Goal: Task Accomplishment & Management: Manage account settings

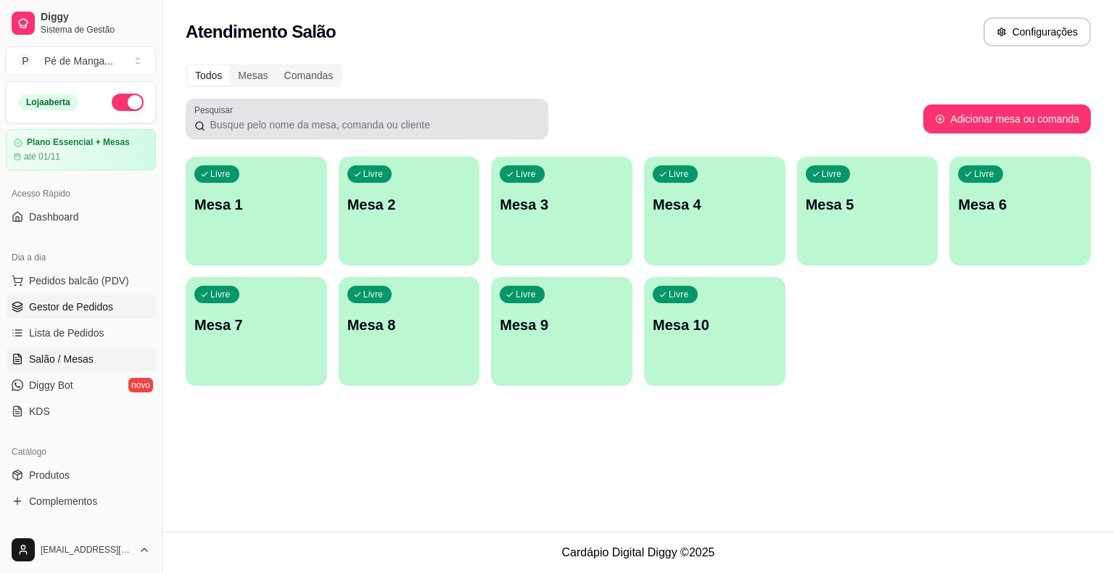
scroll to position [107, 0]
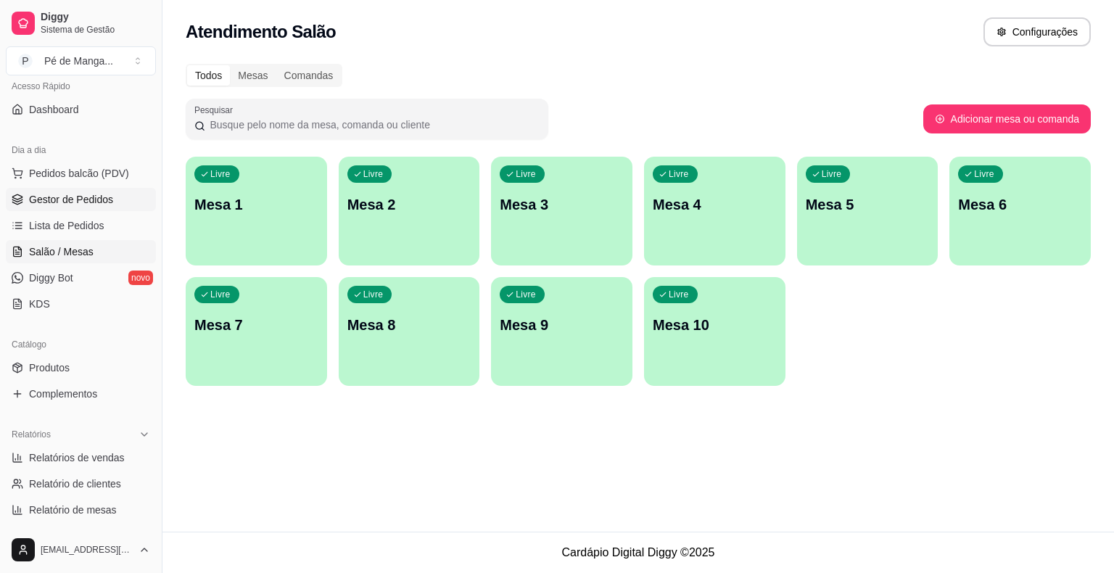
click at [23, 197] on link "Gestor de Pedidos" at bounding box center [81, 199] width 150 height 23
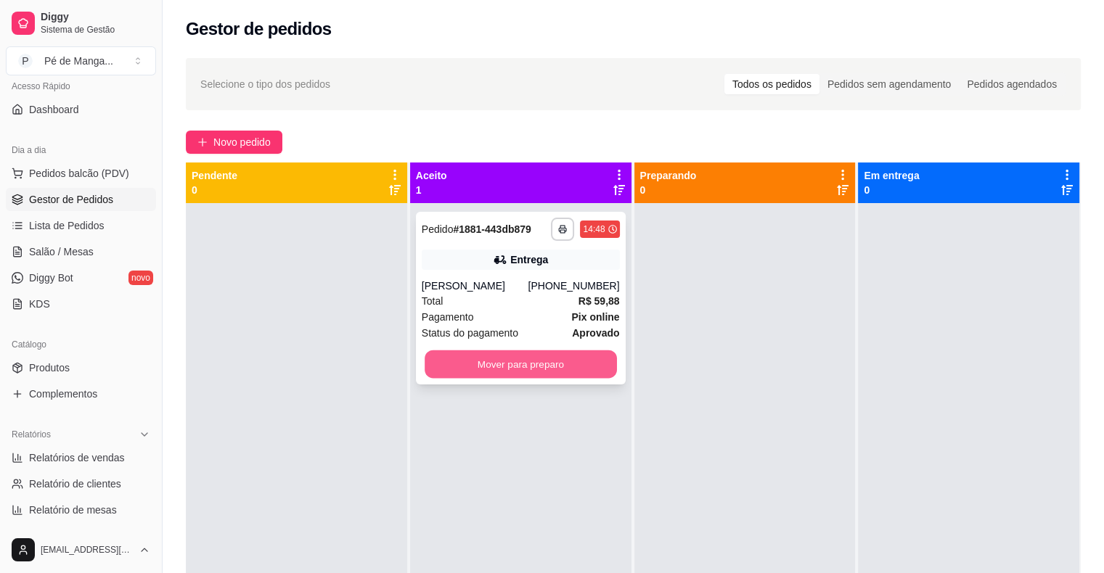
click at [506, 363] on button "Mover para preparo" at bounding box center [520, 364] width 192 height 28
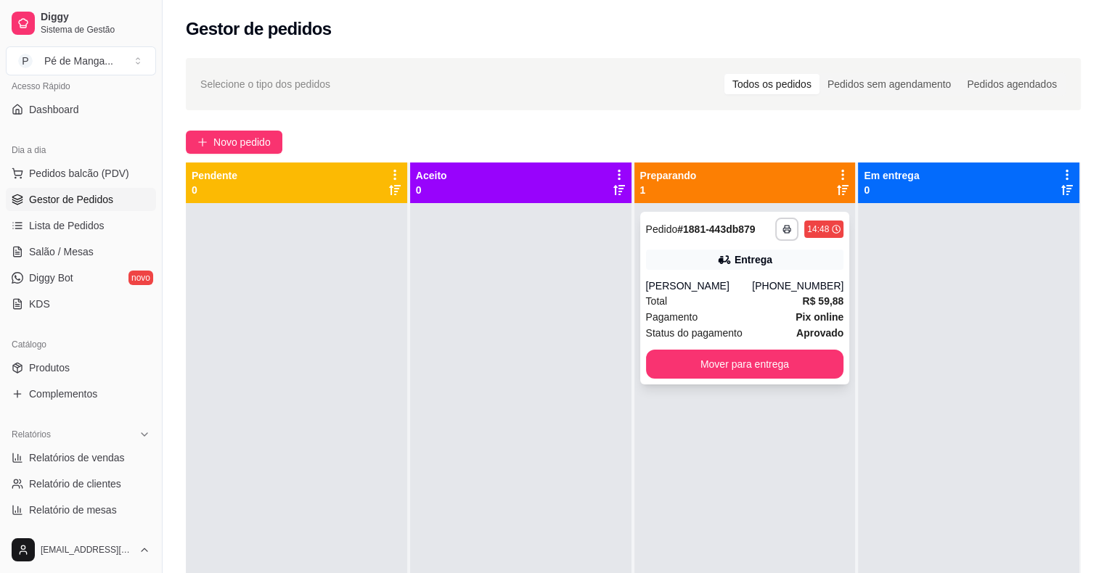
click at [728, 319] on div "Pagamento Pix online" at bounding box center [745, 317] width 198 height 16
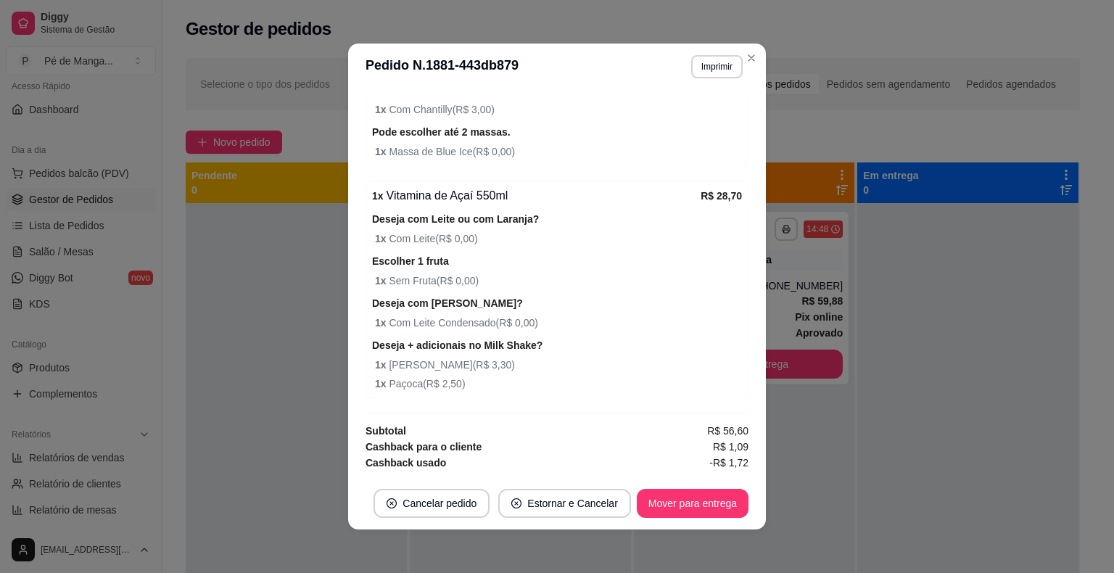
scroll to position [363, 0]
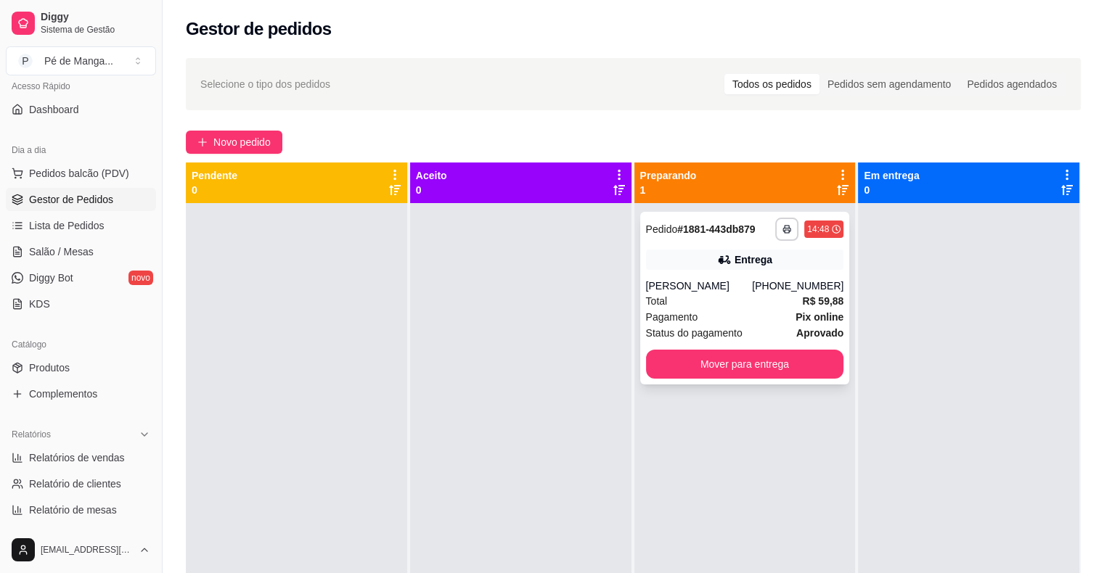
click at [702, 280] on div "[PERSON_NAME]" at bounding box center [699, 286] width 107 height 15
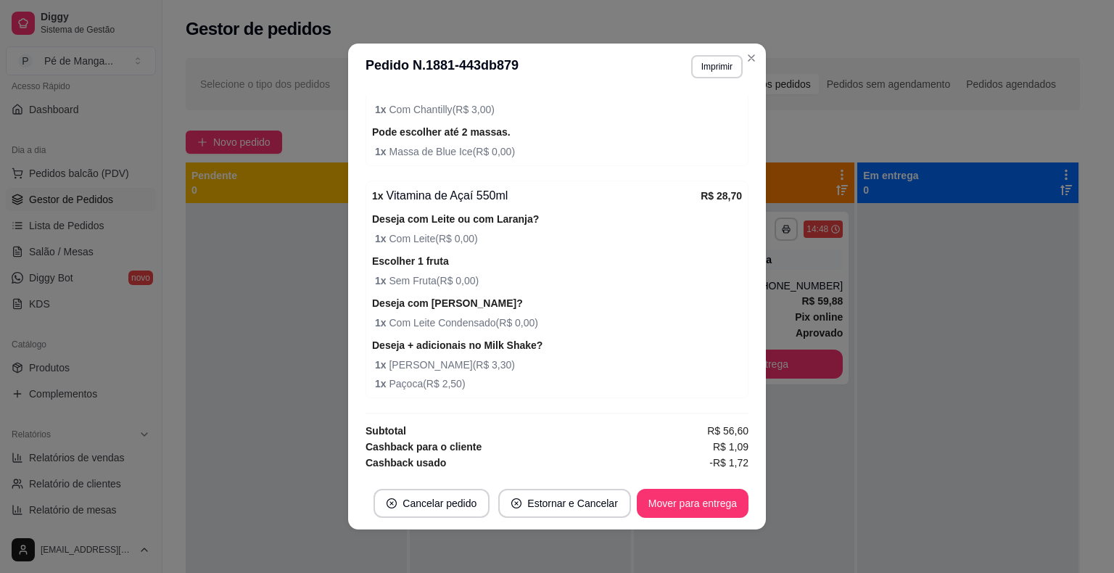
scroll to position [593, 0]
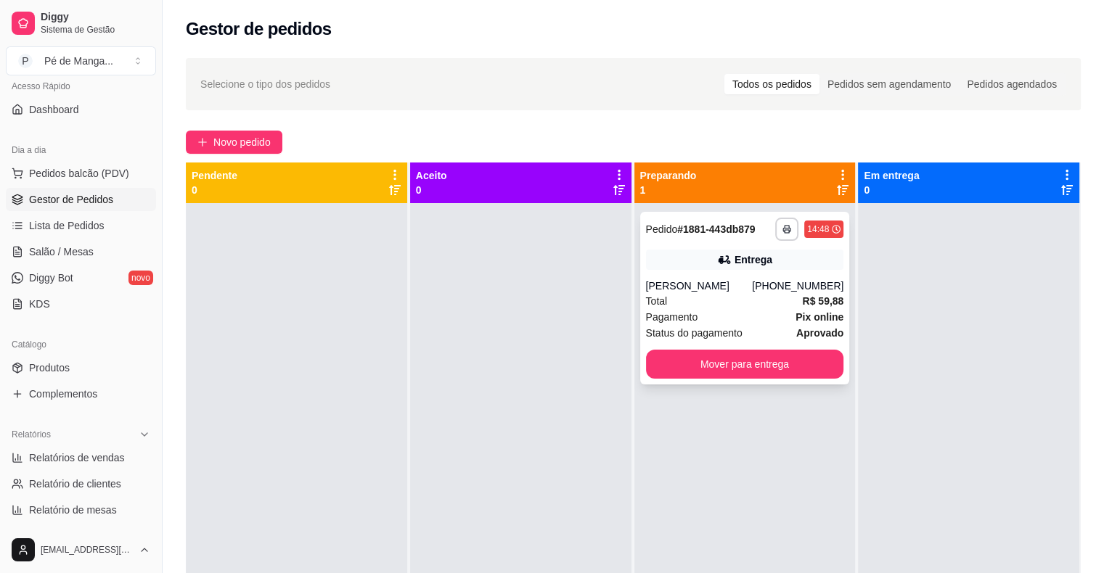
click at [727, 277] on div "**********" at bounding box center [745, 298] width 210 height 173
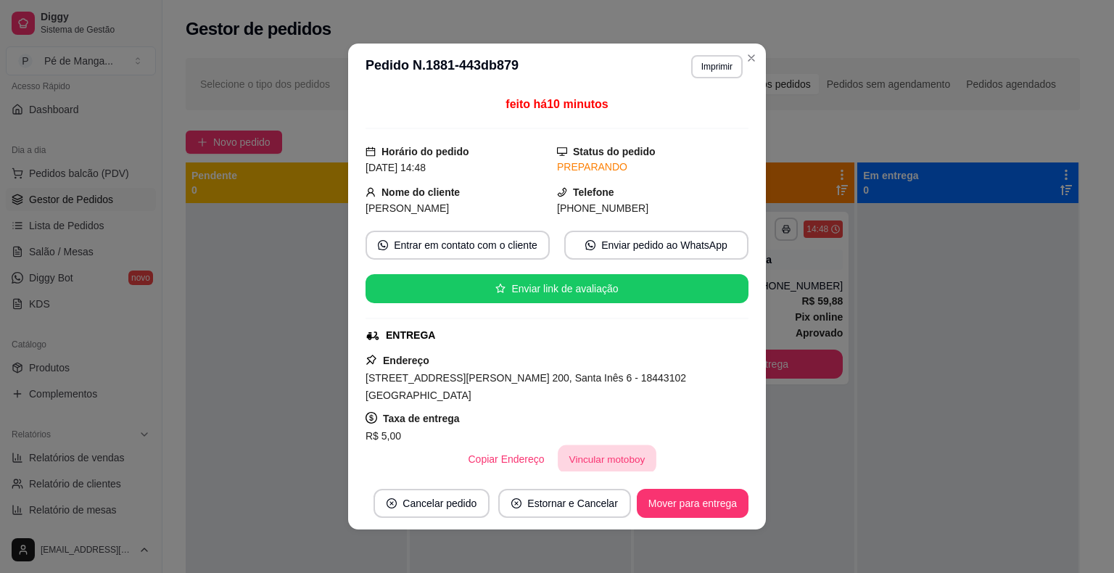
click at [565, 458] on button "Vincular motoboy" at bounding box center [607, 459] width 99 height 28
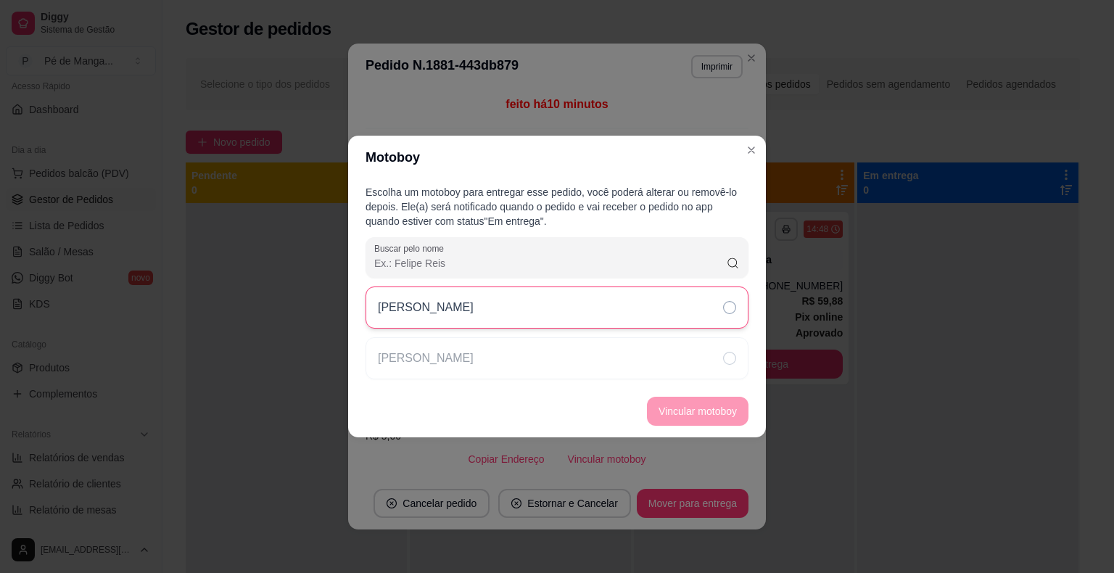
click at [590, 319] on div "[PERSON_NAME]" at bounding box center [557, 308] width 383 height 42
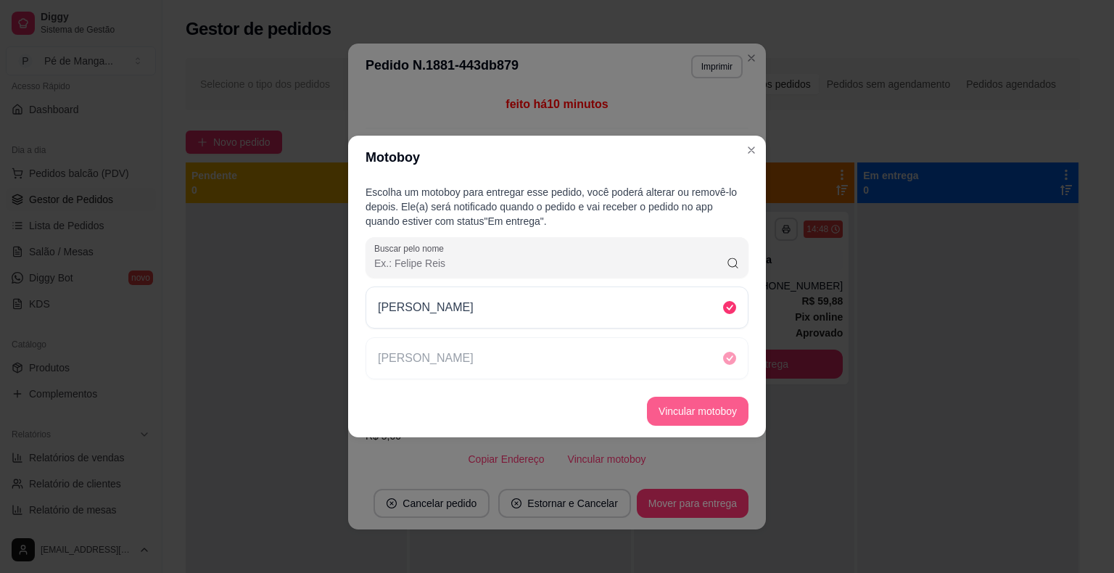
click at [717, 406] on button "Vincular motoboy" at bounding box center [698, 411] width 102 height 29
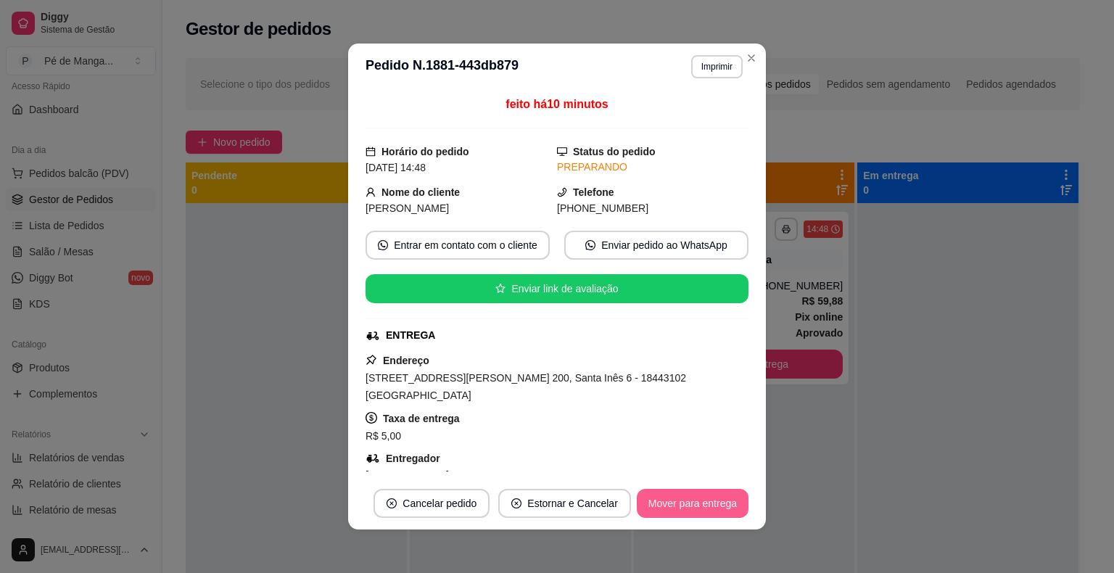
click at [710, 514] on button "Mover para entrega" at bounding box center [693, 503] width 112 height 29
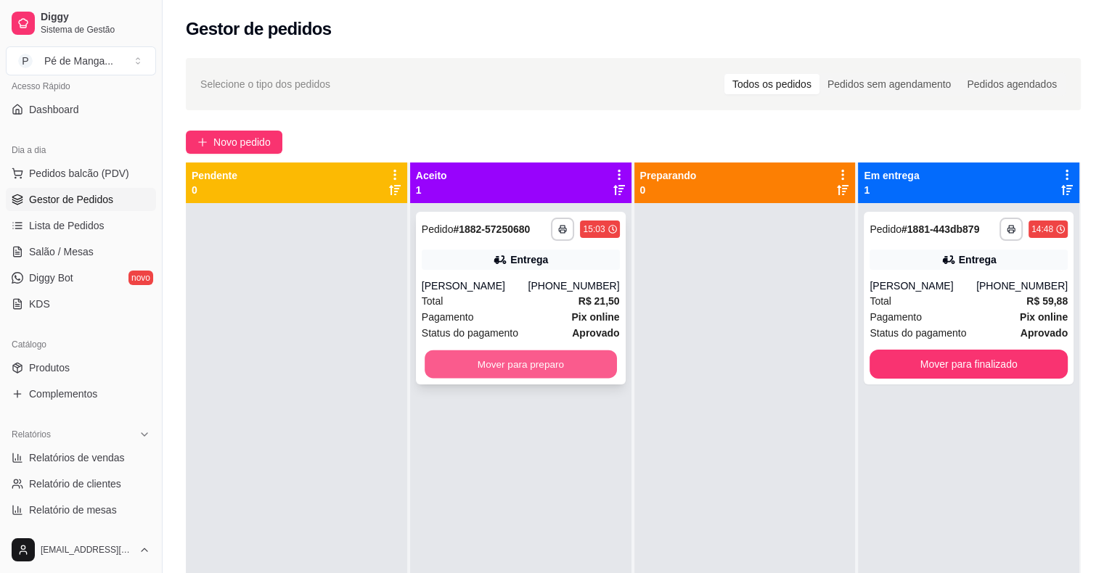
click at [501, 358] on button "Mover para preparo" at bounding box center [520, 364] width 192 height 28
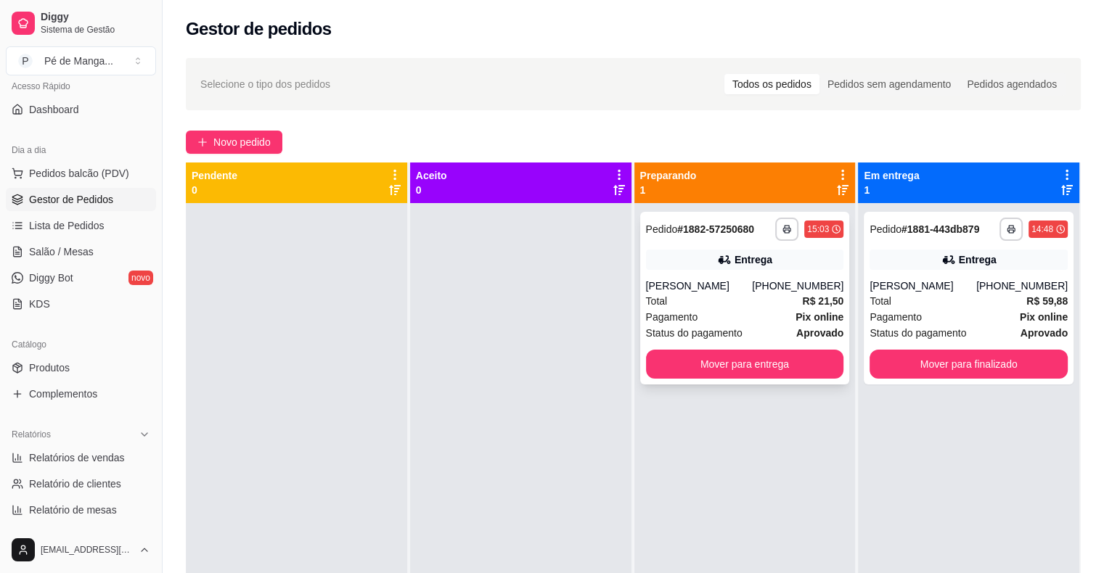
click at [682, 319] on span "Pagamento" at bounding box center [672, 317] width 52 height 16
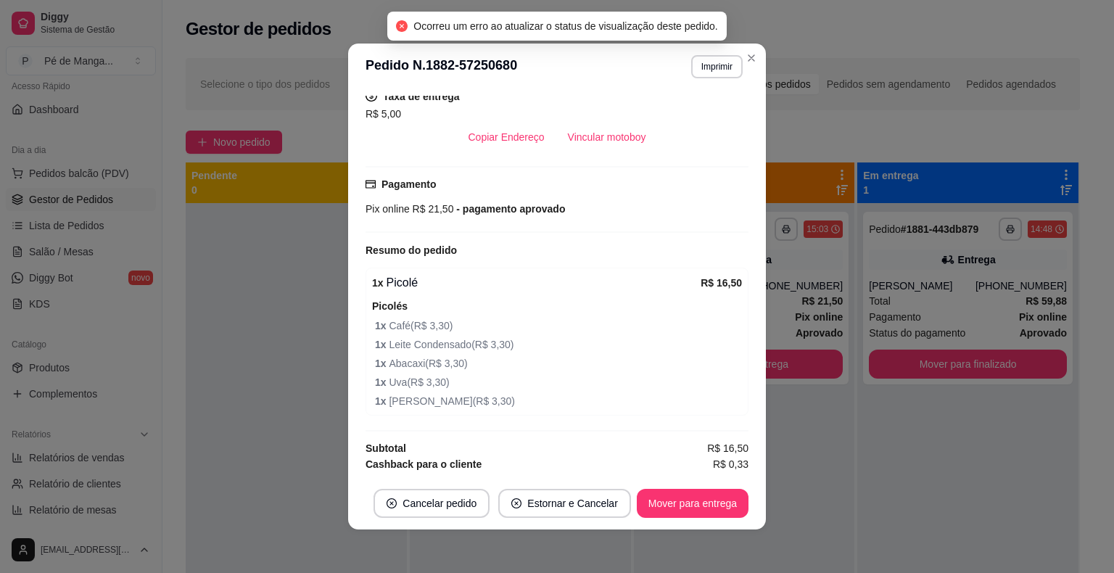
scroll to position [337, 0]
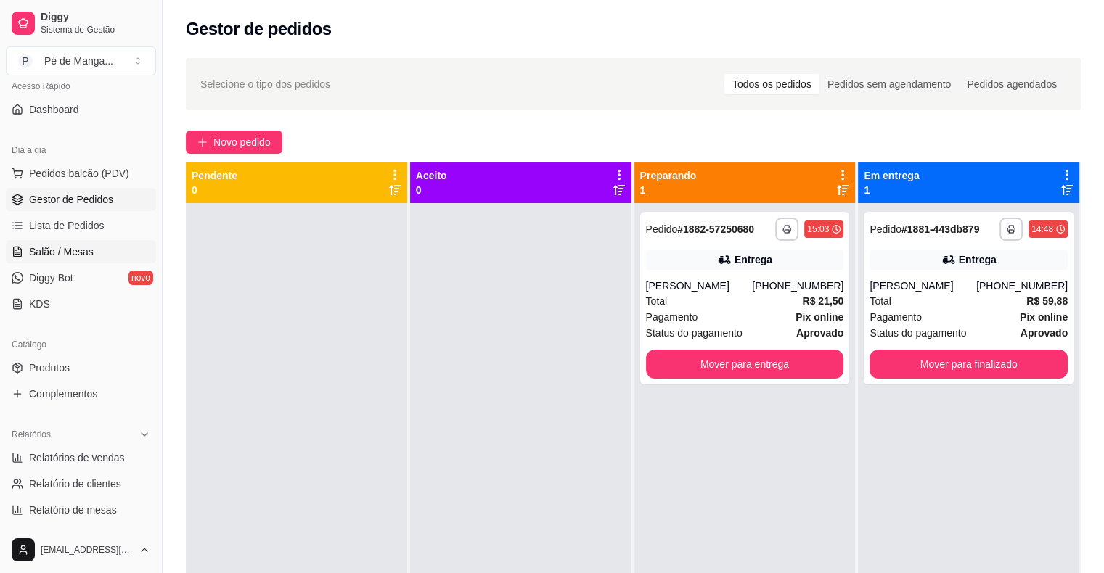
click at [83, 246] on span "Salão / Mesas" at bounding box center [61, 252] width 65 height 15
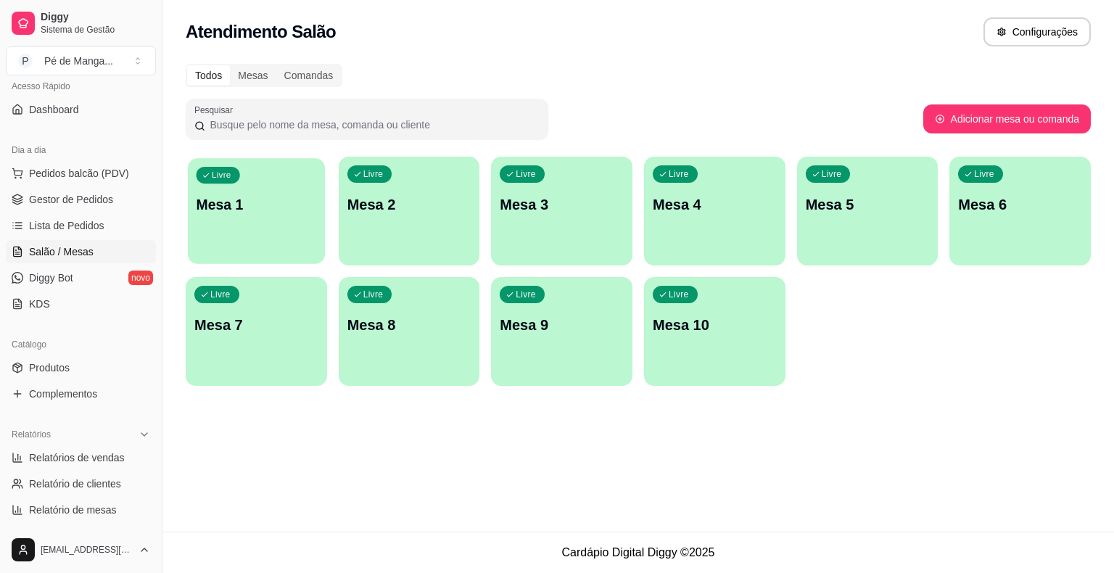
click at [303, 228] on div "Livre Mesa 1" at bounding box center [256, 202] width 137 height 89
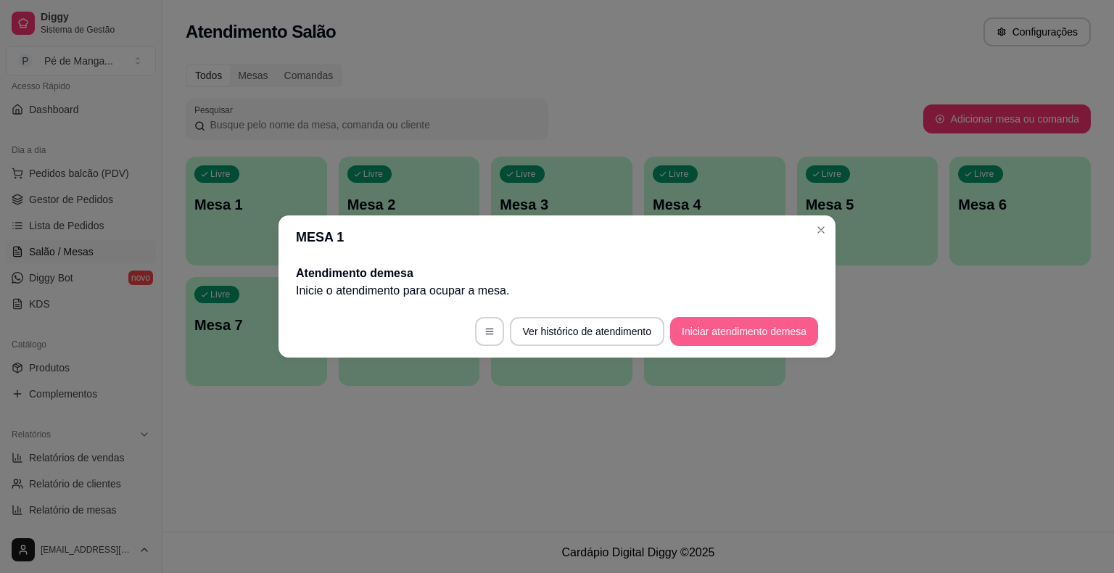
click at [726, 340] on button "Iniciar atendimento de mesa" at bounding box center [744, 331] width 148 height 29
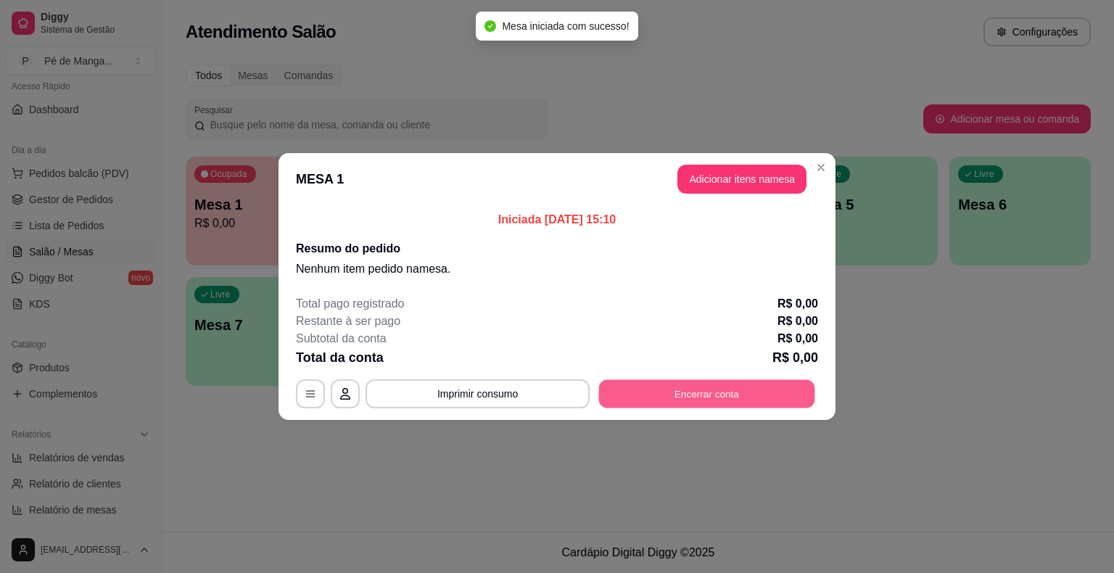
click at [719, 389] on button "Encerrar conta" at bounding box center [707, 394] width 216 height 28
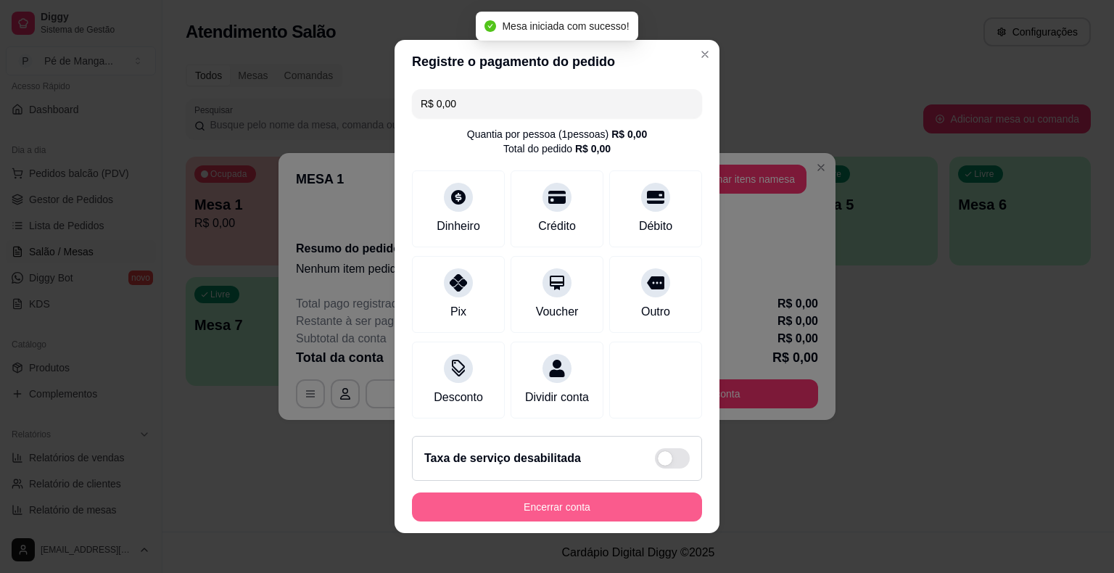
click at [550, 509] on button "Encerrar conta" at bounding box center [557, 507] width 290 height 29
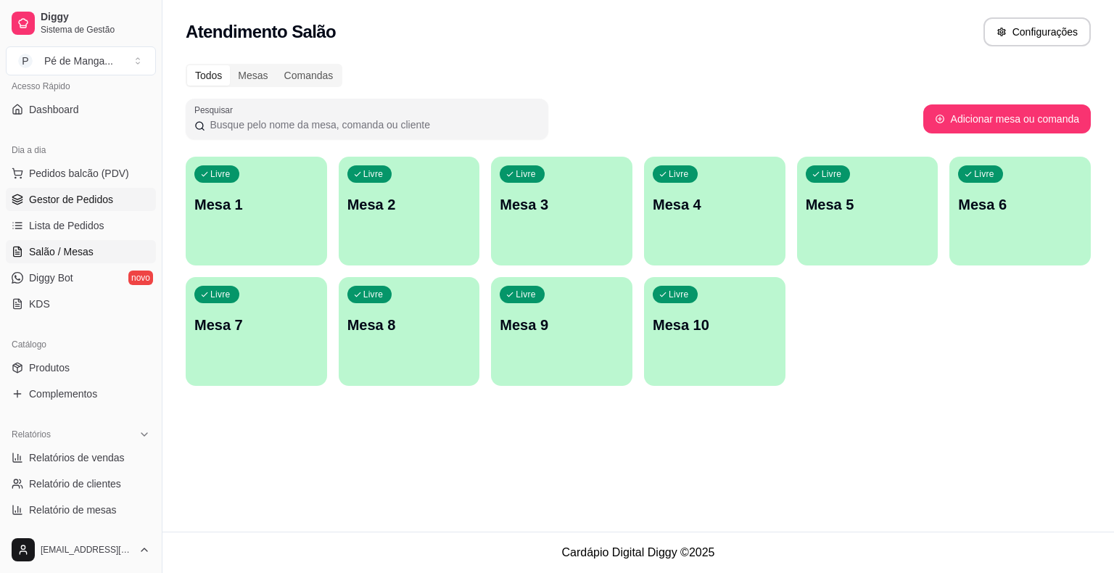
click at [71, 202] on span "Gestor de Pedidos" at bounding box center [71, 199] width 84 height 15
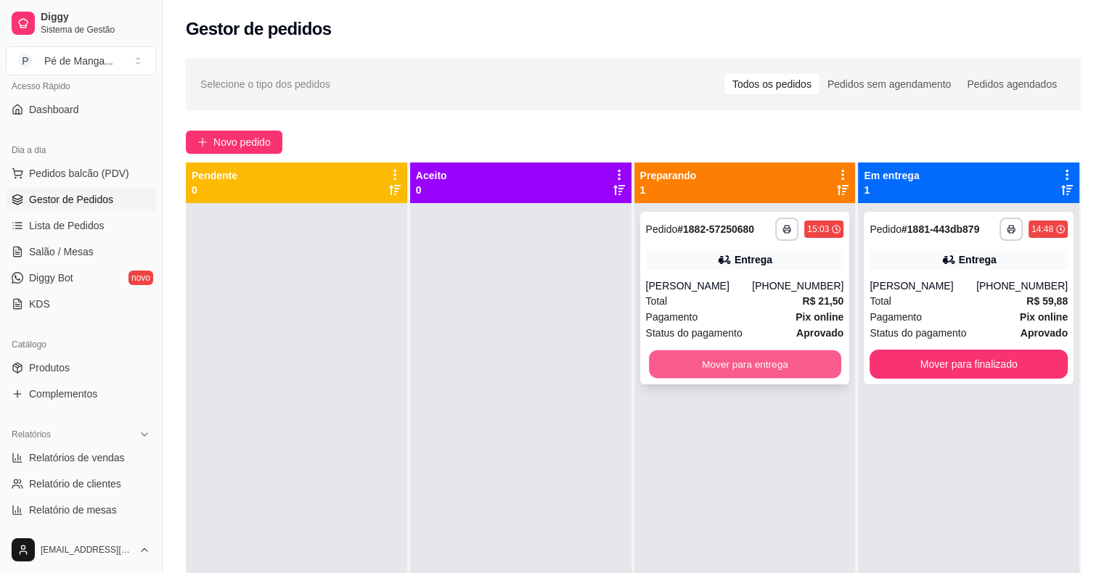
click at [788, 354] on button "Mover para entrega" at bounding box center [745, 364] width 192 height 28
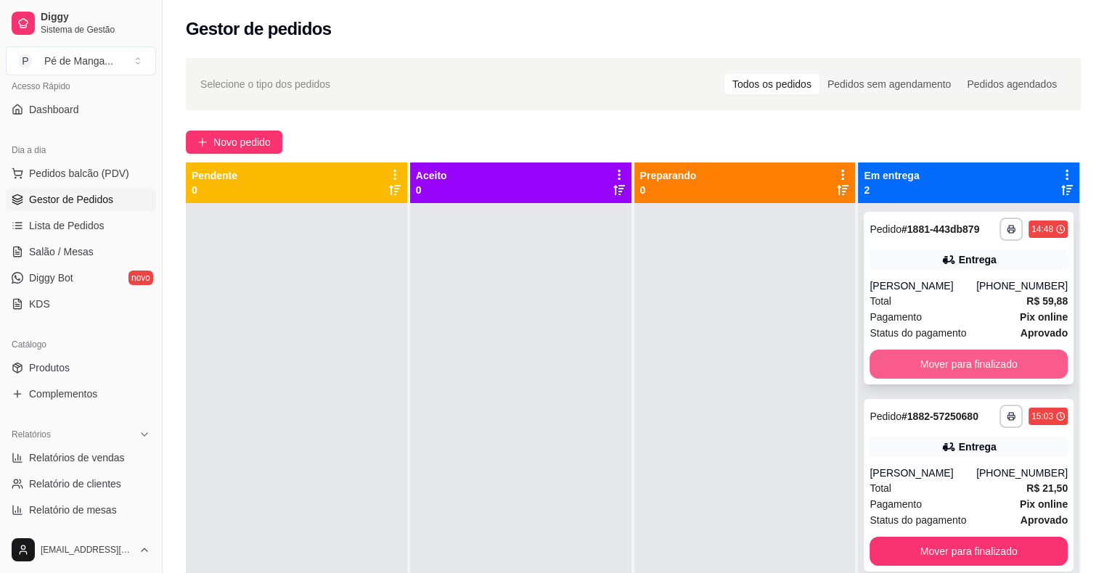
click at [945, 371] on button "Mover para finalizado" at bounding box center [968, 364] width 198 height 29
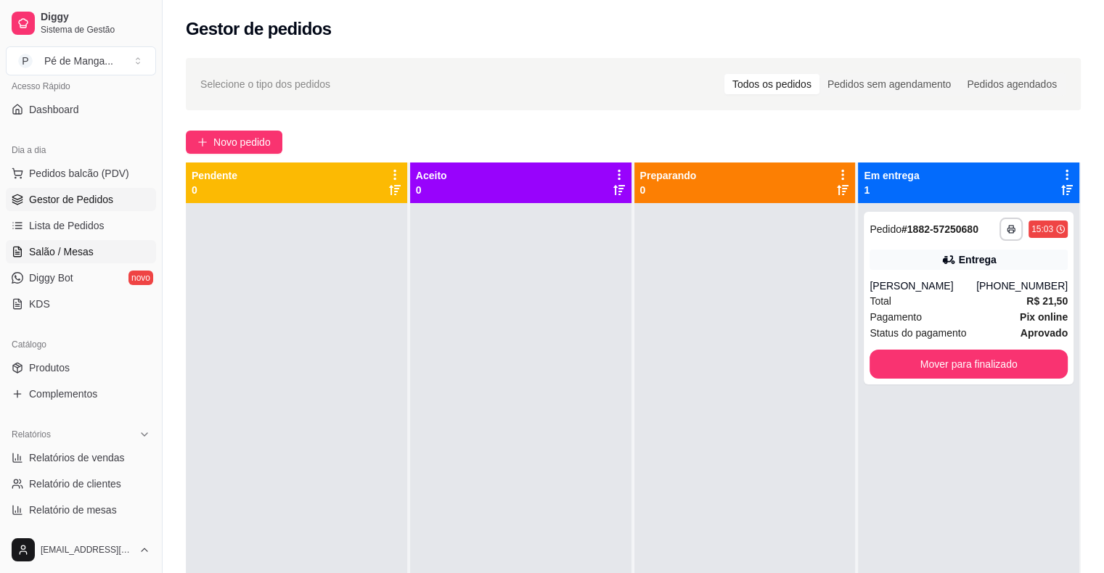
click at [55, 251] on span "Salão / Mesas" at bounding box center [61, 252] width 65 height 15
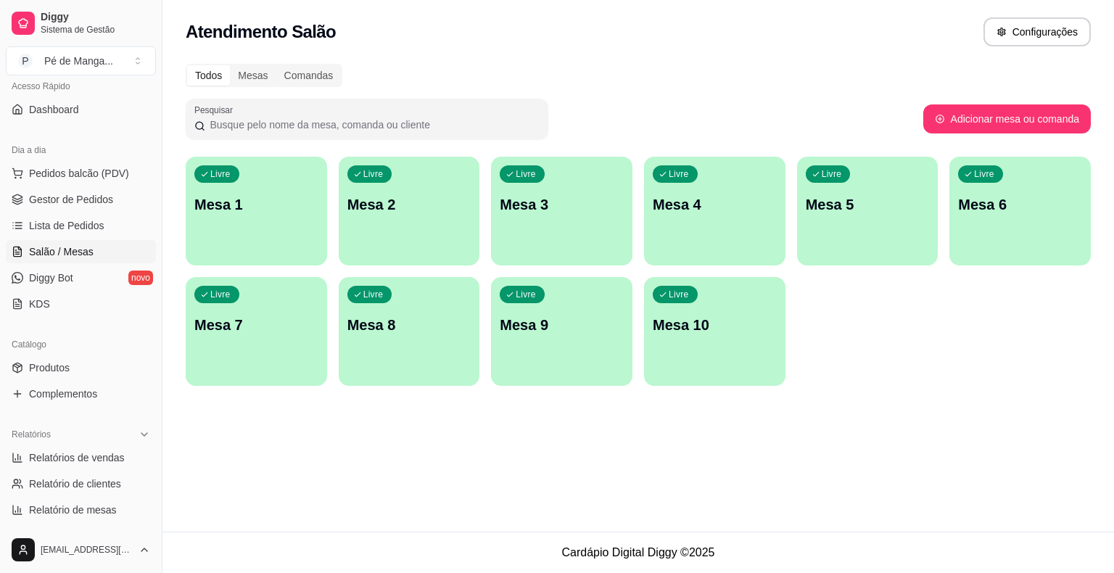
click at [223, 224] on div "Livre Mesa 1" at bounding box center [256, 202] width 141 height 91
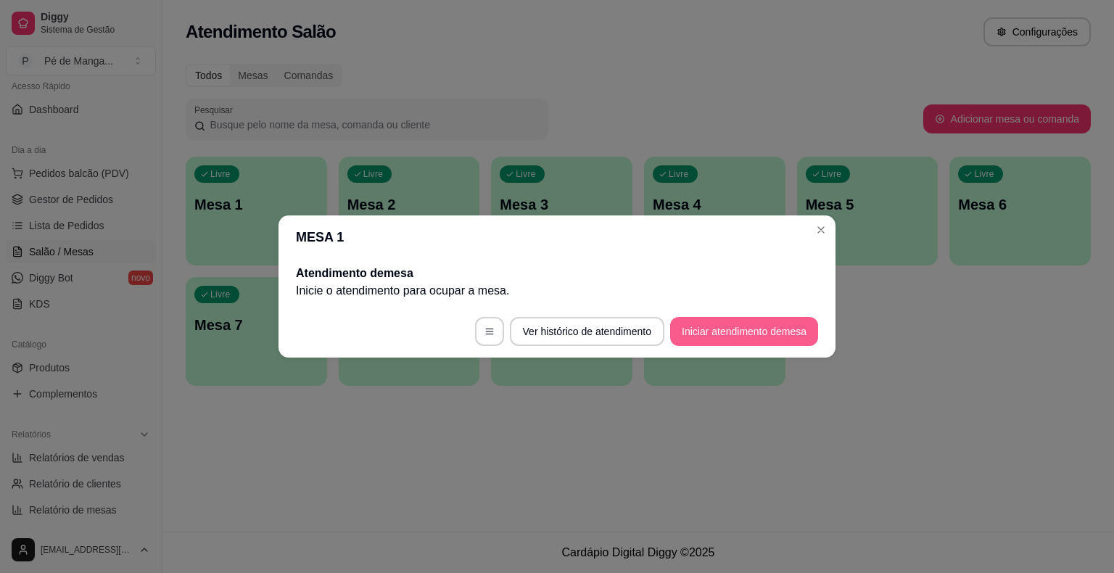
click at [714, 330] on button "Iniciar atendimento de mesa" at bounding box center [744, 331] width 148 height 29
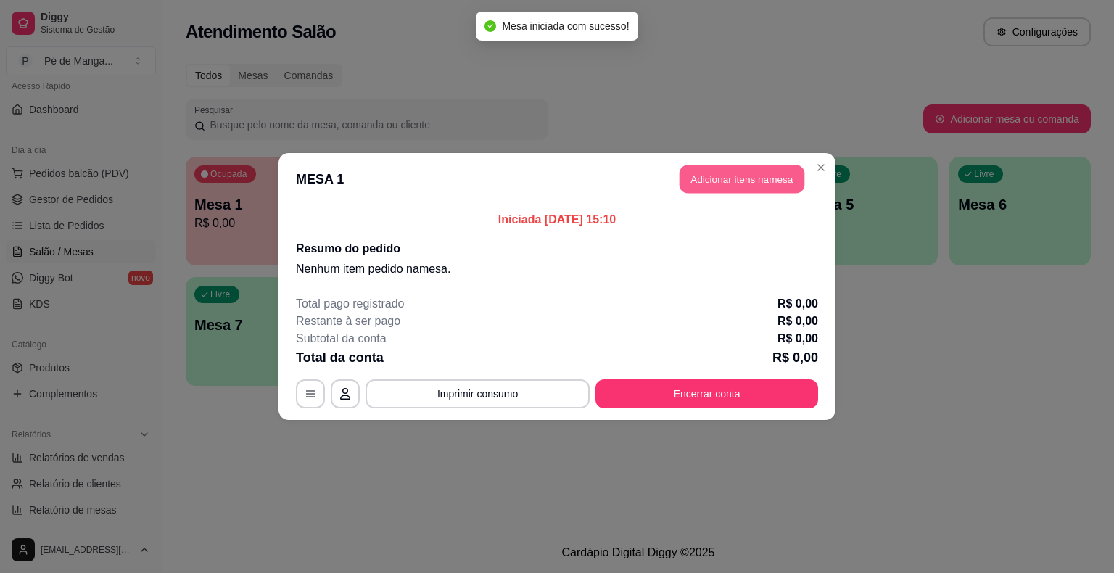
click at [737, 178] on button "Adicionar itens na mesa" at bounding box center [742, 179] width 125 height 28
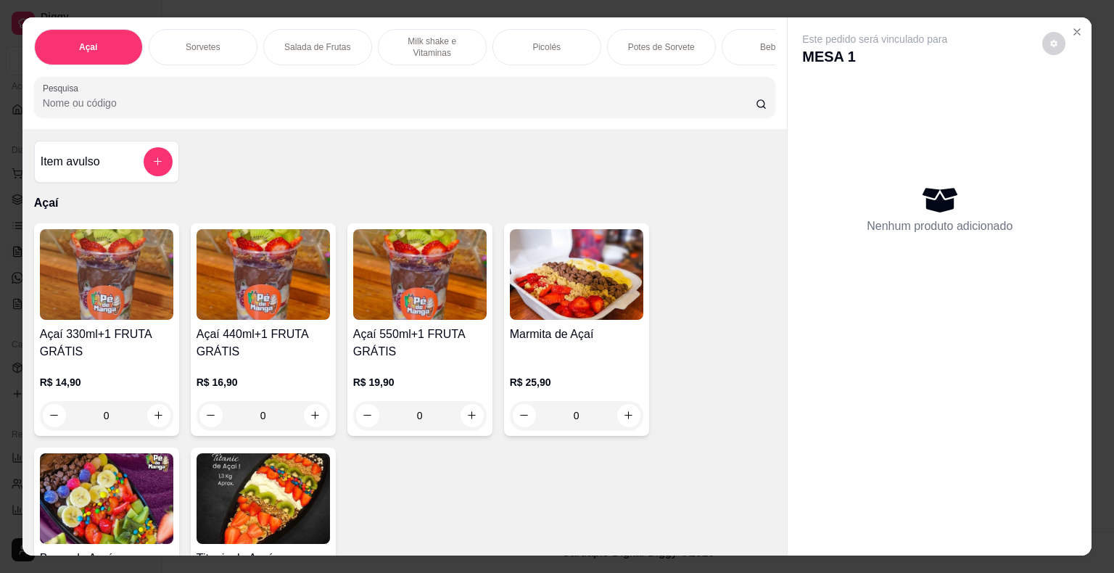
click at [520, 39] on div "Picolés" at bounding box center [547, 47] width 109 height 36
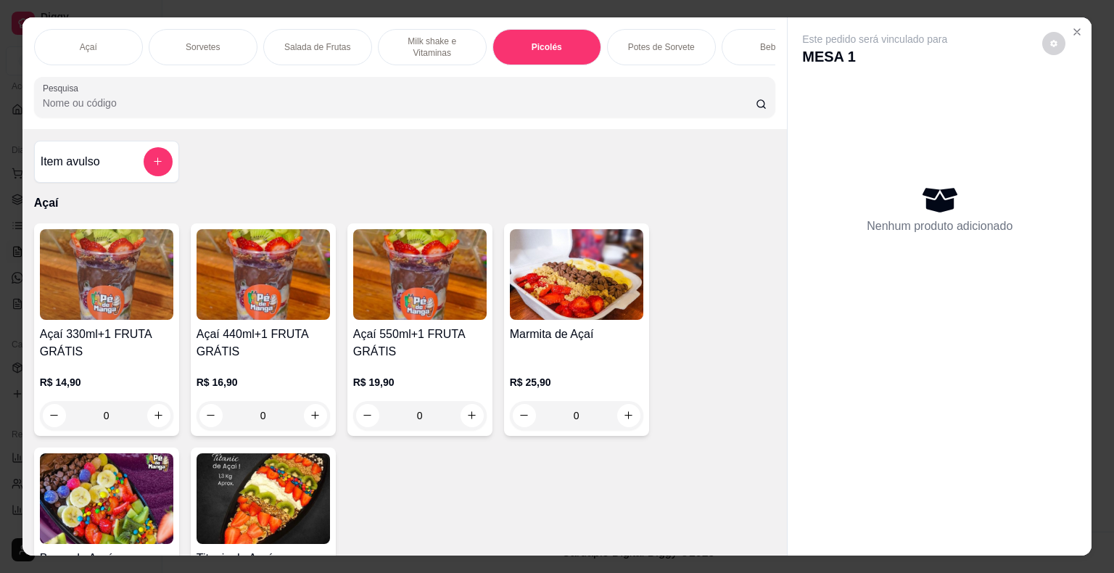
scroll to position [35, 0]
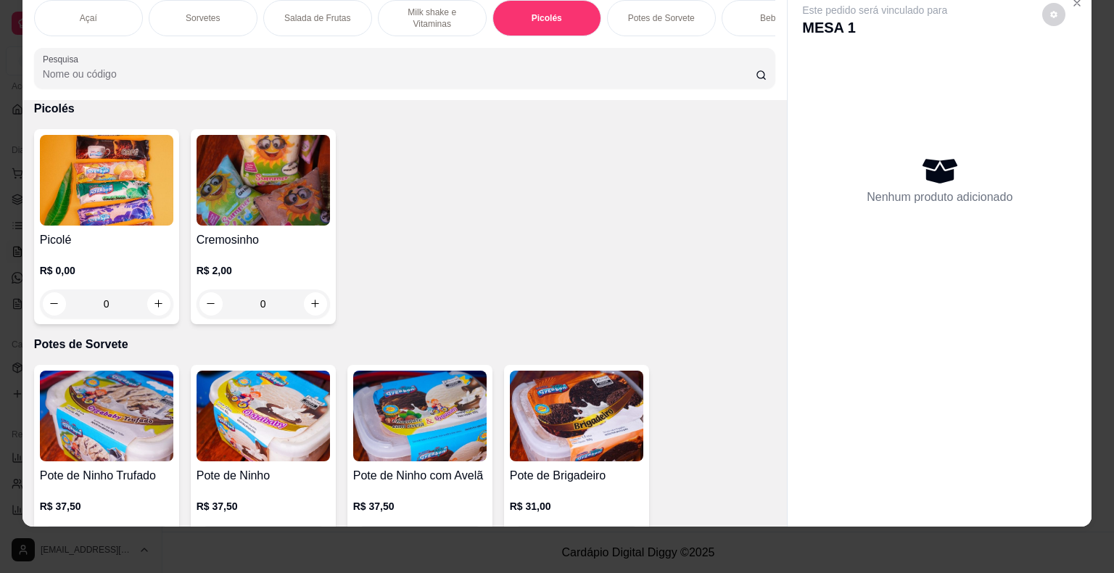
click at [152, 305] on div "0" at bounding box center [106, 303] width 133 height 29
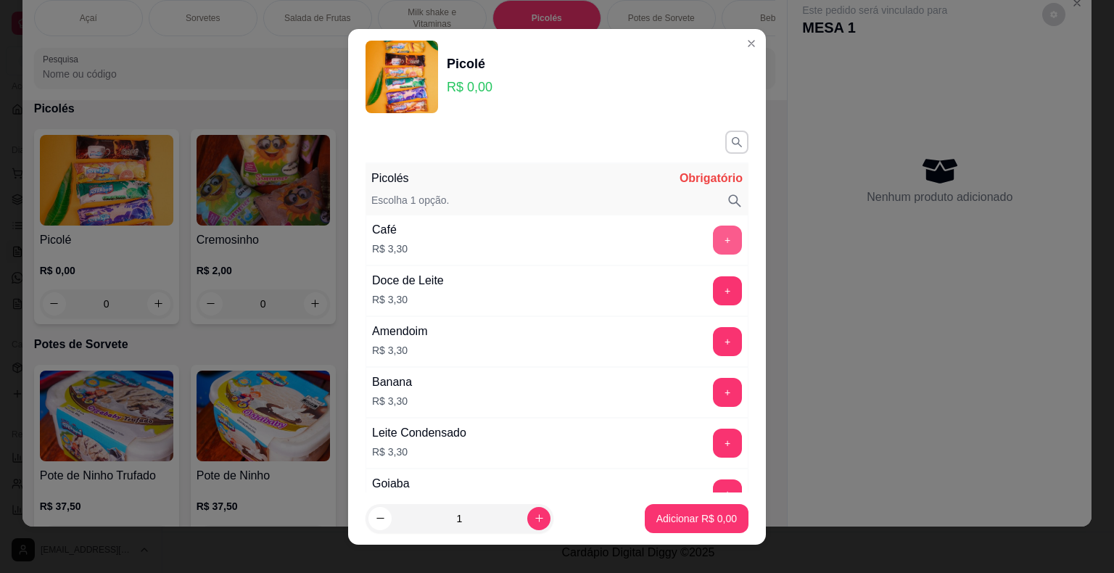
click at [713, 234] on button "+" at bounding box center [727, 240] width 29 height 29
click at [713, 236] on button "+" at bounding box center [727, 240] width 29 height 29
click at [714, 236] on button "+" at bounding box center [728, 240] width 28 height 28
click at [714, 237] on button "+" at bounding box center [728, 240] width 28 height 28
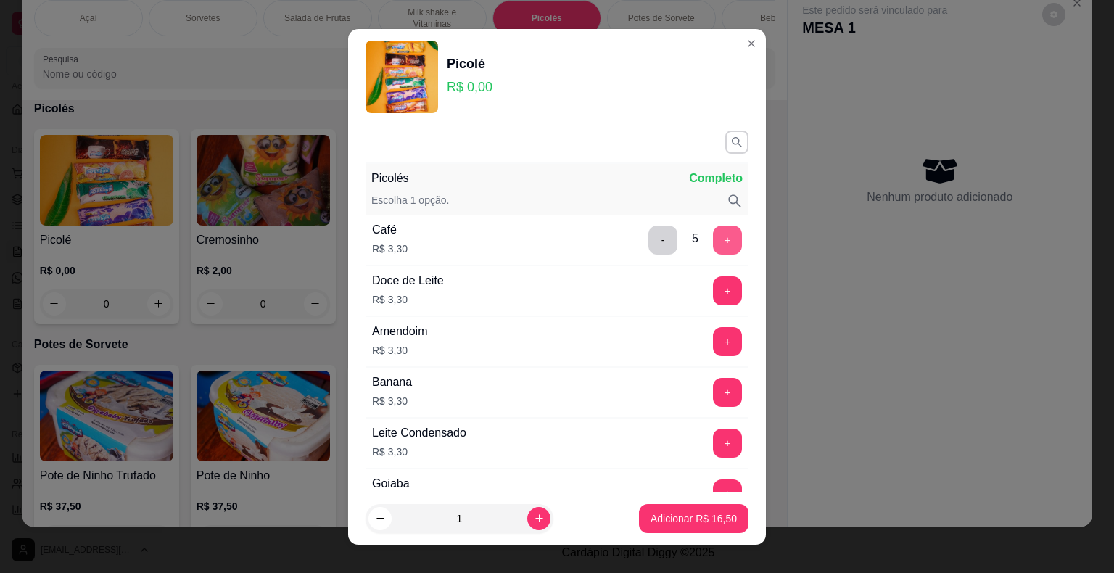
click at [713, 237] on button "+" at bounding box center [727, 240] width 29 height 29
click at [710, 524] on p "Adicionar R$ 19,80" at bounding box center [694, 518] width 86 height 15
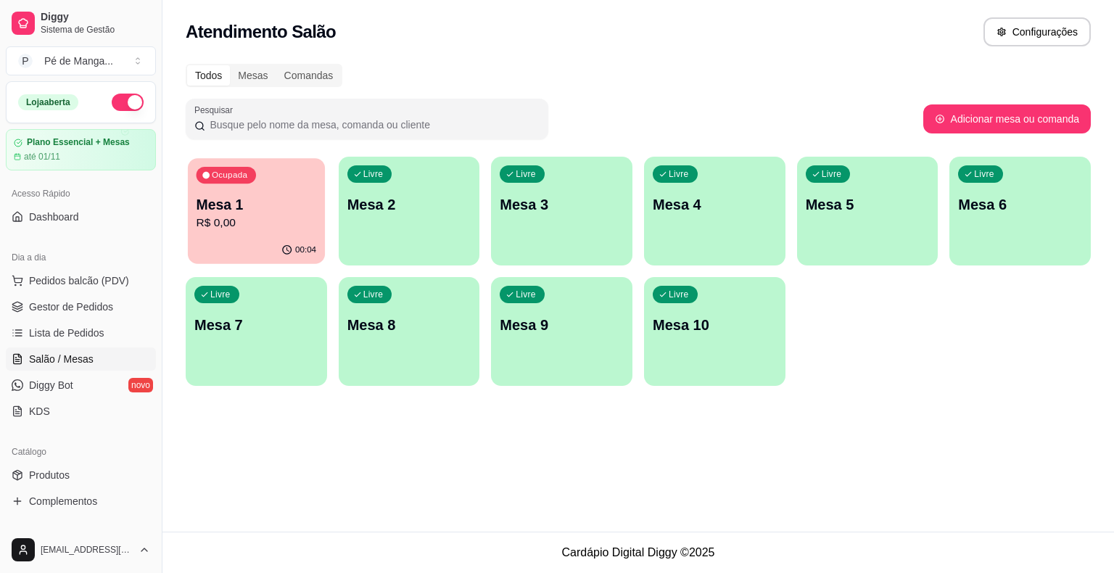
click at [239, 211] on p "Mesa 1" at bounding box center [257, 205] width 120 height 20
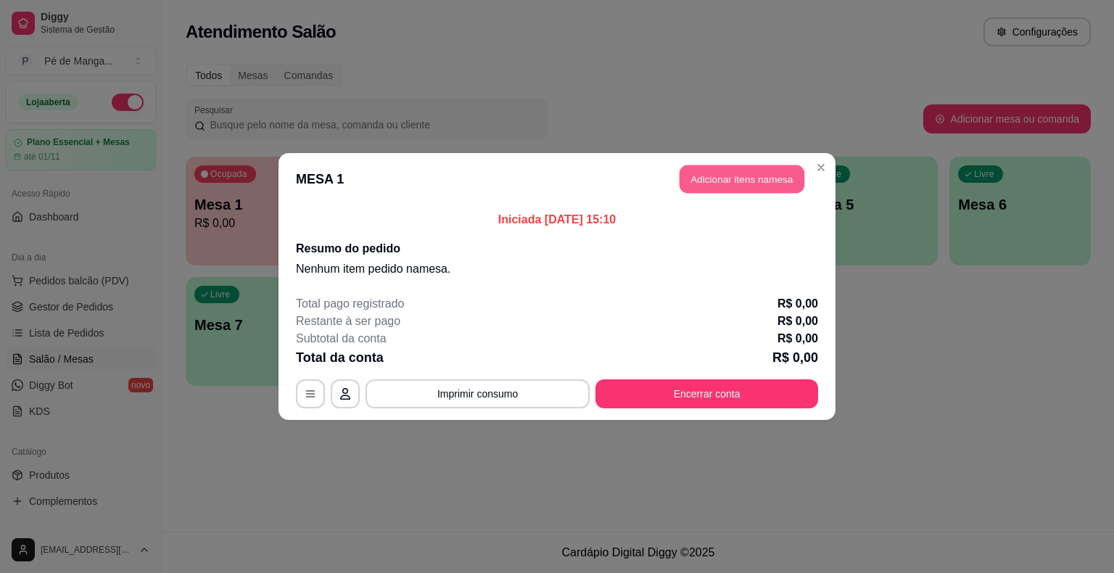
click at [744, 177] on button "Adicionar itens na mesa" at bounding box center [742, 179] width 125 height 28
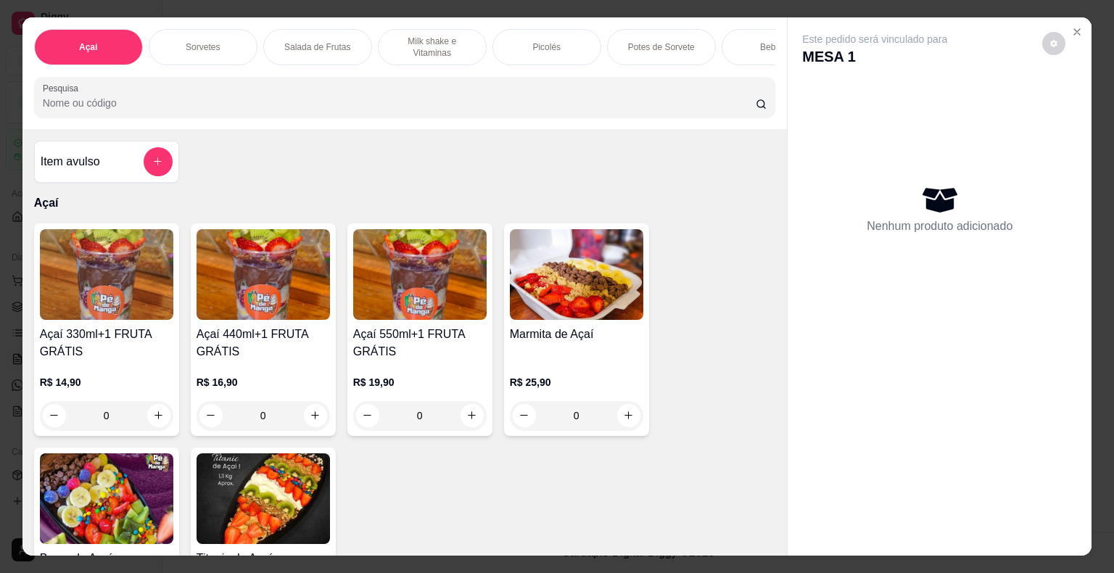
drag, startPoint x: 537, startPoint y: 42, endPoint x: 487, endPoint y: 79, distance: 62.3
click at [536, 43] on p "Picolés" at bounding box center [547, 47] width 28 height 12
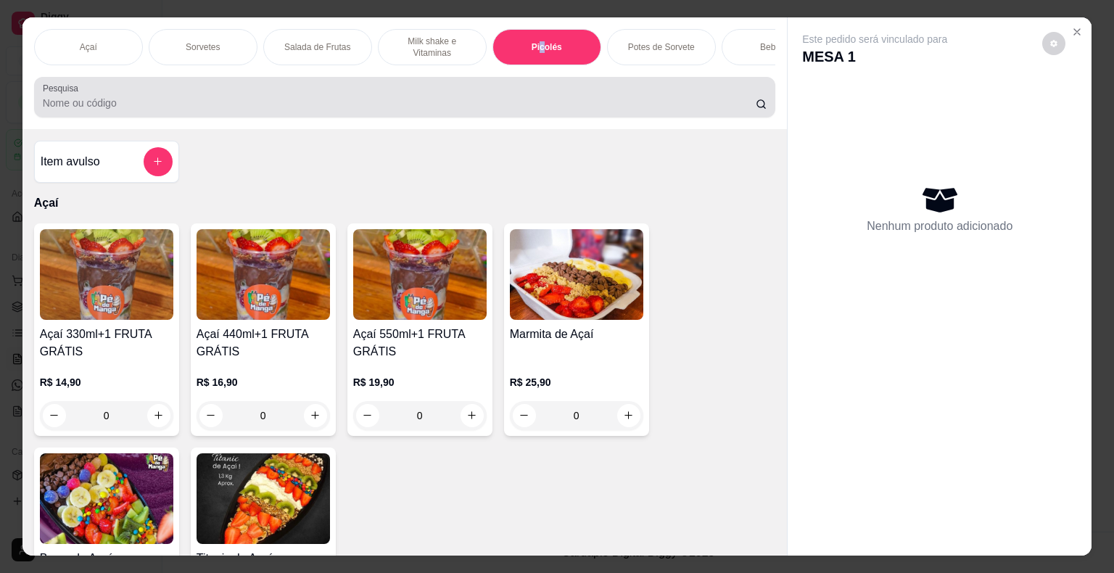
scroll to position [35, 0]
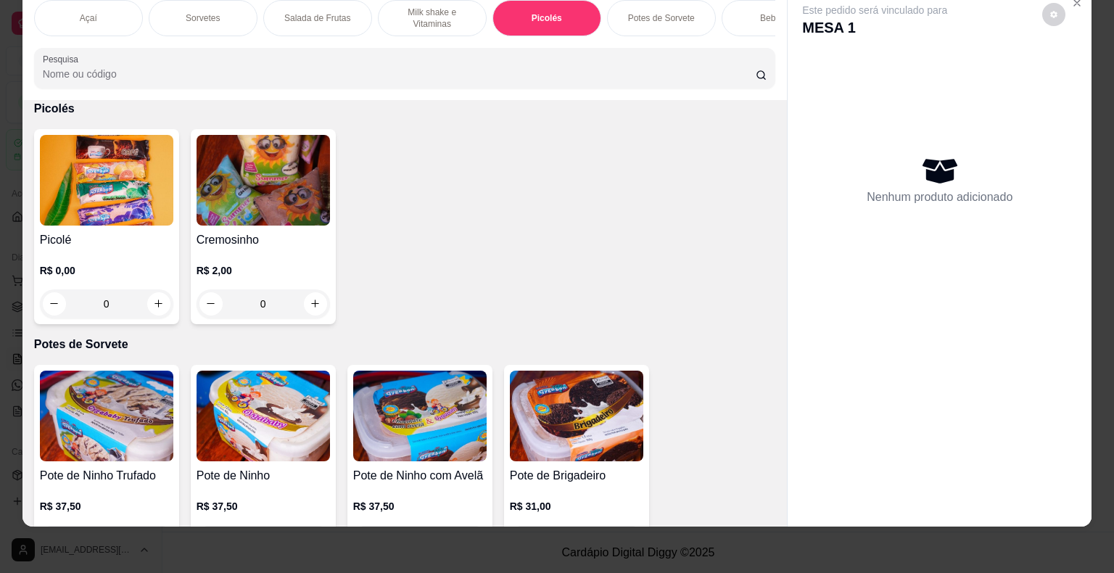
click at [155, 301] on div "0" at bounding box center [106, 303] width 133 height 29
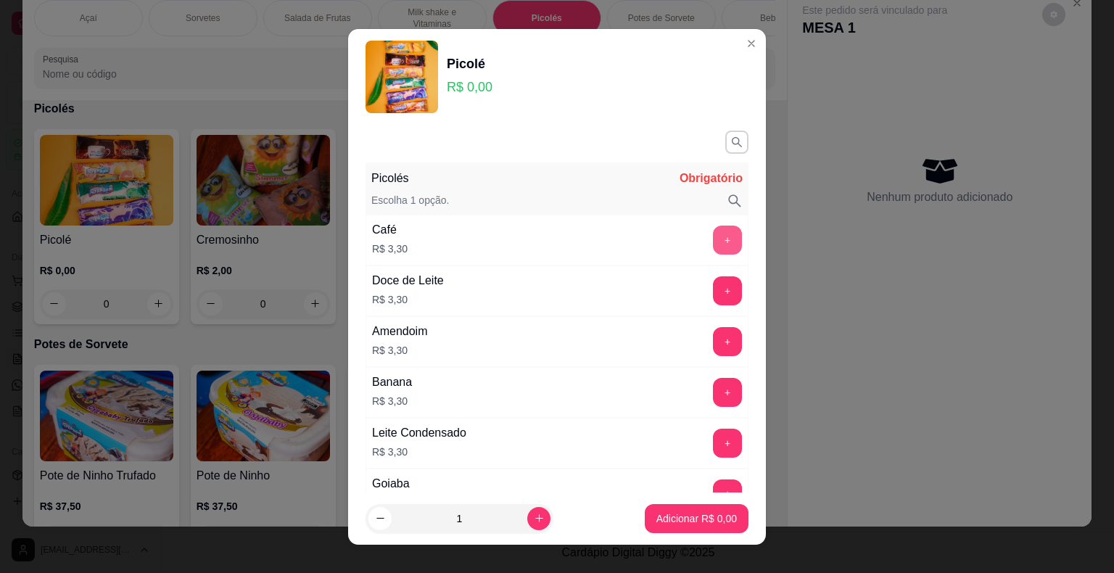
click at [713, 250] on button "+" at bounding box center [727, 240] width 29 height 29
click at [714, 251] on button "+" at bounding box center [728, 240] width 28 height 28
click at [713, 251] on button "+" at bounding box center [727, 240] width 29 height 29
click at [714, 251] on button "+" at bounding box center [728, 240] width 28 height 28
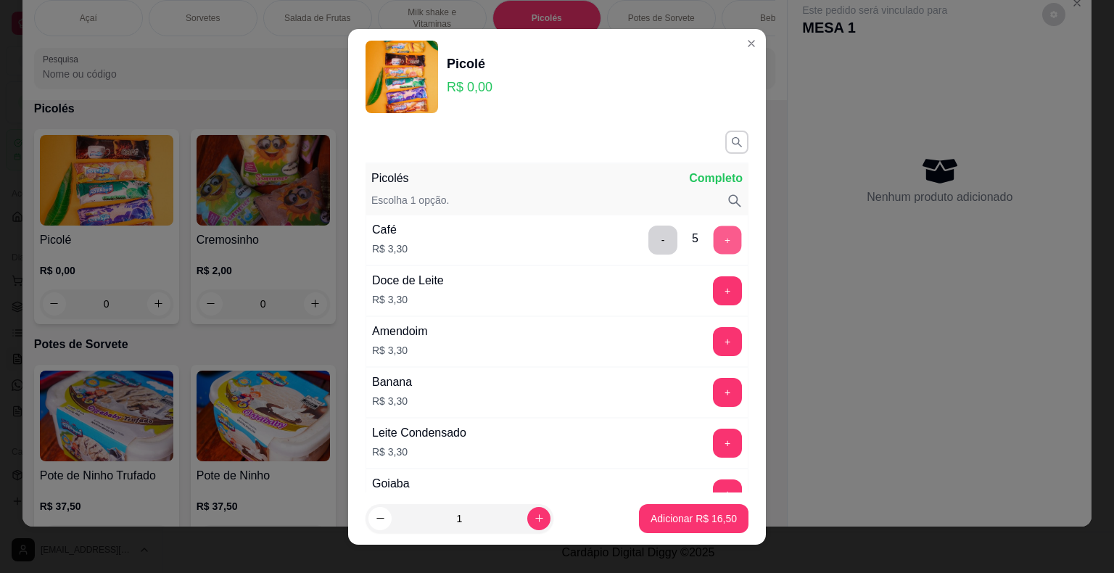
click at [714, 242] on button "+" at bounding box center [728, 240] width 28 height 28
click at [706, 516] on p "Adicionar R$ 19,80" at bounding box center [694, 518] width 86 height 15
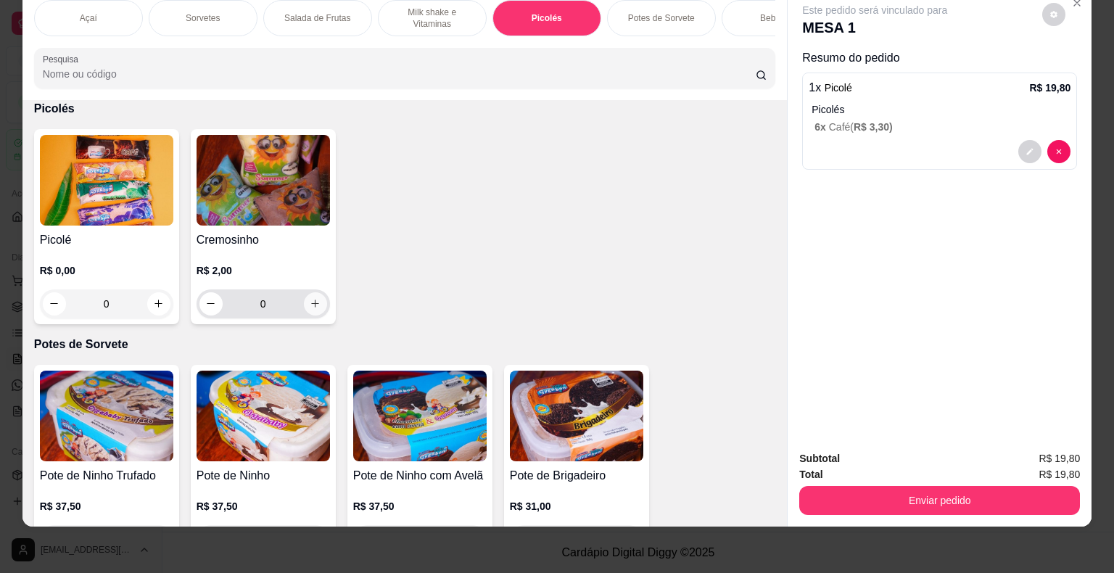
click at [312, 314] on button "increase-product-quantity" at bounding box center [315, 303] width 23 height 23
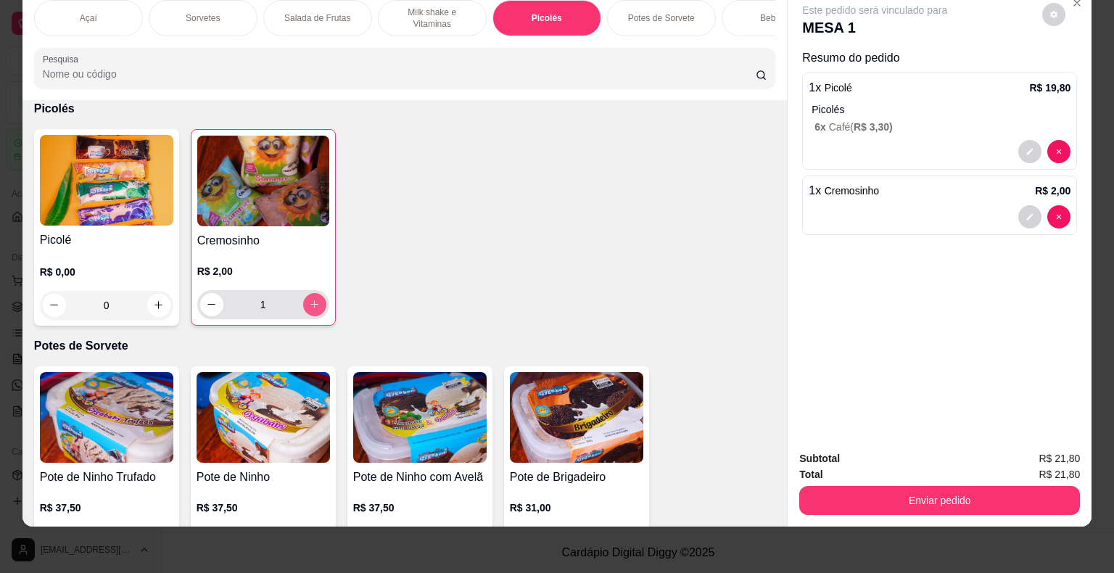
click at [311, 303] on icon "increase-product-quantity" at bounding box center [315, 304] width 8 height 8
click at [311, 303] on icon "increase-product-quantity" at bounding box center [314, 304] width 7 height 7
click at [309, 304] on icon "increase-product-quantity" at bounding box center [314, 304] width 11 height 11
click at [309, 305] on icon "increase-product-quantity" at bounding box center [314, 304] width 11 height 11
click at [309, 307] on icon "increase-product-quantity" at bounding box center [314, 304] width 11 height 11
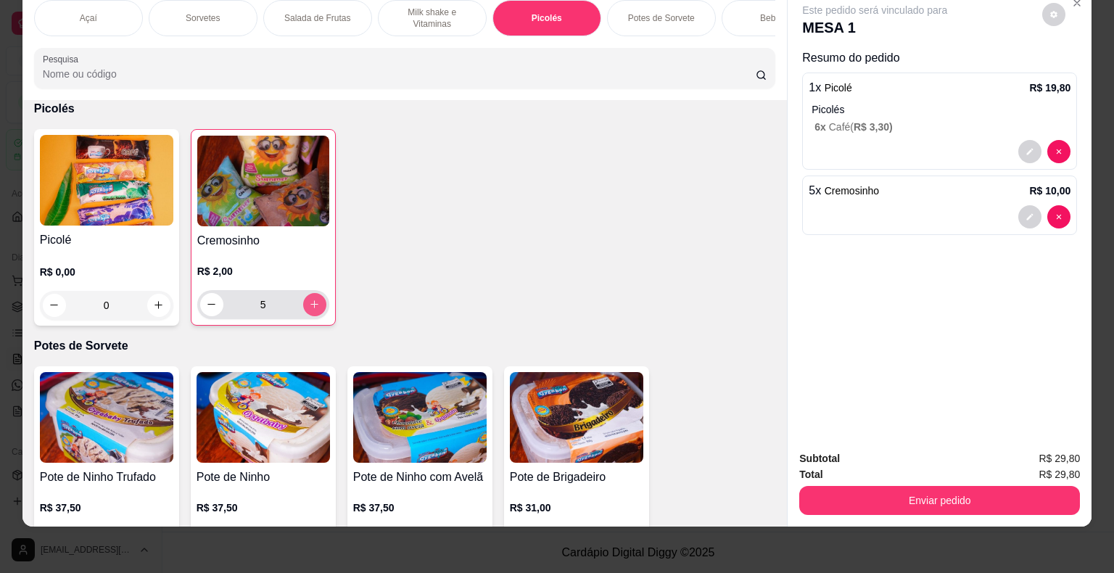
type input "6"
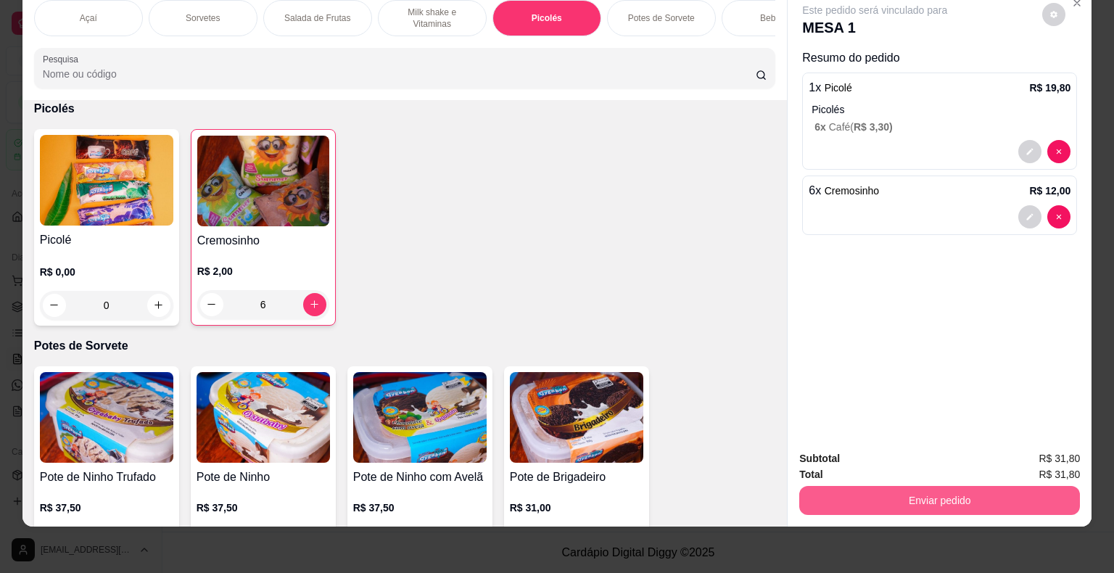
click at [991, 489] on button "Enviar pedido" at bounding box center [940, 500] width 281 height 29
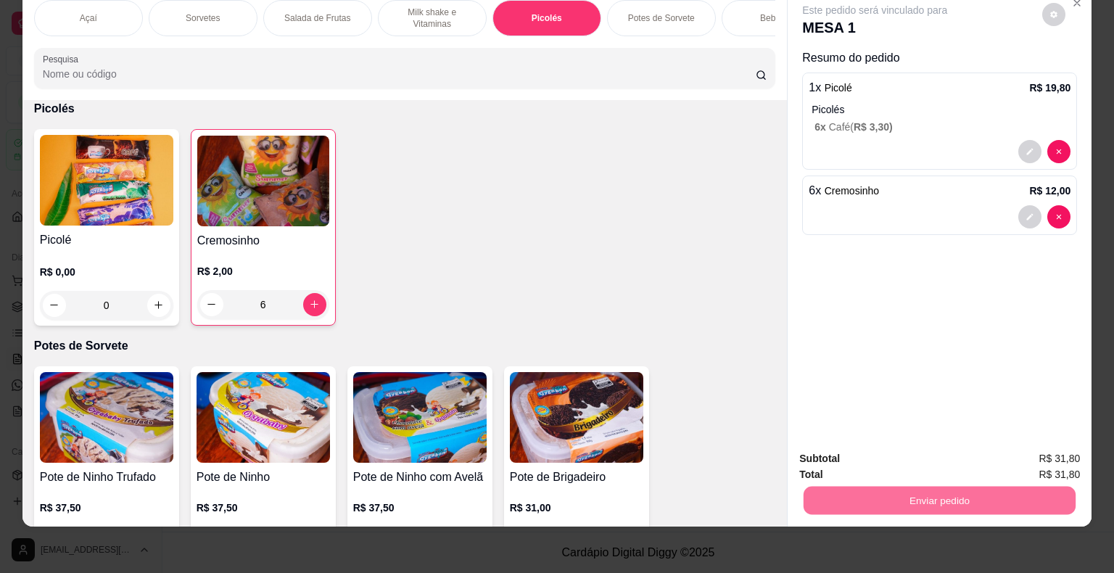
click at [1026, 458] on button "Enviar pedido" at bounding box center [1043, 454] width 82 height 28
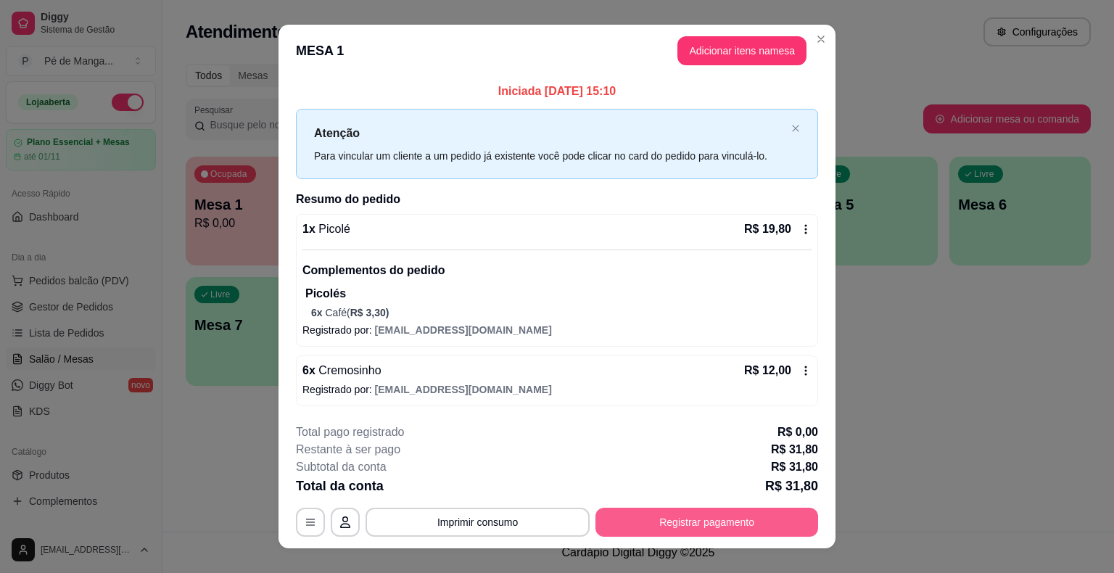
drag, startPoint x: 692, startPoint y: 515, endPoint x: 685, endPoint y: 524, distance: 11.3
click at [691, 519] on div "**********" at bounding box center [557, 480] width 522 height 113
click at [665, 521] on button "Registrar pagamento" at bounding box center [707, 522] width 223 height 29
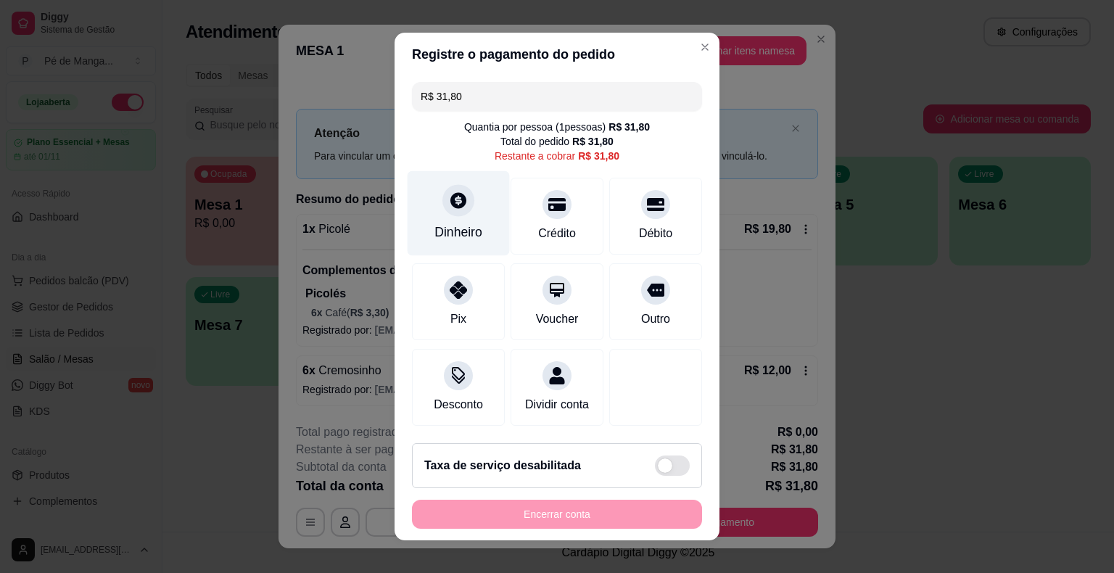
click at [451, 231] on div "Dinheiro" at bounding box center [459, 232] width 48 height 19
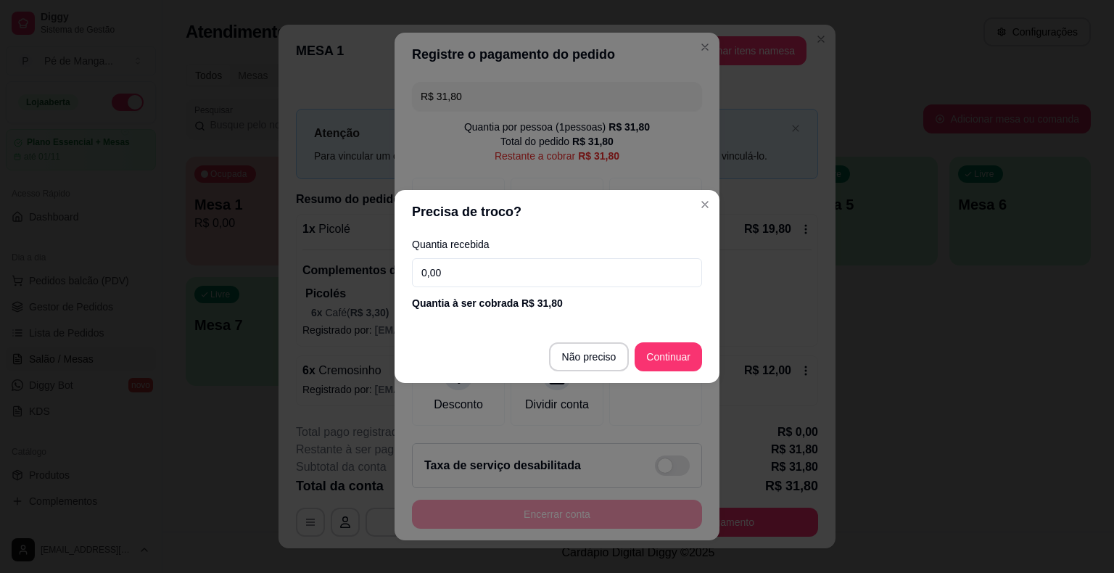
click at [464, 274] on input "0,00" at bounding box center [557, 272] width 290 height 29
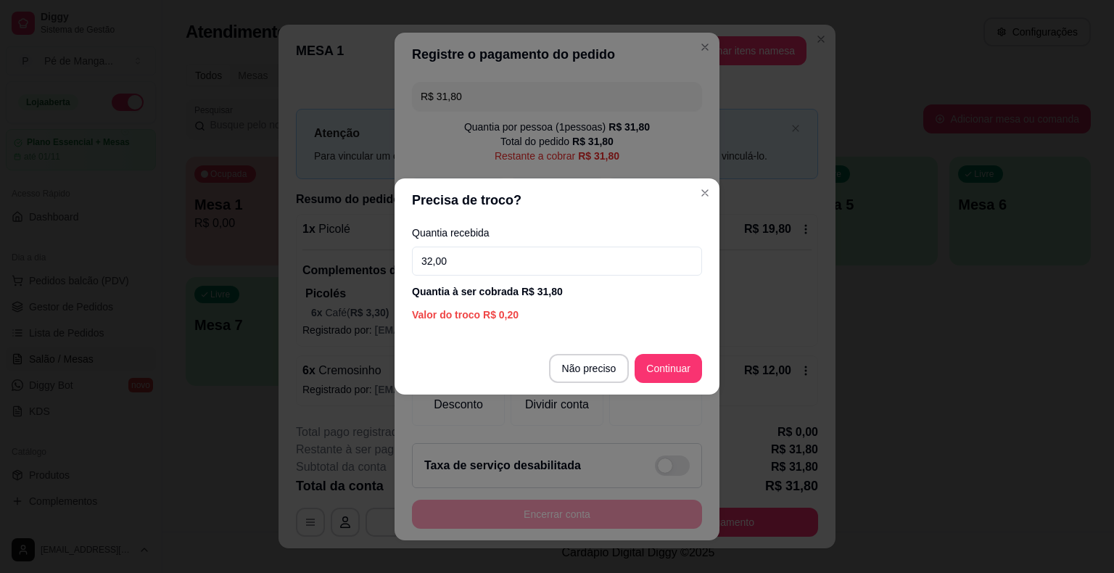
type input "32,00"
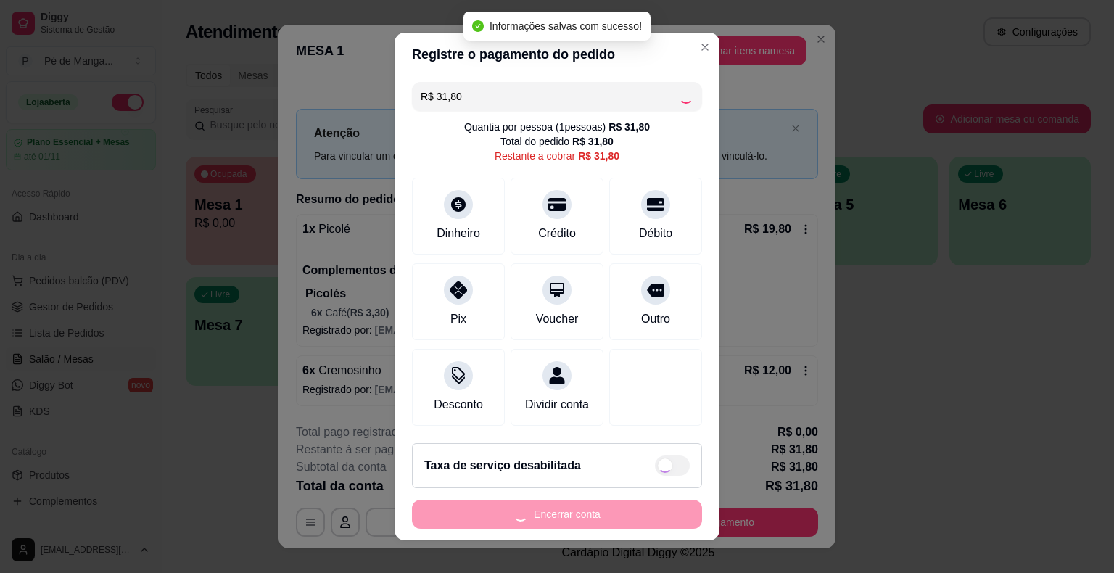
type input "R$ 0,00"
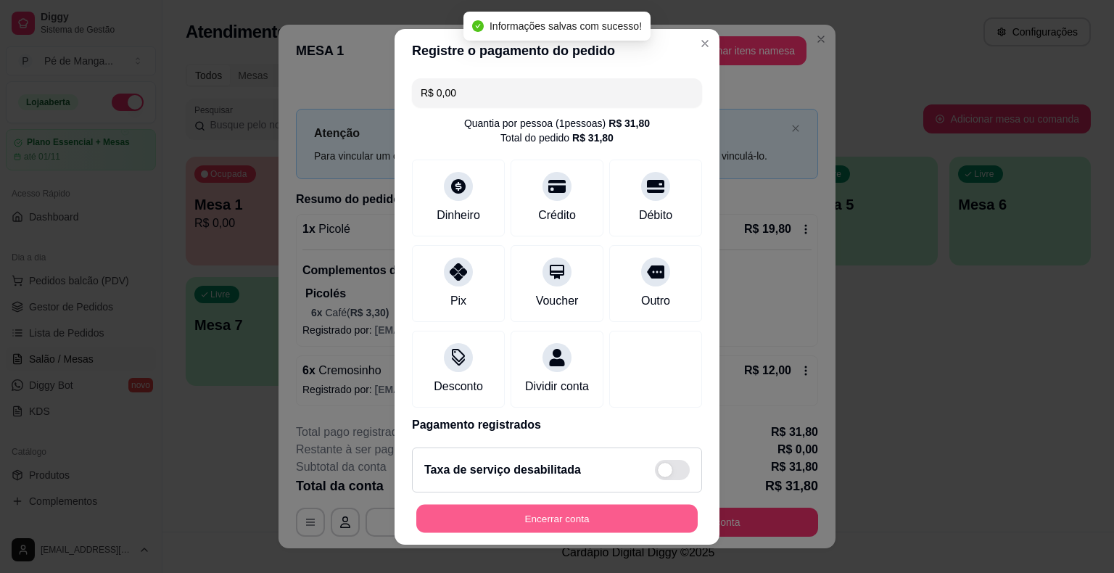
click at [567, 518] on button "Encerrar conta" at bounding box center [557, 518] width 282 height 28
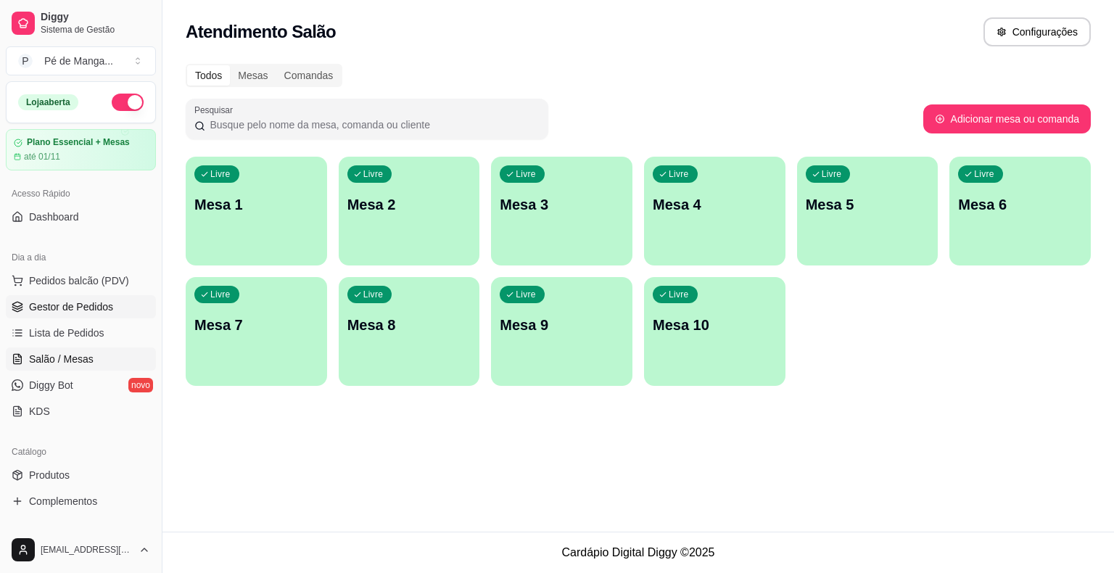
click at [94, 295] on link "Gestor de Pedidos" at bounding box center [81, 306] width 150 height 23
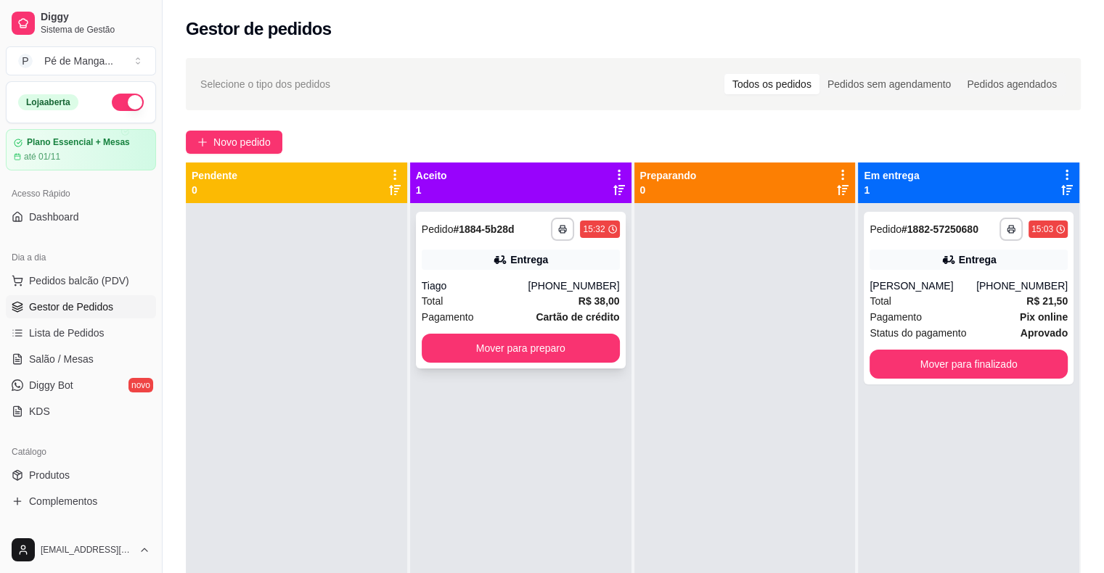
click at [522, 328] on div "**********" at bounding box center [521, 290] width 210 height 157
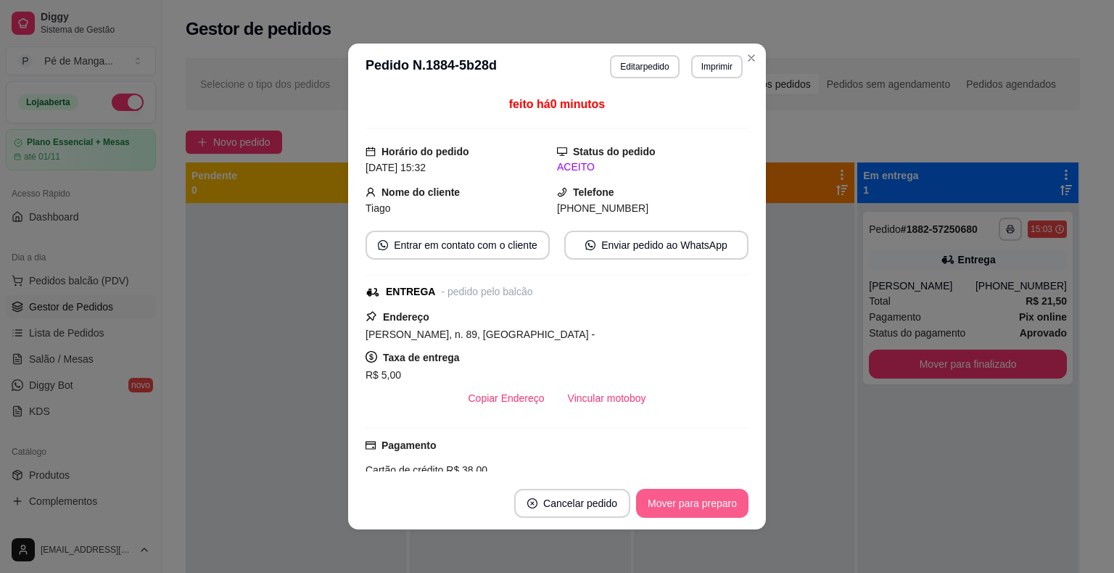
click at [715, 503] on button "Mover para preparo" at bounding box center [692, 503] width 112 height 29
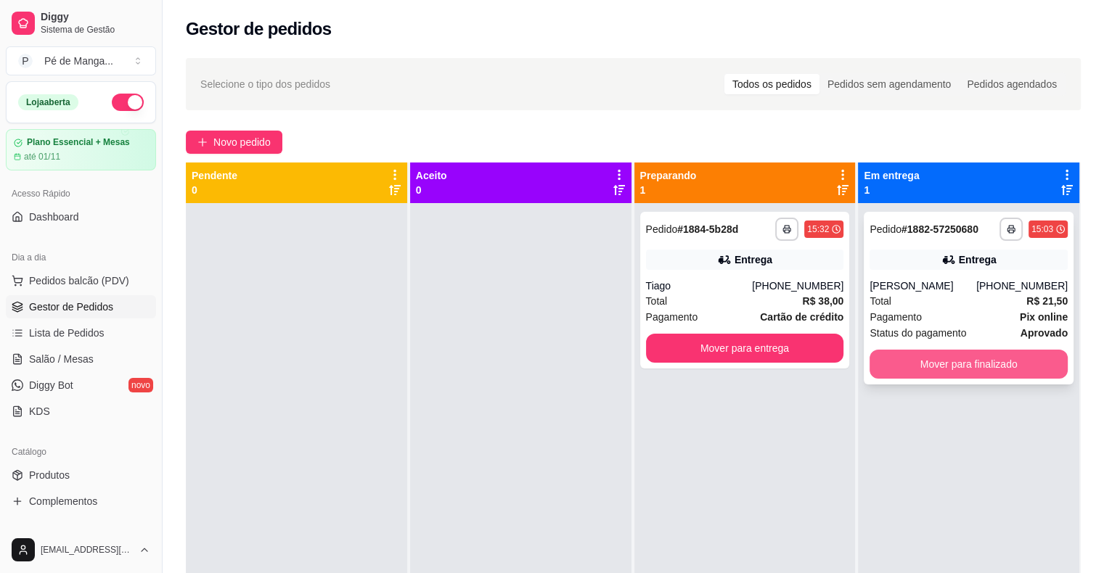
click at [988, 360] on button "Mover para finalizado" at bounding box center [968, 364] width 198 height 29
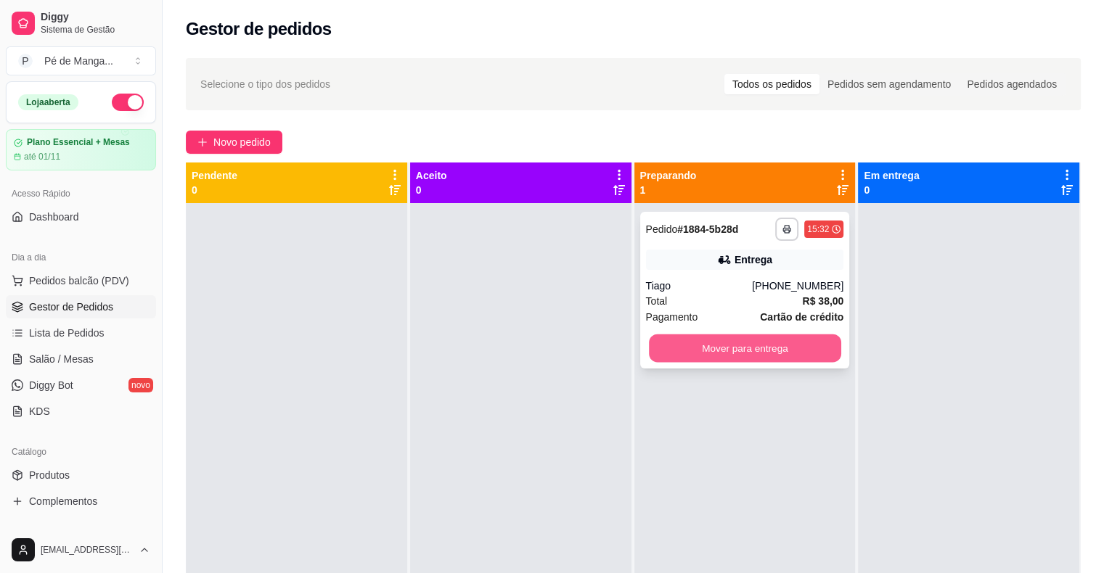
click at [727, 348] on button "Mover para entrega" at bounding box center [745, 348] width 192 height 28
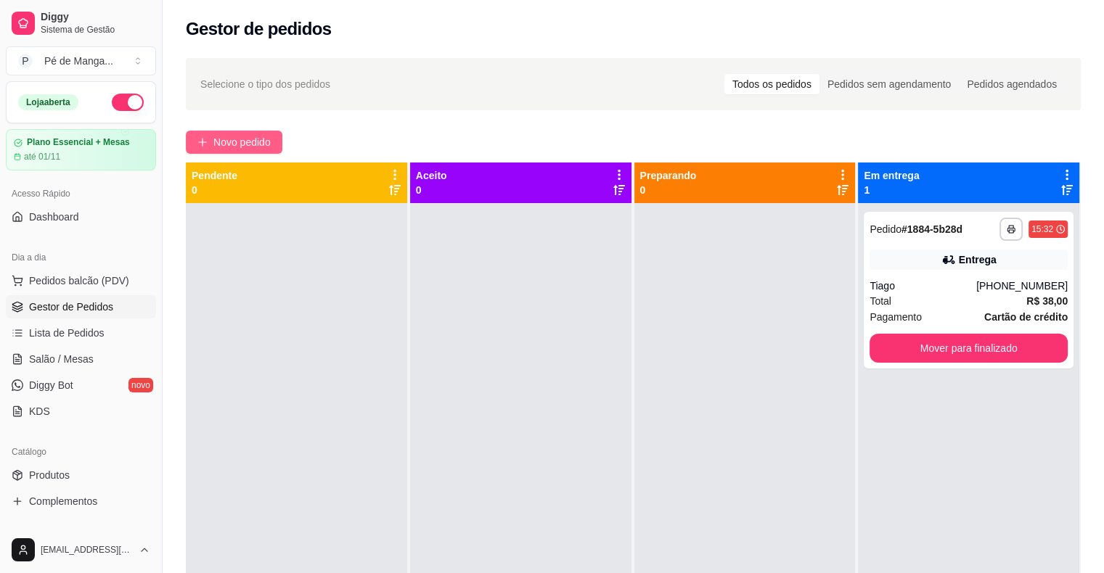
click at [234, 139] on span "Novo pedido" at bounding box center [241, 142] width 57 height 16
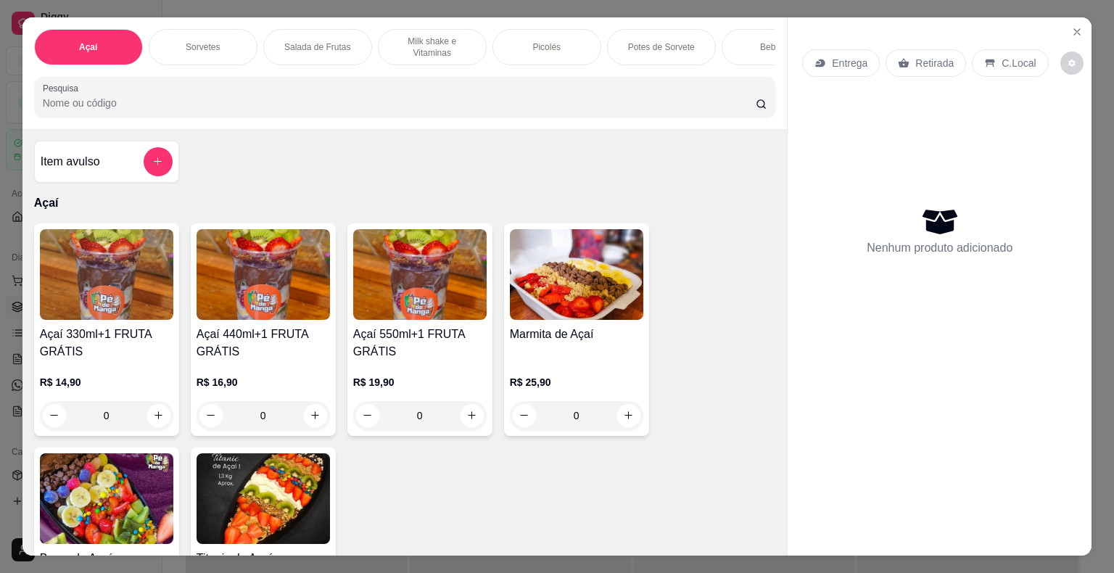
click at [303, 428] on div "0" at bounding box center [263, 415] width 133 height 29
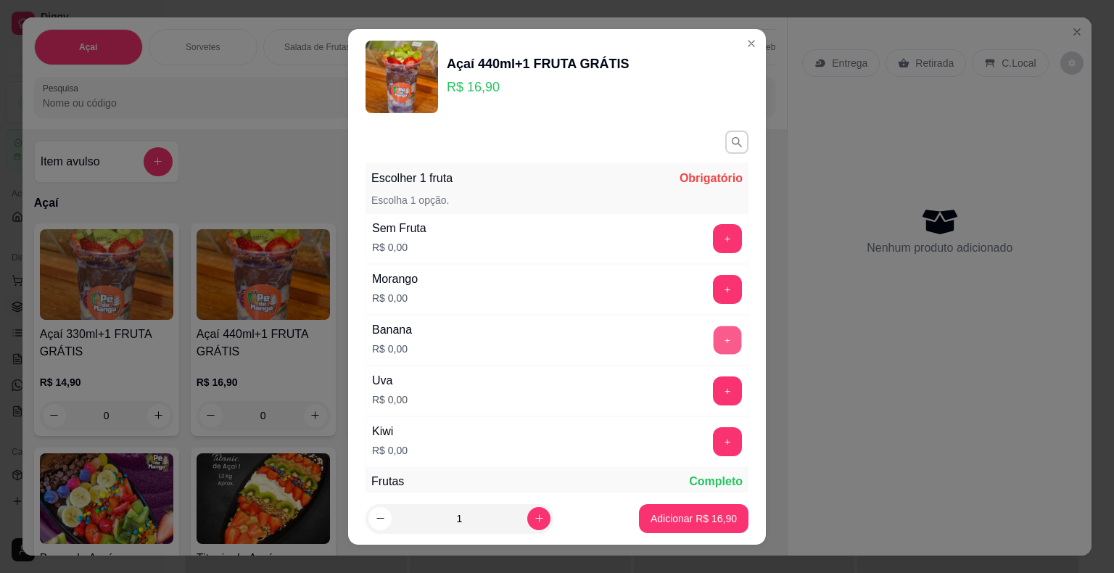
click at [714, 345] on button "+" at bounding box center [728, 340] width 28 height 28
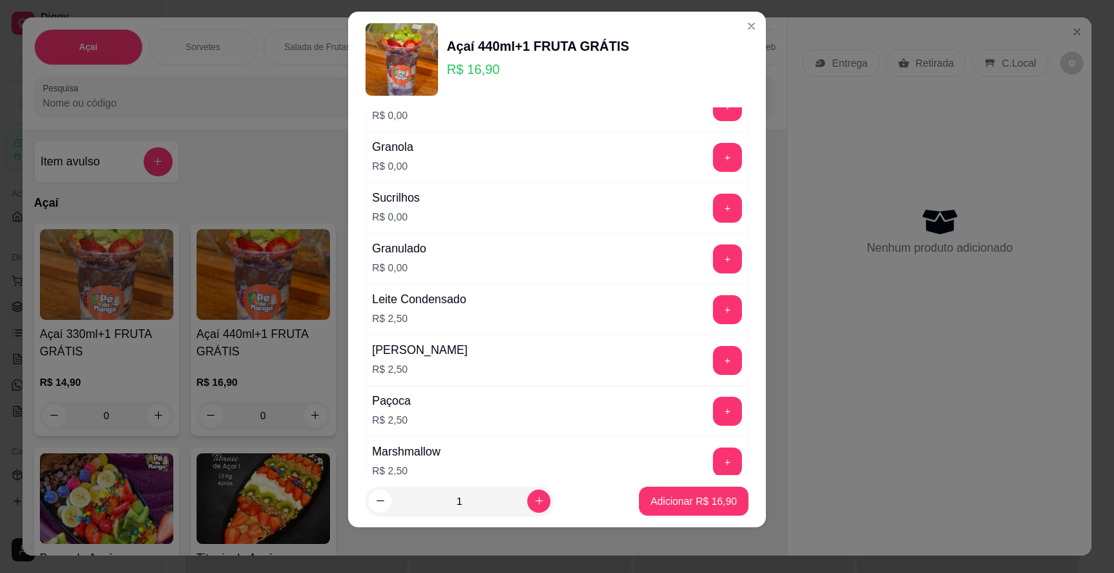
scroll to position [1356, 0]
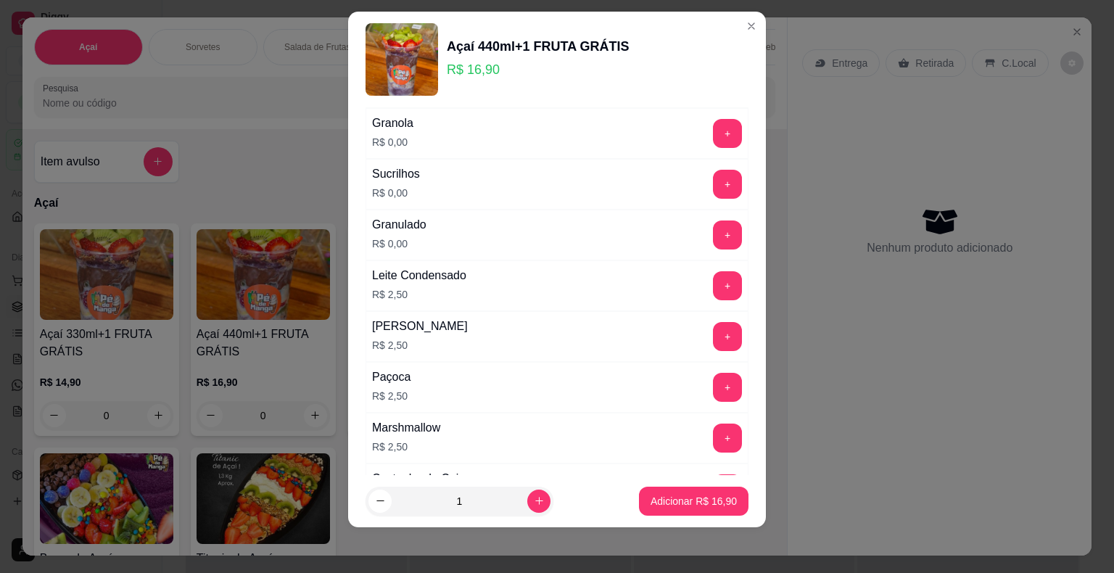
drag, startPoint x: 682, startPoint y: 122, endPoint x: 691, endPoint y: 126, distance: 10.4
click at [707, 126] on div "+" at bounding box center [727, 133] width 41 height 29
click at [713, 124] on button "+" at bounding box center [727, 133] width 29 height 29
click at [714, 286] on button "+" at bounding box center [728, 285] width 28 height 28
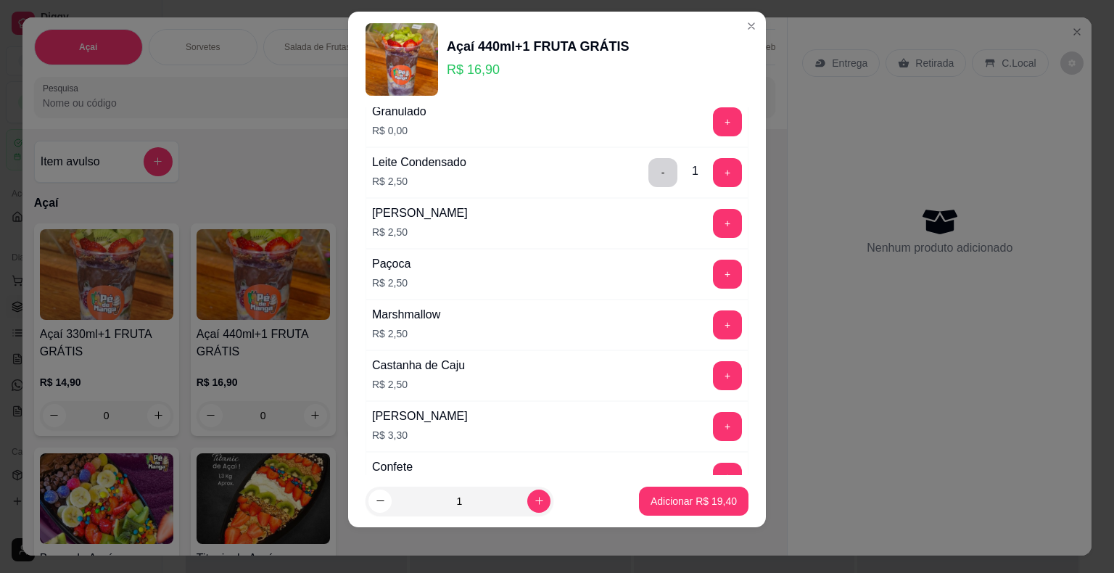
scroll to position [1501, 0]
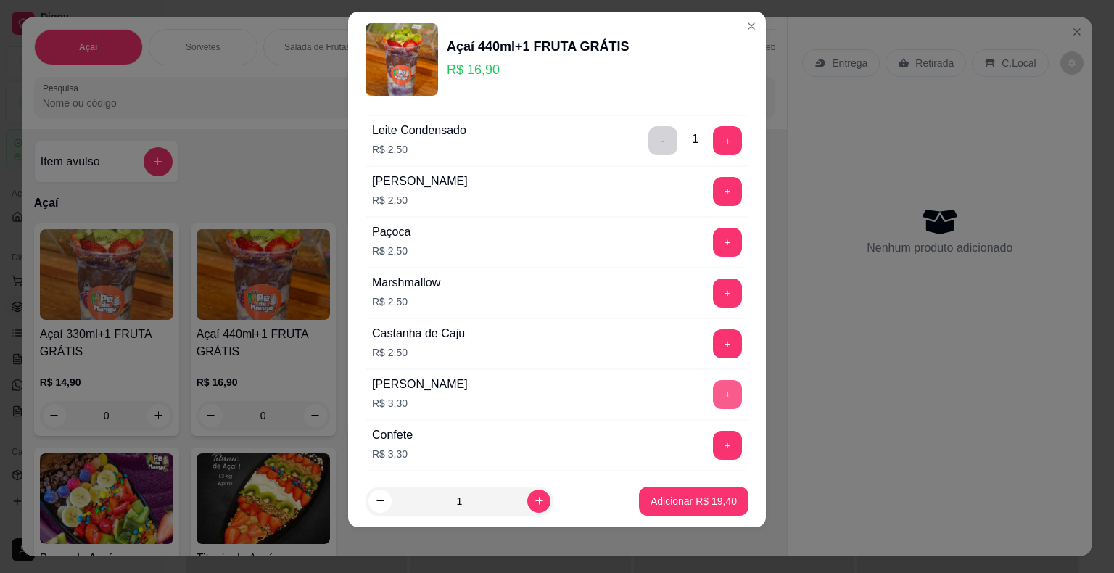
click at [713, 386] on button "+" at bounding box center [727, 394] width 29 height 29
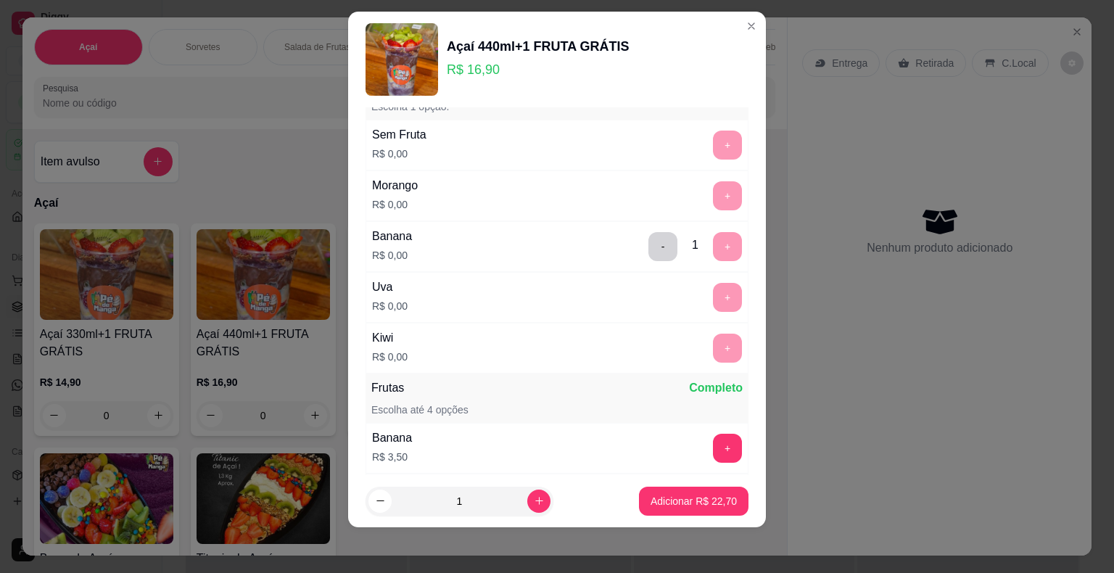
scroll to position [0, 0]
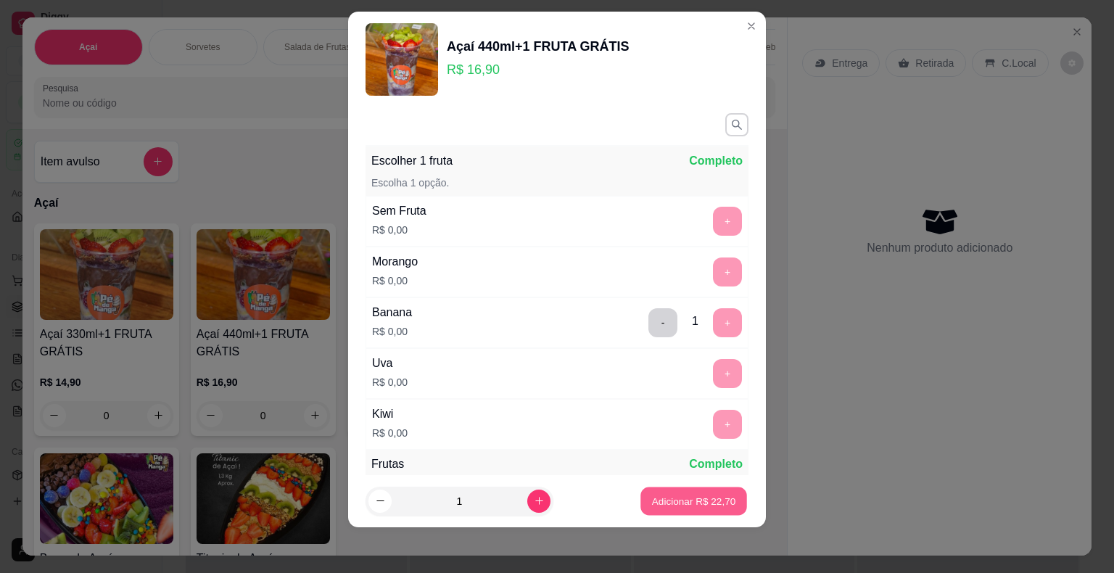
click at [670, 512] on button "Adicionar R$ 22,70" at bounding box center [694, 501] width 107 height 28
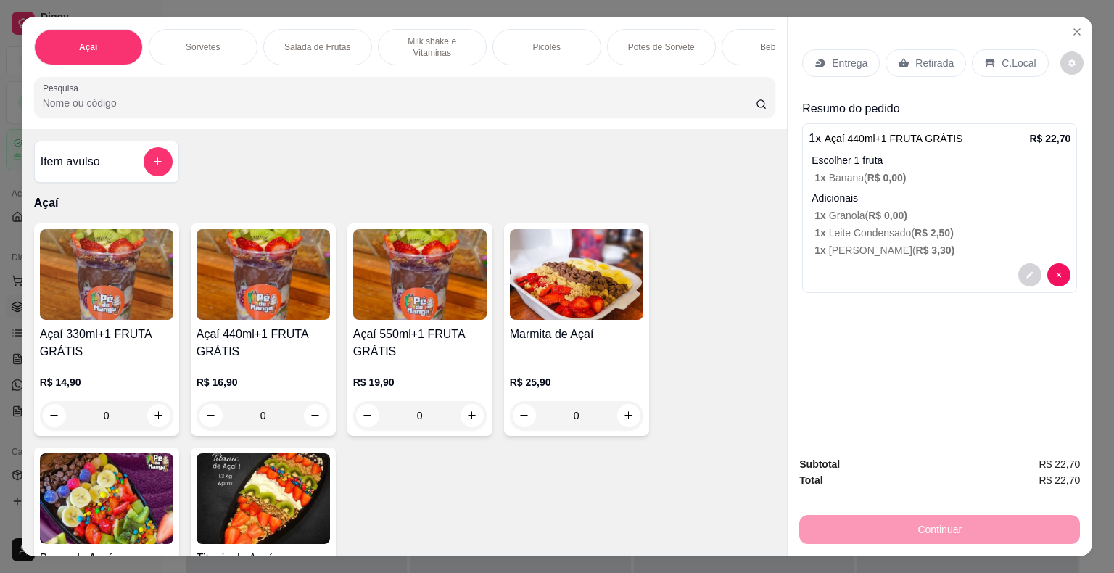
drag, startPoint x: 928, startPoint y: 61, endPoint x: 916, endPoint y: 73, distance: 16.9
click at [926, 61] on p "Retirada" at bounding box center [935, 63] width 38 height 15
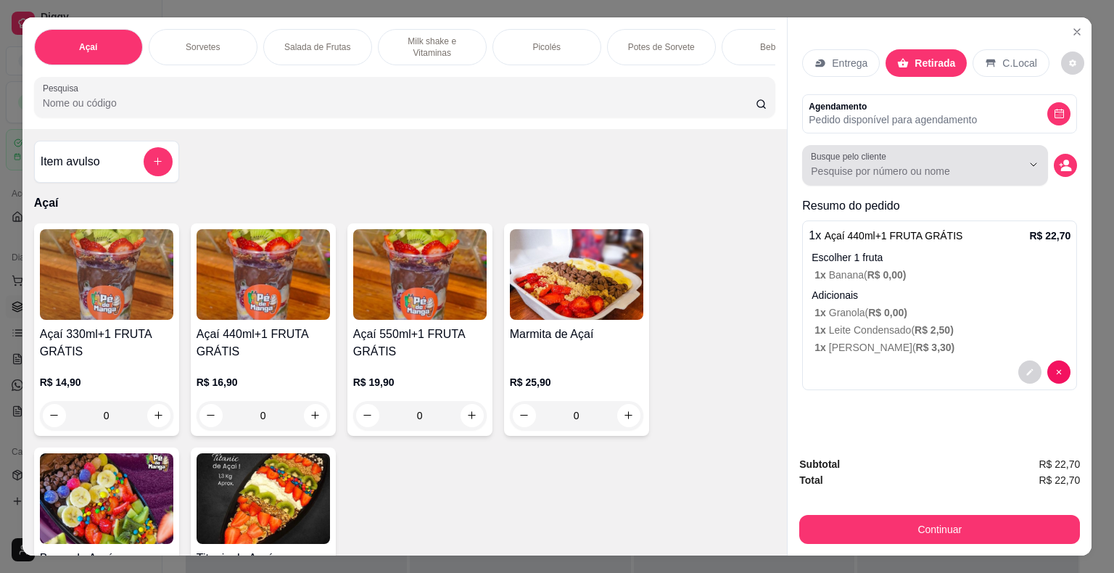
click at [943, 157] on div at bounding box center [925, 165] width 229 height 29
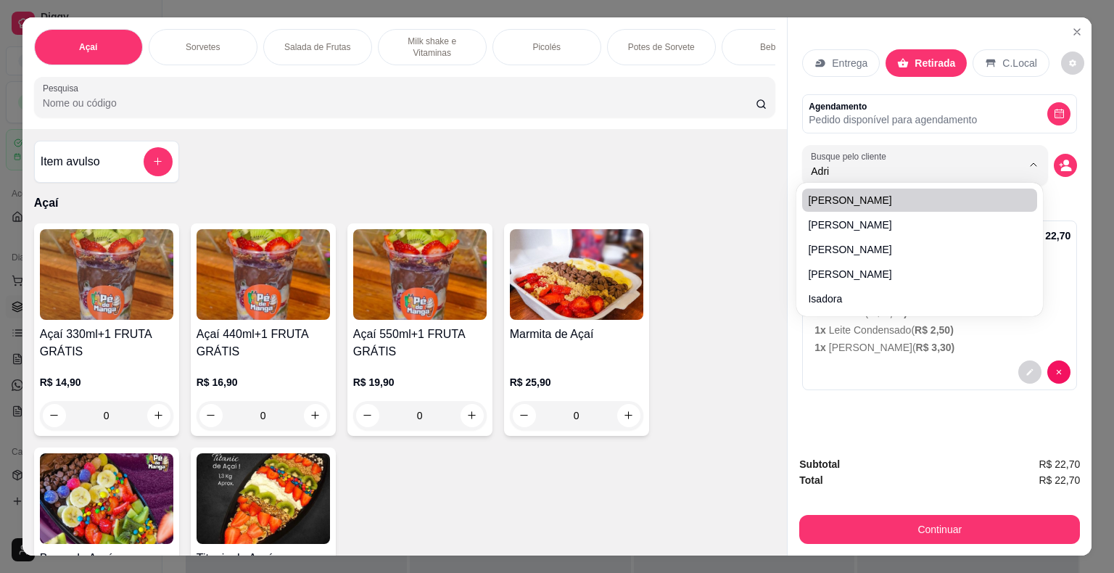
type input "Adrie"
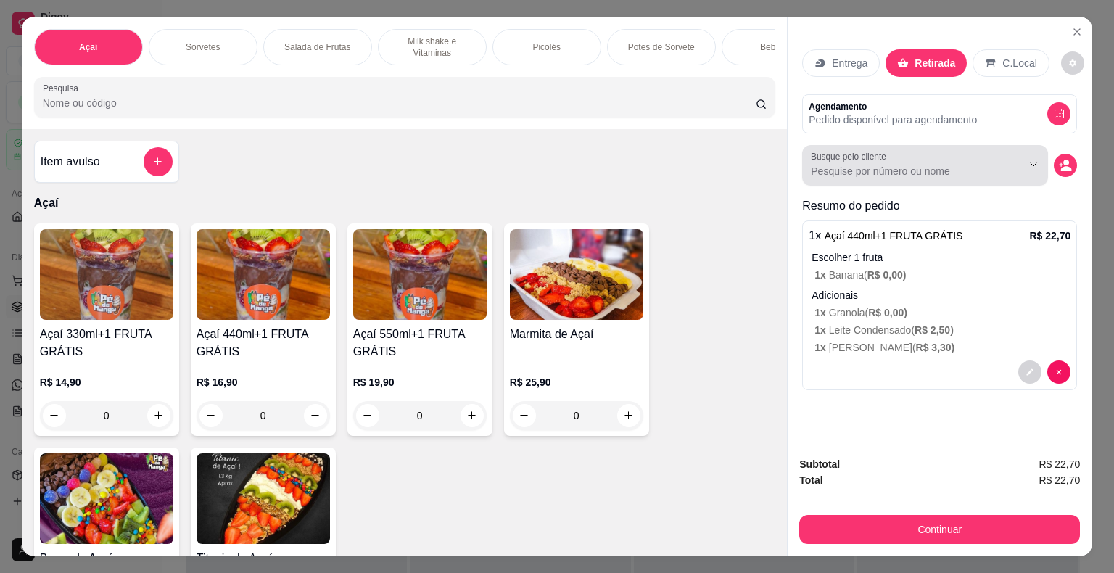
click at [932, 164] on input "Busque pelo cliente" at bounding box center [905, 171] width 188 height 15
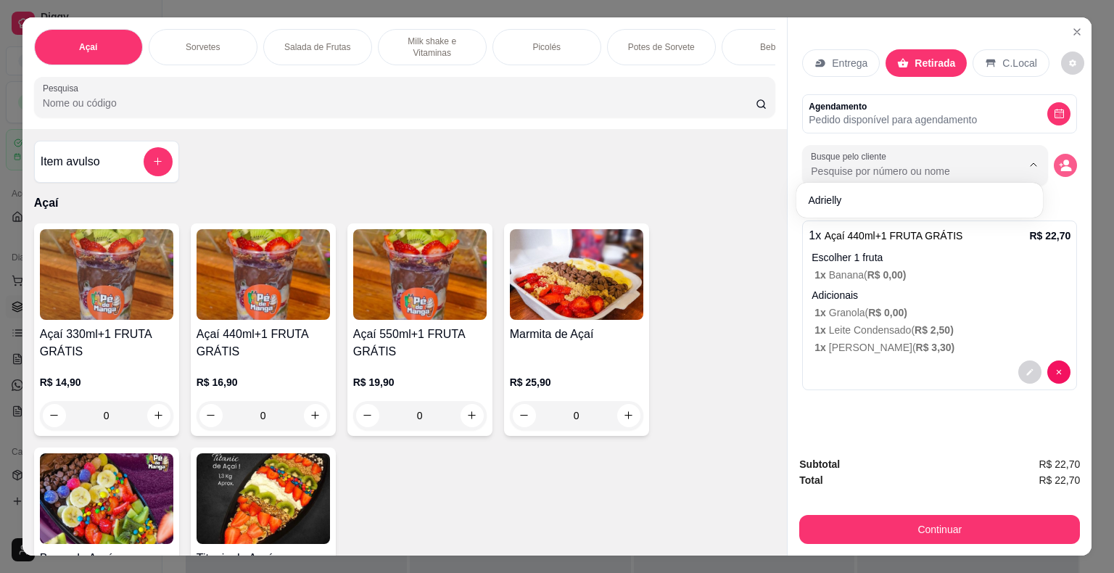
click at [1061, 166] on icon "decrease-product-quantity" at bounding box center [1066, 168] width 11 height 5
click at [1059, 159] on icon "decrease-product-quantity" at bounding box center [1065, 165] width 13 height 13
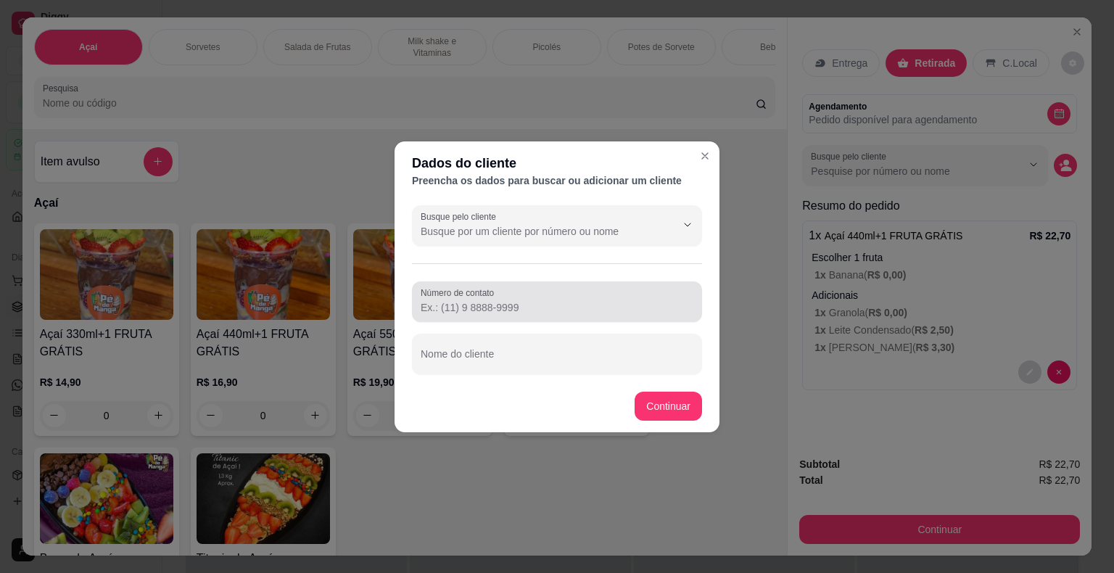
click at [532, 305] on input "Número de contato" at bounding box center [557, 307] width 273 height 15
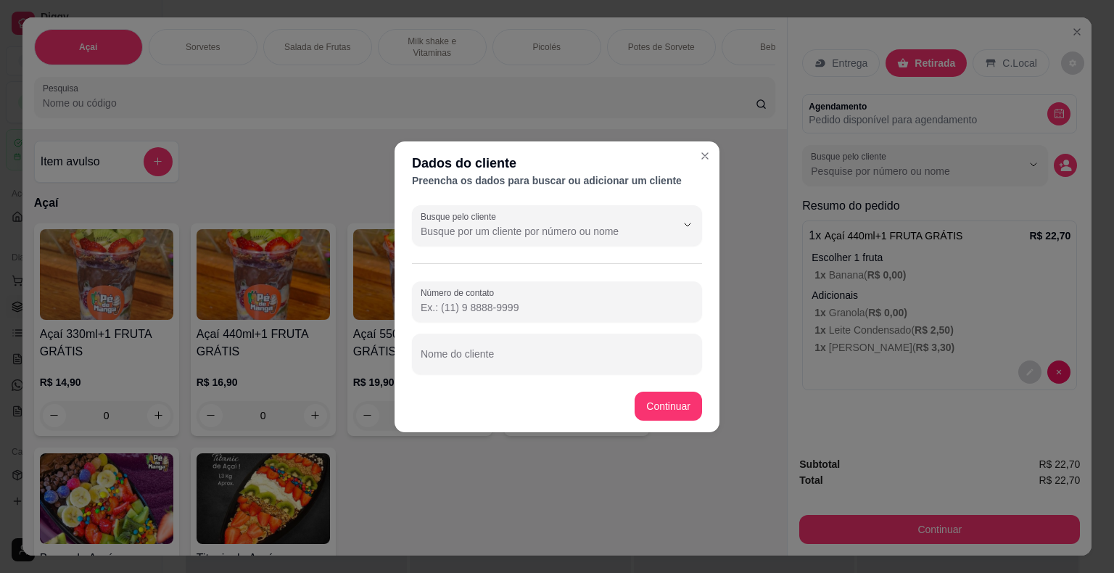
click at [558, 315] on div at bounding box center [557, 301] width 273 height 29
paste input "(15) 99683-1050"
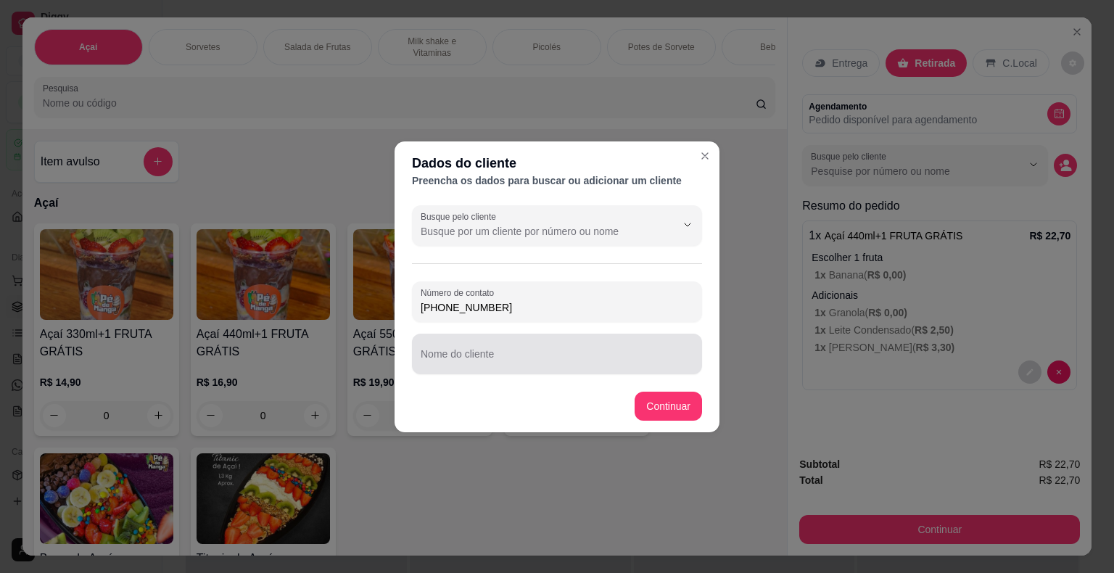
type input "(15) 99683-1050"
click at [537, 356] on input "Nome do cliente" at bounding box center [557, 360] width 273 height 15
click at [498, 366] on input "Adrieli" at bounding box center [557, 360] width 273 height 15
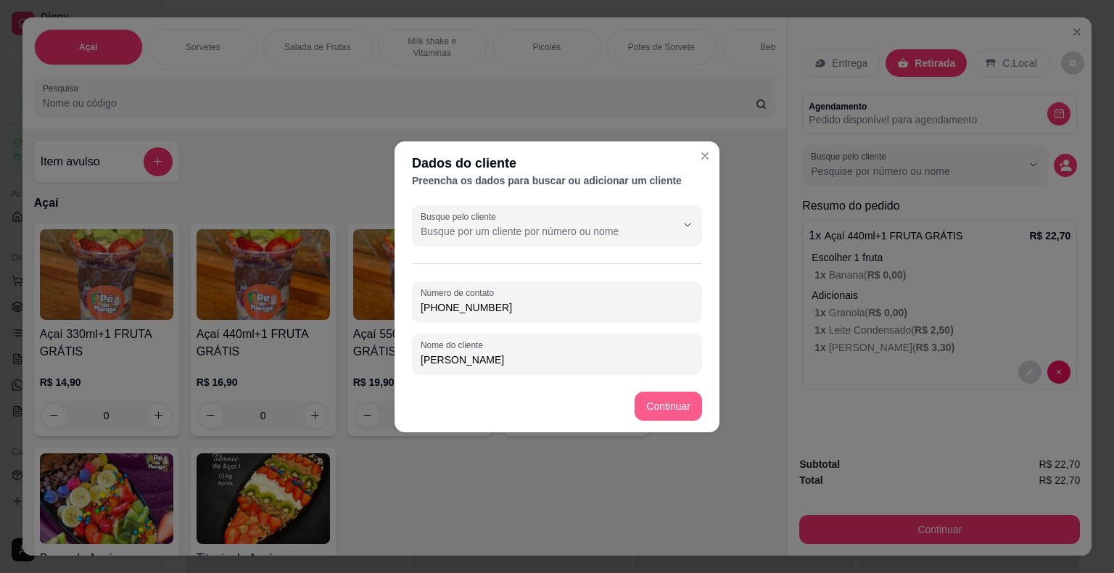
type input "[PERSON_NAME]"
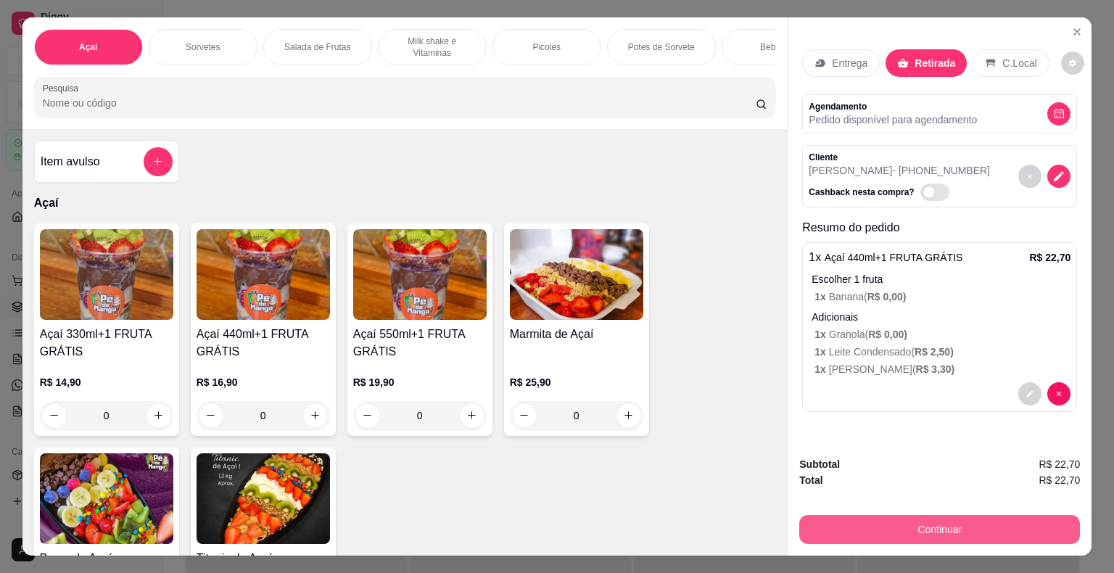
click at [860, 535] on button "Continuar" at bounding box center [940, 529] width 281 height 29
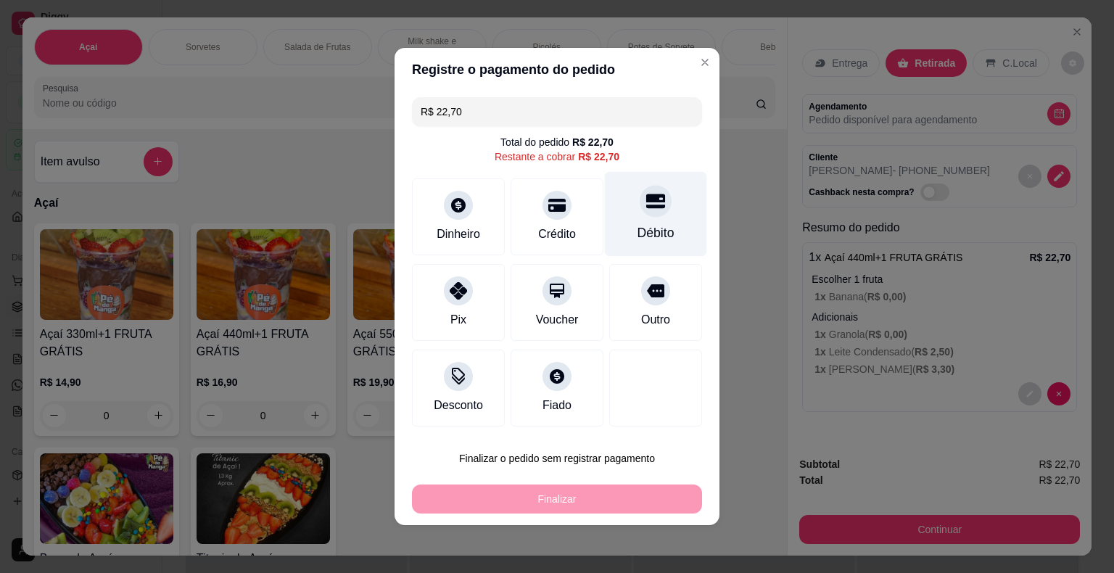
click at [611, 219] on div "Débito" at bounding box center [656, 214] width 102 height 85
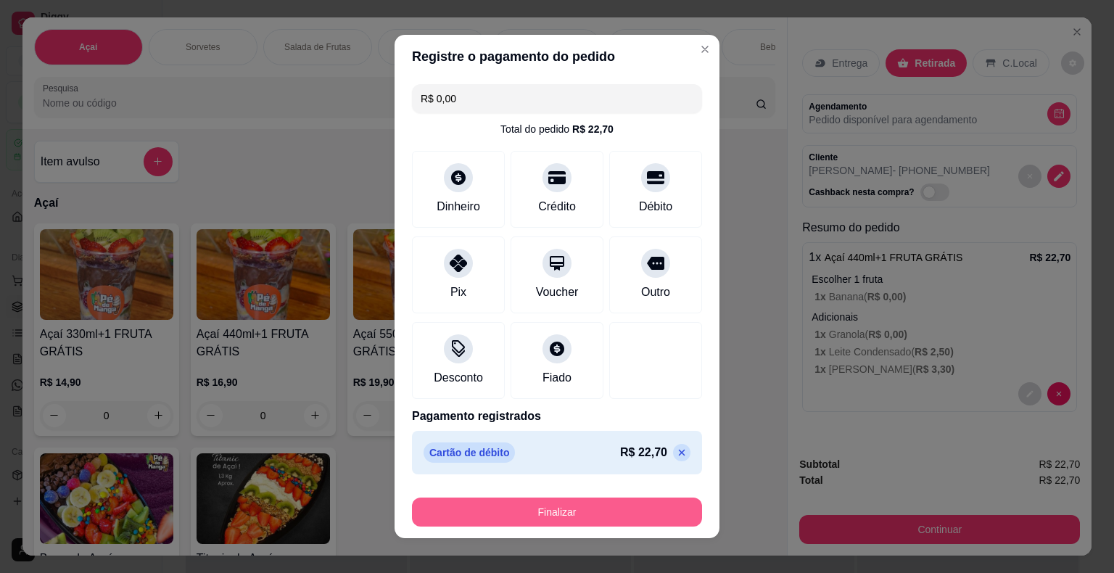
click at [595, 507] on button "Finalizar" at bounding box center [557, 512] width 290 height 29
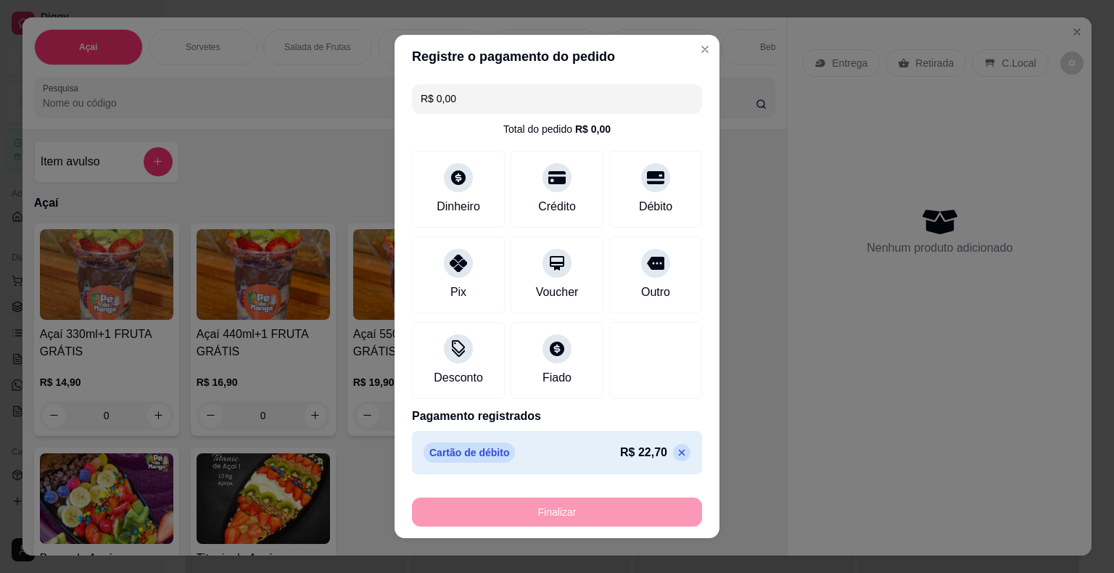
type input "-R$ 22,70"
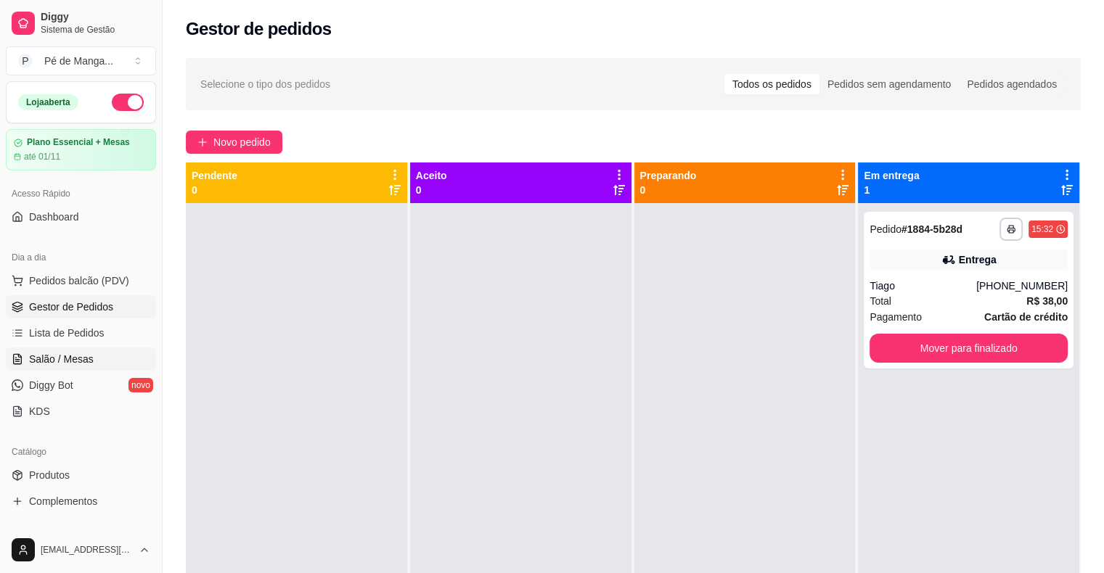
click at [55, 357] on span "Salão / Mesas" at bounding box center [61, 359] width 65 height 15
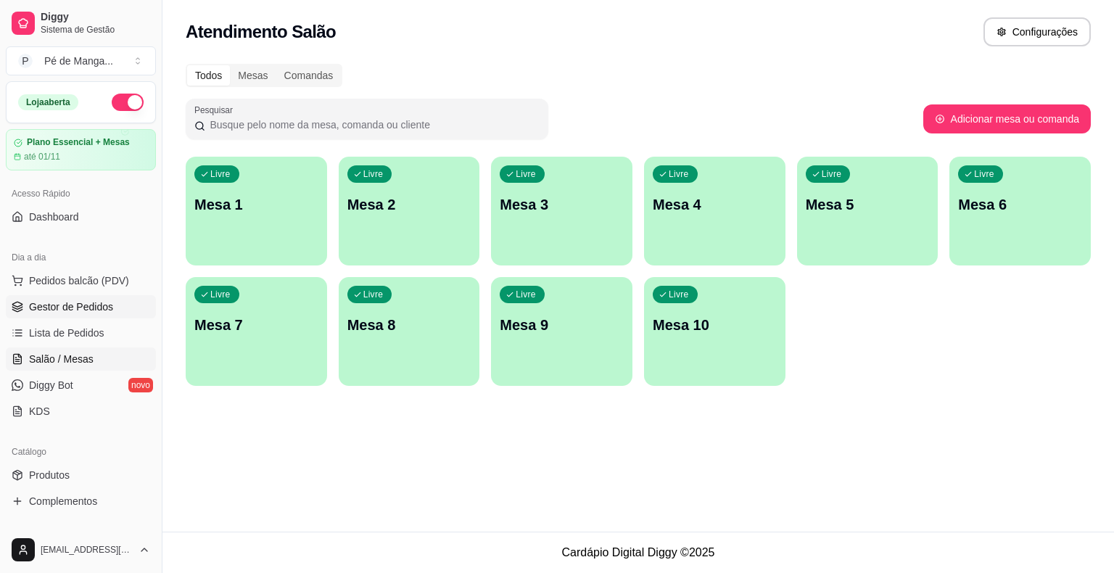
click at [61, 303] on span "Gestor de Pedidos" at bounding box center [71, 307] width 84 height 15
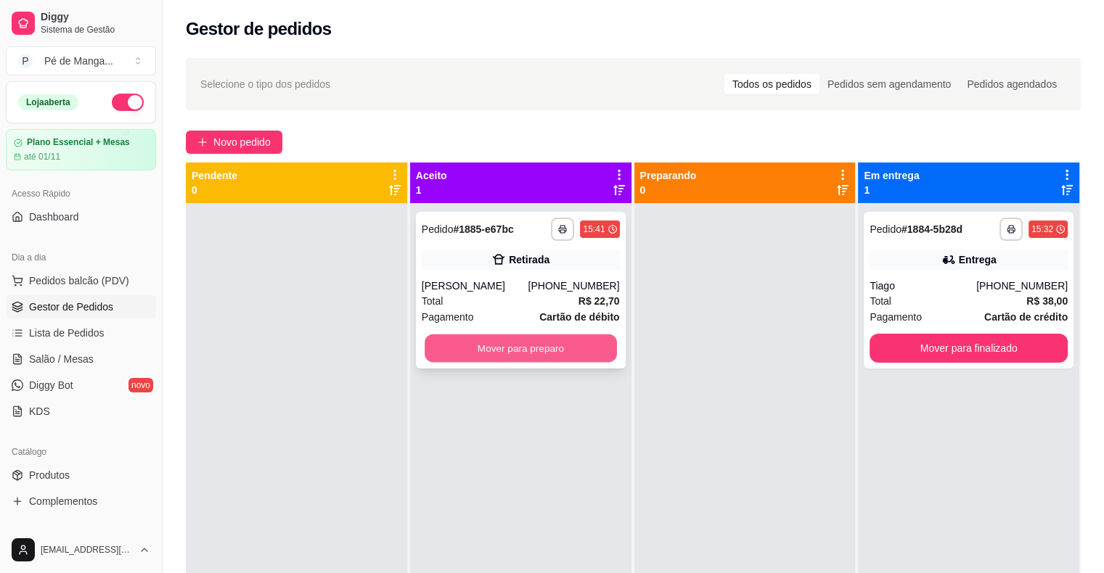
click at [498, 345] on button "Mover para preparo" at bounding box center [520, 348] width 192 height 28
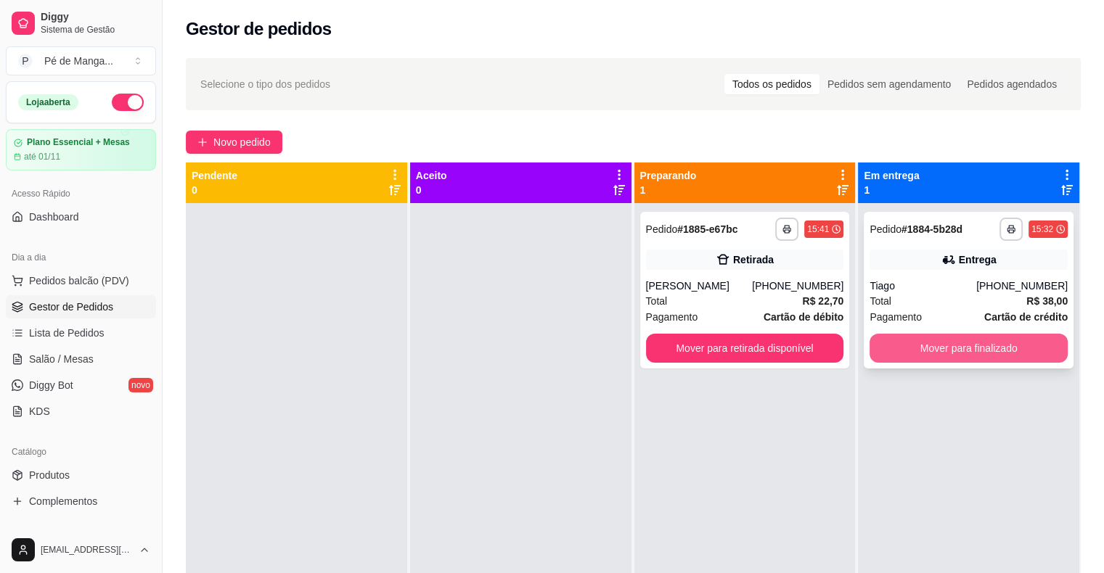
click at [932, 350] on button "Mover para finalizado" at bounding box center [968, 348] width 198 height 29
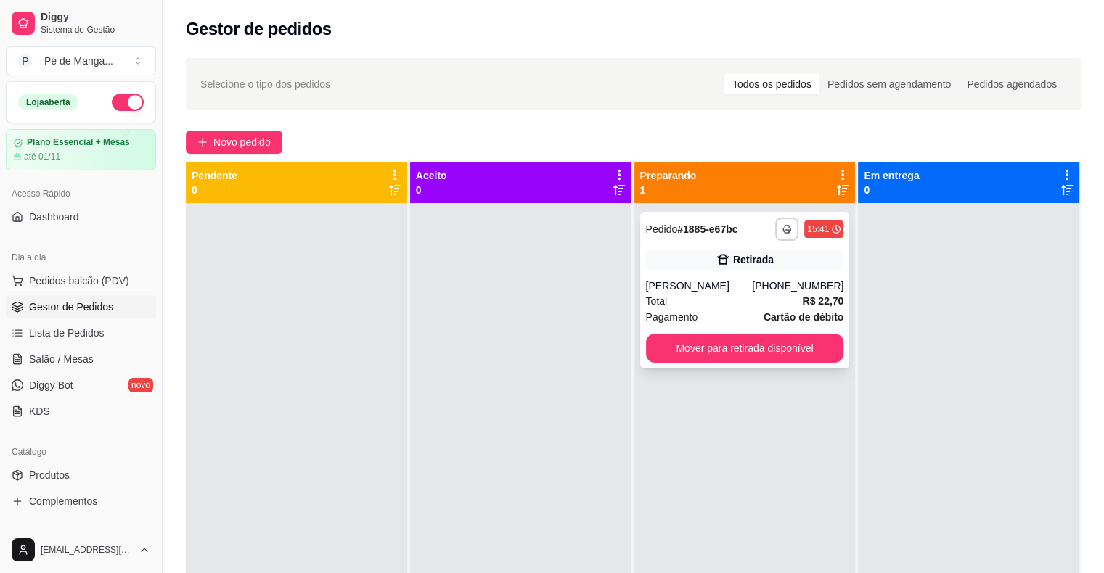
click at [765, 331] on div "**********" at bounding box center [745, 290] width 210 height 157
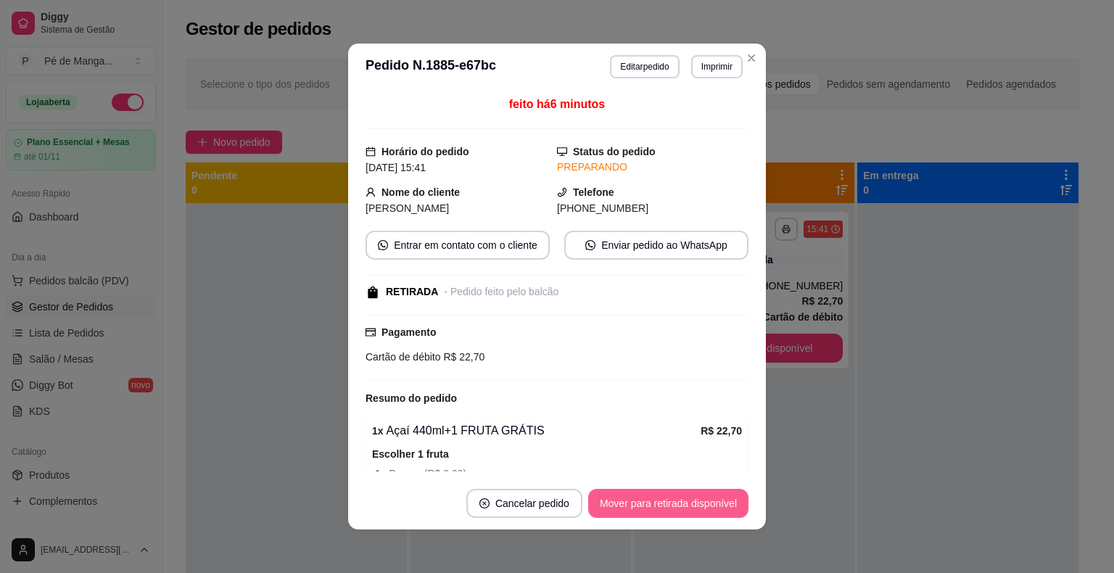
click at [674, 499] on button "Mover para retirada disponível" at bounding box center [668, 503] width 160 height 29
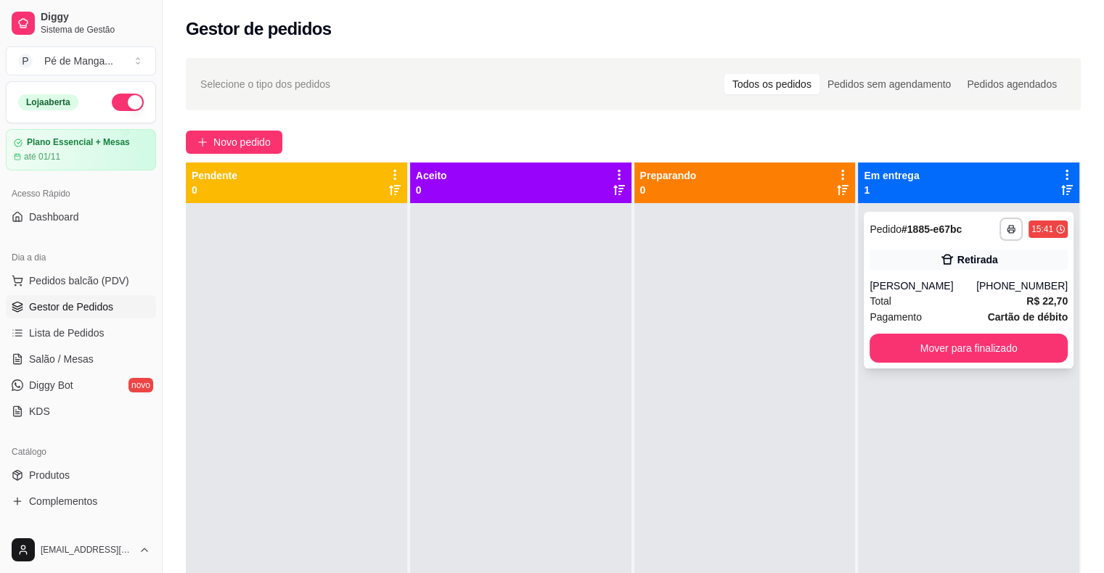
click at [966, 289] on div "[PERSON_NAME]" at bounding box center [922, 286] width 107 height 15
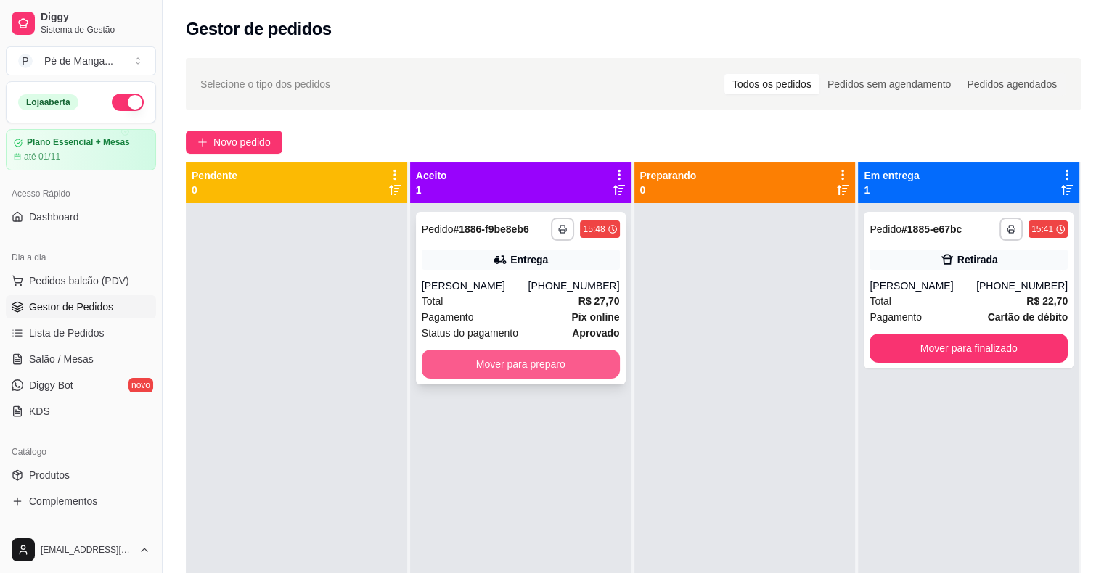
click at [499, 364] on button "Mover para preparo" at bounding box center [521, 364] width 198 height 29
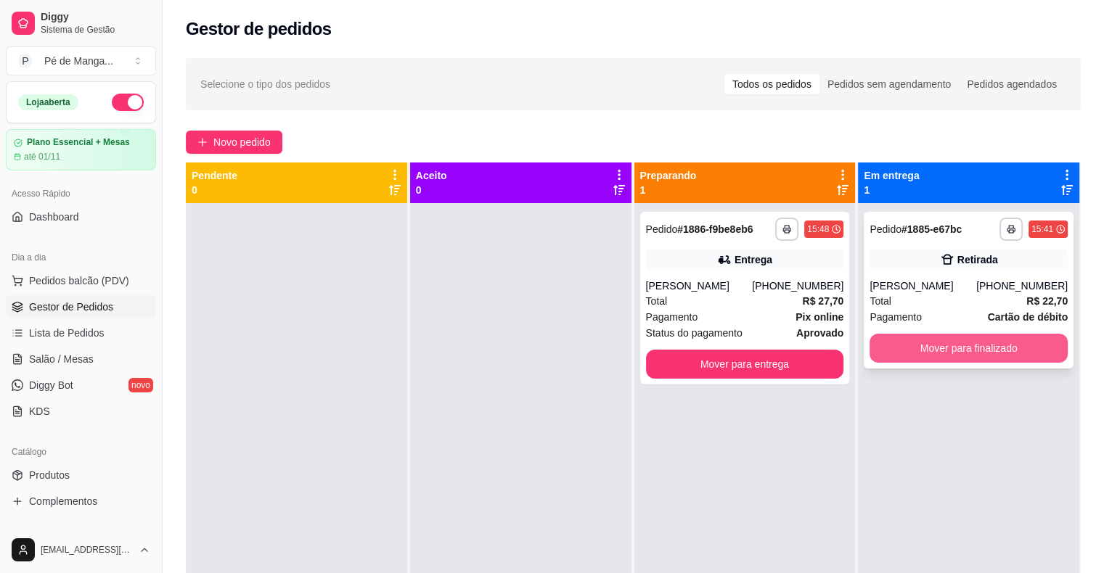
click at [937, 344] on button "Mover para finalizado" at bounding box center [968, 348] width 198 height 29
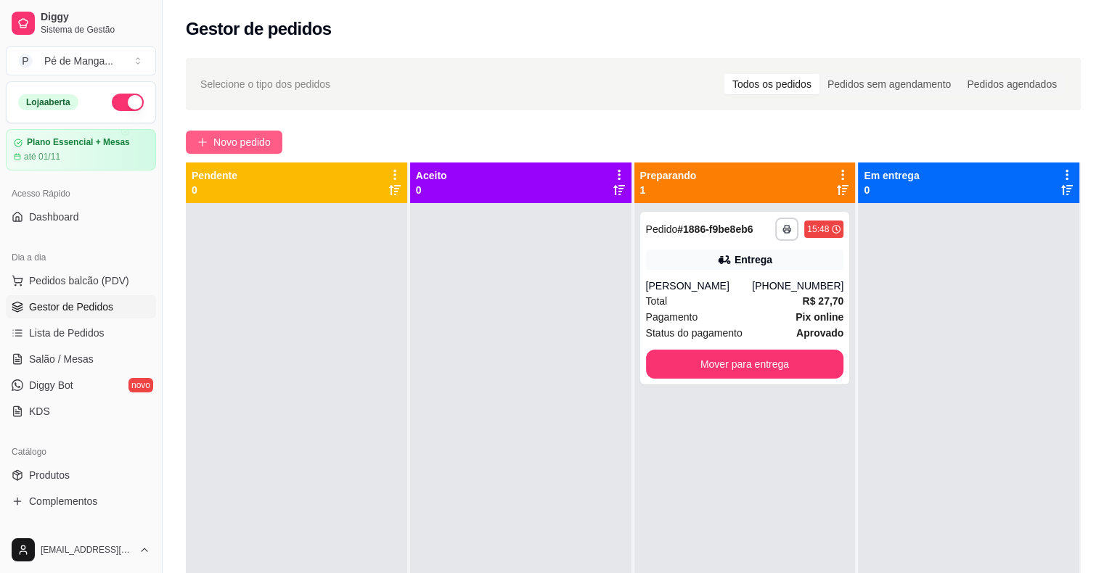
click at [238, 143] on span "Novo pedido" at bounding box center [241, 142] width 57 height 16
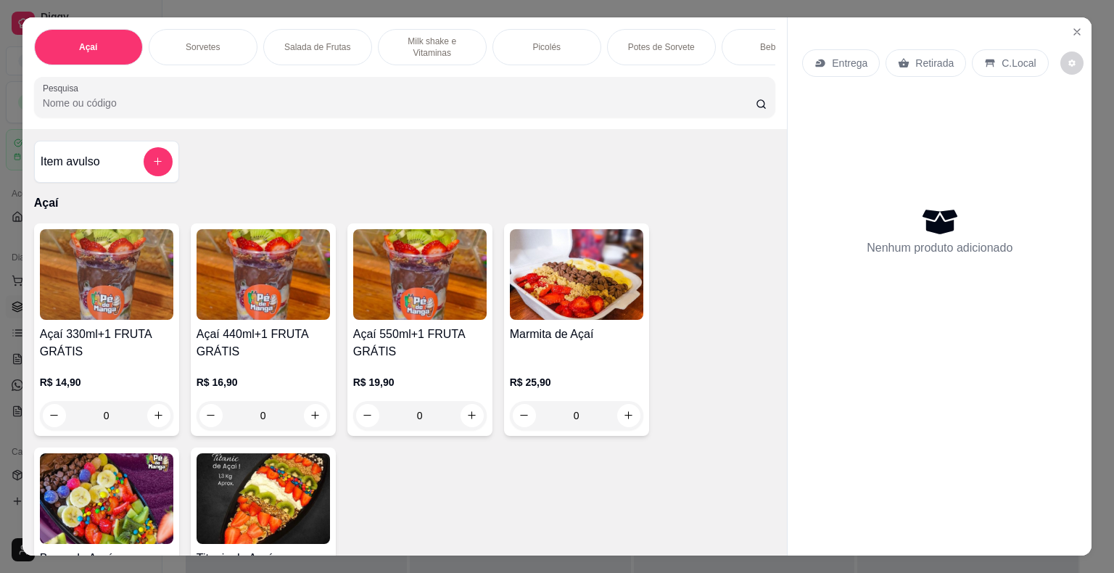
click at [556, 46] on div "Picolés" at bounding box center [547, 47] width 109 height 36
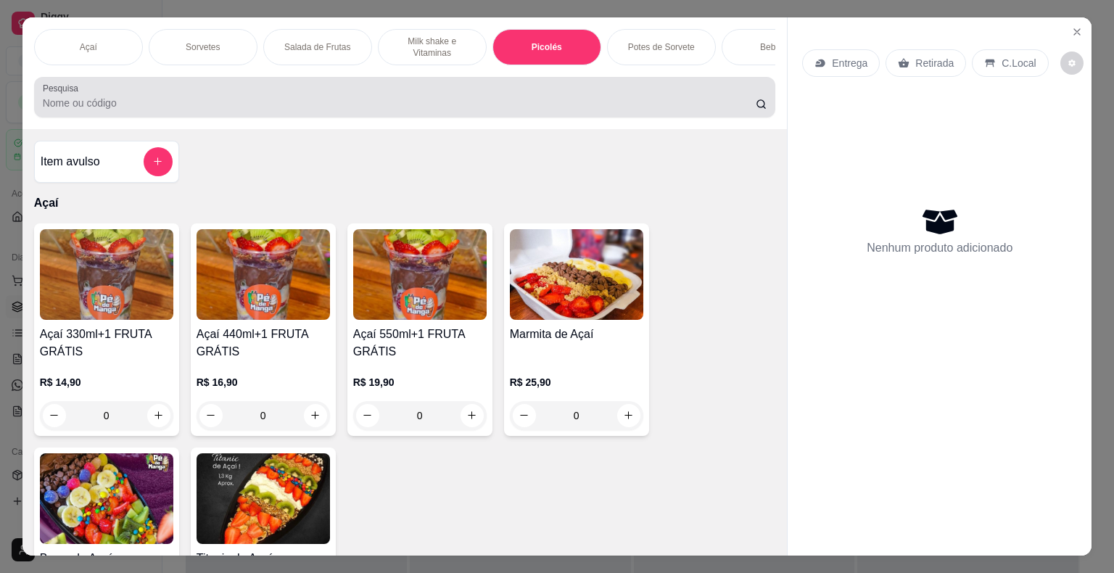
scroll to position [35, 0]
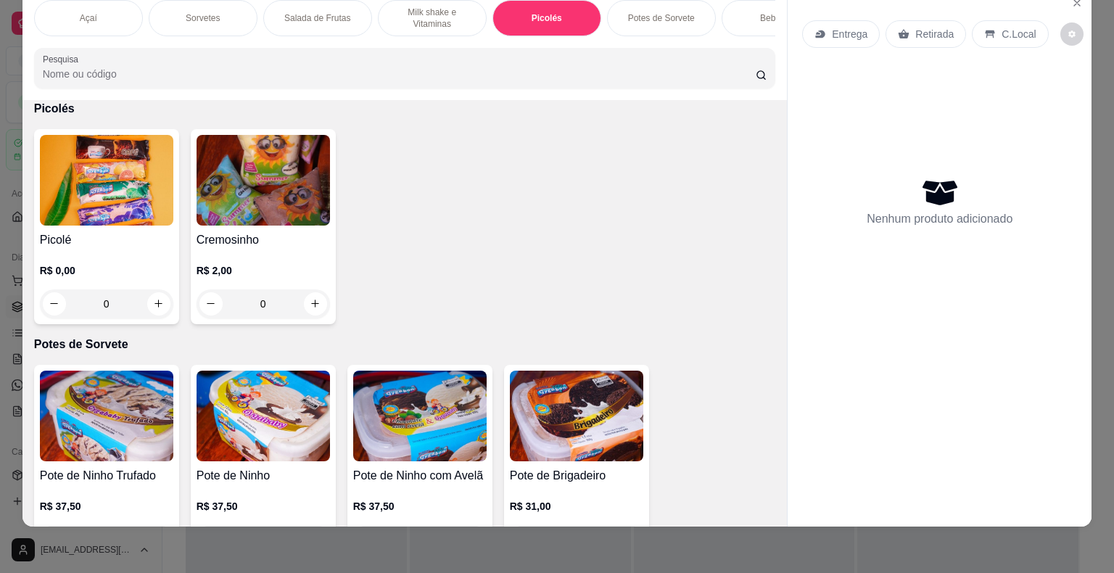
click at [149, 298] on div "0" at bounding box center [106, 303] width 133 height 29
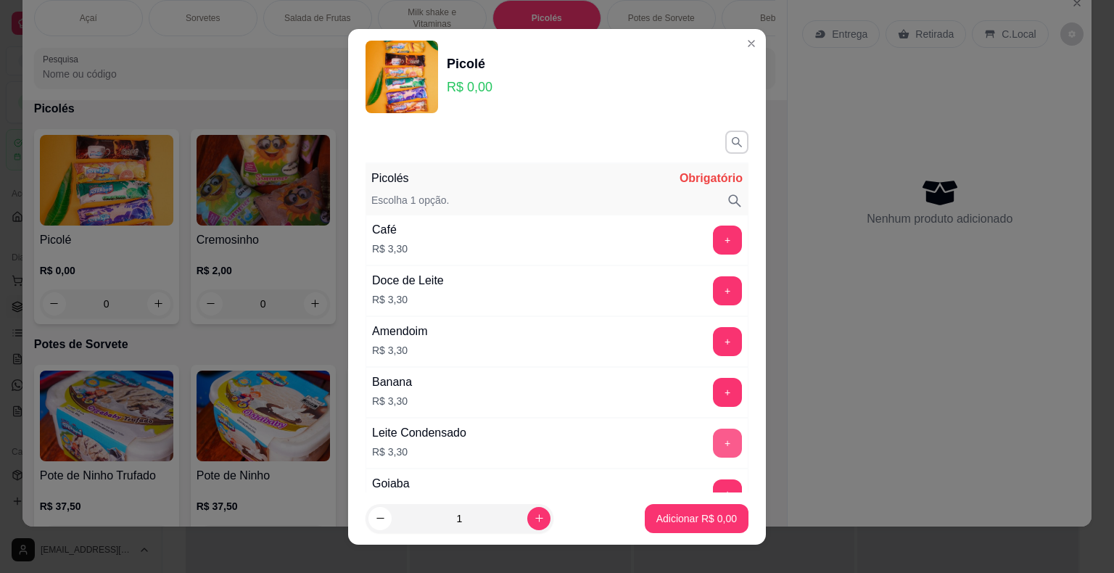
click at [713, 443] on button "+" at bounding box center [727, 443] width 29 height 29
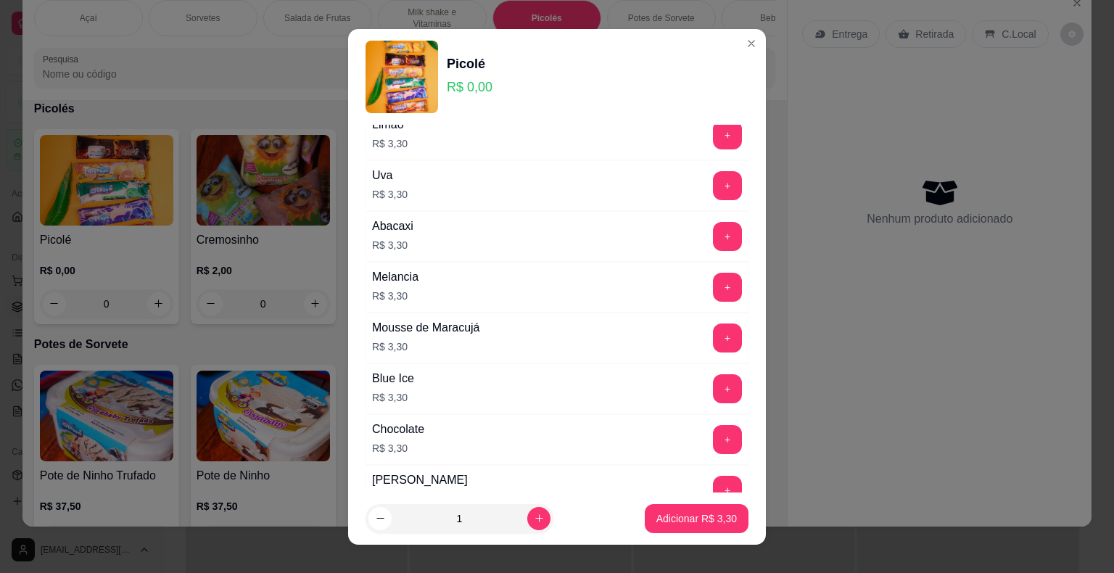
scroll to position [435, 0]
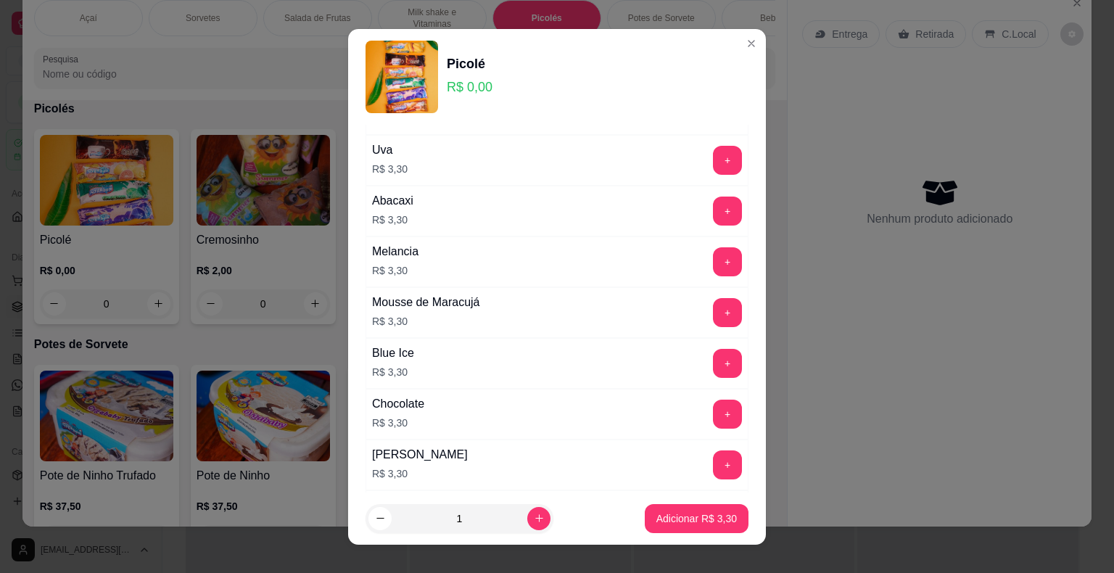
drag, startPoint x: 724, startPoint y: 357, endPoint x: 716, endPoint y: 364, distance: 10.8
click at [720, 361] on div "Picolés Completo Escolha 1 opção. Café R$ 3,30 + Doce de Leite R$ 3,30 + Amendo…" at bounding box center [557, 309] width 418 height 368
click at [714, 369] on button "+" at bounding box center [728, 363] width 28 height 28
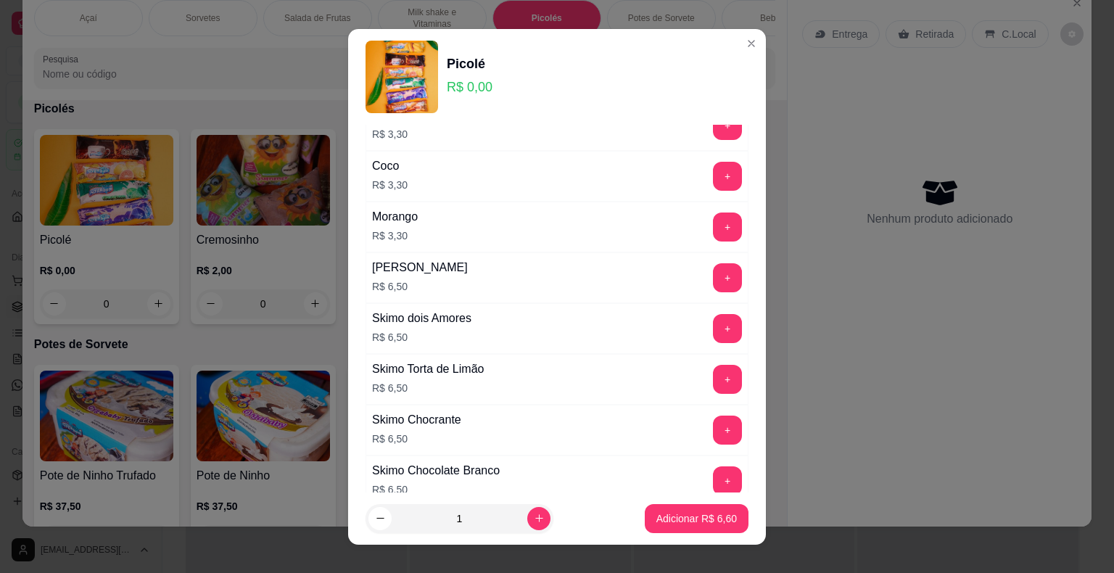
scroll to position [580, 0]
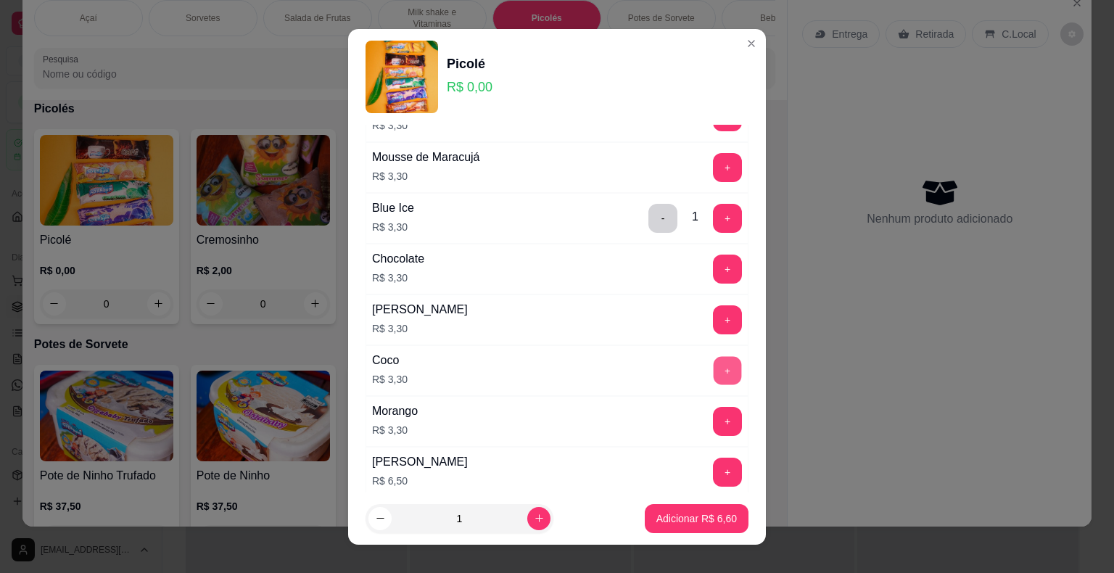
click at [714, 369] on button "+" at bounding box center [728, 370] width 28 height 28
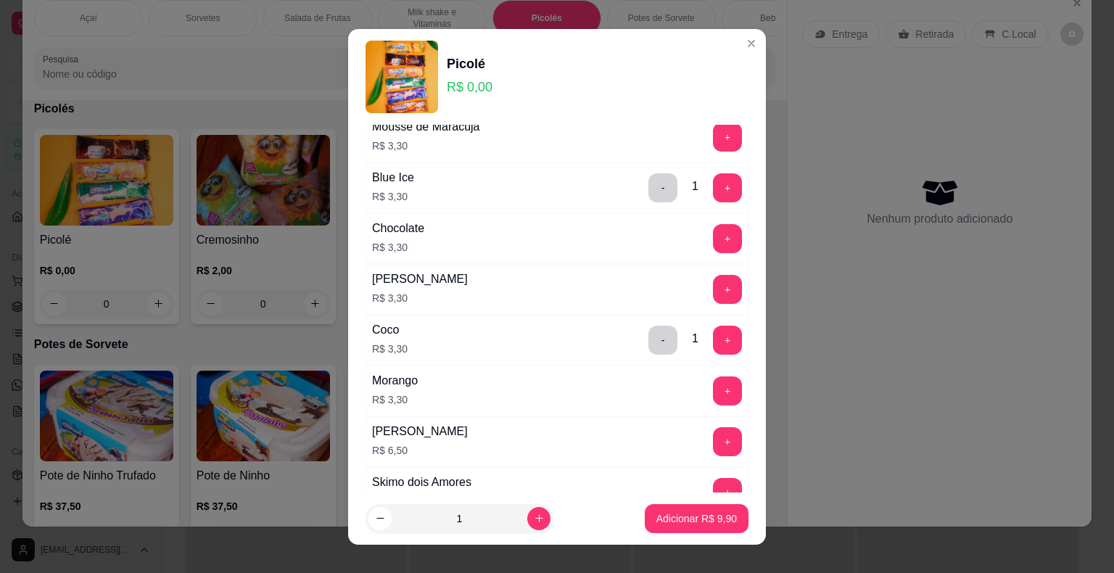
scroll to position [653, 0]
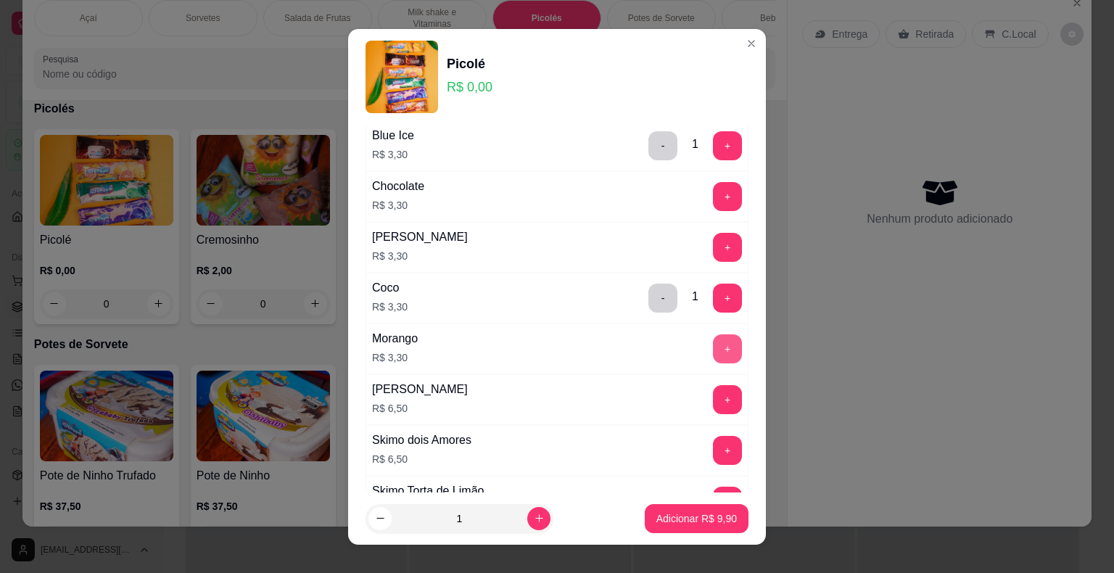
click at [713, 339] on button "+" at bounding box center [727, 348] width 29 height 29
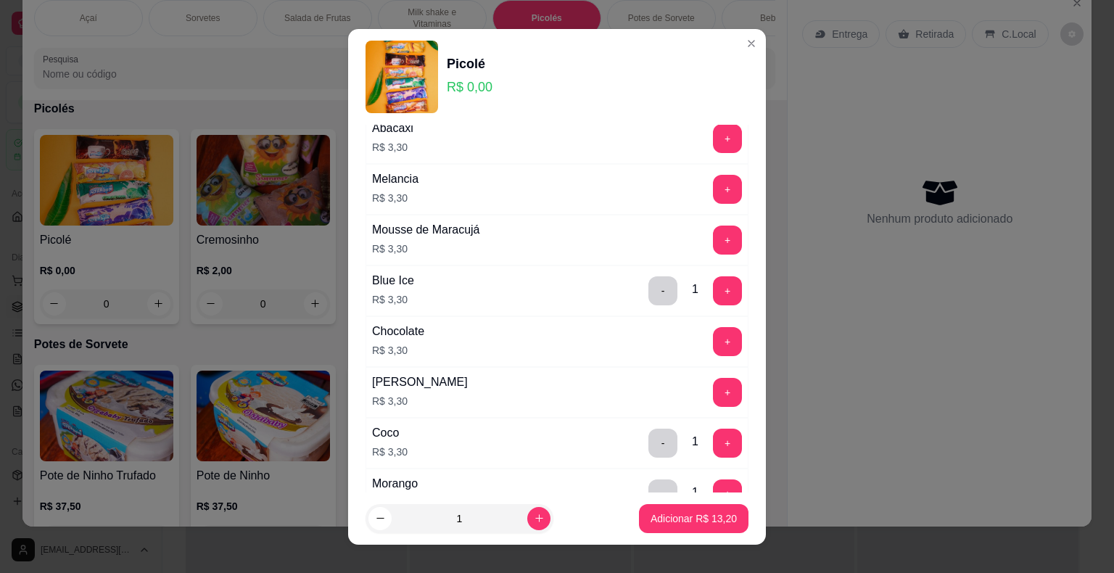
scroll to position [435, 0]
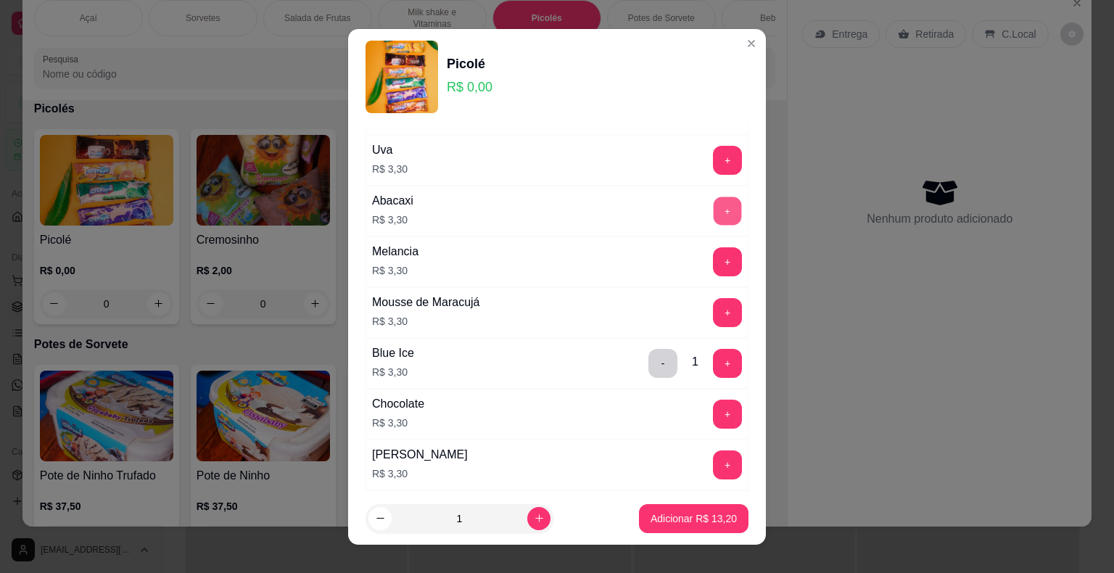
click at [714, 207] on button "+" at bounding box center [728, 211] width 28 height 28
click at [649, 211] on button "-" at bounding box center [663, 211] width 29 height 29
click at [713, 309] on button "+" at bounding box center [727, 312] width 29 height 29
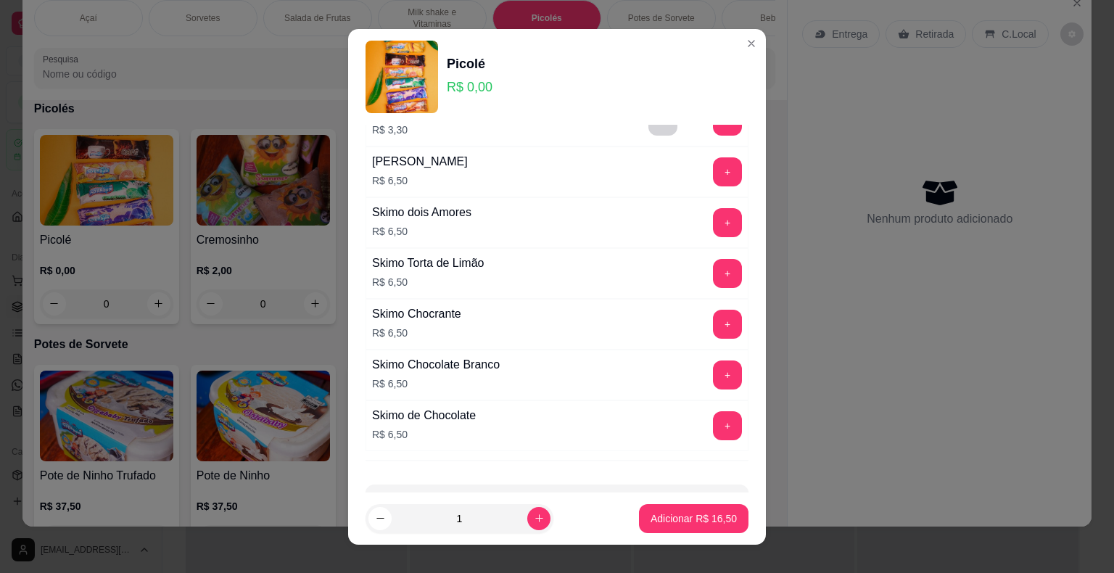
scroll to position [926, 0]
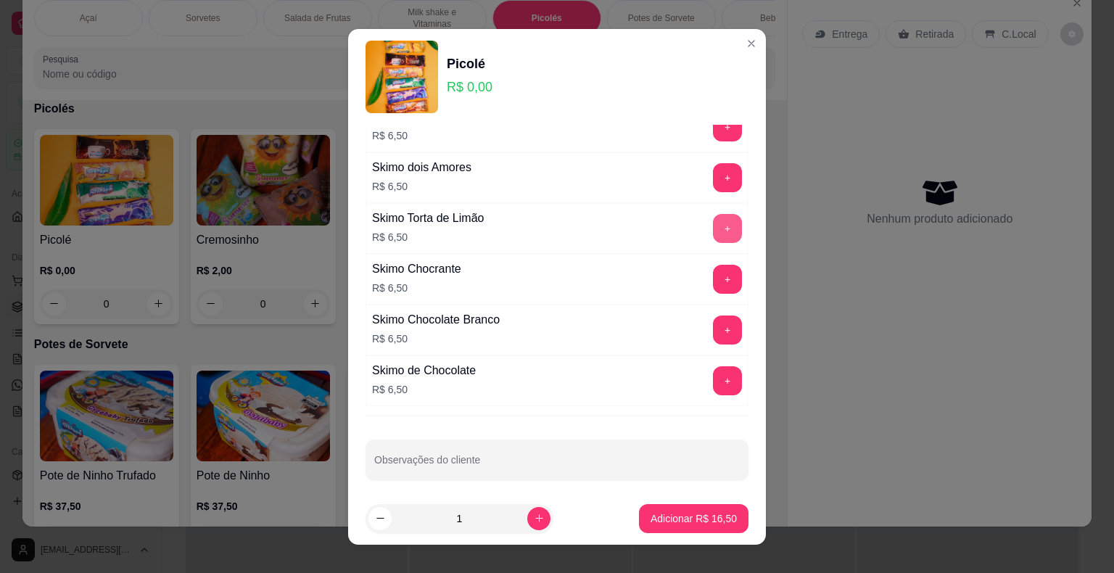
click at [715, 214] on div "+" at bounding box center [727, 228] width 41 height 29
click at [714, 216] on button "+" at bounding box center [728, 228] width 28 height 28
click at [662, 522] on p "Adicionar R$ 23,00" at bounding box center [694, 518] width 86 height 15
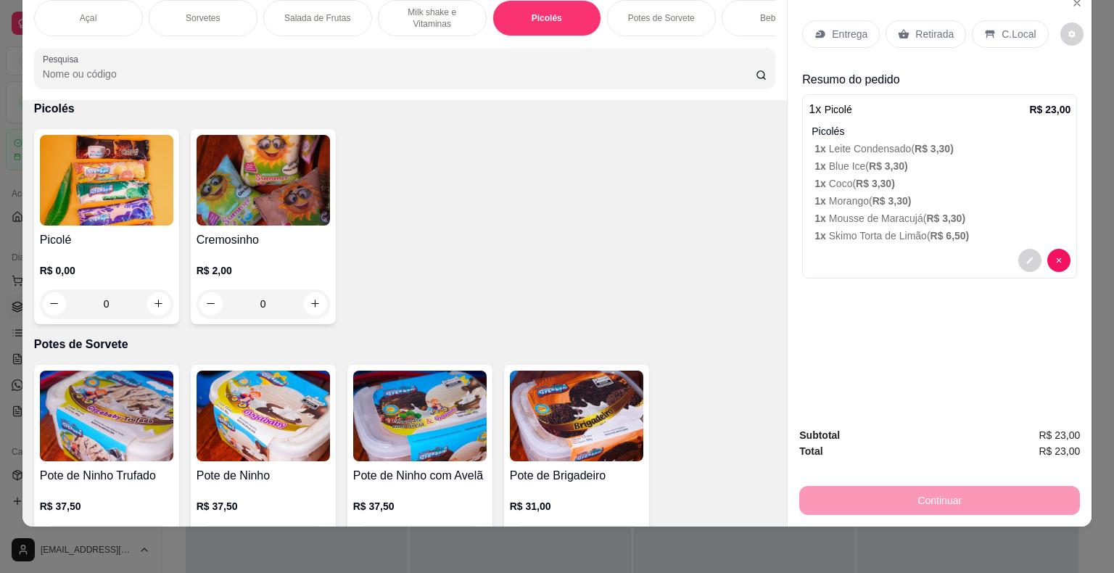
click at [847, 28] on p "Entrega" at bounding box center [850, 34] width 36 height 15
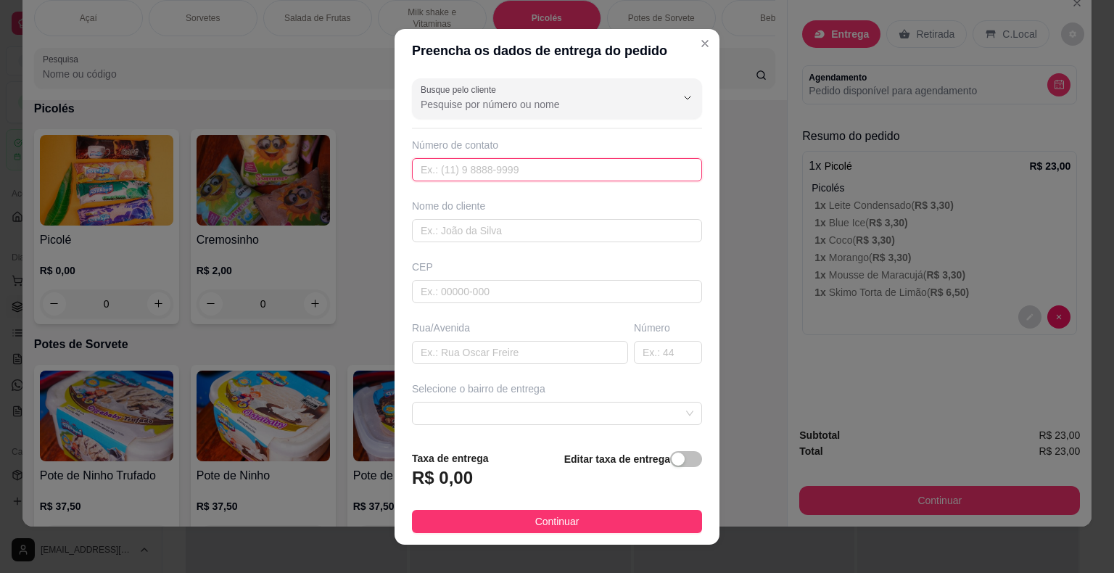
drag, startPoint x: 515, startPoint y: 173, endPoint x: 517, endPoint y: 165, distance: 7.4
click at [515, 170] on input "text" at bounding box center [557, 169] width 290 height 23
paste input "(15) 99631-7979"
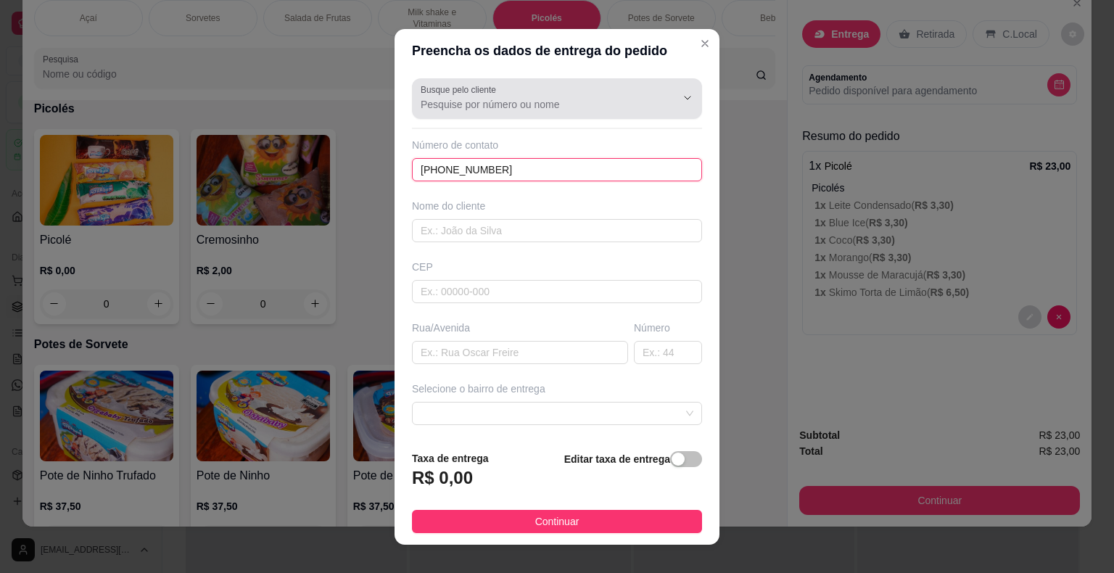
type input "(15) 99631-7979"
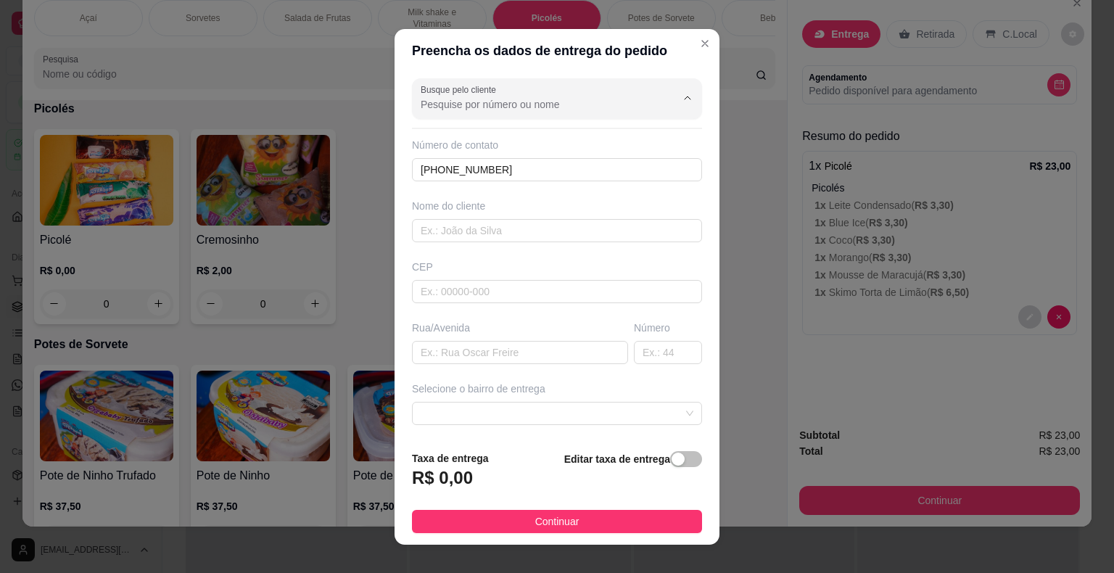
drag, startPoint x: 549, startPoint y: 105, endPoint x: 537, endPoint y: 118, distance: 17.5
click at [549, 106] on input "Busque pelo cliente" at bounding box center [537, 104] width 232 height 15
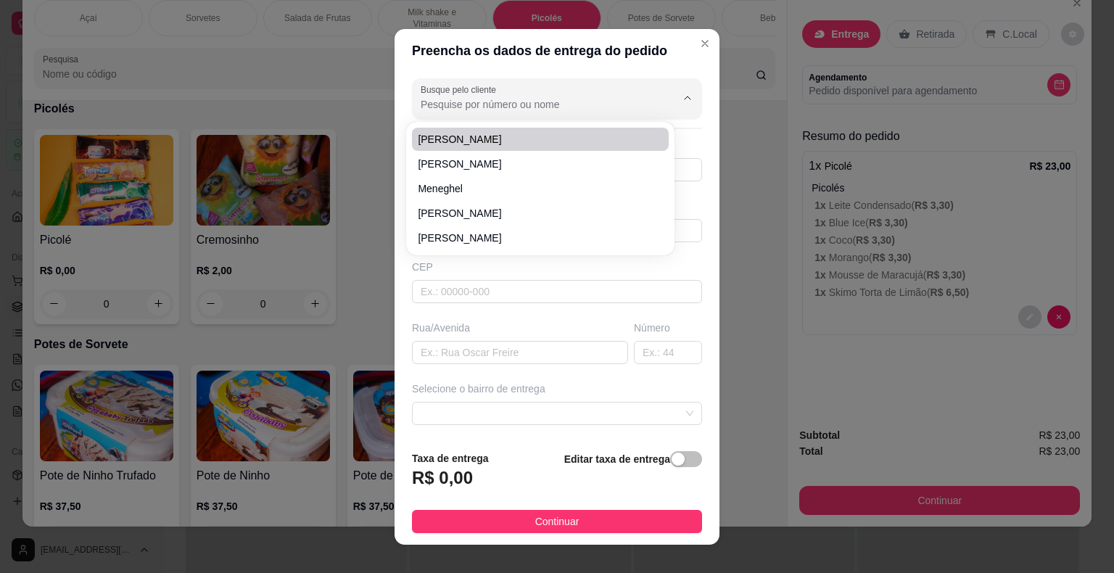
paste input "15 99631-7979"
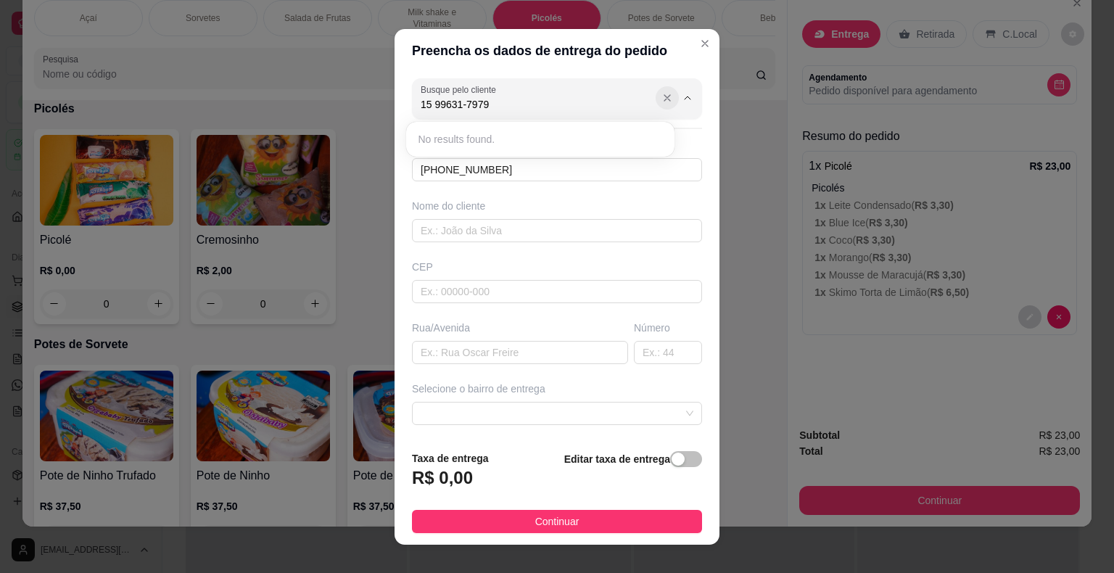
type input "15 99631-7979"
click at [656, 104] on button "Show suggestions" at bounding box center [667, 97] width 23 height 23
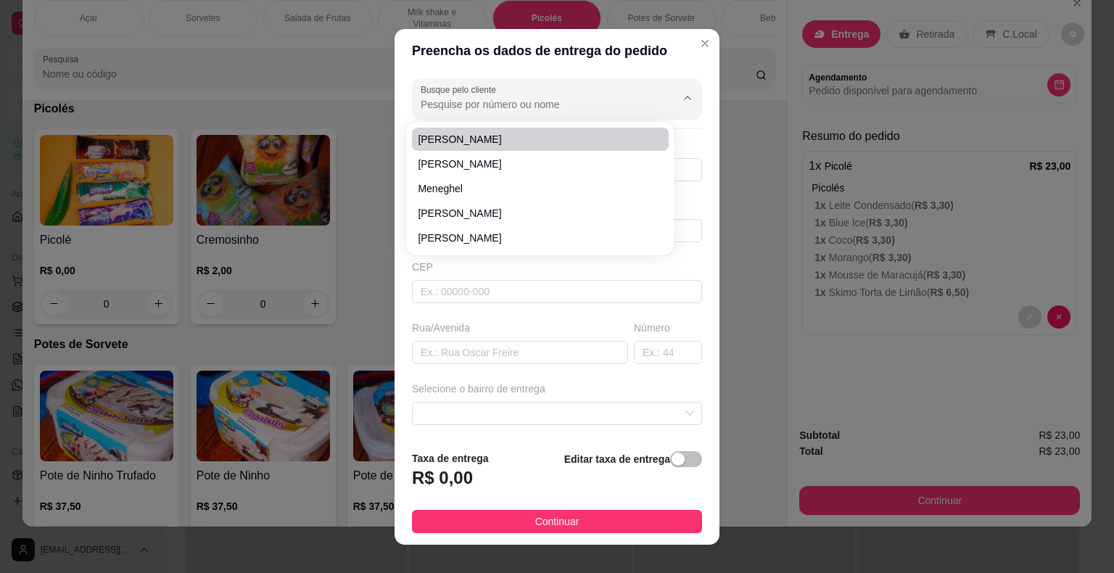
drag, startPoint x: 461, startPoint y: 109, endPoint x: 444, endPoint y: 120, distance: 20.5
click at [461, 109] on input "Busque pelo cliente" at bounding box center [537, 104] width 232 height 15
type input "Evelyn"
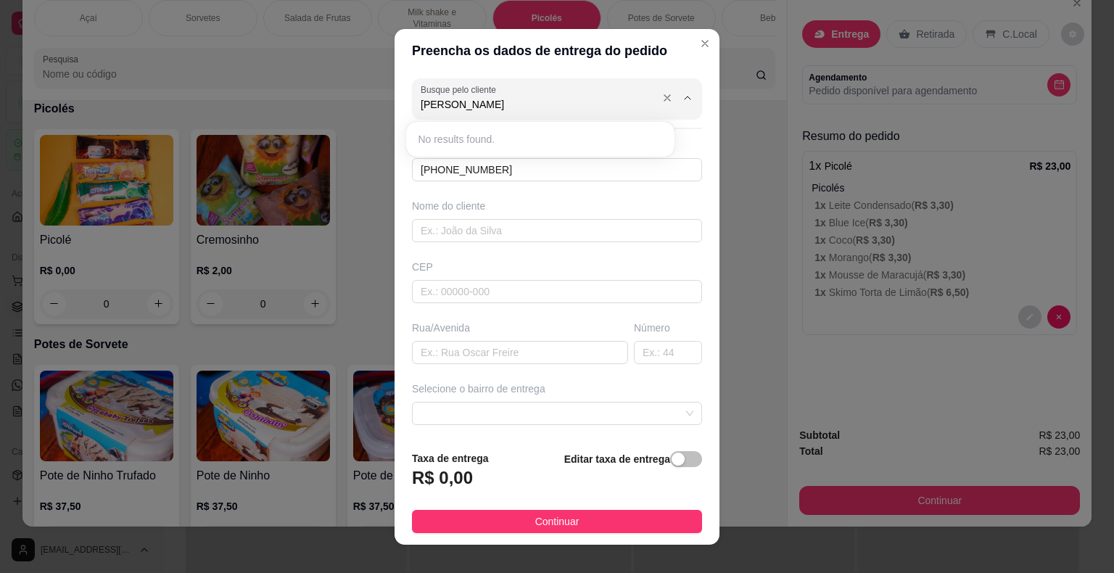
drag, startPoint x: 479, startPoint y: 109, endPoint x: 344, endPoint y: 98, distance: 135.4
click at [329, 98] on div "Preencha os dados de entrega do pedido Busque pelo cliente Evelyn Número de con…" at bounding box center [557, 286] width 1114 height 573
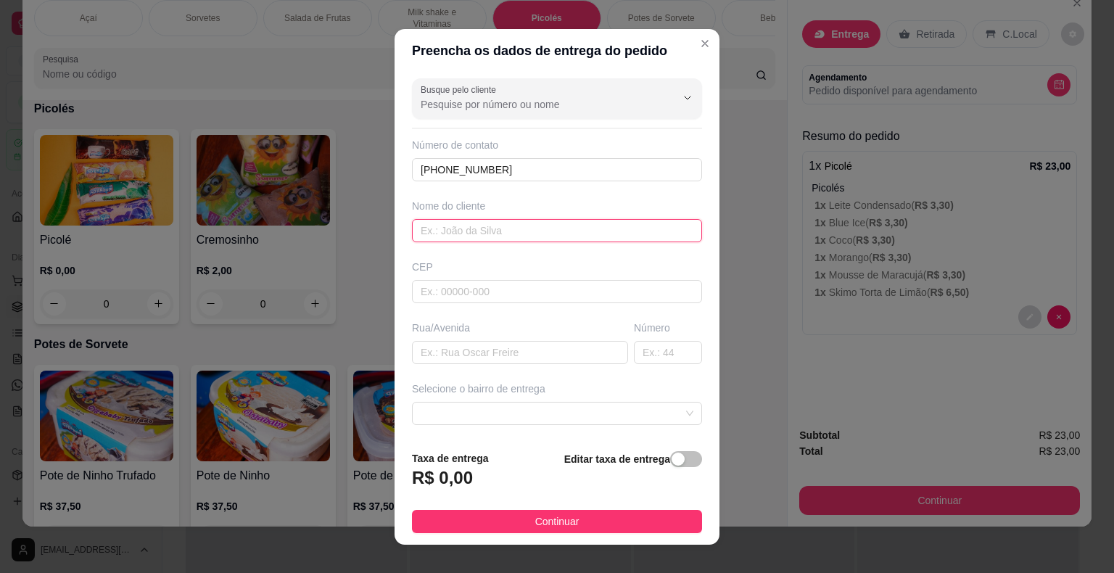
click at [466, 237] on input "text" at bounding box center [557, 230] width 290 height 23
type input "[PERSON_NAME]"
click at [490, 354] on input "text" at bounding box center [520, 352] width 216 height 23
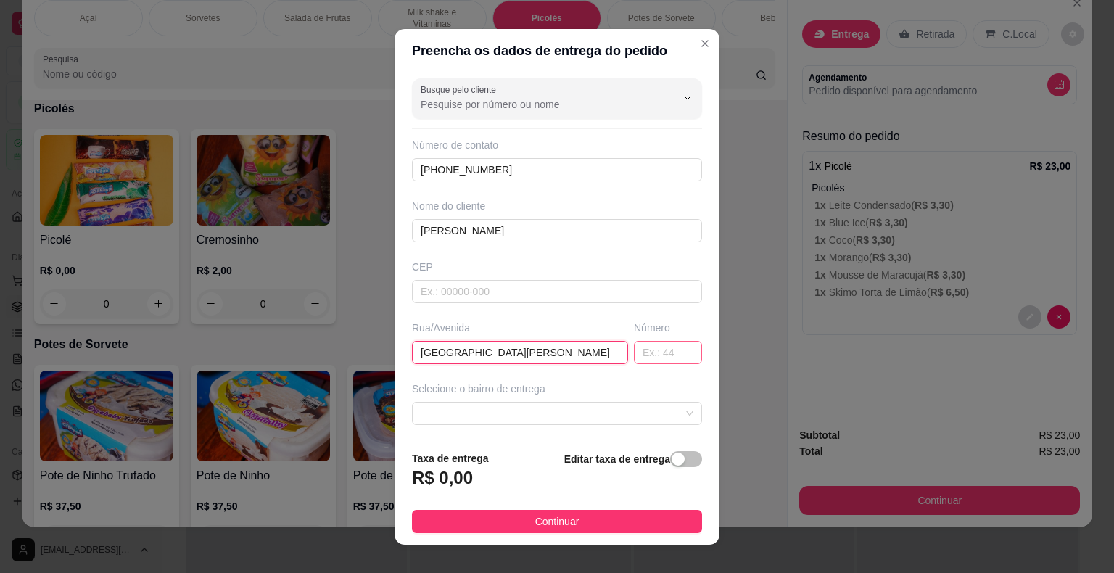
type input "[GEOGRAPHIC_DATA][PERSON_NAME]"
click at [655, 345] on input "text" at bounding box center [668, 352] width 68 height 23
type input "97"
click at [578, 403] on div at bounding box center [557, 413] width 290 height 23
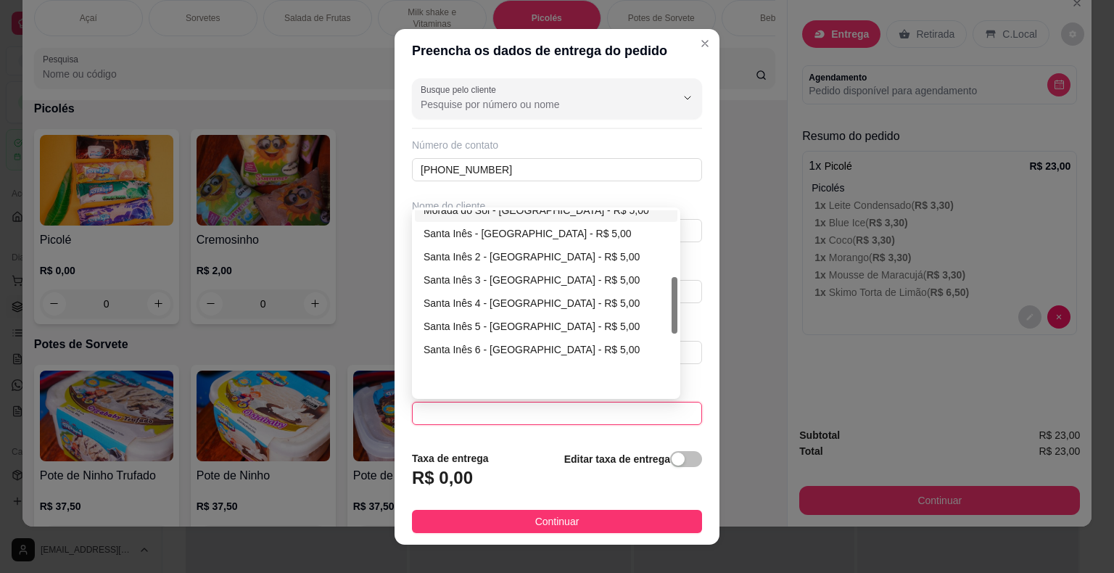
scroll to position [290, 0]
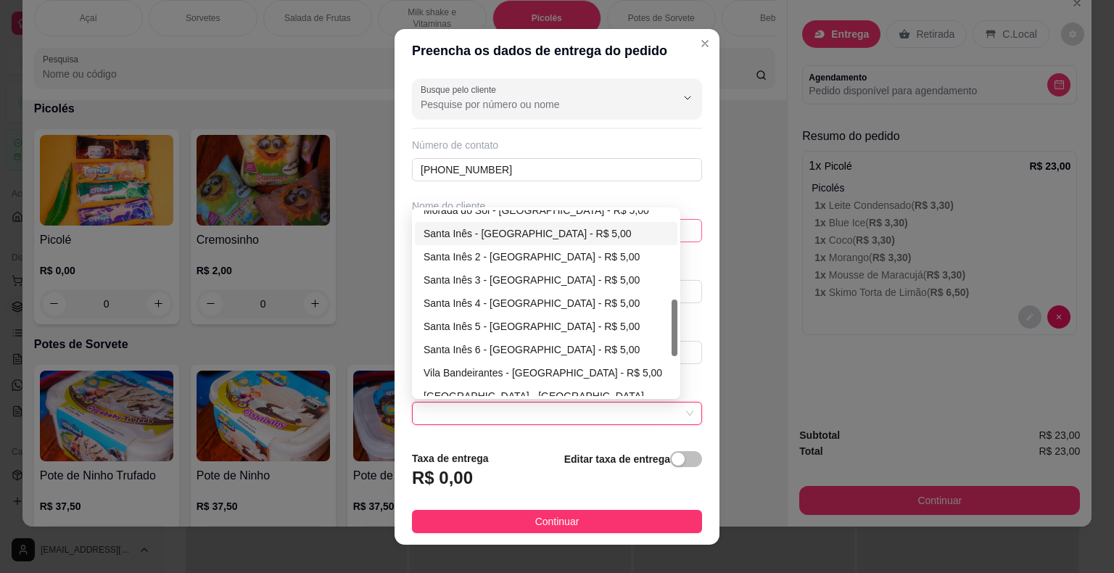
click at [493, 231] on div "Santa Inês - Itaberá - R$ 5,00" at bounding box center [546, 234] width 245 height 16
type input "Itaberá"
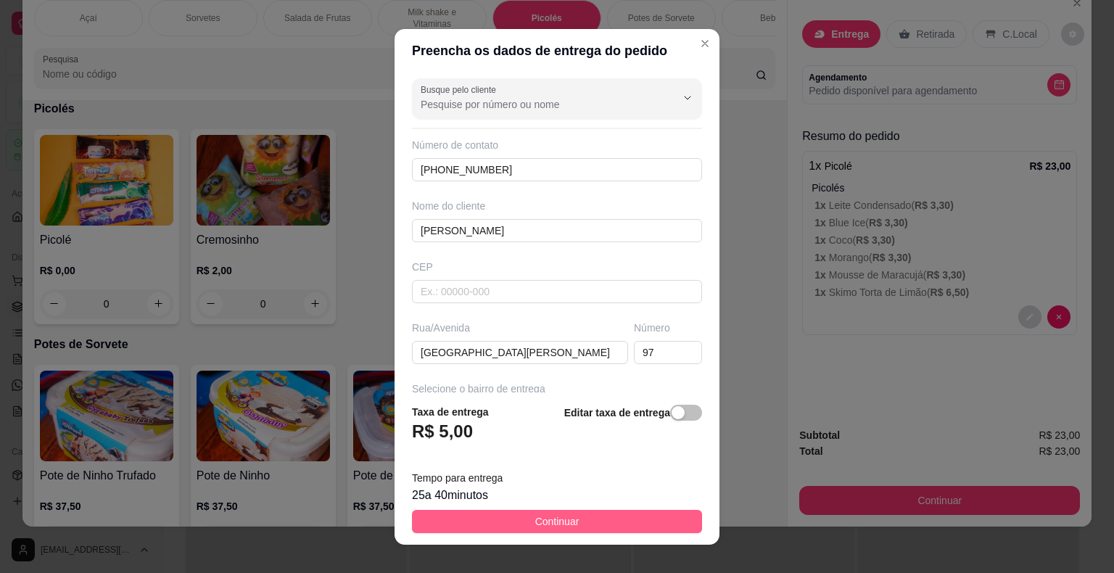
click at [517, 528] on button "Continuar" at bounding box center [557, 521] width 290 height 23
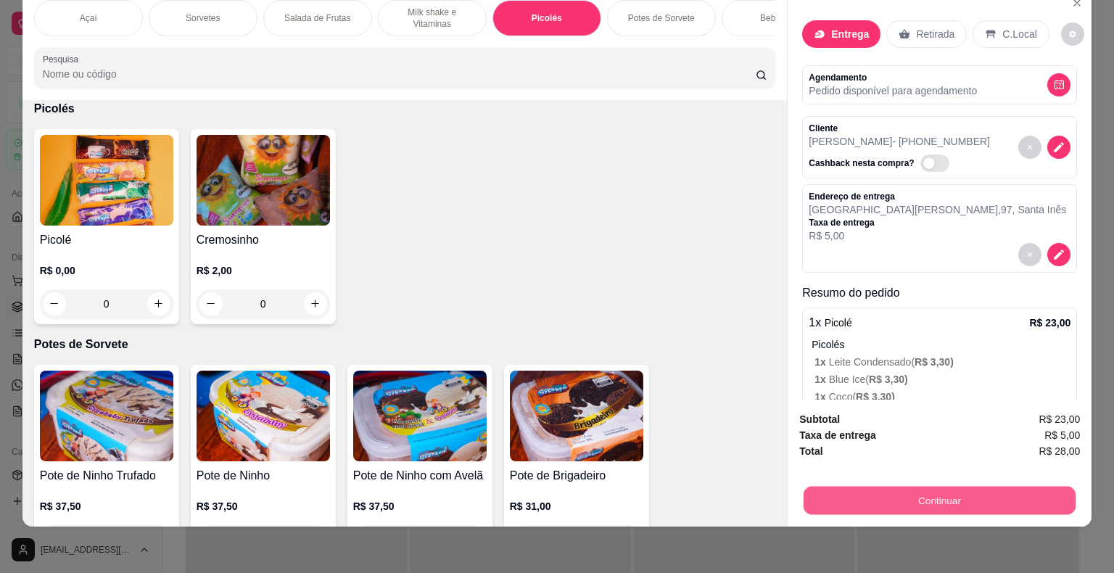
click at [899, 487] on button "Continuar" at bounding box center [940, 501] width 272 height 28
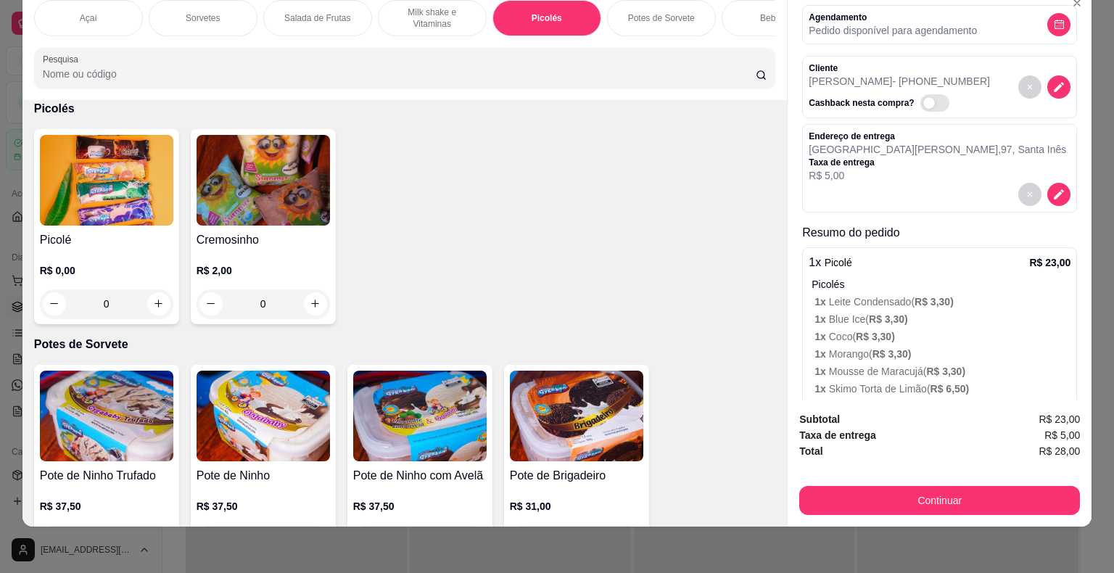
scroll to position [110, 0]
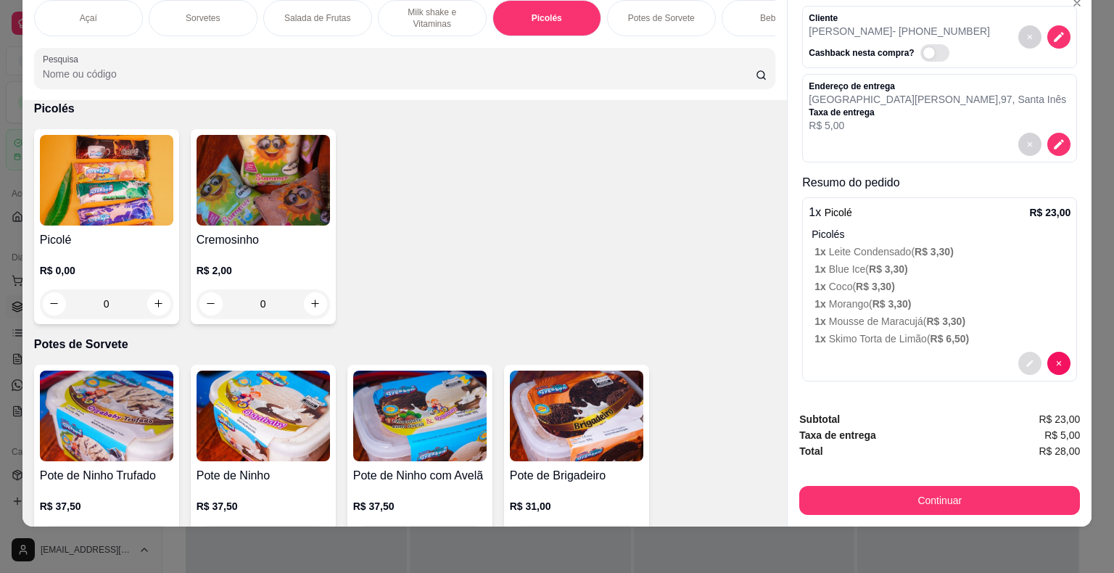
click at [1026, 359] on icon "decrease-product-quantity" at bounding box center [1030, 363] width 9 height 9
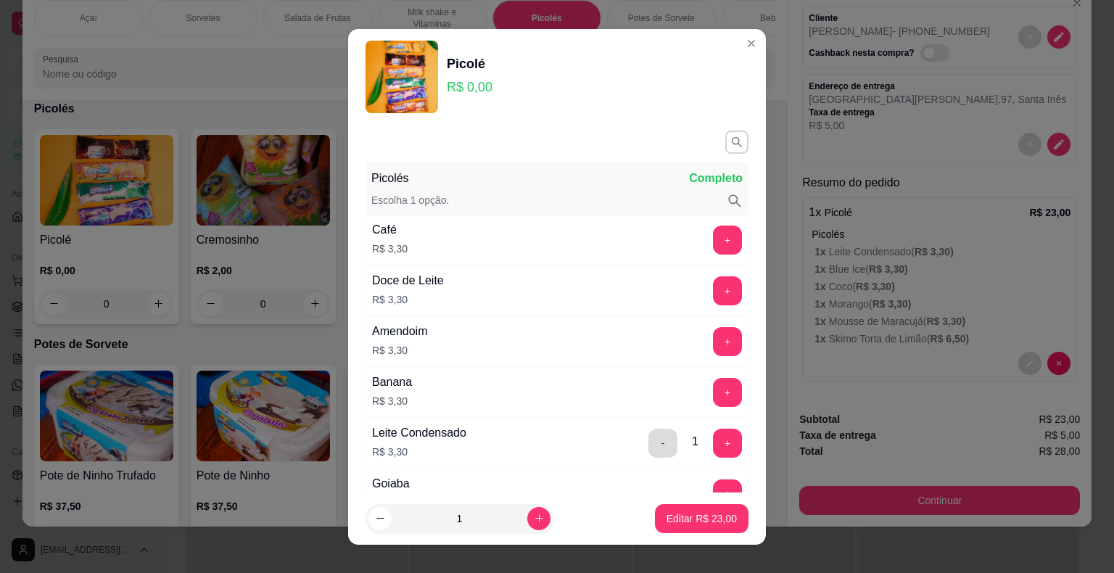
click at [649, 435] on button "-" at bounding box center [663, 443] width 29 height 29
click at [680, 522] on p "Editar R$ 19,70" at bounding box center [702, 518] width 70 height 15
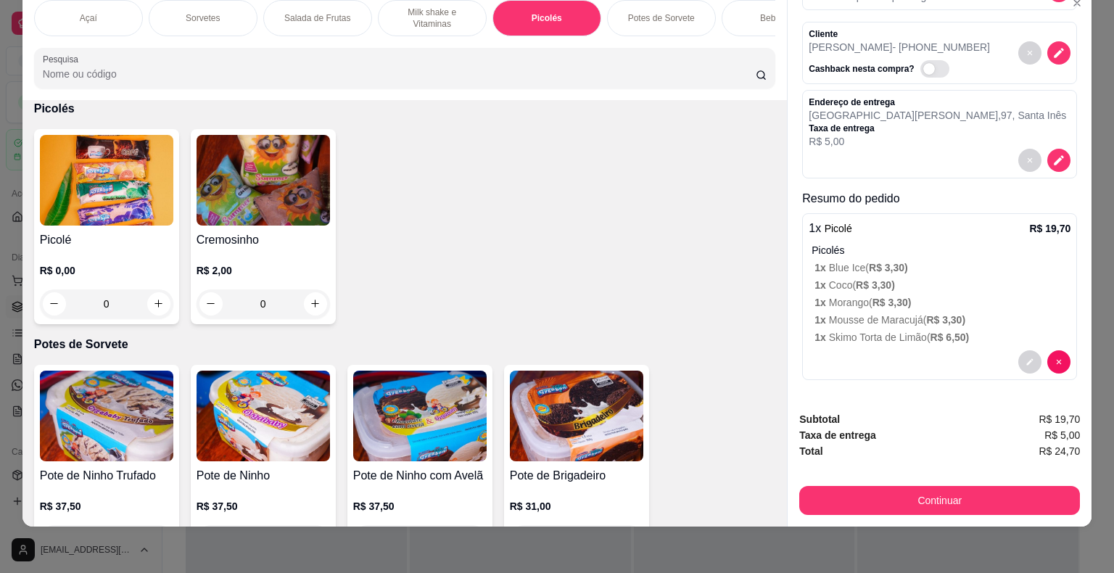
scroll to position [93, 0]
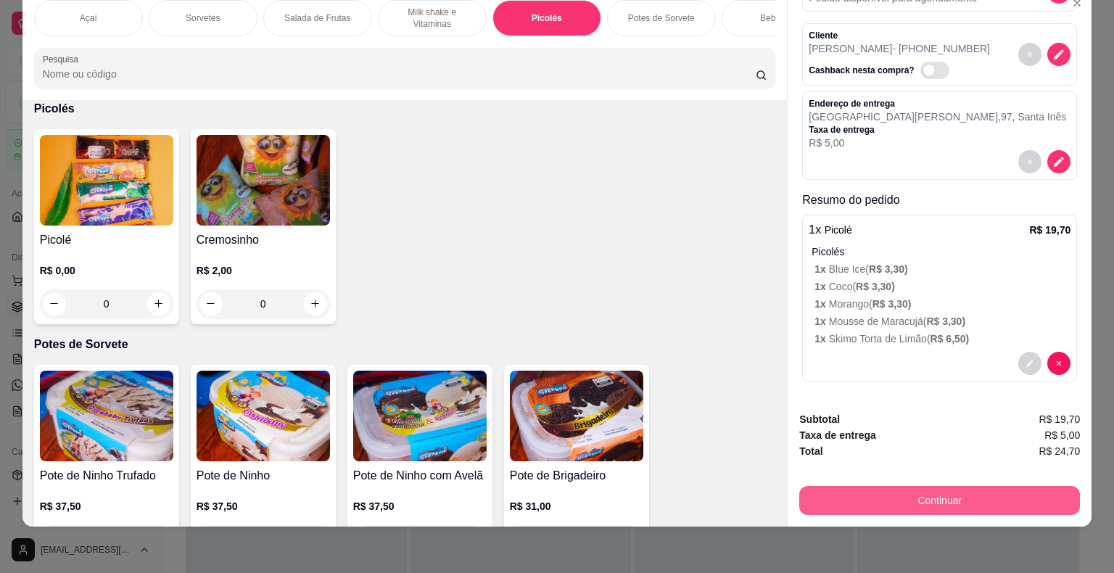
click at [945, 486] on button "Continuar" at bounding box center [940, 500] width 281 height 29
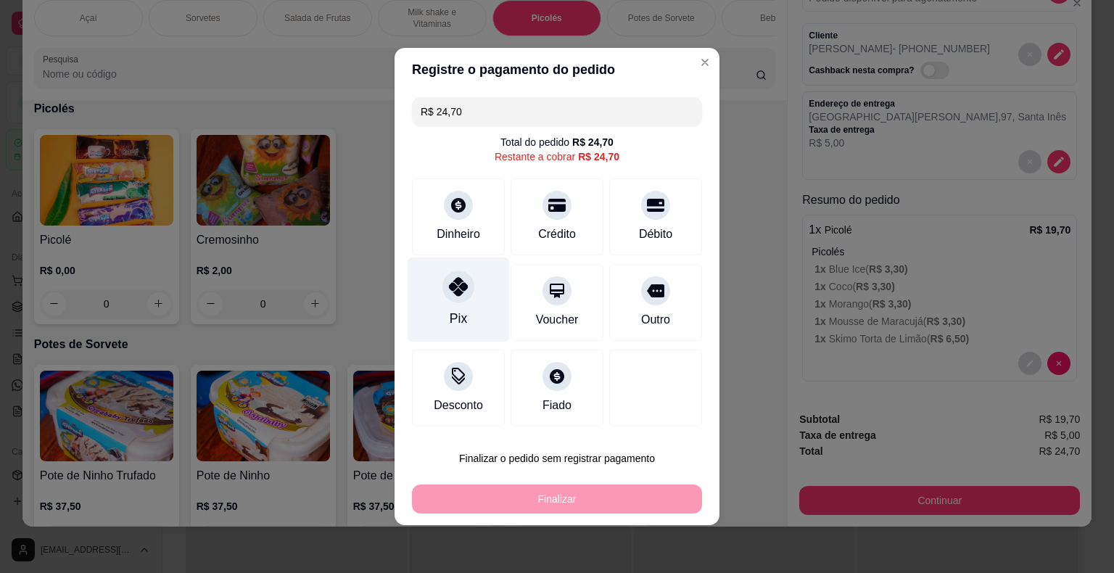
click at [450, 288] on icon at bounding box center [458, 286] width 19 height 19
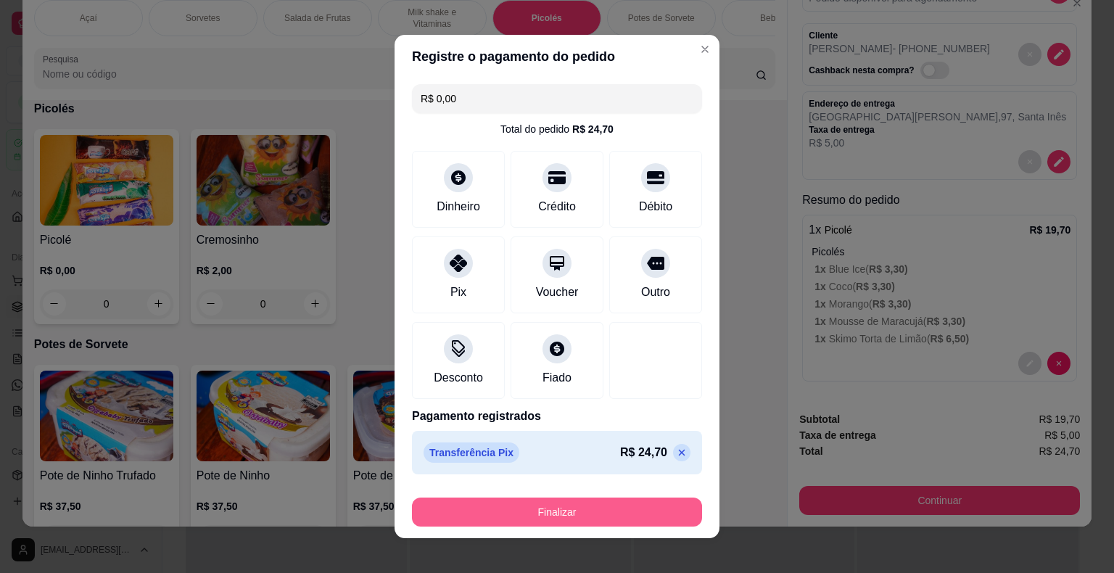
drag, startPoint x: 574, startPoint y: 527, endPoint x: 568, endPoint y: 517, distance: 11.7
click at [570, 522] on footer "Finalizar" at bounding box center [557, 509] width 325 height 58
click at [567, 506] on button "Finalizar" at bounding box center [557, 512] width 290 height 29
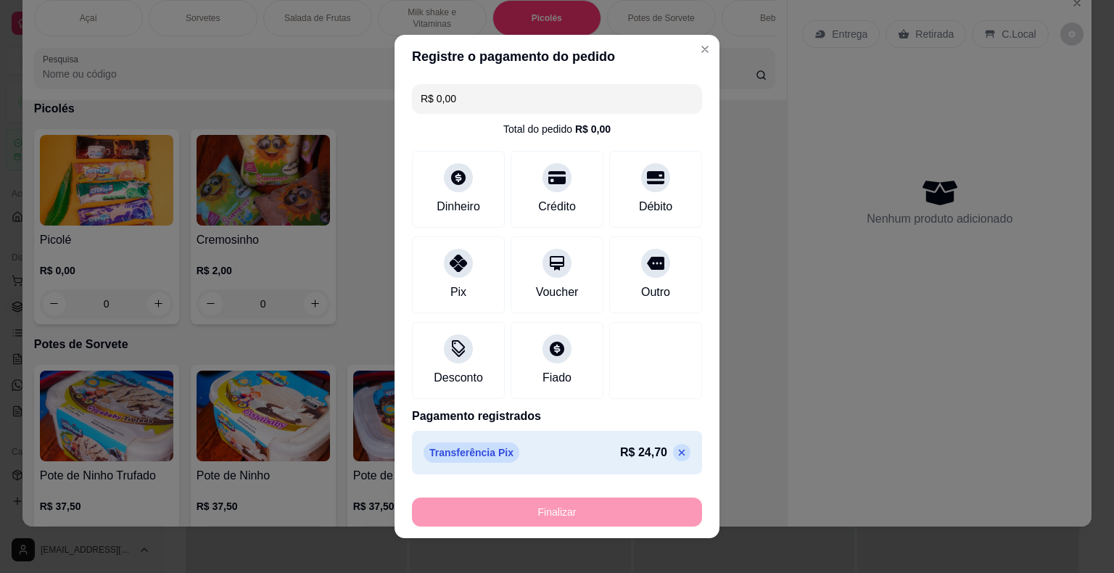
type input "-R$ 24,70"
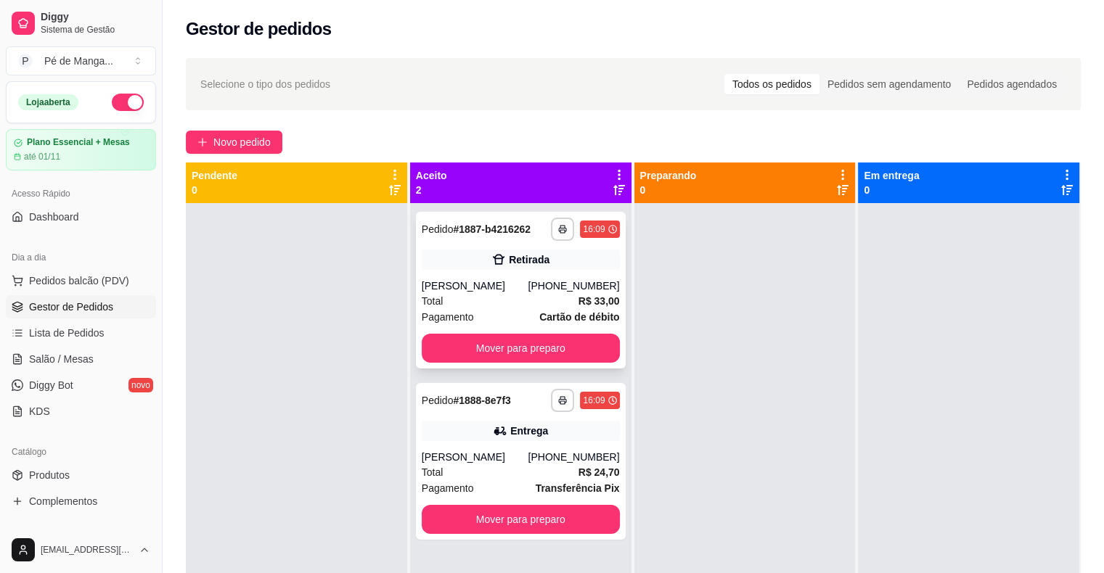
click at [506, 332] on div "**********" at bounding box center [521, 290] width 210 height 157
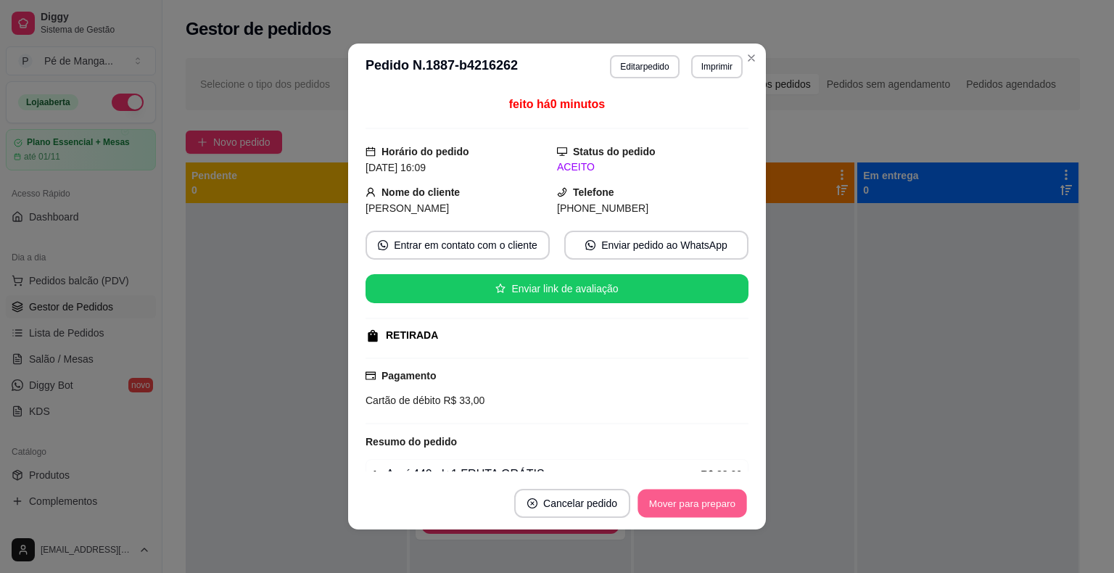
click at [682, 515] on button "Mover para preparo" at bounding box center [692, 504] width 109 height 28
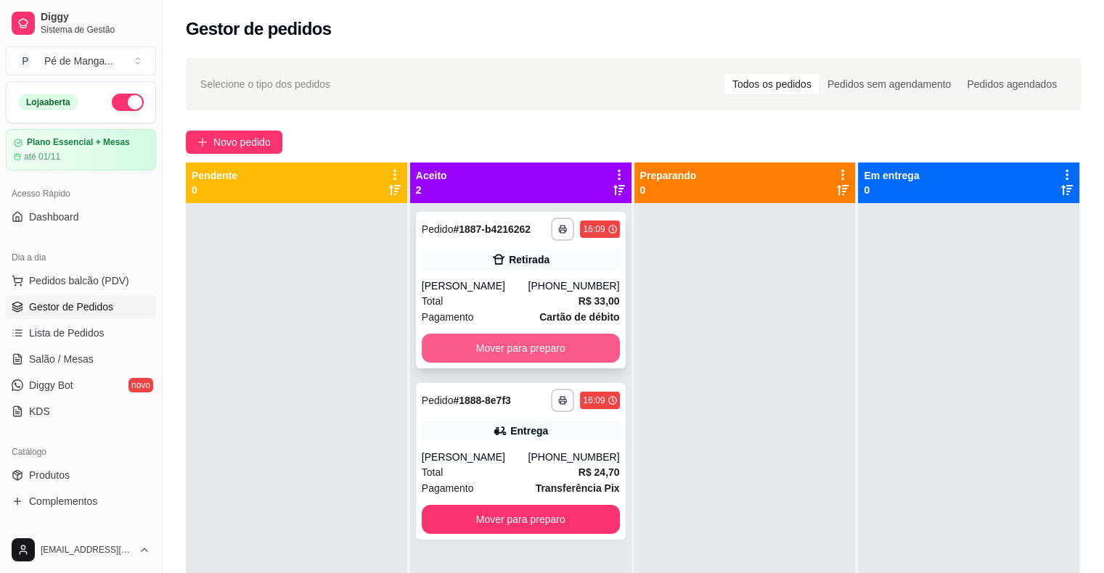
click at [528, 348] on button "Mover para preparo" at bounding box center [521, 348] width 198 height 29
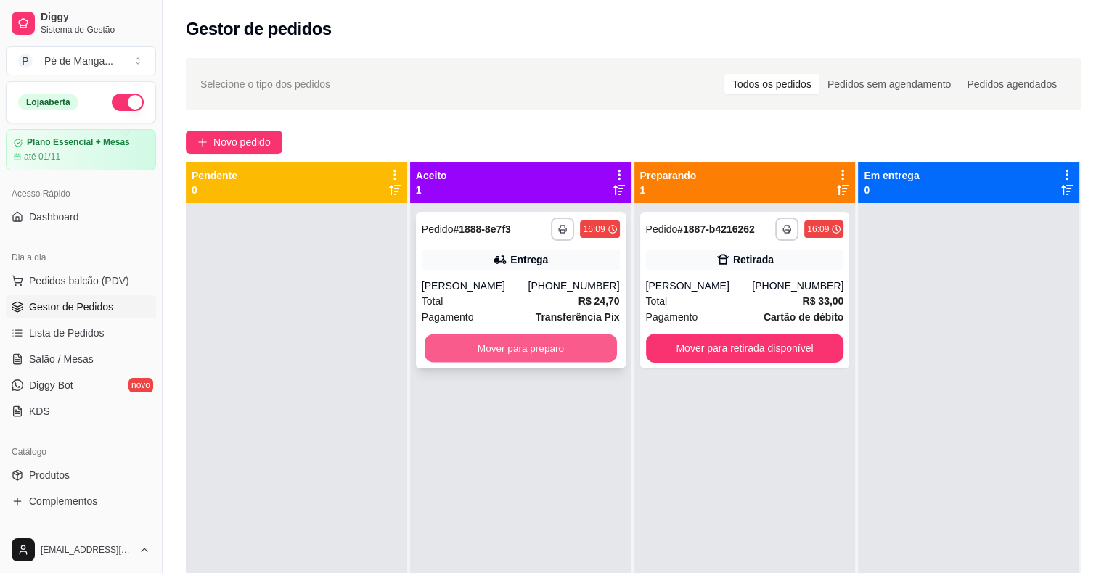
click at [534, 350] on button "Mover para preparo" at bounding box center [520, 348] width 192 height 28
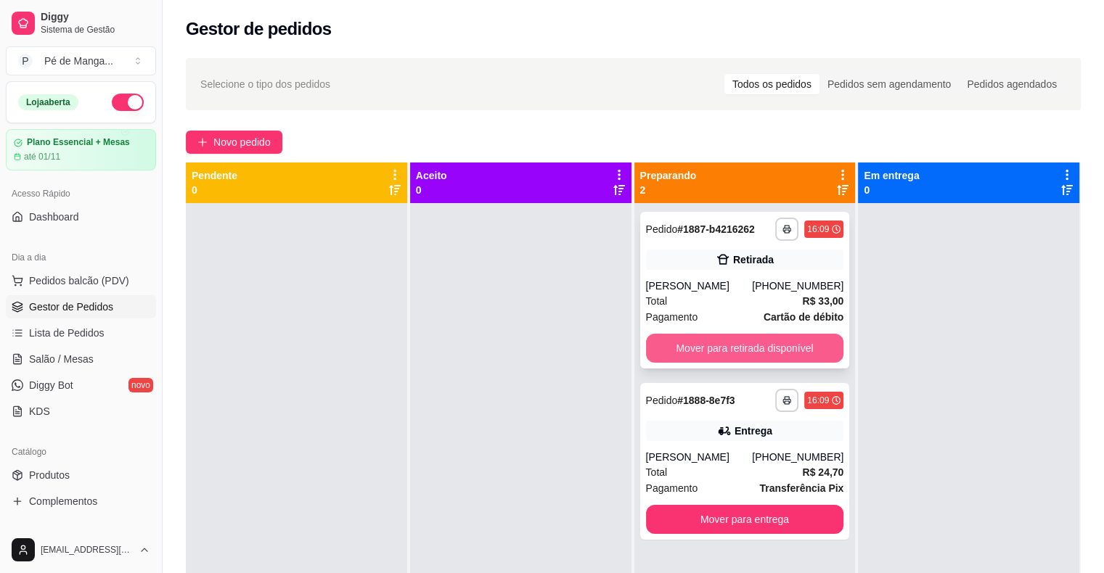
click at [693, 338] on button "Mover para retirada disponível" at bounding box center [745, 348] width 198 height 29
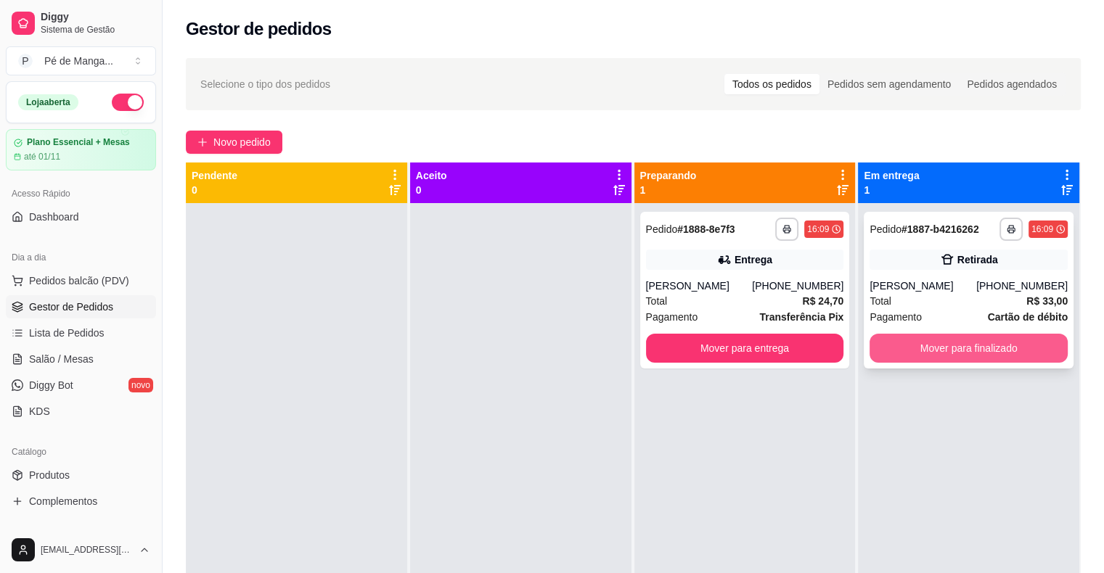
click at [961, 349] on button "Mover para finalizado" at bounding box center [968, 348] width 198 height 29
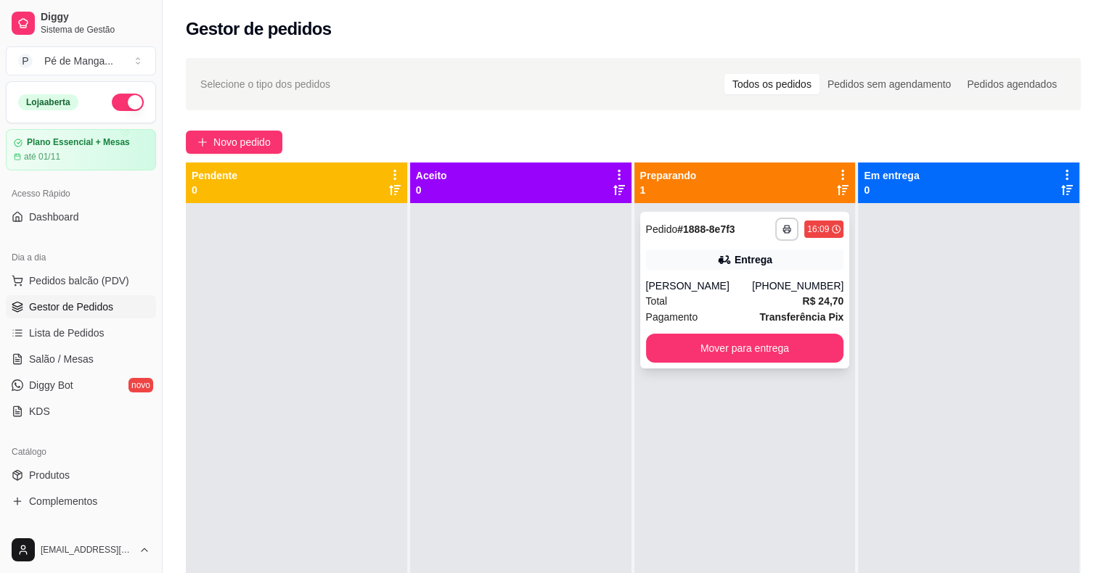
click at [762, 282] on div "(15) 99631-7979" at bounding box center [797, 286] width 91 height 15
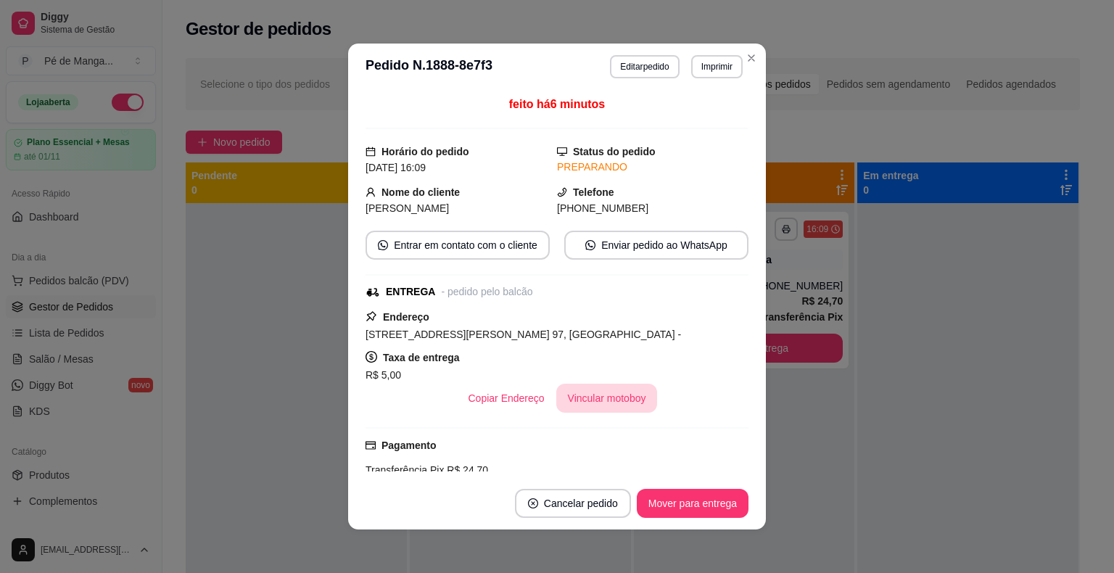
click at [592, 394] on button "Vincular motoboy" at bounding box center [607, 398] width 102 height 29
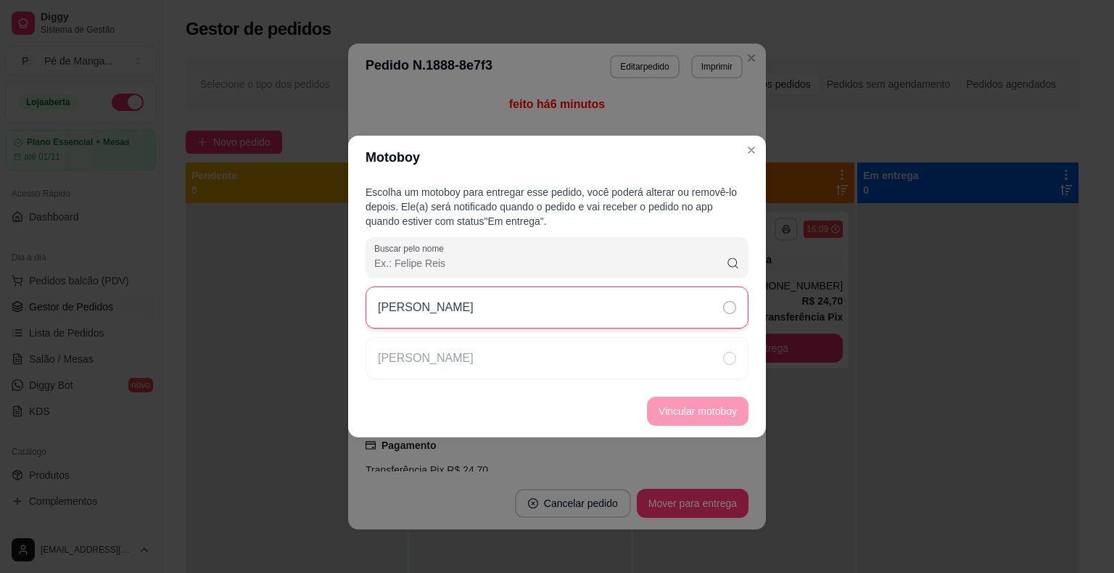
click at [522, 312] on div "[PERSON_NAME]" at bounding box center [557, 308] width 383 height 42
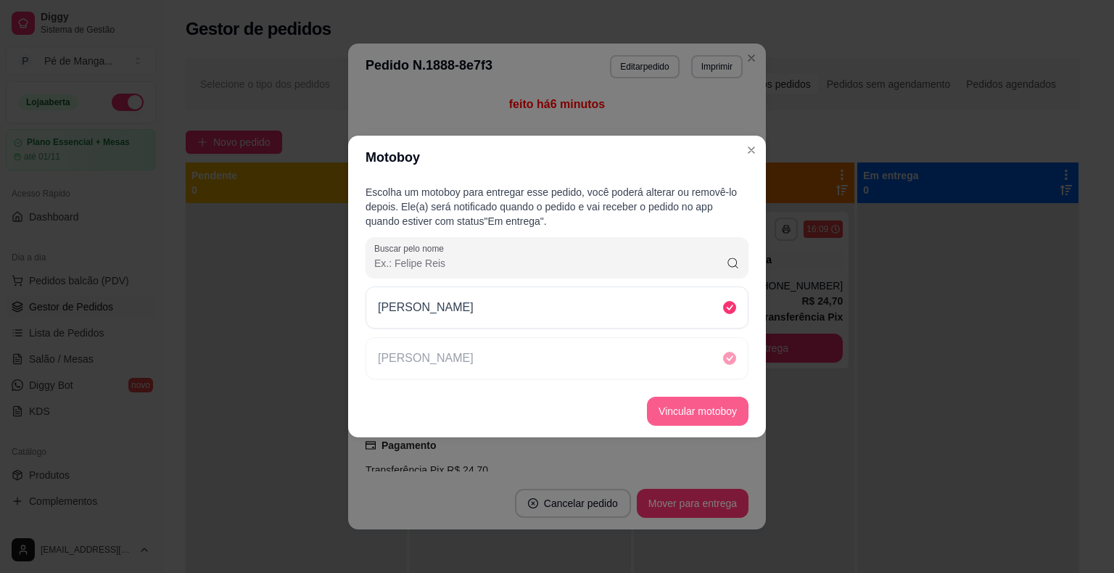
click at [679, 411] on button "Vincular motoboy" at bounding box center [698, 411] width 102 height 29
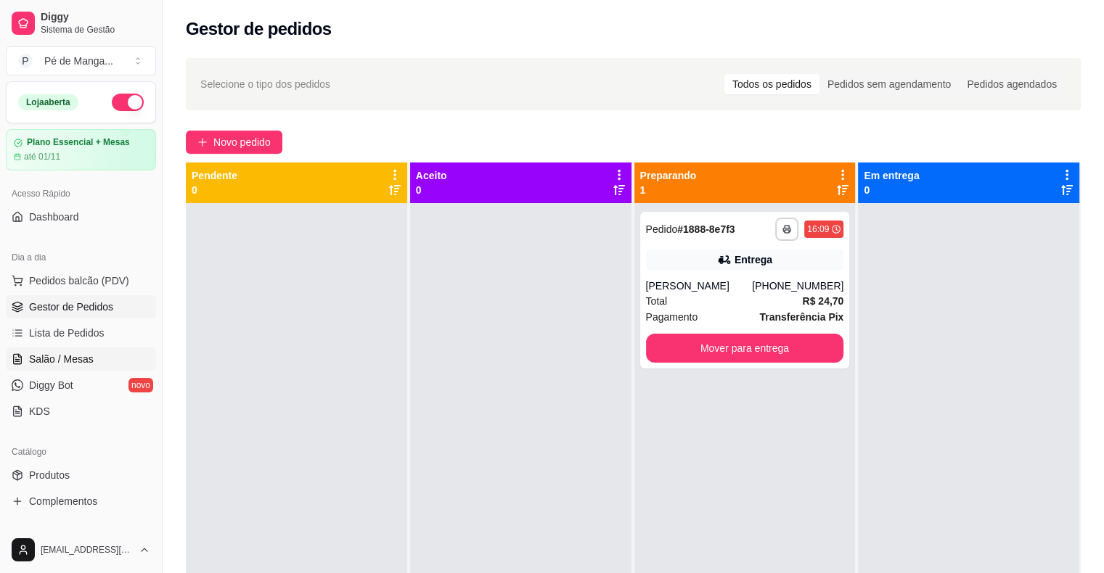
click at [60, 355] on span "Salão / Mesas" at bounding box center [61, 359] width 65 height 15
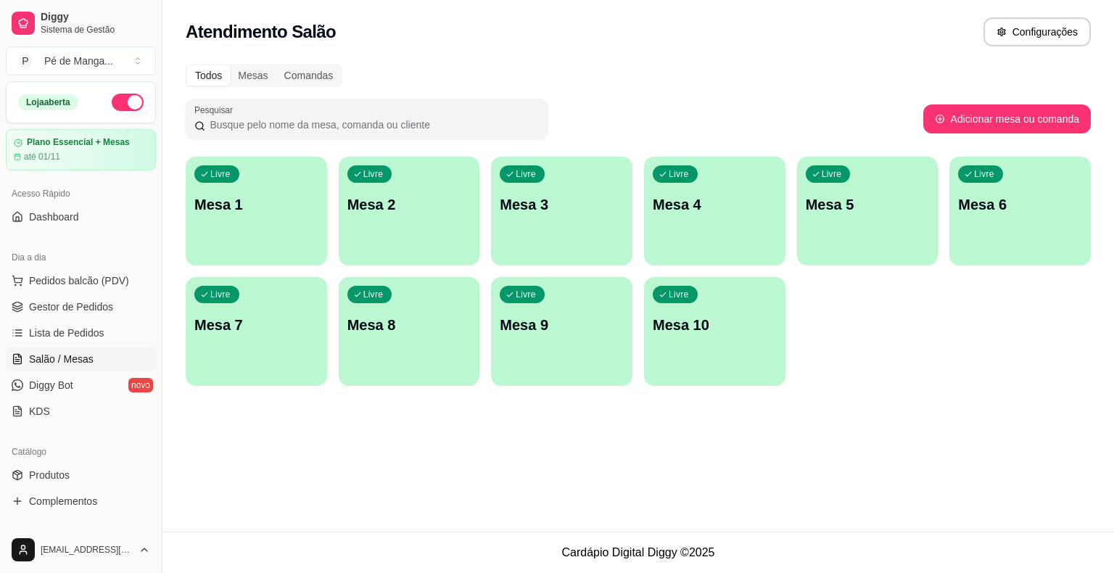
click at [229, 225] on div "Livre Mesa 1" at bounding box center [256, 202] width 141 height 91
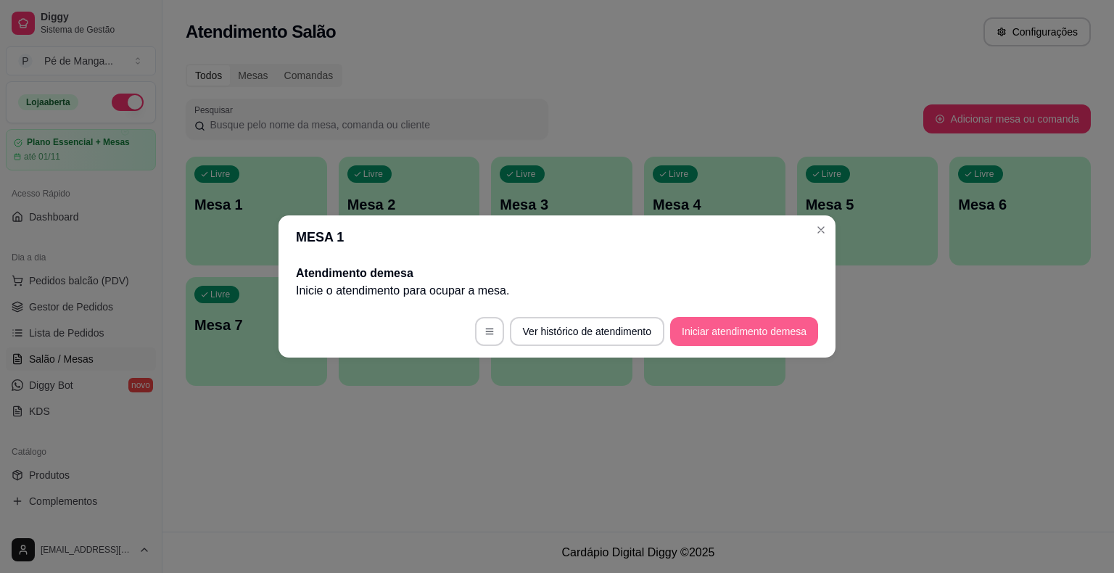
click at [766, 332] on button "Iniciar atendimento de mesa" at bounding box center [744, 331] width 148 height 29
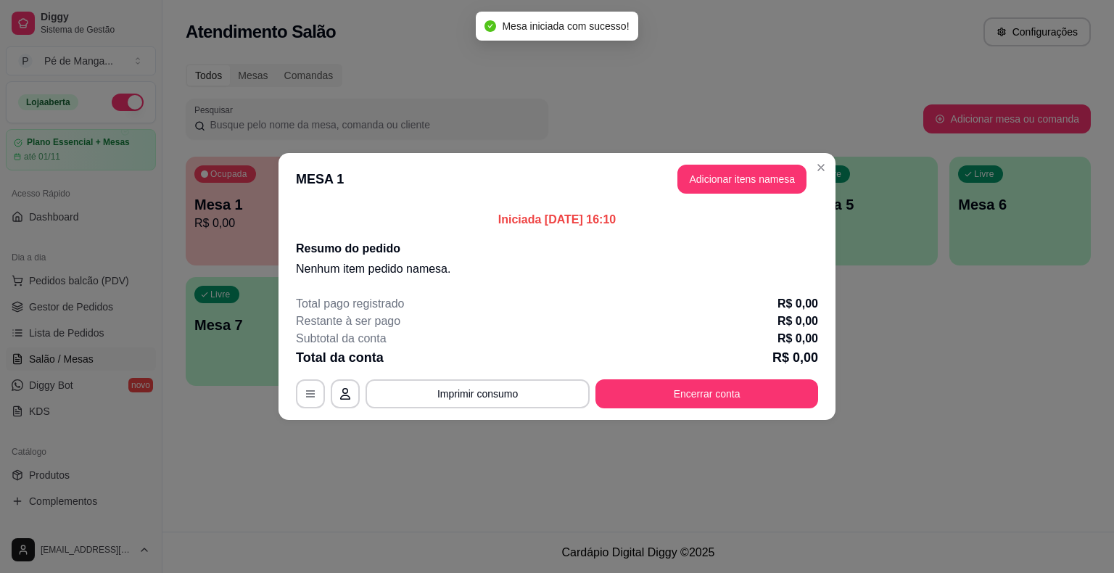
drag, startPoint x: 728, startPoint y: 162, endPoint x: 734, endPoint y: 168, distance: 7.7
click at [732, 167] on header "MESA 1 Adicionar itens na mesa" at bounding box center [557, 179] width 557 height 52
click at [738, 176] on button "Adicionar itens na mesa" at bounding box center [742, 179] width 125 height 28
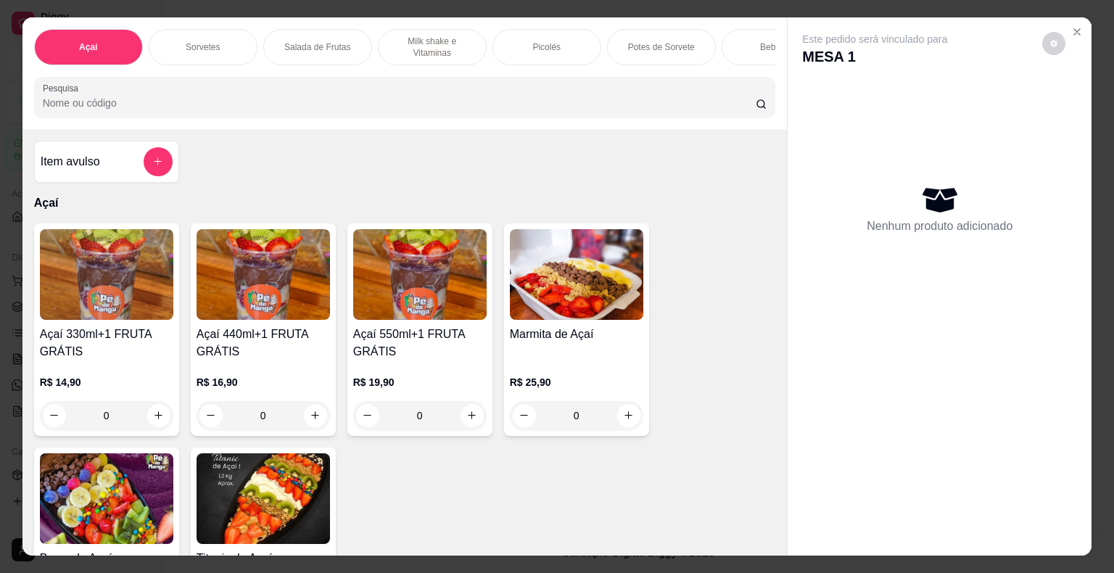
click at [160, 36] on div "Sorvetes" at bounding box center [203, 47] width 109 height 36
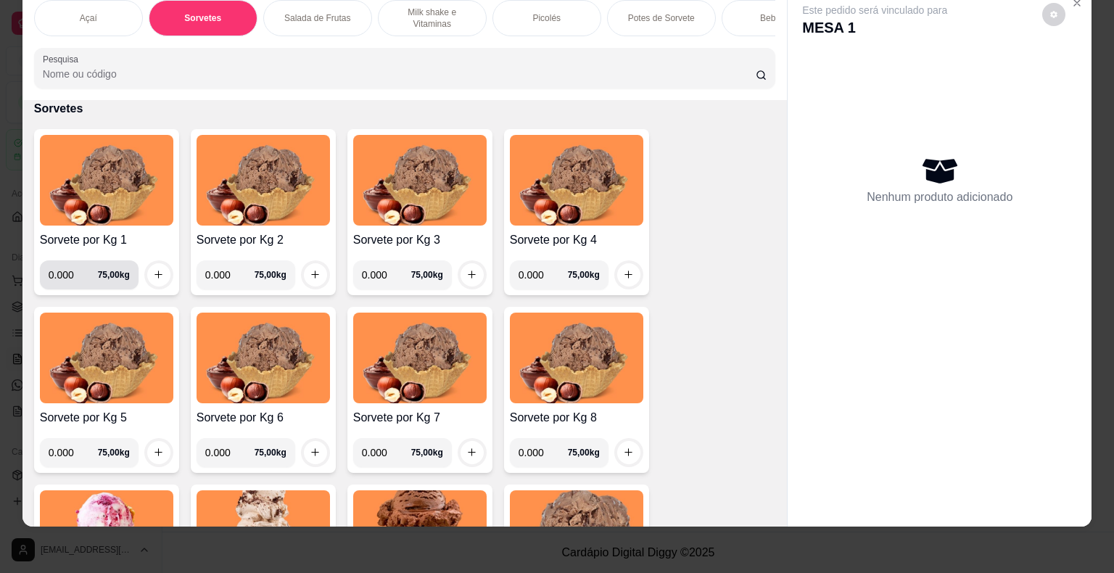
click at [71, 278] on input "0.000" at bounding box center [73, 274] width 49 height 29
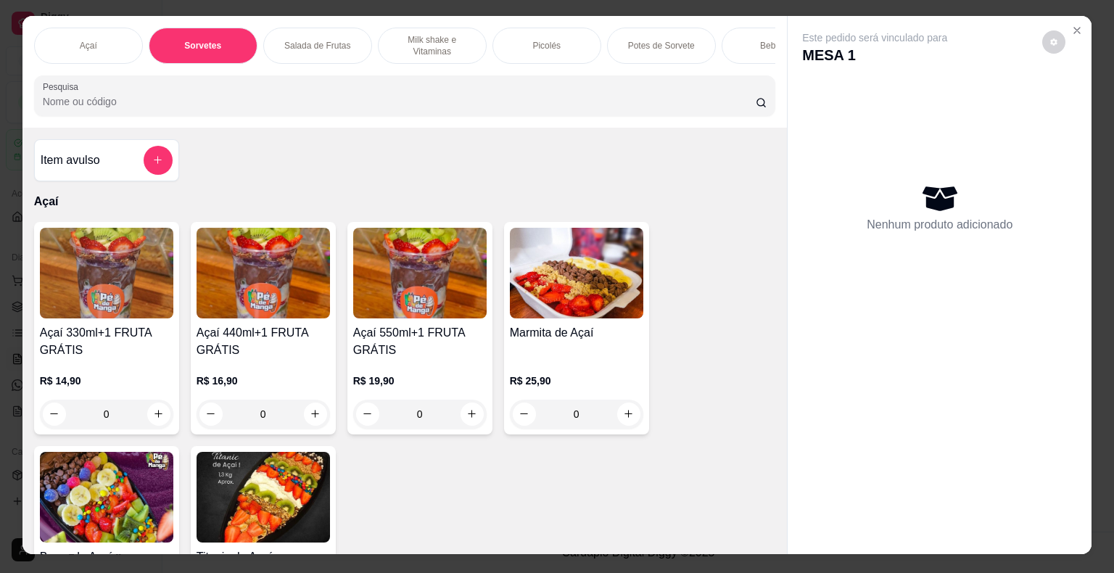
scroll to position [0, 0]
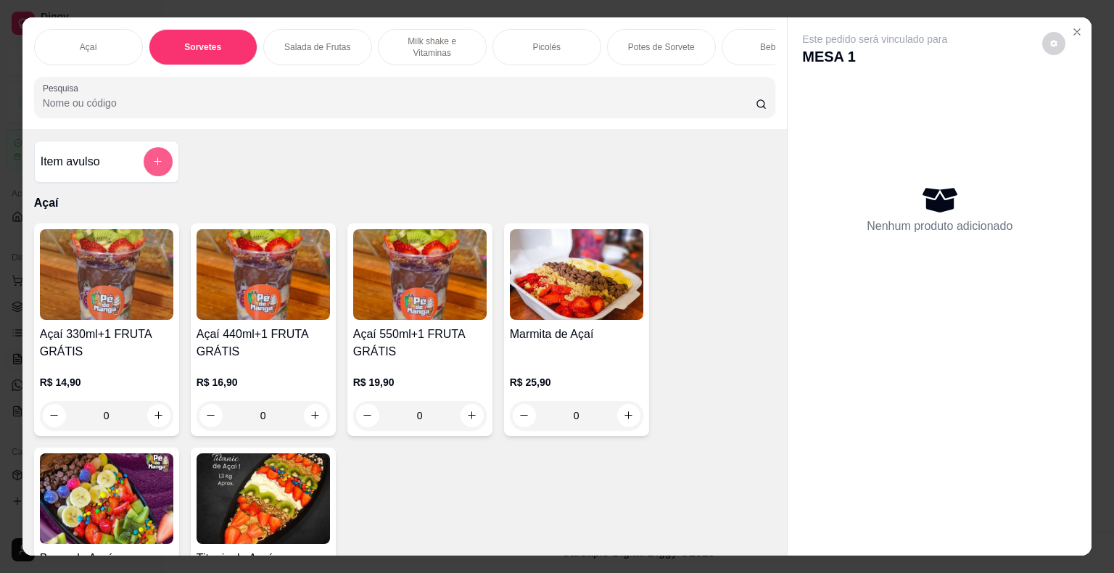
click at [152, 167] on icon "add-separate-item" at bounding box center [157, 161] width 11 height 11
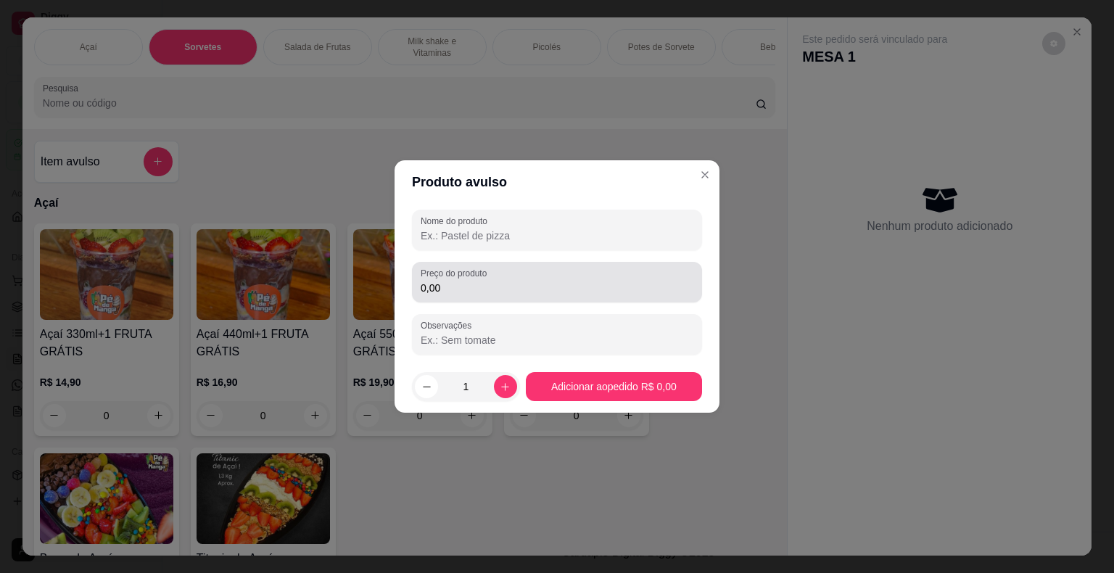
click at [474, 292] on input "0,00" at bounding box center [557, 288] width 273 height 15
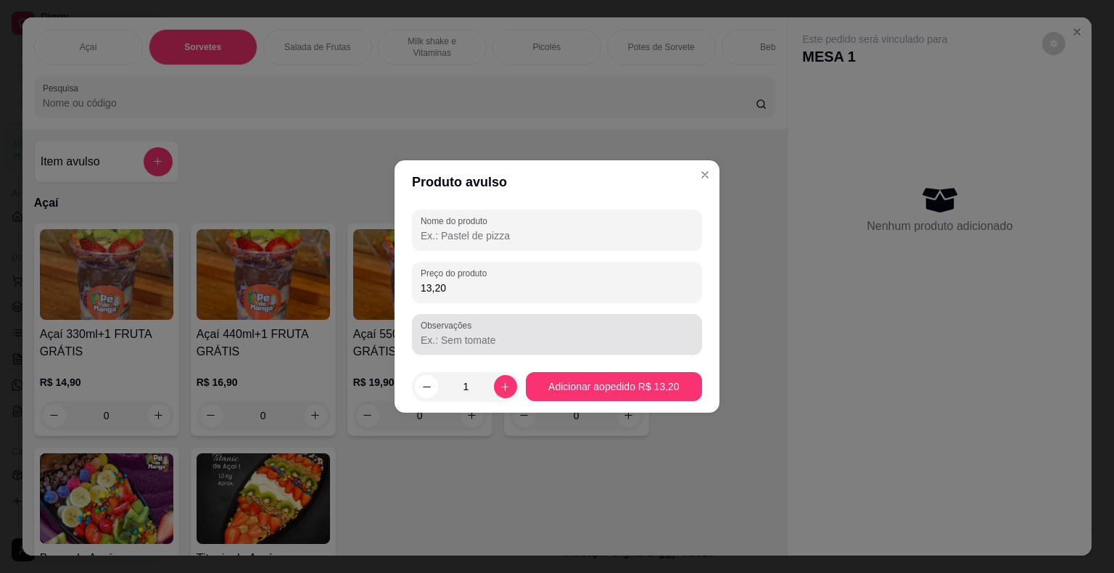
type input "13,20"
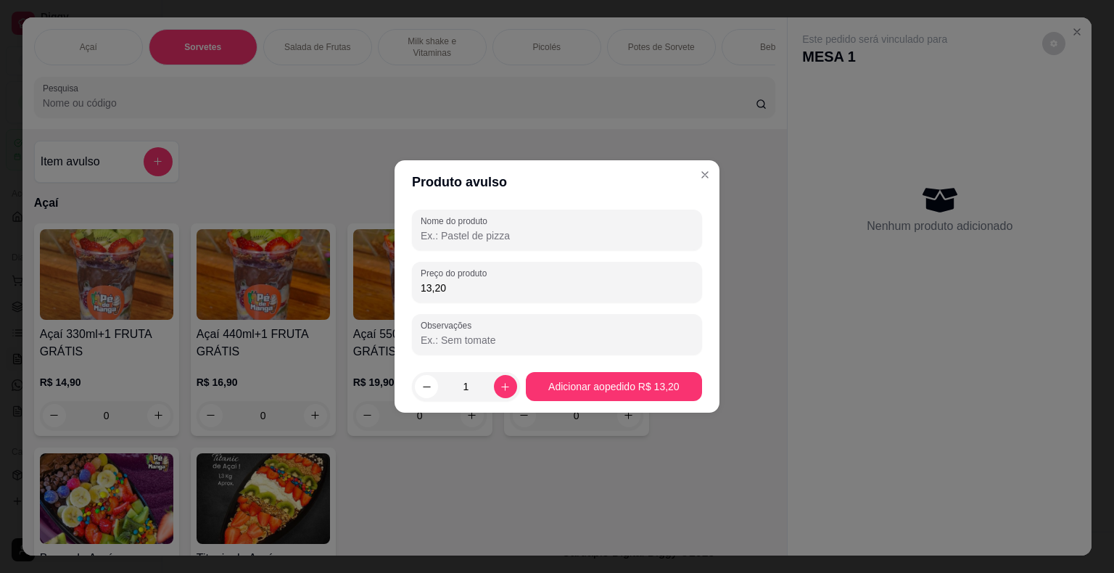
click at [489, 345] on input "Observações" at bounding box center [557, 340] width 273 height 15
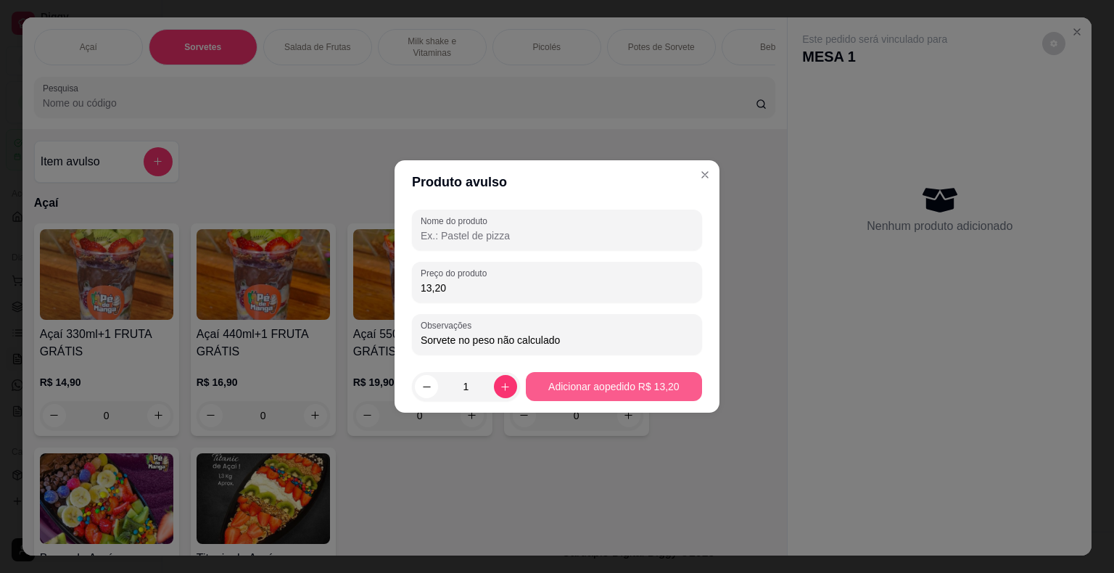
type input "Sorvete no peso não calculado"
click at [666, 386] on button "Adicionar ao pedido R$ 13,20" at bounding box center [613, 387] width 171 height 28
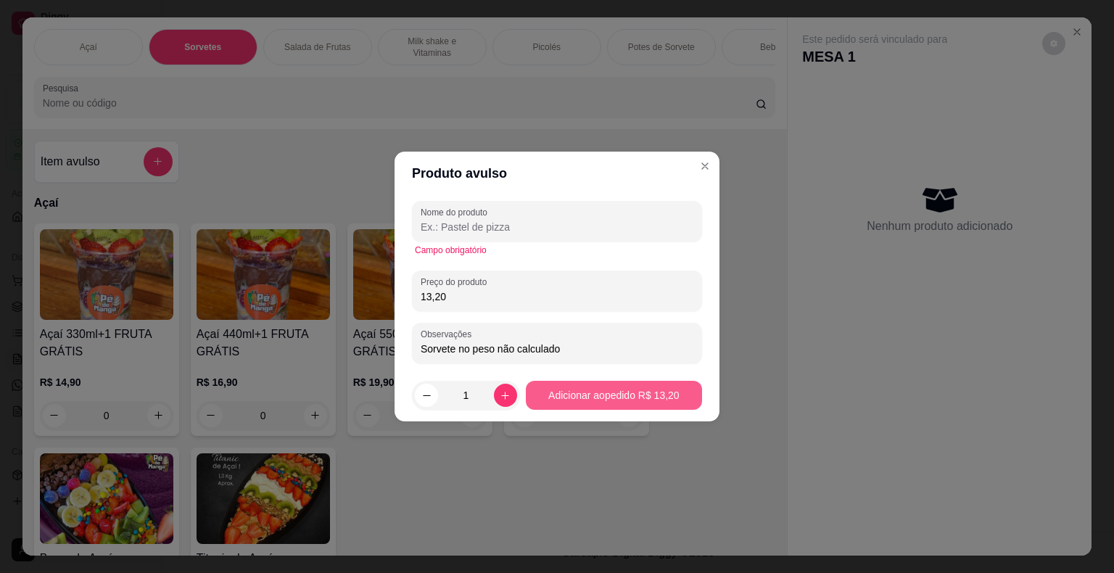
click at [694, 397] on button "Adicionar ao pedido R$ 13,20" at bounding box center [614, 395] width 176 height 29
click at [691, 393] on button "Adicionar ao pedido R$ 13,20" at bounding box center [613, 396] width 171 height 28
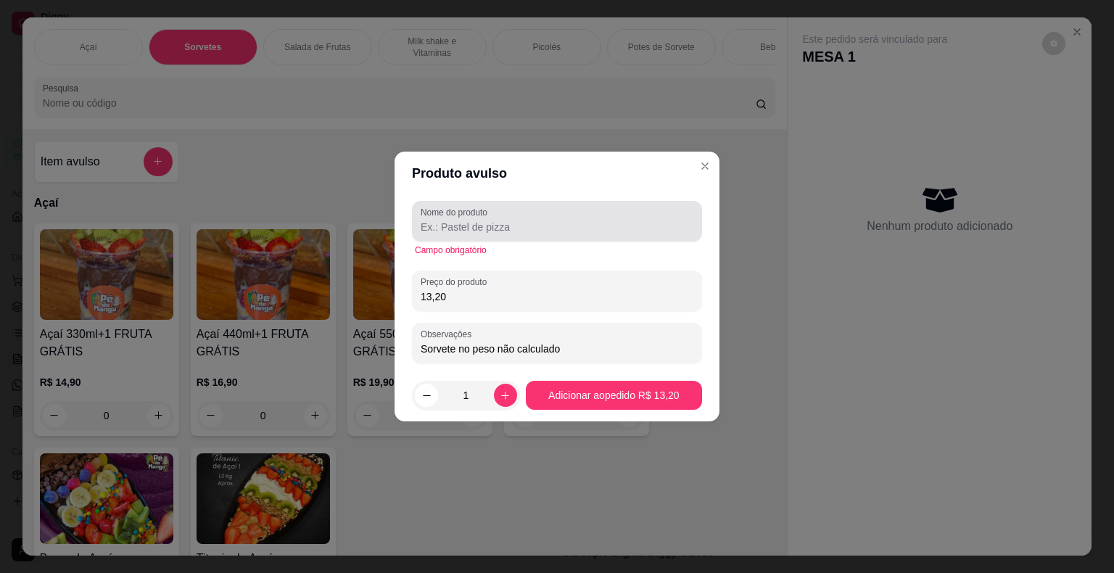
click at [617, 214] on div at bounding box center [557, 221] width 273 height 29
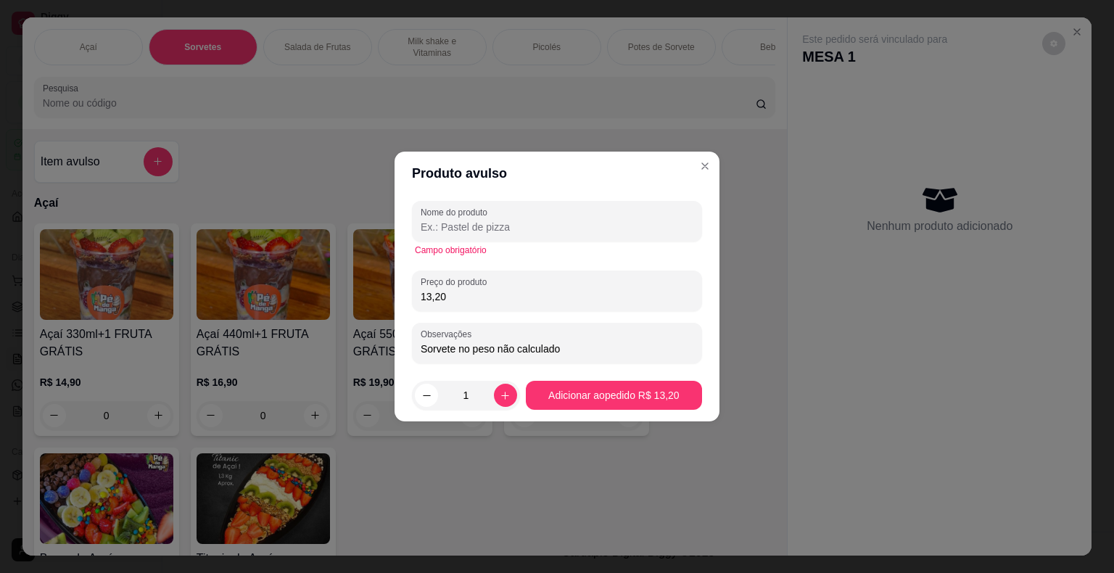
click at [602, 226] on input "Nome do produto" at bounding box center [557, 227] width 273 height 15
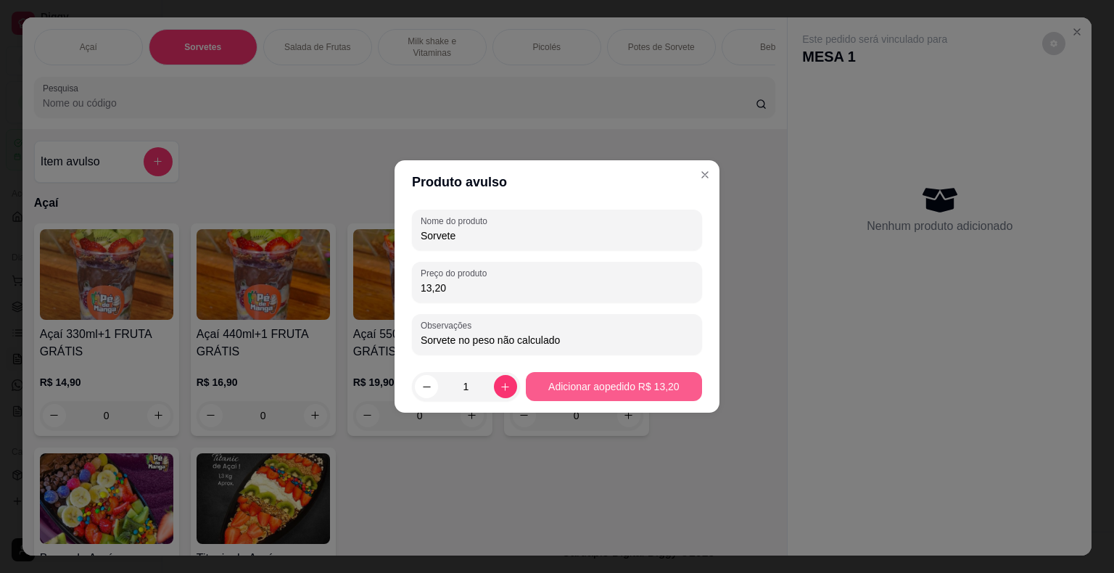
type input "Sorvete"
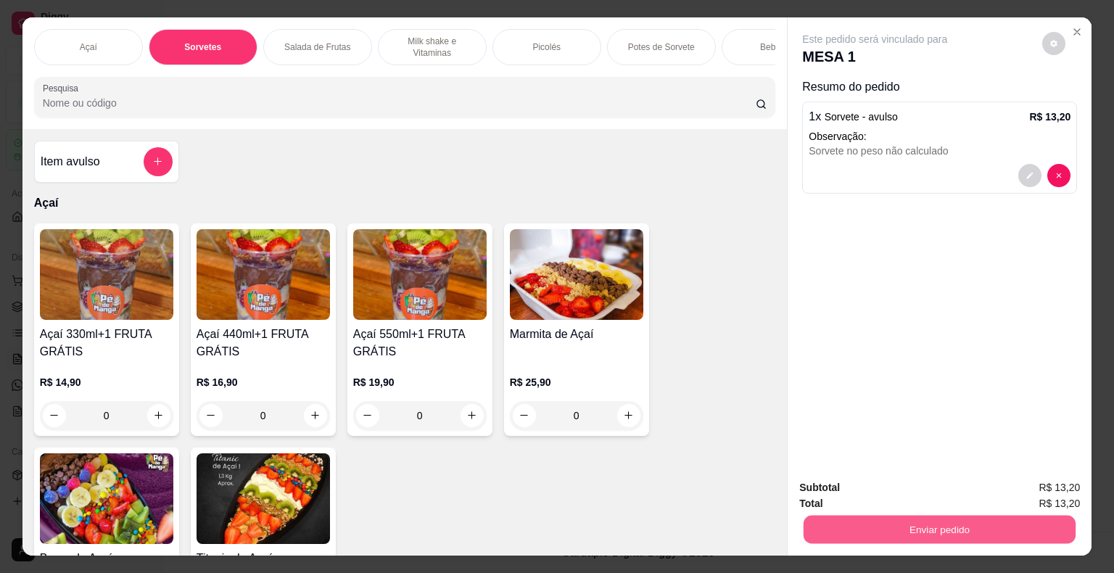
click at [902, 533] on button "Enviar pedido" at bounding box center [940, 530] width 272 height 28
click at [1065, 489] on button "Enviar pedido" at bounding box center [1043, 489] width 82 height 28
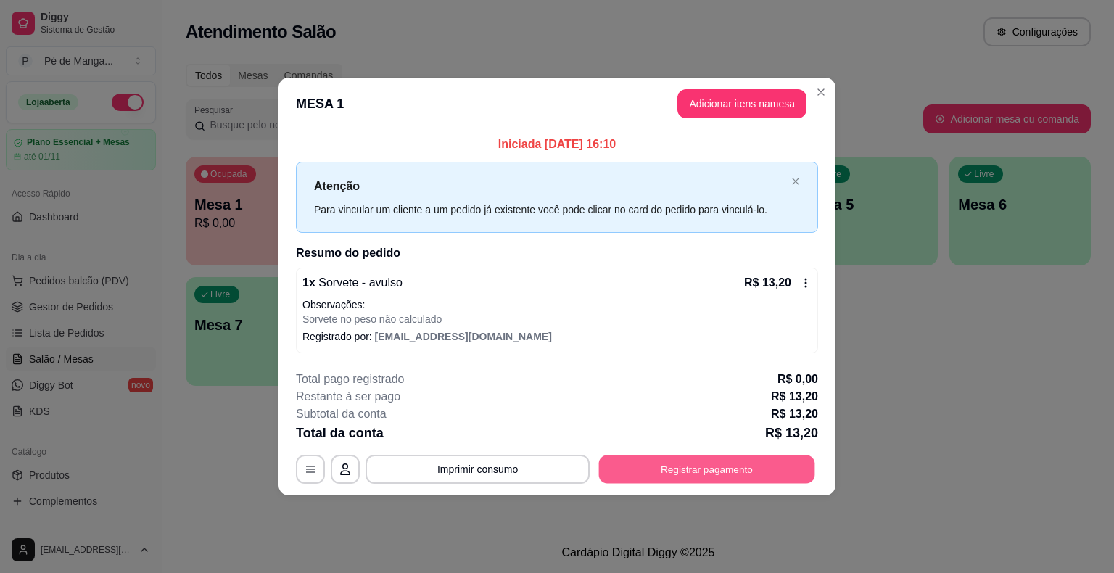
click at [697, 467] on button "Registrar pagamento" at bounding box center [707, 469] width 216 height 28
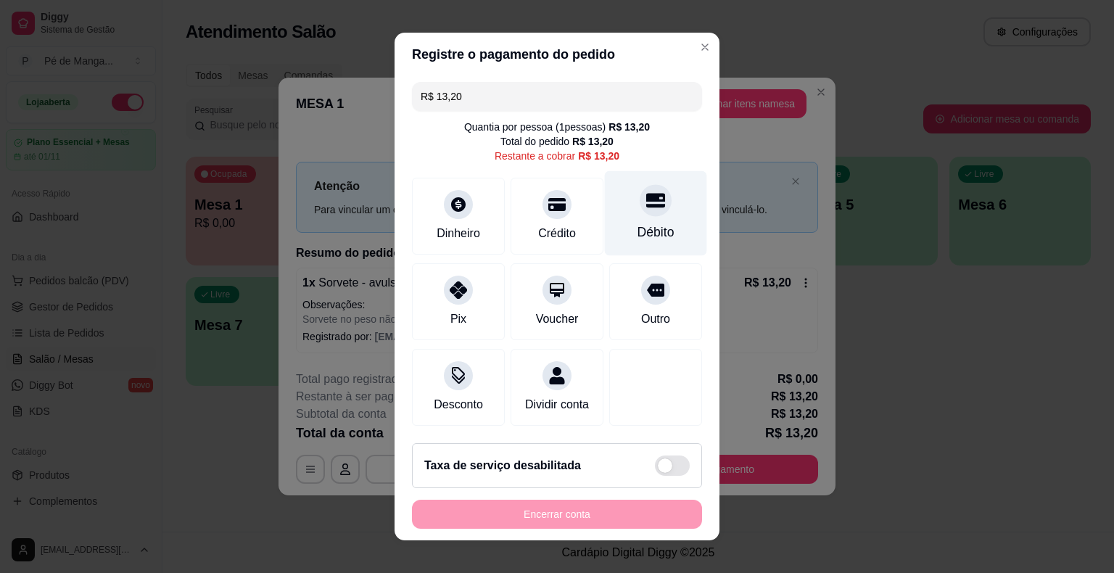
click at [644, 230] on div "Débito" at bounding box center [656, 232] width 37 height 19
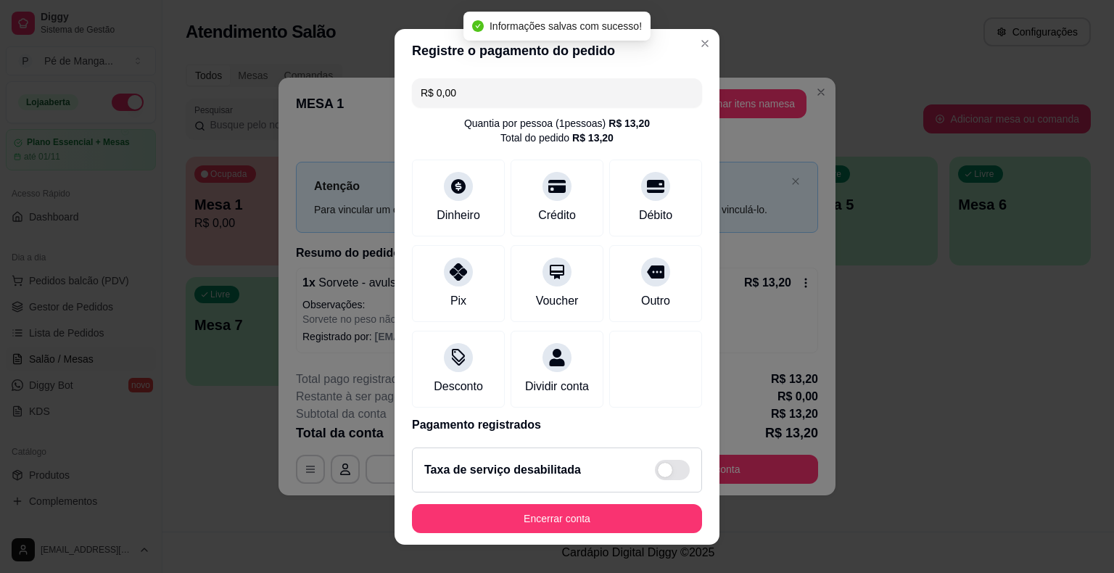
type input "R$ 0,00"
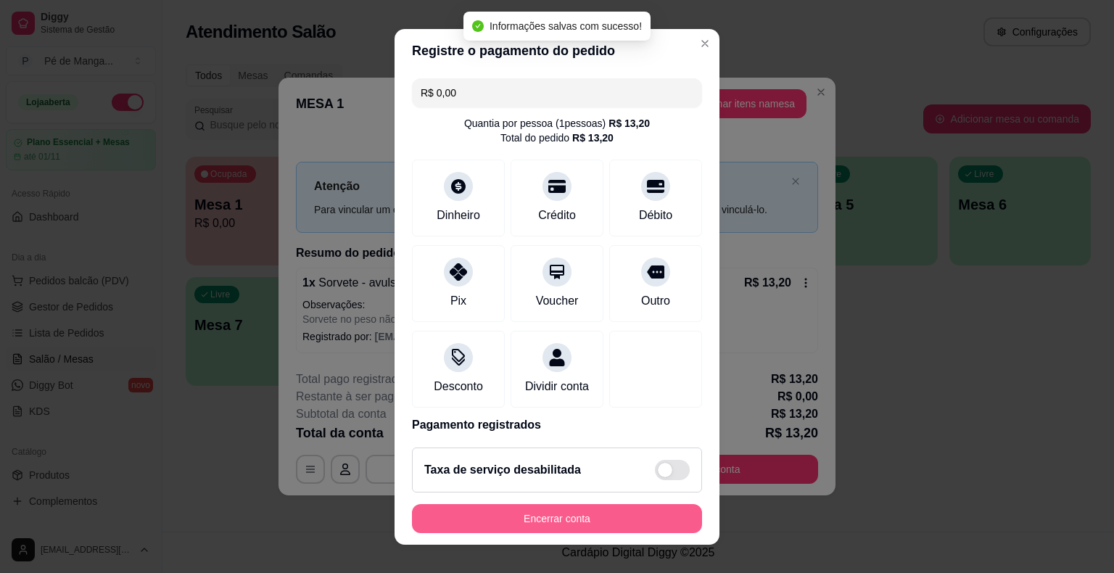
click at [555, 524] on button "Encerrar conta" at bounding box center [557, 518] width 290 height 29
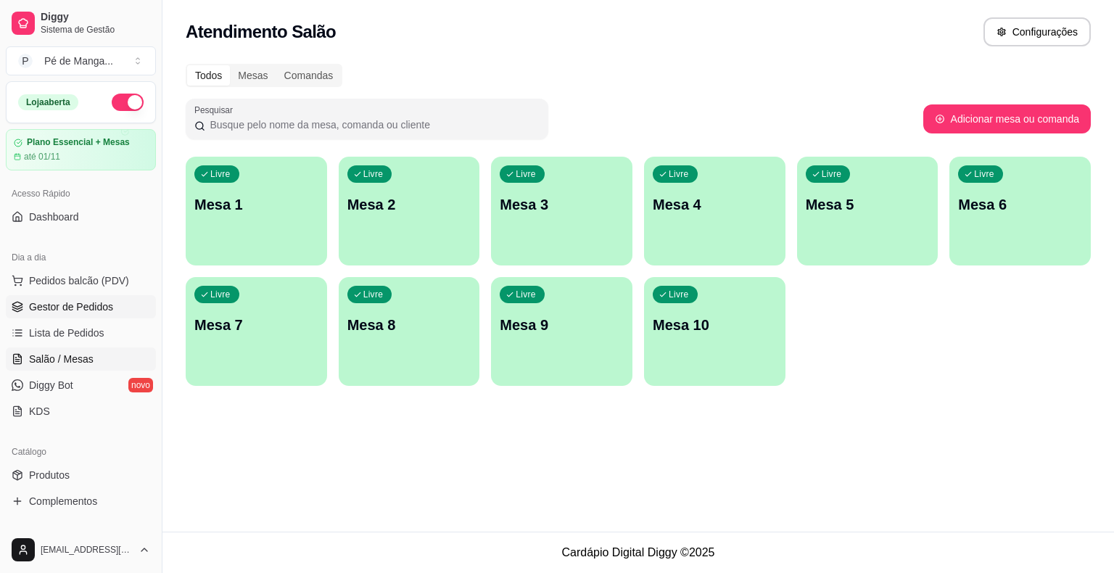
click at [106, 305] on span "Gestor de Pedidos" at bounding box center [71, 307] width 84 height 15
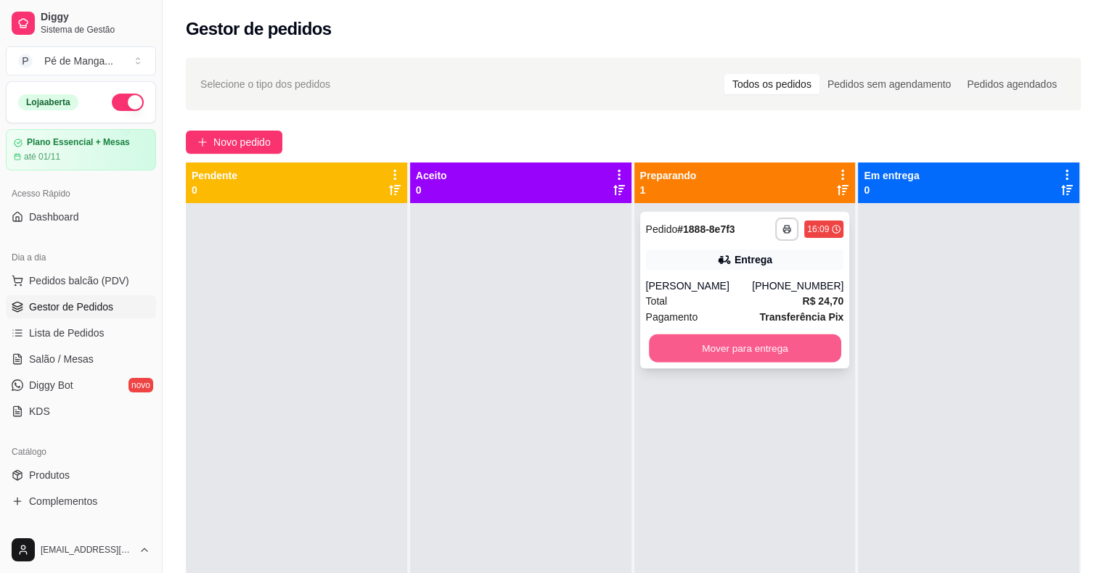
click at [757, 335] on button "Mover para entrega" at bounding box center [745, 348] width 192 height 28
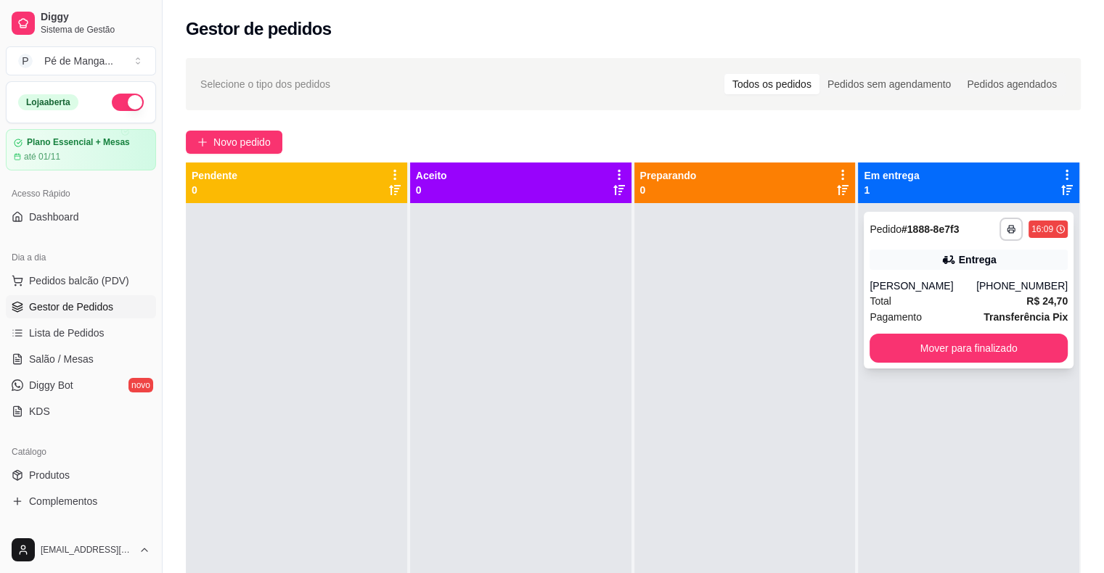
click at [903, 299] on div "Total R$ 24,70" at bounding box center [968, 301] width 198 height 16
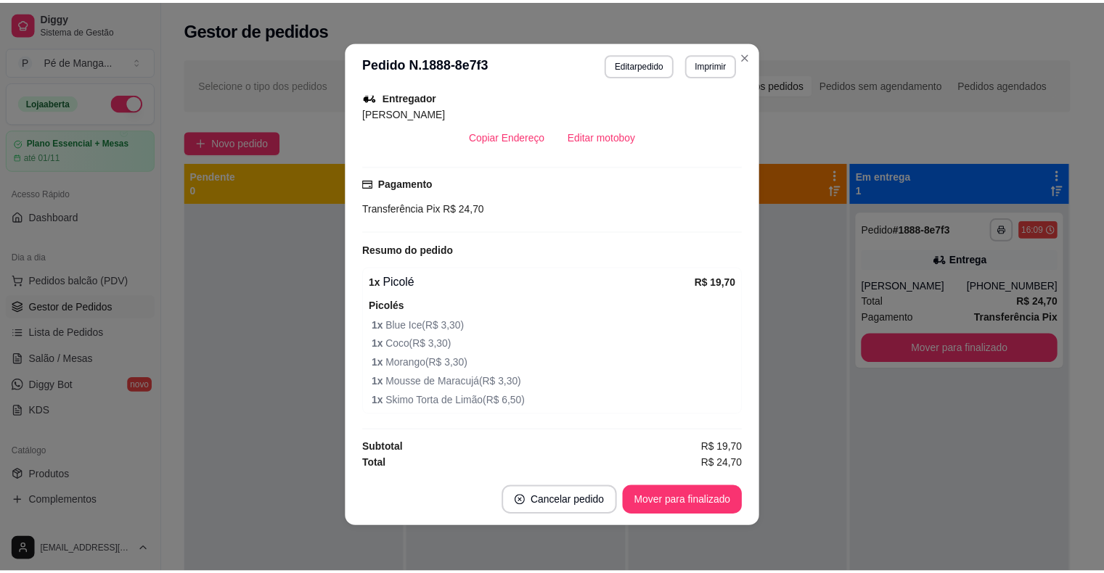
scroll to position [3, 0]
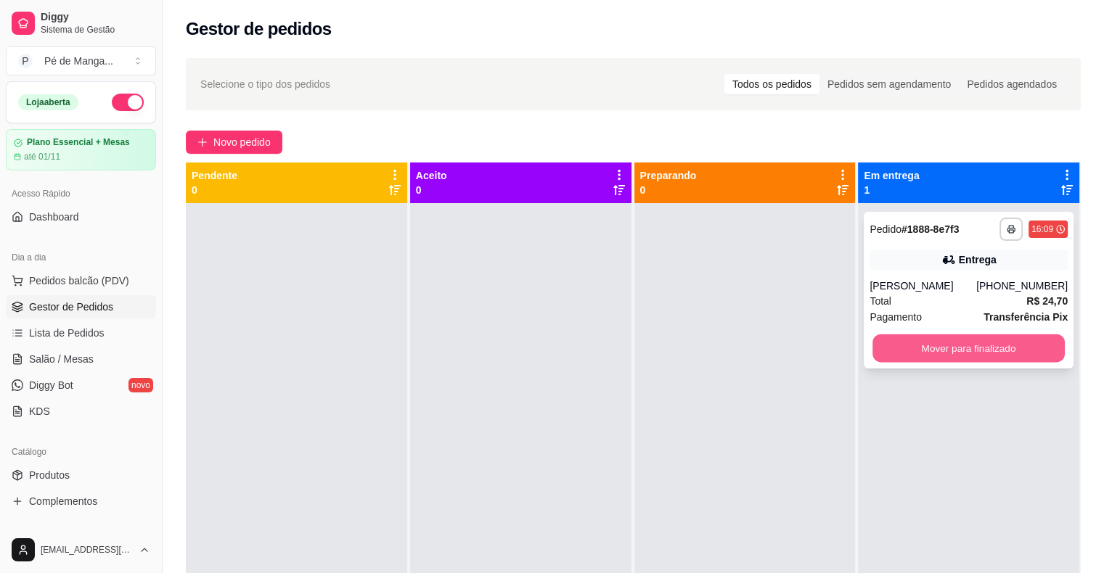
click at [947, 353] on button "Mover para finalizado" at bounding box center [968, 348] width 192 height 28
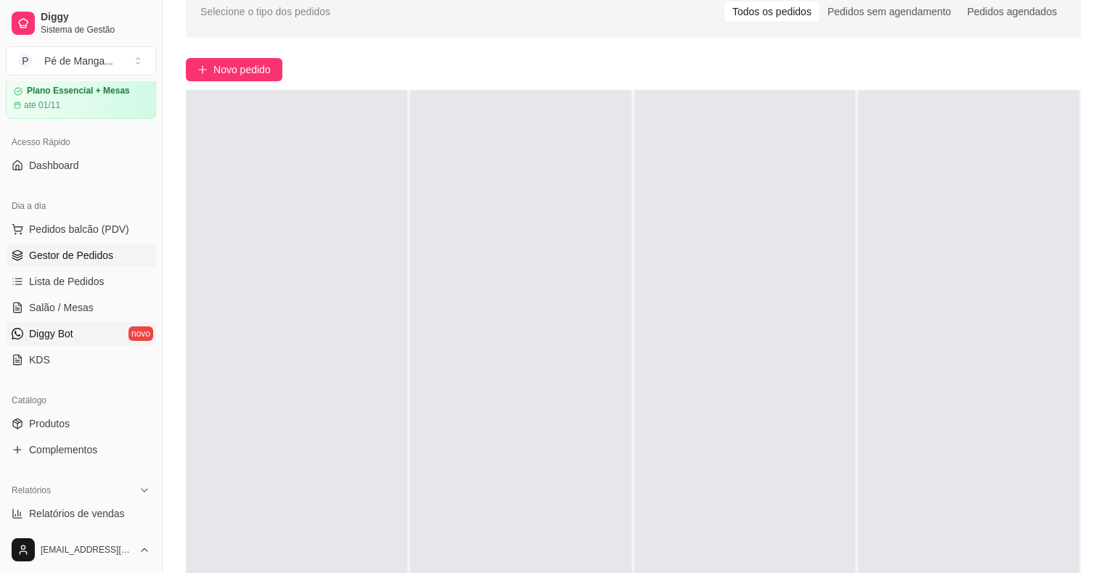
scroll to position [145, 0]
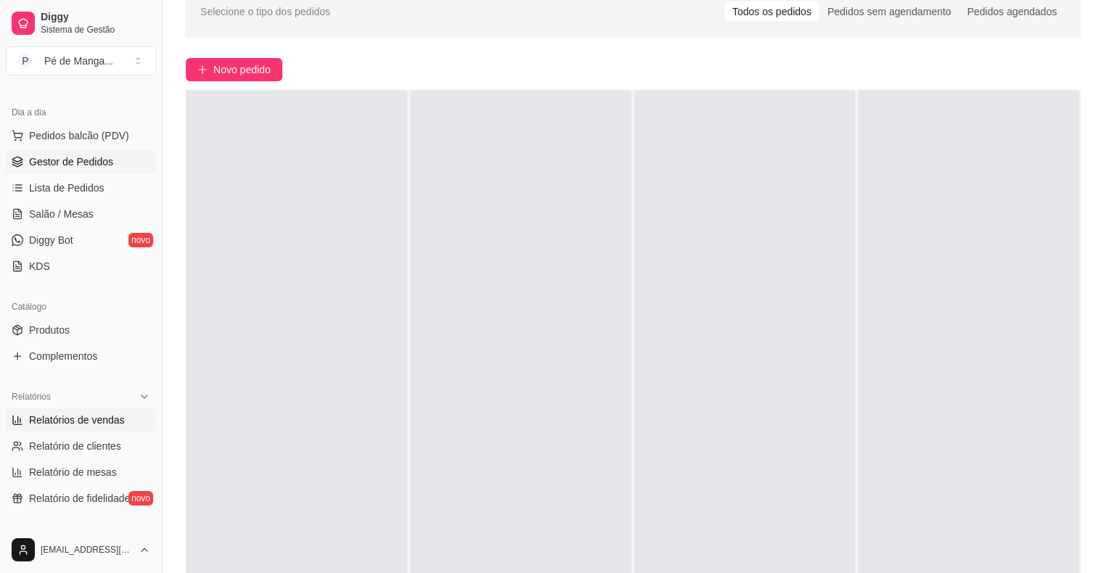
click at [94, 422] on span "Relatórios de vendas" at bounding box center [77, 420] width 96 height 15
select select "ALL"
select select "0"
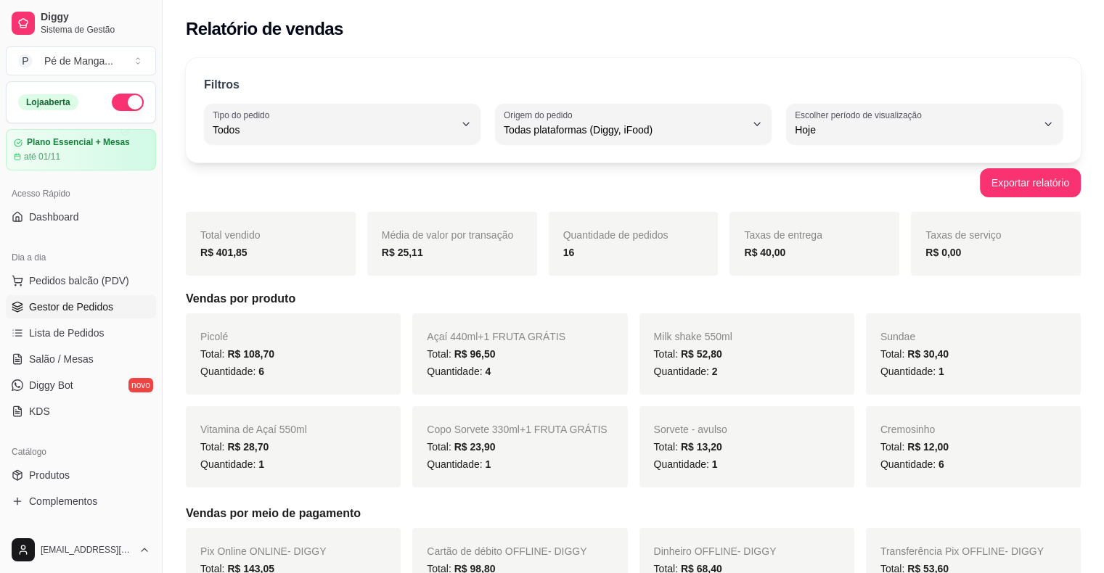
click at [76, 305] on span "Gestor de Pedidos" at bounding box center [71, 307] width 84 height 15
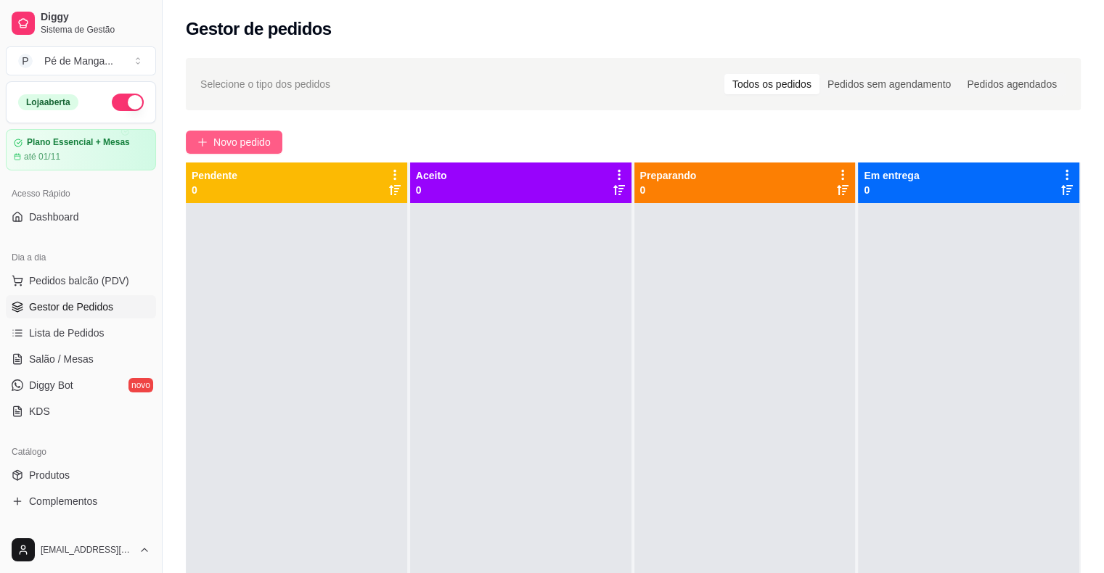
click at [242, 139] on span "Novo pedido" at bounding box center [241, 142] width 57 height 16
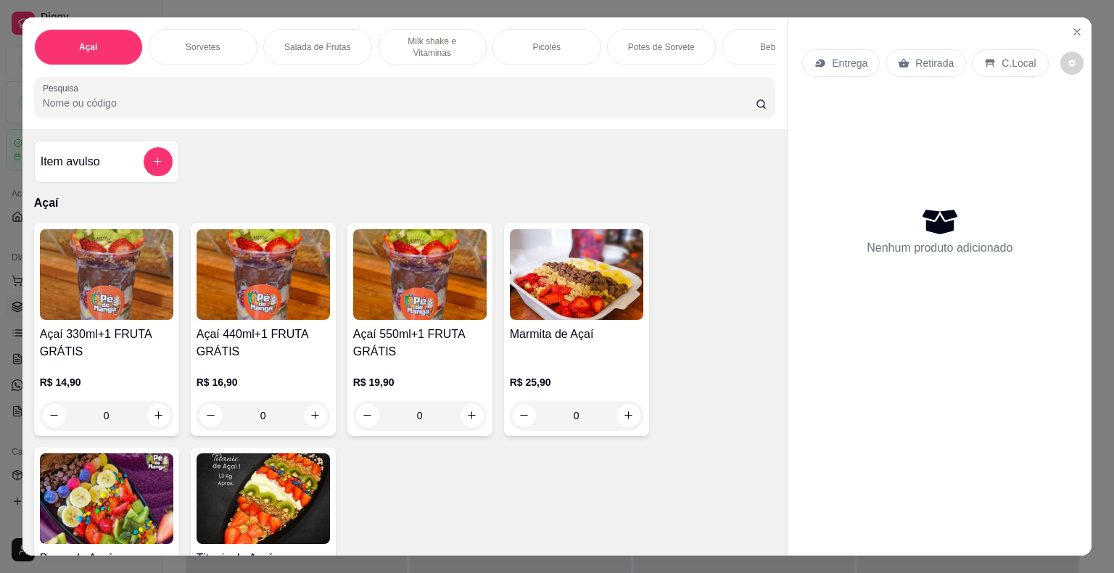
click at [471, 427] on div "0" at bounding box center [419, 415] width 133 height 29
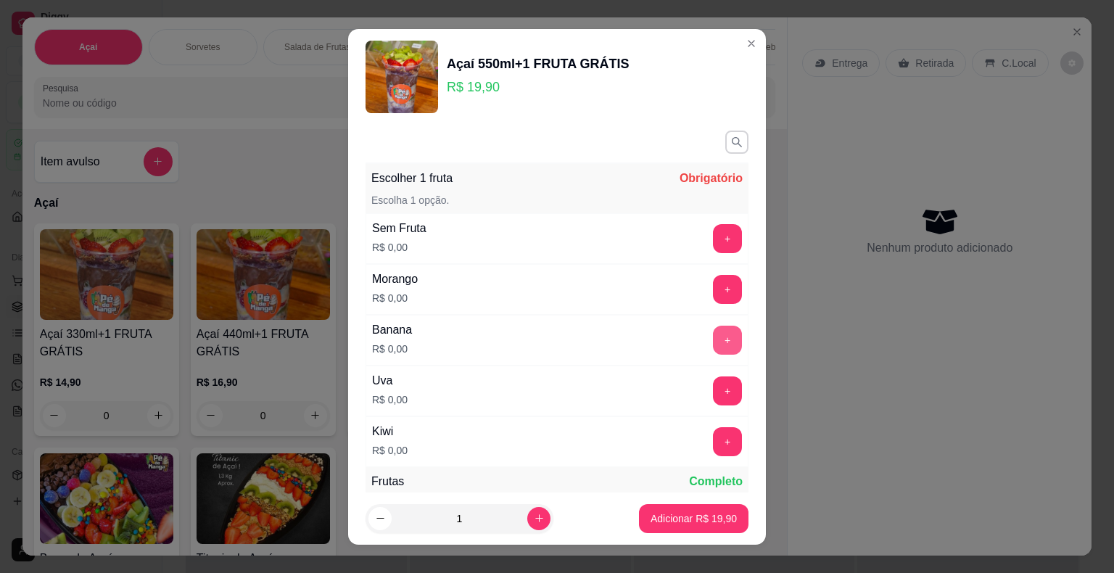
click at [713, 337] on button "+" at bounding box center [727, 340] width 29 height 29
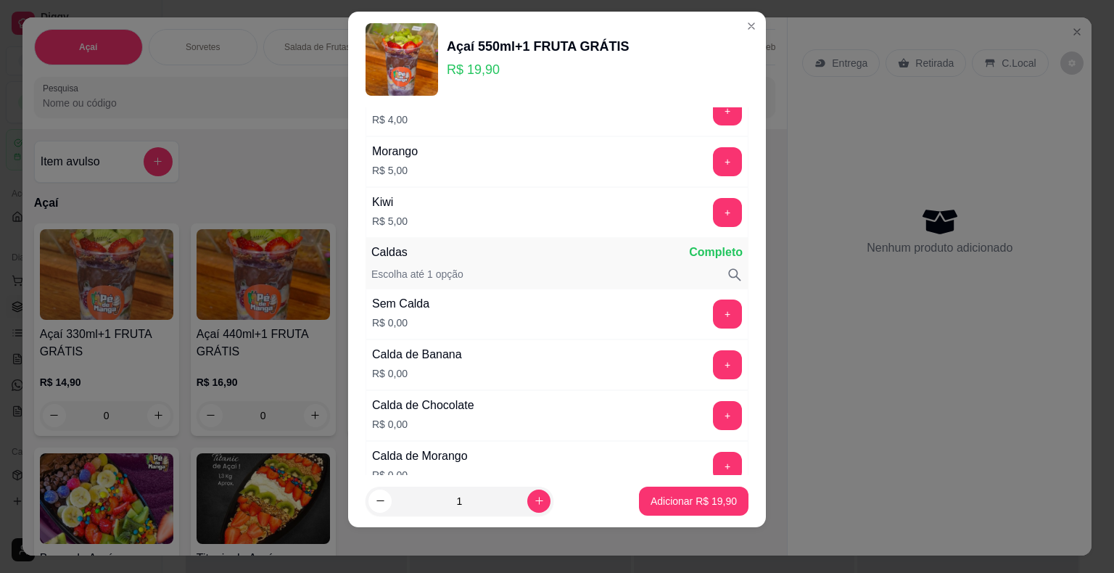
scroll to position [485, 0]
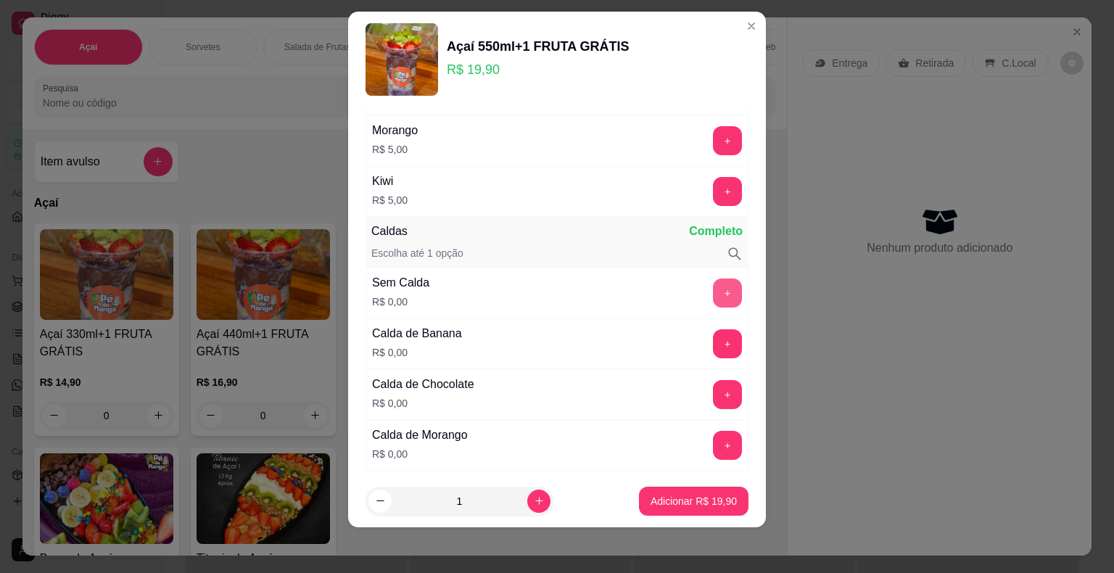
click at [713, 293] on button "+" at bounding box center [727, 293] width 29 height 29
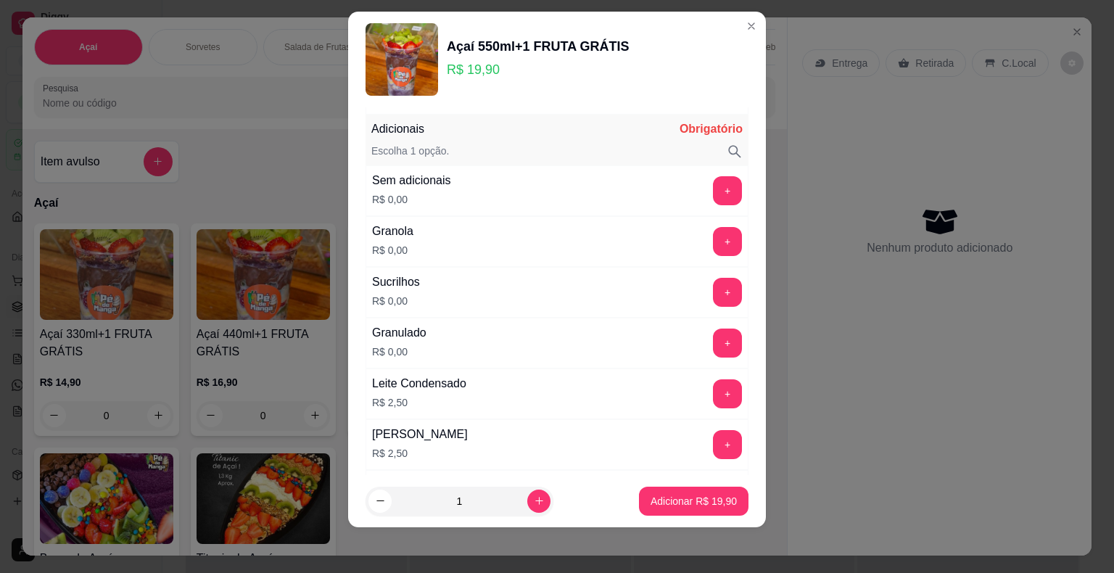
scroll to position [1283, 0]
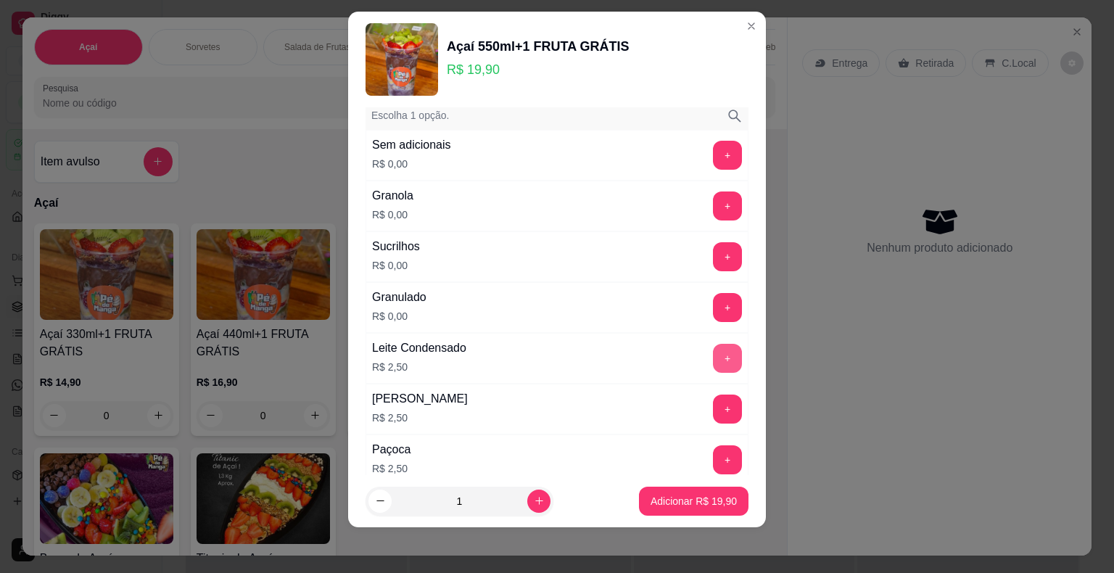
click at [713, 355] on button "+" at bounding box center [727, 358] width 29 height 29
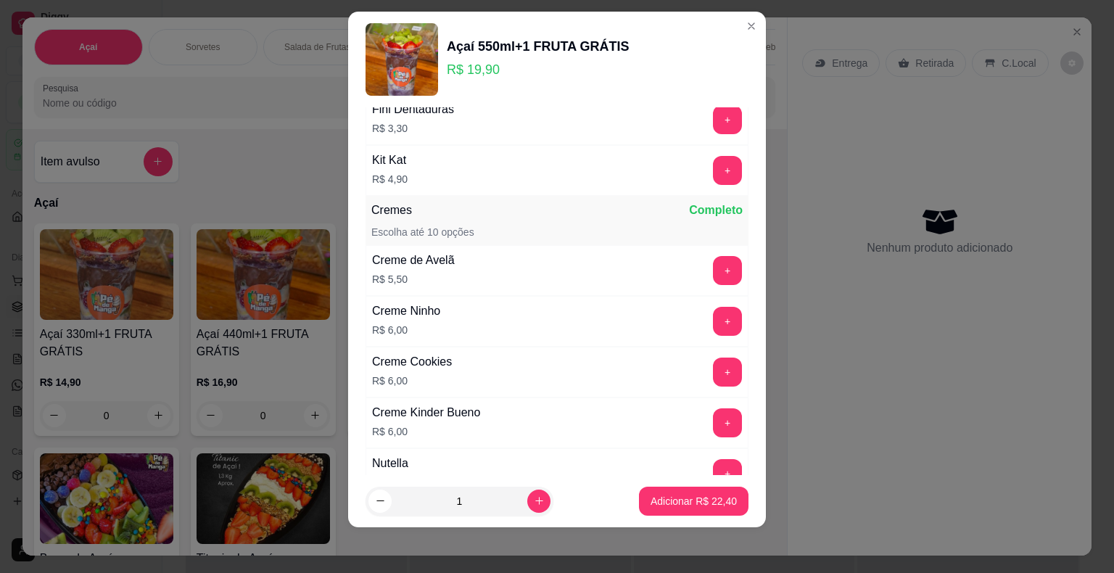
scroll to position [2154, 0]
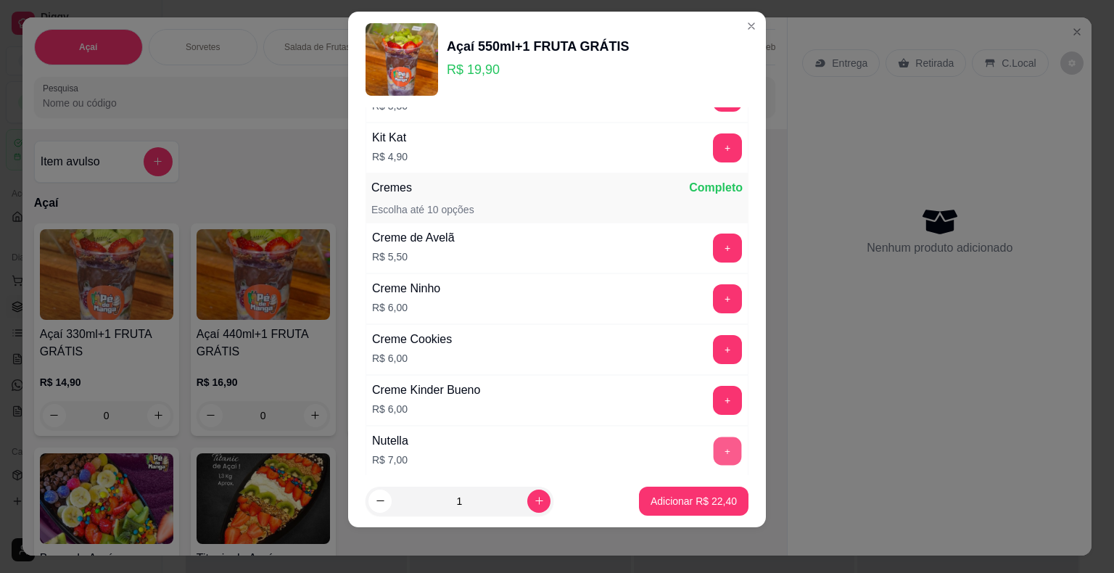
click at [714, 437] on button "+" at bounding box center [728, 451] width 28 height 28
click at [680, 512] on button "Adicionar R$ 29,40" at bounding box center [694, 501] width 110 height 29
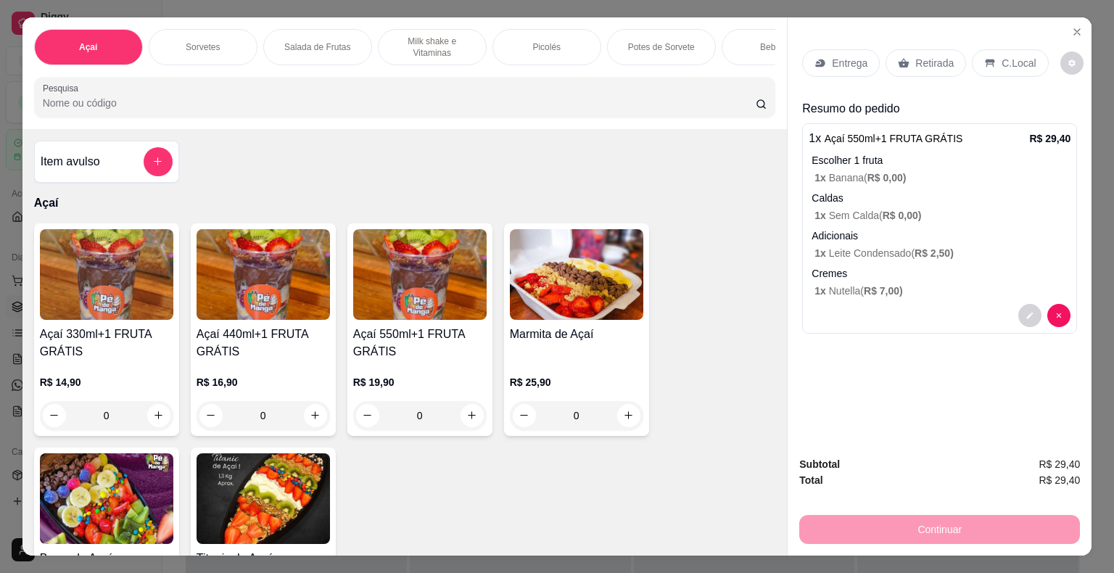
click at [895, 401] on div "Entrega Retirada C.Local Resumo do pedido 1 x Açaí 550ml+1 FRUTA GRÁTIS R$ 29,4…" at bounding box center [940, 231] width 304 height 428
click at [829, 68] on div "Entrega" at bounding box center [841, 63] width 78 height 28
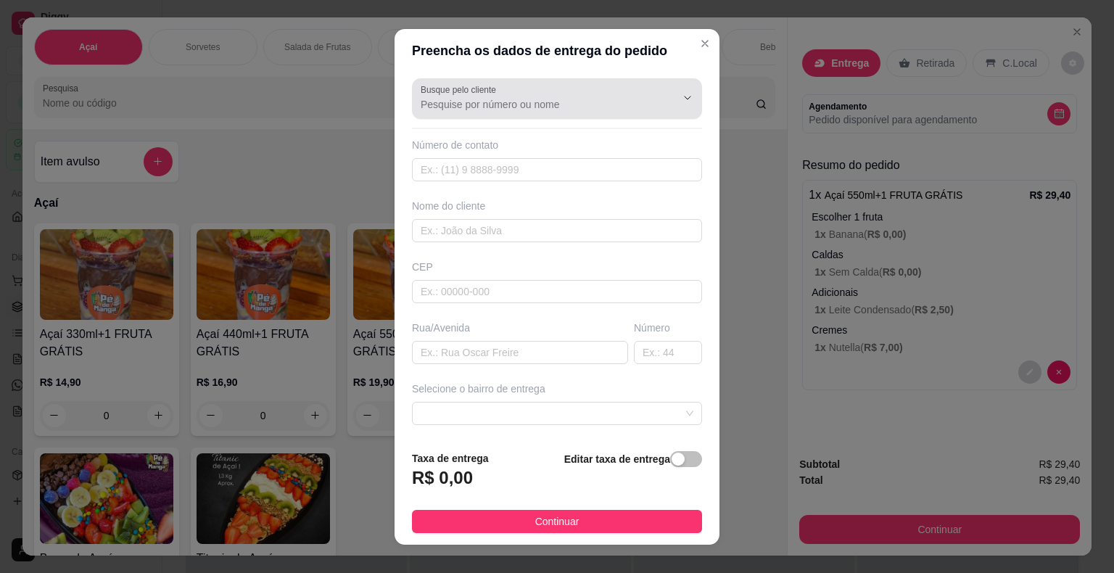
click at [461, 103] on input "Busque pelo cliente" at bounding box center [537, 104] width 232 height 15
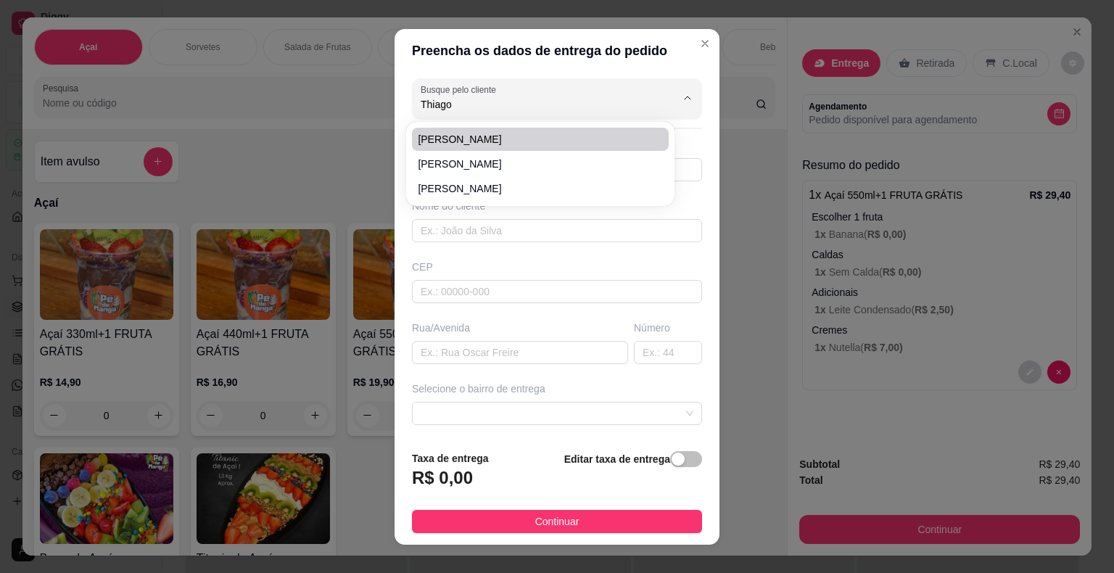
click at [473, 141] on span "Thiago Rodrigues" at bounding box center [533, 139] width 231 height 15
type input "Thiago Rodrigues"
type input "15997525801"
type input "Thiago Rodrigues"
type input "18440000"
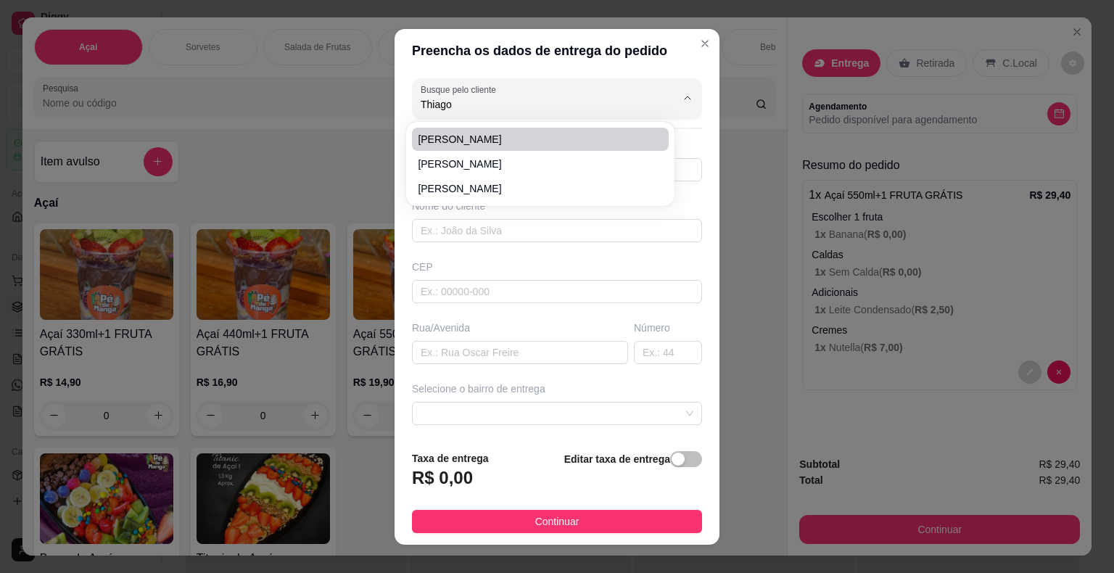
type input "Rua Florêncio de Souza"
type input "75"
type input "Itaberá"
type input "Casa"
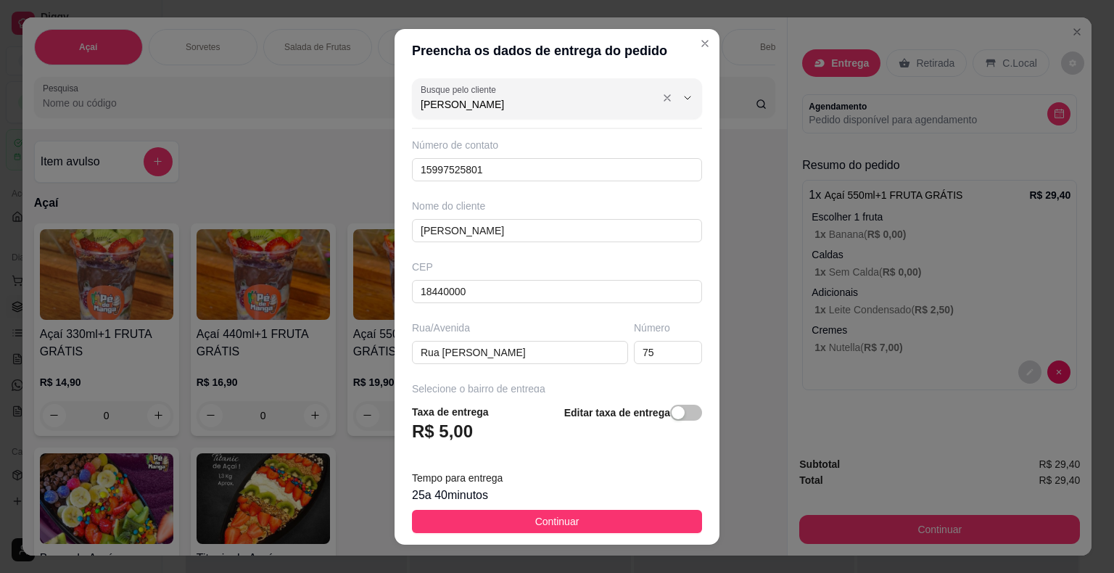
drag, startPoint x: 549, startPoint y: 102, endPoint x: 546, endPoint y: 112, distance: 10.1
click at [546, 105] on input "Thiago Rodrigues" at bounding box center [537, 104] width 232 height 15
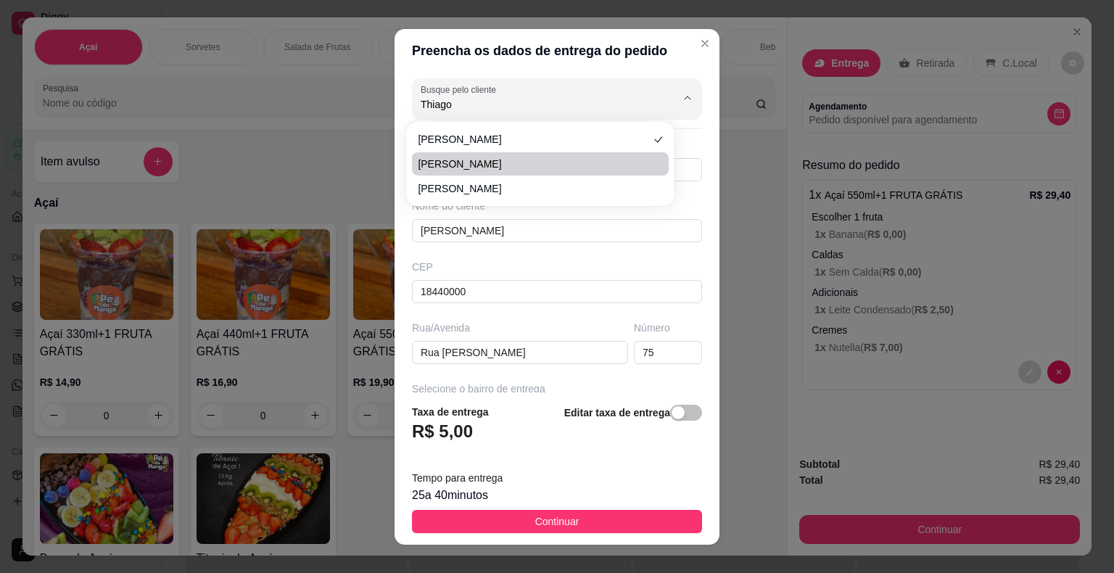
click at [543, 175] on li "Thiago Garcia" at bounding box center [540, 163] width 257 height 23
type input "Thiago Garcia"
type input "15996864552"
type input "Thiago Garcia"
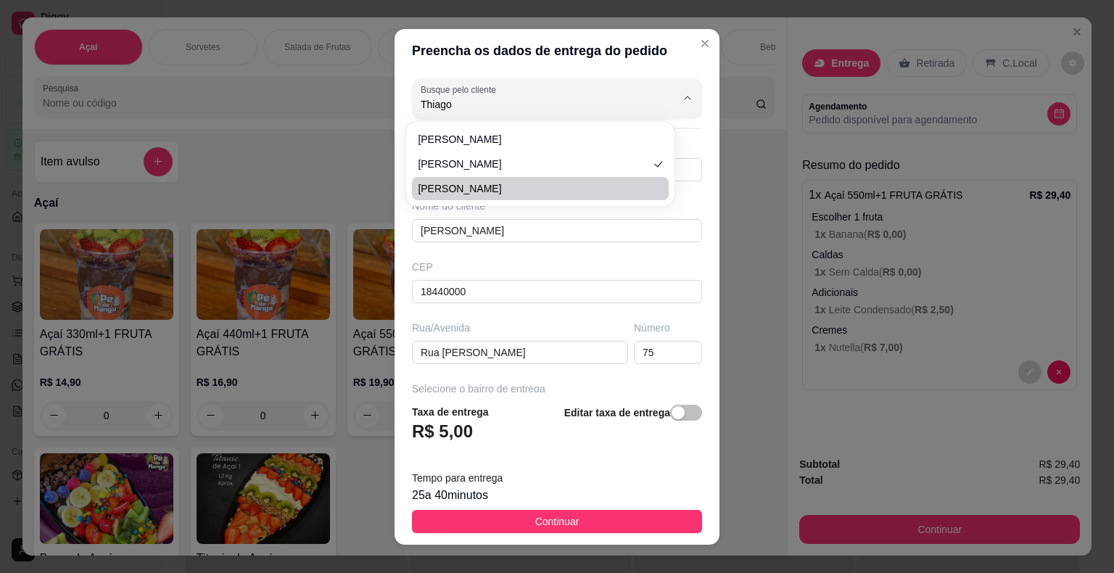
click at [531, 186] on span "Thiago Ledisley Da Silva Freitas" at bounding box center [533, 188] width 231 height 15
type input "Thiago Ledisley Da Silva Freitas"
type input "11943691808"
type input "Thiago Ledisley Da Silva Freitas"
type input "Rodovia sp 459"
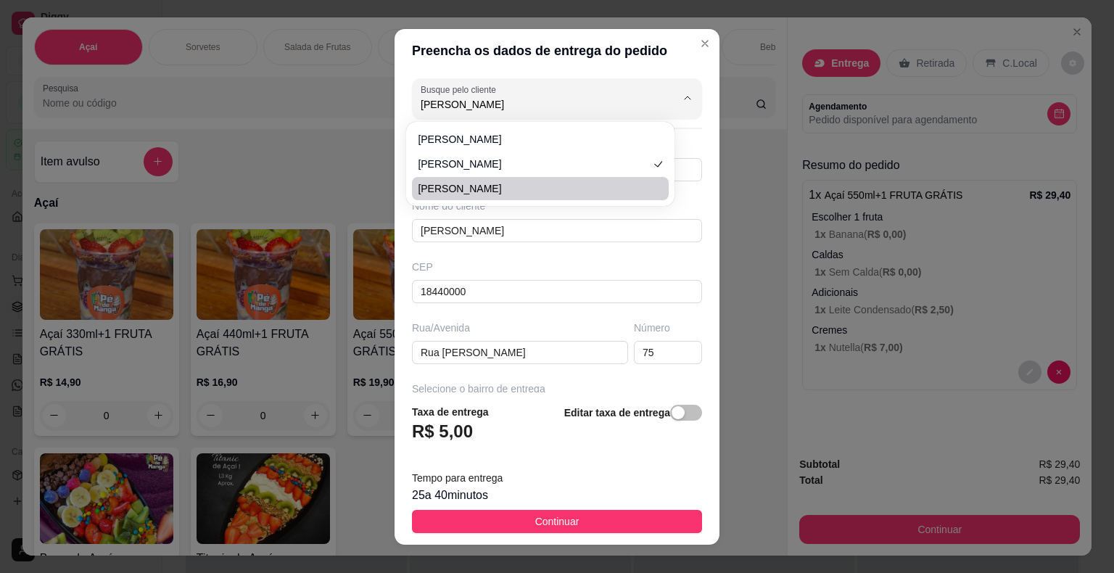
type input "65"
type input "Rb casa de materiais"
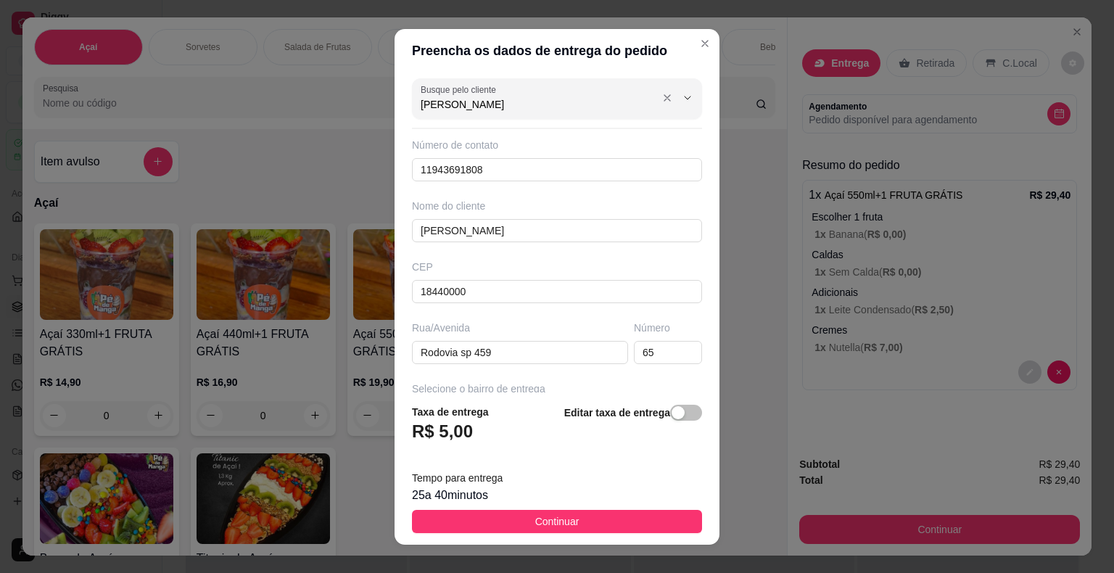
drag, startPoint x: 607, startPoint y: 106, endPoint x: 334, endPoint y: 86, distance: 273.6
click at [334, 86] on div "Preencha os dados de entrega do pedido Busque pelo cliente Thiago Ledisley Da S…" at bounding box center [557, 286] width 1114 height 573
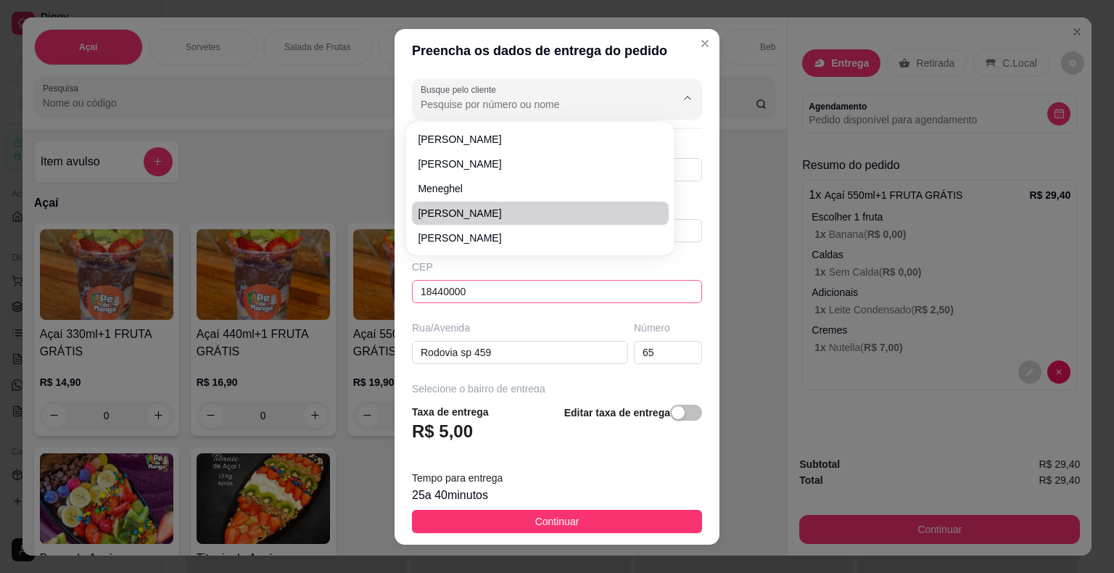
click at [514, 298] on input "18440000" at bounding box center [557, 291] width 290 height 23
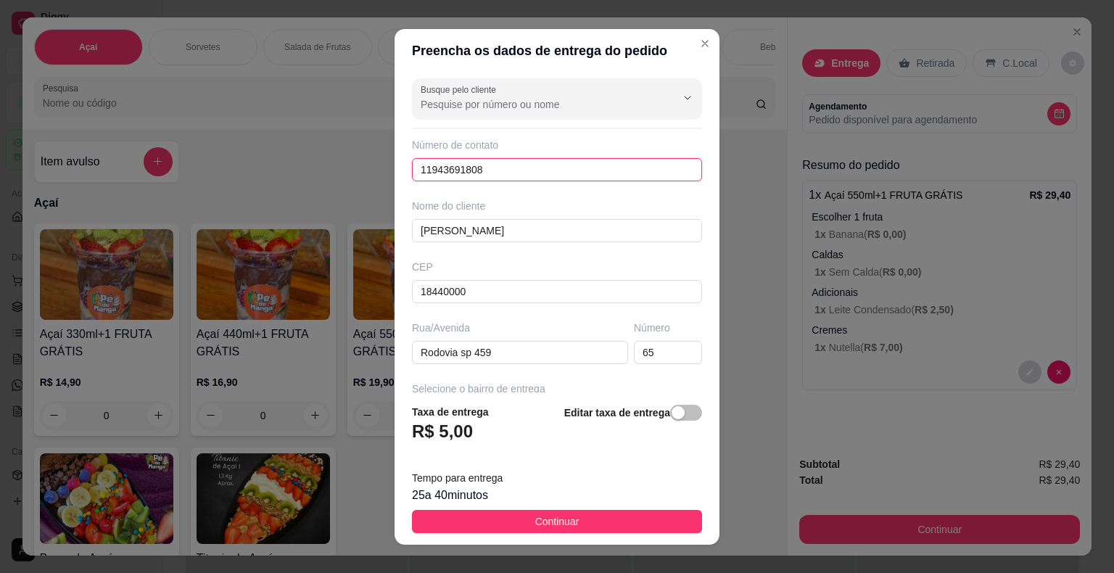
drag, startPoint x: 476, startPoint y: 160, endPoint x: 251, endPoint y: 135, distance: 226.3
click at [250, 135] on div "Preencha os dados de entrega do pedido Busque pelo cliente Número de contato 11…" at bounding box center [557, 286] width 1114 height 573
paste input "(15) 99829-3860"
type input "(15) 99829-3860"
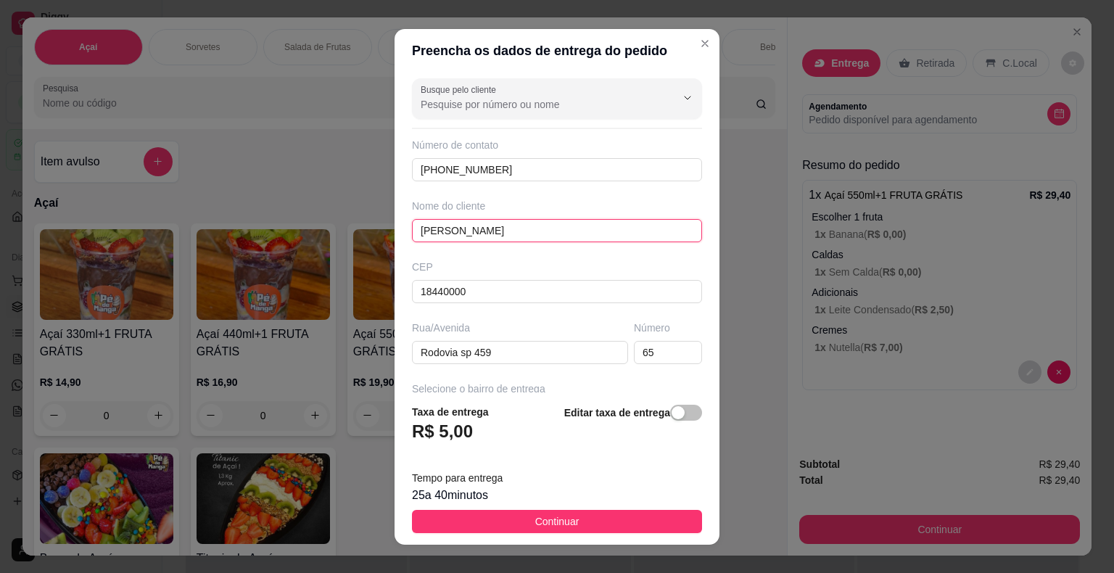
drag, startPoint x: 567, startPoint y: 223, endPoint x: 453, endPoint y: 233, distance: 114.3
click at [453, 233] on input "Thiago Ledisley Da Silva Freitas" at bounding box center [557, 230] width 290 height 23
drag, startPoint x: 529, startPoint y: 226, endPoint x: 453, endPoint y: 224, distance: 76.2
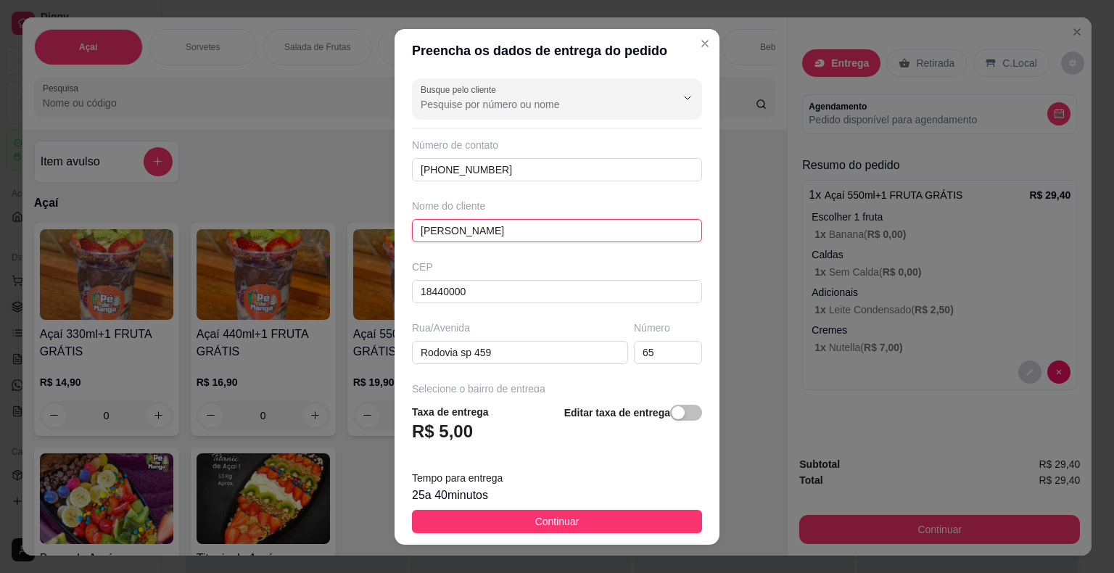
click at [453, 224] on input "Thiago Da Silva Freitas" at bounding box center [557, 230] width 290 height 23
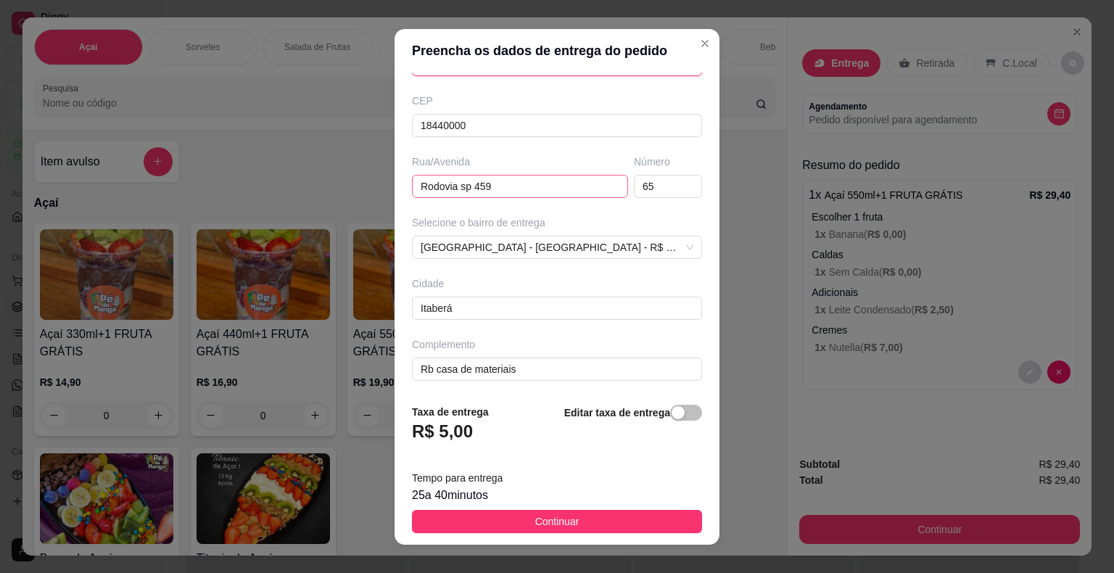
type input "Thiago"
drag, startPoint x: 501, startPoint y: 183, endPoint x: 300, endPoint y: 196, distance: 202.1
click at [299, 196] on div "Preencha os dados de entrega do pedido Busque pelo cliente Número de contato (1…" at bounding box center [557, 286] width 1114 height 573
drag, startPoint x: 631, startPoint y: 178, endPoint x: 564, endPoint y: 187, distance: 67.3
click at [566, 185] on div "Rua/Avenida Número 65" at bounding box center [557, 177] width 296 height 44
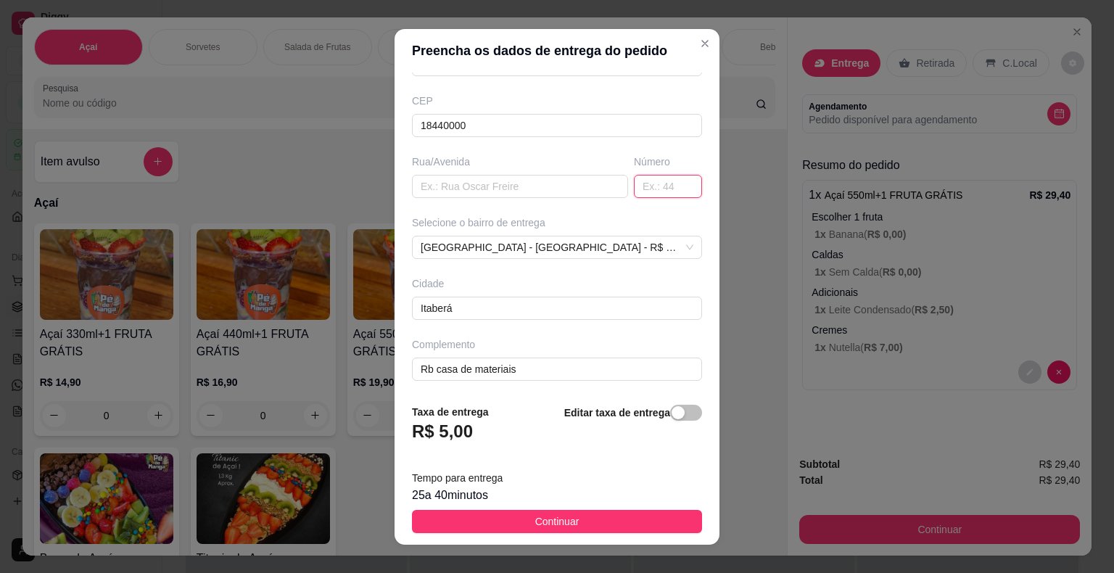
scroll to position [17, 0]
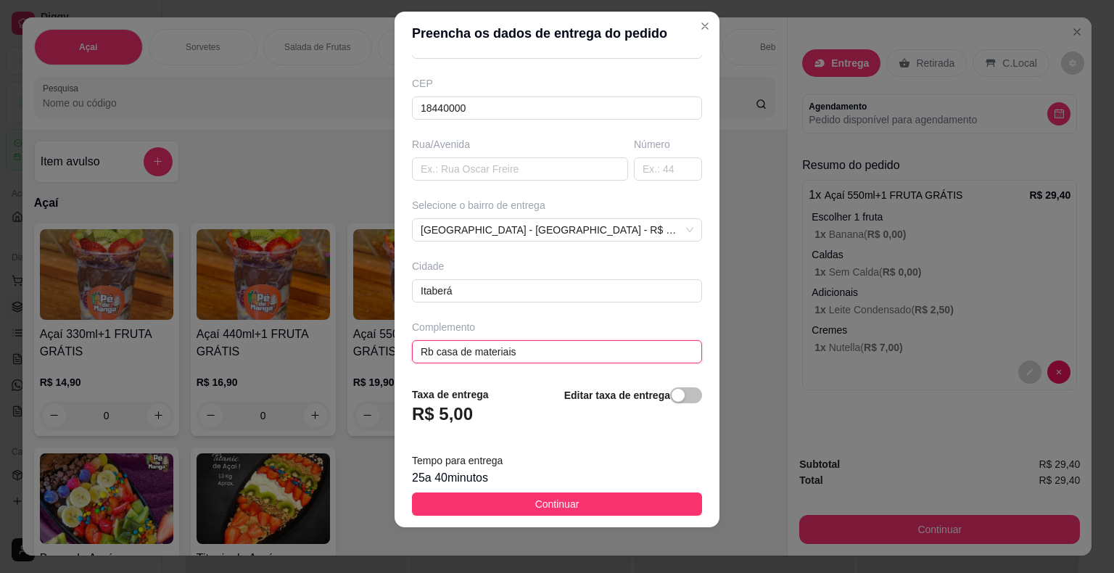
drag, startPoint x: 480, startPoint y: 356, endPoint x: 321, endPoint y: 337, distance: 159.9
click at [321, 337] on div "Preencha os dados de entrega do pedido Busque pelo cliente Número de contato (1…" at bounding box center [557, 286] width 1114 height 573
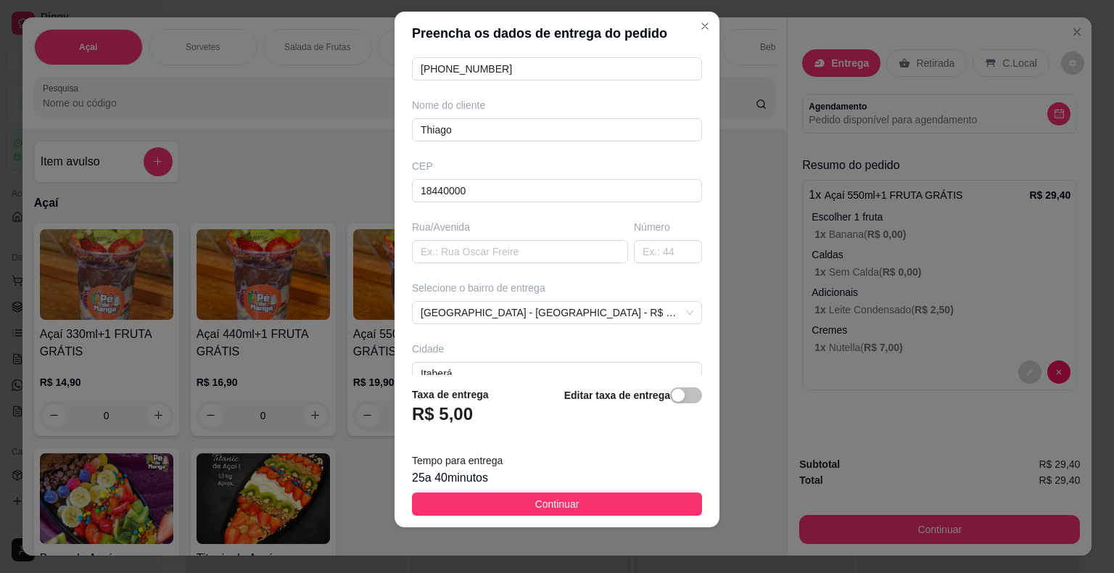
scroll to position [21, 0]
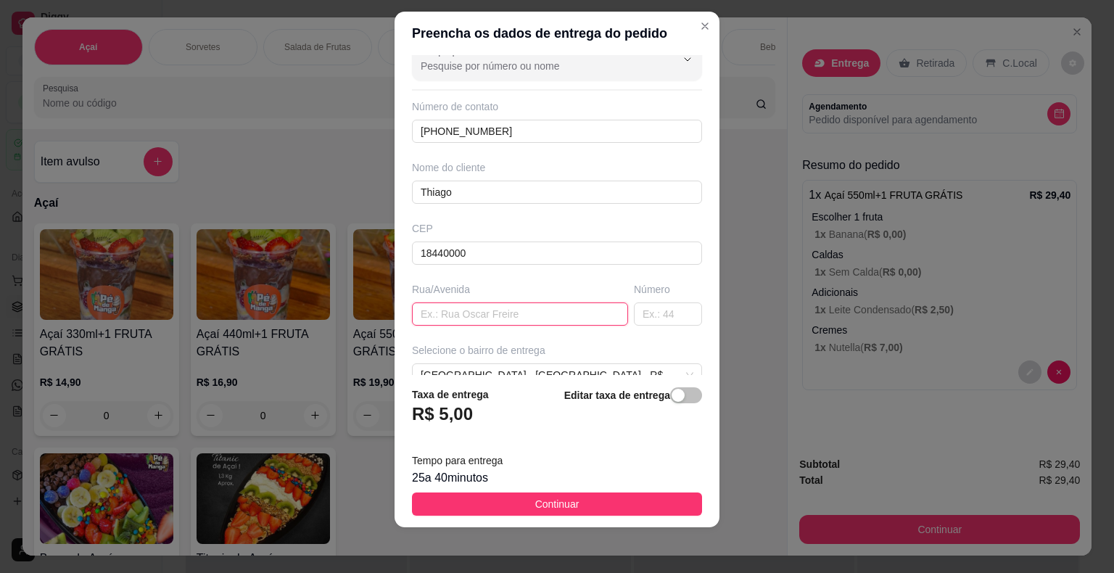
click at [456, 305] on input "text" at bounding box center [520, 314] width 216 height 23
type input "Rua [PERSON_NAME]"
click at [653, 312] on input "text" at bounding box center [668, 314] width 68 height 23
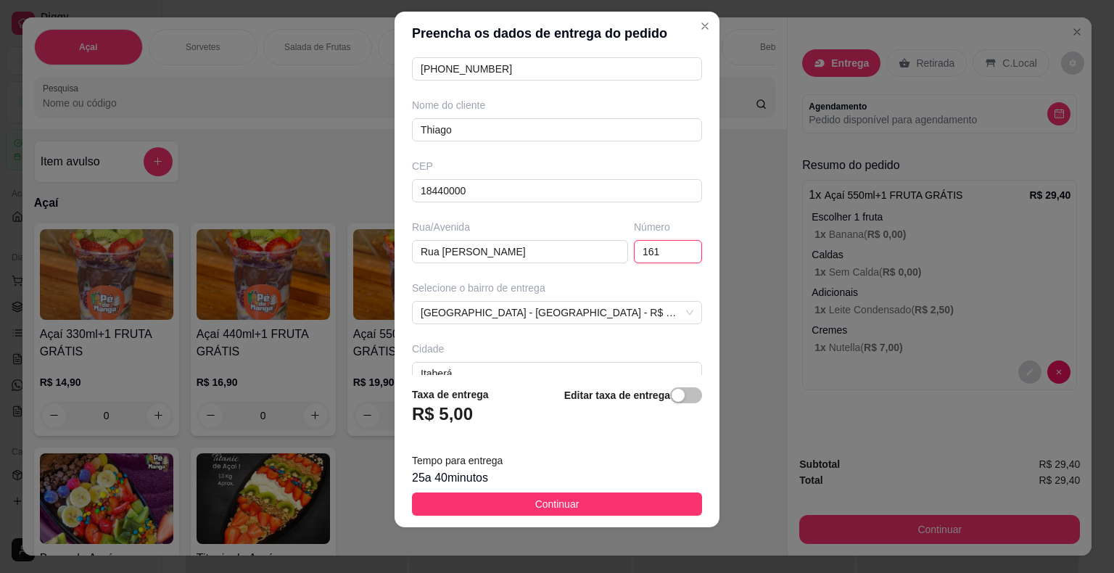
scroll to position [166, 0]
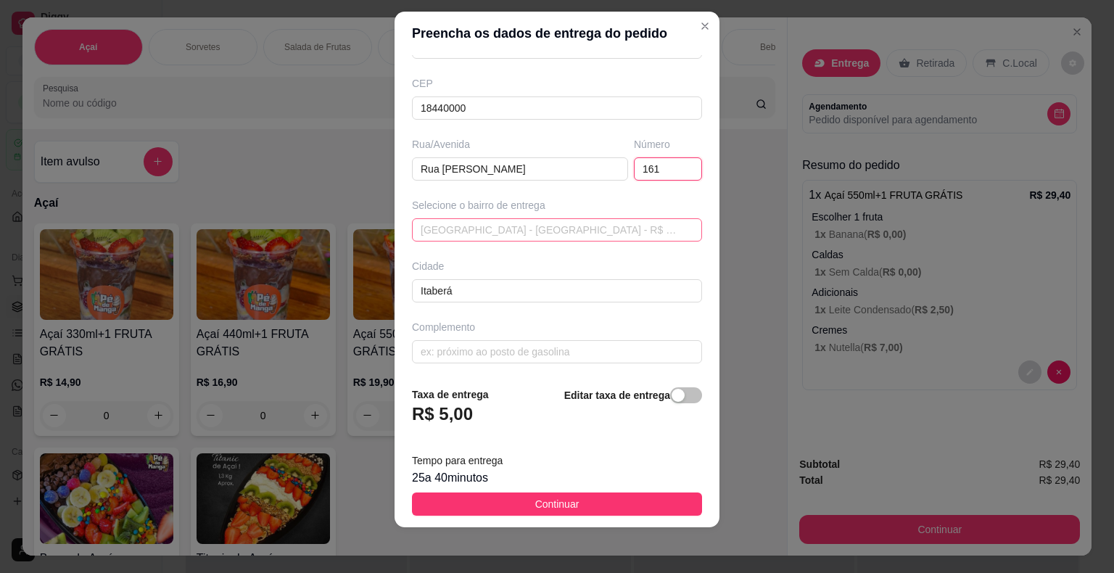
click at [609, 225] on div "Vila Cruzeiro - Itaberá - R$ 5,00 68a5065ce7e4b9632cd85a56 68a50678e7e4b9632cd8…" at bounding box center [557, 229] width 290 height 23
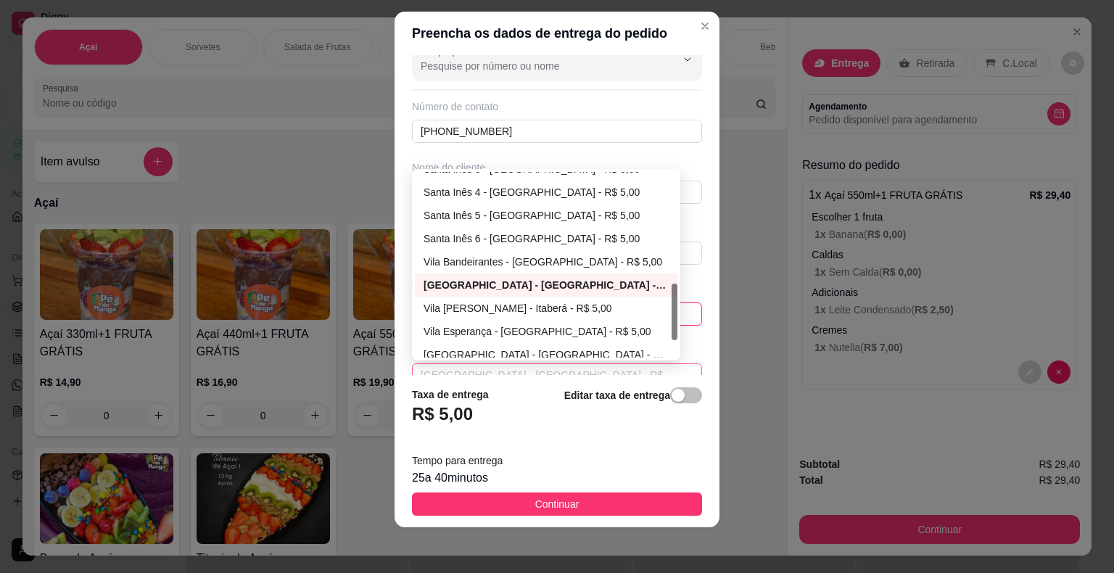
scroll to position [418, 0]
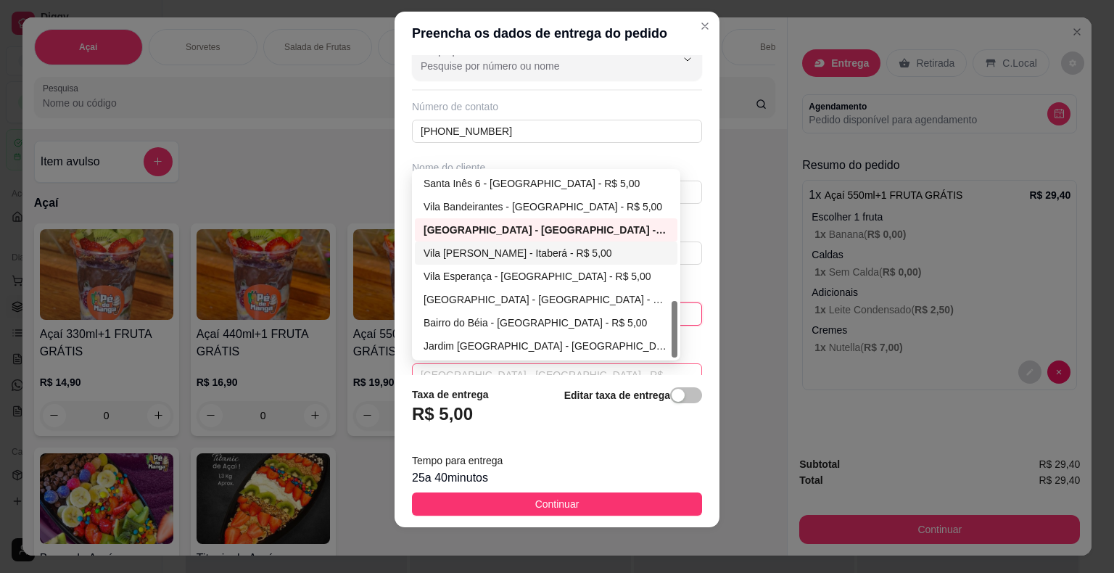
type input "161"
click at [514, 248] on div "Vila Dom Silvio - Itaberá - R$ 5,00" at bounding box center [546, 253] width 245 height 16
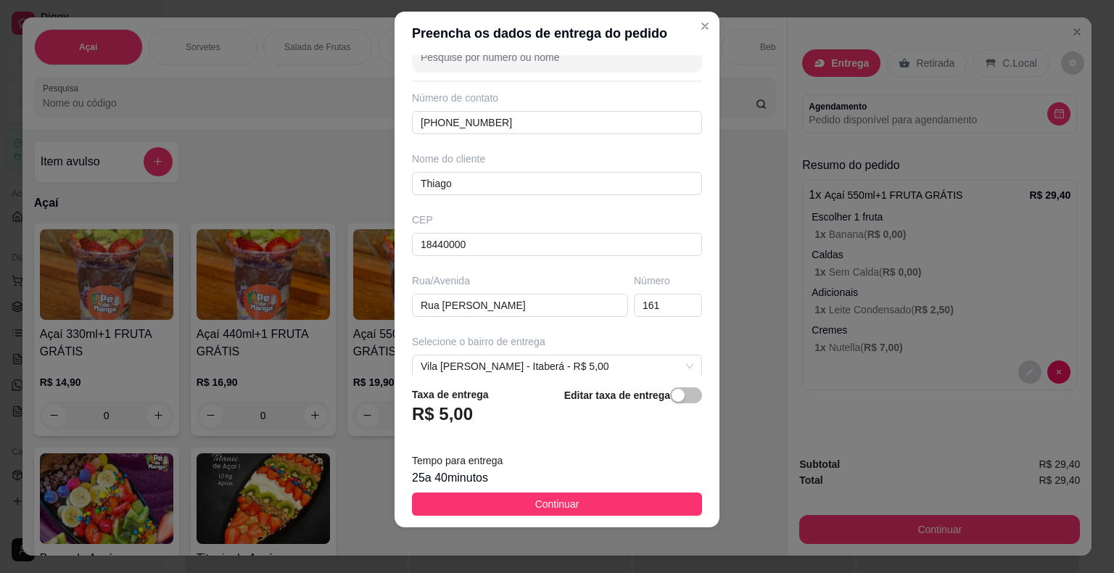
click at [548, 504] on span "Continuar" at bounding box center [557, 504] width 44 height 16
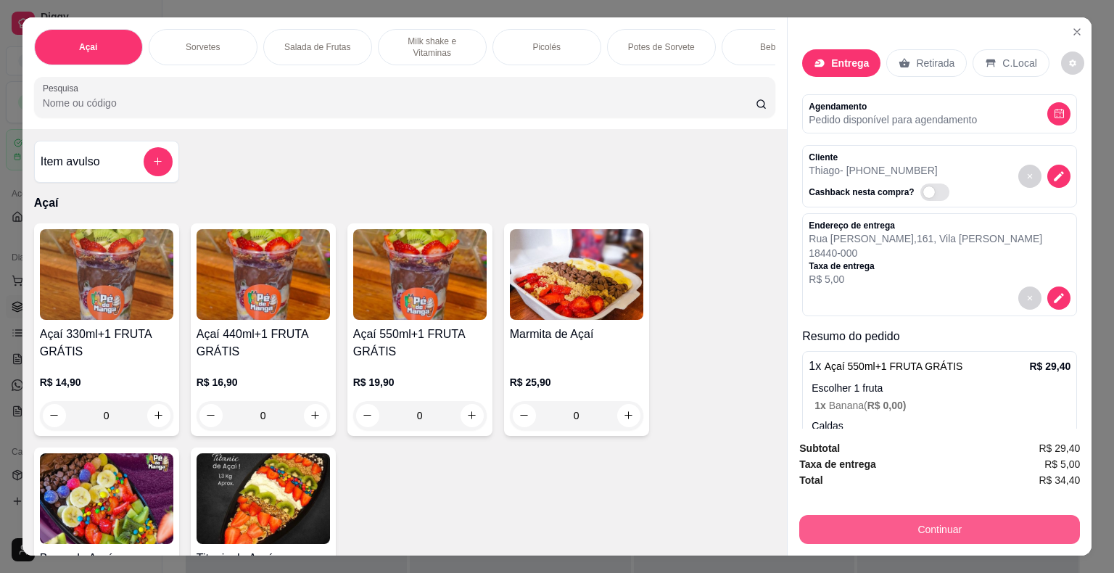
click at [898, 531] on button "Continuar" at bounding box center [940, 529] width 281 height 29
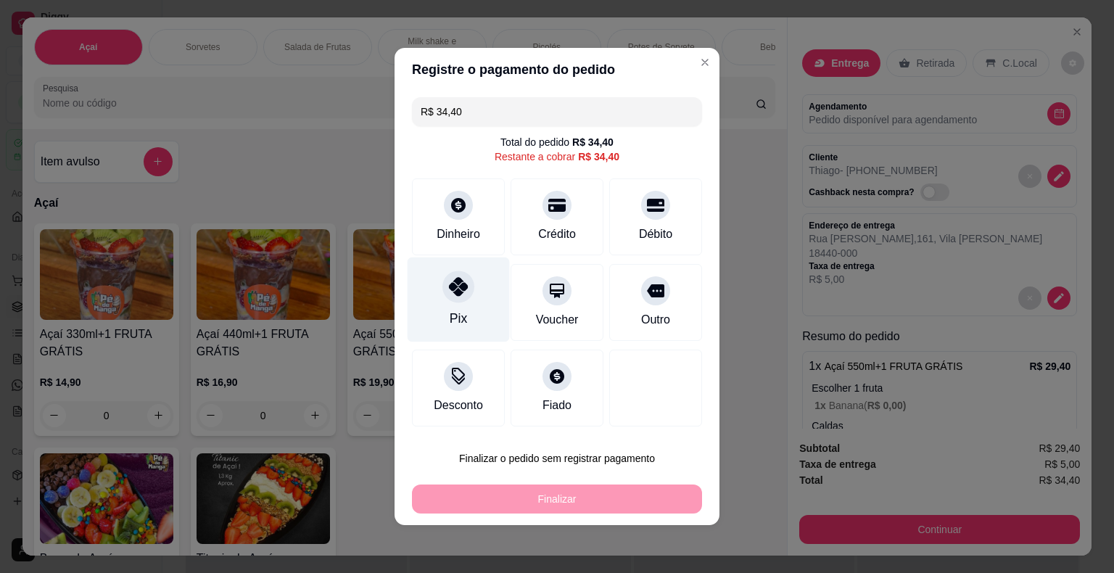
drag, startPoint x: 437, startPoint y: 300, endPoint x: 444, endPoint y: 313, distance: 14.3
click at [439, 303] on div "Pix" at bounding box center [459, 300] width 102 height 85
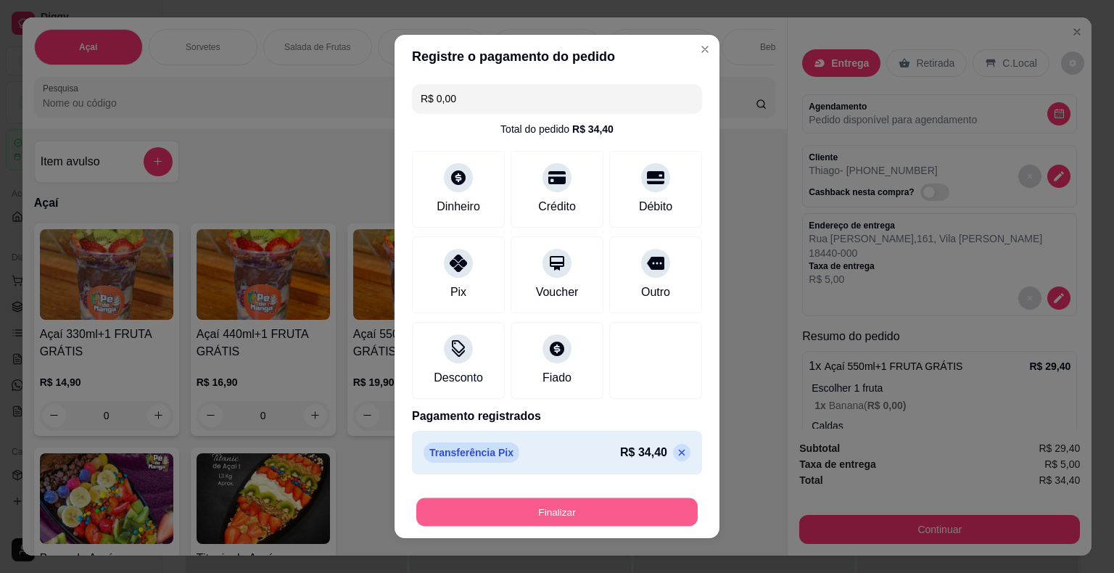
click at [527, 510] on button "Finalizar" at bounding box center [557, 512] width 282 height 28
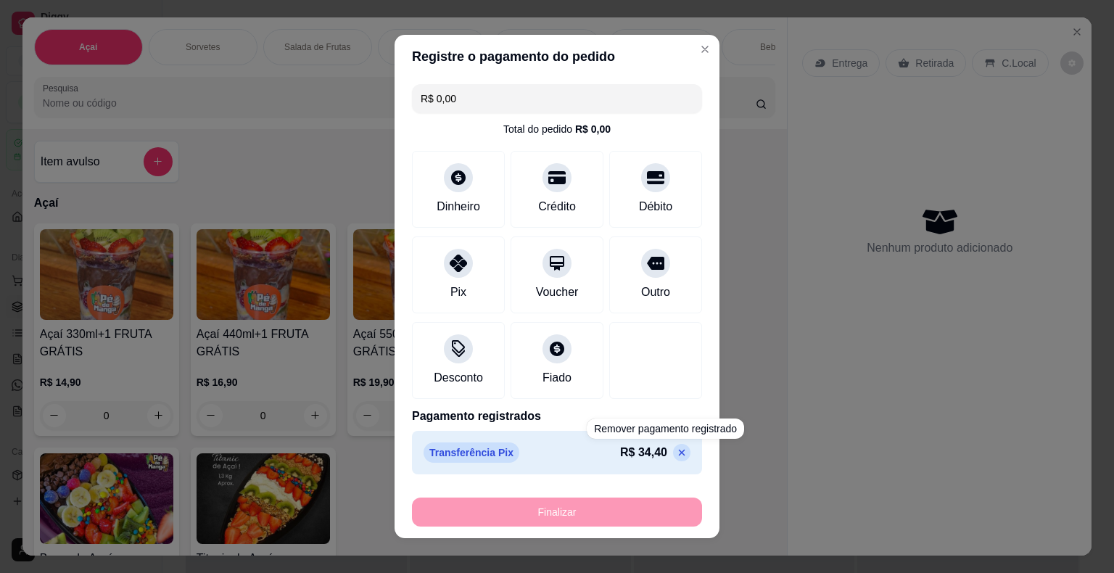
type input "-R$ 34,40"
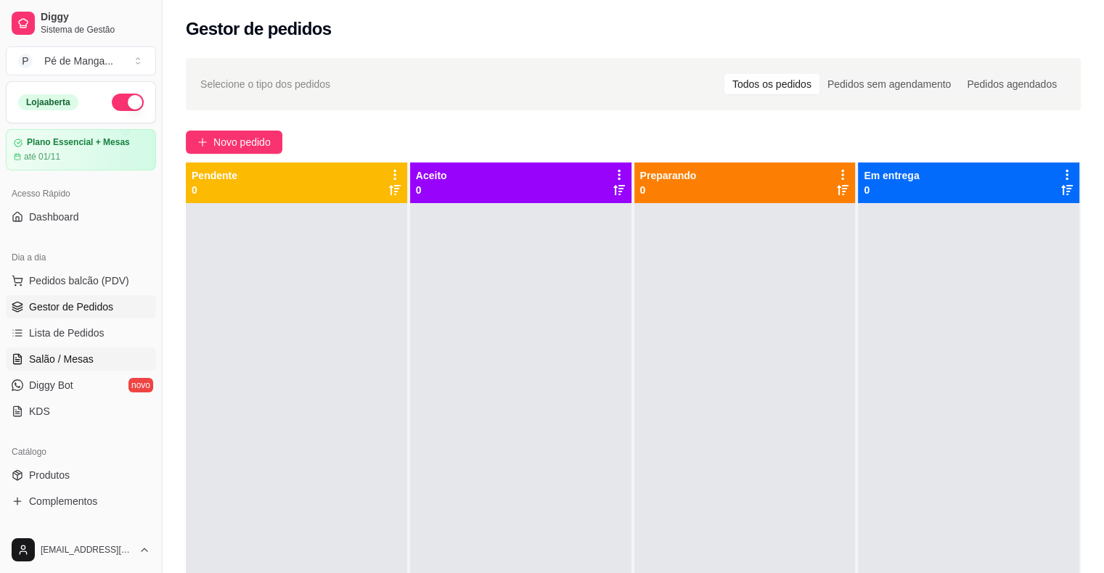
click at [28, 361] on link "Salão / Mesas" at bounding box center [81, 359] width 150 height 23
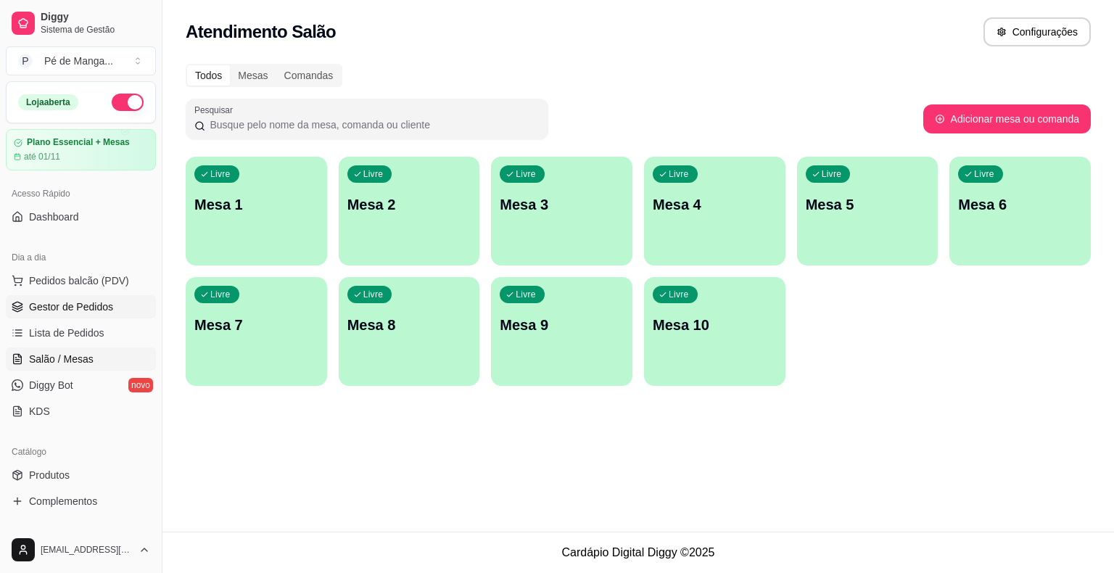
click at [70, 310] on span "Gestor de Pedidos" at bounding box center [71, 307] width 84 height 15
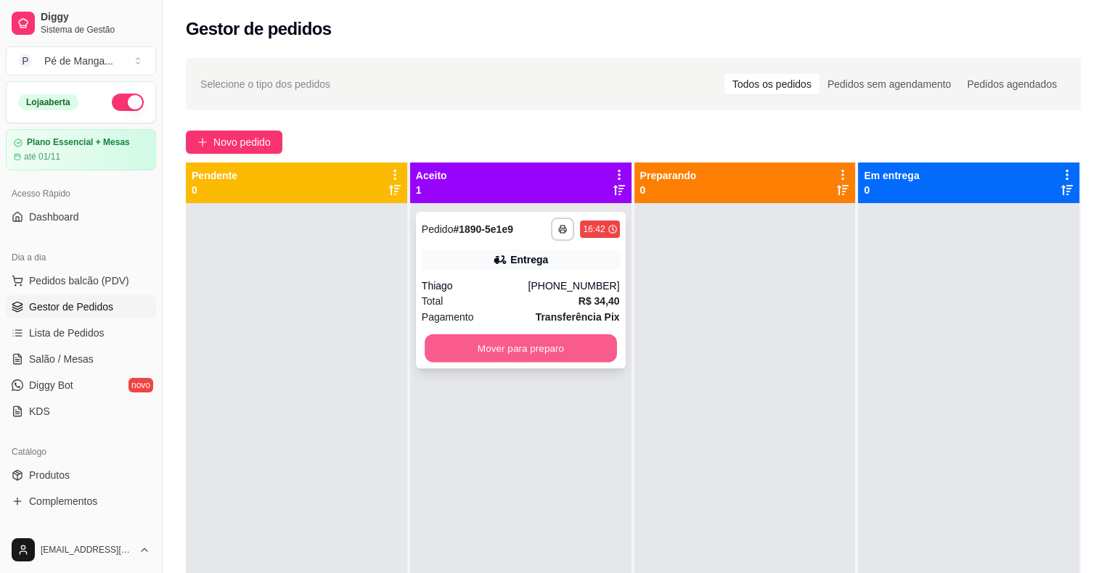
click at [551, 350] on button "Mover para preparo" at bounding box center [520, 348] width 192 height 28
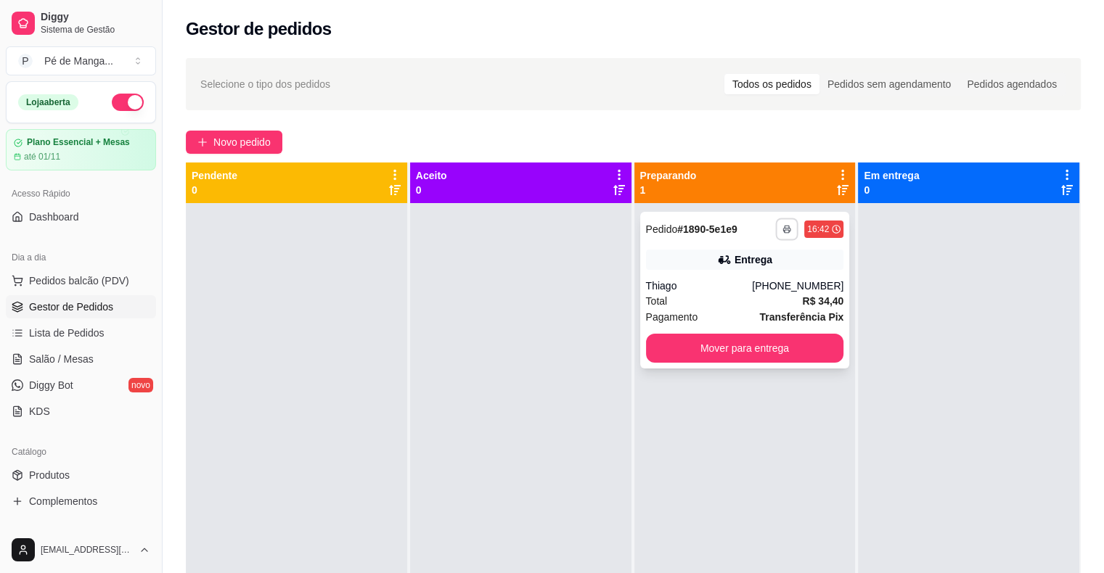
click at [781, 234] on button "button" at bounding box center [787, 229] width 22 height 22
click at [760, 279] on button "IMPRESSORA" at bounding box center [740, 279] width 102 height 22
click at [741, 279] on div "Thiago" at bounding box center [699, 286] width 107 height 15
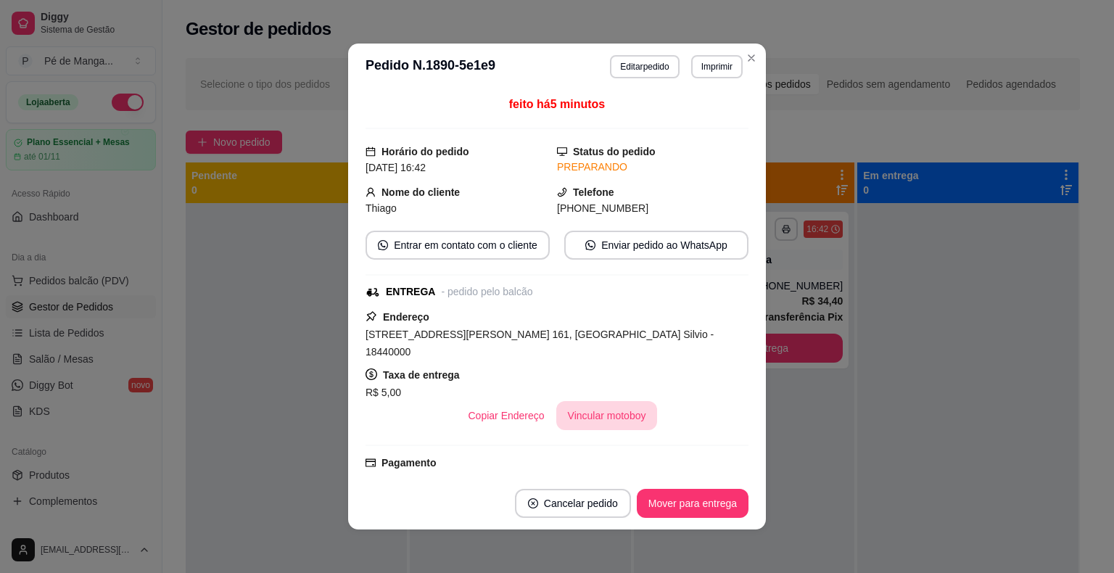
click at [582, 401] on button "Vincular motoboy" at bounding box center [607, 415] width 102 height 29
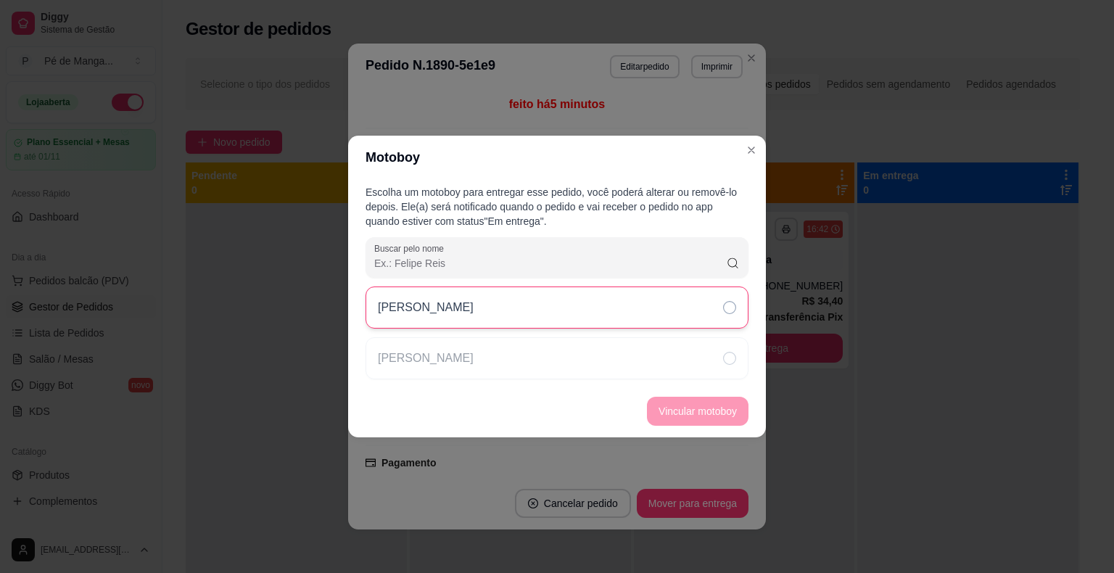
click at [673, 303] on div "[PERSON_NAME]" at bounding box center [557, 308] width 383 height 42
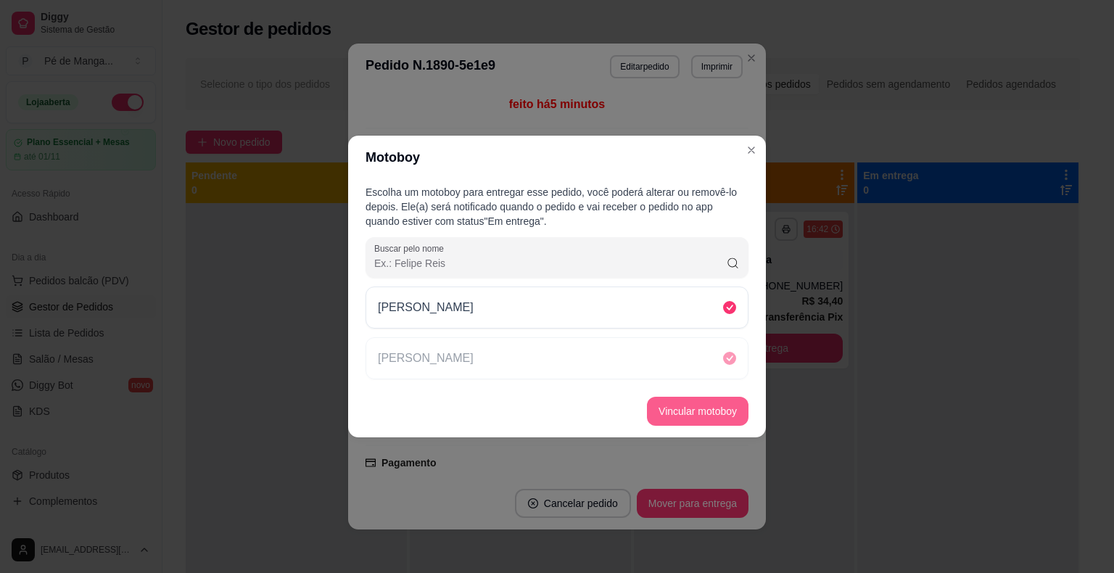
click at [711, 411] on button "Vincular motoboy" at bounding box center [698, 411] width 102 height 29
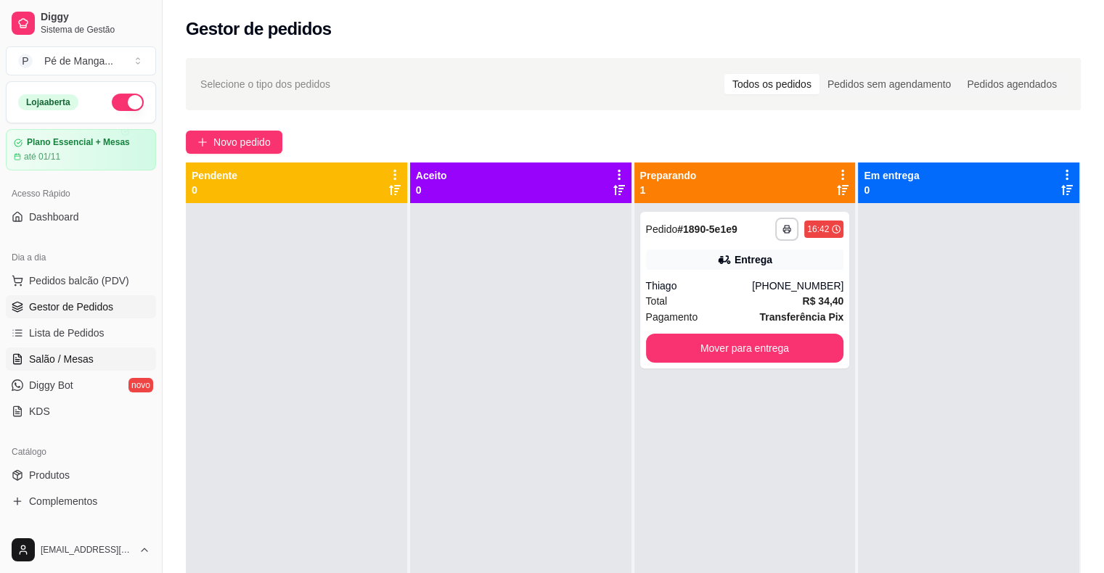
click at [94, 362] on link "Salão / Mesas" at bounding box center [81, 359] width 150 height 23
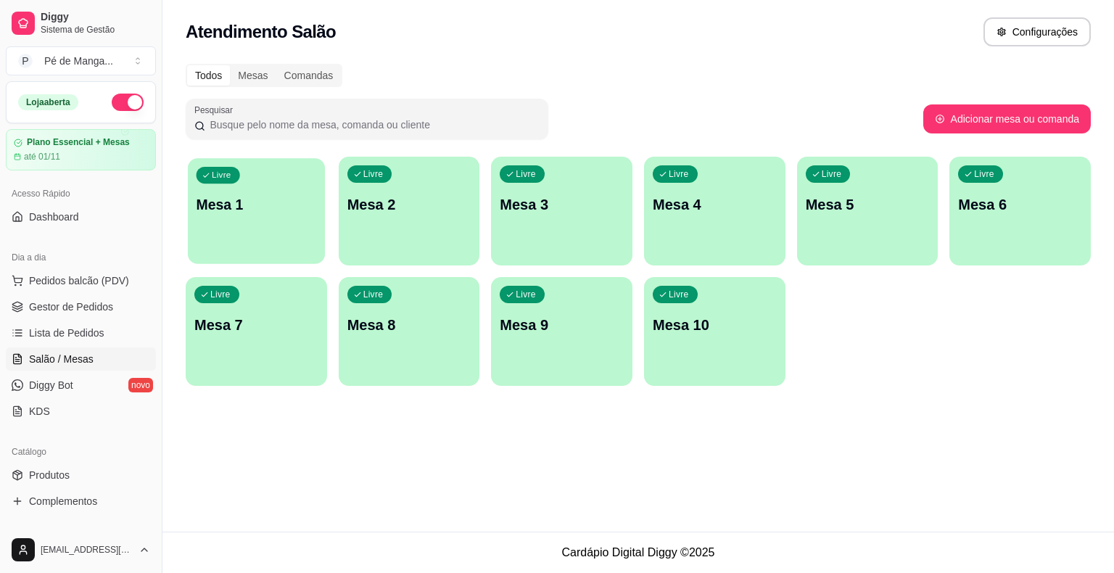
click at [240, 210] on p "Mesa 1" at bounding box center [257, 205] width 120 height 20
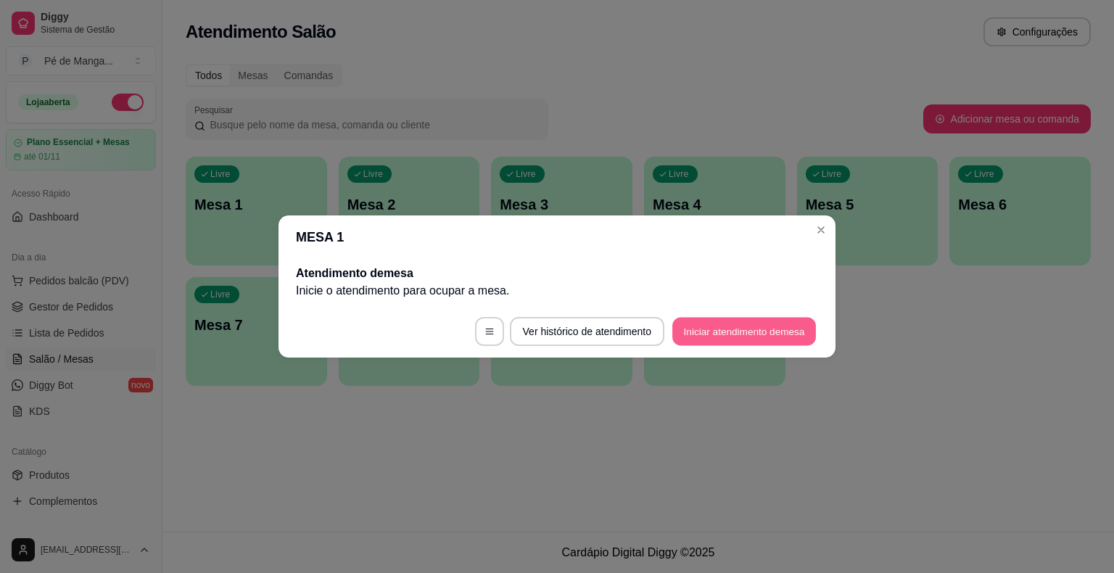
click at [798, 329] on button "Iniciar atendimento de mesa" at bounding box center [745, 332] width 144 height 28
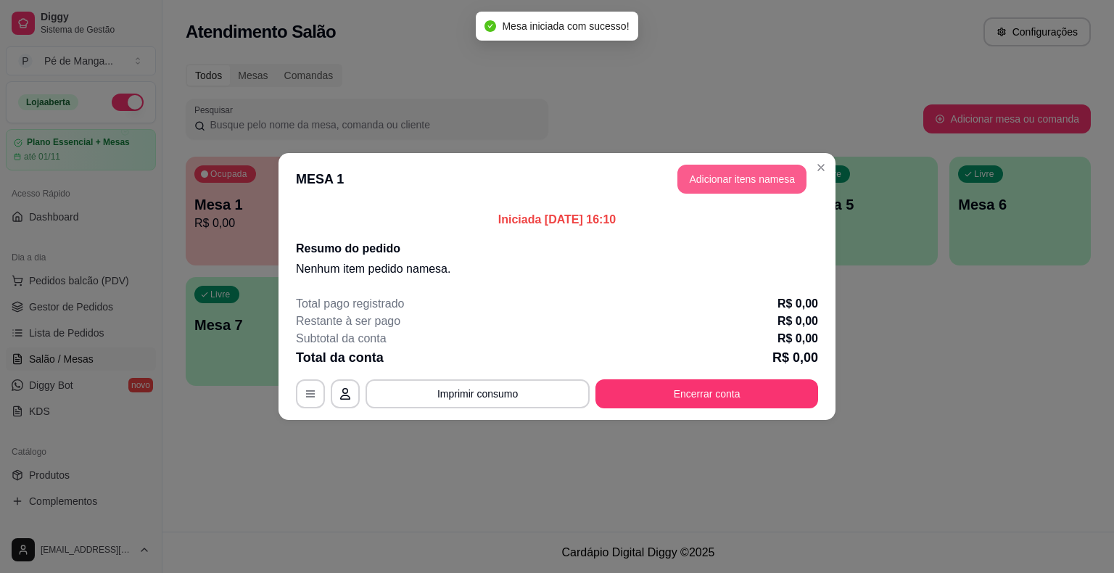
click at [734, 173] on button "Adicionar itens na mesa" at bounding box center [742, 179] width 129 height 29
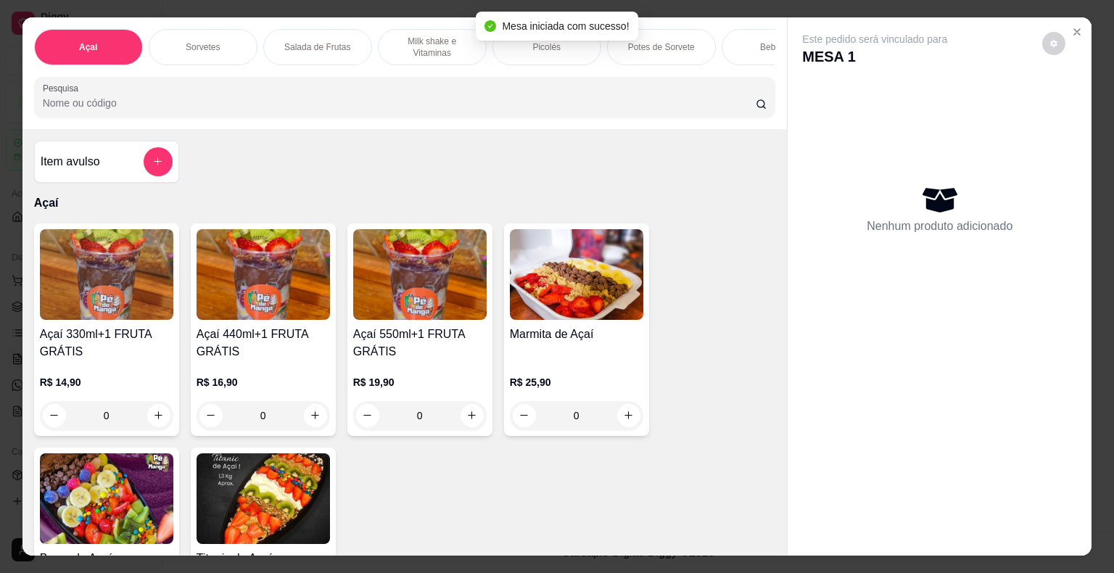
click at [186, 29] on div "Sorvetes" at bounding box center [203, 47] width 109 height 36
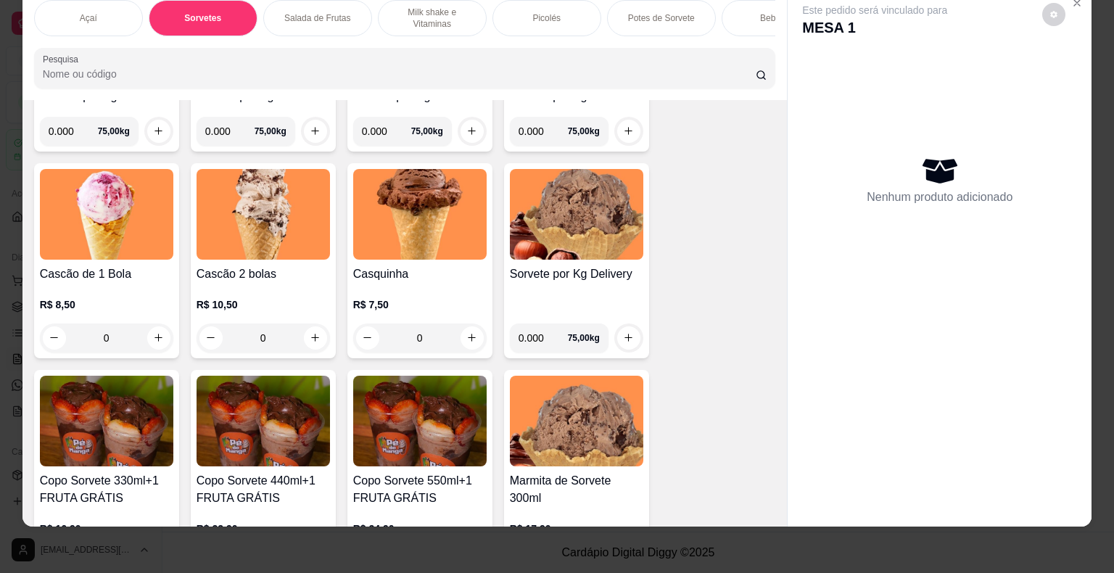
scroll to position [888, 0]
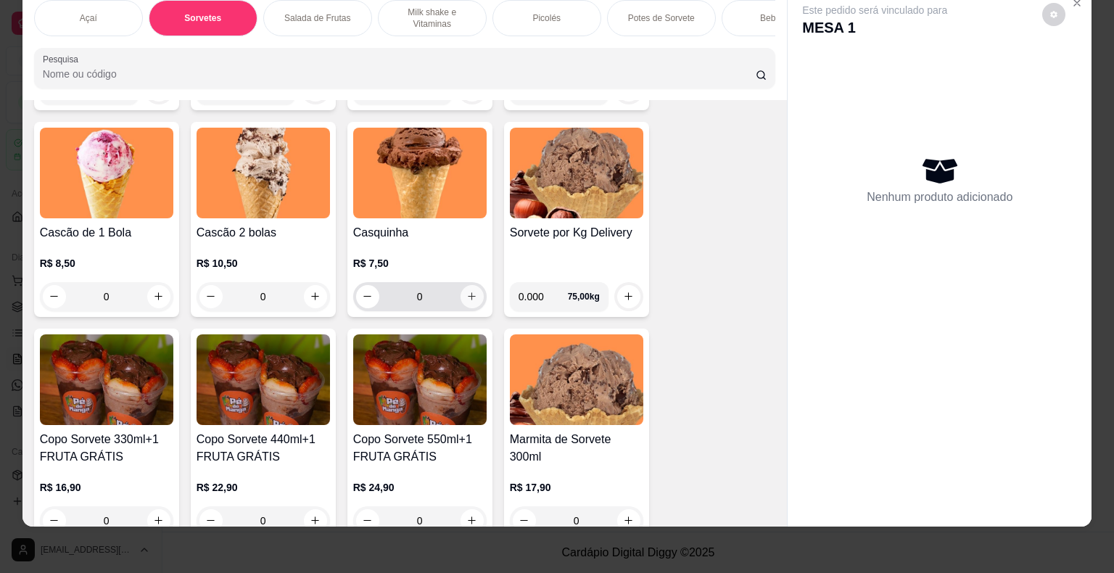
click at [471, 300] on icon "increase-product-quantity" at bounding box center [472, 296] width 11 height 11
type input "1"
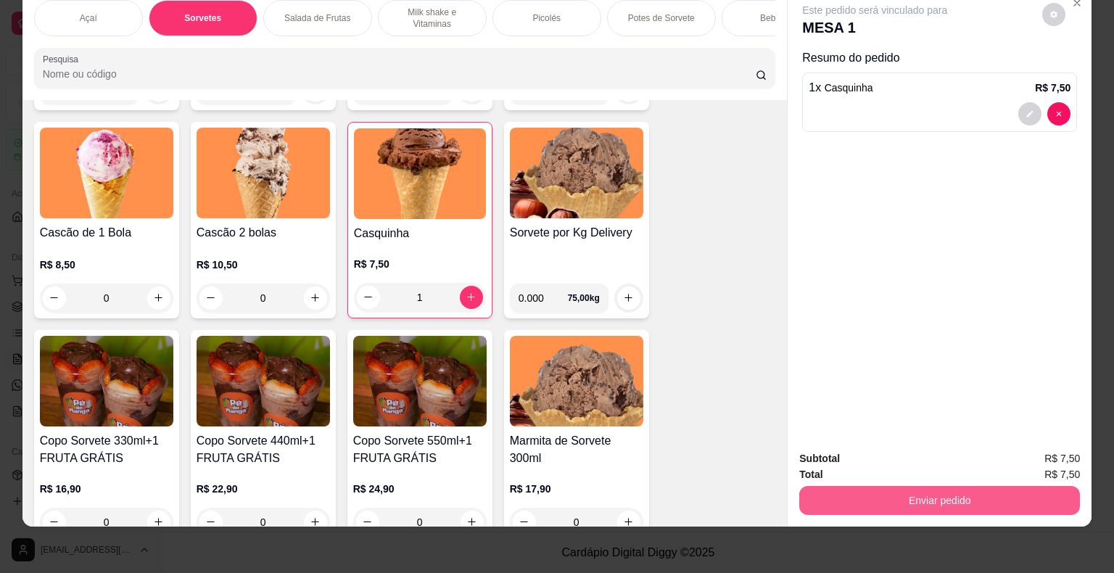
click at [931, 486] on button "Enviar pedido" at bounding box center [940, 500] width 281 height 29
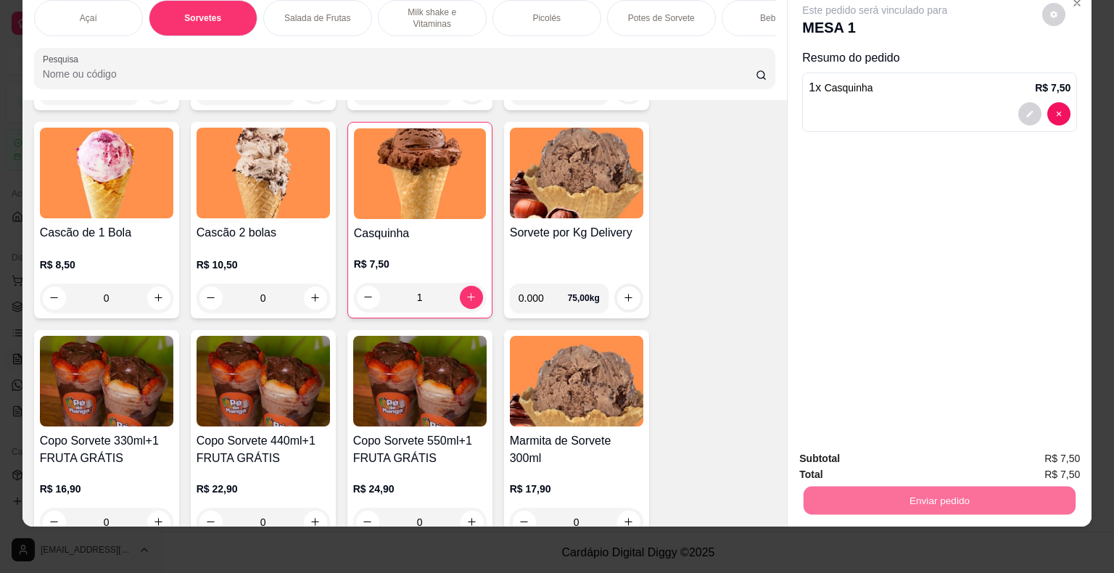
click at [1045, 450] on button "Enviar pedido" at bounding box center [1043, 454] width 82 height 28
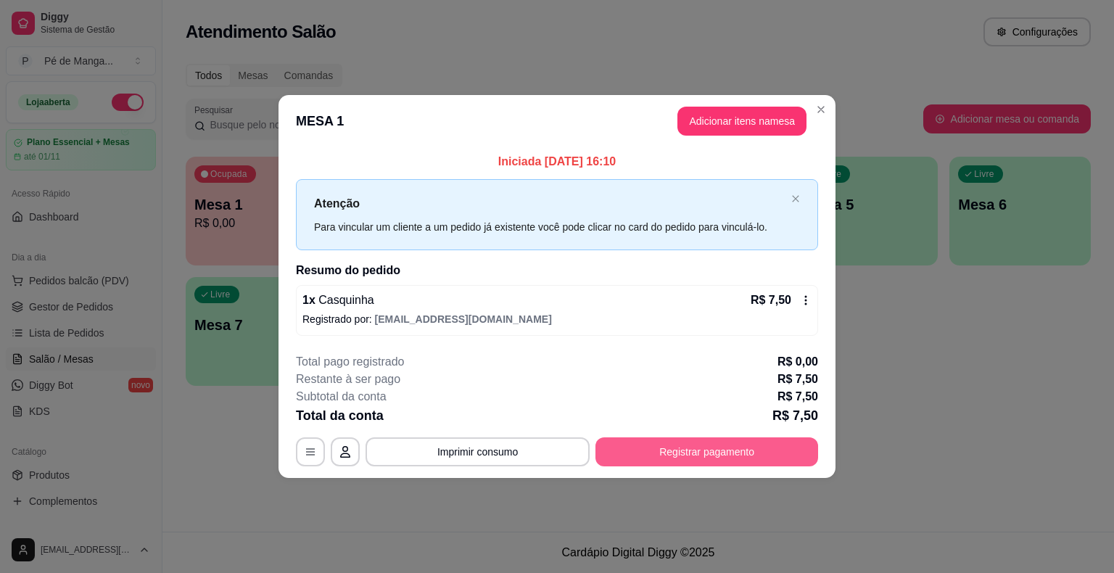
click at [712, 454] on button "Registrar pagamento" at bounding box center [707, 451] width 223 height 29
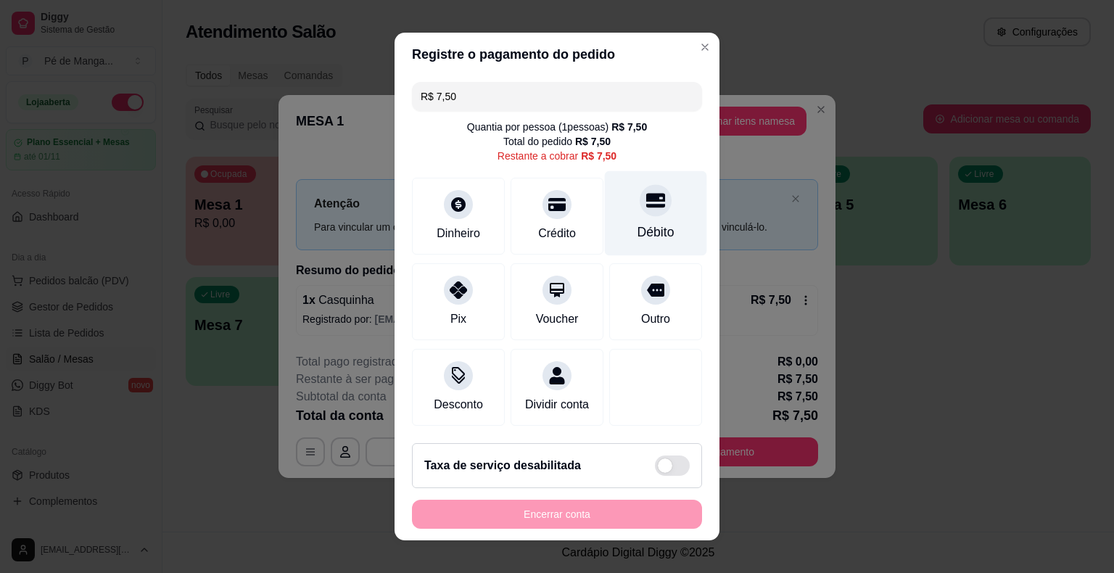
click at [645, 234] on div "Débito" at bounding box center [656, 232] width 37 height 19
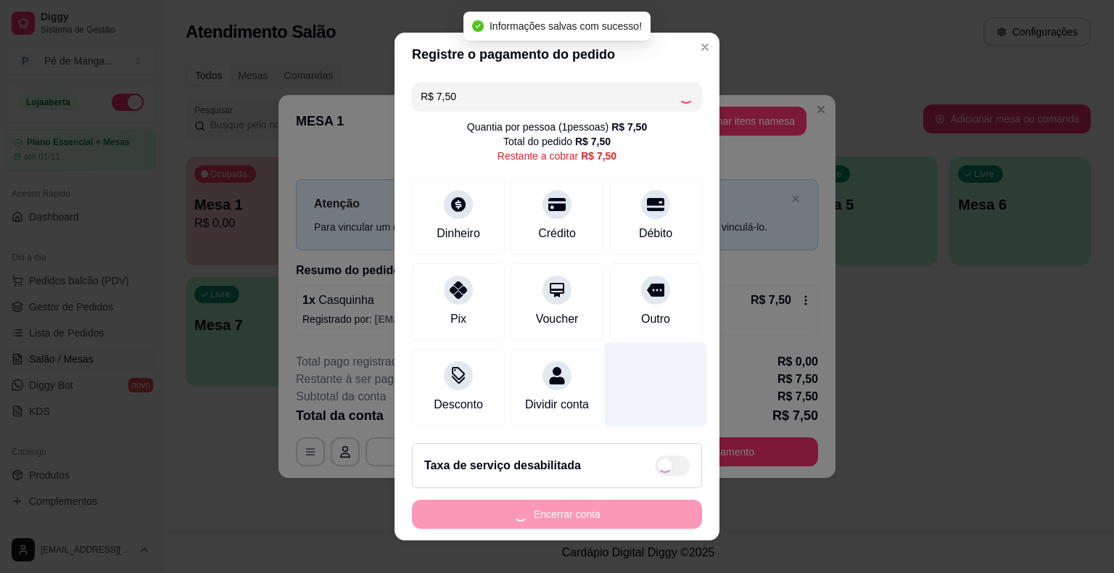
type input "R$ 0,00"
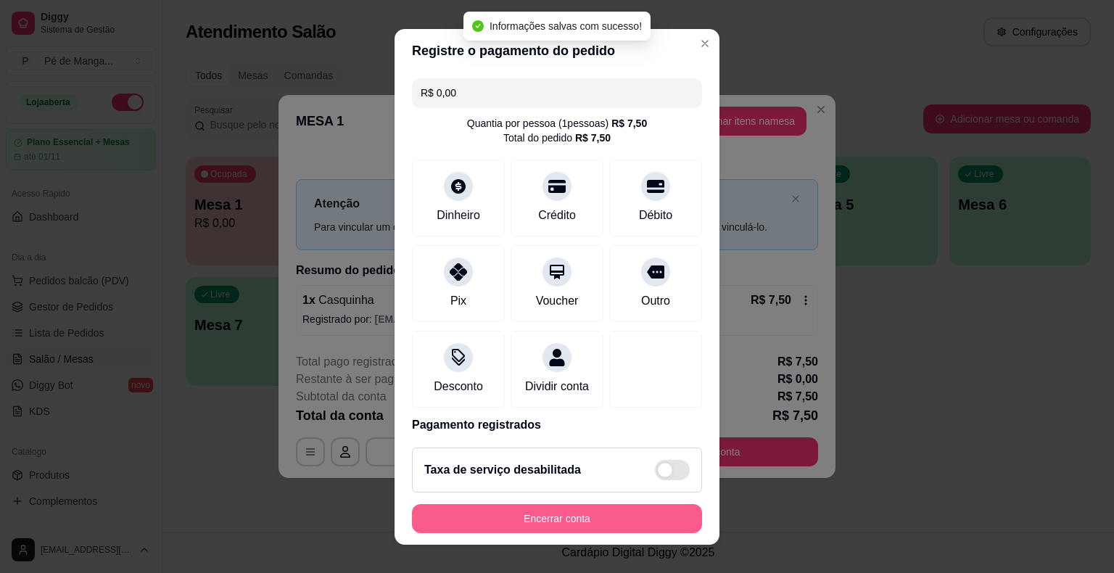
click at [563, 514] on button "Encerrar conta" at bounding box center [557, 518] width 290 height 29
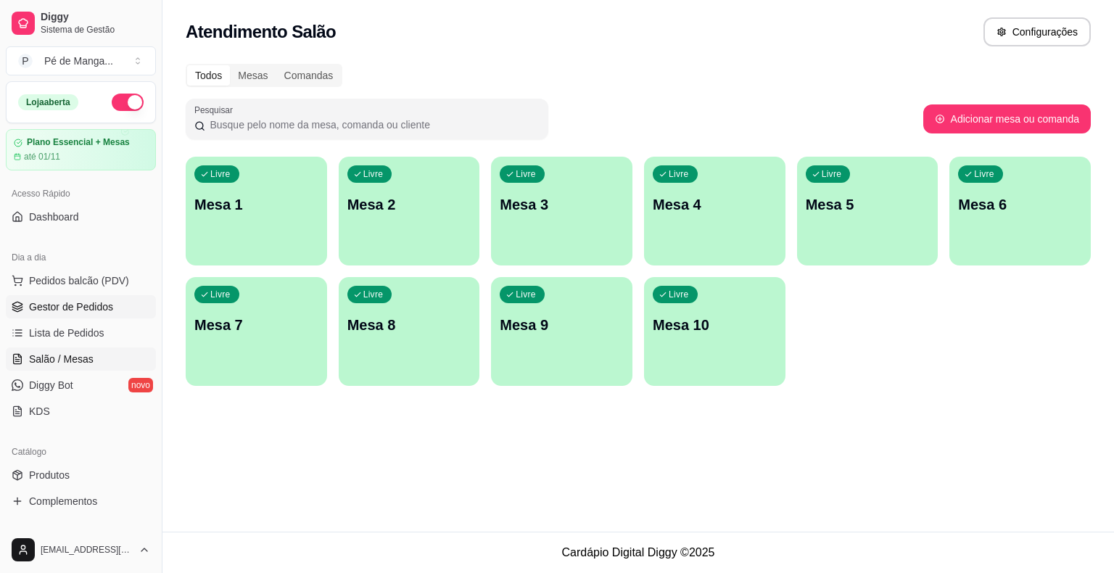
click at [110, 305] on link "Gestor de Pedidos" at bounding box center [81, 306] width 150 height 23
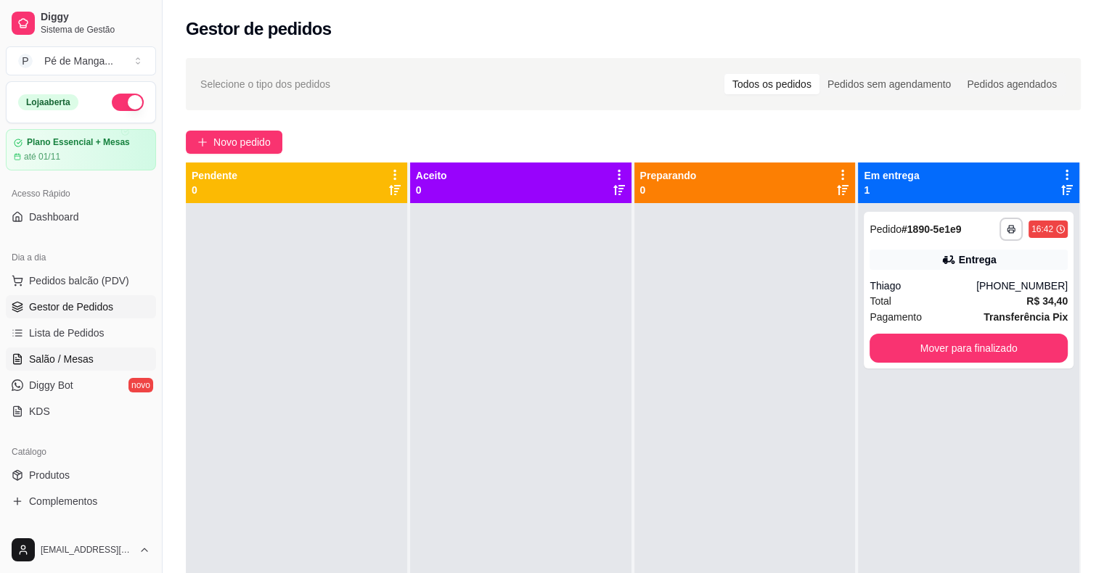
click at [59, 352] on span "Salão / Mesas" at bounding box center [61, 359] width 65 height 15
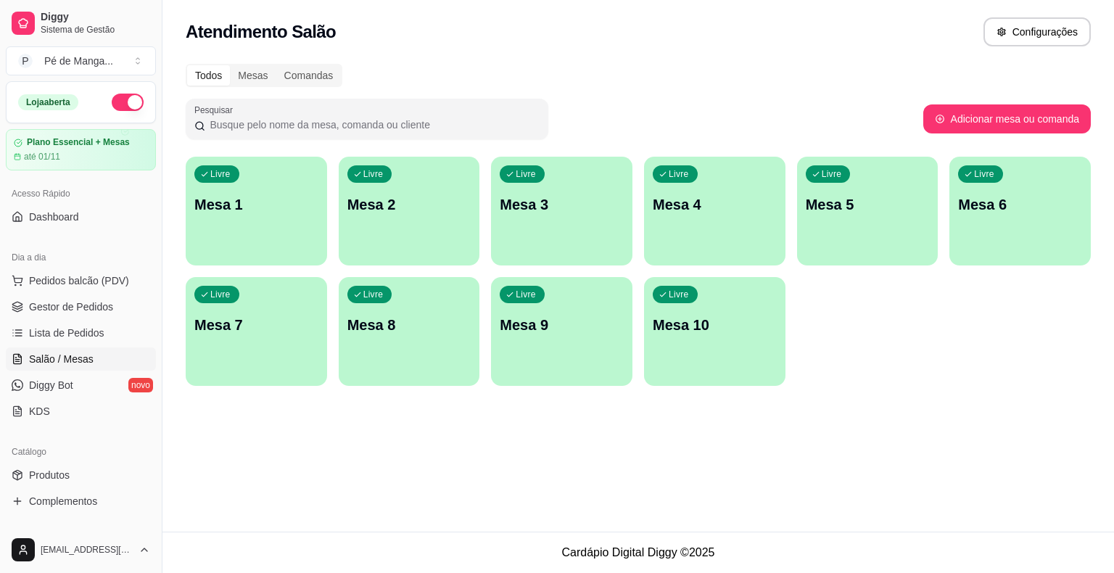
click at [239, 212] on p "Mesa 1" at bounding box center [256, 204] width 124 height 20
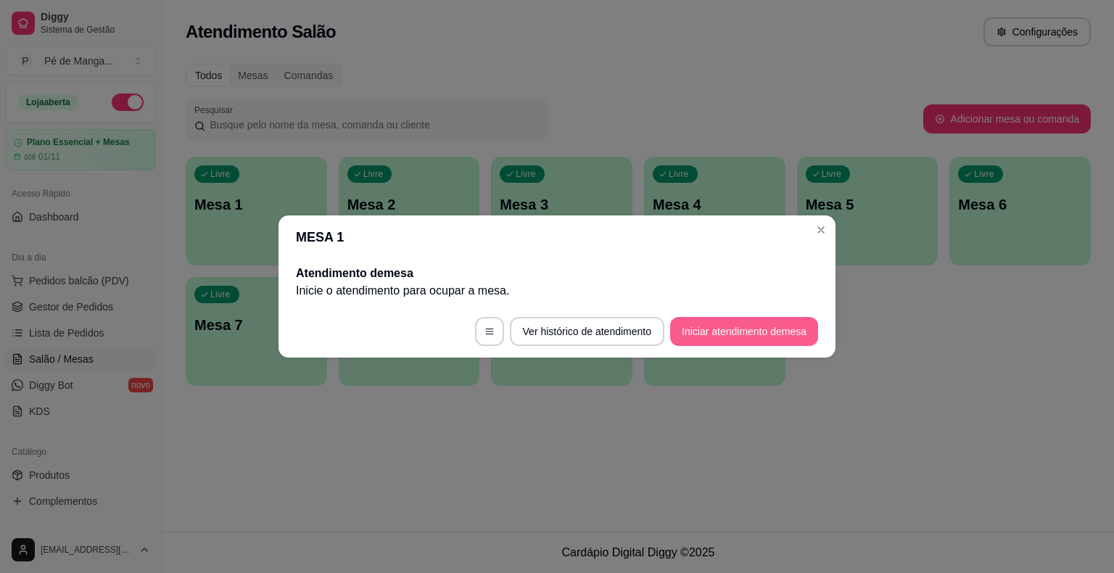
click at [743, 327] on button "Iniciar atendimento de mesa" at bounding box center [744, 331] width 148 height 29
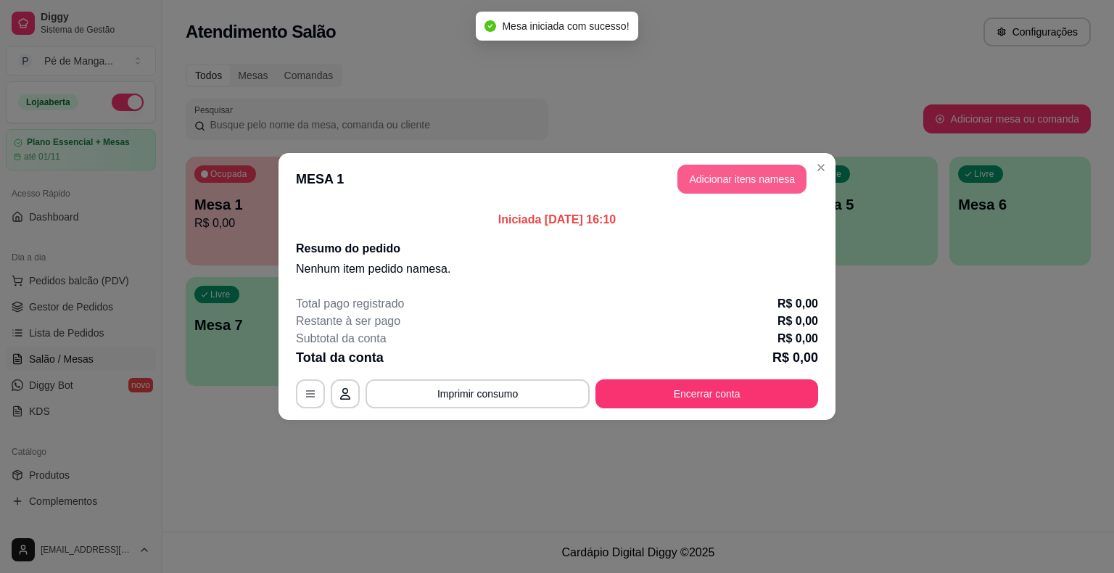
click at [783, 174] on button "Adicionar itens na mesa" at bounding box center [742, 179] width 129 height 29
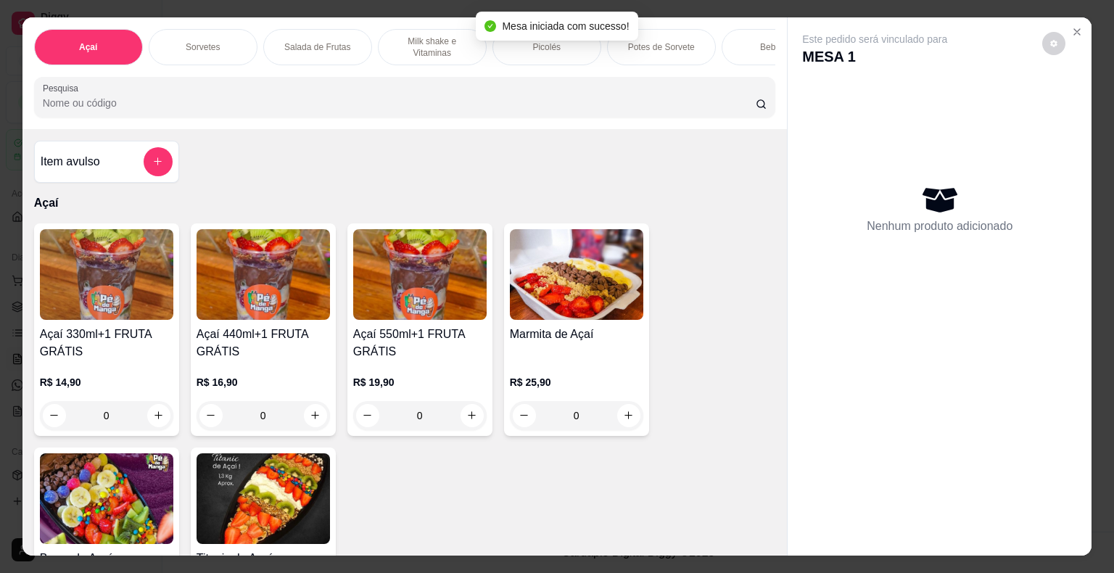
drag, startPoint x: 520, startPoint y: 44, endPoint x: 497, endPoint y: 54, distance: 25.1
click at [520, 44] on div "Picolés" at bounding box center [547, 47] width 109 height 36
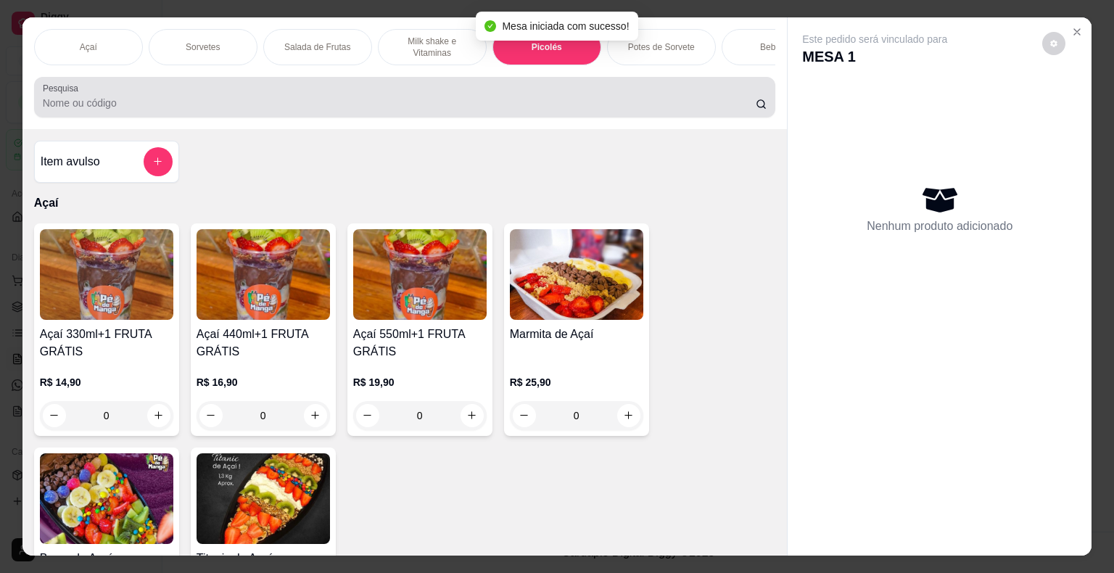
scroll to position [35, 0]
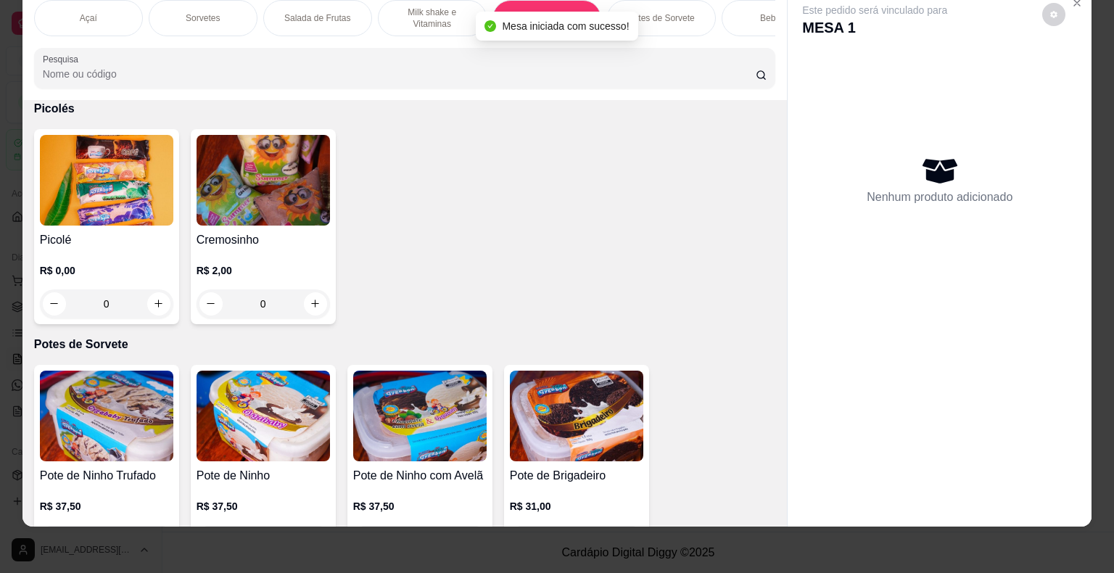
click at [160, 301] on div "0" at bounding box center [106, 303] width 133 height 29
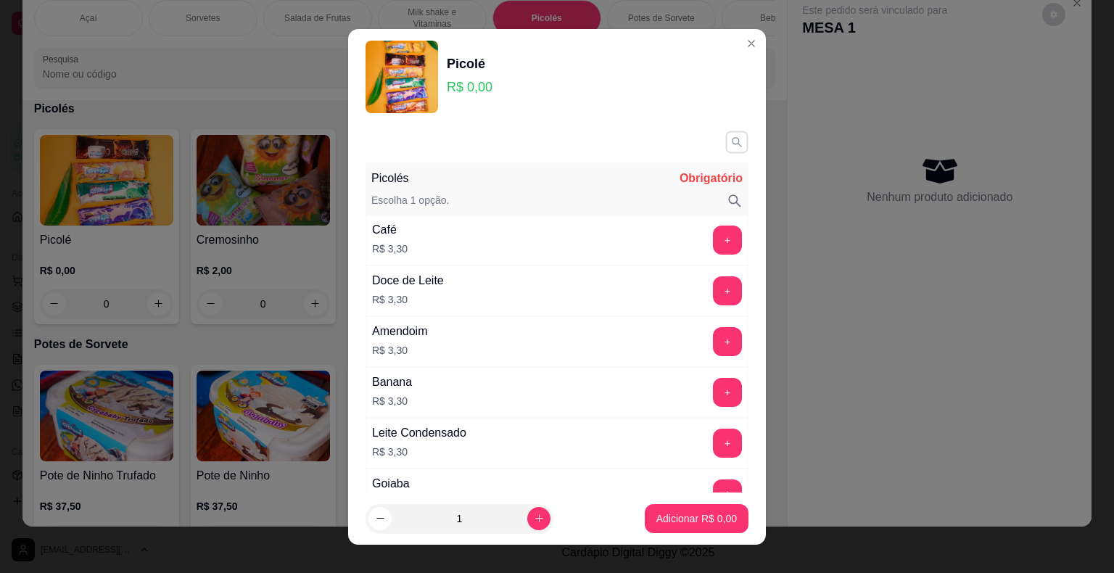
click at [731, 138] on icon "button" at bounding box center [737, 142] width 12 height 12
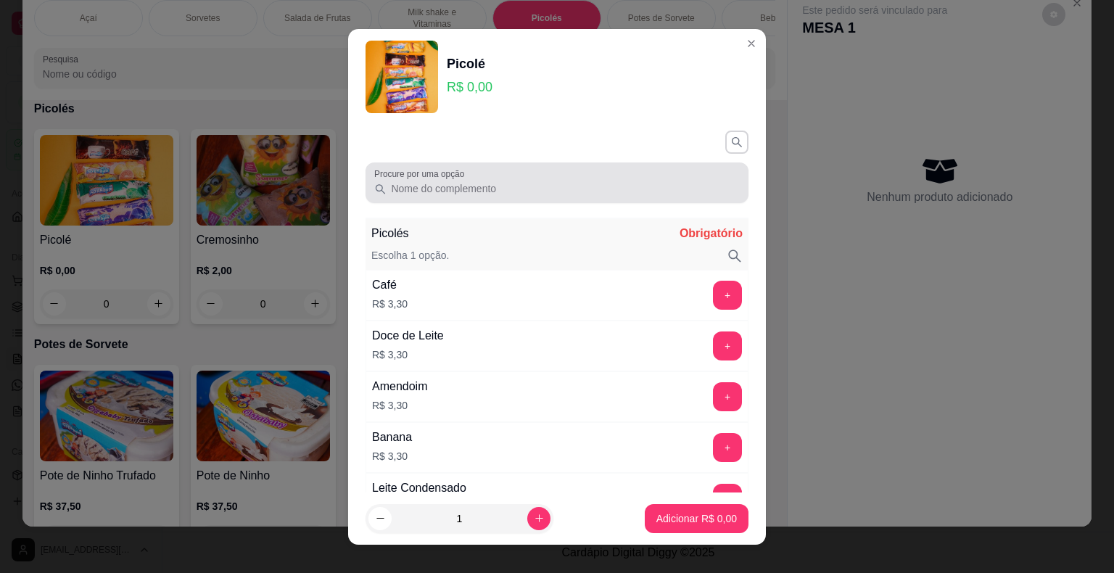
click at [530, 190] on input "Procure por uma opção" at bounding box center [563, 188] width 353 height 15
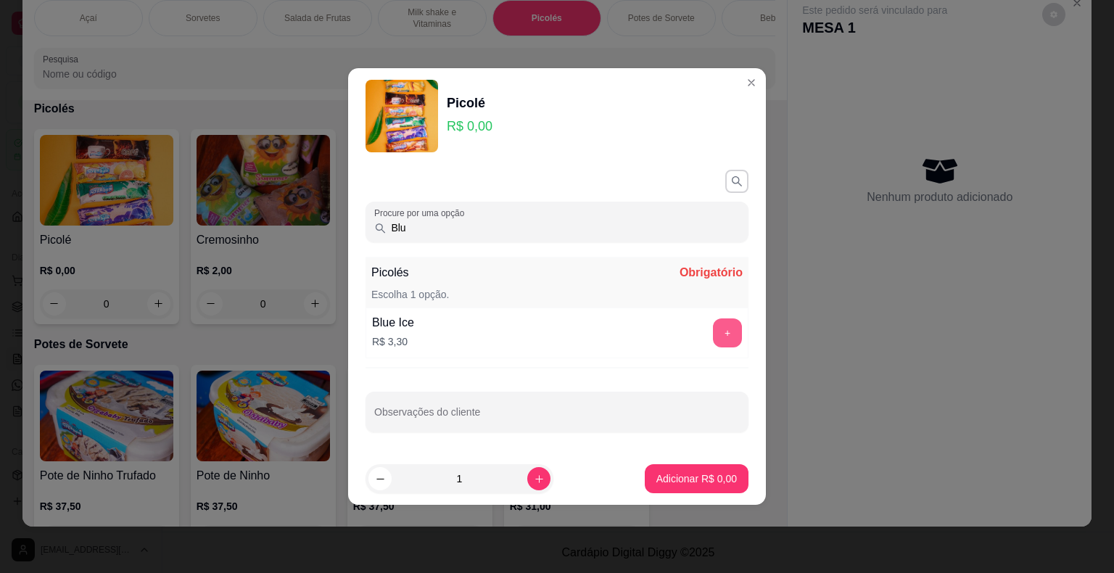
type input "Blu"
click at [714, 339] on button "+" at bounding box center [728, 333] width 28 height 28
click at [666, 480] on p "Adicionar R$ 3,30" at bounding box center [696, 479] width 78 height 14
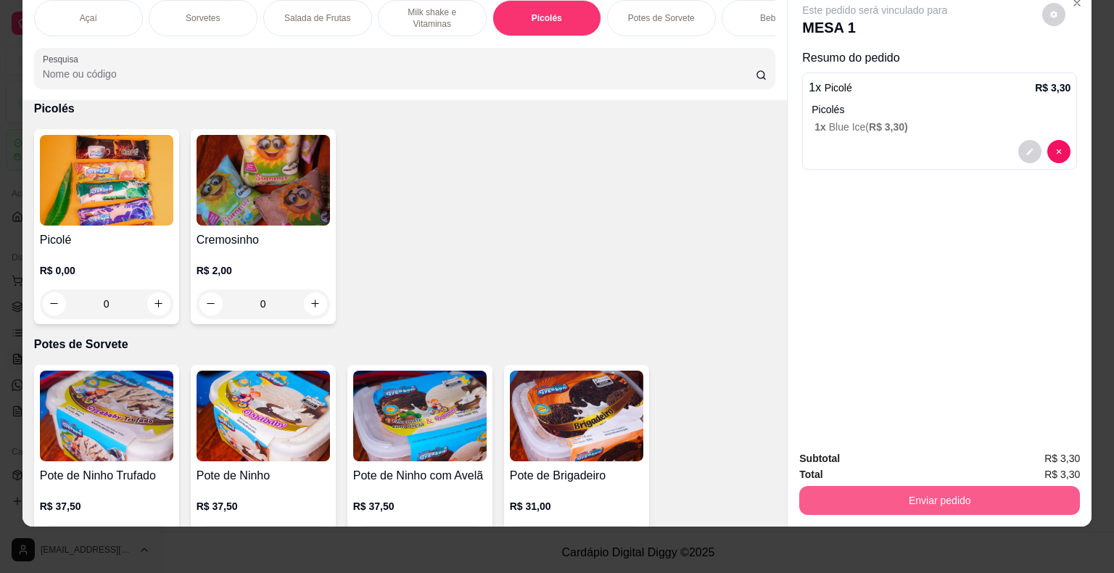
click at [924, 490] on button "Enviar pedido" at bounding box center [940, 500] width 281 height 29
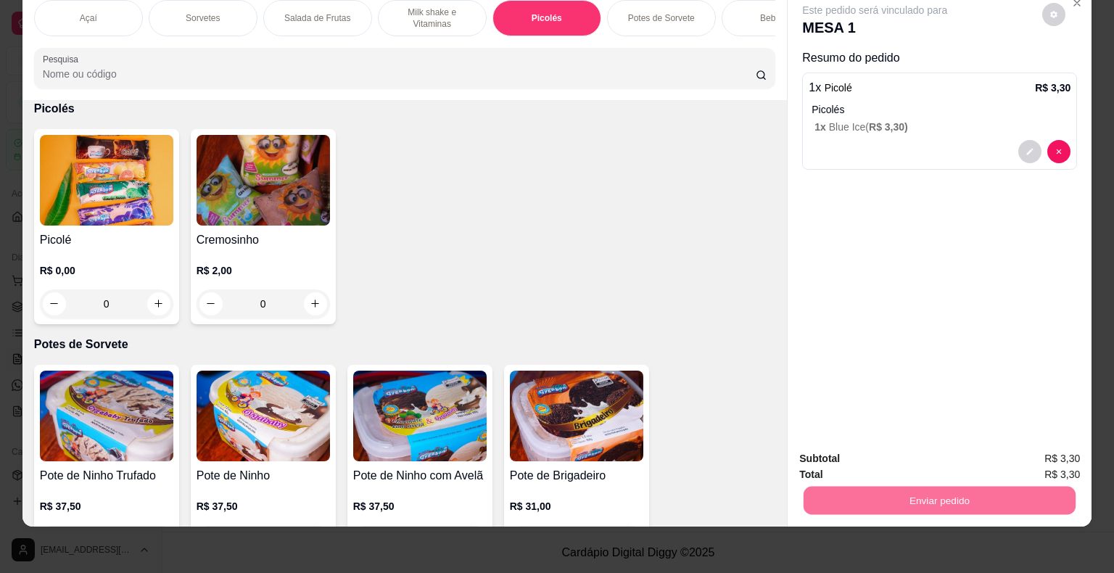
click at [1037, 451] on button "Enviar pedido" at bounding box center [1043, 453] width 80 height 27
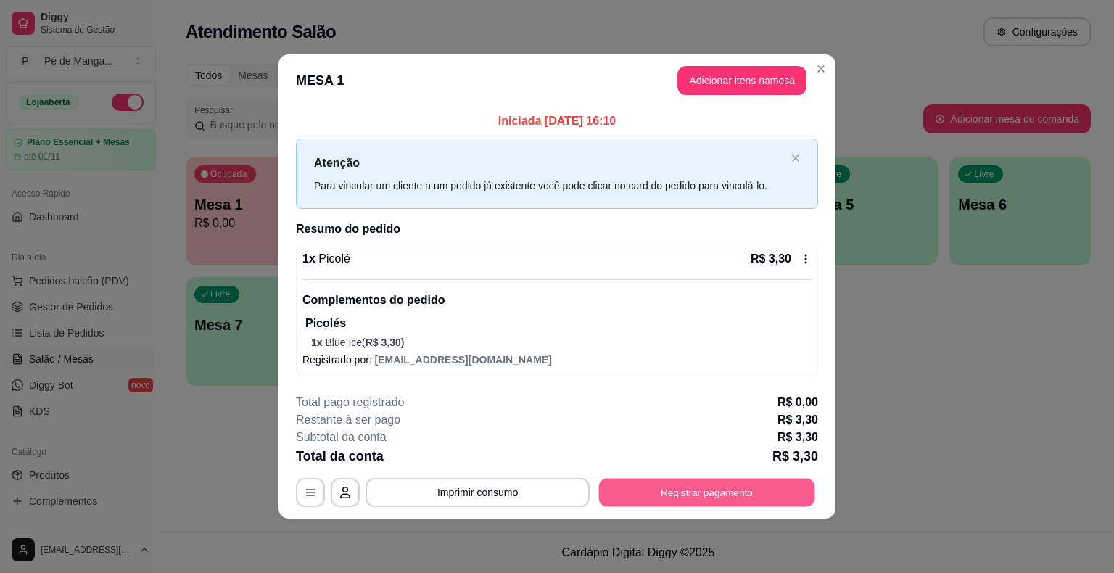
click at [755, 502] on button "Registrar pagamento" at bounding box center [707, 493] width 216 height 28
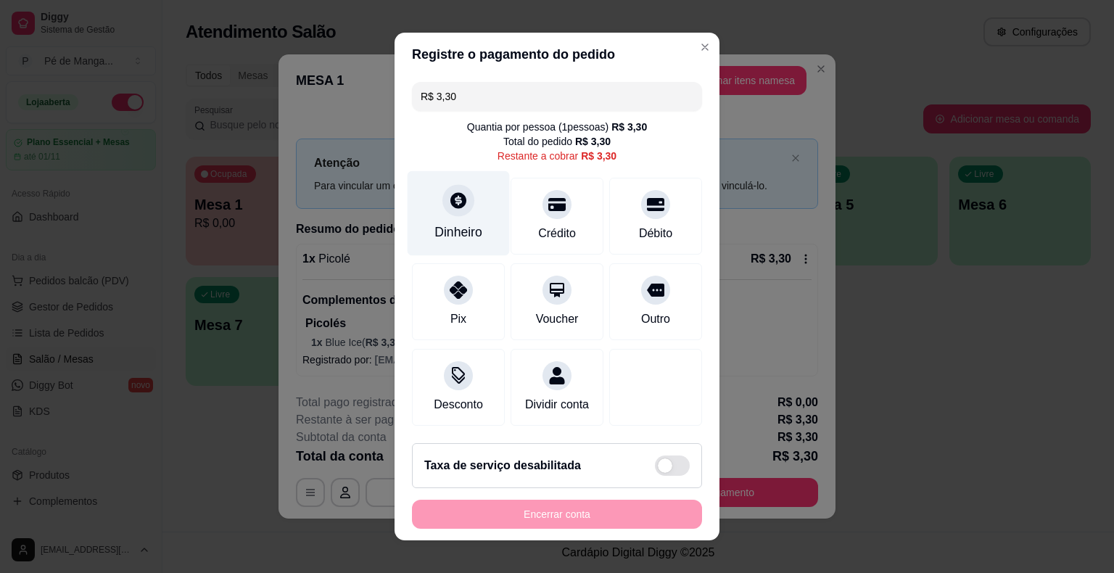
click at [436, 216] on div "Dinheiro" at bounding box center [459, 213] width 102 height 85
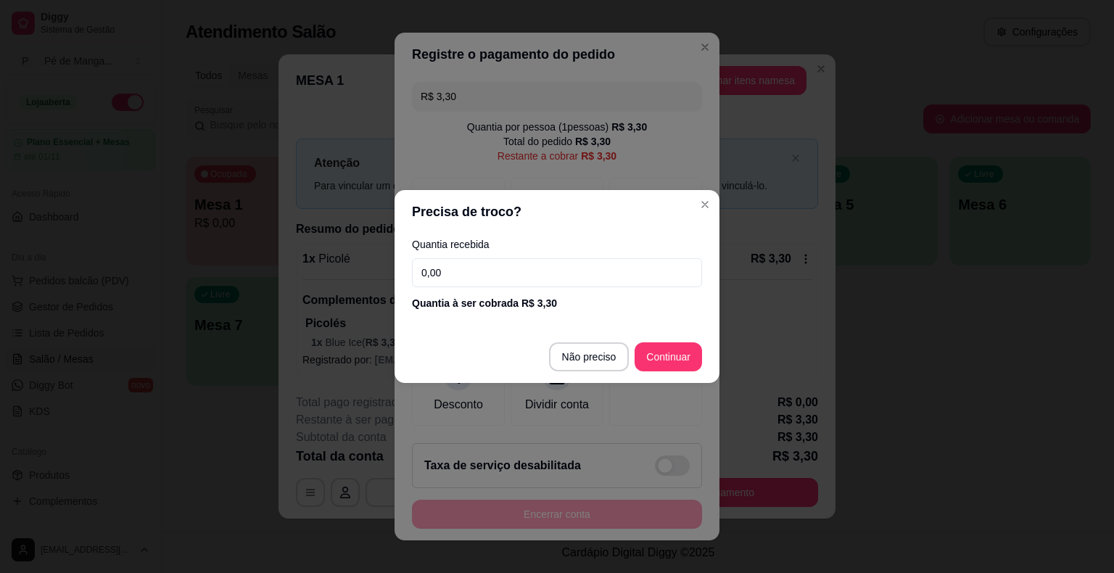
click at [464, 271] on input "0,00" at bounding box center [557, 272] width 290 height 29
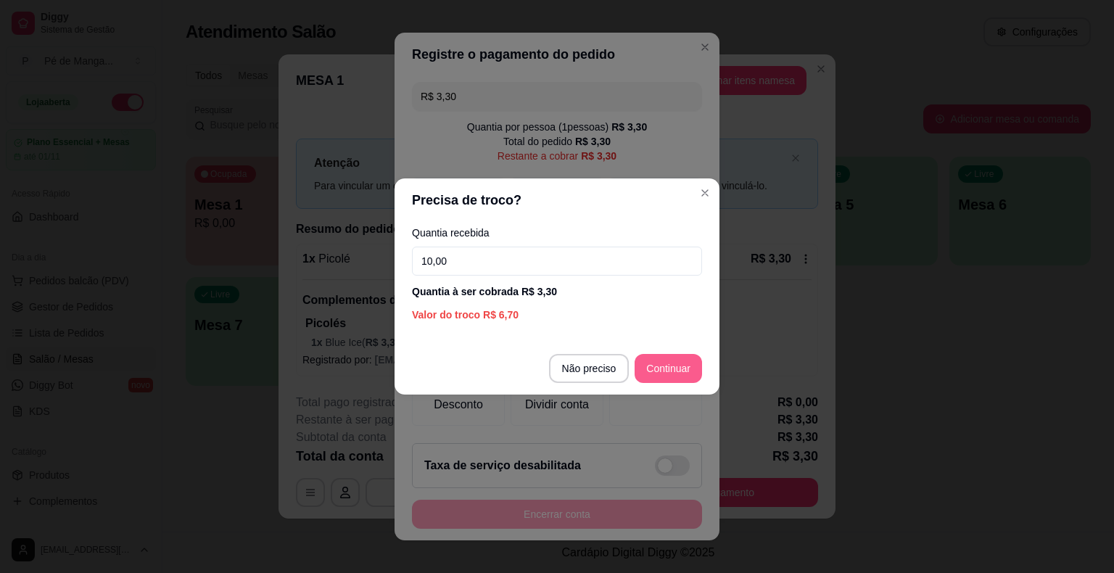
type input "10,00"
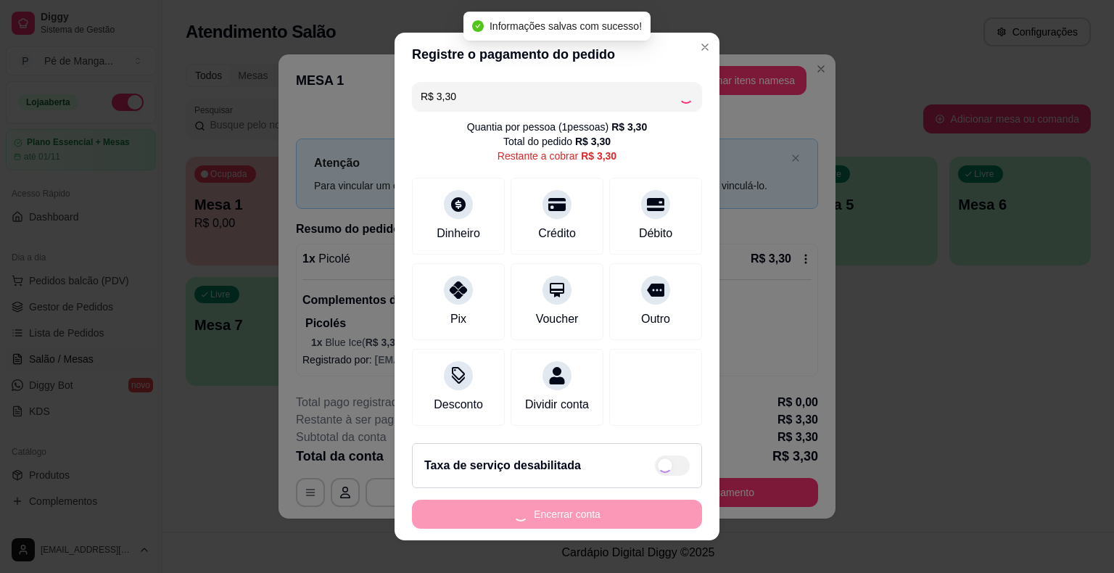
type input "R$ 0,00"
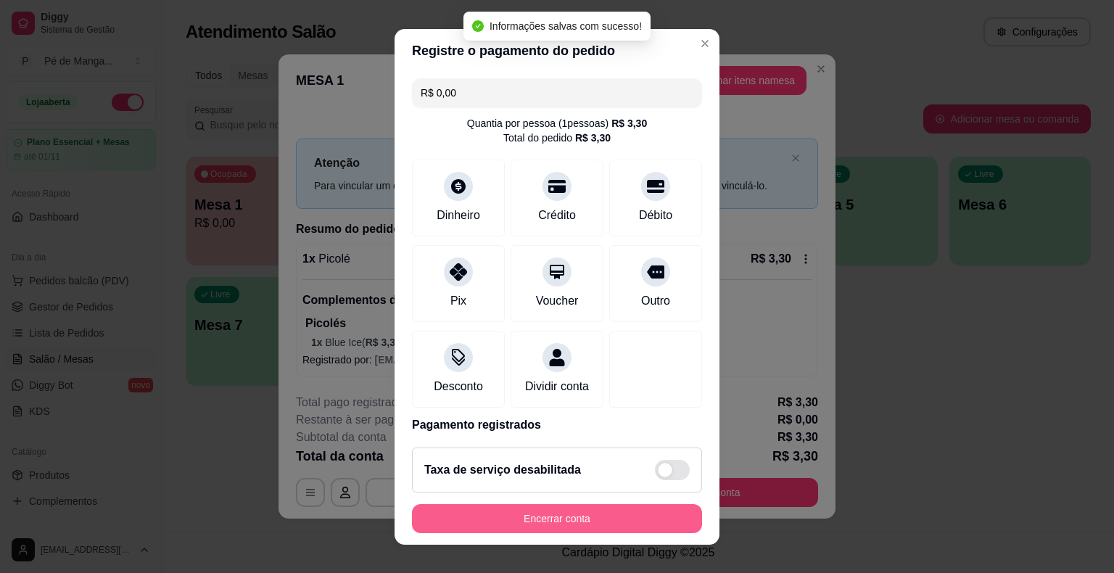
click at [546, 512] on button "Encerrar conta" at bounding box center [557, 518] width 290 height 29
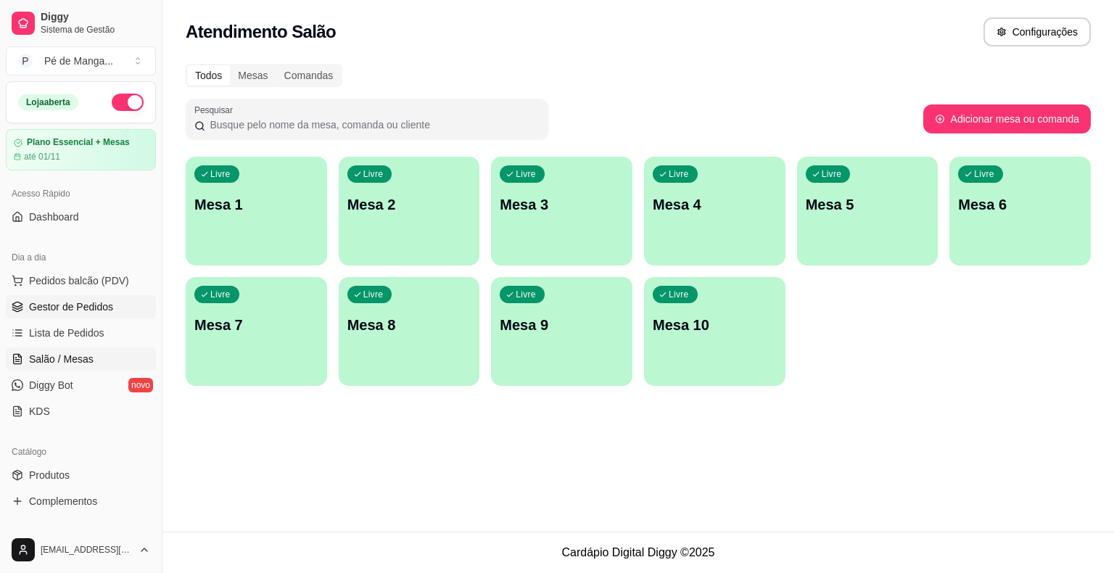
click at [47, 300] on span "Gestor de Pedidos" at bounding box center [71, 307] width 84 height 15
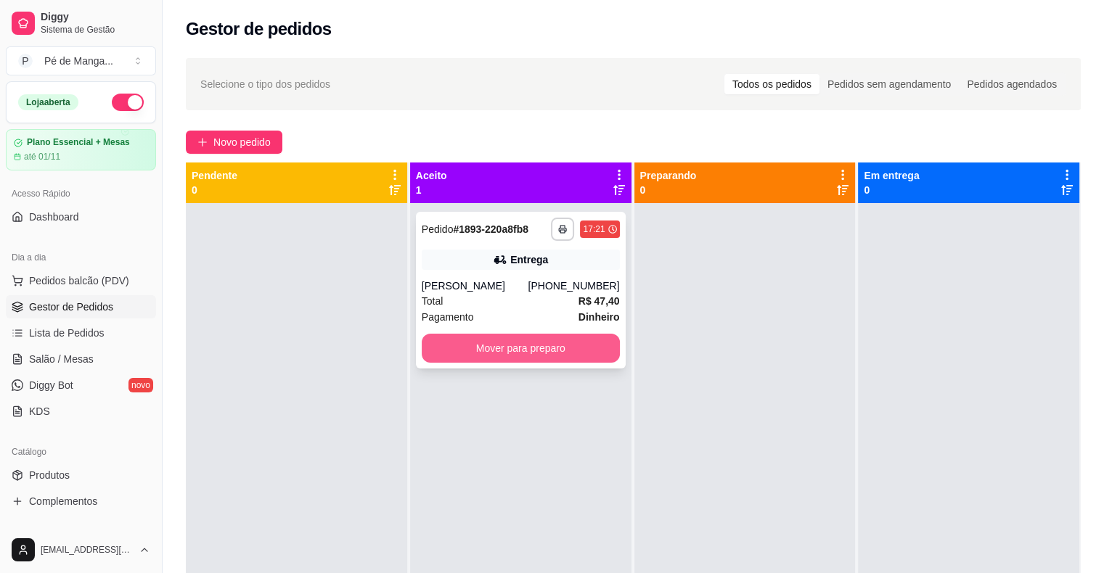
click at [499, 344] on button "Mover para preparo" at bounding box center [521, 348] width 198 height 29
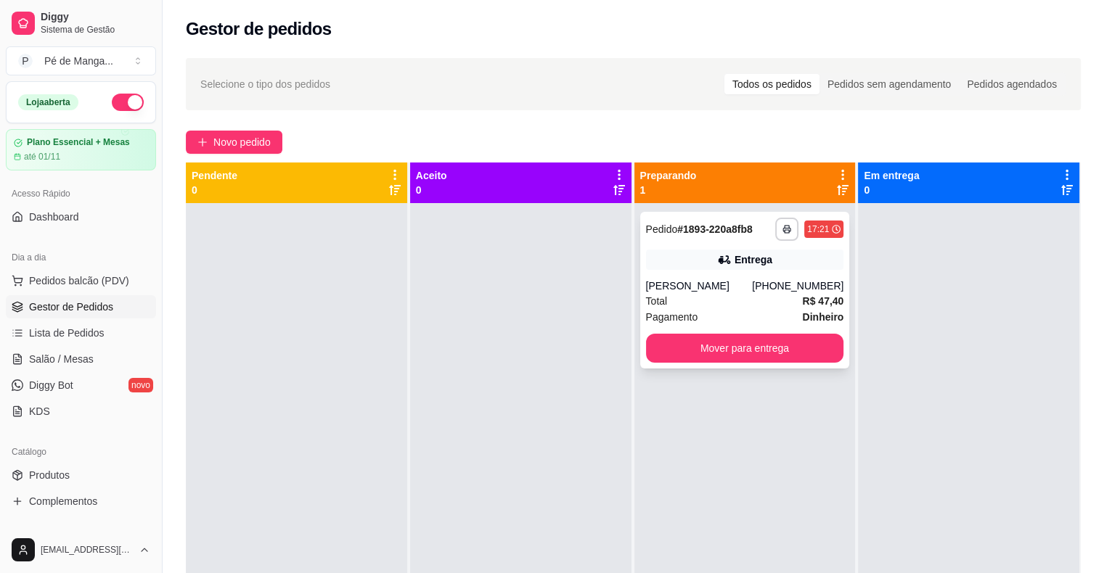
click at [726, 293] on div "Total R$ 47,40" at bounding box center [745, 301] width 198 height 16
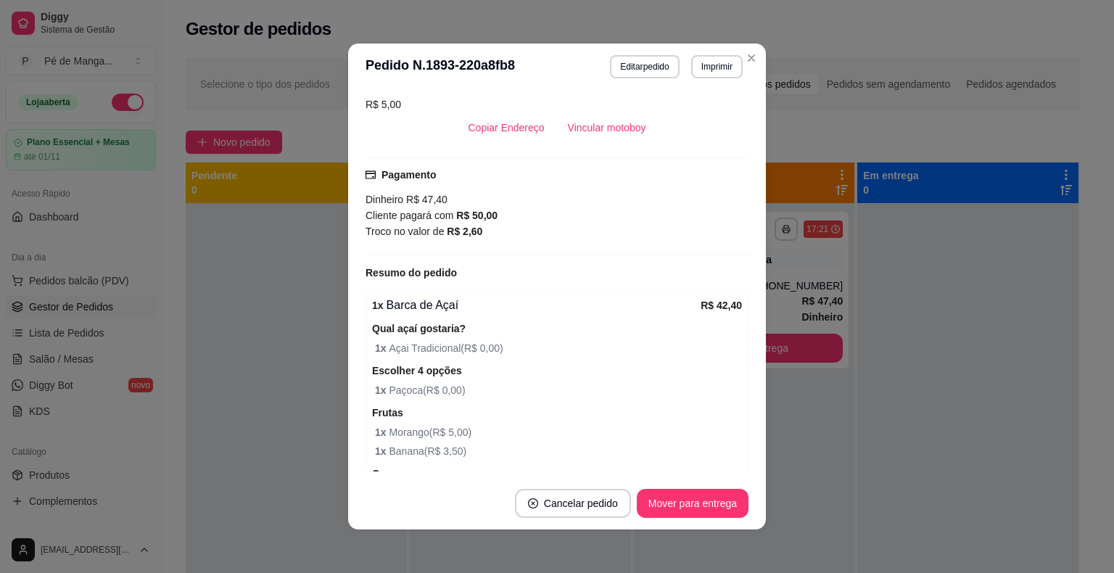
scroll to position [421, 0]
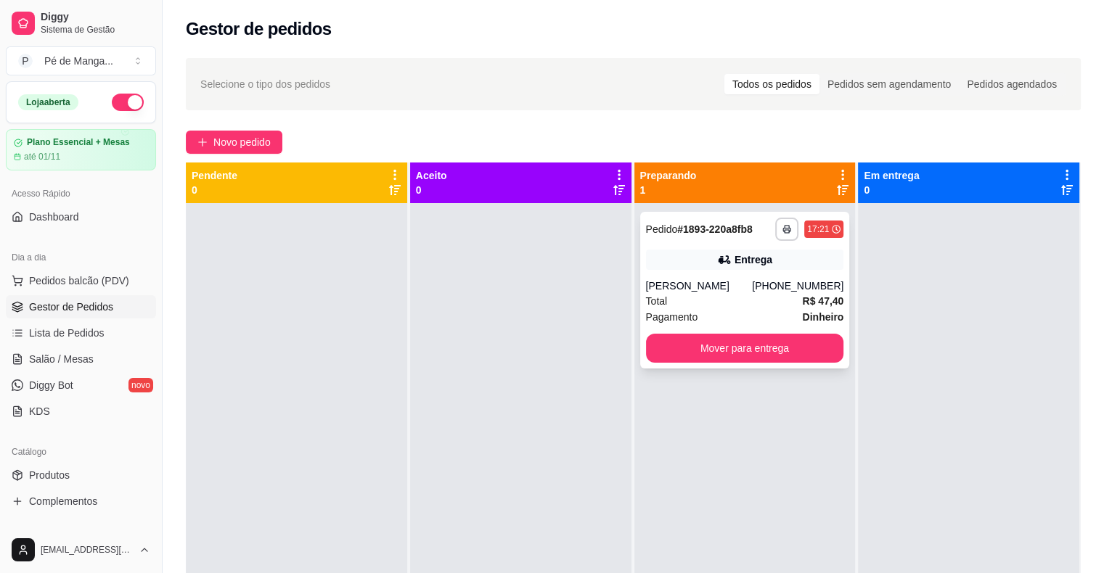
click at [772, 301] on div "Total R$ 47,40" at bounding box center [745, 301] width 198 height 16
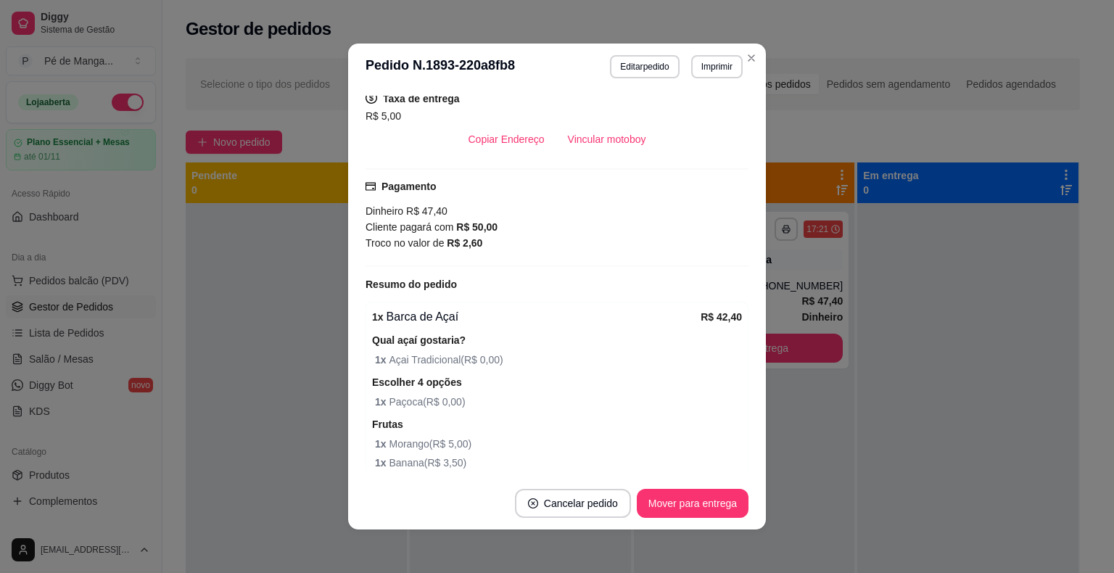
scroll to position [203, 0]
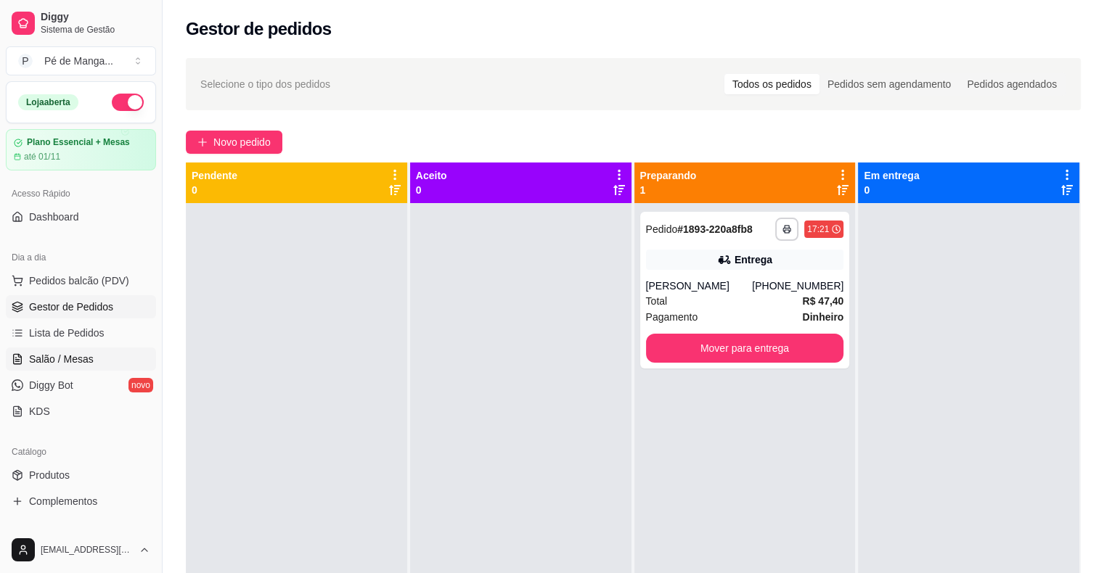
click at [52, 356] on span "Salão / Mesas" at bounding box center [61, 359] width 65 height 15
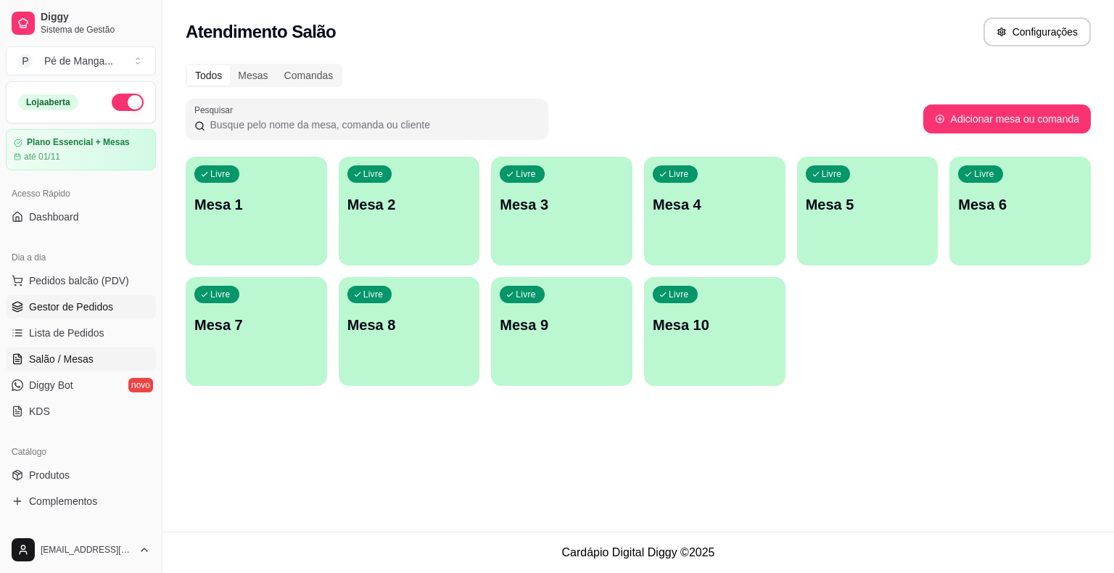
click at [69, 311] on span "Gestor de Pedidos" at bounding box center [71, 307] width 84 height 15
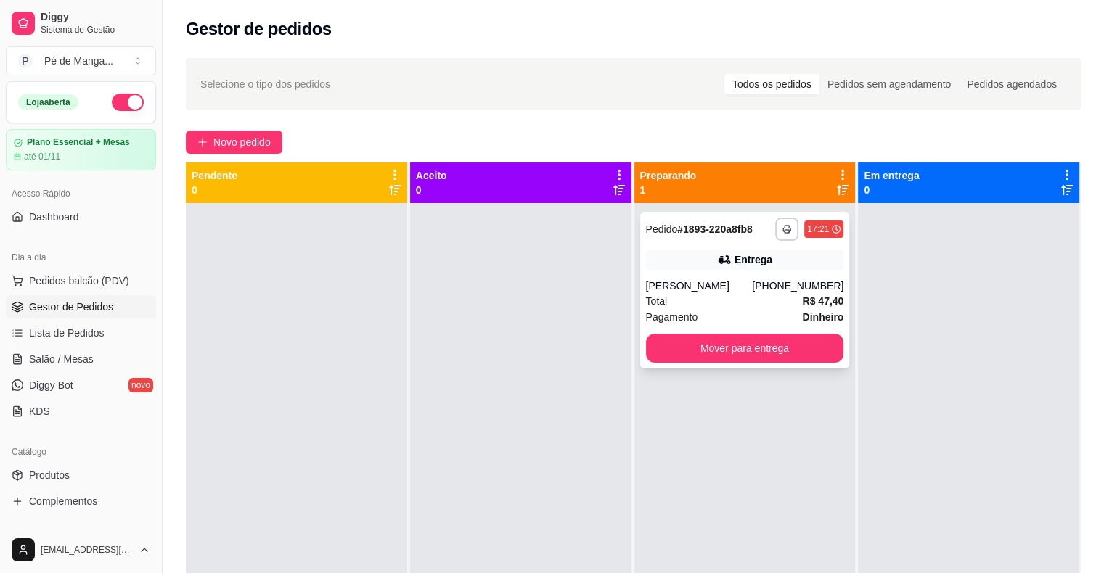
click at [770, 268] on div "Entrega" at bounding box center [745, 260] width 198 height 20
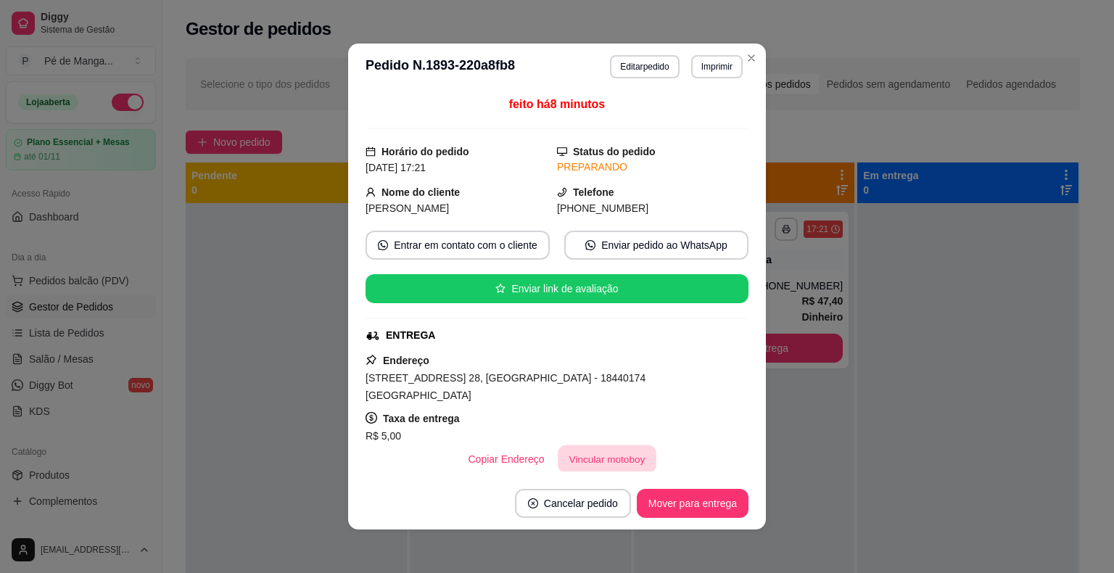
click at [593, 446] on button "Vincular motoboy" at bounding box center [607, 459] width 99 height 28
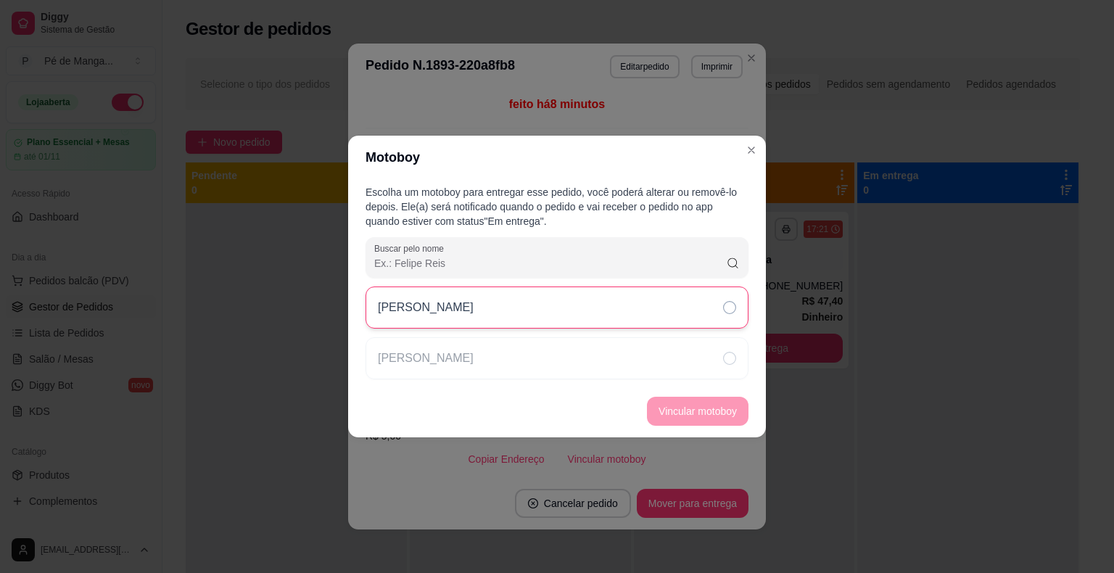
click at [615, 309] on div "[PERSON_NAME]" at bounding box center [557, 308] width 383 height 42
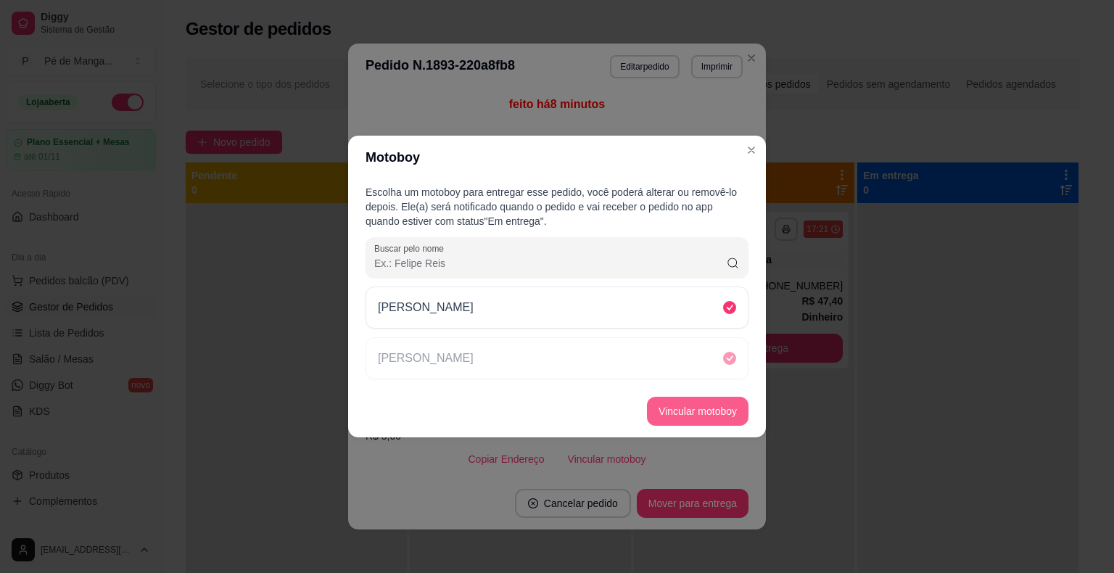
click at [704, 419] on button "Vincular motoboy" at bounding box center [698, 411] width 102 height 29
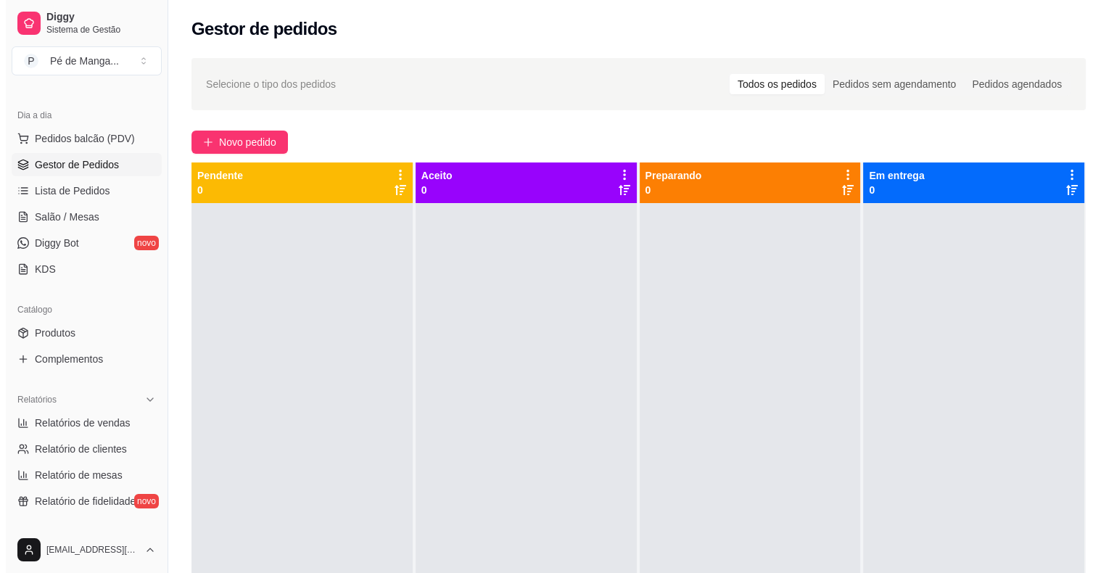
scroll to position [145, 0]
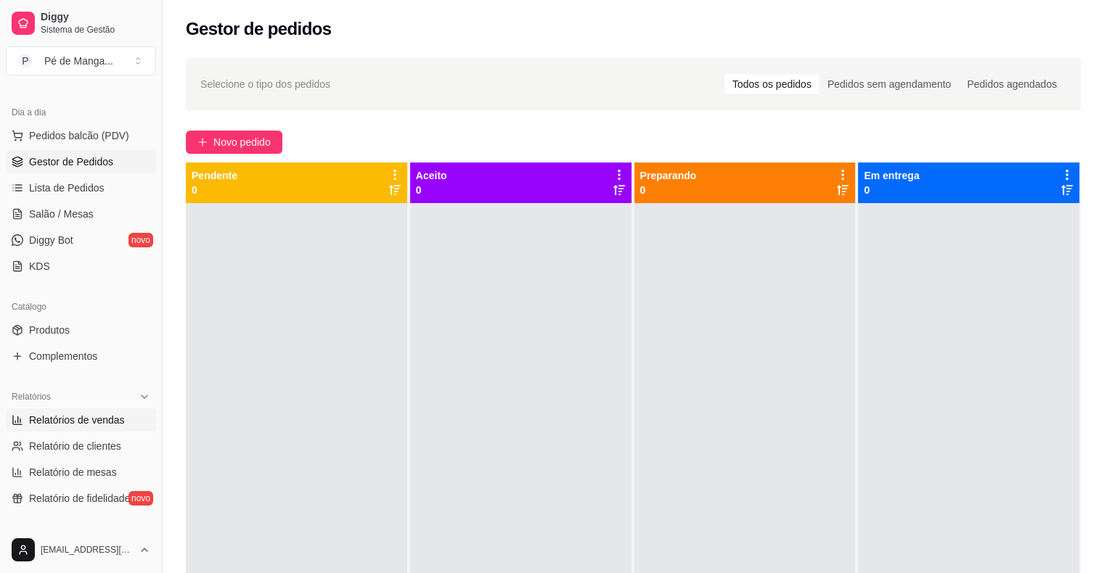
click at [70, 417] on span "Relatórios de vendas" at bounding box center [77, 420] width 96 height 15
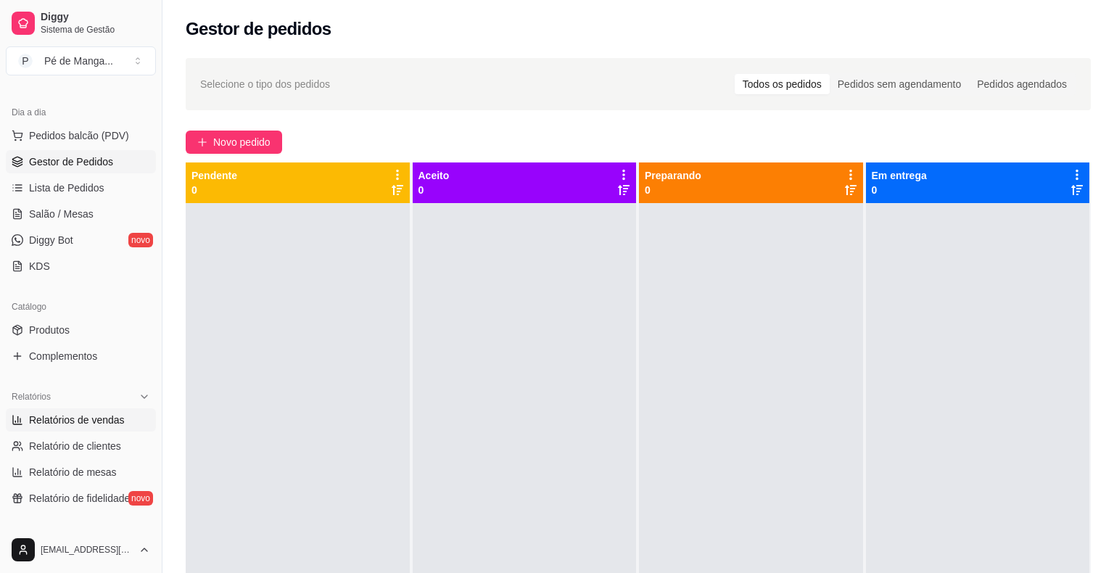
select select "ALL"
select select "0"
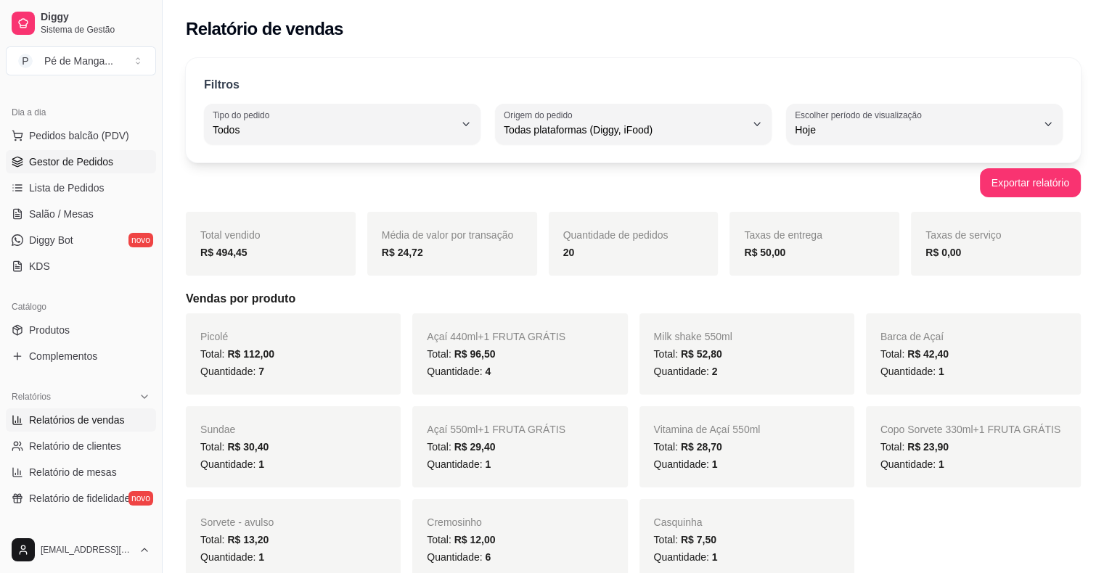
click at [71, 160] on span "Gestor de Pedidos" at bounding box center [71, 162] width 84 height 15
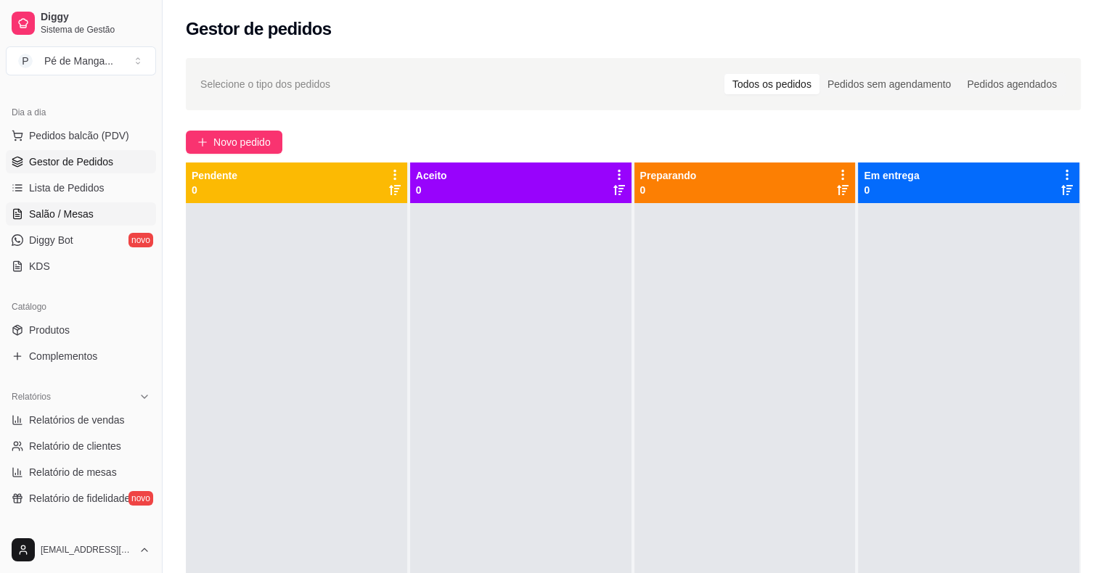
click at [65, 208] on span "Salão / Mesas" at bounding box center [61, 214] width 65 height 15
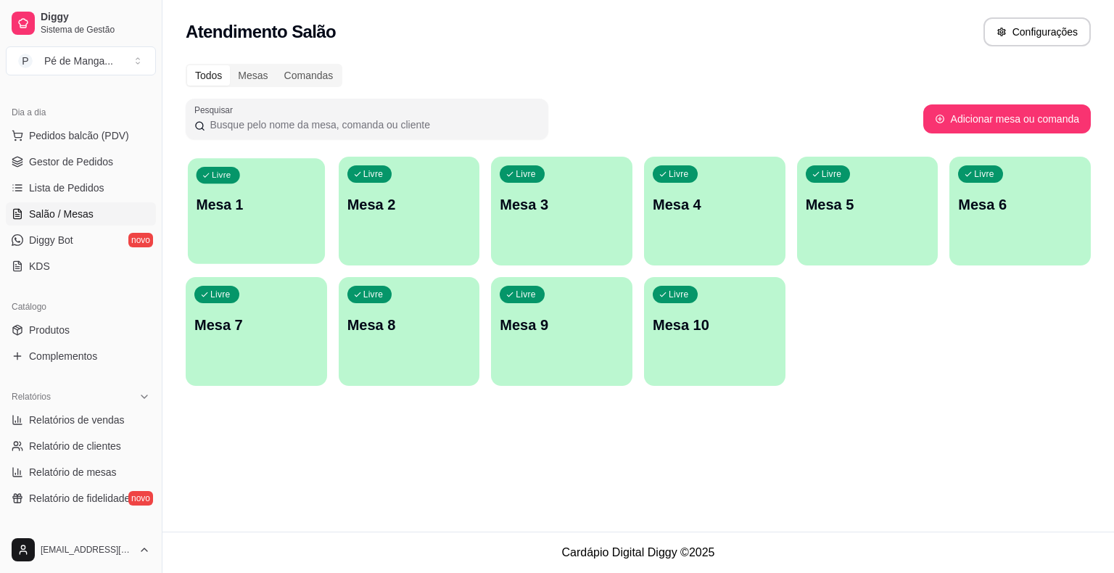
click at [289, 226] on div "Livre Mesa 1" at bounding box center [256, 202] width 137 height 89
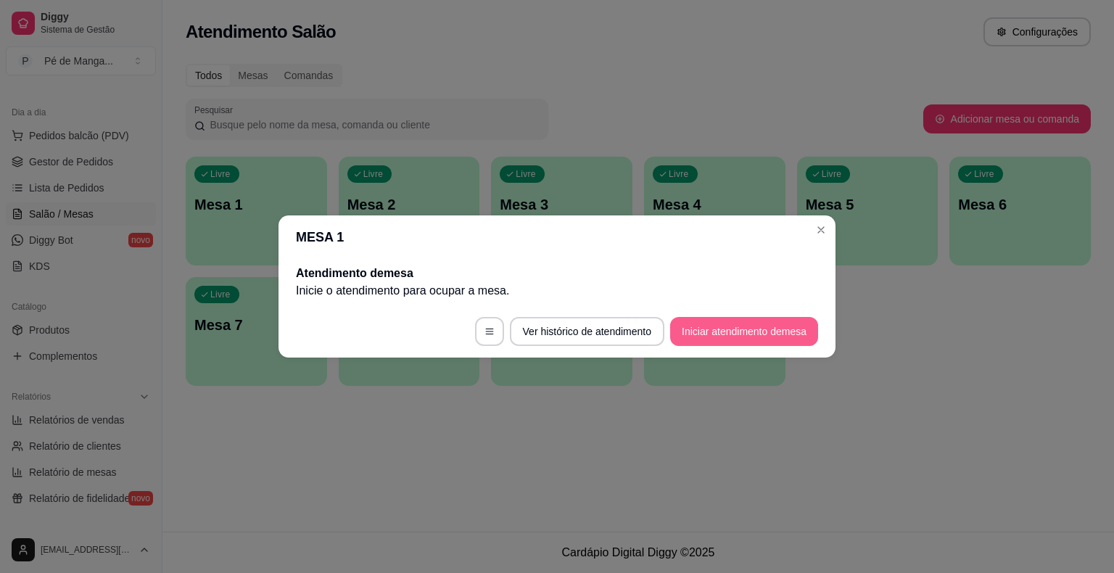
click at [723, 341] on button "Iniciar atendimento de mesa" at bounding box center [744, 331] width 148 height 29
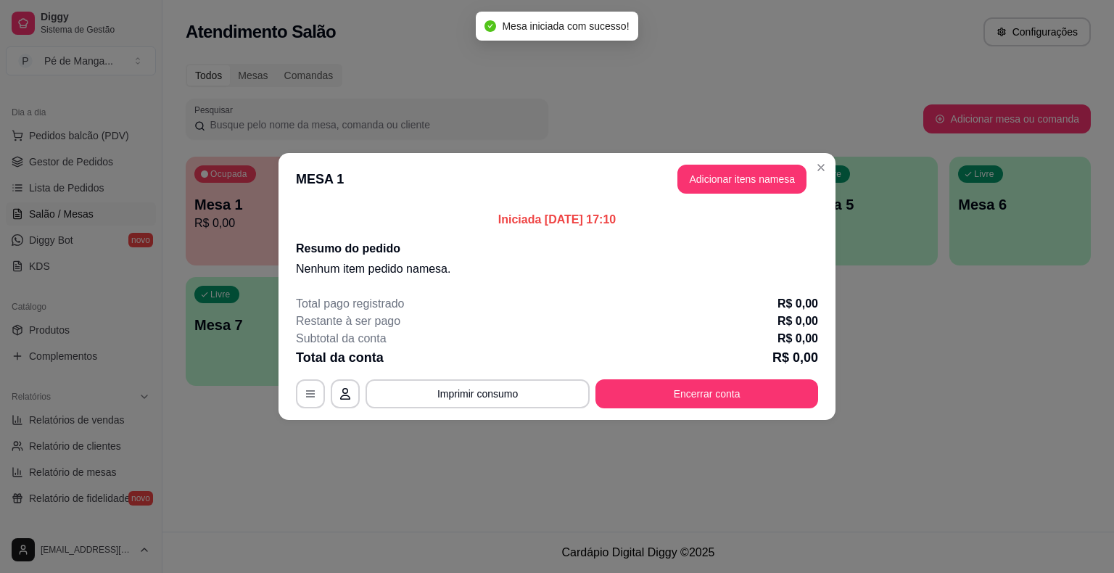
click at [736, 162] on header "MESA 1 Adicionar itens na mesa" at bounding box center [557, 179] width 557 height 52
click at [723, 185] on button "Adicionar itens na mesa" at bounding box center [742, 179] width 125 height 28
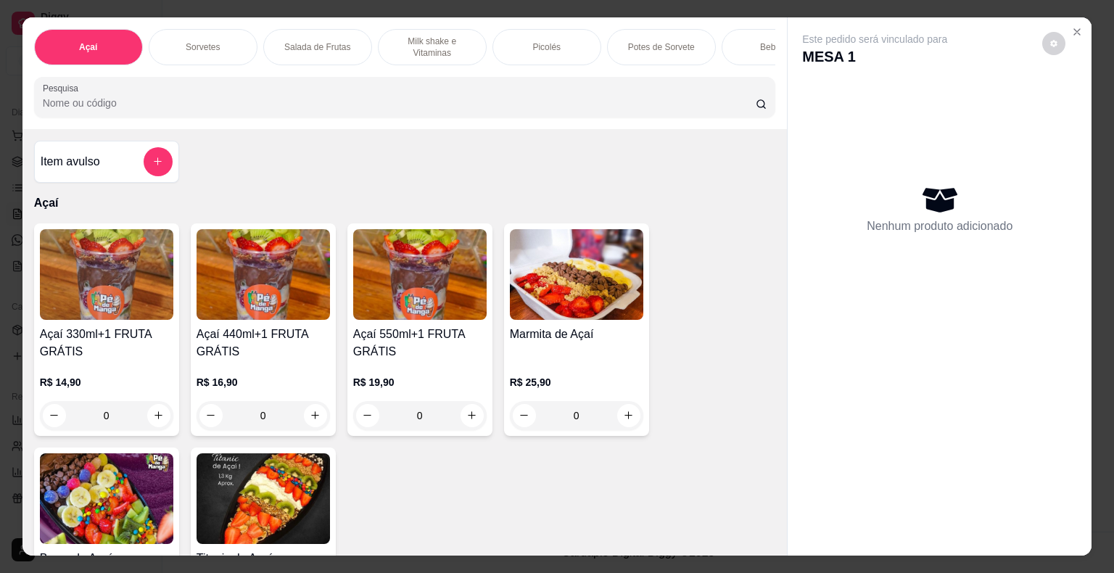
click at [554, 44] on div "Picolés" at bounding box center [547, 47] width 109 height 36
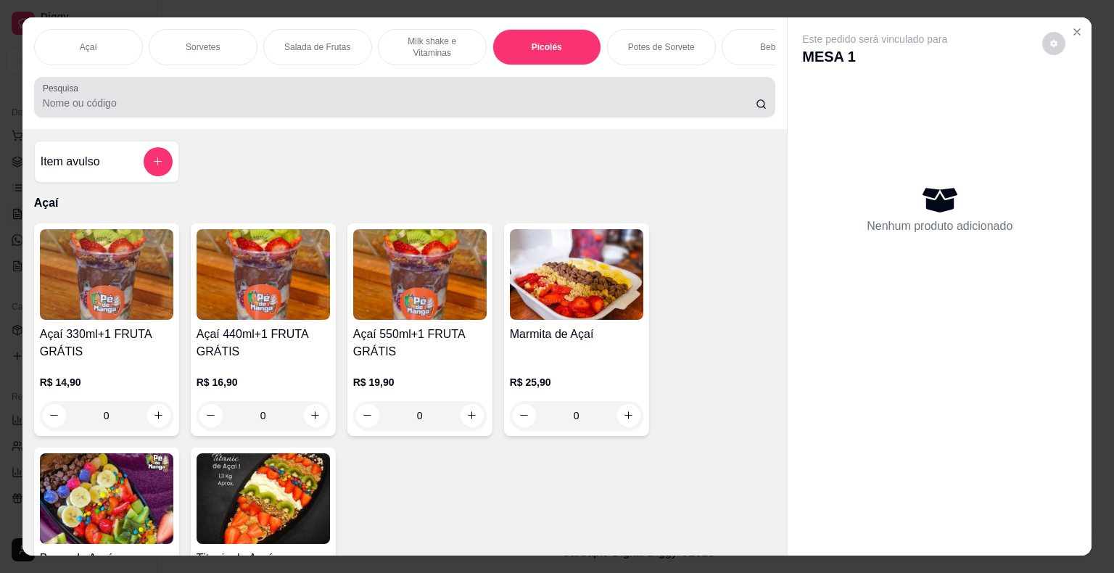
scroll to position [35, 0]
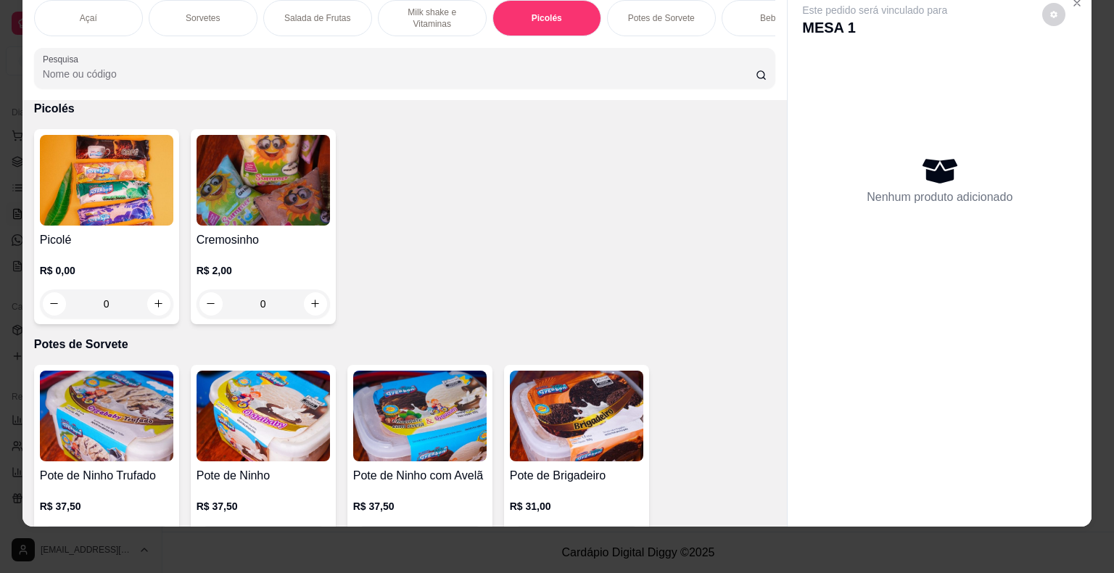
click at [146, 300] on div "0" at bounding box center [106, 303] width 133 height 29
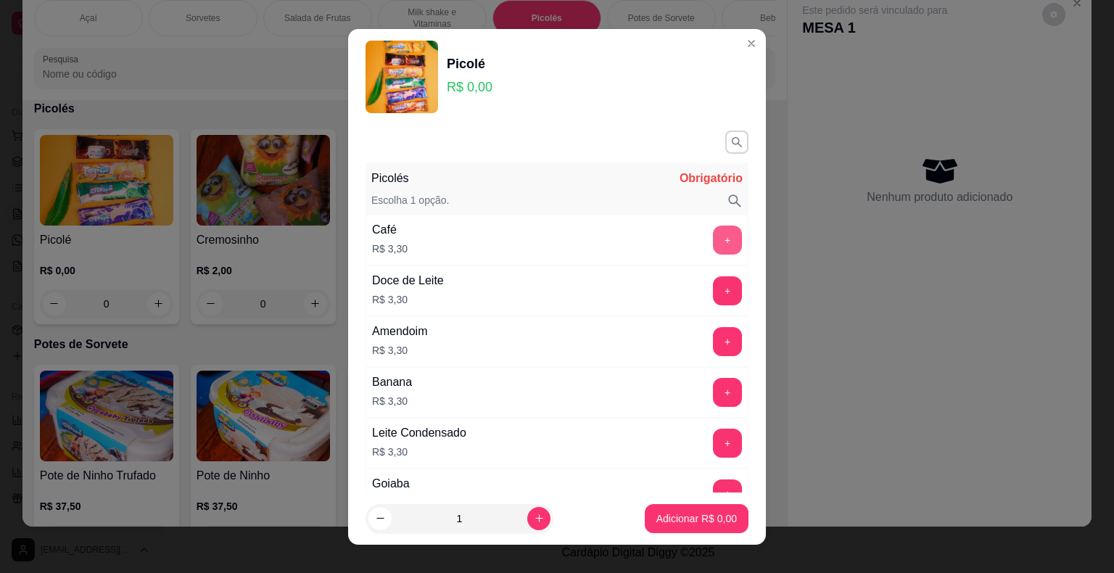
click at [713, 231] on button "+" at bounding box center [727, 240] width 29 height 29
click at [713, 234] on button "+" at bounding box center [727, 240] width 29 height 29
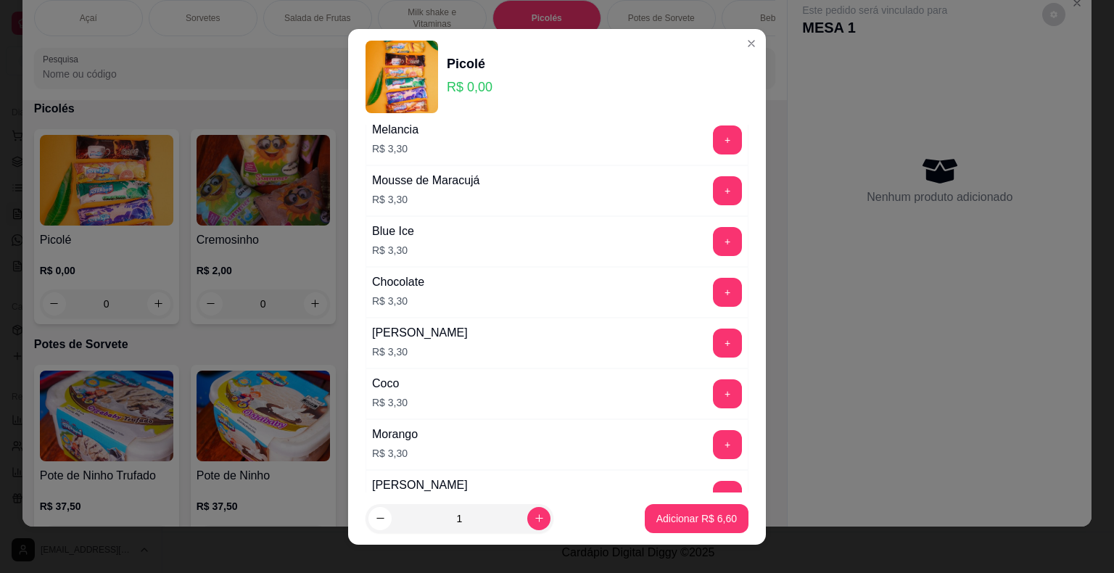
scroll to position [726, 0]
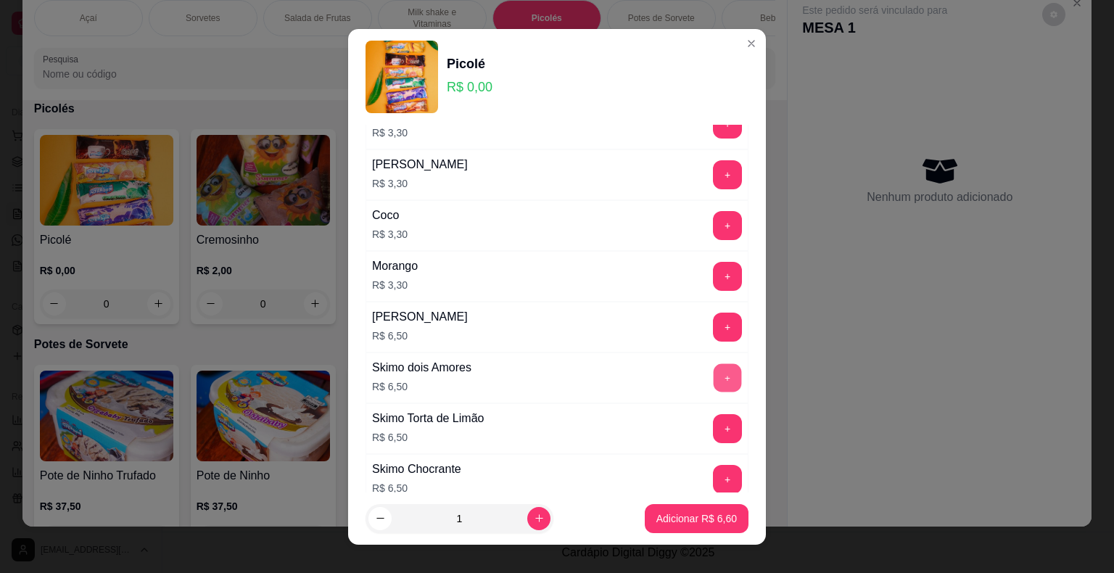
click at [714, 373] on button "+" at bounding box center [728, 377] width 28 height 28
click at [713, 373] on button "+" at bounding box center [727, 377] width 29 height 29
click at [668, 513] on p "Adicionar R$ 19,60" at bounding box center [694, 518] width 86 height 15
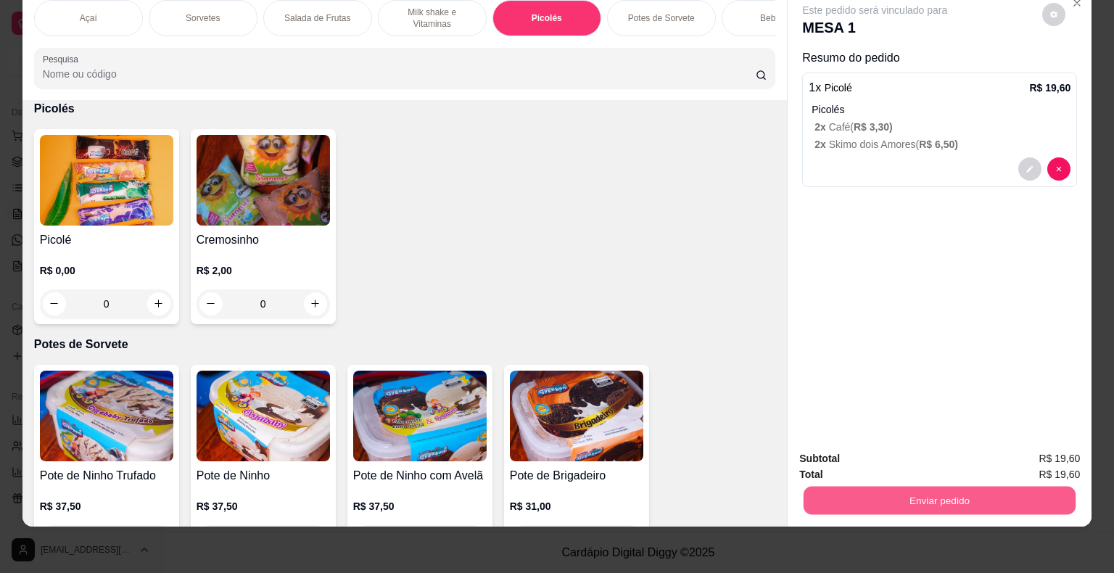
click at [932, 490] on button "Enviar pedido" at bounding box center [940, 501] width 272 height 28
click at [1041, 456] on button "Enviar pedido" at bounding box center [1043, 454] width 82 height 28
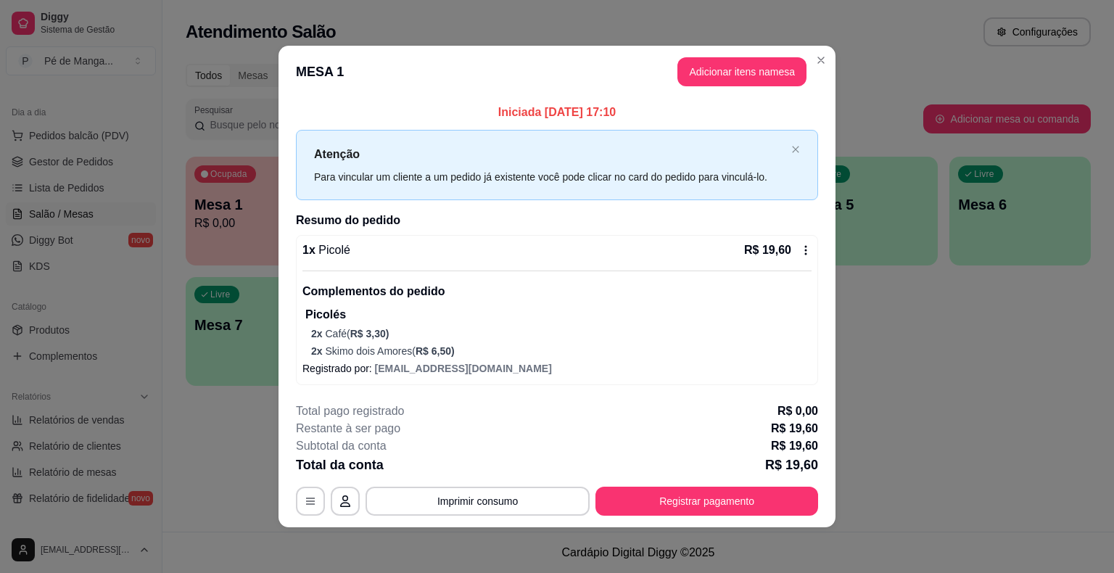
scroll to position [0, 0]
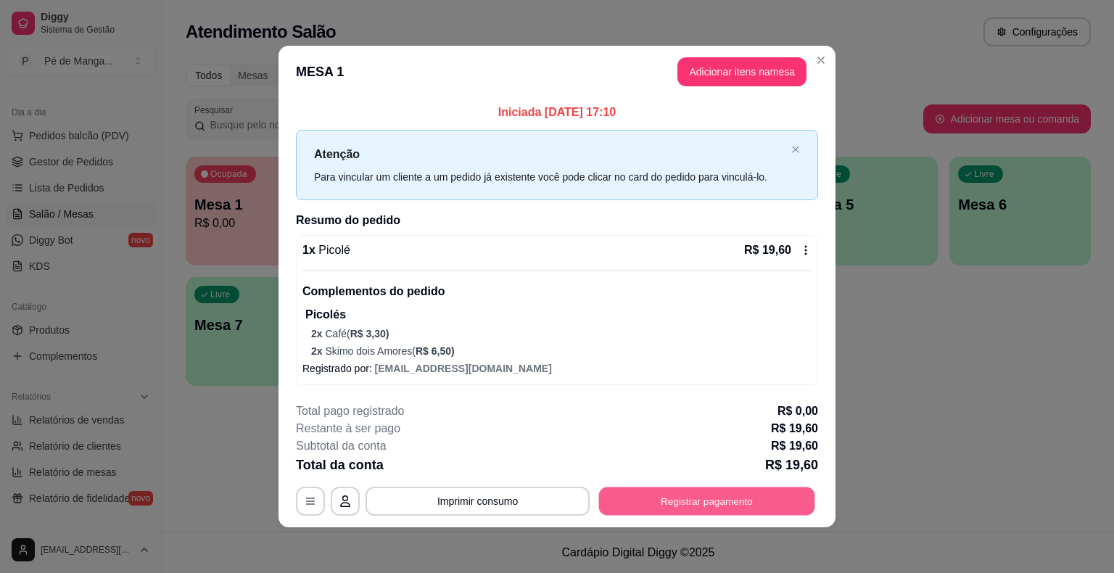
click at [650, 498] on button "Registrar pagamento" at bounding box center [707, 502] width 216 height 28
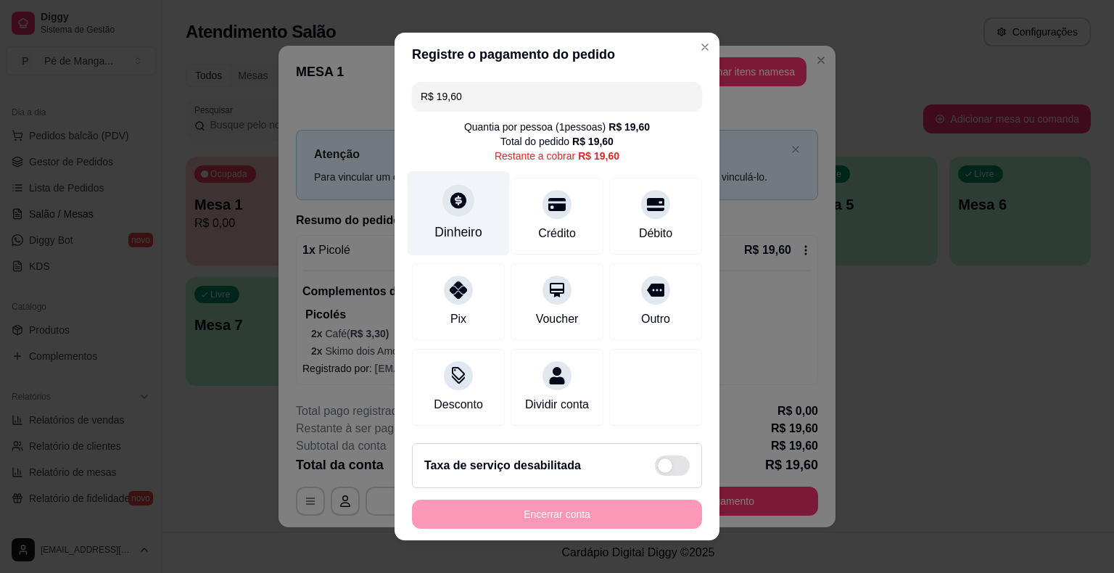
click at [463, 229] on div "Dinheiro" at bounding box center [459, 232] width 48 height 19
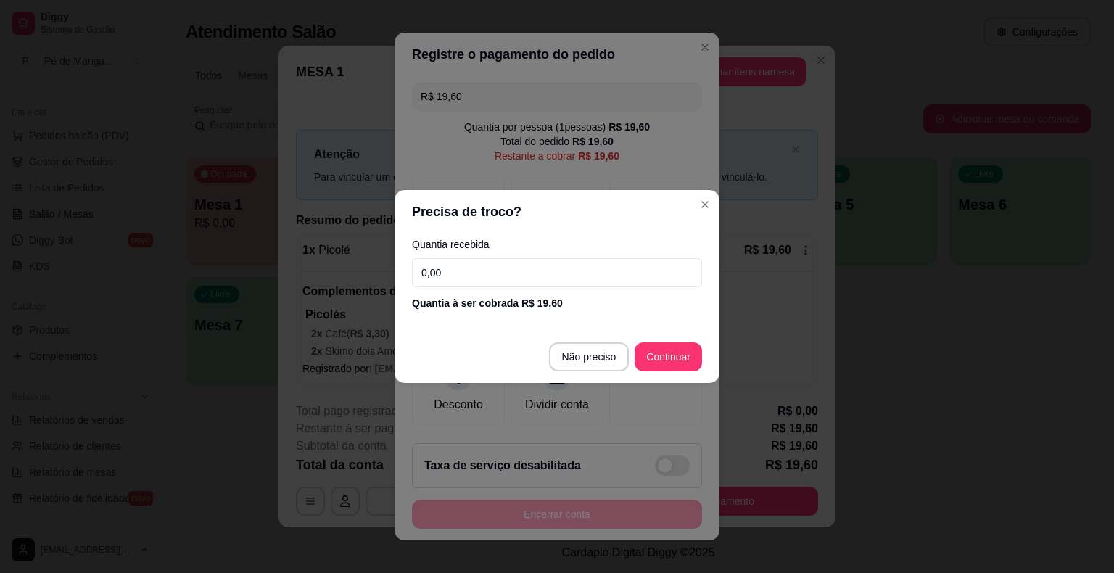
click at [469, 279] on input "0,00" at bounding box center [557, 272] width 290 height 29
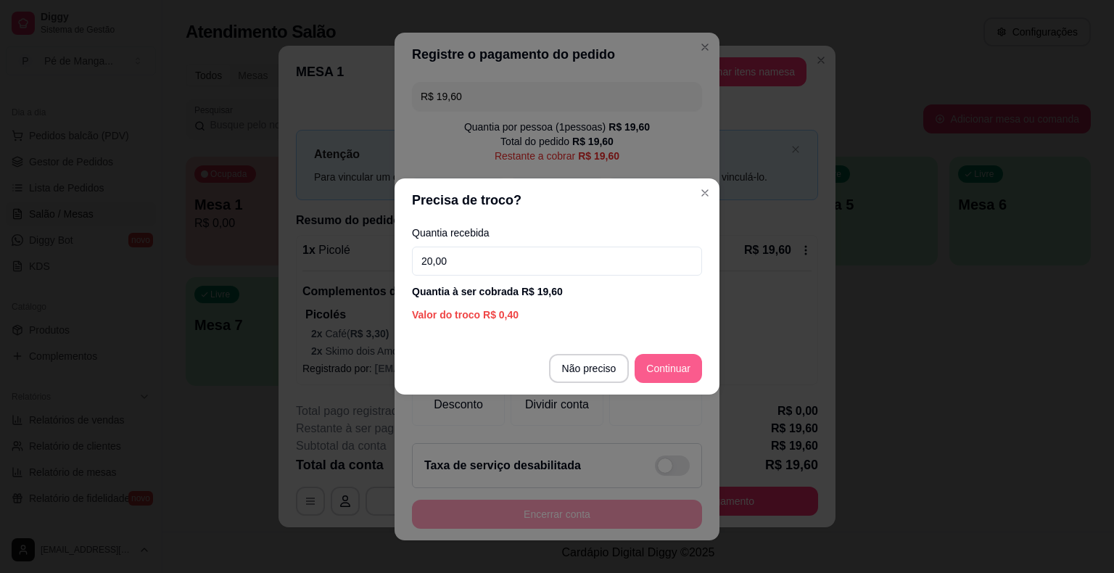
type input "20,00"
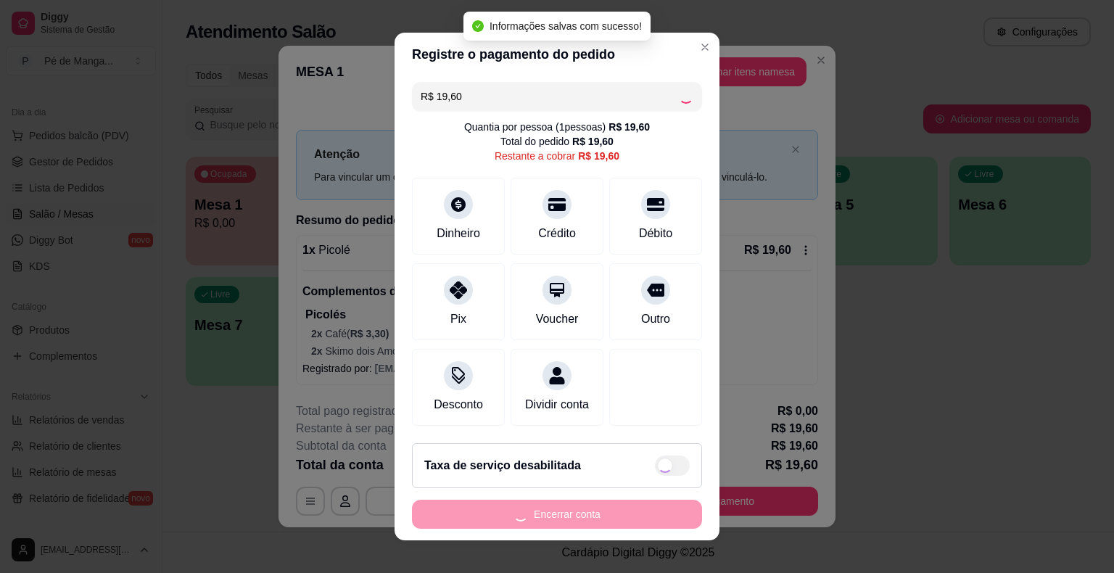
type input "R$ 0,00"
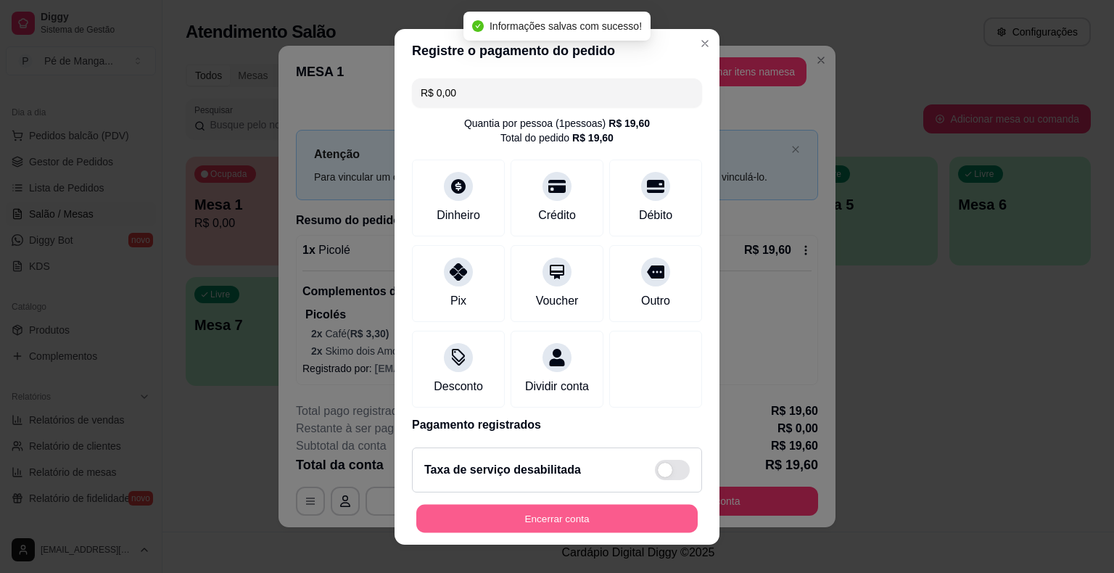
click at [654, 507] on button "Encerrar conta" at bounding box center [557, 518] width 282 height 28
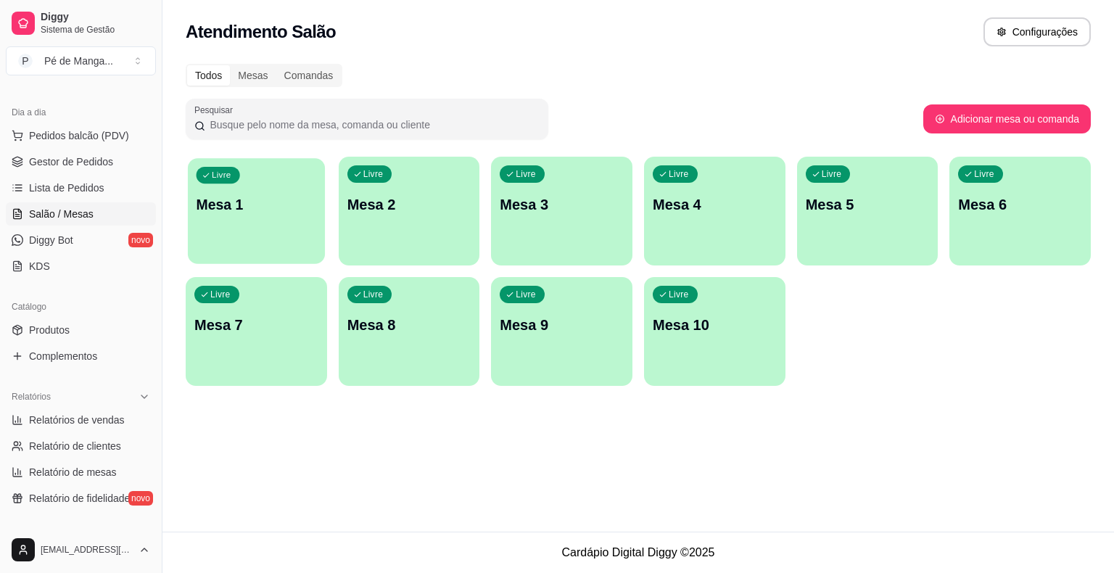
click at [251, 224] on div "Livre Mesa 1" at bounding box center [256, 202] width 137 height 89
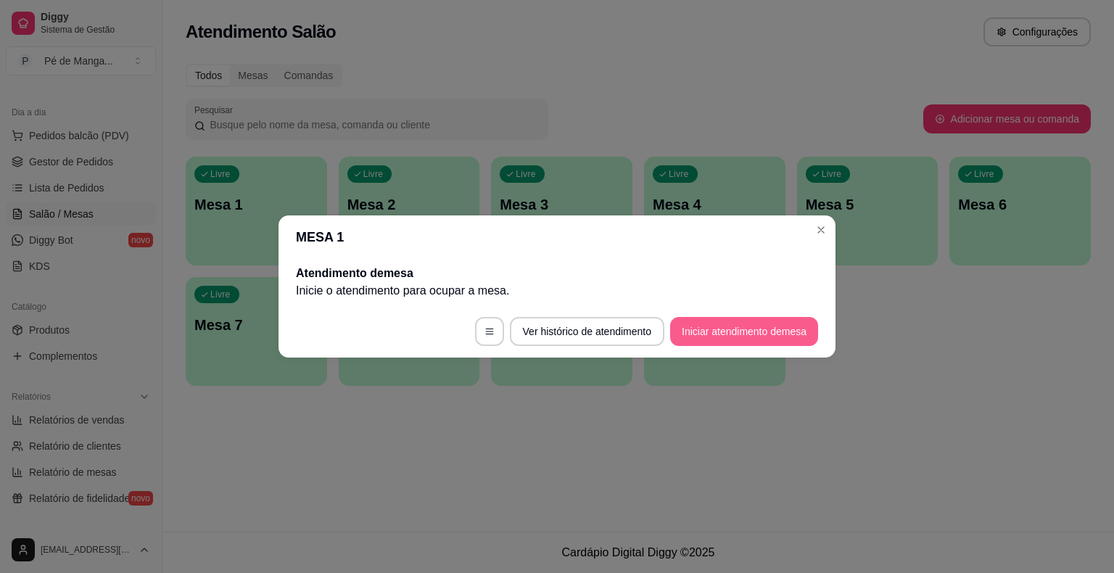
click at [714, 329] on button "Iniciar atendimento de mesa" at bounding box center [744, 331] width 148 height 29
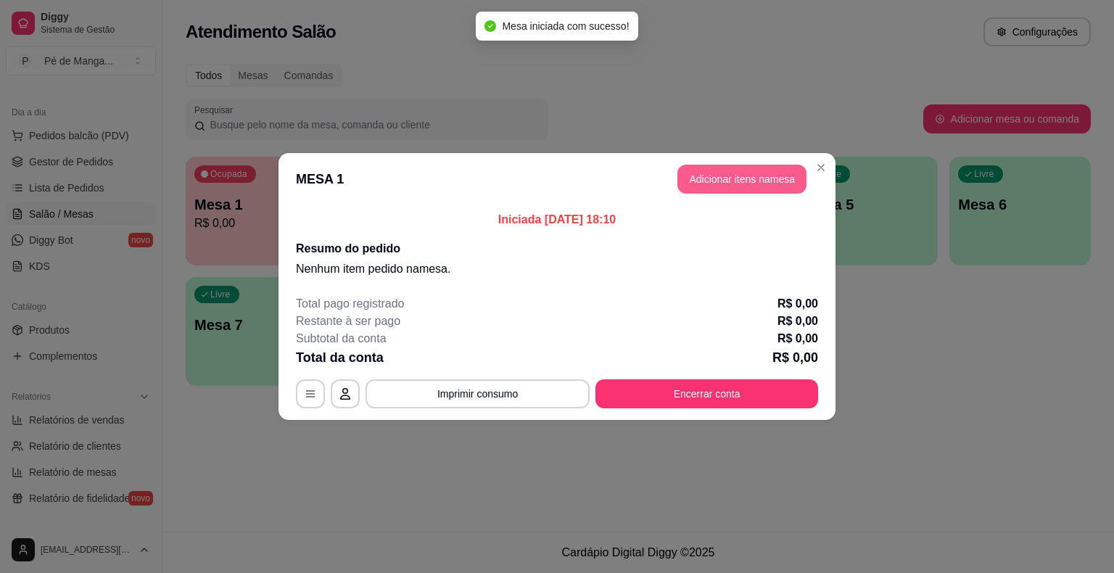
click at [755, 189] on button "Adicionar itens na mesa" at bounding box center [742, 179] width 129 height 29
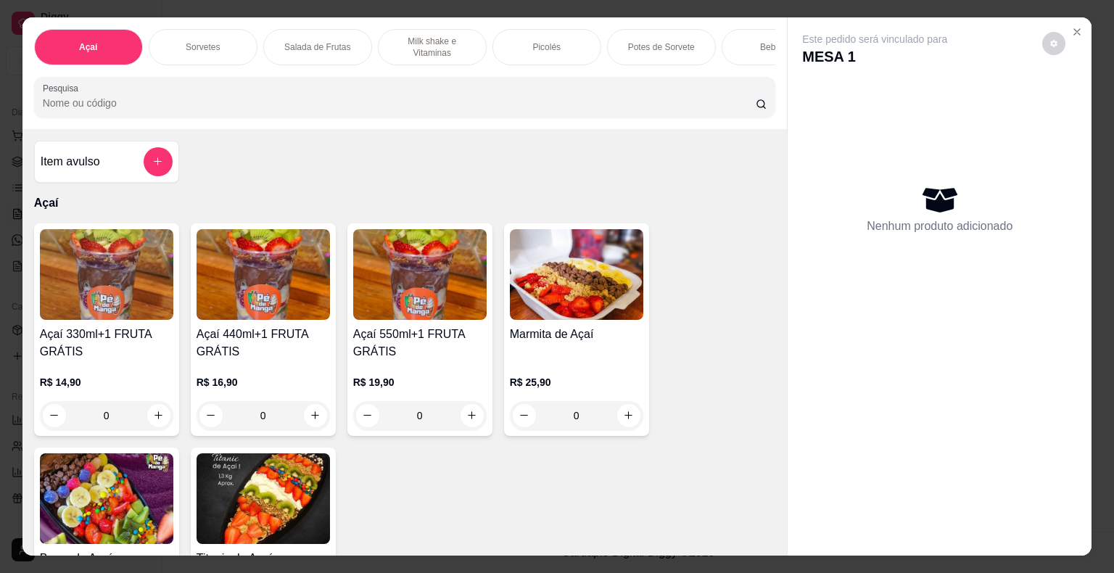
click at [535, 29] on div "Picolés" at bounding box center [547, 47] width 109 height 36
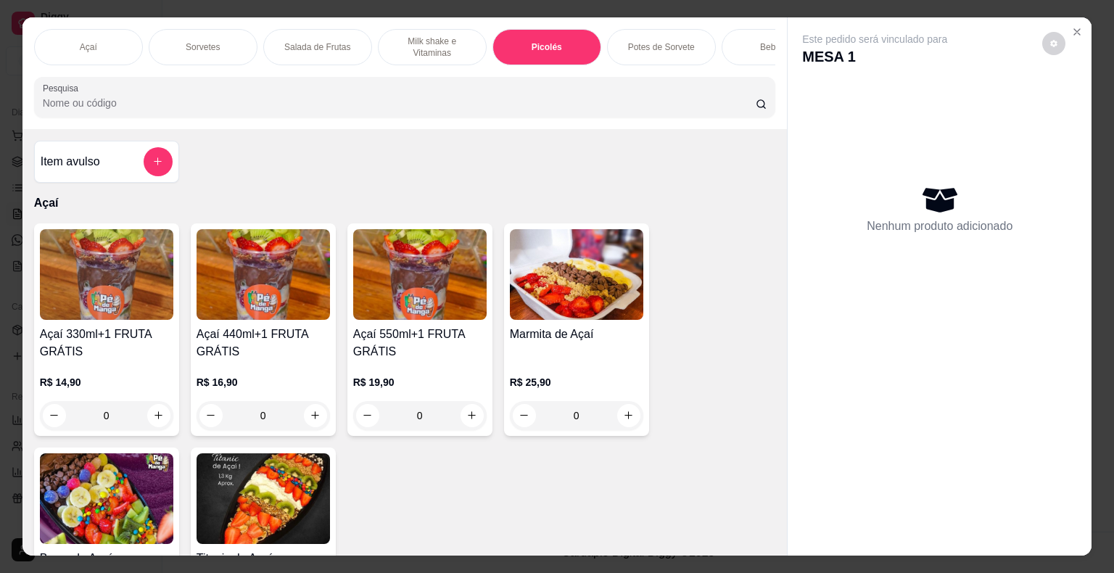
scroll to position [35, 0]
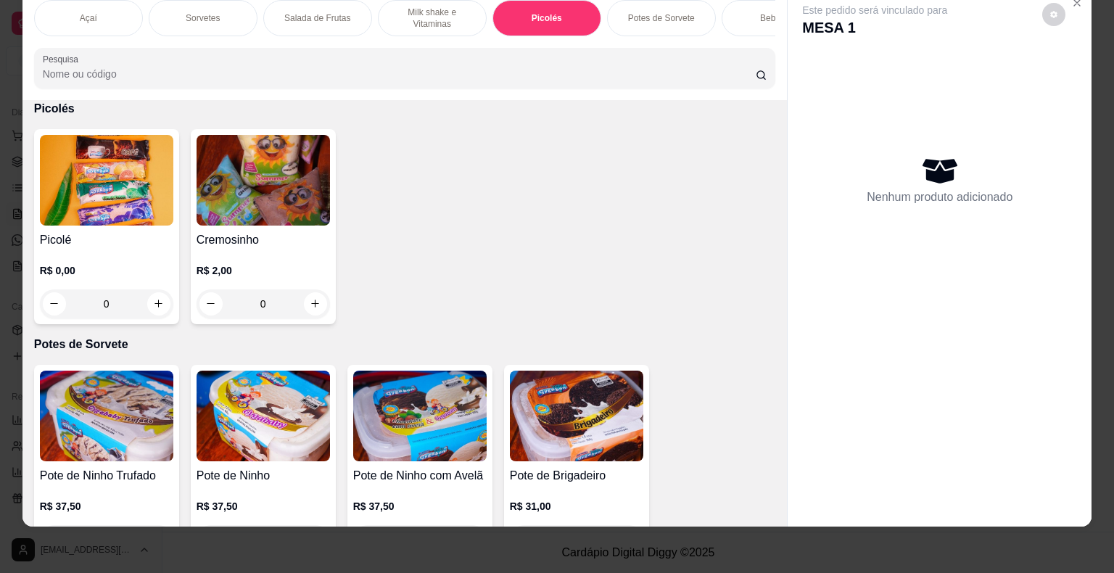
click at [158, 290] on div "0" at bounding box center [106, 303] width 133 height 29
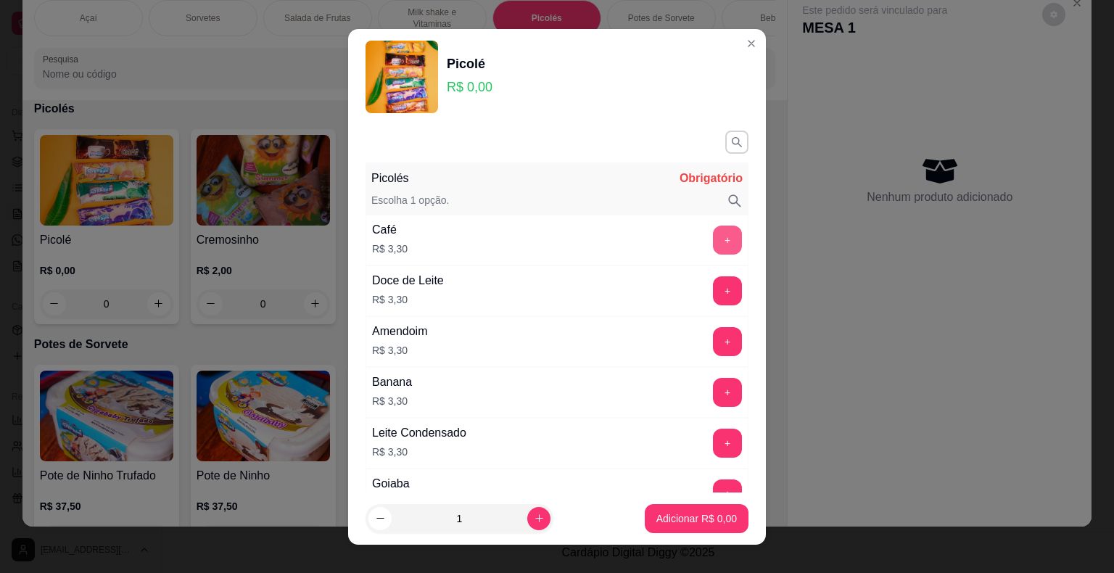
click at [713, 239] on button "+" at bounding box center [727, 240] width 29 height 29
click at [714, 239] on button "+" at bounding box center [728, 240] width 28 height 28
click at [714, 245] on button "+" at bounding box center [728, 240] width 28 height 28
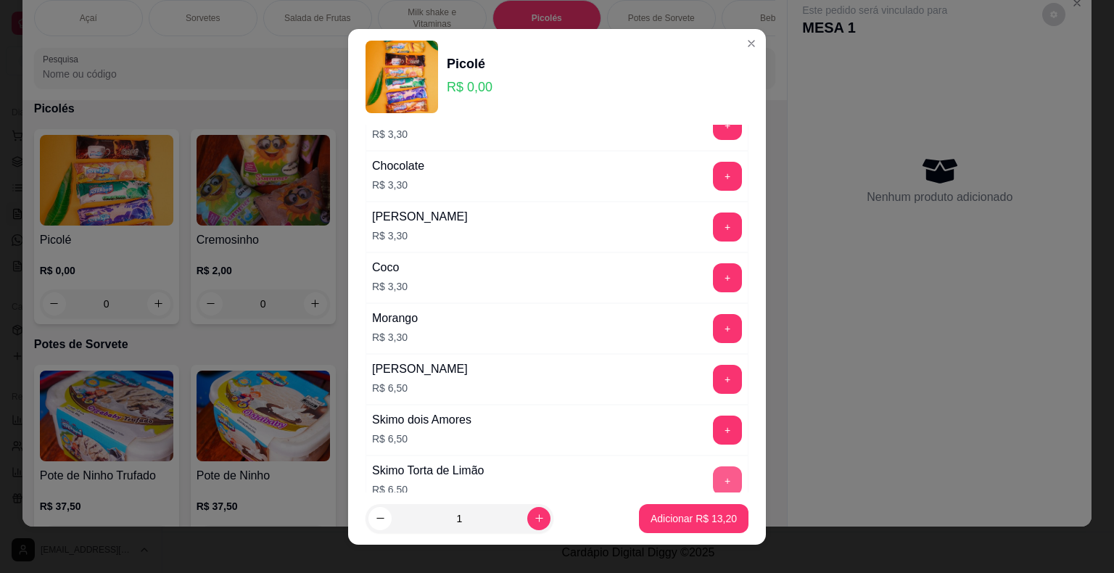
scroll to position [871, 0]
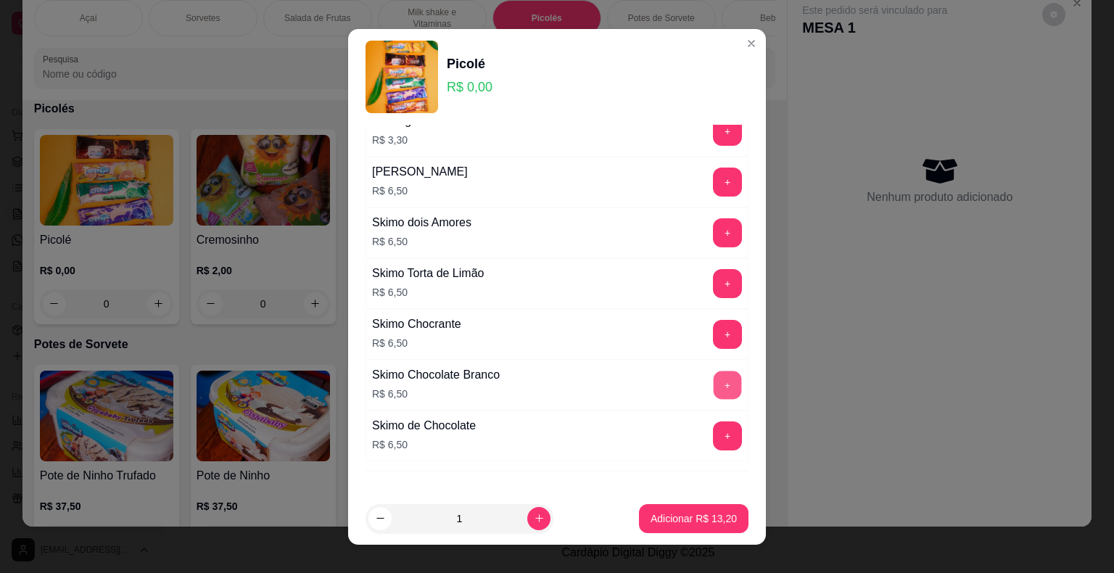
click at [714, 382] on button "+" at bounding box center [728, 385] width 28 height 28
click at [697, 521] on p "Adicionar R$ 19,70" at bounding box center [694, 518] width 86 height 15
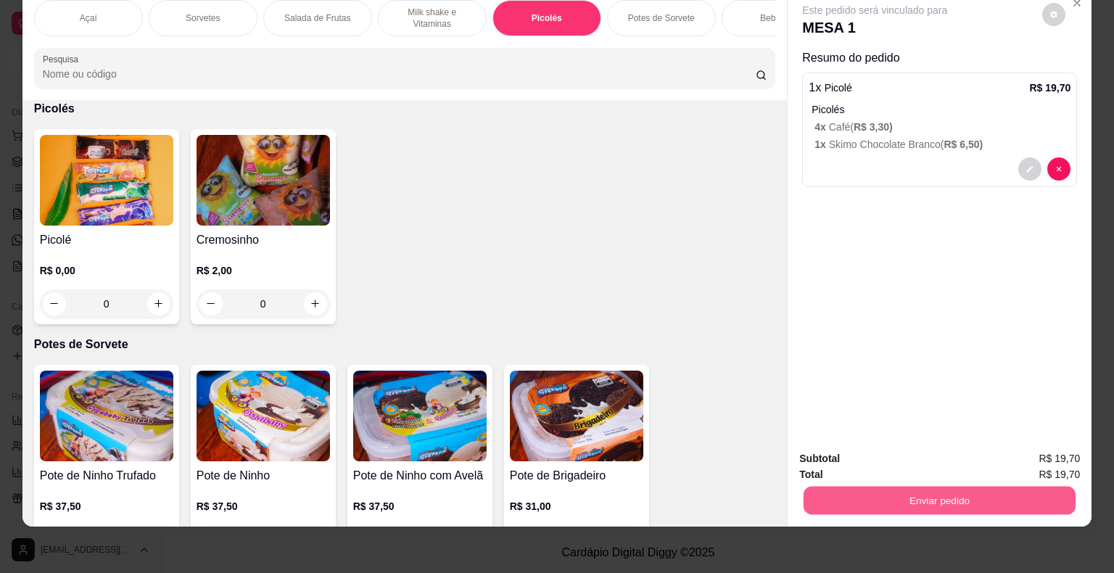
click at [1024, 492] on button "Enviar pedido" at bounding box center [940, 501] width 272 height 28
click at [1022, 157] on button "decrease-product-quantity" at bounding box center [1030, 168] width 23 height 23
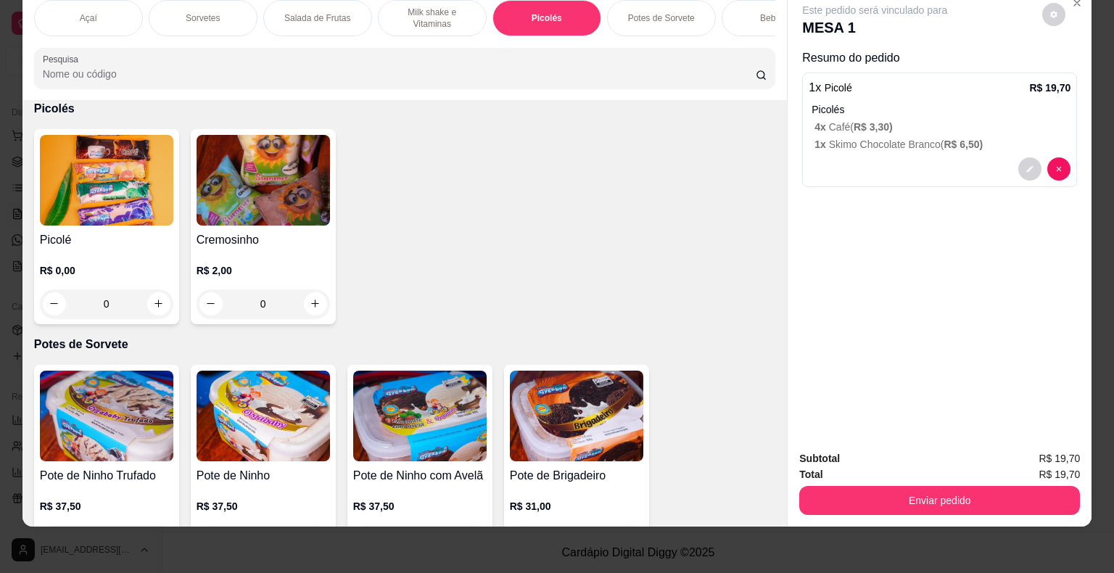
click at [155, 300] on div "0" at bounding box center [106, 303] width 133 height 29
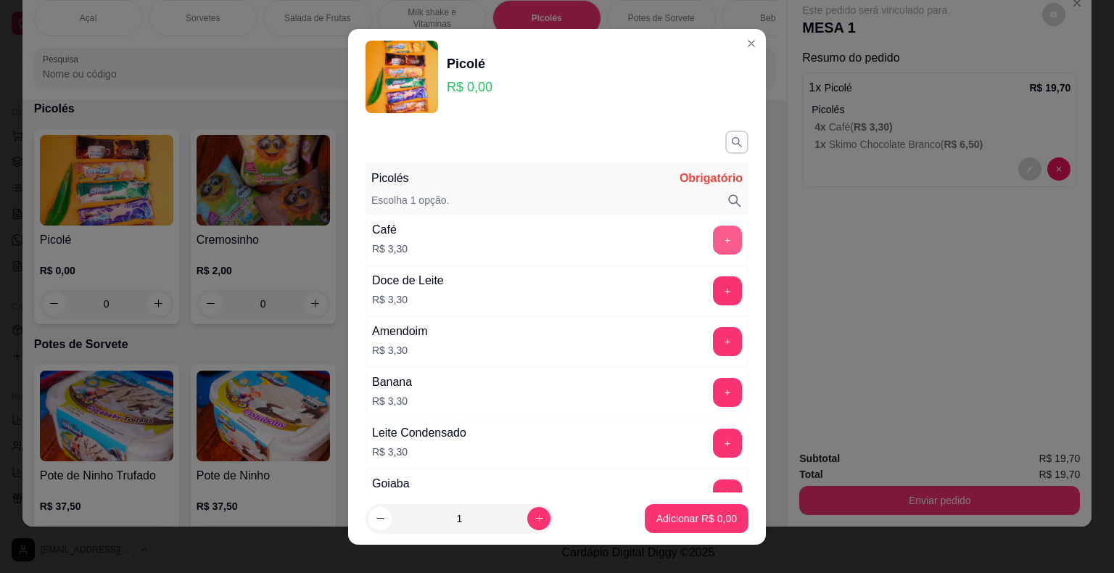
click at [713, 247] on button "+" at bounding box center [727, 240] width 29 height 29
click at [681, 524] on p "Adicionar R$ 3,30" at bounding box center [696, 518] width 78 height 14
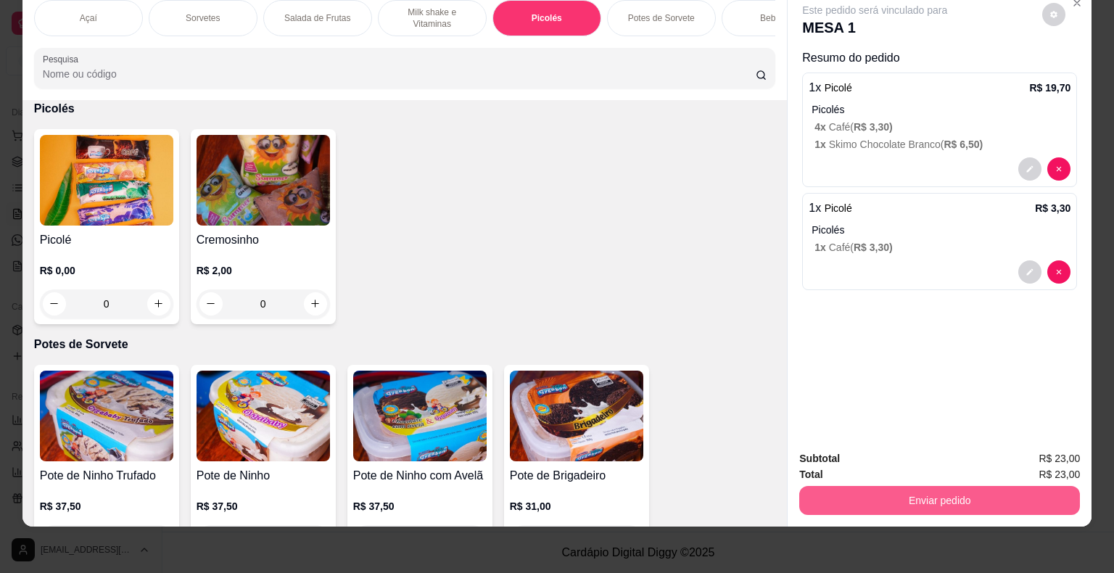
click at [981, 500] on button "Enviar pedido" at bounding box center [940, 500] width 281 height 29
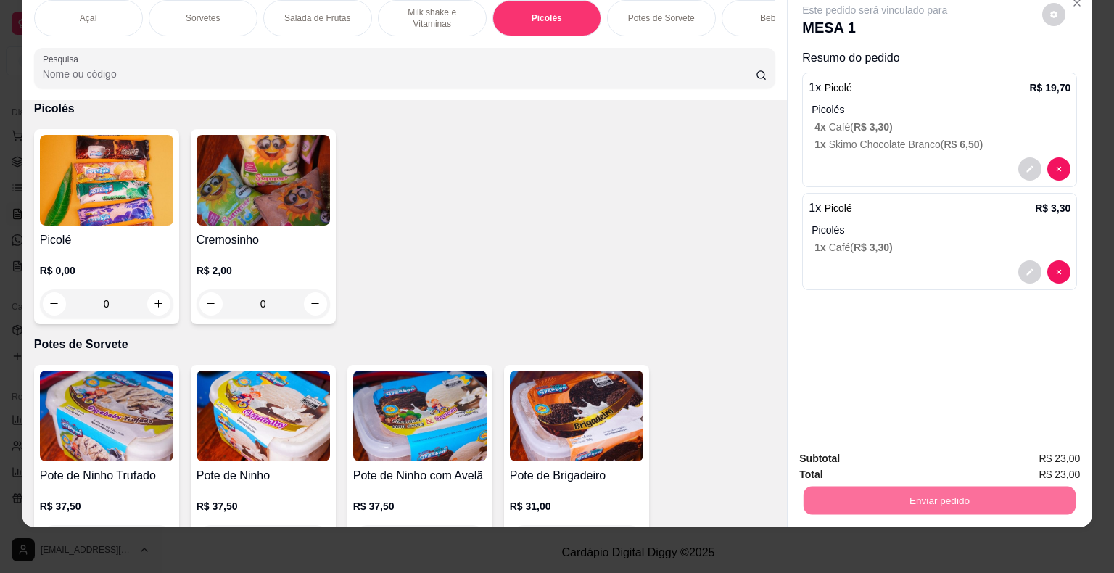
click at [1059, 451] on button "Enviar pedido" at bounding box center [1043, 454] width 82 height 28
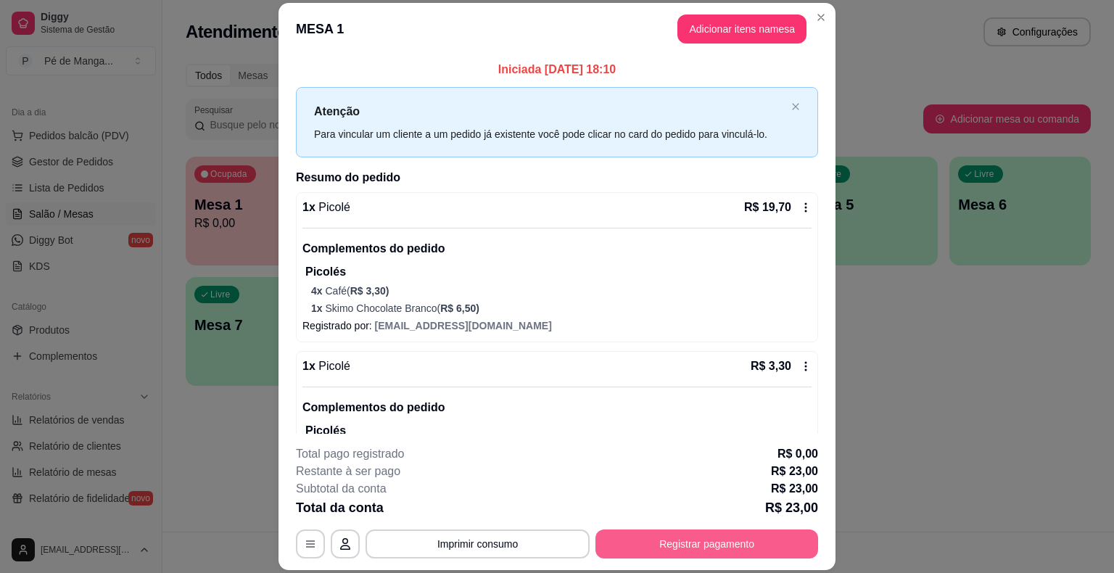
click at [718, 555] on button "Registrar pagamento" at bounding box center [707, 544] width 223 height 29
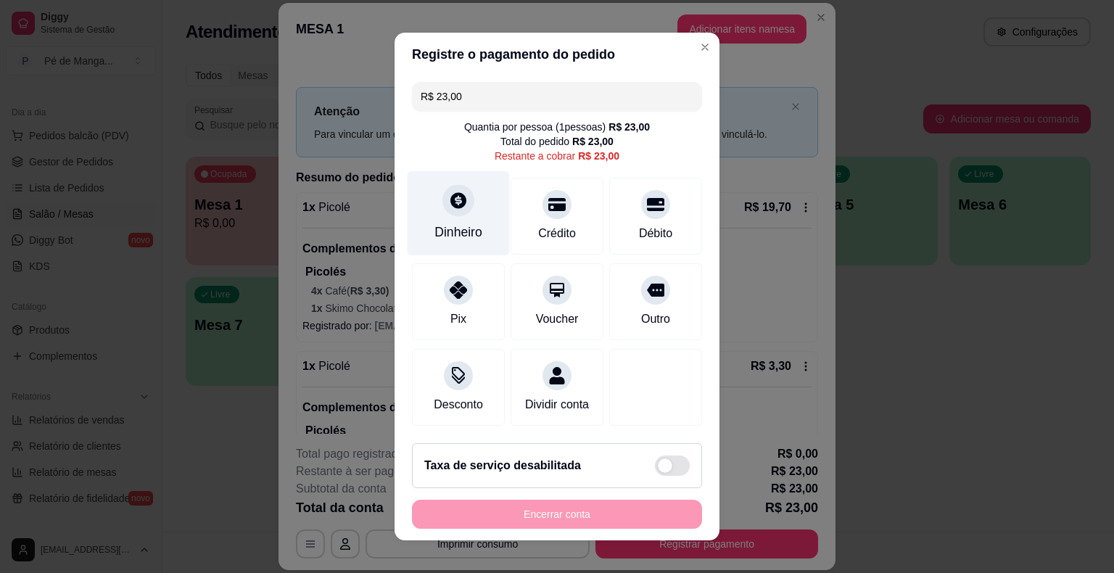
click at [449, 208] on icon at bounding box center [458, 200] width 19 height 19
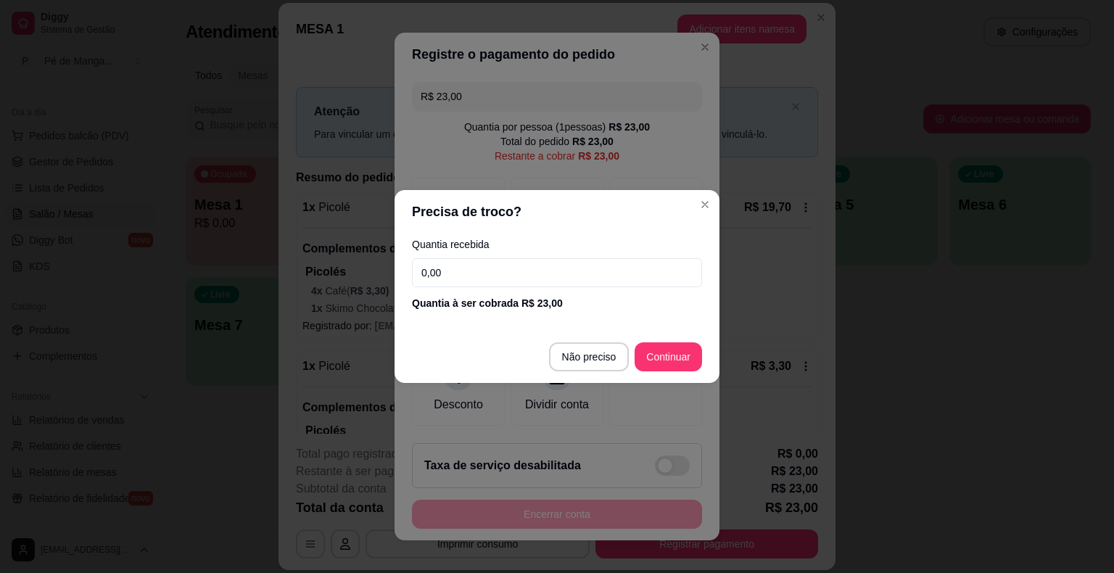
click at [484, 268] on input "0,00" at bounding box center [557, 272] width 290 height 29
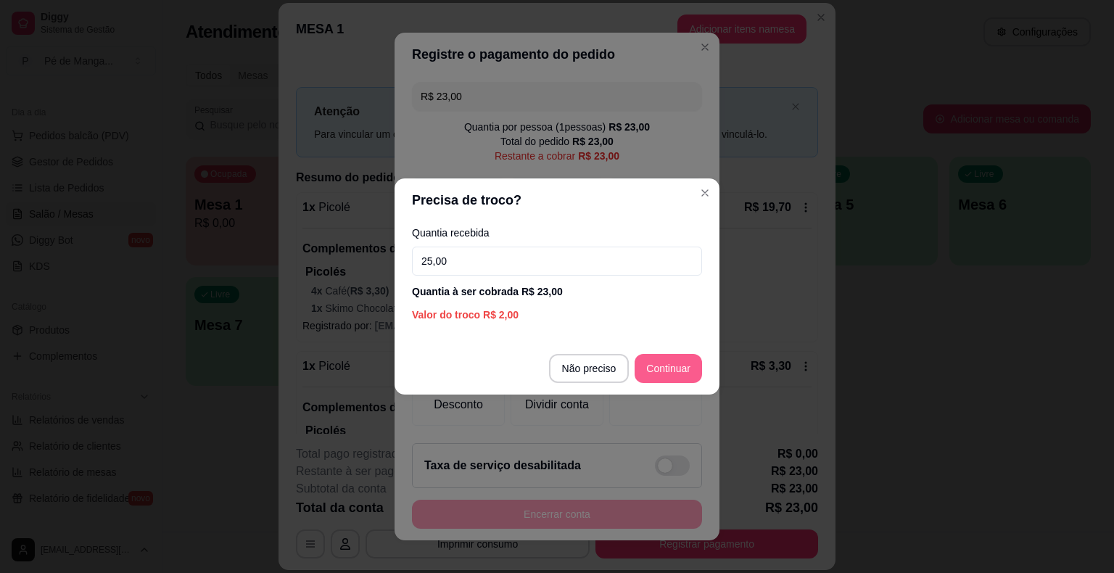
type input "25,00"
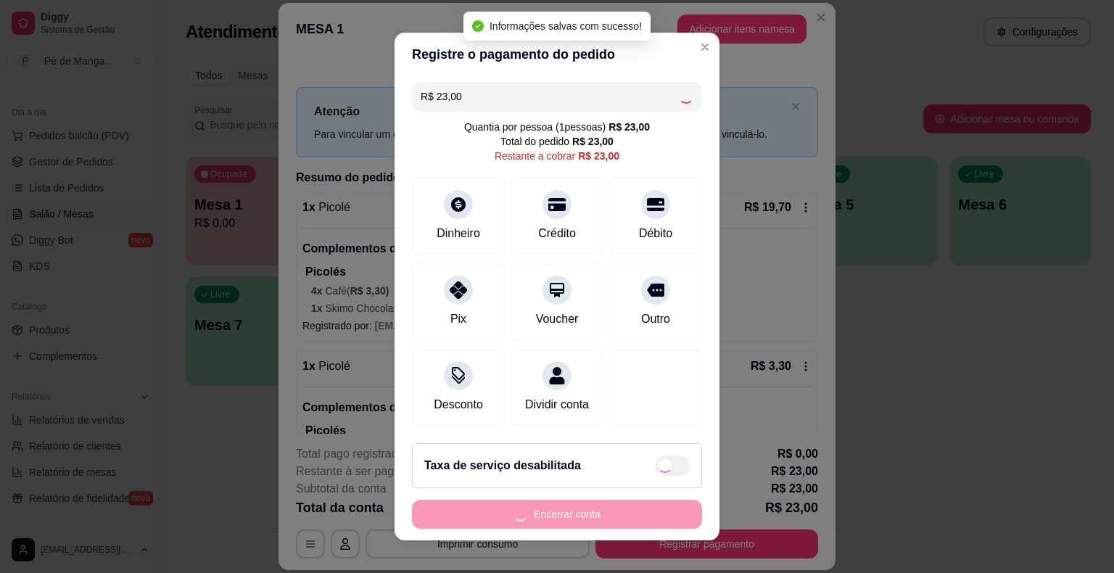
type input "R$ 0,00"
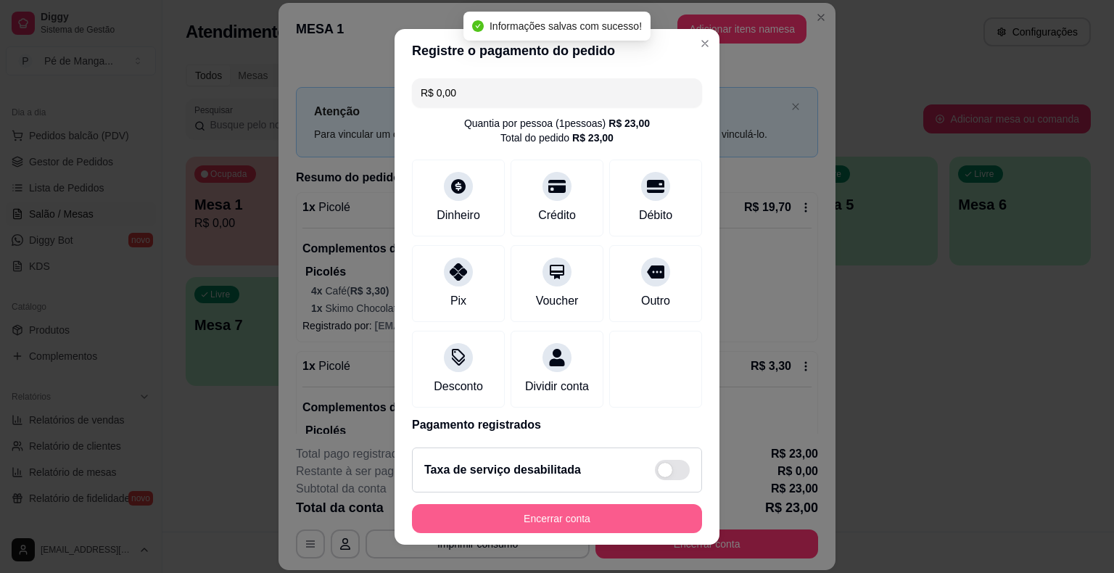
click at [644, 518] on button "Encerrar conta" at bounding box center [557, 518] width 290 height 29
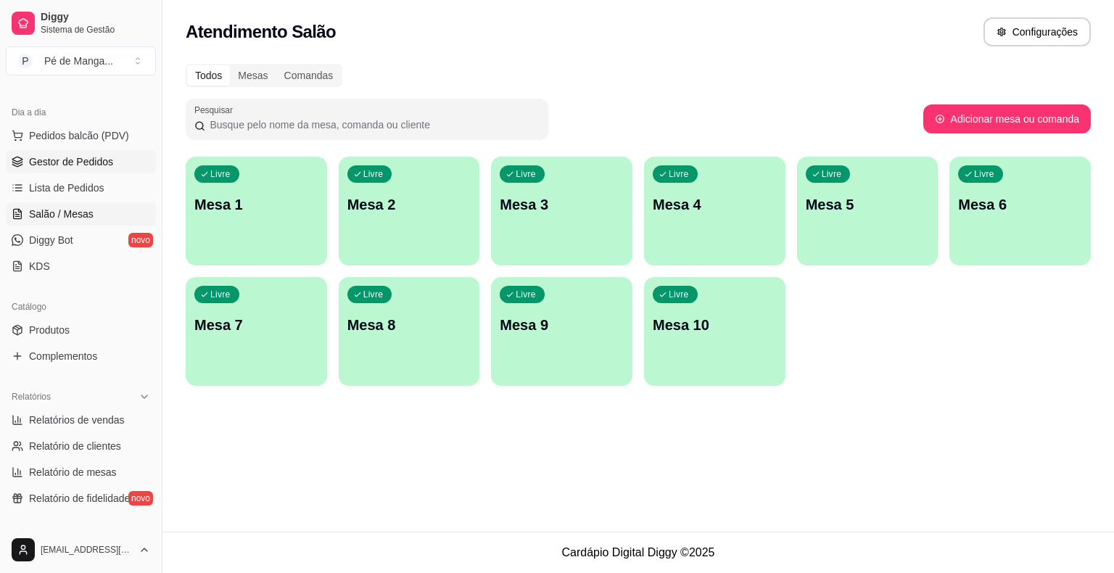
click at [71, 164] on span "Gestor de Pedidos" at bounding box center [71, 162] width 84 height 15
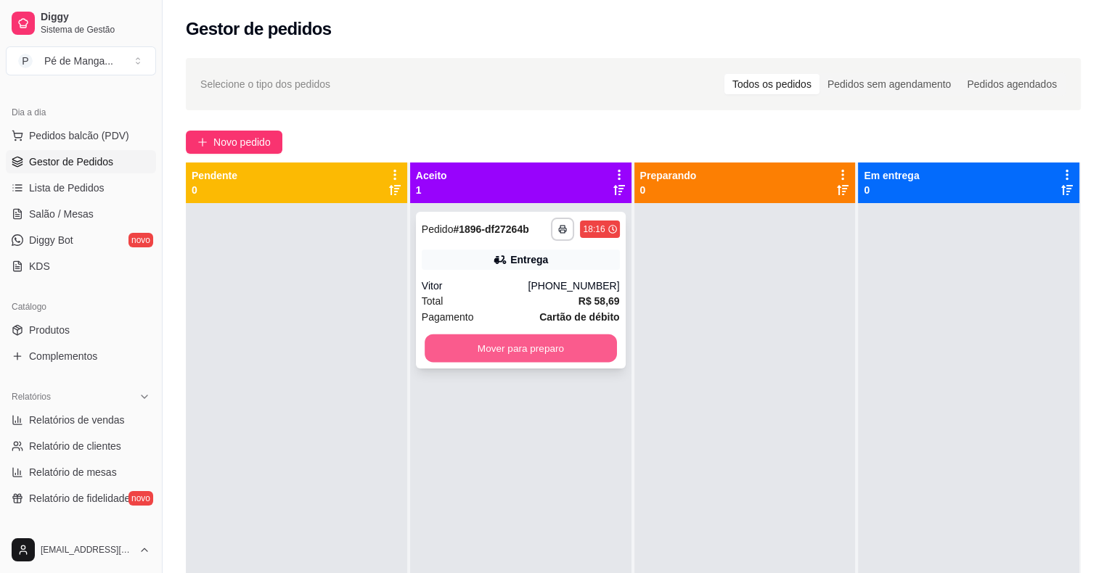
click at [579, 345] on button "Mover para preparo" at bounding box center [520, 348] width 192 height 28
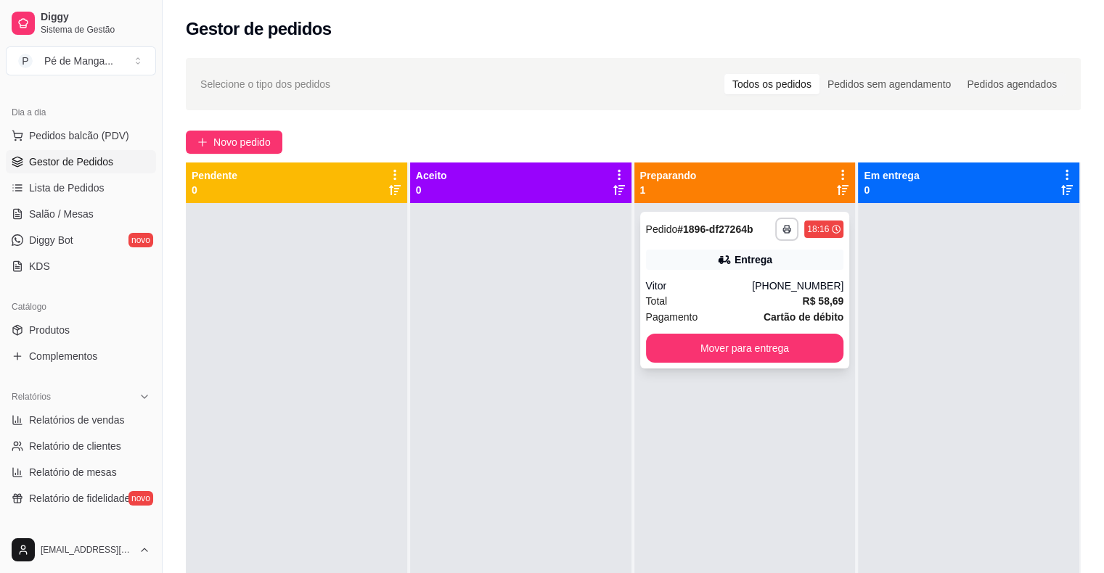
click at [723, 300] on div "Total R$ 58,69" at bounding box center [745, 301] width 198 height 16
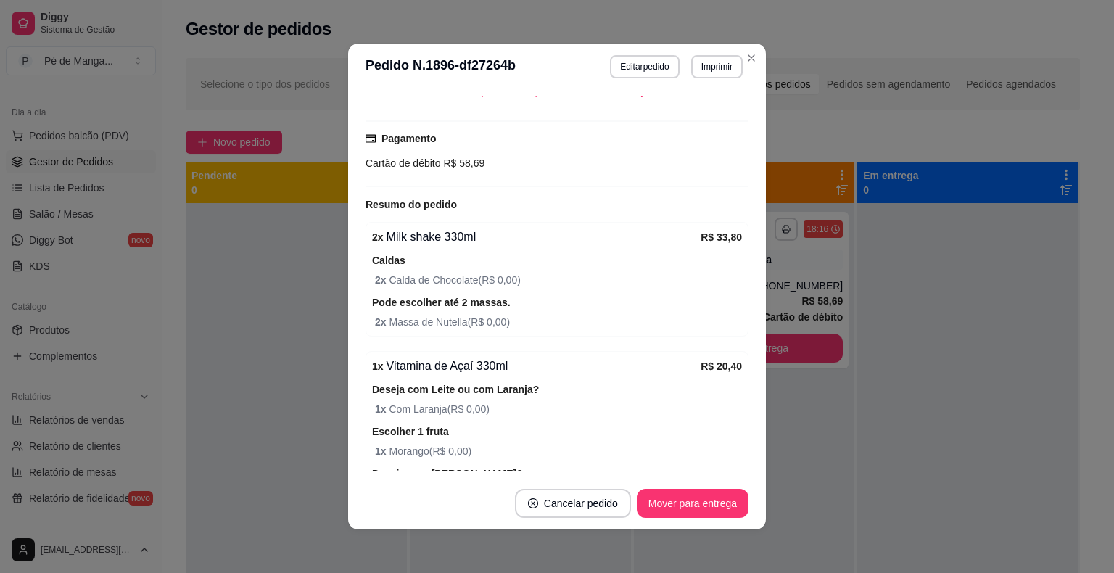
scroll to position [363, 0]
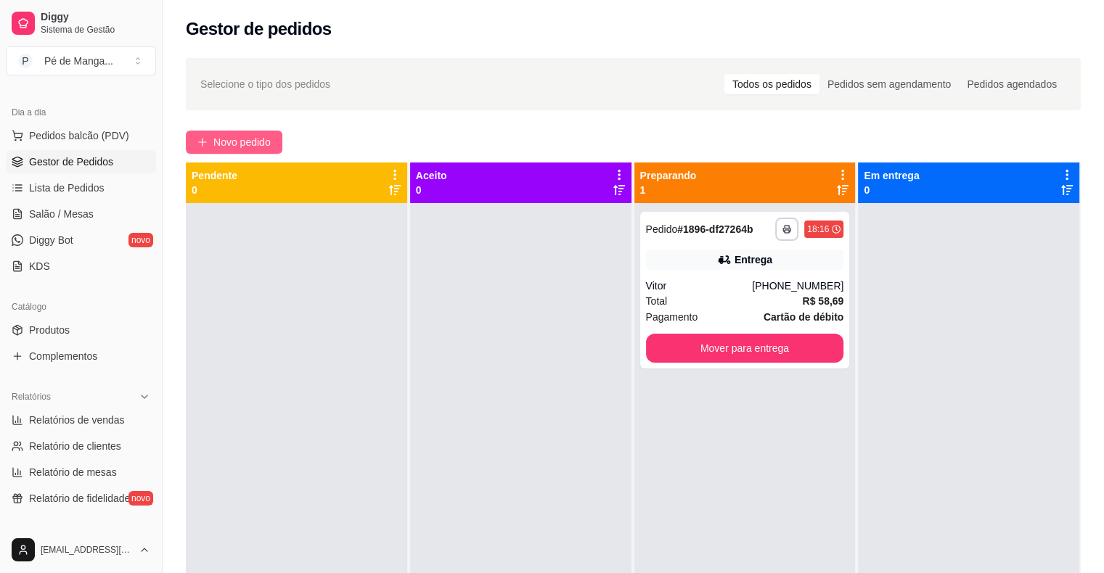
click at [221, 147] on span "Novo pedido" at bounding box center [241, 142] width 57 height 16
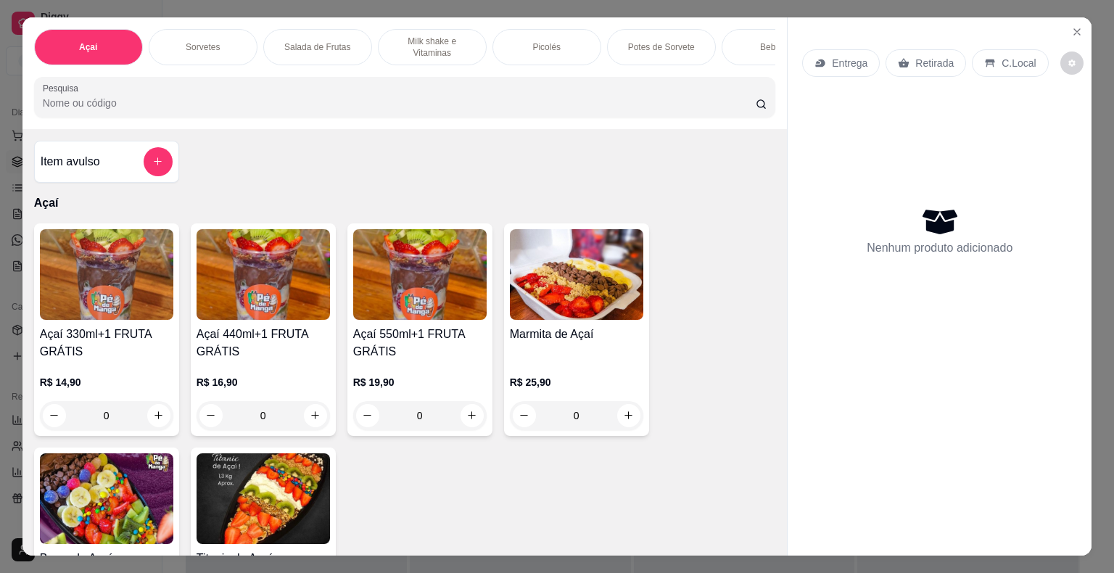
click at [743, 42] on div "Bebidas" at bounding box center [776, 47] width 109 height 36
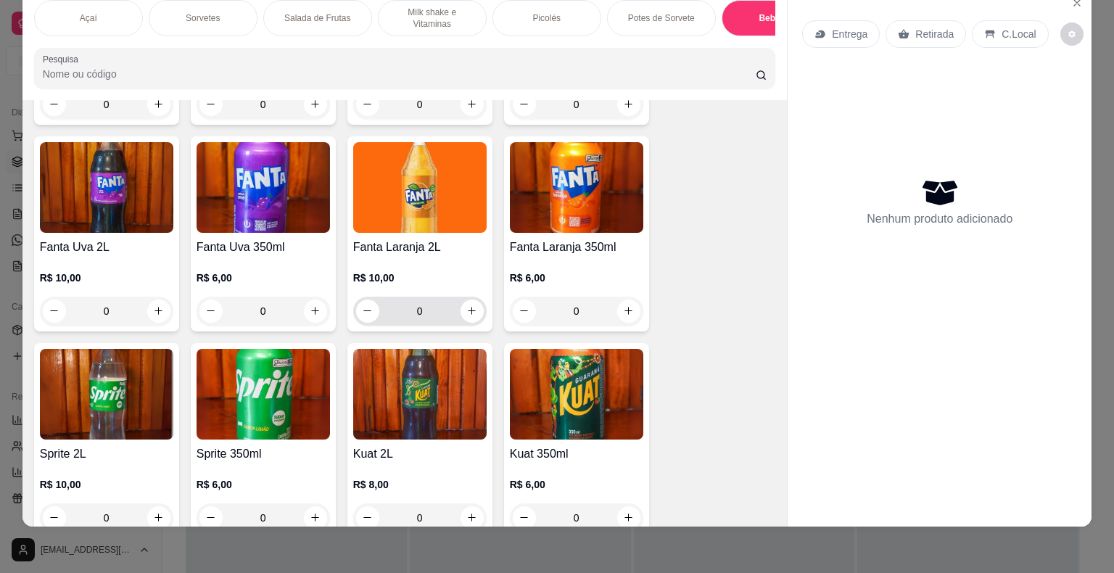
scroll to position [3521, 0]
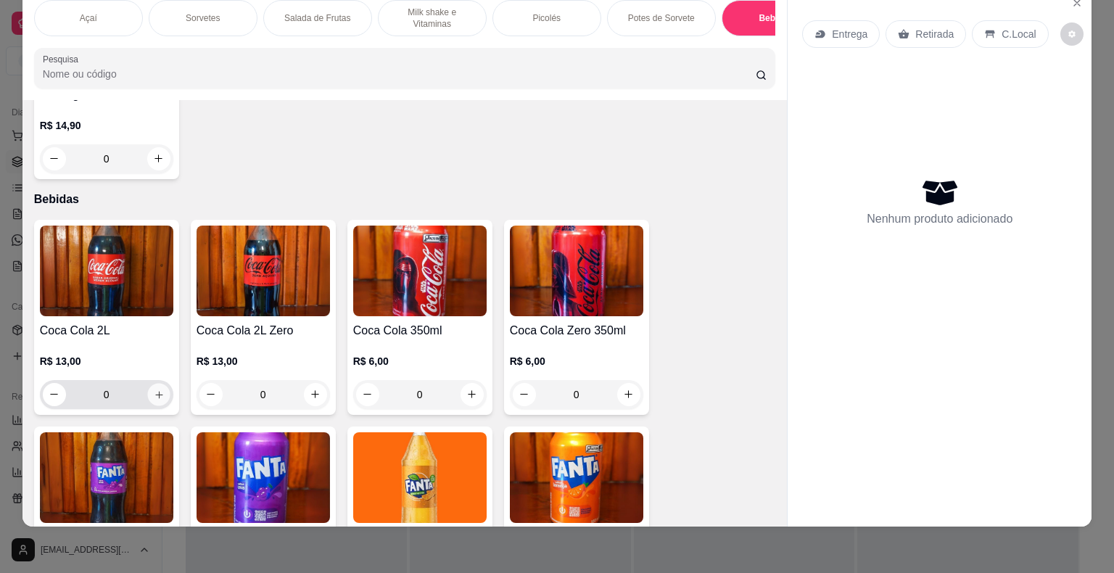
click at [153, 389] on icon "increase-product-quantity" at bounding box center [158, 394] width 11 height 11
type input "1"
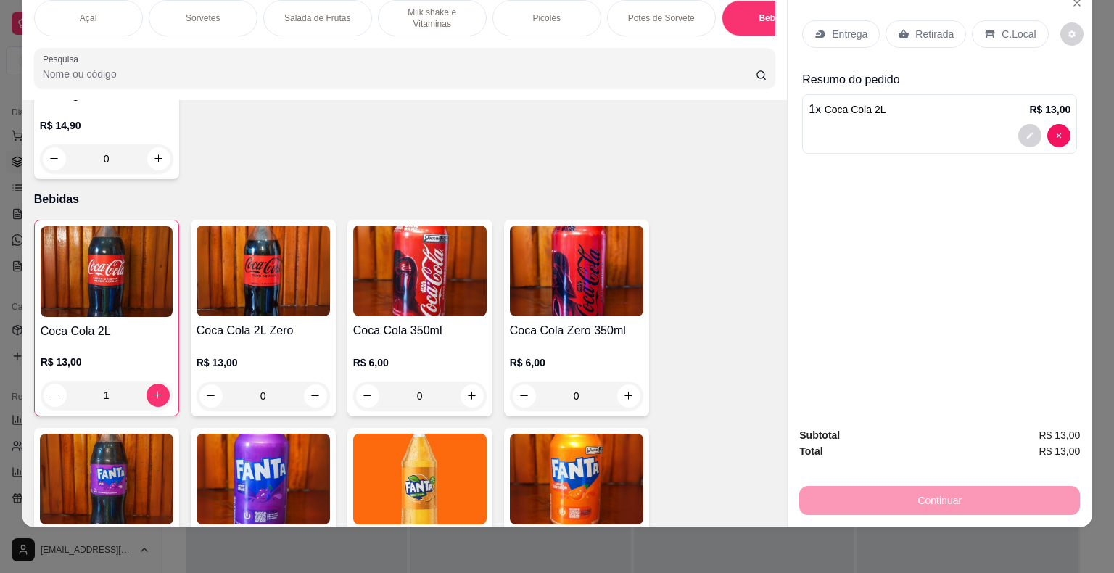
drag, startPoint x: 1019, startPoint y: 17, endPoint x: 998, endPoint y: 28, distance: 24.0
click at [1011, 27] on p "C.Local" at bounding box center [1019, 34] width 34 height 15
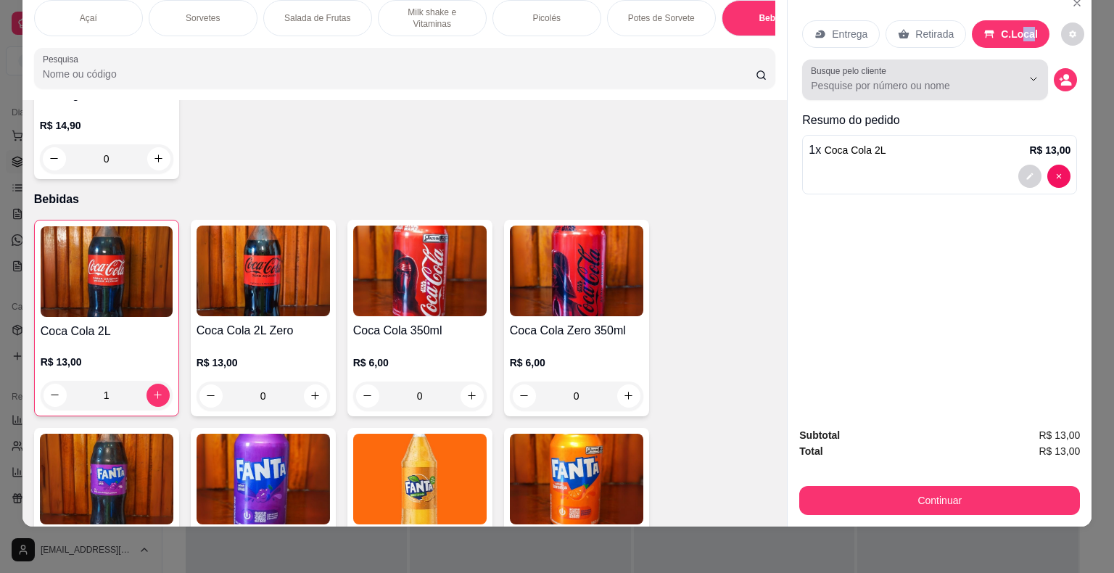
click at [899, 79] on input "Busque pelo cliente" at bounding box center [905, 85] width 188 height 15
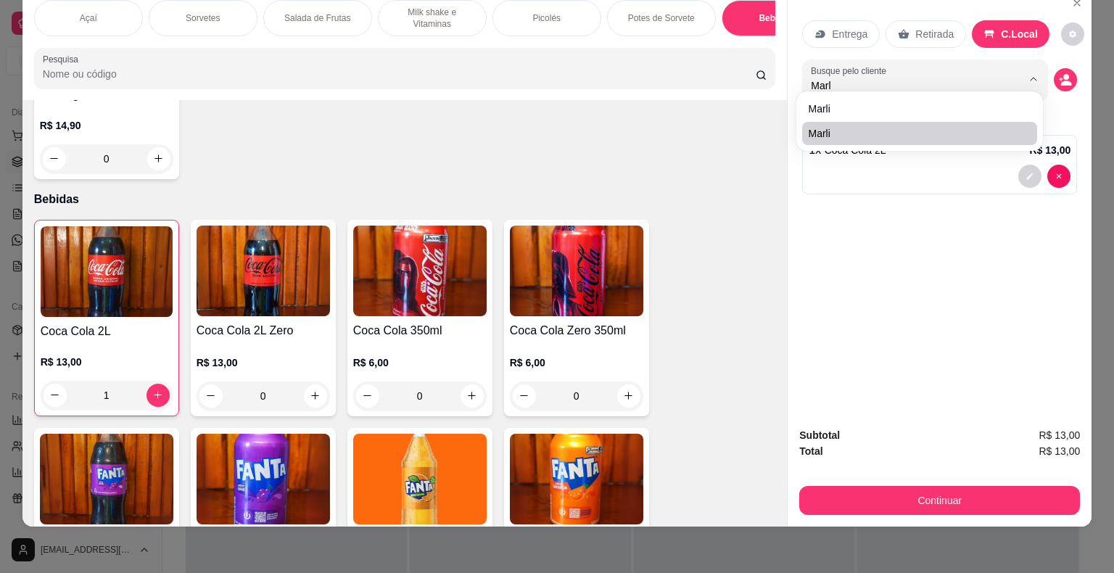
type input "Marl"
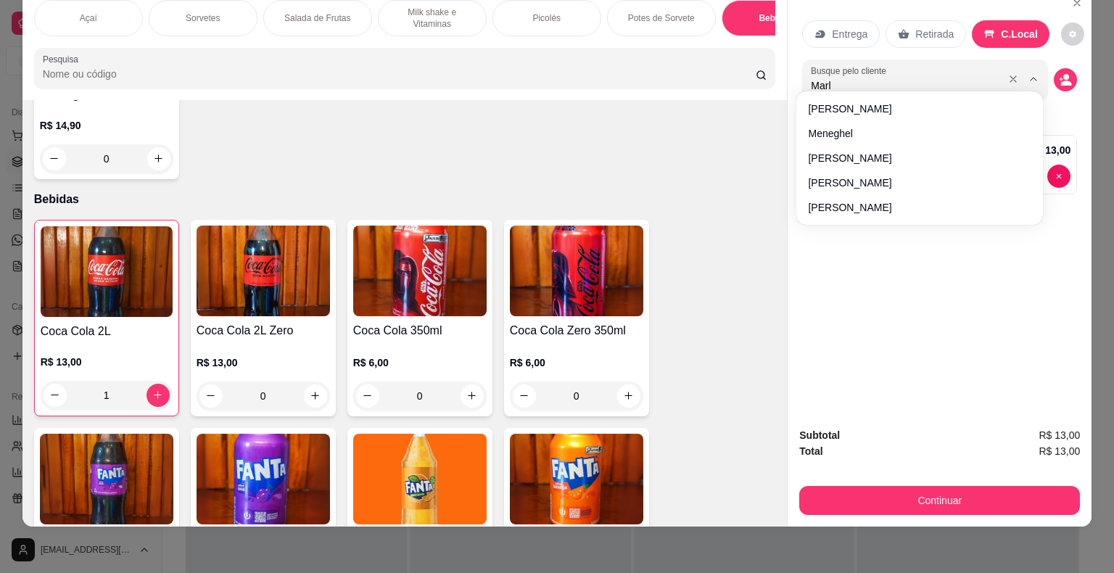
type input "Marli"
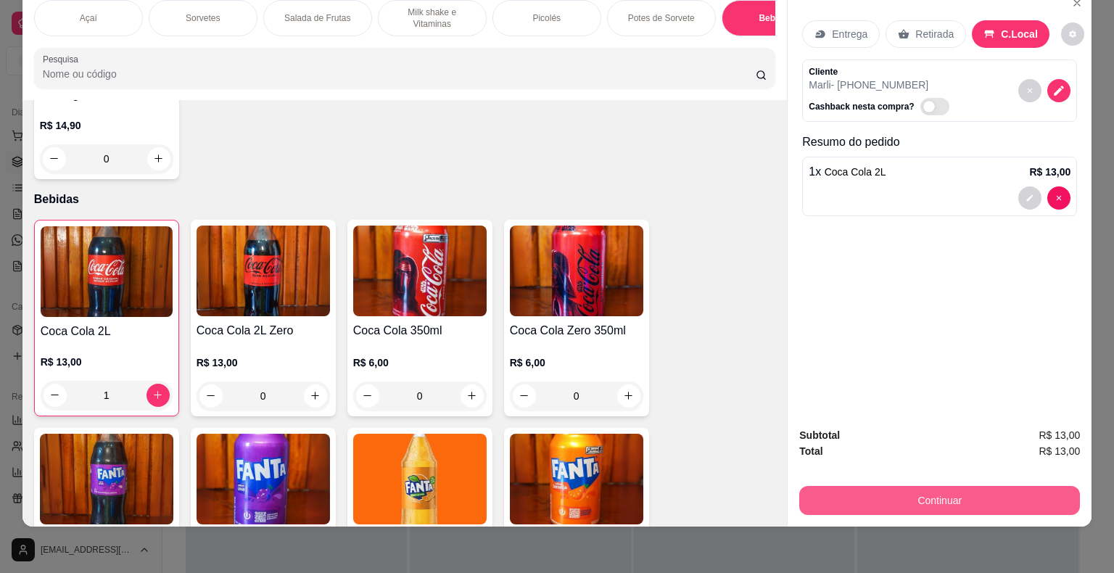
click at [929, 488] on button "Continuar" at bounding box center [940, 500] width 281 height 29
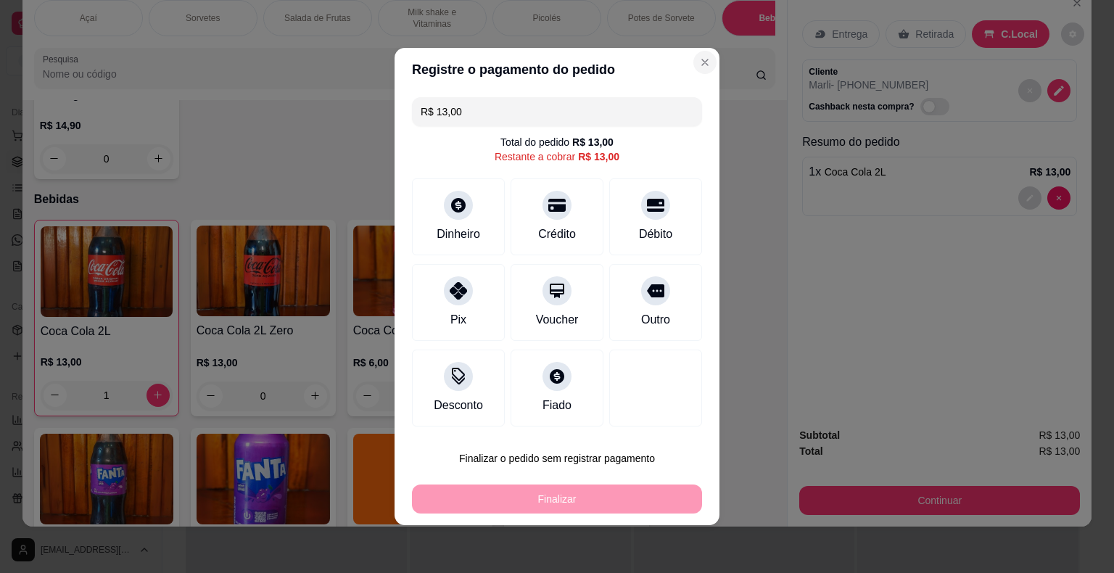
drag, startPoint x: 682, startPoint y: 69, endPoint x: 695, endPoint y: 73, distance: 13.8
click at [682, 69] on header "Registre o pagamento do pedido" at bounding box center [557, 70] width 325 height 44
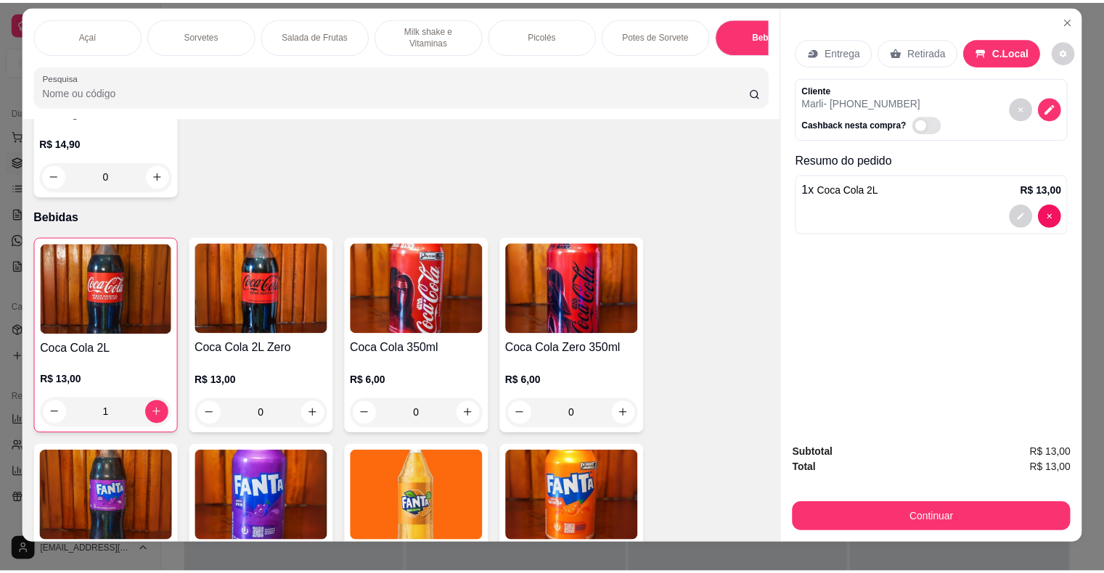
scroll to position [0, 0]
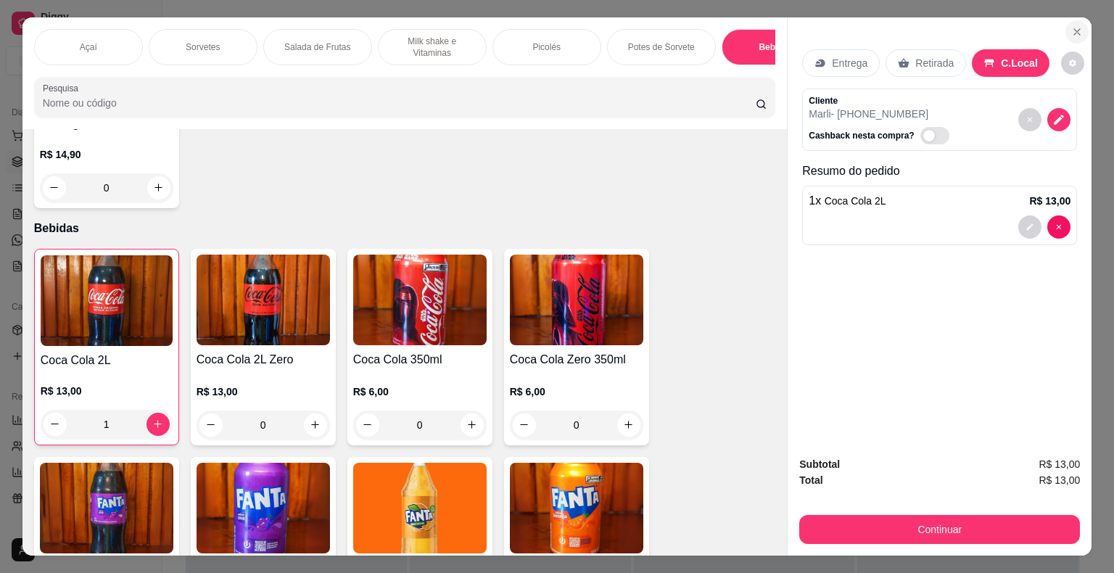
click at [1072, 29] on icon "Close" at bounding box center [1078, 32] width 12 height 12
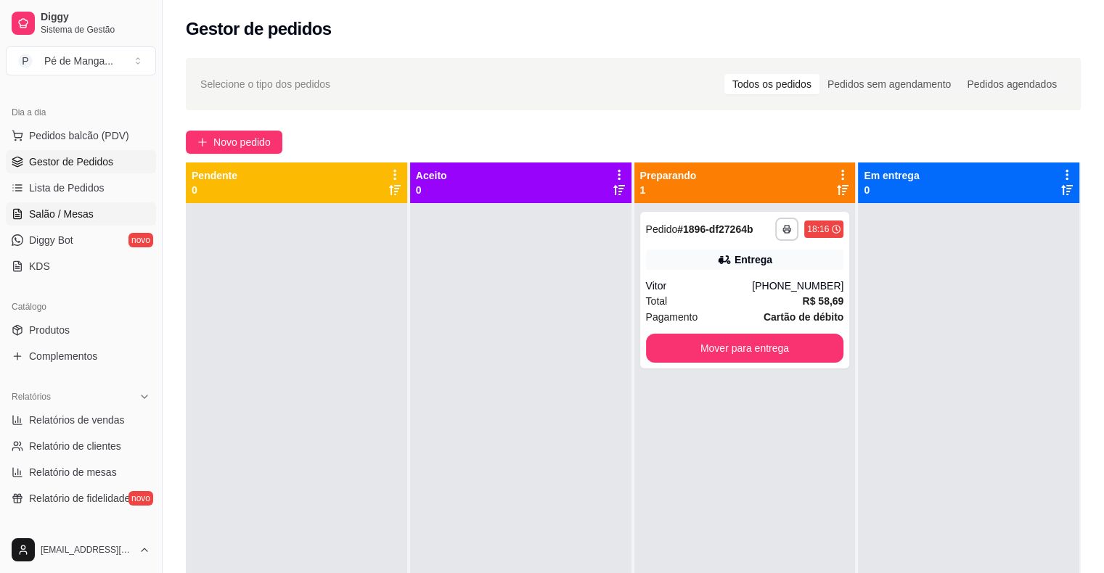
click at [75, 218] on span "Salão / Mesas" at bounding box center [61, 214] width 65 height 15
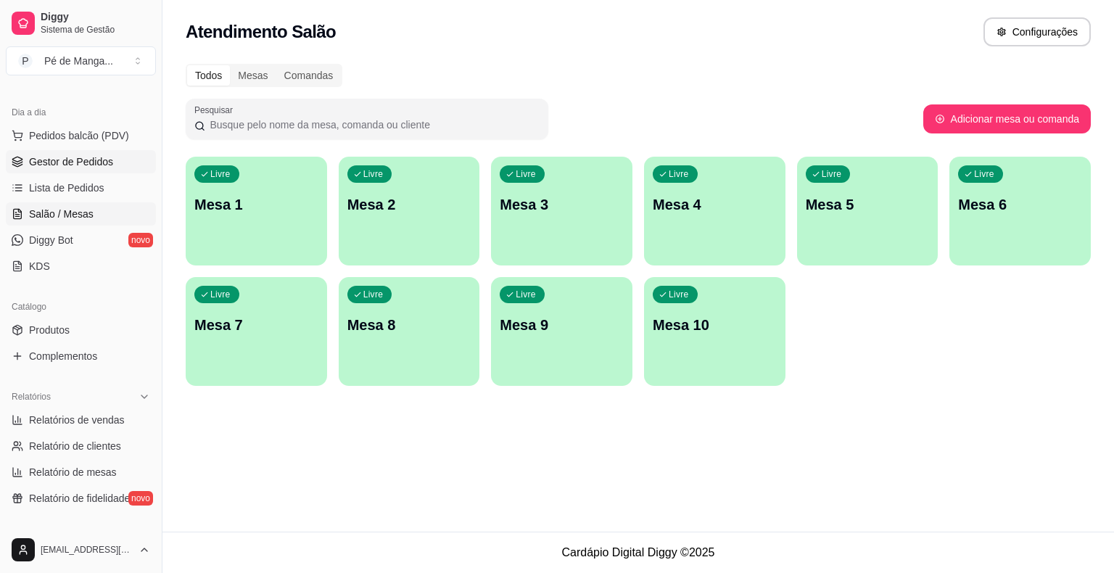
click at [76, 157] on span "Gestor de Pedidos" at bounding box center [71, 162] width 84 height 15
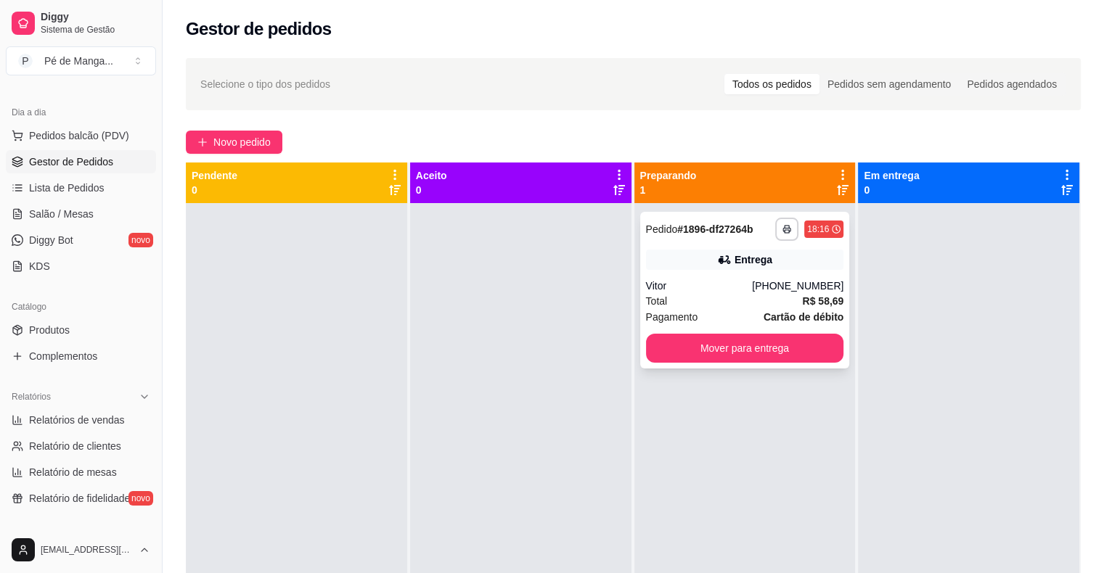
click at [711, 251] on div "Entrega" at bounding box center [745, 260] width 198 height 20
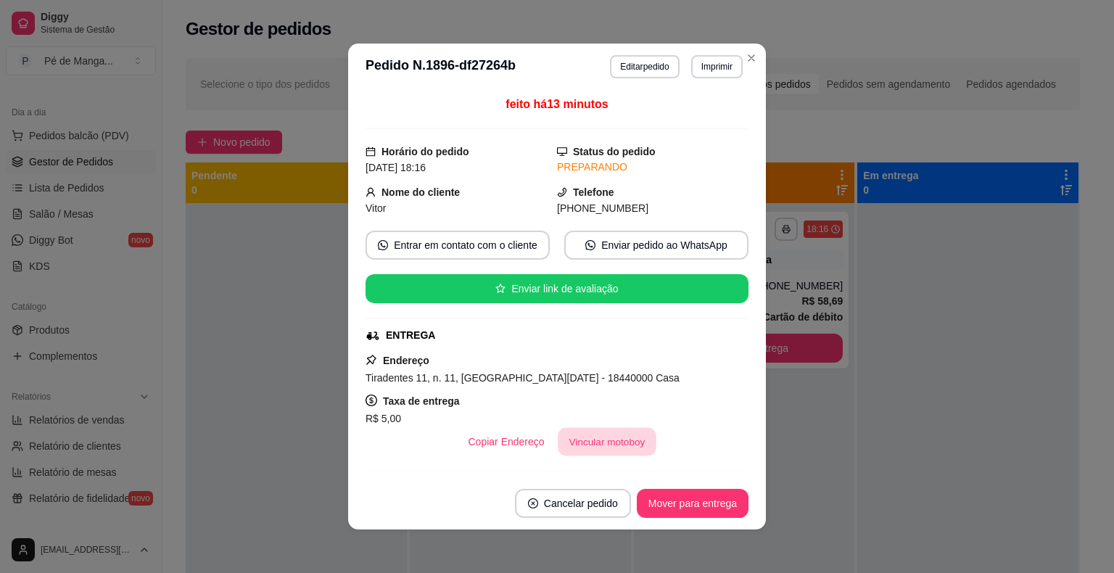
click at [590, 442] on button "Vincular motoboy" at bounding box center [607, 442] width 99 height 28
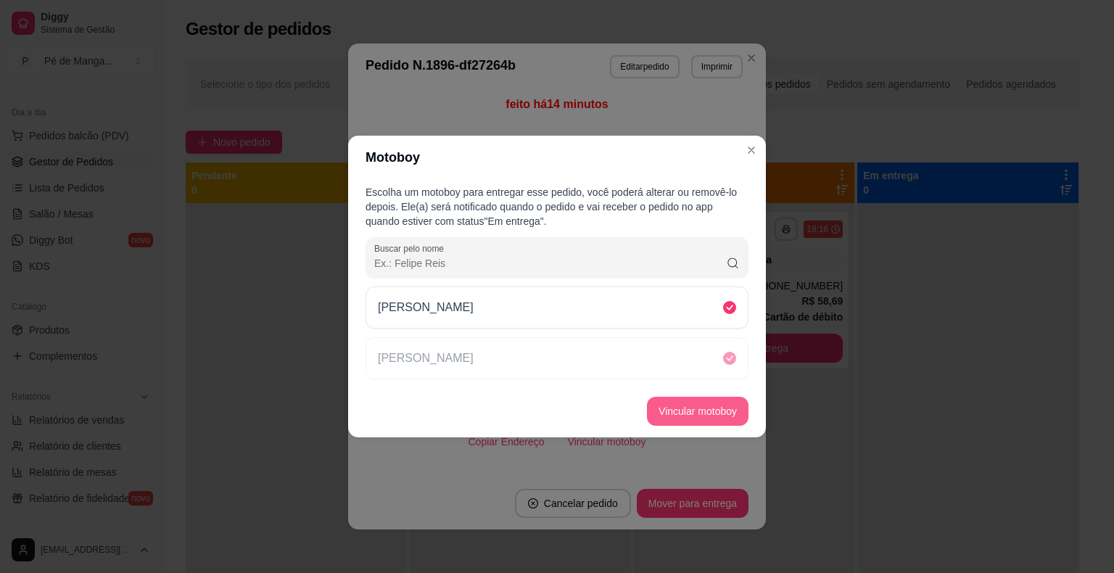
click at [705, 406] on button "Vincular motoboy" at bounding box center [698, 411] width 102 height 29
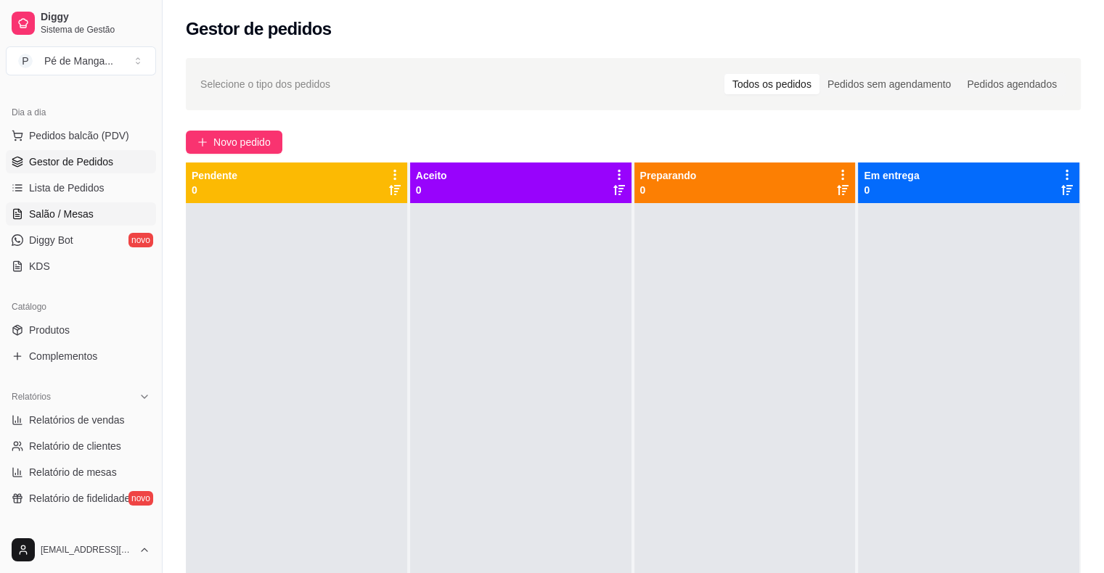
click at [91, 213] on link "Salão / Mesas" at bounding box center [81, 213] width 150 height 23
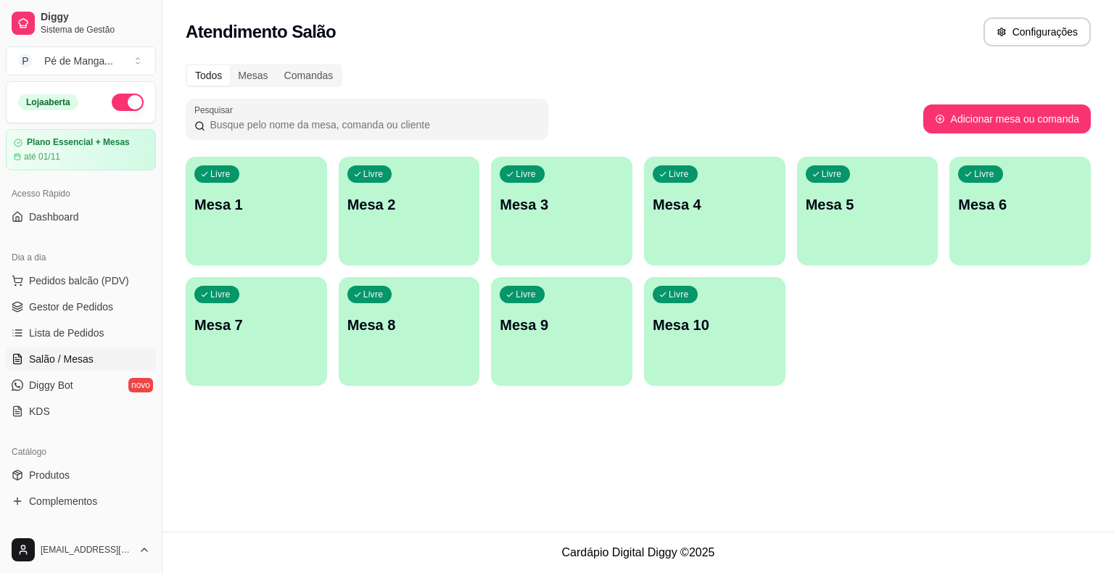
click at [264, 224] on div "Livre Mesa 1" at bounding box center [256, 202] width 141 height 91
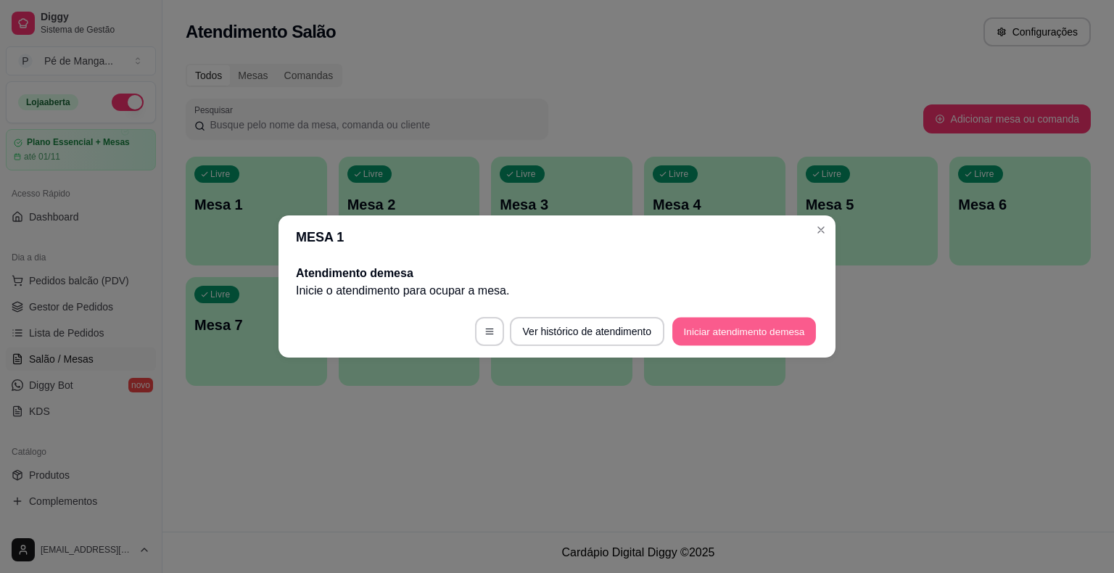
click at [734, 332] on button "Iniciar atendimento de mesa" at bounding box center [745, 332] width 144 height 28
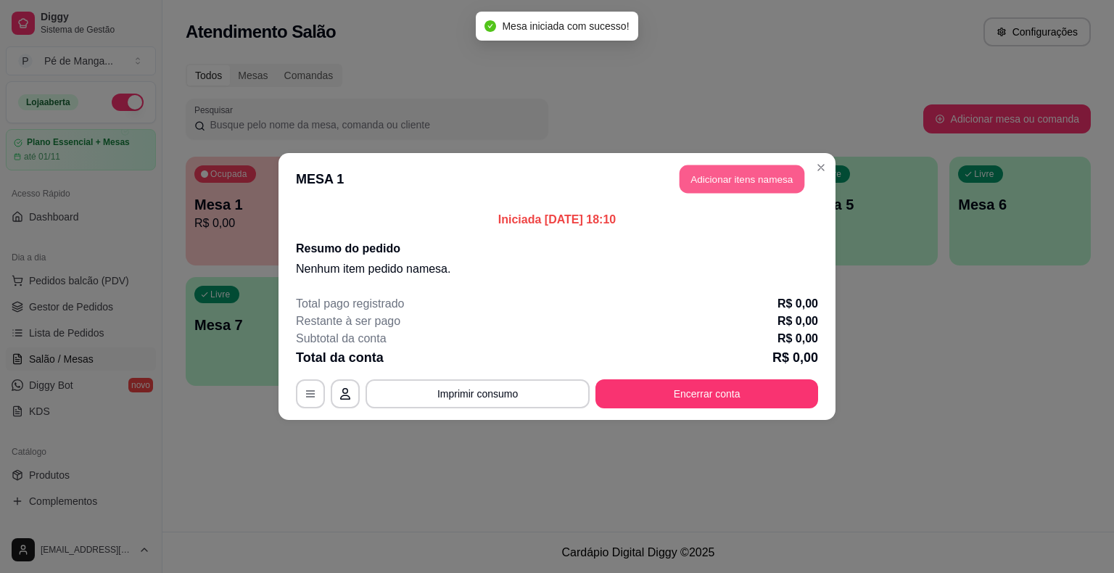
click at [731, 178] on button "Adicionar itens na mesa" at bounding box center [742, 179] width 125 height 28
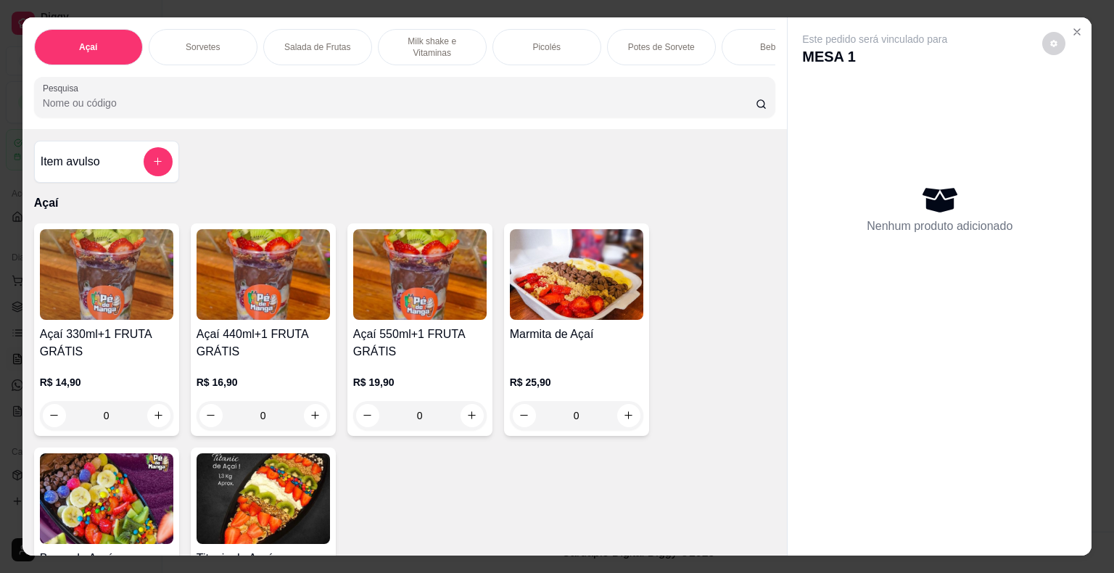
click at [321, 30] on div "Salada de Frutas" at bounding box center [317, 47] width 109 height 36
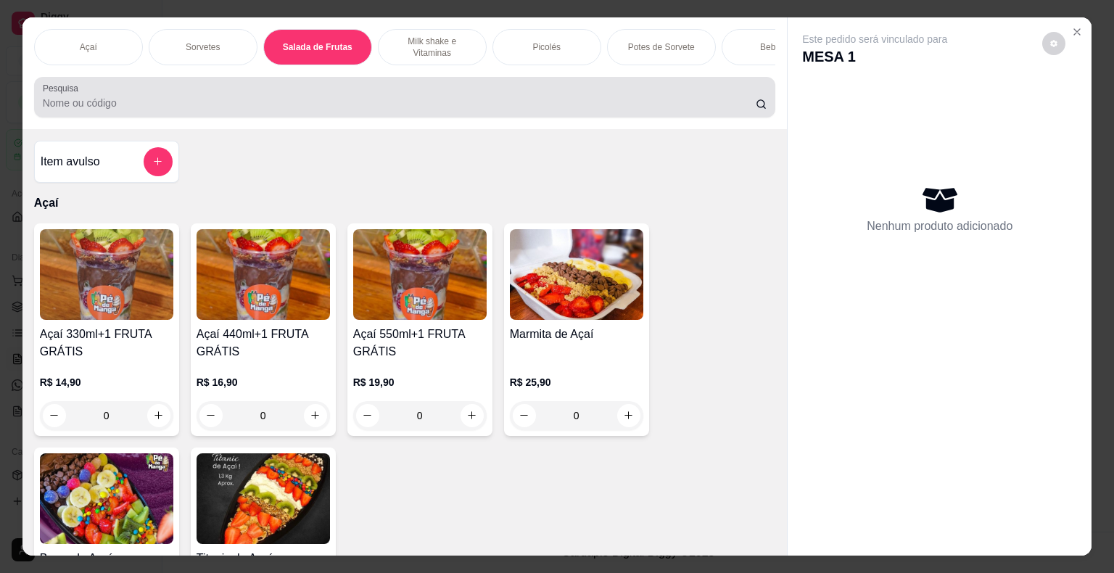
scroll to position [35, 0]
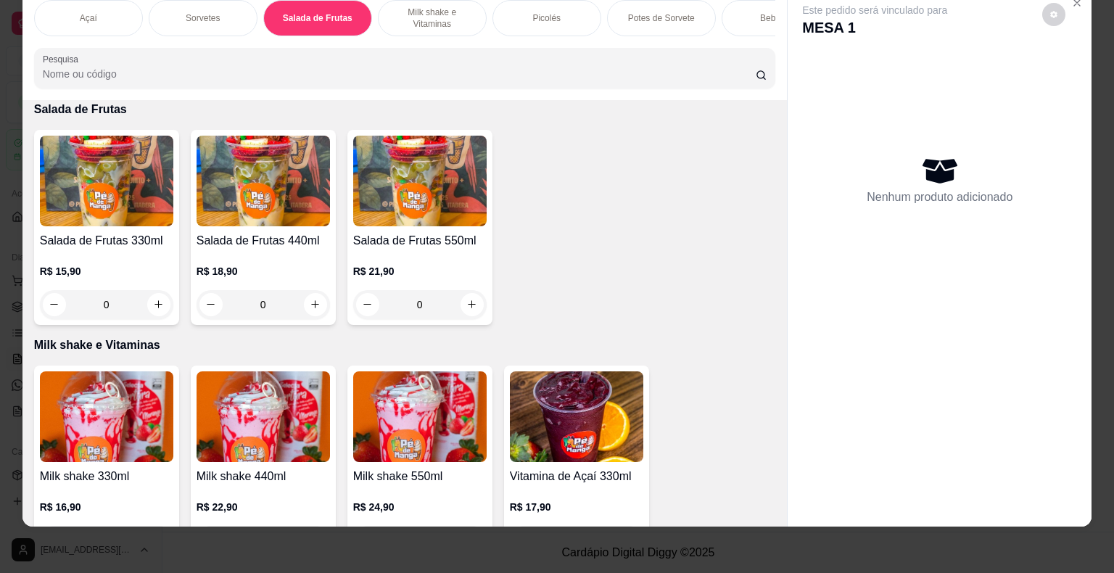
click at [470, 302] on div "0" at bounding box center [419, 304] width 133 height 29
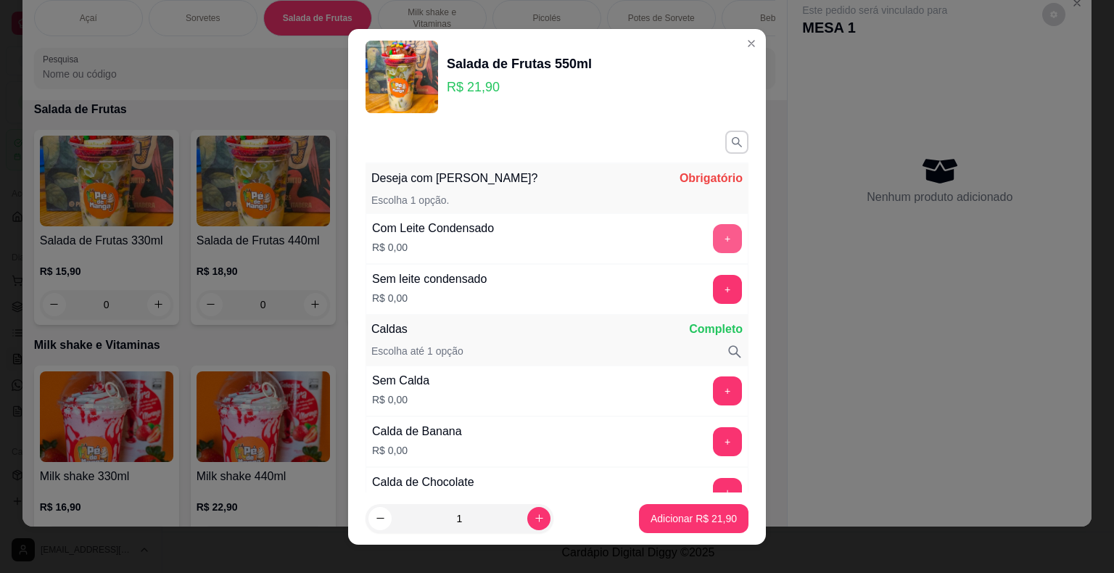
click at [713, 238] on button "+" at bounding box center [727, 238] width 29 height 29
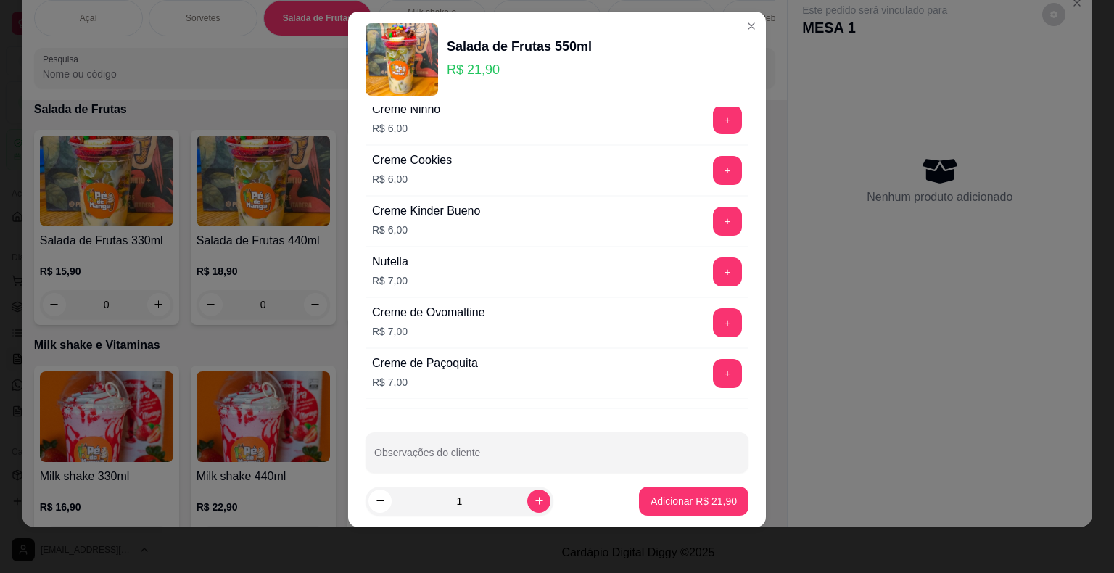
scroll to position [1883, 0]
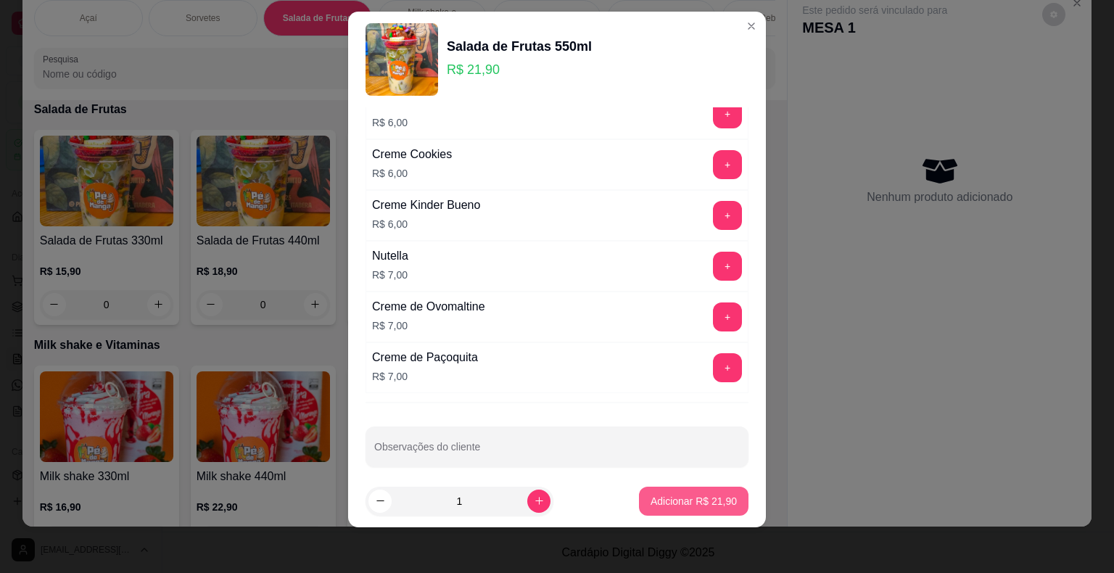
click at [672, 496] on p "Adicionar R$ 21,90" at bounding box center [694, 501] width 86 height 15
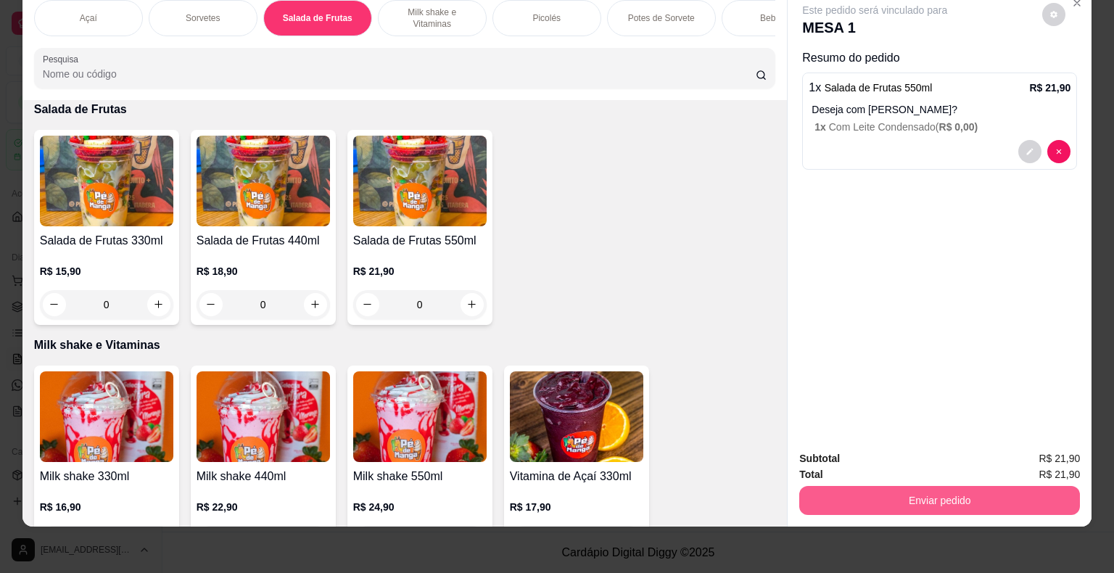
click at [903, 506] on div "Subtotal R$ 21,90 Total R$ 21,90 Enviar pedido" at bounding box center [940, 483] width 304 height 88
click at [908, 487] on button "Enviar pedido" at bounding box center [940, 501] width 272 height 28
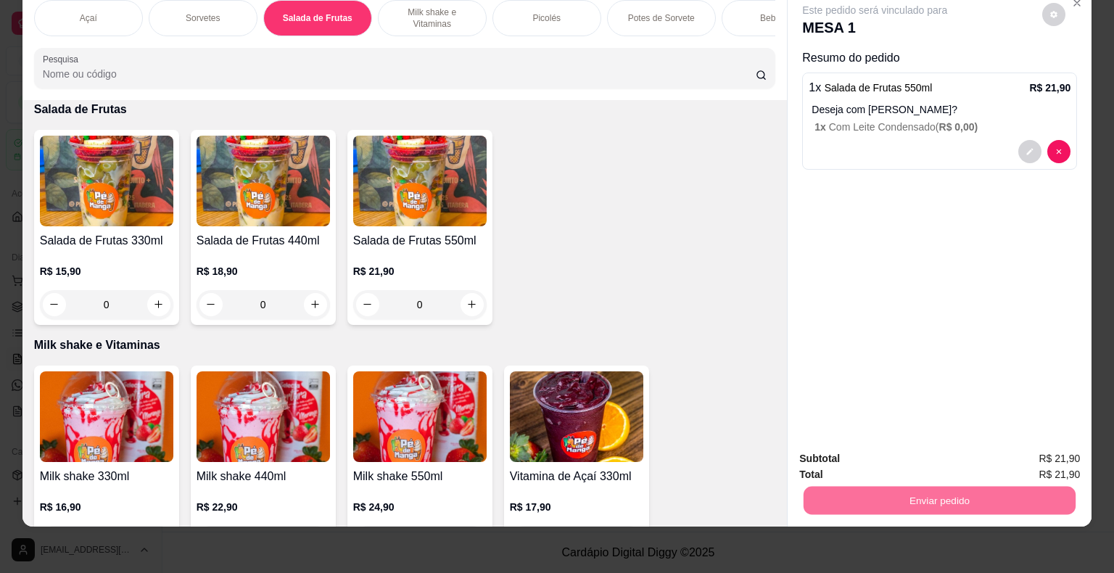
click at [1034, 453] on button "Enviar pedido" at bounding box center [1043, 454] width 82 height 28
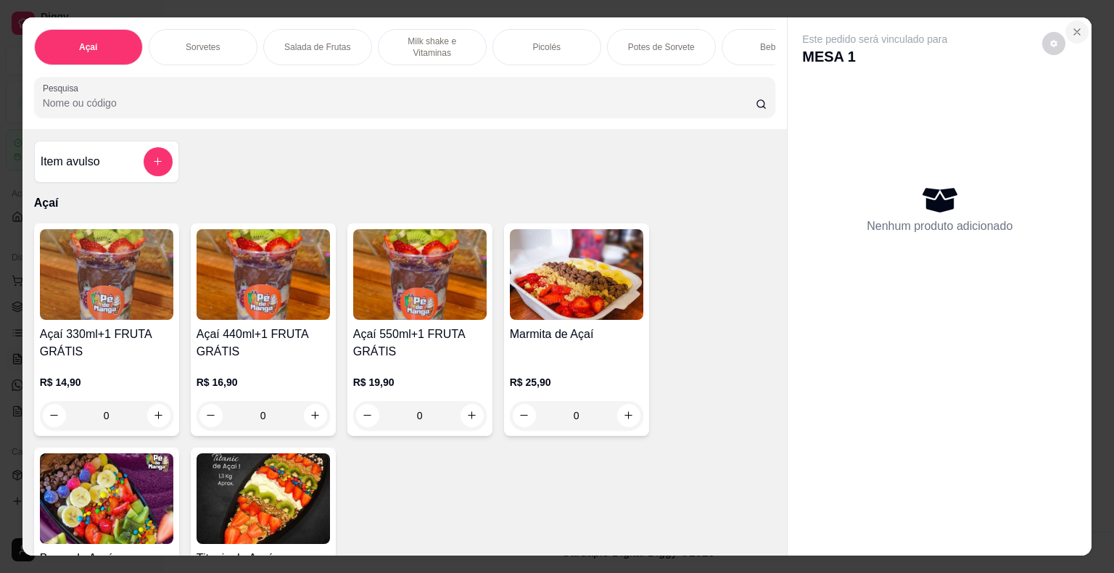
click at [1072, 26] on icon "Close" at bounding box center [1078, 32] width 12 height 12
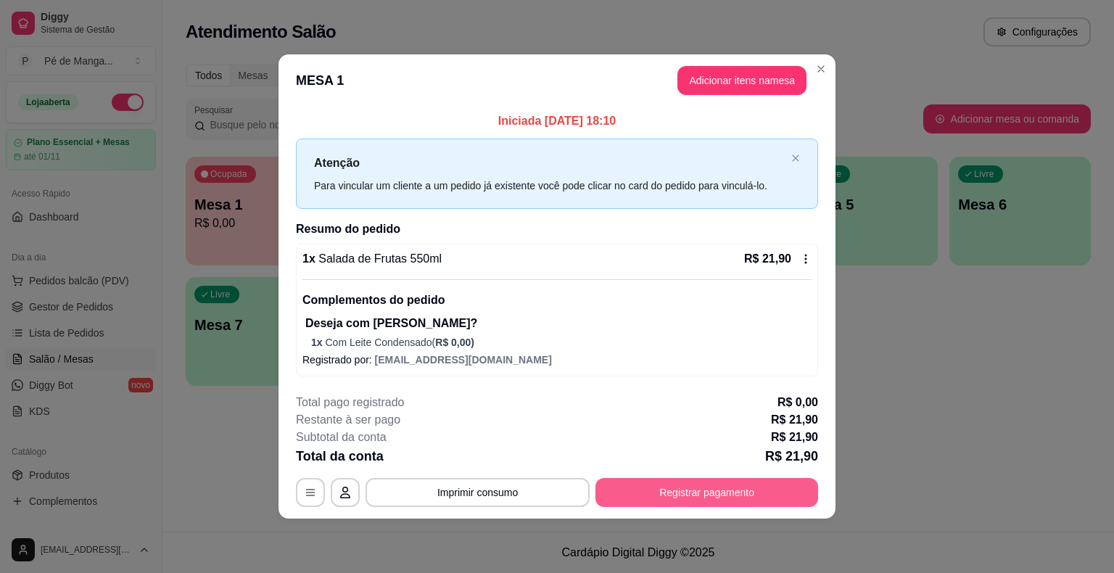
click at [694, 501] on button "Registrar pagamento" at bounding box center [707, 492] width 223 height 29
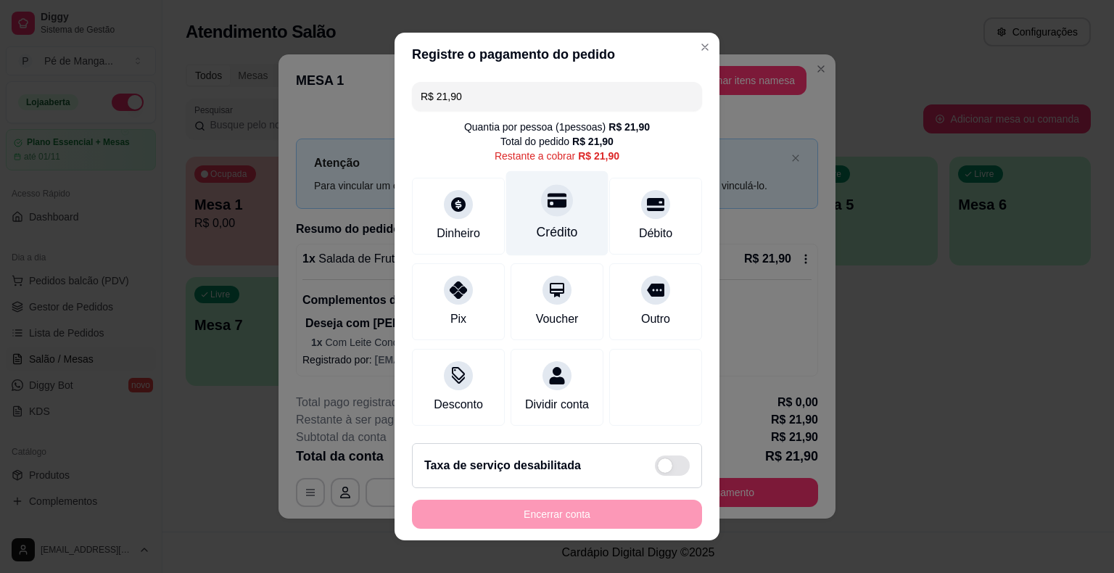
click at [551, 214] on div at bounding box center [557, 200] width 32 height 32
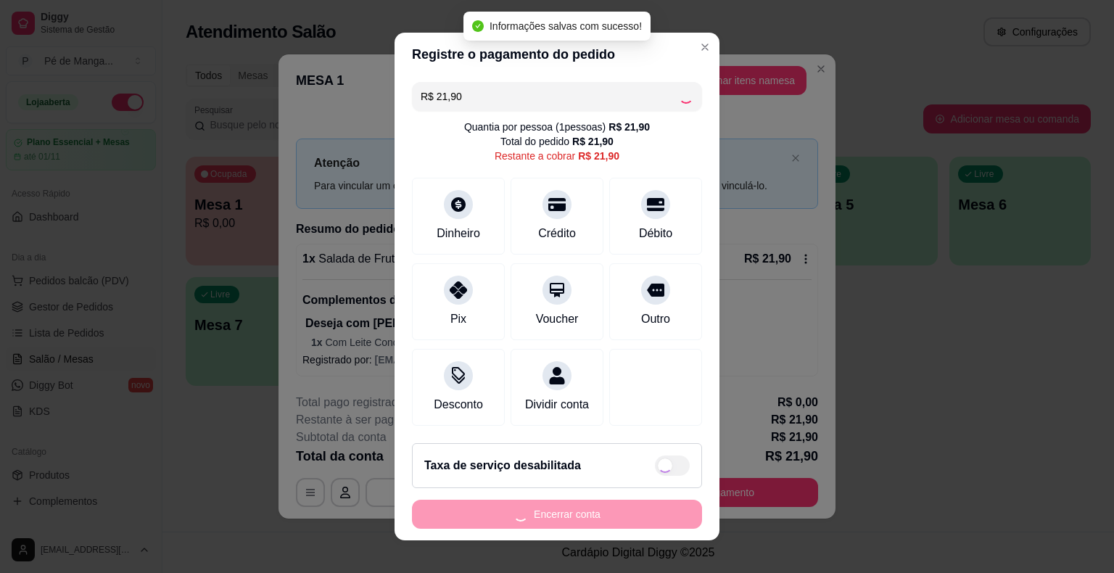
type input "R$ 0,00"
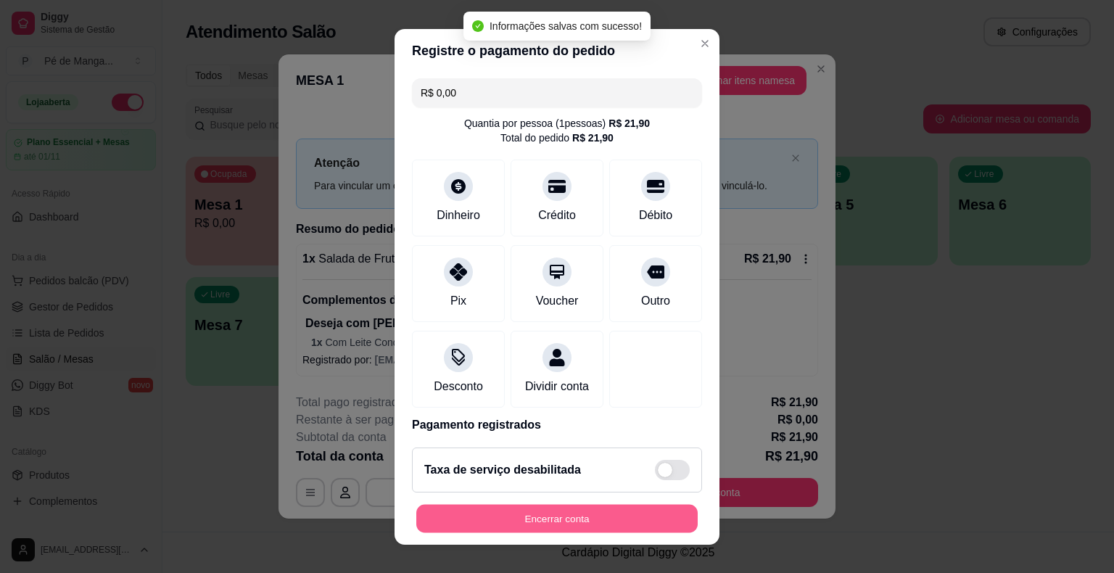
click at [529, 519] on button "Encerrar conta" at bounding box center [557, 518] width 282 height 28
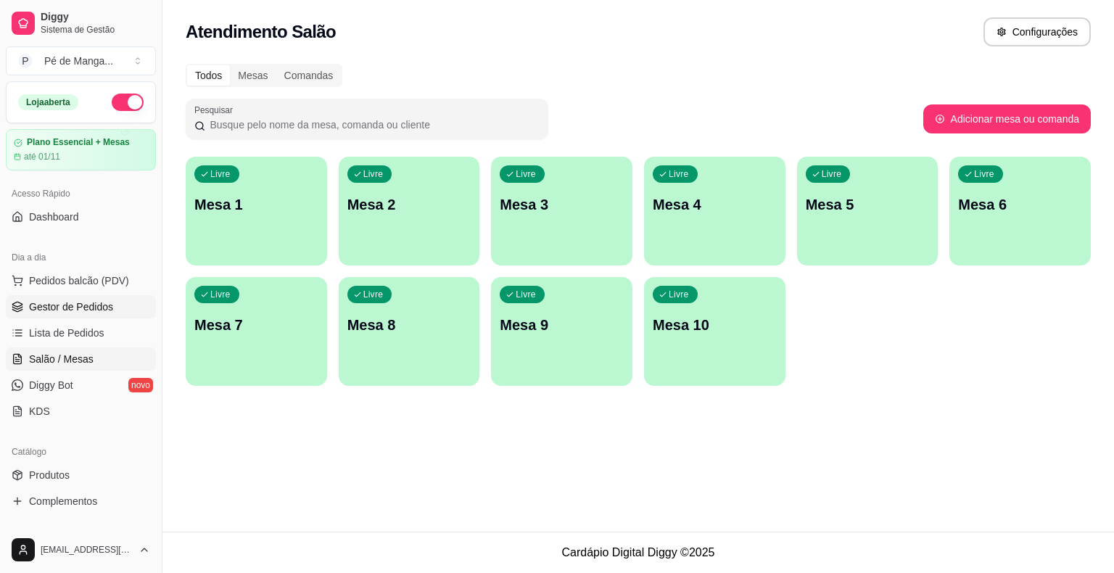
click at [113, 311] on link "Gestor de Pedidos" at bounding box center [81, 306] width 150 height 23
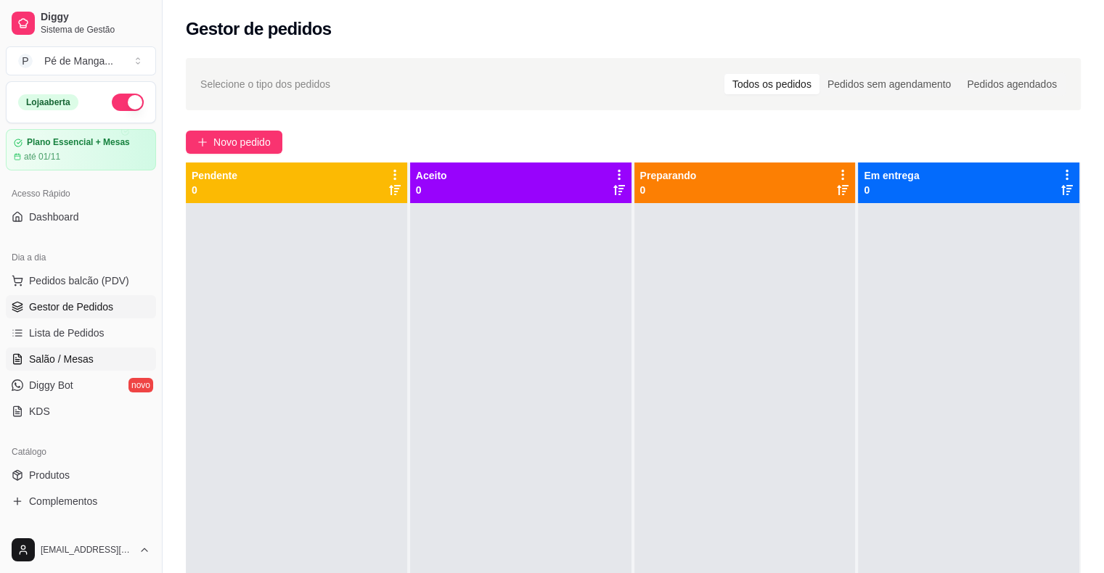
click at [96, 353] on link "Salão / Mesas" at bounding box center [81, 359] width 150 height 23
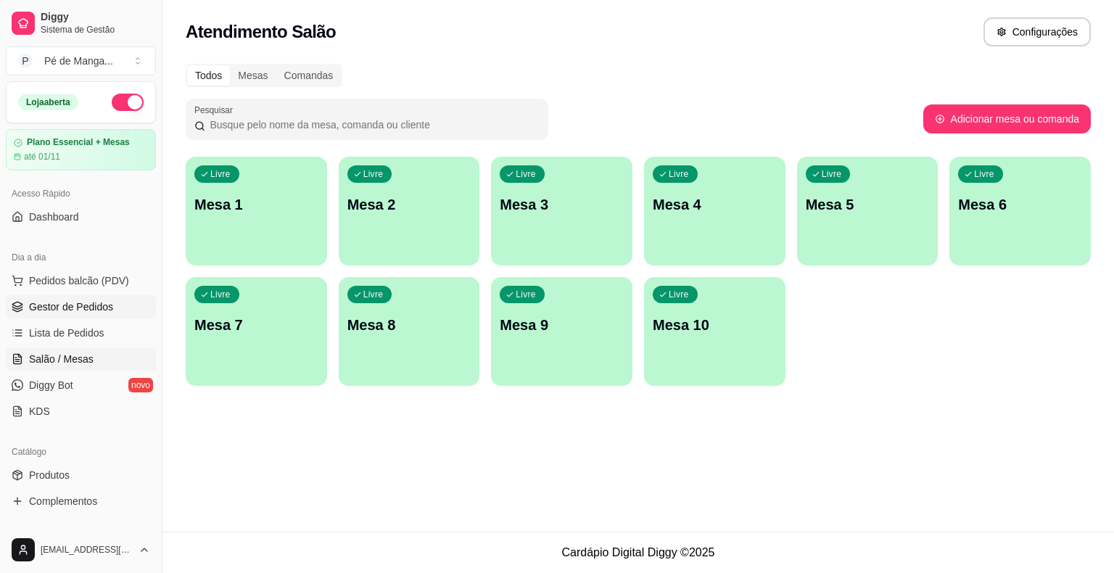
click at [112, 304] on link "Gestor de Pedidos" at bounding box center [81, 306] width 150 height 23
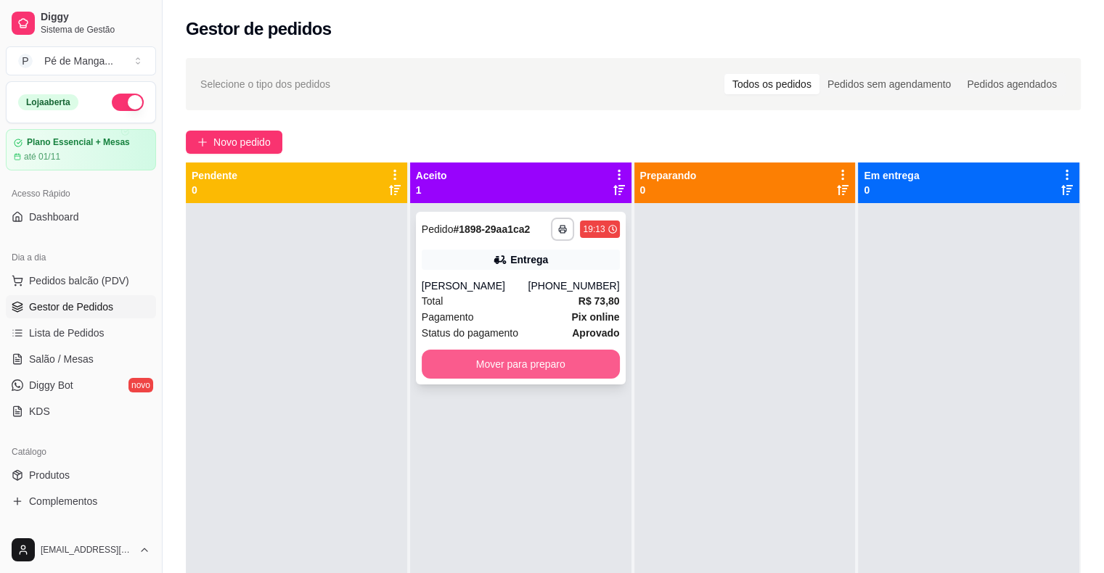
click at [506, 362] on button "Mover para preparo" at bounding box center [521, 364] width 198 height 29
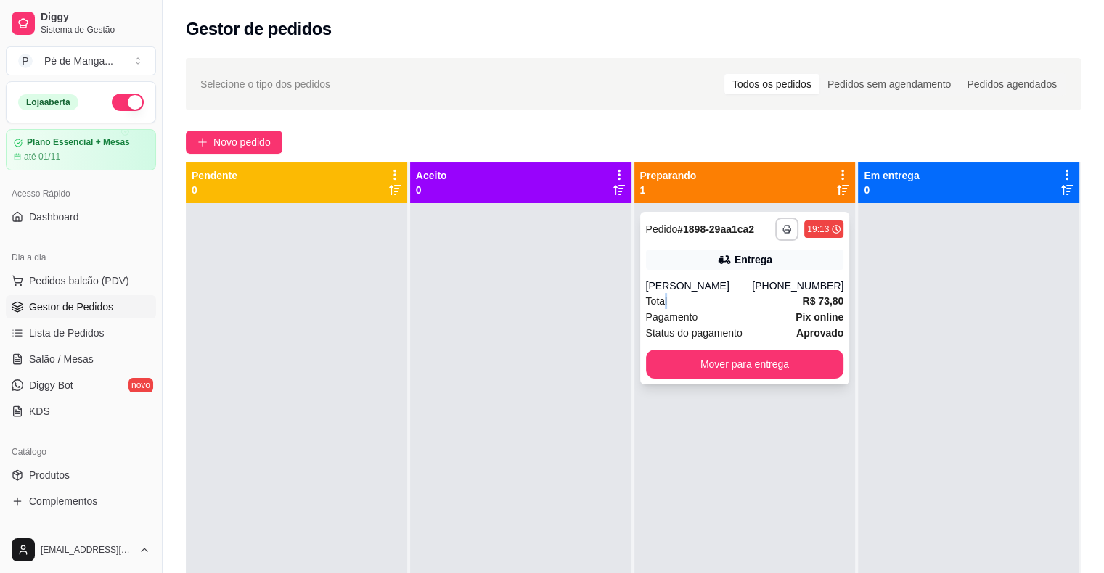
drag, startPoint x: 656, startPoint y: 297, endPoint x: 672, endPoint y: 321, distance: 29.4
click at [672, 321] on div "**********" at bounding box center [745, 298] width 210 height 173
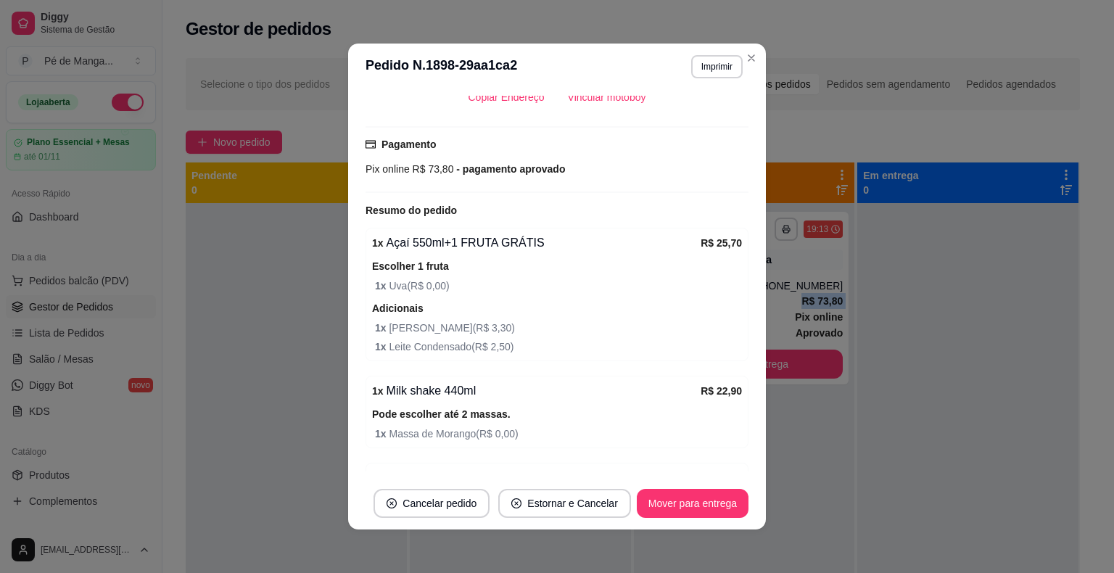
scroll to position [490, 0]
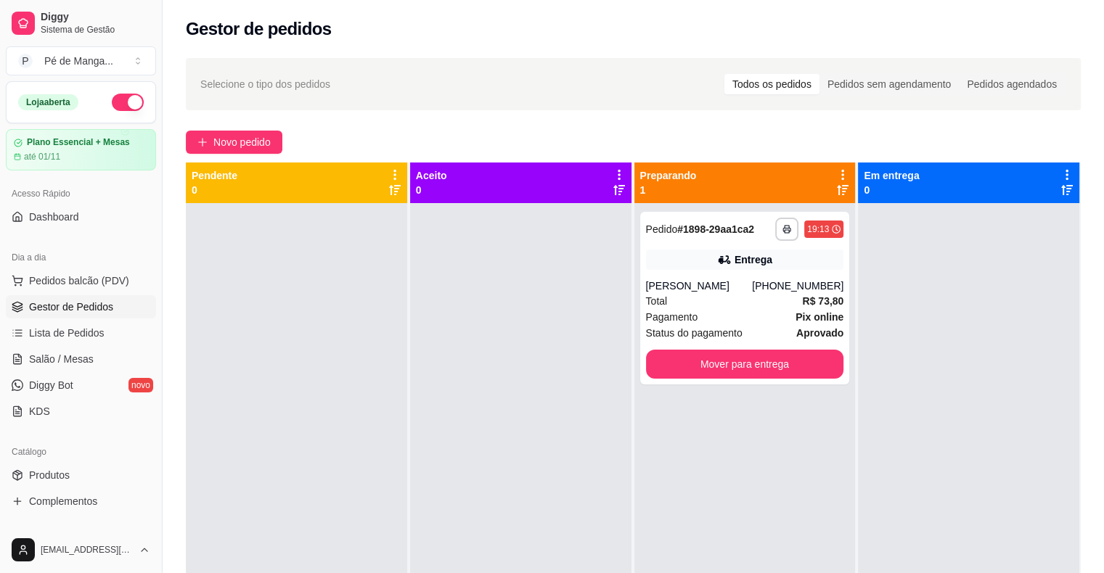
click at [818, 451] on div "**********" at bounding box center [744, 489] width 221 height 573
click at [757, 319] on div "Pagamento Pix online" at bounding box center [745, 317] width 198 height 16
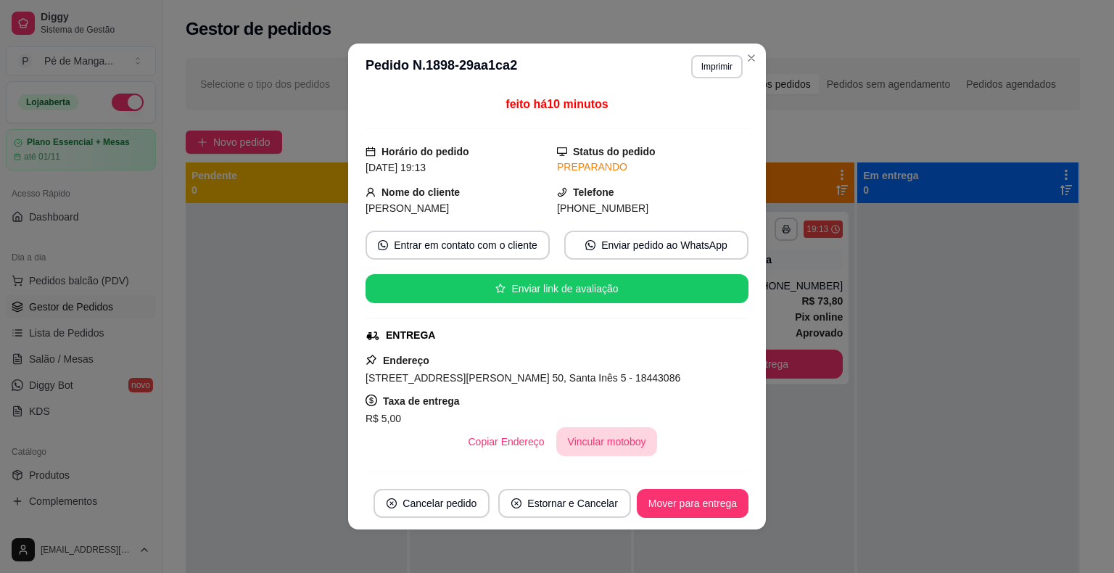
click at [611, 446] on button "Vincular motoboy" at bounding box center [607, 441] width 102 height 29
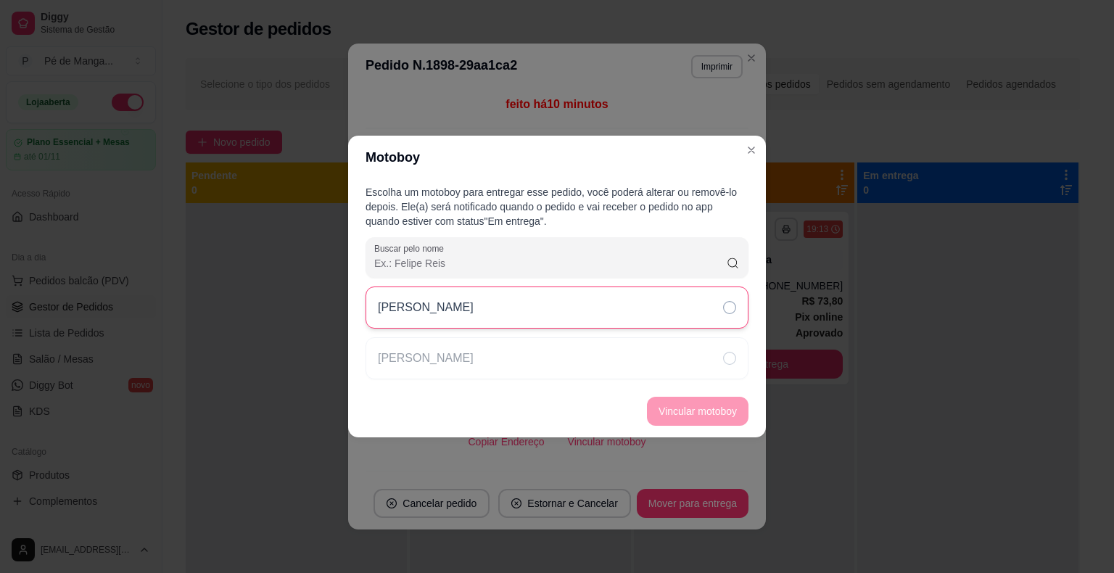
click at [622, 315] on div "[PERSON_NAME]" at bounding box center [557, 308] width 383 height 42
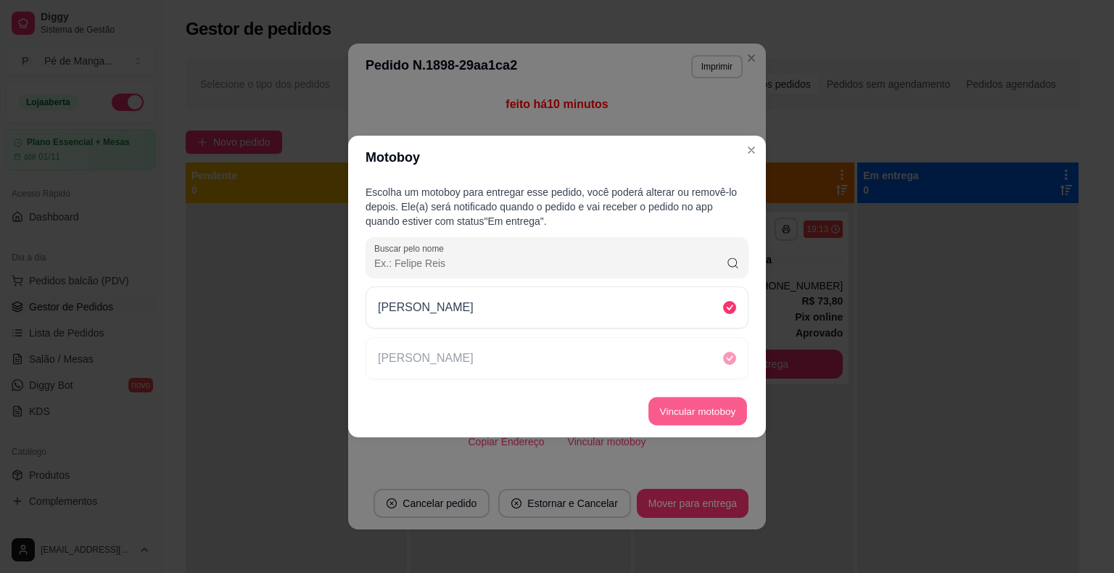
click at [691, 416] on button "Vincular motoboy" at bounding box center [698, 412] width 99 height 28
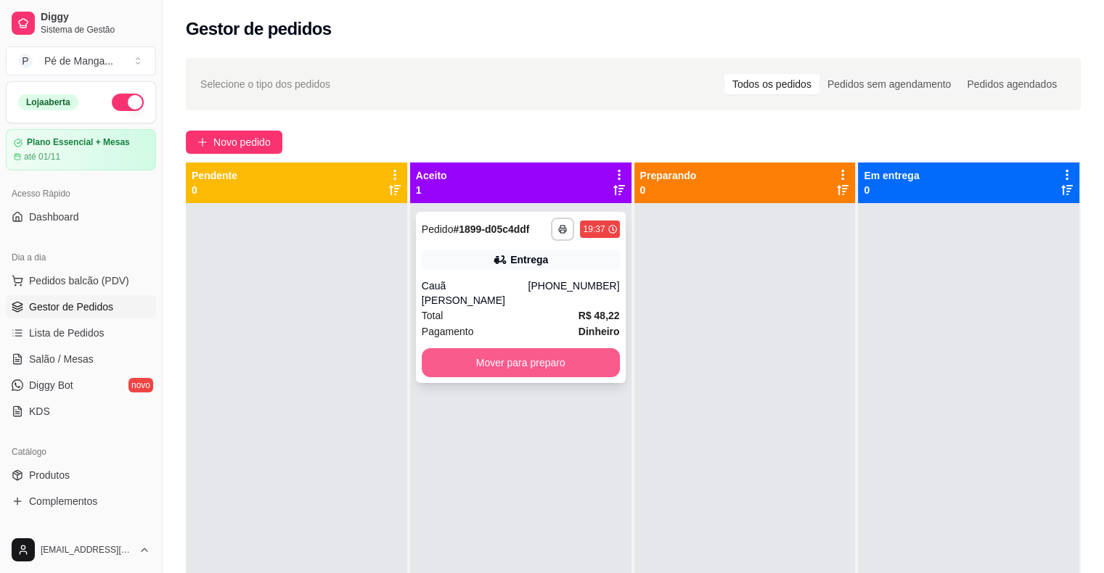
click at [582, 348] on button "Mover para preparo" at bounding box center [521, 362] width 198 height 29
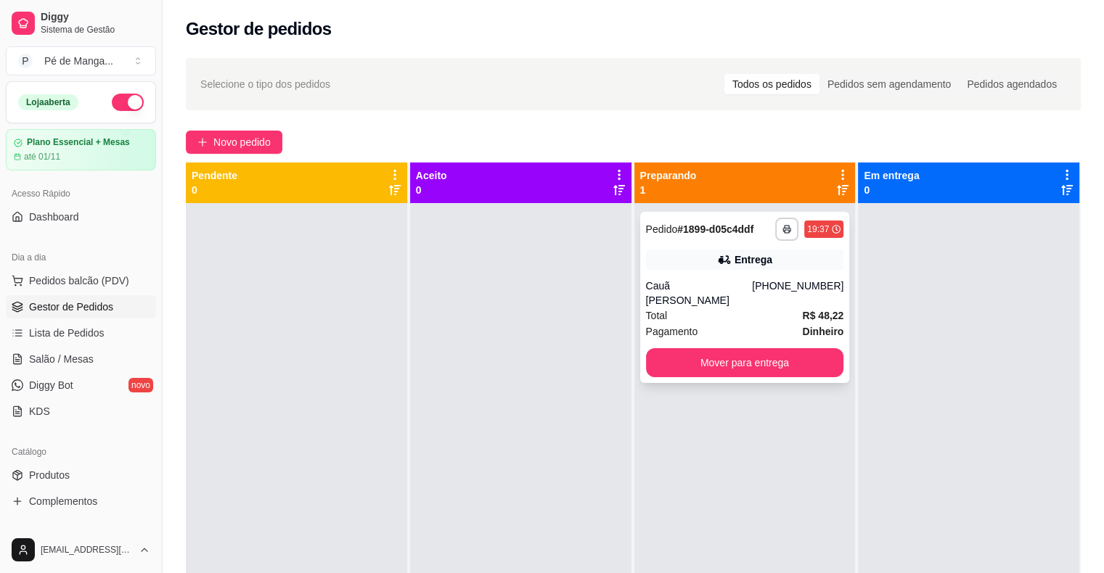
click at [739, 308] on div "Total R$ 48,22" at bounding box center [745, 316] width 198 height 16
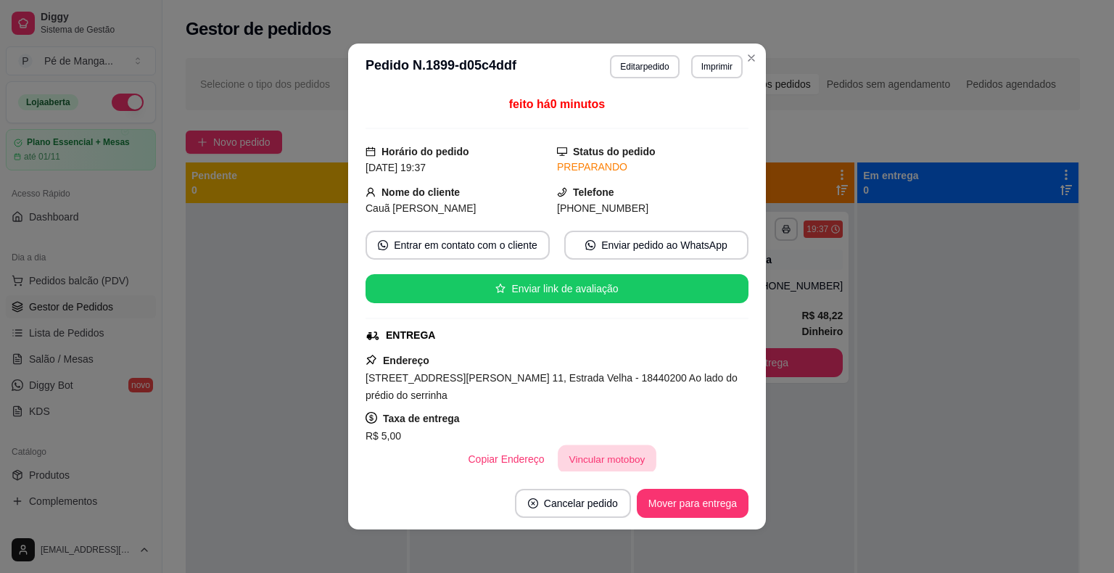
click at [583, 461] on button "Vincular motoboy" at bounding box center [607, 459] width 99 height 28
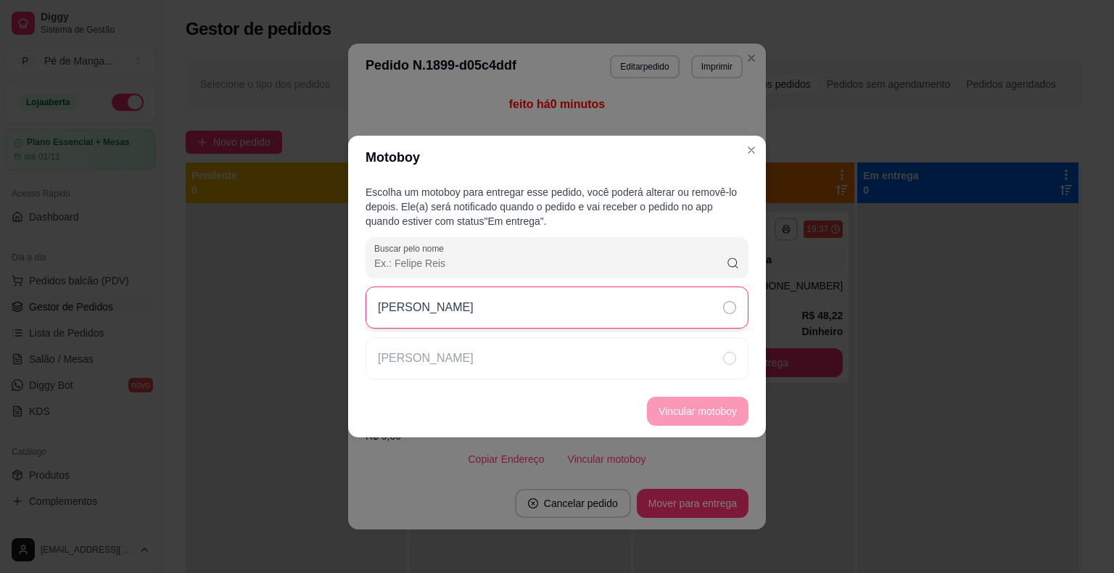
click at [652, 312] on div "[PERSON_NAME]" at bounding box center [557, 308] width 383 height 42
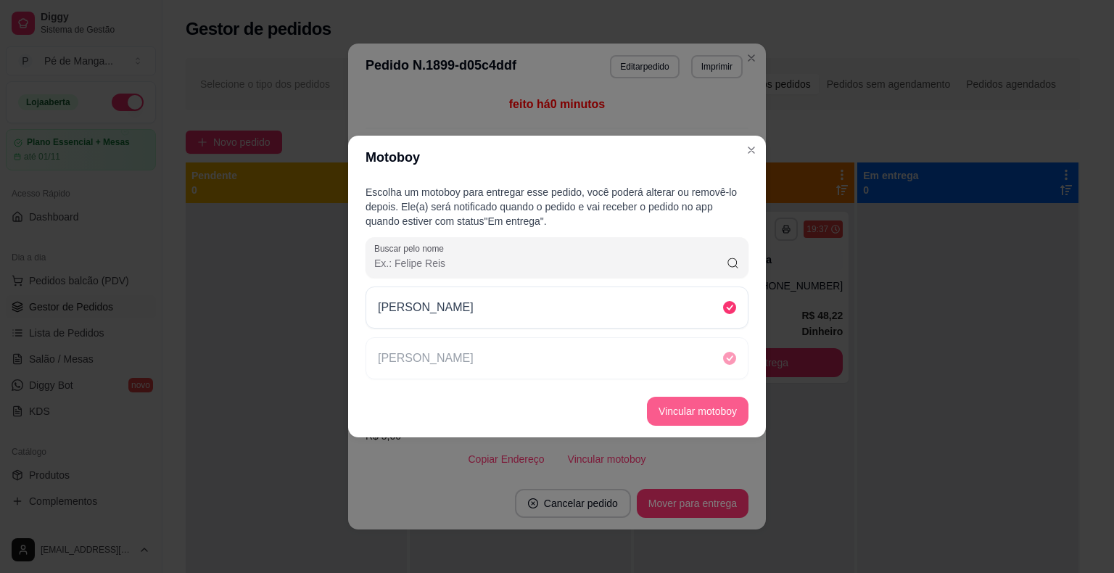
click at [694, 419] on button "Vincular motoboy" at bounding box center [698, 411] width 102 height 29
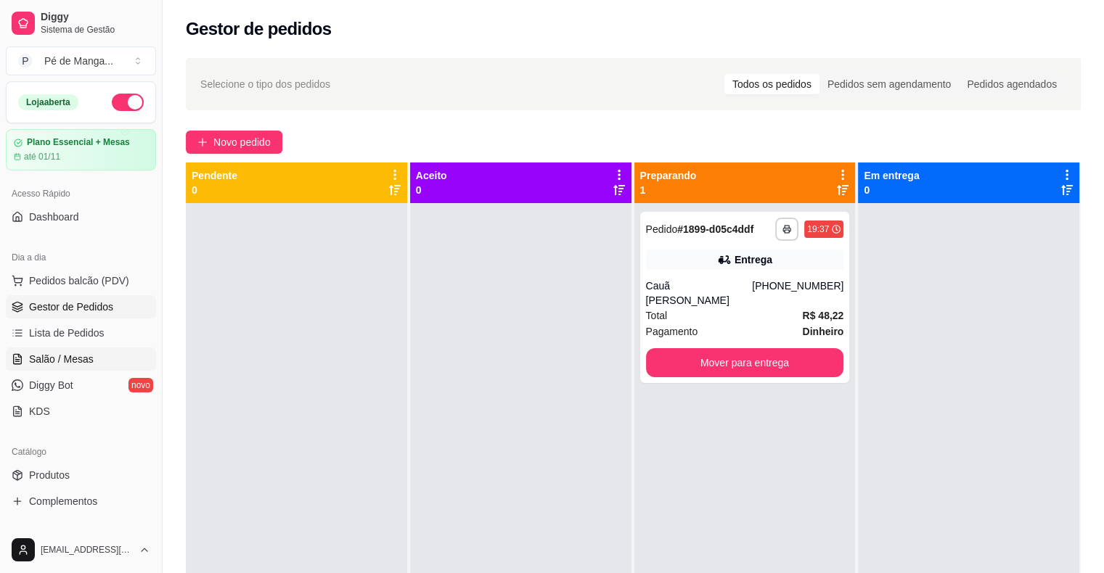
click at [59, 358] on span "Salão / Mesas" at bounding box center [61, 359] width 65 height 15
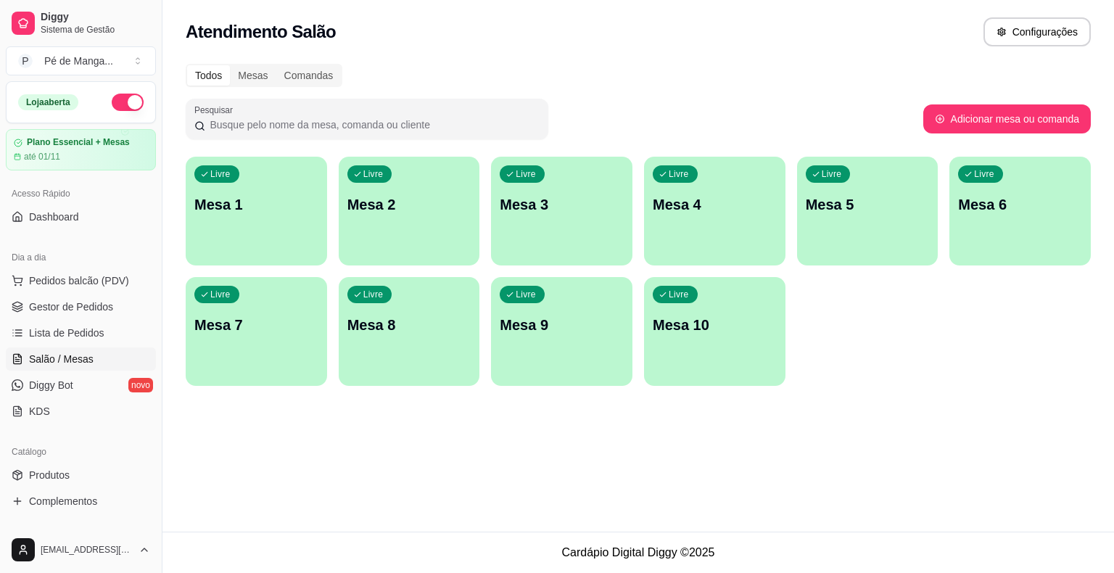
click at [232, 223] on div "Livre Mesa 1" at bounding box center [256, 202] width 141 height 91
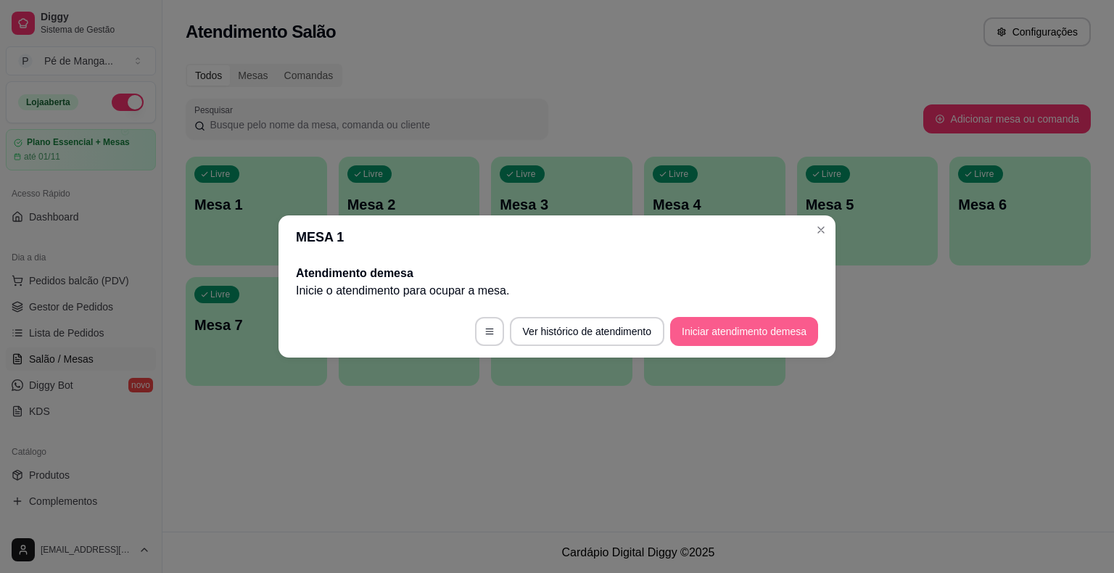
click at [746, 332] on button "Iniciar atendimento de mesa" at bounding box center [744, 331] width 148 height 29
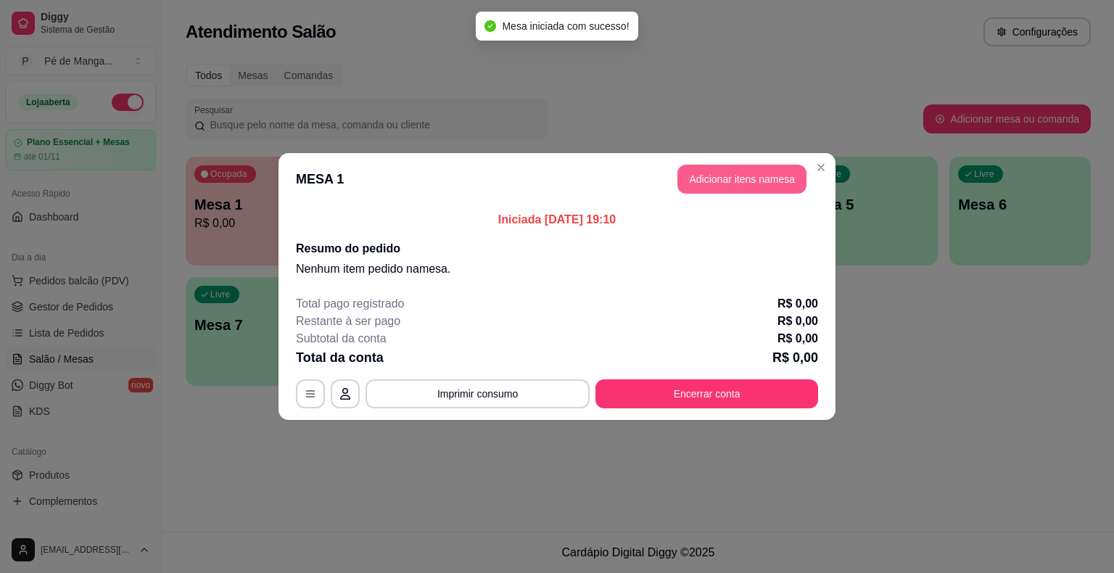
click at [744, 184] on button "Adicionar itens na mesa" at bounding box center [742, 179] width 129 height 29
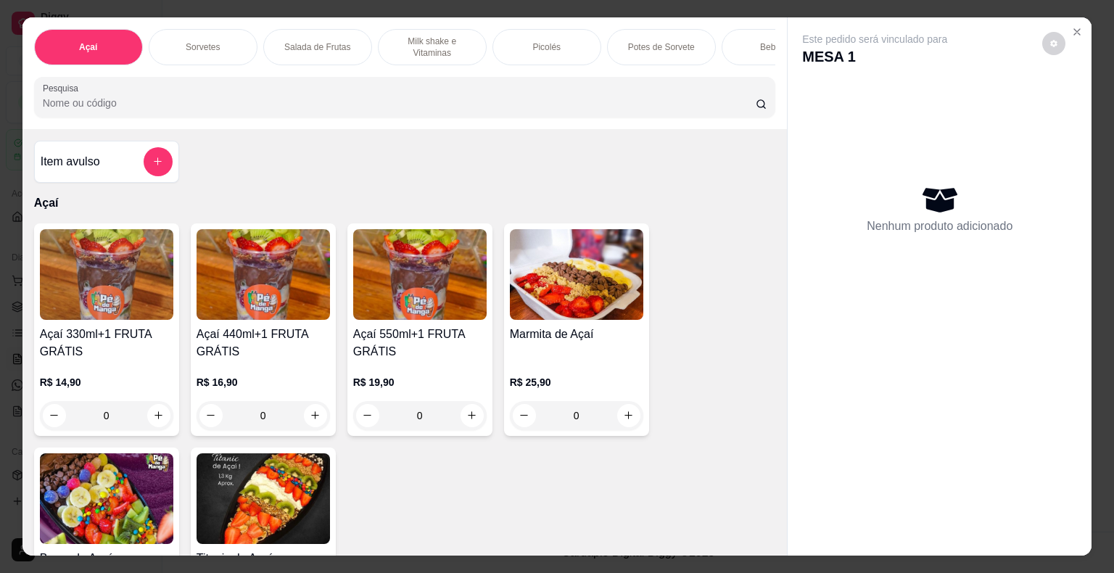
click at [398, 36] on p "Milk shake e Vitaminas" at bounding box center [432, 47] width 84 height 23
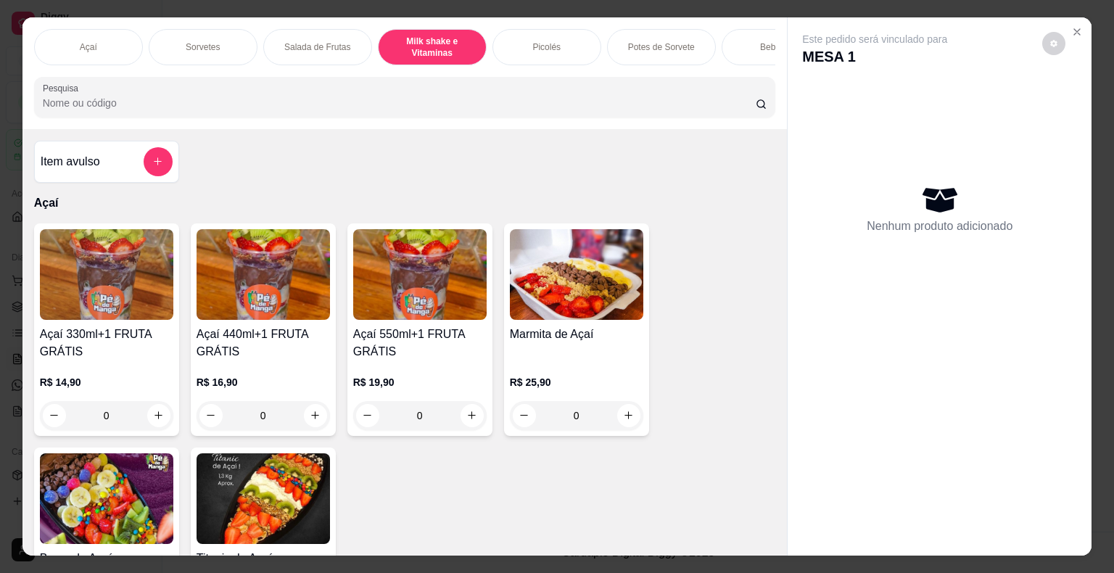
scroll to position [35, 0]
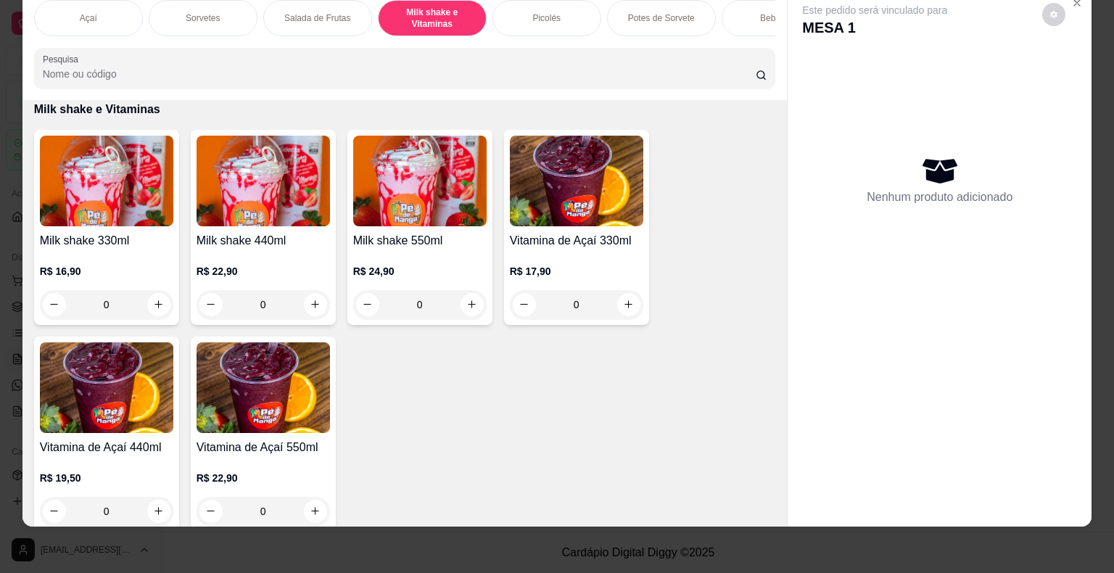
click at [311, 306] on div "0" at bounding box center [263, 304] width 133 height 29
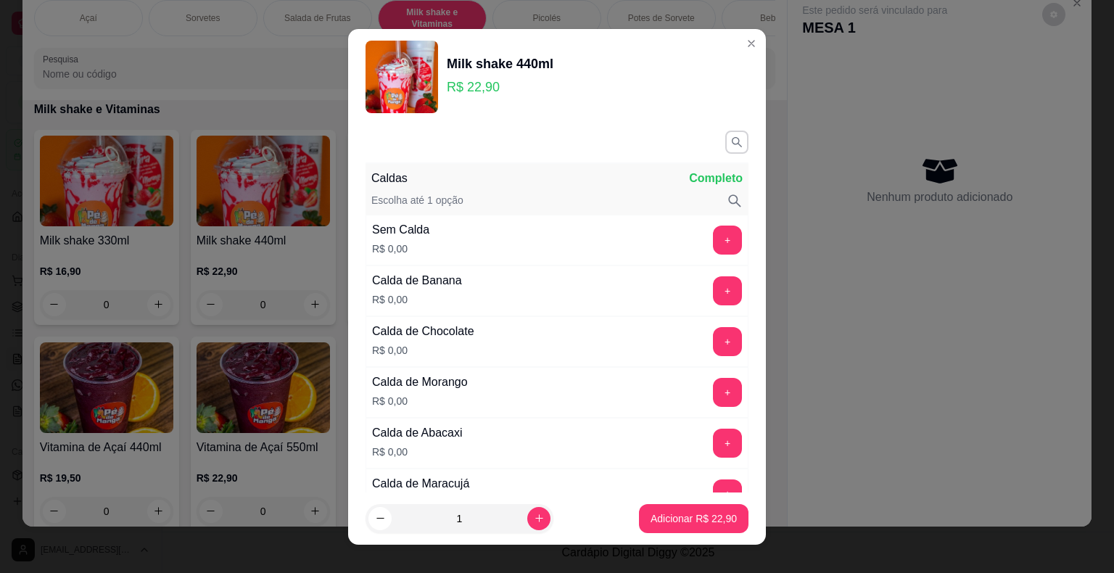
scroll to position [73, 0]
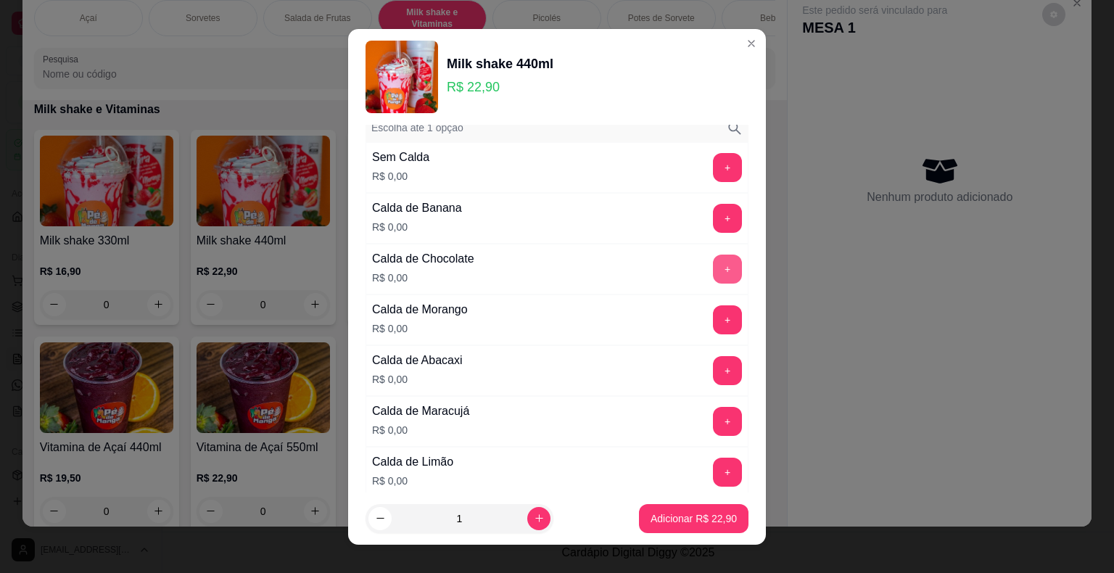
click at [713, 266] on button "+" at bounding box center [727, 269] width 29 height 29
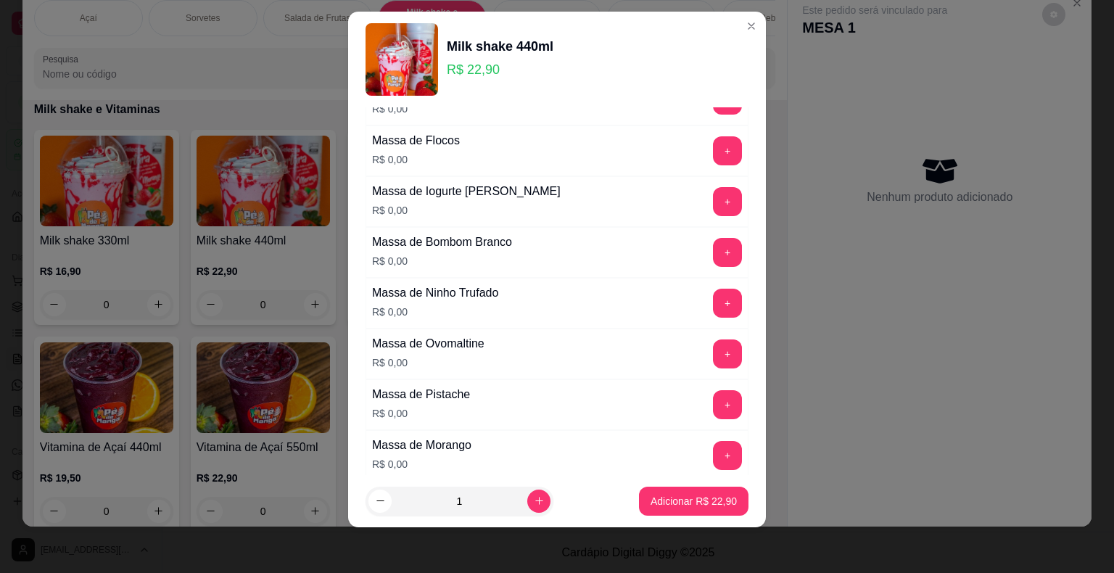
scroll to position [1024, 0]
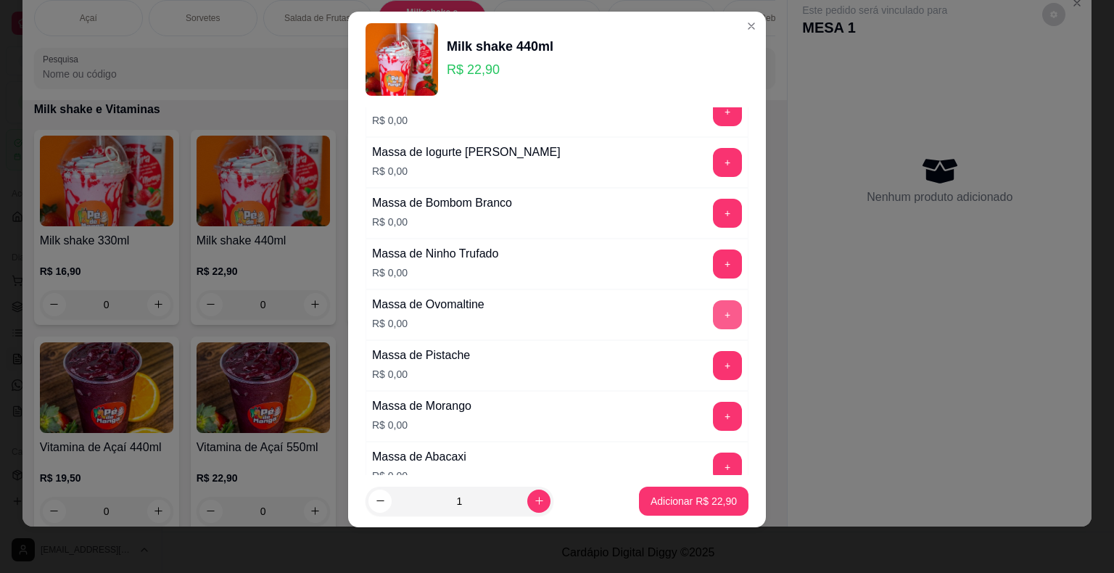
click at [713, 311] on button "+" at bounding box center [727, 314] width 29 height 29
click at [687, 495] on p "Adicionar R$ 22,90" at bounding box center [694, 501] width 86 height 15
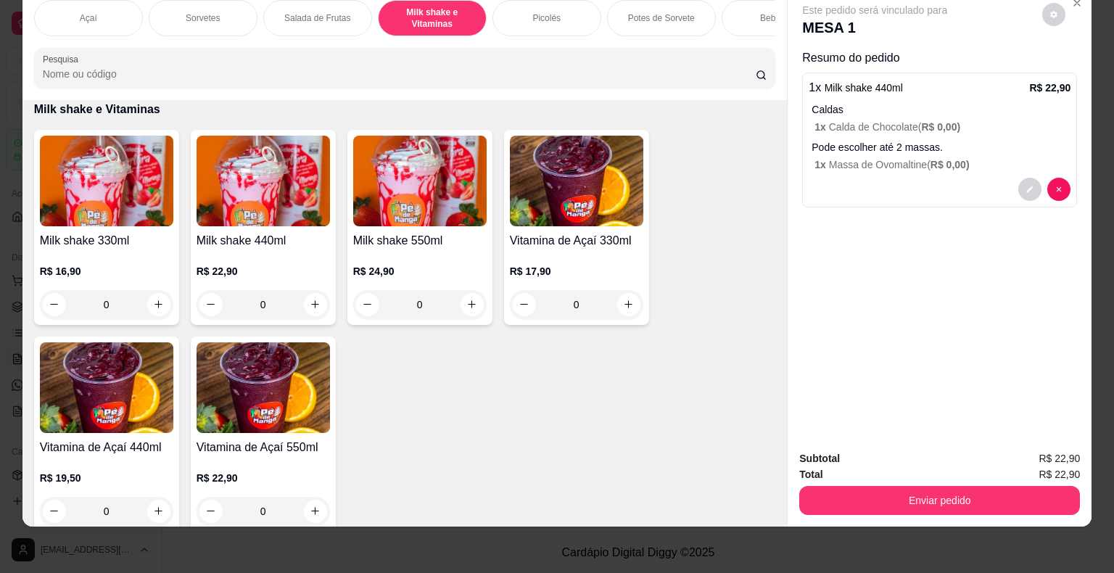
click at [155, 305] on div "0" at bounding box center [106, 304] width 133 height 29
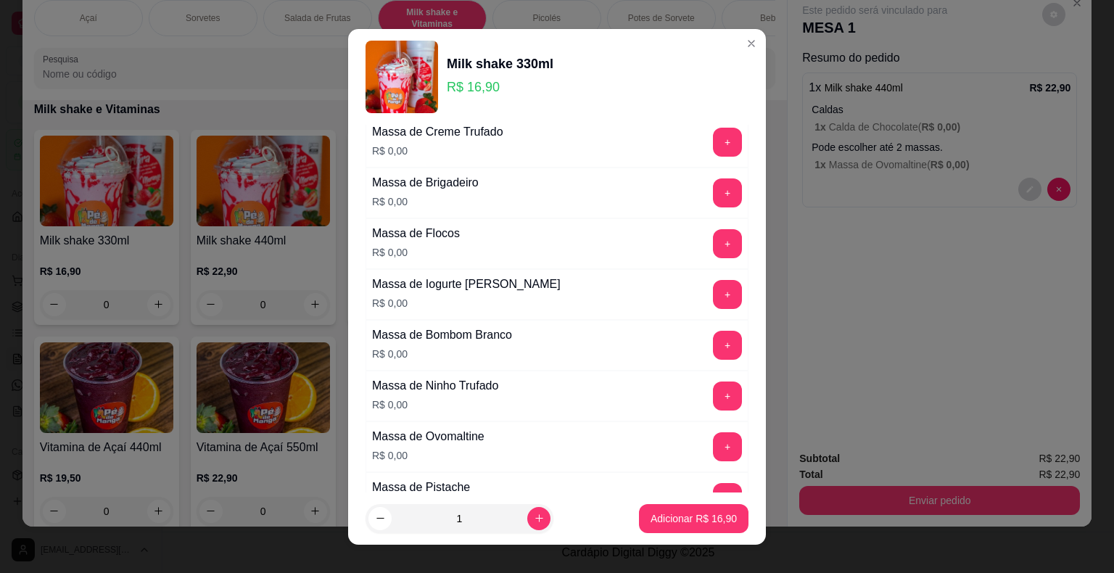
scroll to position [943, 0]
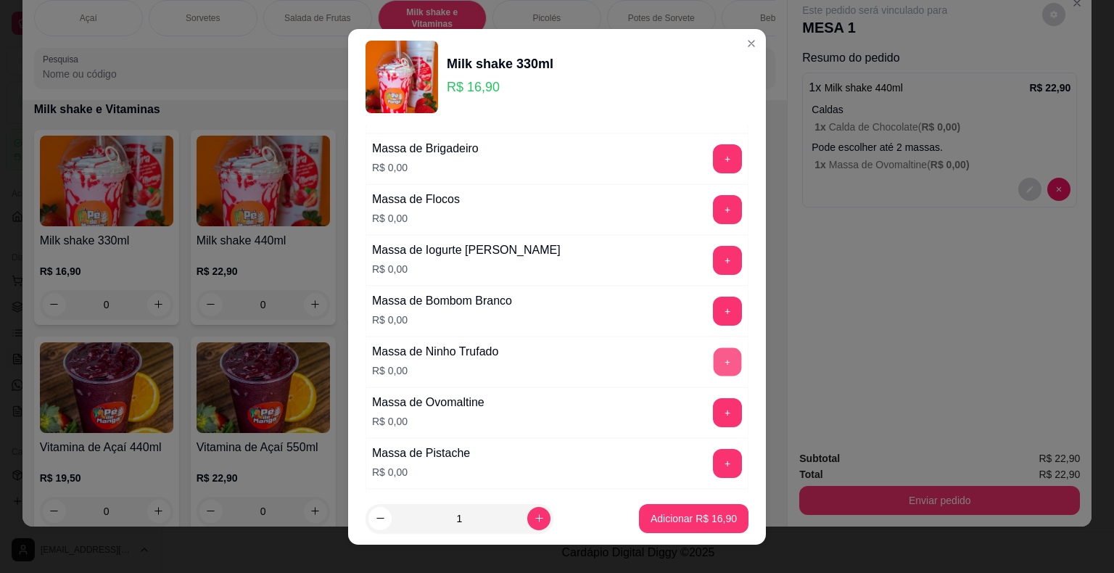
click at [714, 351] on button "+" at bounding box center [728, 362] width 28 height 28
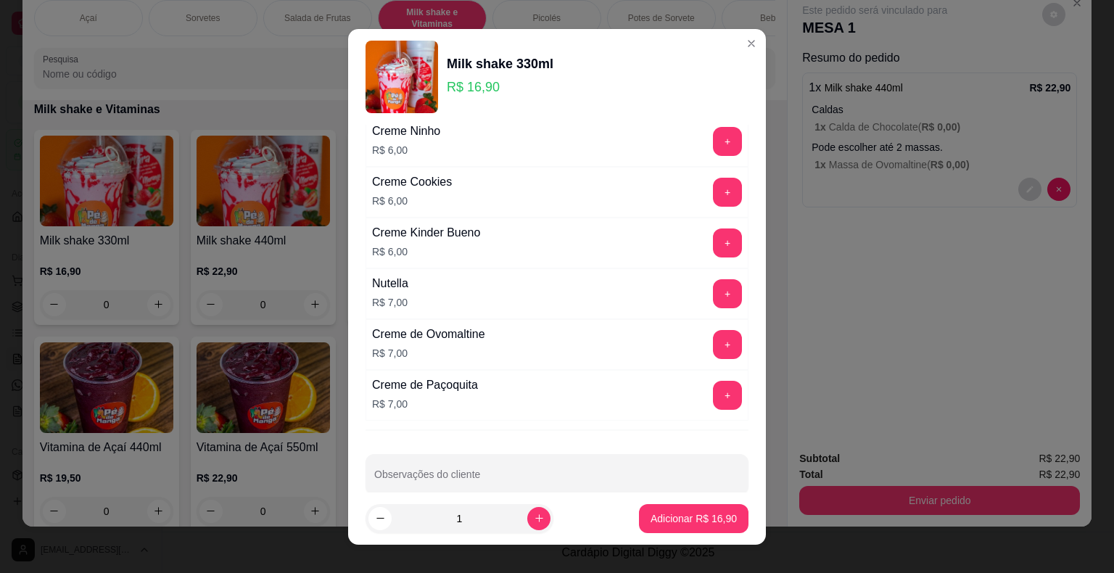
scroll to position [2641, 0]
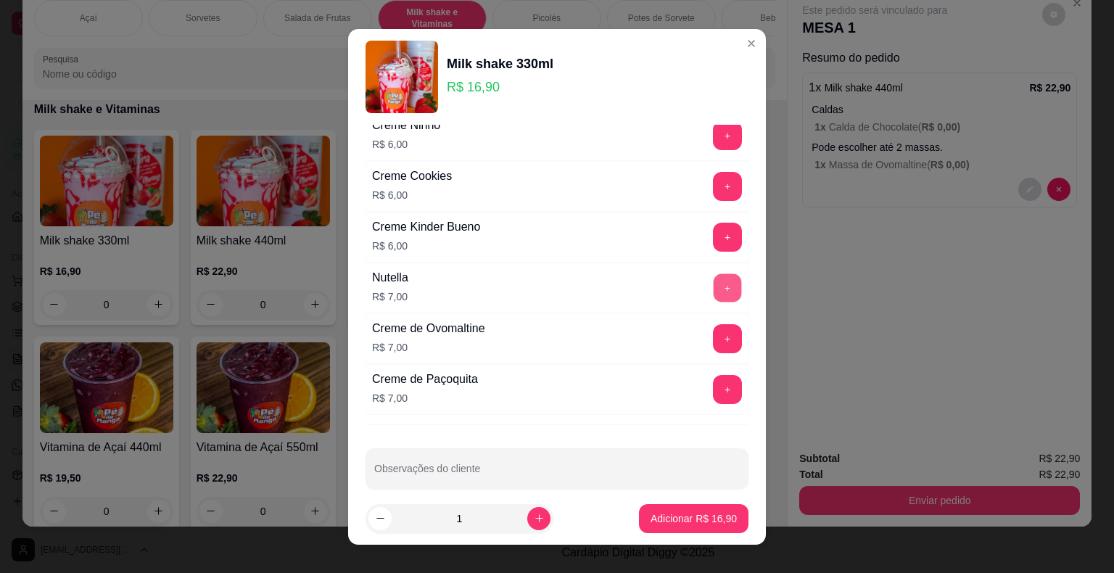
click at [714, 274] on button "+" at bounding box center [728, 288] width 28 height 28
click at [693, 527] on button "Adicionar R$ 23,90" at bounding box center [694, 518] width 110 height 29
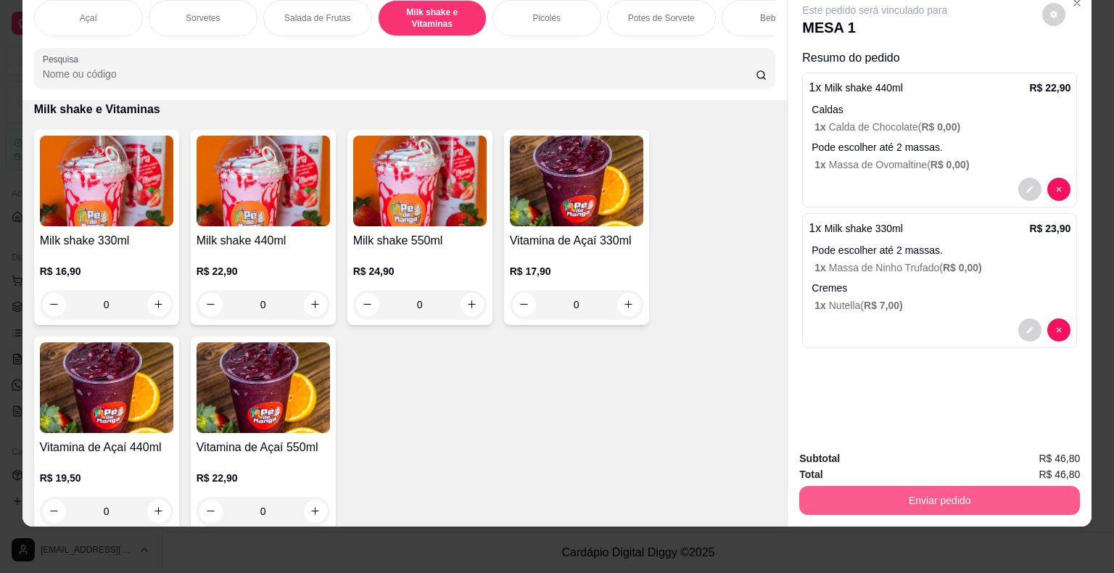
click at [874, 490] on button "Enviar pedido" at bounding box center [940, 500] width 281 height 29
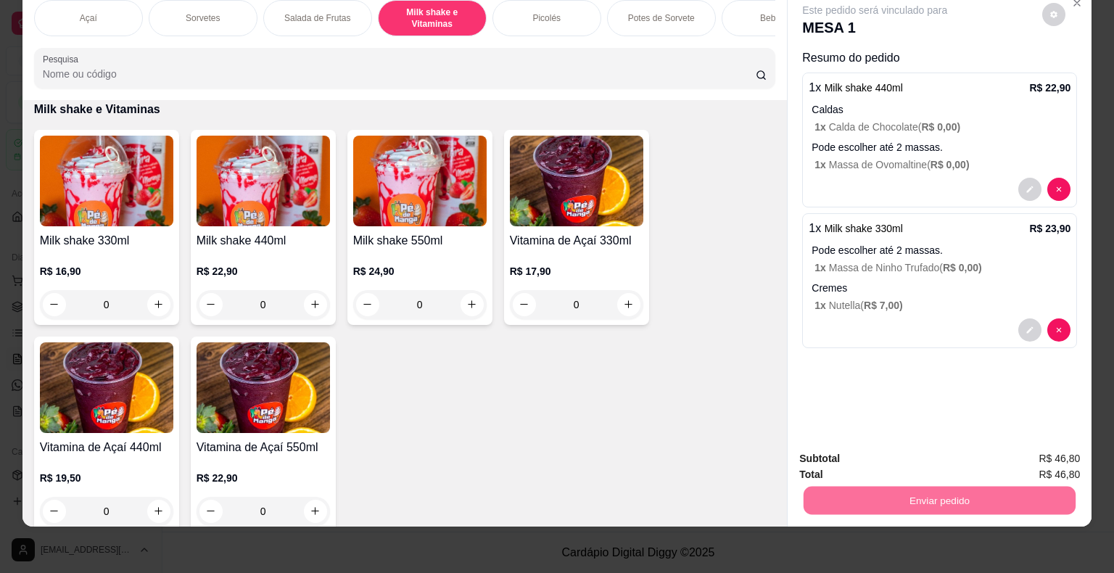
click at [1045, 457] on button "Enviar pedido" at bounding box center [1043, 453] width 80 height 27
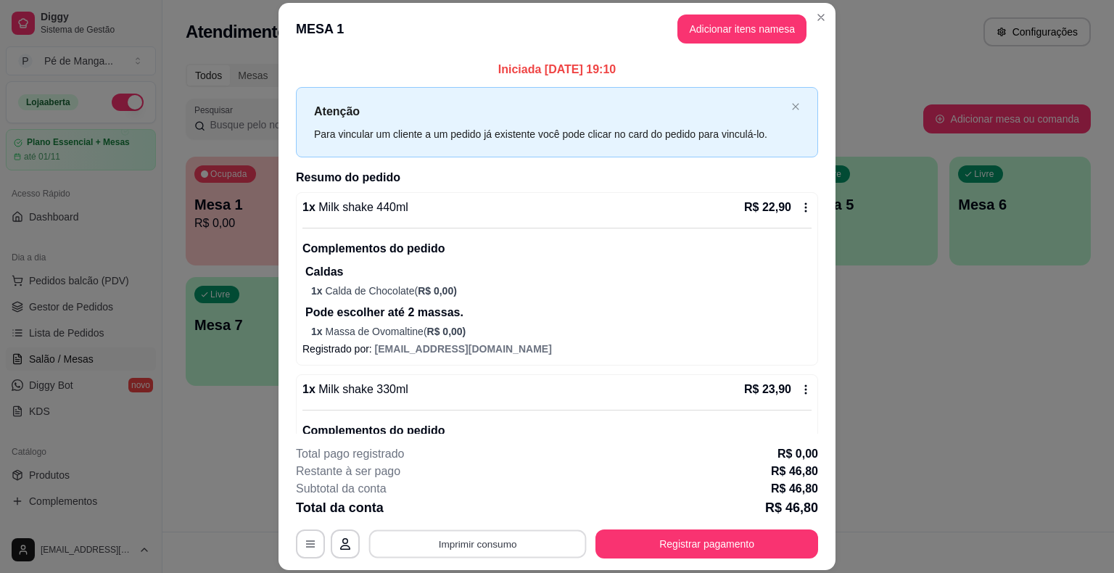
click at [458, 544] on button "Imprimir consumo" at bounding box center [478, 544] width 218 height 28
click at [479, 509] on button "IMPRESSORA" at bounding box center [477, 510] width 102 height 22
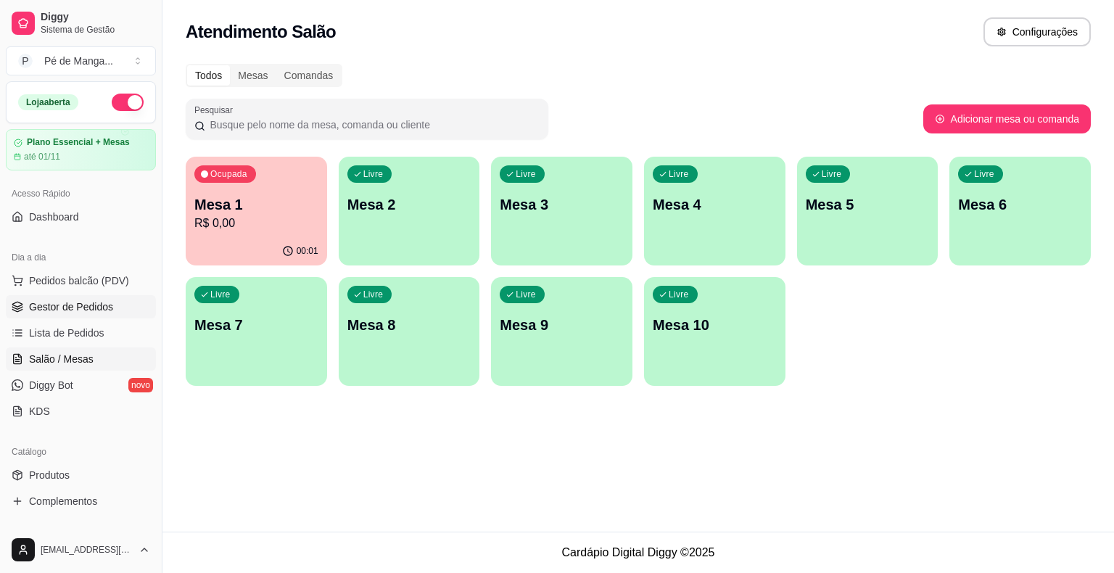
click at [68, 309] on span "Gestor de Pedidos" at bounding box center [71, 307] width 84 height 15
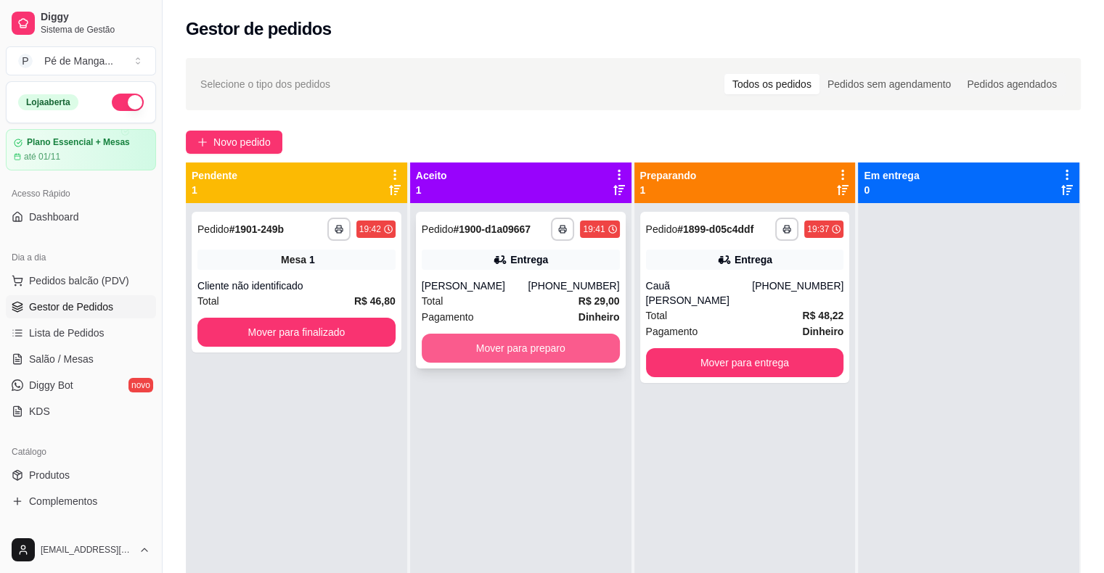
click at [474, 345] on button "Mover para preparo" at bounding box center [521, 348] width 198 height 29
click at [493, 348] on button "Mover para preparo" at bounding box center [520, 348] width 192 height 28
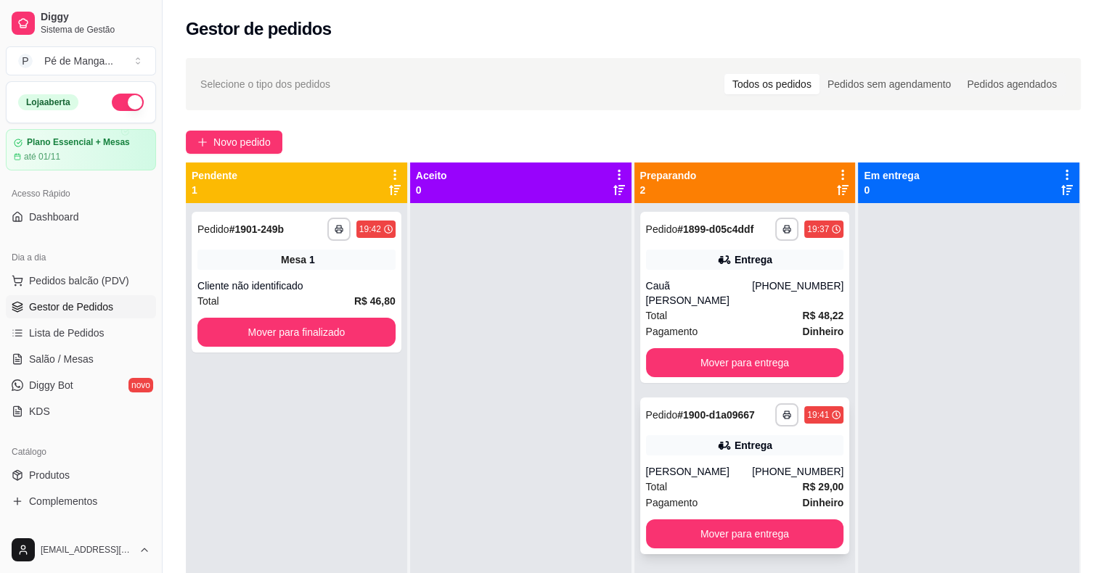
click at [681, 464] on div "[PERSON_NAME]" at bounding box center [699, 471] width 107 height 15
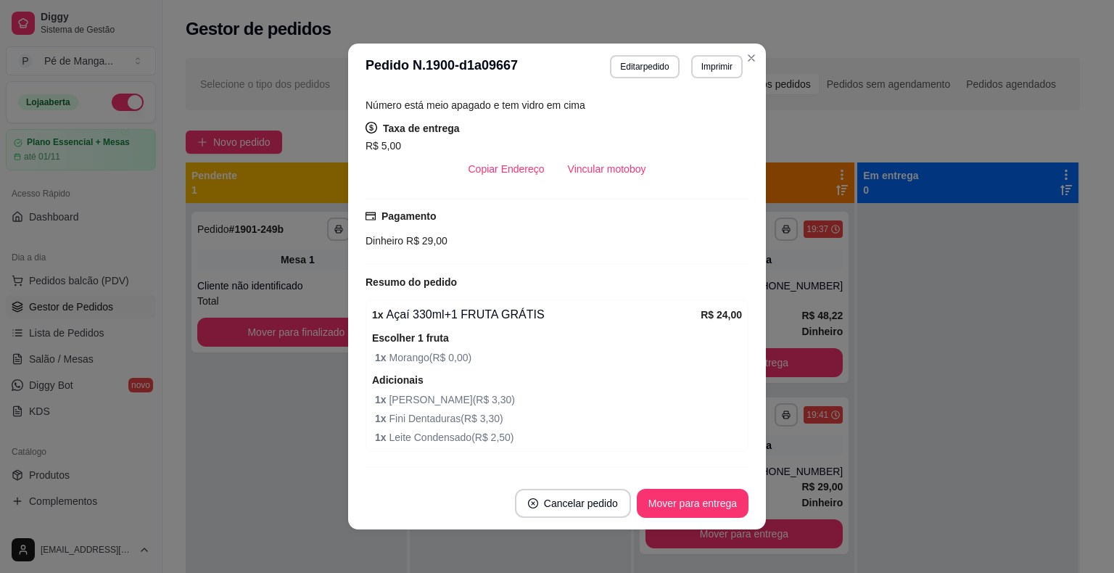
scroll to position [341, 0]
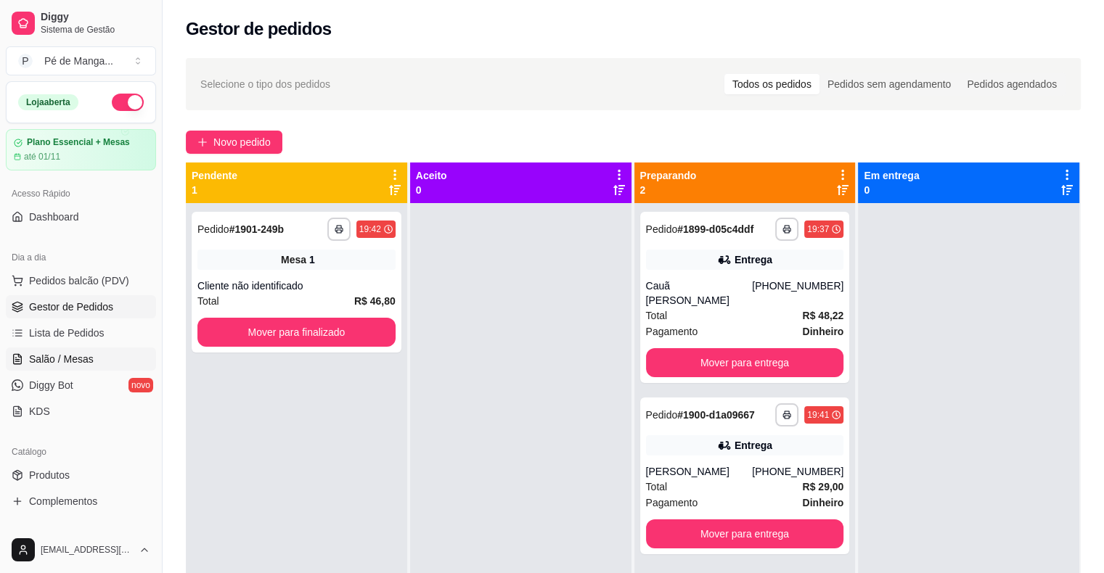
click at [45, 356] on span "Salão / Mesas" at bounding box center [61, 359] width 65 height 15
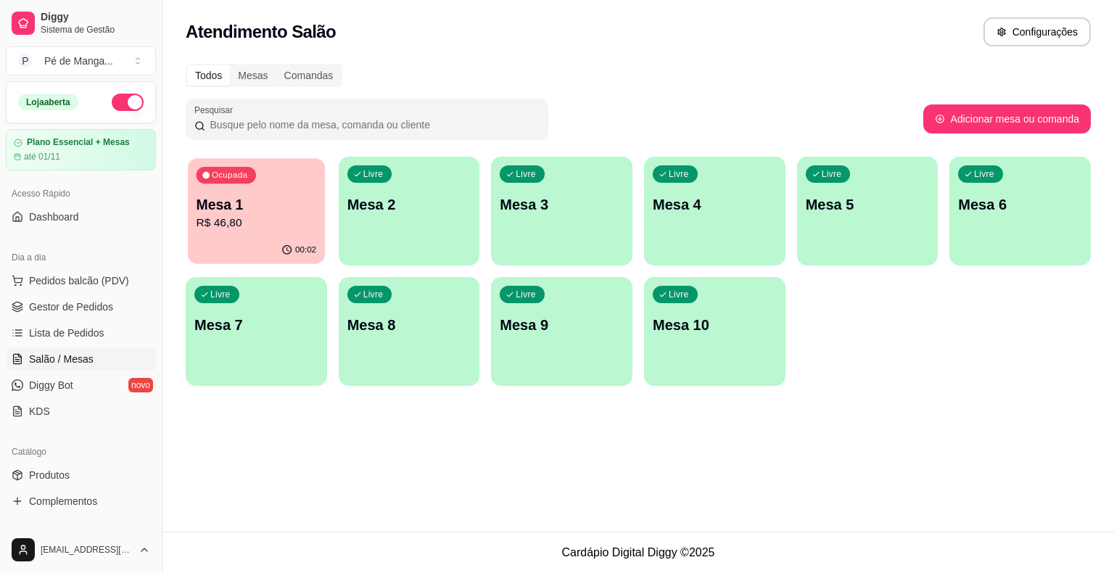
click at [279, 222] on p "R$ 46,80" at bounding box center [257, 223] width 120 height 17
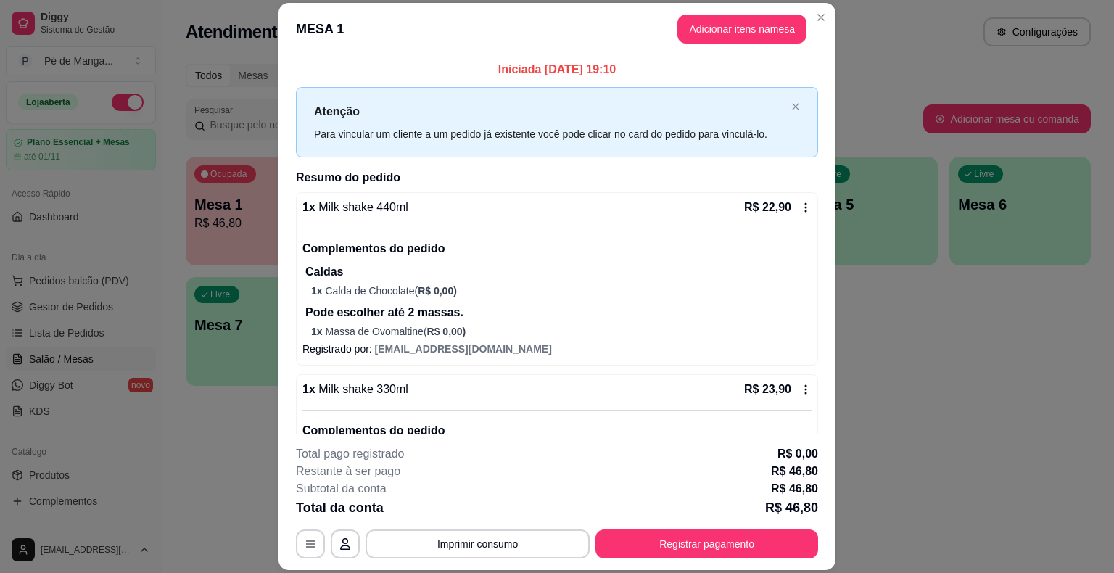
click at [713, 9] on header "MESA 1 Adicionar itens na mesa" at bounding box center [557, 29] width 557 height 52
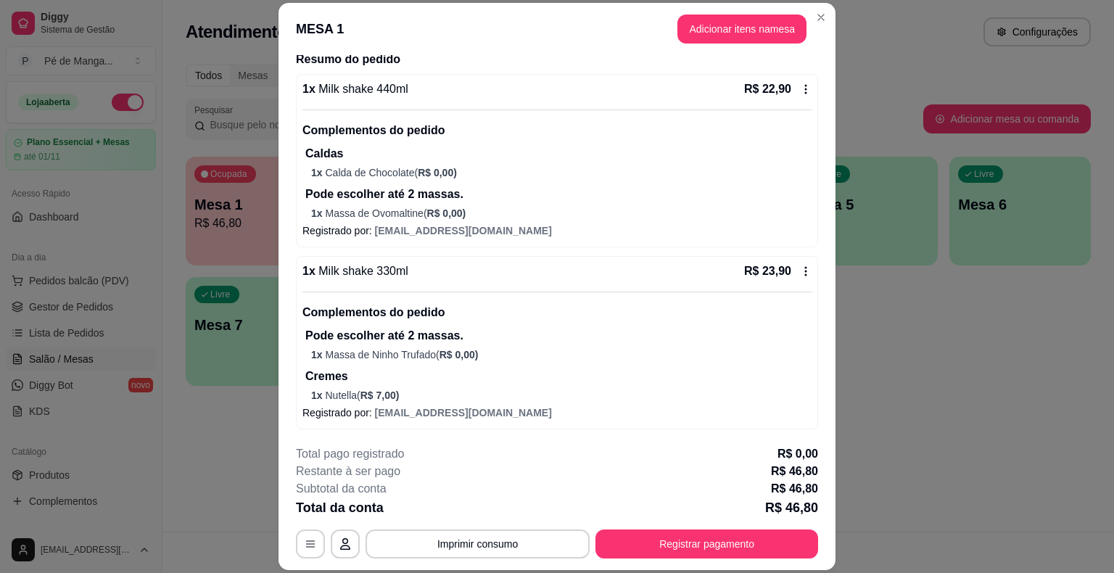
scroll to position [44, 0]
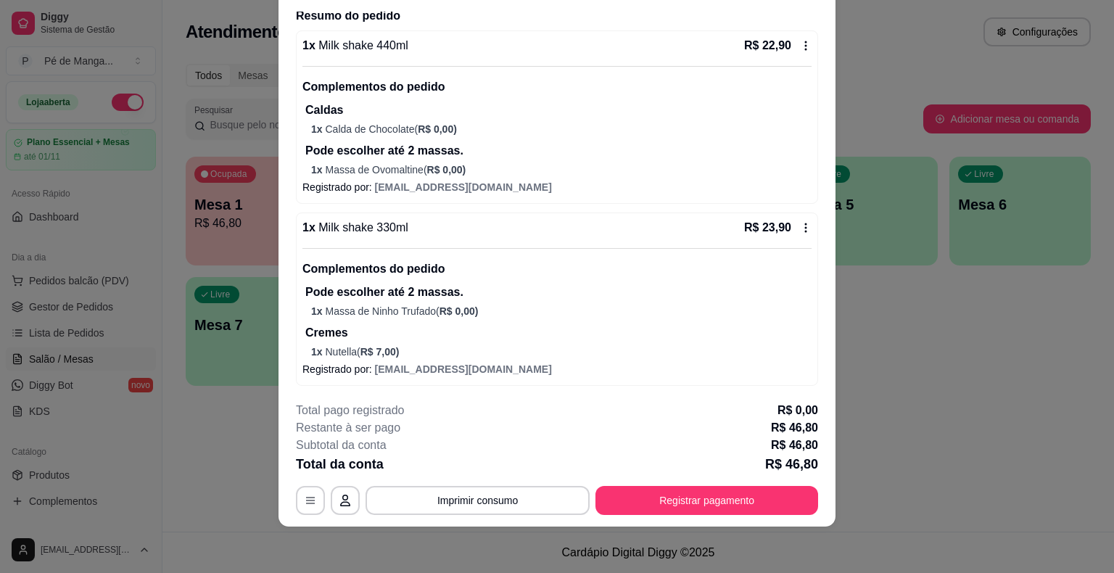
click at [805, 226] on icon at bounding box center [806, 227] width 2 height 9
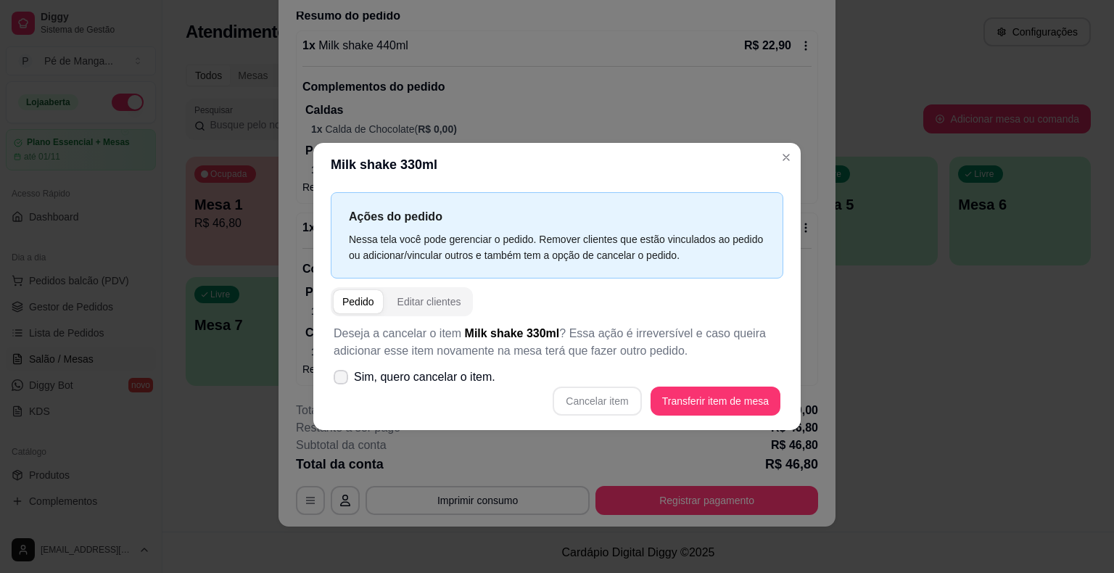
click at [348, 381] on label "Sim, quero cancelar o item." at bounding box center [414, 377] width 173 height 29
click at [342, 381] on input "Sim, quero cancelar o item." at bounding box center [337, 384] width 9 height 9
checkbox input "true"
click at [592, 402] on button "Cancelar item" at bounding box center [597, 401] width 89 height 29
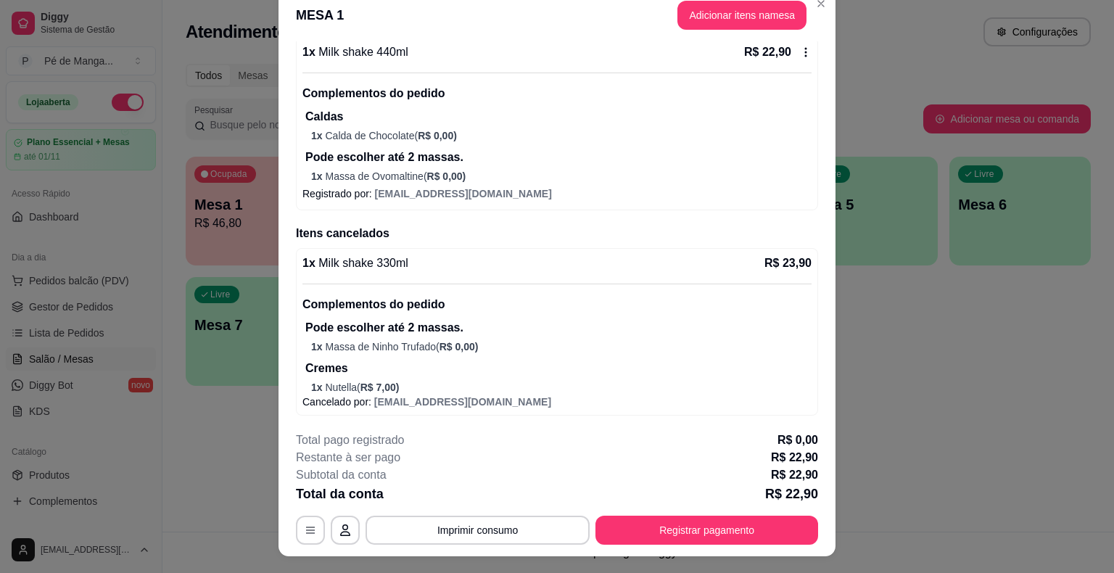
scroll to position [0, 0]
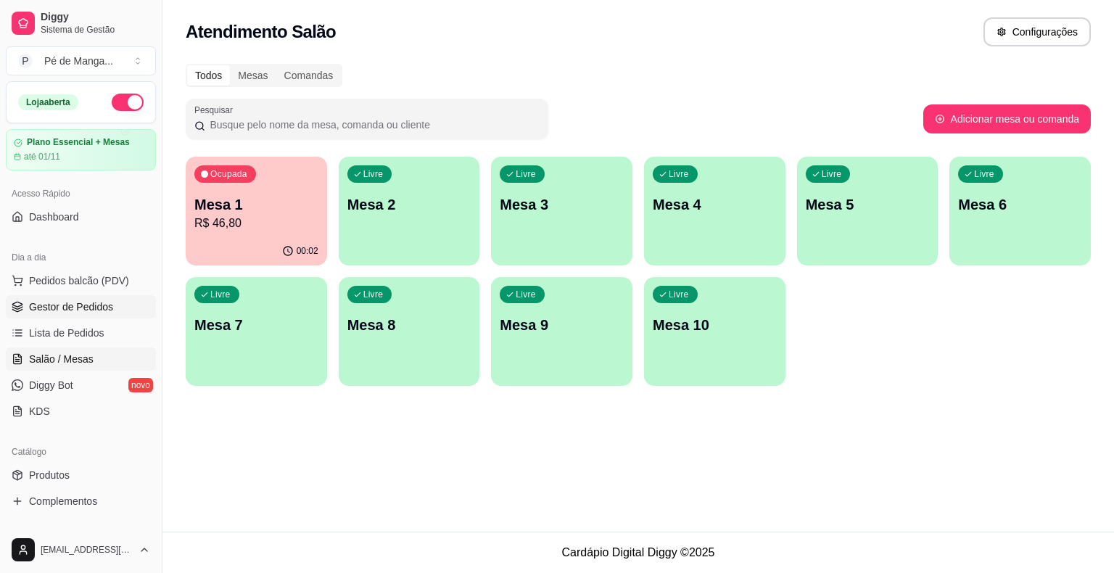
click at [99, 297] on link "Gestor de Pedidos" at bounding box center [81, 306] width 150 height 23
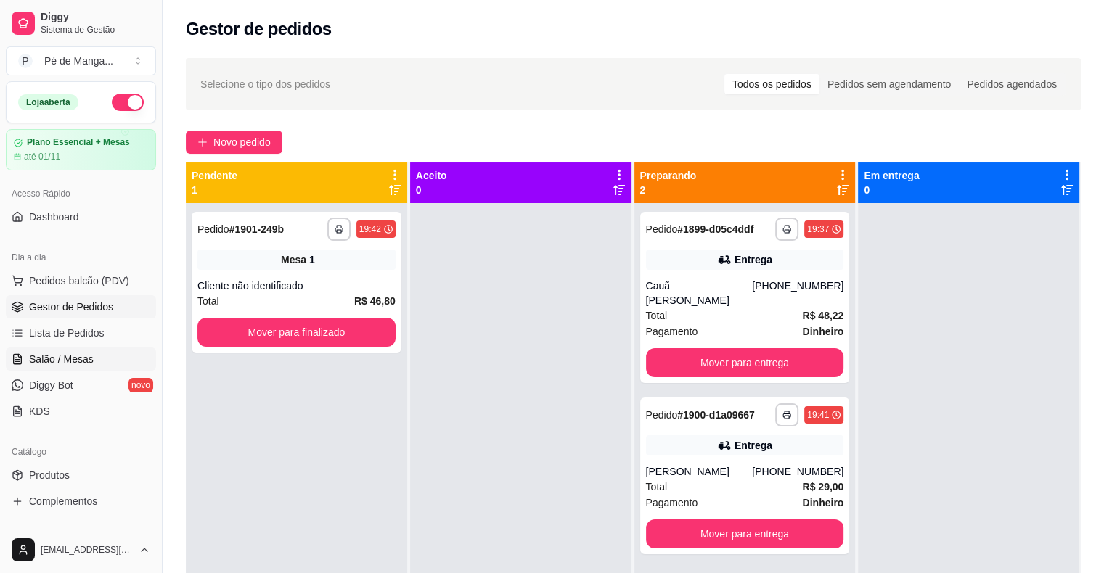
click at [72, 358] on span "Salão / Mesas" at bounding box center [61, 359] width 65 height 15
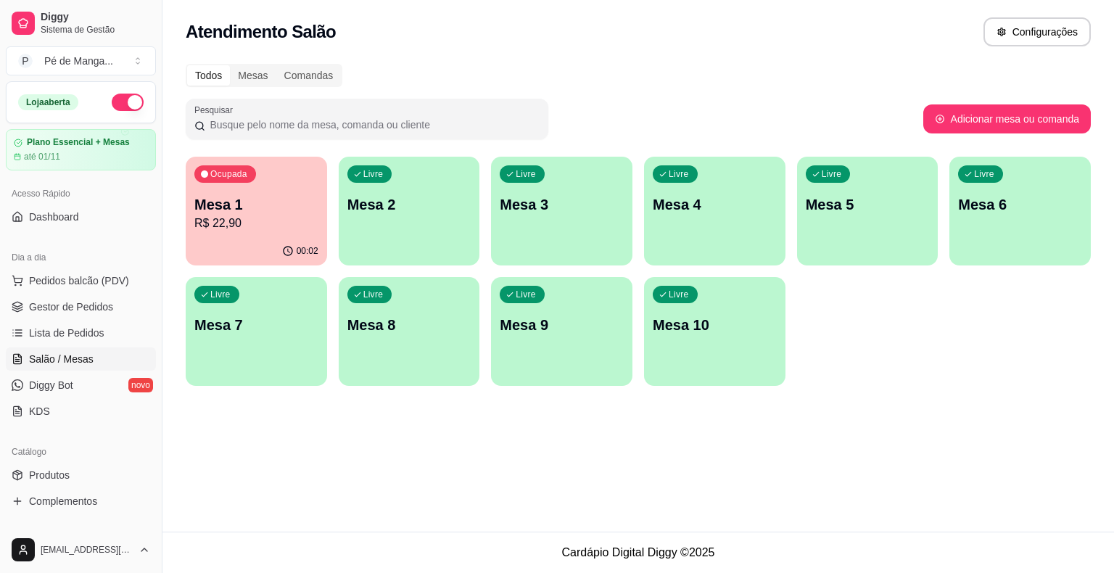
click at [247, 212] on p "Mesa 1" at bounding box center [256, 204] width 124 height 20
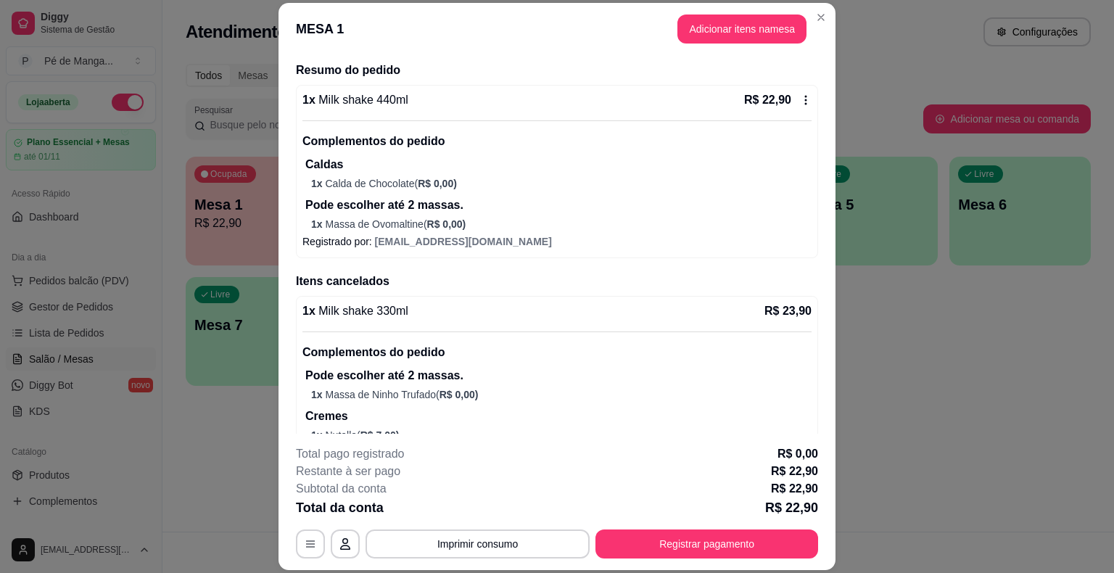
scroll to position [141, 0]
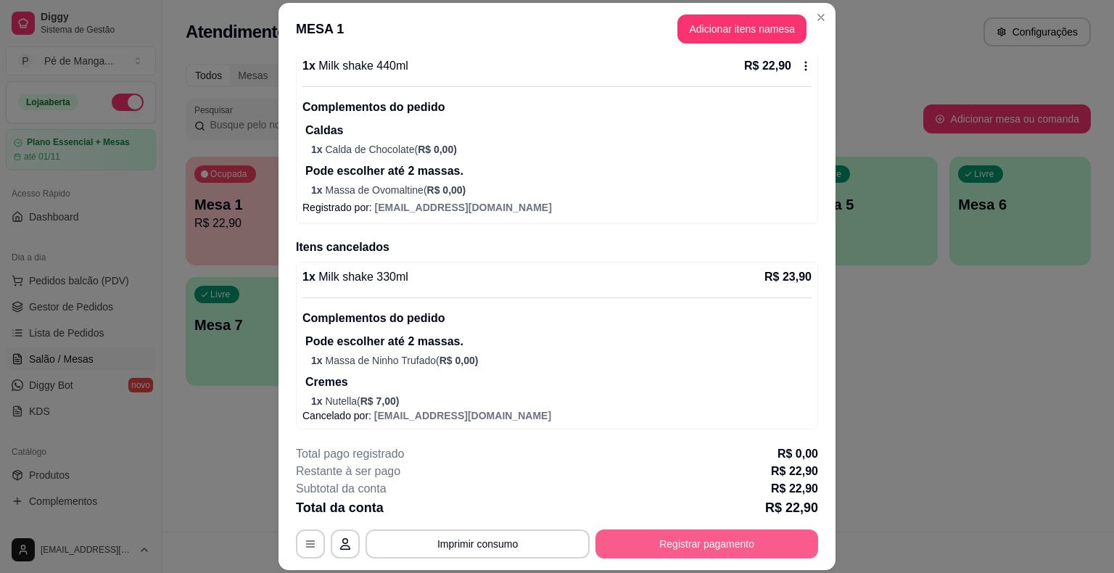
click at [657, 549] on button "Registrar pagamento" at bounding box center [707, 544] width 223 height 29
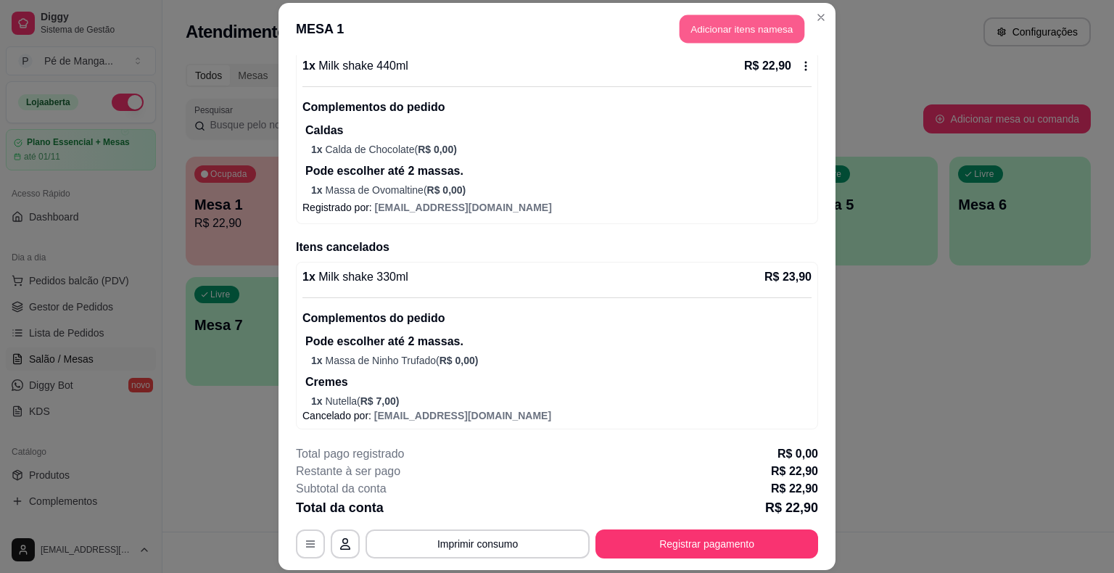
click at [708, 25] on button "Adicionar itens na mesa" at bounding box center [742, 29] width 125 height 28
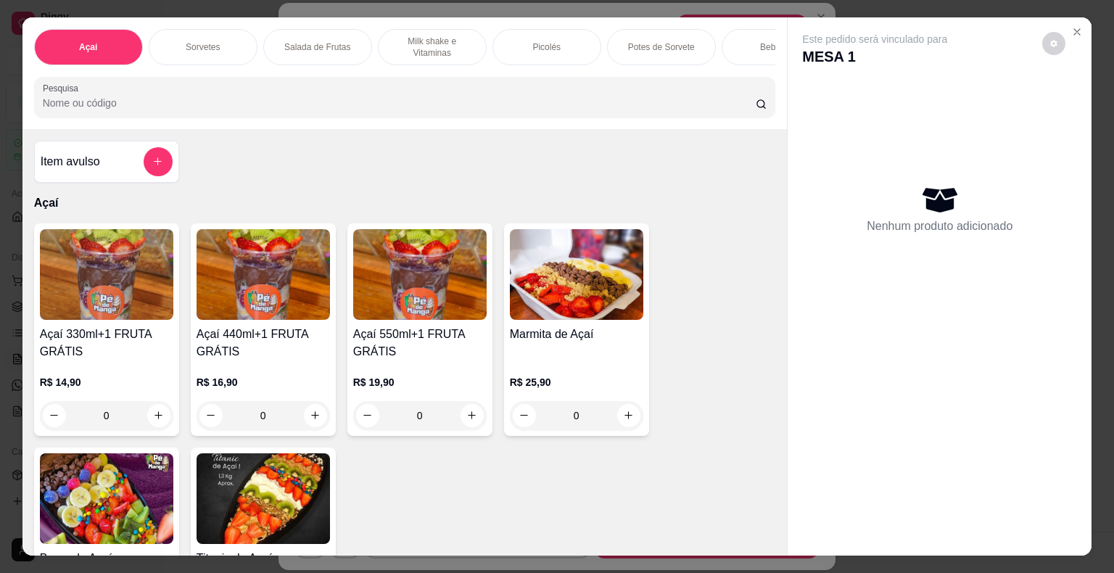
click at [223, 38] on div "Sorvetes" at bounding box center [203, 47] width 109 height 36
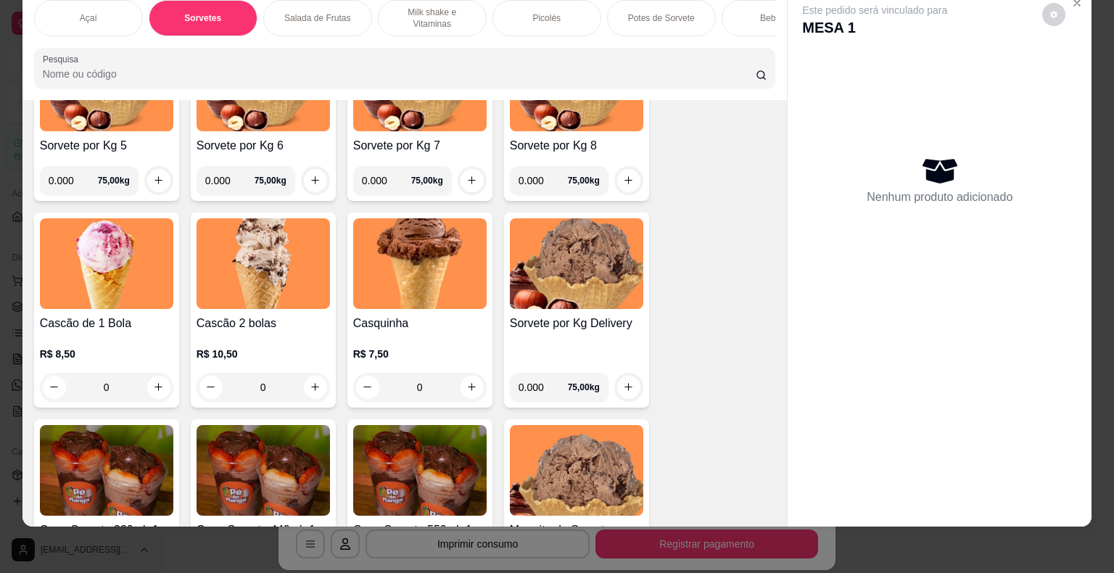
scroll to position [1033, 0]
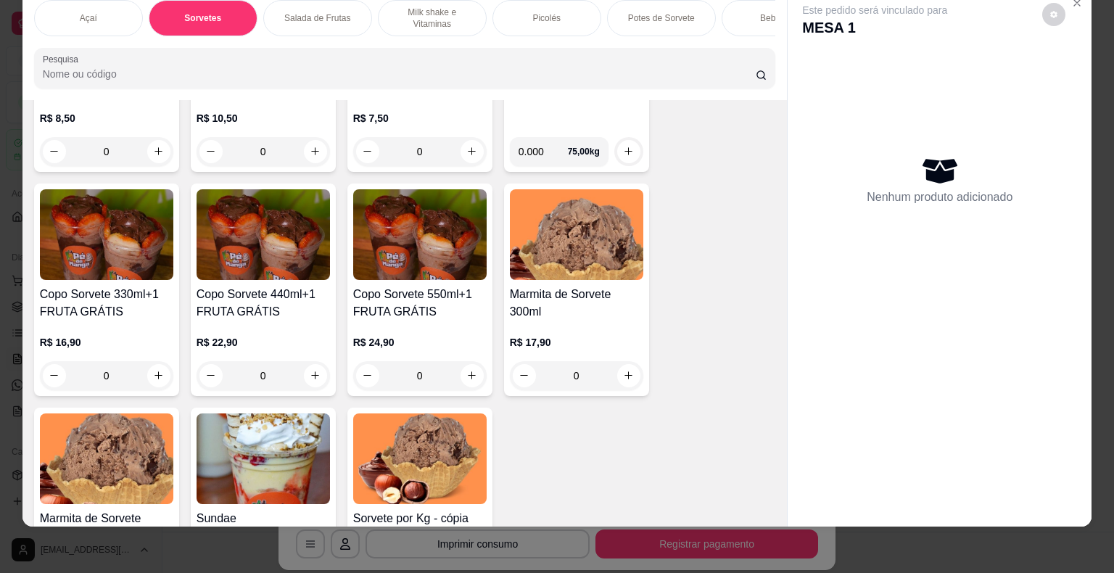
click at [154, 378] on div "0" at bounding box center [106, 375] width 133 height 29
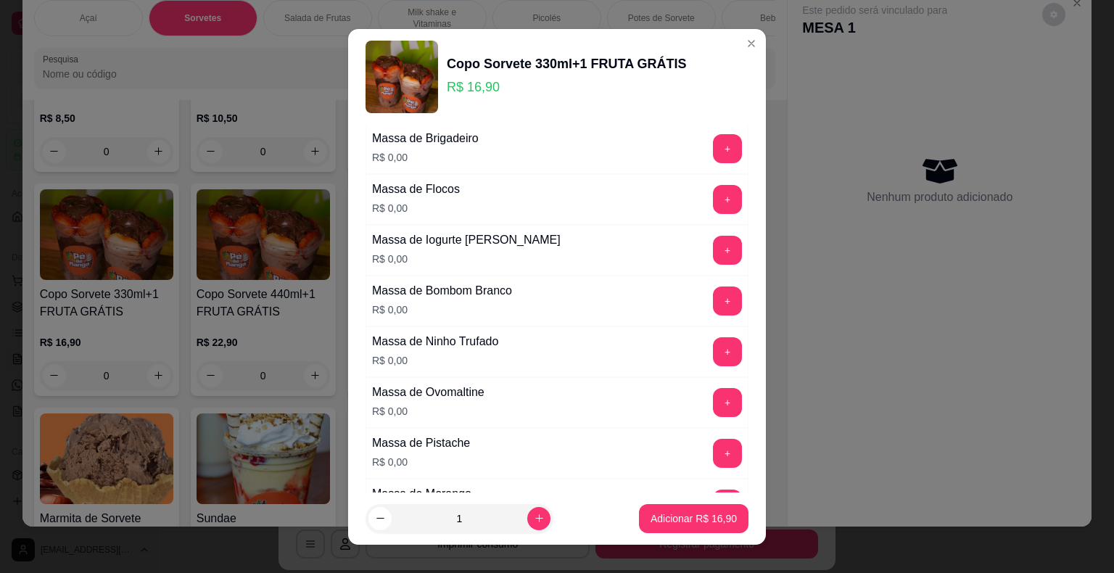
scroll to position [218, 0]
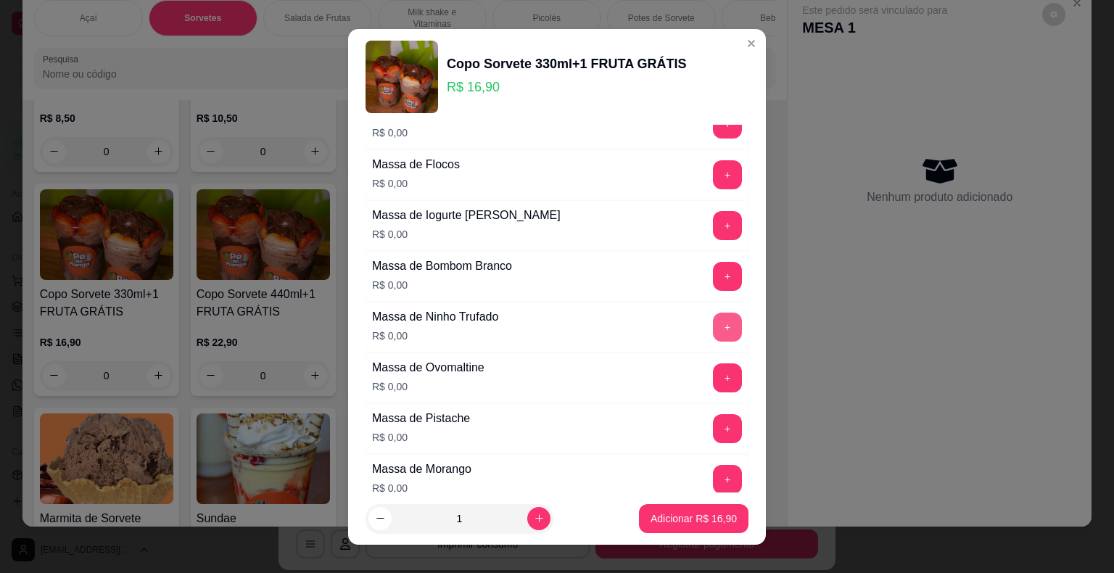
click at [713, 328] on button "+" at bounding box center [727, 327] width 29 height 29
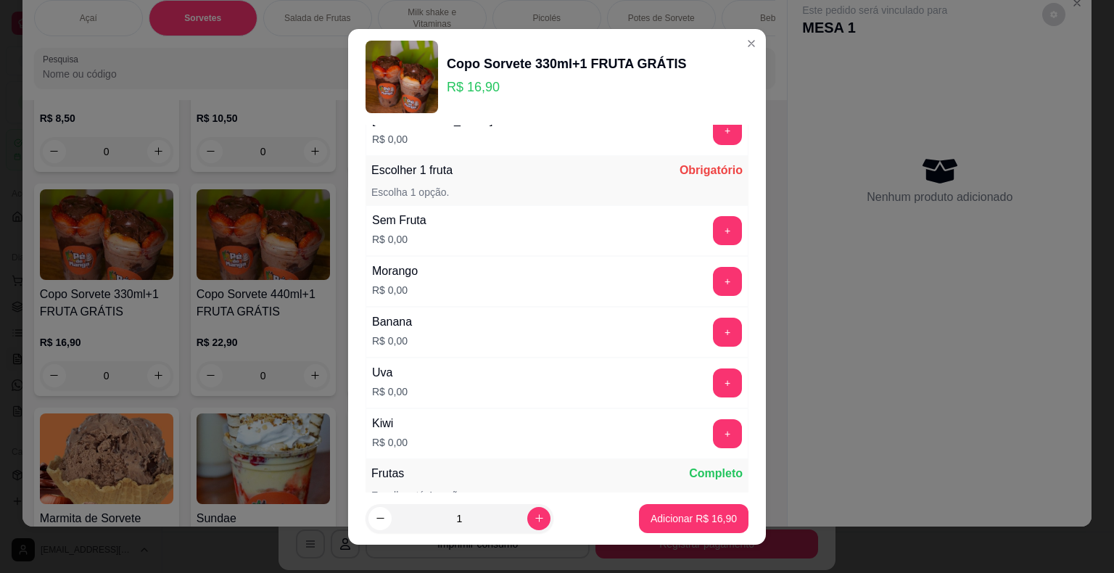
scroll to position [1161, 0]
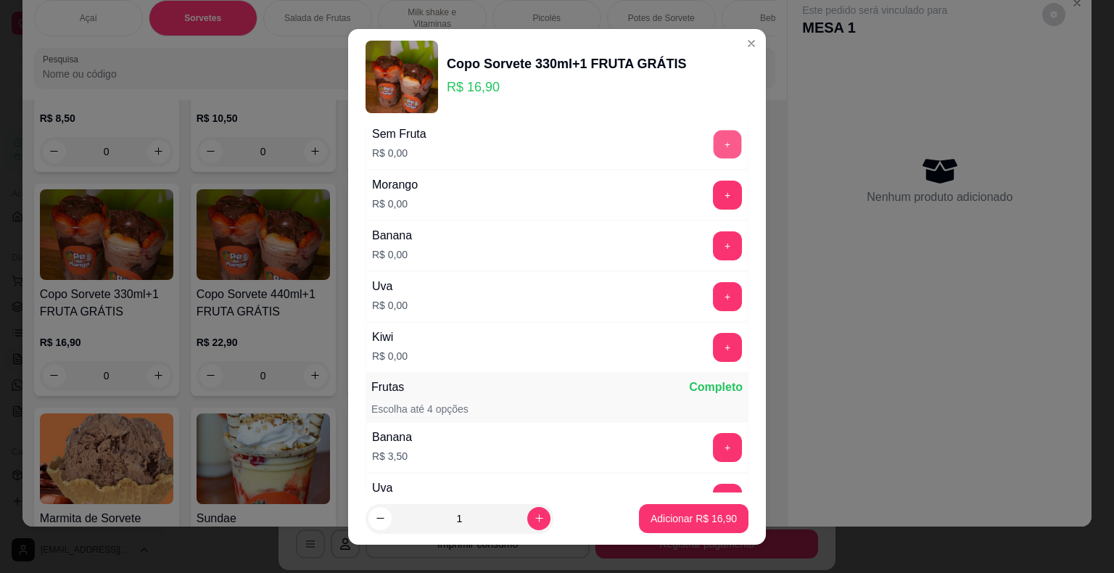
click at [714, 141] on button "+" at bounding box center [728, 144] width 28 height 28
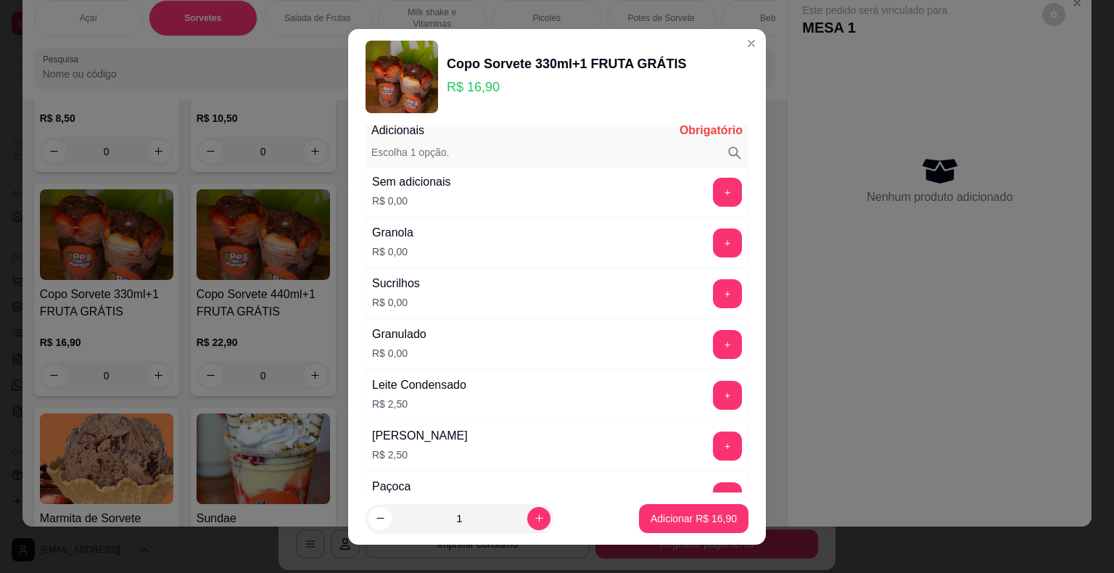
scroll to position [1596, 0]
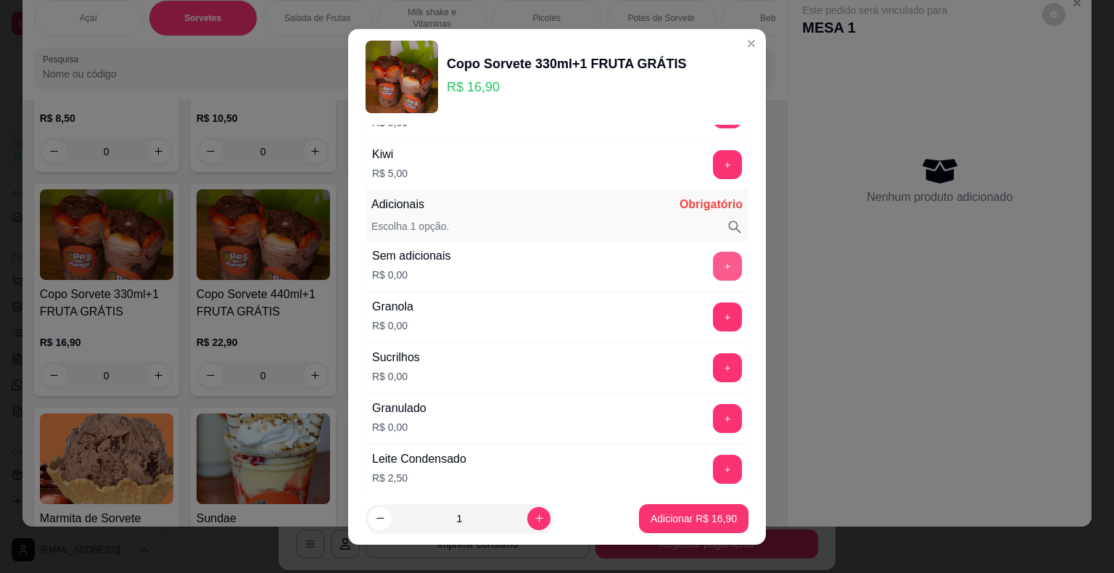
click at [713, 258] on button "+" at bounding box center [727, 266] width 29 height 29
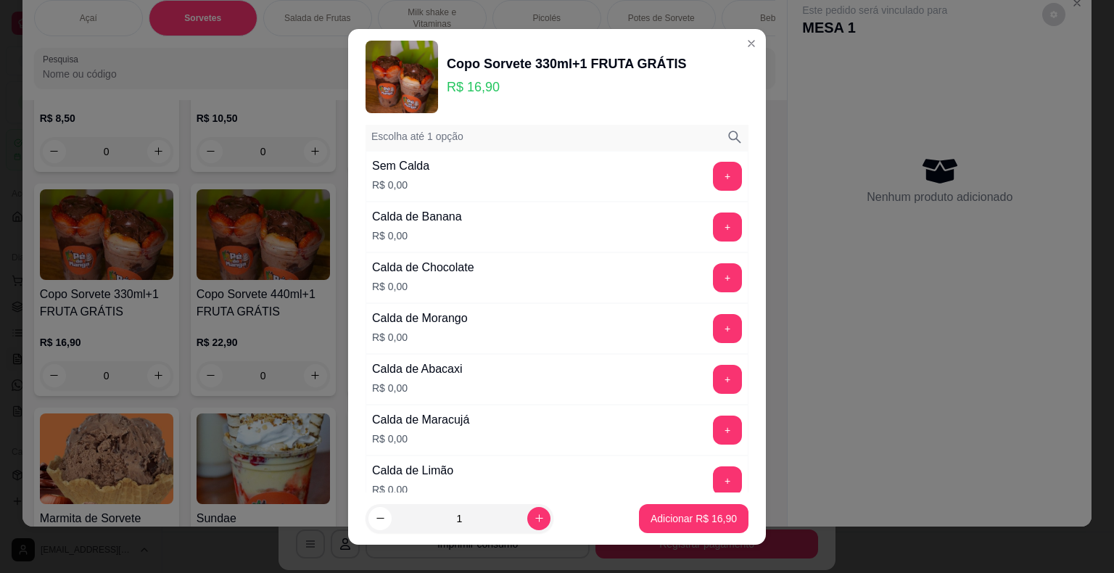
scroll to position [2684, 0]
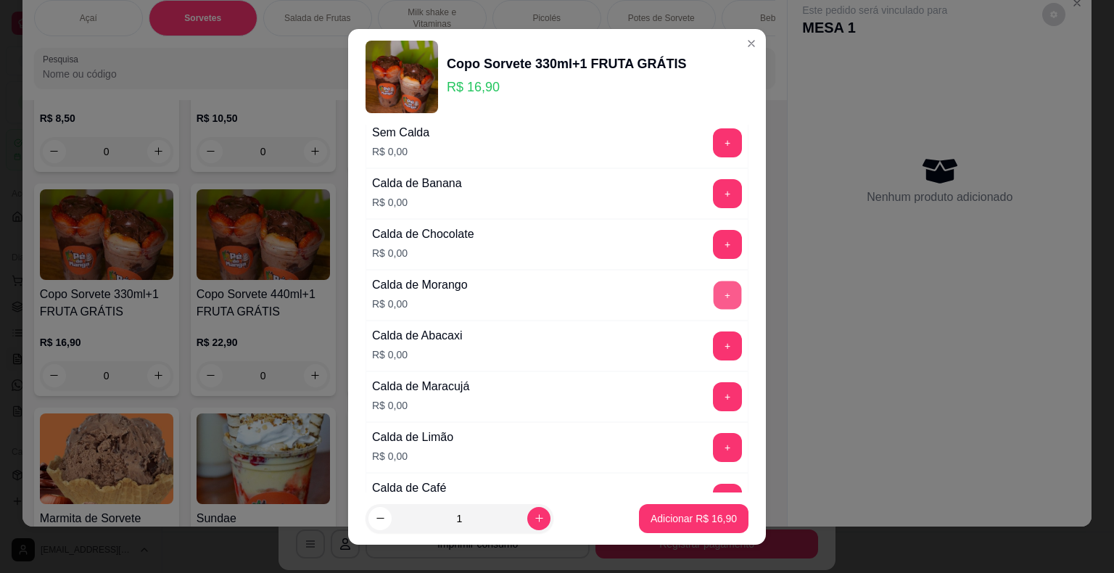
click at [714, 292] on button "+" at bounding box center [728, 295] width 28 height 28
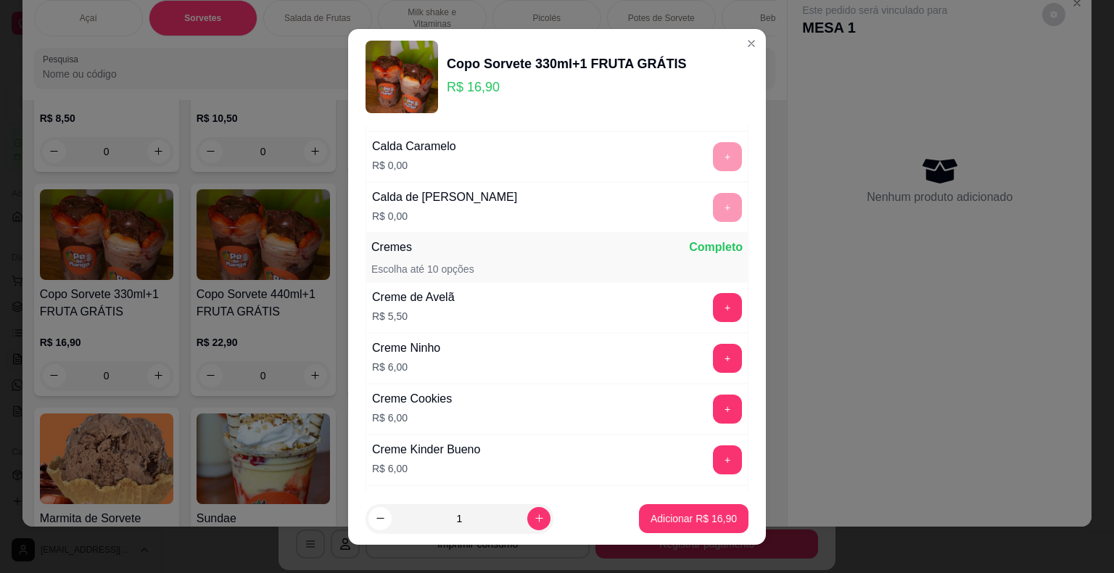
scroll to position [3265, 0]
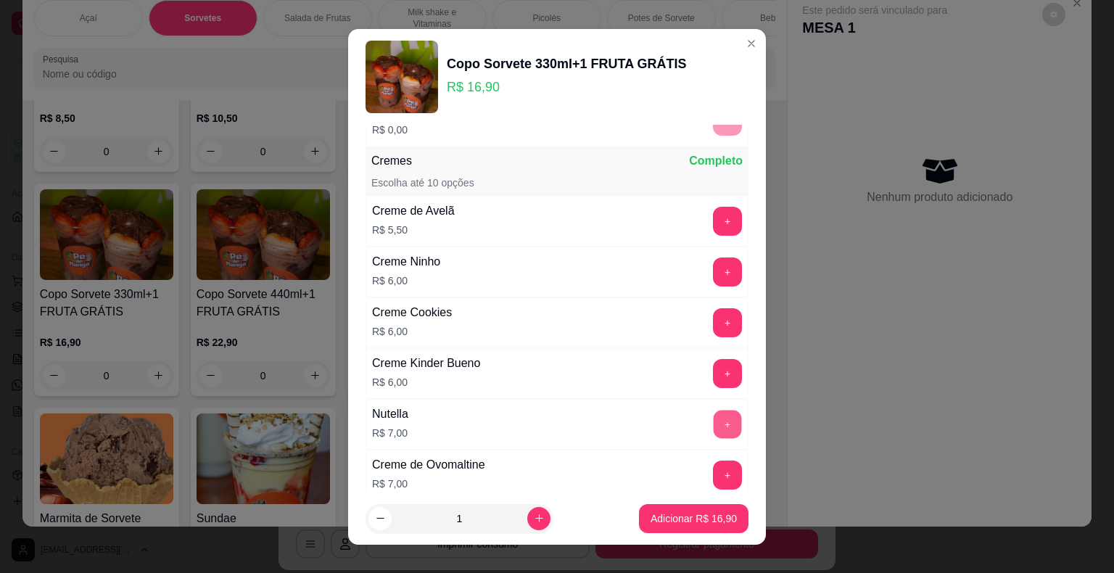
click at [714, 410] on button "+" at bounding box center [728, 424] width 28 height 28
click at [699, 525] on p "Adicionar R$ 23,90" at bounding box center [694, 518] width 86 height 15
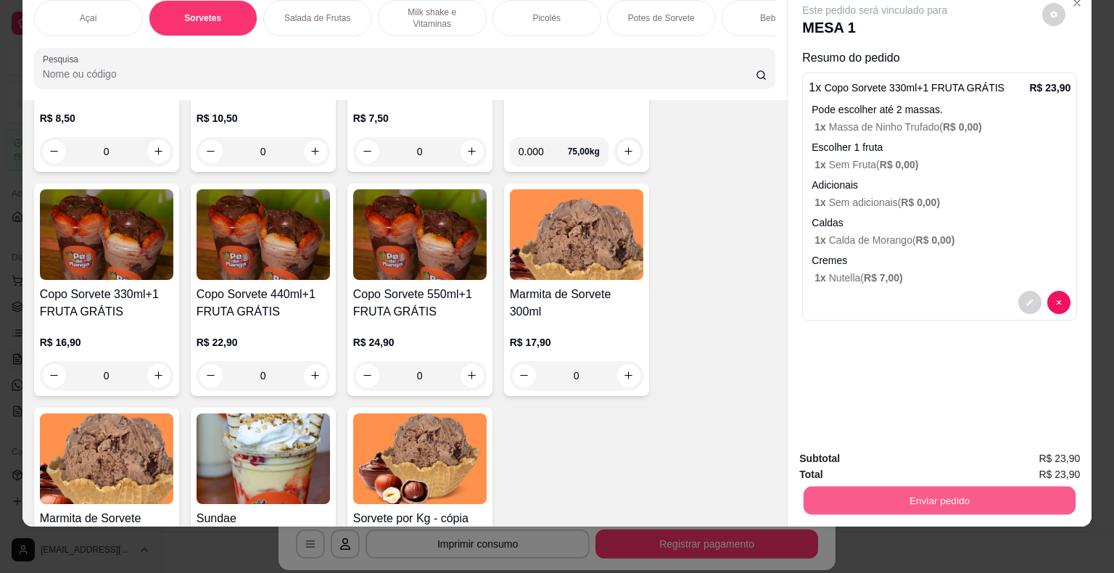
click at [867, 487] on button "Enviar pedido" at bounding box center [940, 501] width 272 height 28
click at [1043, 443] on button "Enviar pedido" at bounding box center [1043, 454] width 82 height 28
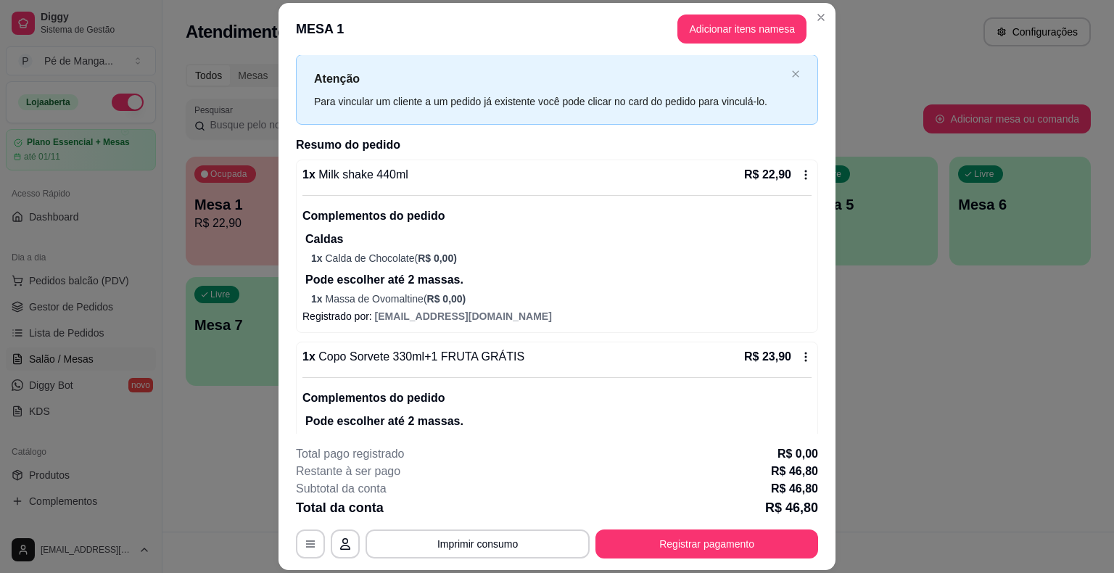
scroll to position [0, 0]
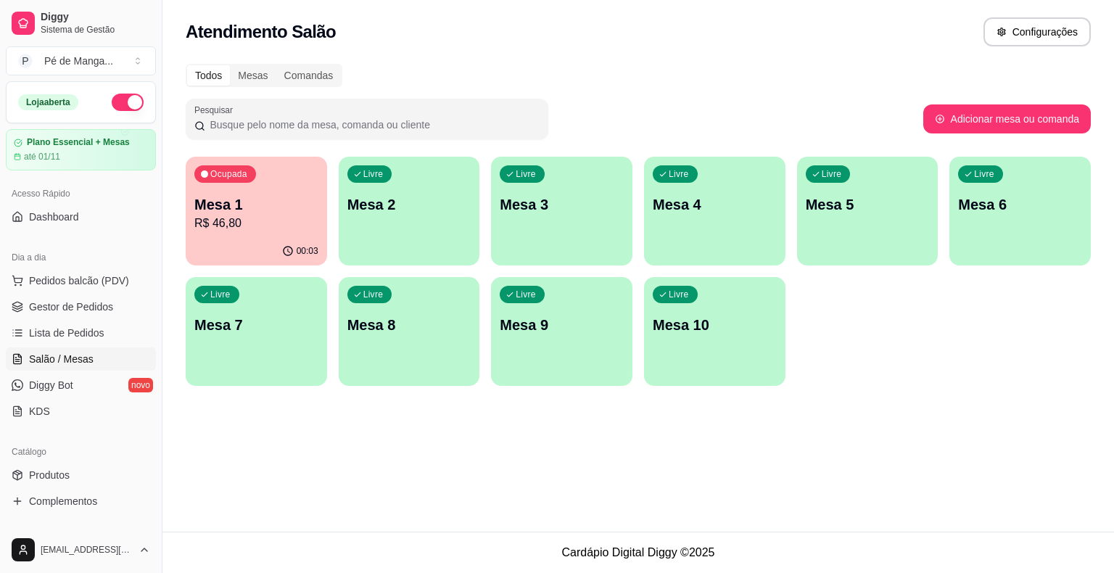
click at [70, 319] on ul "Pedidos balcão (PDV) Gestor de Pedidos Lista de Pedidos Salão / Mesas Diggy Bot…" at bounding box center [81, 346] width 150 height 154
click at [67, 311] on span "Gestor de Pedidos" at bounding box center [71, 307] width 84 height 15
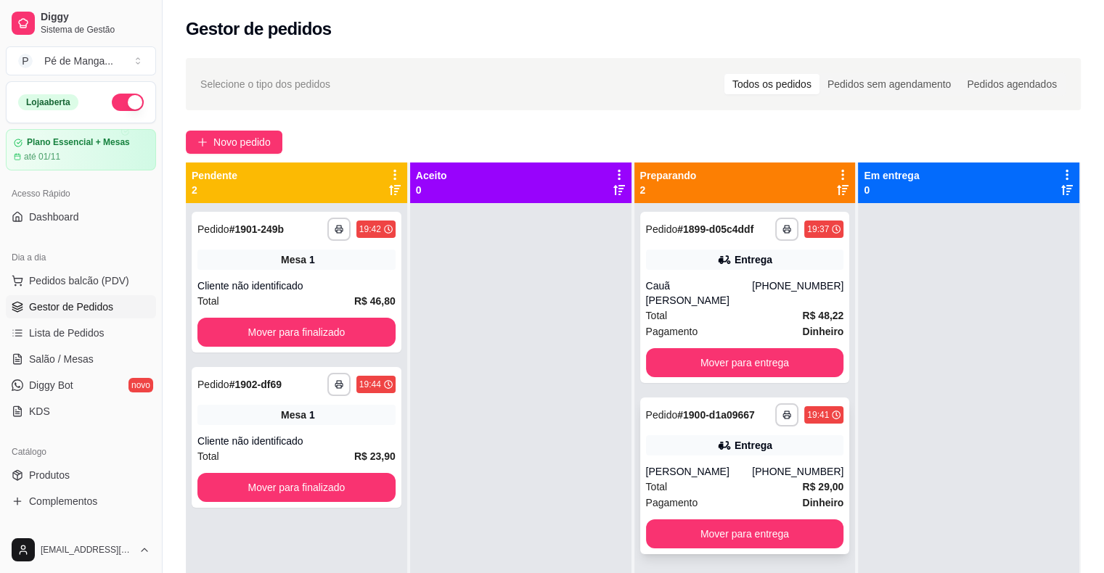
click at [717, 479] on div "Total R$ 29,00" at bounding box center [745, 487] width 198 height 16
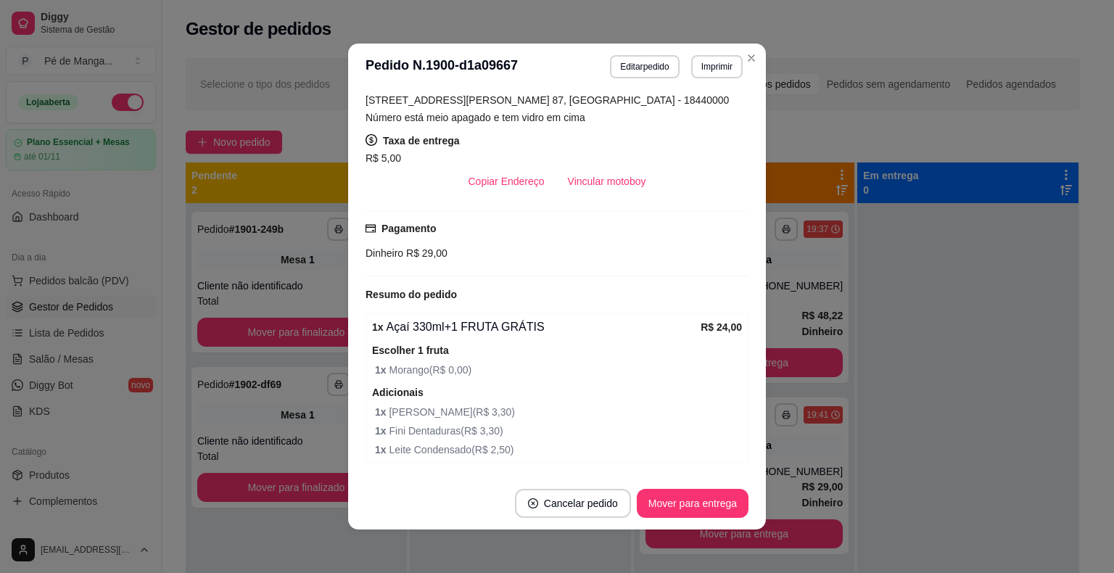
scroll to position [196, 0]
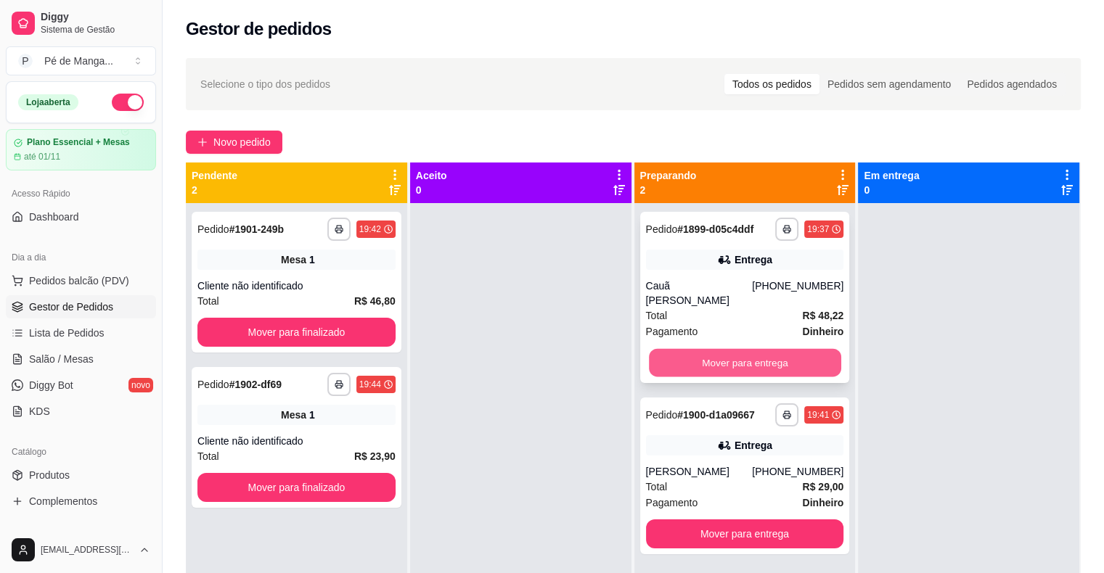
click at [741, 353] on button "Mover para entrega" at bounding box center [745, 363] width 192 height 28
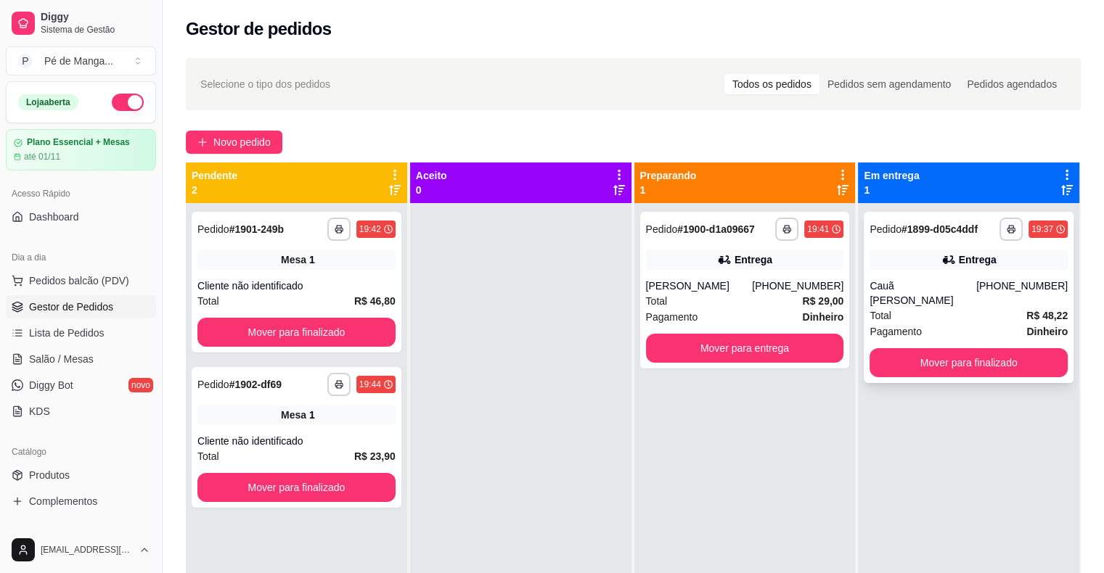
click at [942, 277] on div "**********" at bounding box center [968, 297] width 210 height 171
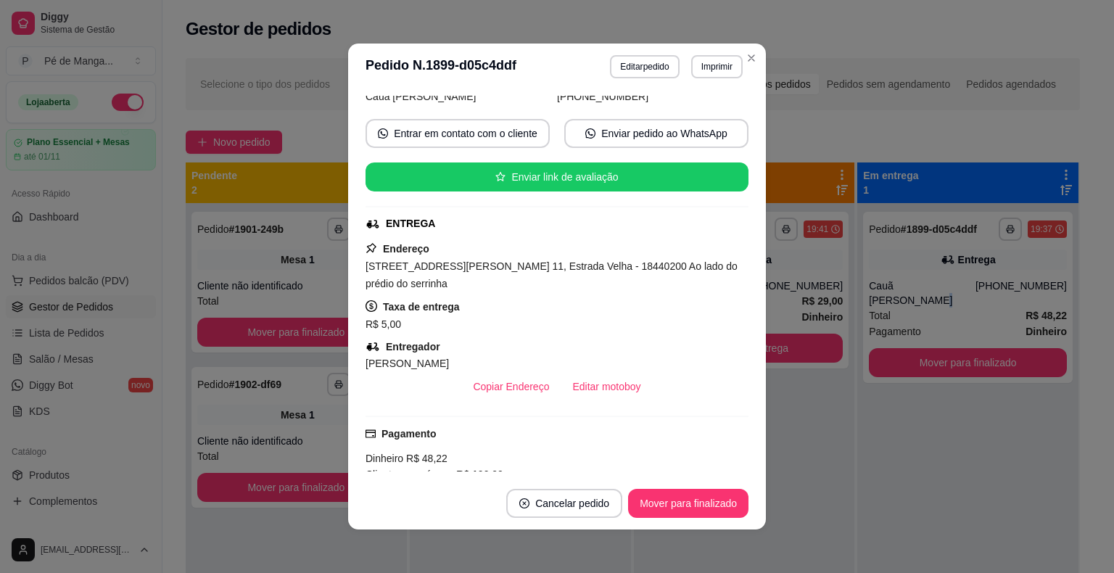
scroll to position [61, 0]
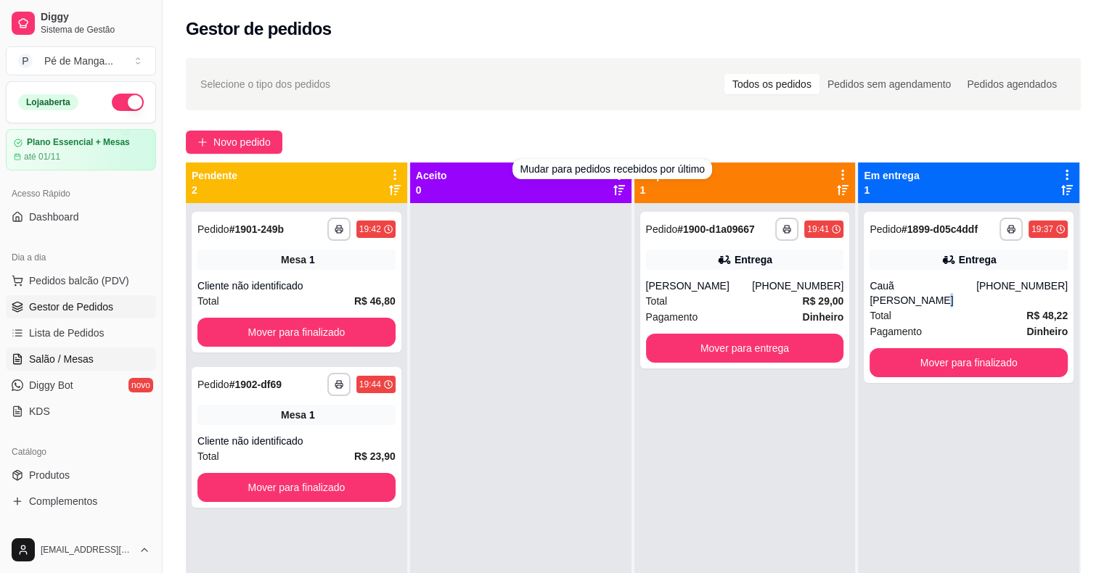
click at [104, 357] on link "Salão / Mesas" at bounding box center [81, 359] width 150 height 23
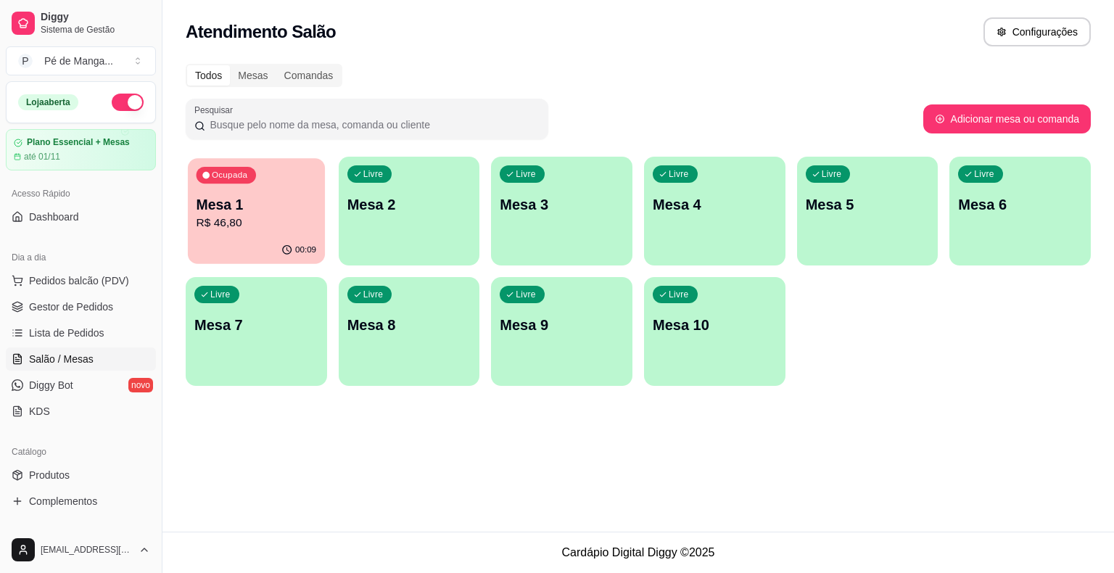
click at [208, 228] on p "R$ 46,80" at bounding box center [257, 223] width 120 height 17
drag, startPoint x: 70, startPoint y: 308, endPoint x: 120, endPoint y: 306, distance: 50.1
click at [70, 308] on span "Gestor de Pedidos" at bounding box center [71, 307] width 84 height 15
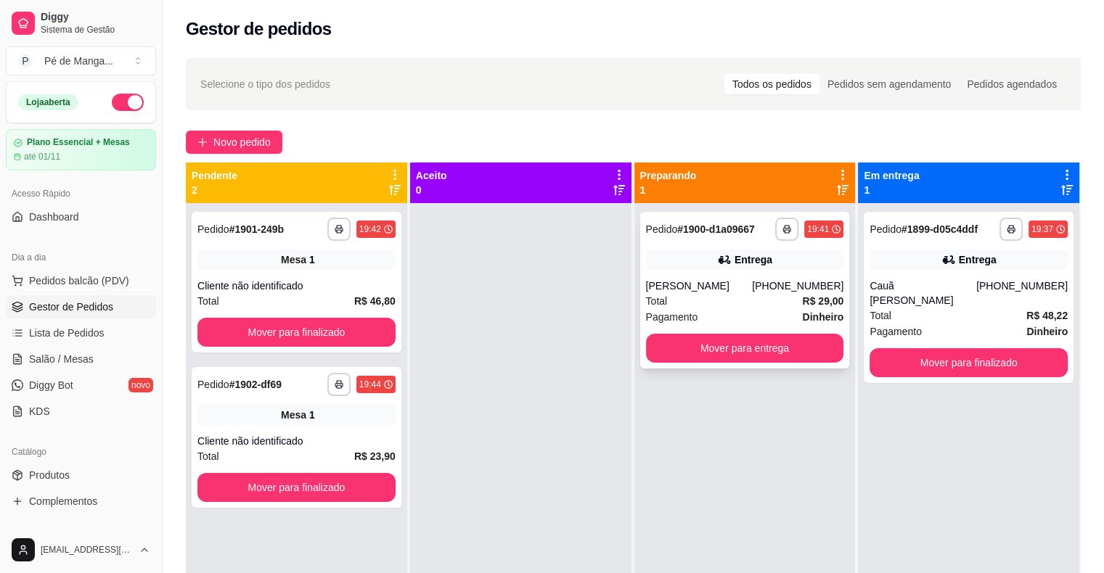
click at [770, 334] on div "**********" at bounding box center [745, 290] width 210 height 157
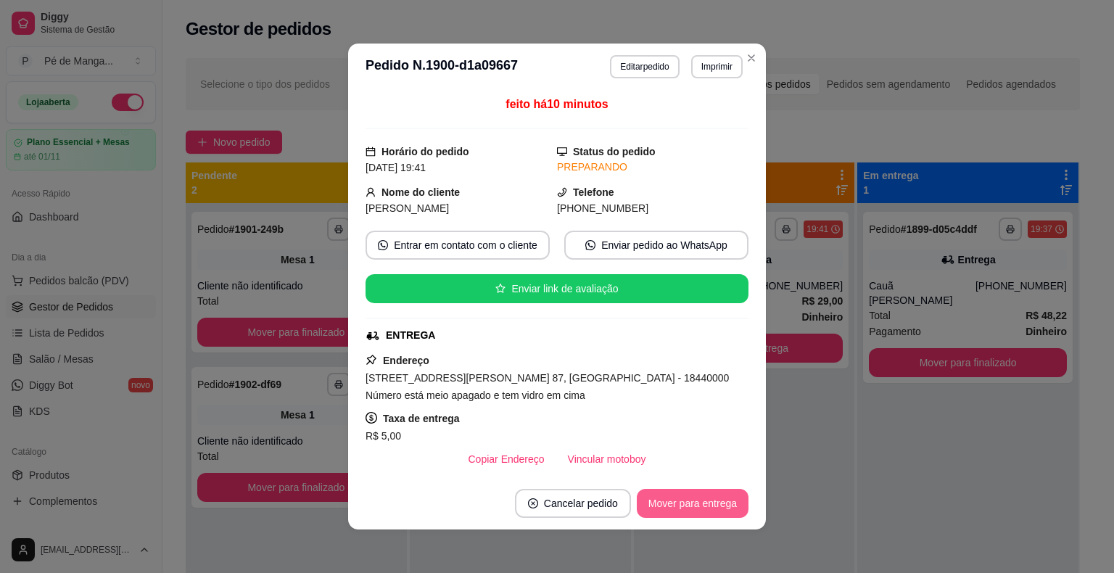
click at [680, 511] on button "Mover para entrega" at bounding box center [693, 503] width 112 height 29
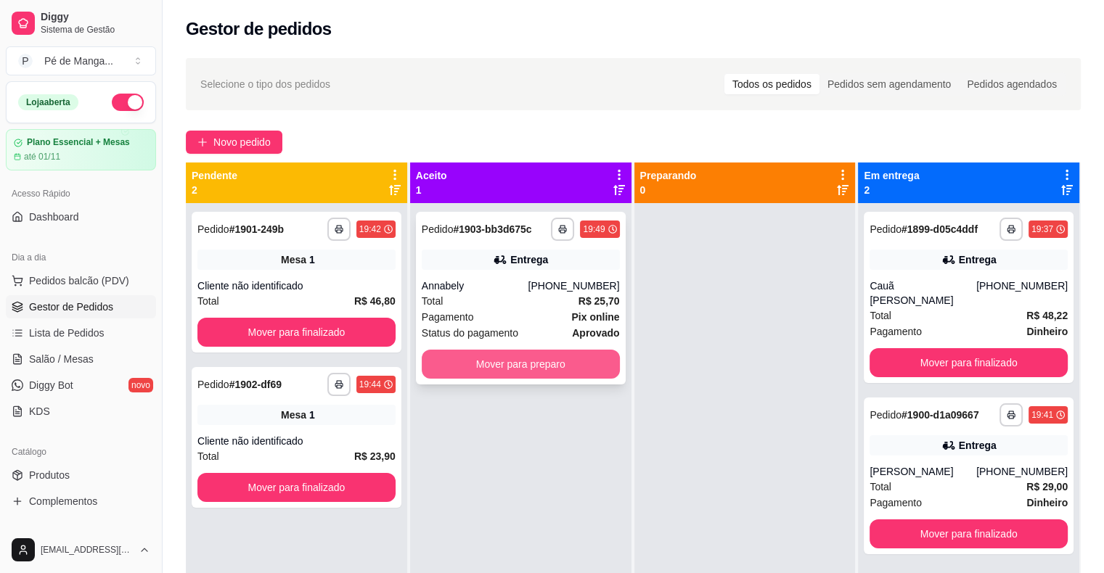
click at [564, 356] on button "Mover para preparo" at bounding box center [521, 364] width 198 height 29
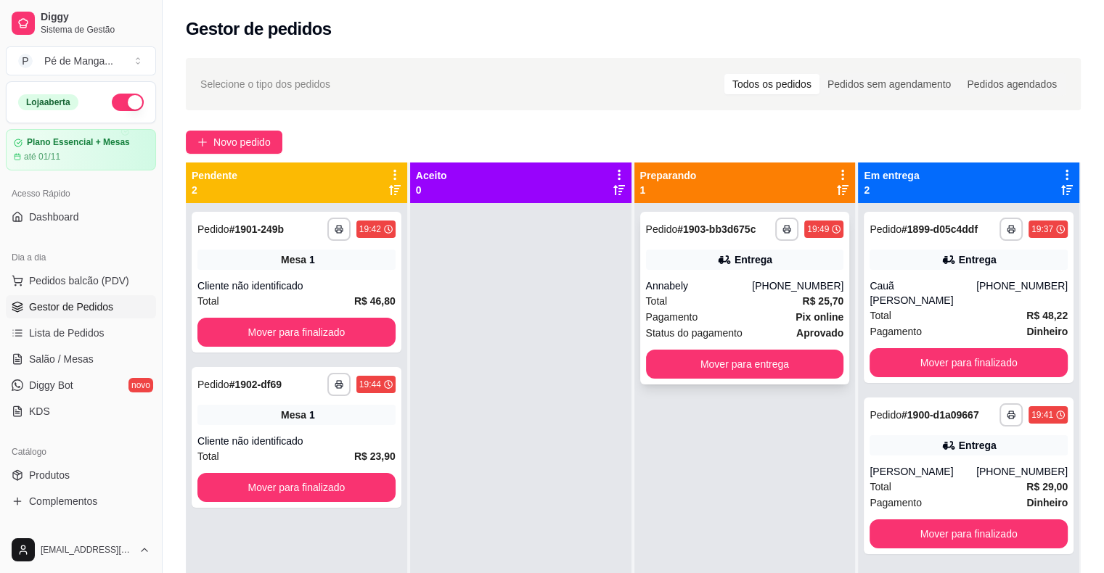
click at [646, 293] on span "Total" at bounding box center [657, 301] width 22 height 16
click at [953, 287] on div "Cauã [PERSON_NAME]" at bounding box center [922, 293] width 107 height 29
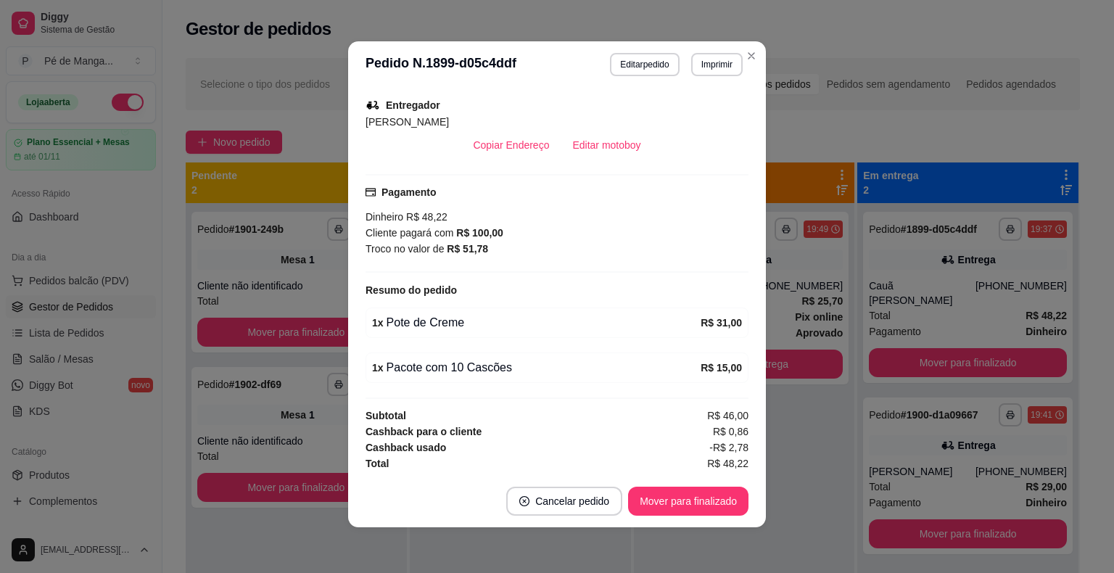
scroll to position [3, 0]
click at [676, 504] on button "Mover para finalizado" at bounding box center [688, 501] width 117 height 28
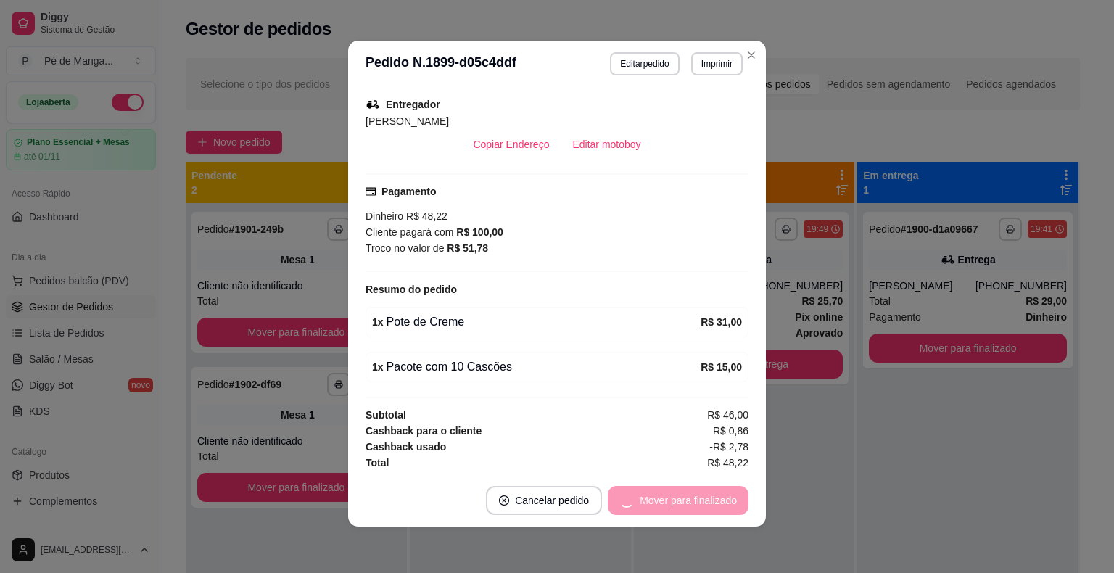
scroll to position [318, 0]
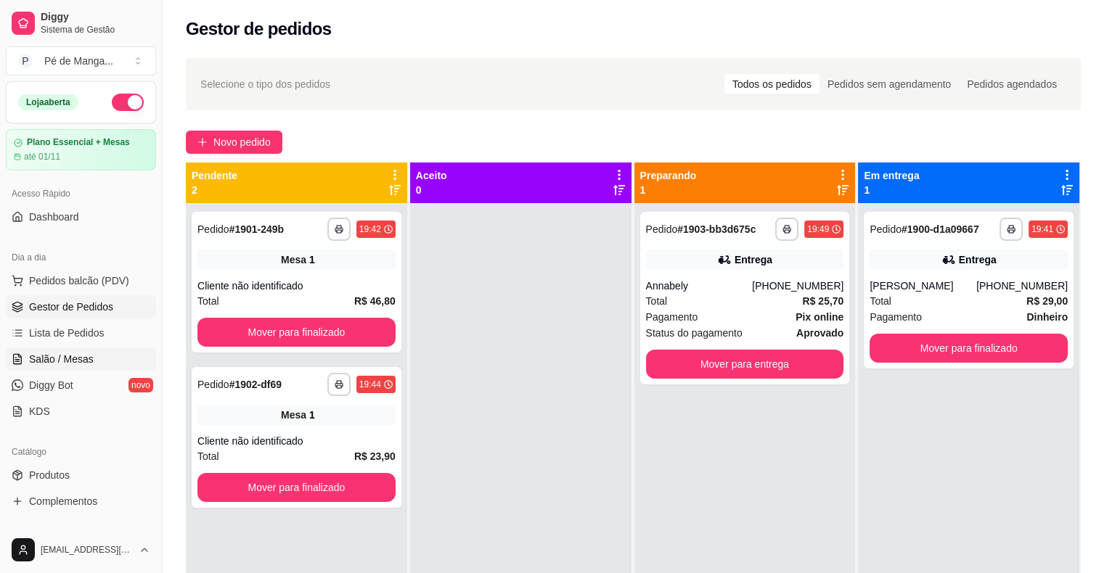
click at [95, 352] on link "Salão / Mesas" at bounding box center [81, 359] width 150 height 23
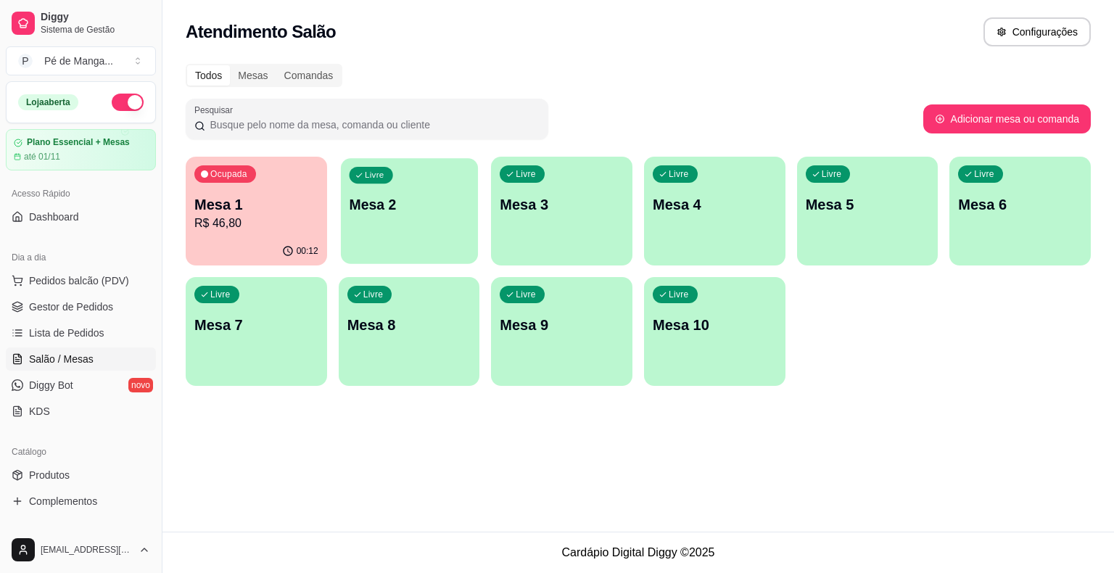
click at [382, 242] on div "Livre Mesa 2" at bounding box center [409, 202] width 137 height 89
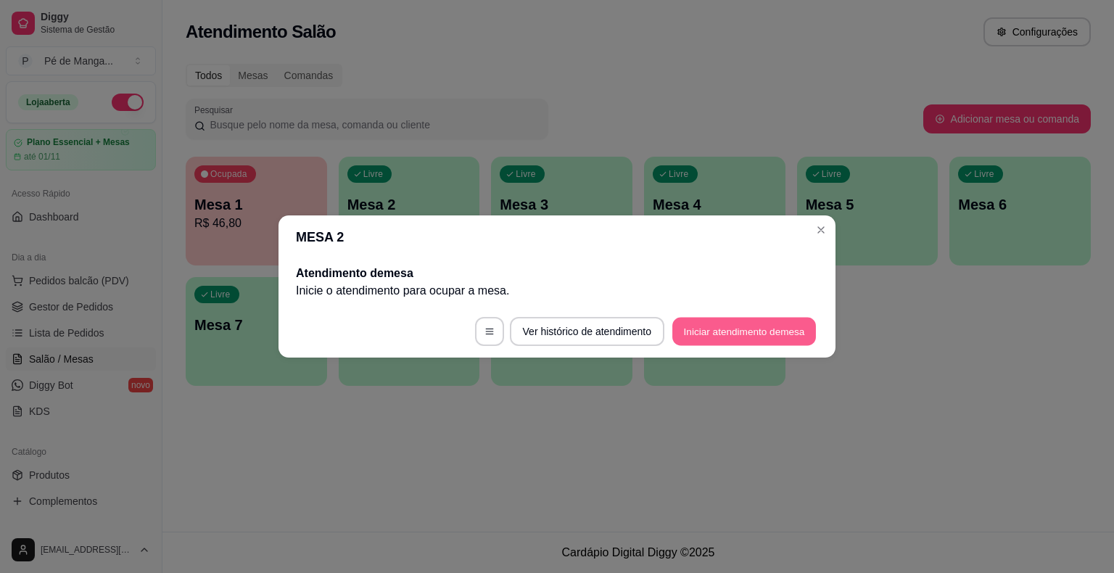
click at [723, 338] on button "Iniciar atendimento de mesa" at bounding box center [745, 332] width 144 height 28
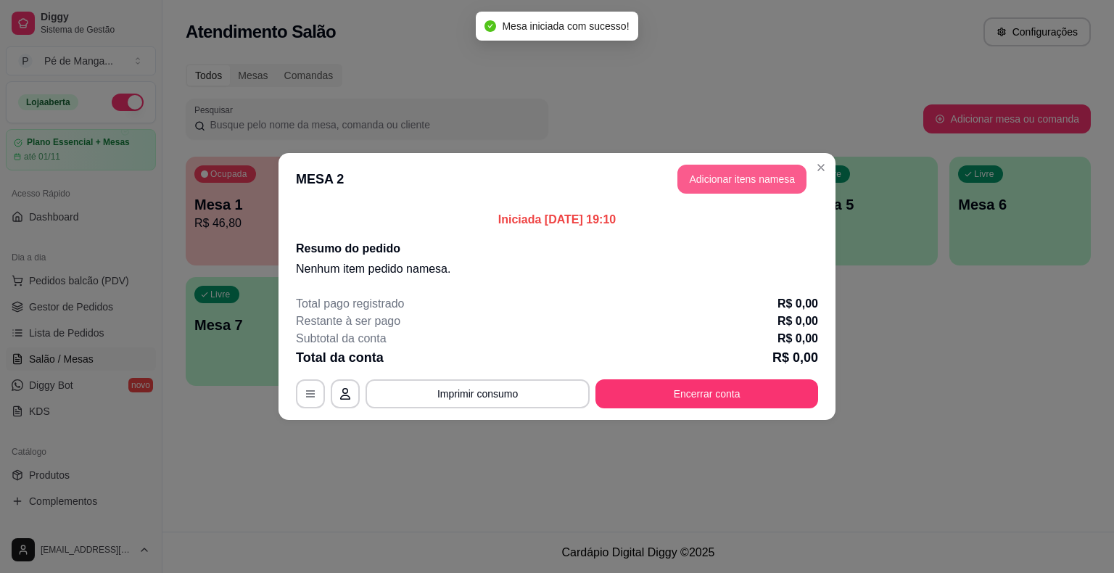
click at [691, 170] on button "Adicionar itens na mesa" at bounding box center [742, 179] width 129 height 29
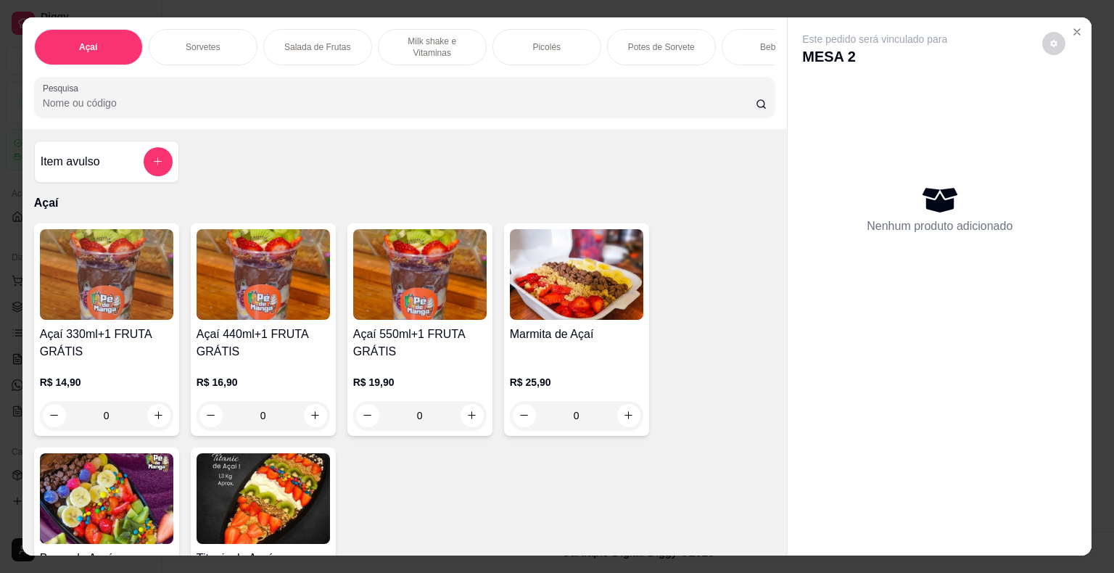
click at [223, 47] on div "Sorvetes" at bounding box center [203, 47] width 109 height 36
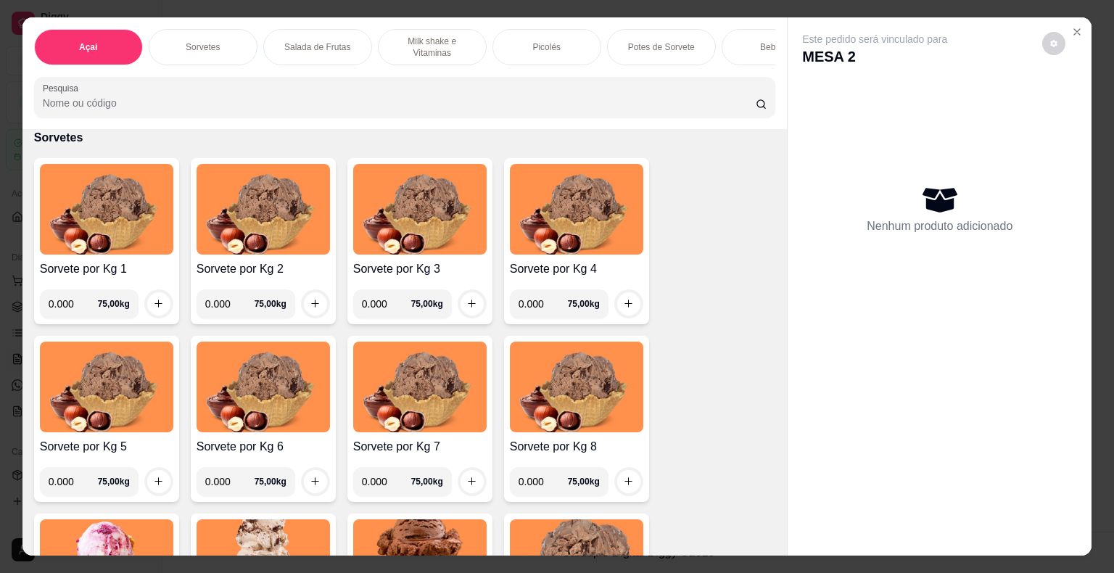
scroll to position [35, 0]
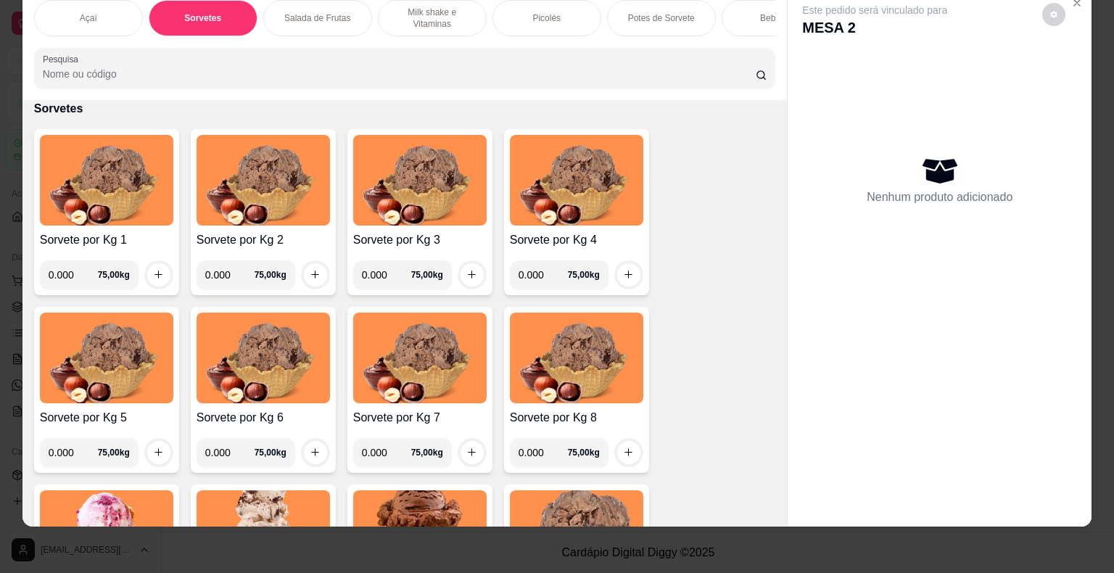
click at [73, 274] on input "0.000" at bounding box center [73, 274] width 49 height 29
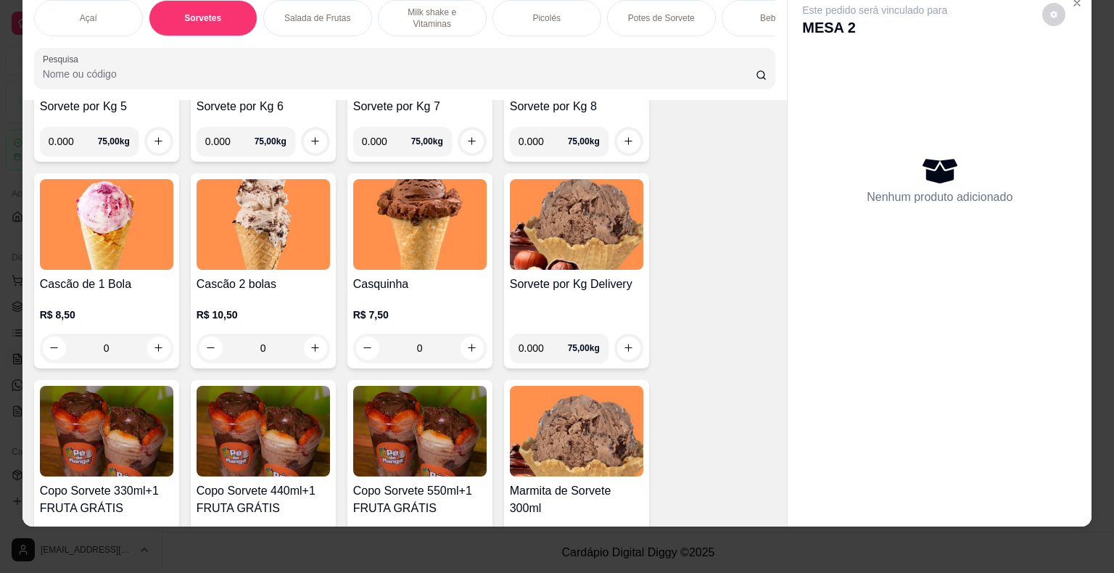
scroll to position [888, 0]
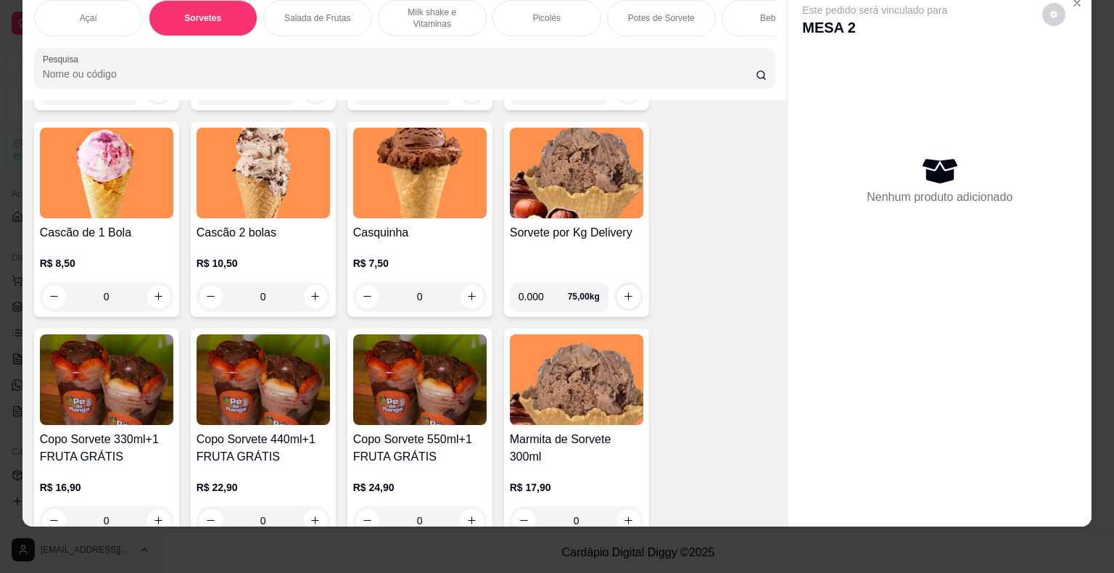
click at [128, 424] on div "Copo Sorvete 330ml+1 FRUTA GRÁTIS R$ 16,90 0" at bounding box center [106, 435] width 145 height 213
click at [81, 12] on p "Açaí" at bounding box center [88, 18] width 17 height 12
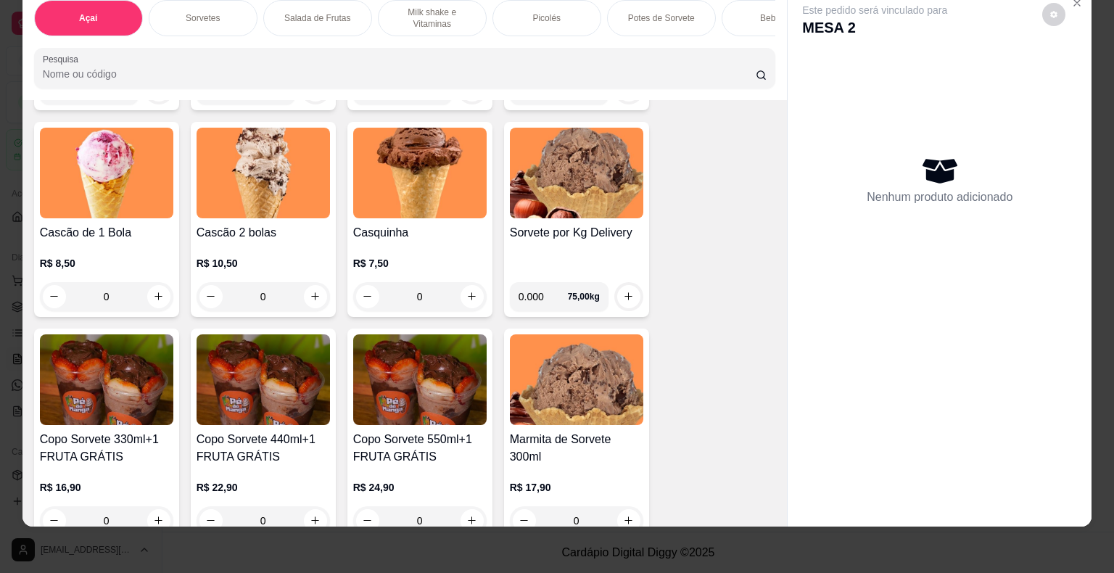
scroll to position [65, 0]
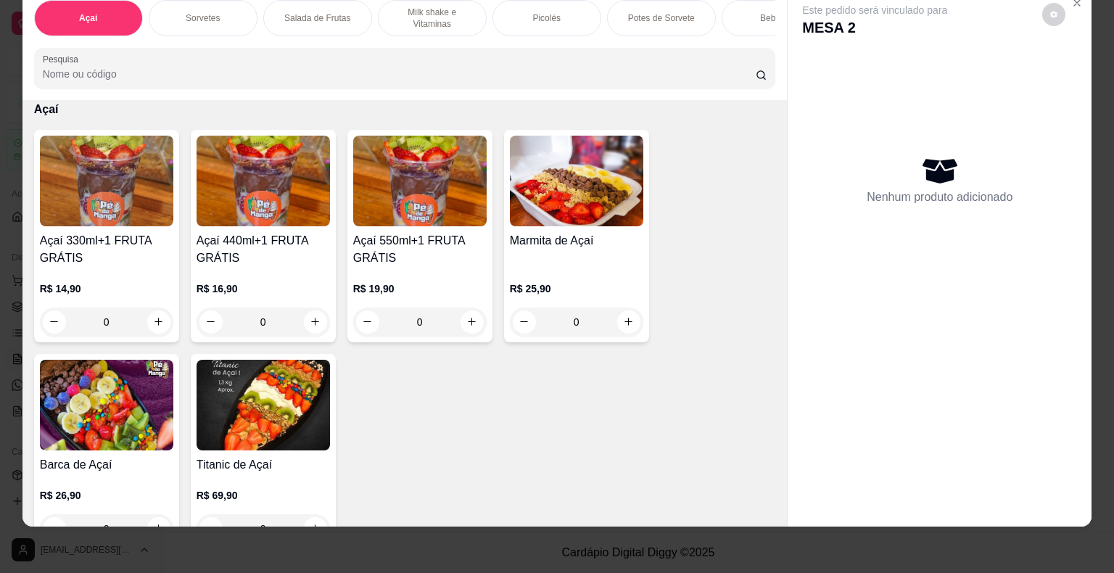
click at [152, 263] on h4 "Açaí 330ml+1 FRUTA GRÁTIS" at bounding box center [106, 249] width 133 height 35
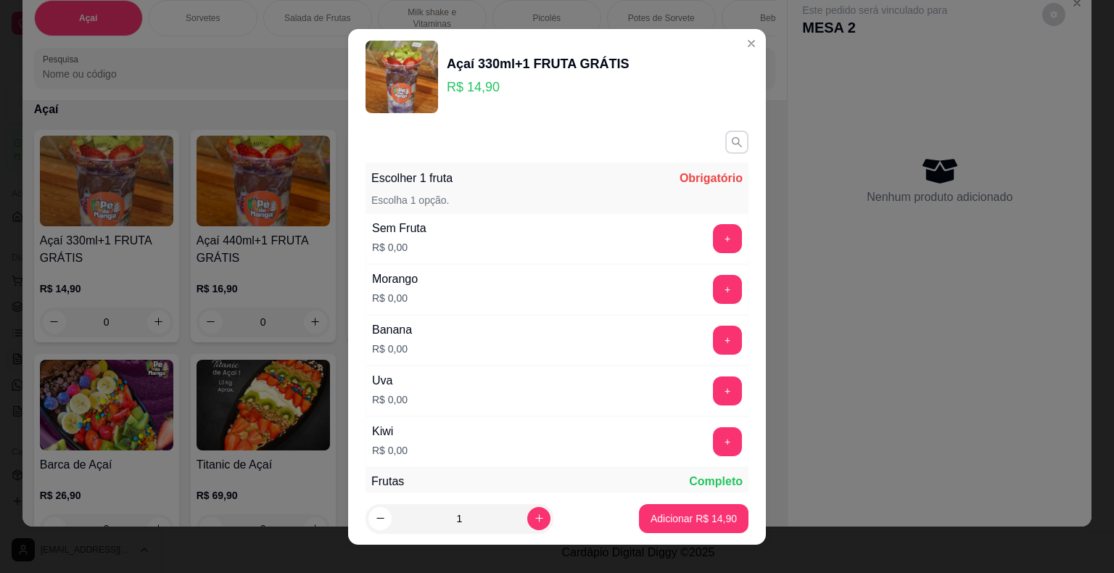
click at [732, 139] on icon "button" at bounding box center [737, 141] width 10 height 10
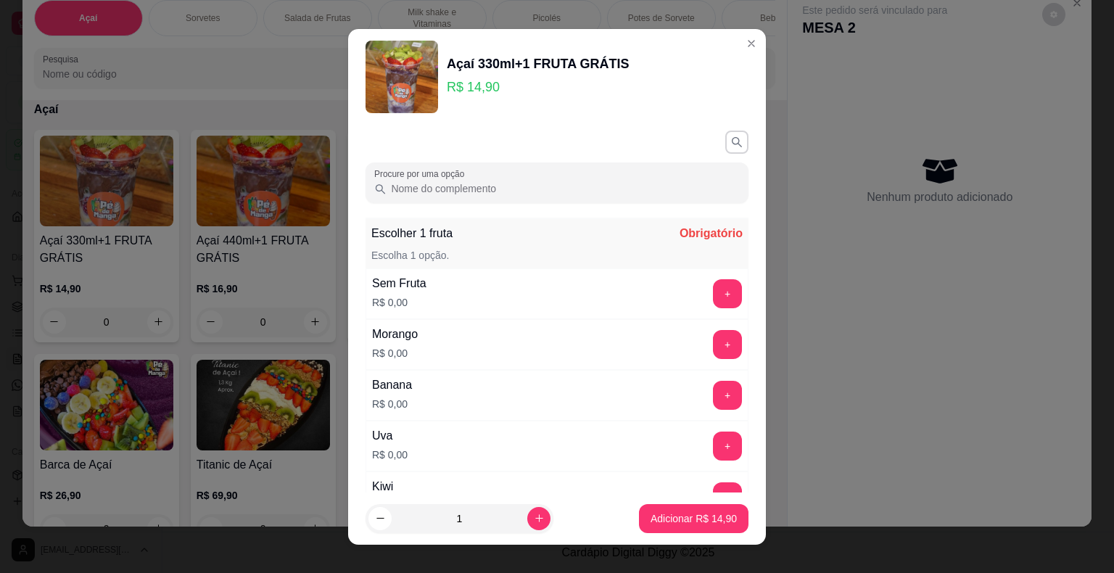
click at [636, 184] on input "Procure por uma opção" at bounding box center [563, 188] width 353 height 15
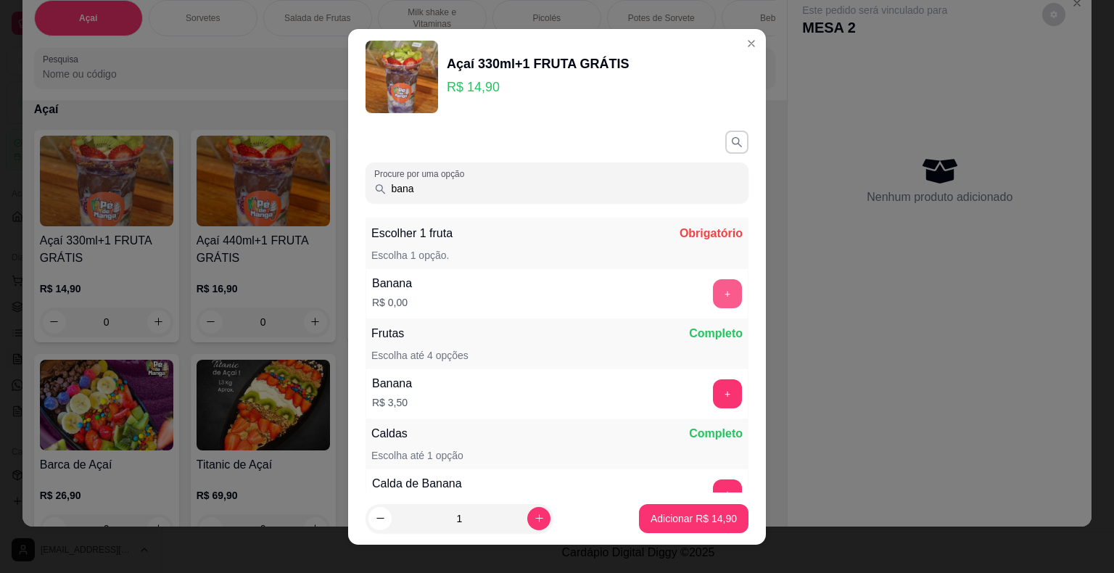
click at [713, 291] on button "+" at bounding box center [727, 293] width 29 height 29
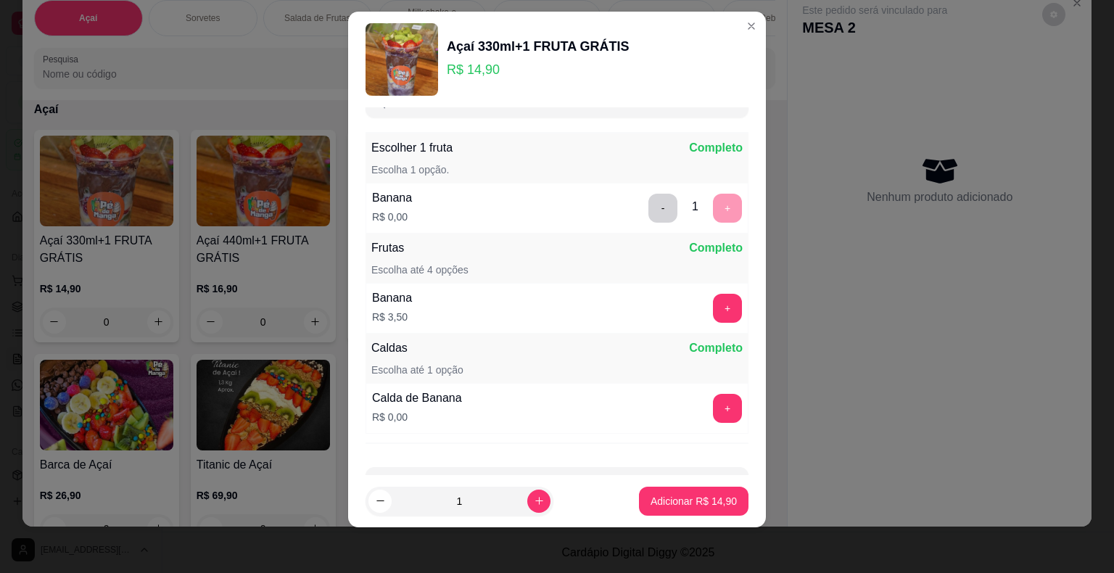
scroll to position [0, 0]
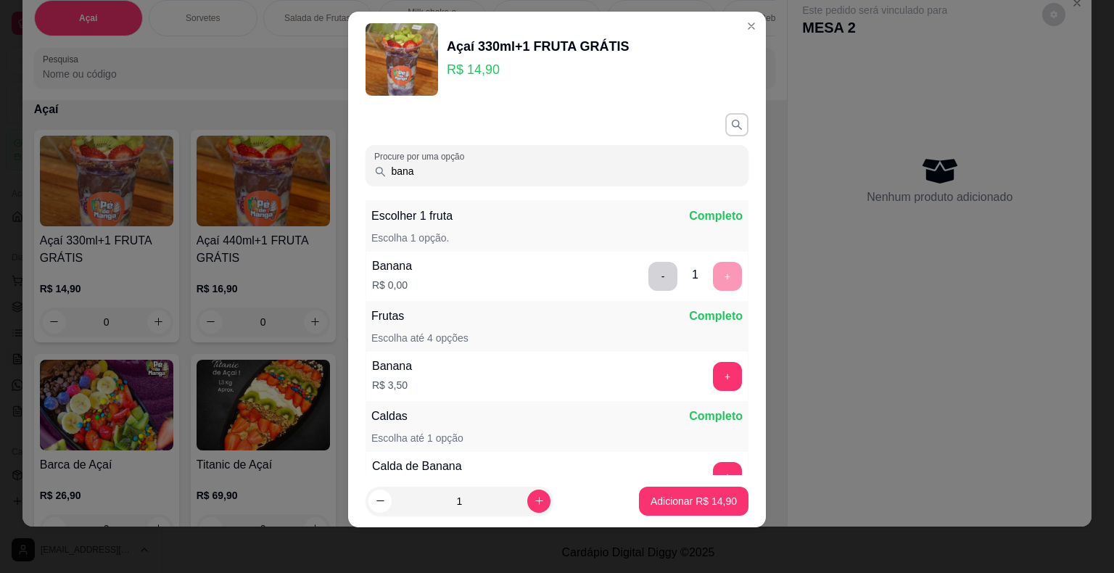
drag, startPoint x: 325, startPoint y: 186, endPoint x: 303, endPoint y: 196, distance: 24.0
click at [305, 196] on div "Açaí 330ml+1 FRUTA GRÁTIS R$ 14,90 Procure por uma opção bana Escolher 1 fruta …" at bounding box center [557, 286] width 1114 height 573
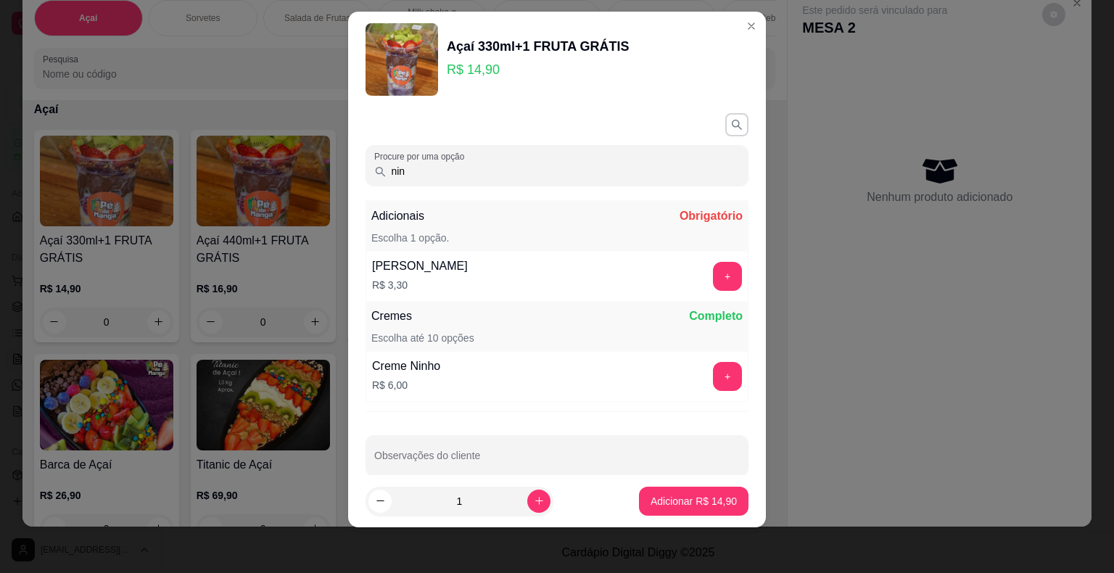
type input "nin"
click at [714, 277] on button "+" at bounding box center [728, 276] width 28 height 28
drag, startPoint x: 363, startPoint y: 169, endPoint x: 339, endPoint y: 167, distance: 24.8
click at [340, 168] on div "Açaí 330ml+1 FRUTA GRÁTIS R$ 14,90 Procure por uma opção nin Adicionais Complet…" at bounding box center [557, 286] width 1114 height 573
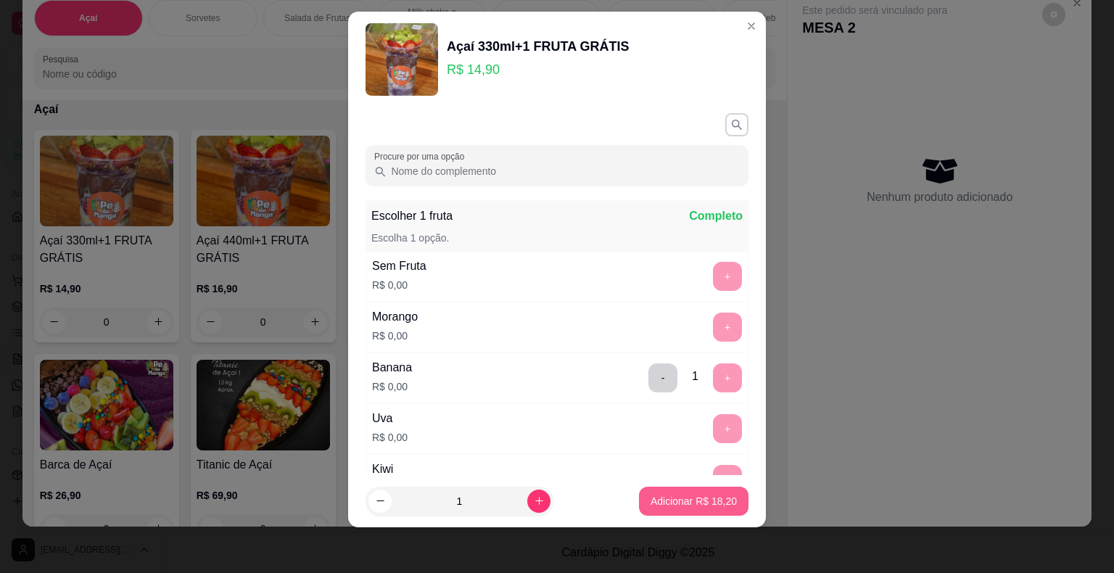
click at [675, 498] on p "Adicionar R$ 18,20" at bounding box center [694, 501] width 86 height 15
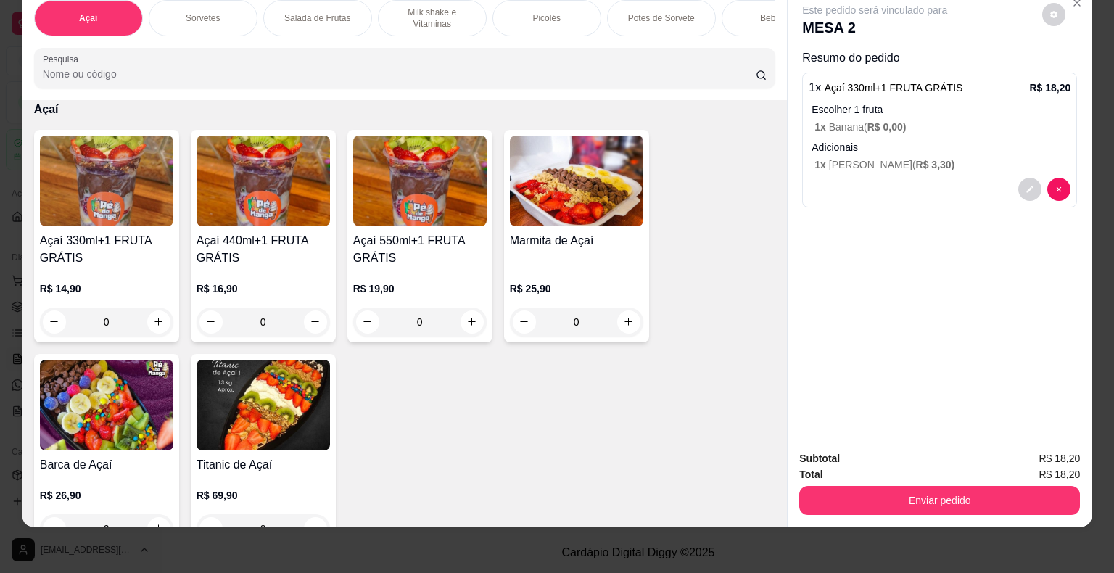
click at [218, 12] on div "Sorvetes" at bounding box center [203, 18] width 109 height 36
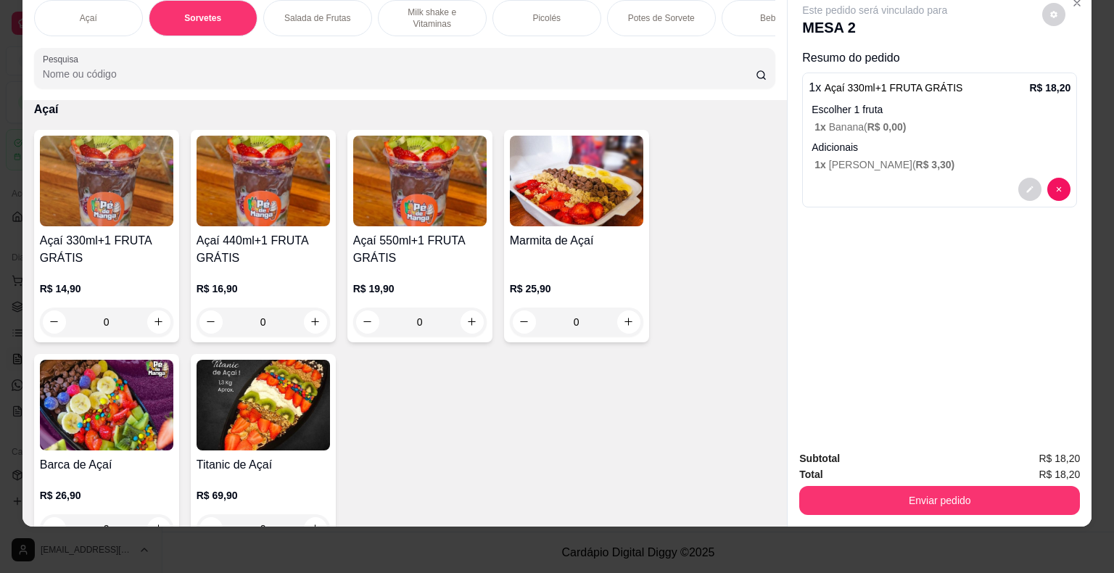
scroll to position [525, 0]
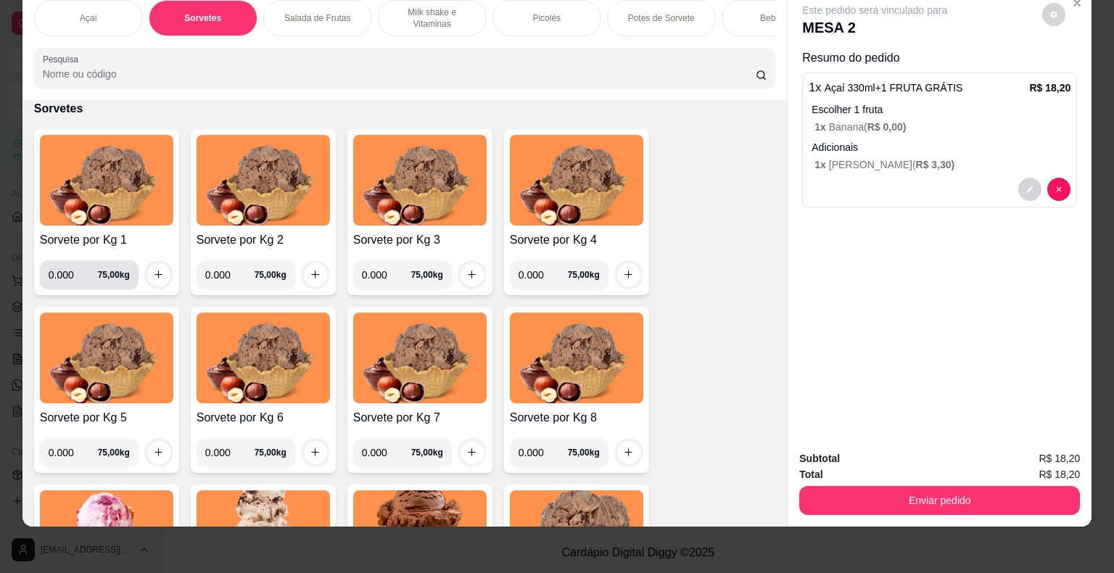
click at [67, 276] on input "0.000" at bounding box center [73, 274] width 49 height 29
click at [1030, 102] on p "Escolher 1 fruta" at bounding box center [941, 109] width 259 height 15
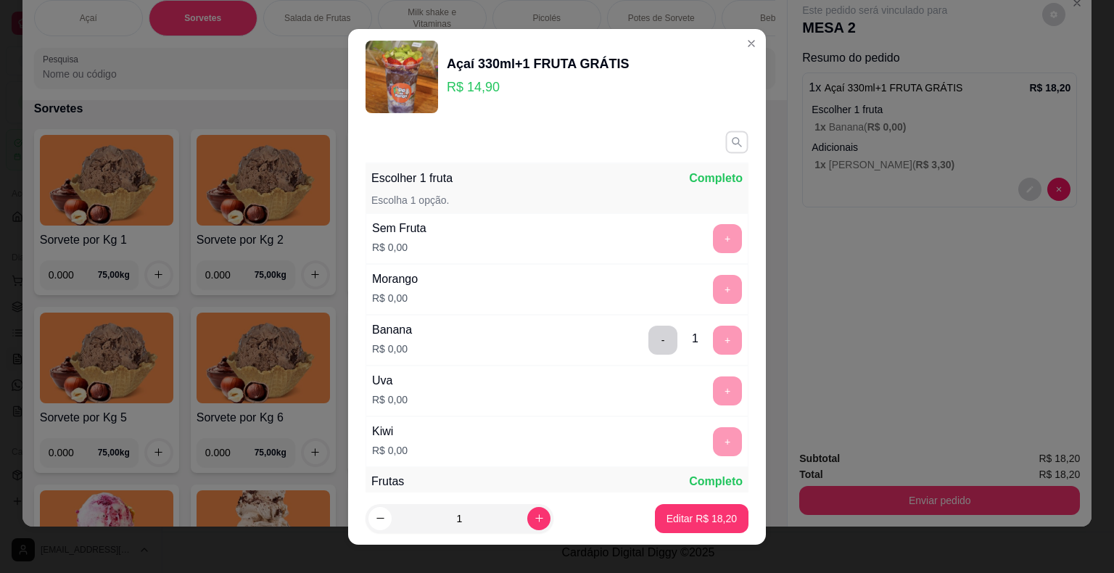
click at [731, 141] on icon "button" at bounding box center [737, 142] width 12 height 12
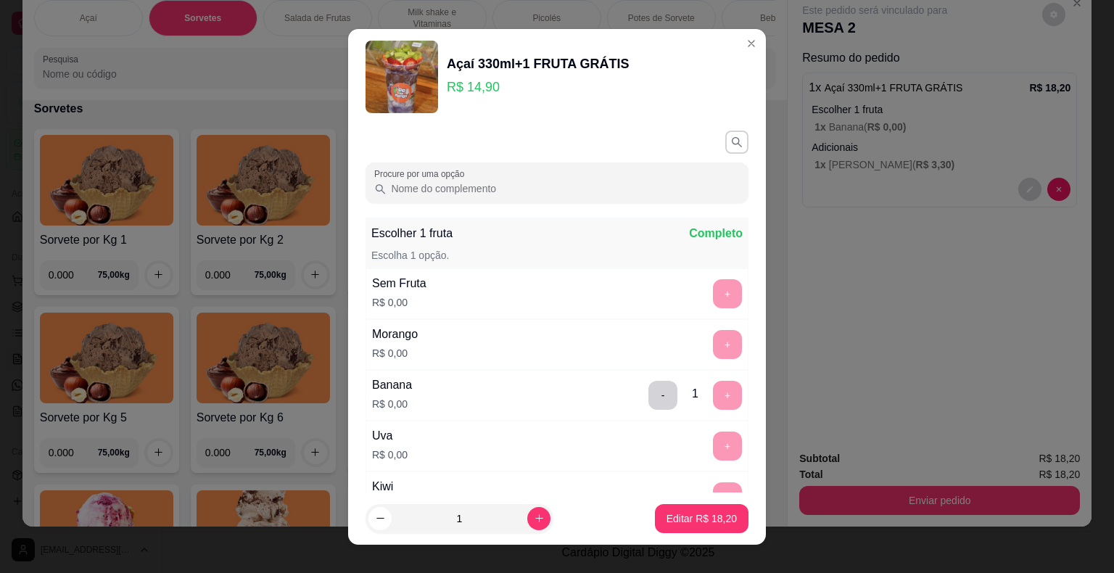
click at [640, 182] on input "Procure por uma opção" at bounding box center [563, 188] width 353 height 15
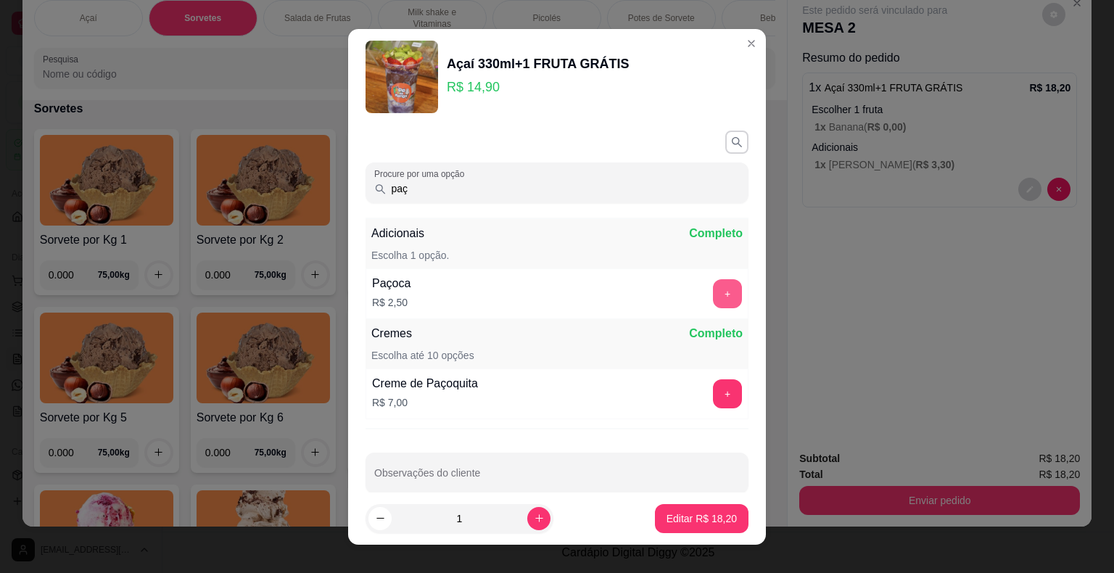
type input "paç"
click at [714, 297] on button "+" at bounding box center [727, 293] width 29 height 29
click at [698, 520] on p "Editar R$ 20,70" at bounding box center [702, 518] width 70 height 15
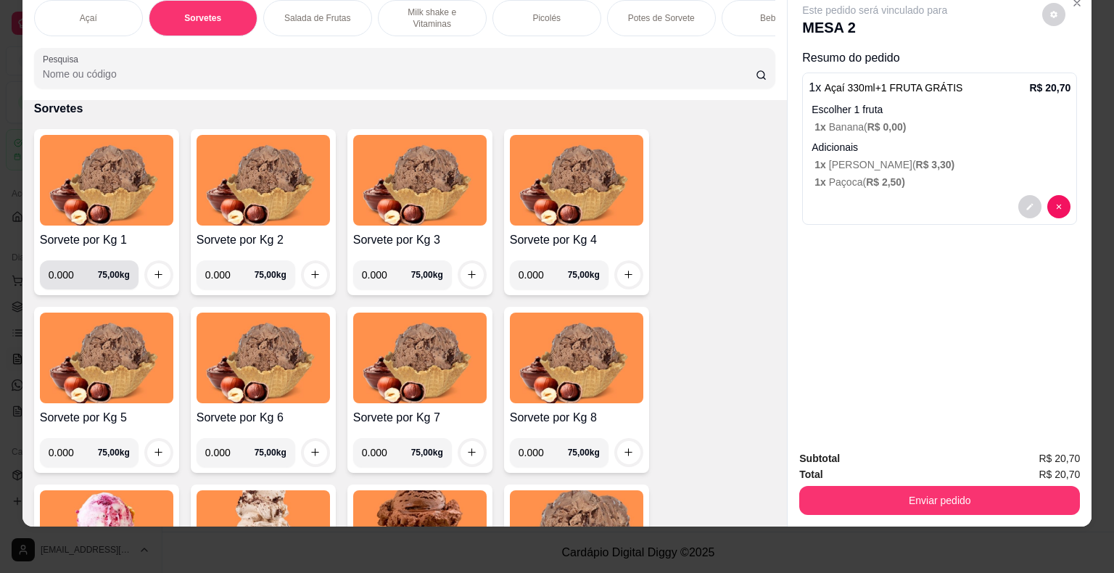
click at [63, 272] on input "0.000" at bounding box center [73, 274] width 49 height 29
click at [65, 274] on input "0.000" at bounding box center [73, 274] width 49 height 29
type input "0.074"
click at [153, 266] on button "increase-product-quantity" at bounding box center [158, 274] width 22 height 22
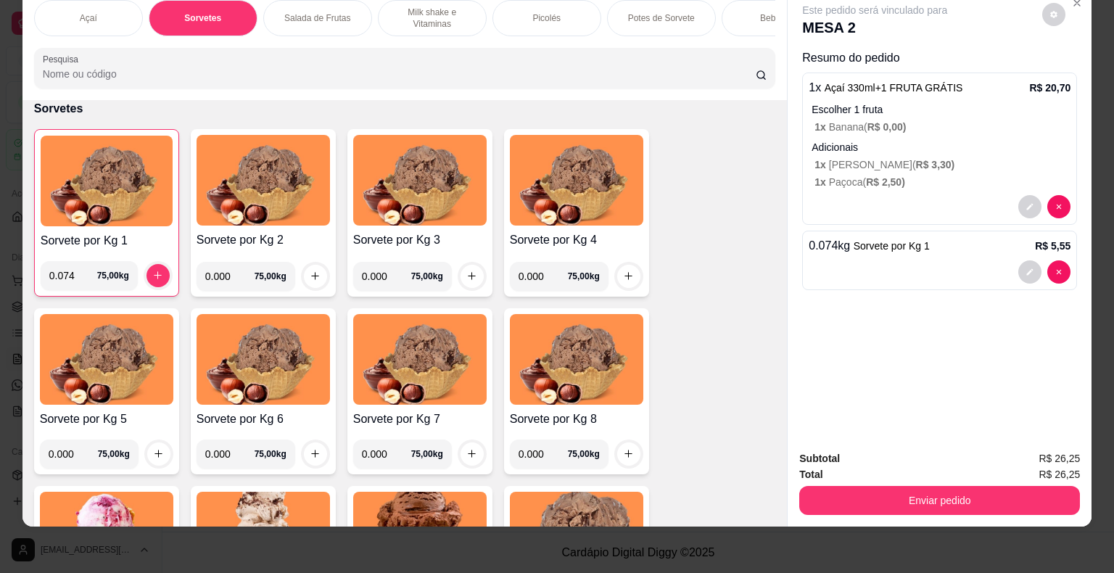
click at [583, 15] on div "Picolés" at bounding box center [547, 18] width 109 height 36
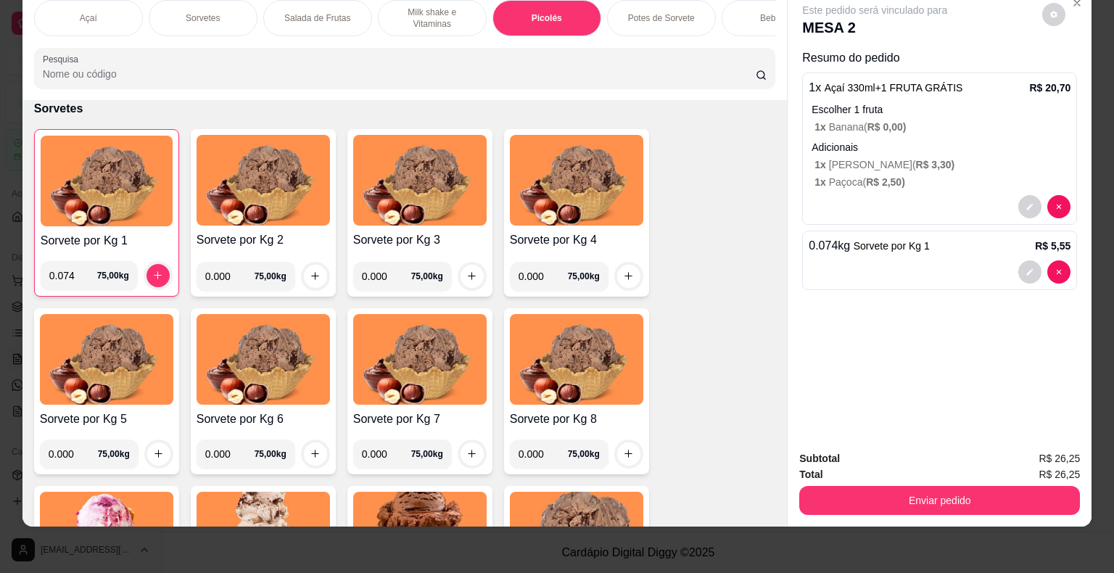
scroll to position [2244, 0]
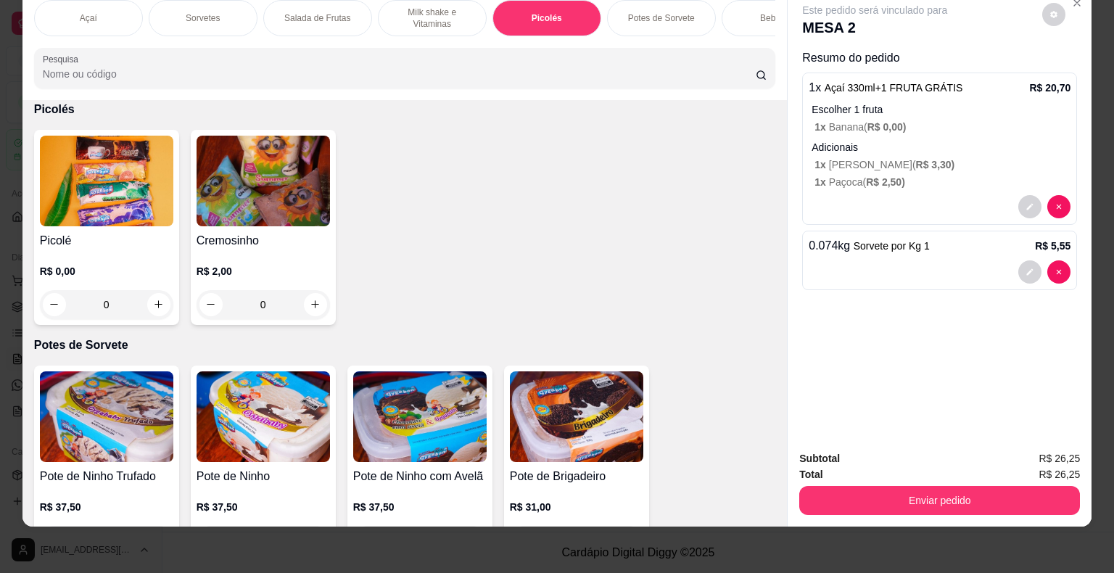
click at [148, 239] on h4 "Picolé" at bounding box center [106, 240] width 133 height 17
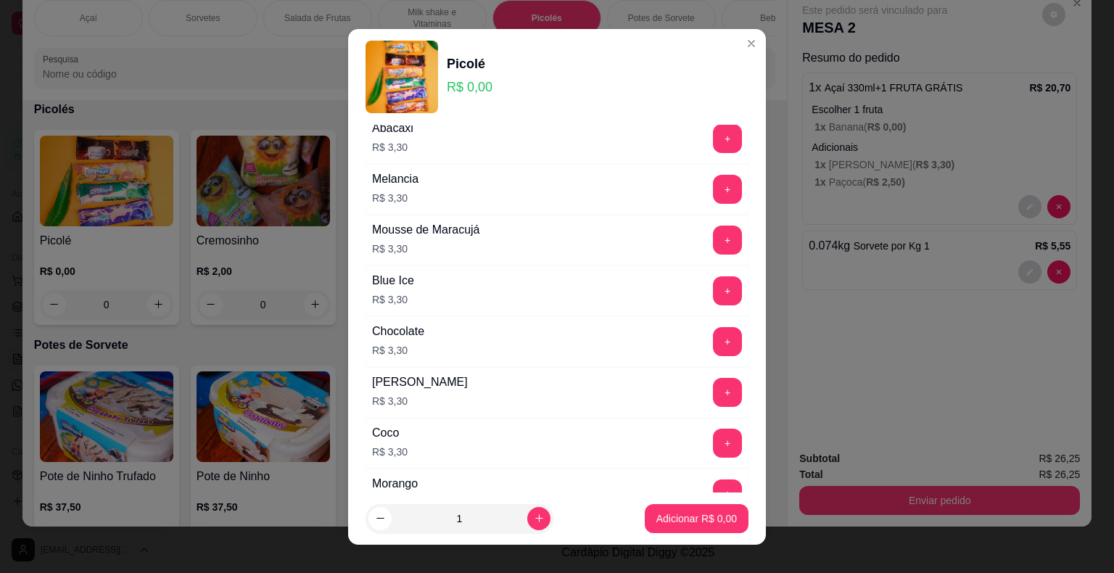
scroll to position [926, 0]
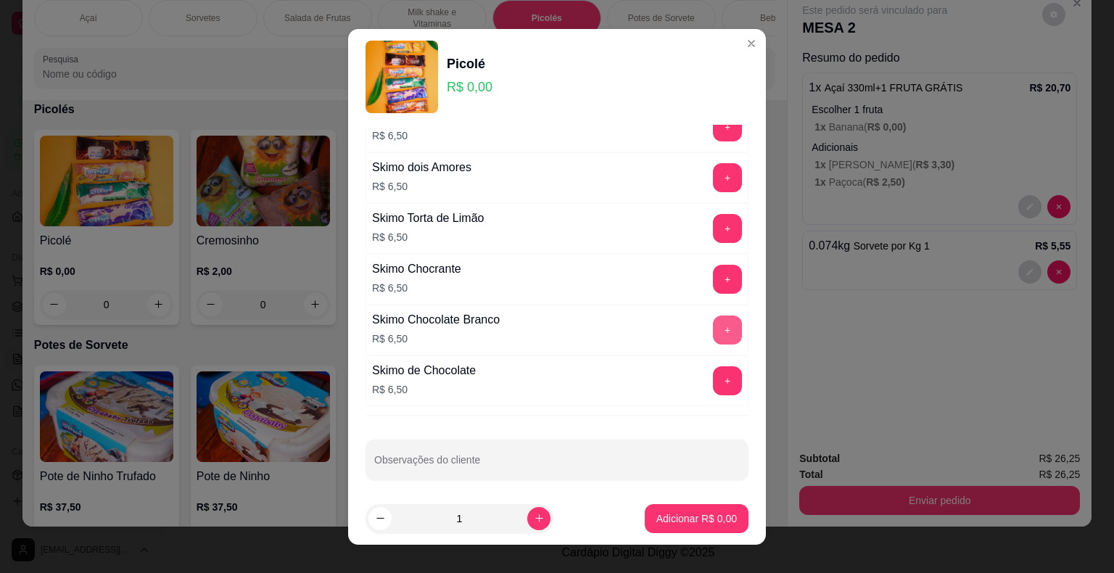
click at [713, 326] on button "+" at bounding box center [727, 330] width 29 height 29
click at [649, 327] on button "-" at bounding box center [663, 330] width 29 height 29
click at [713, 225] on button "+" at bounding box center [727, 228] width 29 height 29
click at [686, 515] on p "Adicionar R$ 6,50" at bounding box center [697, 518] width 81 height 15
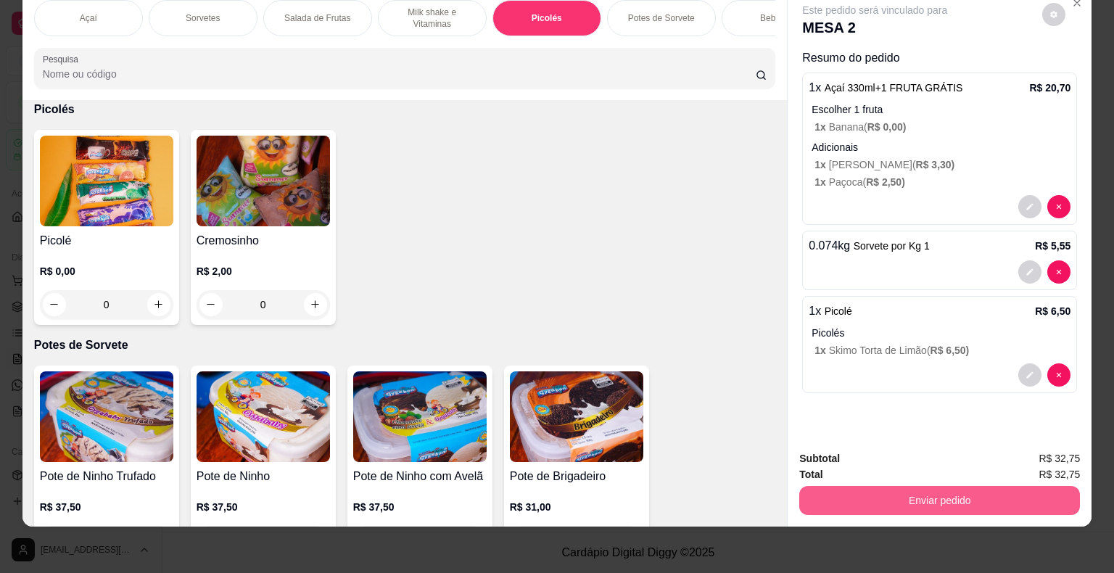
click at [883, 492] on button "Enviar pedido" at bounding box center [940, 500] width 281 height 29
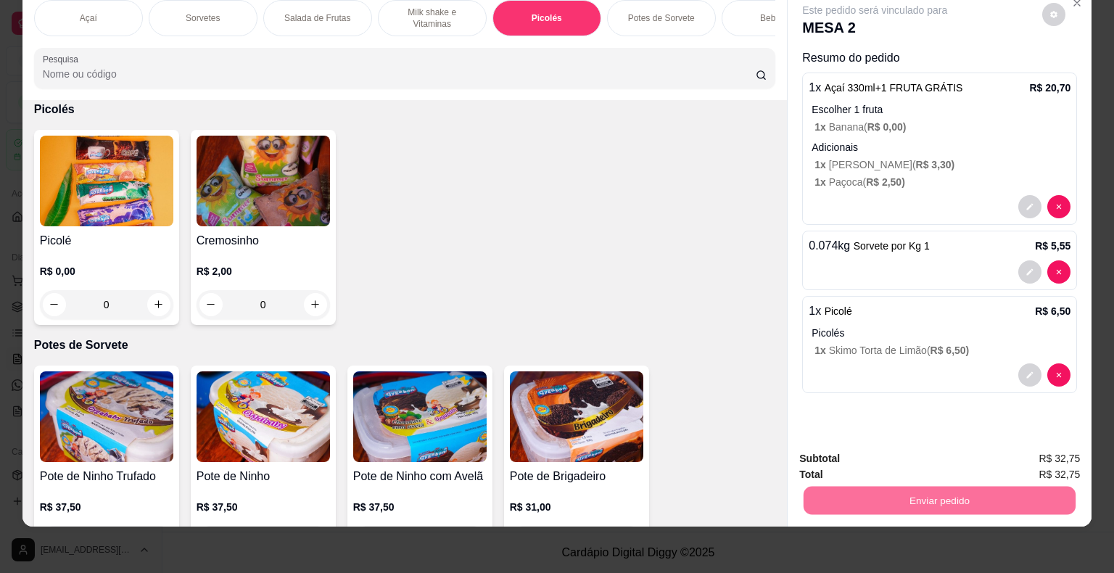
click at [1031, 454] on button "Enviar pedido" at bounding box center [1043, 454] width 82 height 28
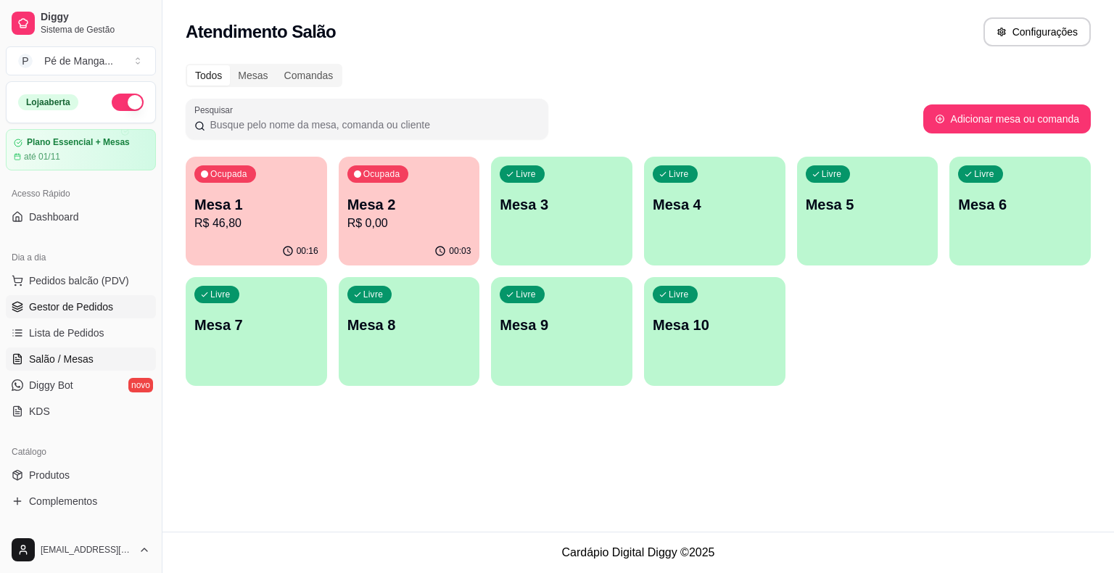
click at [107, 302] on span "Gestor de Pedidos" at bounding box center [71, 307] width 84 height 15
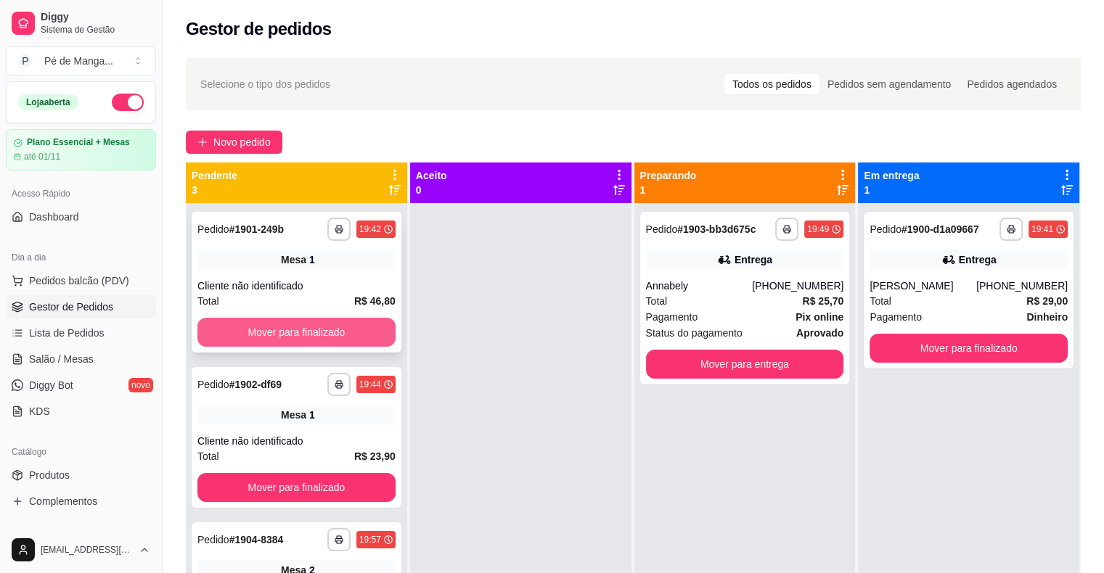
click at [343, 332] on button "Mover para finalizado" at bounding box center [296, 332] width 198 height 29
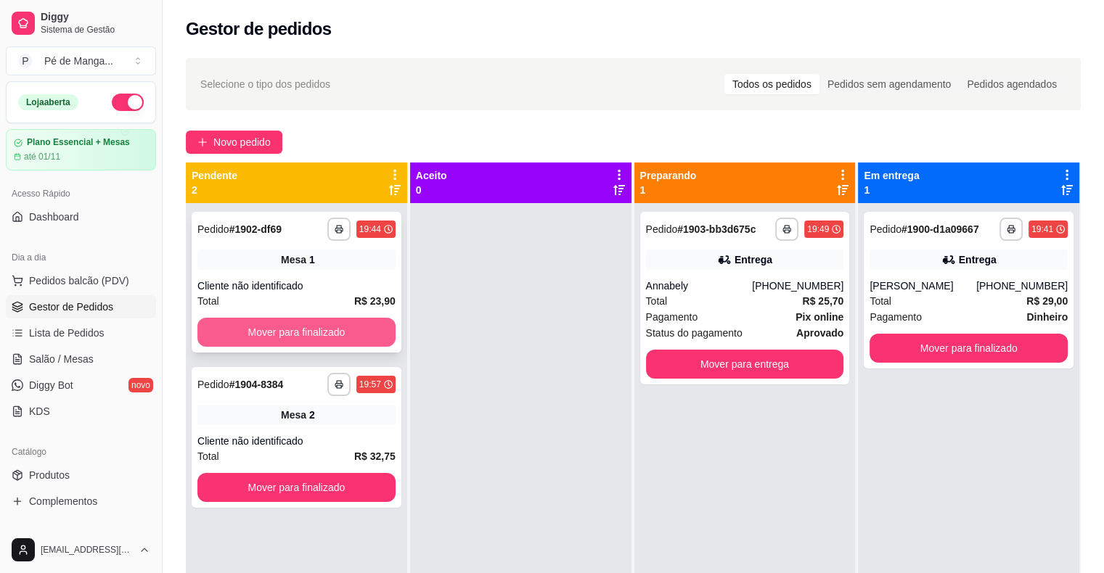
click at [343, 332] on button "Mover para finalizado" at bounding box center [296, 332] width 198 height 29
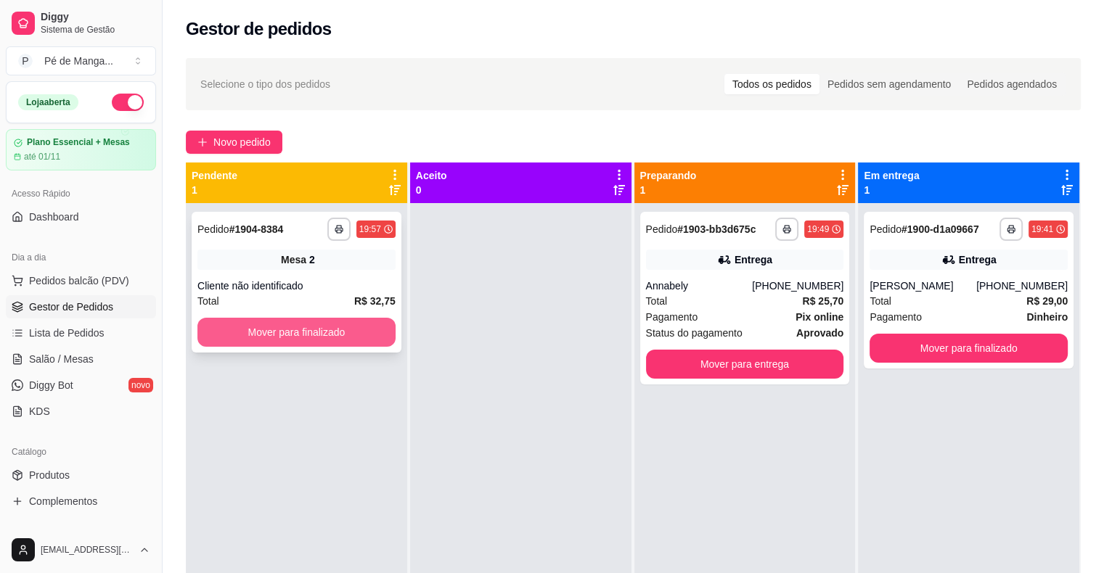
click at [342, 332] on button "Mover para finalizado" at bounding box center [296, 332] width 198 height 29
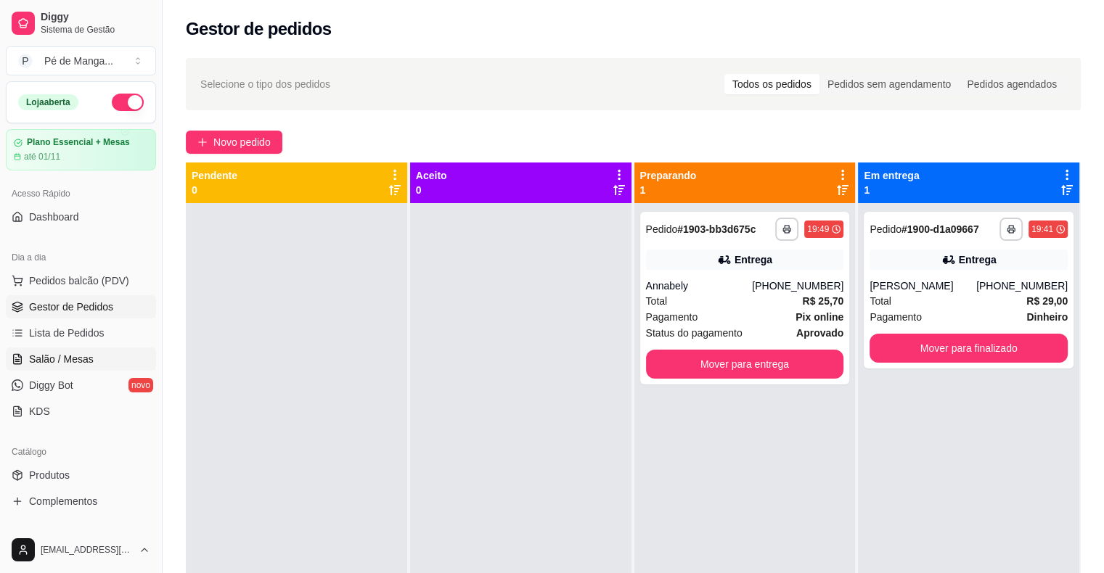
click at [90, 365] on span "Salão / Mesas" at bounding box center [61, 359] width 65 height 15
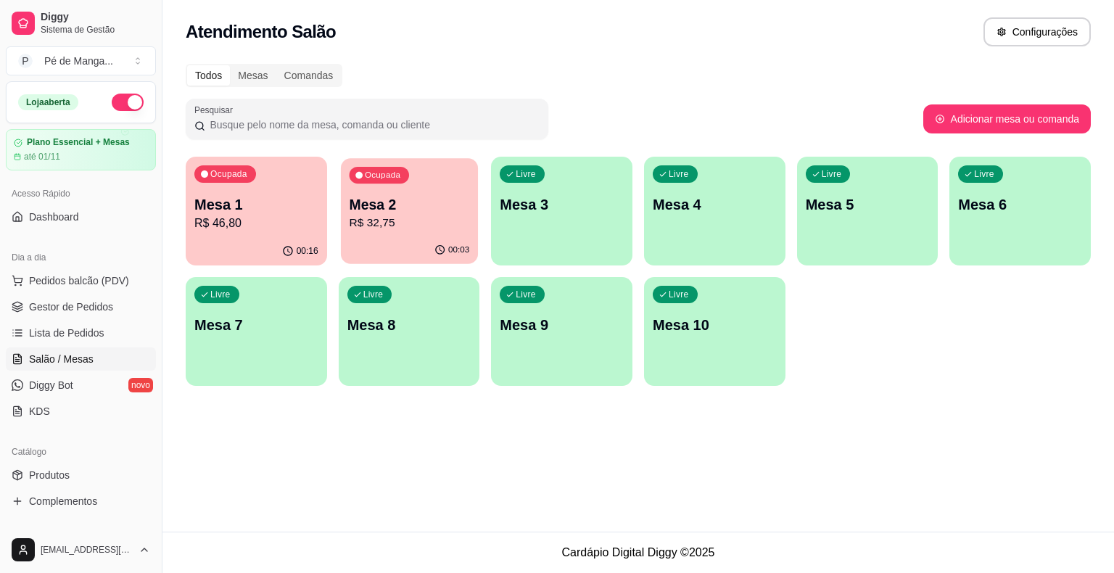
click at [380, 223] on p "R$ 32,75" at bounding box center [409, 223] width 120 height 17
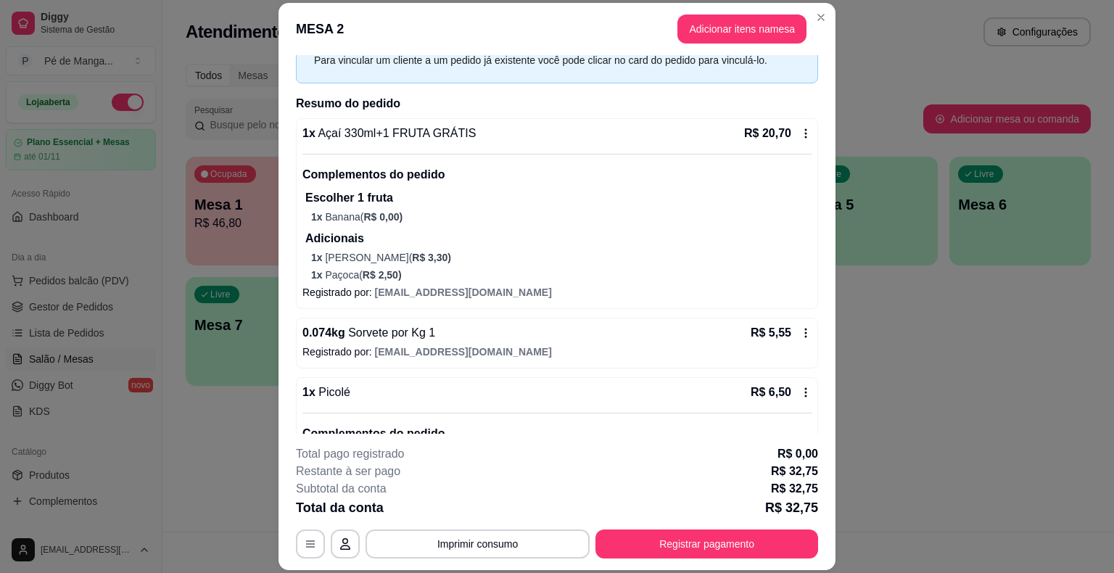
scroll to position [154, 0]
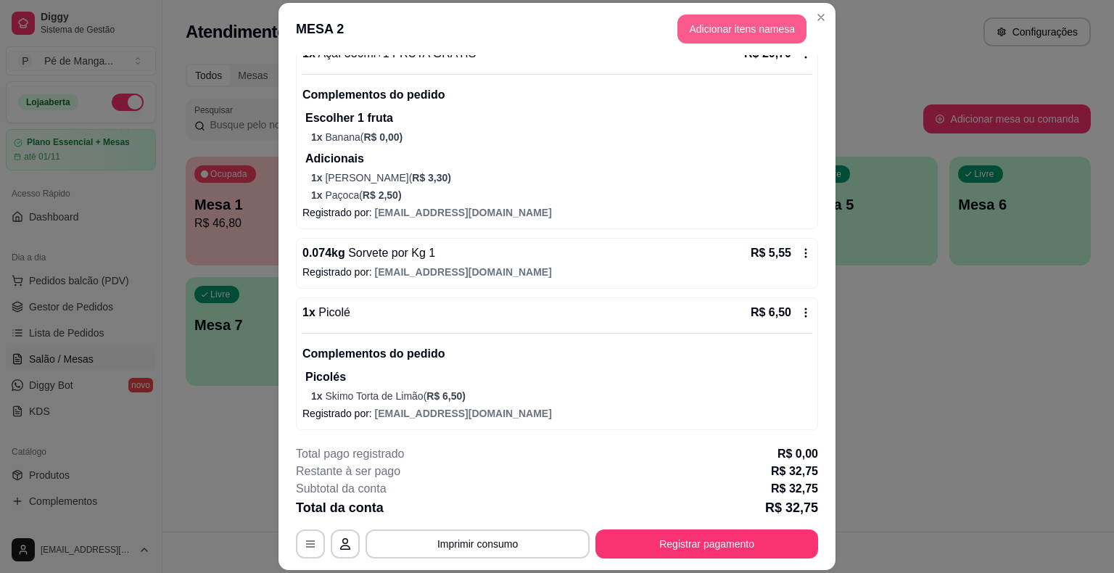
click at [747, 26] on button "Adicionar itens na mesa" at bounding box center [742, 29] width 129 height 29
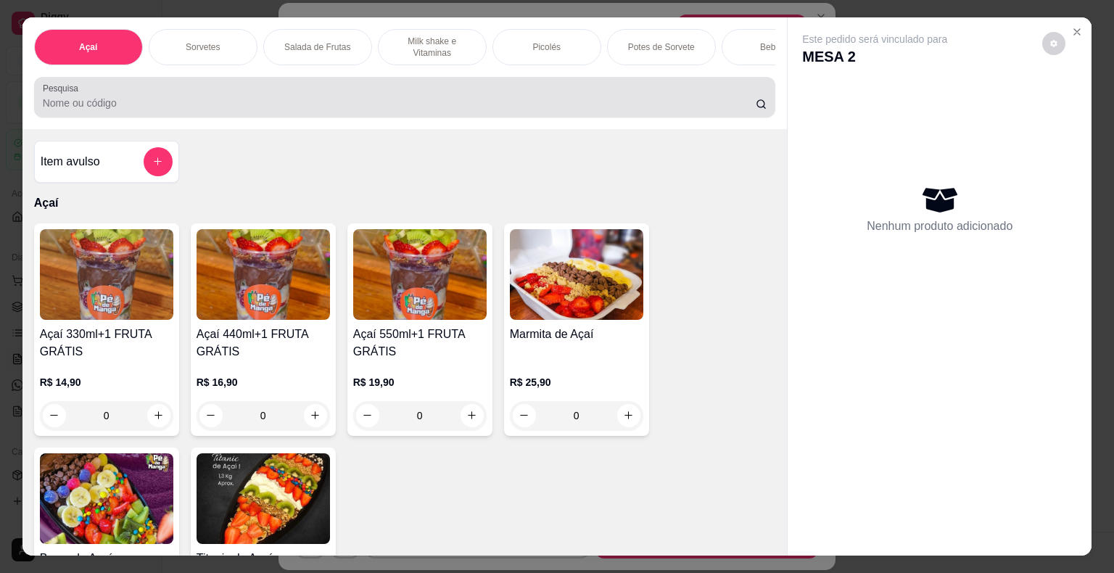
click at [275, 107] on input "Pesquisa" at bounding box center [399, 103] width 713 height 15
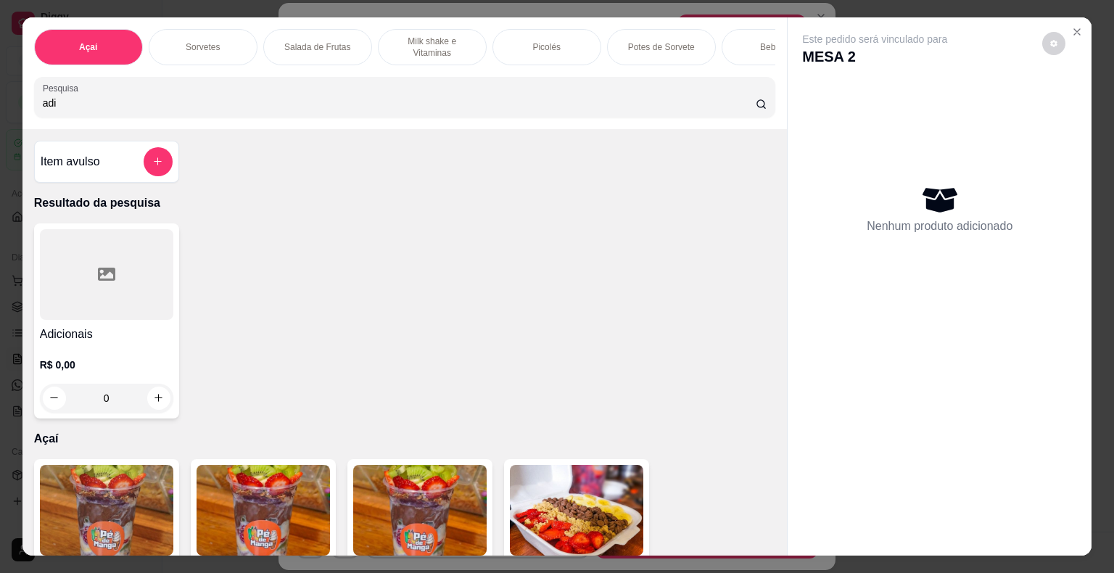
type input "adi"
click at [73, 308] on div at bounding box center [106, 274] width 133 height 91
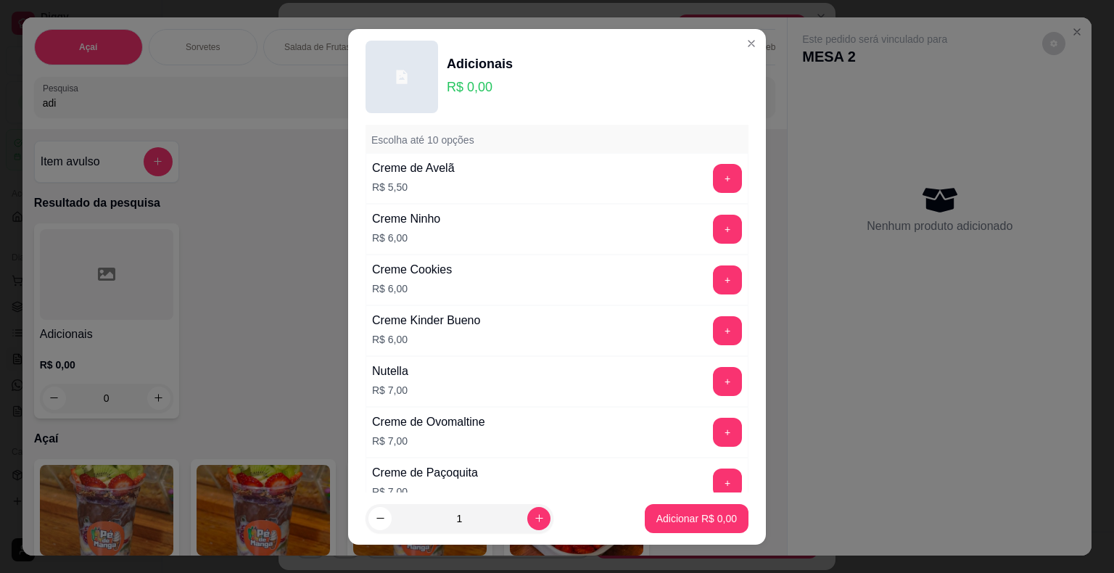
scroll to position [0, 0]
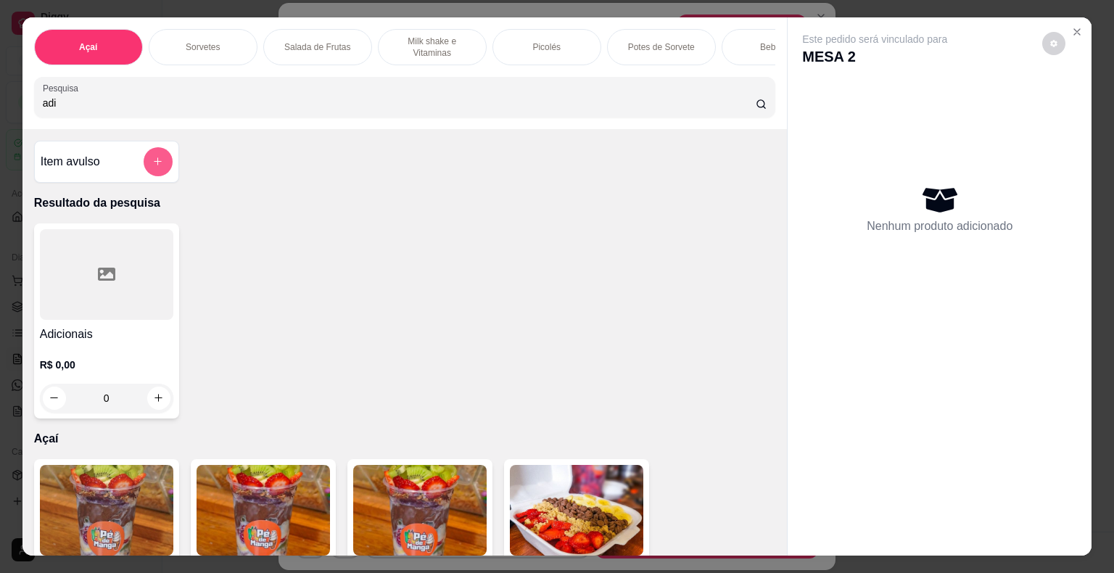
click at [163, 164] on button "add-separate-item" at bounding box center [158, 161] width 29 height 29
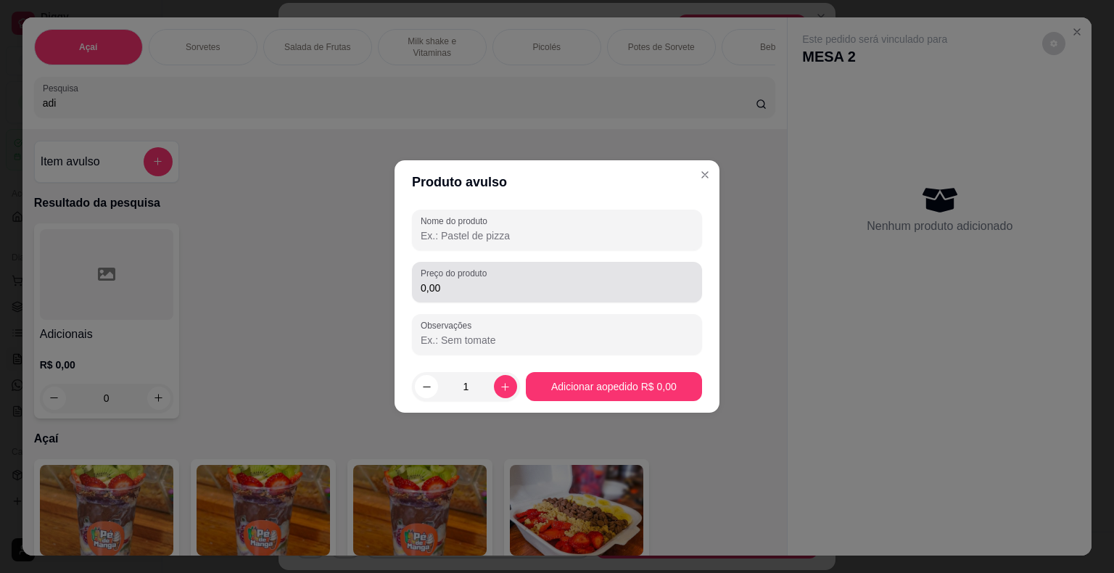
click at [454, 297] on div "Preço do produto 0,00" at bounding box center [557, 282] width 290 height 41
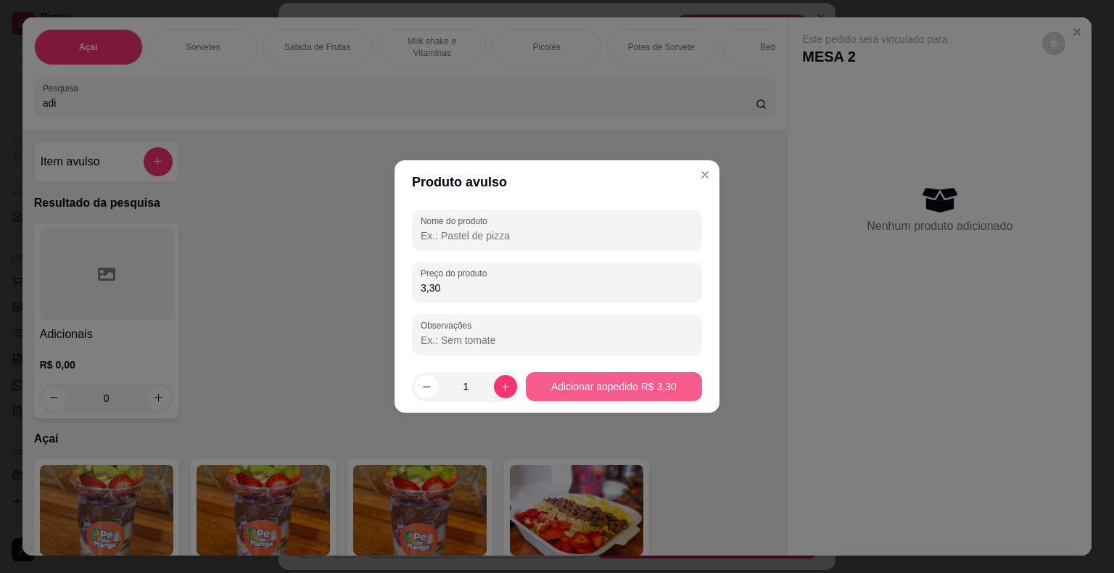
type input "3,30"
click at [640, 395] on button "Adicionar ao pedido R$ 3,30" at bounding box center [614, 386] width 176 height 29
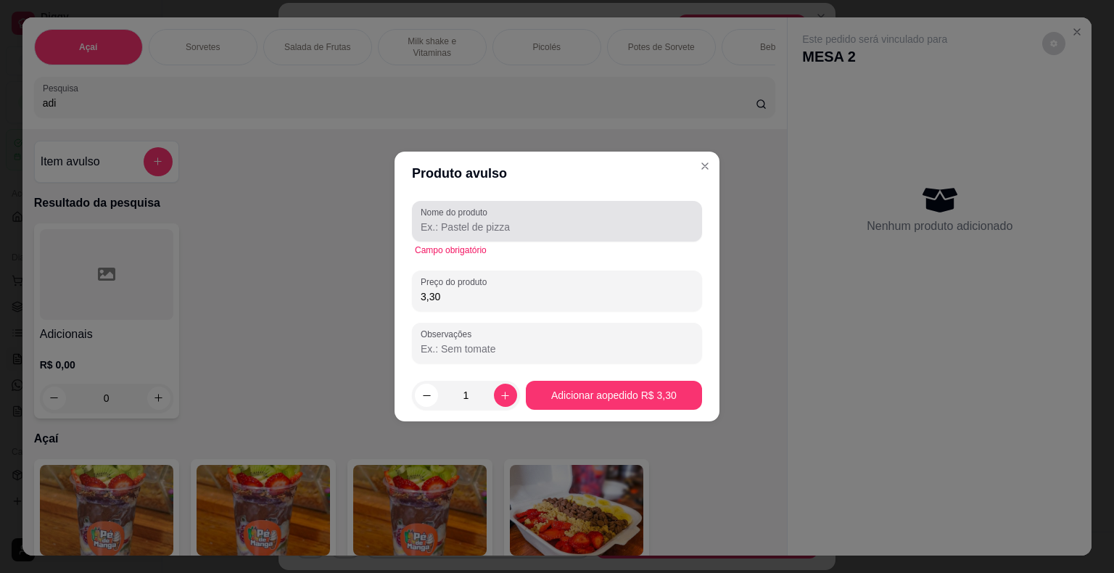
click at [508, 226] on input "Nome do produto" at bounding box center [557, 227] width 273 height 15
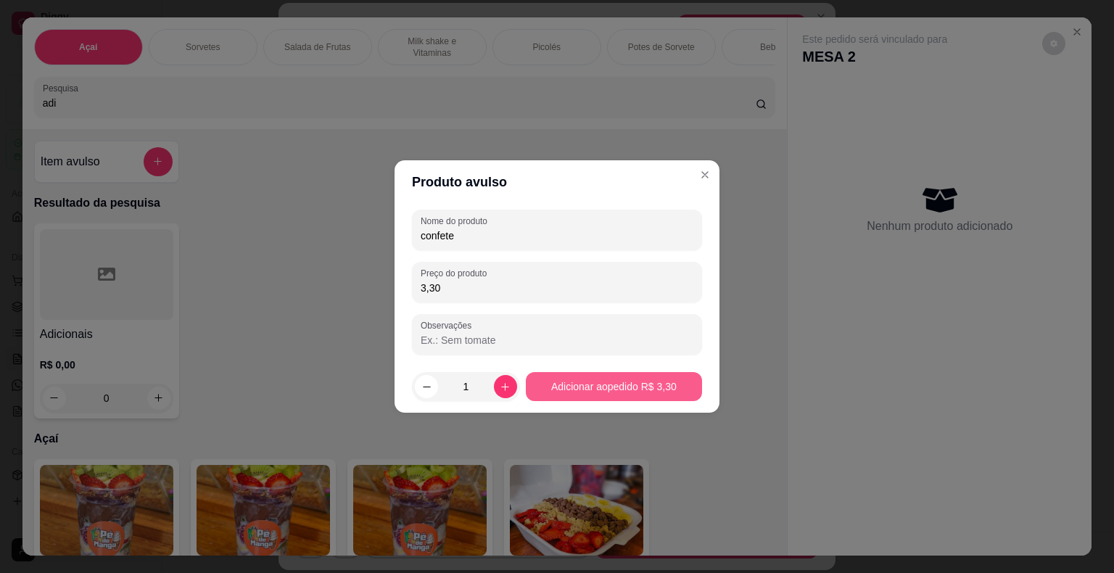
type input "confete"
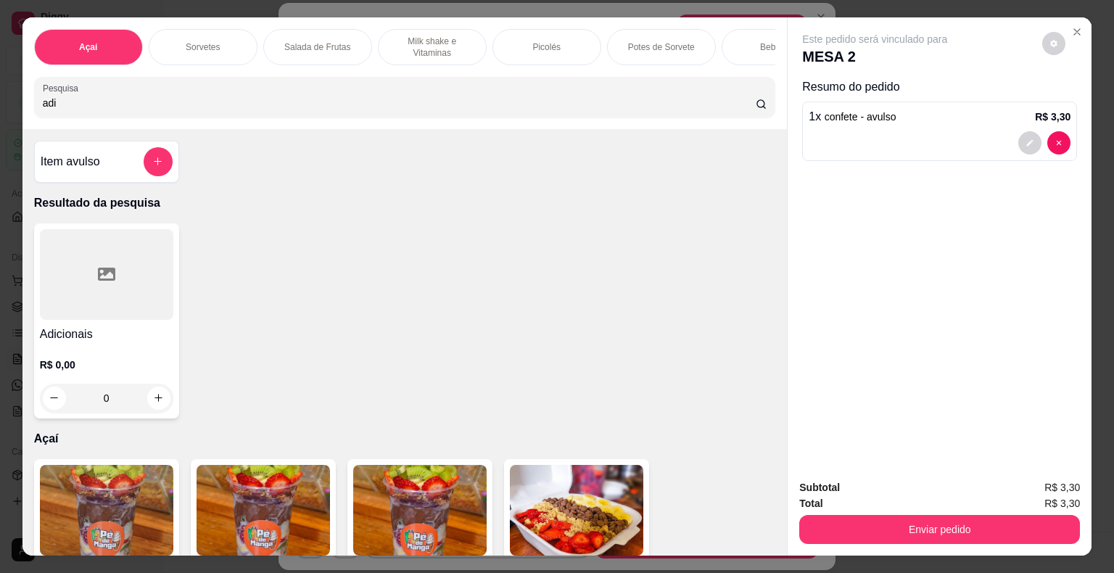
click at [213, 53] on div "Sorvetes" at bounding box center [203, 47] width 109 height 36
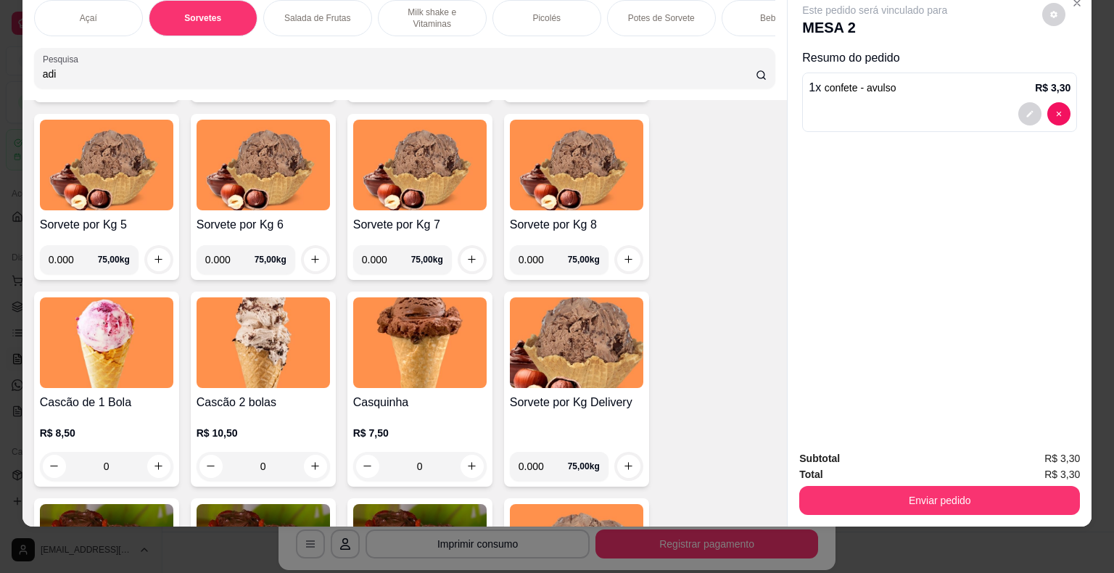
scroll to position [978, 0]
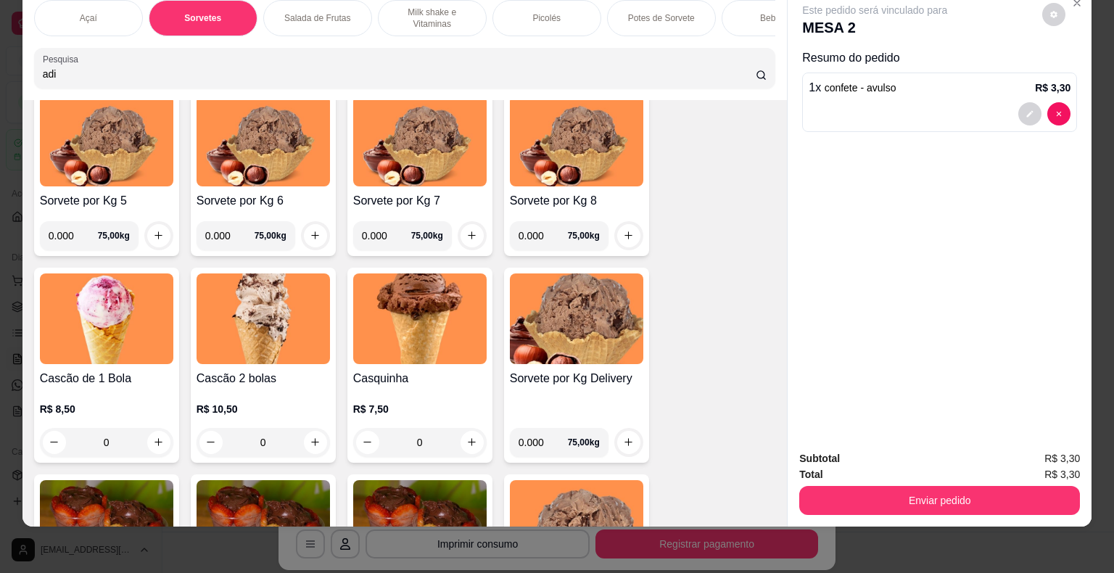
click at [422, 408] on p "R$ 7,50" at bounding box center [419, 409] width 133 height 15
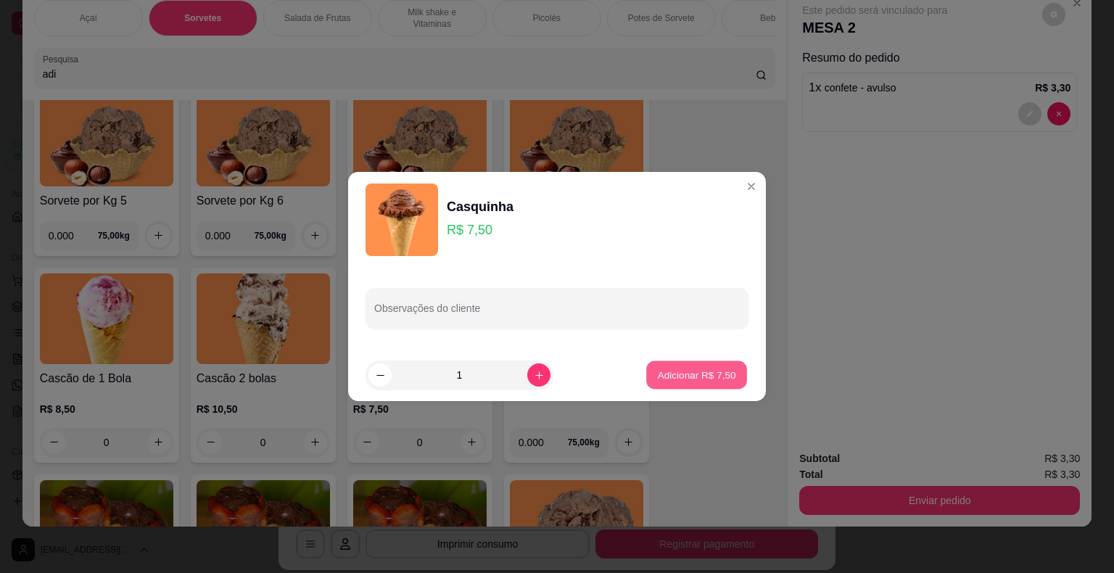
click at [717, 374] on p "Adicionar R$ 7,50" at bounding box center [696, 375] width 78 height 14
type input "1"
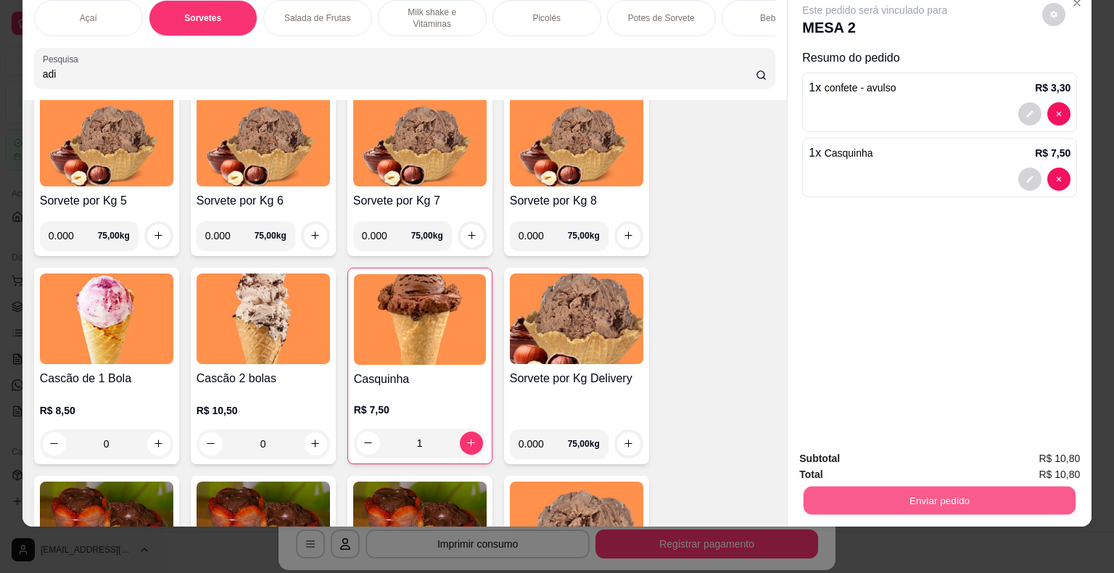
click at [899, 487] on button "Enviar pedido" at bounding box center [940, 501] width 272 height 28
click at [1041, 449] on button "Enviar pedido" at bounding box center [1043, 454] width 82 height 28
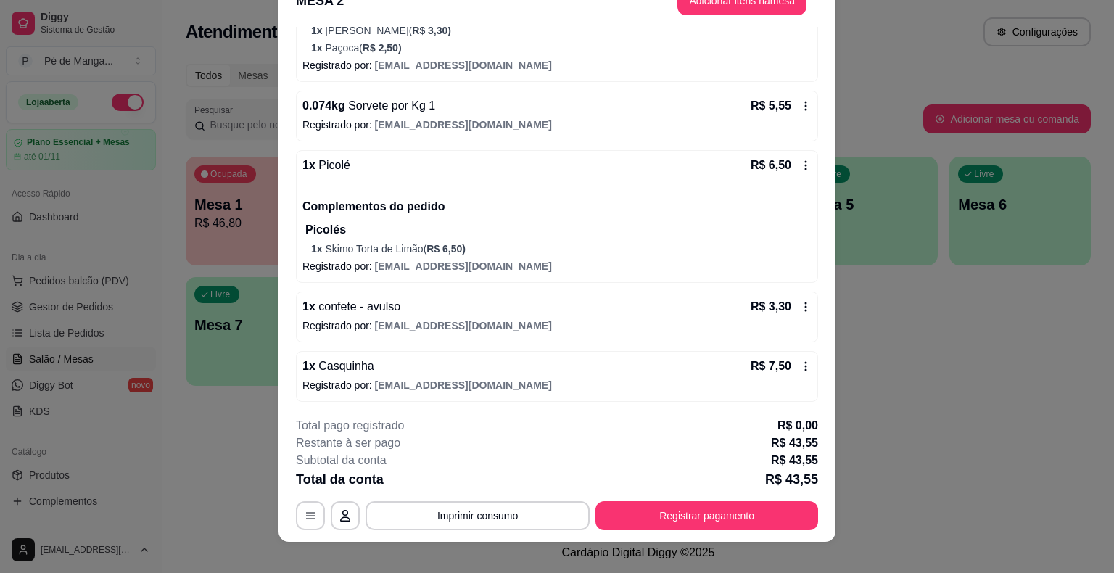
scroll to position [44, 0]
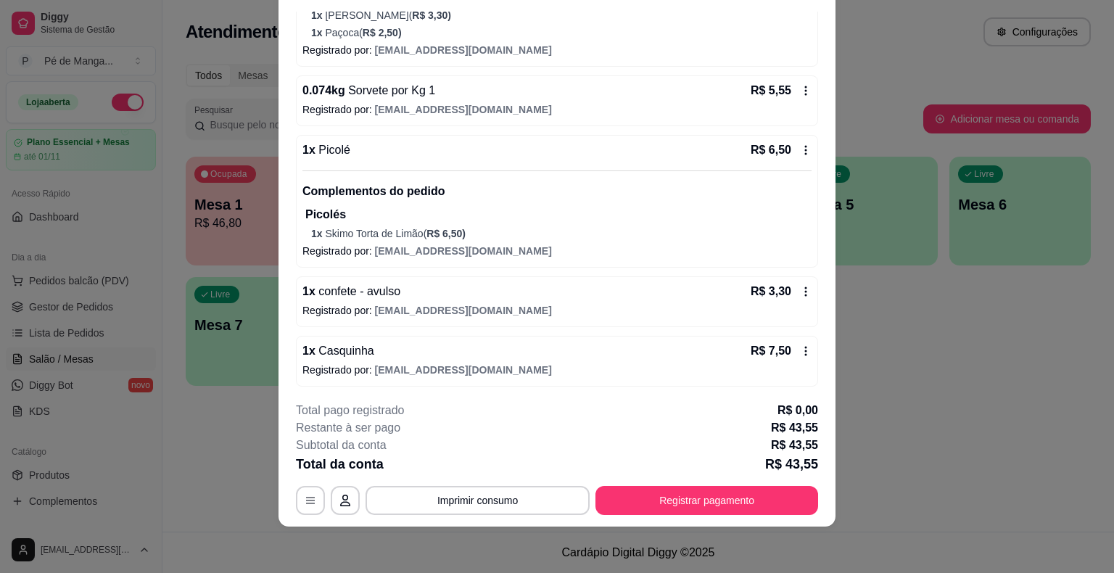
click at [800, 349] on icon at bounding box center [806, 351] width 12 height 12
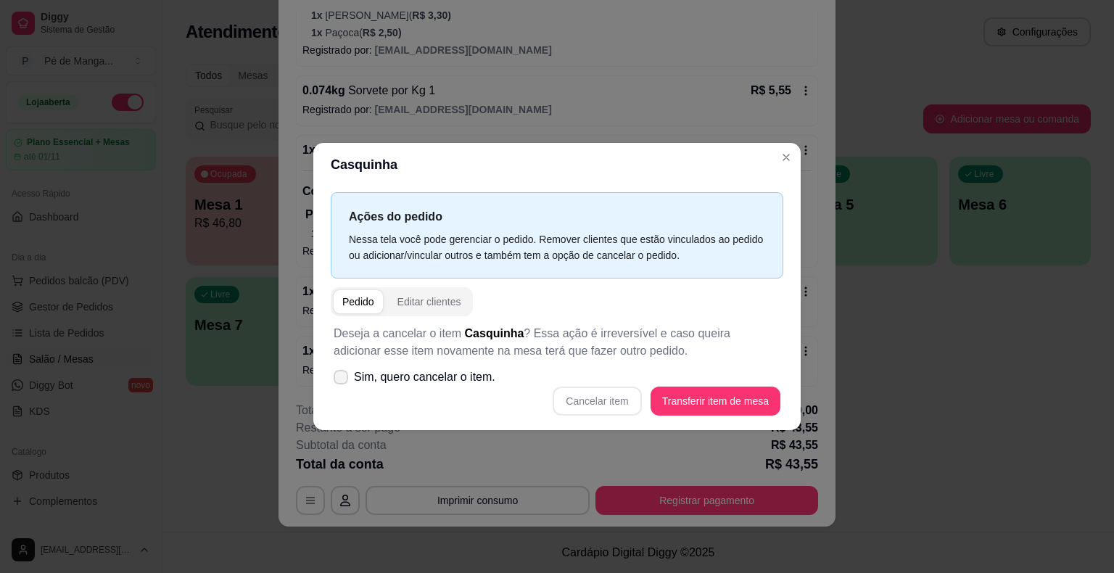
click at [332, 376] on label "Sim, quero cancelar o item." at bounding box center [414, 377] width 173 height 29
click at [333, 380] on input "Sim, quero cancelar o item." at bounding box center [337, 384] width 9 height 9
checkbox input "true"
click at [583, 399] on button "Cancelar item" at bounding box center [597, 401] width 86 height 28
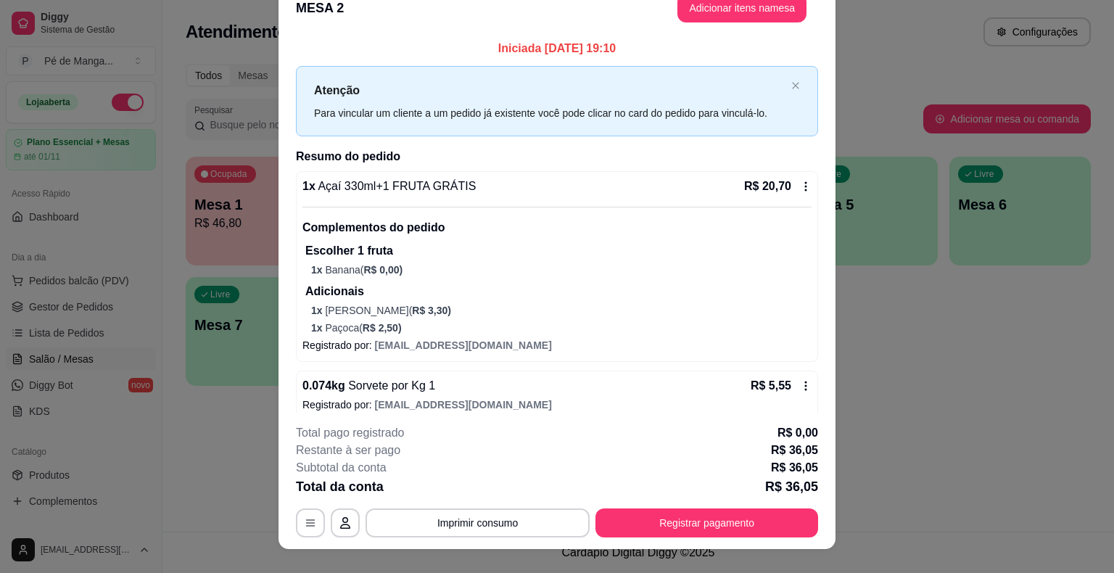
scroll to position [0, 0]
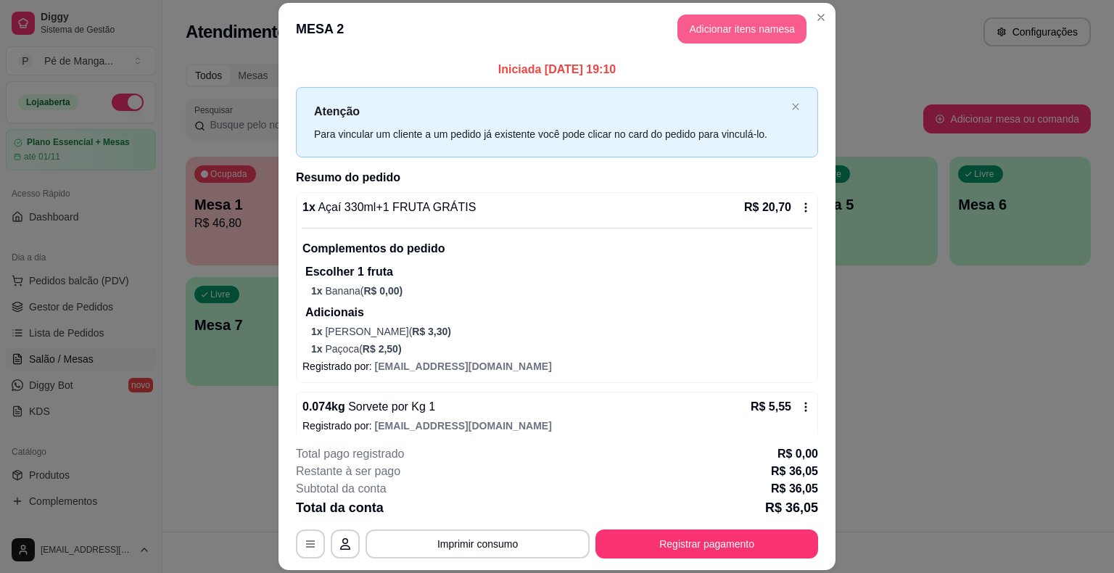
click at [749, 33] on button "Adicionar itens na mesa" at bounding box center [742, 29] width 129 height 29
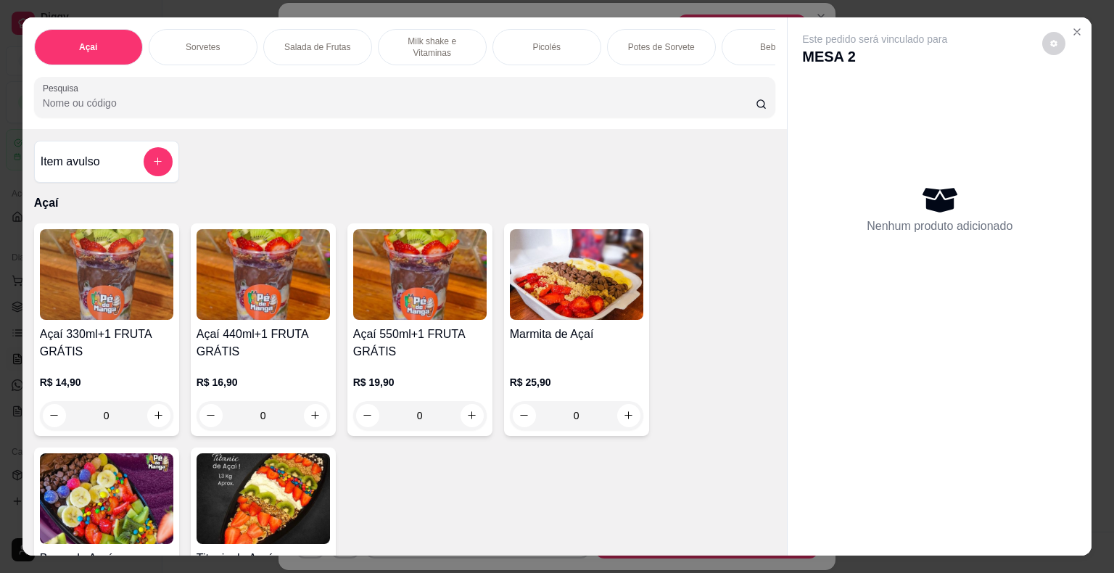
click at [213, 42] on p "Sorvetes" at bounding box center [203, 47] width 34 height 12
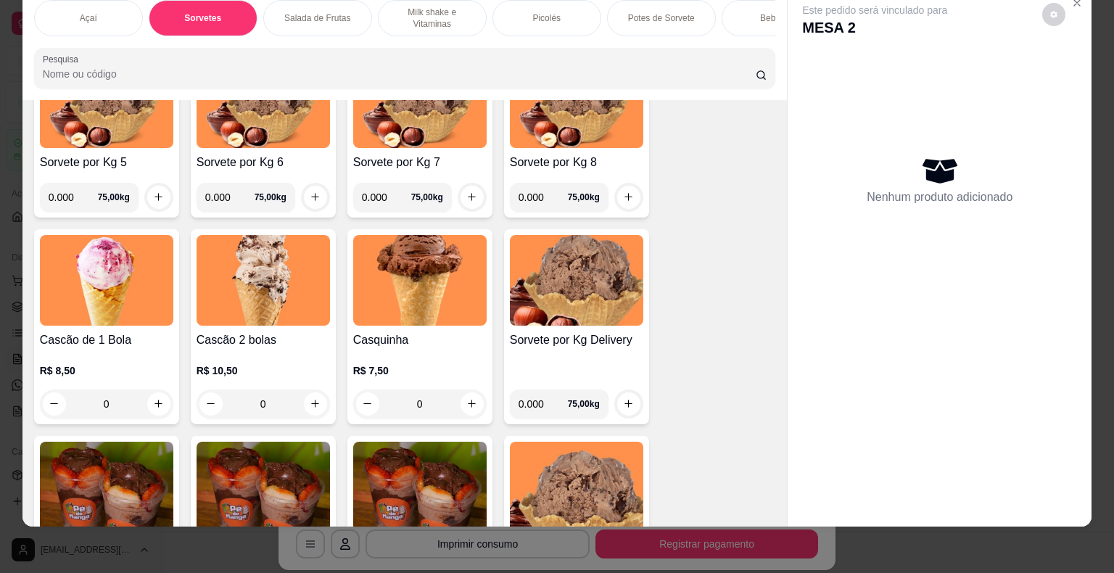
scroll to position [815, 0]
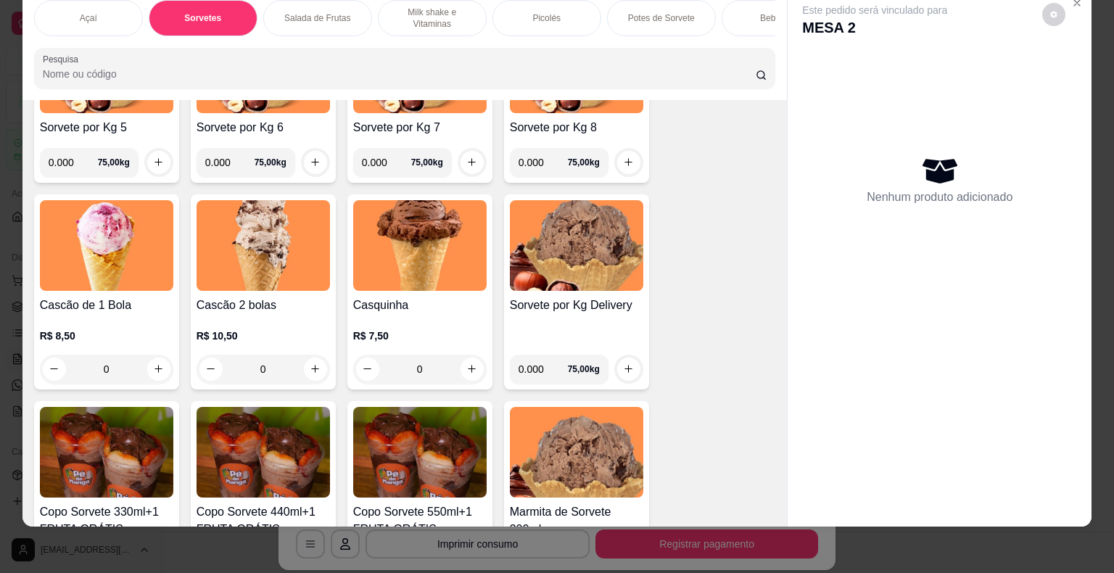
click at [160, 370] on div "0" at bounding box center [106, 369] width 133 height 29
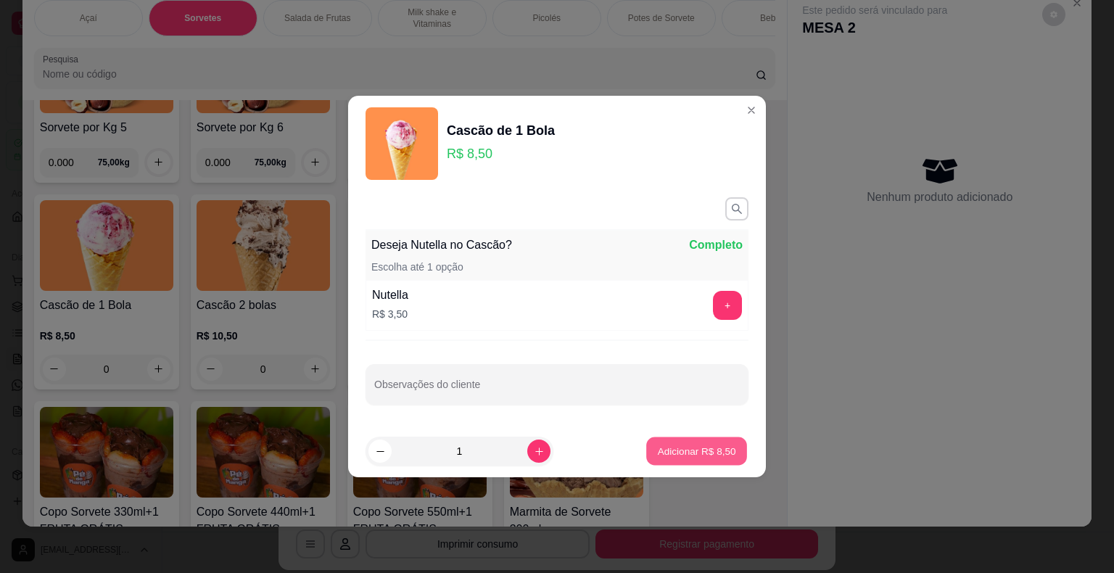
click at [689, 451] on p "Adicionar R$ 8,50" at bounding box center [696, 451] width 78 height 14
type input "1"
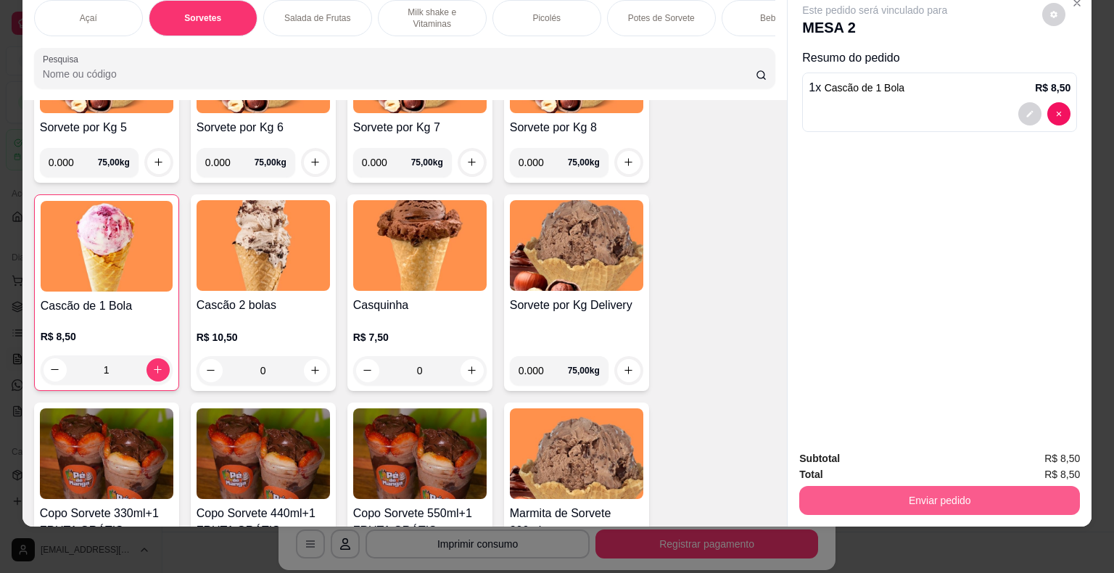
click at [852, 490] on button "Enviar pedido" at bounding box center [940, 500] width 281 height 29
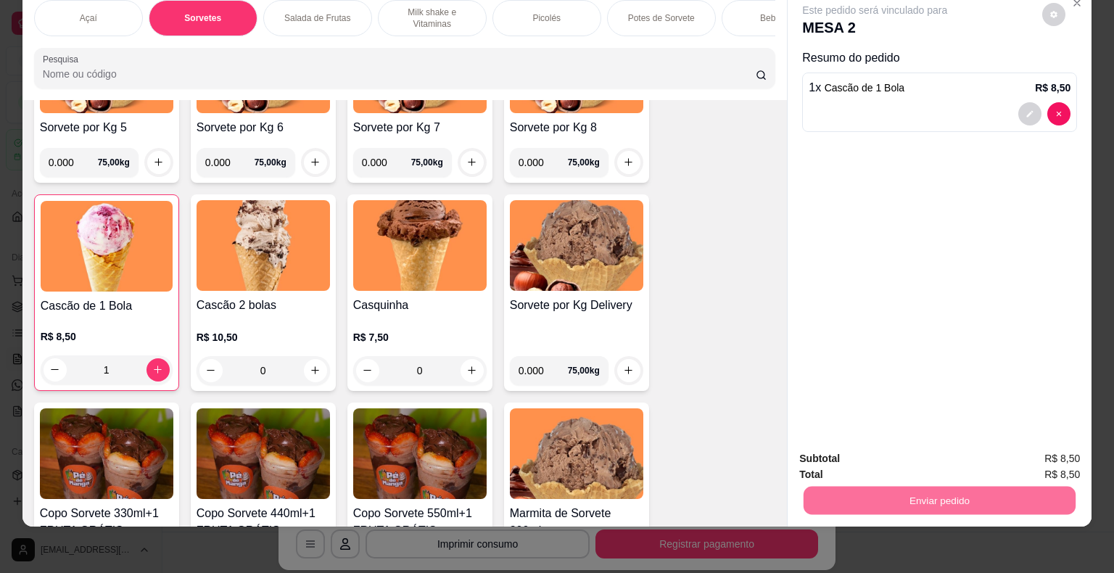
click at [1040, 459] on button "Enviar pedido" at bounding box center [1043, 454] width 82 height 28
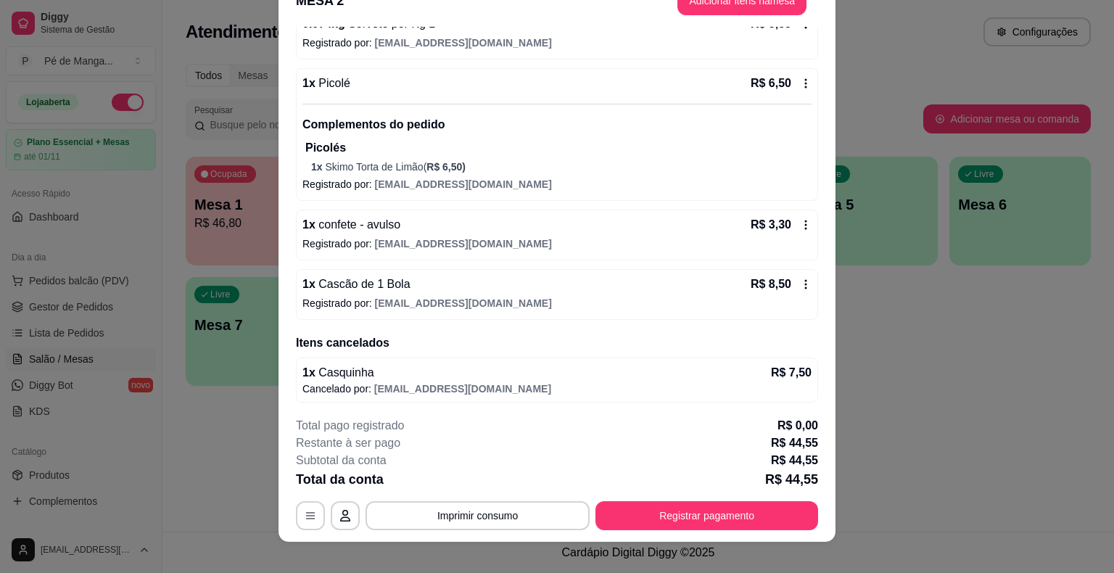
scroll to position [44, 0]
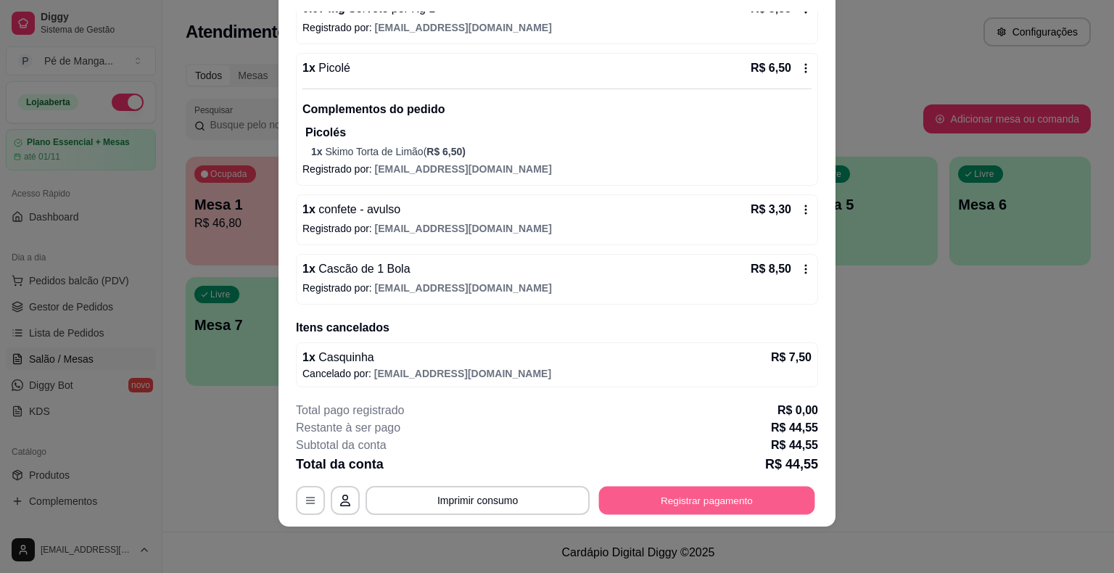
click at [670, 507] on button "Registrar pagamento" at bounding box center [707, 501] width 216 height 28
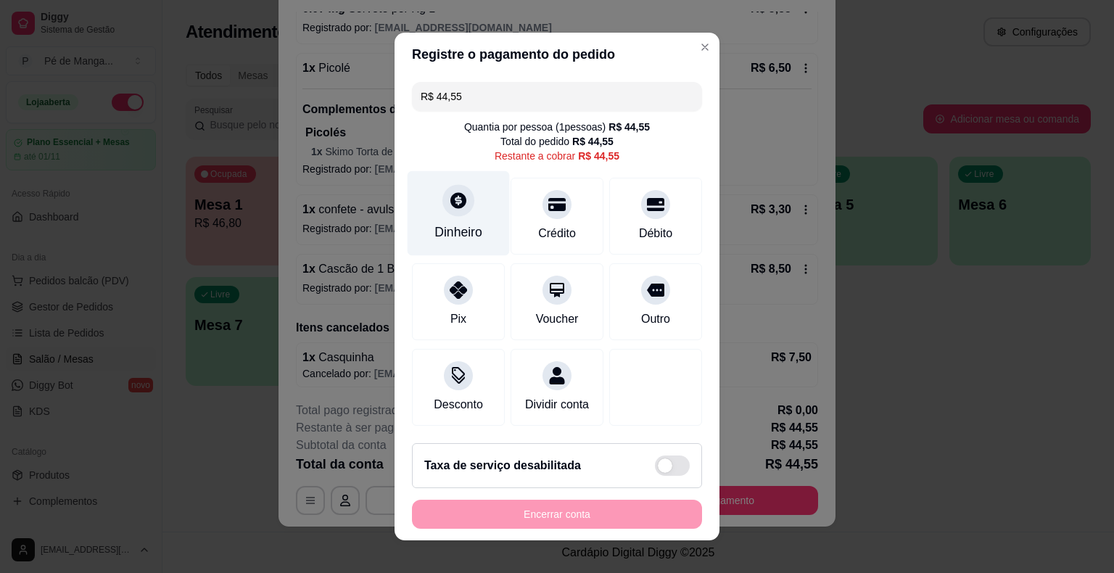
click at [464, 237] on div "Dinheiro" at bounding box center [459, 232] width 48 height 19
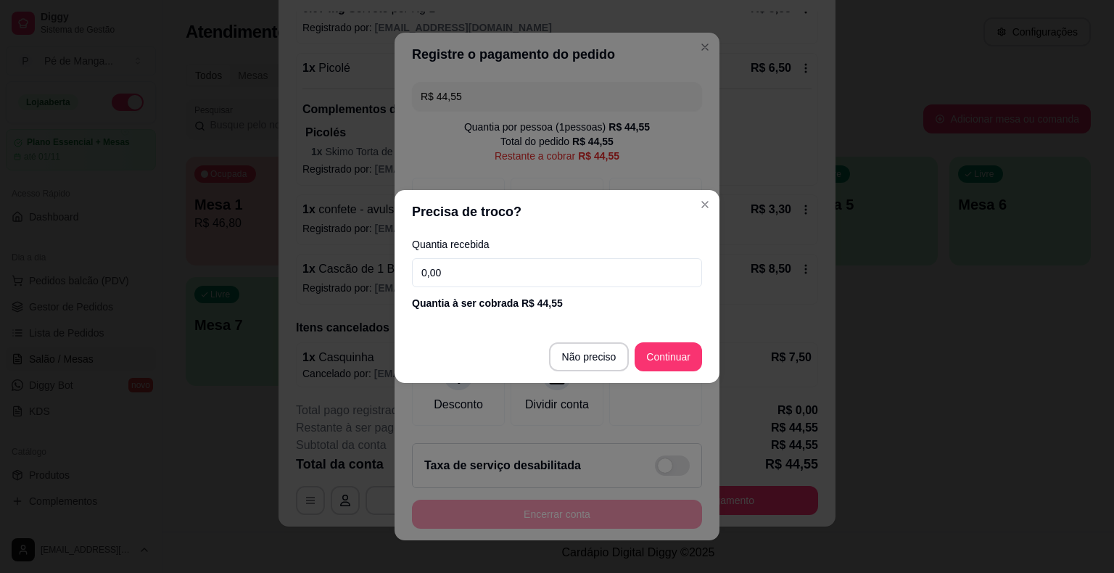
click at [506, 271] on input "0,00" at bounding box center [557, 272] width 290 height 29
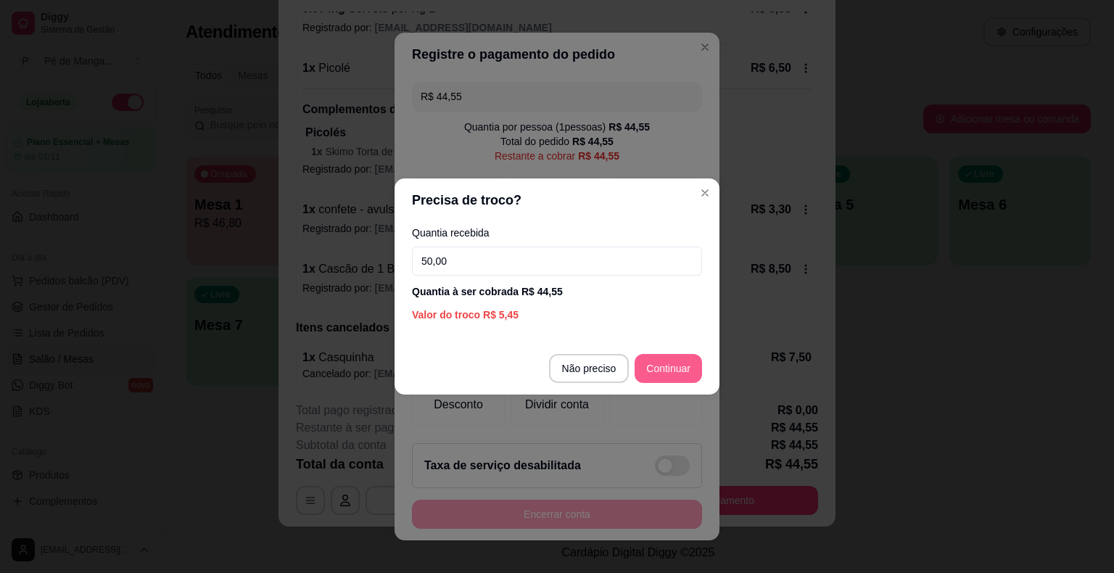
type input "50,00"
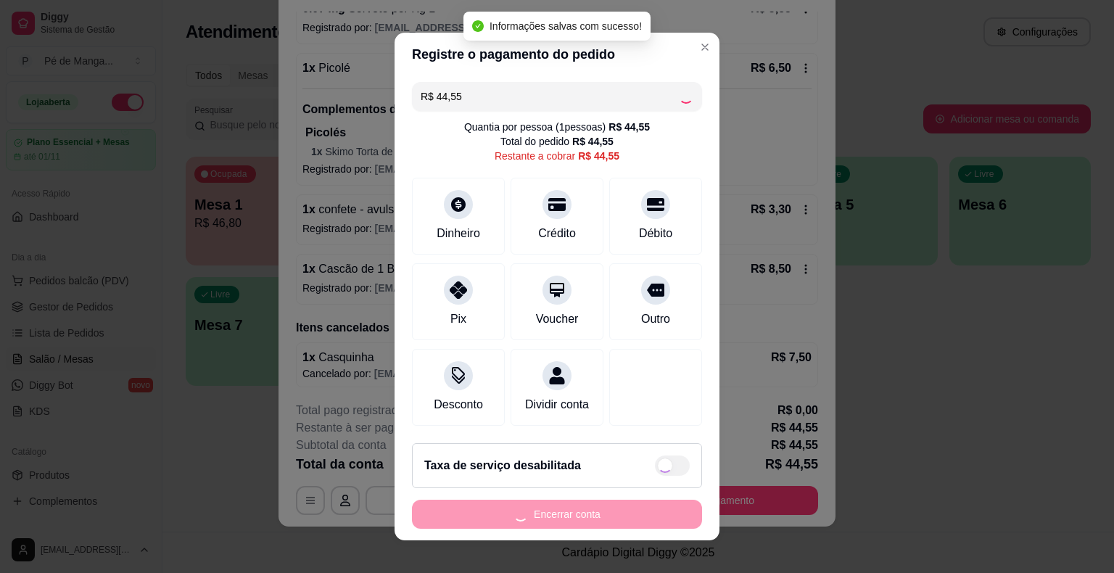
type input "R$ 0,00"
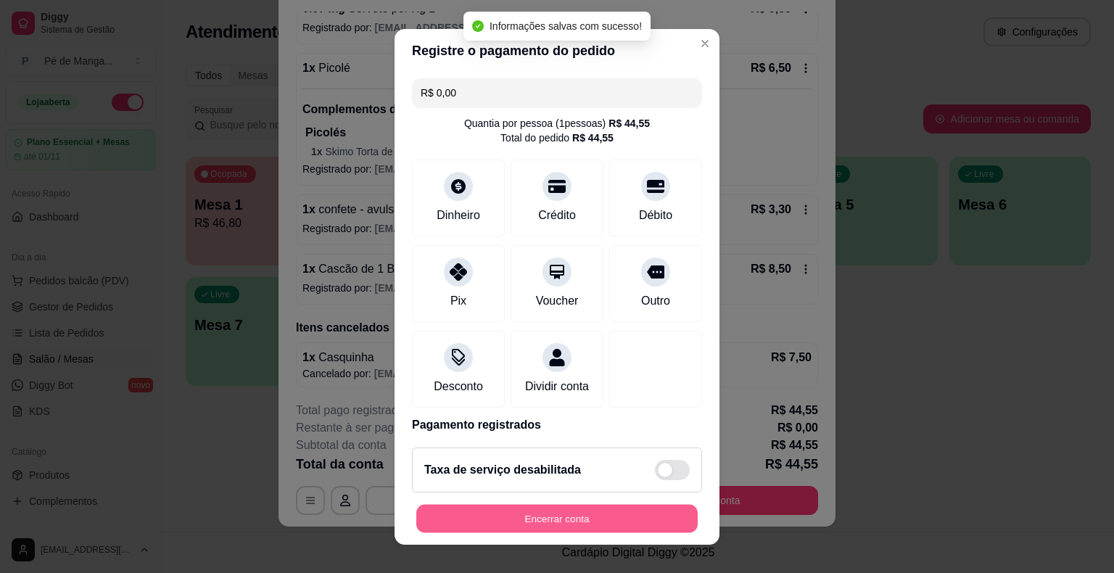
click at [618, 533] on div "Encerrar conta" at bounding box center [557, 518] width 290 height 29
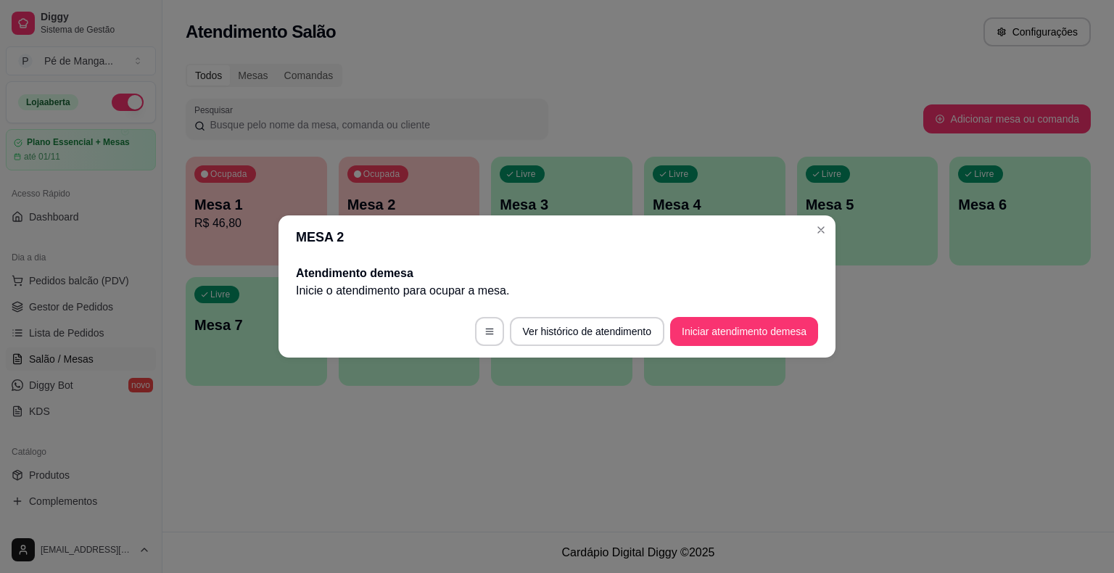
scroll to position [0, 0]
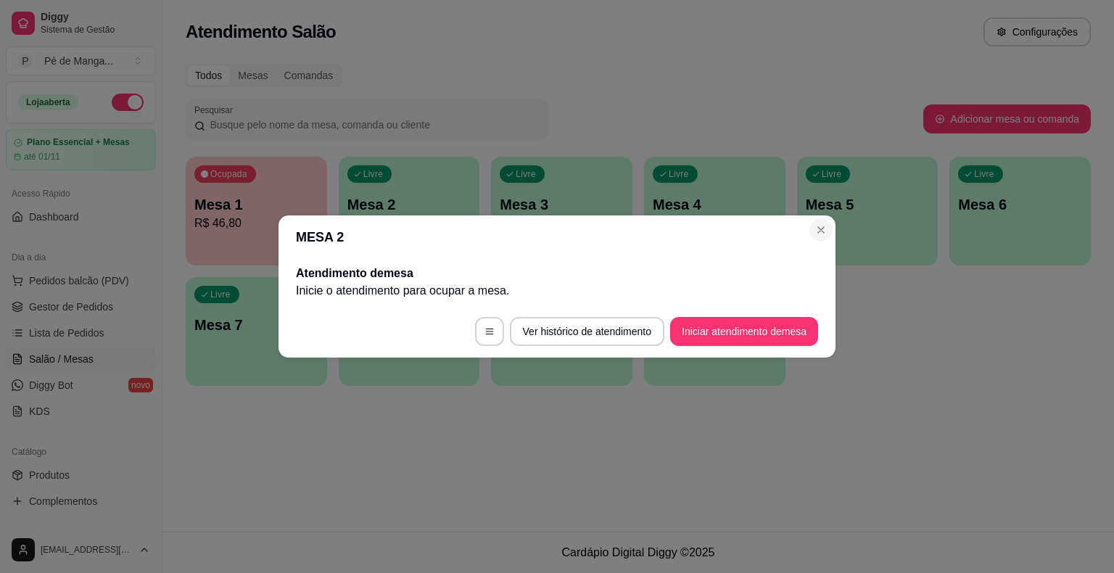
drag, startPoint x: 815, startPoint y: 216, endPoint x: 818, endPoint y: 227, distance: 11.3
click at [815, 217] on header "MESA 2" at bounding box center [557, 237] width 557 height 44
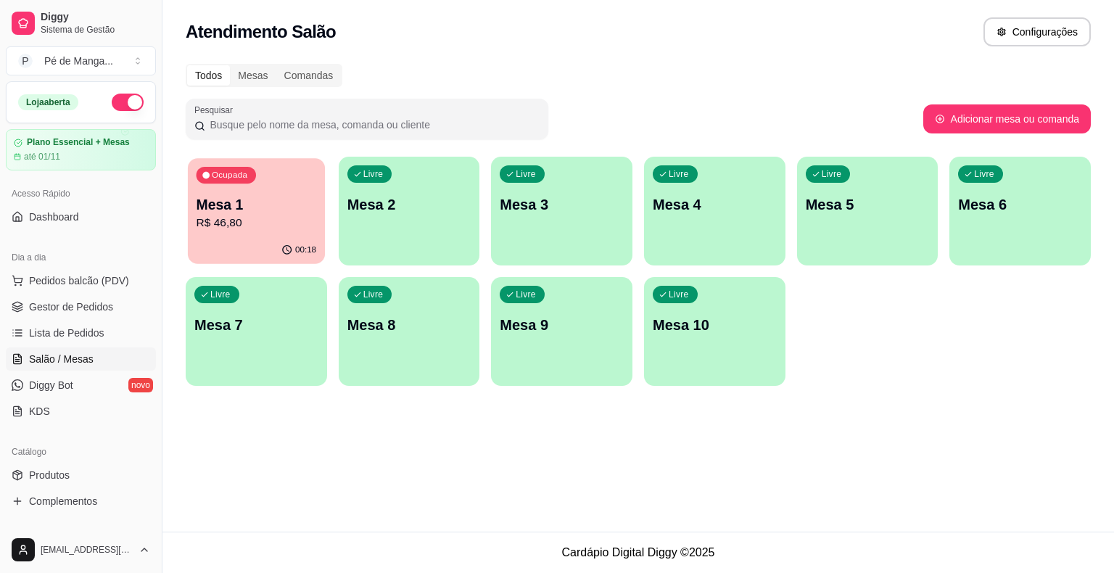
click at [219, 202] on p "Mesa 1" at bounding box center [257, 205] width 120 height 20
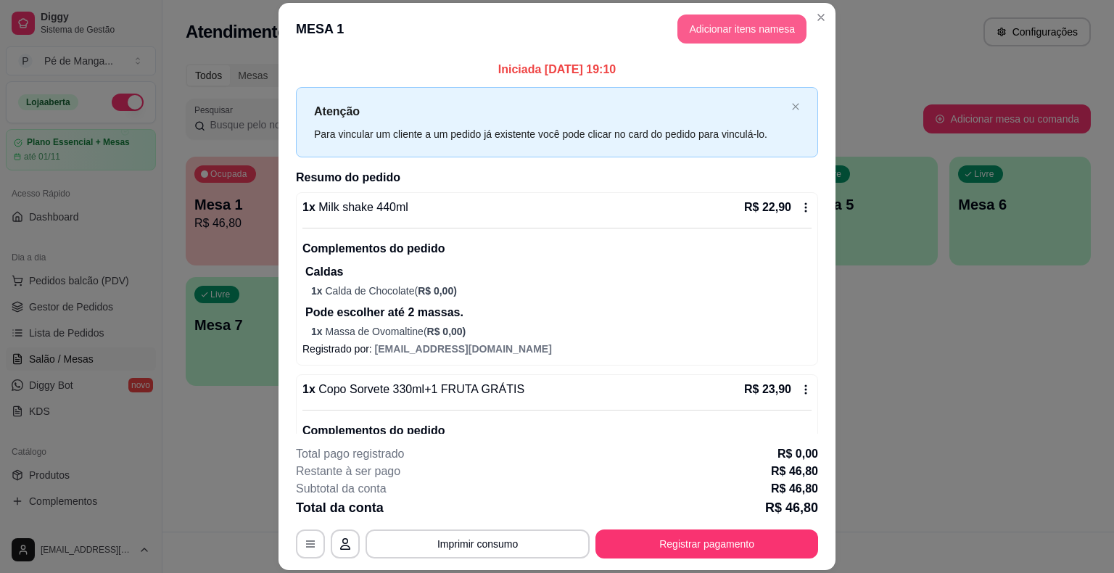
click at [735, 22] on button "Adicionar itens na mesa" at bounding box center [742, 29] width 129 height 29
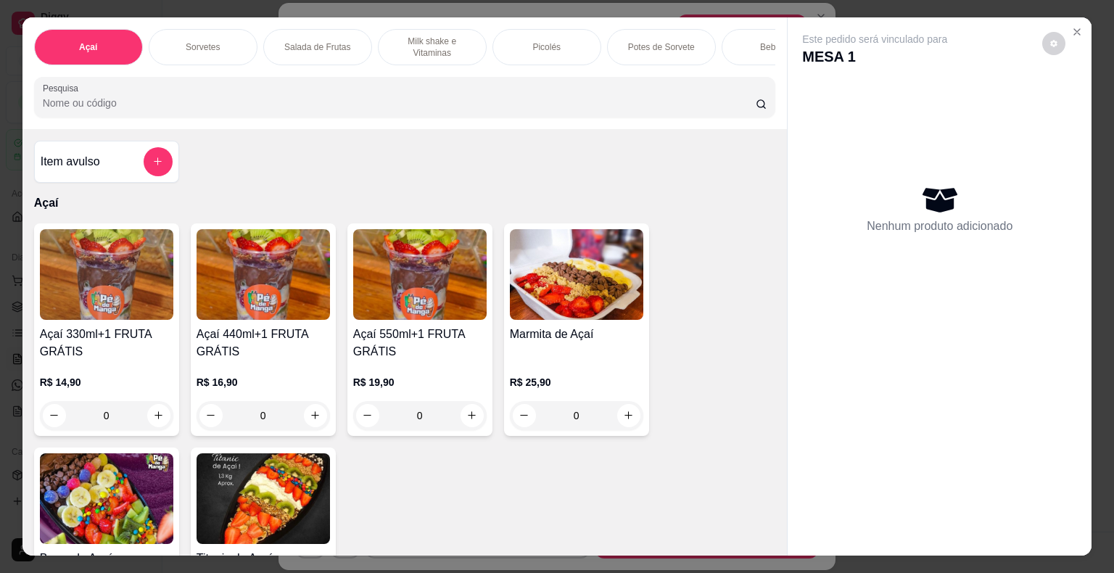
click at [212, 41] on p "Sorvetes" at bounding box center [203, 47] width 34 height 12
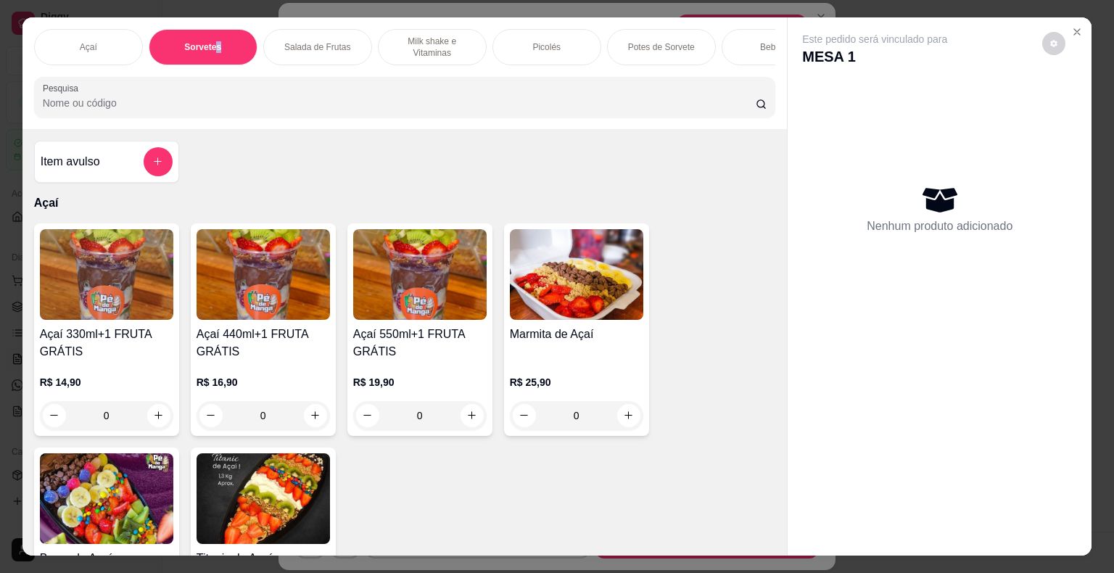
scroll to position [35, 0]
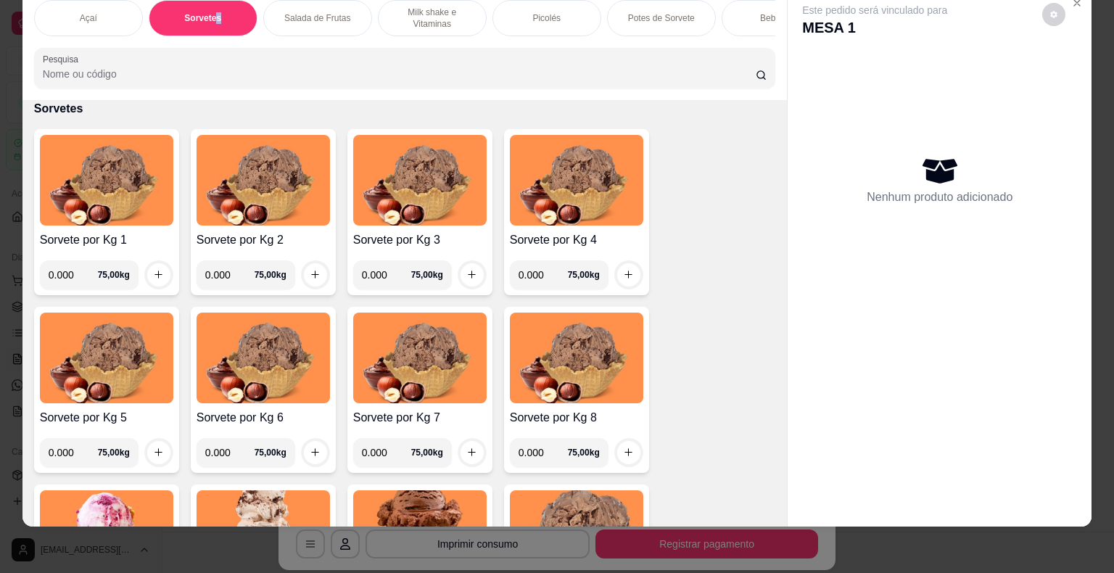
click at [65, 279] on input "0.000" at bounding box center [73, 274] width 49 height 29
click at [74, 279] on input "0.000" at bounding box center [73, 274] width 49 height 29
type input "0.218"
click at [153, 274] on icon "increase-product-quantity" at bounding box center [158, 274] width 11 height 11
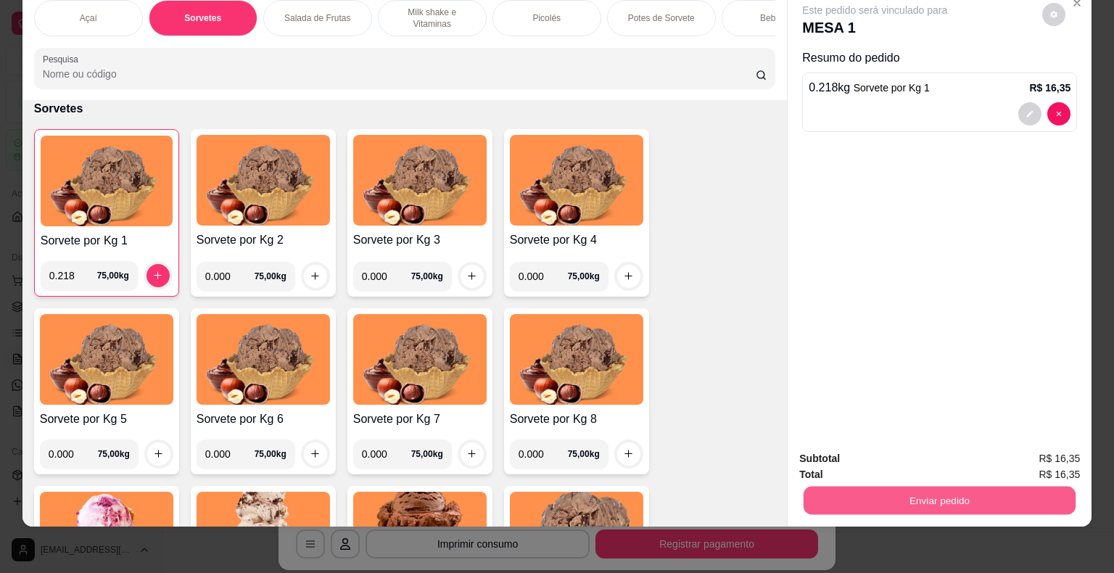
click at [971, 488] on button "Enviar pedido" at bounding box center [940, 501] width 272 height 28
click at [1035, 452] on button "Enviar pedido" at bounding box center [1043, 454] width 82 height 28
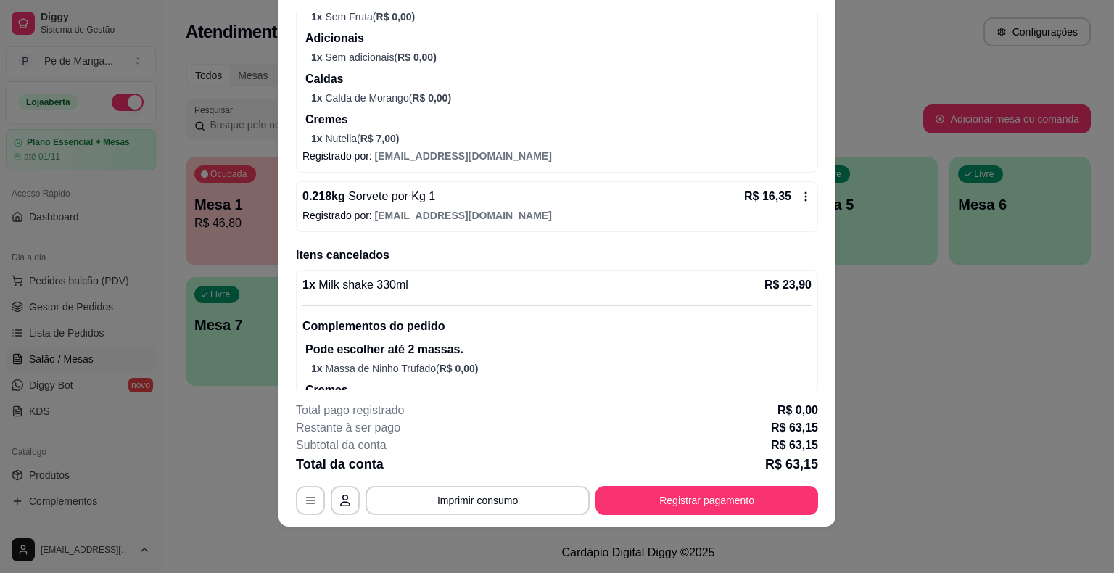
scroll to position [432, 0]
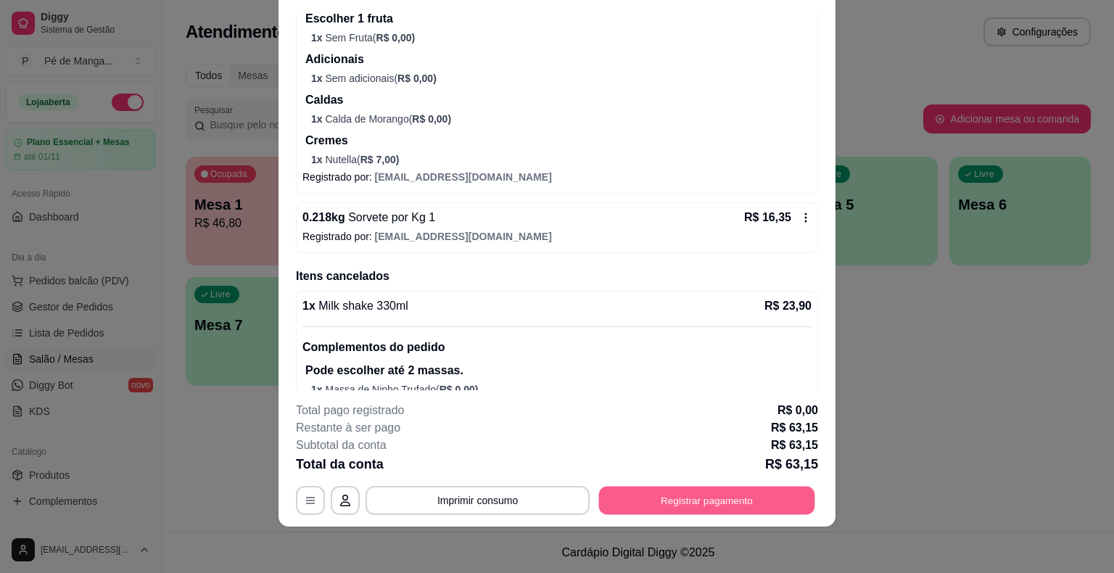
click at [764, 506] on button "Registrar pagamento" at bounding box center [707, 501] width 216 height 28
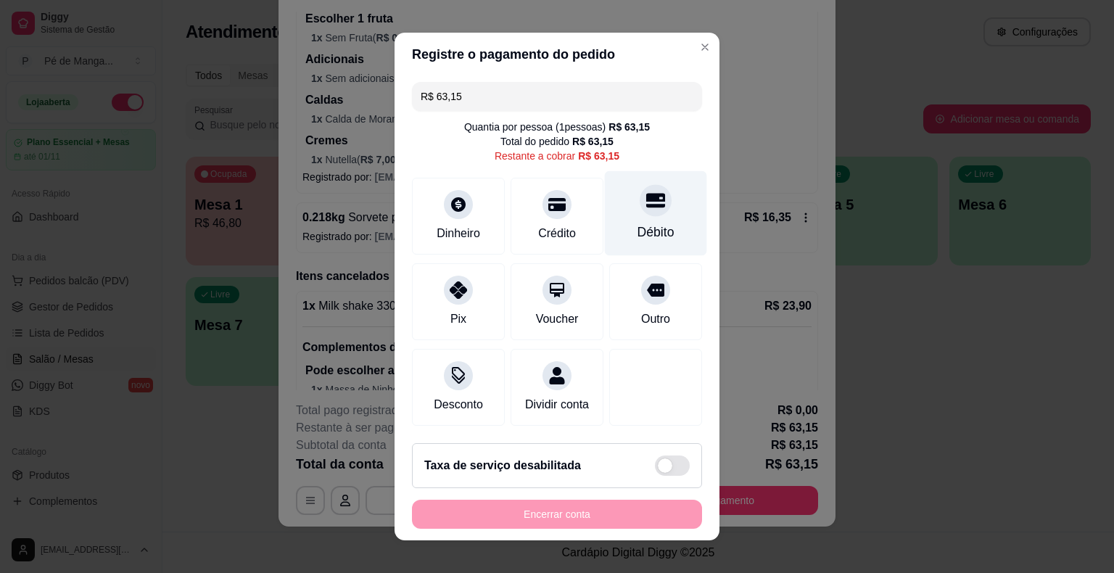
click at [644, 234] on div "Débito" at bounding box center [656, 232] width 37 height 19
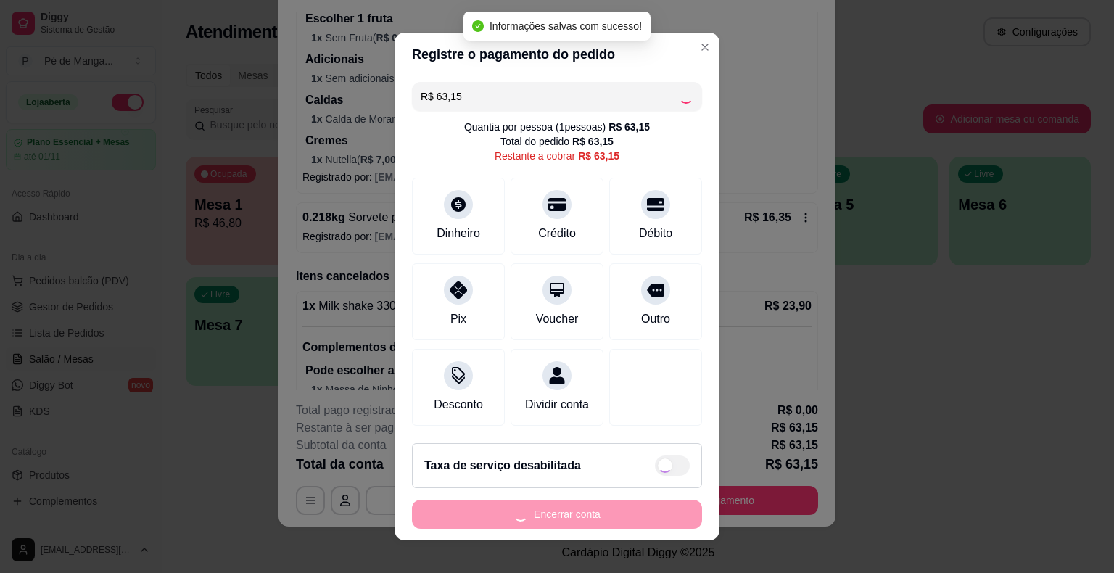
type input "R$ 0,00"
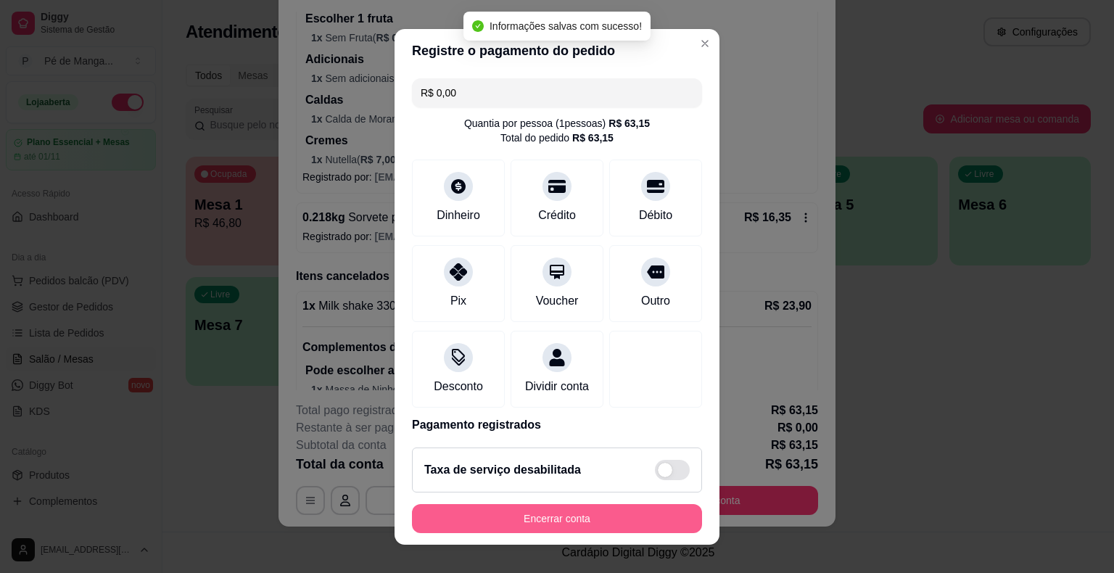
click at [570, 521] on button "Encerrar conta" at bounding box center [557, 518] width 290 height 29
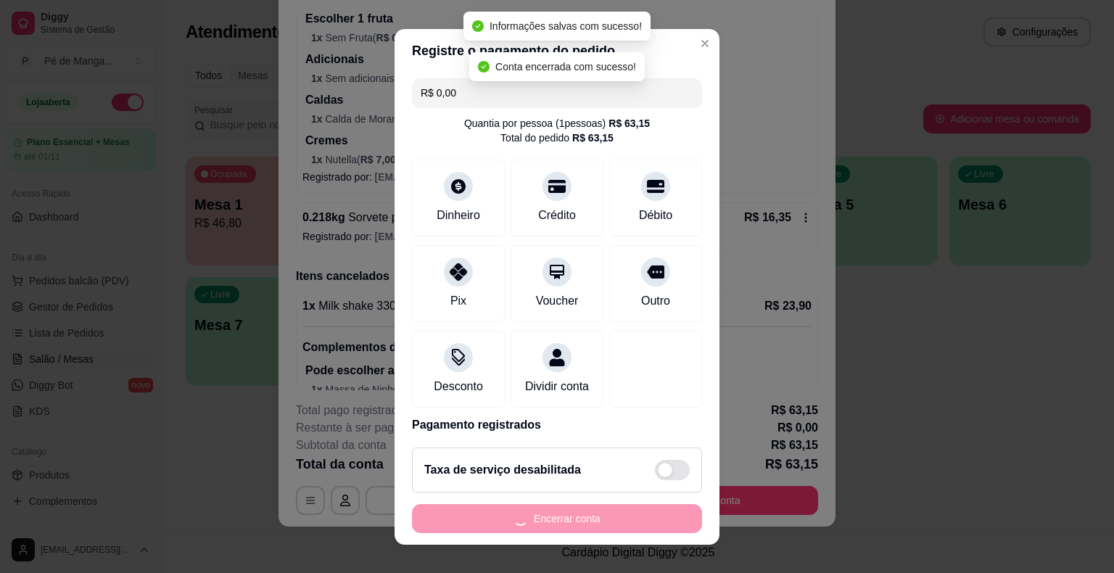
scroll to position [0, 0]
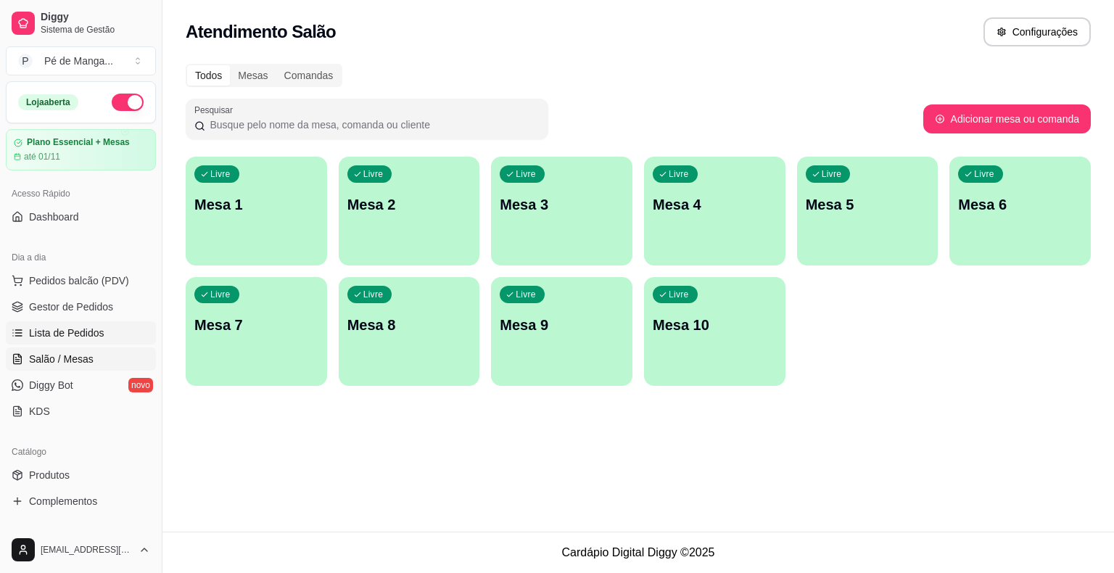
click at [104, 330] on link "Lista de Pedidos" at bounding box center [81, 332] width 150 height 23
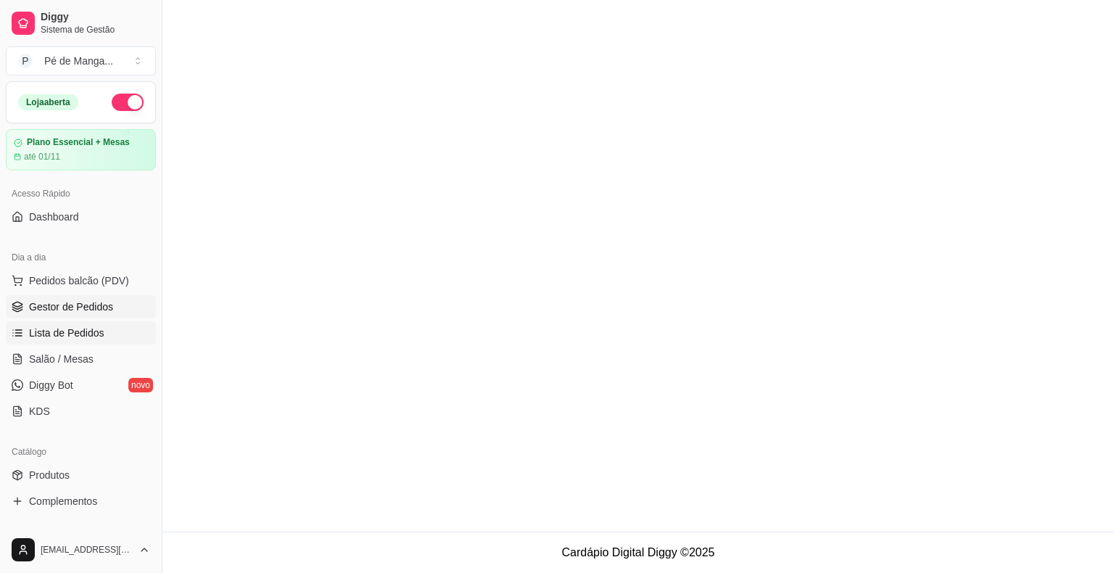
click at [103, 308] on span "Gestor de Pedidos" at bounding box center [71, 307] width 84 height 15
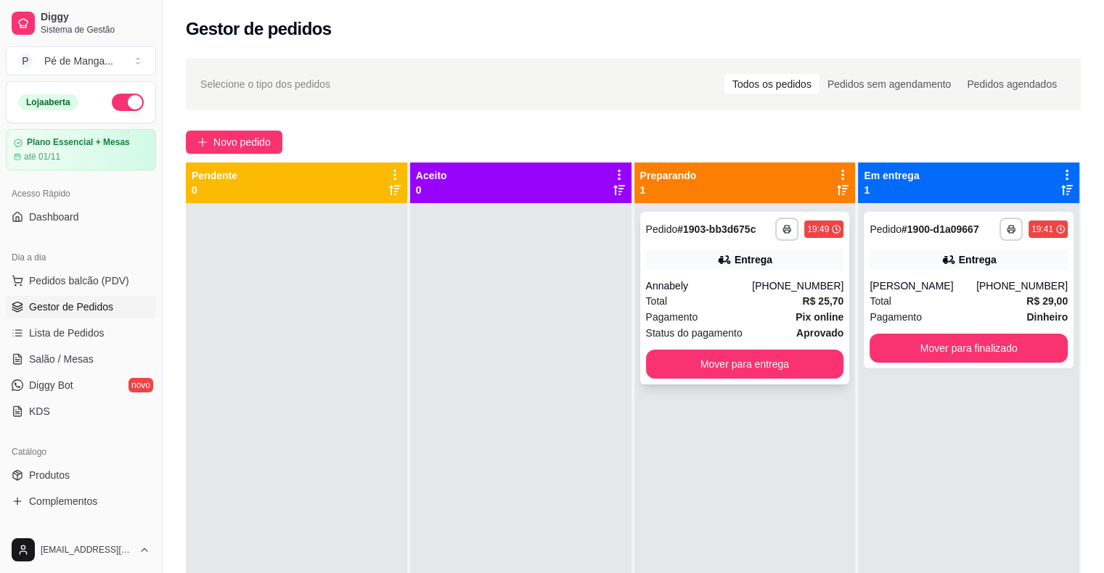
click at [772, 329] on div "Status do pagamento aprovado" at bounding box center [745, 333] width 198 height 16
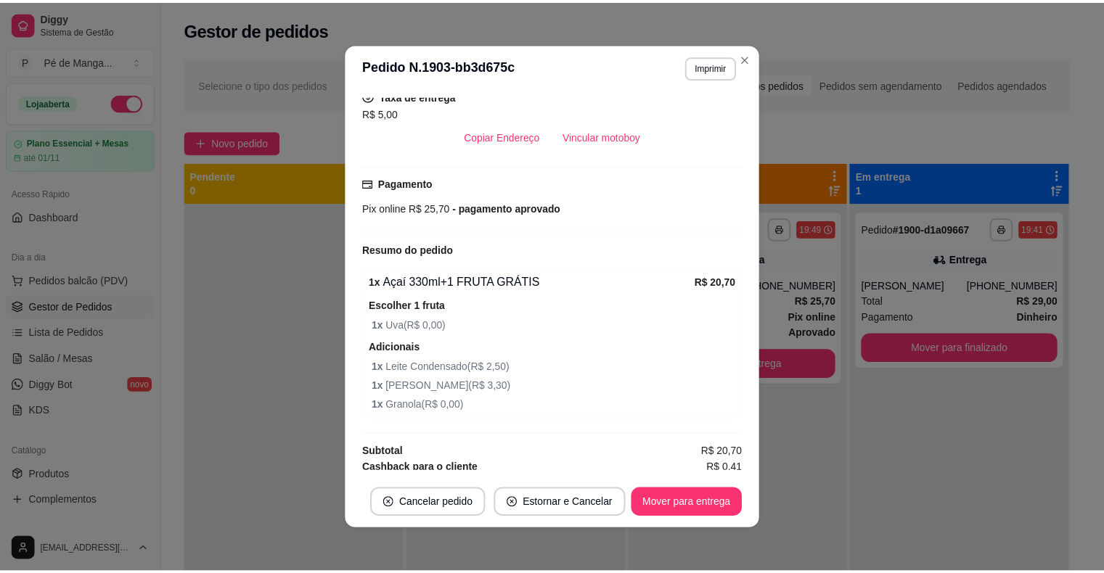
scroll to position [324, 0]
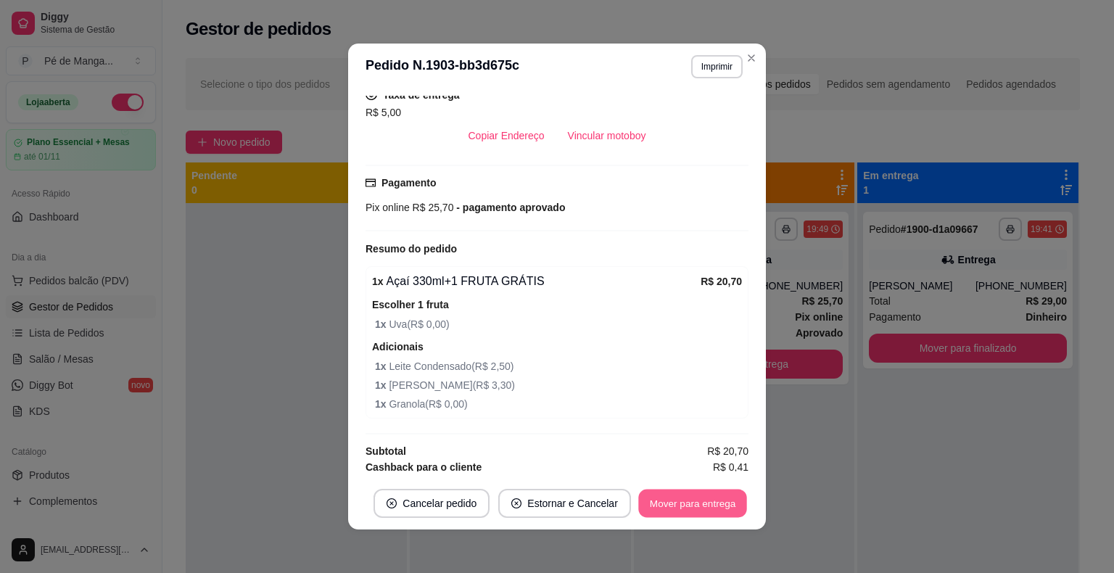
click at [693, 506] on button "Mover para entrega" at bounding box center [692, 504] width 109 height 28
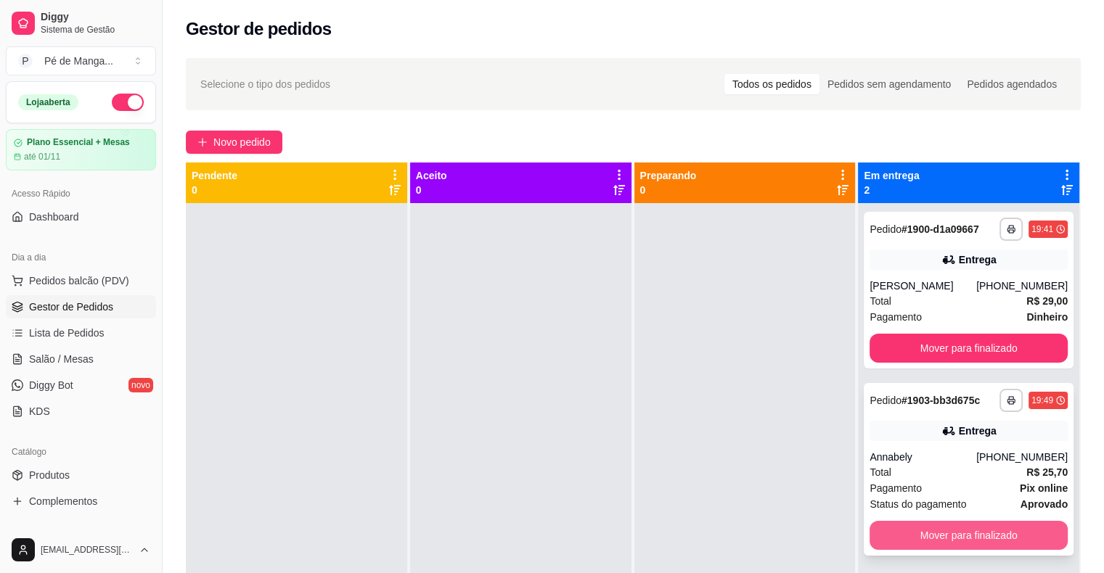
click at [960, 535] on button "Mover para finalizado" at bounding box center [968, 535] width 198 height 29
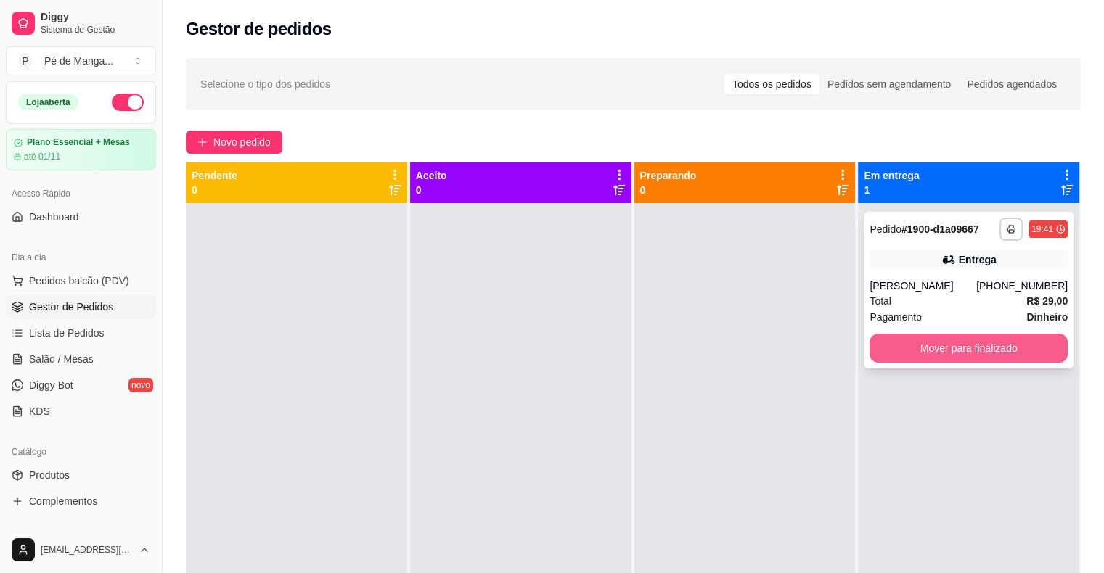
click at [955, 353] on button "Mover para finalizado" at bounding box center [968, 348] width 198 height 29
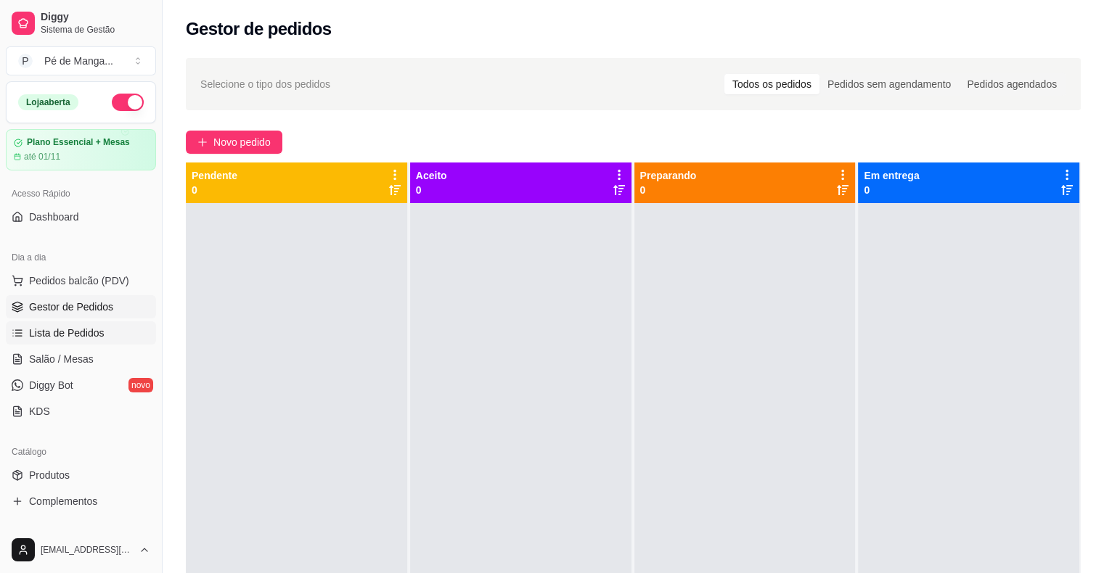
click at [87, 326] on span "Lista de Pedidos" at bounding box center [66, 333] width 75 height 15
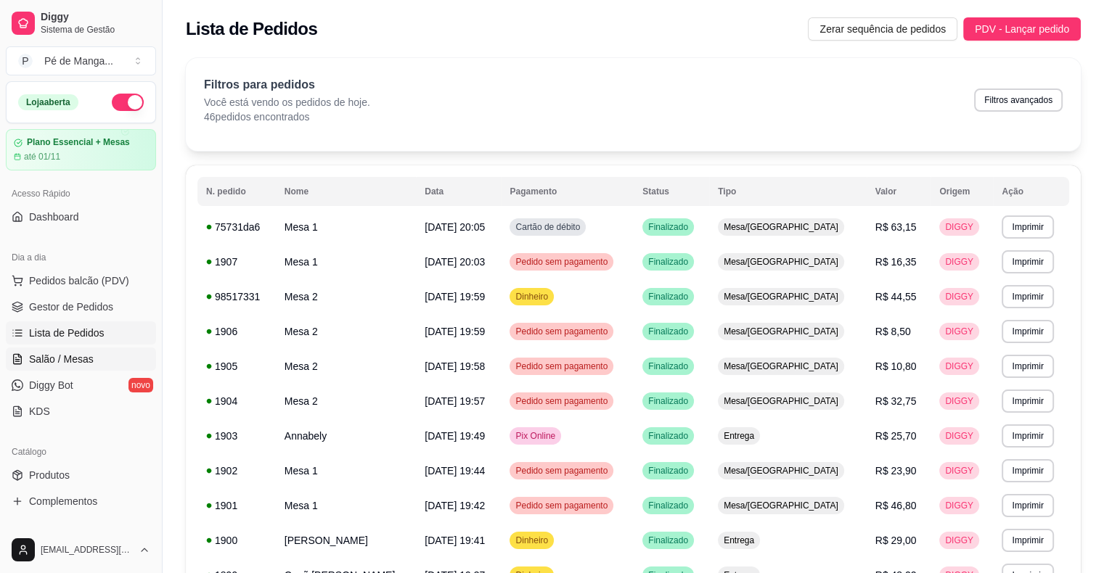
click at [107, 363] on link "Salão / Mesas" at bounding box center [81, 359] width 150 height 23
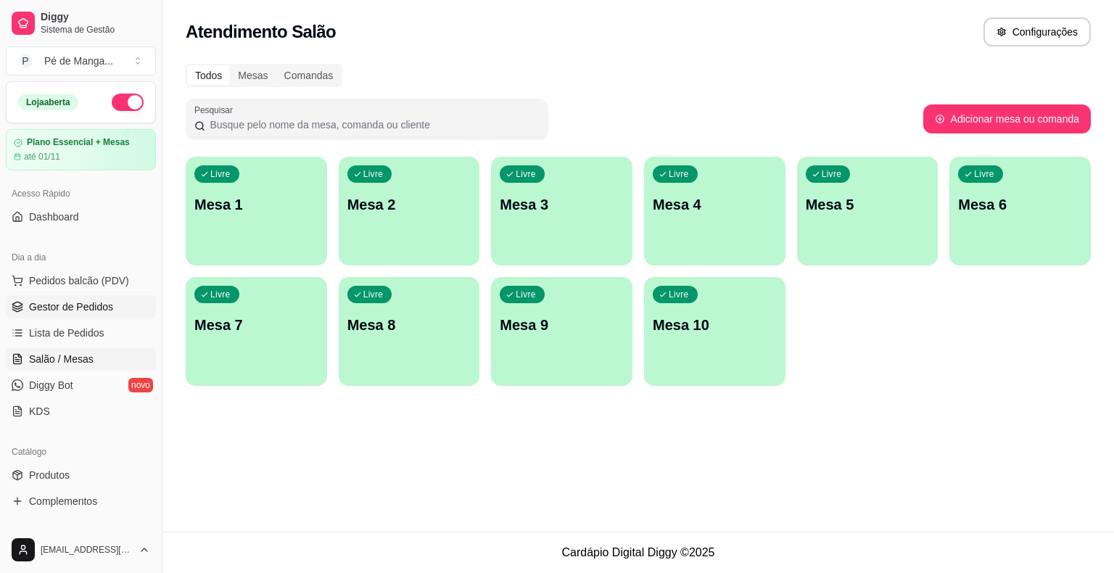
click at [110, 310] on span "Gestor de Pedidos" at bounding box center [71, 307] width 84 height 15
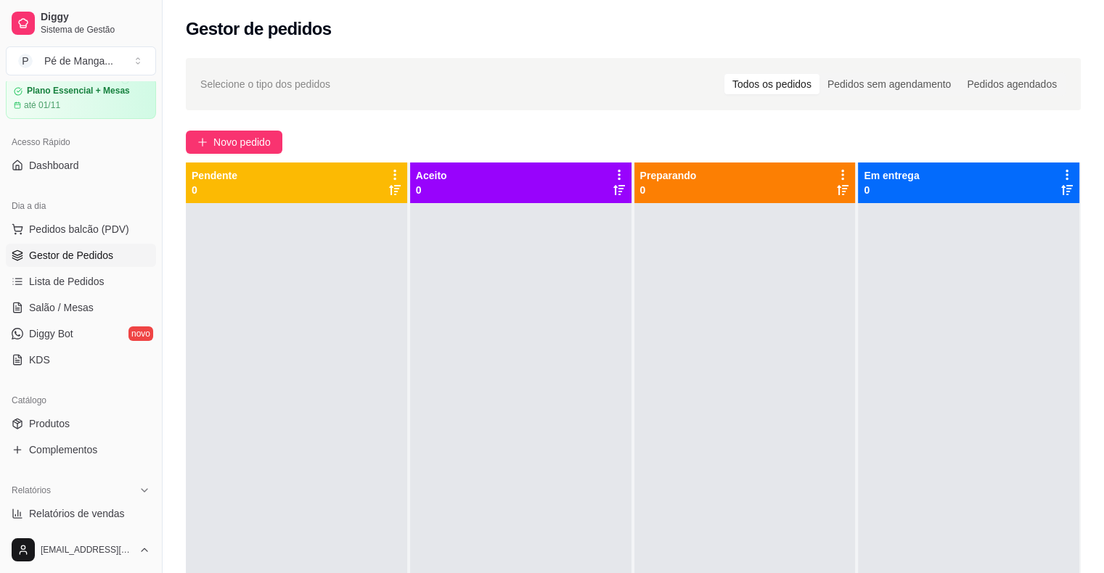
scroll to position [145, 0]
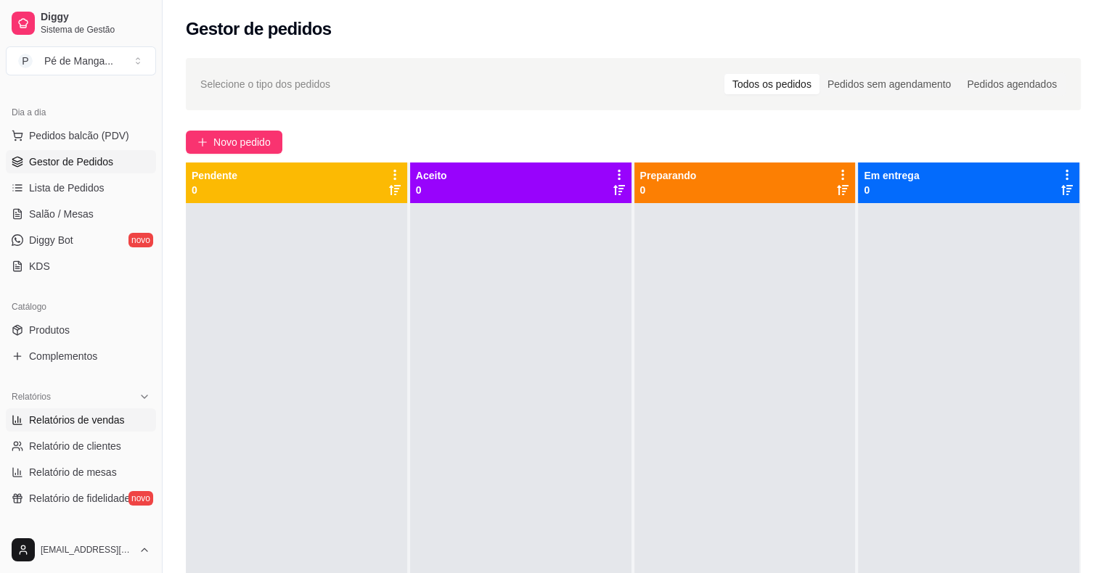
click at [112, 427] on link "Relatórios de vendas" at bounding box center [81, 419] width 150 height 23
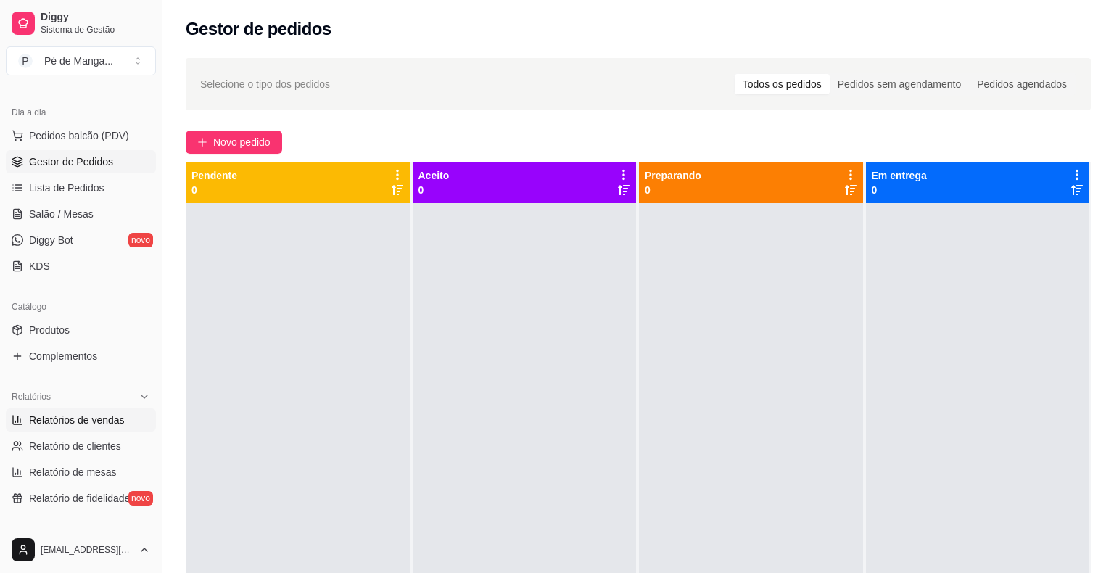
select select "ALL"
select select "0"
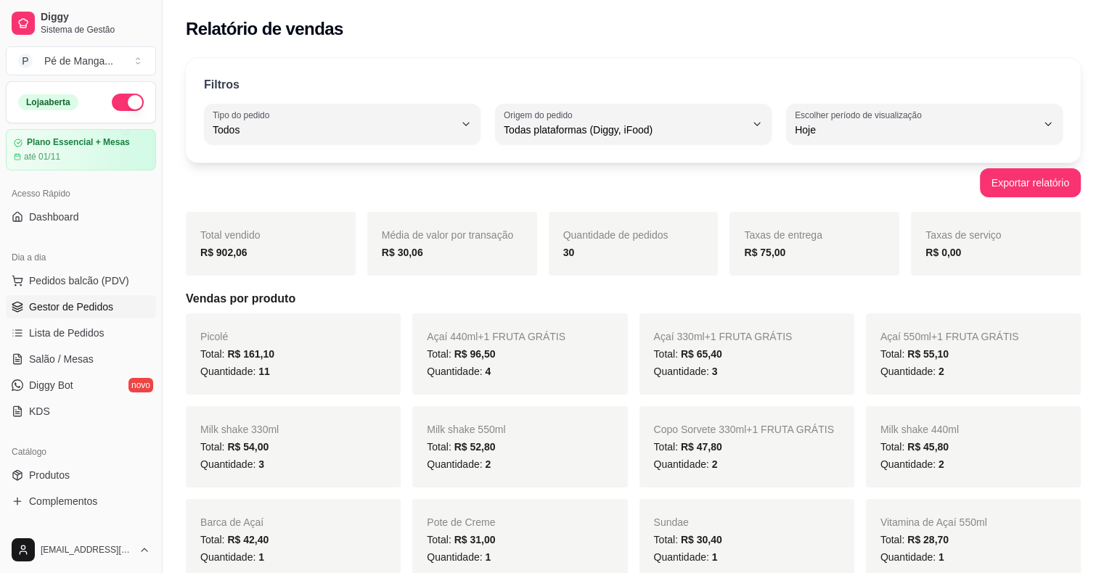
click at [96, 308] on span "Gestor de Pedidos" at bounding box center [71, 307] width 84 height 15
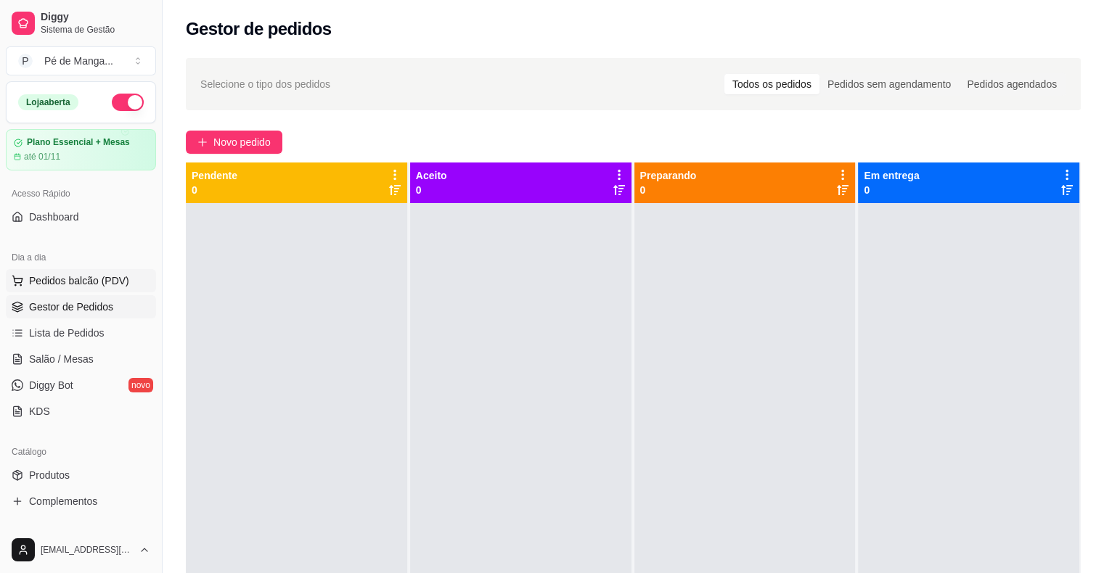
click at [96, 282] on span "Pedidos balcão (PDV)" at bounding box center [79, 281] width 100 height 15
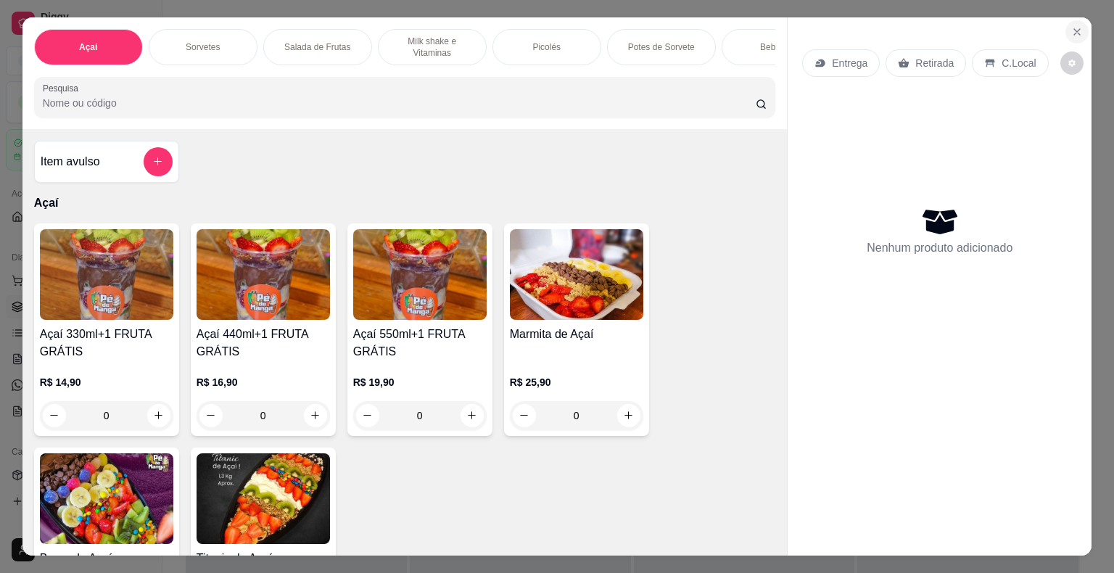
click at [1072, 20] on button "Close" at bounding box center [1077, 31] width 23 height 23
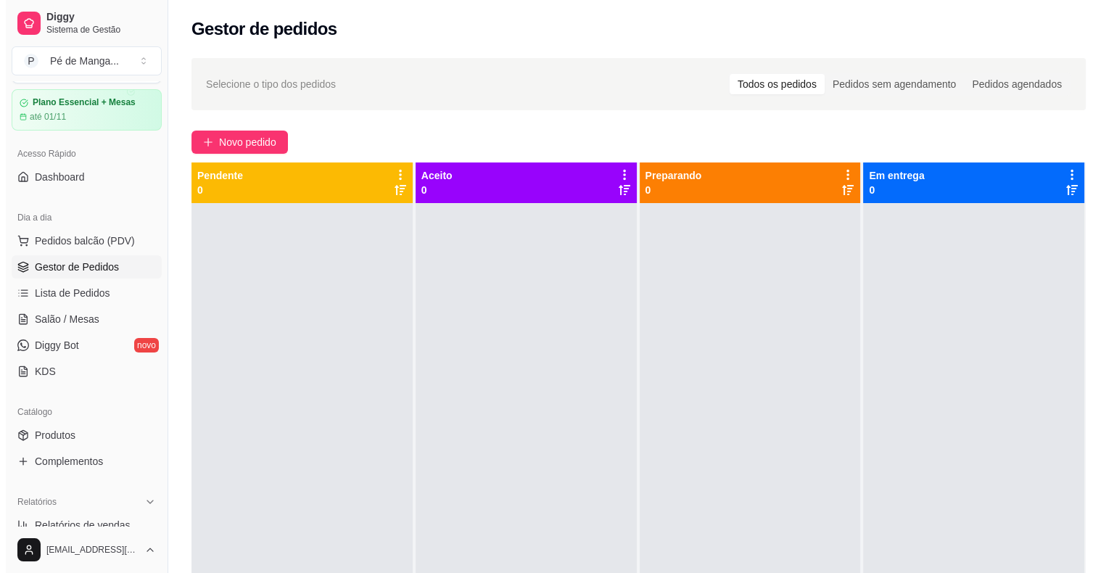
scroll to position [73, 0]
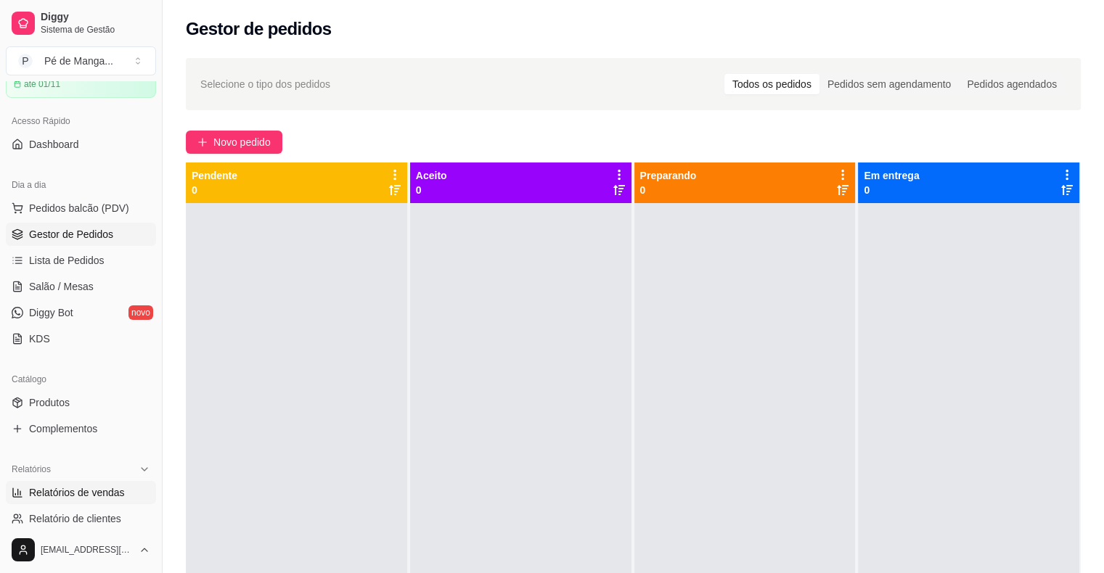
click at [110, 498] on span "Relatórios de vendas" at bounding box center [77, 492] width 96 height 15
select select "ALL"
select select "0"
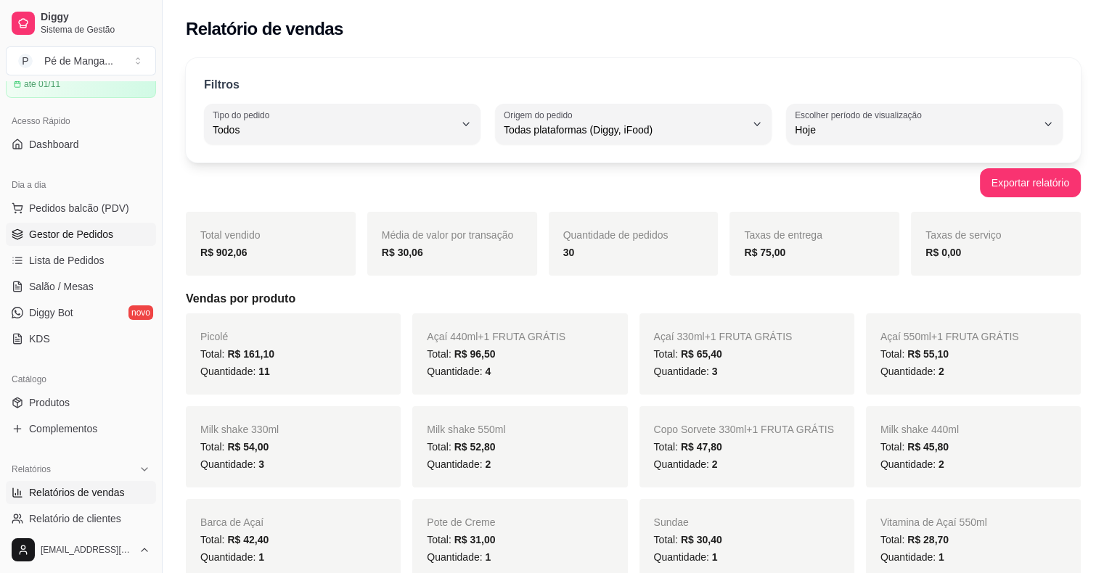
click at [55, 233] on span "Gestor de Pedidos" at bounding box center [71, 234] width 84 height 15
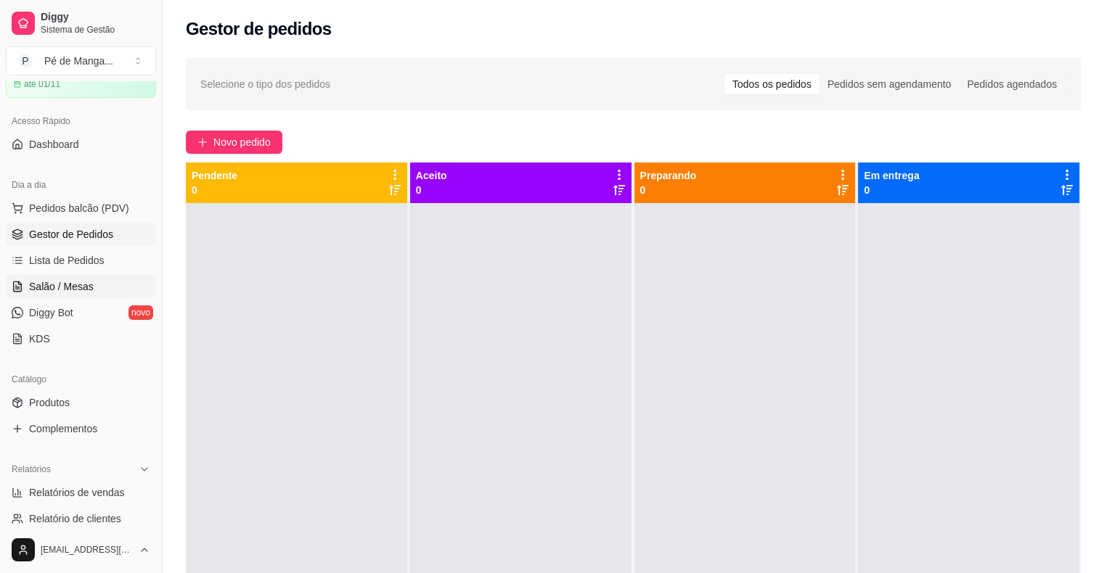
click at [70, 284] on span "Salão / Mesas" at bounding box center [61, 286] width 65 height 15
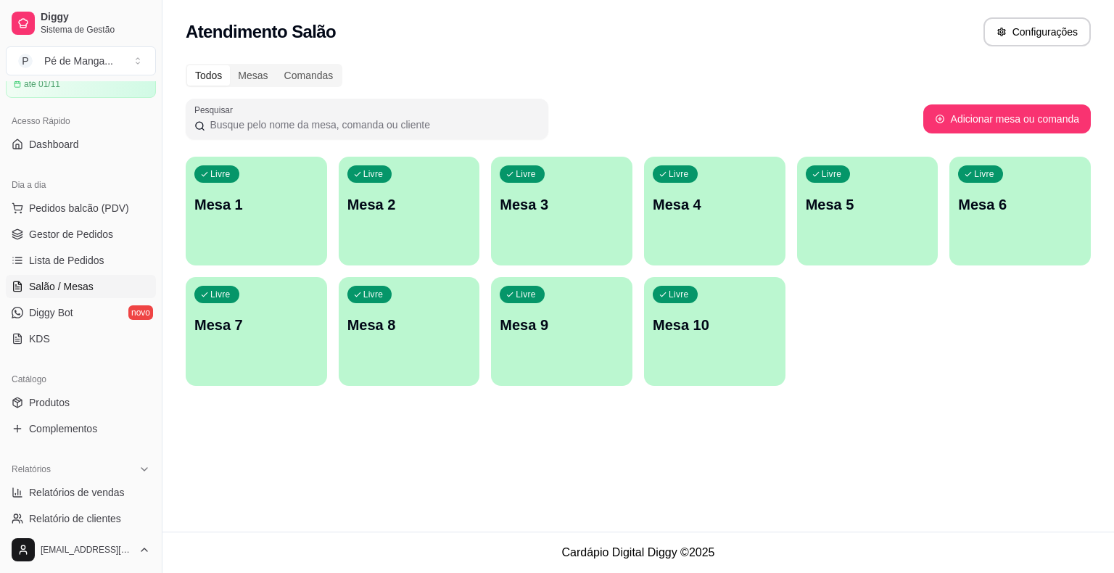
click at [267, 234] on div "Livre Mesa 1" at bounding box center [256, 202] width 141 height 91
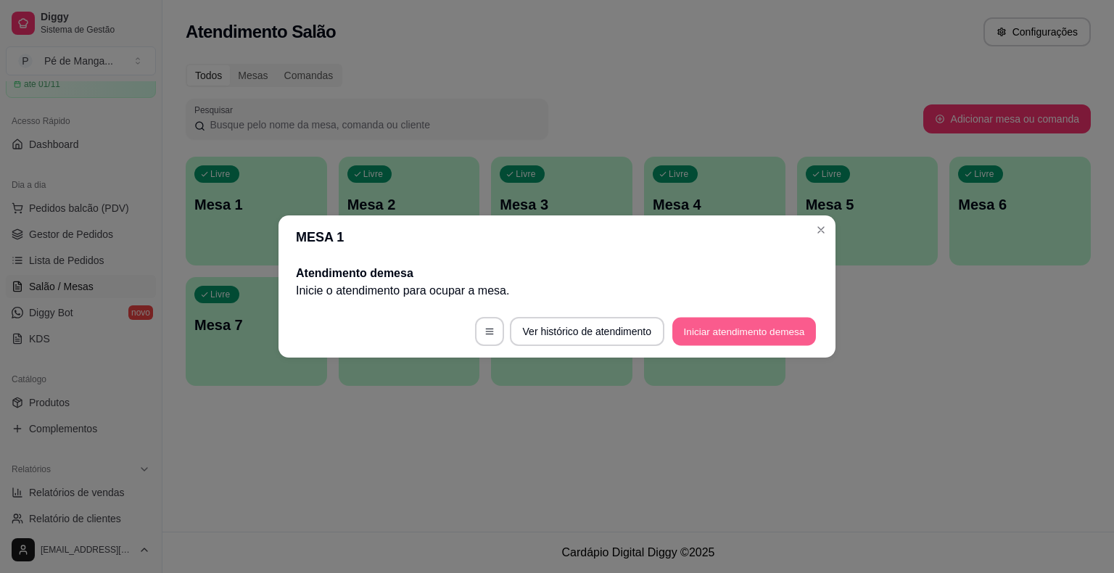
click at [740, 327] on button "Iniciar atendimento de mesa" at bounding box center [745, 332] width 144 height 28
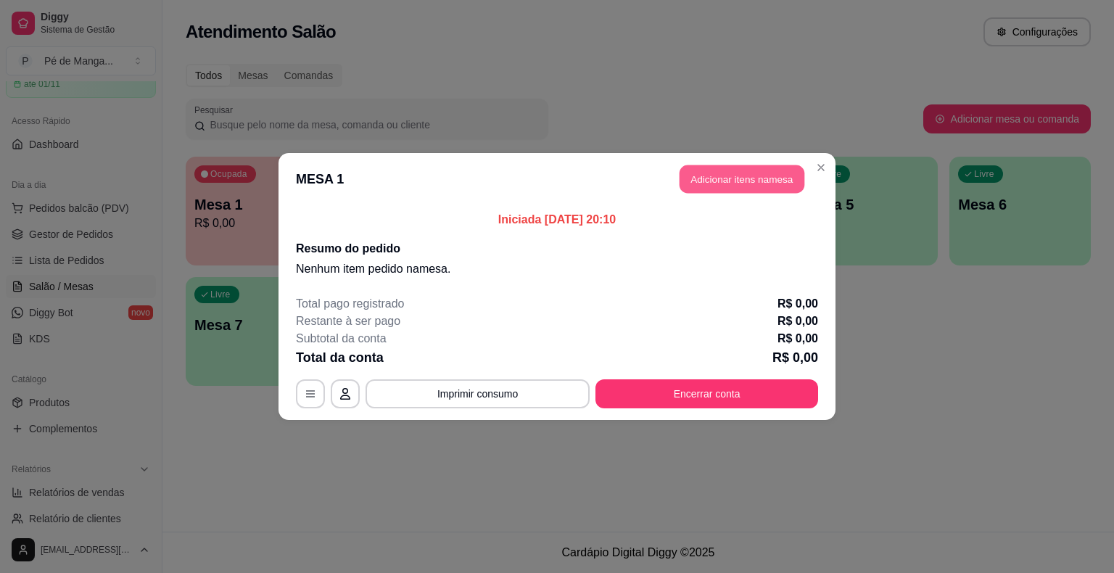
click at [796, 170] on button "Adicionar itens na mesa" at bounding box center [742, 179] width 125 height 28
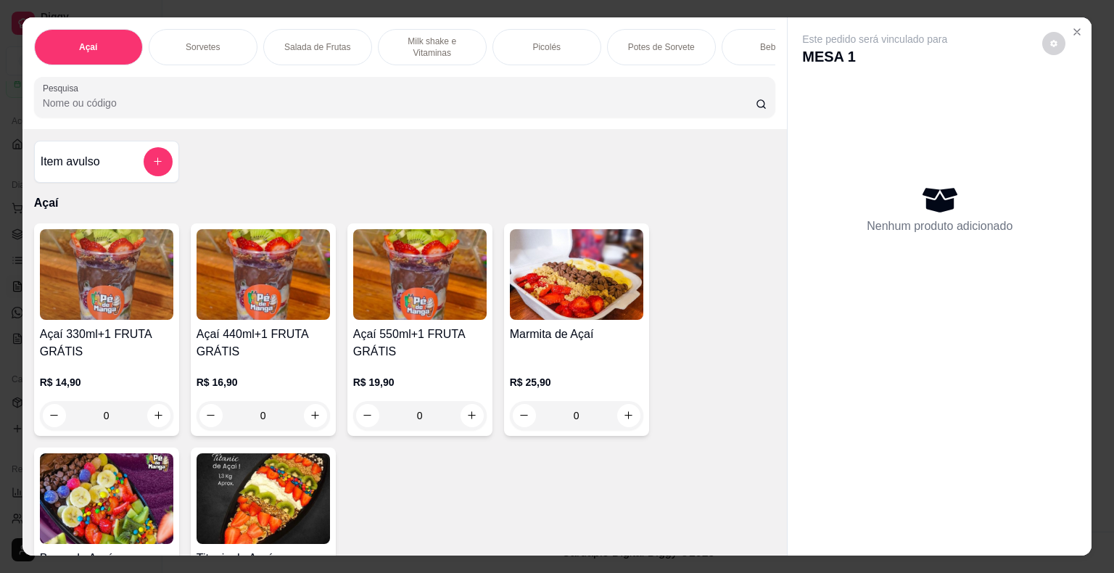
drag, startPoint x: 234, startPoint y: 36, endPoint x: 217, endPoint y: 46, distance: 20.2
click at [233, 36] on div "Sorvetes" at bounding box center [203, 47] width 109 height 36
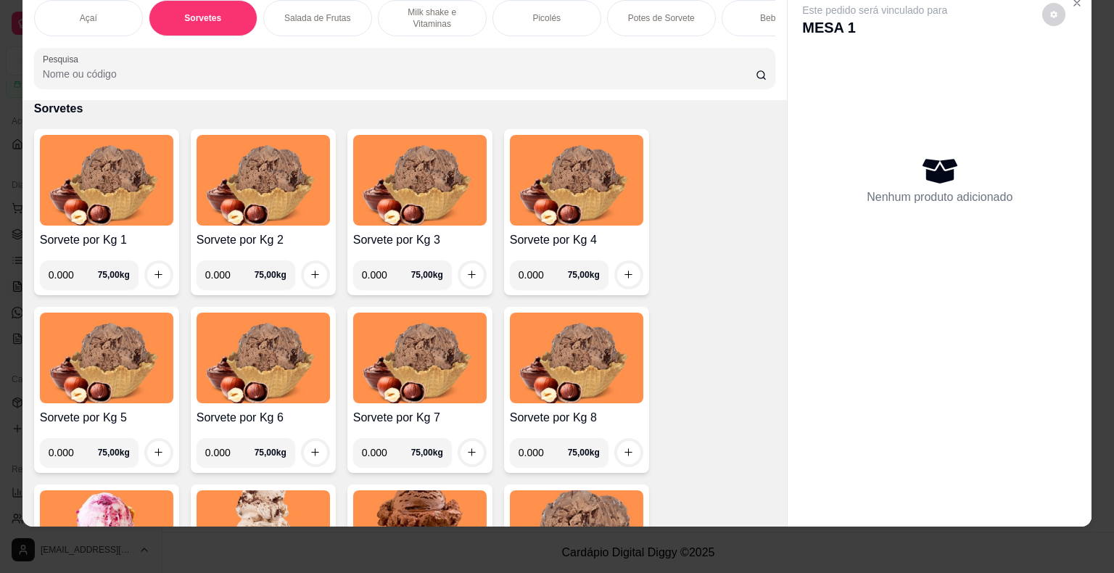
click at [70, 274] on input "0.000" at bounding box center [73, 274] width 49 height 29
type input "0.296"
click at [147, 280] on button "increase-product-quantity" at bounding box center [158, 274] width 23 height 23
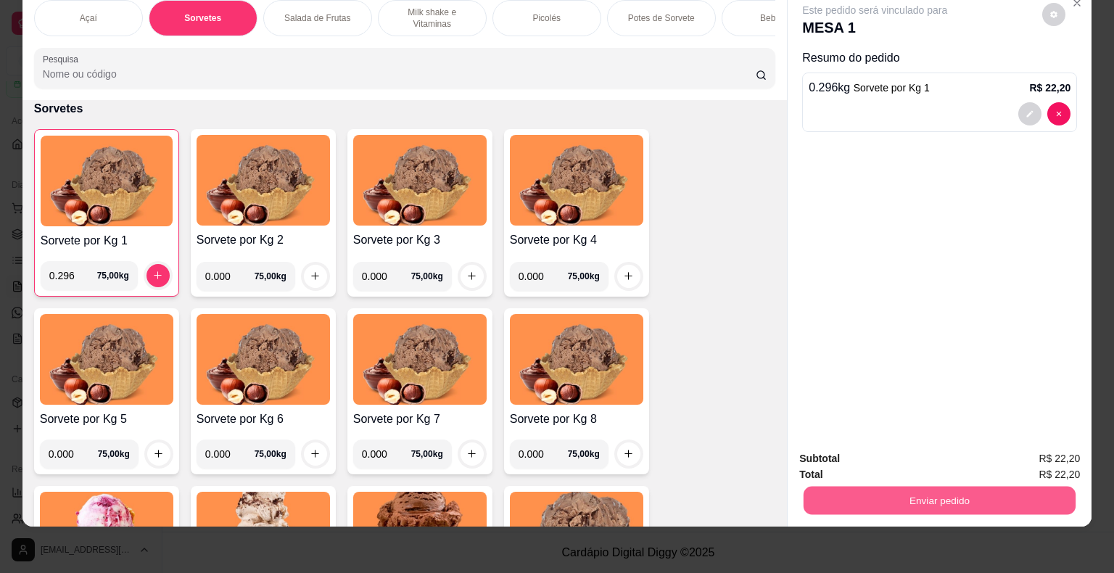
click at [926, 494] on button "Enviar pedido" at bounding box center [940, 501] width 272 height 28
click at [1046, 454] on button "Enviar pedido" at bounding box center [1043, 453] width 80 height 27
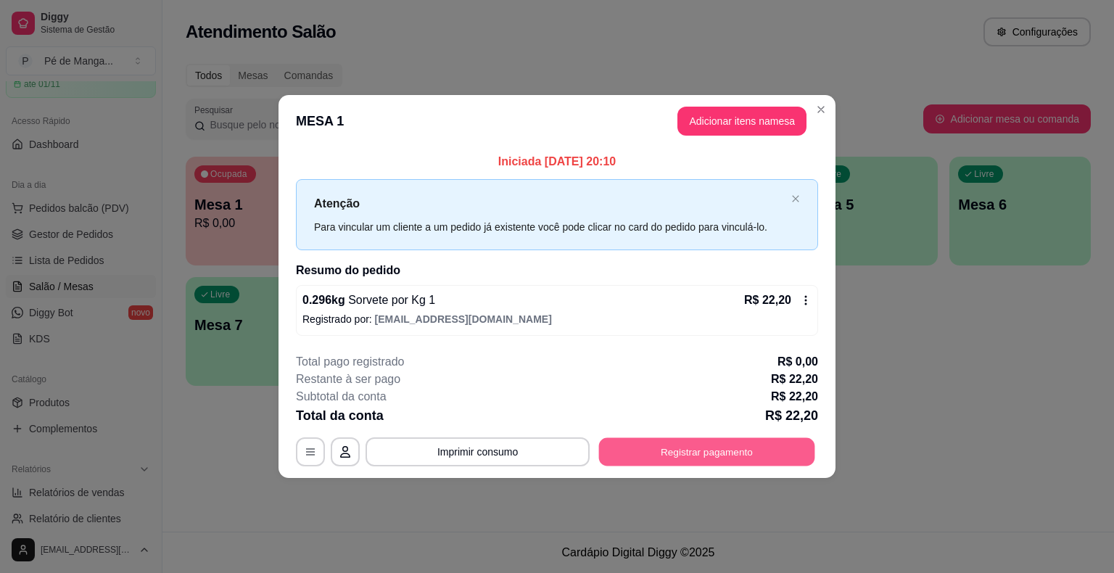
click at [694, 448] on button "Registrar pagamento" at bounding box center [707, 451] width 216 height 28
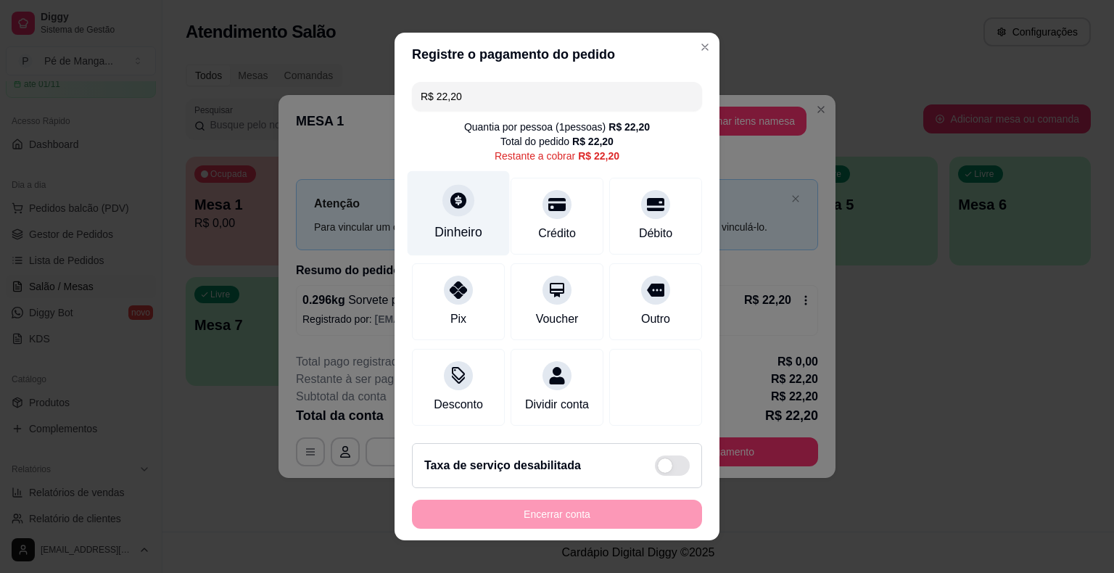
click at [469, 207] on div "Dinheiro" at bounding box center [459, 213] width 102 height 85
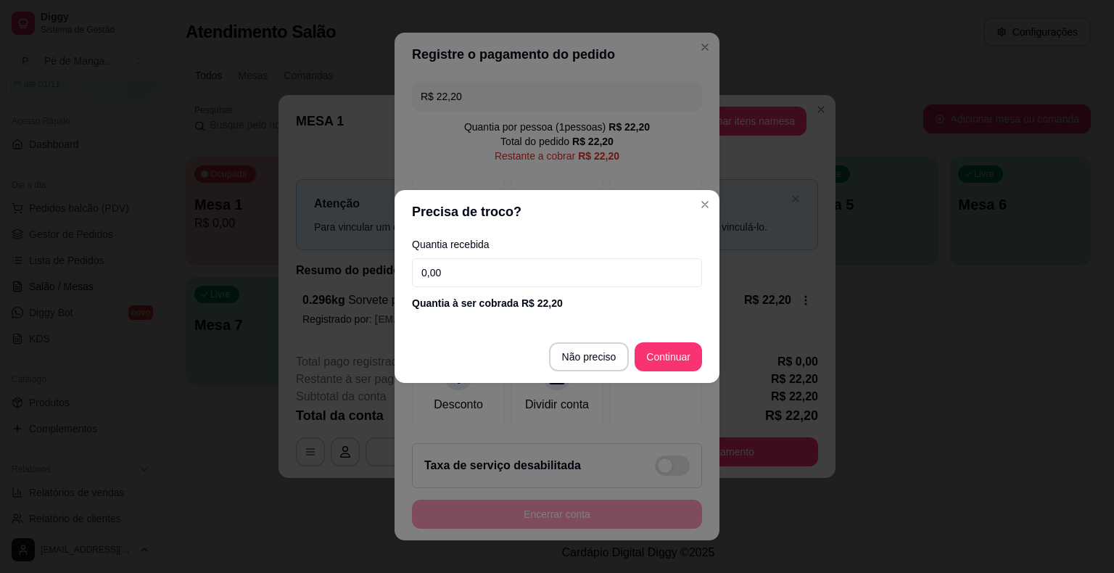
click at [496, 281] on input "0,00" at bounding box center [557, 272] width 290 height 29
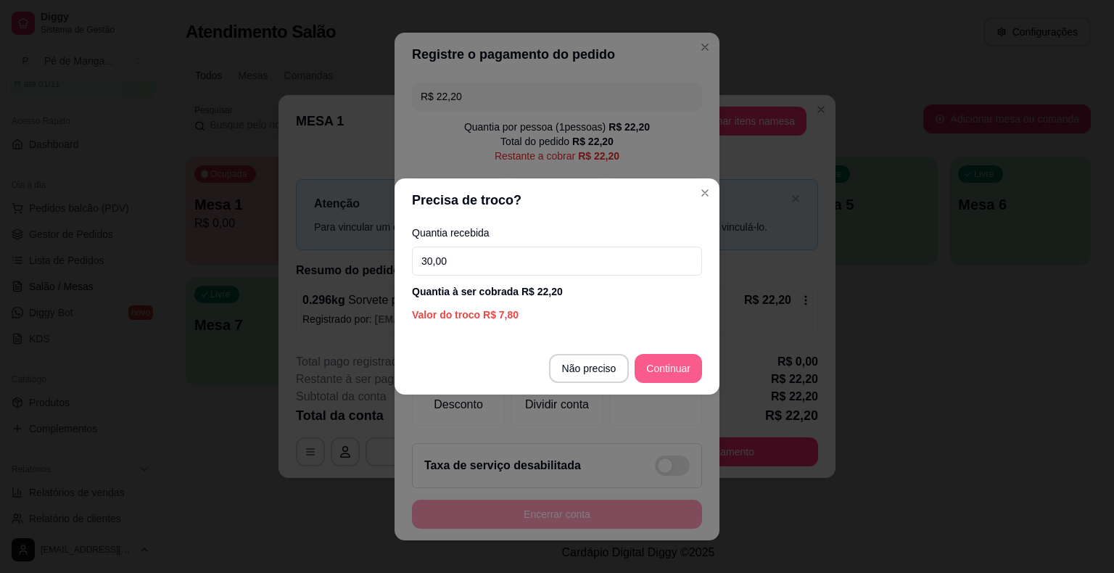
type input "30,00"
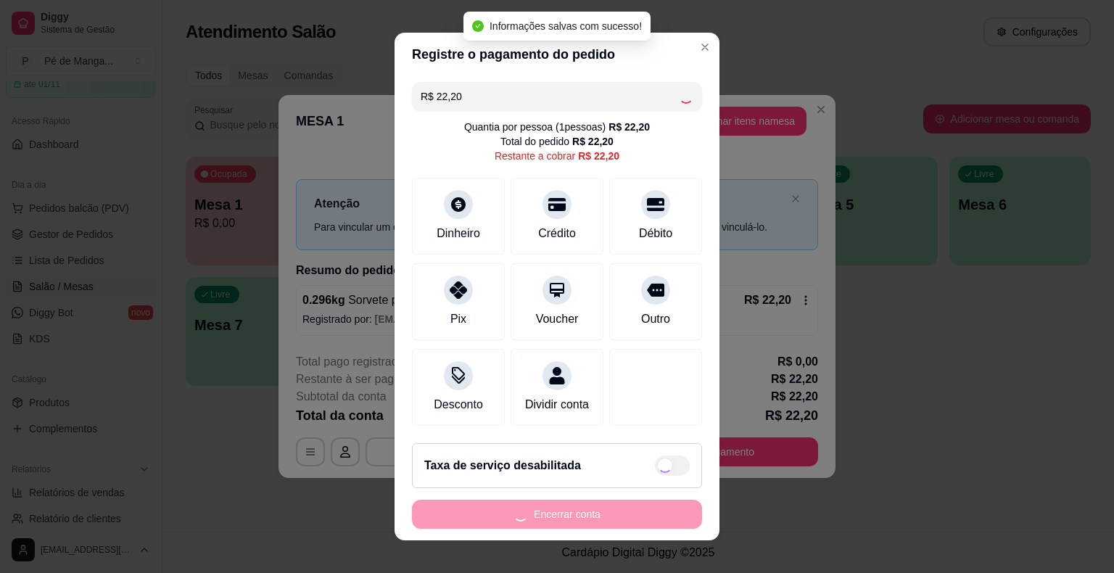
type input "R$ 0,00"
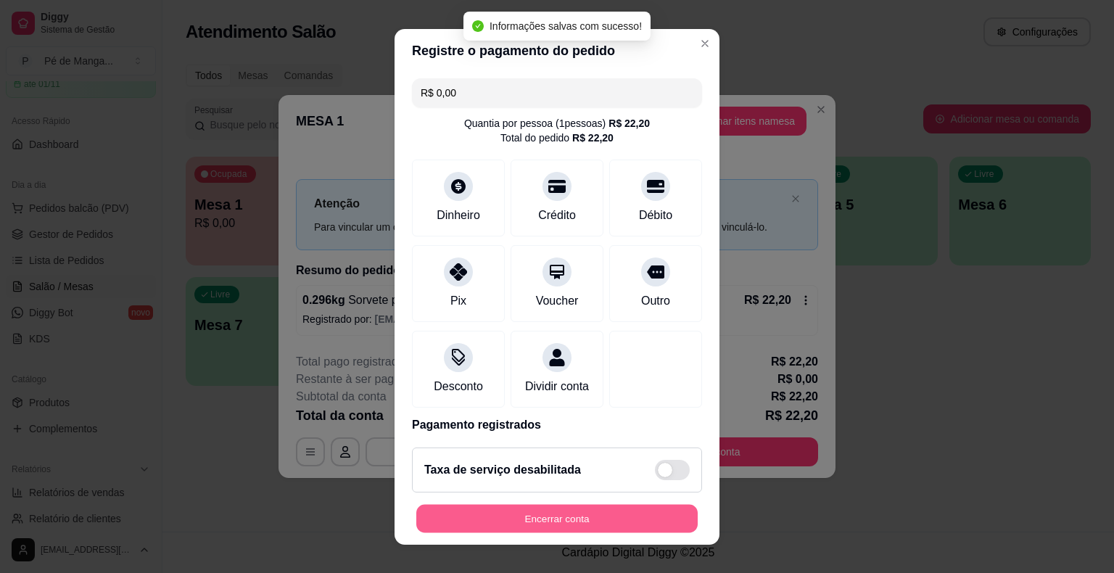
click at [623, 519] on button "Encerrar conta" at bounding box center [557, 518] width 282 height 28
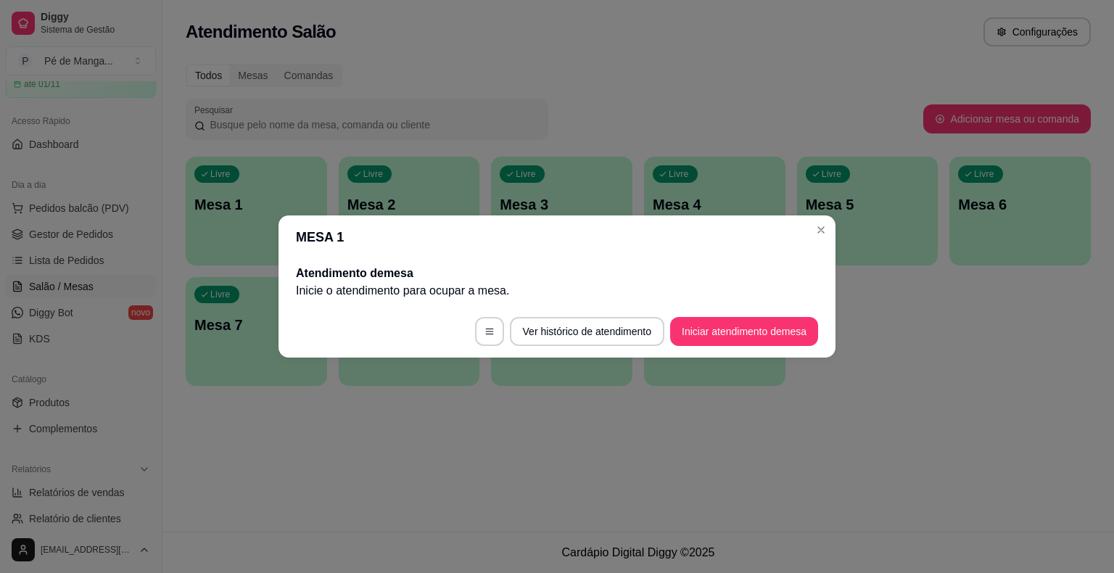
click at [714, 322] on button "Iniciar atendimento de mesa" at bounding box center [744, 331] width 148 height 29
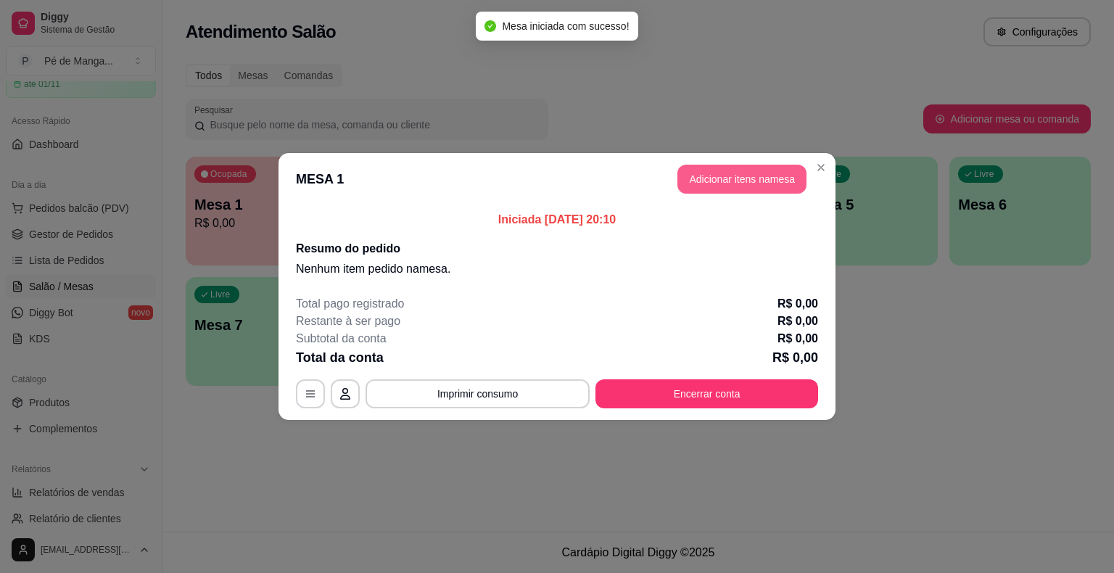
click at [737, 179] on button "Adicionar itens na mesa" at bounding box center [742, 179] width 129 height 29
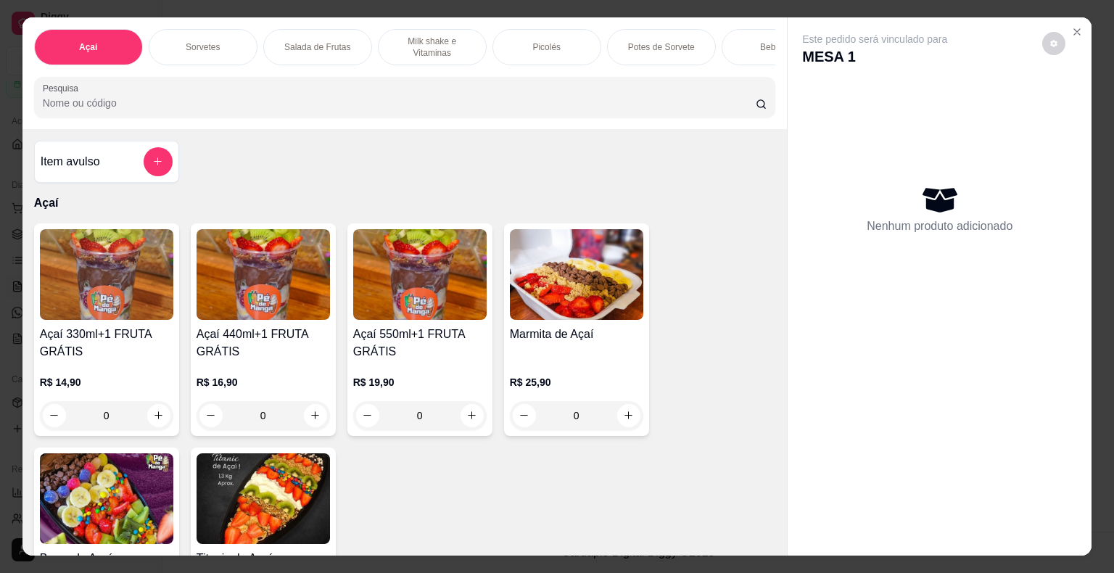
click at [200, 47] on div "Sorvetes" at bounding box center [203, 47] width 109 height 36
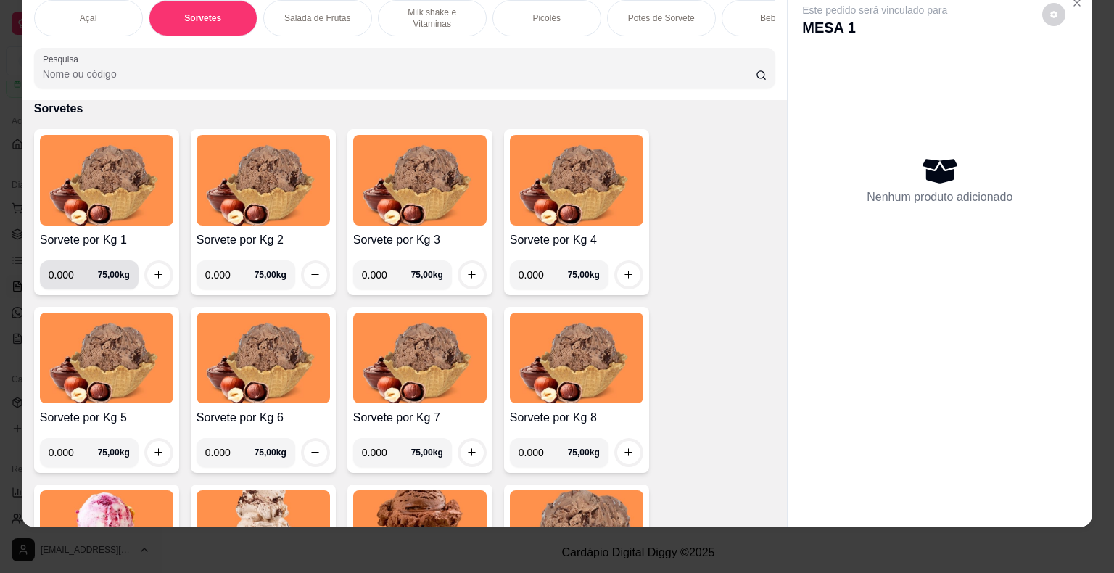
click at [66, 277] on input "0.000" at bounding box center [73, 274] width 49 height 29
type input "0.142"
click at [147, 277] on button "increase-product-quantity" at bounding box center [158, 274] width 22 height 22
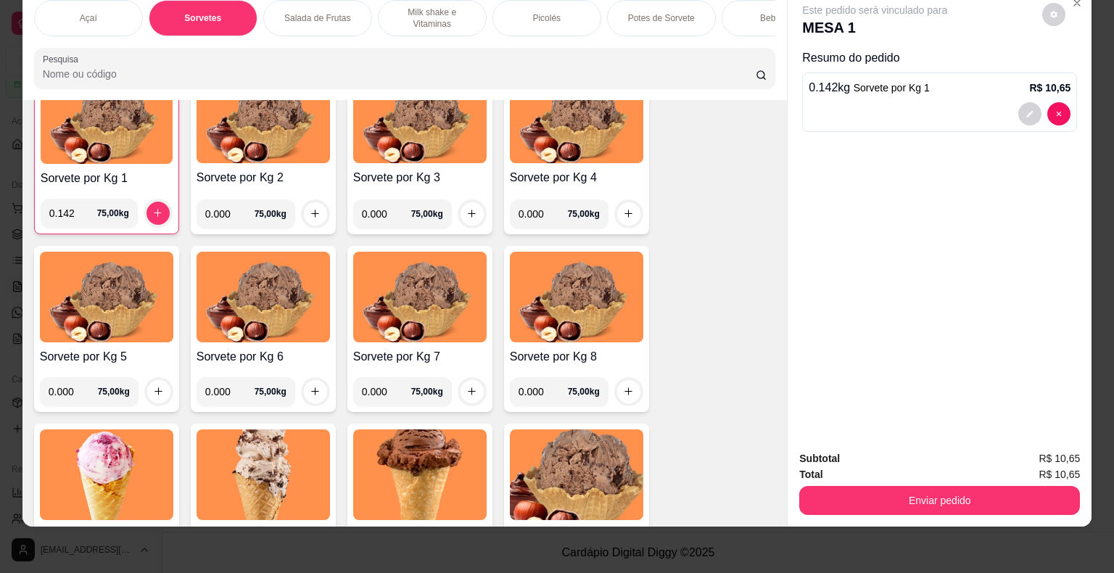
scroll to position [743, 0]
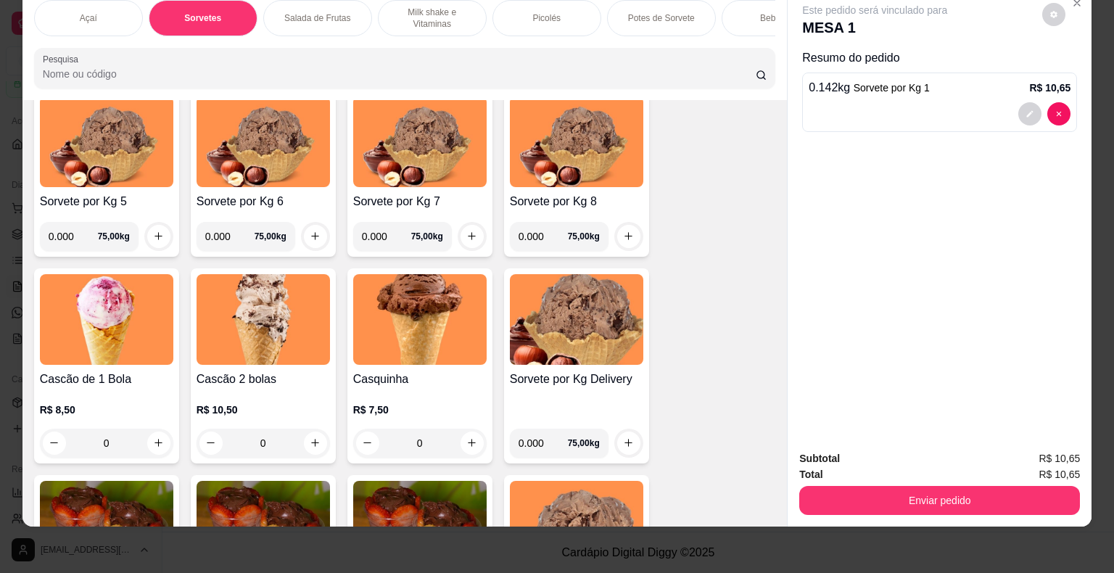
click at [469, 456] on div "Casquinha R$ 7,50 0" at bounding box center [420, 365] width 145 height 195
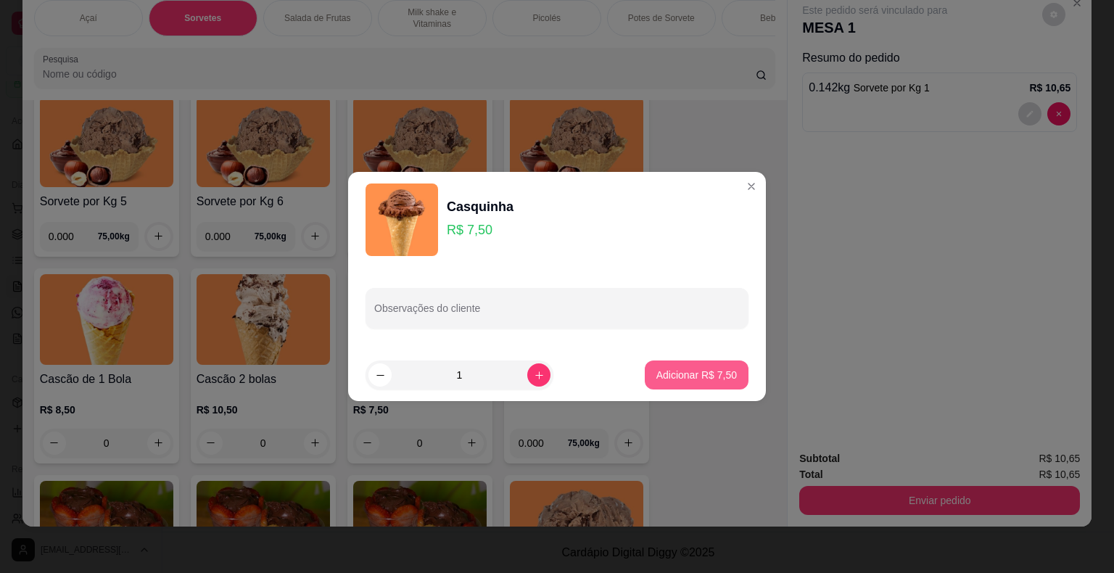
click at [689, 372] on p "Adicionar R$ 7,50" at bounding box center [697, 375] width 81 height 15
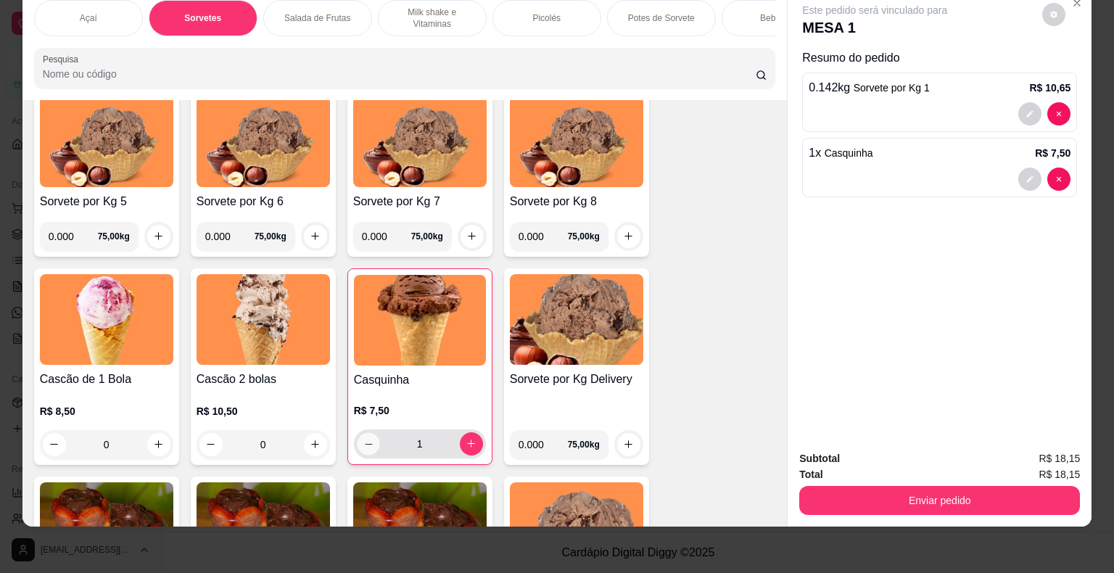
click at [366, 438] on icon "decrease-product-quantity" at bounding box center [368, 443] width 11 height 11
type input "0"
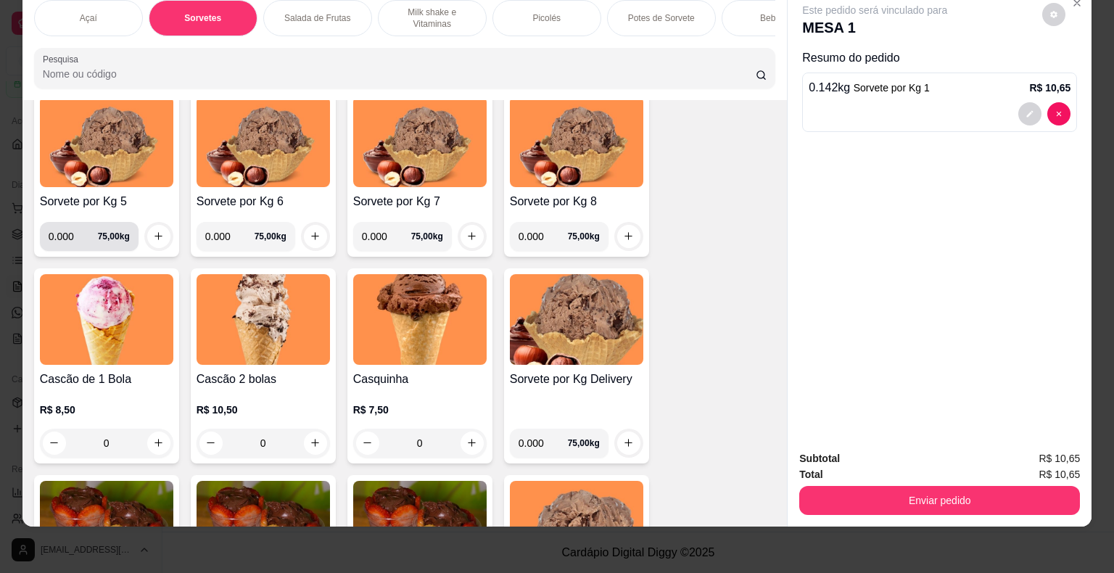
click at [70, 240] on input "0.000" at bounding box center [73, 236] width 49 height 29
type input "0.270"
click at [156, 242] on button "increase-product-quantity" at bounding box center [158, 236] width 23 height 23
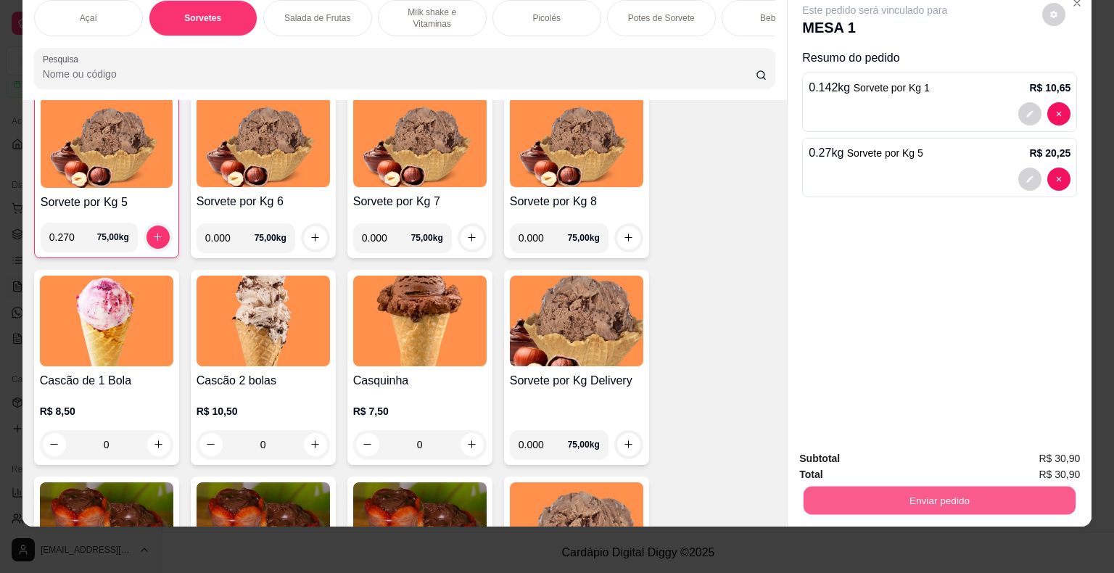
click at [955, 487] on button "Enviar pedido" at bounding box center [940, 501] width 272 height 28
click at [1065, 457] on button "Enviar pedido" at bounding box center [1043, 453] width 80 height 27
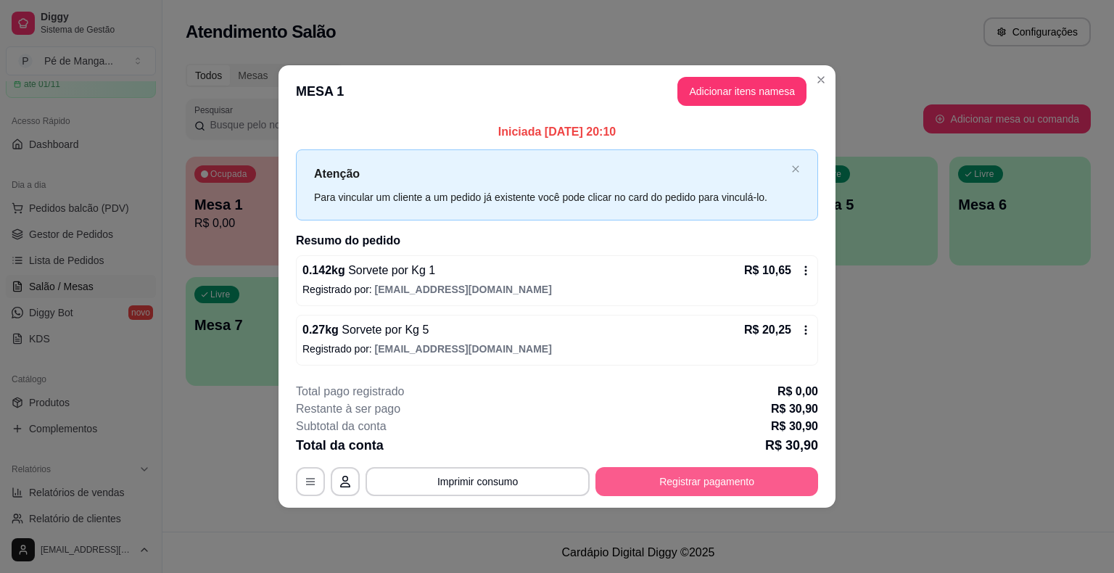
click at [727, 475] on button "Registrar pagamento" at bounding box center [707, 481] width 223 height 29
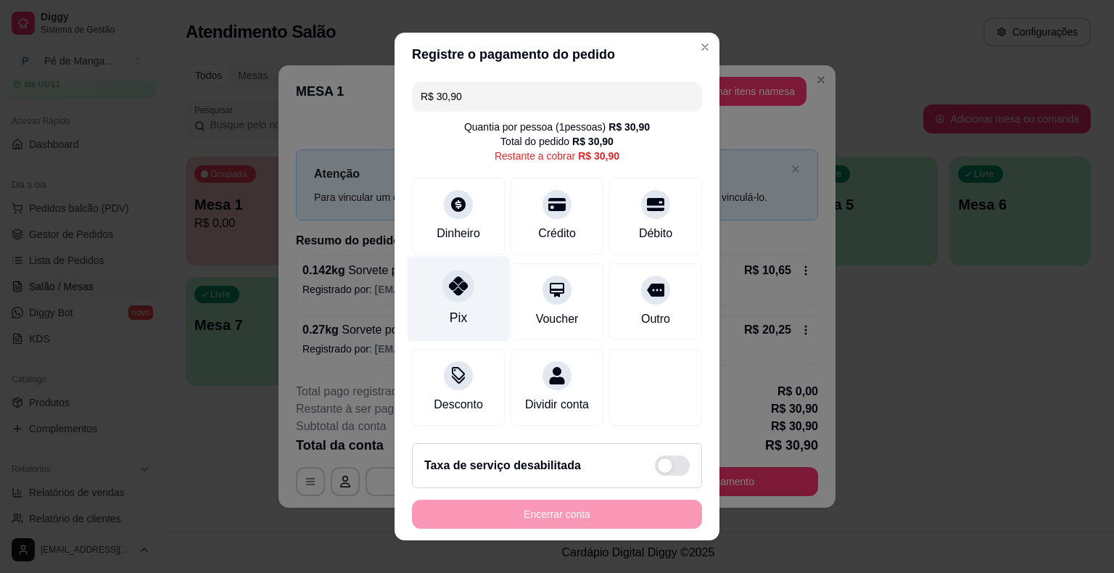
click at [461, 304] on div "Pix" at bounding box center [459, 299] width 102 height 85
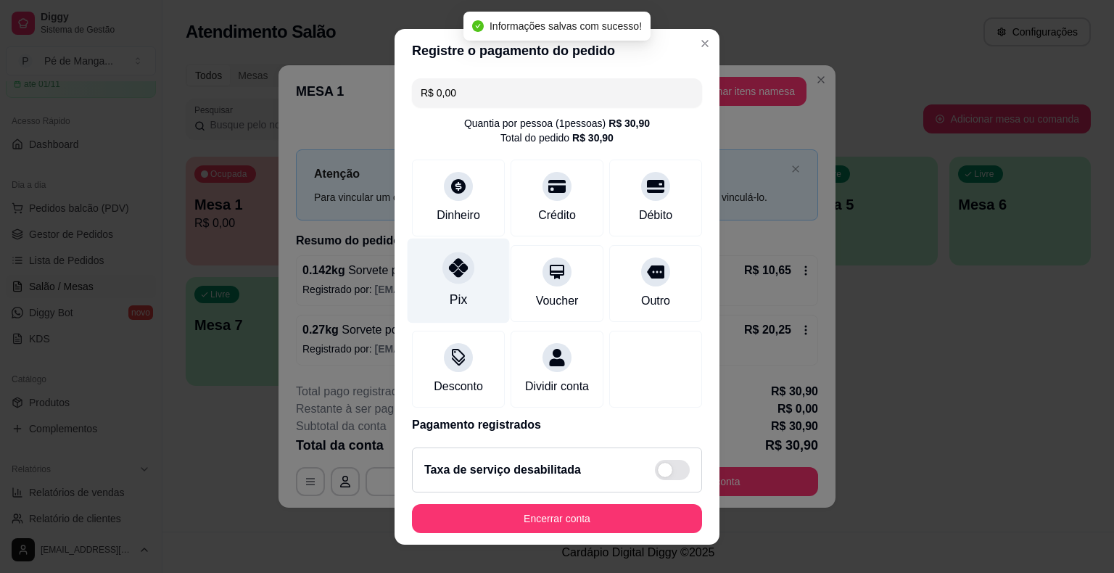
type input "R$ 0,00"
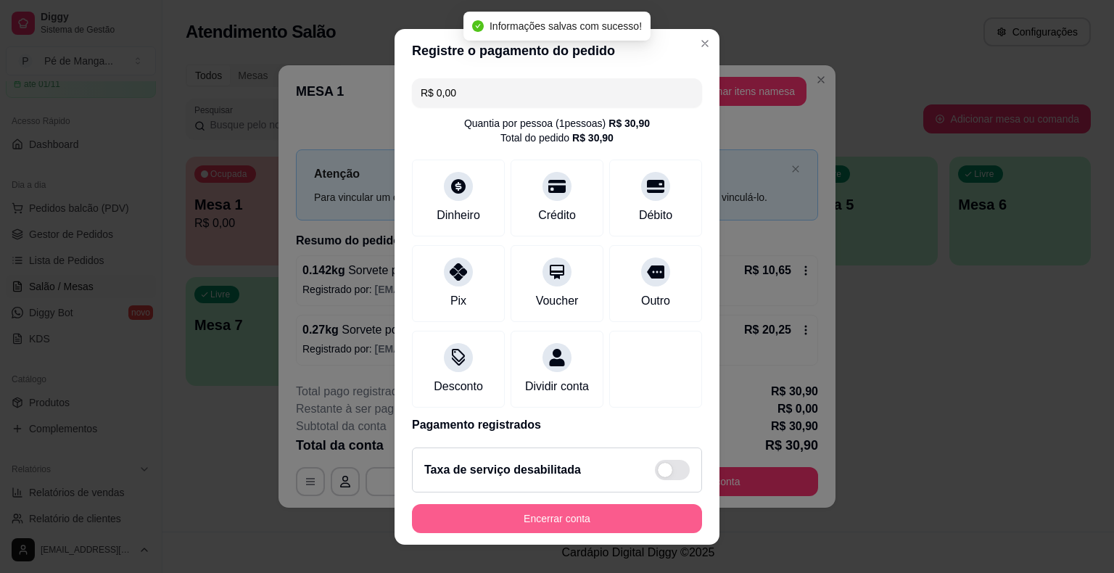
click at [578, 524] on button "Encerrar conta" at bounding box center [557, 518] width 290 height 29
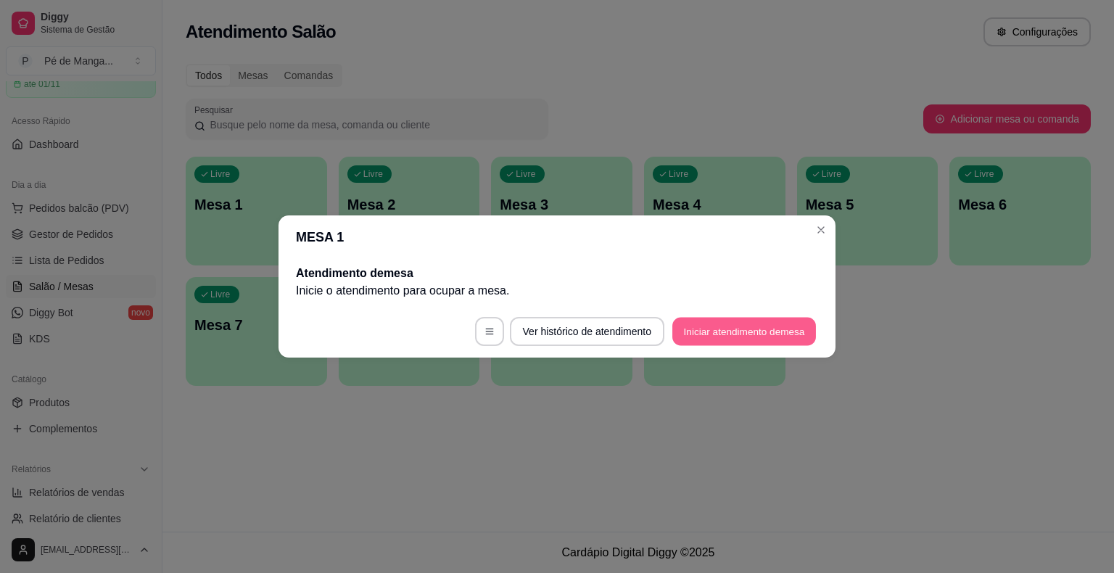
click at [787, 332] on button "Iniciar atendimento de mesa" at bounding box center [745, 332] width 144 height 28
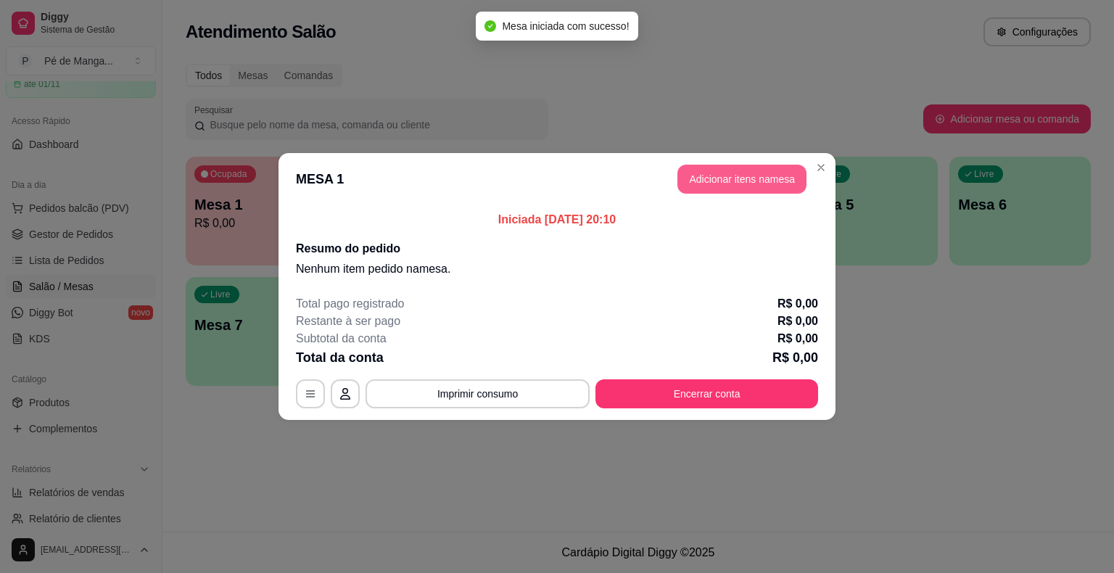
click at [745, 178] on button "Adicionar itens na mesa" at bounding box center [742, 179] width 129 height 29
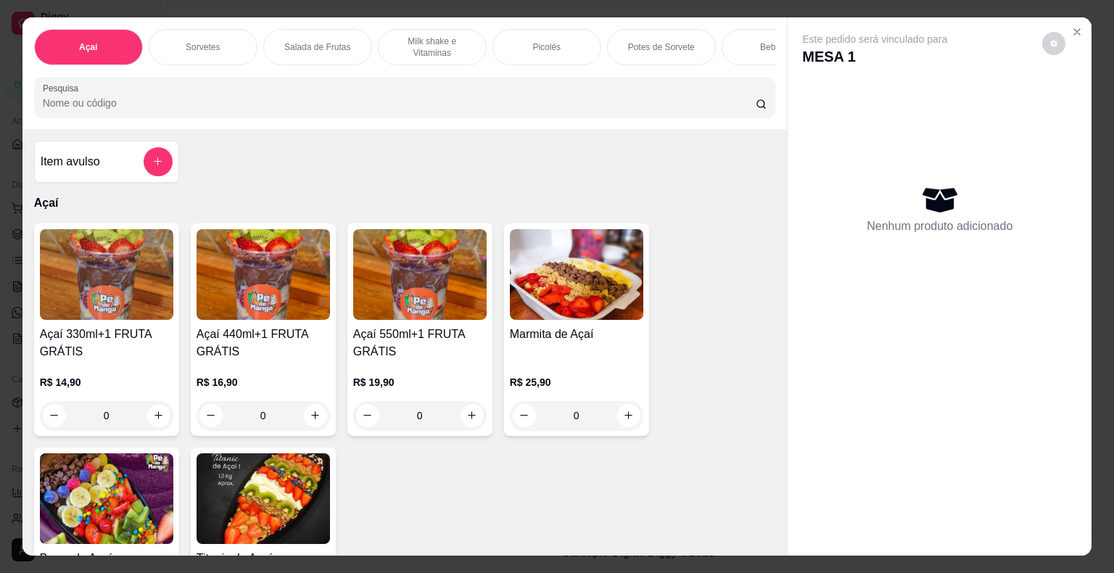
click at [305, 361] on h4 "Açaí 440ml+1 FRUTA GRÁTIS" at bounding box center [263, 343] width 133 height 35
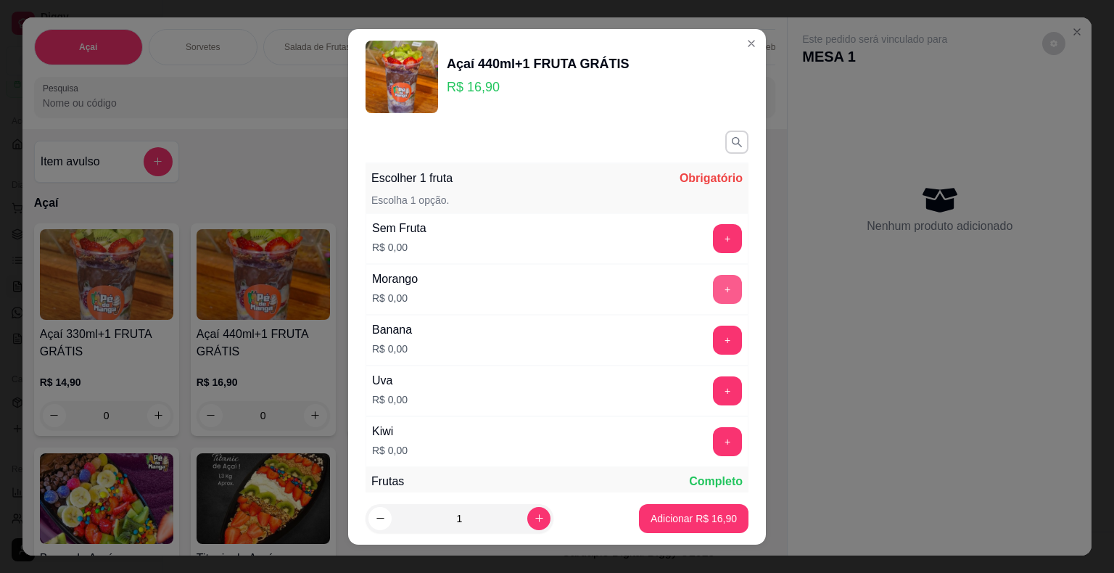
click at [713, 293] on button "+" at bounding box center [727, 289] width 29 height 29
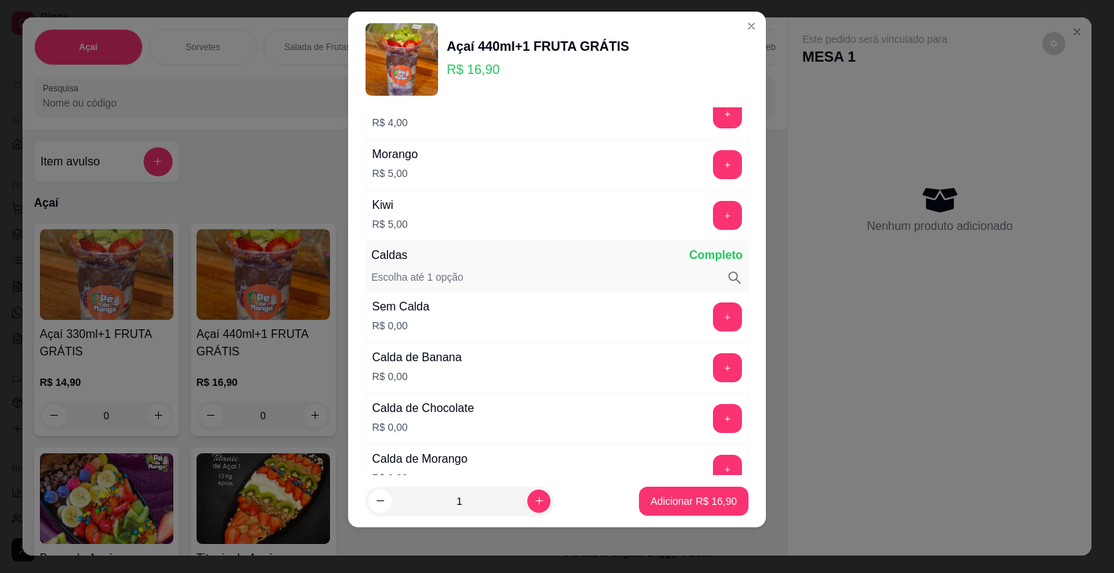
scroll to position [558, 0]
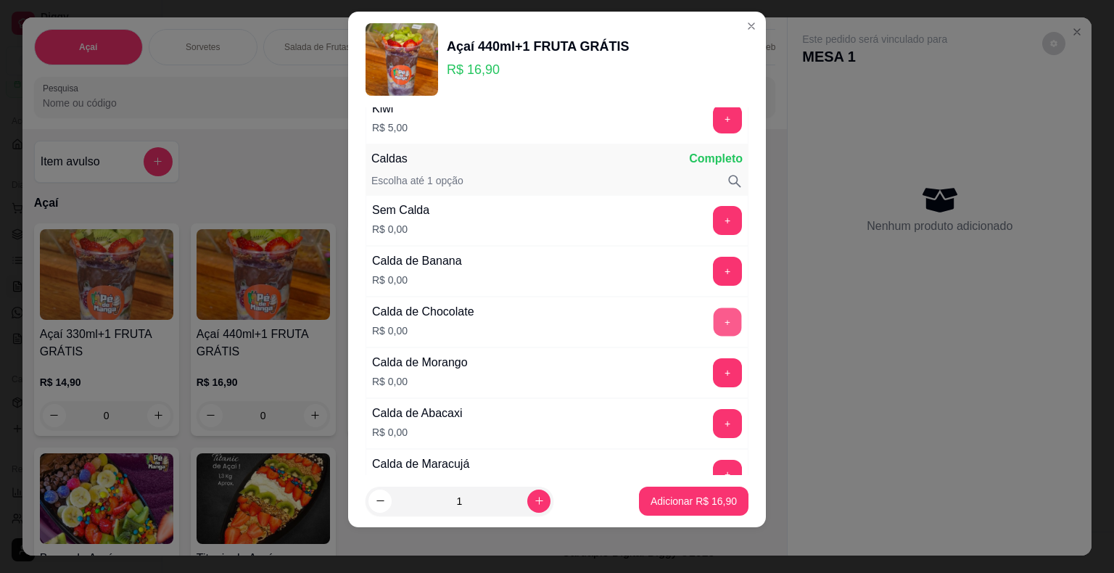
click at [714, 321] on button "+" at bounding box center [728, 322] width 28 height 28
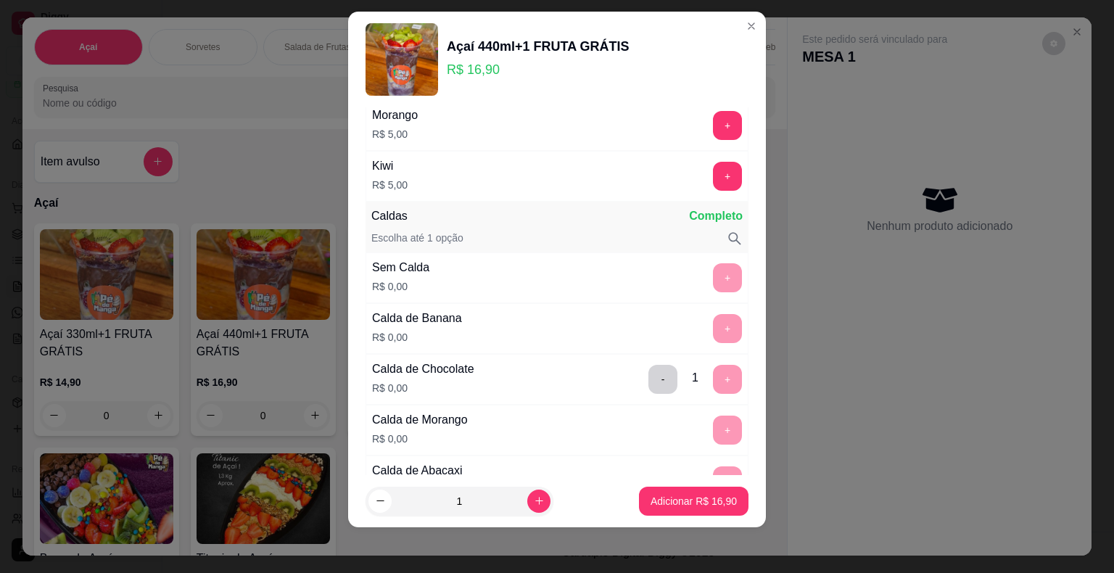
scroll to position [0, 0]
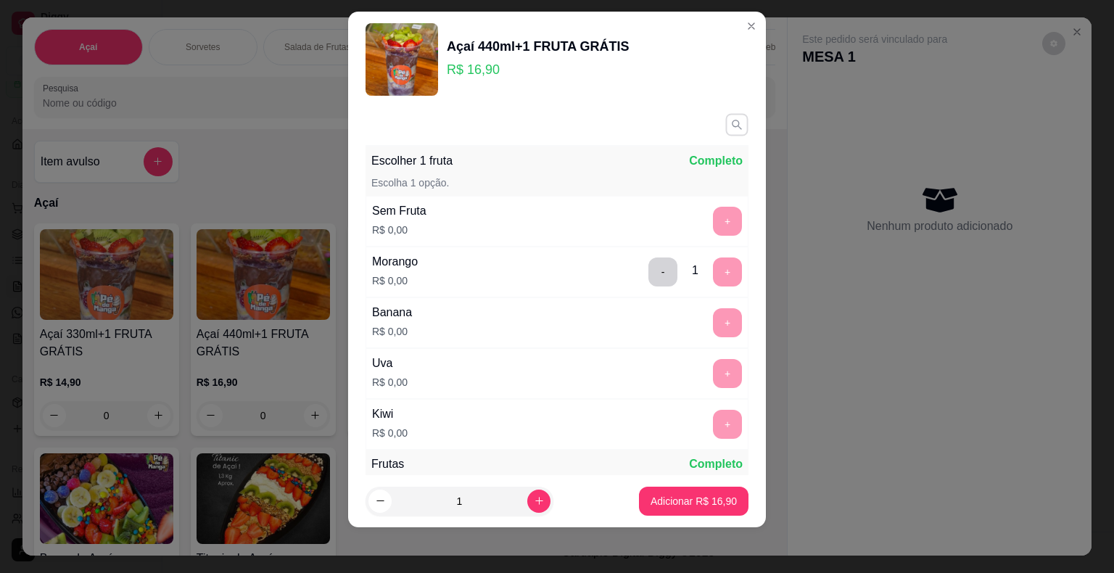
click at [731, 124] on icon "button" at bounding box center [737, 124] width 12 height 12
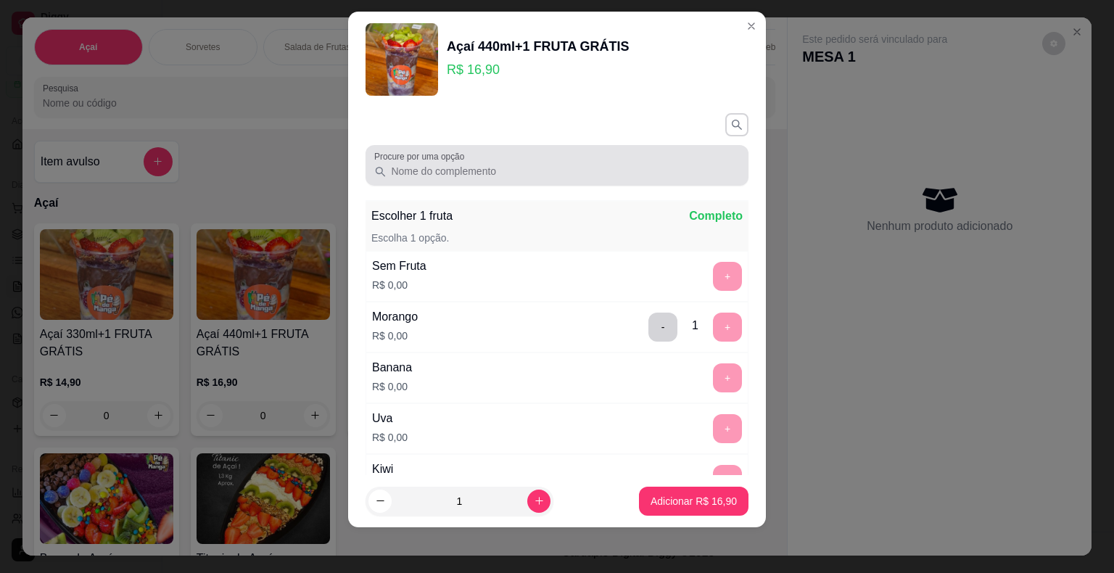
click at [538, 170] on input "Procure por uma opção" at bounding box center [563, 171] width 353 height 15
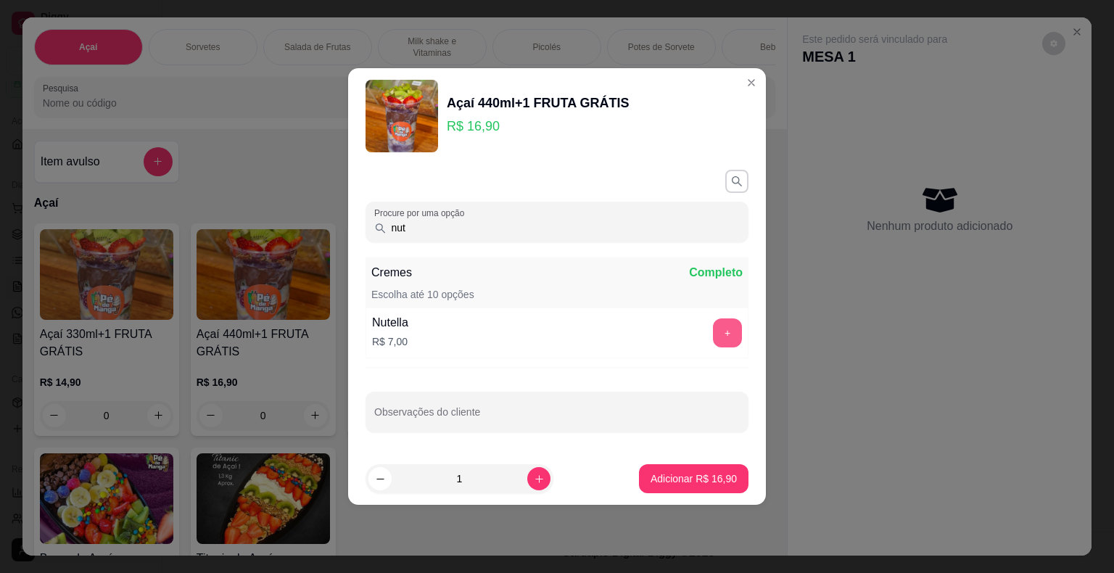
type input "nut"
click at [720, 329] on button "+" at bounding box center [727, 333] width 29 height 29
drag, startPoint x: 382, startPoint y: 219, endPoint x: 371, endPoint y: 219, distance: 10.9
click at [373, 219] on div "Procure por uma opção nut" at bounding box center [557, 222] width 383 height 41
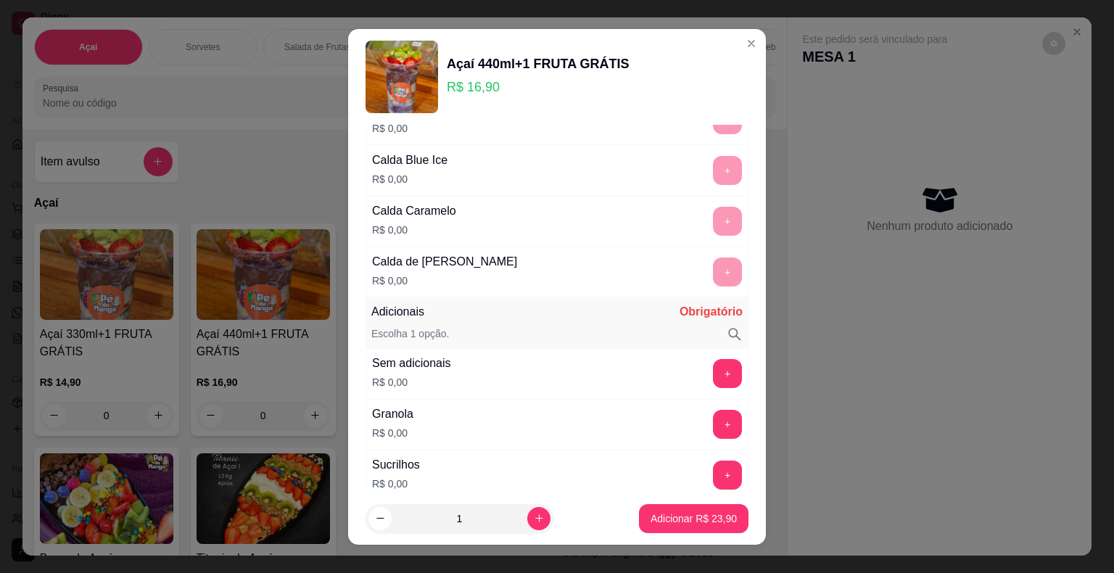
scroll to position [1161, 0]
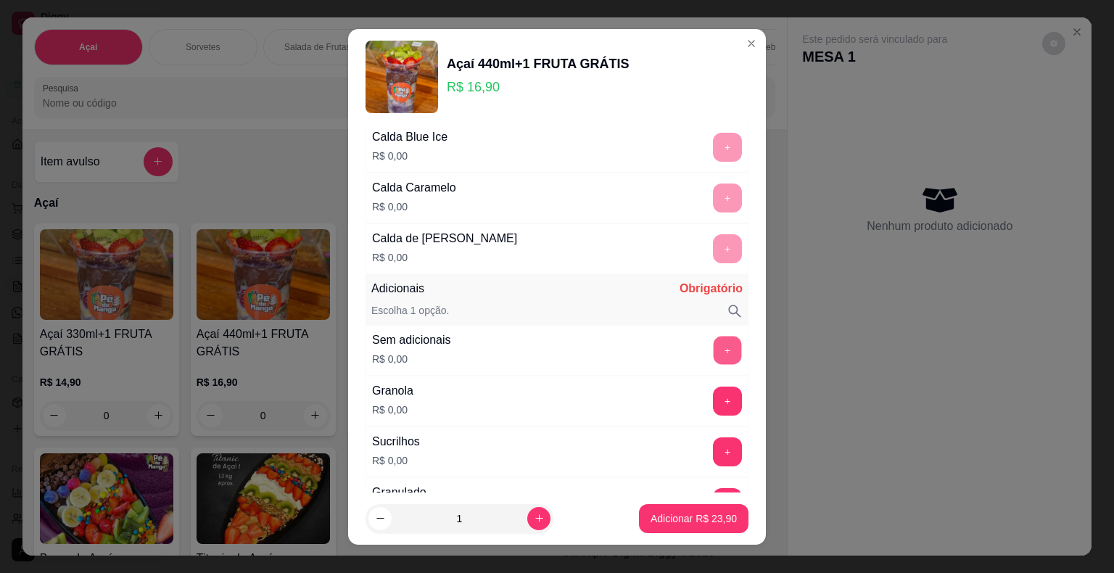
click at [714, 344] on button "+" at bounding box center [728, 350] width 28 height 28
click at [695, 523] on p "Adicionar R$ 23,90" at bounding box center [694, 518] width 86 height 15
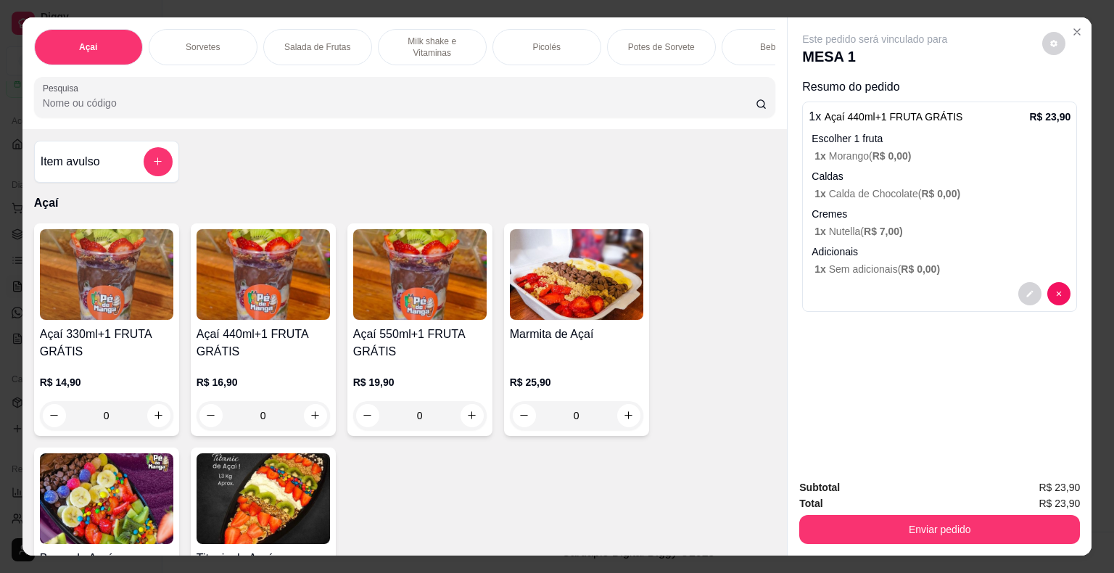
click at [297, 343] on h4 "Açaí 440ml+1 FRUTA GRÁTIS" at bounding box center [263, 343] width 133 height 35
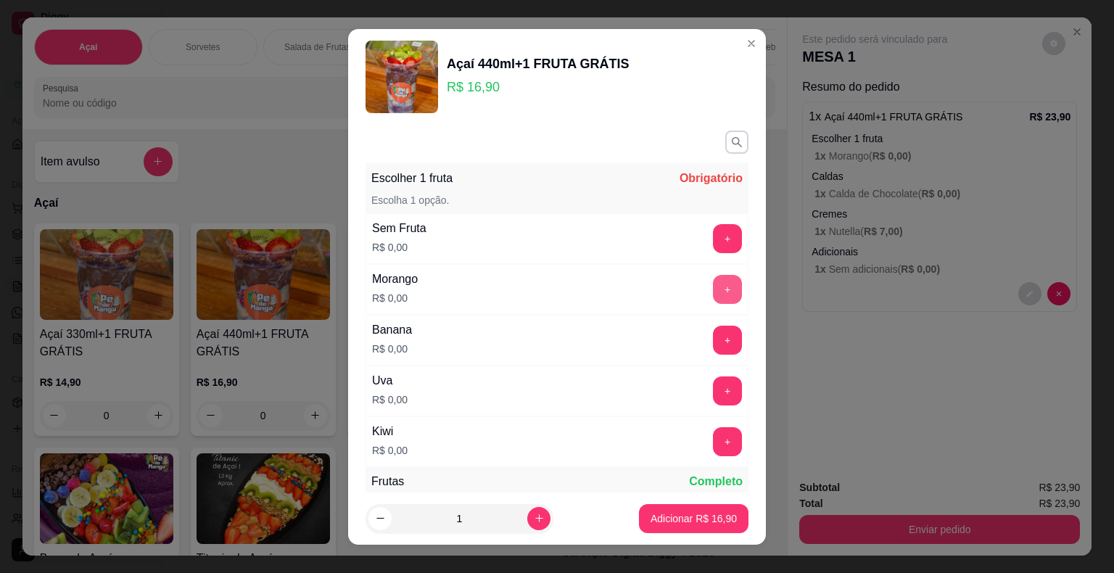
click at [713, 282] on button "+" at bounding box center [727, 289] width 29 height 29
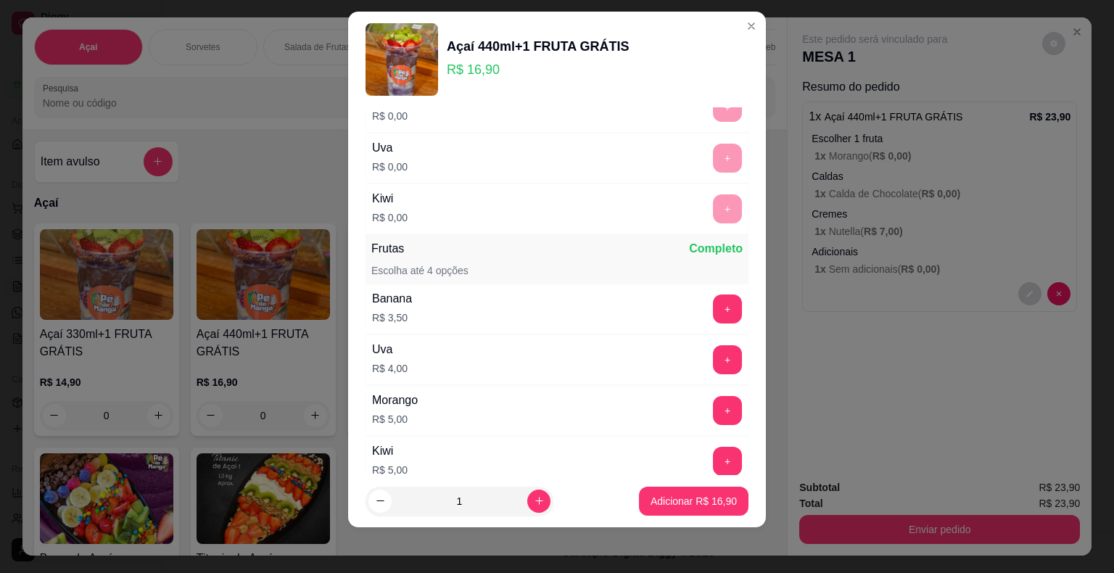
scroll to position [0, 0]
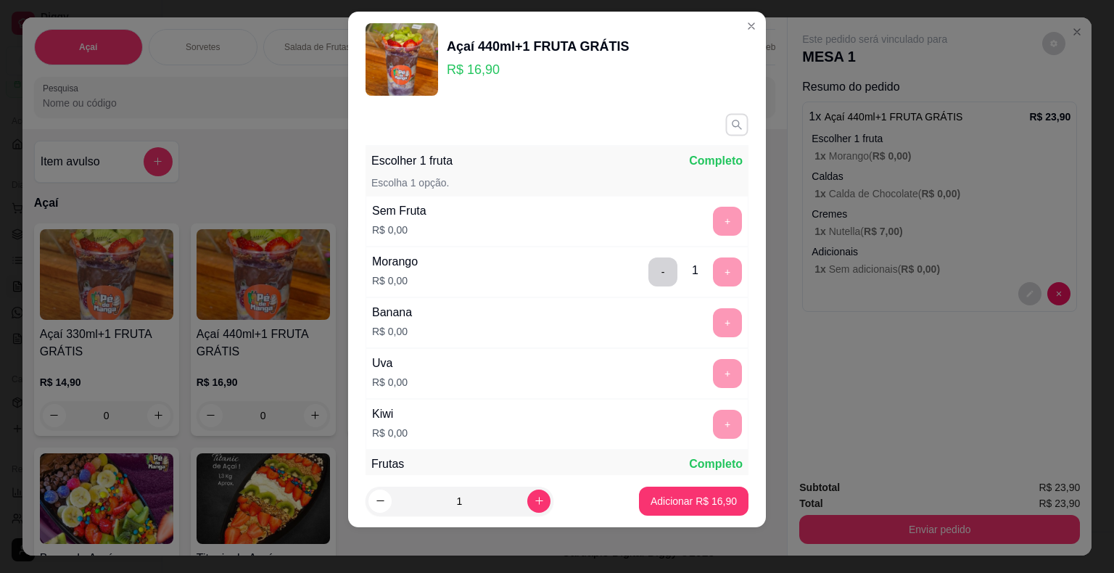
click at [731, 126] on icon "button" at bounding box center [737, 124] width 12 height 12
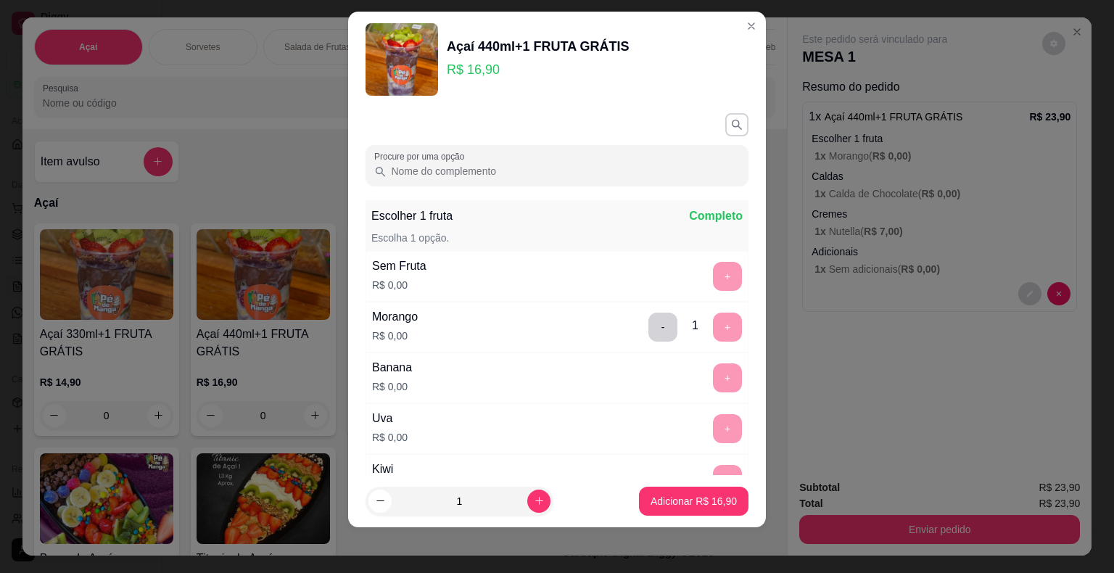
click at [619, 176] on input "Procure por uma opção" at bounding box center [563, 171] width 353 height 15
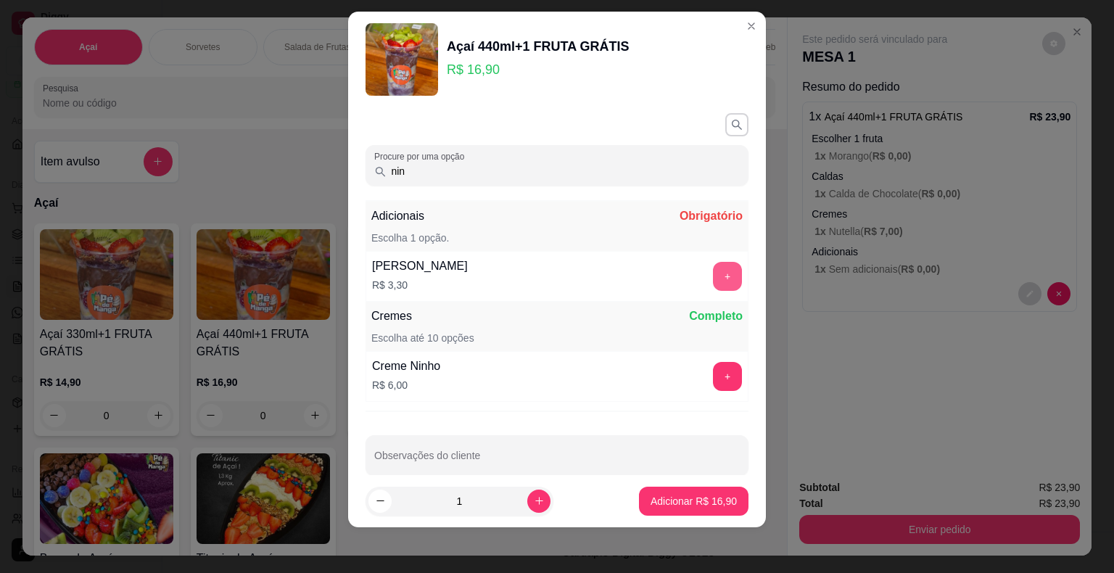
type input "nin"
click at [713, 276] on button "+" at bounding box center [727, 276] width 29 height 29
drag, startPoint x: 456, startPoint y: 172, endPoint x: 254, endPoint y: 167, distance: 201.8
click at [255, 165] on div "Açaí 440ml+1 FRUTA GRÁTIS R$ 16,90 Procure por uma opção nin Adicionais Complet…" at bounding box center [557, 286] width 1114 height 573
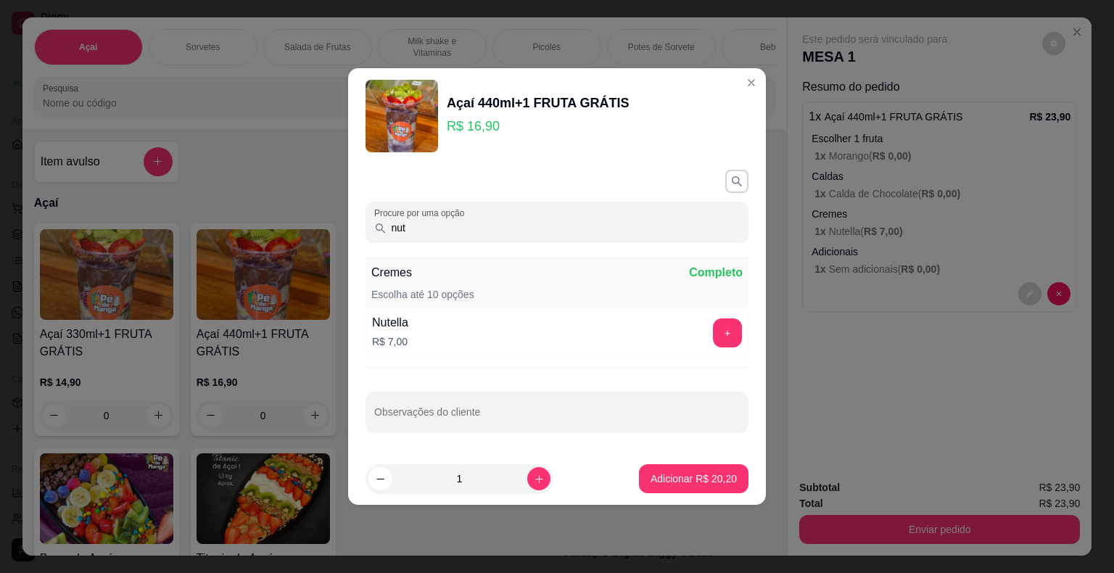
type input "nut"
click at [713, 342] on button "+" at bounding box center [727, 333] width 29 height 29
drag, startPoint x: 452, startPoint y: 238, endPoint x: 249, endPoint y: 263, distance: 204.6
click at [252, 262] on div "Açaí 440ml+1 FRUTA GRÁTIS R$ 16,90 Procure por uma opção nut Cremes Completo Es…" at bounding box center [557, 286] width 1114 height 573
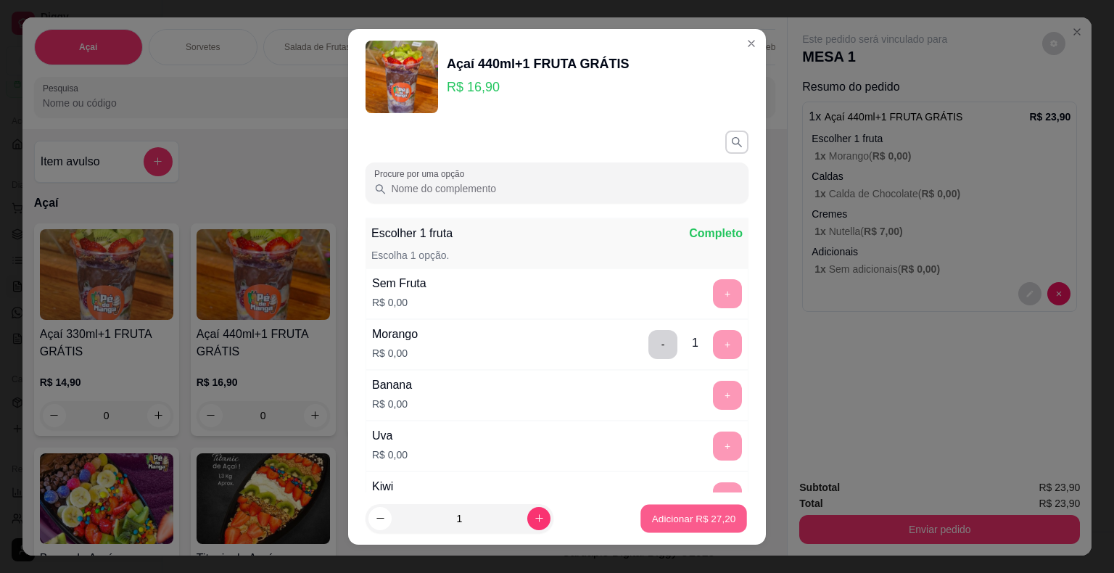
click at [657, 525] on button "Adicionar R$ 27,20" at bounding box center [694, 518] width 107 height 28
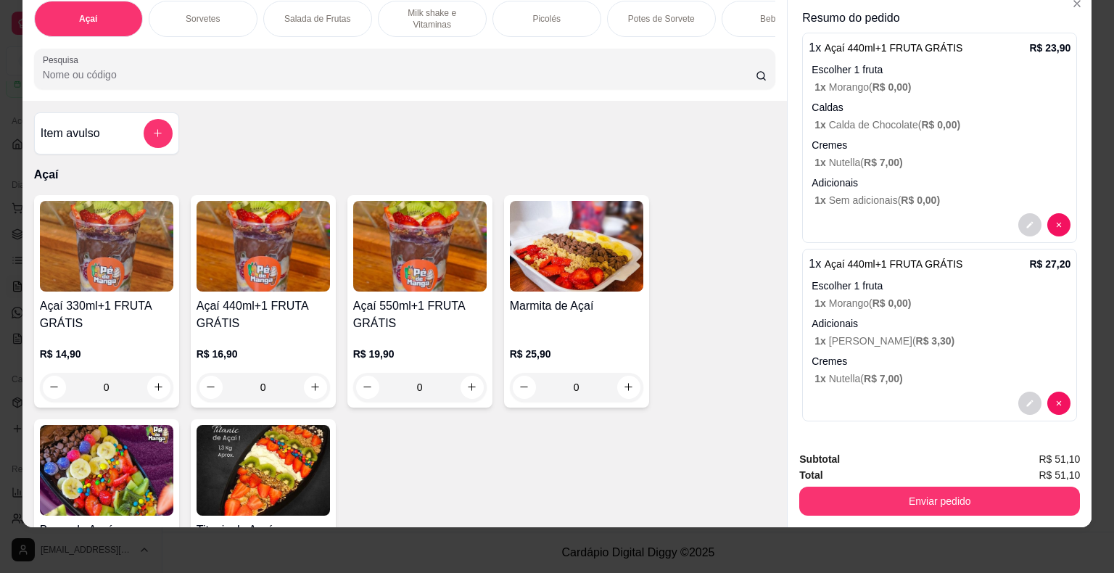
scroll to position [35, 0]
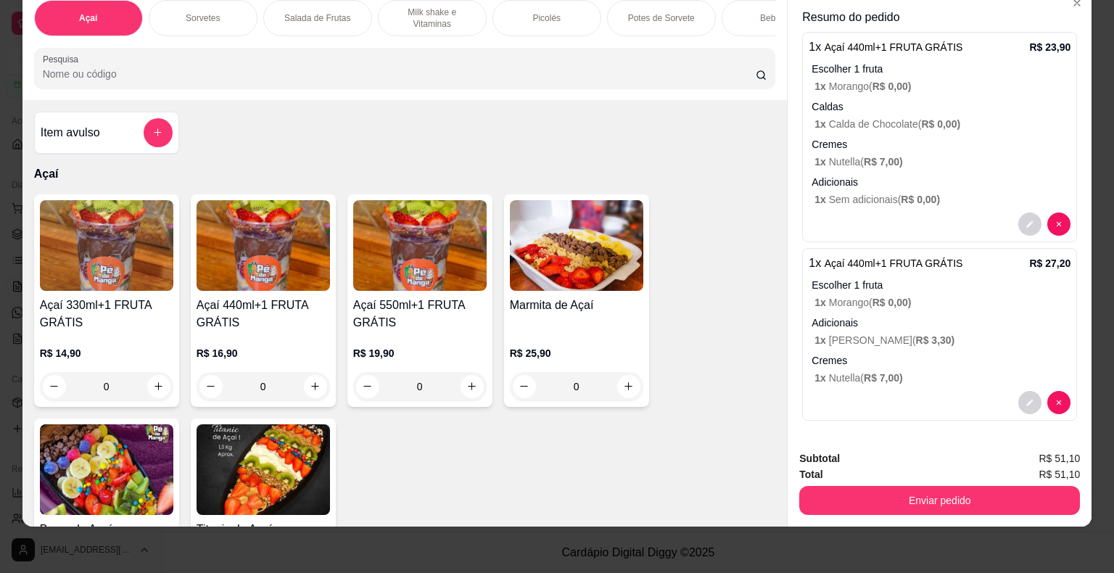
click at [440, 320] on h4 "Açaí 550ml+1 FRUTA GRÁTIS" at bounding box center [419, 314] width 133 height 35
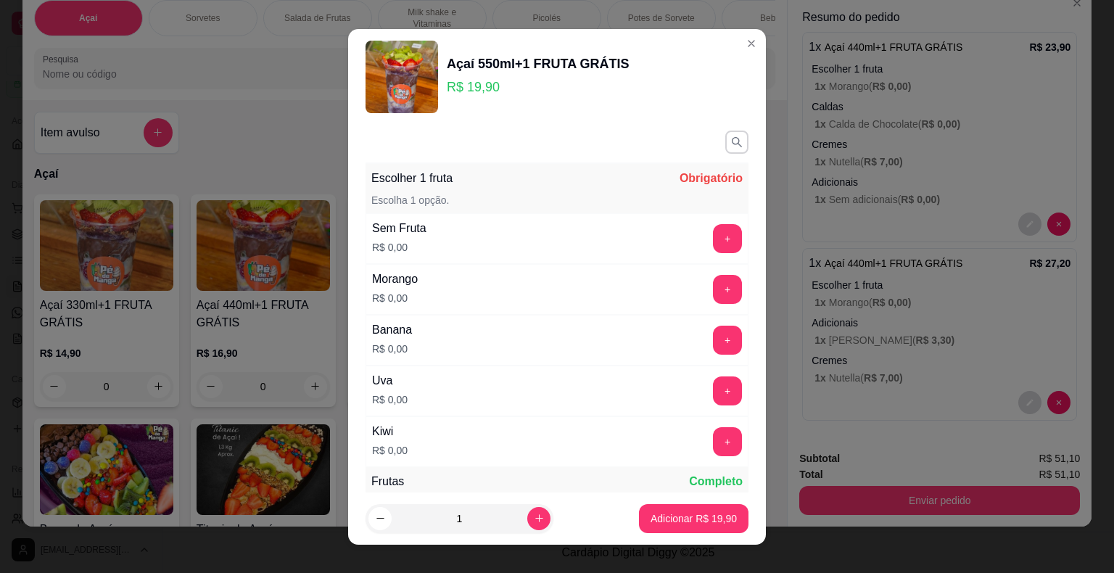
click at [726, 147] on button "button" at bounding box center [737, 142] width 23 height 23
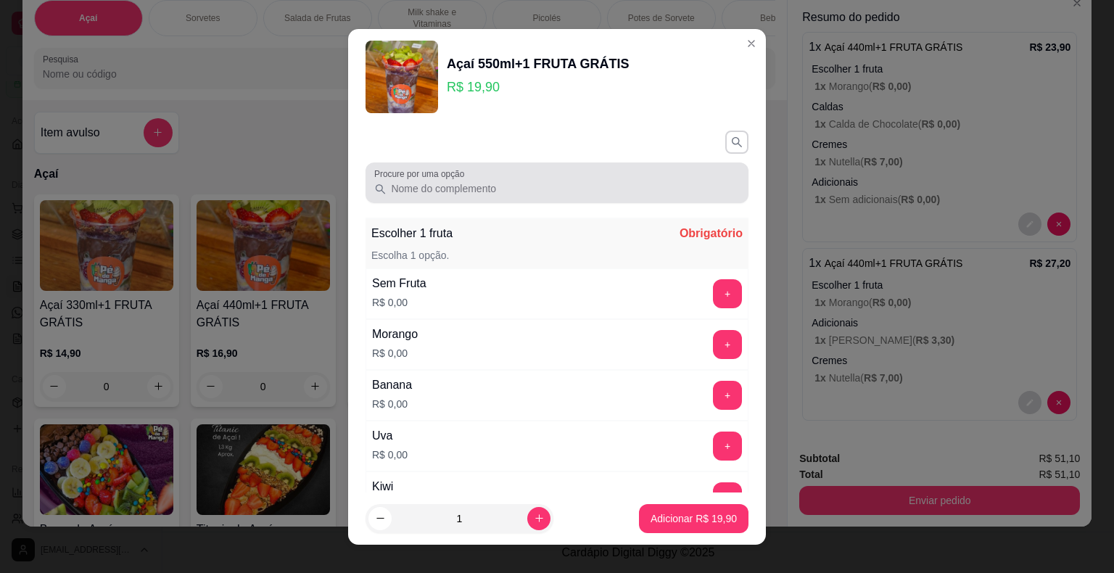
click at [566, 183] on input "Procure por uma opção" at bounding box center [563, 188] width 353 height 15
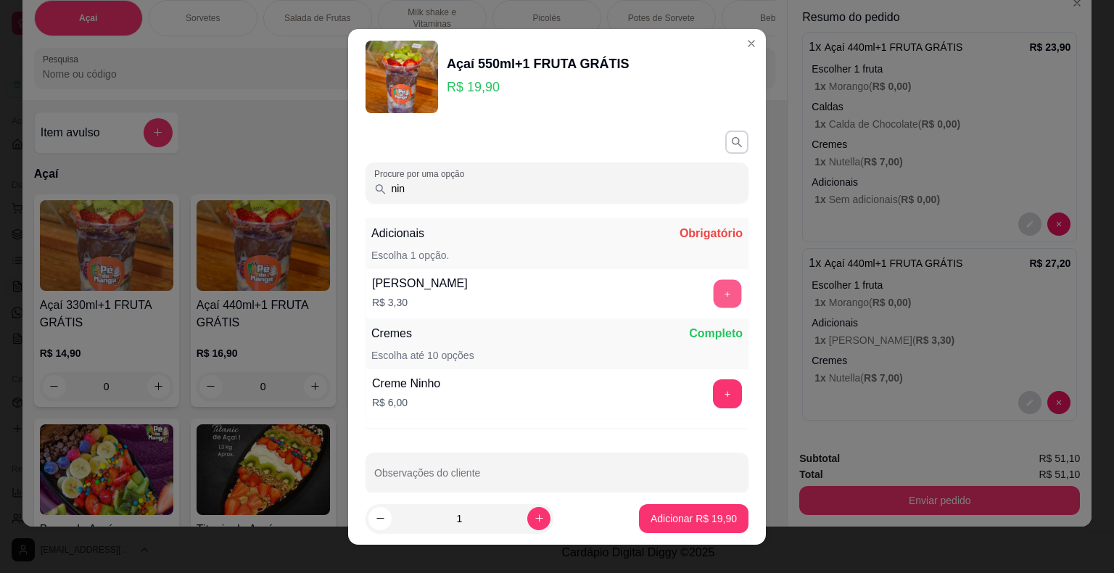
click at [714, 287] on button "+" at bounding box center [728, 293] width 28 height 28
drag, startPoint x: 273, startPoint y: 199, endPoint x: 243, endPoint y: 210, distance: 31.9
click at [252, 209] on div "Açaí 550ml+1 FRUTA GRÁTIS R$ 19,90 Procure por uma opção nin Adicionais Complet…" at bounding box center [557, 286] width 1114 height 573
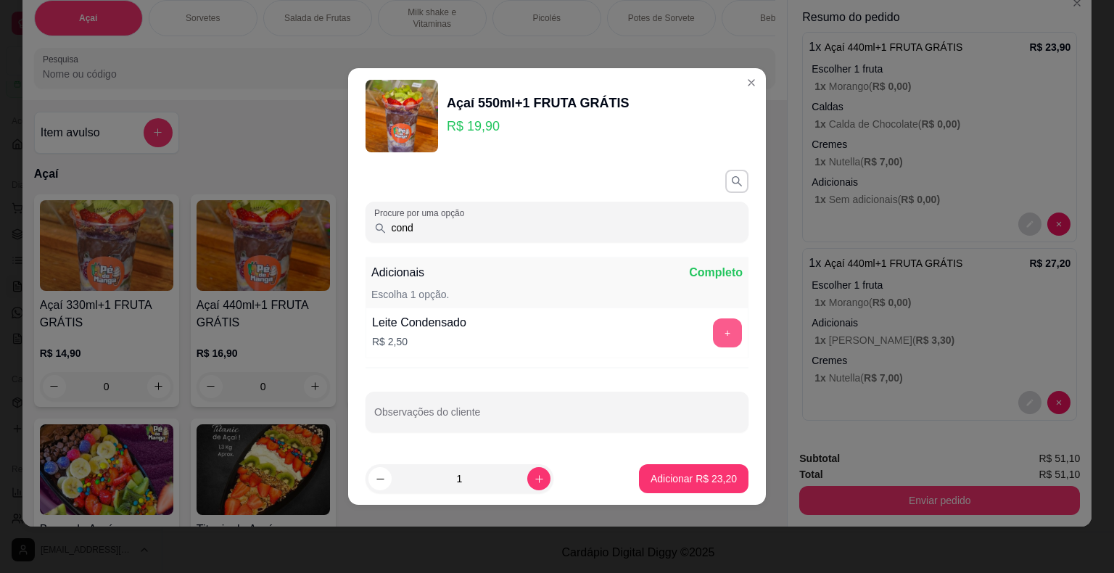
click at [726, 337] on button "+" at bounding box center [727, 333] width 29 height 29
drag, startPoint x: 508, startPoint y: 231, endPoint x: 496, endPoint y: 234, distance: 12.0
click at [496, 234] on input "cond" at bounding box center [563, 228] width 353 height 15
click at [493, 232] on input "cond" at bounding box center [563, 228] width 353 height 15
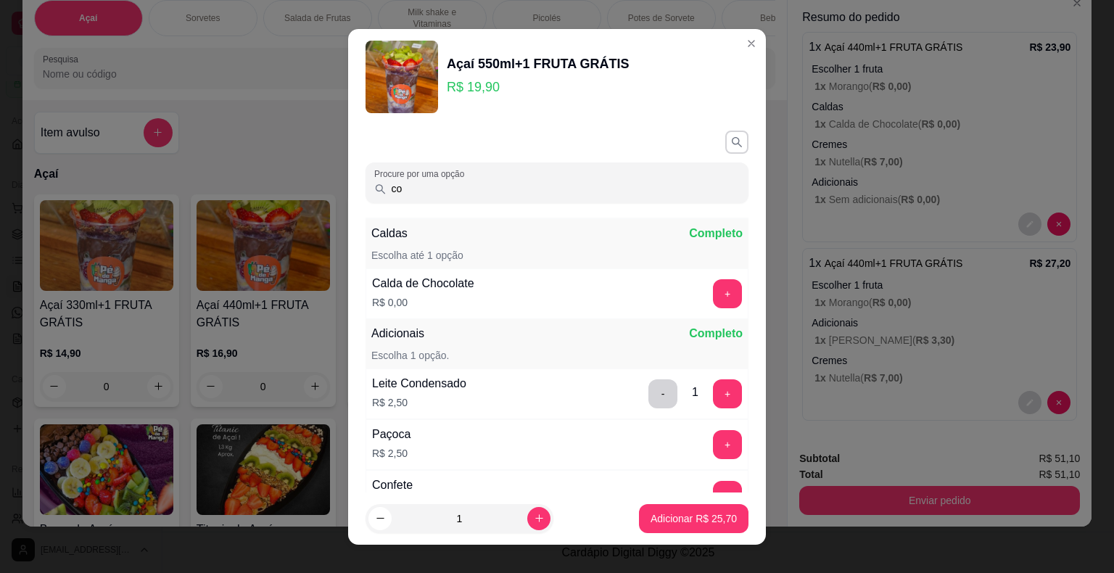
type input "c"
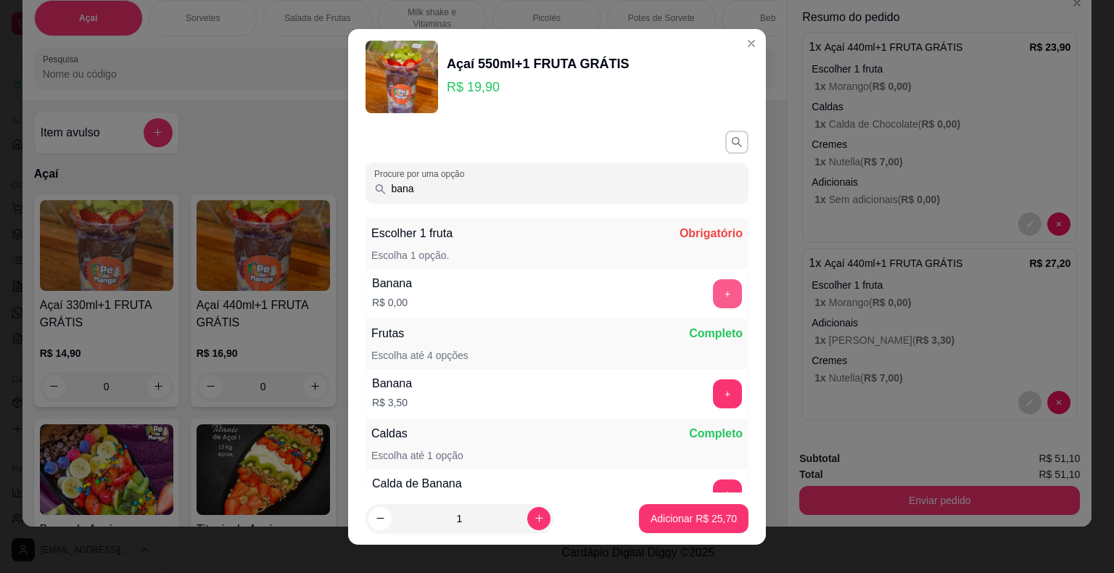
type input "bana"
click at [713, 301] on button "+" at bounding box center [727, 293] width 29 height 29
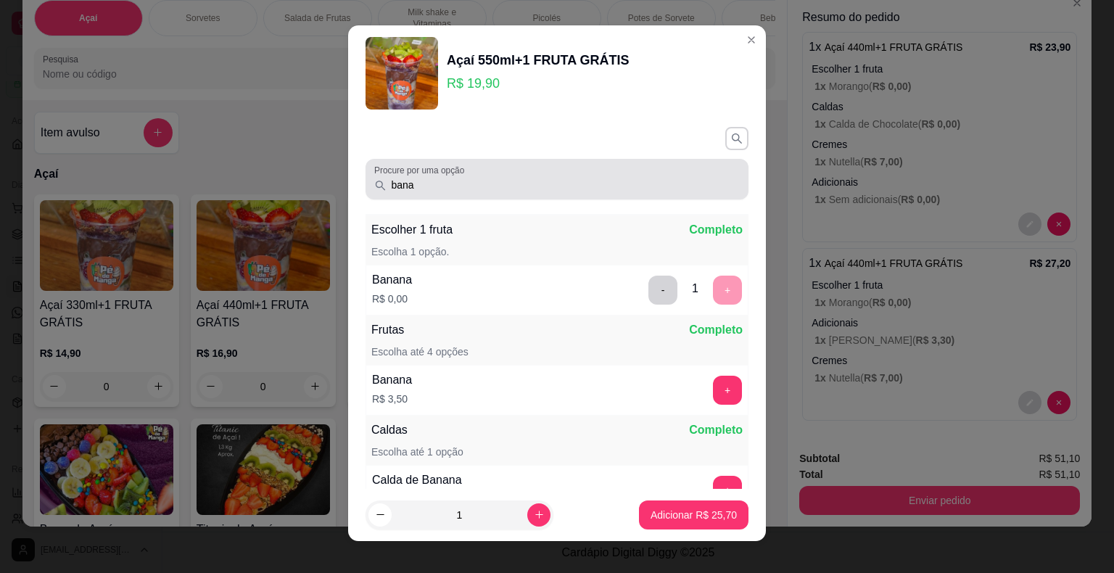
scroll to position [0, 0]
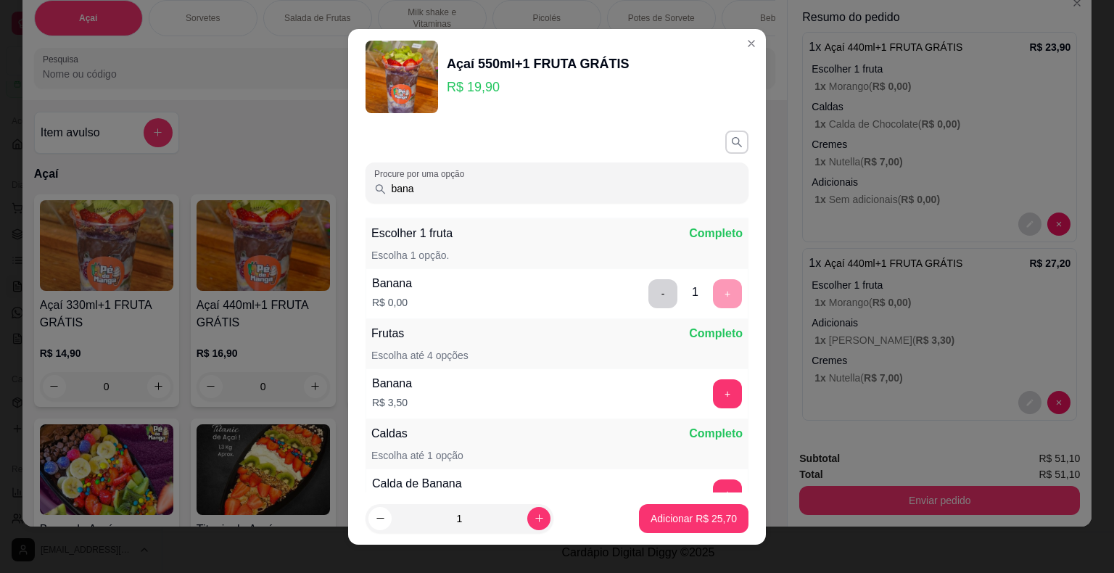
drag, startPoint x: 414, startPoint y: 185, endPoint x: 371, endPoint y: 189, distance: 43.0
click at [374, 189] on div "bana" at bounding box center [557, 182] width 366 height 29
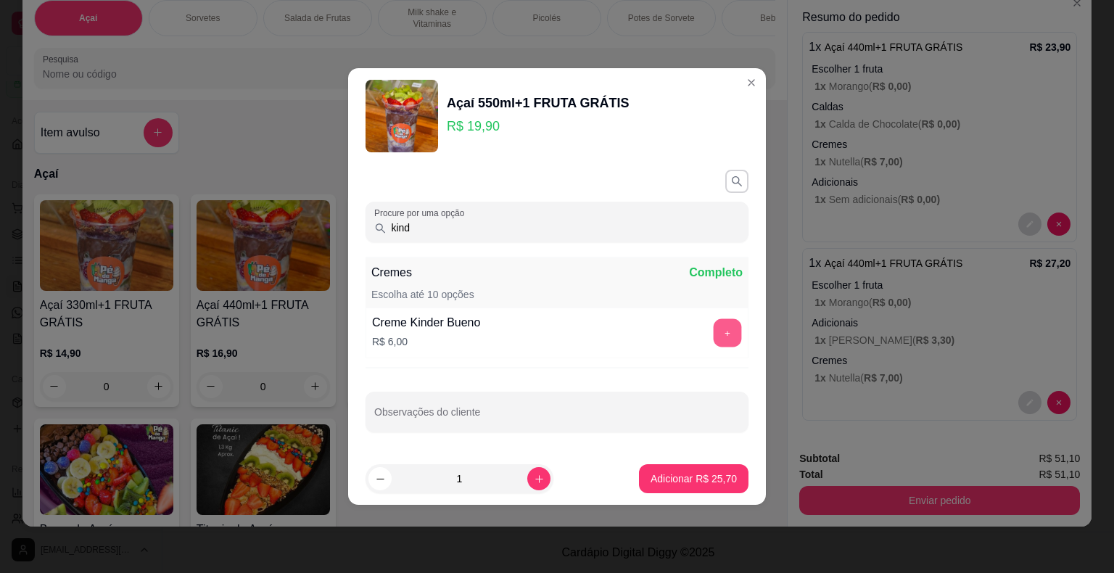
click at [714, 345] on button "+" at bounding box center [728, 333] width 28 height 28
click at [445, 234] on input "kind" at bounding box center [563, 228] width 353 height 15
type input "k"
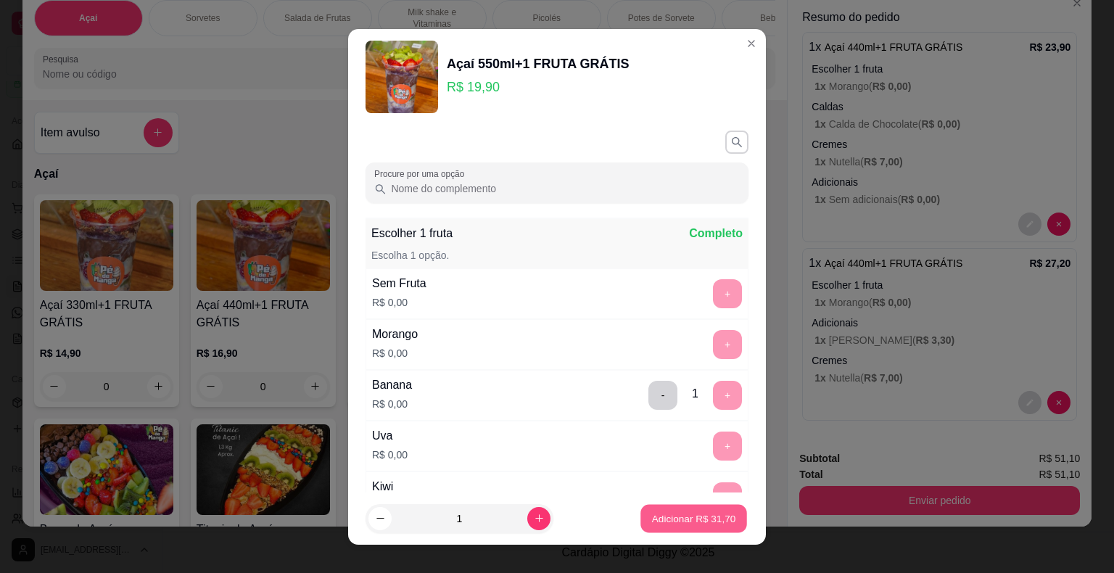
click at [674, 513] on p "Adicionar R$ 31,70" at bounding box center [694, 518] width 84 height 14
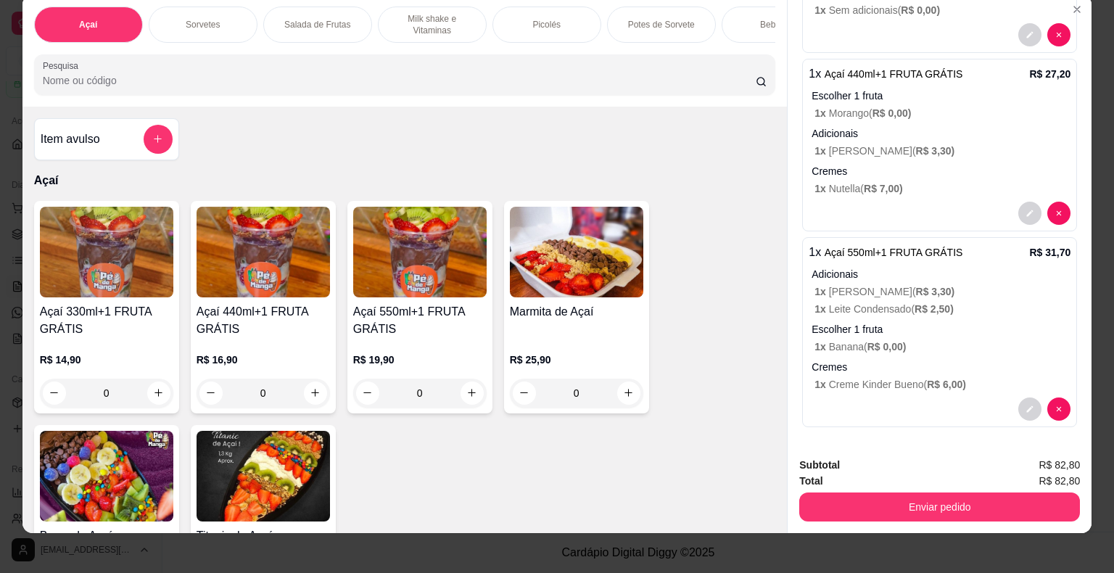
scroll to position [35, 0]
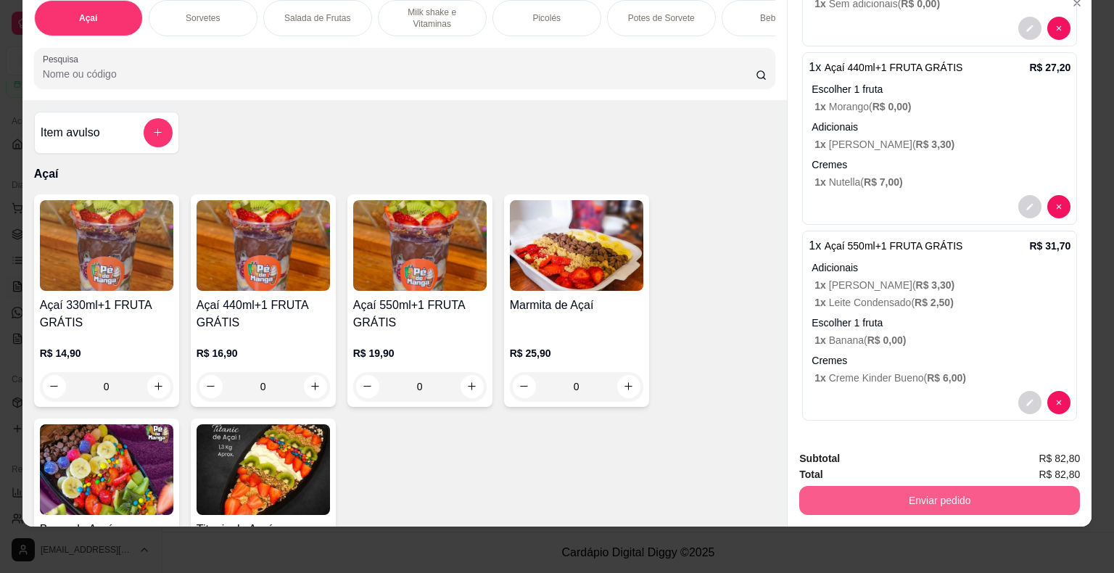
click at [961, 496] on button "Enviar pedido" at bounding box center [940, 500] width 281 height 29
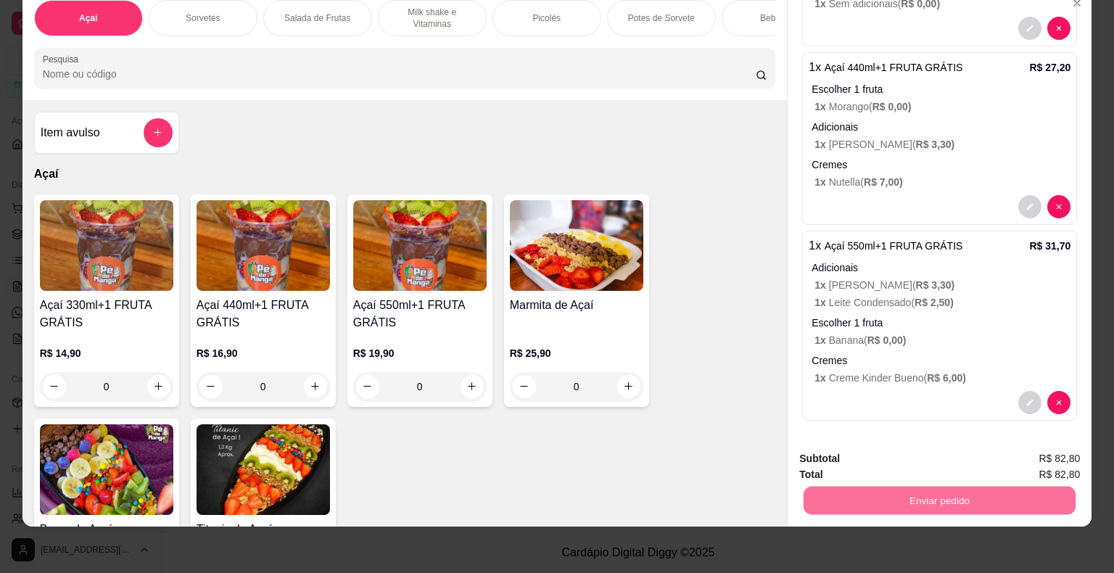
click at [1043, 448] on button "Enviar pedido" at bounding box center [1043, 453] width 80 height 27
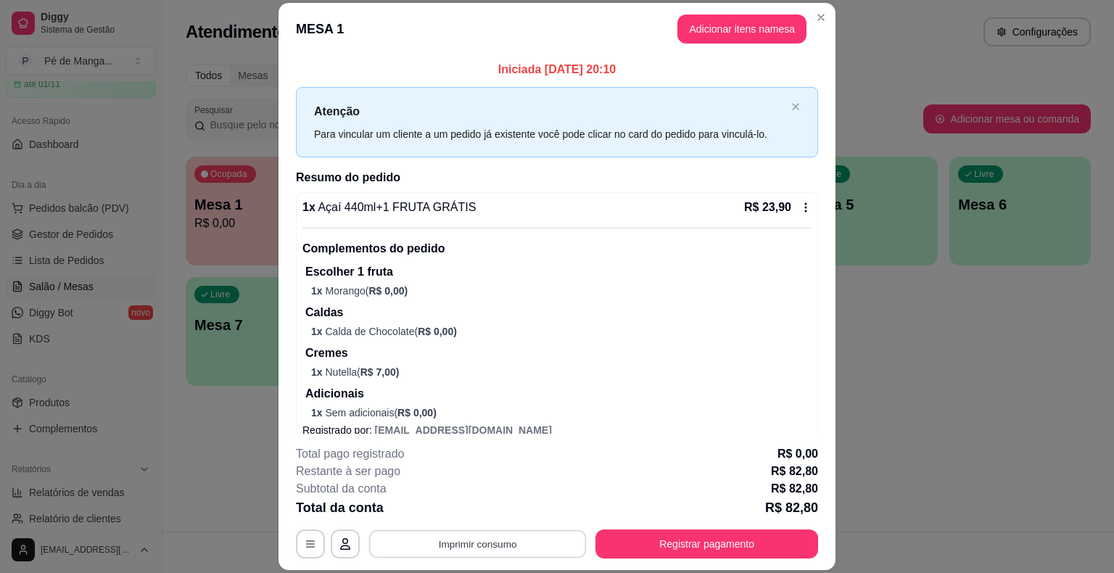
click at [534, 548] on button "Imprimir consumo" at bounding box center [478, 544] width 218 height 28
click at [497, 507] on button "IMPRESSORA" at bounding box center [476, 510] width 105 height 23
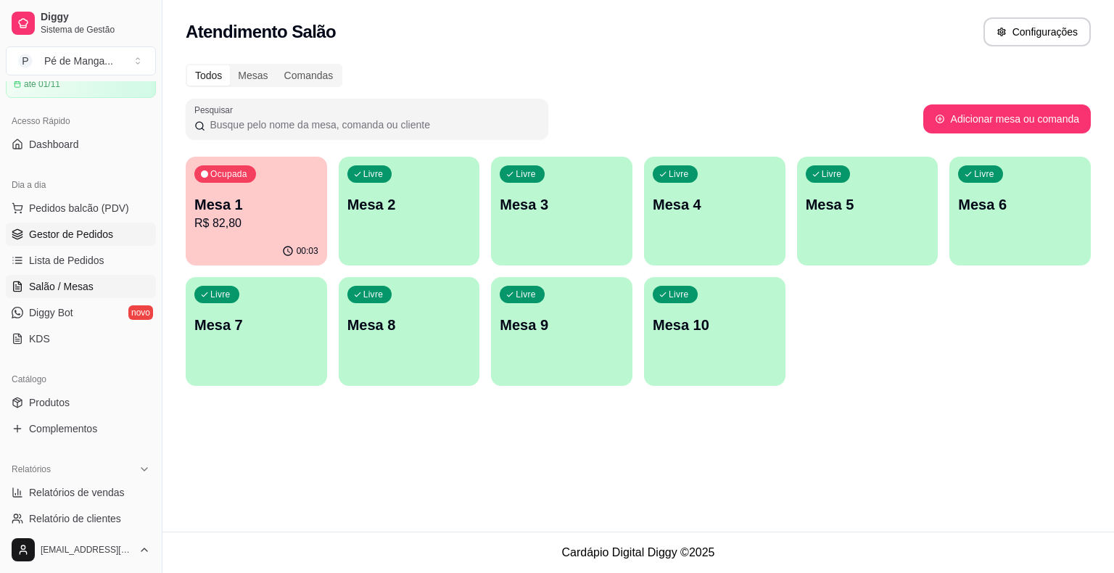
click at [91, 242] on link "Gestor de Pedidos" at bounding box center [81, 234] width 150 height 23
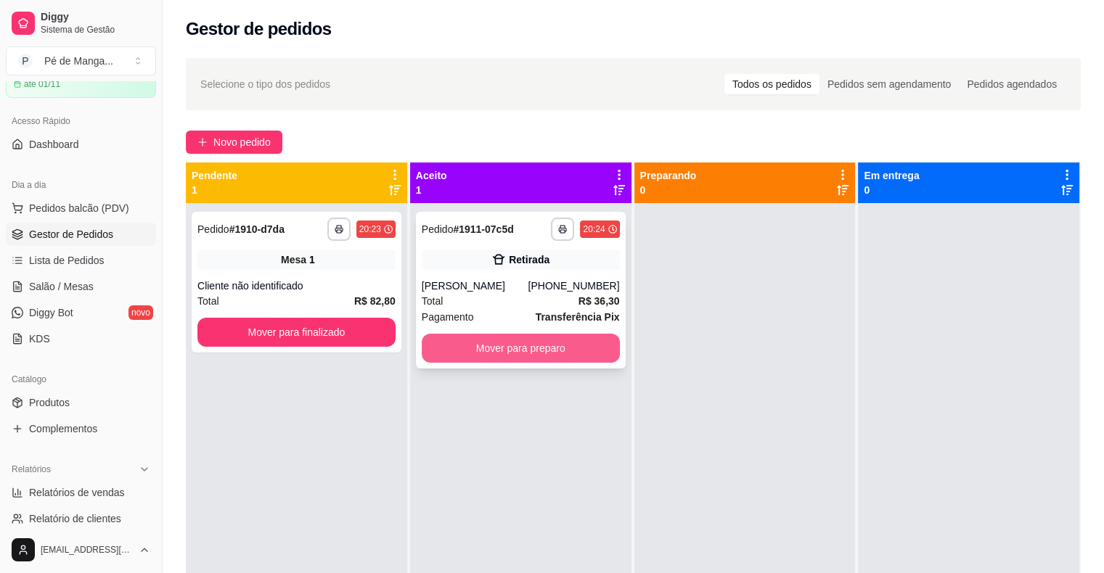
click at [531, 350] on button "Mover para preparo" at bounding box center [521, 348] width 198 height 29
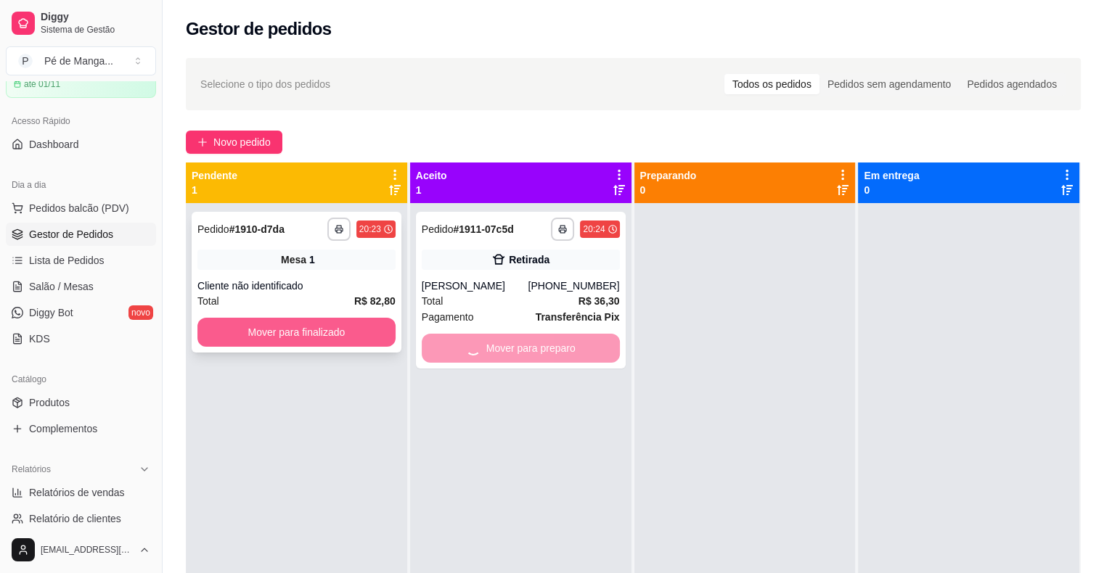
click at [369, 326] on button "Mover para finalizado" at bounding box center [296, 332] width 198 height 29
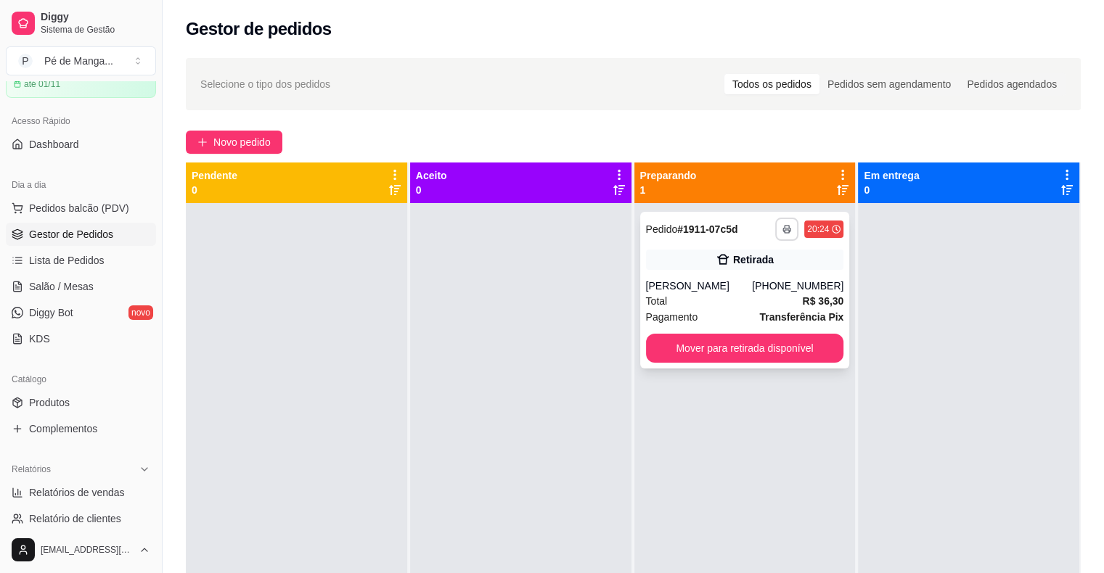
click at [786, 233] on button "button" at bounding box center [786, 229] width 23 height 23
click at [764, 279] on button "IMPRESSORA" at bounding box center [740, 279] width 102 height 22
click at [252, 145] on span "Novo pedido" at bounding box center [241, 142] width 57 height 16
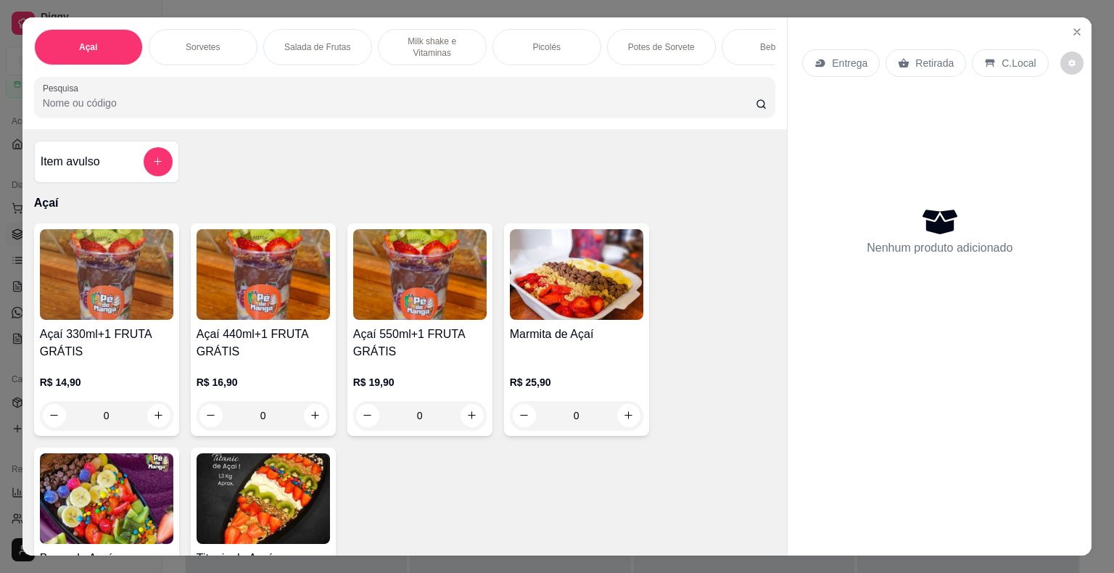
click at [99, 329] on div "Açaí 330ml+1 FRUTA GRÁTIS R$ 14,90 0" at bounding box center [106, 329] width 145 height 213
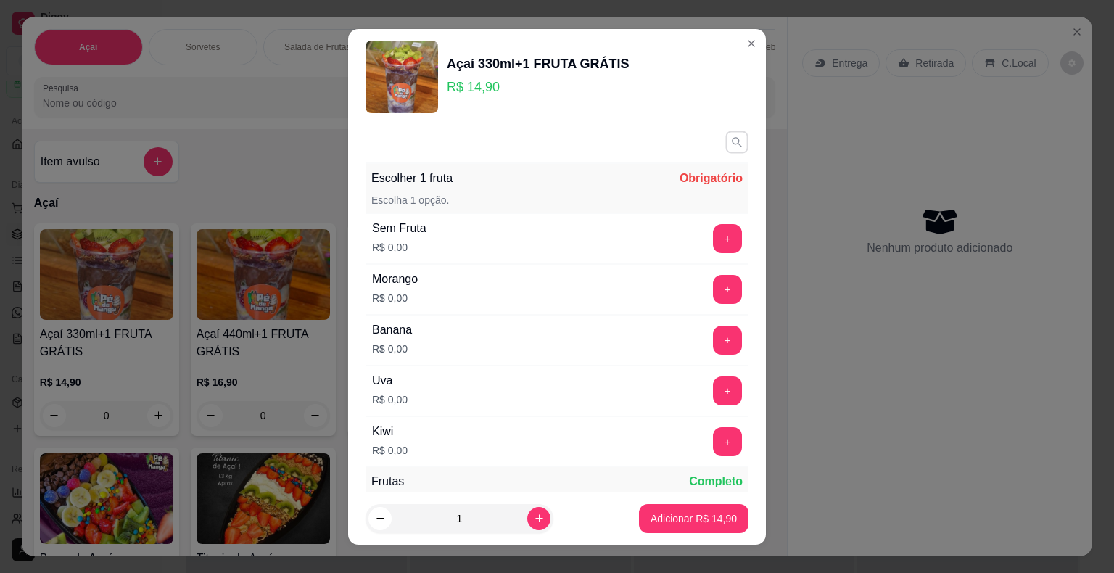
click at [731, 145] on icon "button" at bounding box center [737, 142] width 12 height 12
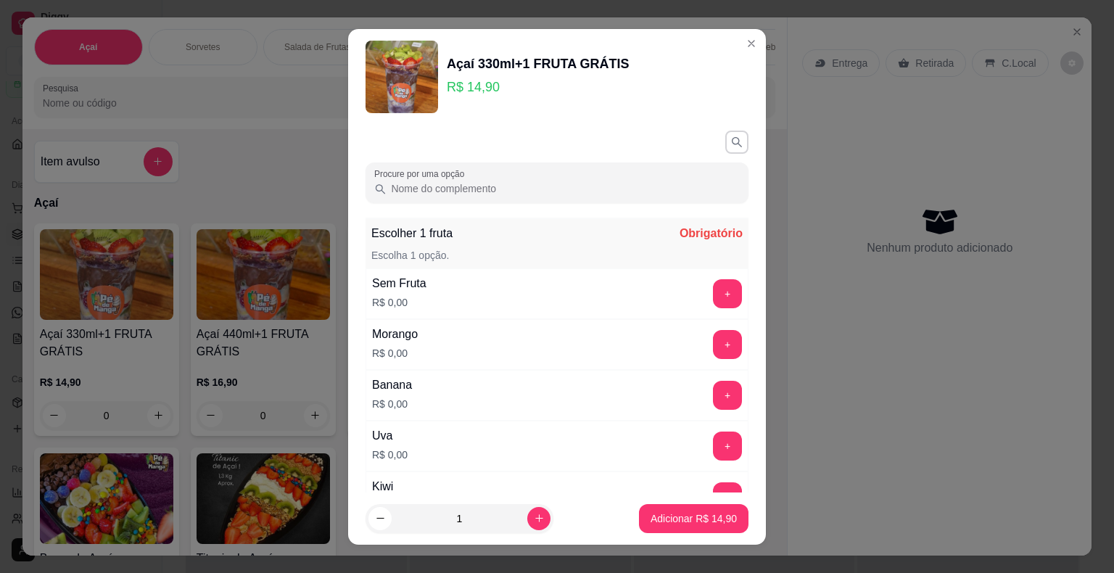
drag, startPoint x: 547, startPoint y: 195, endPoint x: 538, endPoint y: 194, distance: 8.7
click at [547, 196] on div at bounding box center [557, 182] width 366 height 29
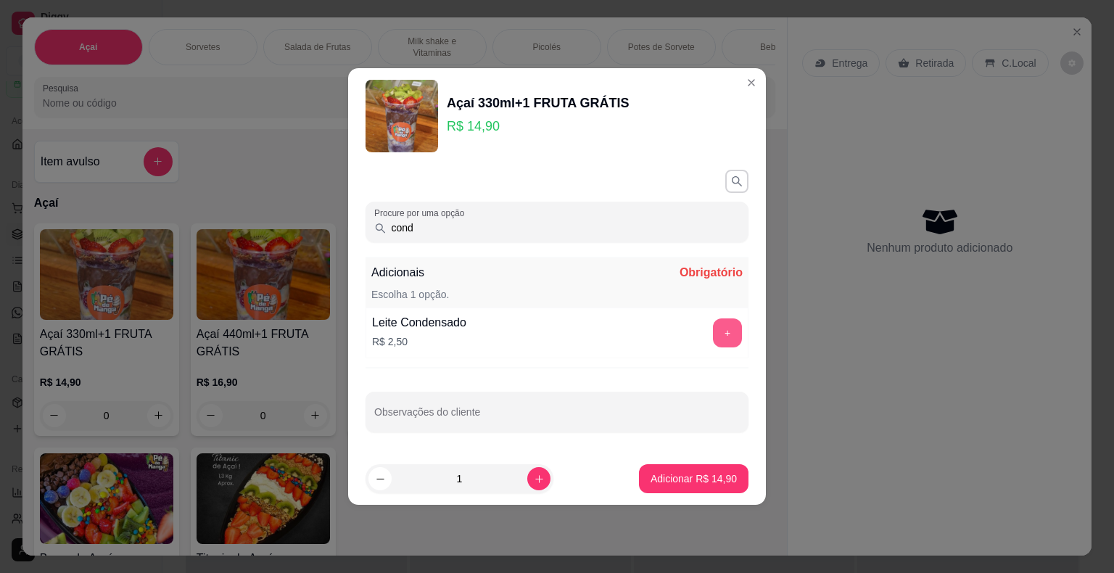
click at [719, 335] on button "+" at bounding box center [727, 333] width 29 height 29
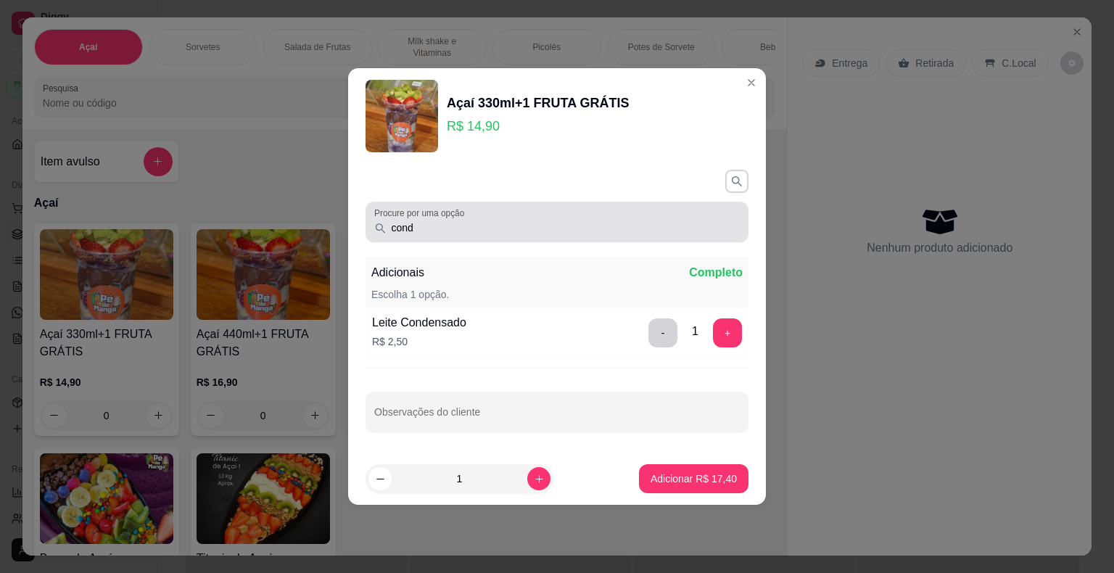
drag, startPoint x: 476, startPoint y: 239, endPoint x: 295, endPoint y: 243, distance: 180.7
click at [296, 242] on div "Açaí 330ml+1 FRUTA GRÁTIS R$ 14,90 Procure por uma opção cond Adicionais Comple…" at bounding box center [557, 286] width 1114 height 573
click at [451, 242] on div "Procure por uma opção cond Adicionais Completo Escolha 1 opção. Leite Condensad…" at bounding box center [557, 264] width 383 height 189
click at [451, 235] on div "cond" at bounding box center [557, 222] width 366 height 29
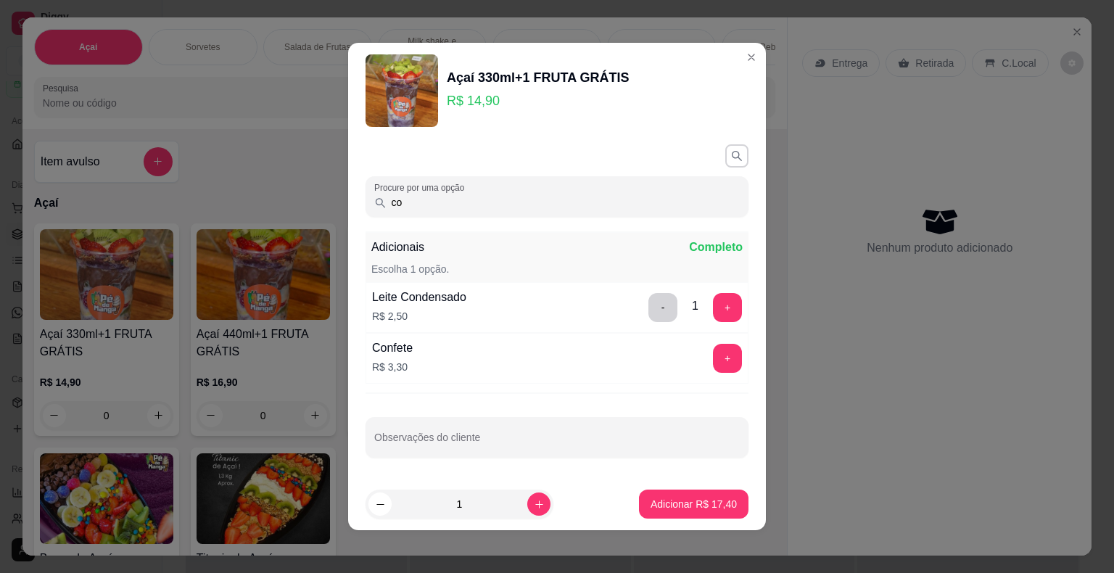
type input "c"
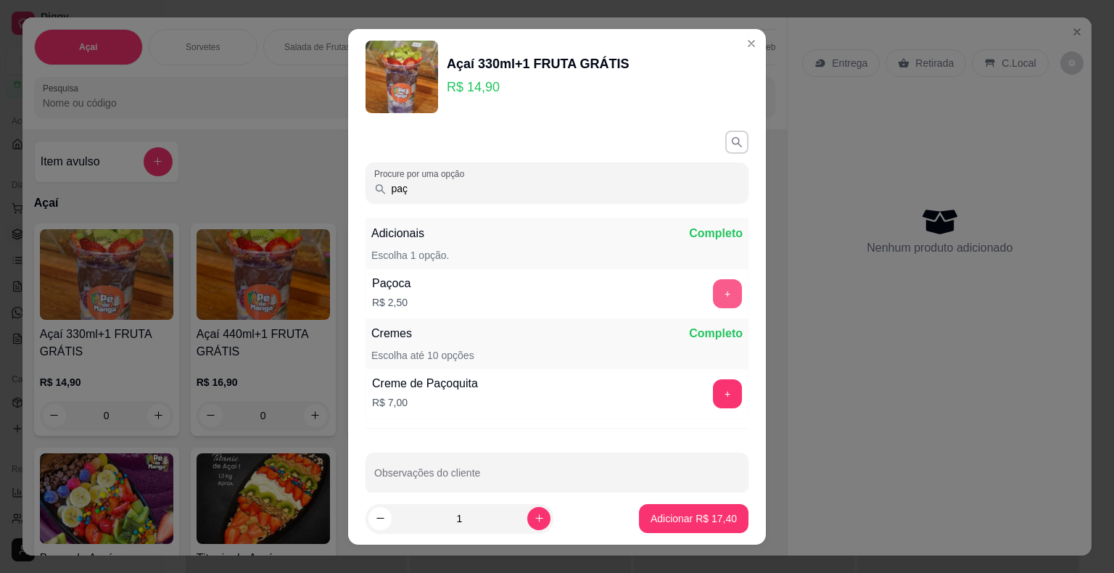
type input "paç"
click at [713, 294] on button "+" at bounding box center [727, 293] width 29 height 29
drag, startPoint x: 406, startPoint y: 192, endPoint x: 374, endPoint y: 190, distance: 32.0
click at [374, 190] on div "paç" at bounding box center [557, 182] width 366 height 29
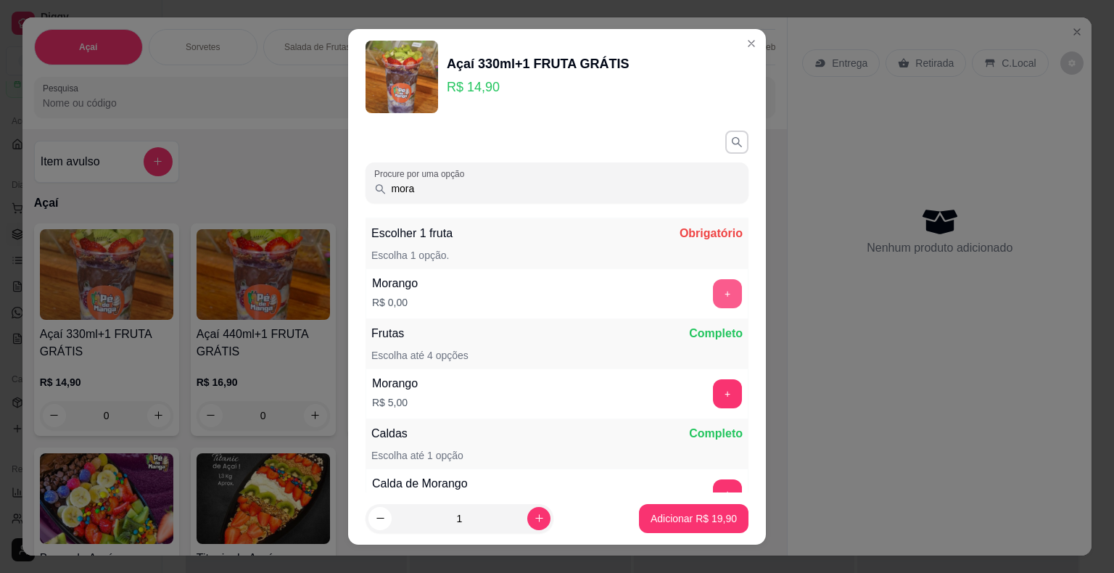
type input "mora"
click at [713, 291] on button "+" at bounding box center [727, 293] width 29 height 29
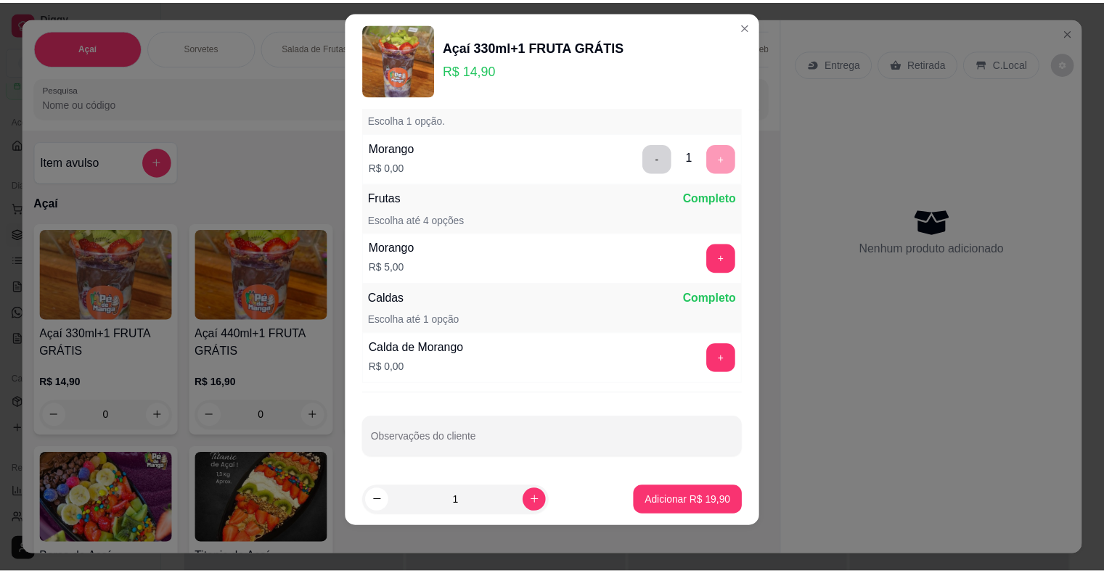
scroll to position [119, 0]
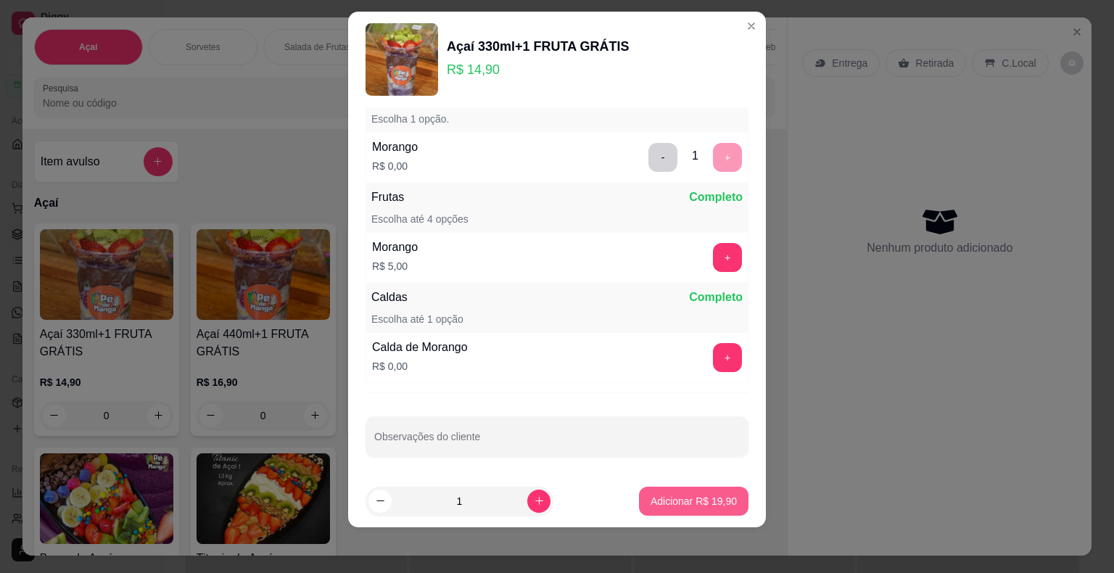
click at [691, 504] on p "Adicionar R$ 19,90" at bounding box center [694, 501] width 86 height 15
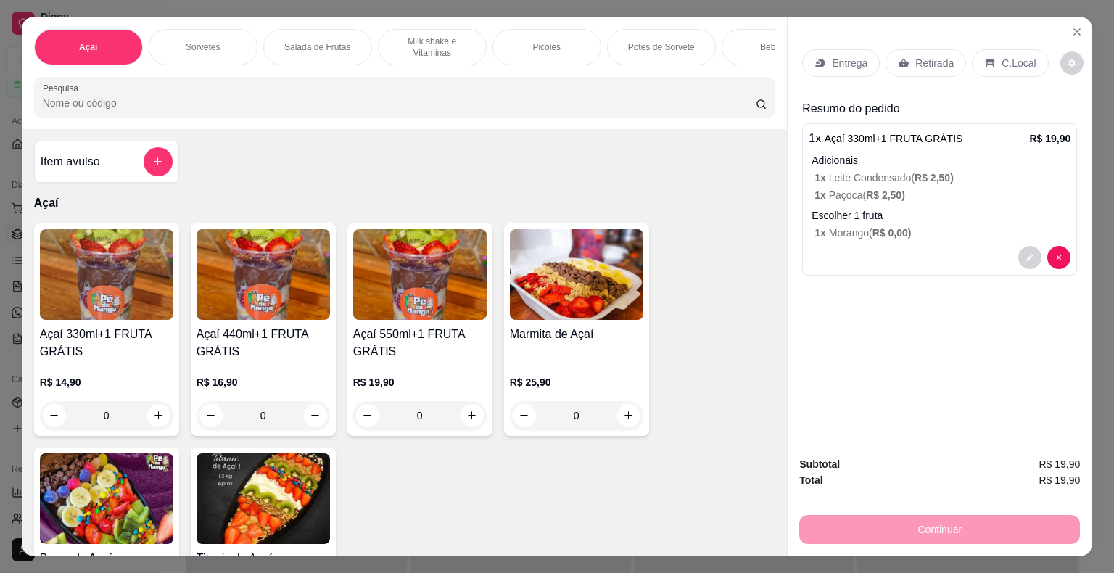
click at [916, 58] on p "Retirada" at bounding box center [935, 63] width 38 height 15
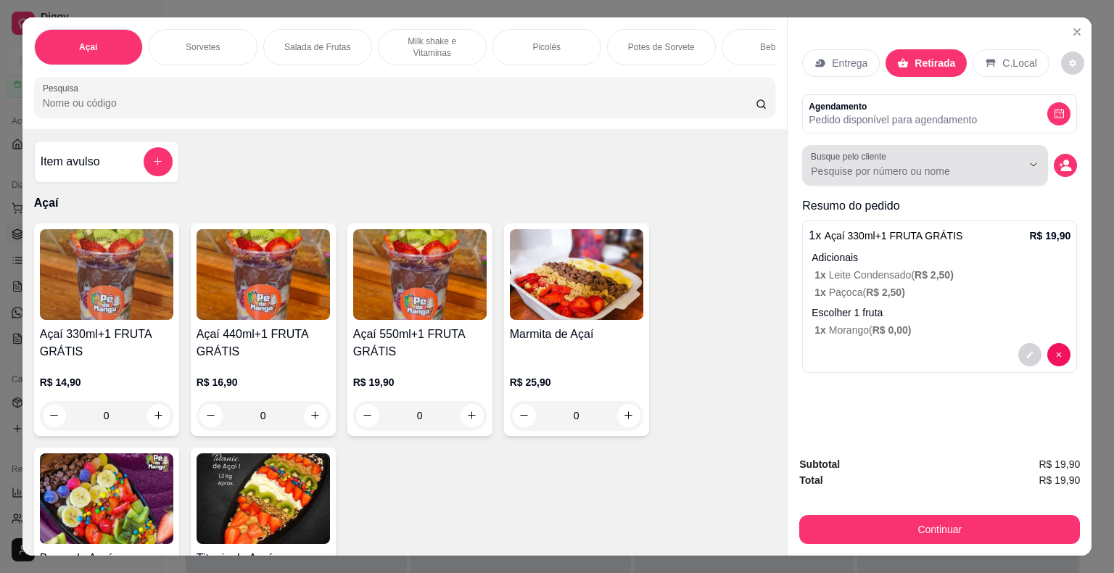
click at [1016, 162] on button "Show suggestions" at bounding box center [1014, 164] width 22 height 22
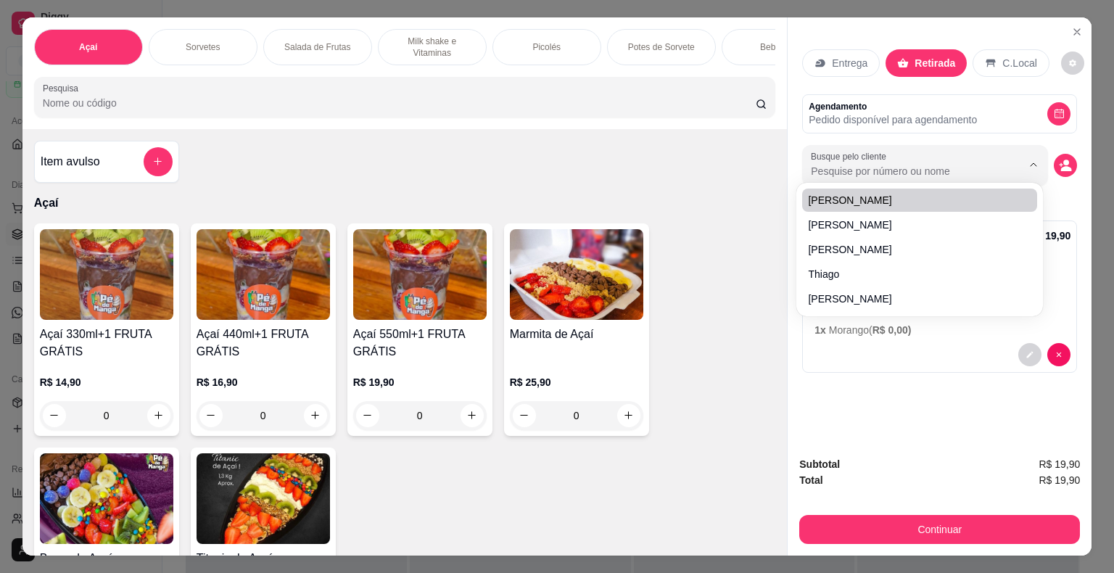
paste input "15 99630-7071"
type input "15 99630-7071"
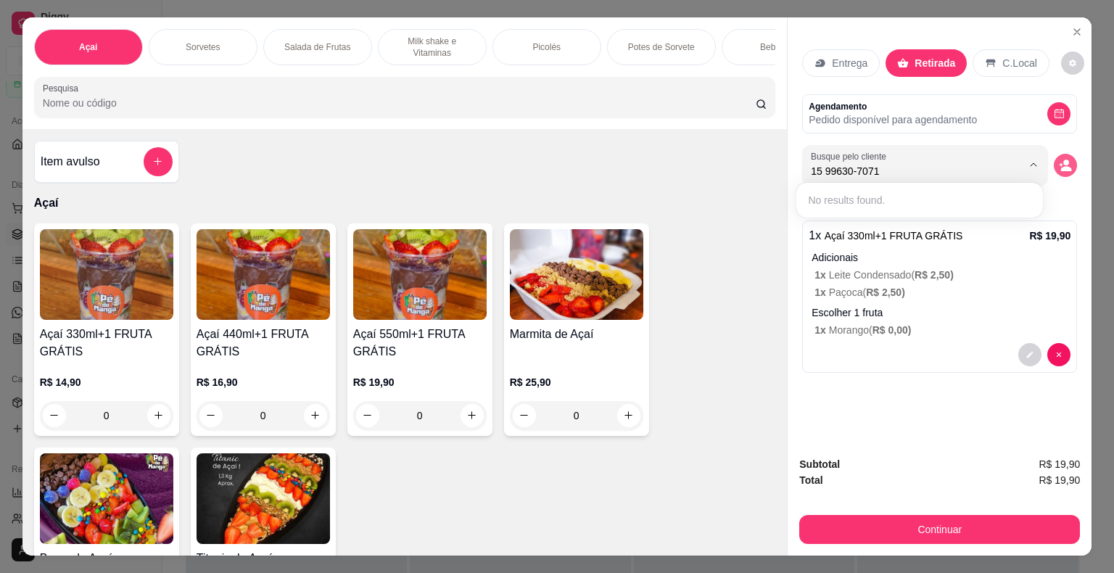
click at [1065, 159] on icon "decrease-product-quantity" at bounding box center [1065, 165] width 13 height 13
click at [966, 164] on input "Busque pelo cliente" at bounding box center [905, 171] width 188 height 15
click at [1069, 157] on button "decrease-product-quantity" at bounding box center [1065, 165] width 23 height 23
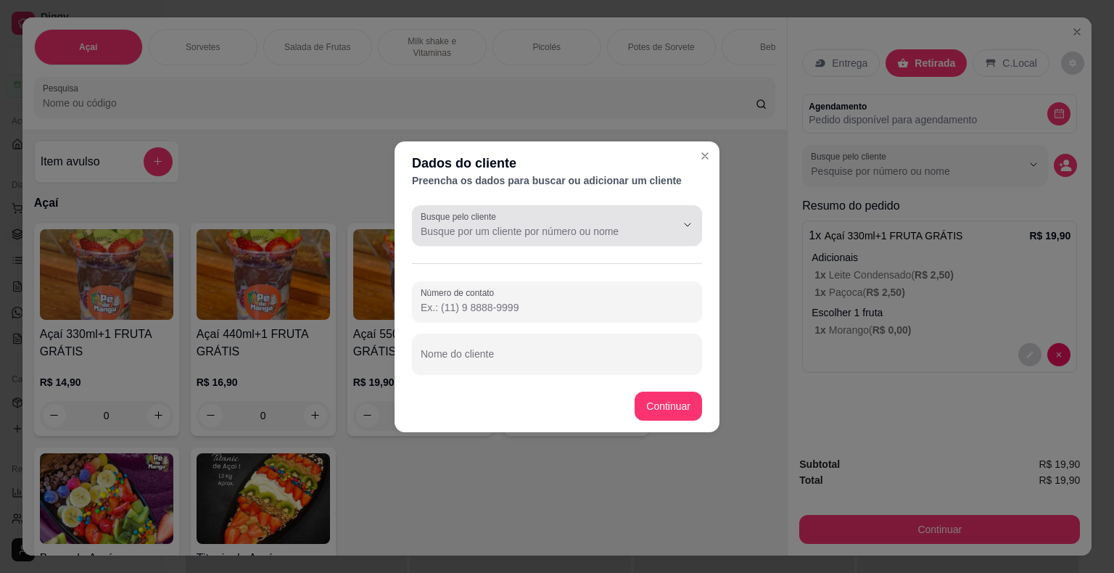
click at [649, 234] on div at bounding box center [557, 225] width 273 height 29
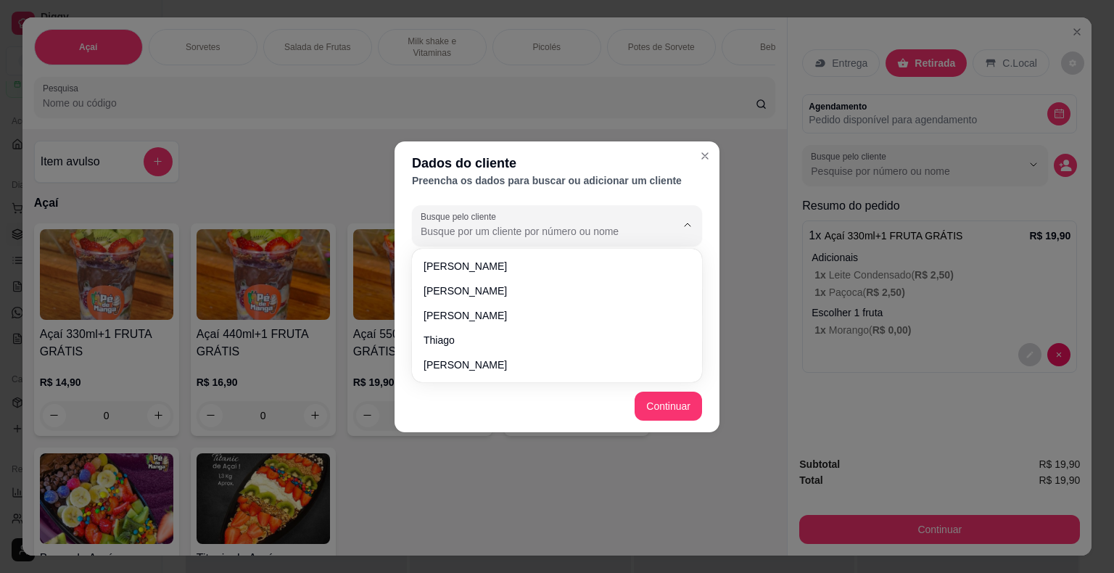
paste input "15 99630-7071"
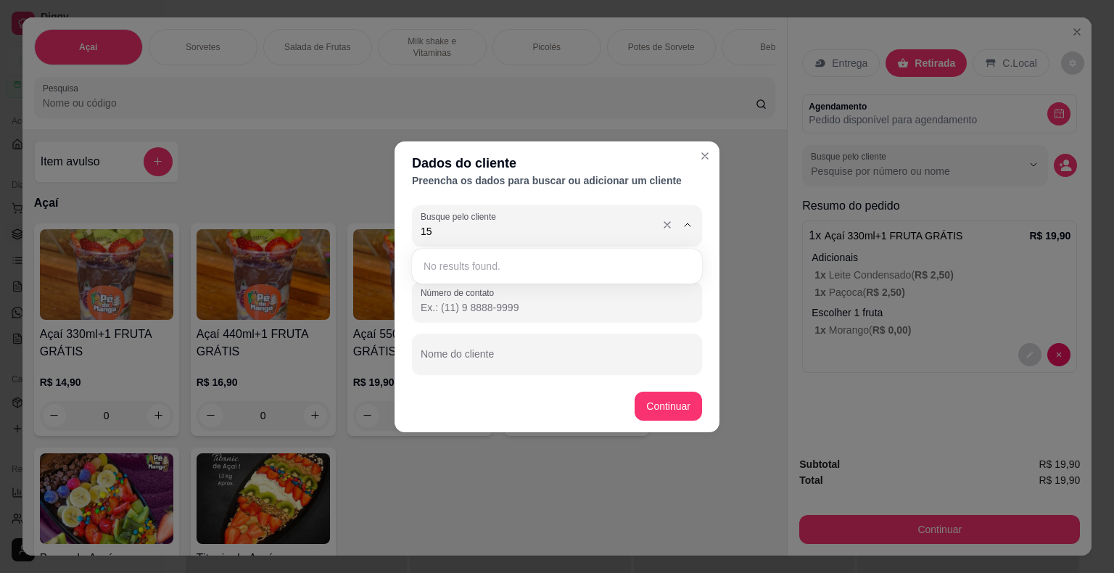
type input "1"
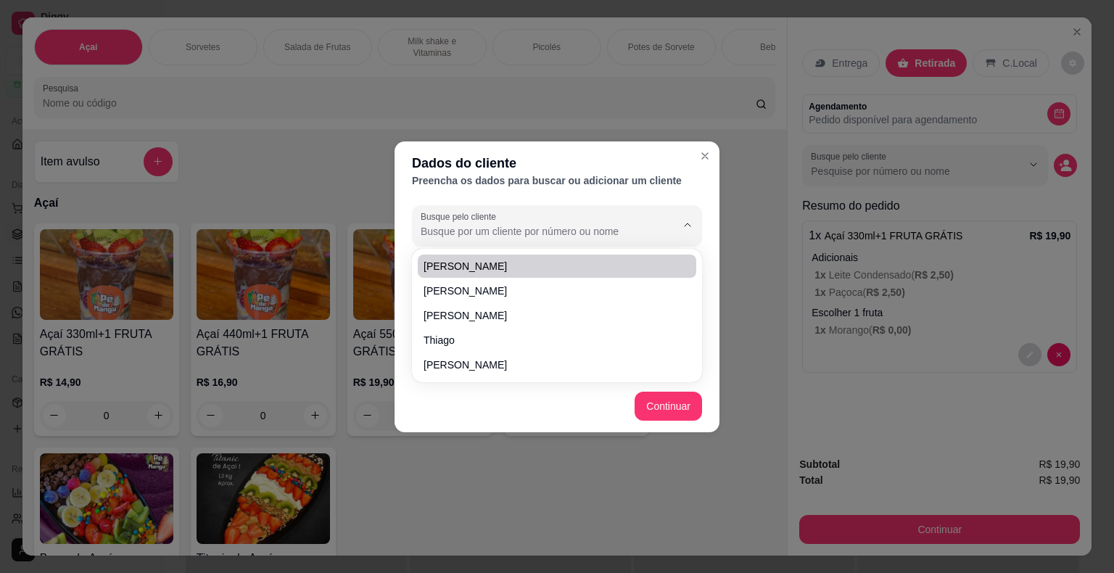
click at [496, 261] on span "[PERSON_NAME]" at bounding box center [550, 266] width 252 height 15
type input "[PERSON_NAME]"
type input "[PHONE_NUMBER]"
type input "[PERSON_NAME]"
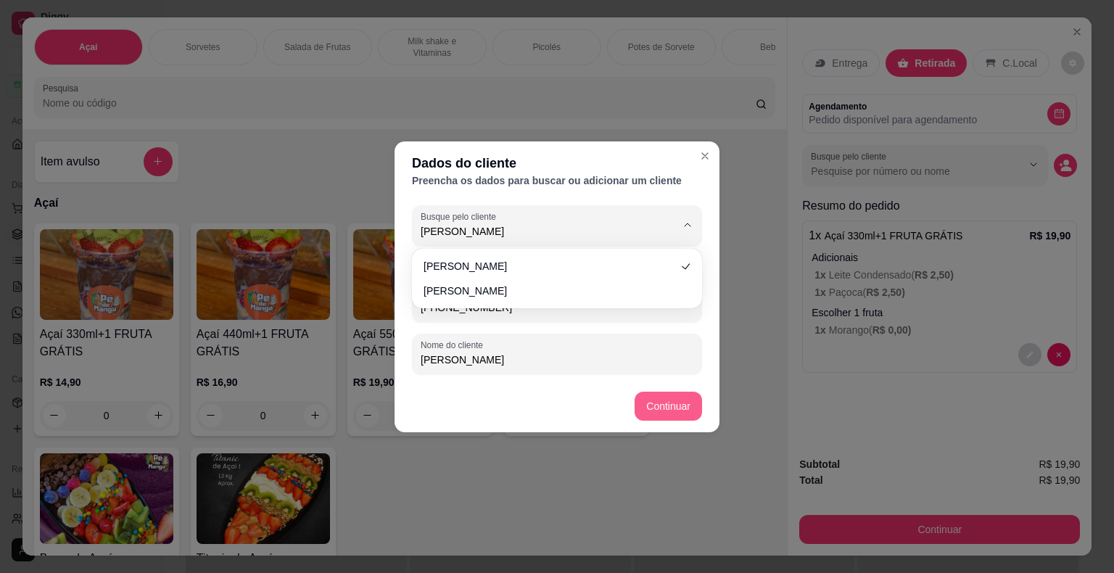
click at [675, 406] on button "Continuar" at bounding box center [668, 406] width 67 height 29
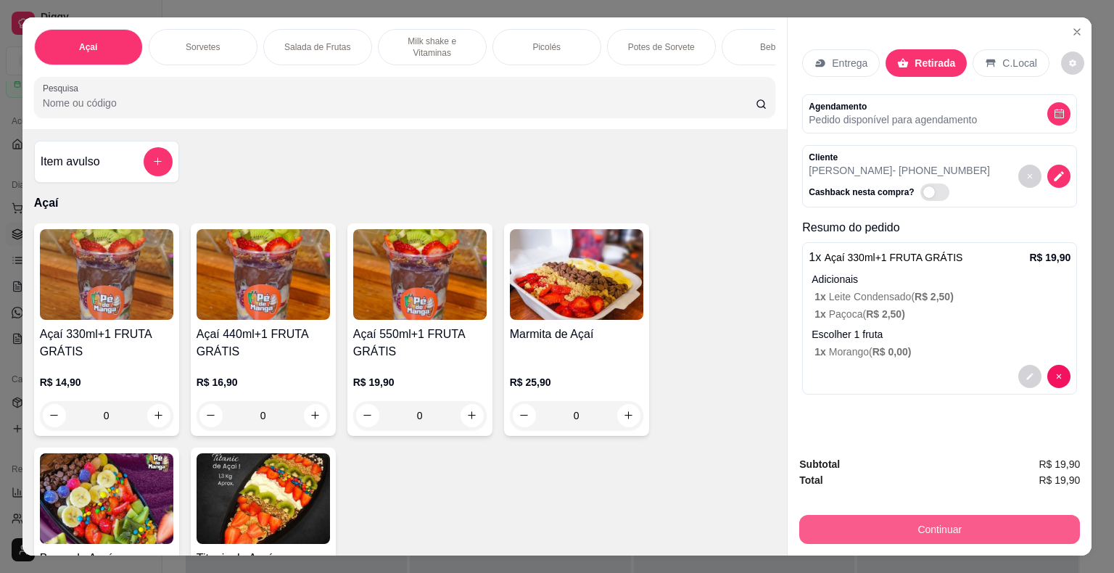
click at [949, 525] on button "Continuar" at bounding box center [940, 529] width 281 height 29
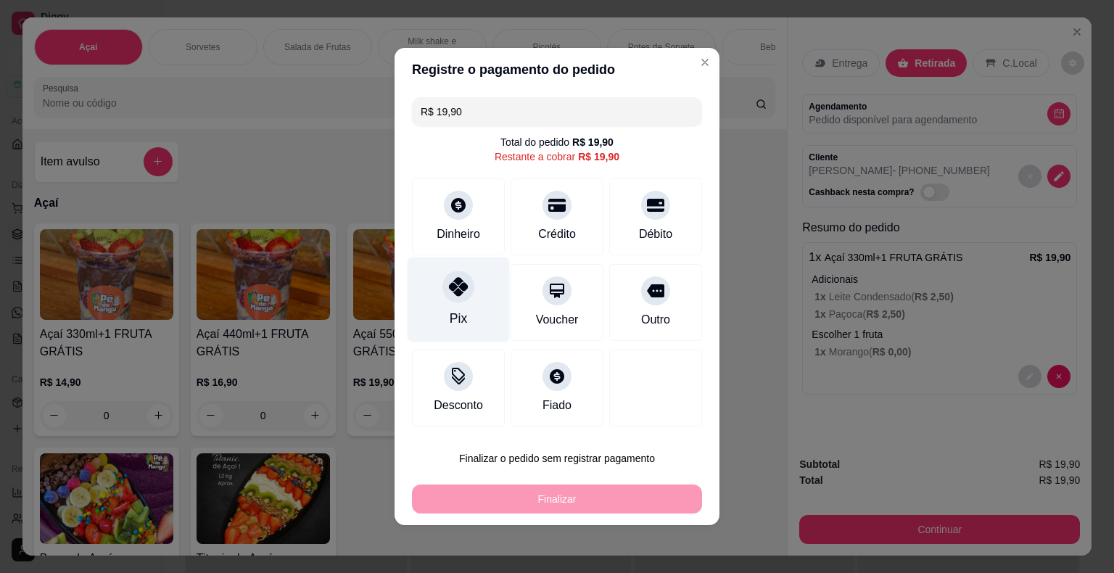
click at [470, 303] on div "Pix" at bounding box center [459, 300] width 102 height 85
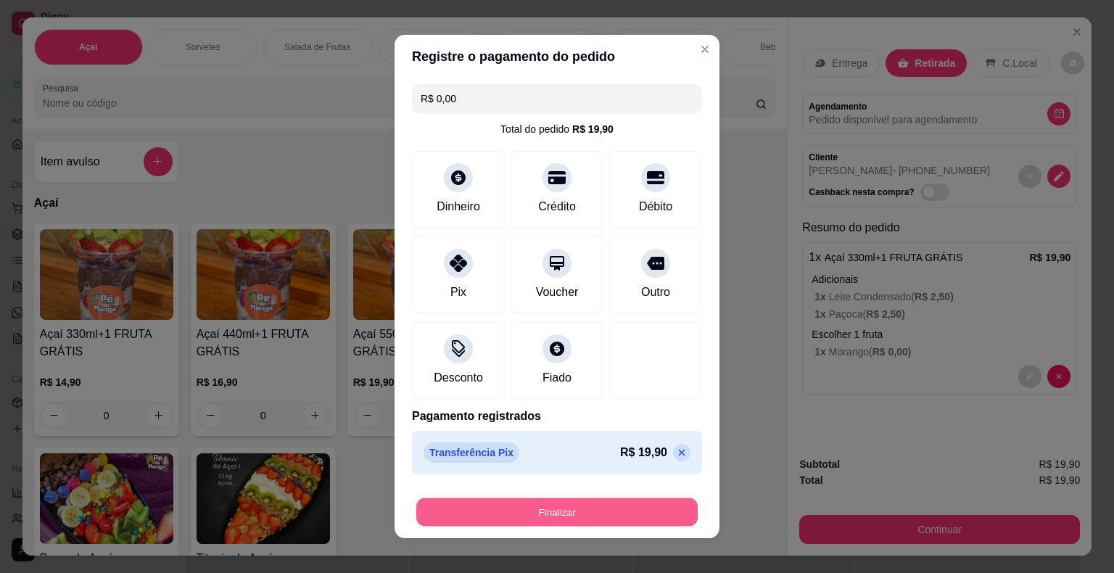
click at [533, 513] on button "Finalizar" at bounding box center [557, 512] width 282 height 28
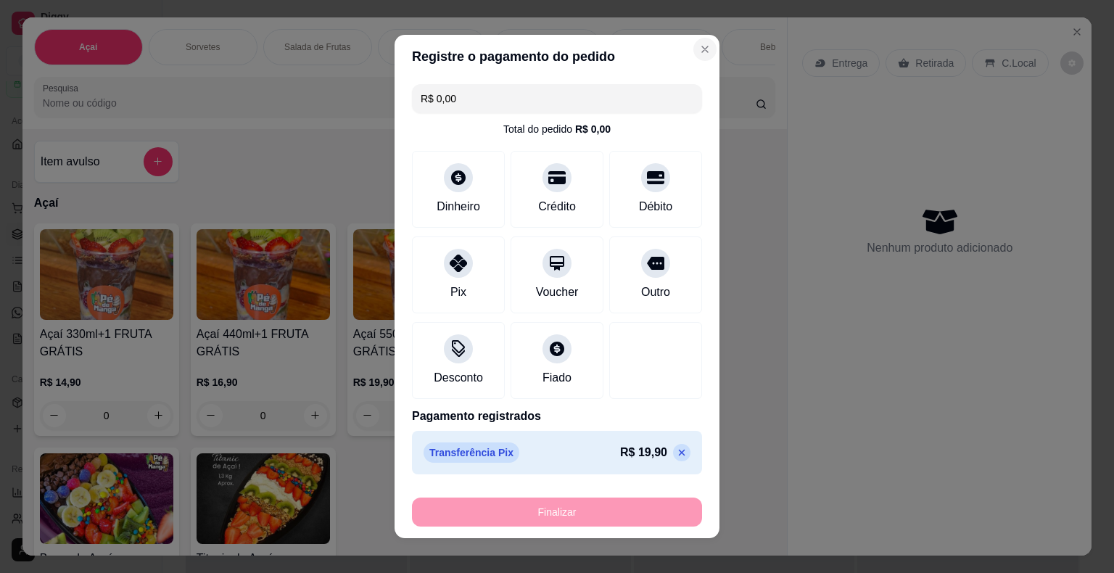
type input "-R$ 19,90"
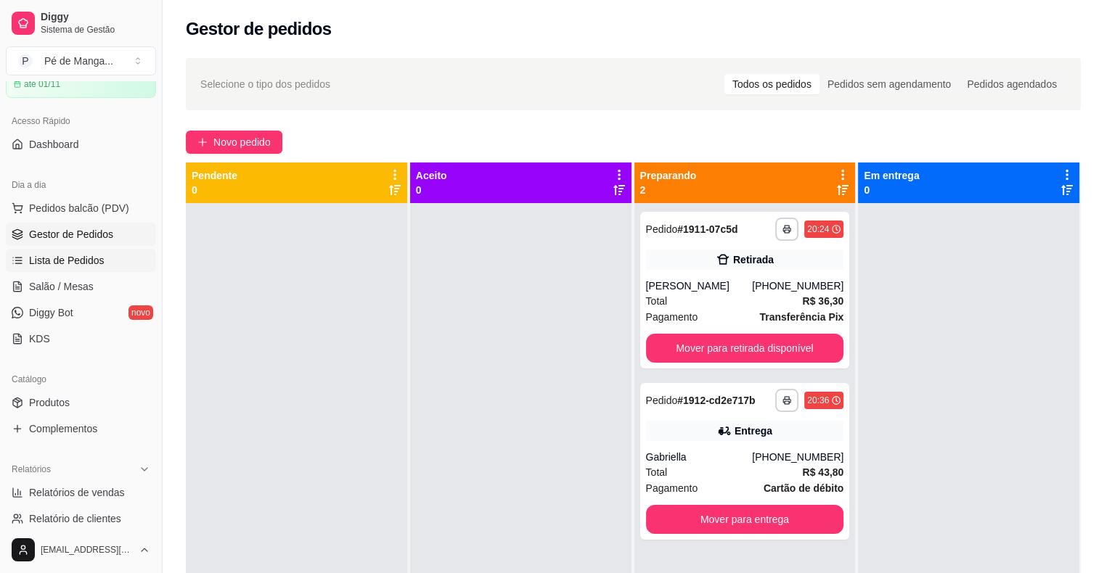
click at [90, 247] on ul "Pedidos balcão (PDV) Gestor de Pedidos Lista de Pedidos Salão / Mesas Diggy Bot…" at bounding box center [81, 274] width 150 height 154
click at [85, 235] on span "Gestor de Pedidos" at bounding box center [71, 234] width 84 height 15
click at [113, 237] on link "Gestor de Pedidos" at bounding box center [81, 234] width 150 height 23
click at [104, 281] on link "Salão / Mesas" at bounding box center [81, 286] width 150 height 23
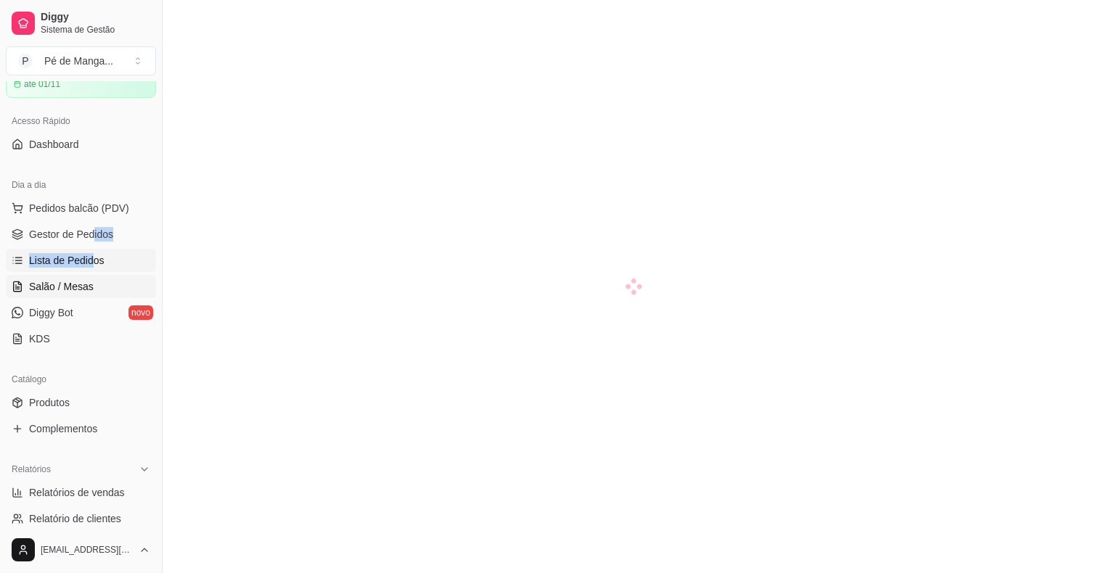
click at [105, 264] on link "Lista de Pedidos" at bounding box center [81, 260] width 150 height 23
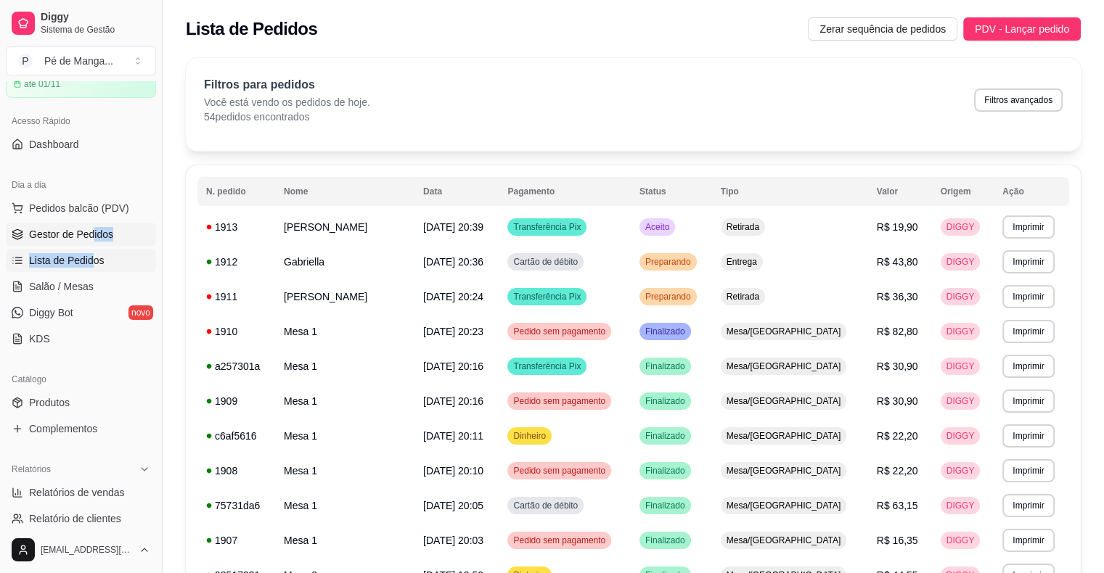
click at [110, 238] on link "Gestor de Pedidos" at bounding box center [81, 234] width 150 height 23
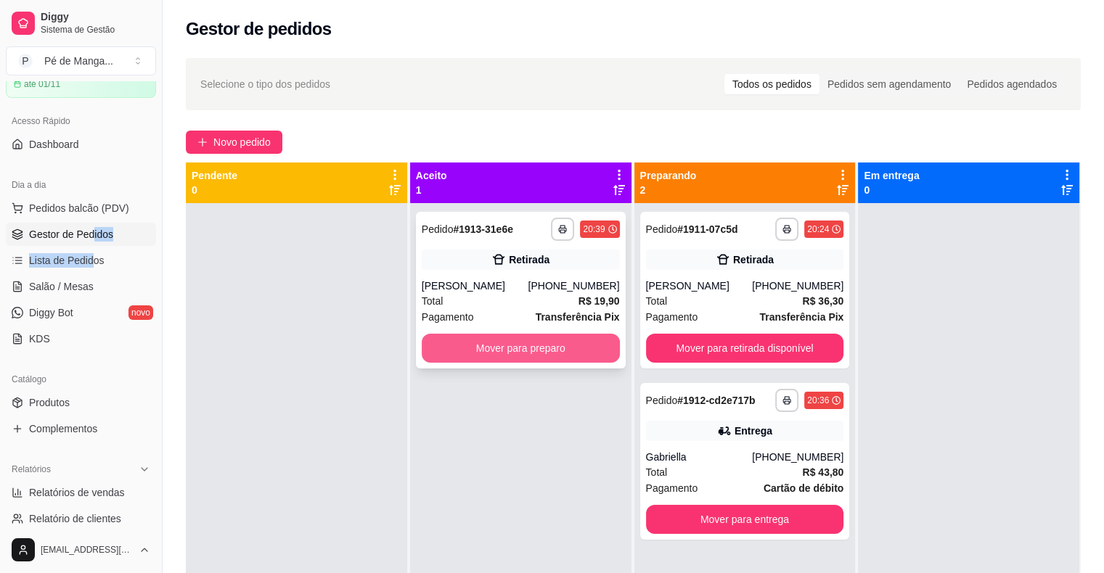
click at [551, 346] on button "Mover para preparo" at bounding box center [521, 348] width 198 height 29
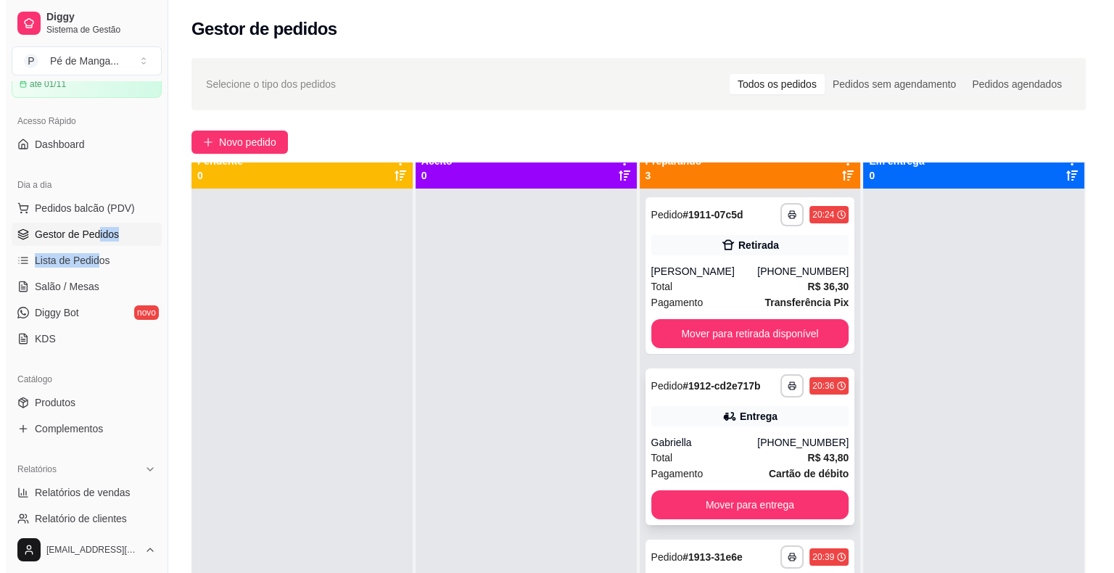
scroll to position [41, 0]
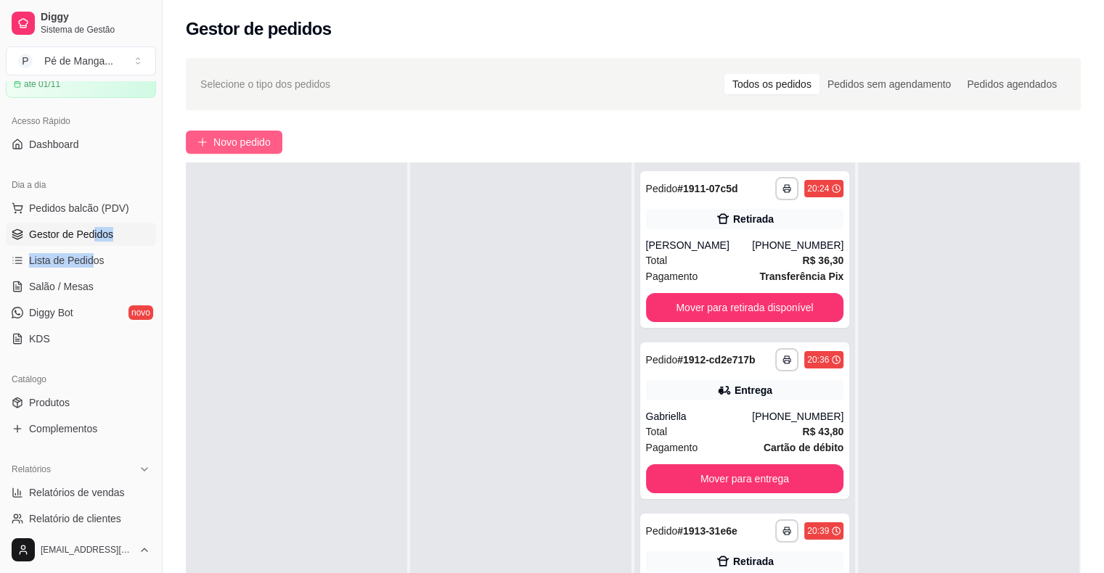
click at [225, 134] on span "Novo pedido" at bounding box center [241, 142] width 57 height 16
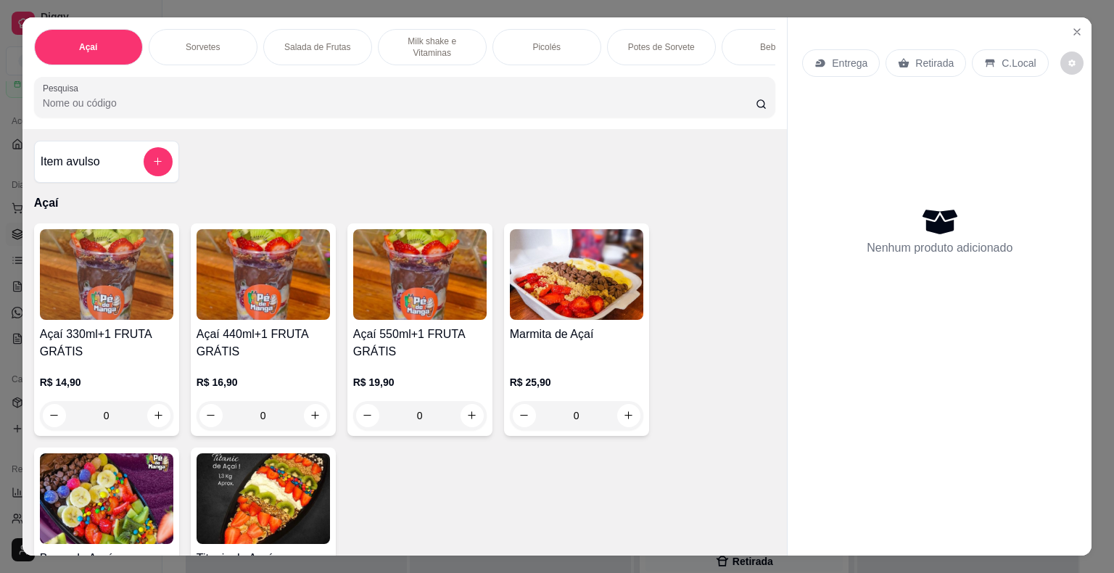
click at [374, 319] on img at bounding box center [419, 274] width 133 height 91
click at [295, 41] on p "Salada de Frutas" at bounding box center [317, 47] width 66 height 12
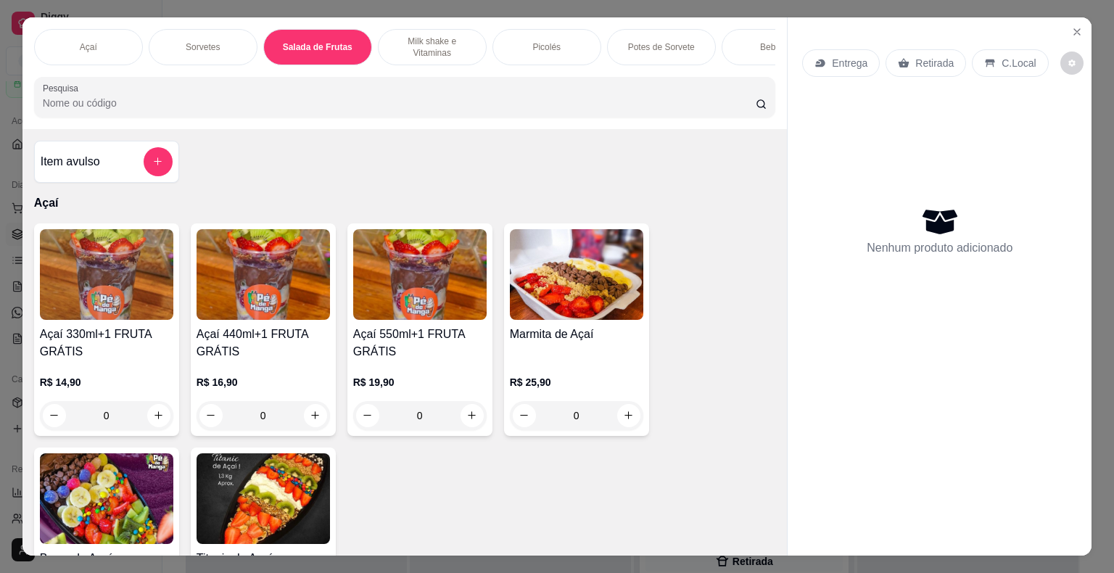
scroll to position [35, 0]
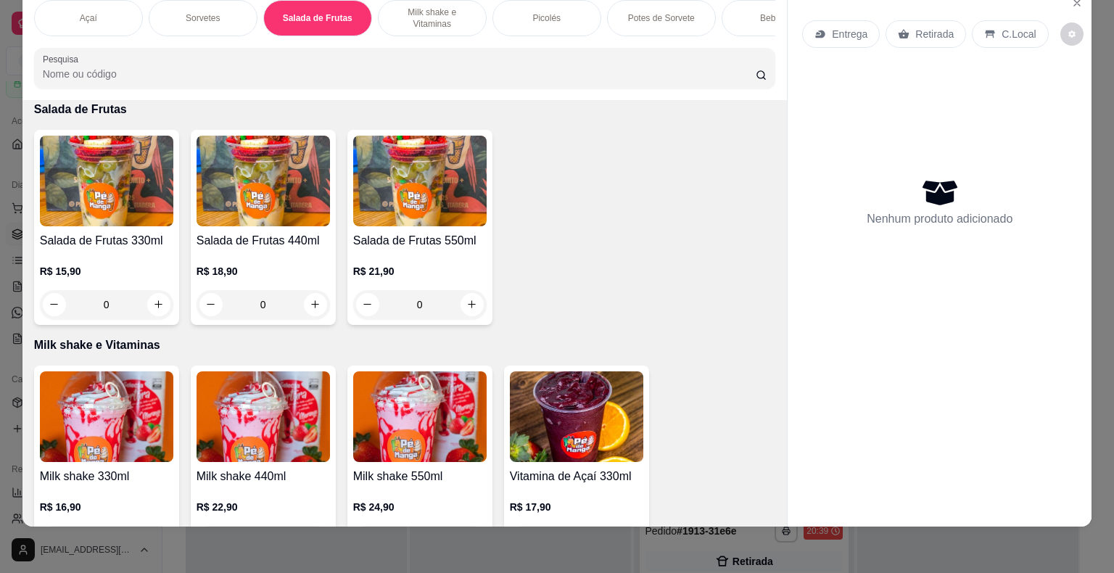
click at [418, 282] on div "R$ 21,90 0" at bounding box center [419, 291] width 133 height 55
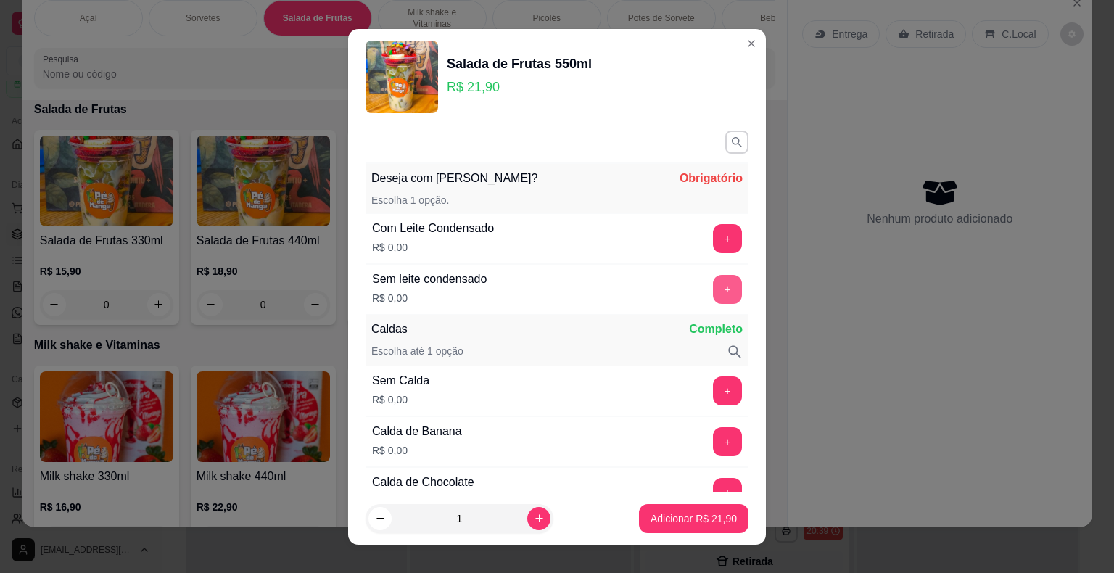
click at [713, 295] on button "+" at bounding box center [727, 289] width 29 height 29
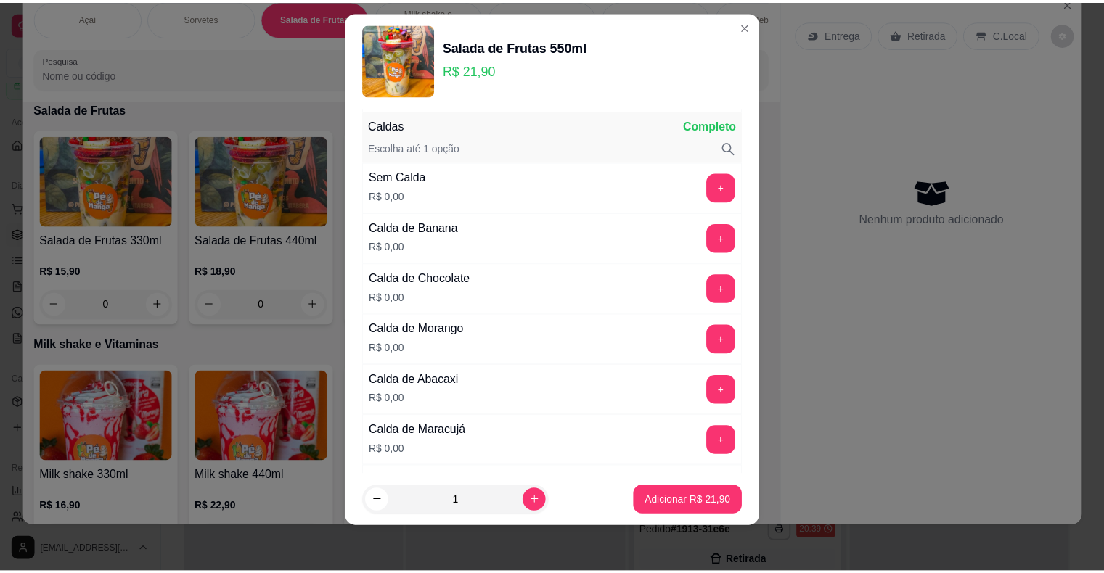
scroll to position [189, 0]
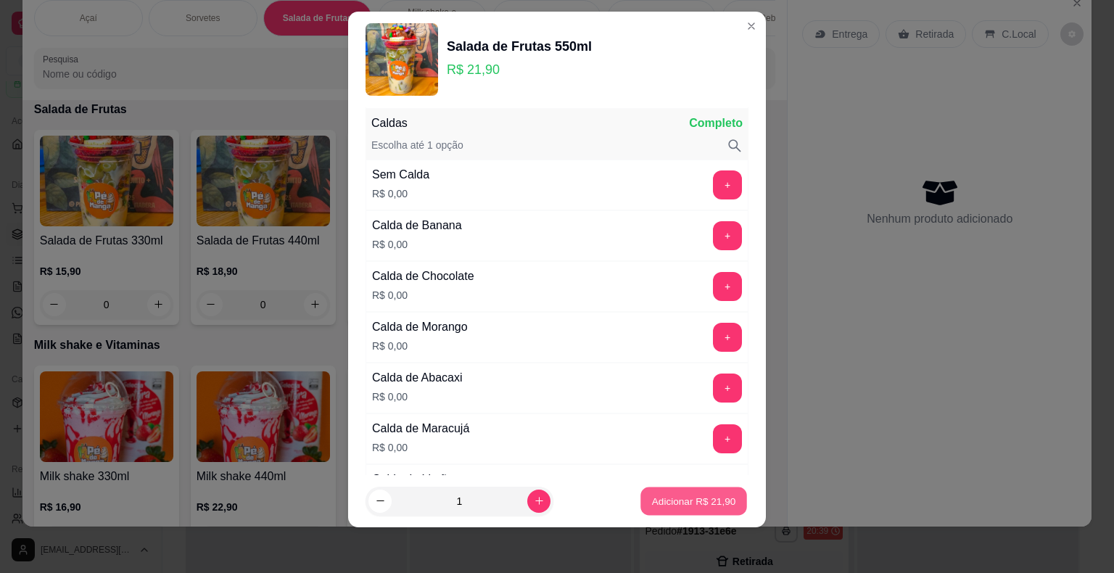
click at [685, 501] on p "Adicionar R$ 21,90" at bounding box center [694, 501] width 84 height 14
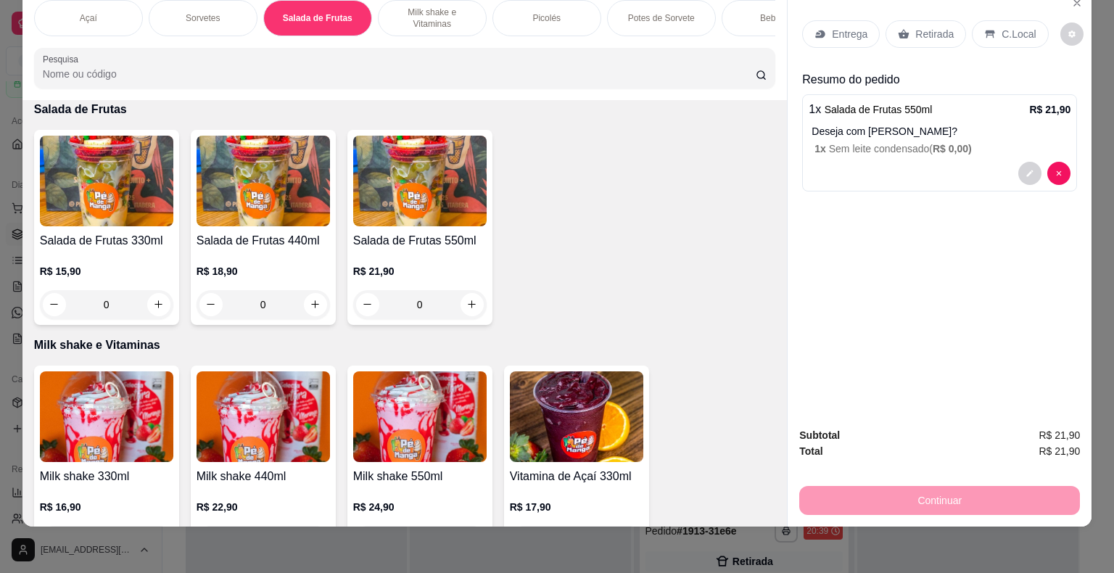
click at [839, 27] on p "Entrega" at bounding box center [850, 34] width 36 height 15
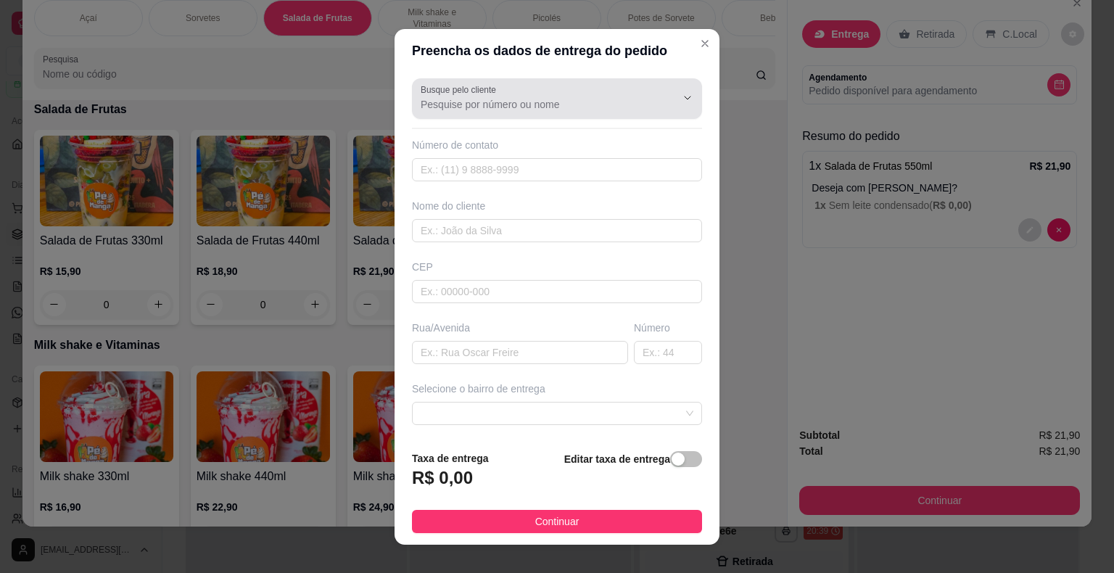
click at [529, 115] on div "Busque pelo cliente" at bounding box center [557, 98] width 290 height 41
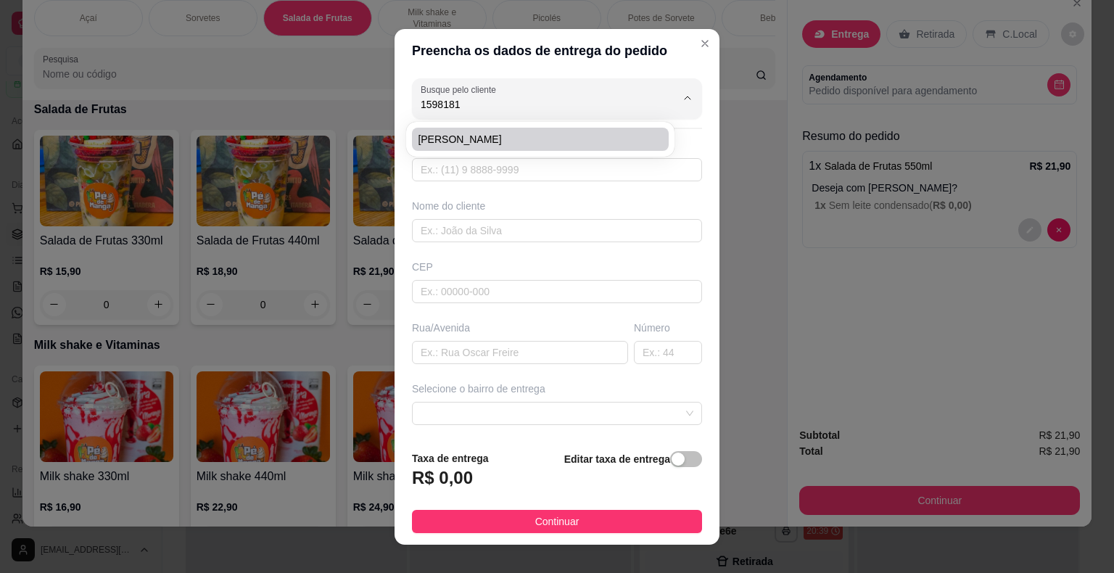
click at [557, 144] on span "[PERSON_NAME]" at bounding box center [533, 139] width 231 height 15
type input "[PERSON_NAME]"
type input "15981815641"
type input "[PERSON_NAME]"
type input "Rua [PERSON_NAME]"
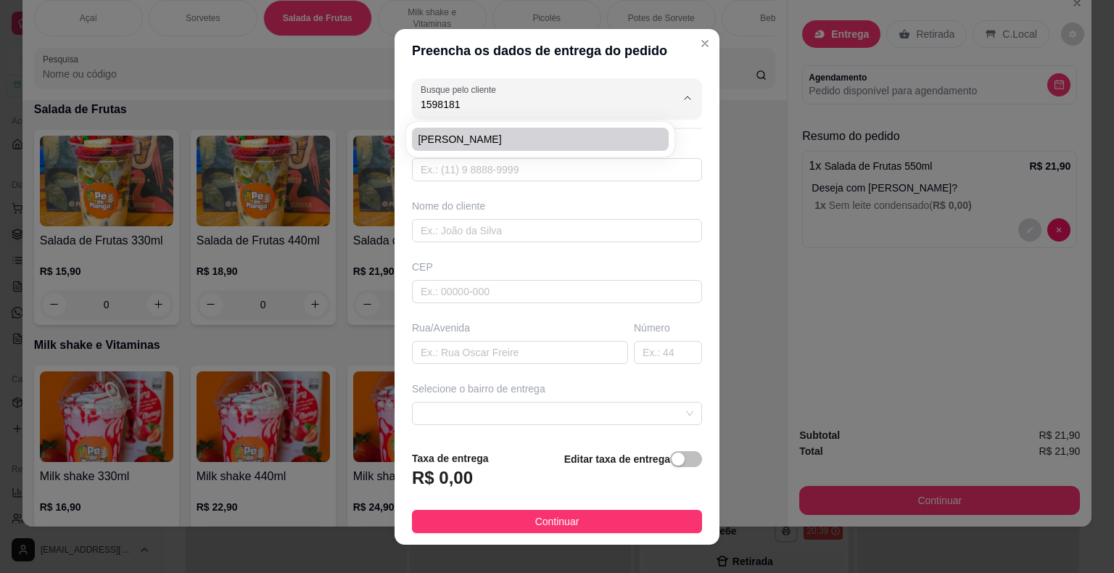
type input "42"
type input "Itaberá"
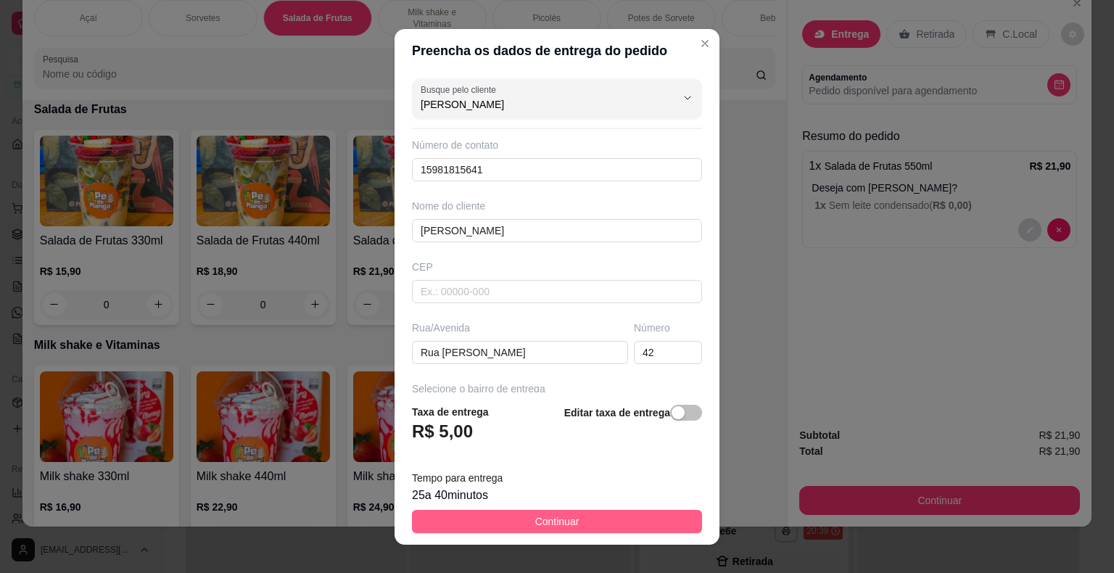
type input "[PERSON_NAME]"
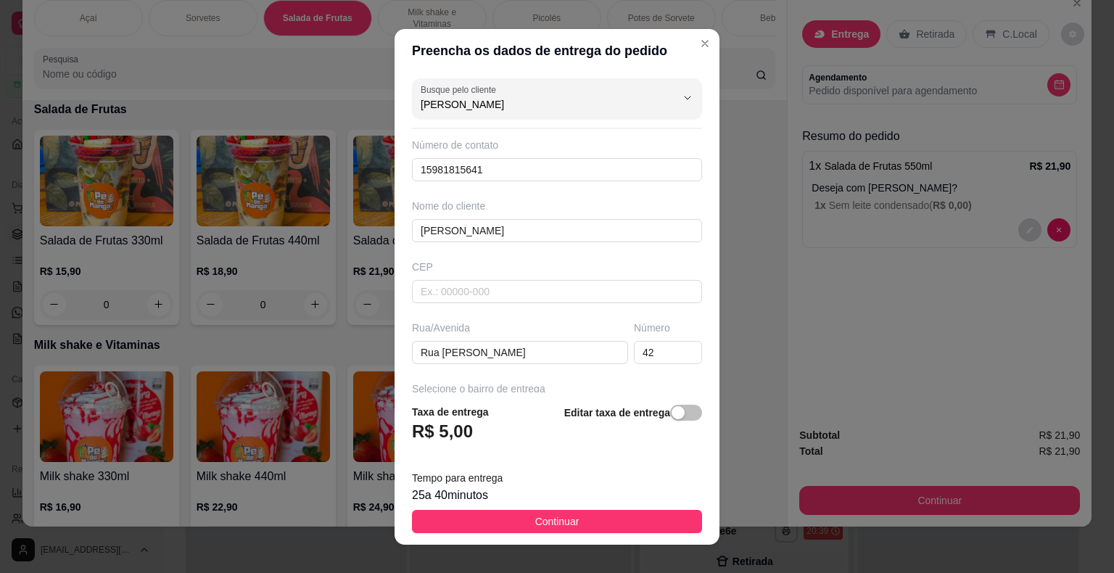
click at [548, 531] on button "Continuar" at bounding box center [557, 521] width 290 height 23
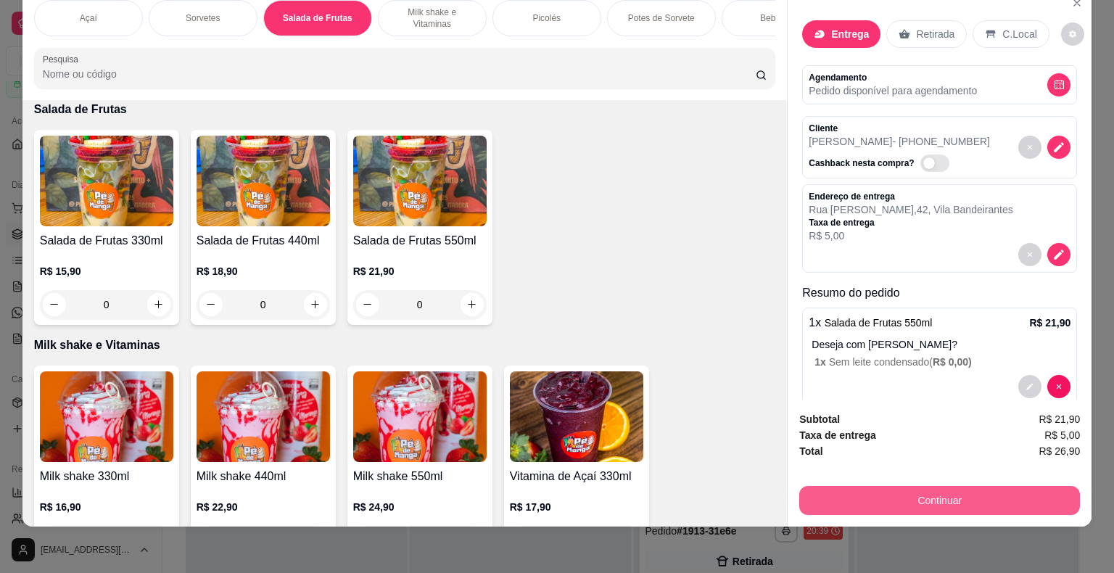
click at [988, 486] on button "Continuar" at bounding box center [940, 500] width 281 height 29
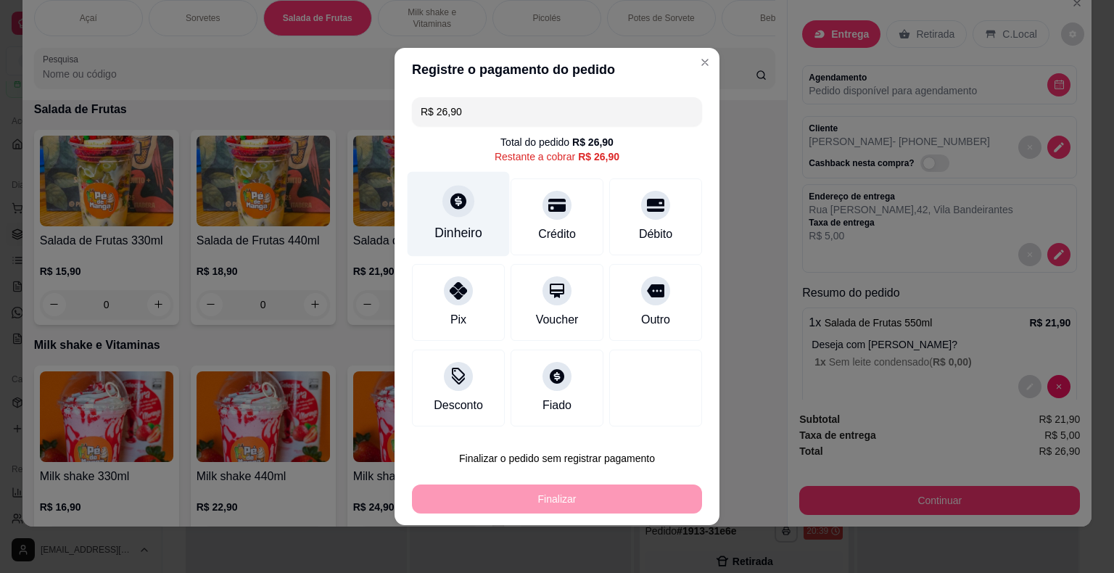
click at [474, 226] on div "Dinheiro" at bounding box center [459, 232] width 48 height 19
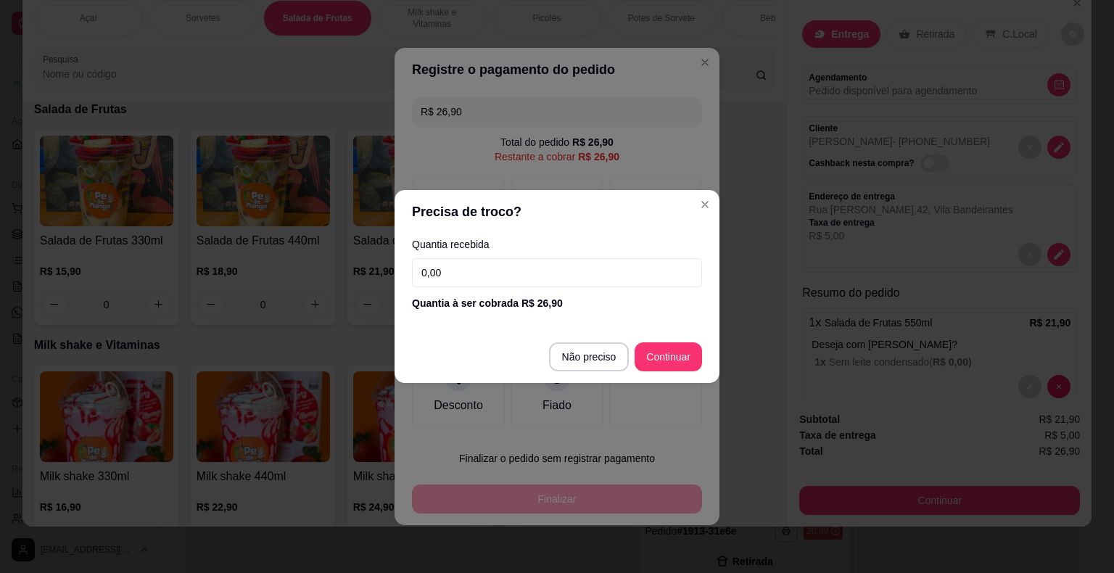
click at [509, 266] on input "0,00" at bounding box center [557, 272] width 290 height 29
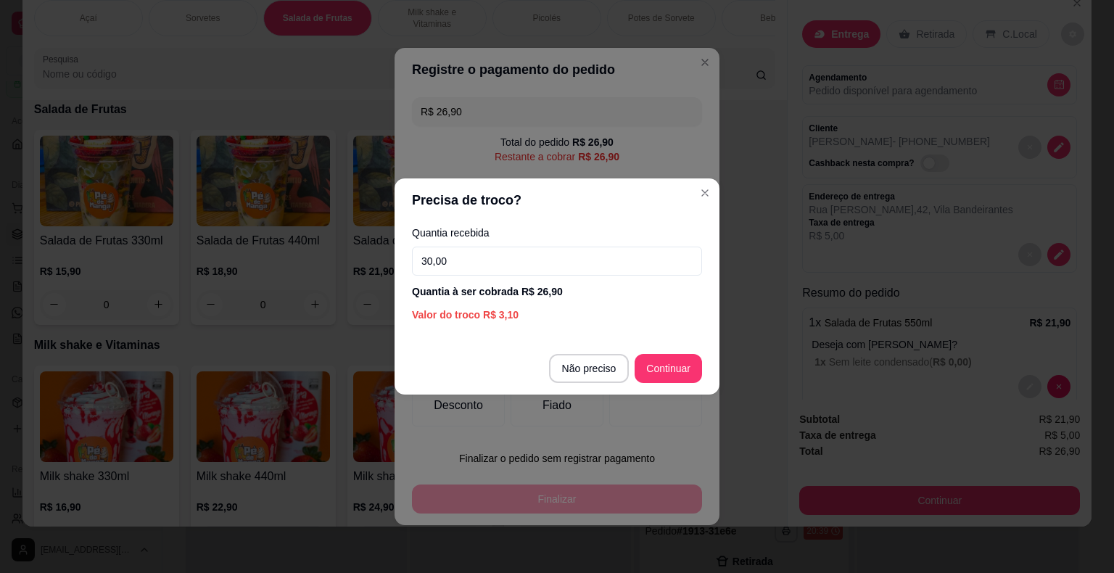
type input "30,00"
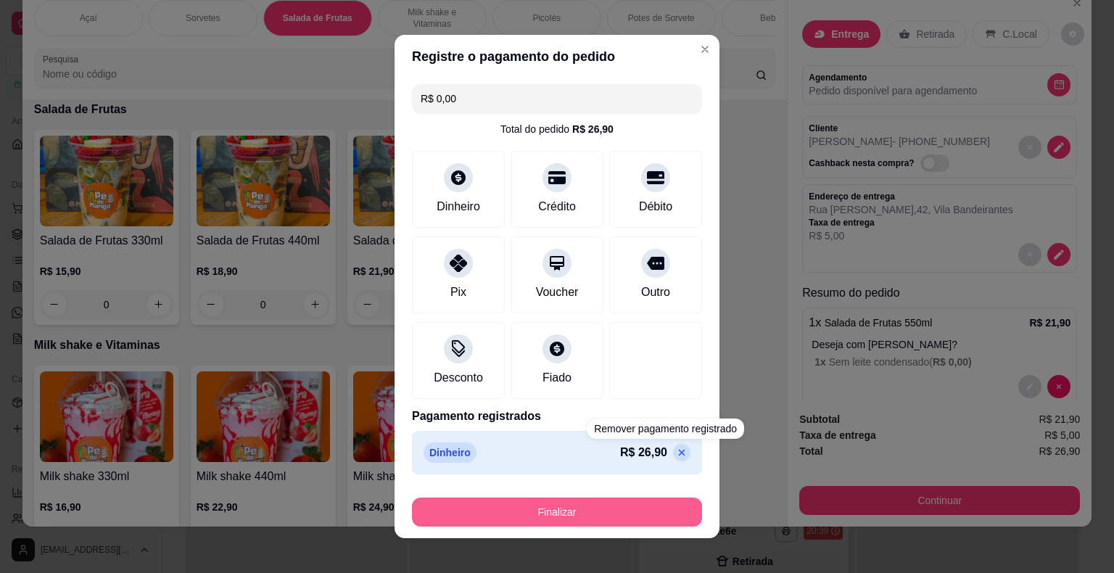
click at [608, 522] on button "Finalizar" at bounding box center [557, 512] width 290 height 29
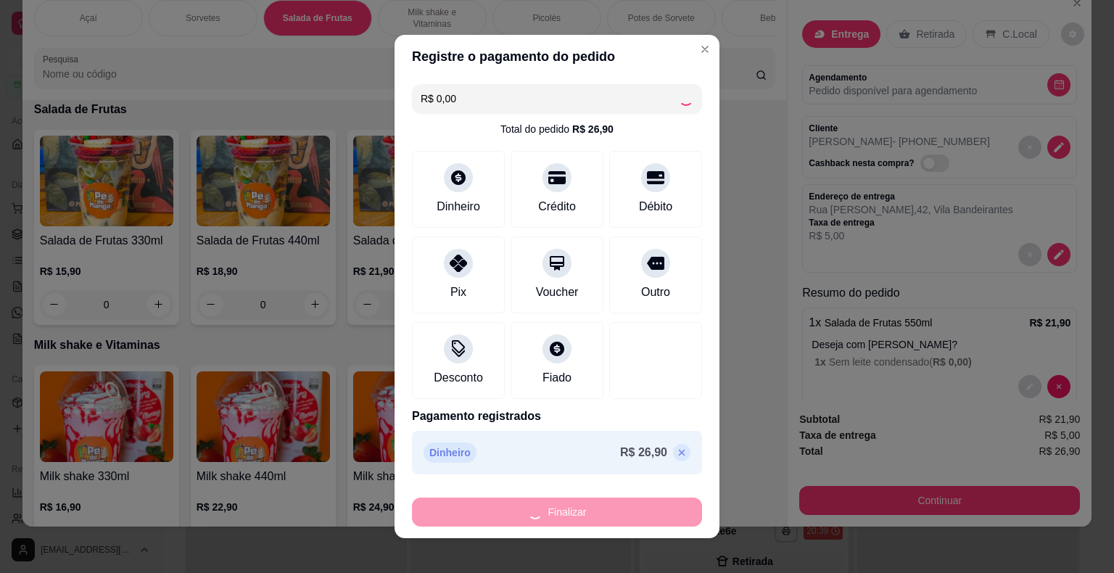
type input "-R$ 26,90"
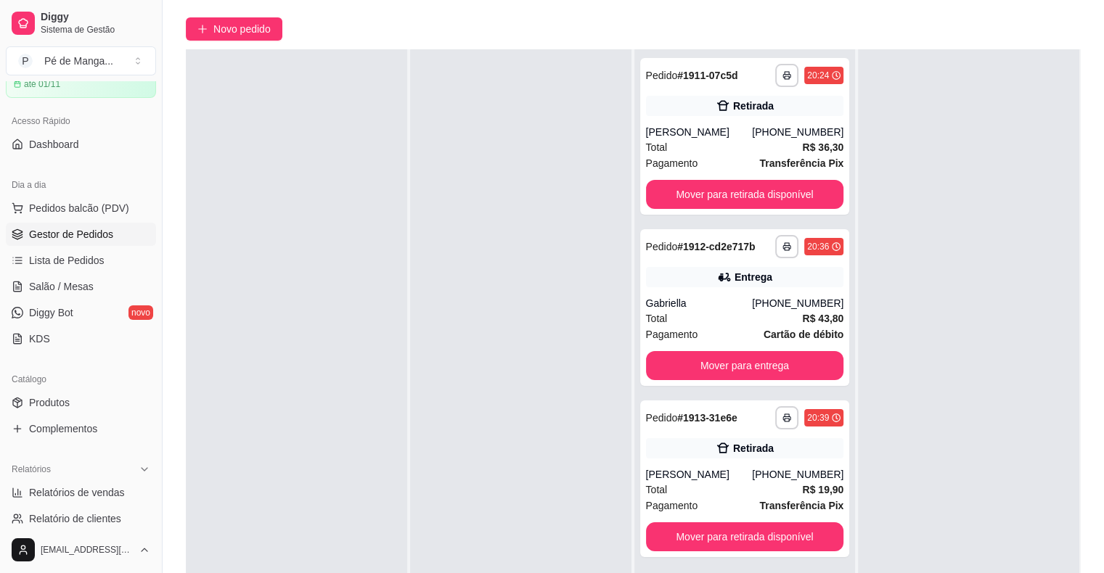
scroll to position [221, 0]
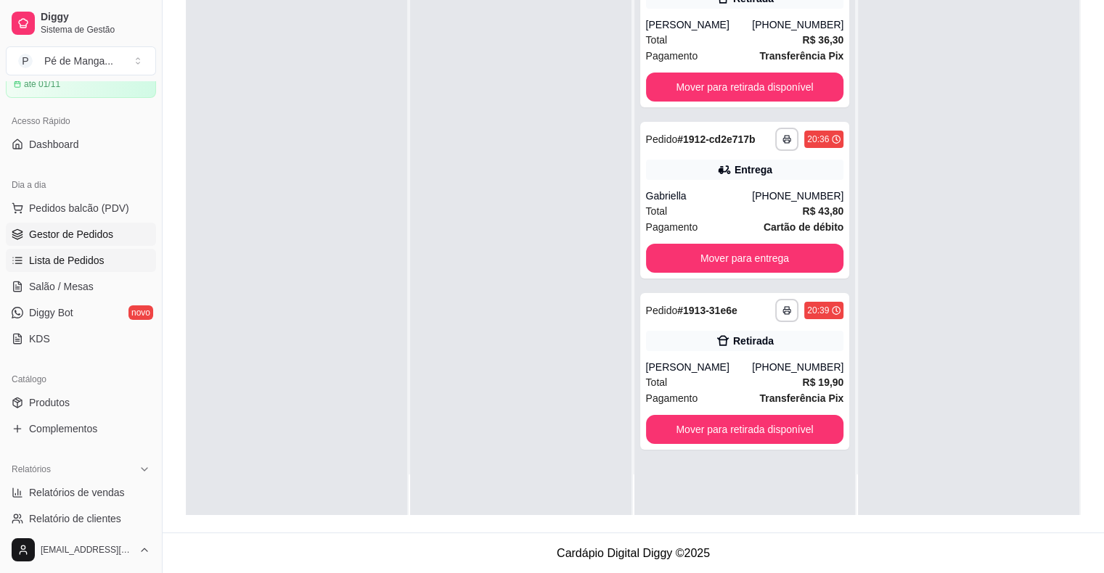
click at [50, 269] on link "Lista de Pedidos" at bounding box center [81, 260] width 150 height 23
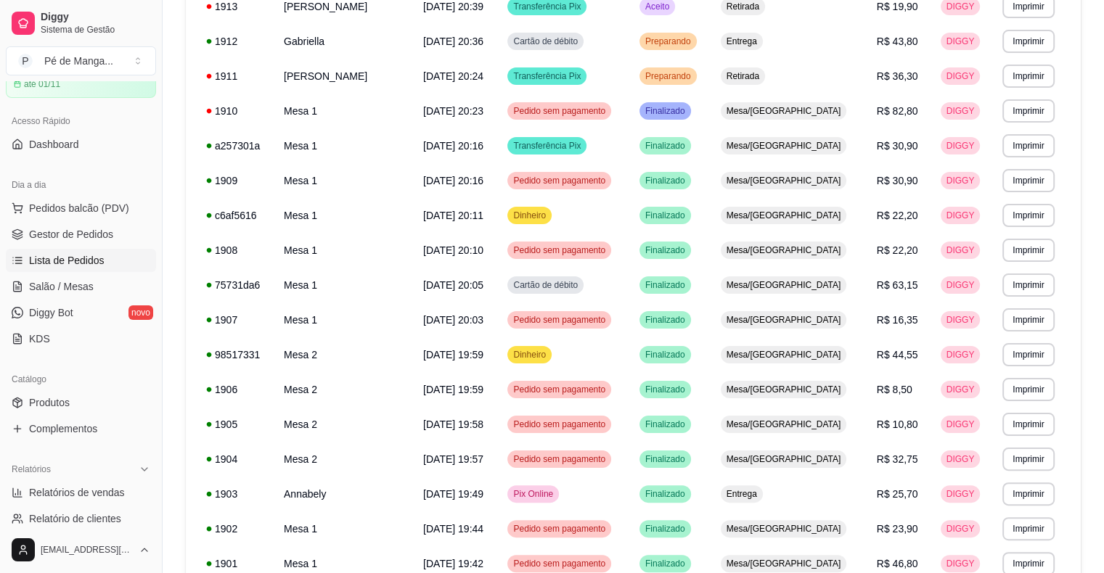
click at [65, 253] on span "Lista de Pedidos" at bounding box center [66, 260] width 75 height 15
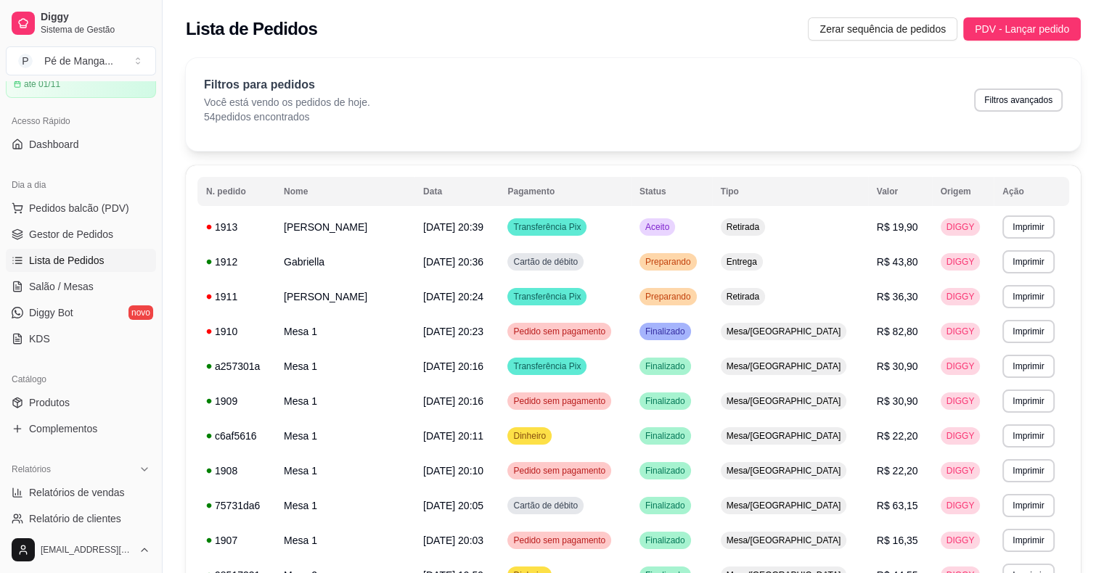
click at [67, 256] on span "Lista de Pedidos" at bounding box center [66, 260] width 75 height 15
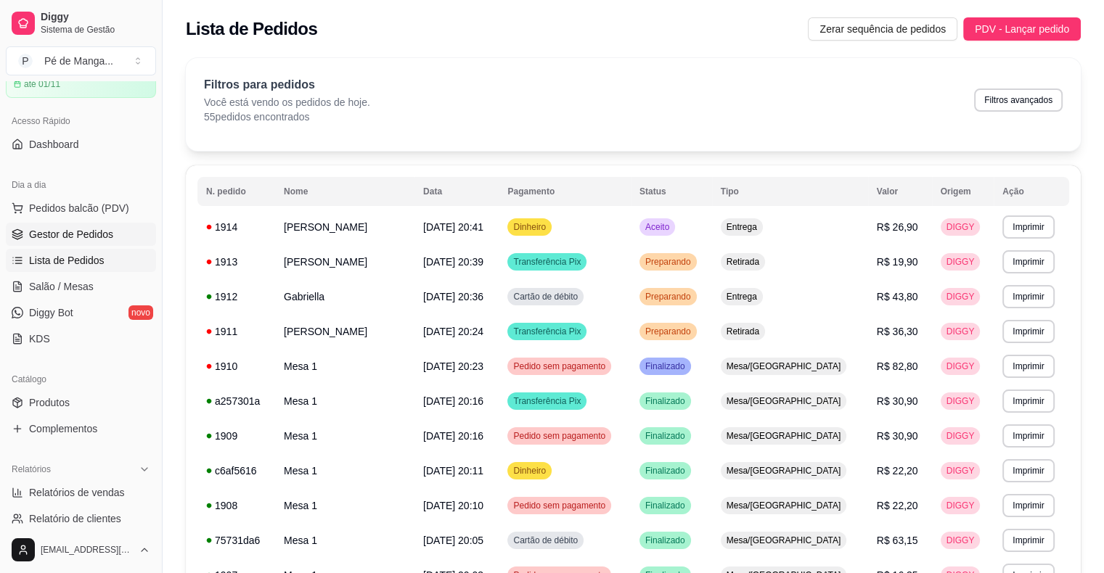
click at [80, 233] on span "Gestor de Pedidos" at bounding box center [71, 234] width 84 height 15
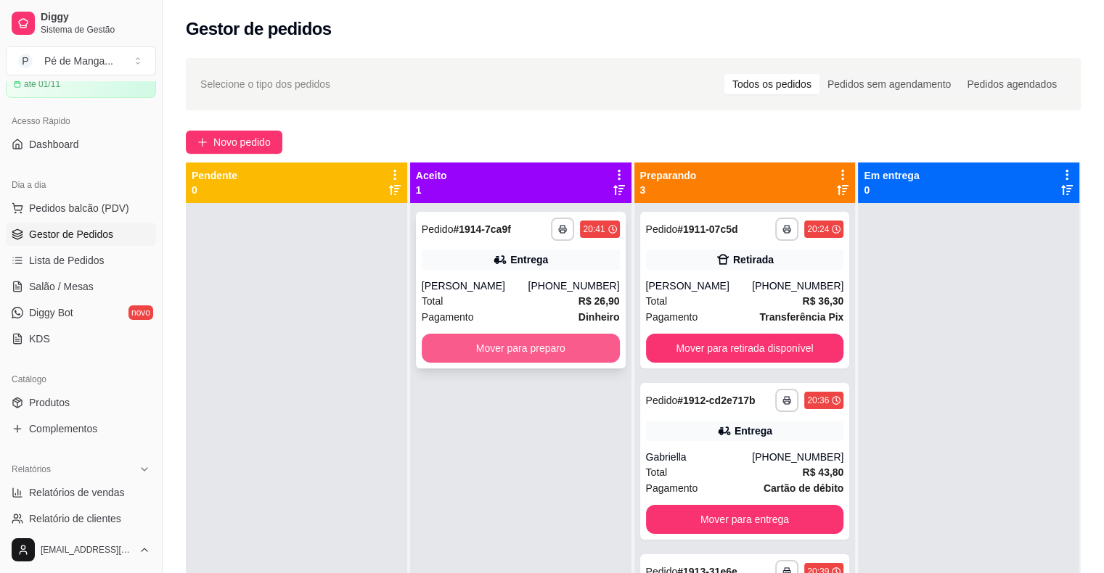
click at [580, 348] on button "Mover para preparo" at bounding box center [521, 348] width 198 height 29
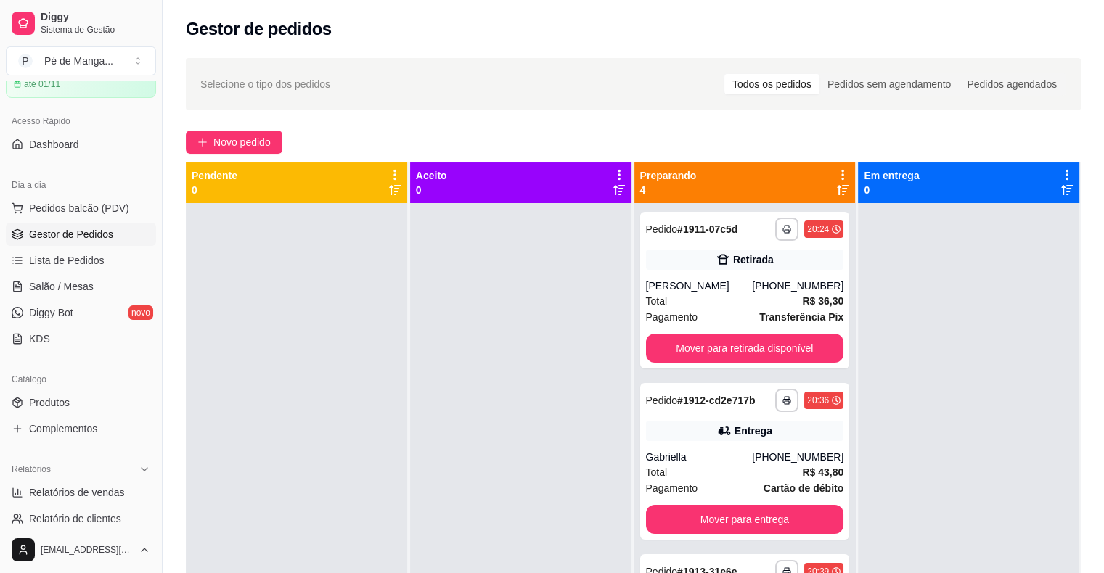
click at [969, 361] on div at bounding box center [968, 489] width 221 height 573
click at [782, 398] on icon "button" at bounding box center [786, 400] width 9 height 9
click at [747, 445] on button "IMPRESSORA" at bounding box center [729, 451] width 102 height 22
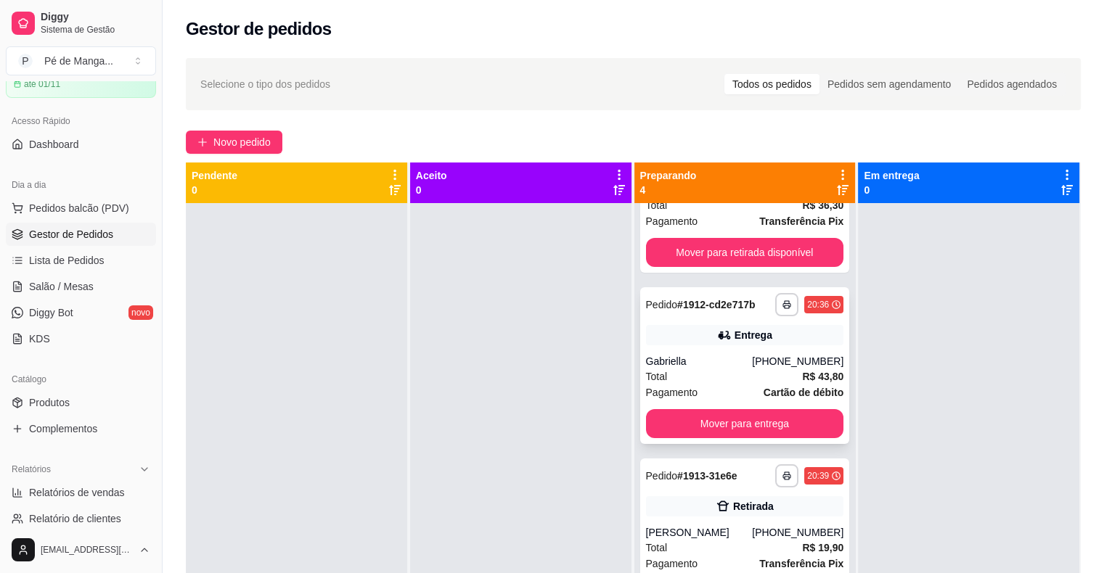
scroll to position [126, 0]
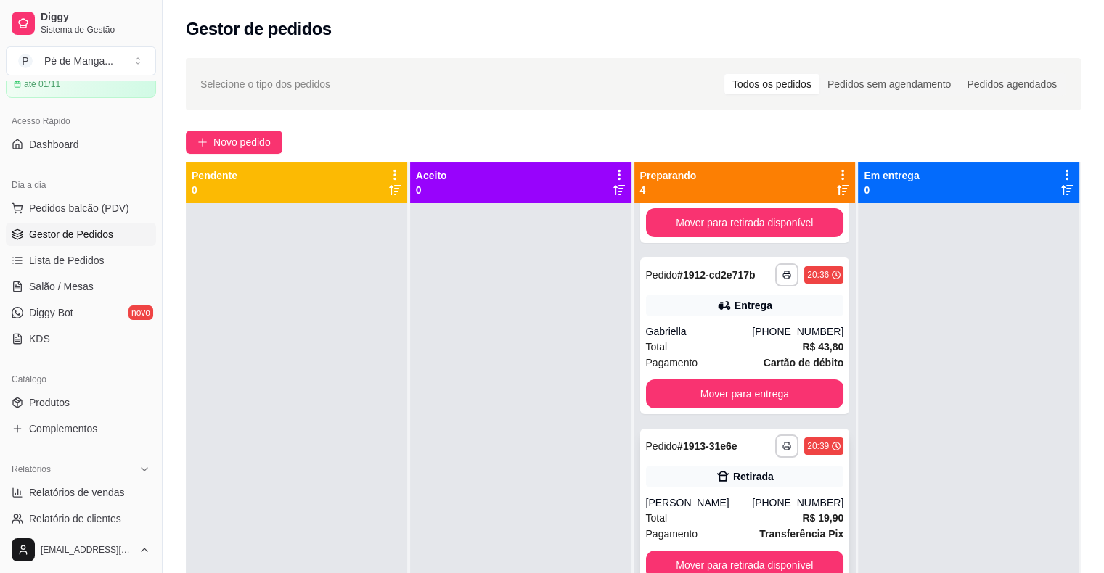
click at [923, 442] on div "**********" at bounding box center [633, 449] width 895 height 573
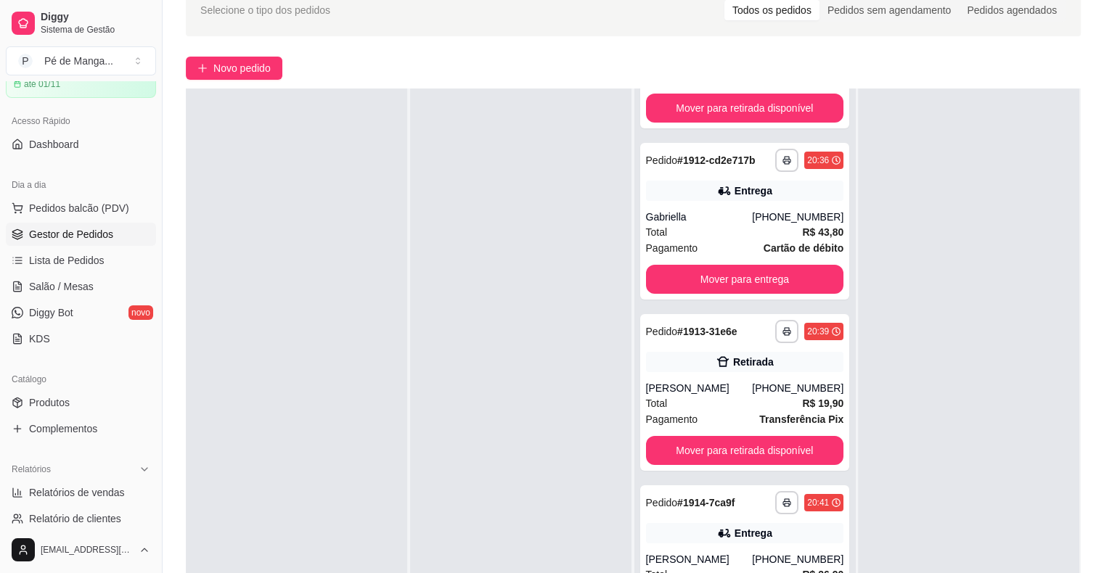
scroll to position [218, 0]
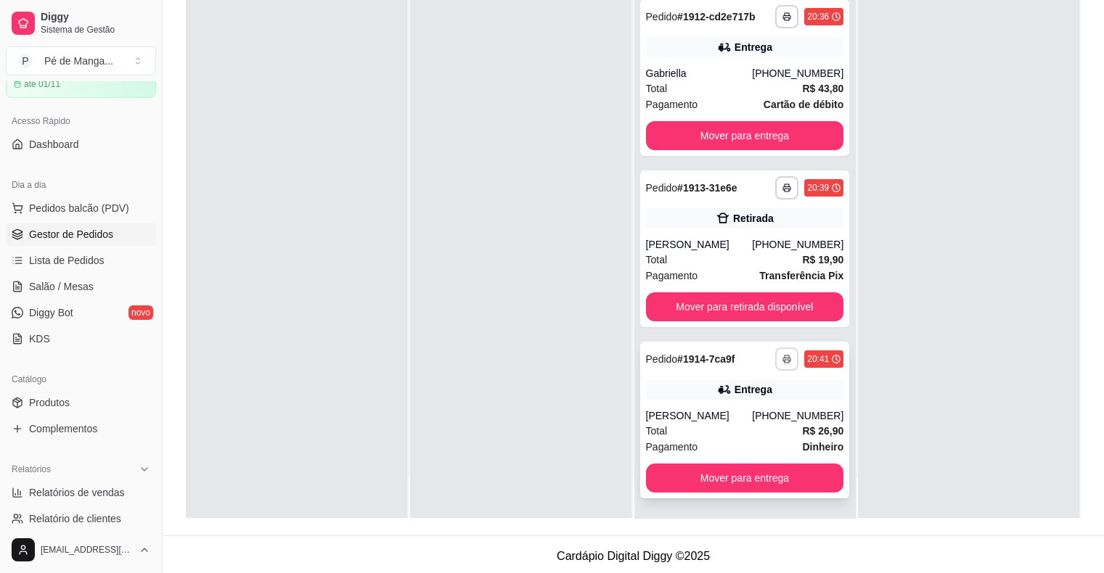
click at [775, 353] on button "button" at bounding box center [786, 359] width 23 height 23
click at [746, 403] on button "IMPRESSORA" at bounding box center [729, 409] width 102 height 22
click at [741, 305] on button "Mover para retirada disponível" at bounding box center [745, 307] width 192 height 28
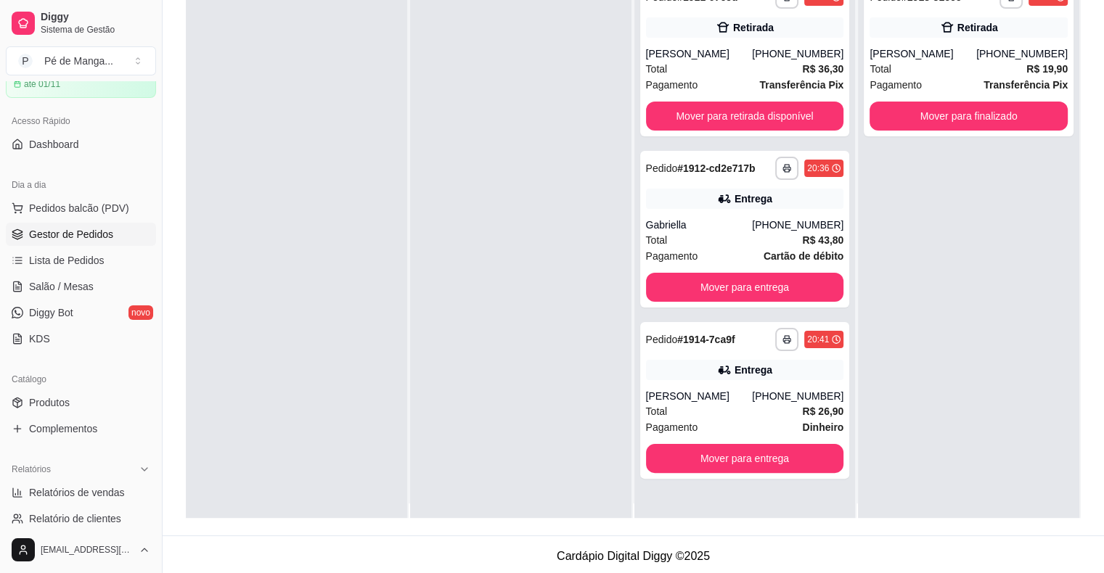
scroll to position [0, 0]
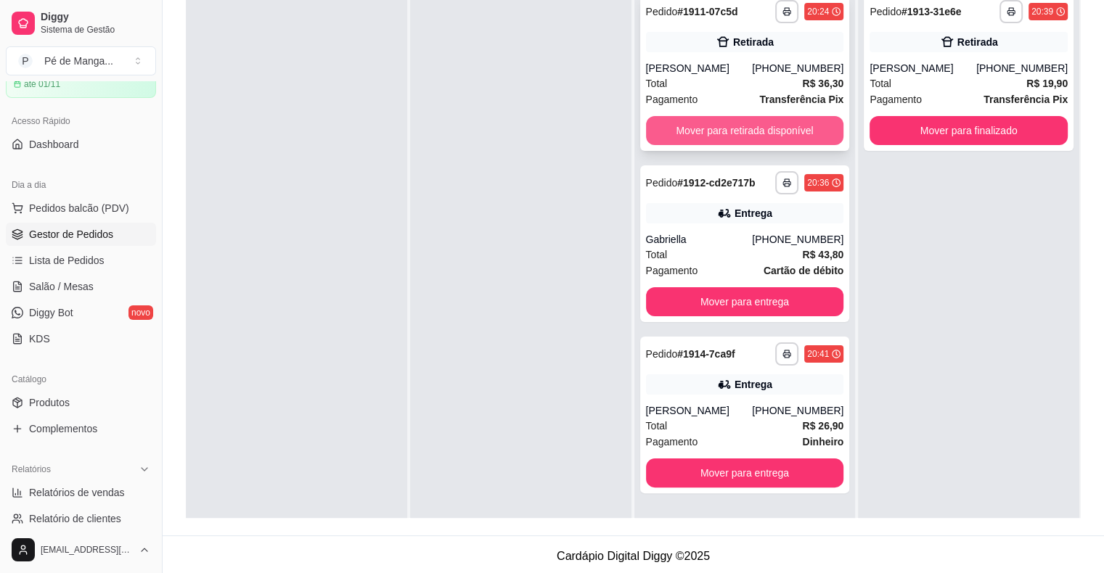
click at [697, 126] on button "Mover para retirada disponível" at bounding box center [745, 130] width 198 height 29
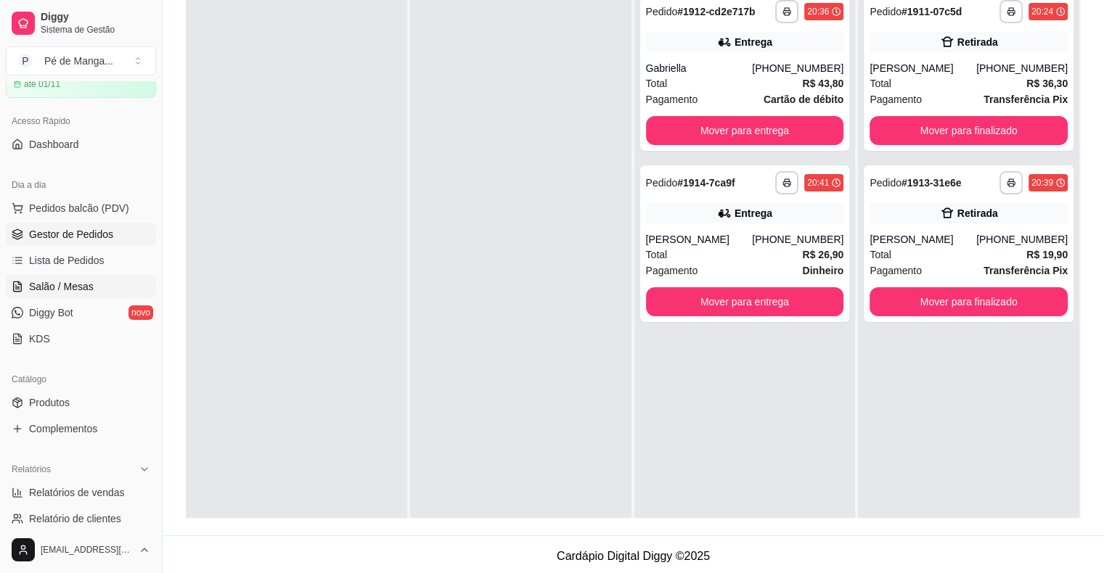
click at [101, 283] on link "Salão / Mesas" at bounding box center [81, 286] width 150 height 23
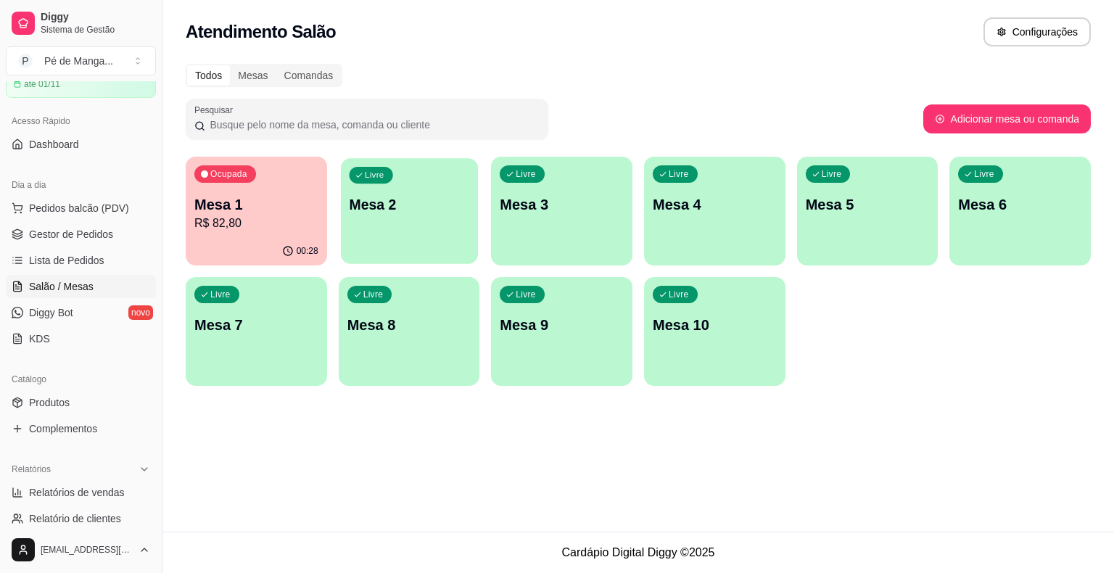
click at [419, 214] on div "Livre Mesa 2" at bounding box center [409, 202] width 137 height 89
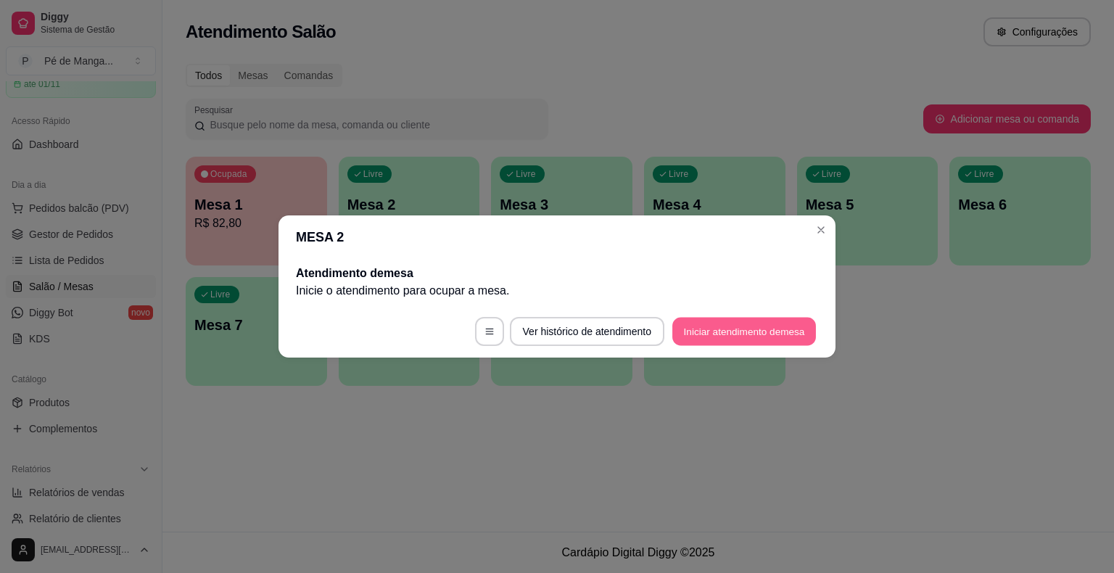
click at [749, 326] on button "Iniciar atendimento de mesa" at bounding box center [745, 332] width 144 height 28
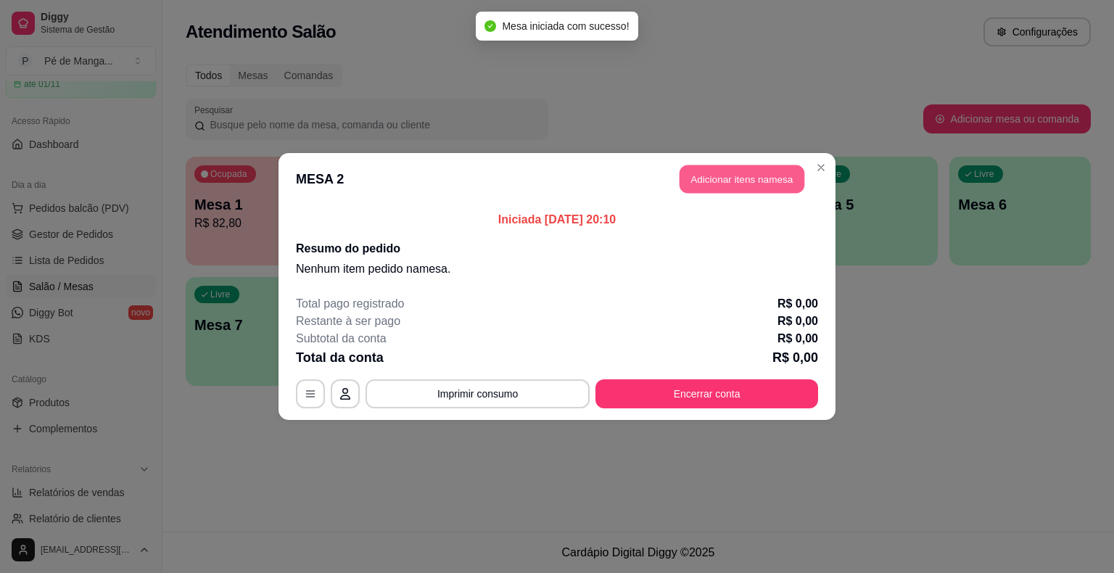
click at [758, 170] on button "Adicionar itens na mesa" at bounding box center [742, 179] width 125 height 28
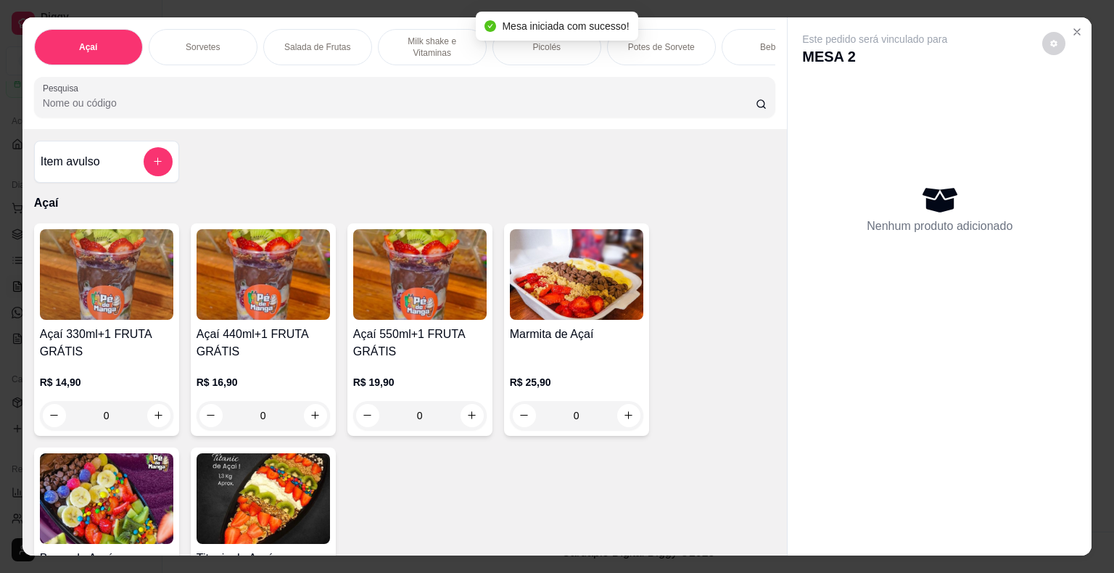
click at [215, 41] on div "Sorvetes" at bounding box center [203, 47] width 109 height 36
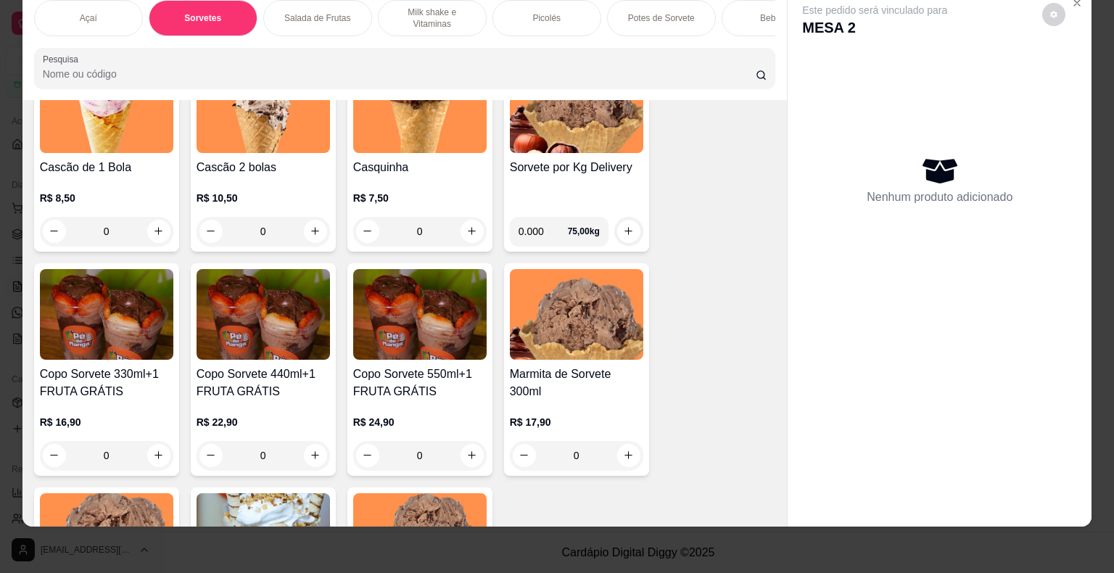
scroll to position [888, 0]
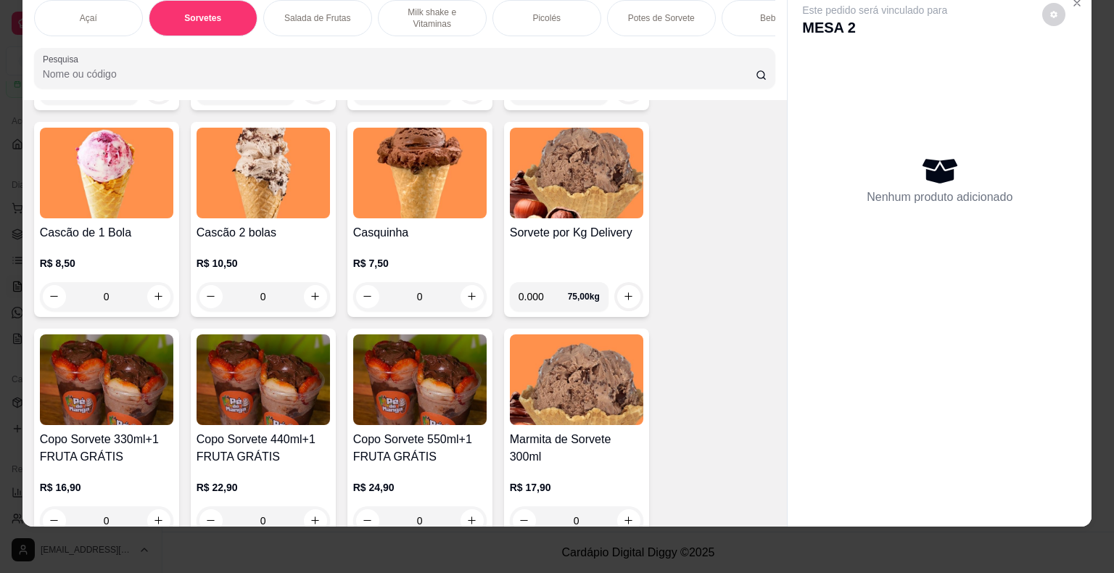
click at [311, 292] on div "0" at bounding box center [263, 296] width 133 height 29
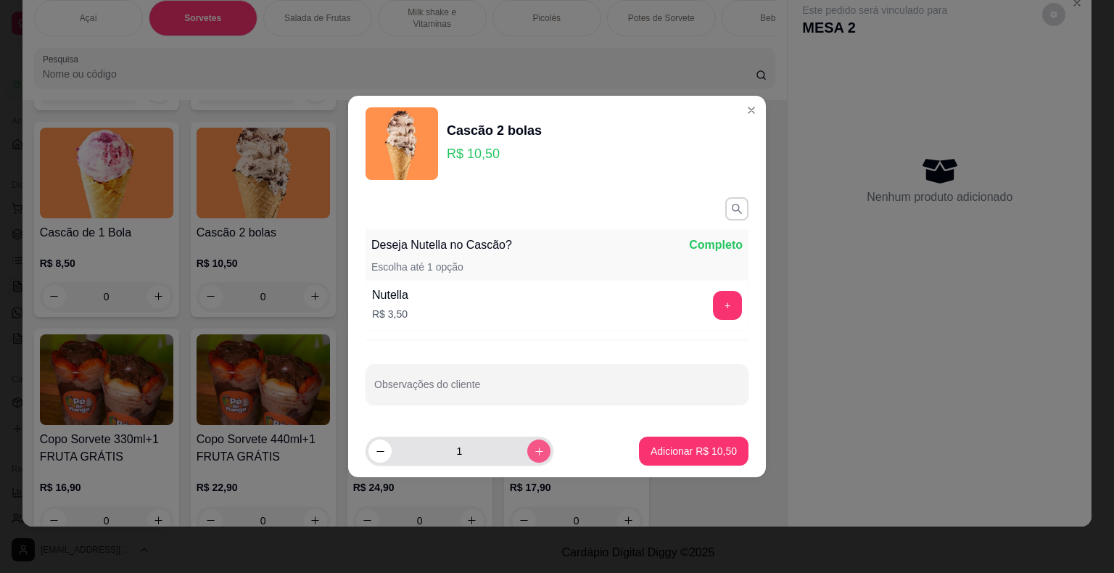
click at [534, 446] on icon "increase-product-quantity" at bounding box center [539, 451] width 11 height 11
type input "2"
click at [670, 454] on p "Adicionar R$ 21,00" at bounding box center [694, 451] width 84 height 14
type input "2"
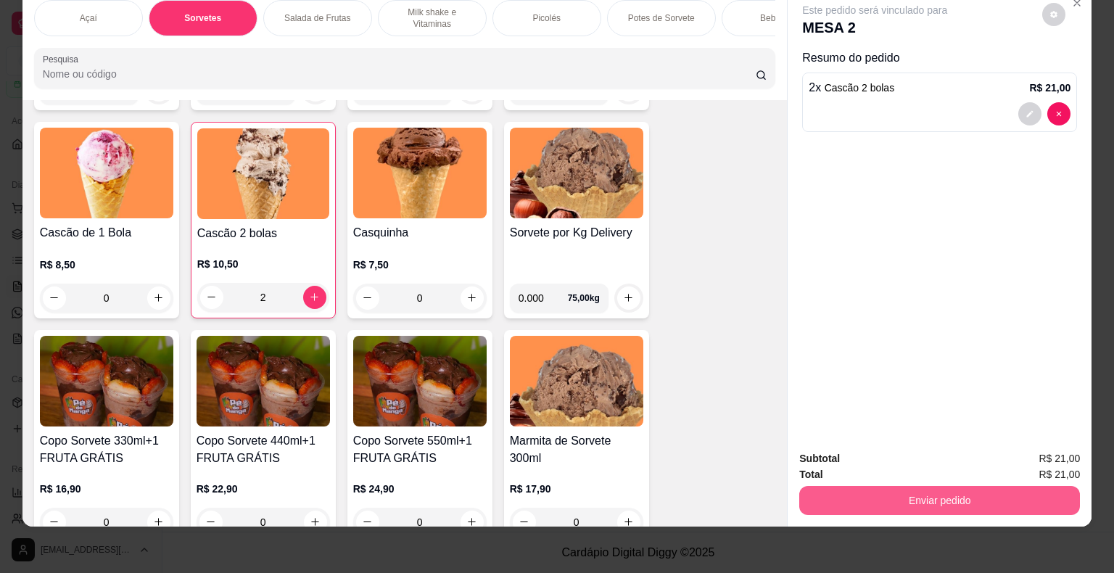
click at [921, 489] on button "Enviar pedido" at bounding box center [940, 500] width 281 height 29
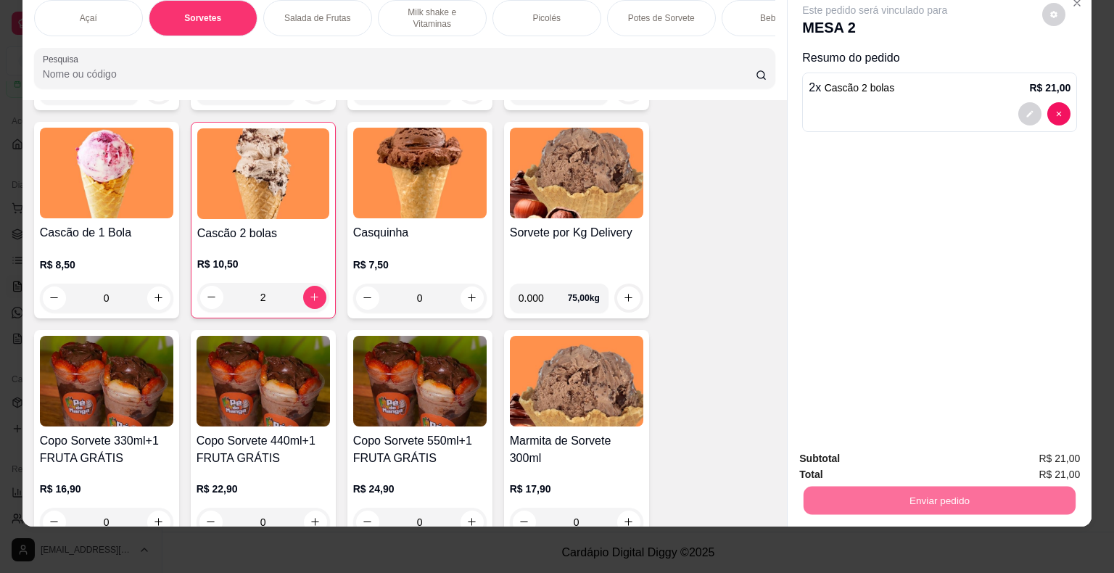
click at [1030, 451] on button "Enviar pedido" at bounding box center [1043, 454] width 82 height 28
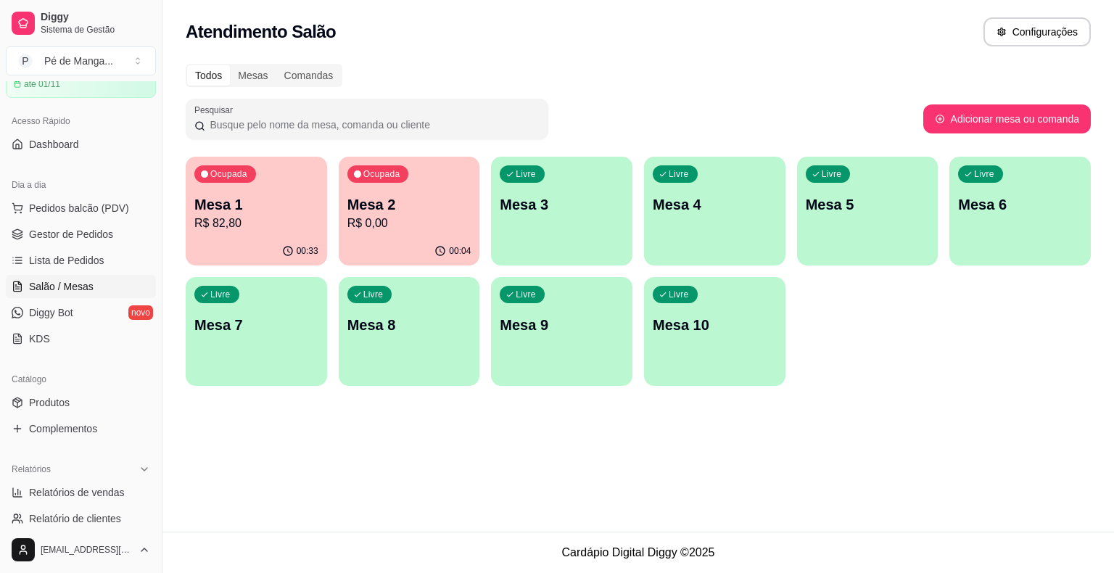
click at [443, 218] on p "R$ 0,00" at bounding box center [410, 223] width 124 height 17
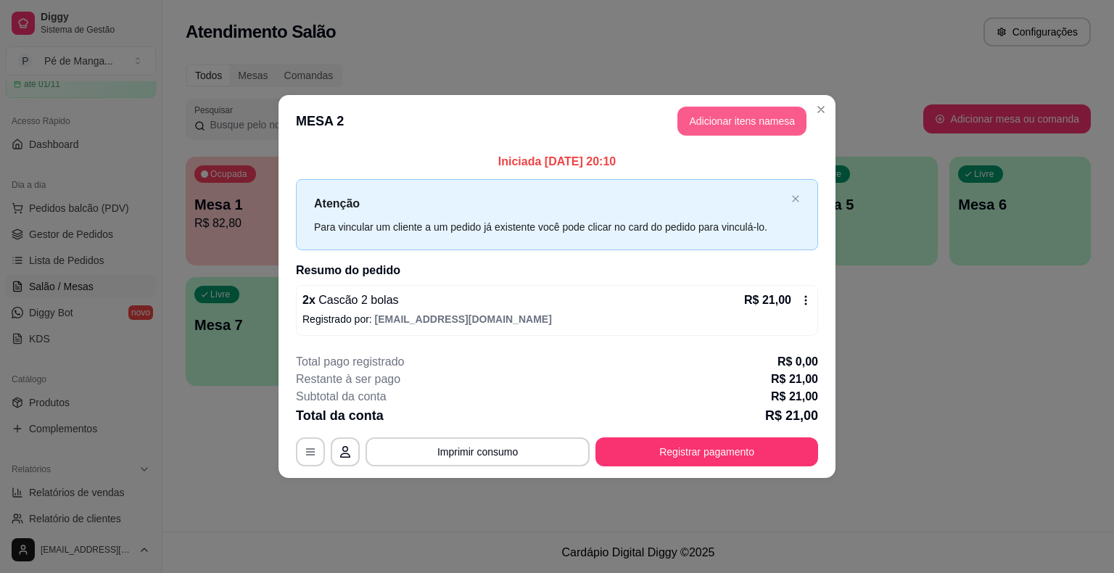
click at [739, 129] on button "Adicionar itens na mesa" at bounding box center [742, 121] width 129 height 29
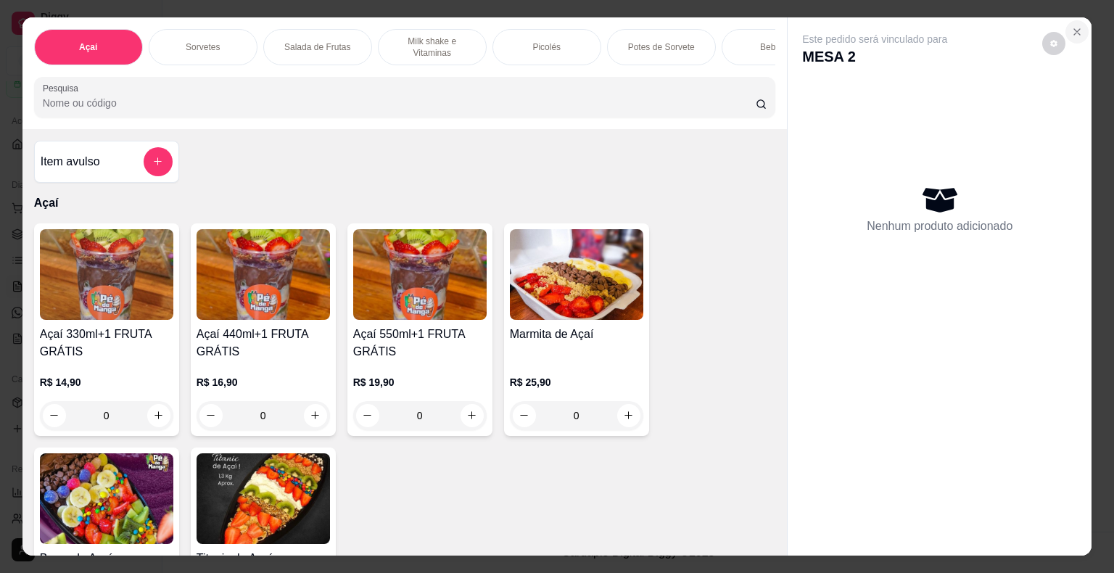
click at [1076, 26] on icon "Close" at bounding box center [1078, 32] width 12 height 12
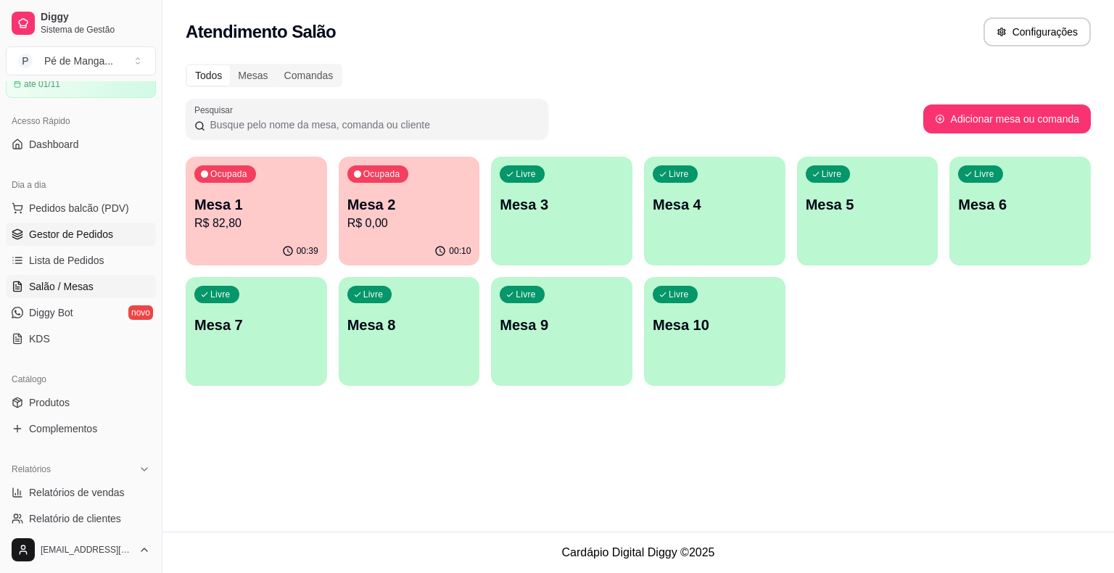
click at [91, 233] on span "Gestor de Pedidos" at bounding box center [71, 234] width 84 height 15
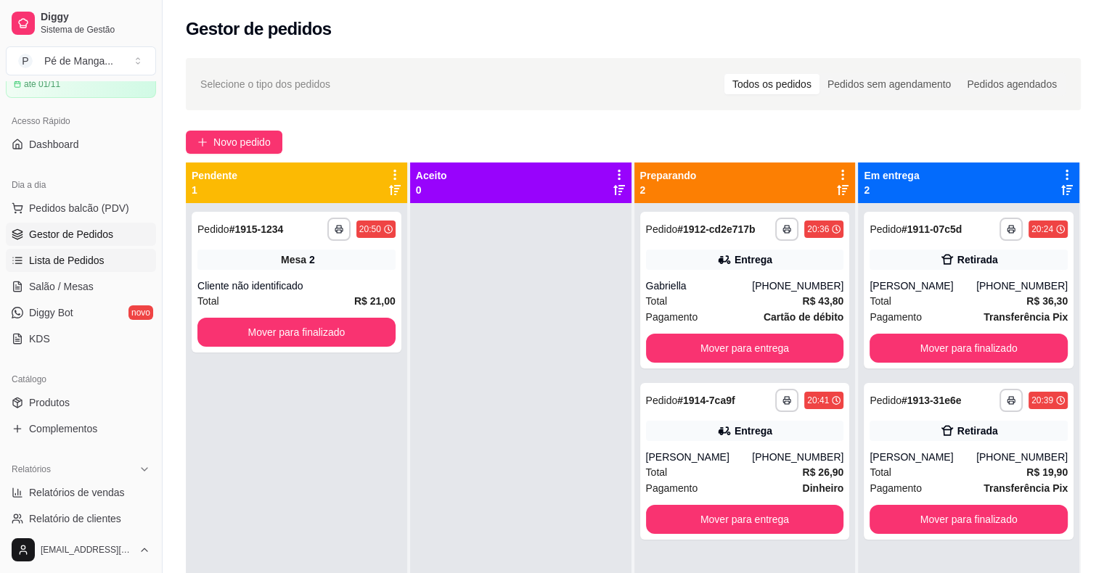
click at [91, 257] on span "Lista de Pedidos" at bounding box center [66, 260] width 75 height 15
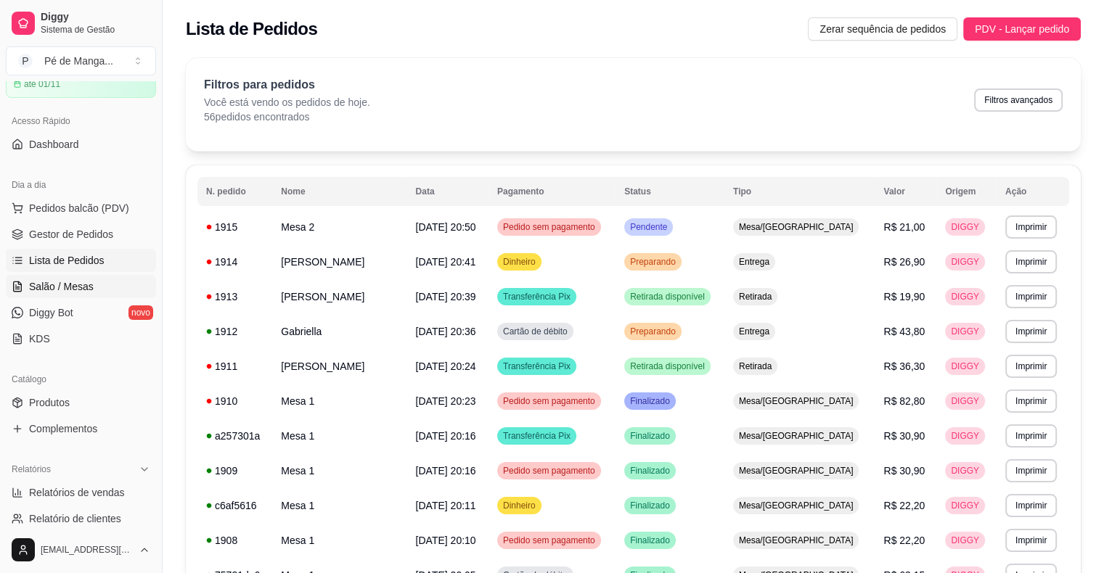
click at [52, 292] on link "Salão / Mesas" at bounding box center [81, 286] width 150 height 23
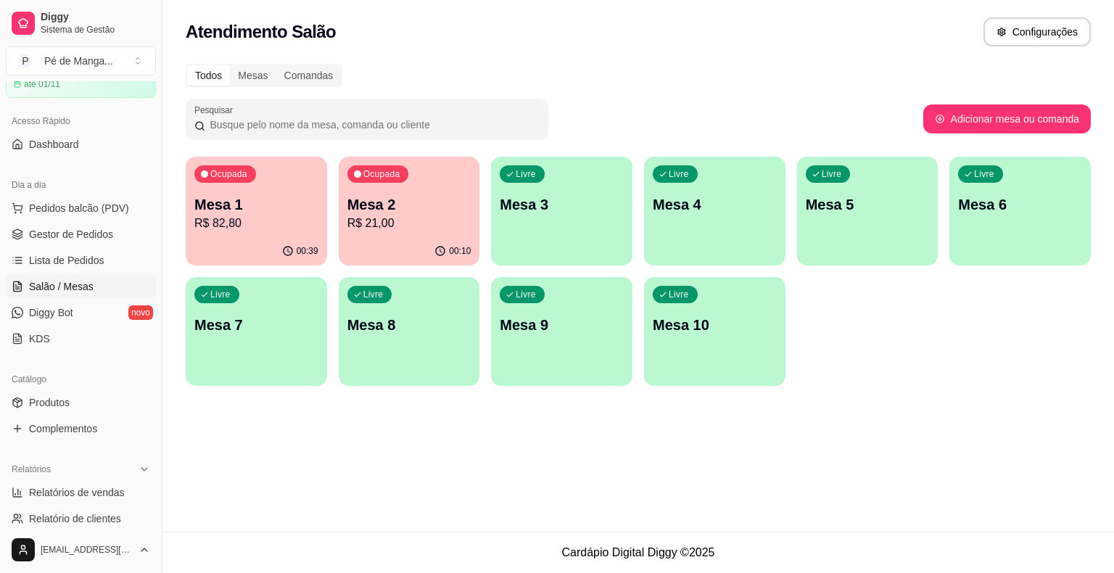
click at [408, 198] on p "Mesa 2" at bounding box center [410, 204] width 124 height 20
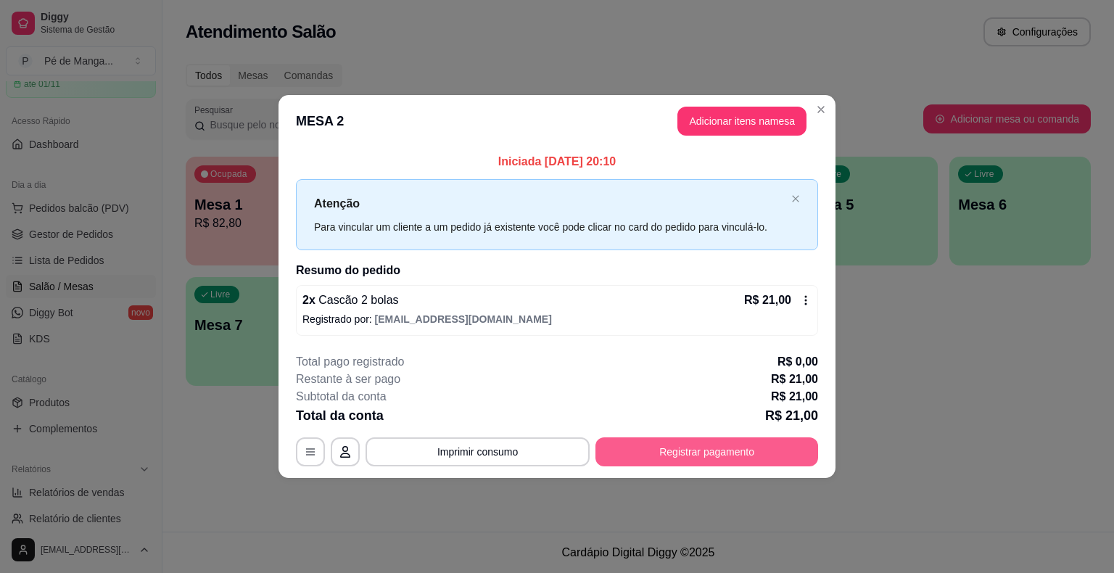
click at [728, 447] on button "Registrar pagamento" at bounding box center [707, 451] width 223 height 29
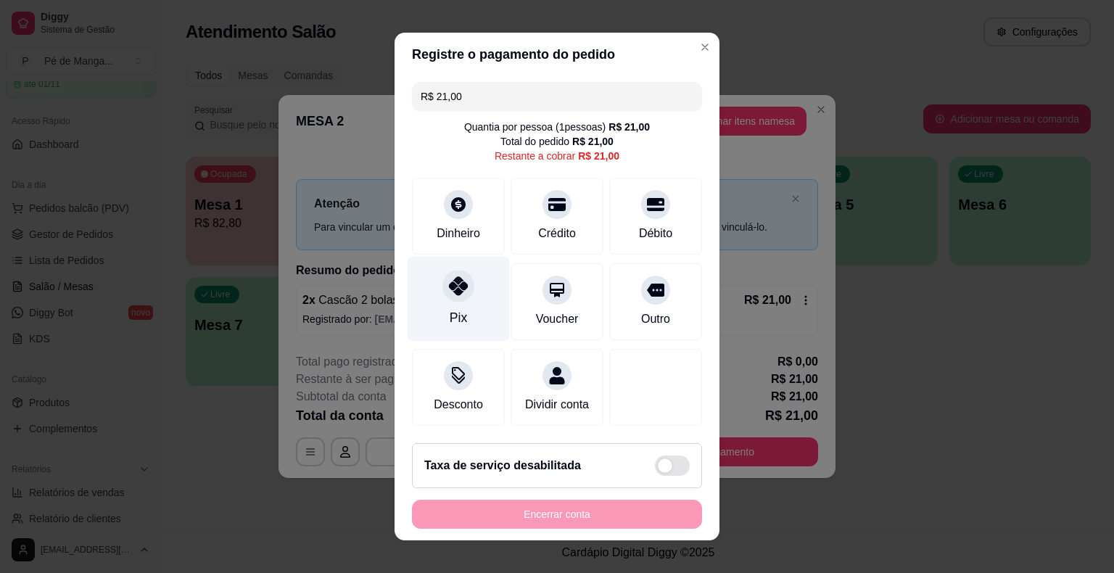
click at [455, 295] on icon at bounding box center [458, 285] width 19 height 19
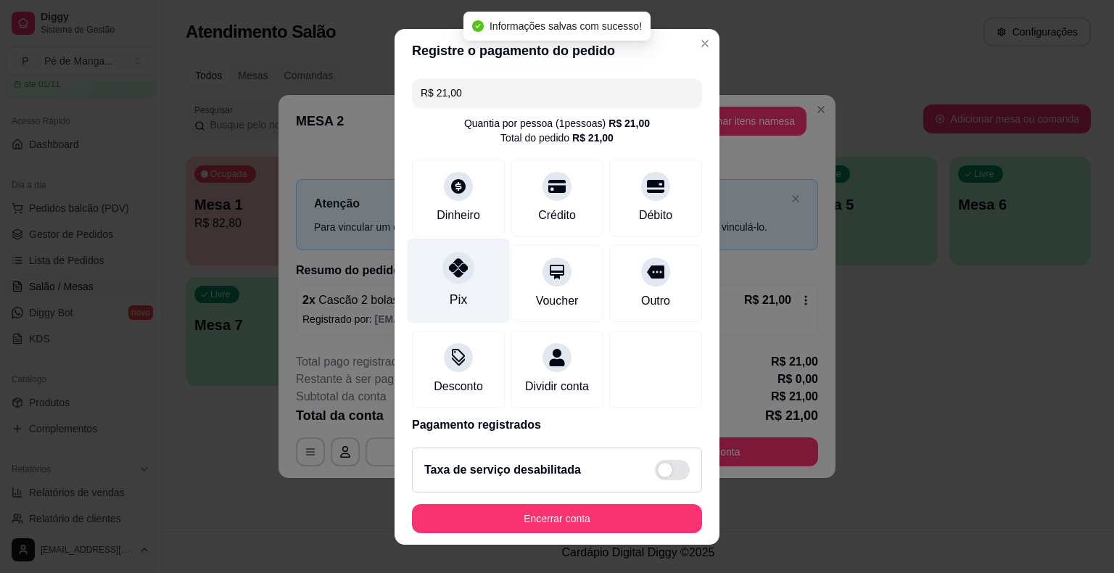
type input "R$ 0,00"
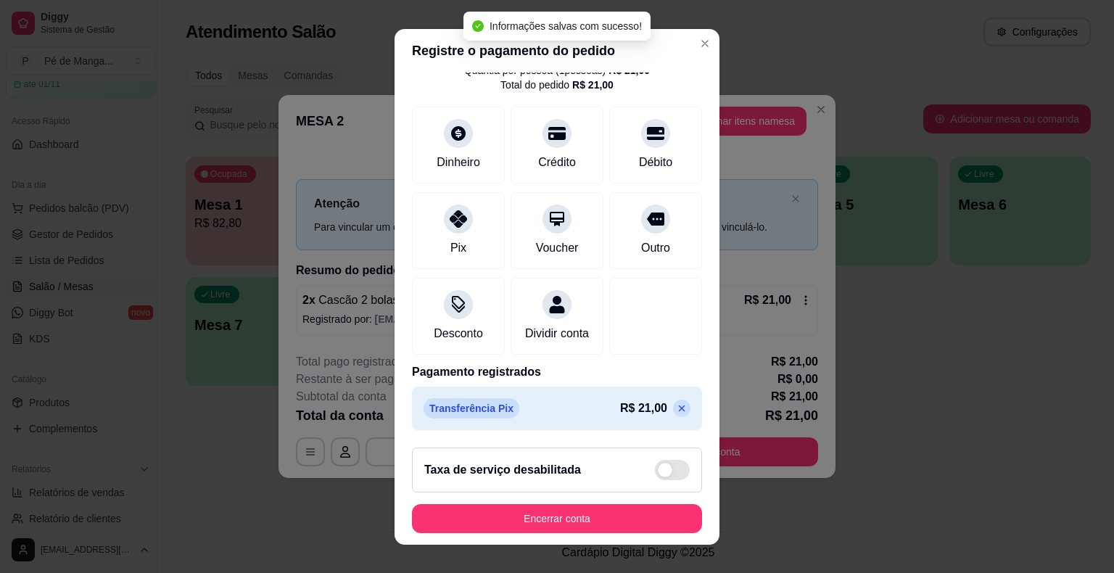
scroll to position [17, 0]
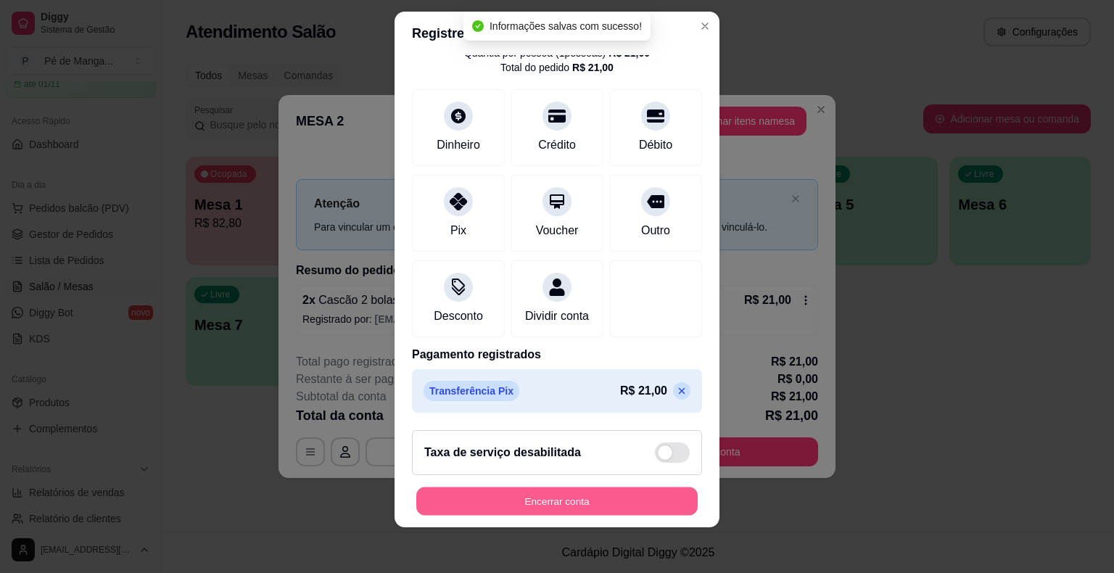
click at [569, 508] on button "Encerrar conta" at bounding box center [557, 501] width 282 height 28
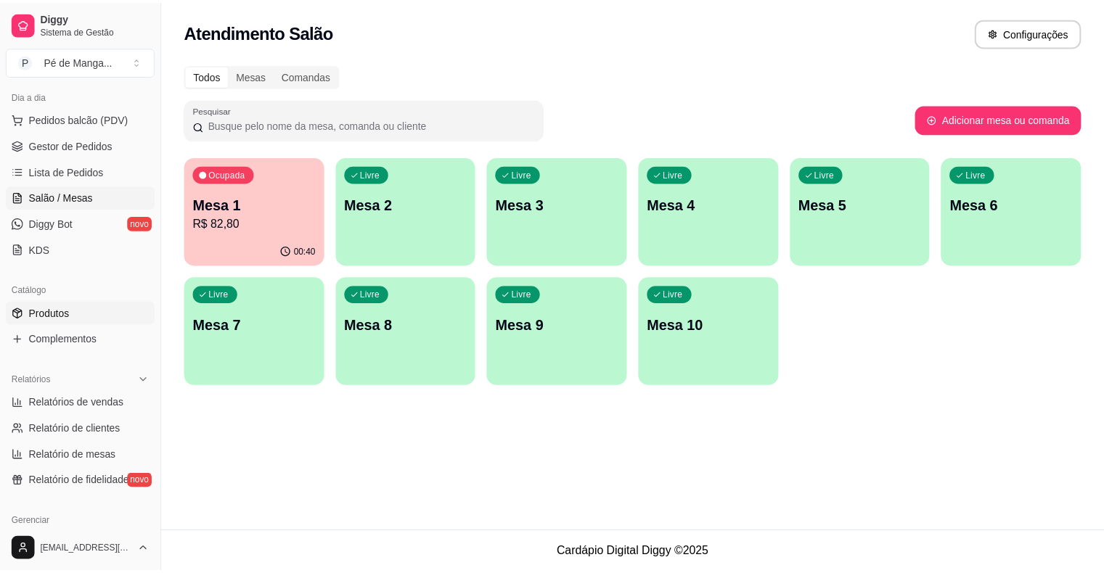
scroll to position [290, 0]
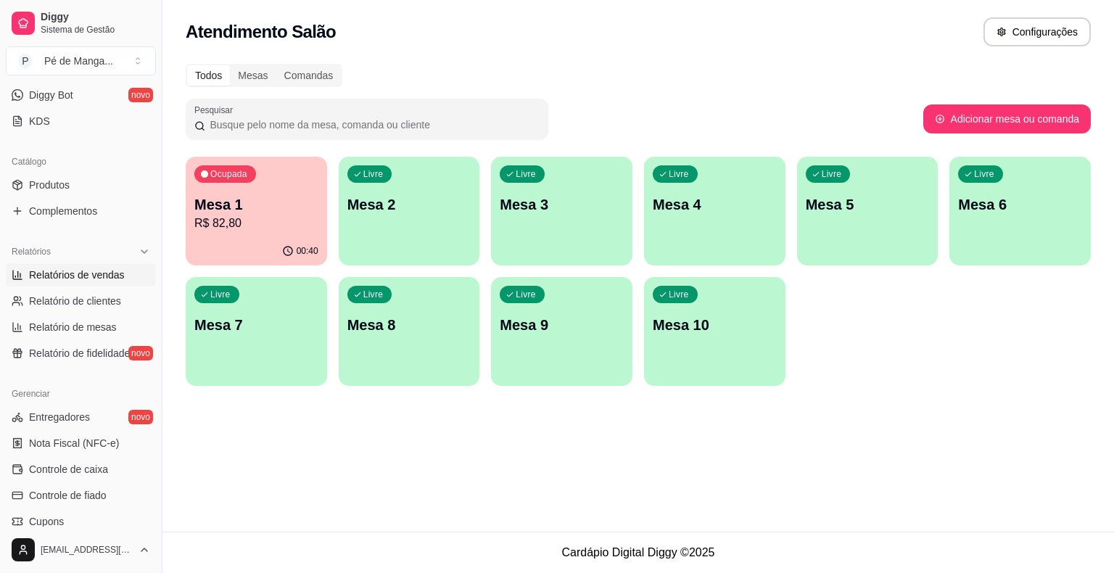
click at [100, 275] on span "Relatórios de vendas" at bounding box center [77, 275] width 96 height 15
select select "ALL"
select select "0"
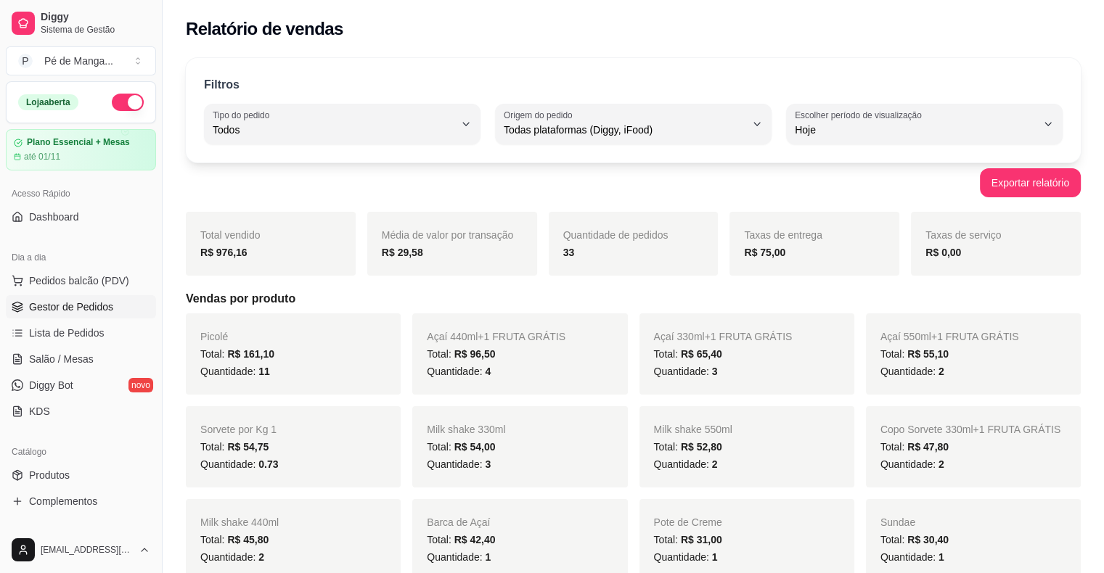
click at [83, 311] on span "Gestor de Pedidos" at bounding box center [71, 307] width 84 height 15
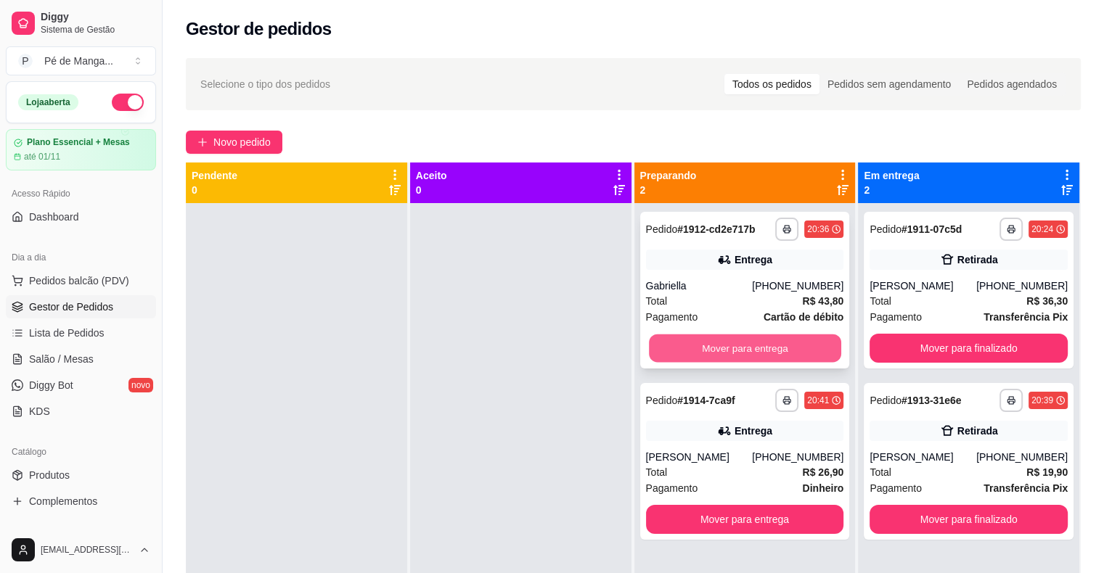
click at [712, 351] on button "Mover para entrega" at bounding box center [745, 348] width 192 height 28
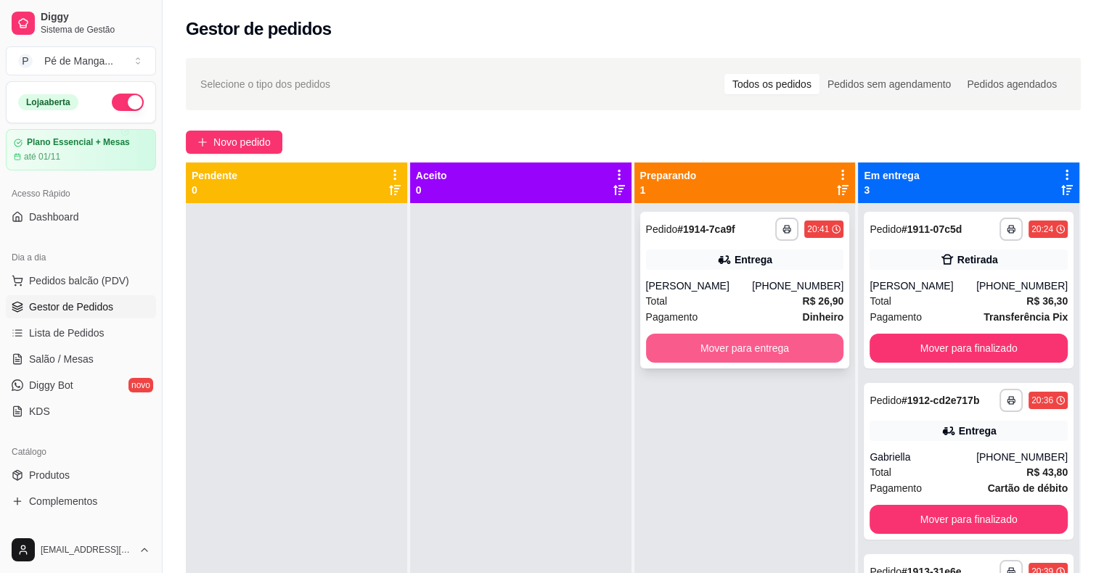
click at [712, 350] on button "Mover para entrega" at bounding box center [745, 348] width 198 height 29
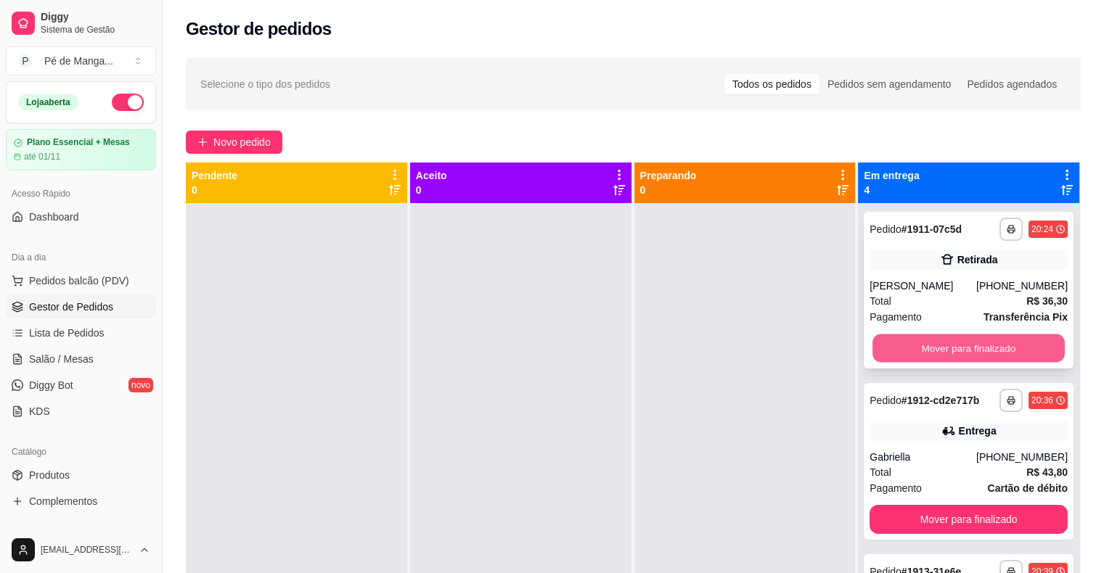
click at [911, 353] on button "Mover para finalizado" at bounding box center [968, 348] width 192 height 28
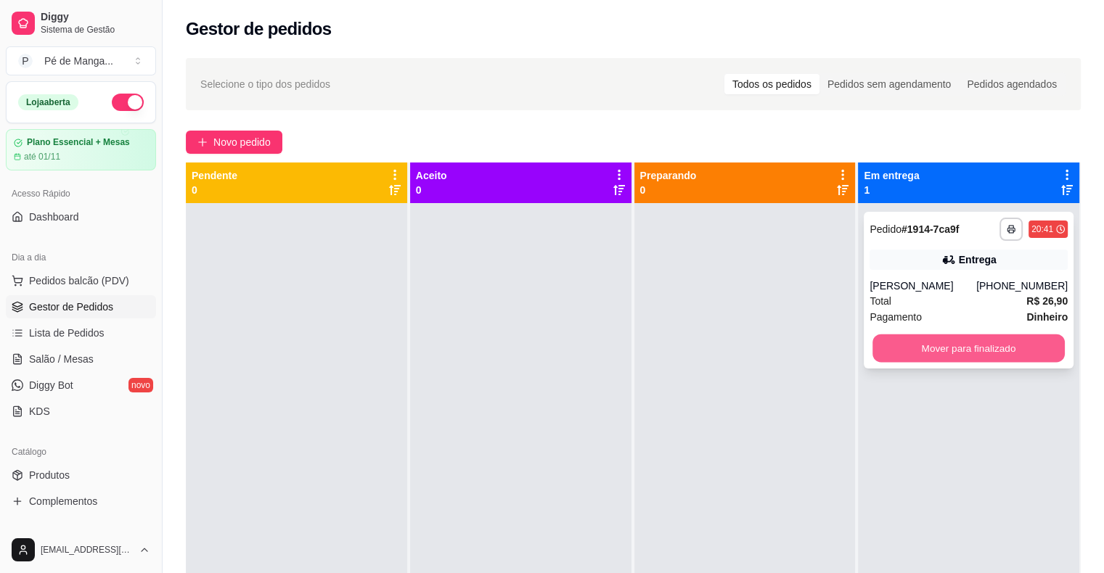
click at [903, 356] on button "Mover para finalizado" at bounding box center [968, 348] width 192 height 28
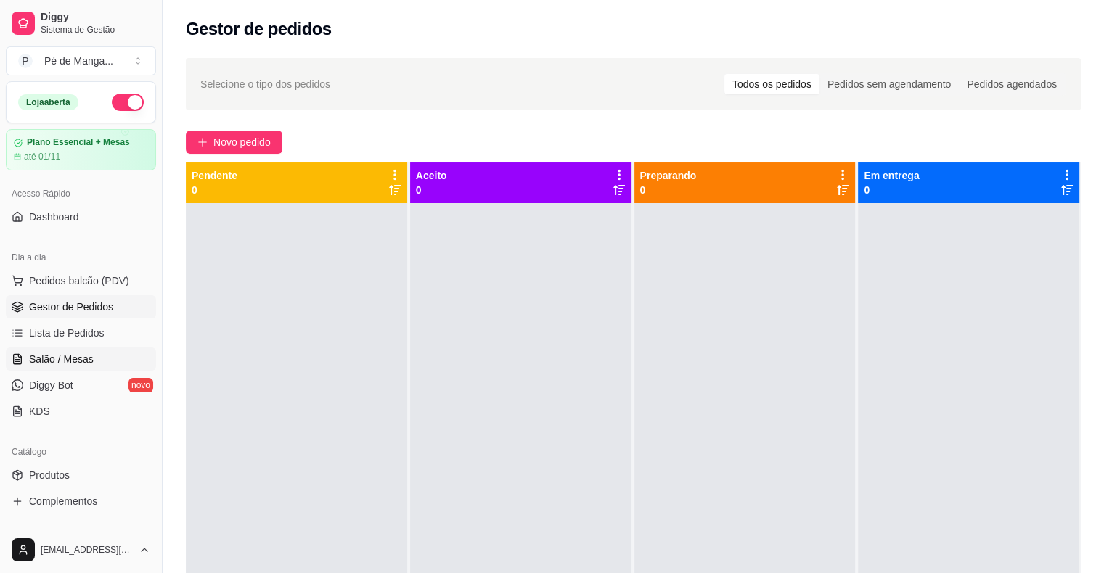
click at [75, 353] on span "Salão / Mesas" at bounding box center [61, 359] width 65 height 15
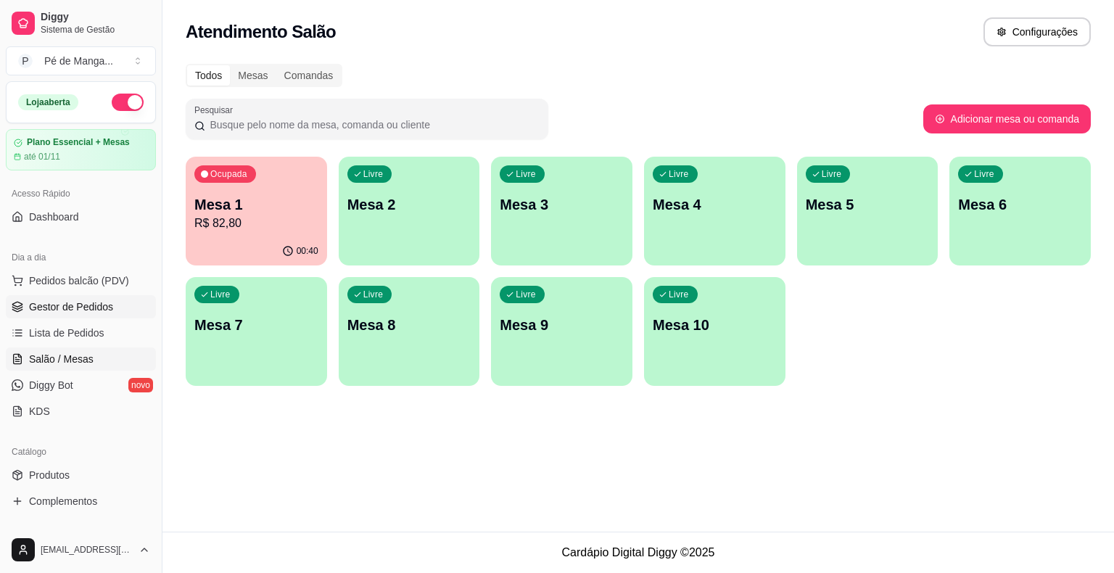
click at [81, 309] on span "Gestor de Pedidos" at bounding box center [71, 307] width 84 height 15
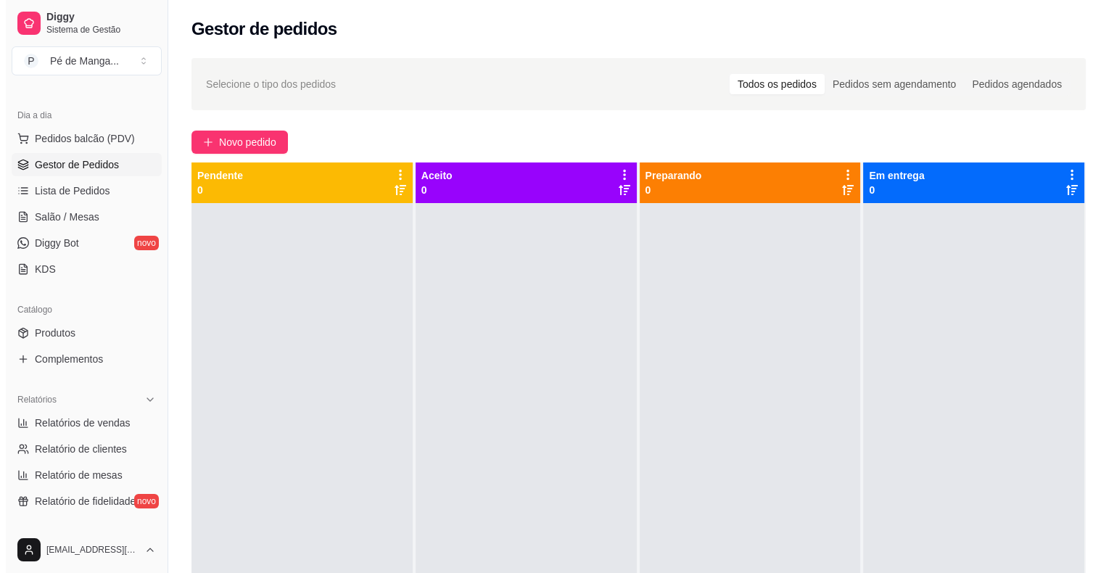
scroll to position [145, 0]
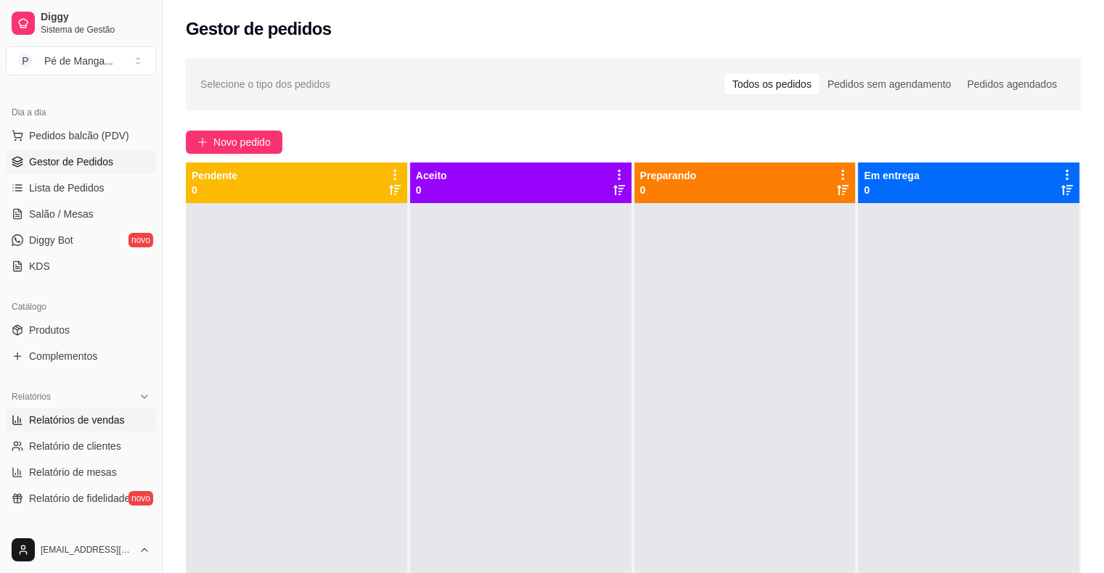
click at [91, 430] on ul "Relatórios de vendas Relatório de clientes Relatório de mesas Relatório de fide…" at bounding box center [81, 459] width 150 height 102
click at [89, 421] on span "Relatórios de vendas" at bounding box center [77, 420] width 96 height 15
select select "ALL"
select select "0"
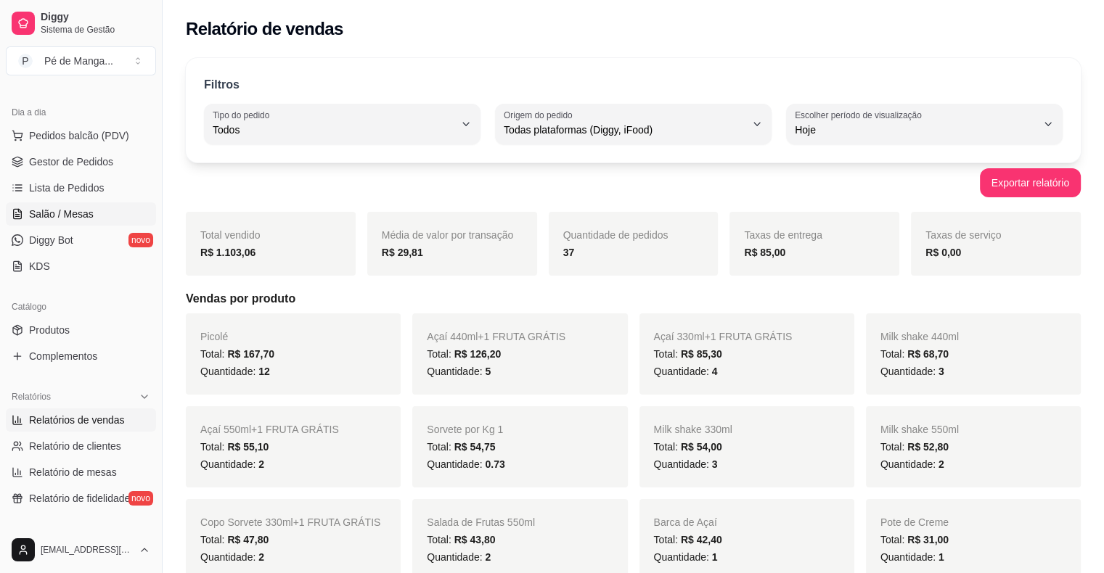
click at [99, 215] on link "Salão / Mesas" at bounding box center [81, 213] width 150 height 23
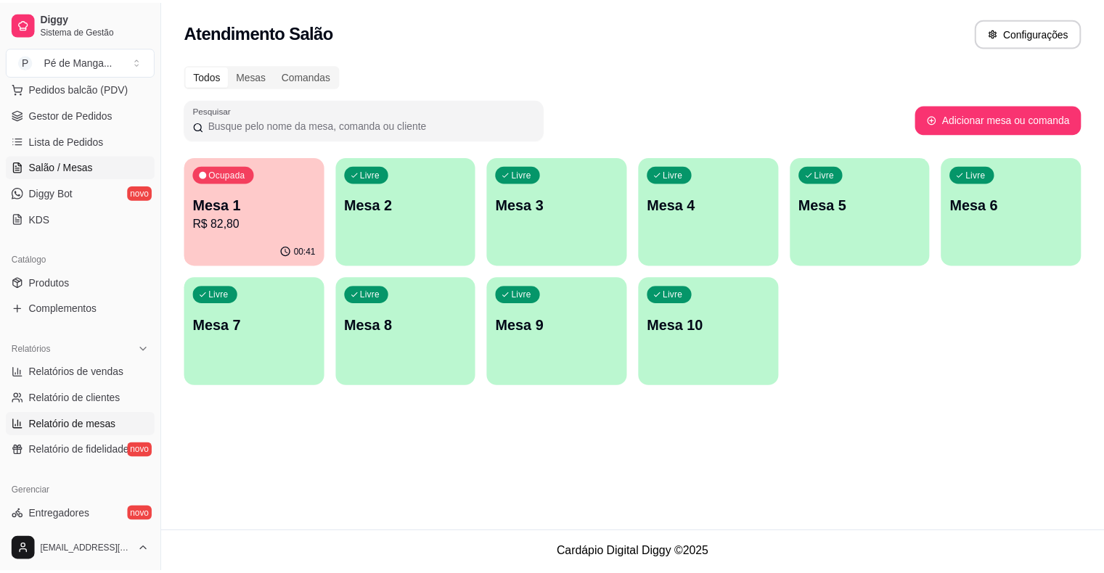
scroll to position [218, 0]
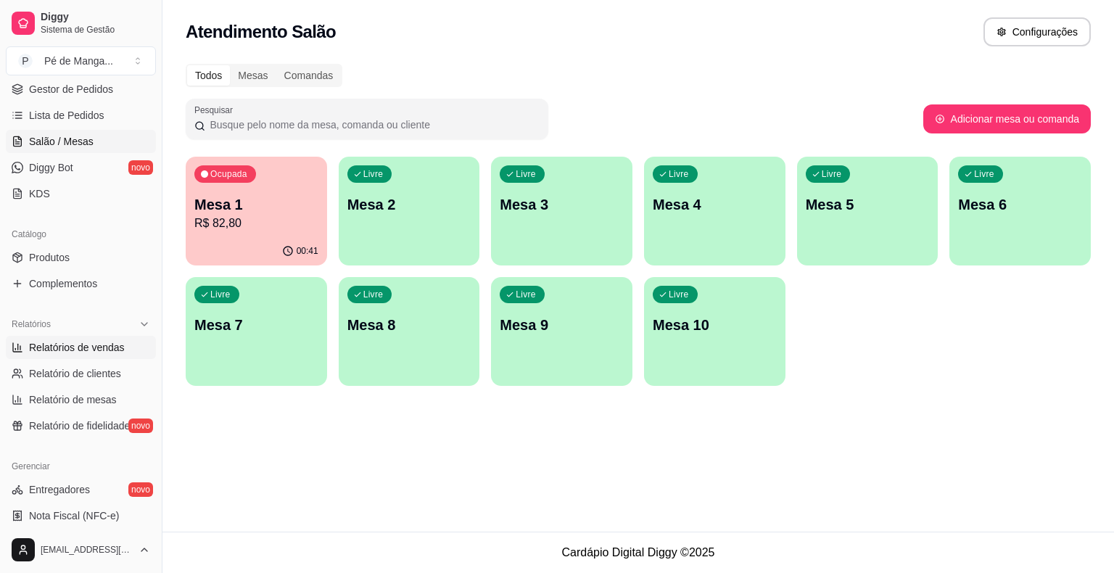
click at [93, 344] on span "Relatórios de vendas" at bounding box center [77, 347] width 96 height 15
select select "ALL"
select select "0"
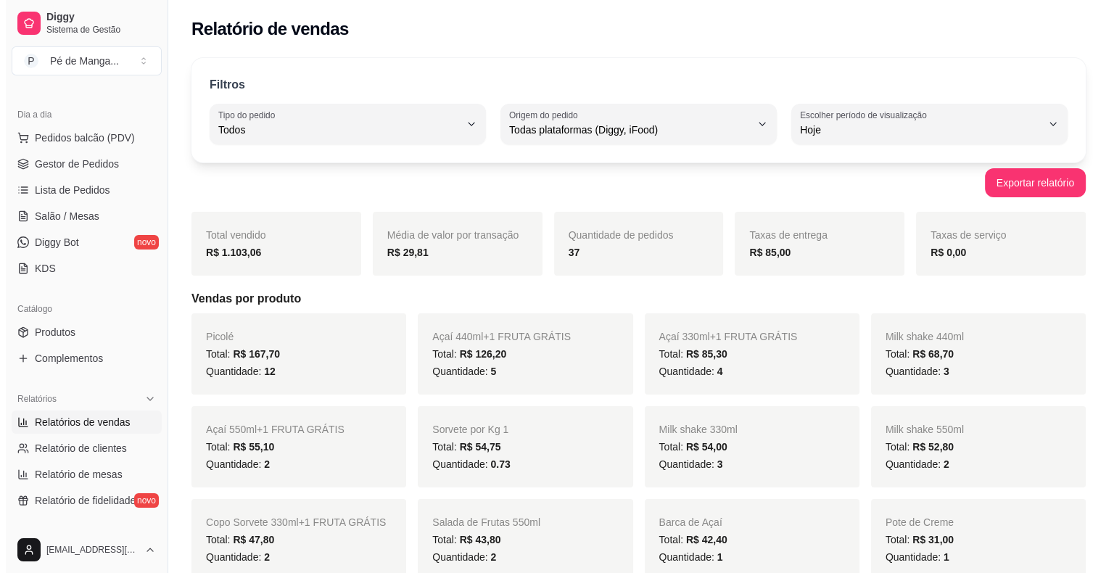
scroll to position [73, 0]
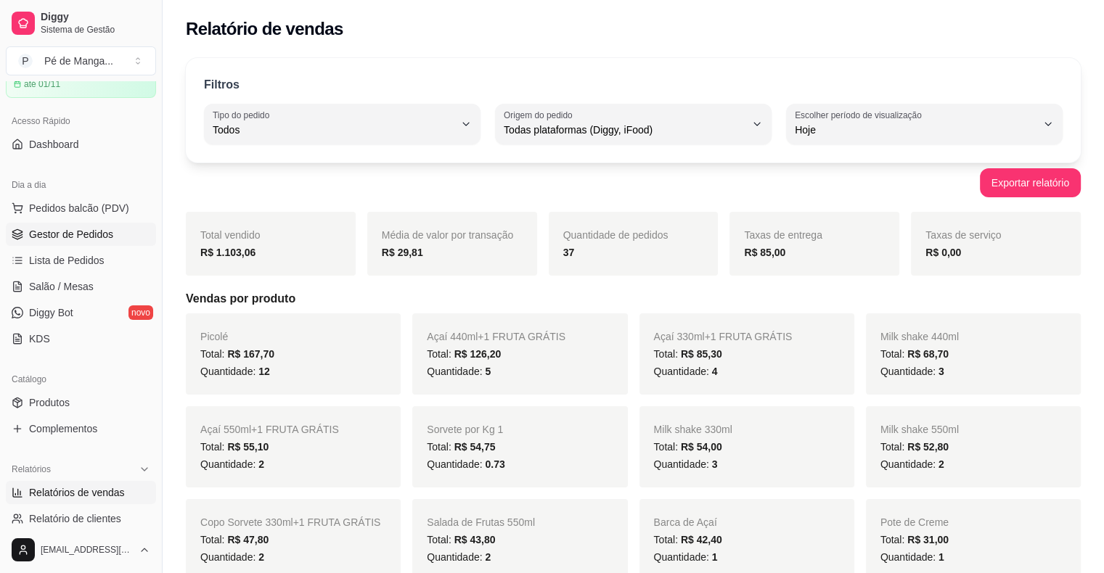
click at [120, 239] on link "Gestor de Pedidos" at bounding box center [81, 234] width 150 height 23
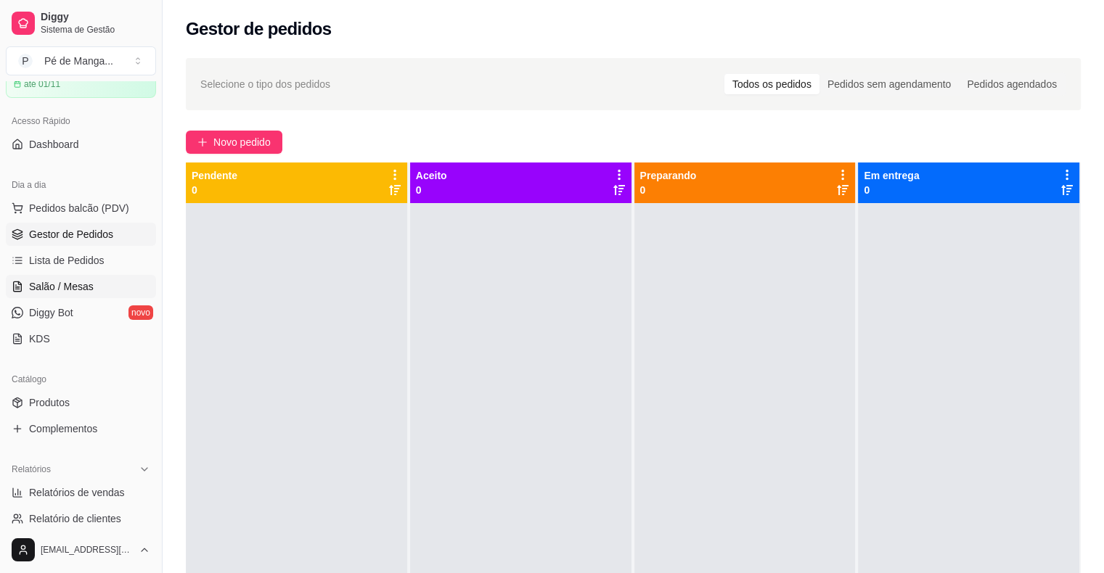
click at [107, 290] on link "Salão / Mesas" at bounding box center [81, 286] width 150 height 23
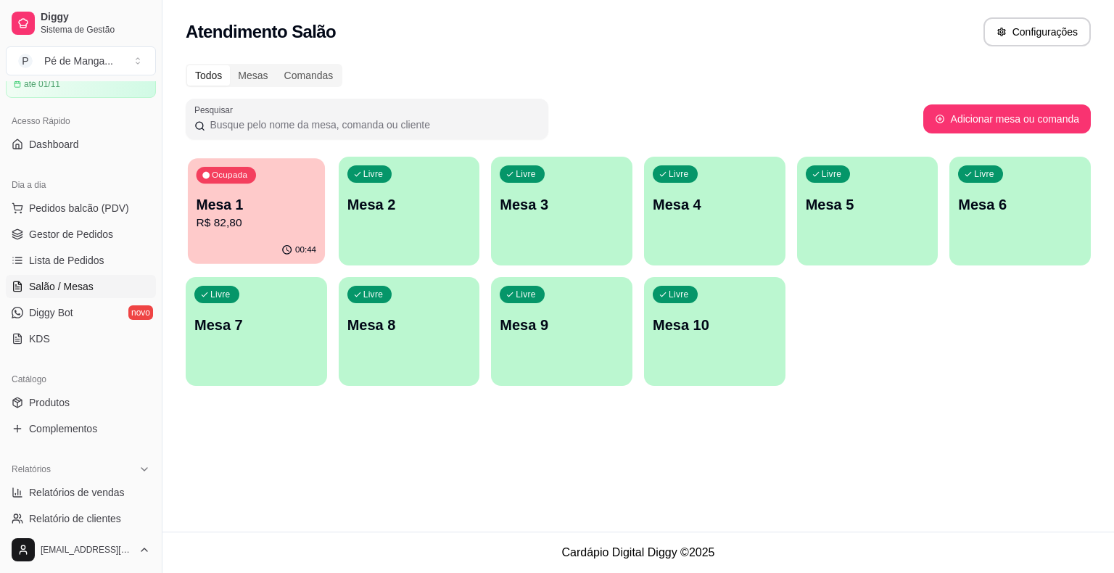
click at [250, 238] on div "00:44" at bounding box center [256, 251] width 137 height 28
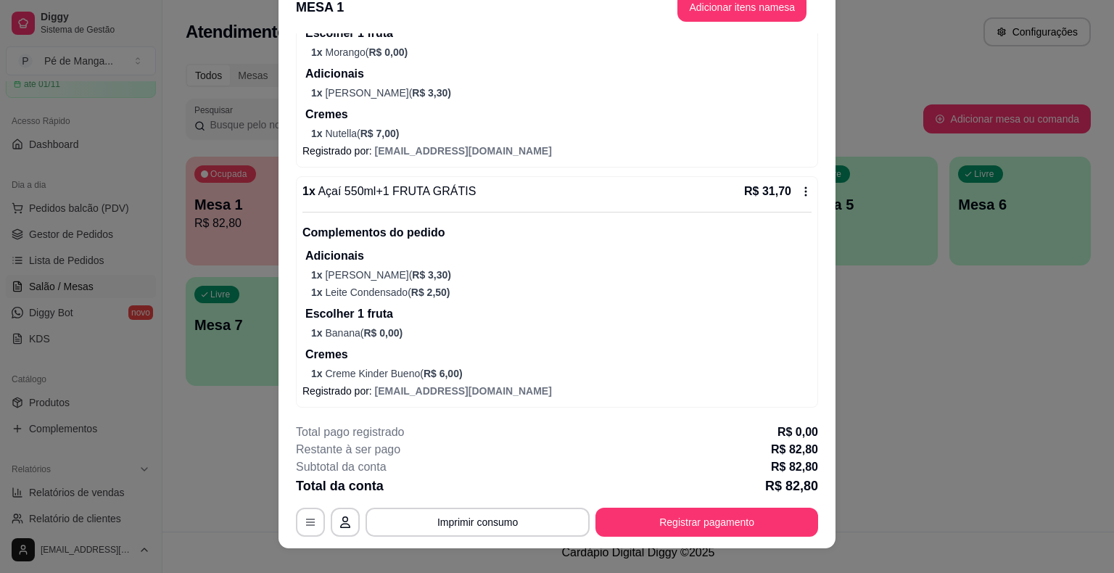
scroll to position [44, 0]
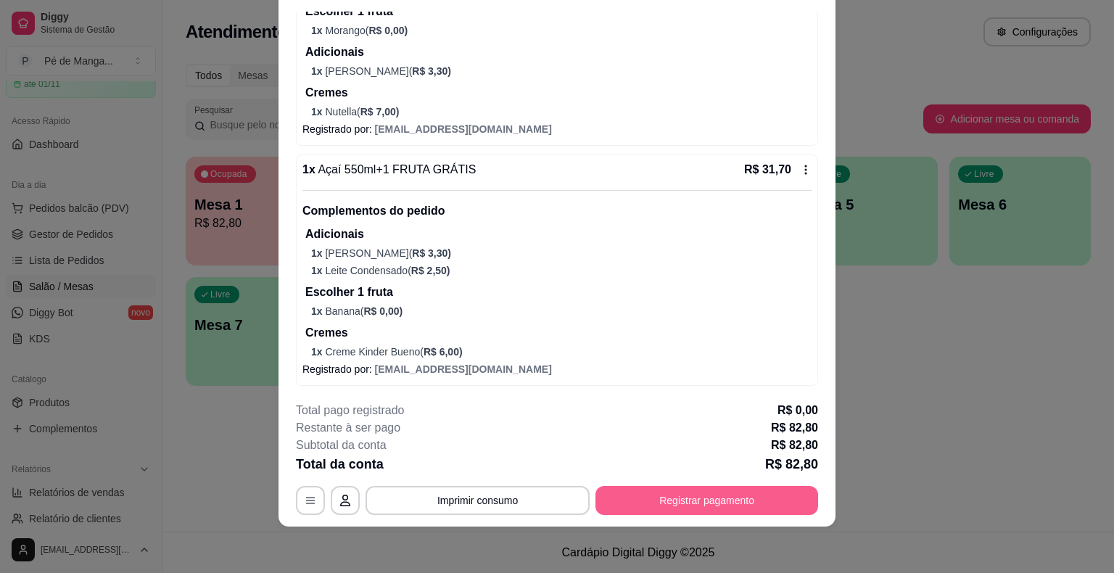
click at [673, 504] on button "Registrar pagamento" at bounding box center [707, 500] width 223 height 29
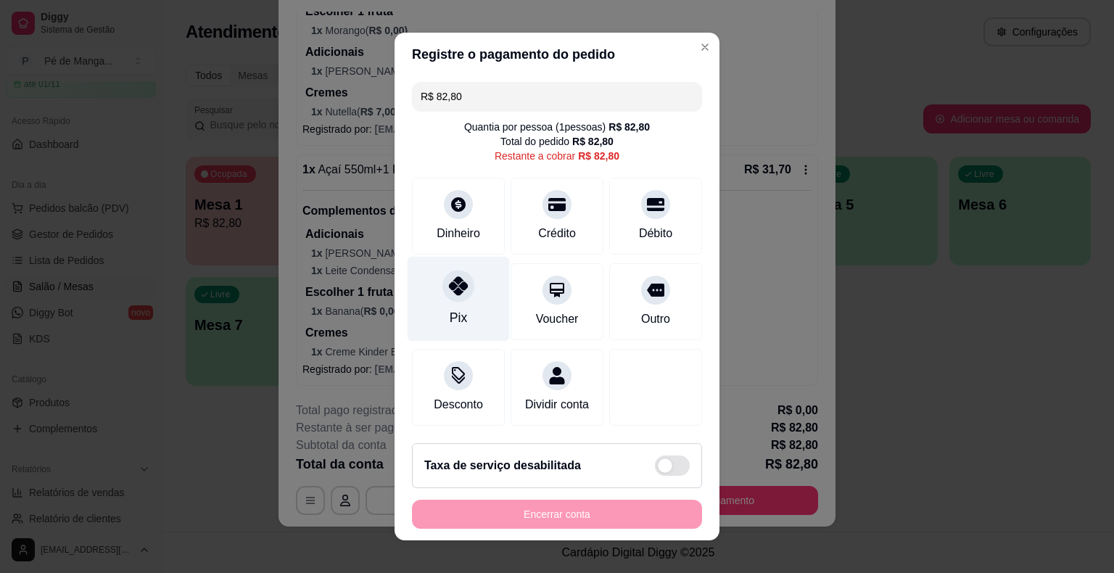
click at [452, 292] on icon at bounding box center [458, 285] width 19 height 19
type input "R$ 0,00"
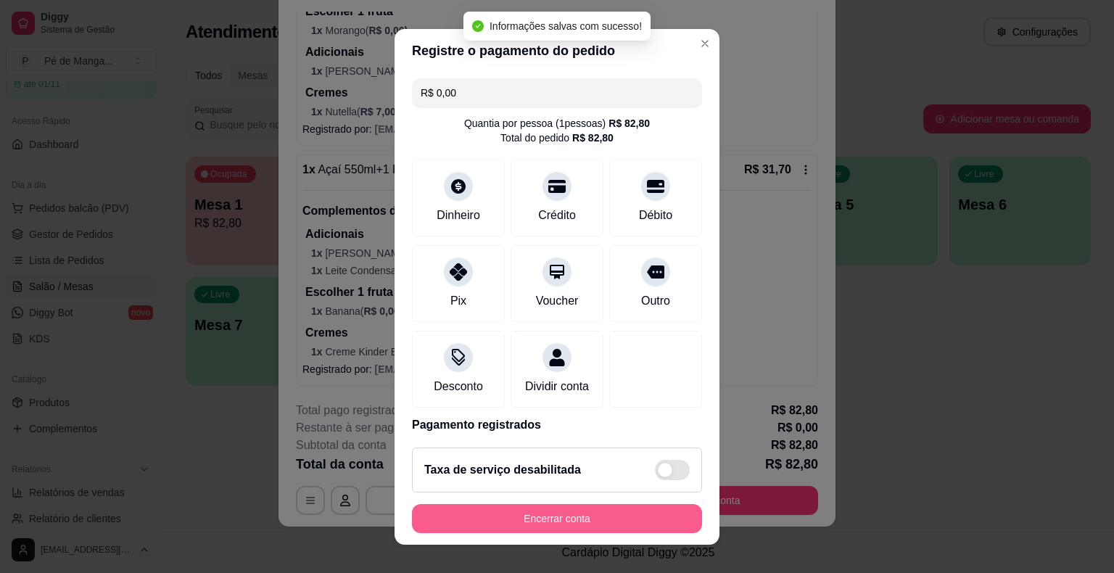
click at [538, 525] on button "Encerrar conta" at bounding box center [557, 518] width 290 height 29
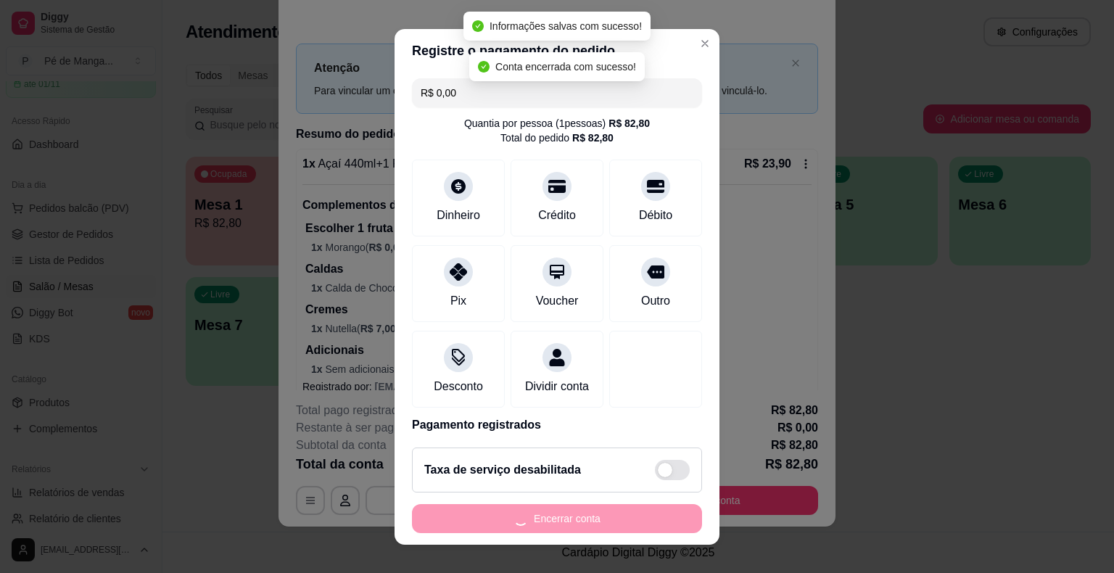
scroll to position [0, 0]
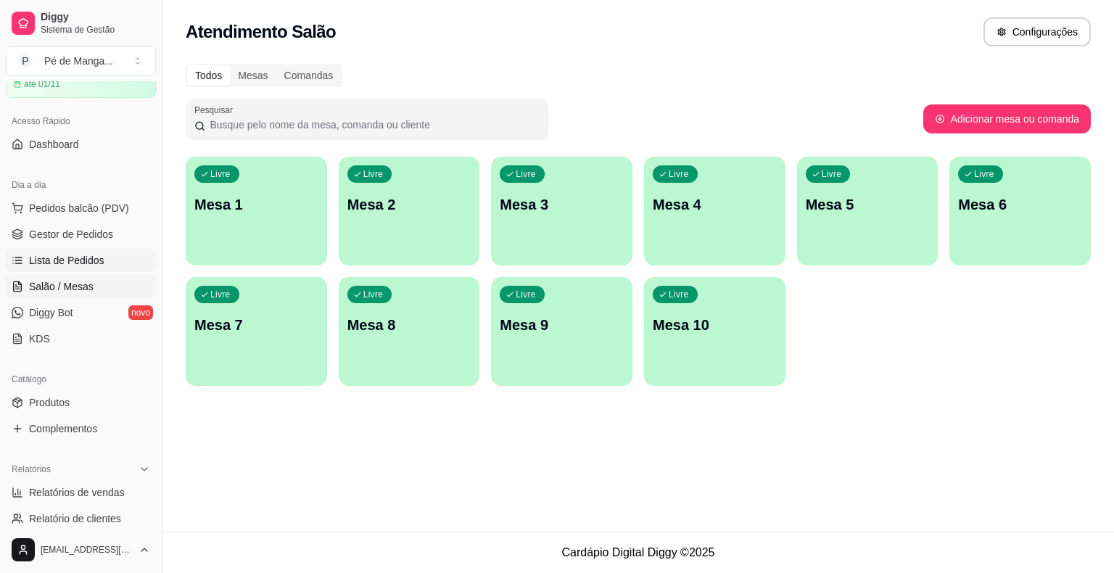
click at [125, 257] on link "Lista de Pedidos" at bounding box center [81, 260] width 150 height 23
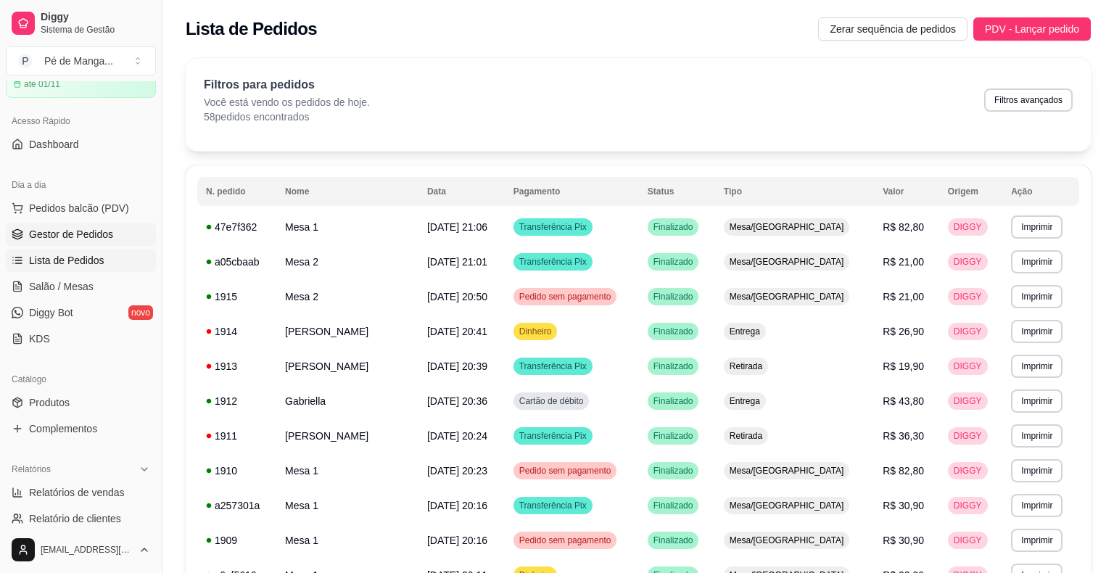
click at [121, 235] on link "Gestor de Pedidos" at bounding box center [81, 234] width 150 height 23
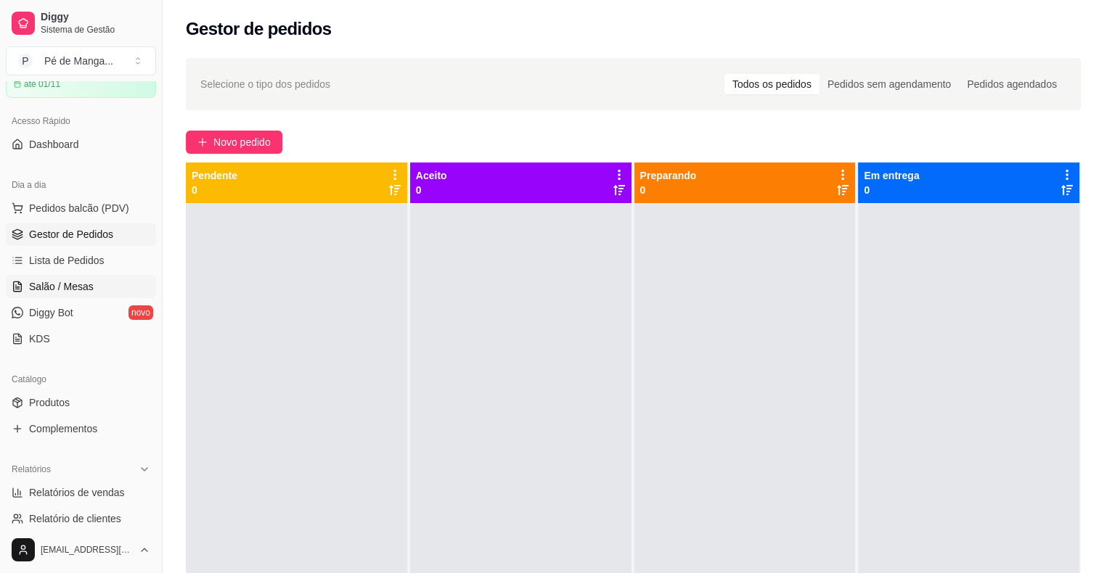
click at [122, 288] on link "Salão / Mesas" at bounding box center [81, 286] width 150 height 23
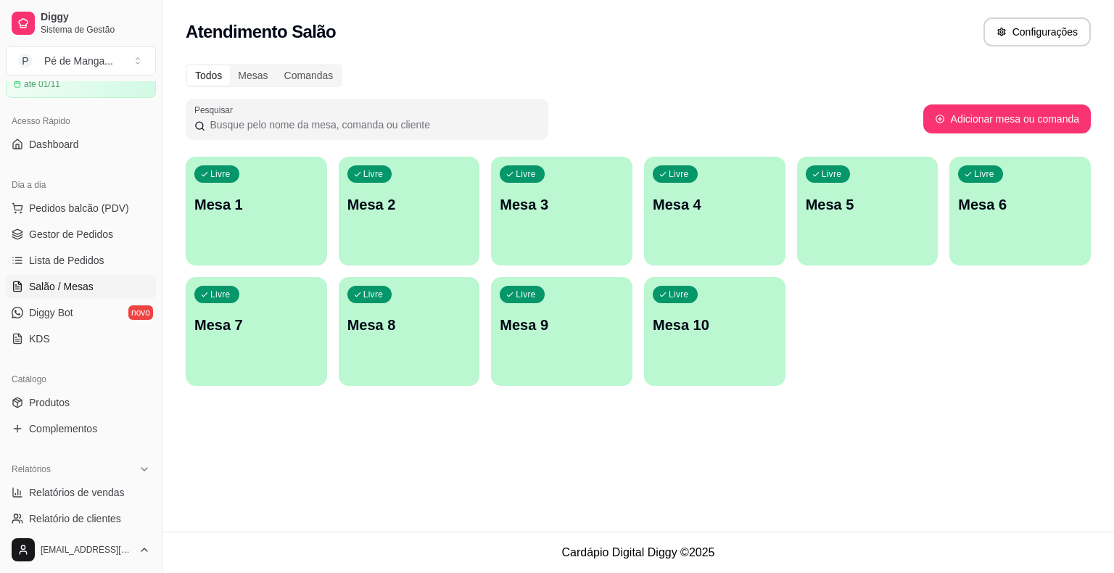
click at [288, 229] on div "Livre Mesa 1" at bounding box center [256, 202] width 141 height 91
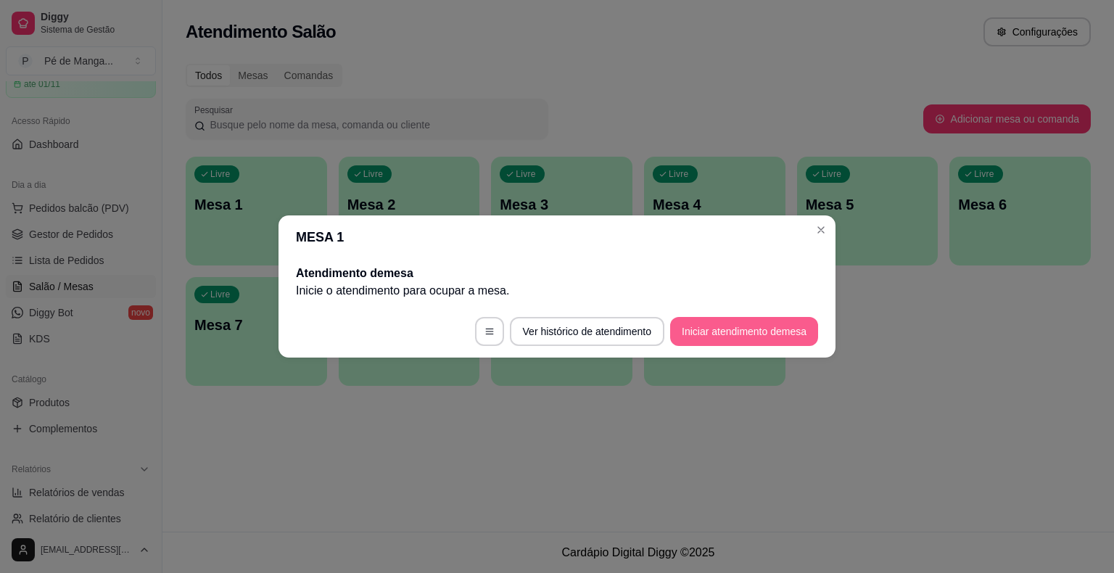
click at [728, 330] on button "Iniciar atendimento de mesa" at bounding box center [744, 331] width 148 height 29
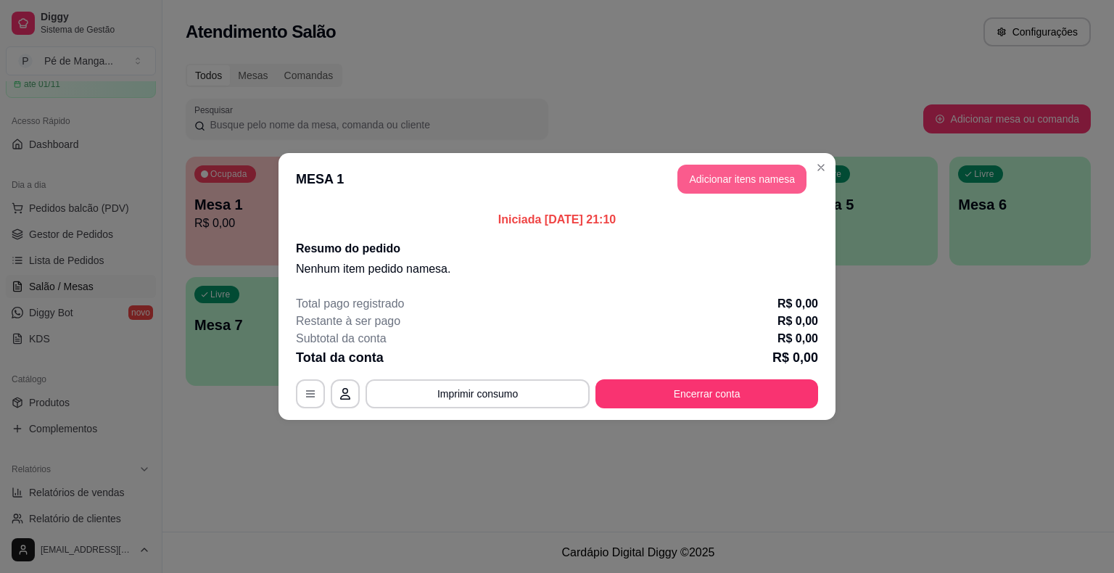
click at [744, 186] on button "Adicionar itens na mesa" at bounding box center [742, 179] width 129 height 29
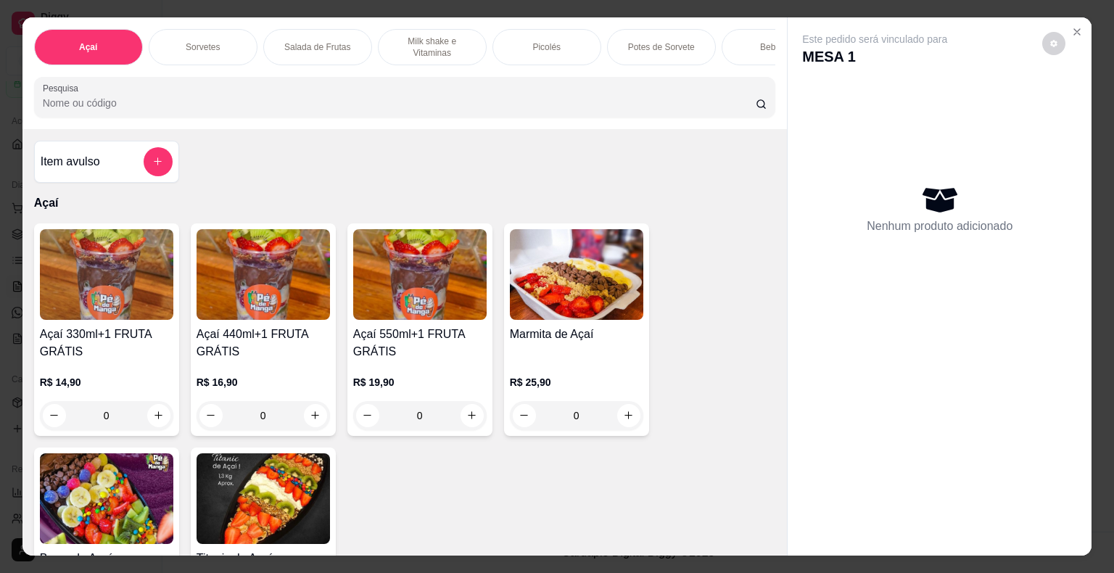
click at [570, 39] on div "Picolés" at bounding box center [547, 47] width 109 height 36
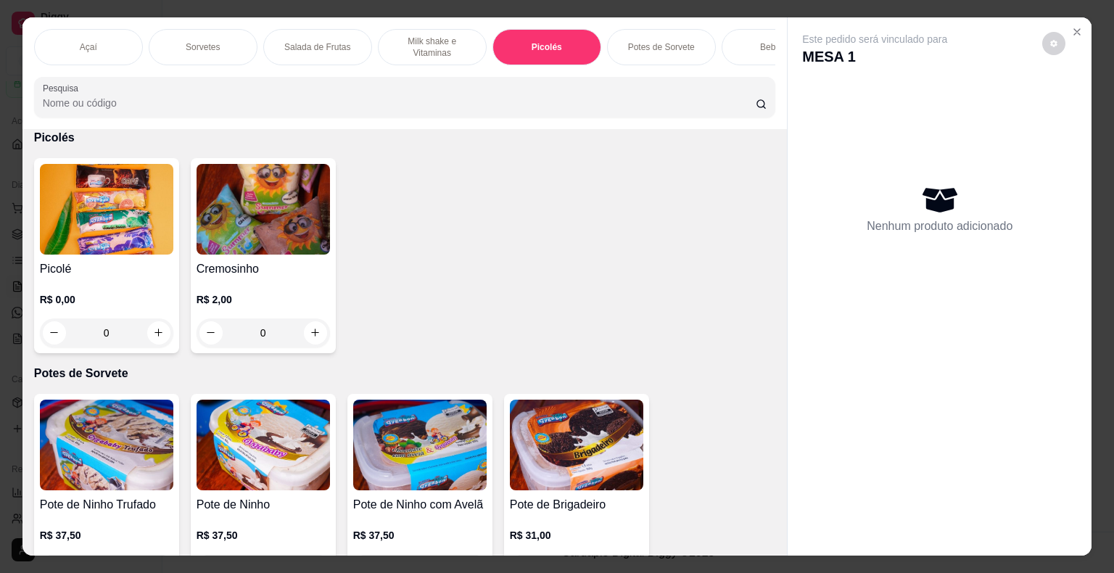
scroll to position [35, 0]
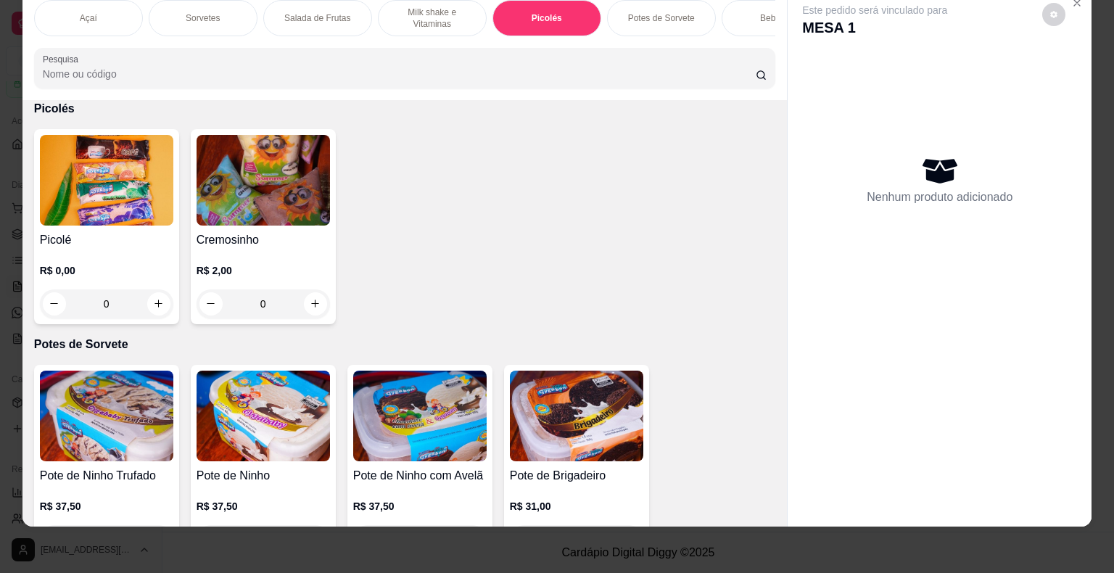
click at [114, 215] on img at bounding box center [106, 180] width 133 height 91
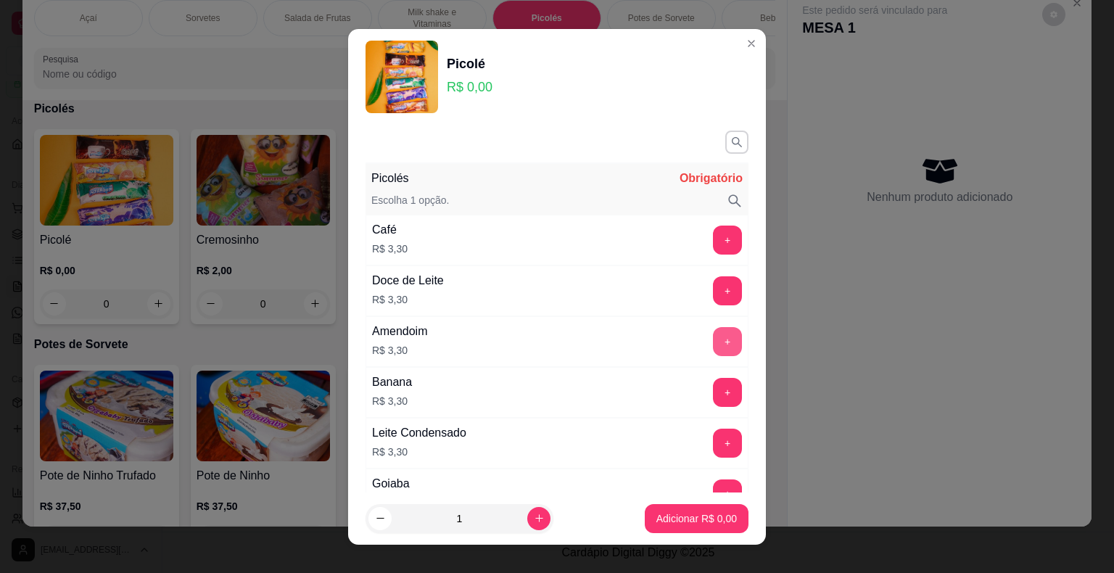
click at [713, 345] on button "+" at bounding box center [727, 341] width 29 height 29
click at [714, 345] on button "+" at bounding box center [728, 341] width 28 height 28
click at [676, 520] on p "Adicionar R$ 9,90" at bounding box center [697, 518] width 81 height 15
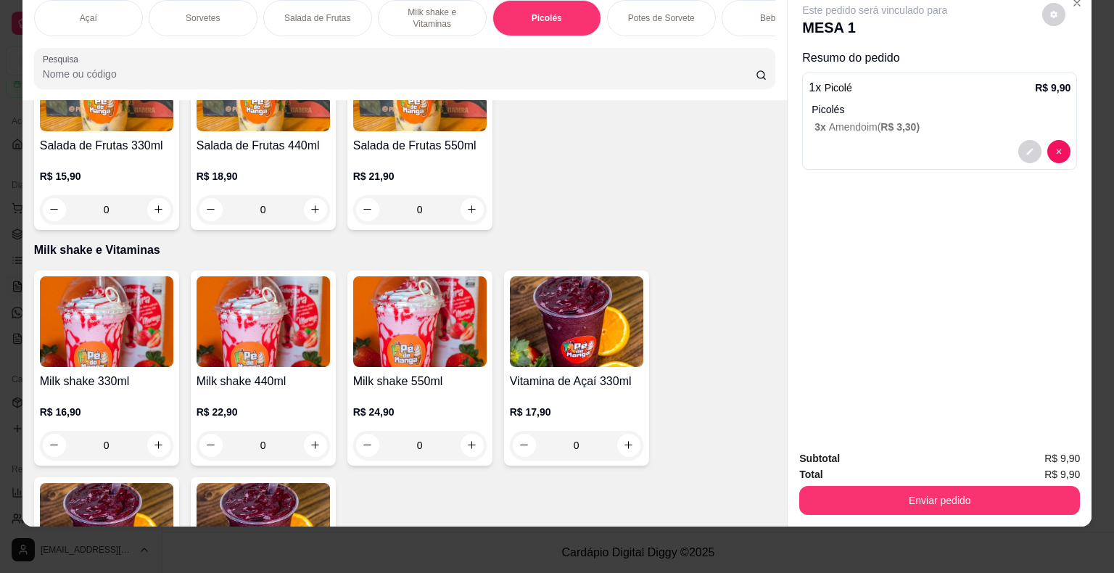
scroll to position [1590, 0]
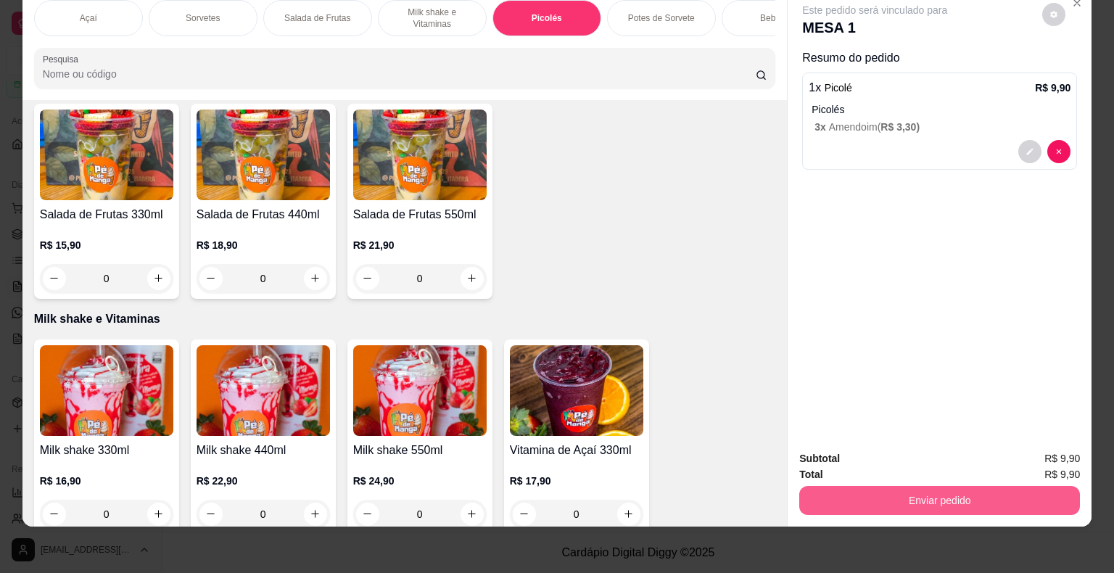
click at [966, 488] on button "Enviar pedido" at bounding box center [940, 500] width 281 height 29
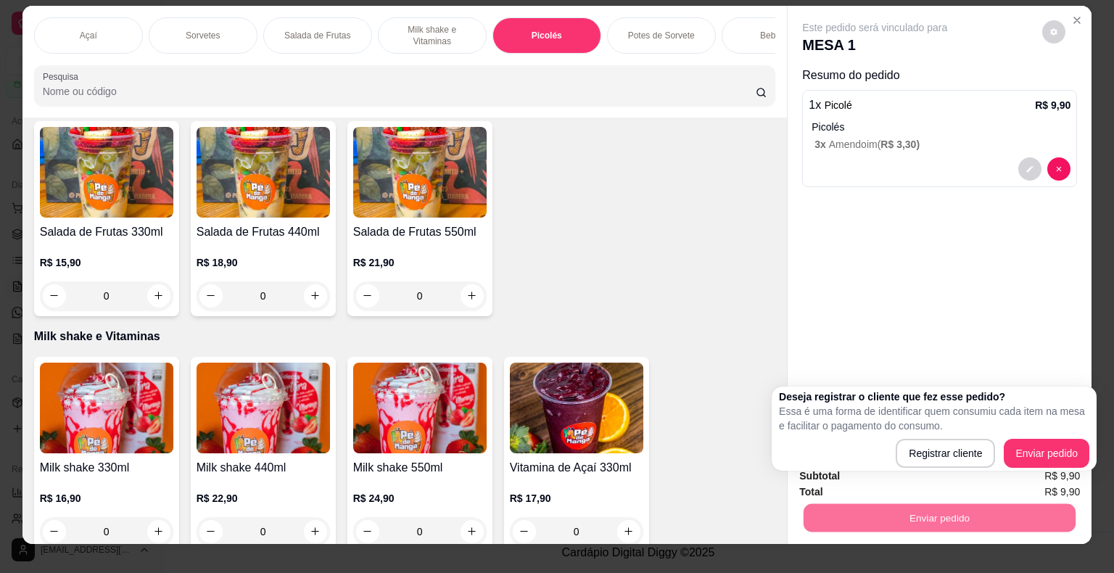
scroll to position [0, 0]
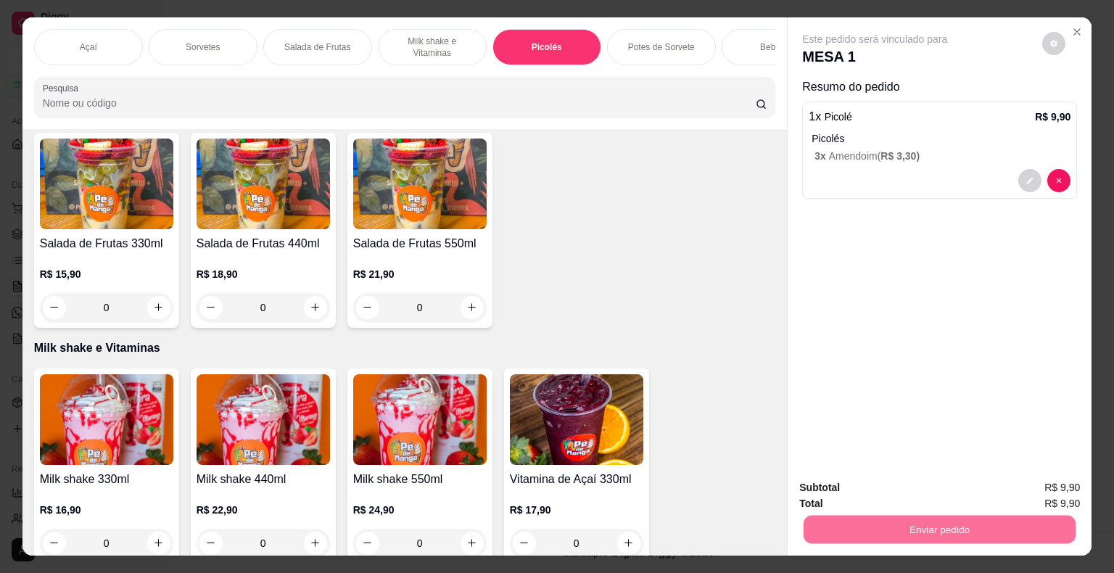
click at [944, 457] on button "Registrar cliente" at bounding box center [945, 454] width 96 height 28
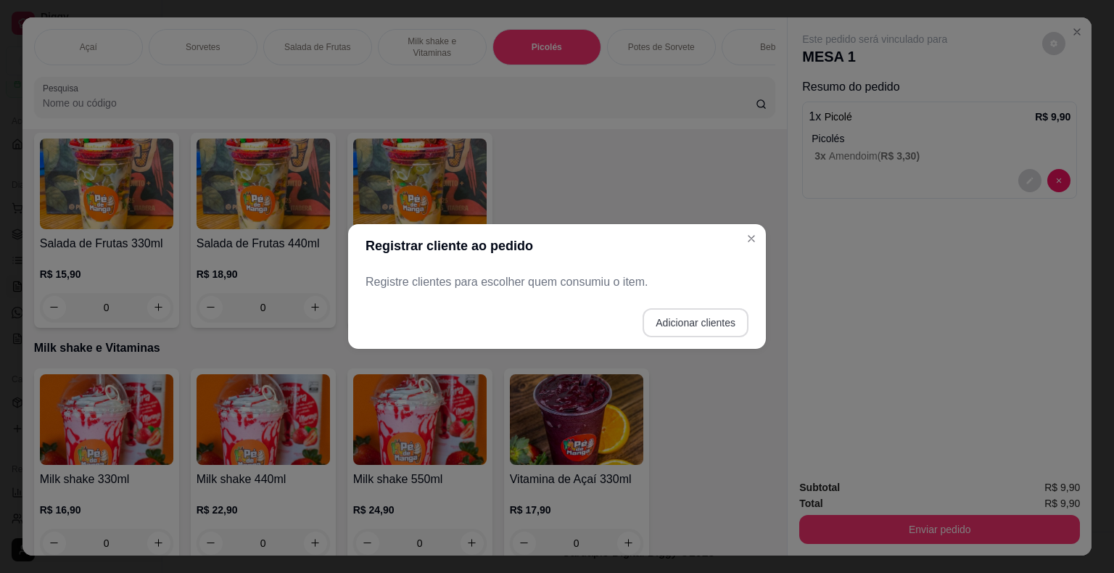
click at [699, 332] on button "Adicionar clientes" at bounding box center [696, 322] width 106 height 29
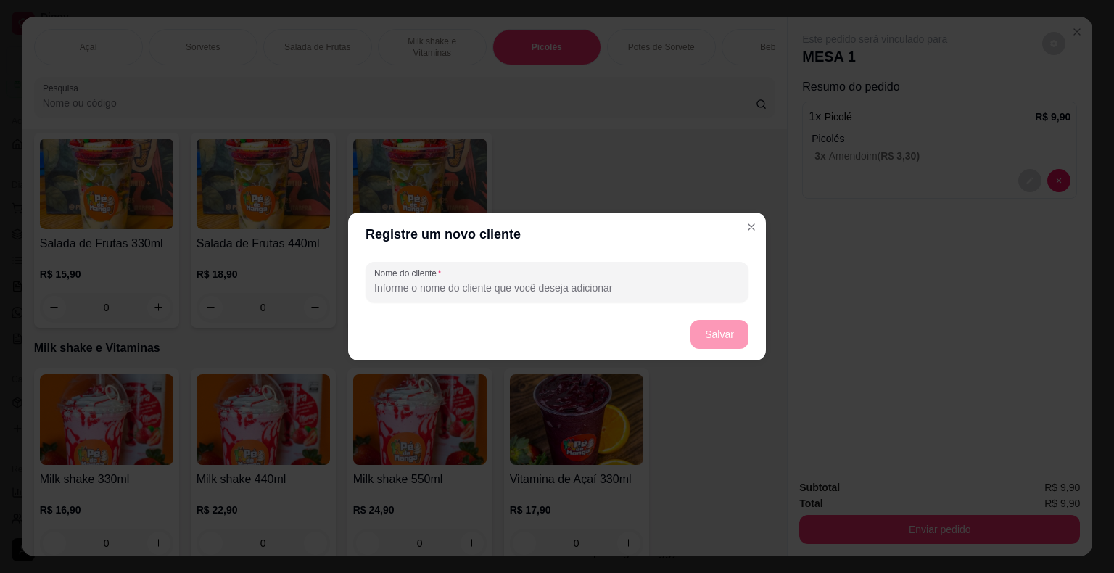
click at [663, 292] on input "Nome do cliente" at bounding box center [557, 288] width 366 height 15
type input "[DATE]"
click at [717, 344] on button "Salvar" at bounding box center [720, 334] width 58 height 29
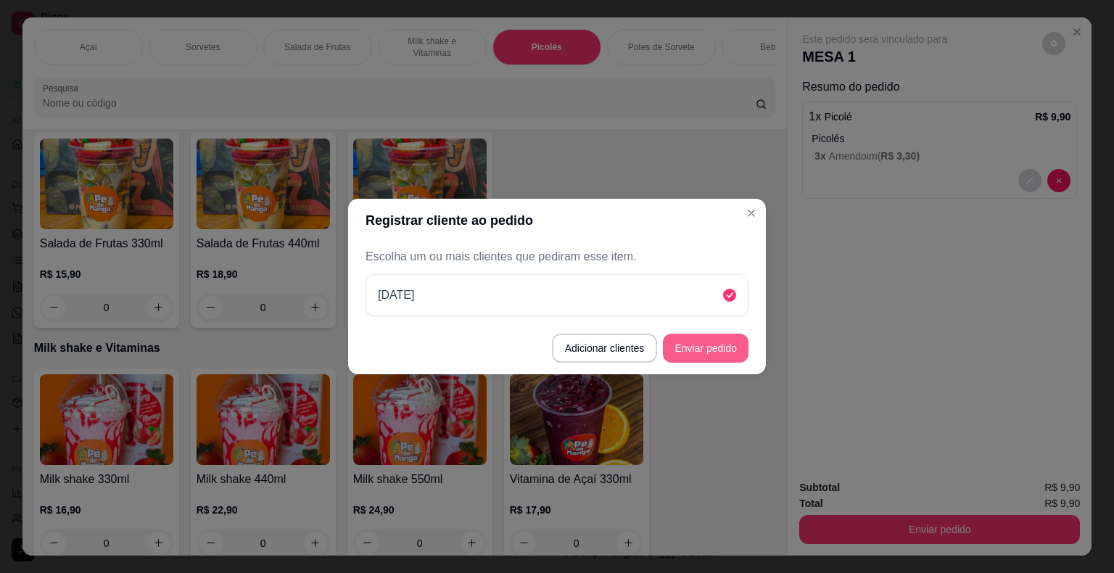
click at [737, 347] on button "Enviar pedido" at bounding box center [706, 348] width 86 height 29
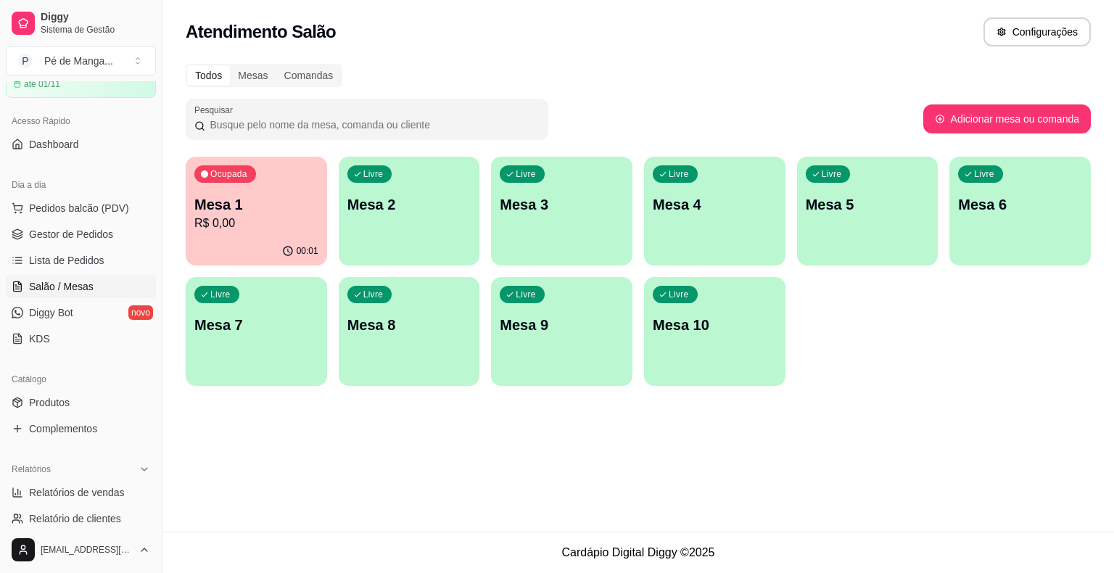
click at [408, 215] on div "Livre Mesa 2" at bounding box center [409, 202] width 141 height 91
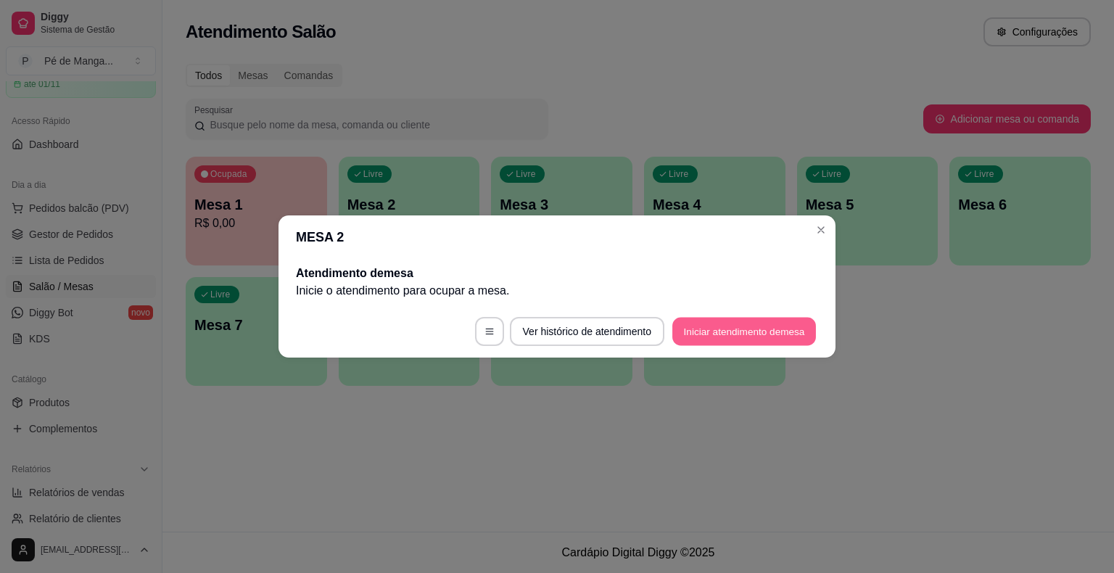
click at [685, 333] on button "Iniciar atendimento de mesa" at bounding box center [745, 332] width 144 height 28
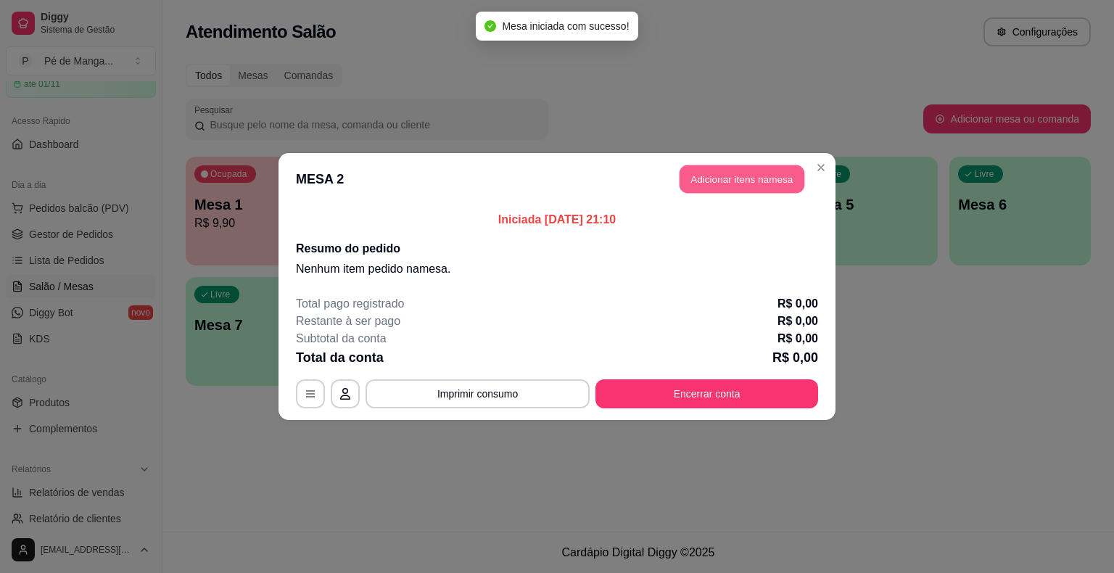
click at [718, 184] on button "Adicionar itens na mesa" at bounding box center [742, 179] width 125 height 28
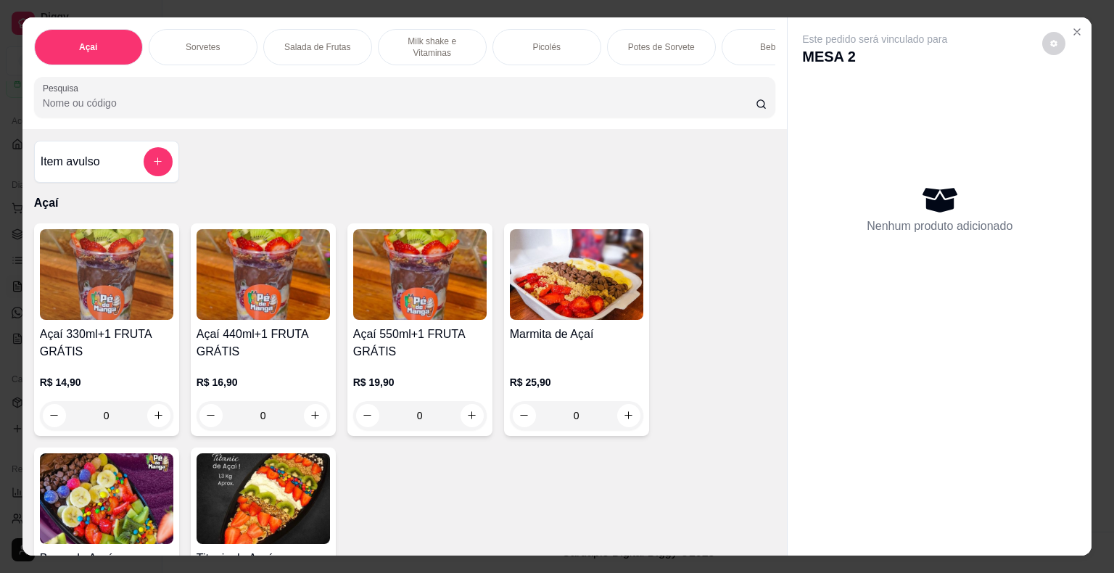
click at [556, 57] on div "Picolés" at bounding box center [547, 47] width 109 height 36
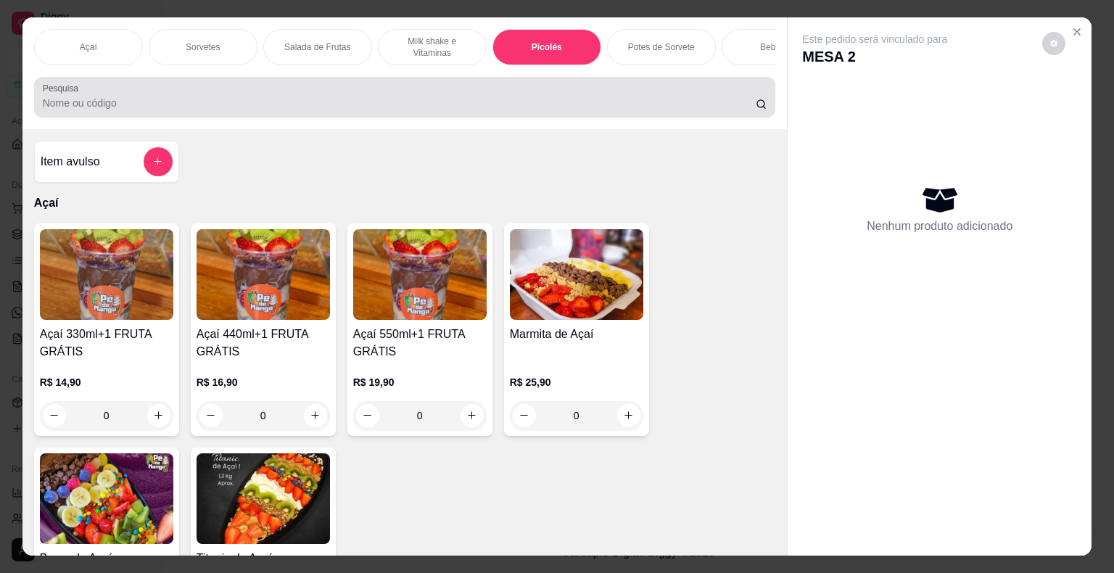
scroll to position [35, 0]
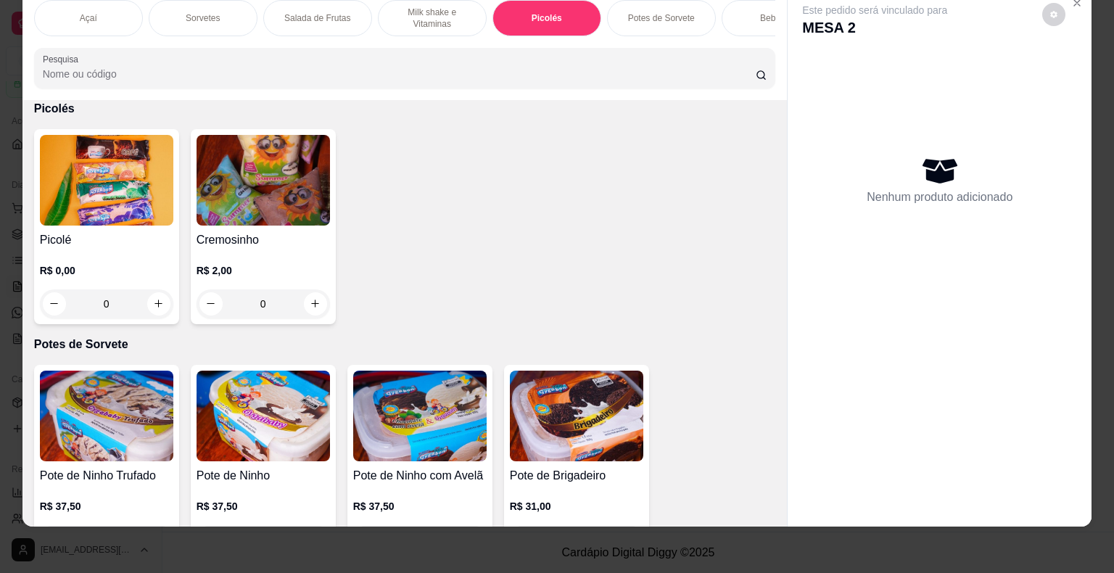
click at [107, 226] on div "Picolé R$ 0,00 0" at bounding box center [106, 226] width 145 height 195
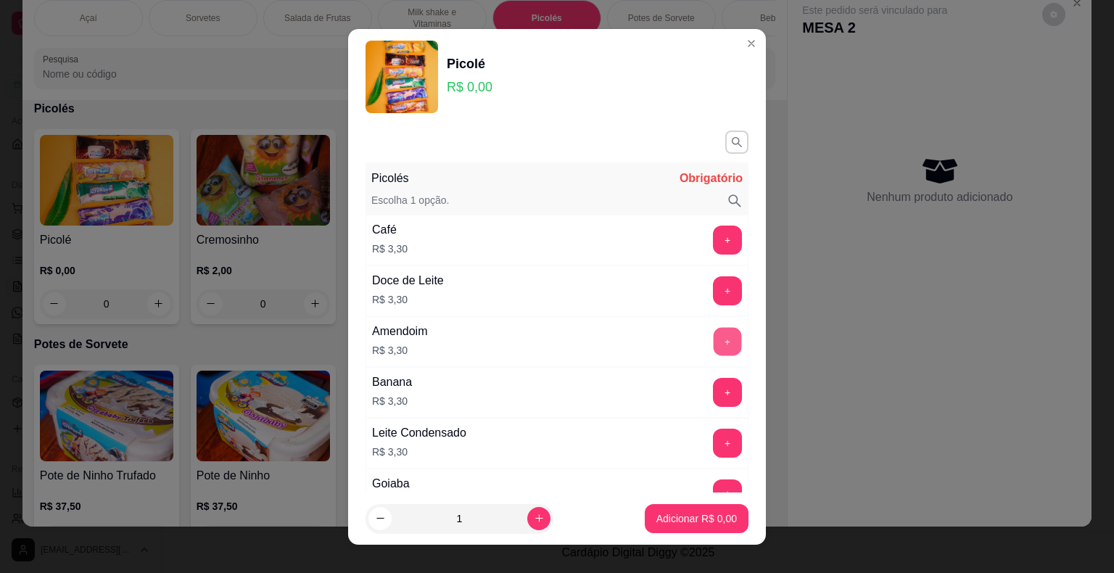
click at [714, 345] on button "+" at bounding box center [728, 341] width 28 height 28
click at [713, 345] on button "+" at bounding box center [727, 341] width 29 height 29
click at [714, 345] on button "+" at bounding box center [728, 341] width 28 height 28
click at [713, 345] on button "+" at bounding box center [727, 341] width 29 height 29
click at [649, 349] on button "-" at bounding box center [663, 341] width 28 height 28
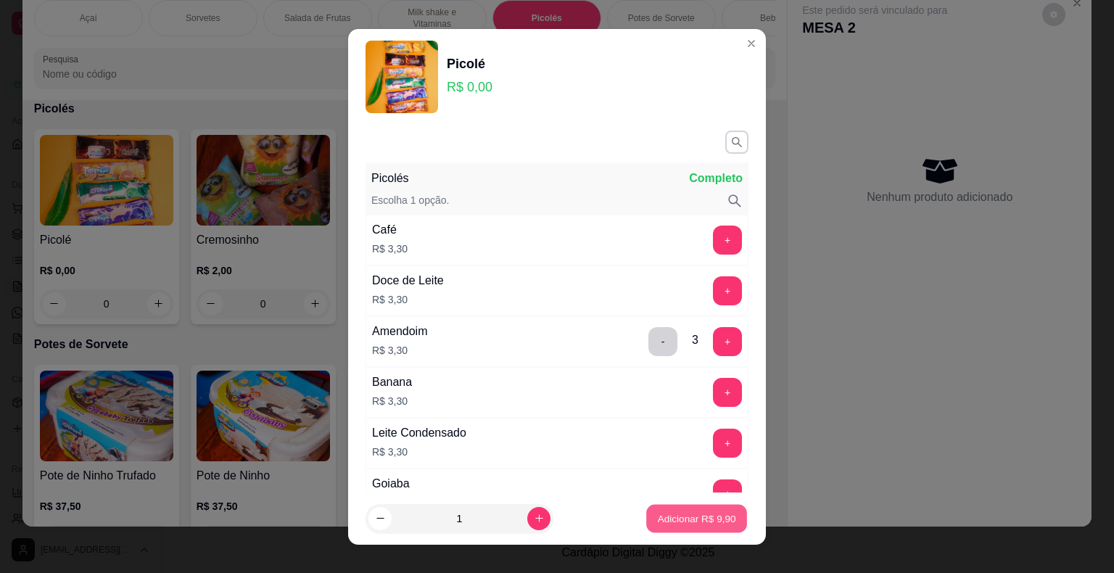
click at [657, 522] on p "Adicionar R$ 9,90" at bounding box center [696, 518] width 78 height 14
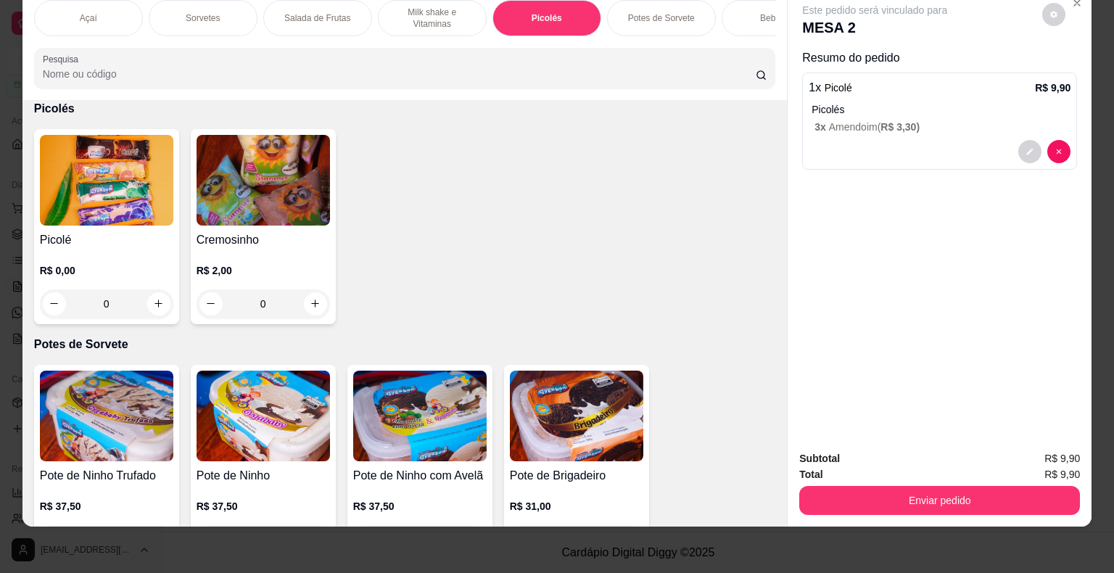
click at [111, 11] on div "Açaí" at bounding box center [88, 18] width 109 height 36
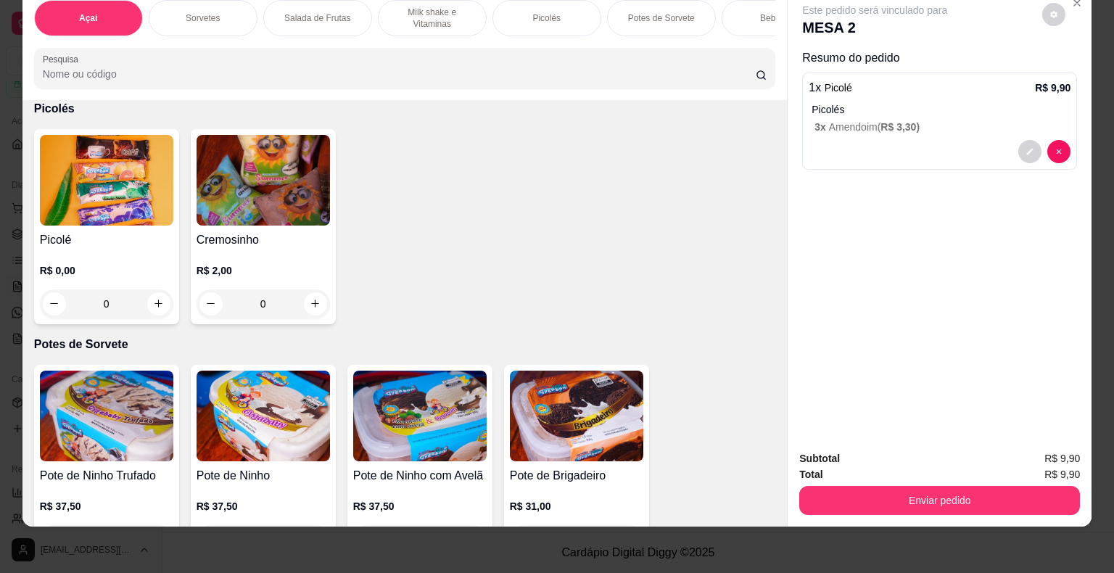
scroll to position [65, 0]
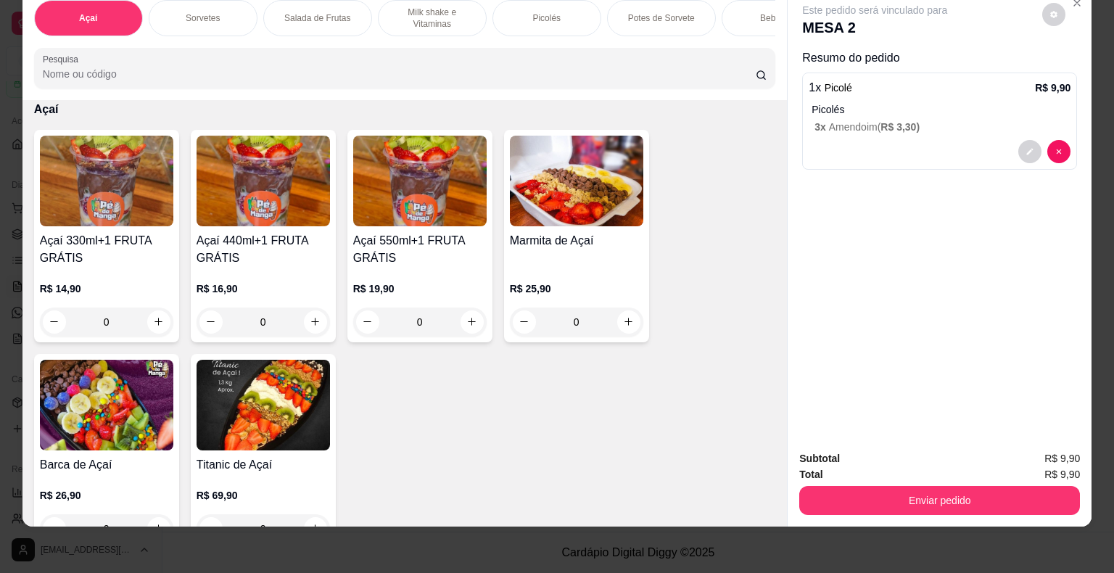
click at [83, 186] on img at bounding box center [106, 181] width 133 height 91
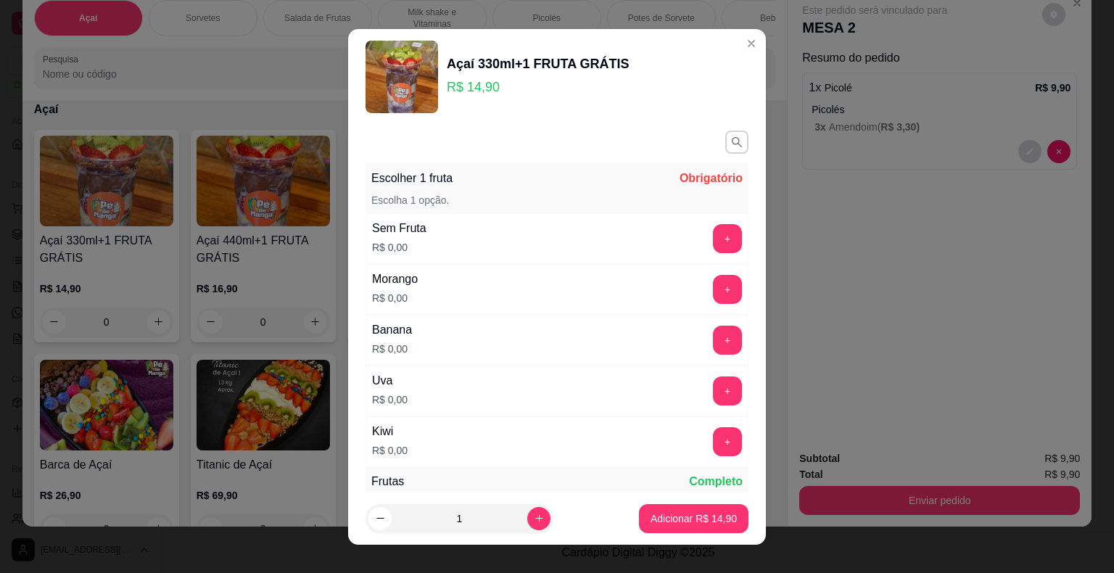
click at [720, 141] on div "Escolher 1 fruta Obrigatório Escolha 1 opção. Sem Fruta R$ 0,00 + Morango R$ 0,…" at bounding box center [557, 309] width 418 height 368
click at [731, 147] on icon "button" at bounding box center [737, 142] width 13 height 13
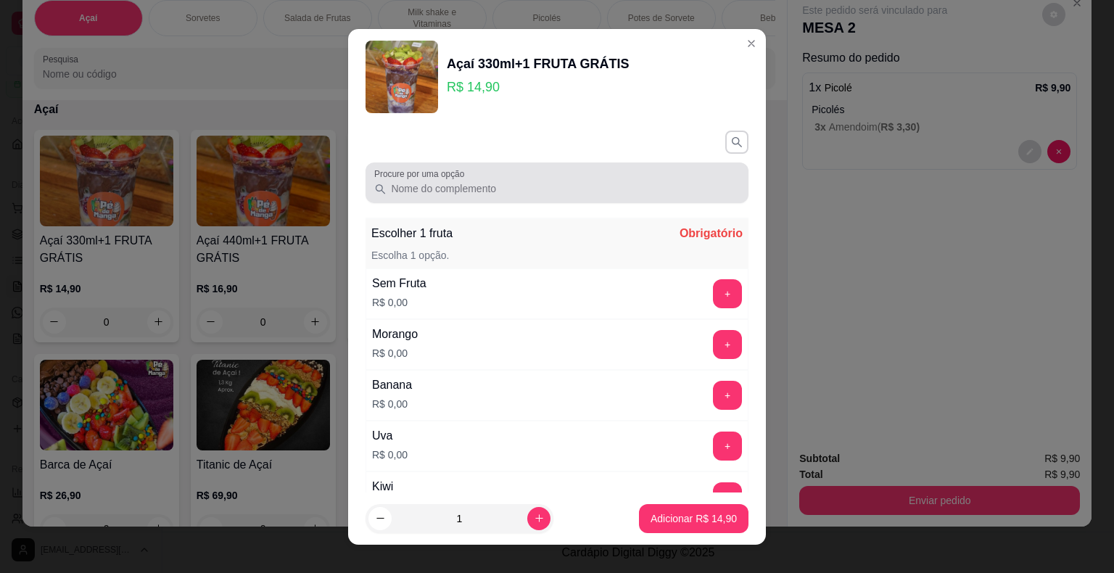
click at [647, 176] on div at bounding box center [557, 182] width 366 height 29
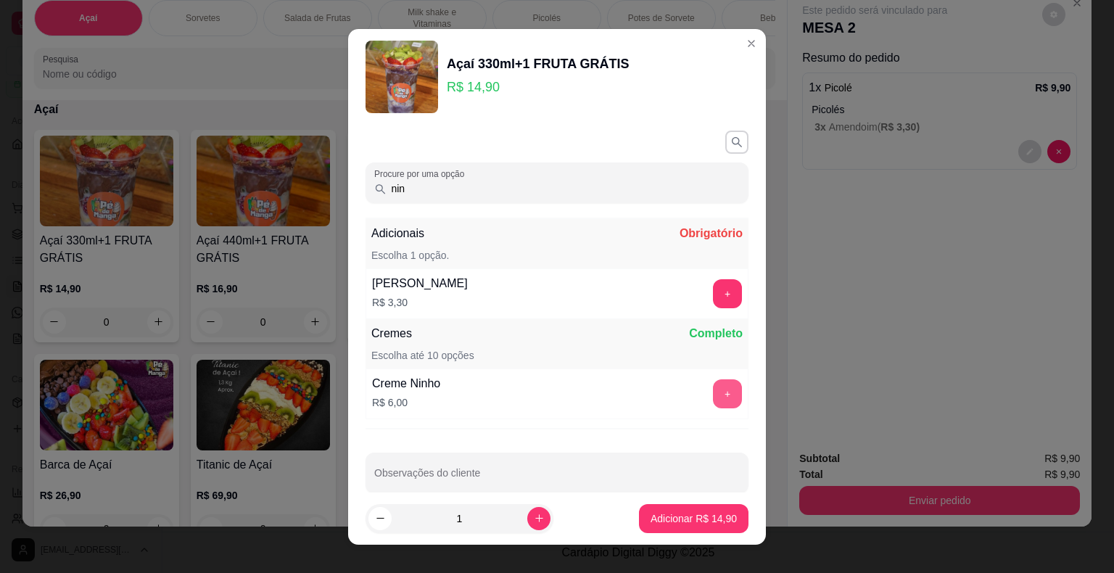
type input "nin"
click at [713, 389] on button "+" at bounding box center [727, 393] width 29 height 29
drag, startPoint x: 464, startPoint y: 188, endPoint x: 291, endPoint y: 197, distance: 173.6
click at [296, 194] on div "Açaí 330ml+1 FRUTA GRÁTIS R$ 14,90 Procure por uma opção nin Adicionais Obrigat…" at bounding box center [557, 286] width 1114 height 573
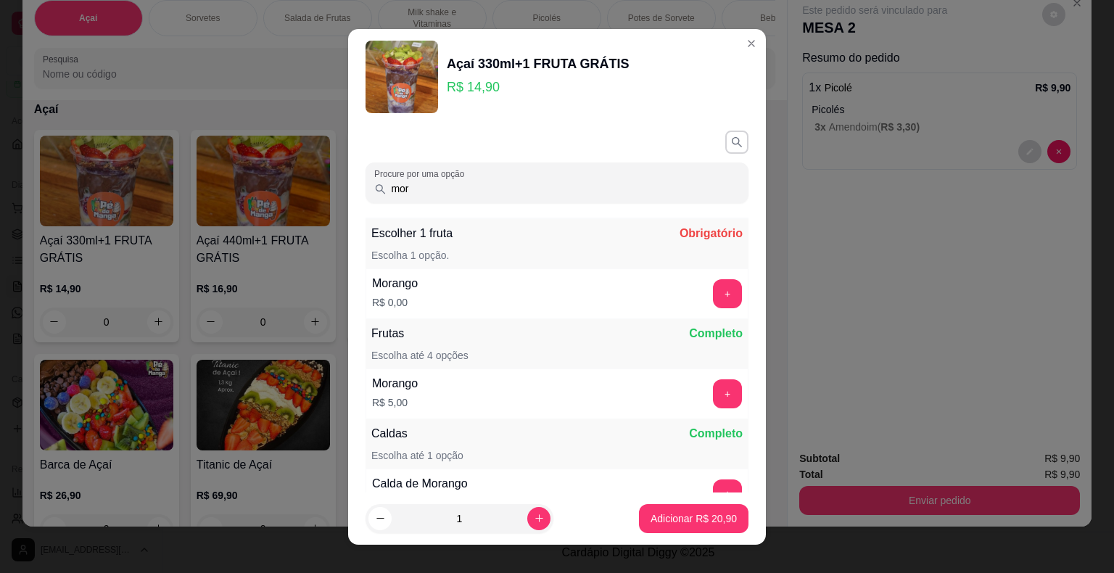
type input "mor"
click at [714, 289] on button "+" at bounding box center [728, 293] width 28 height 28
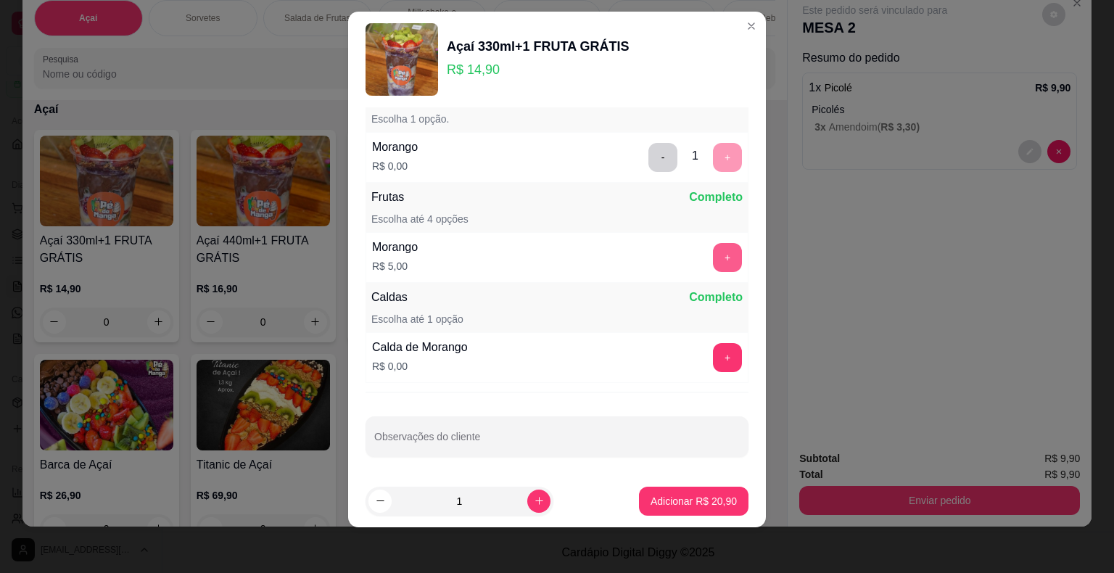
scroll to position [0, 0]
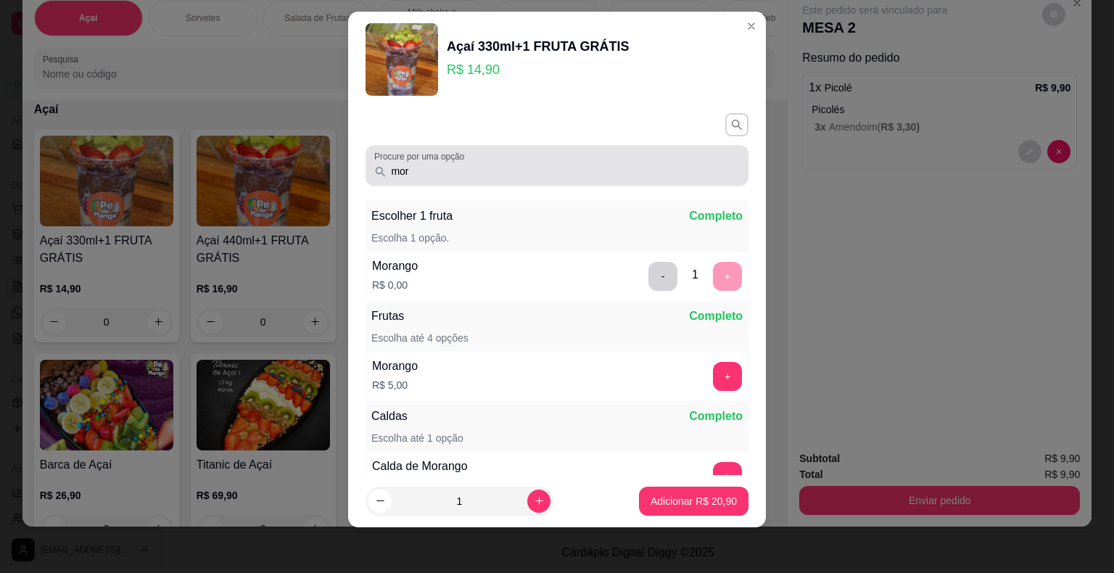
click at [649, 175] on input "mor" at bounding box center [563, 171] width 353 height 15
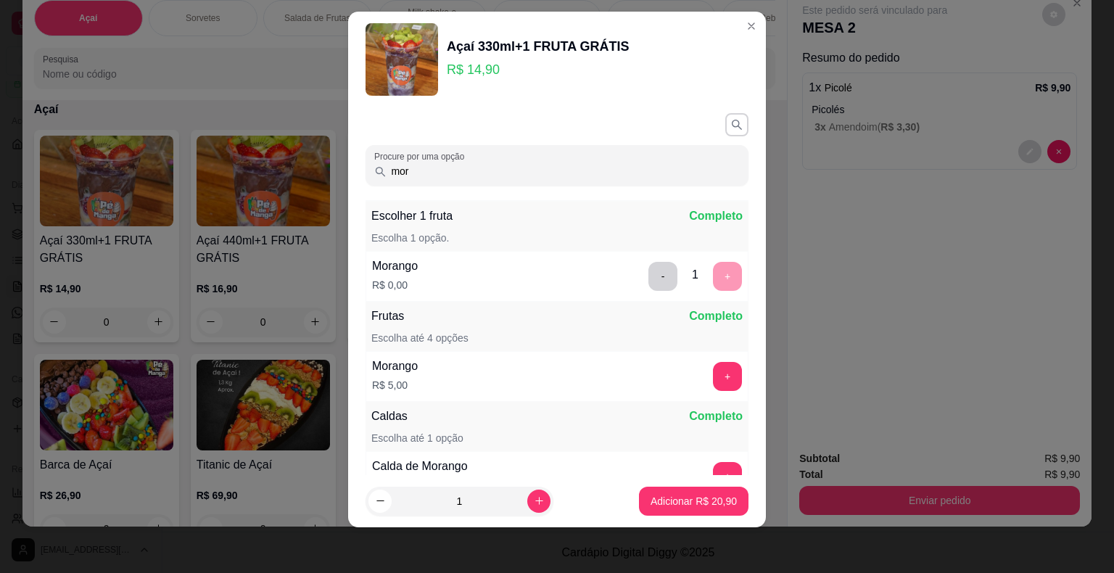
click at [648, 173] on input "mor" at bounding box center [563, 171] width 353 height 15
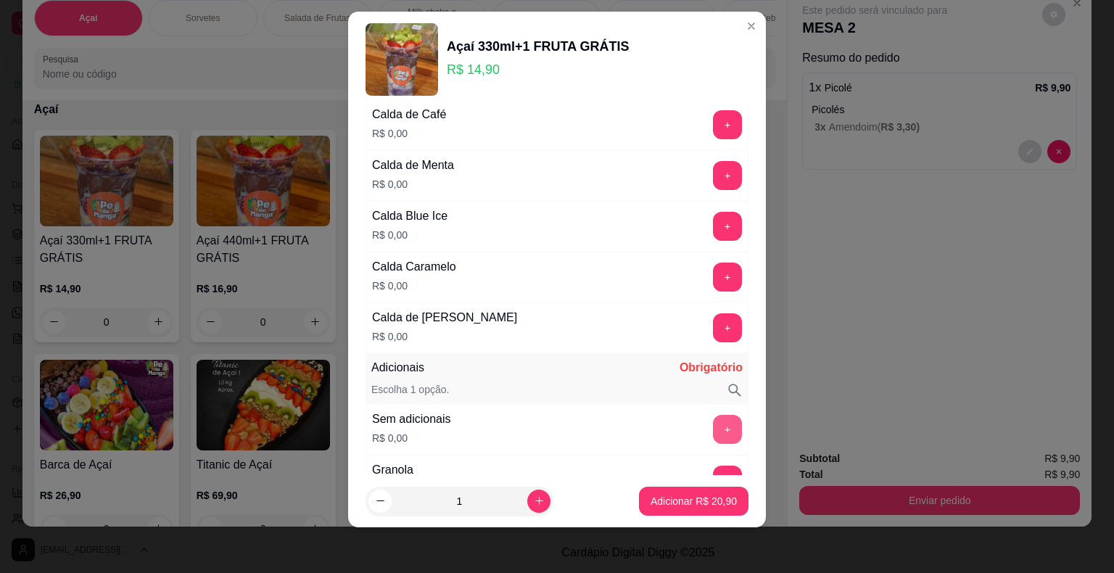
scroll to position [1088, 0]
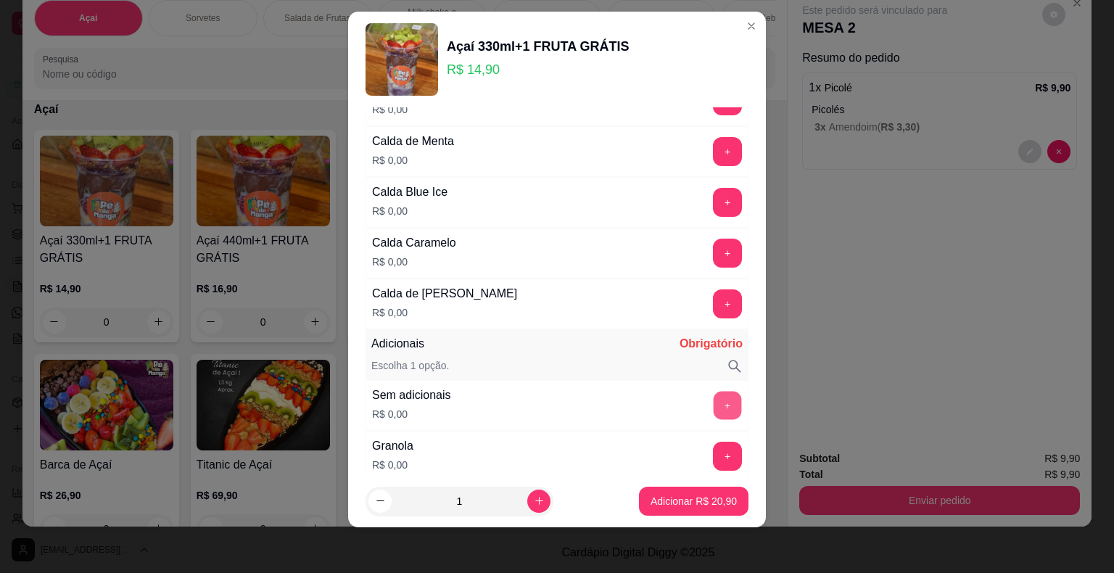
click at [714, 395] on button "+" at bounding box center [728, 405] width 28 height 28
click at [699, 498] on p "Adicionar R$ 20,90" at bounding box center [694, 501] width 86 height 15
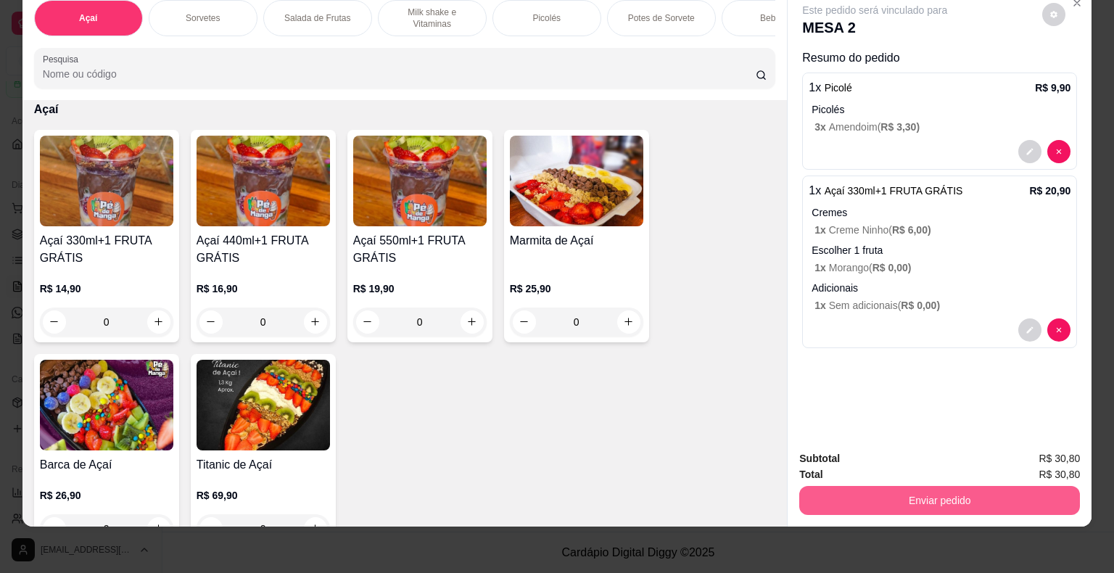
click at [855, 493] on button "Enviar pedido" at bounding box center [940, 500] width 281 height 29
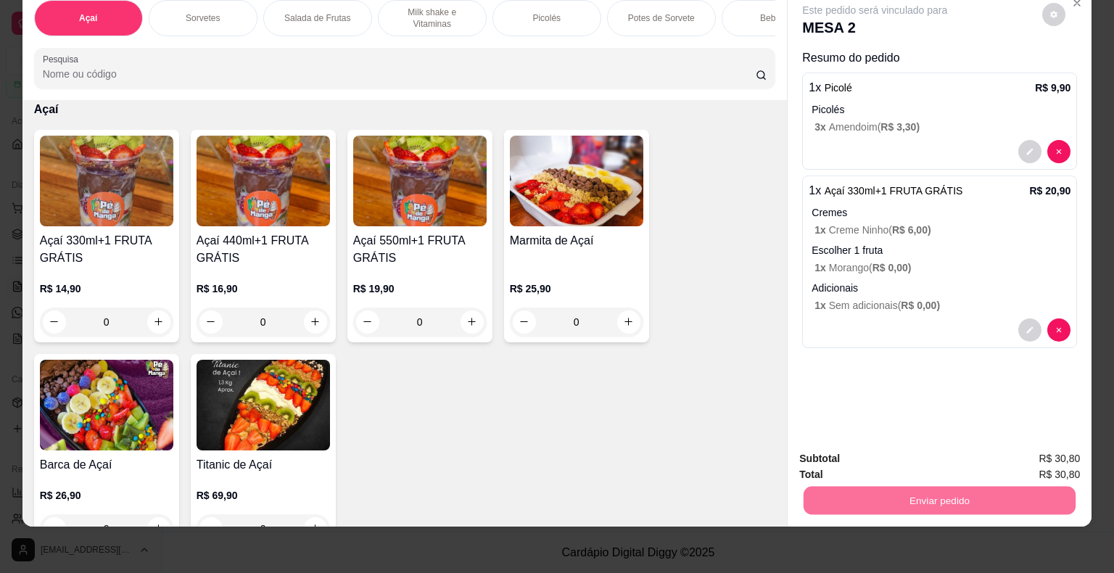
click at [1030, 453] on button "Enviar pedido" at bounding box center [1043, 453] width 80 height 27
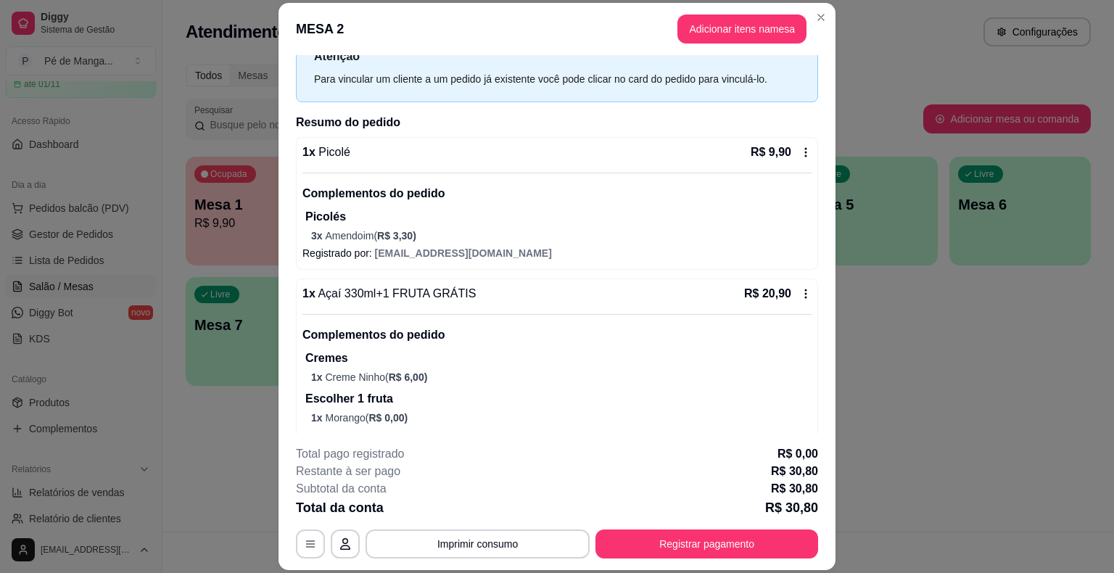
scroll to position [118, 0]
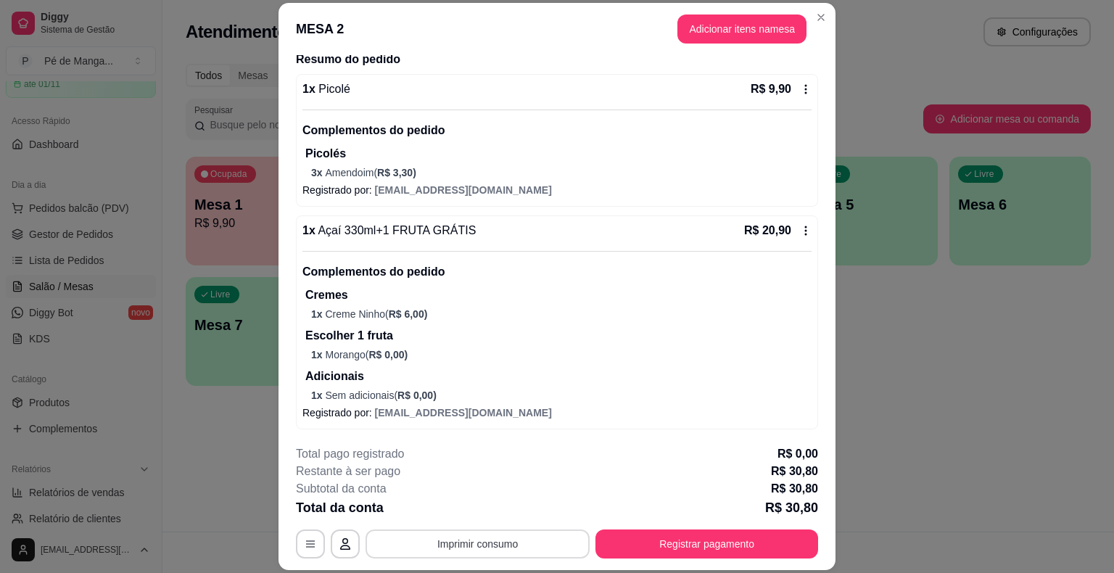
click at [535, 550] on button "Imprimir consumo" at bounding box center [478, 544] width 224 height 29
click at [491, 517] on button "IMPRESSORA" at bounding box center [476, 510] width 105 height 23
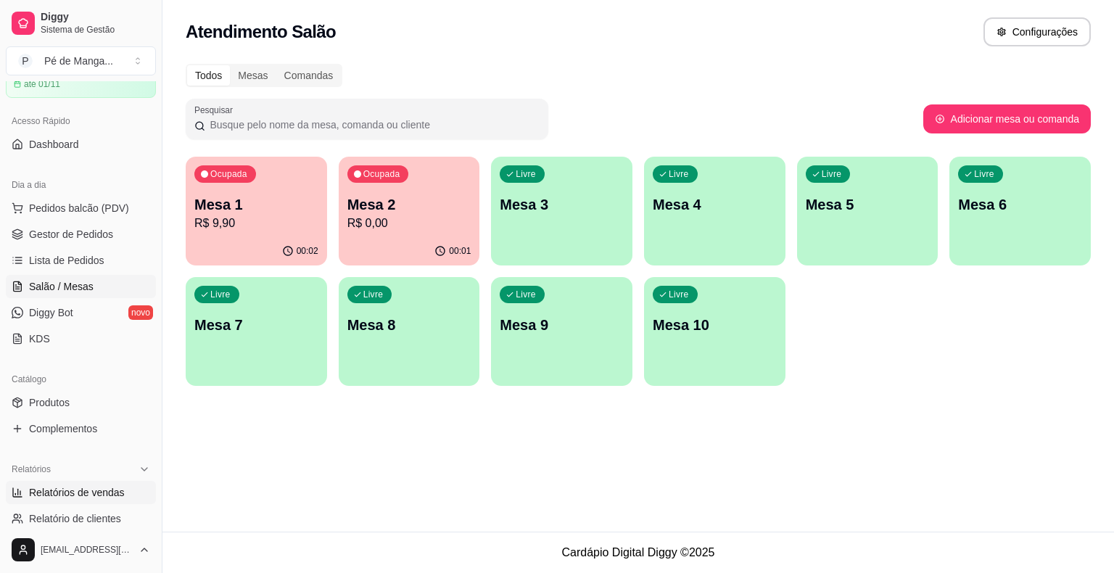
click at [76, 491] on span "Relatórios de vendas" at bounding box center [77, 492] width 96 height 15
select select "ALL"
select select "0"
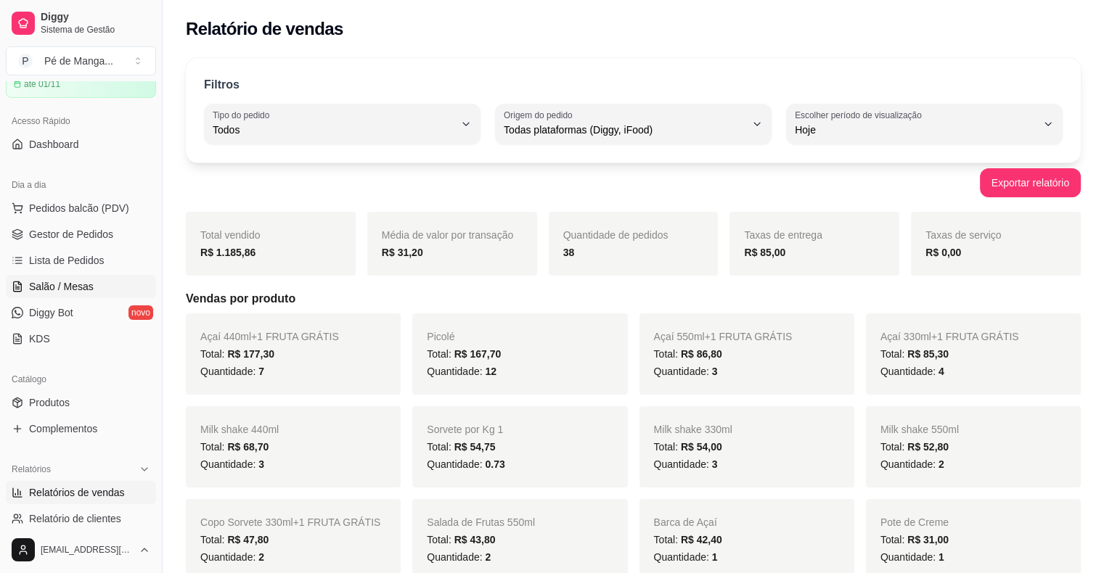
click at [78, 288] on span "Salão / Mesas" at bounding box center [61, 286] width 65 height 15
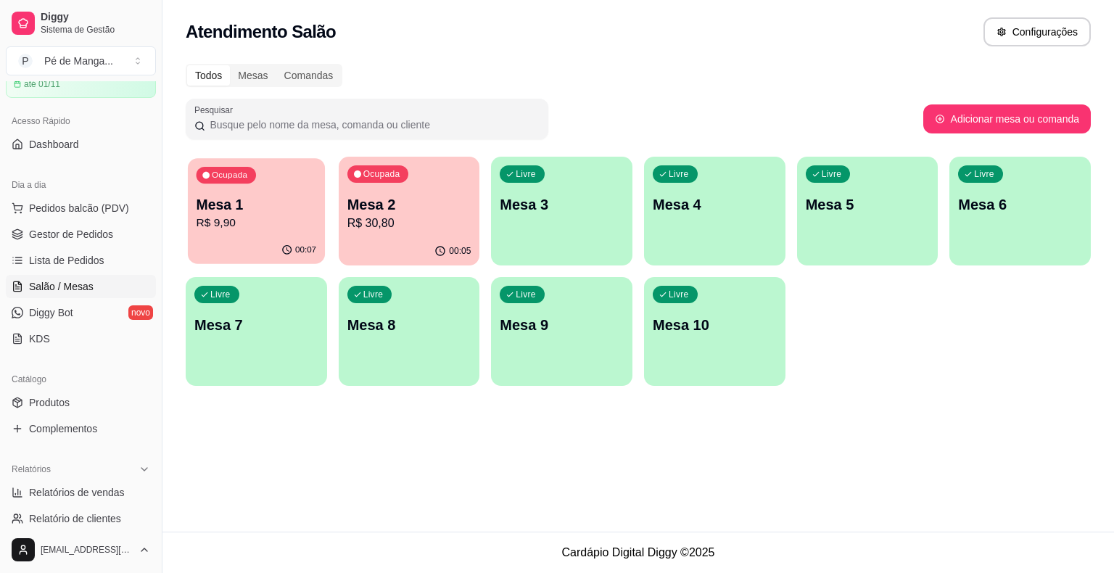
click at [303, 212] on p "Mesa 1" at bounding box center [257, 205] width 120 height 20
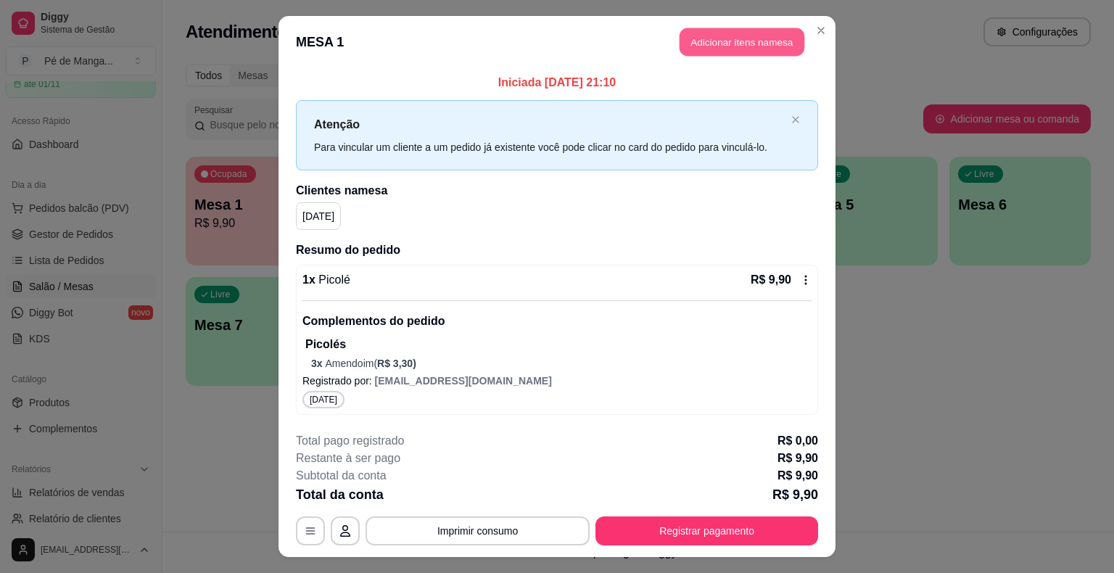
click at [731, 44] on button "Adicionar itens na mesa" at bounding box center [742, 42] width 125 height 28
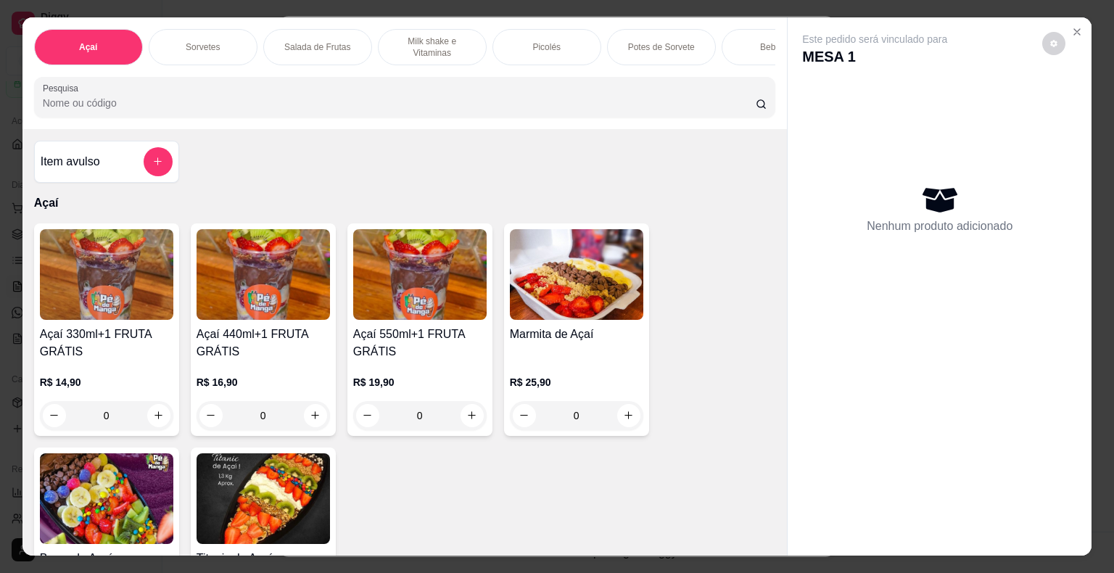
click at [527, 57] on div "Picolés" at bounding box center [547, 47] width 109 height 36
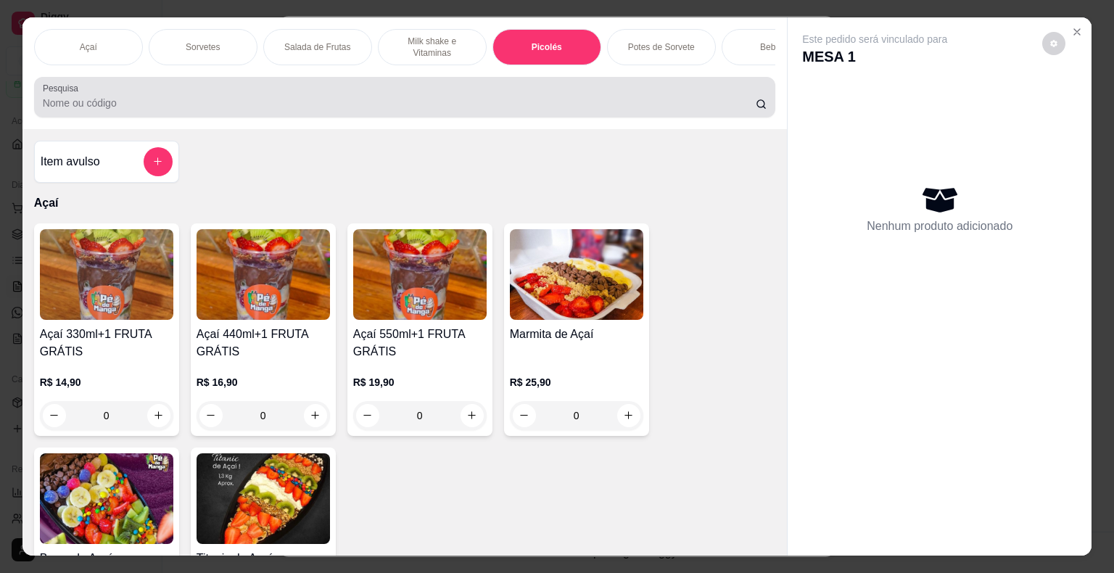
scroll to position [35, 0]
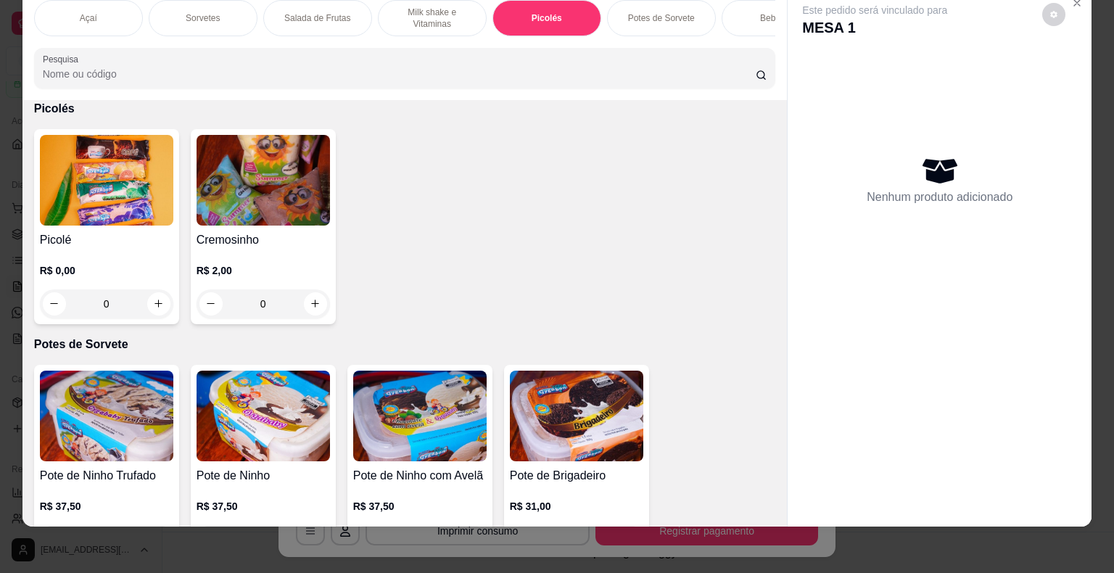
click at [135, 213] on img at bounding box center [106, 180] width 133 height 91
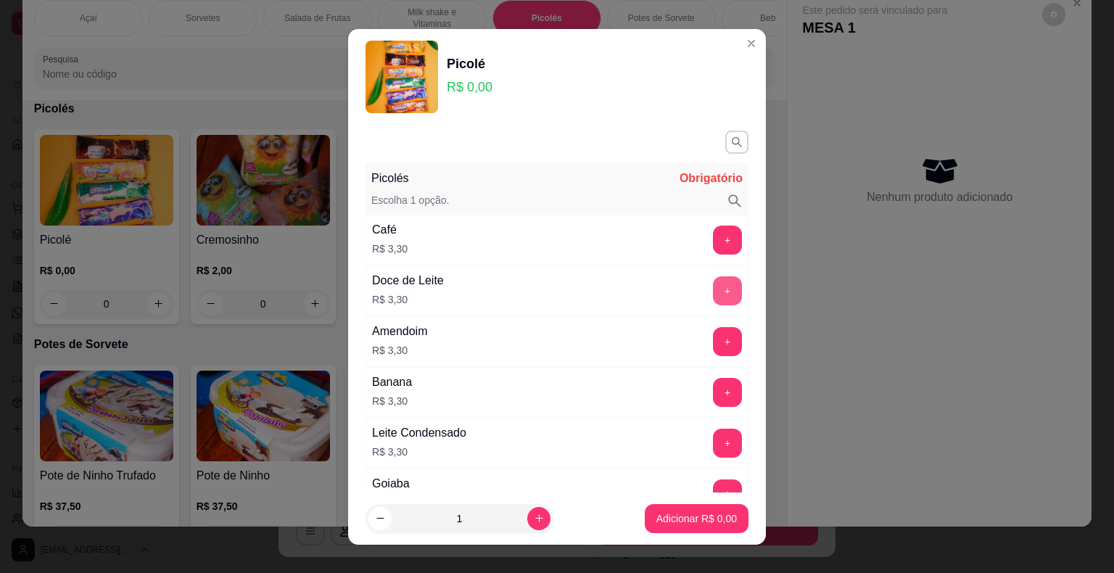
click at [713, 292] on button "+" at bounding box center [727, 290] width 29 height 29
click at [678, 520] on p "Adicionar R$ 3,30" at bounding box center [696, 518] width 78 height 14
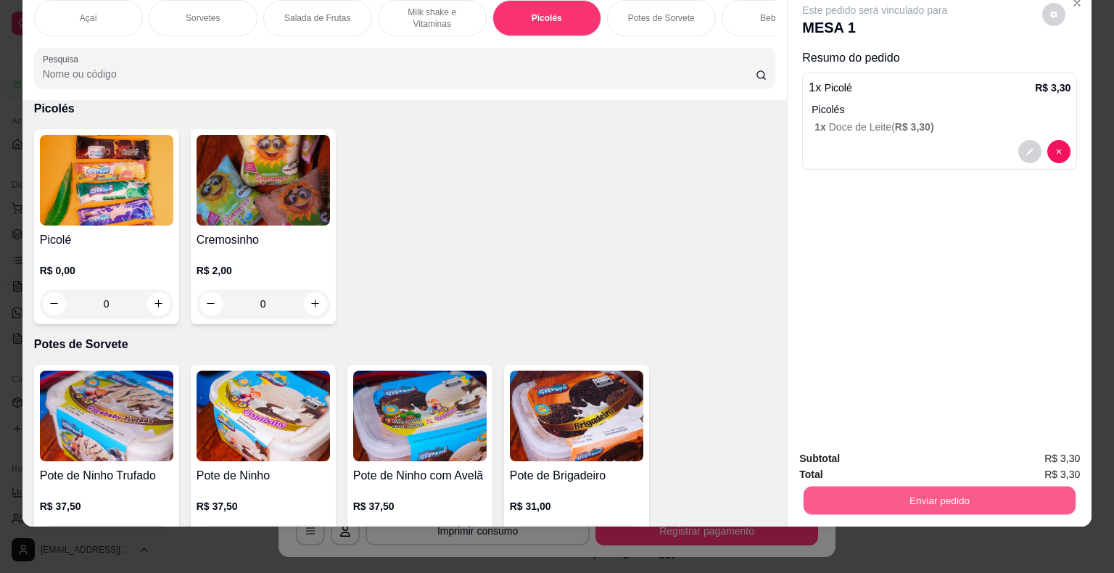
click at [987, 487] on button "Enviar pedido" at bounding box center [940, 501] width 272 height 28
click at [1035, 456] on button "Enviar pedido" at bounding box center [1043, 454] width 82 height 28
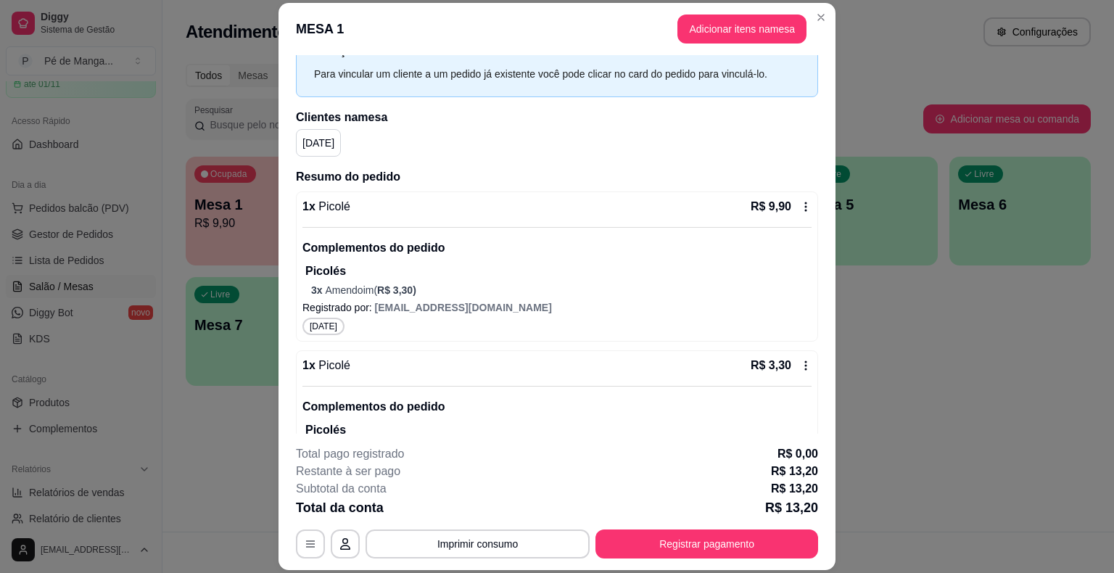
scroll to position [113, 0]
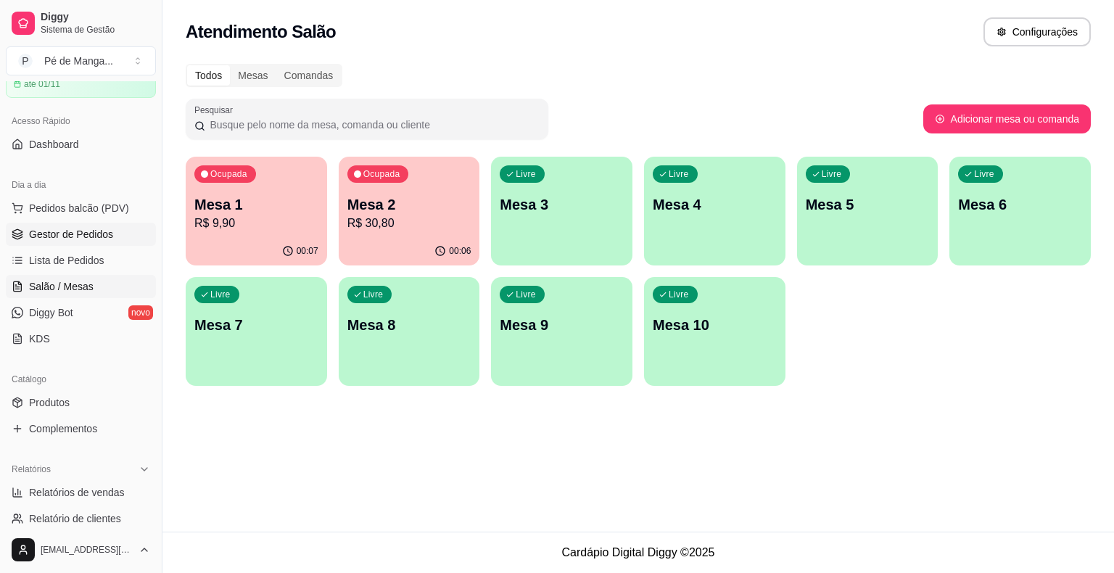
click at [96, 239] on span "Gestor de Pedidos" at bounding box center [71, 234] width 84 height 15
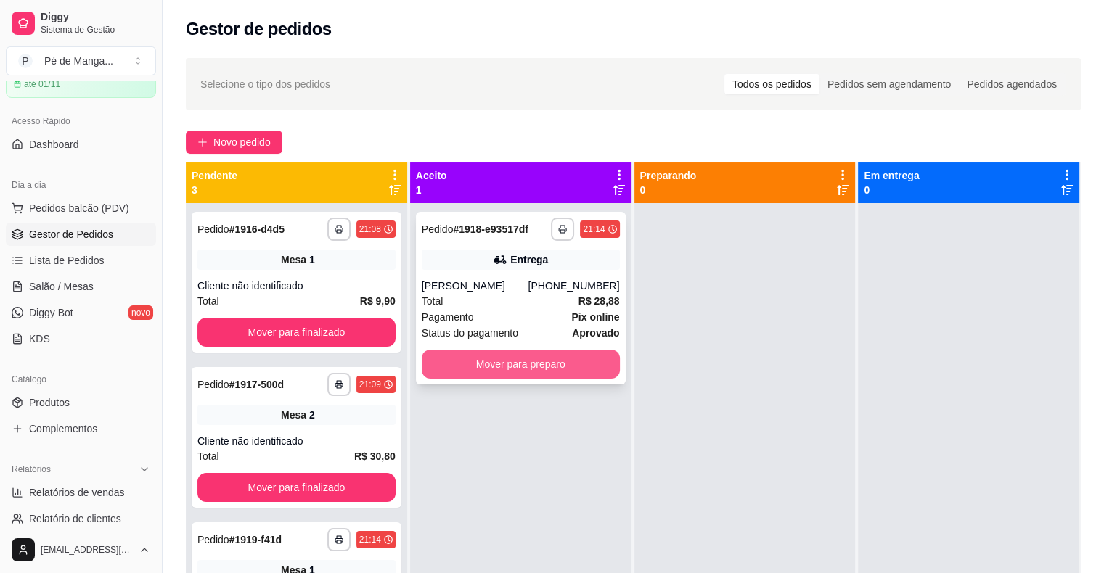
click at [471, 366] on button "Mover para preparo" at bounding box center [521, 364] width 198 height 29
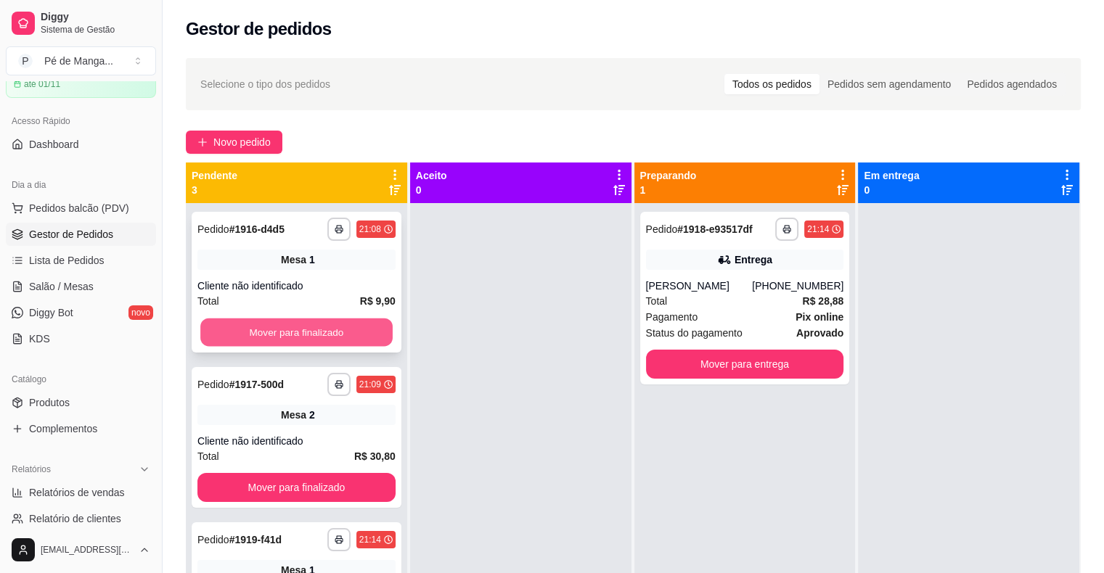
click at [317, 338] on button "Mover para finalizado" at bounding box center [296, 333] width 192 height 28
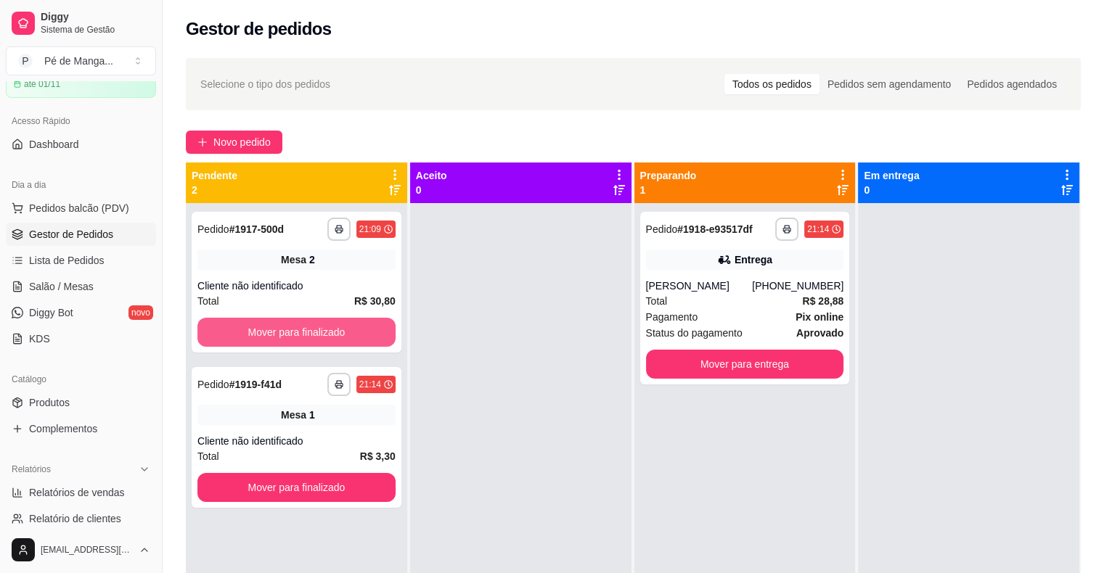
click at [317, 338] on button "Mover para finalizado" at bounding box center [296, 332] width 198 height 29
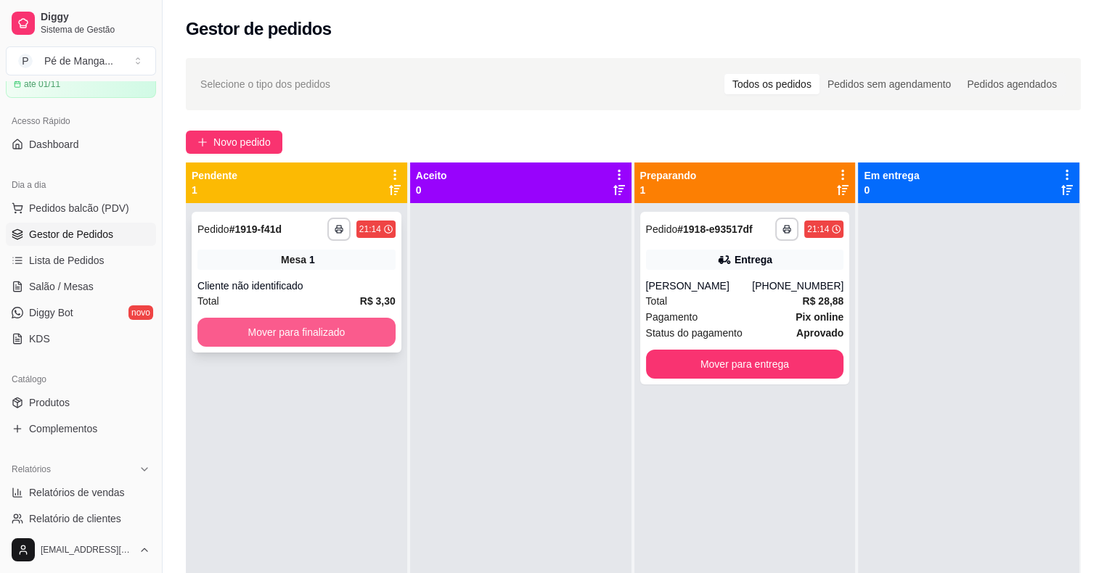
click at [316, 338] on button "Mover para finalizado" at bounding box center [296, 332] width 198 height 29
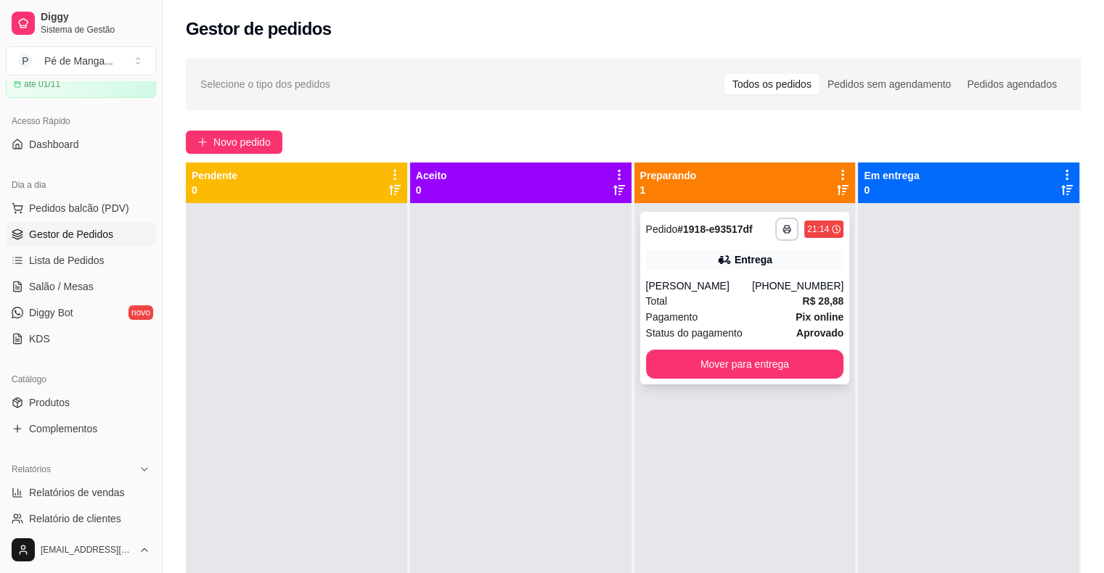
click at [762, 289] on div "[PERSON_NAME] [PHONE_NUMBER]" at bounding box center [745, 286] width 198 height 15
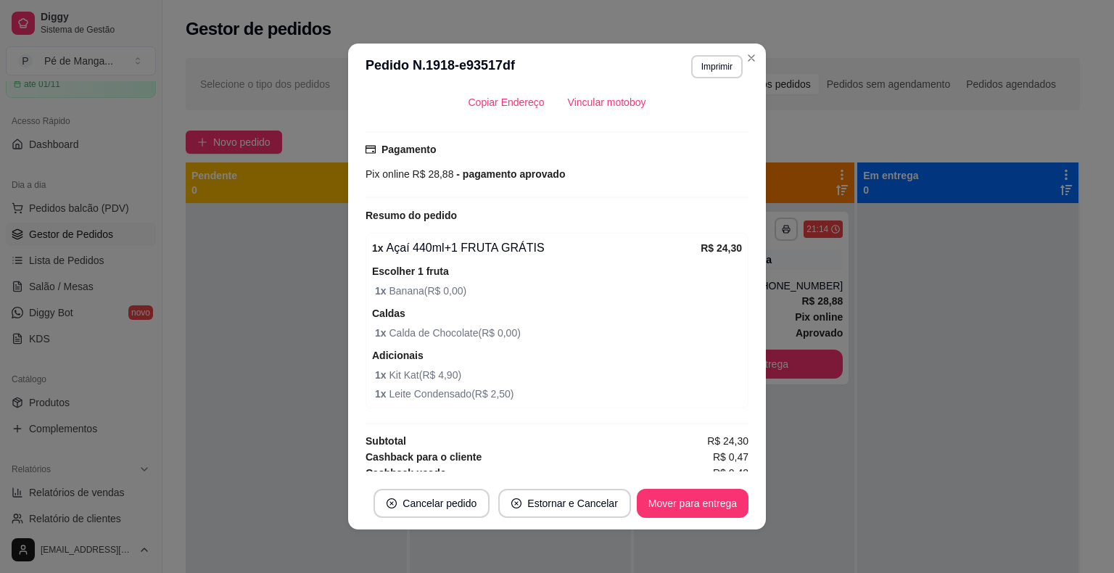
scroll to position [363, 0]
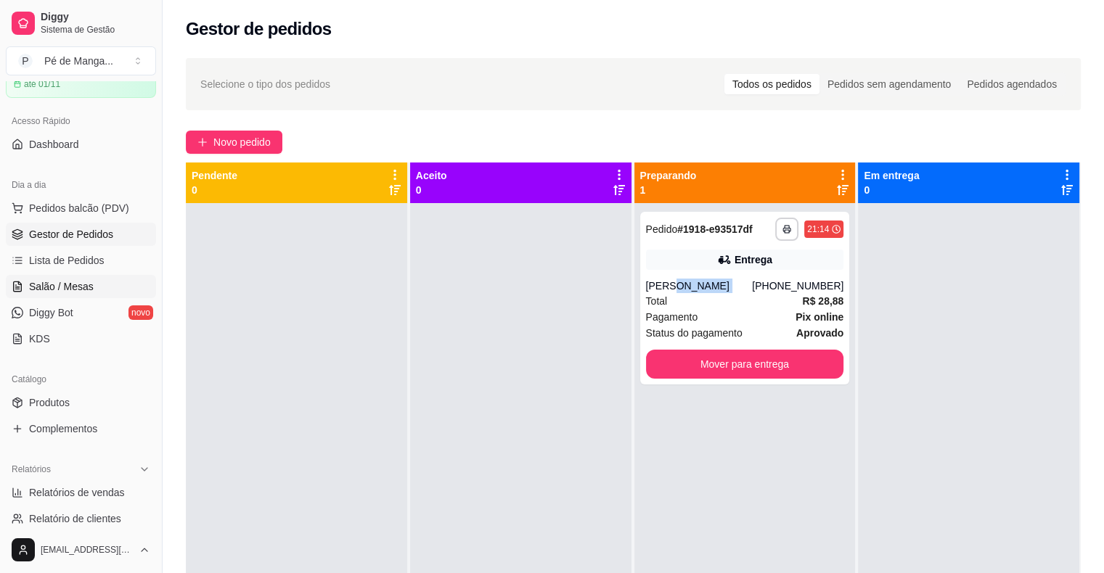
drag, startPoint x: 97, startPoint y: 268, endPoint x: 94, endPoint y: 279, distance: 11.3
click at [97, 269] on link "Lista de Pedidos" at bounding box center [81, 260] width 150 height 23
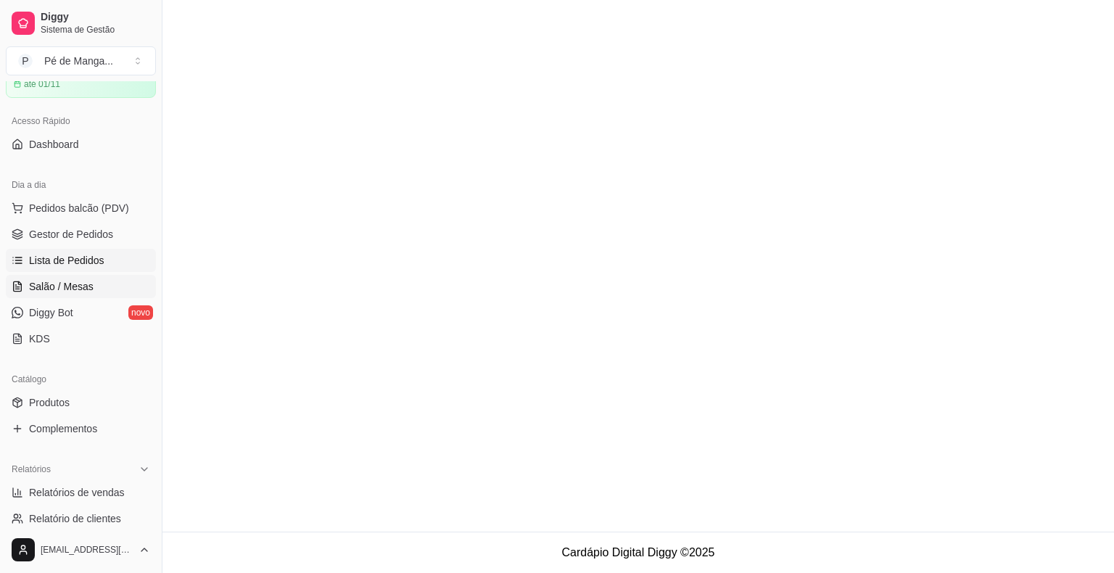
click at [93, 280] on link "Salão / Mesas" at bounding box center [81, 286] width 150 height 23
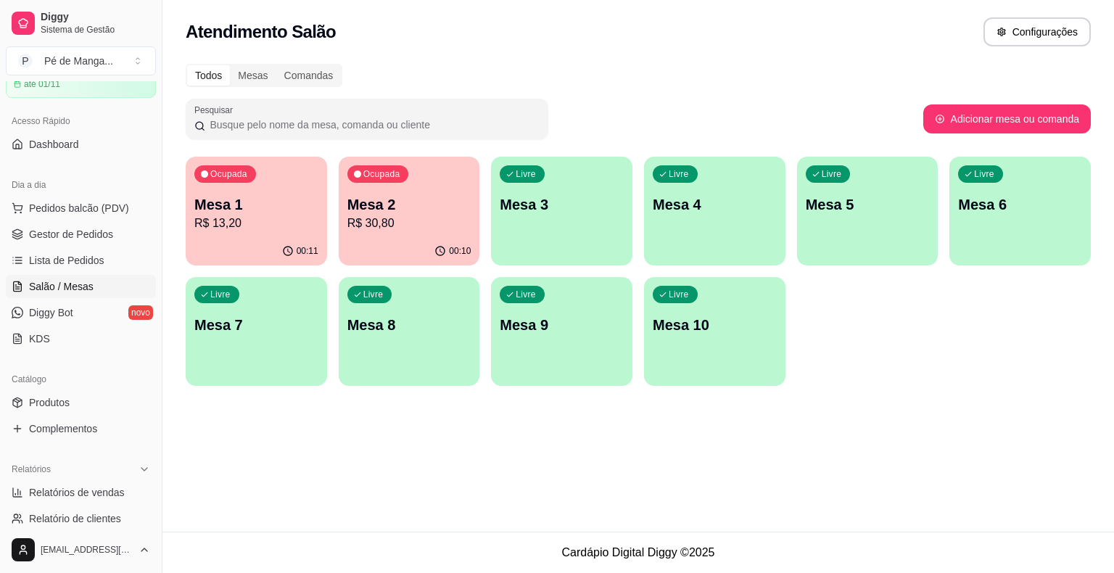
click at [391, 229] on p "R$ 30,80" at bounding box center [410, 223] width 124 height 17
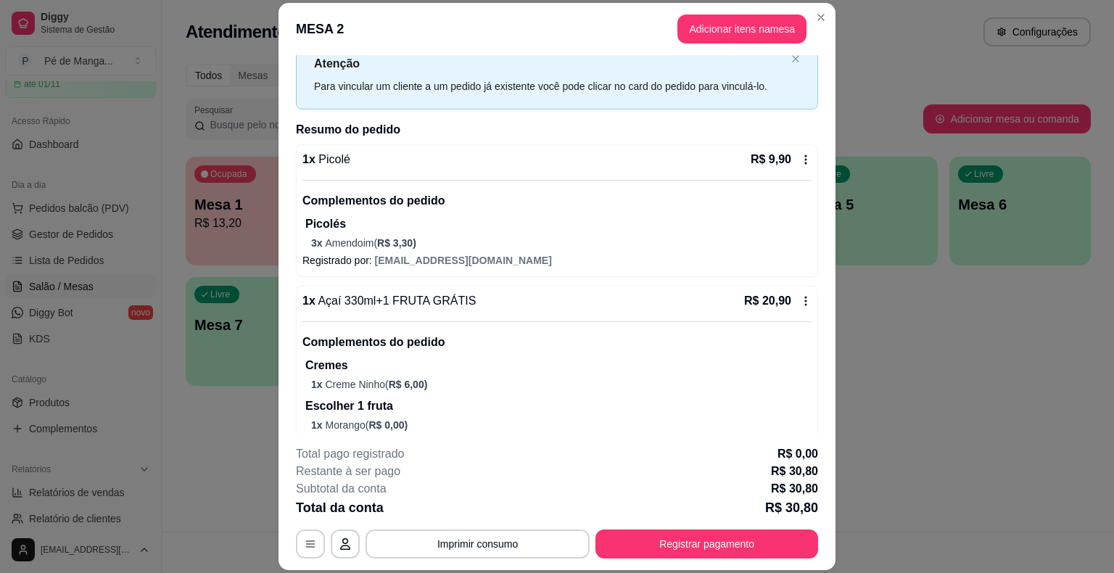
scroll to position [118, 0]
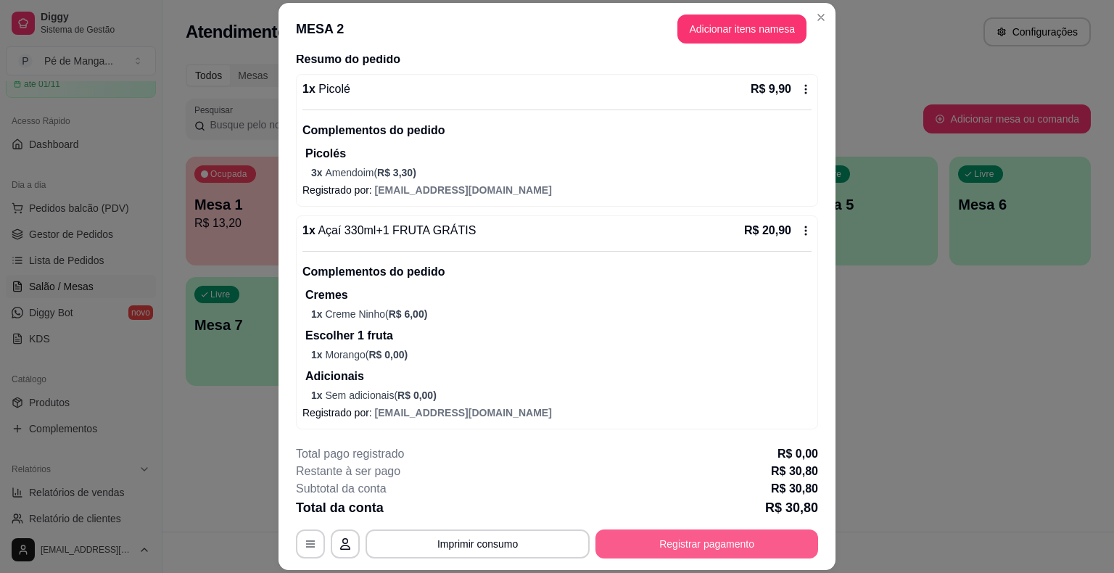
click at [685, 554] on button "Registrar pagamento" at bounding box center [707, 544] width 223 height 29
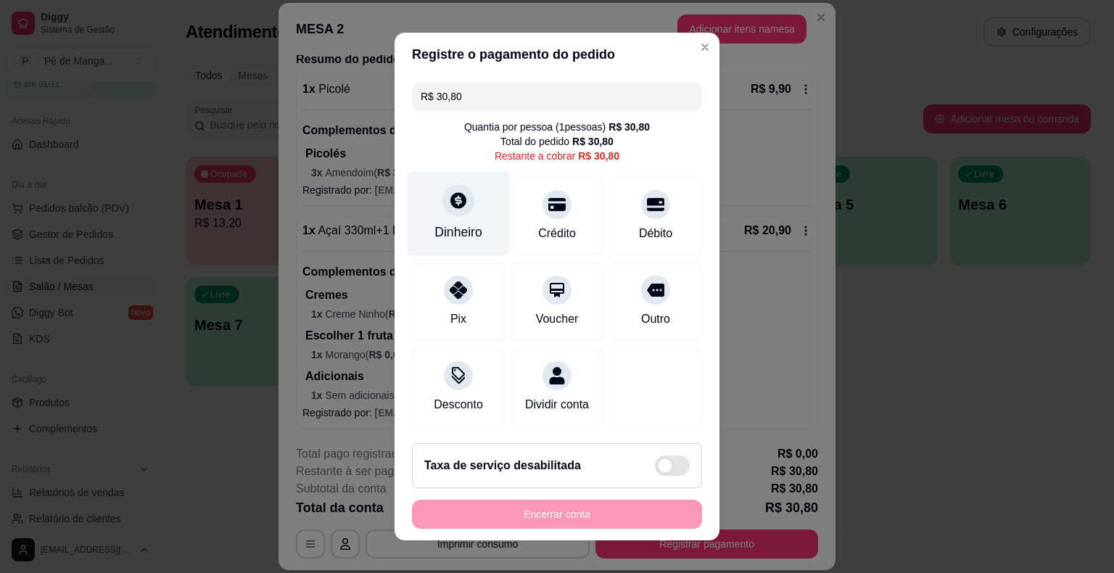
click at [443, 197] on div at bounding box center [459, 200] width 32 height 32
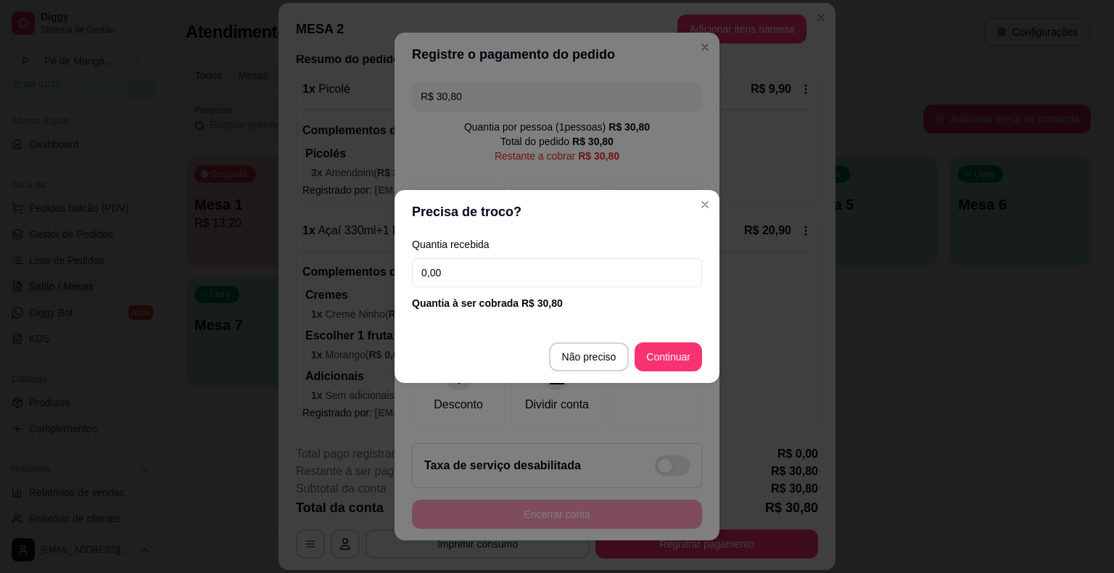
click at [505, 271] on input "0,00" at bounding box center [557, 272] width 290 height 29
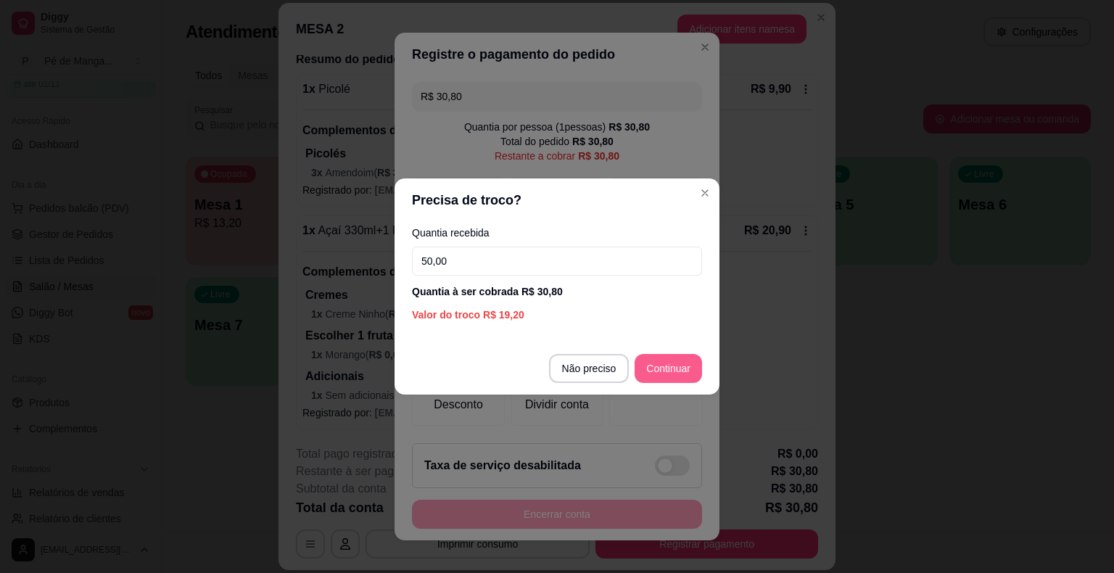
type input "50,00"
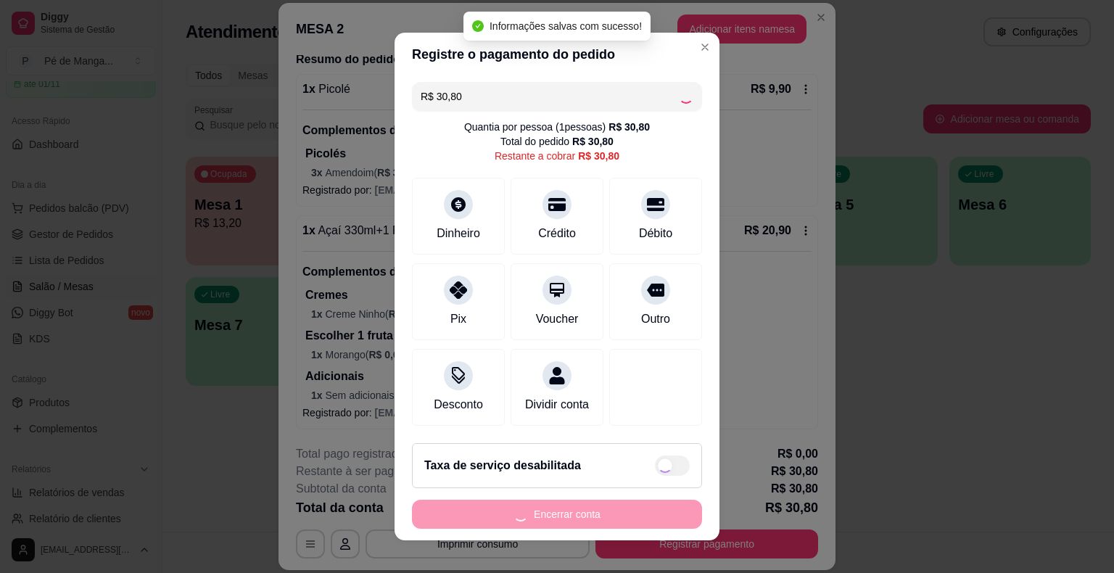
type input "R$ 0,00"
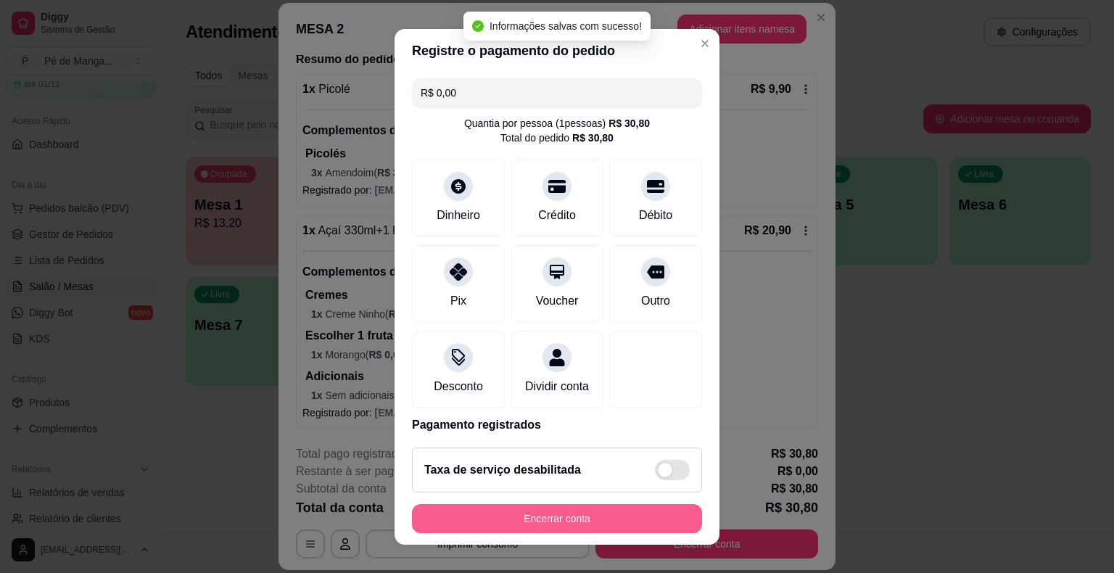
click at [665, 519] on button "Encerrar conta" at bounding box center [557, 518] width 290 height 29
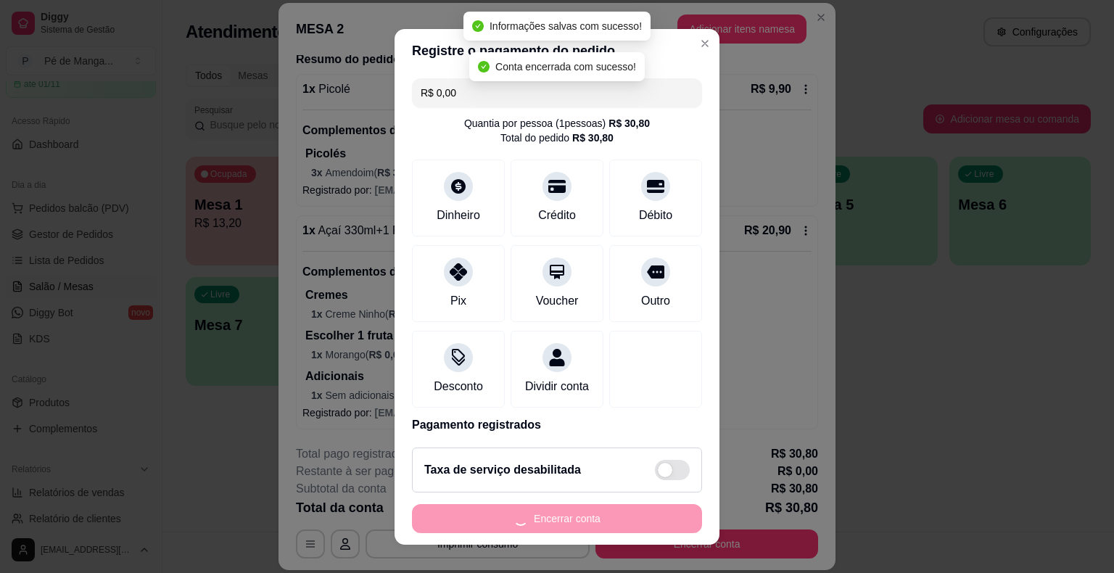
scroll to position [0, 0]
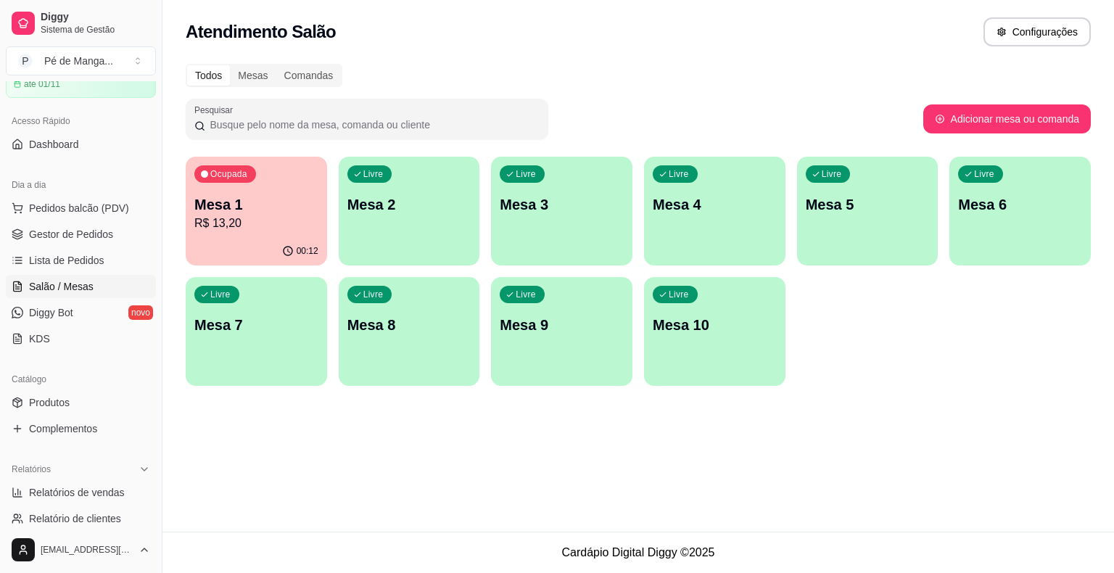
click at [239, 192] on div "Ocupada Mesa 1 R$ 13,20" at bounding box center [256, 197] width 141 height 81
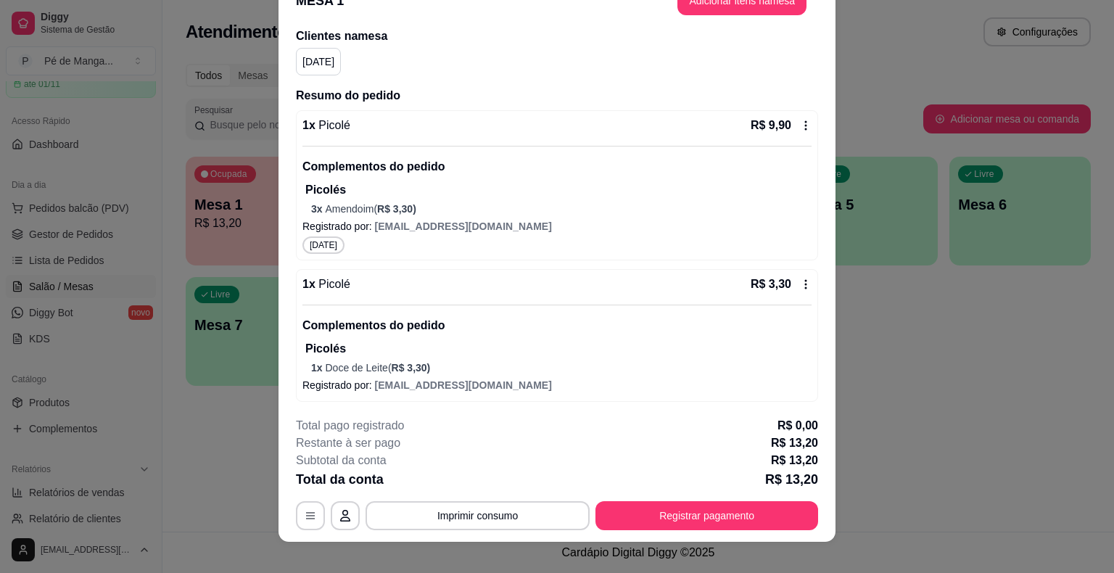
scroll to position [44, 0]
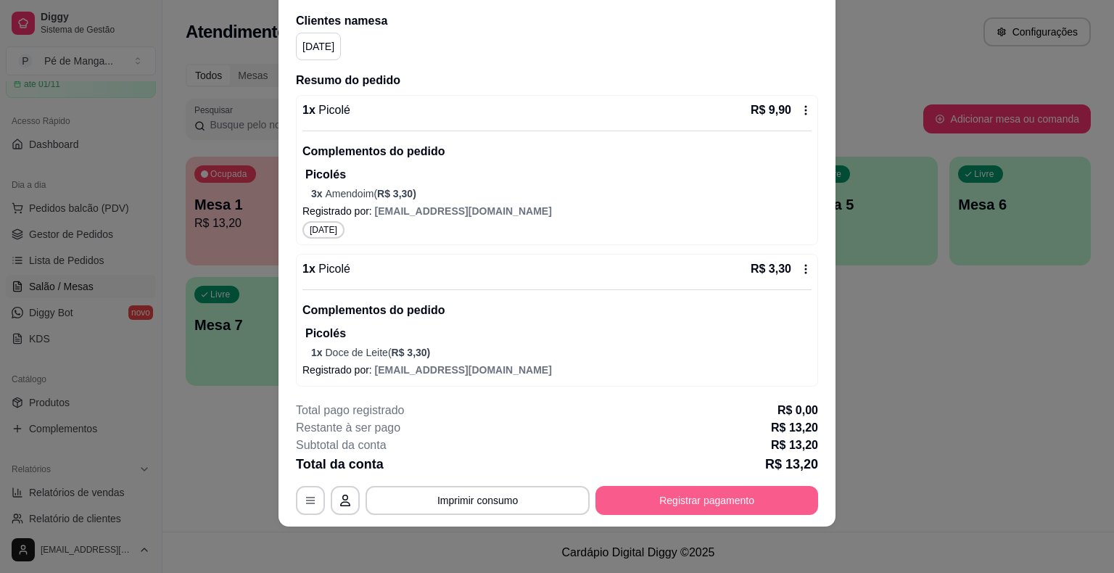
click at [741, 498] on button "Registrar pagamento" at bounding box center [707, 500] width 223 height 29
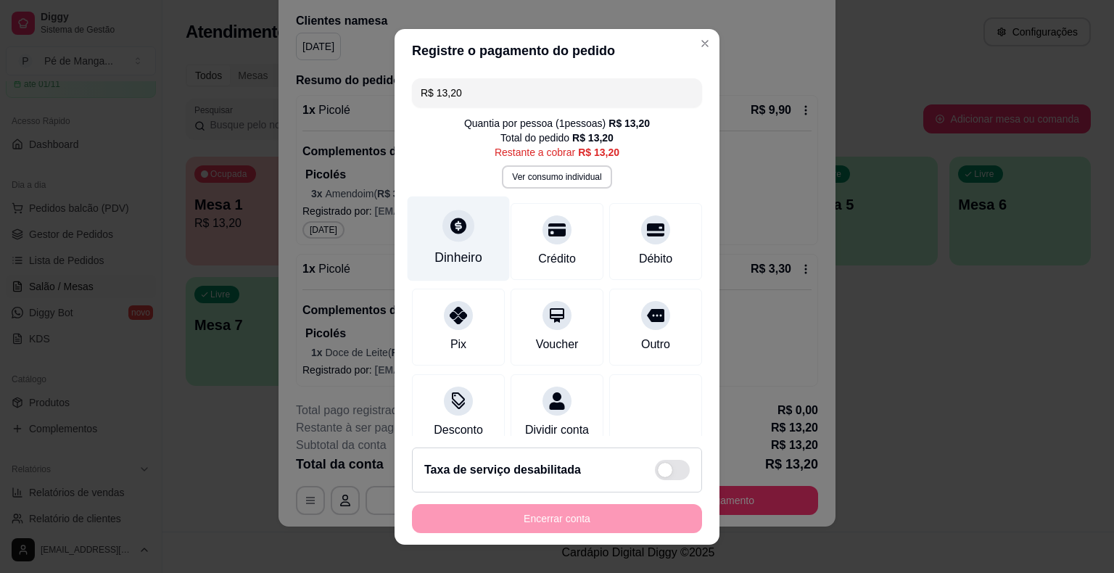
click at [454, 242] on div "Dinheiro" at bounding box center [459, 238] width 102 height 85
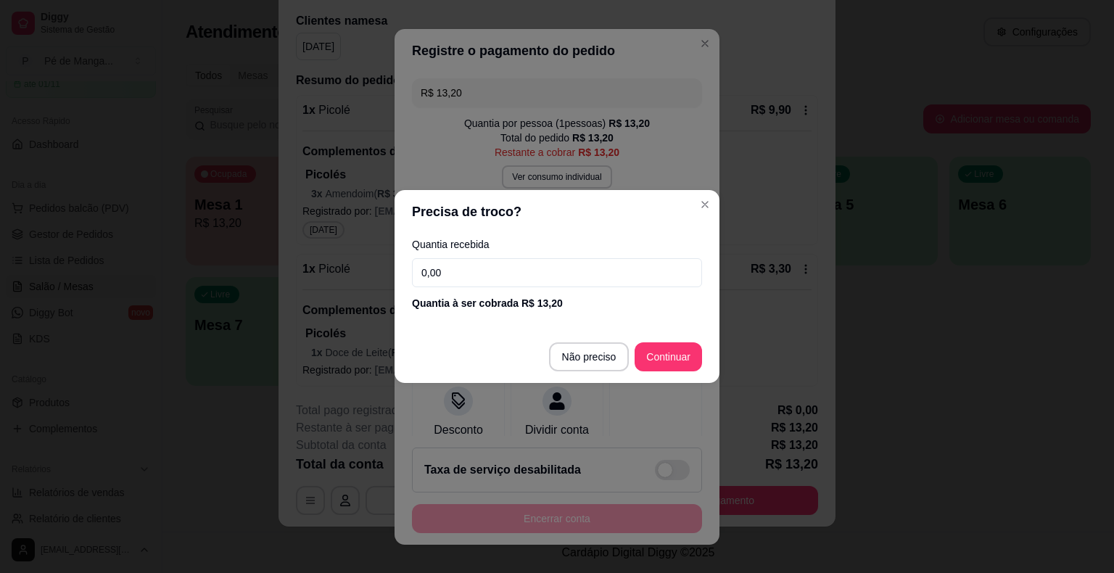
click at [502, 280] on input "0,00" at bounding box center [557, 272] width 290 height 29
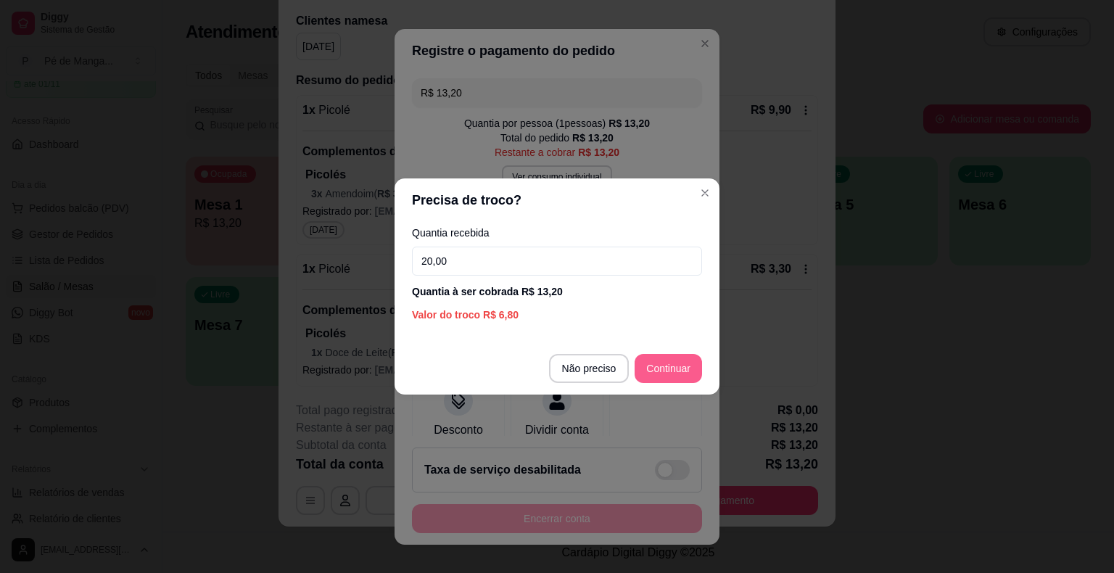
type input "20,00"
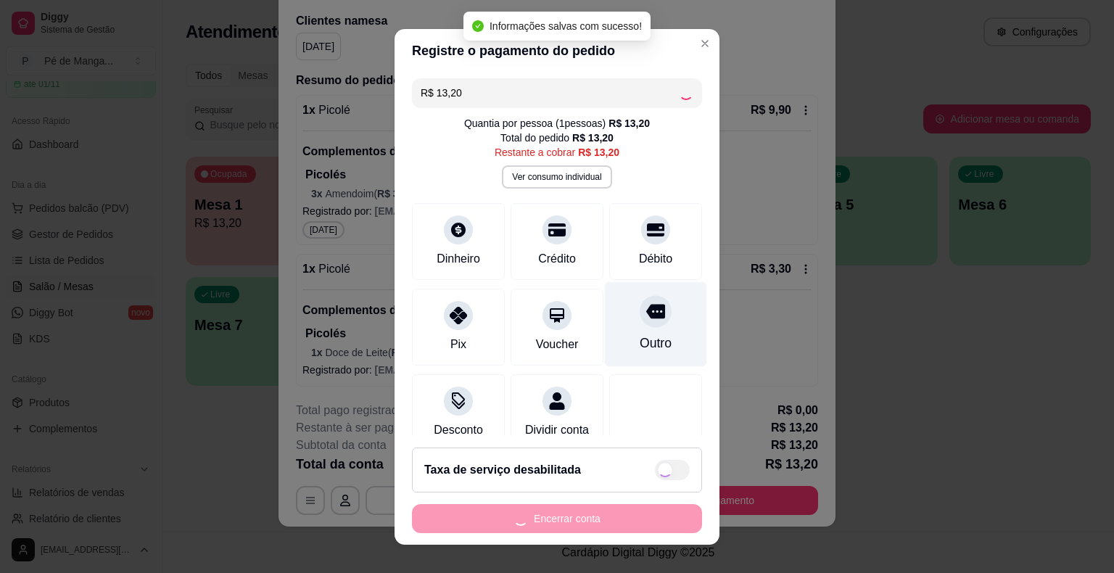
type input "R$ 0,00"
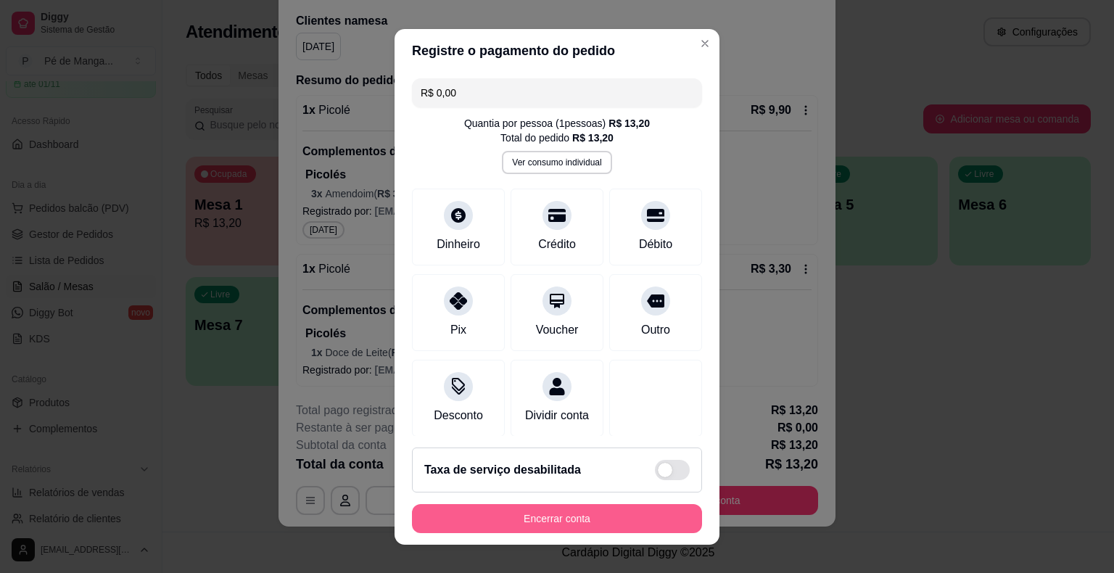
click at [575, 517] on button "Encerrar conta" at bounding box center [557, 518] width 290 height 29
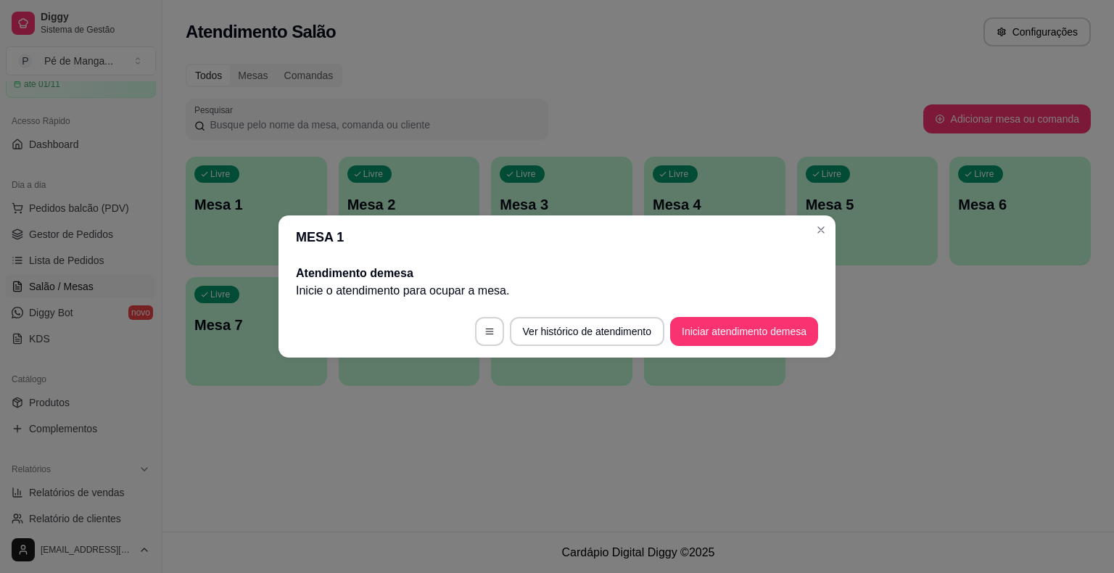
scroll to position [0, 0]
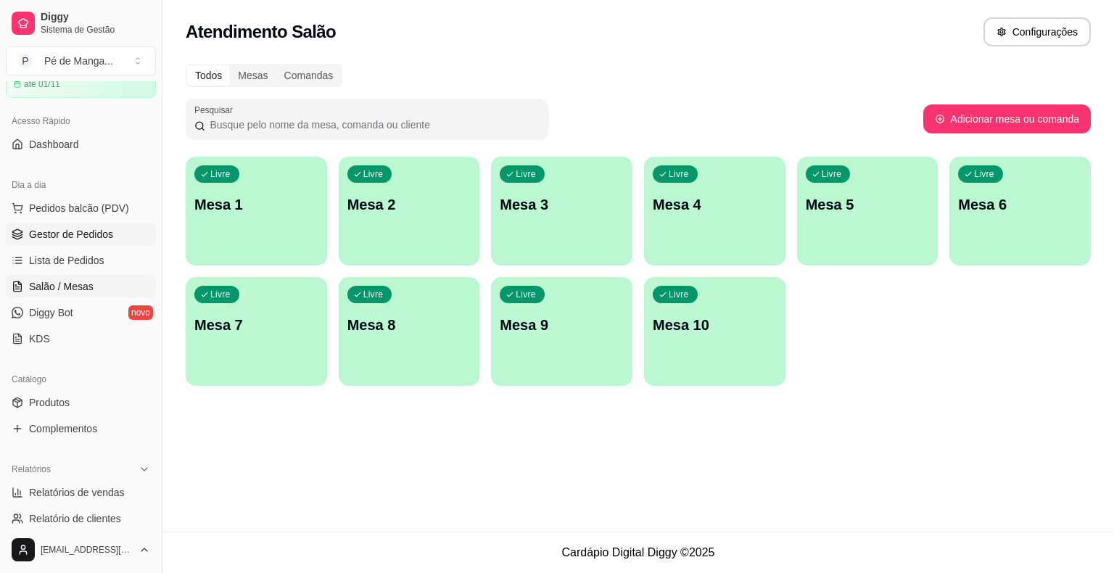
click at [83, 237] on span "Gestor de Pedidos" at bounding box center [71, 234] width 84 height 15
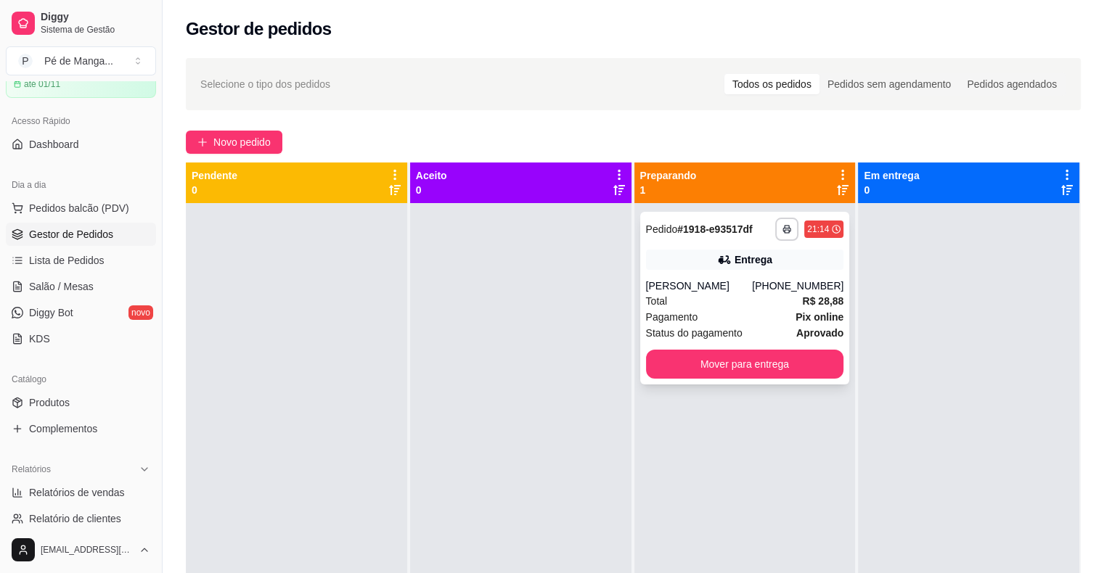
click at [773, 316] on div "Pagamento Pix online" at bounding box center [745, 317] width 198 height 16
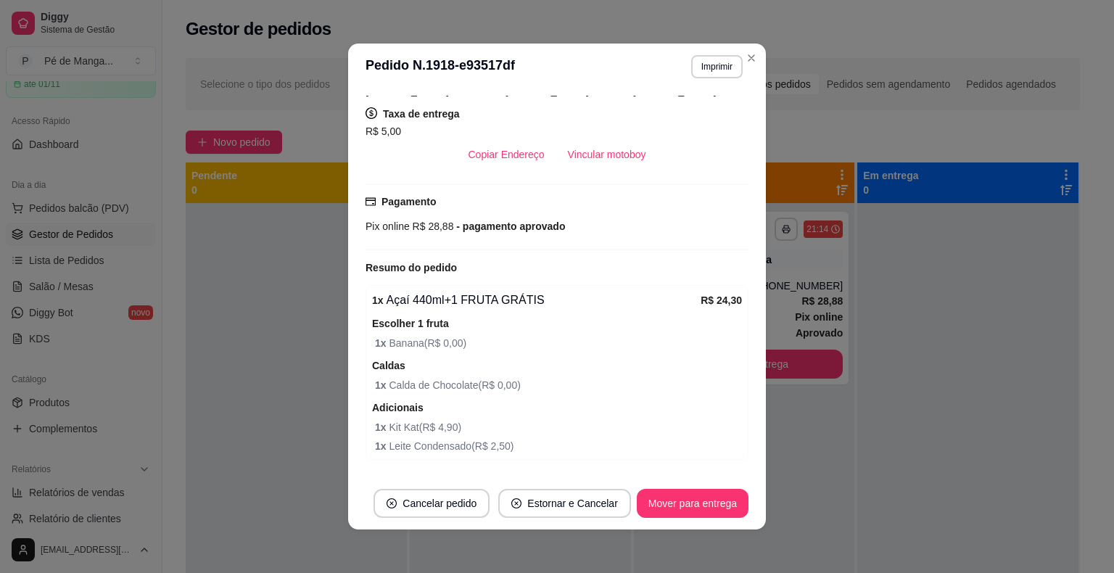
scroll to position [290, 0]
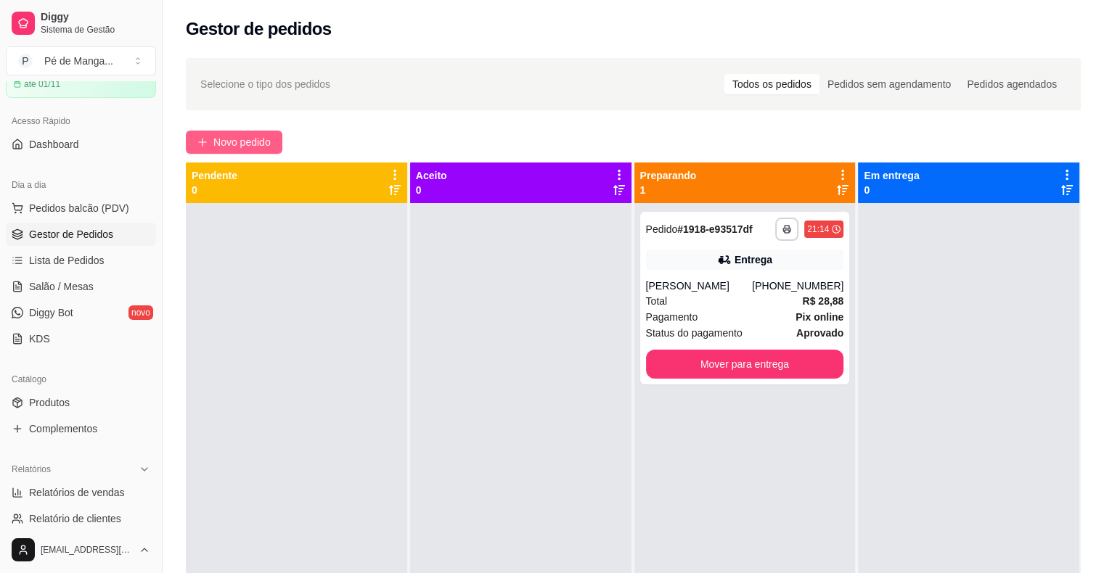
click at [229, 147] on span "Novo pedido" at bounding box center [241, 142] width 57 height 16
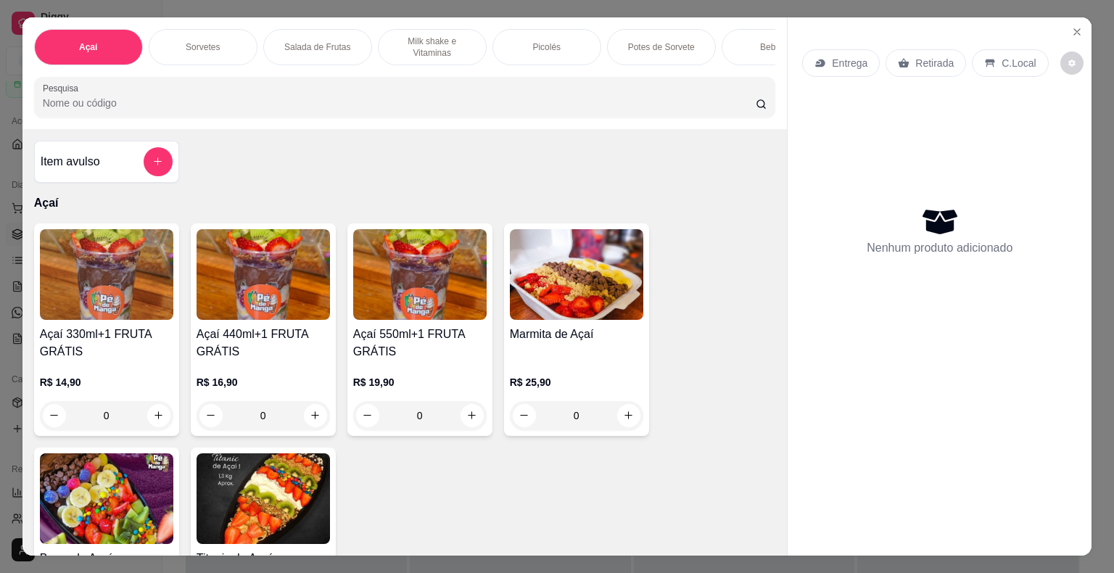
click at [522, 41] on div "Picolés" at bounding box center [547, 47] width 109 height 36
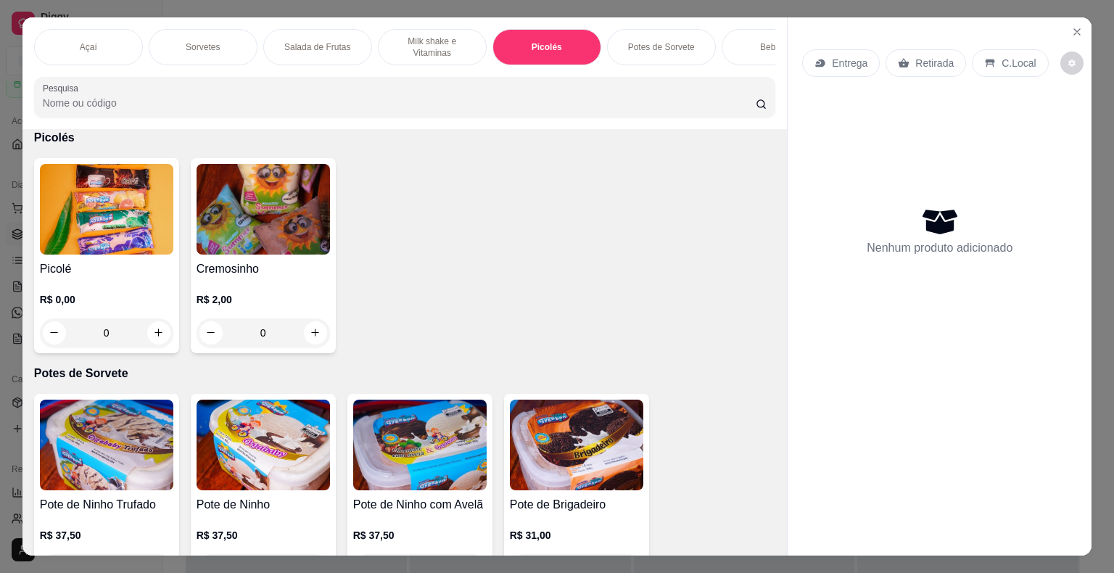
scroll to position [35, 0]
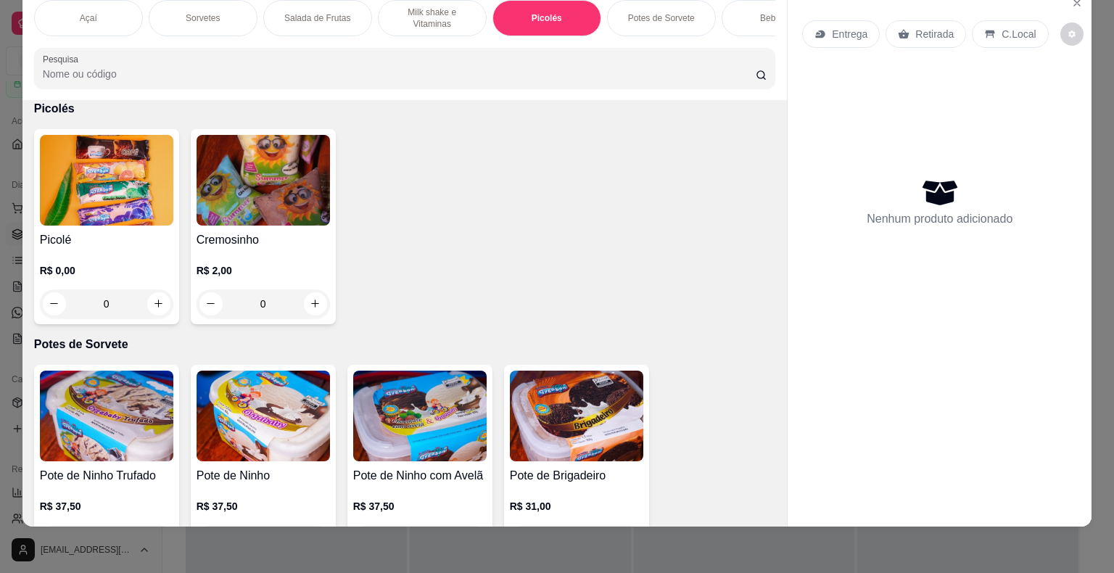
click at [160, 192] on img at bounding box center [106, 180] width 133 height 91
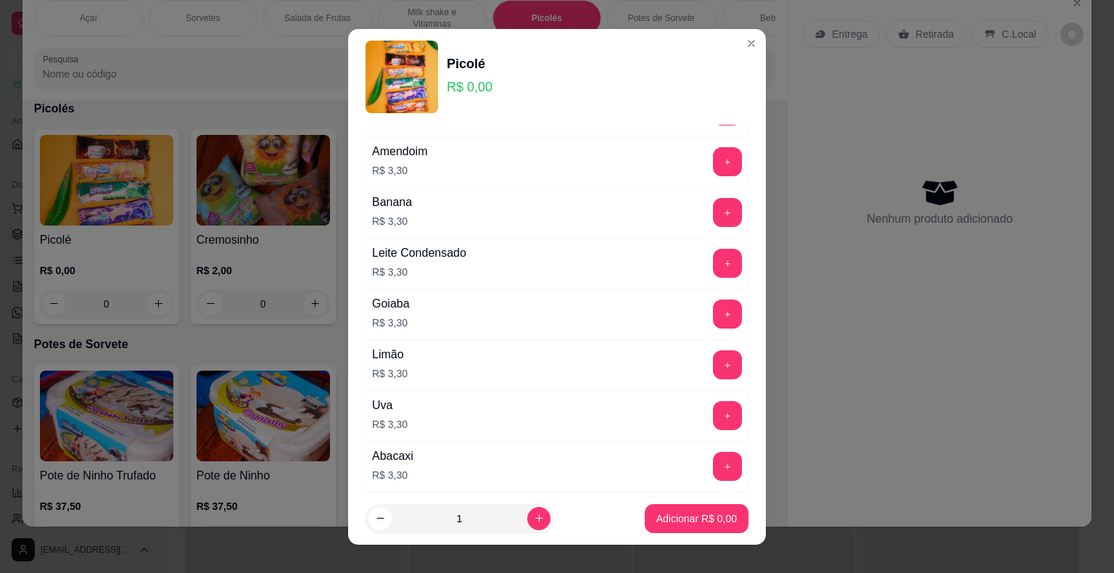
scroll to position [218, 0]
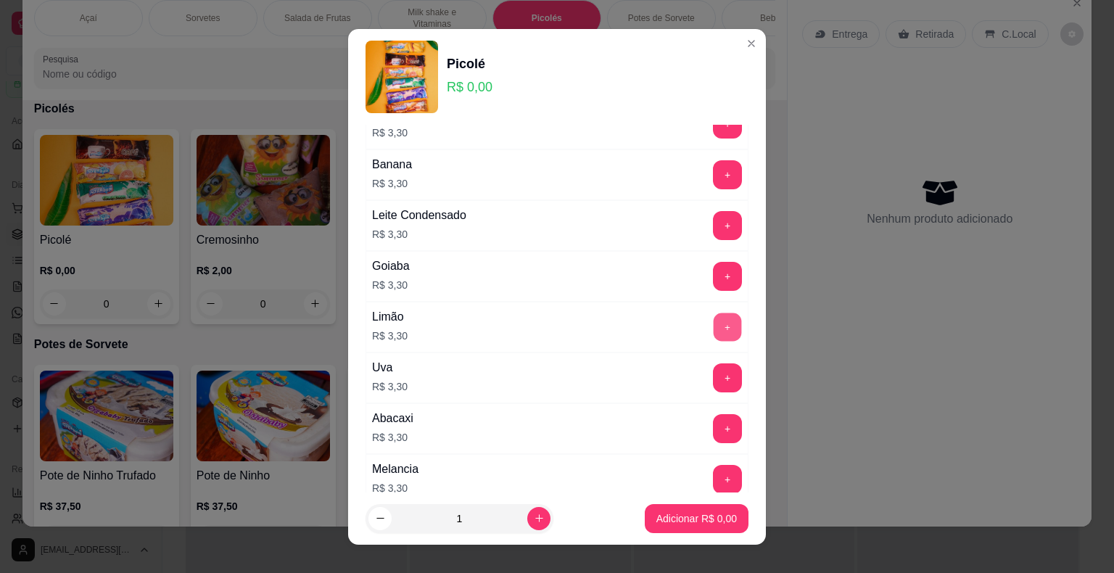
click at [714, 324] on button "+" at bounding box center [728, 327] width 28 height 28
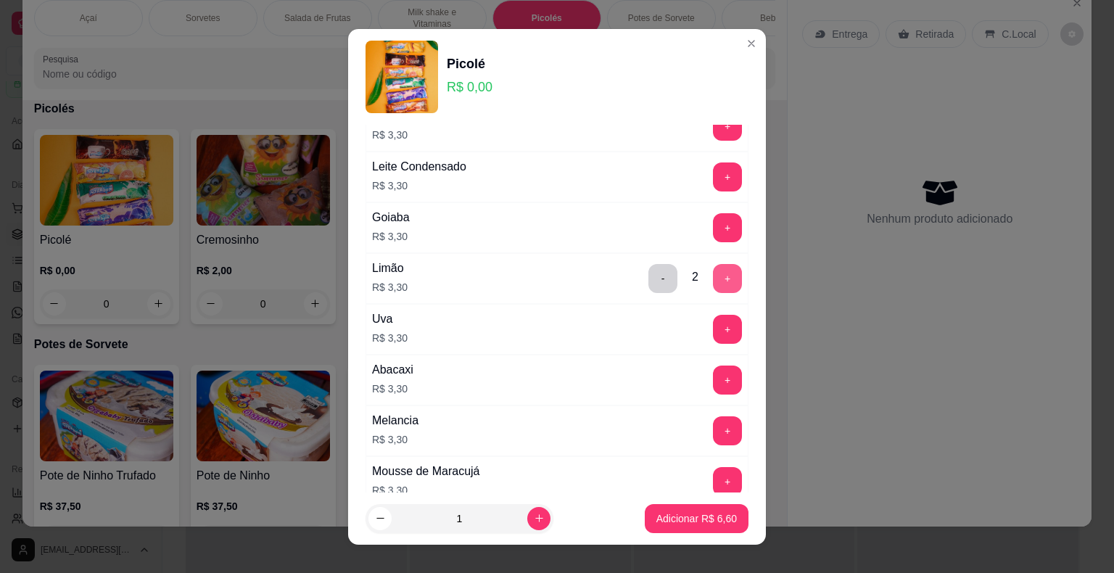
scroll to position [290, 0]
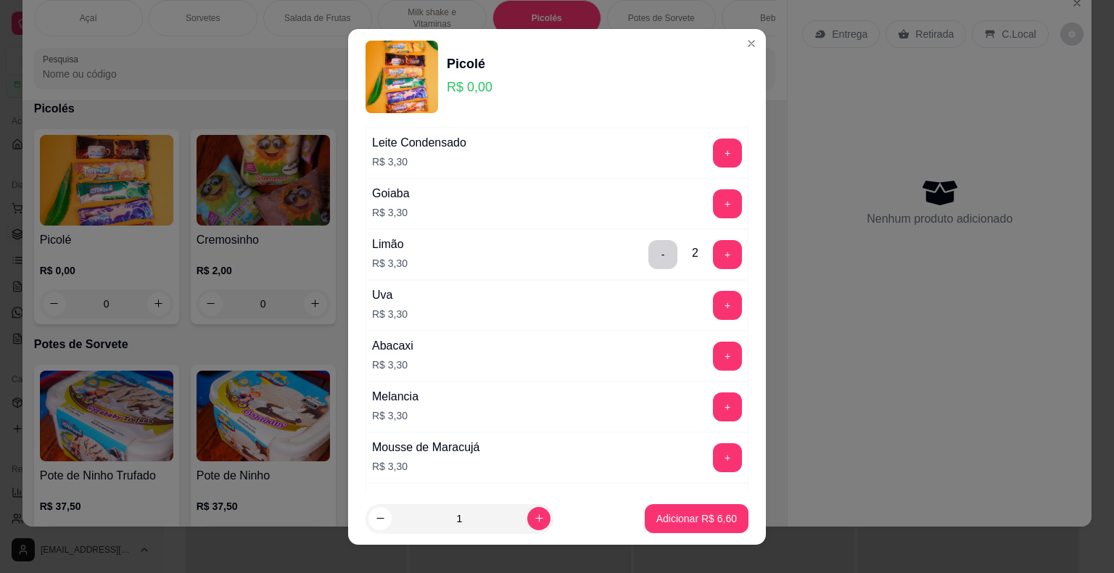
click at [713, 214] on button "+" at bounding box center [727, 203] width 29 height 29
click at [713, 211] on button "+" at bounding box center [727, 203] width 29 height 29
click at [714, 356] on button "+" at bounding box center [728, 356] width 28 height 28
click at [673, 513] on p "Adicionar R$ 19,80" at bounding box center [694, 518] width 84 height 14
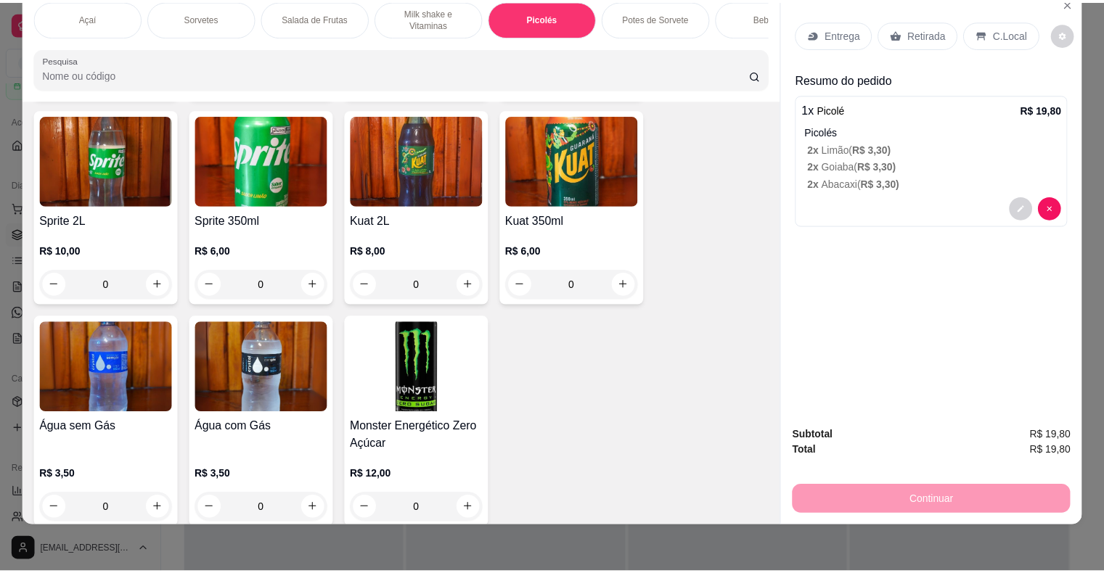
scroll to position [4130, 0]
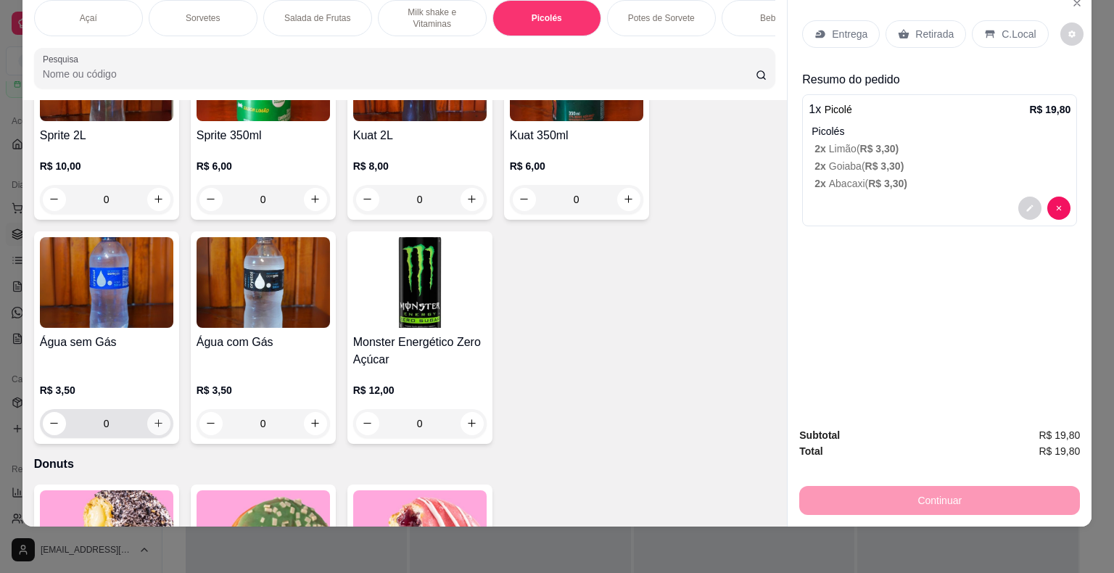
click at [153, 418] on icon "increase-product-quantity" at bounding box center [158, 423] width 11 height 11
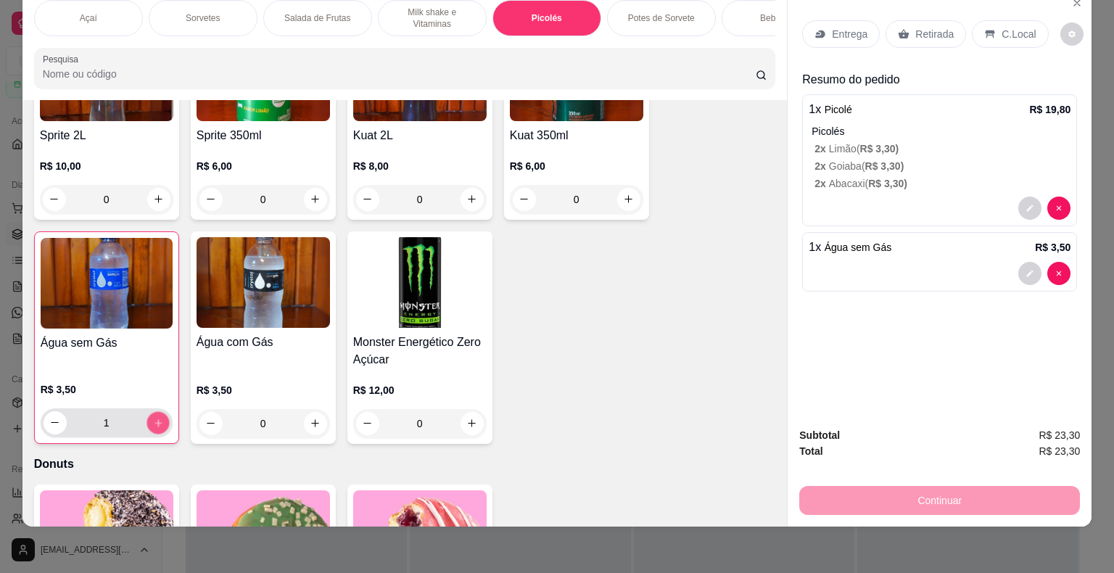
click at [152, 417] on icon "increase-product-quantity" at bounding box center [157, 422] width 11 height 11
type input "2"
click at [845, 9] on div "Entrega Retirada C.Local" at bounding box center [939, 34] width 275 height 51
click at [847, 20] on div "Entrega" at bounding box center [841, 34] width 78 height 28
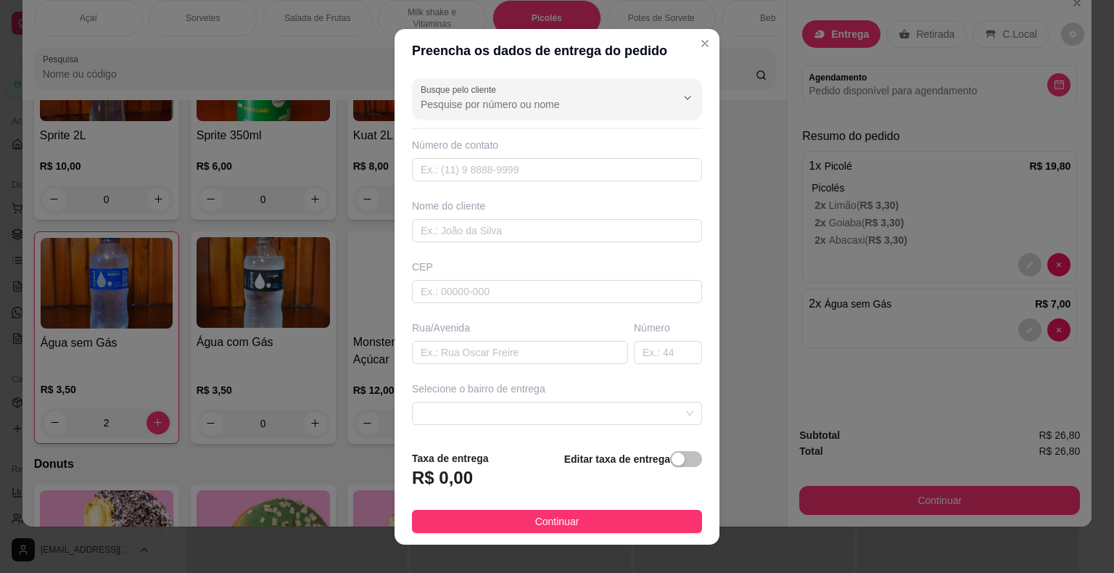
click at [515, 89] on div at bounding box center [557, 98] width 273 height 29
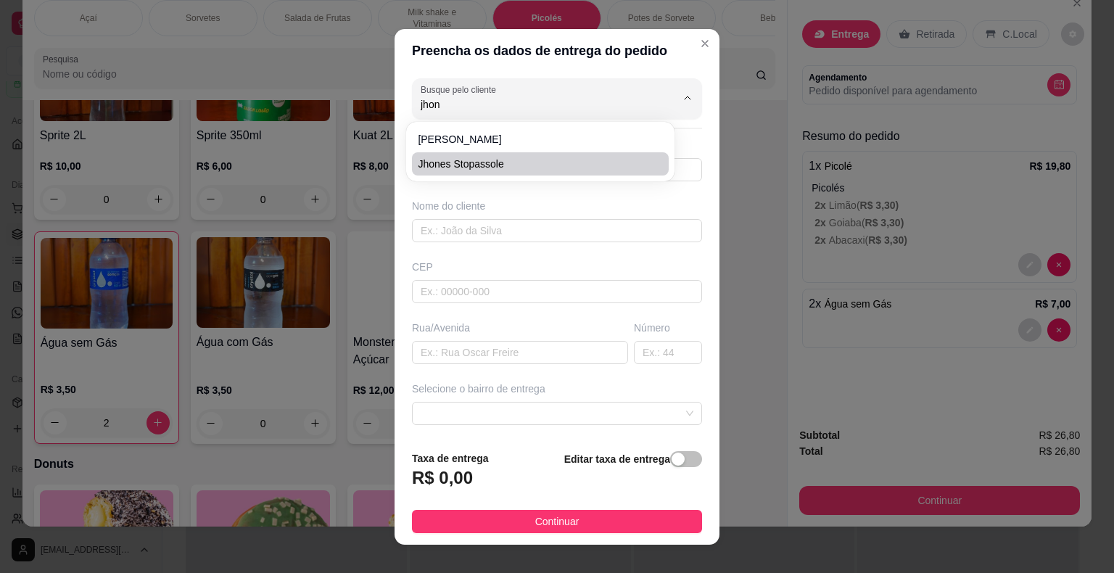
click at [500, 167] on span "Jhones Stopassole" at bounding box center [533, 164] width 231 height 15
type input "Jhones Stopassole"
type input "6793322673"
type input "Jhones Stopassole"
type input "18440-000"
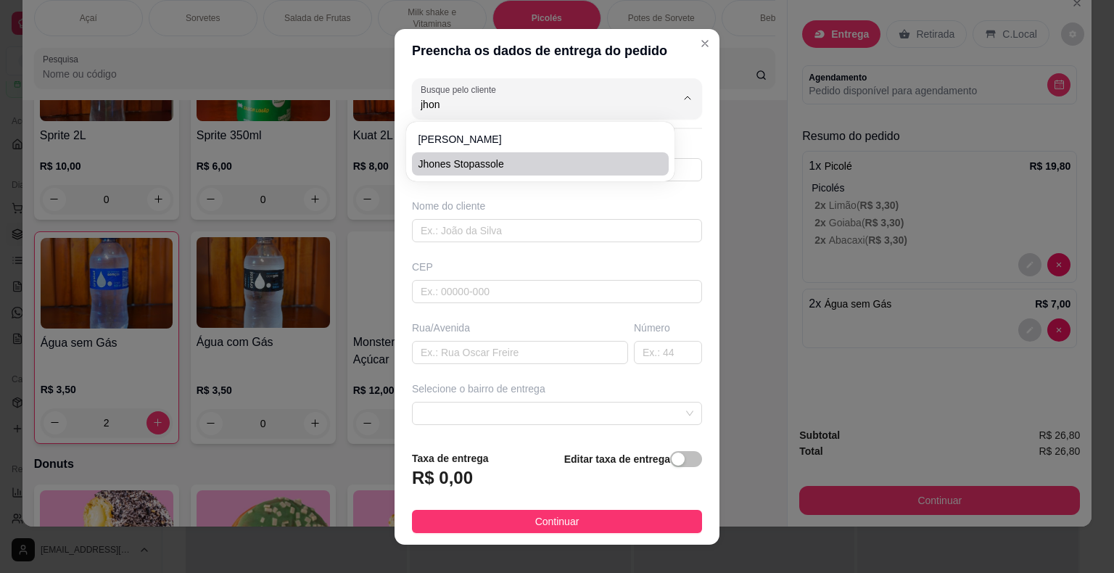
type input "[GEOGRAPHIC_DATA][PERSON_NAME]/No prédio do Everaldo"
type input "Itaberá"
type input "PAPELANDIA"
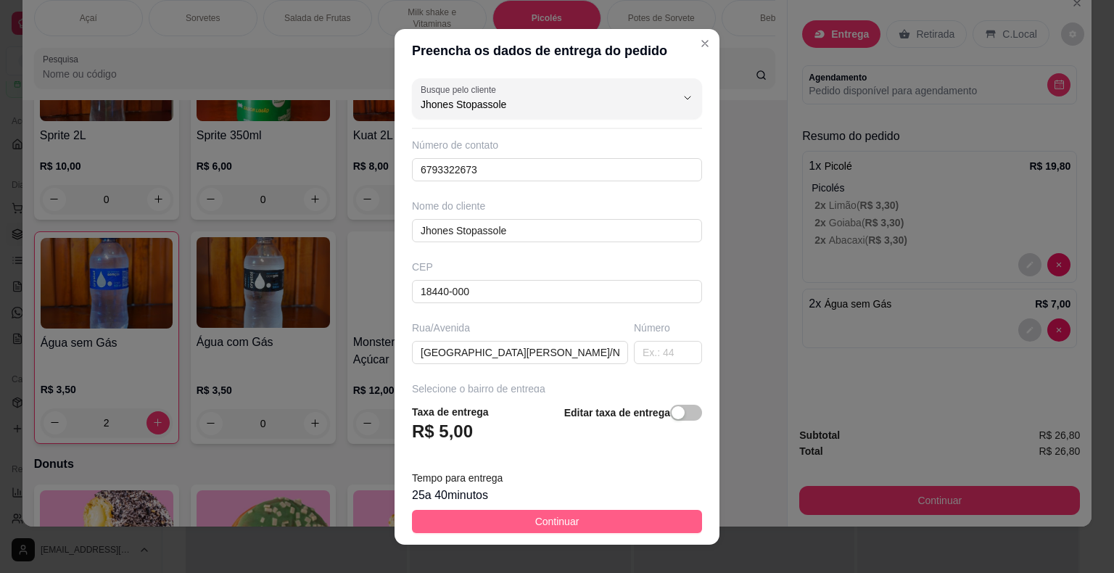
type input "Jhones Stopassole"
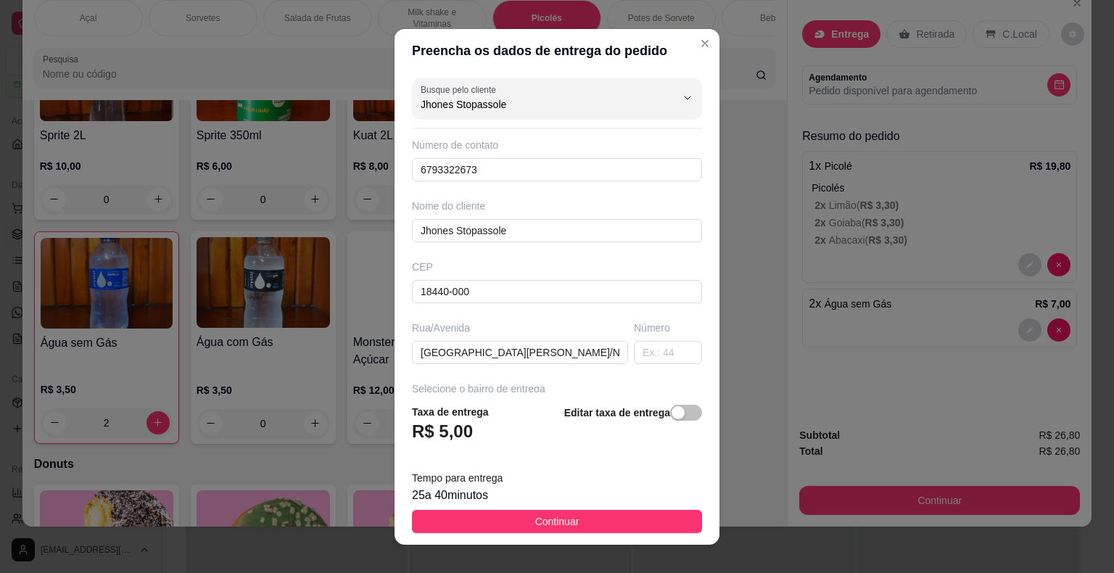
click at [566, 520] on span "Continuar" at bounding box center [557, 522] width 44 height 16
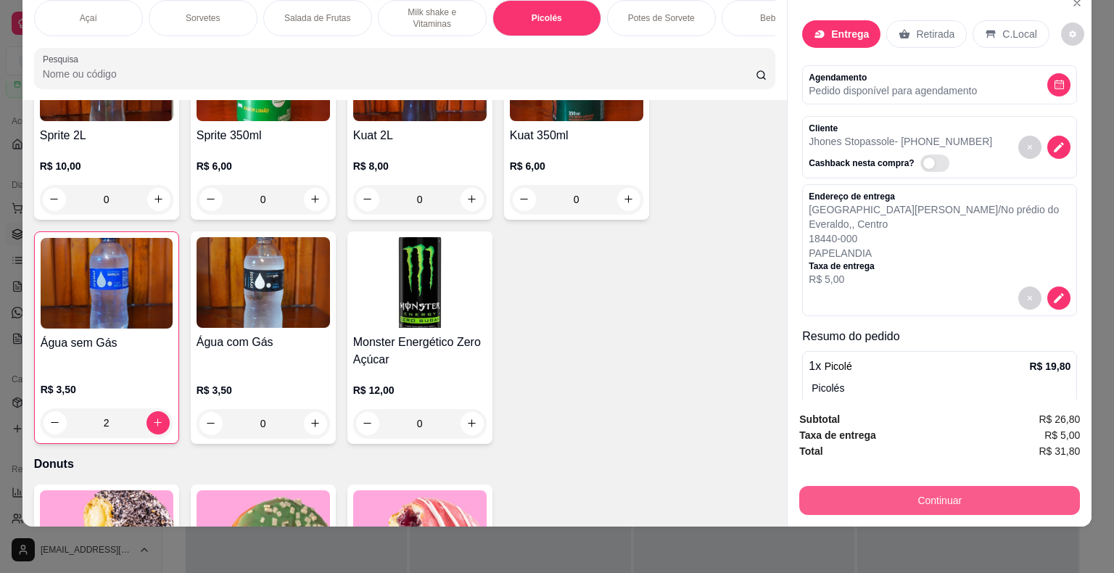
click at [910, 486] on button "Continuar" at bounding box center [940, 500] width 281 height 29
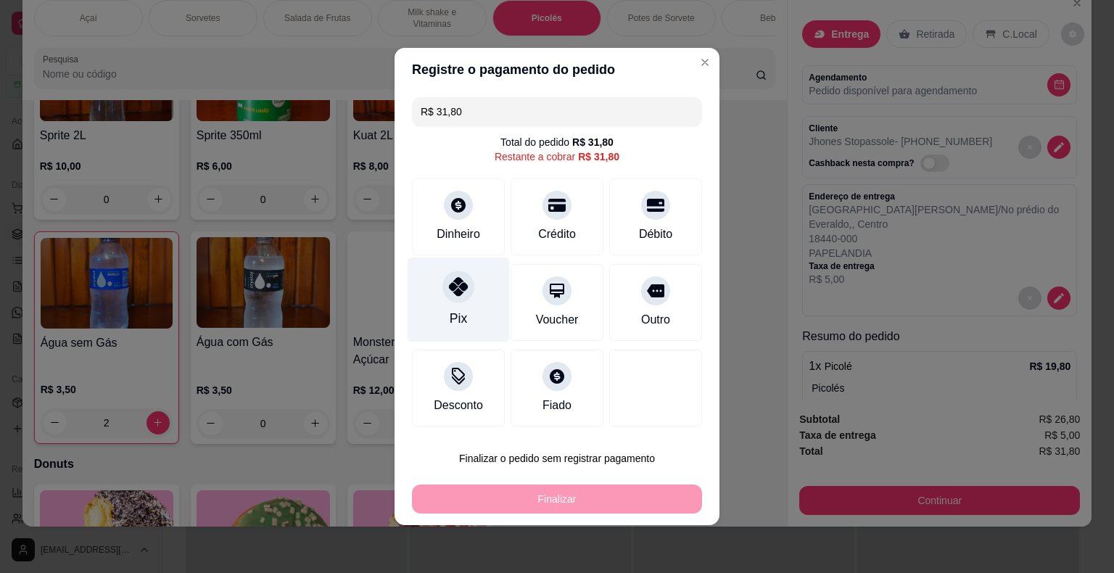
click at [456, 301] on div at bounding box center [459, 287] width 32 height 32
type input "R$ 0,00"
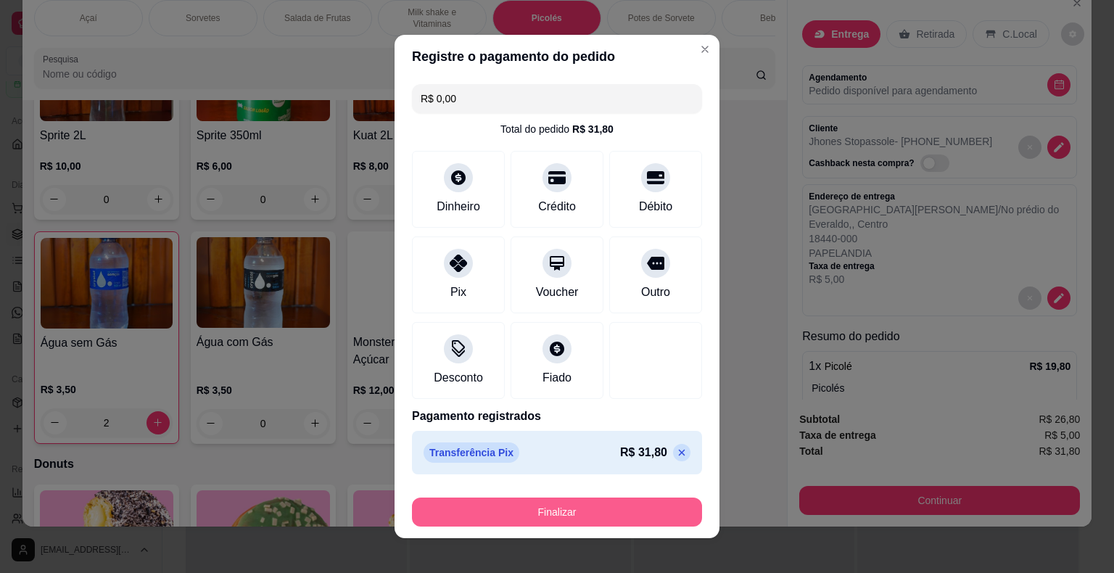
click at [580, 518] on button "Finalizar" at bounding box center [557, 512] width 290 height 29
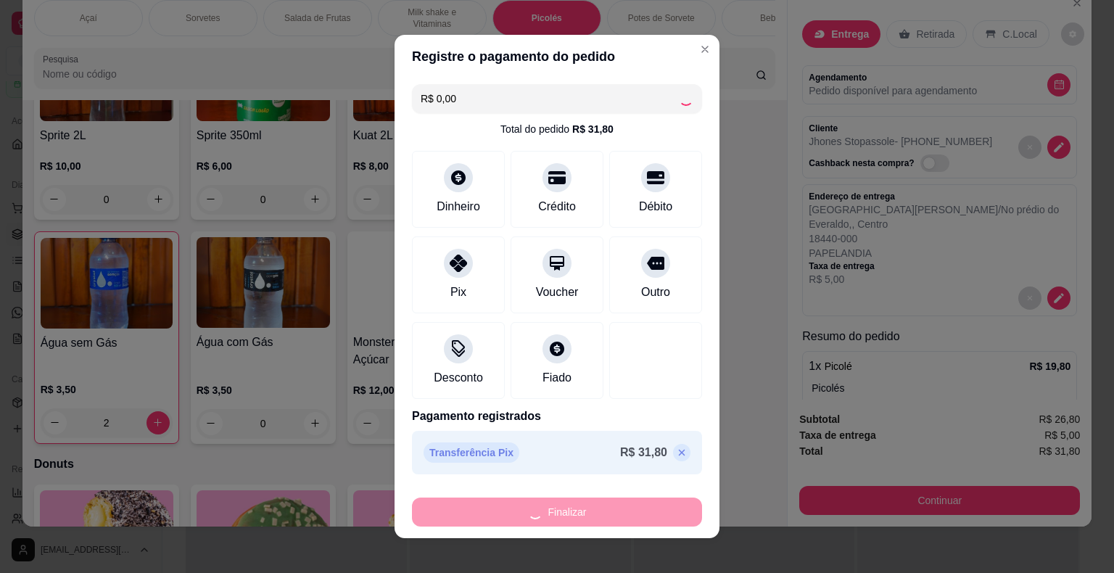
type input "0"
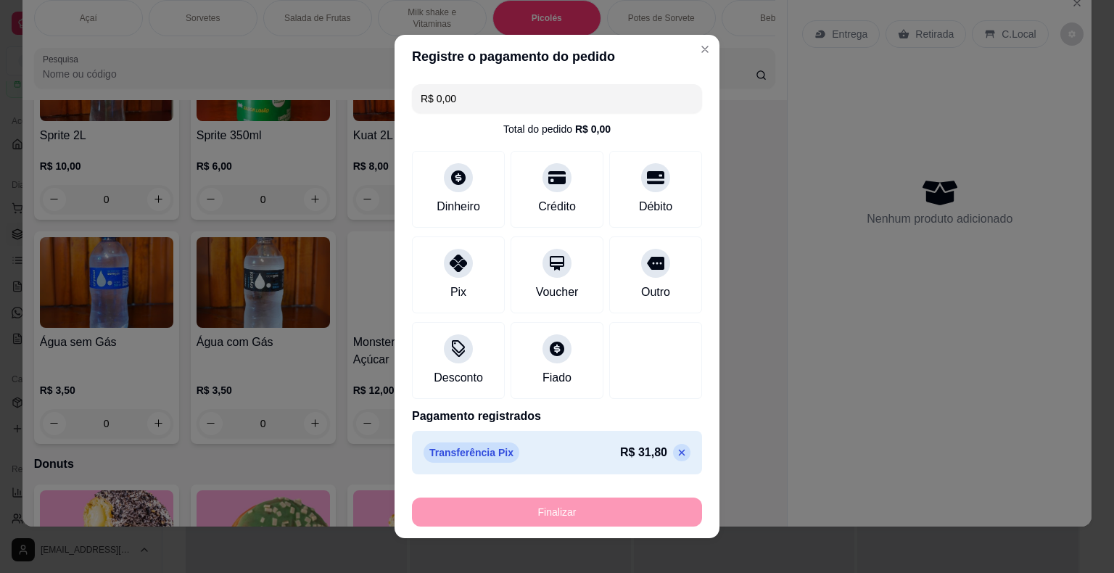
type input "-R$ 31,80"
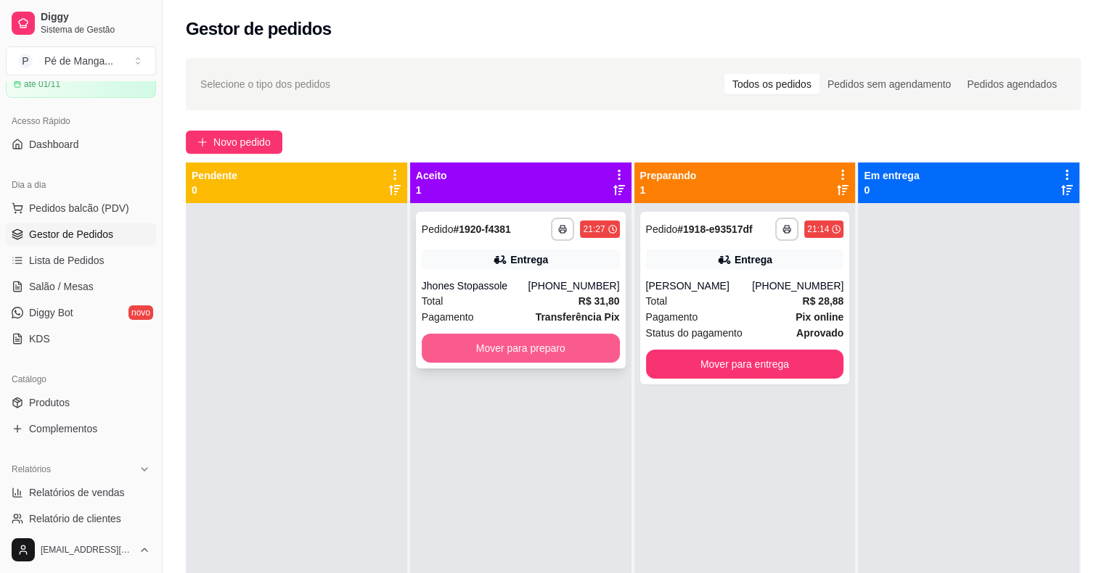
click at [572, 340] on button "Mover para preparo" at bounding box center [521, 348] width 198 height 29
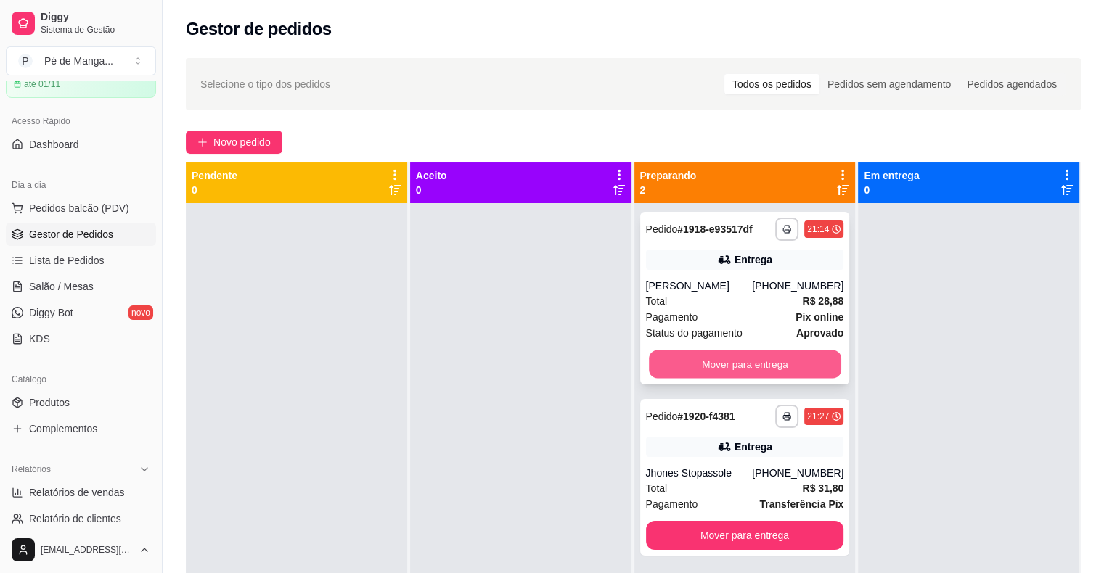
click at [722, 372] on button "Mover para entrega" at bounding box center [745, 364] width 192 height 28
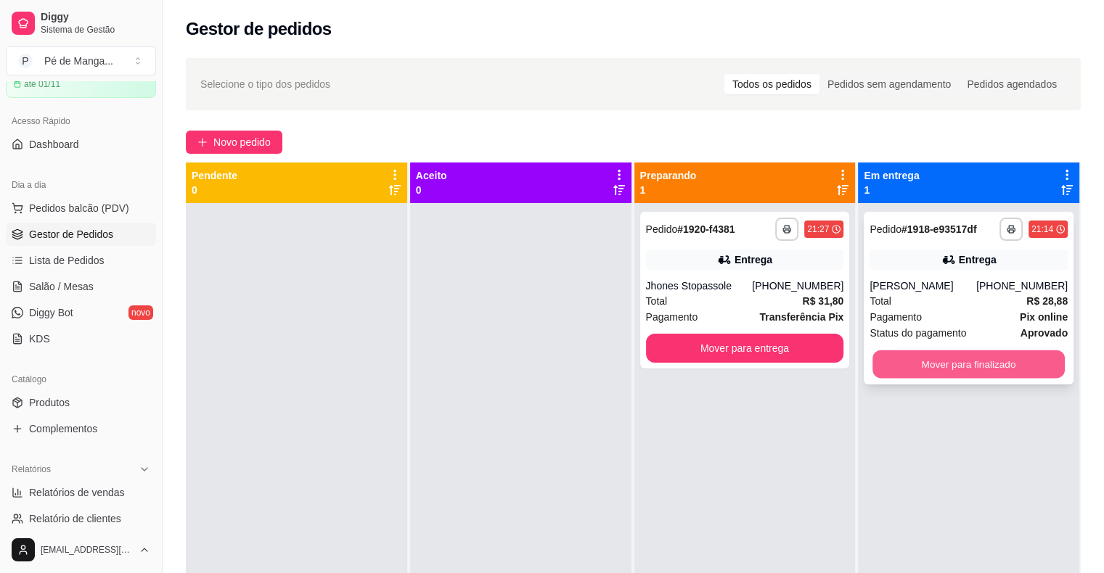
click at [945, 369] on button "Mover para finalizado" at bounding box center [968, 364] width 192 height 28
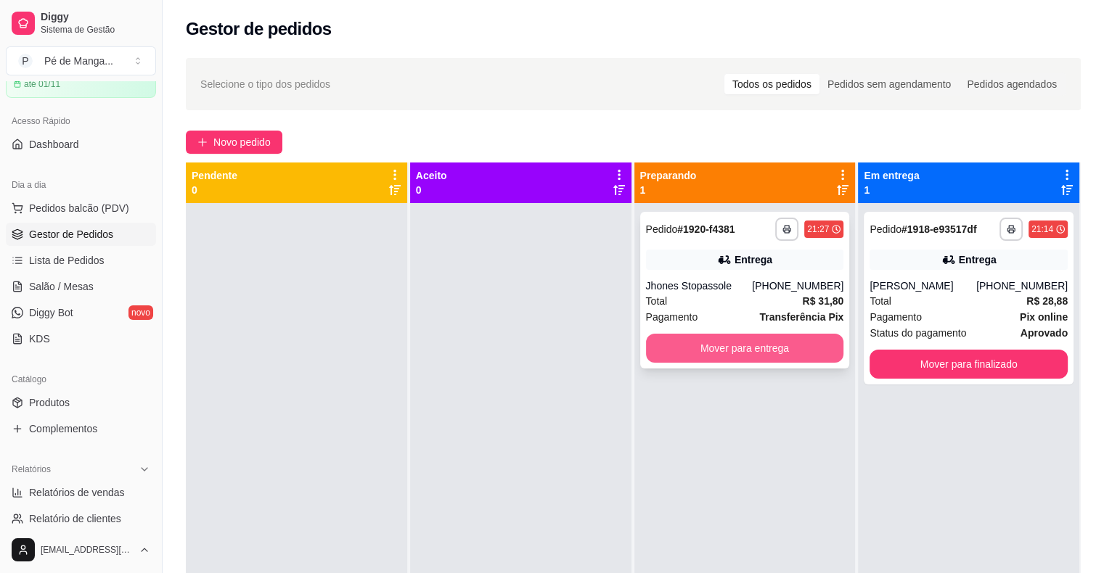
click at [802, 340] on button "Mover para entrega" at bounding box center [745, 348] width 198 height 29
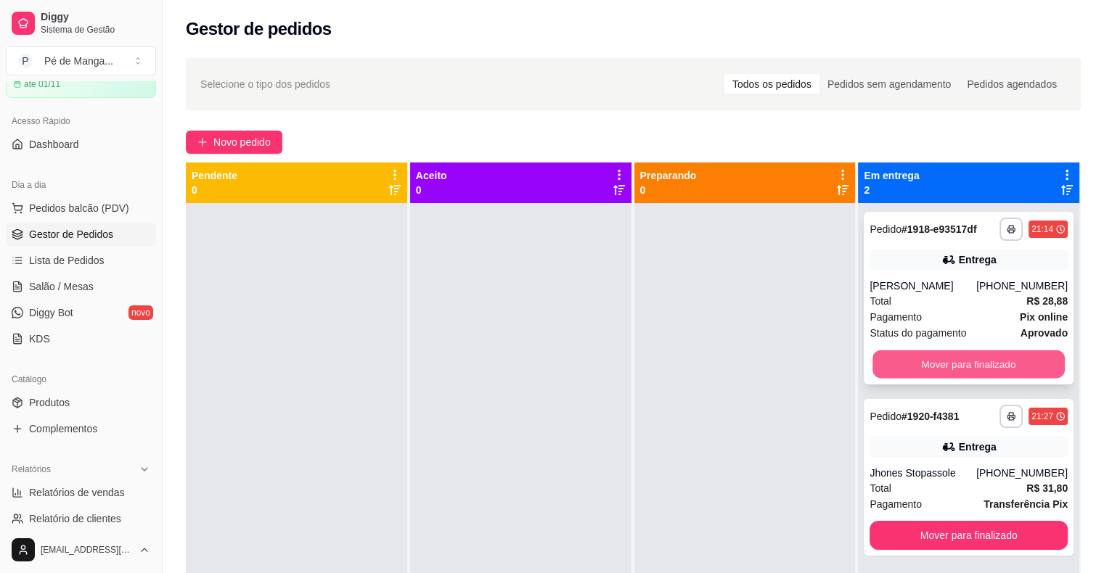
click at [933, 371] on button "Mover para finalizado" at bounding box center [968, 364] width 192 height 28
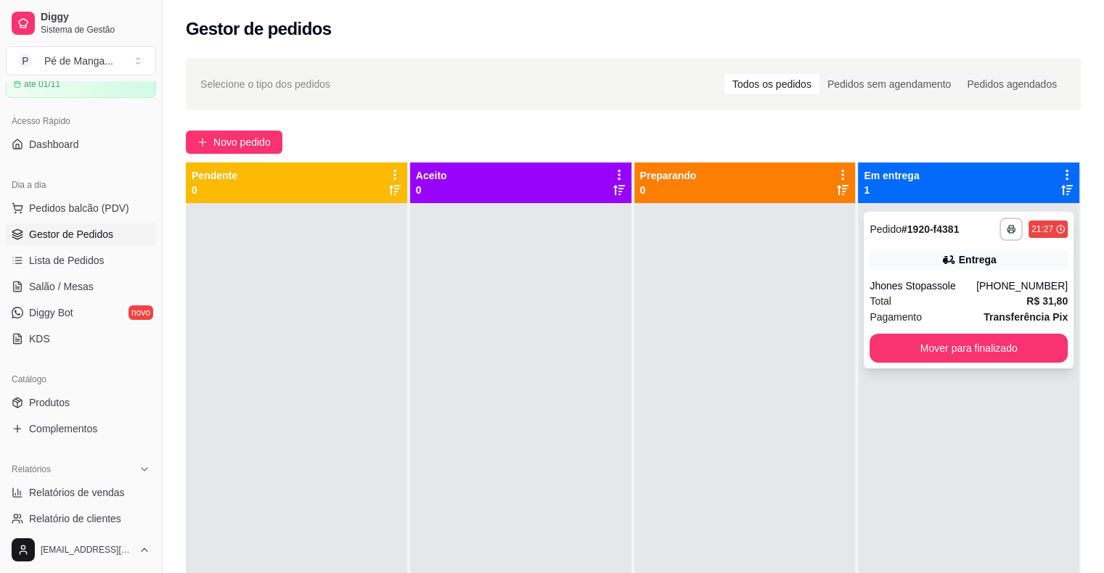
click at [939, 360] on button "Mover para finalizado" at bounding box center [968, 348] width 198 height 29
click at [939, 360] on button "Mover para finalizado" at bounding box center [968, 348] width 192 height 28
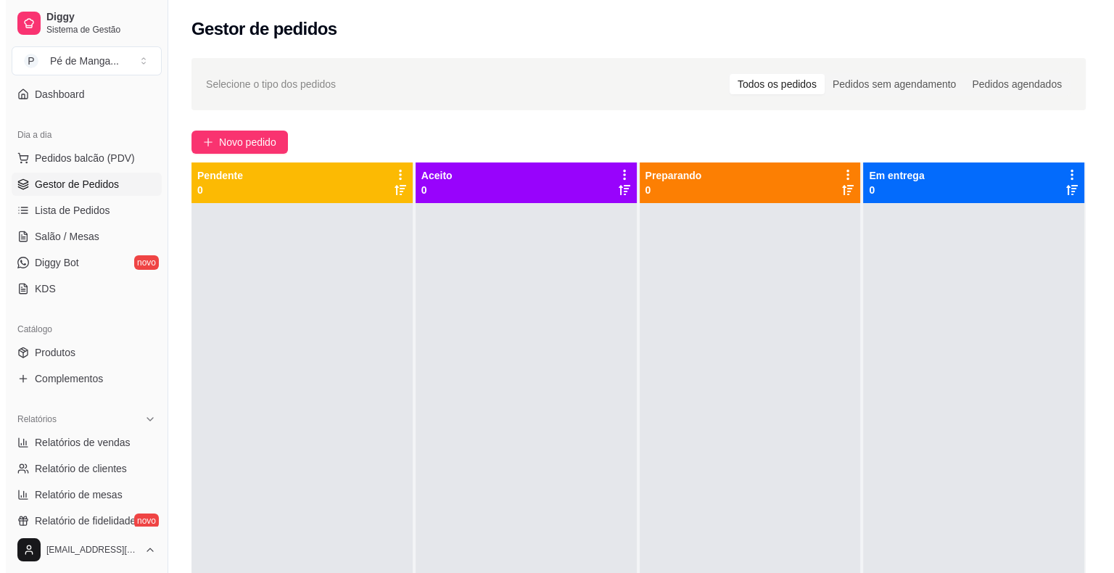
scroll to position [145, 0]
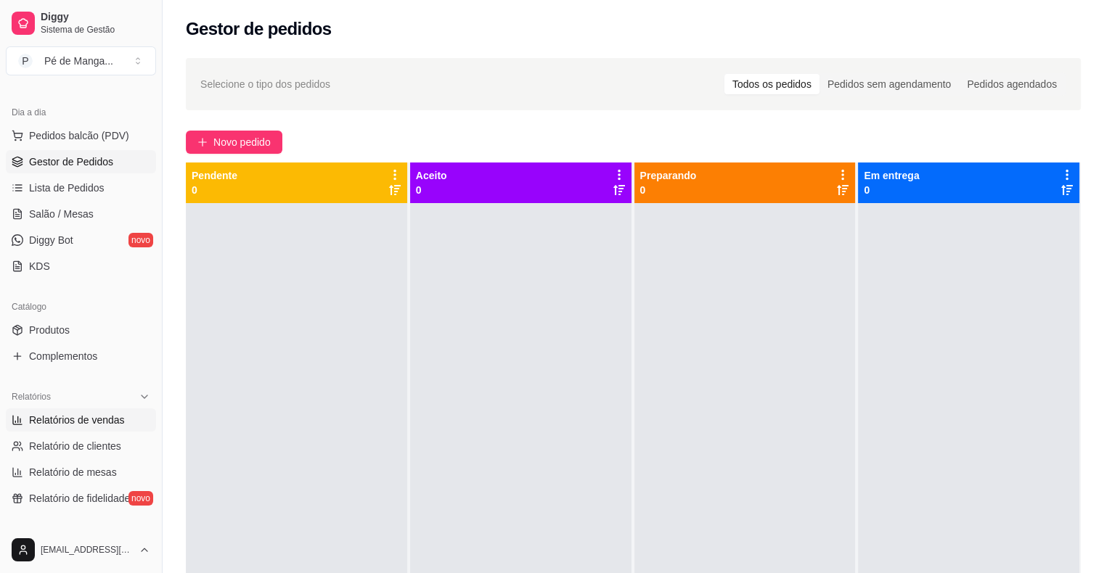
click at [123, 413] on link "Relatórios de vendas" at bounding box center [81, 419] width 150 height 23
select select "ALL"
select select "0"
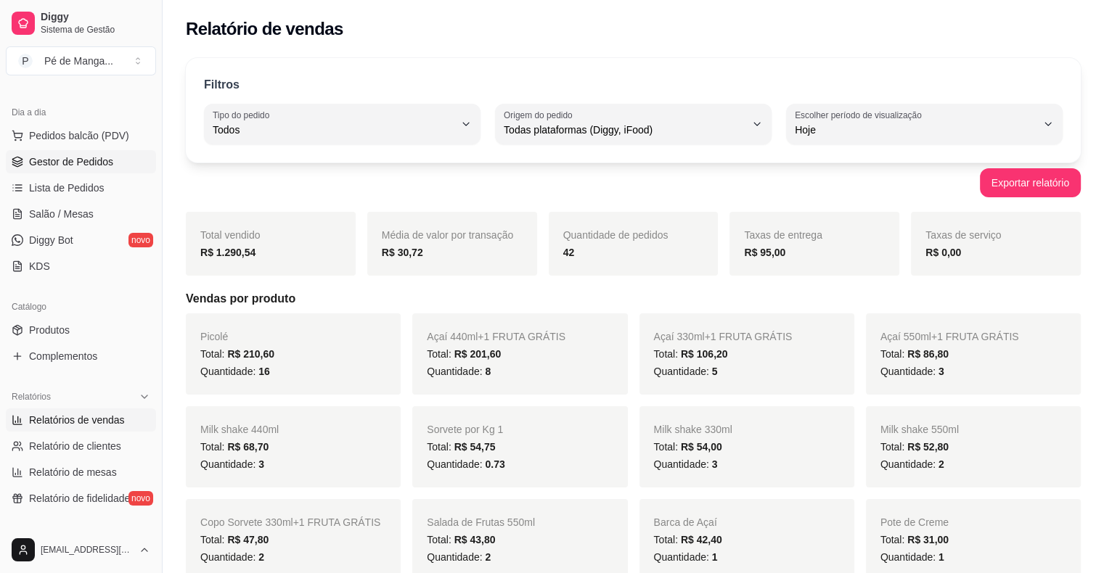
click at [70, 159] on span "Gestor de Pedidos" at bounding box center [71, 162] width 84 height 15
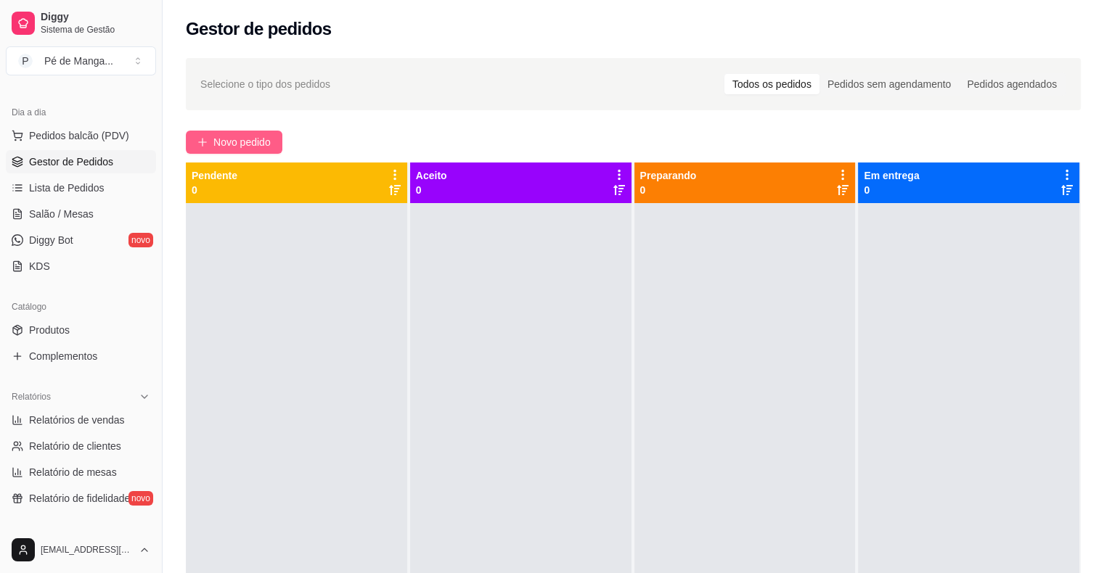
click at [262, 148] on span "Novo pedido" at bounding box center [241, 142] width 57 height 16
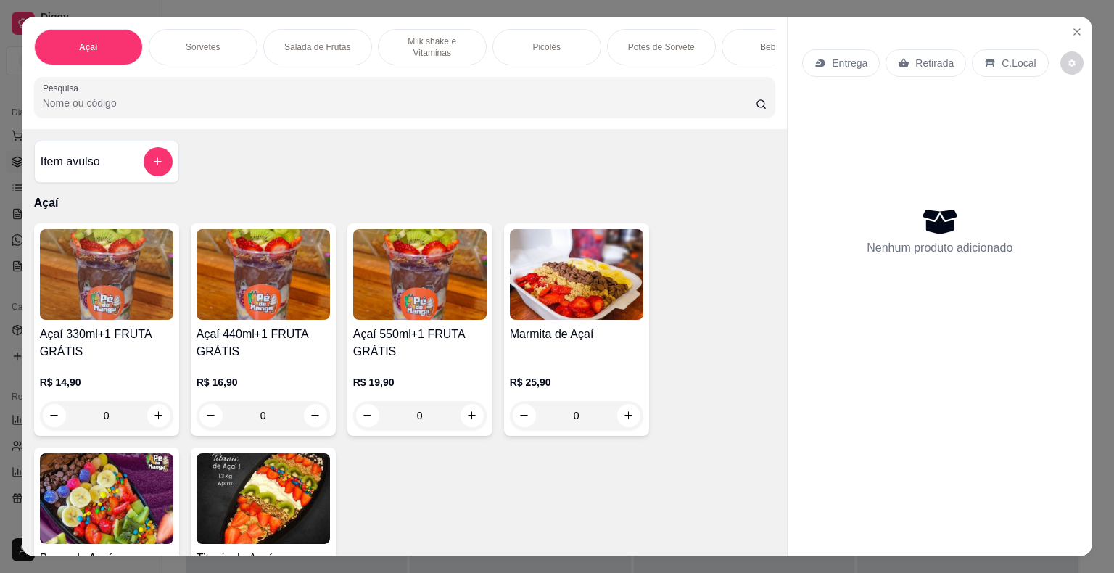
click at [57, 324] on div "Açaí 330ml+1 FRUTA GRÁTIS R$ 14,90 0" at bounding box center [106, 329] width 145 height 213
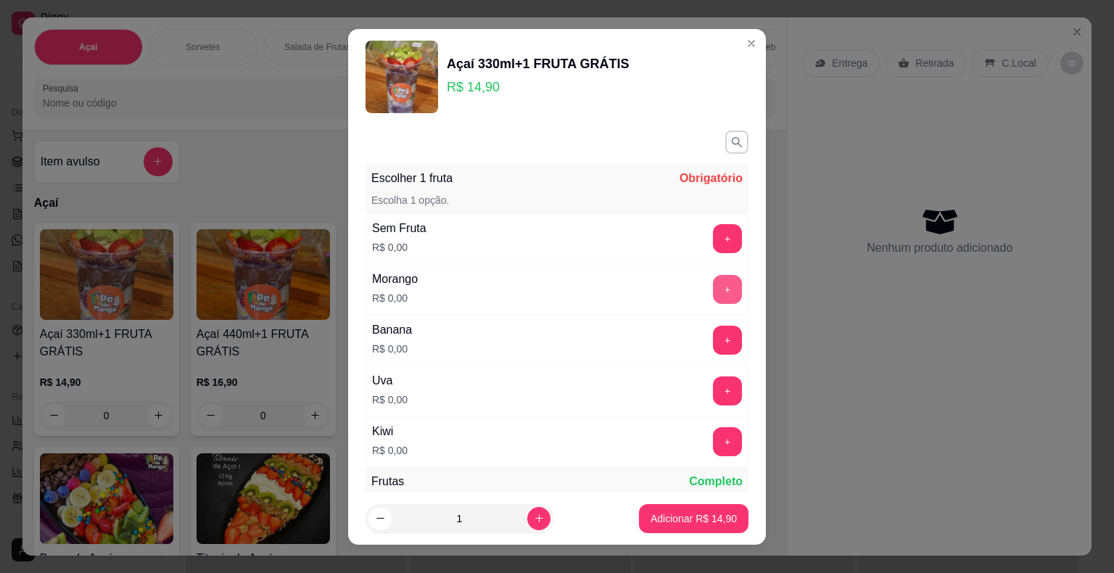
click at [713, 287] on button "+" at bounding box center [727, 289] width 29 height 29
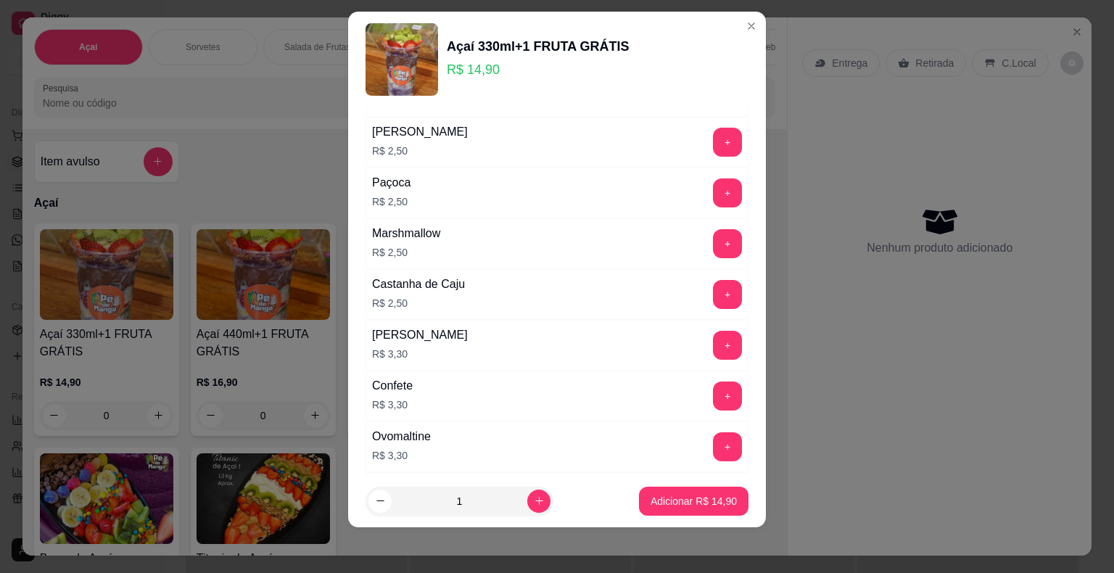
scroll to position [1574, 0]
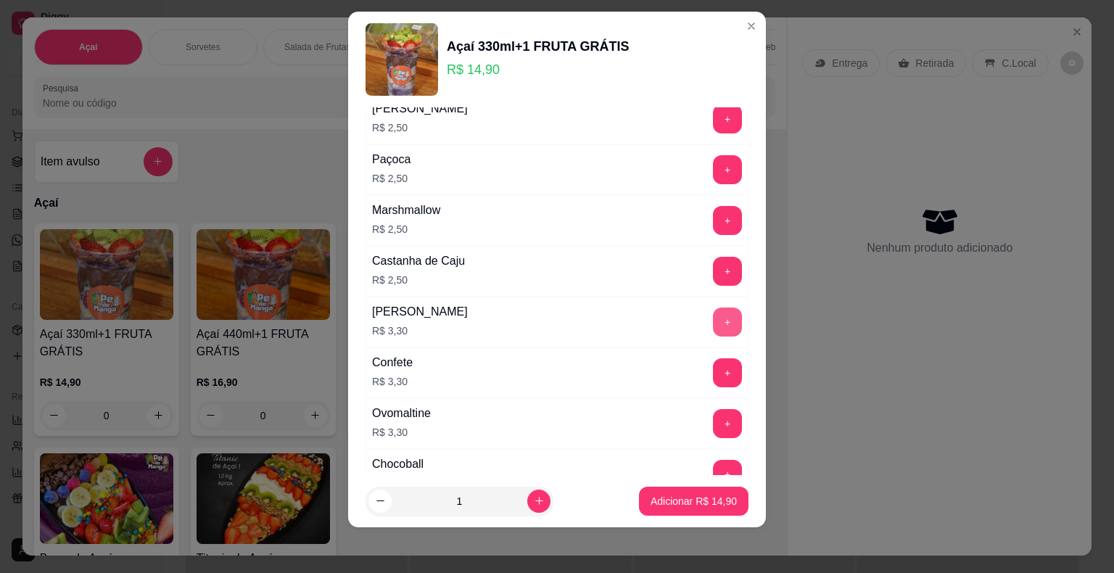
click at [713, 308] on button "+" at bounding box center [727, 322] width 29 height 29
click at [665, 487] on button "Adicionar R$ 18,20" at bounding box center [694, 501] width 110 height 29
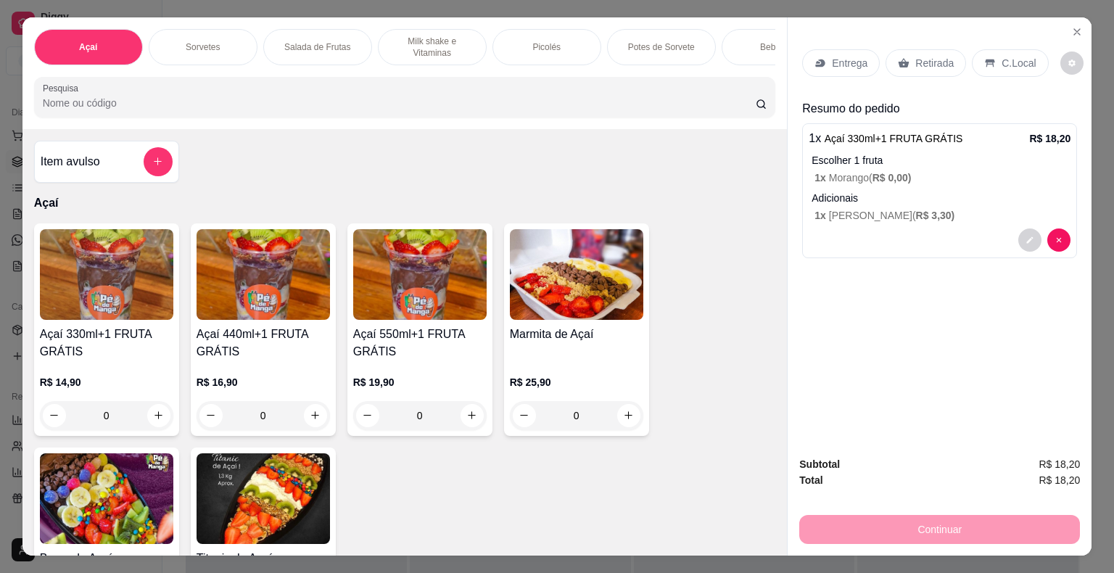
click at [898, 57] on icon at bounding box center [904, 63] width 12 height 12
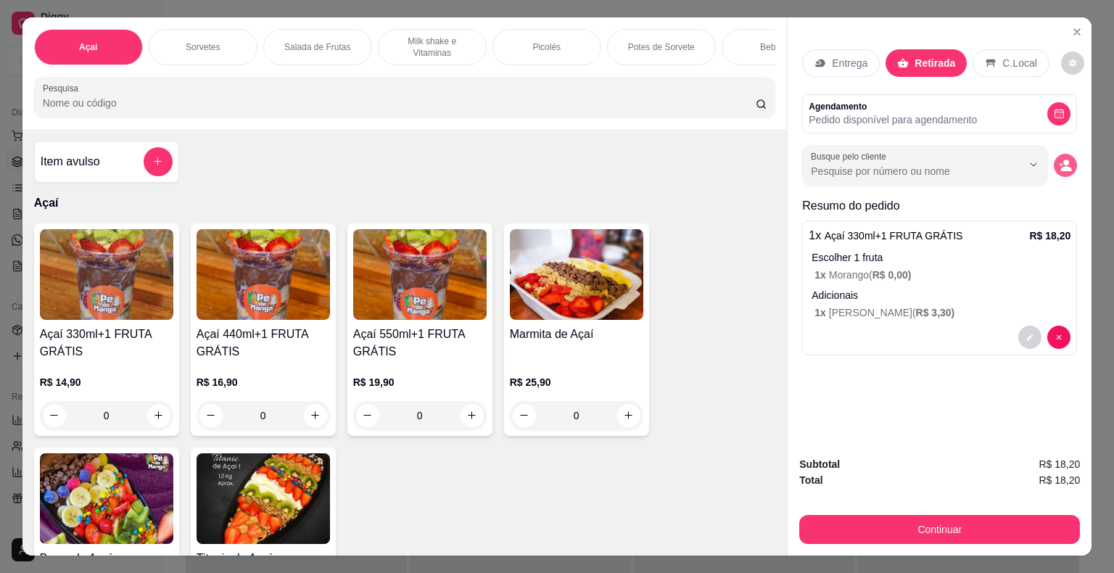
click at [1061, 166] on icon "decrease-product-quantity" at bounding box center [1066, 168] width 11 height 5
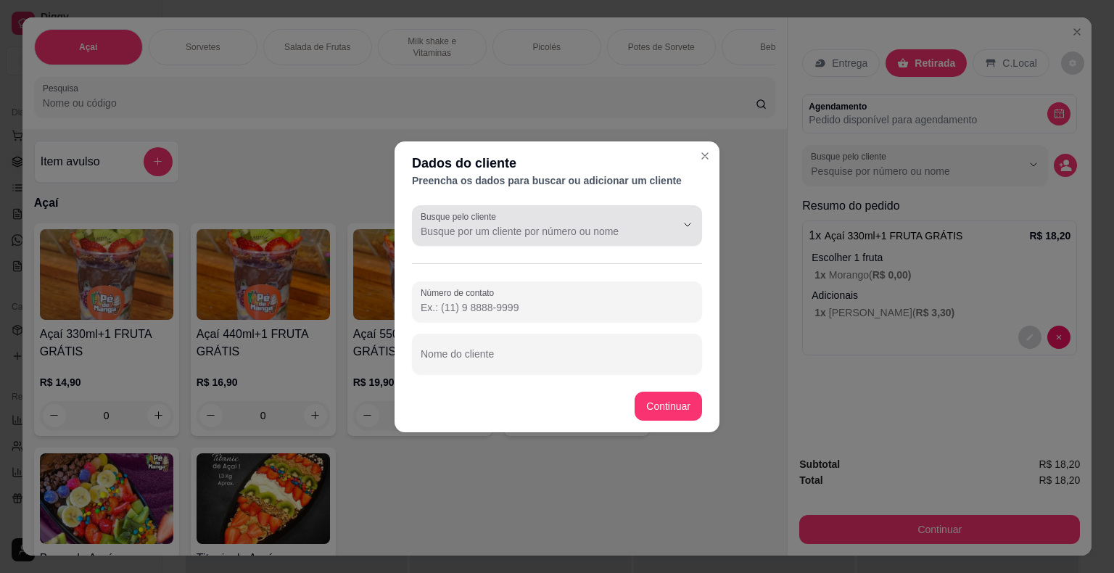
click at [625, 240] on div "Busque pelo cliente" at bounding box center [557, 225] width 290 height 41
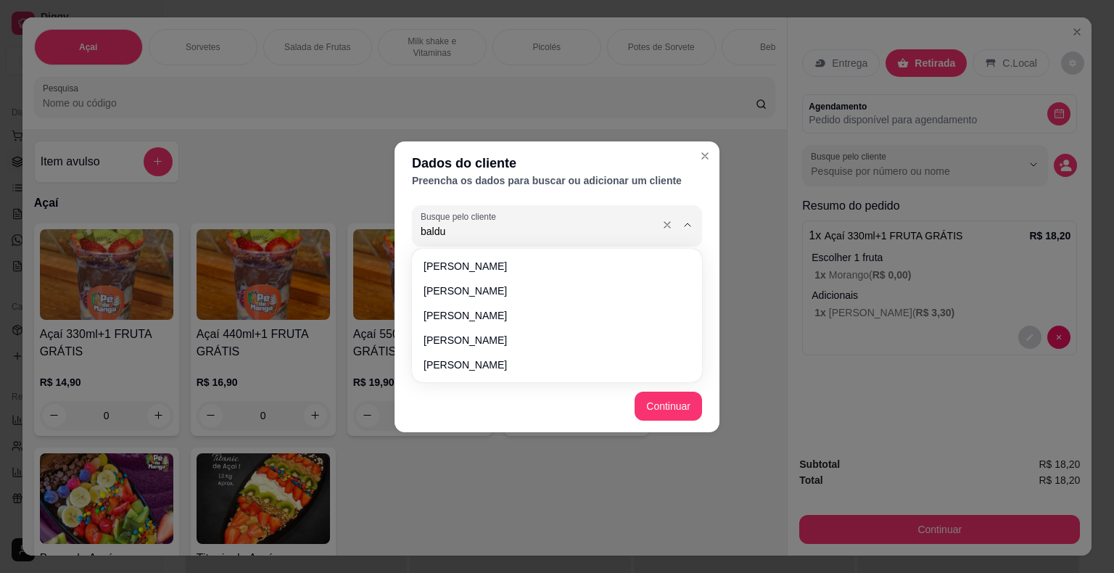
type input "baldui"
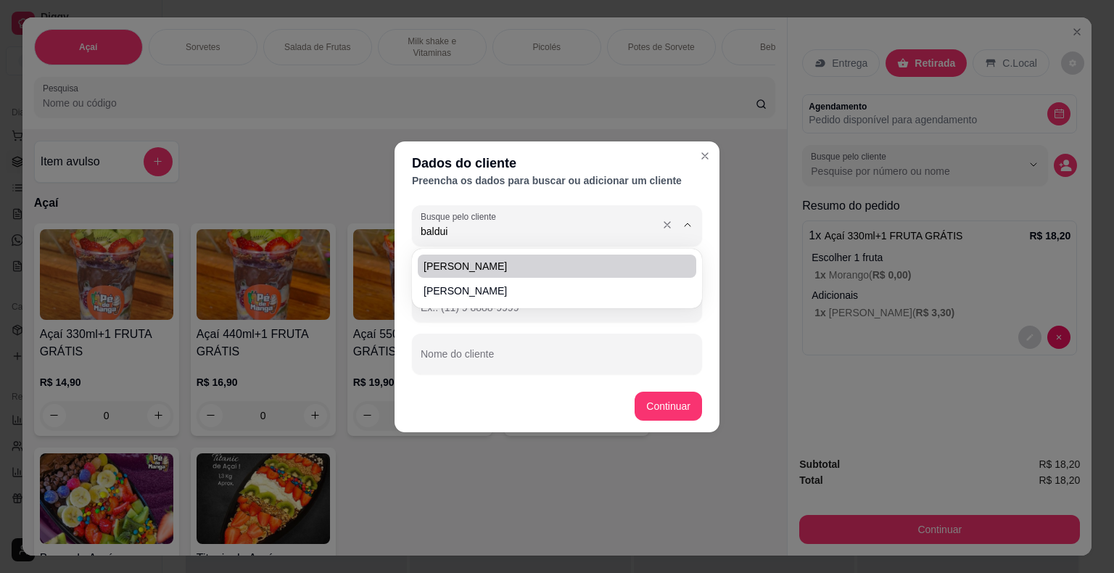
drag, startPoint x: 519, startPoint y: 237, endPoint x: 382, endPoint y: 224, distance: 138.5
click at [382, 224] on div "Dados do cliente Preencha os dados para buscar ou adicionar um cliente Busque p…" at bounding box center [557, 286] width 1114 height 573
click at [461, 260] on span "[PERSON_NAME]" at bounding box center [550, 266] width 252 height 15
type input "[PERSON_NAME]"
type input "[PHONE_NUMBER]"
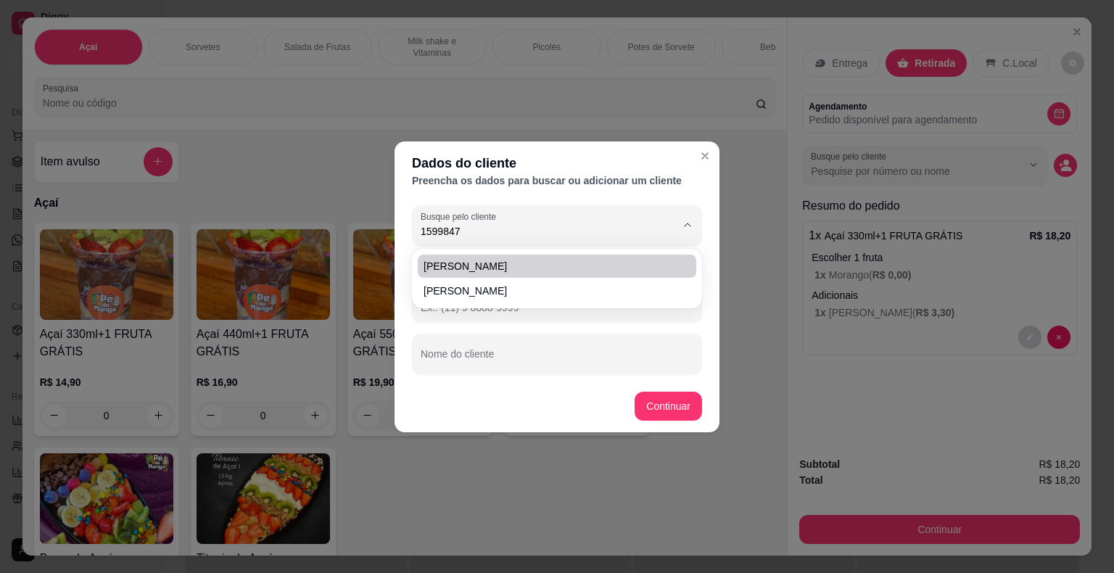
type input "[PERSON_NAME]"
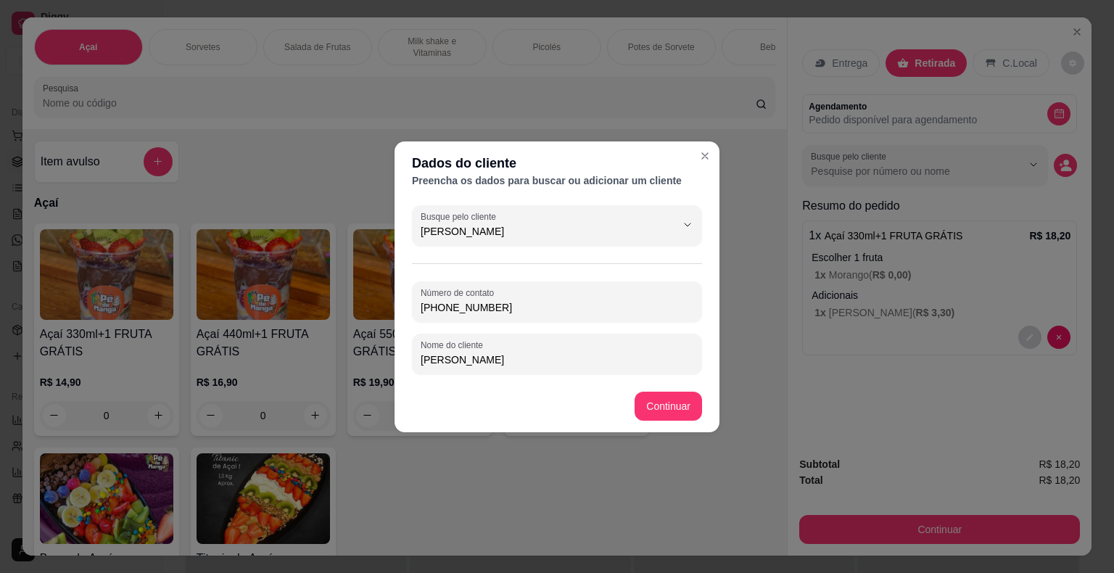
type input "[PERSON_NAME]"
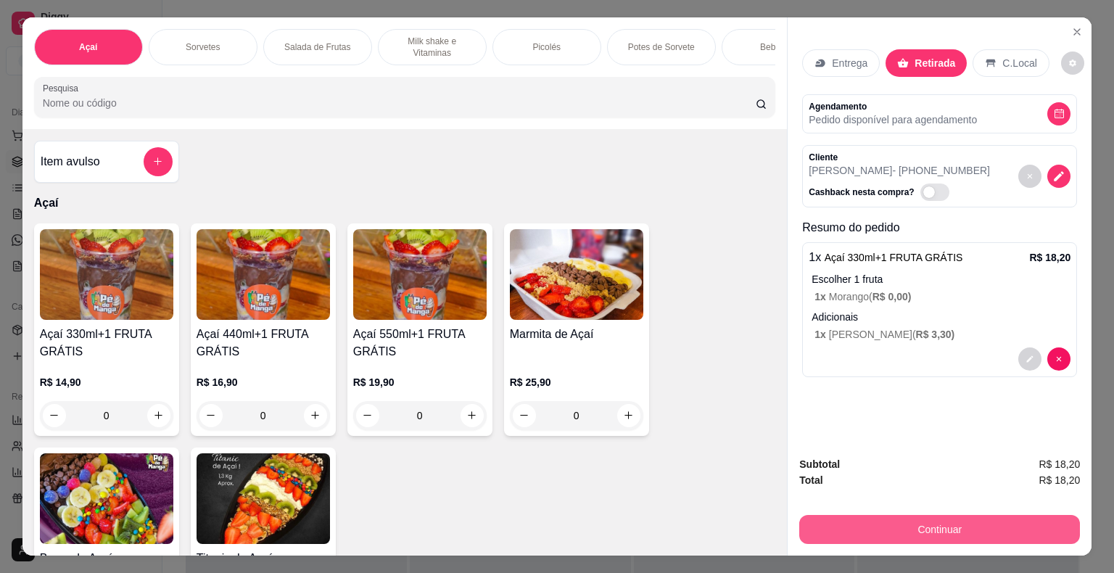
click at [900, 530] on button "Continuar" at bounding box center [940, 529] width 281 height 29
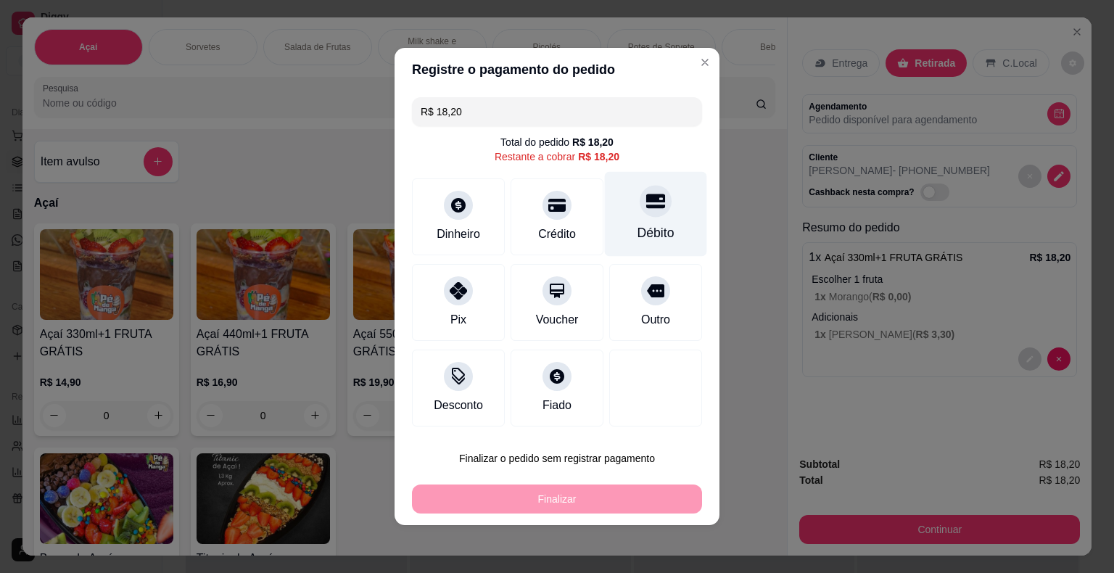
click at [638, 234] on div "Débito" at bounding box center [656, 232] width 37 height 19
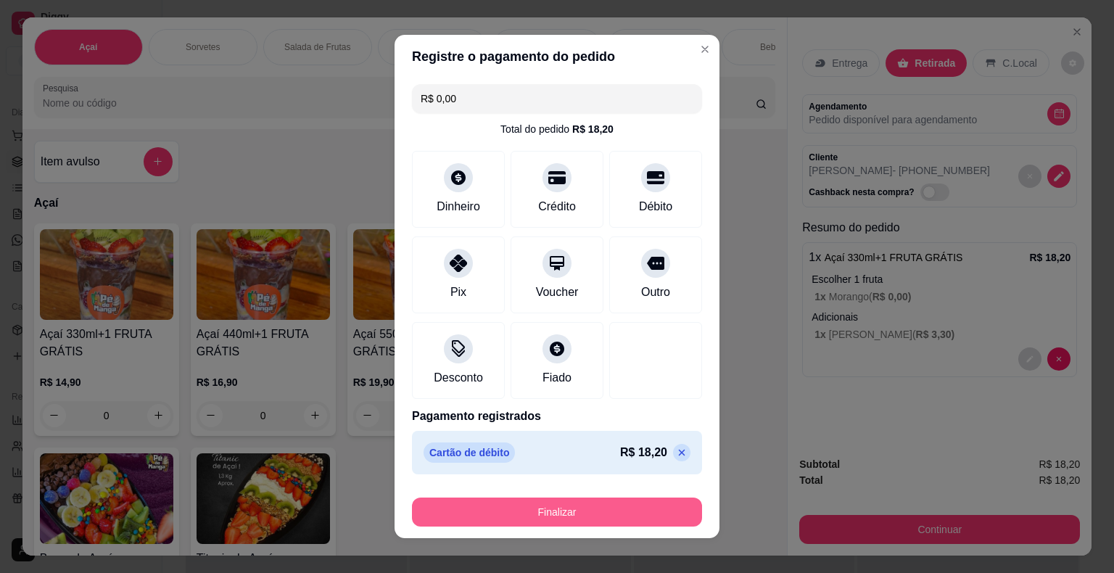
click at [592, 515] on button "Finalizar" at bounding box center [557, 512] width 290 height 29
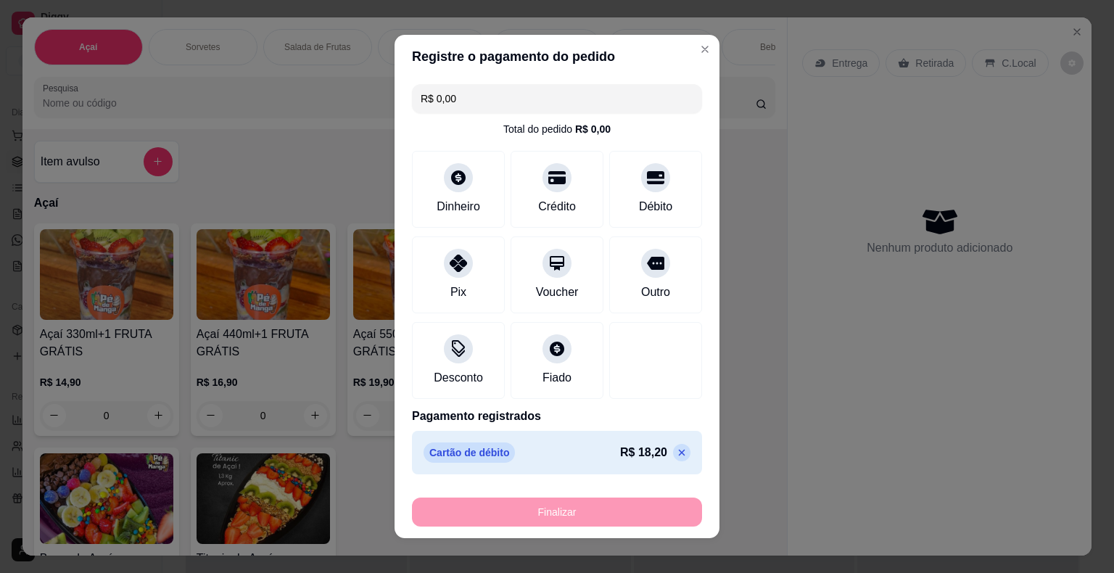
type input "-R$ 18,20"
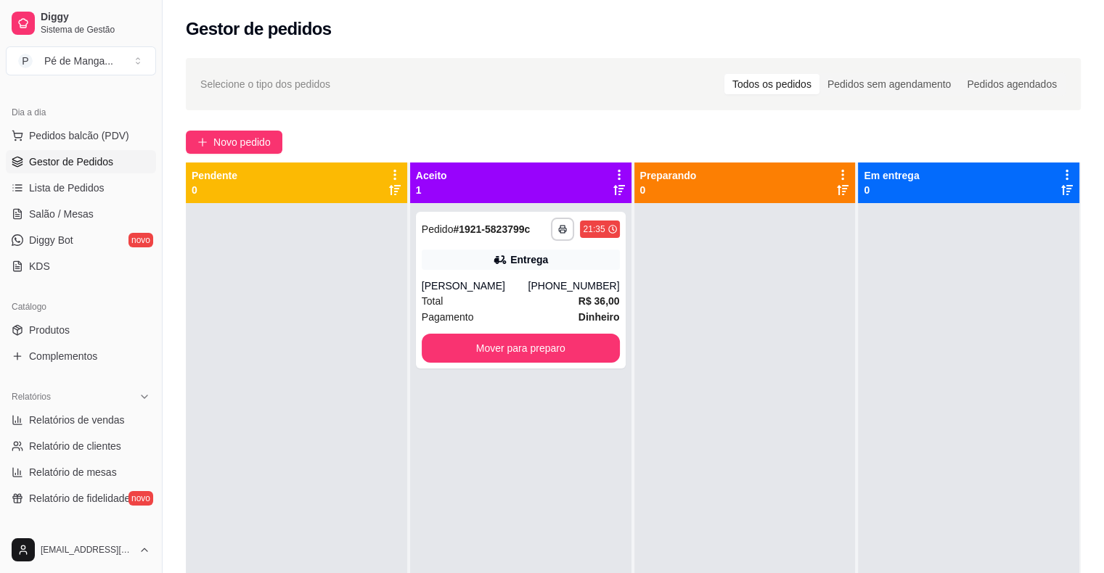
click at [682, 52] on div "**********" at bounding box center [633, 401] width 941 height 704
click at [79, 203] on link "Salão / Mesas" at bounding box center [81, 213] width 150 height 23
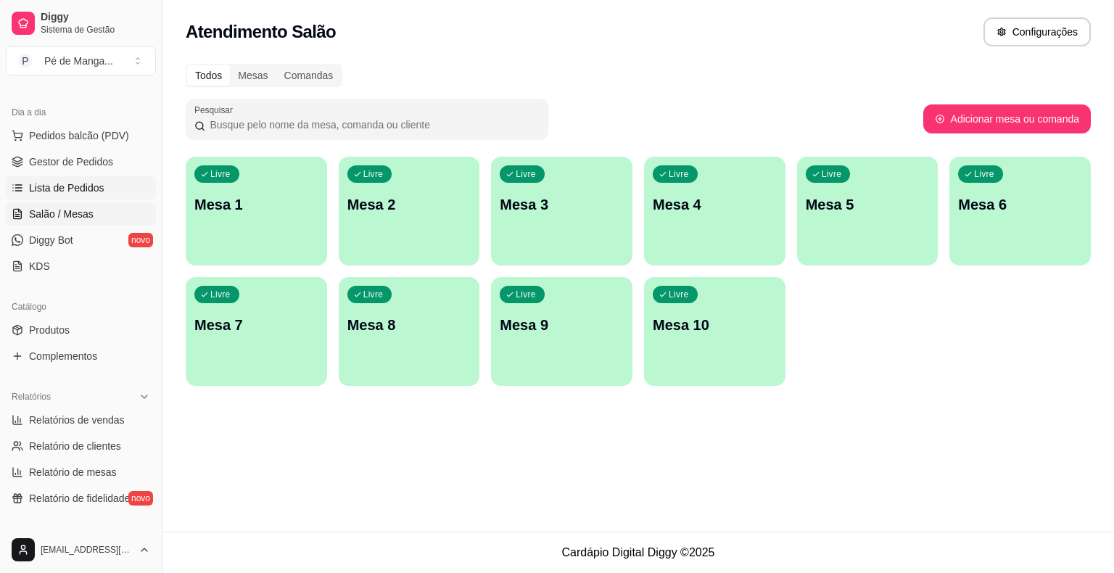
click at [84, 184] on span "Lista de Pedidos" at bounding box center [66, 188] width 75 height 15
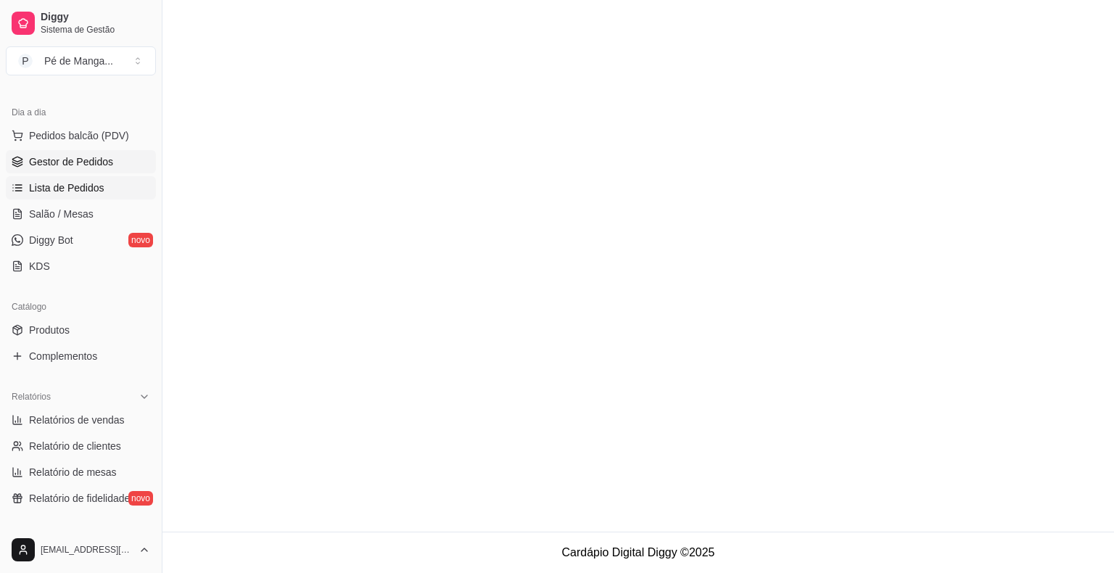
click at [81, 158] on span "Gestor de Pedidos" at bounding box center [71, 162] width 84 height 15
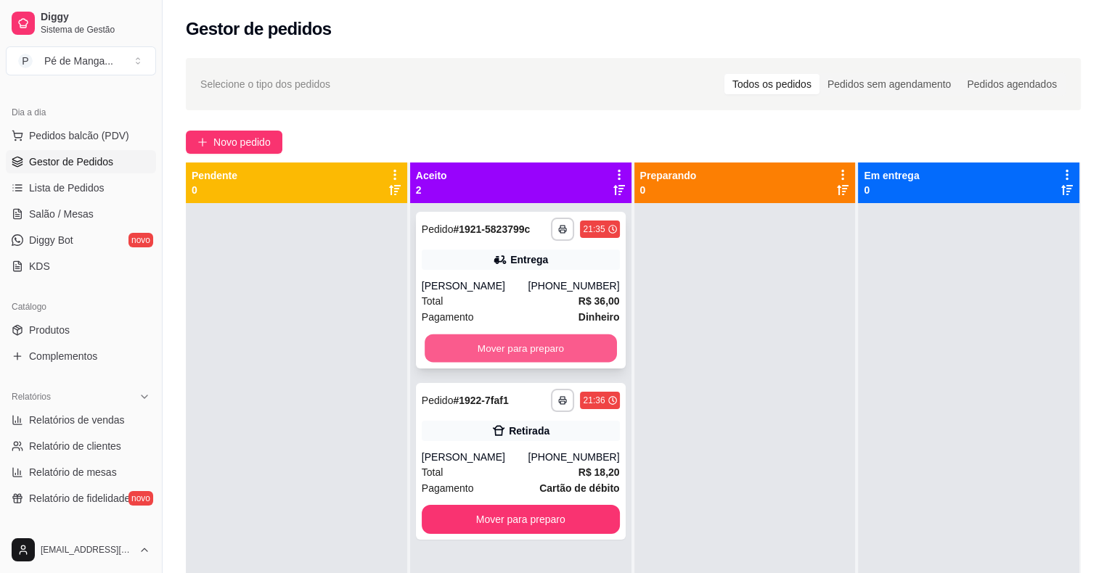
click at [495, 341] on button "Mover para preparo" at bounding box center [520, 348] width 192 height 28
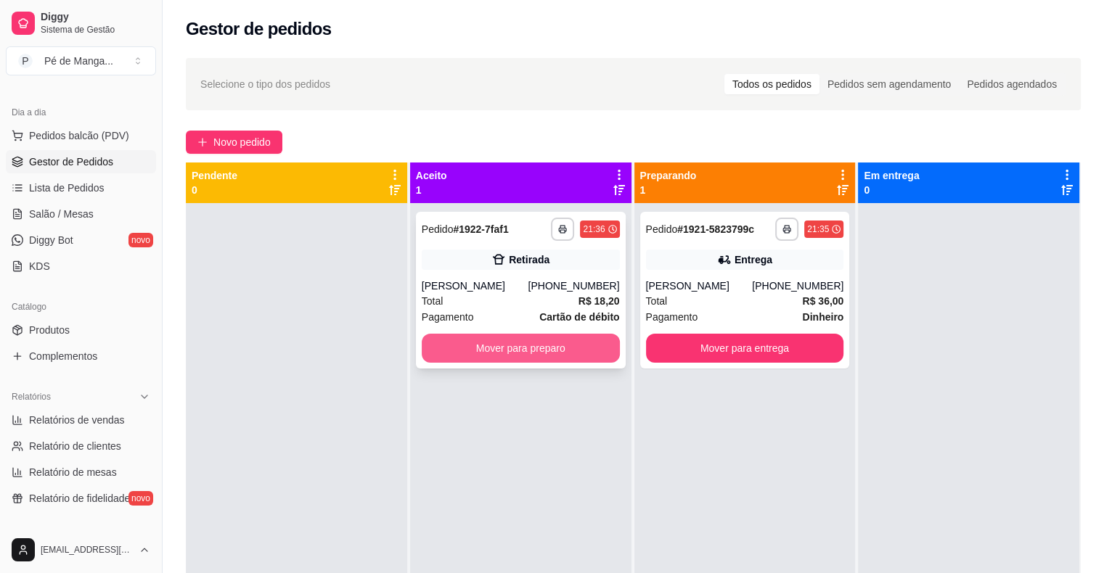
click at [518, 353] on button "Mover para preparo" at bounding box center [521, 348] width 198 height 29
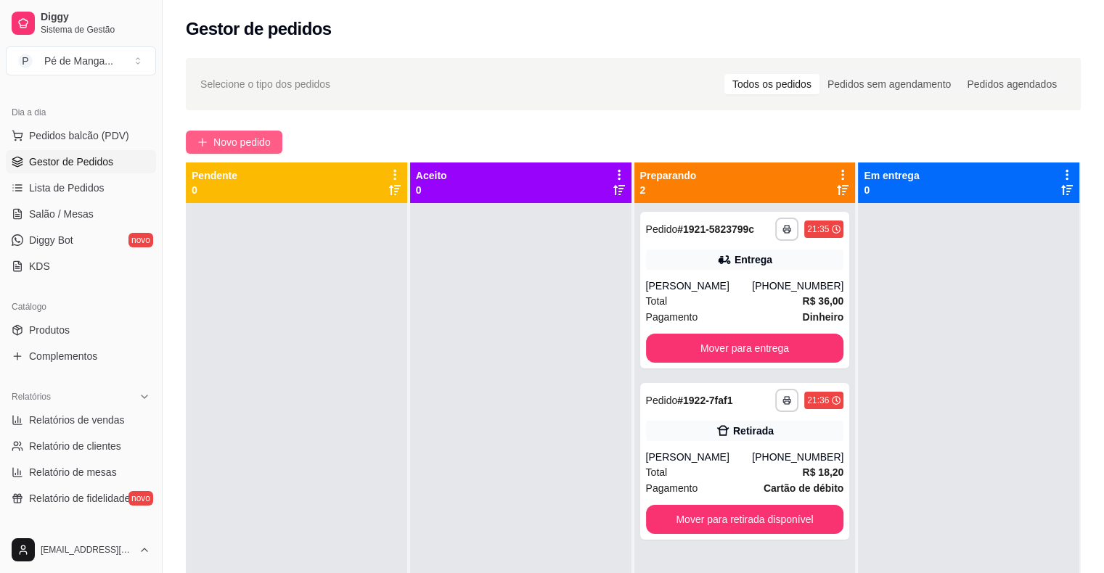
click at [230, 141] on span "Novo pedido" at bounding box center [241, 142] width 57 height 16
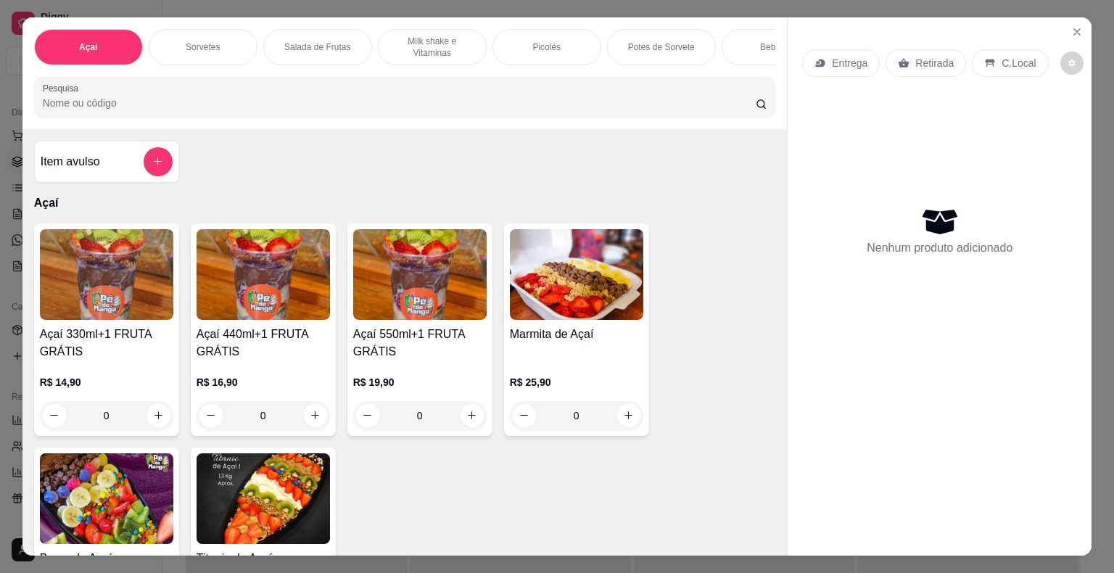
click at [570, 300] on img at bounding box center [576, 274] width 133 height 91
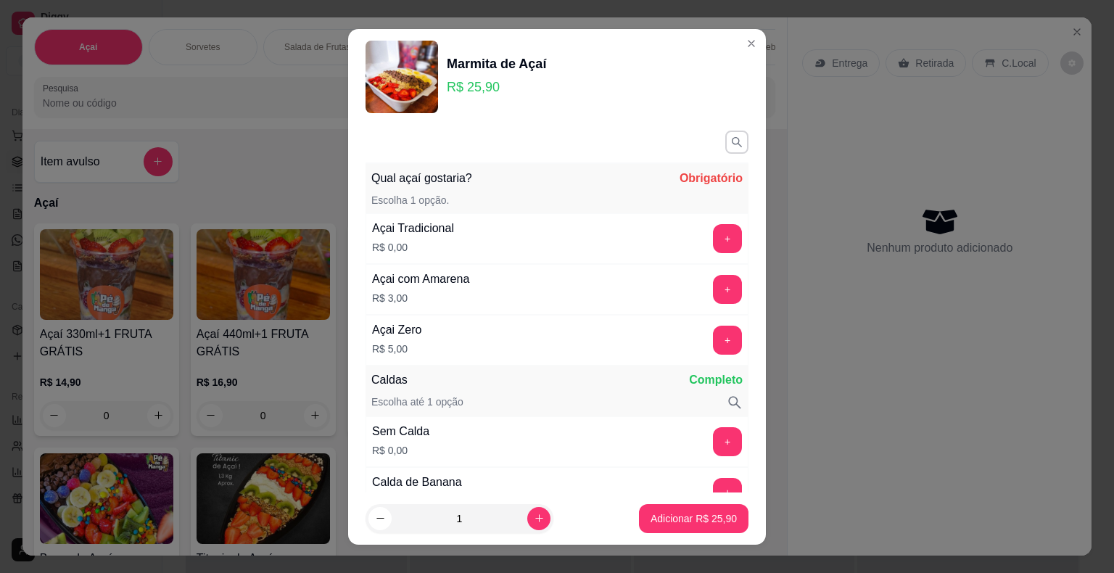
click at [713, 236] on button "+" at bounding box center [727, 238] width 29 height 29
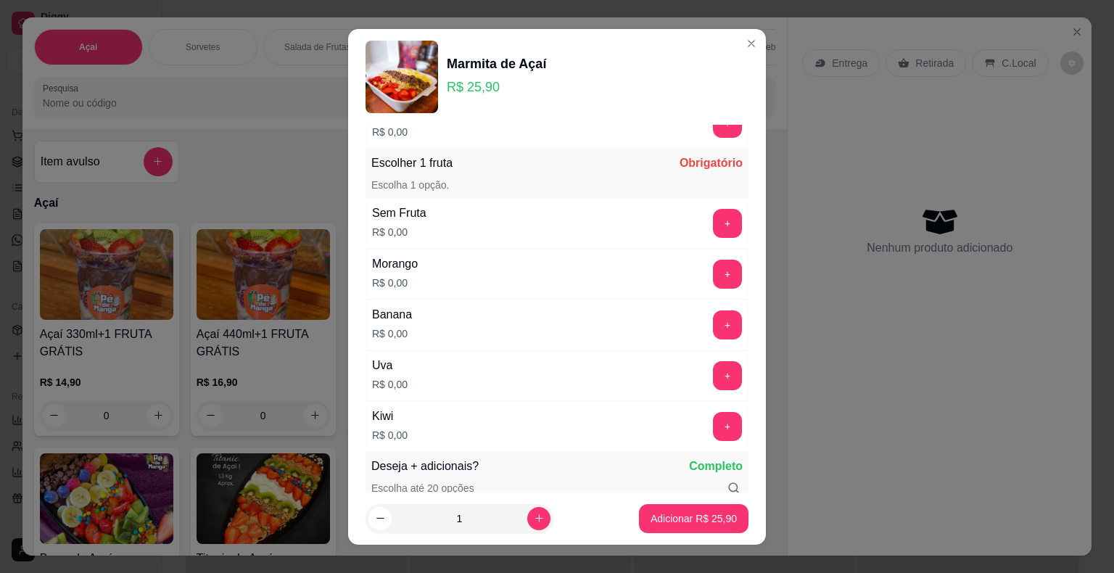
scroll to position [1741, 0]
click at [713, 259] on button "+" at bounding box center [727, 273] width 29 height 29
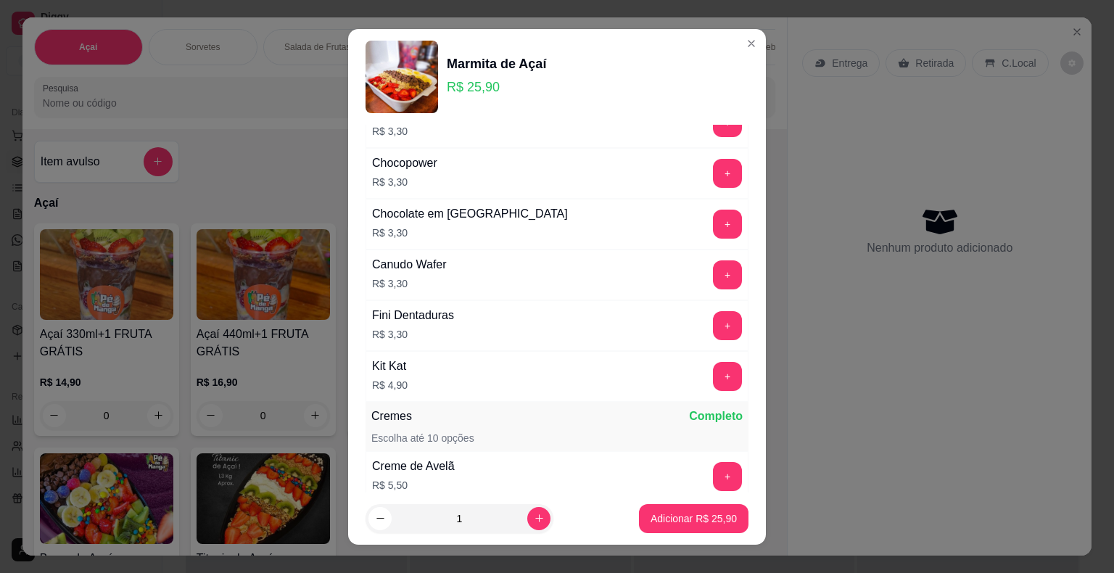
scroll to position [2975, 0]
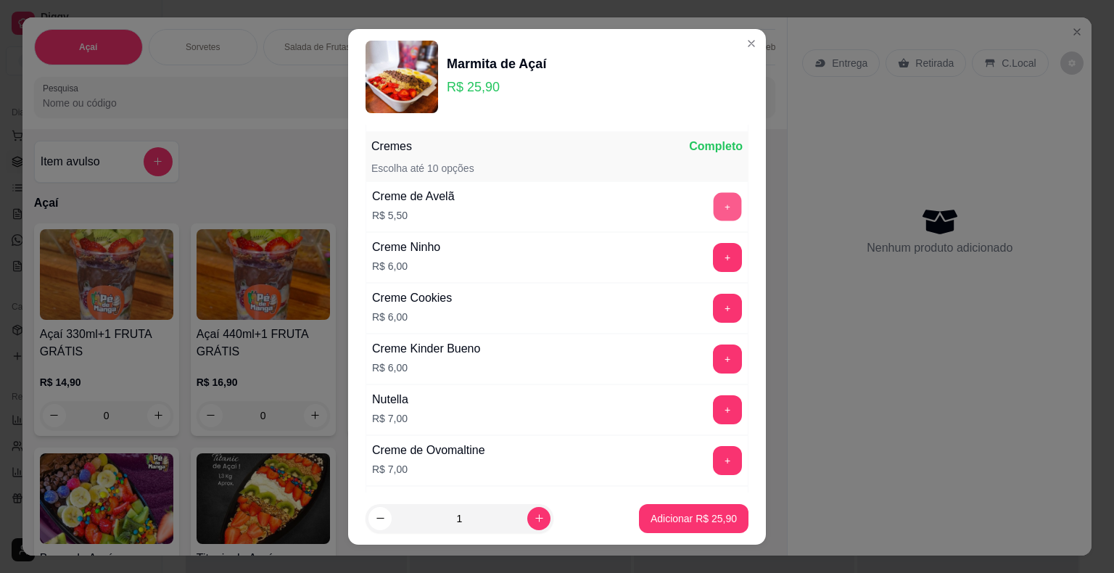
click at [714, 197] on button "+" at bounding box center [728, 206] width 28 height 28
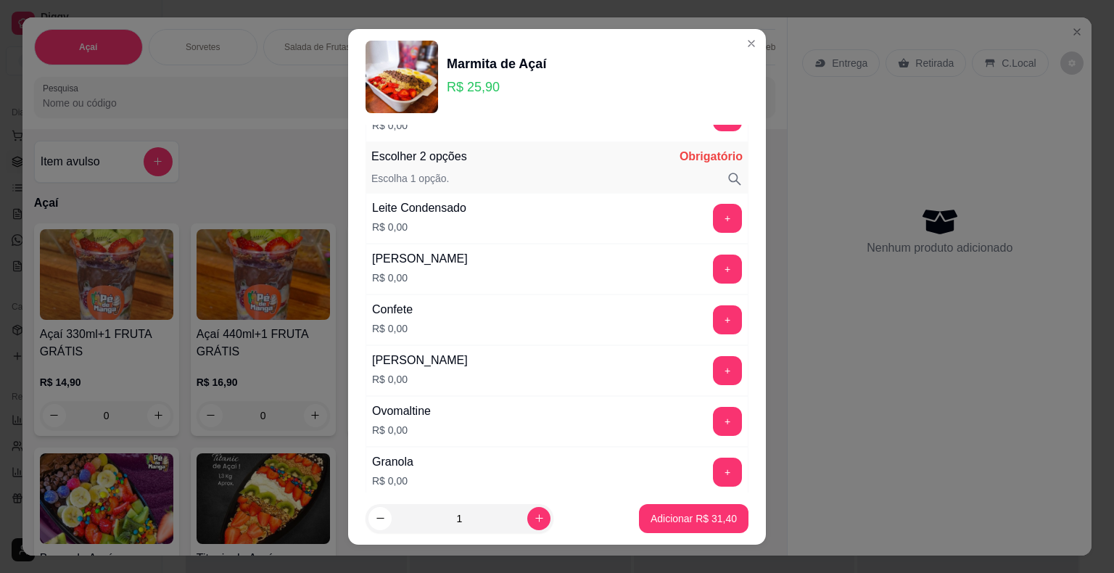
scroll to position [860, 0]
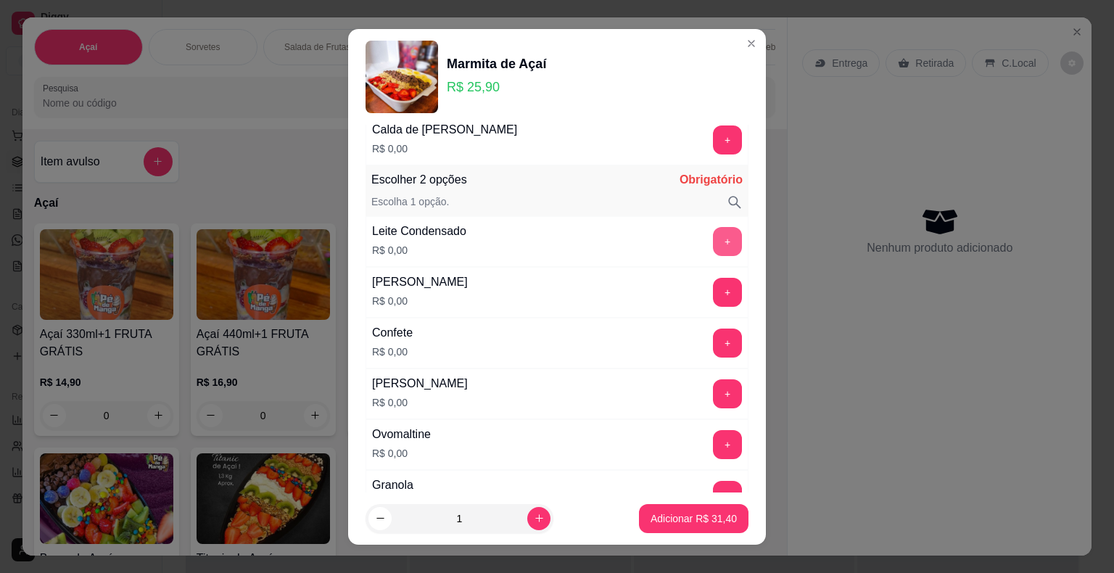
click at [713, 235] on button "+" at bounding box center [727, 241] width 29 height 29
click at [678, 523] on p "Adicionar R$ 31,40" at bounding box center [694, 518] width 86 height 15
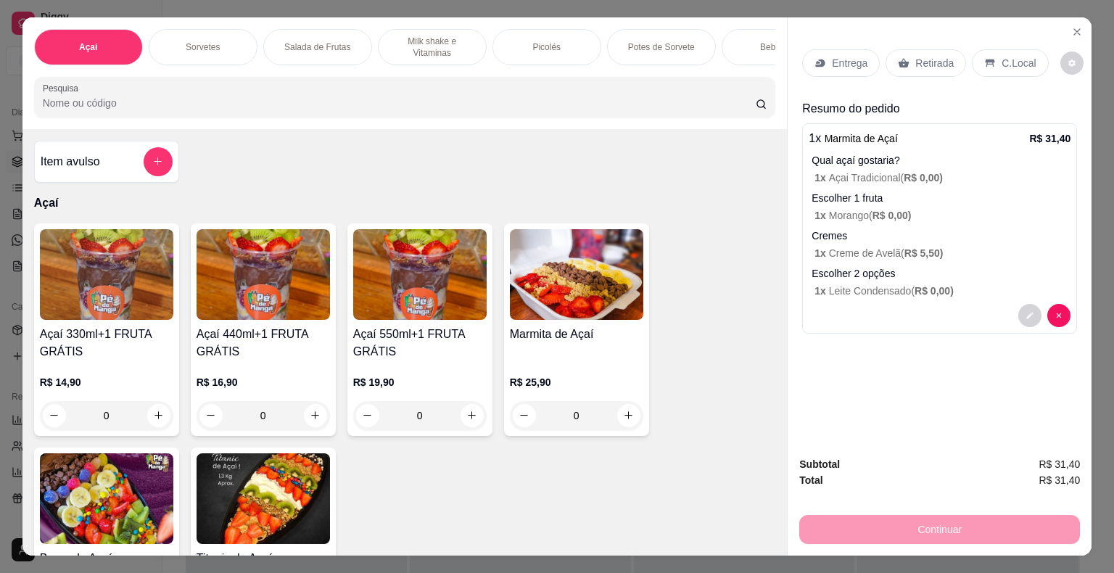
click at [916, 61] on p "Retirada" at bounding box center [935, 63] width 38 height 15
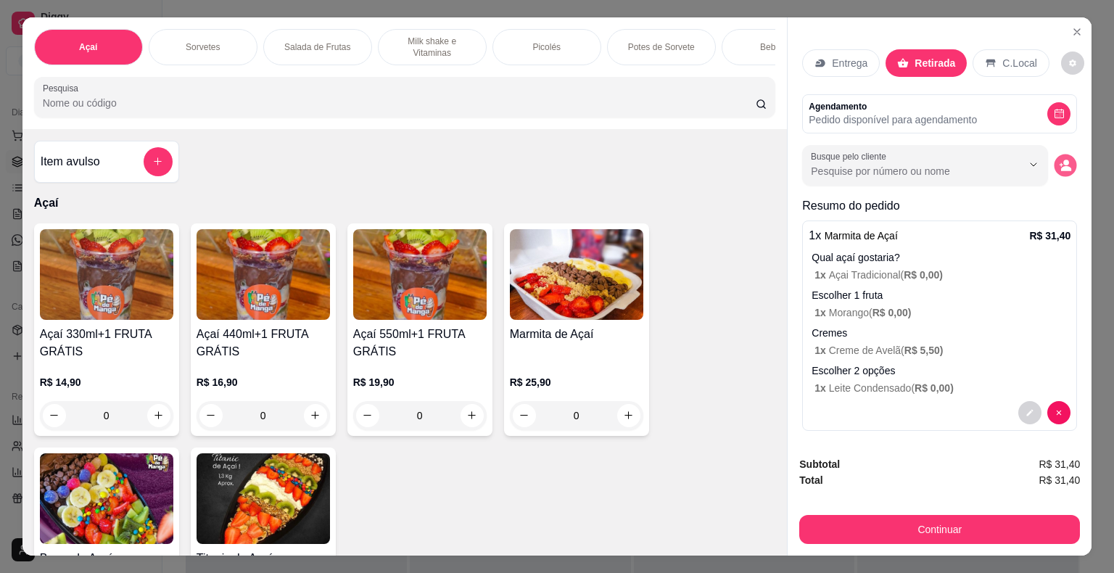
click at [1061, 166] on icon "decrease-product-quantity" at bounding box center [1066, 168] width 10 height 5
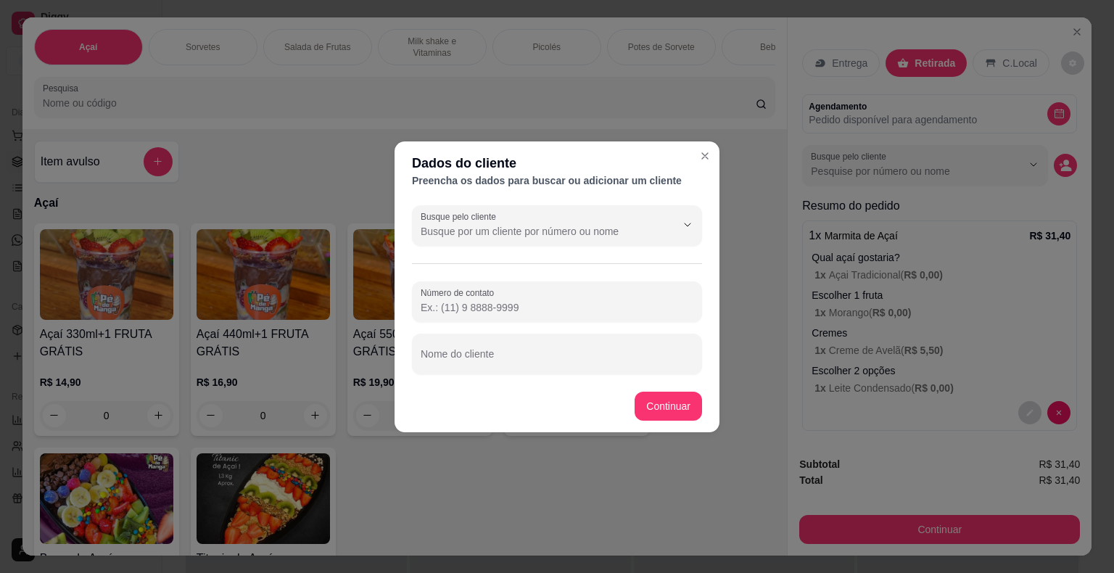
click at [566, 309] on input "Número de contato" at bounding box center [557, 307] width 273 height 15
type input "15997-0270"
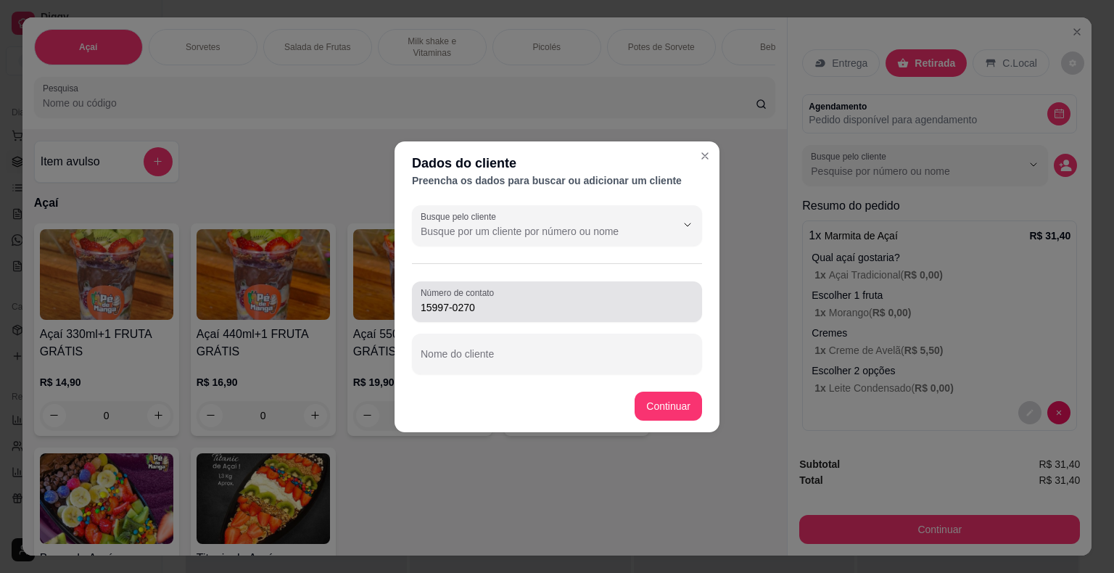
drag, startPoint x: 447, startPoint y: 309, endPoint x: 440, endPoint y: 311, distance: 7.4
click at [440, 310] on div "Número de contato 15997-0270" at bounding box center [557, 302] width 290 height 41
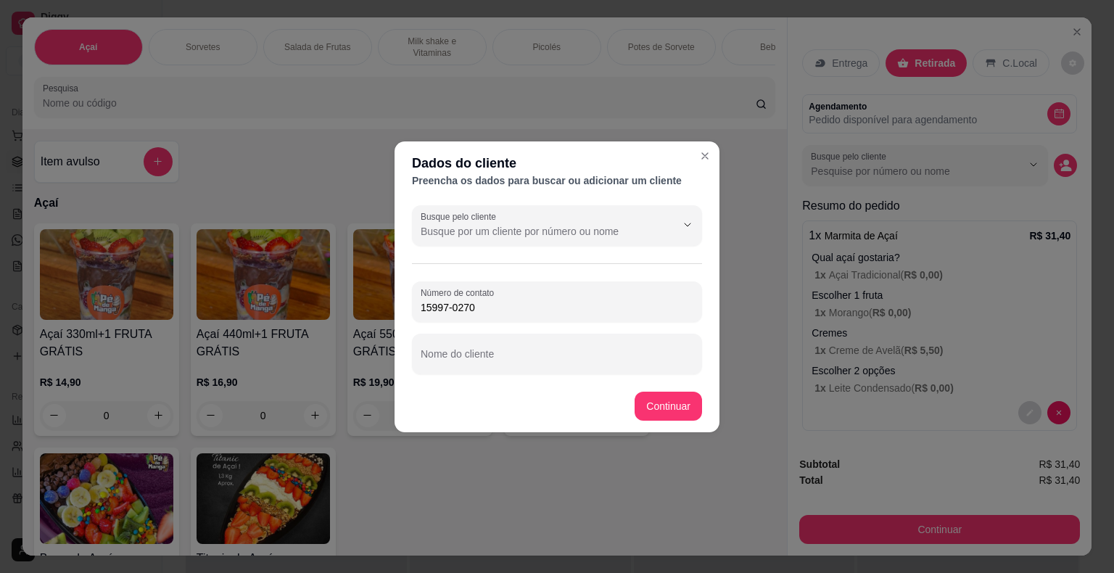
drag, startPoint x: 482, startPoint y: 312, endPoint x: 418, endPoint y: 310, distance: 63.9
click at [418, 310] on div "Número de contato 15997-0270" at bounding box center [557, 302] width 290 height 41
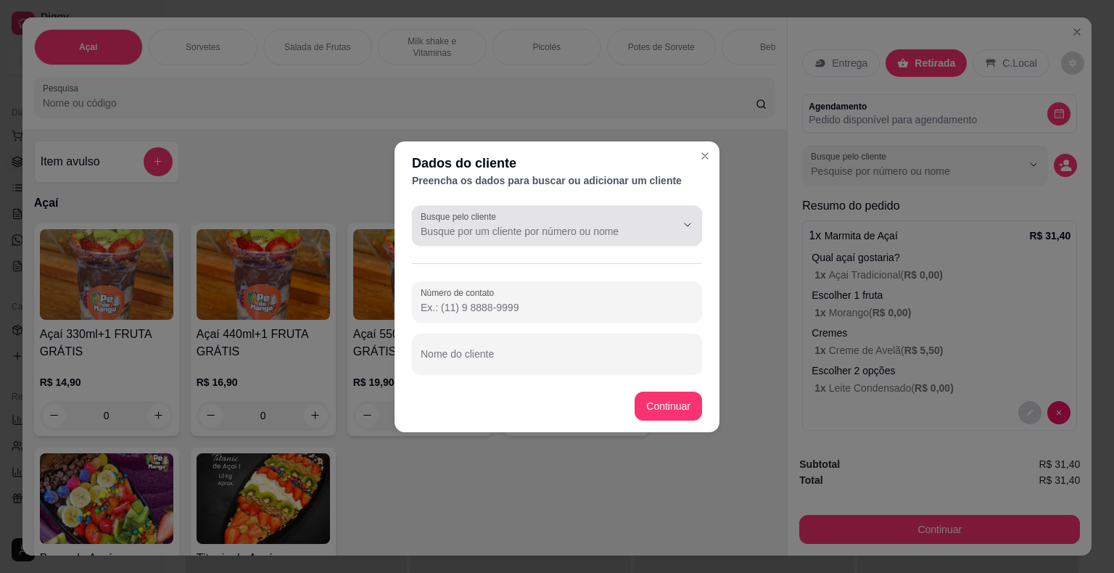
click at [594, 218] on div at bounding box center [557, 225] width 273 height 29
type input "15997027096"
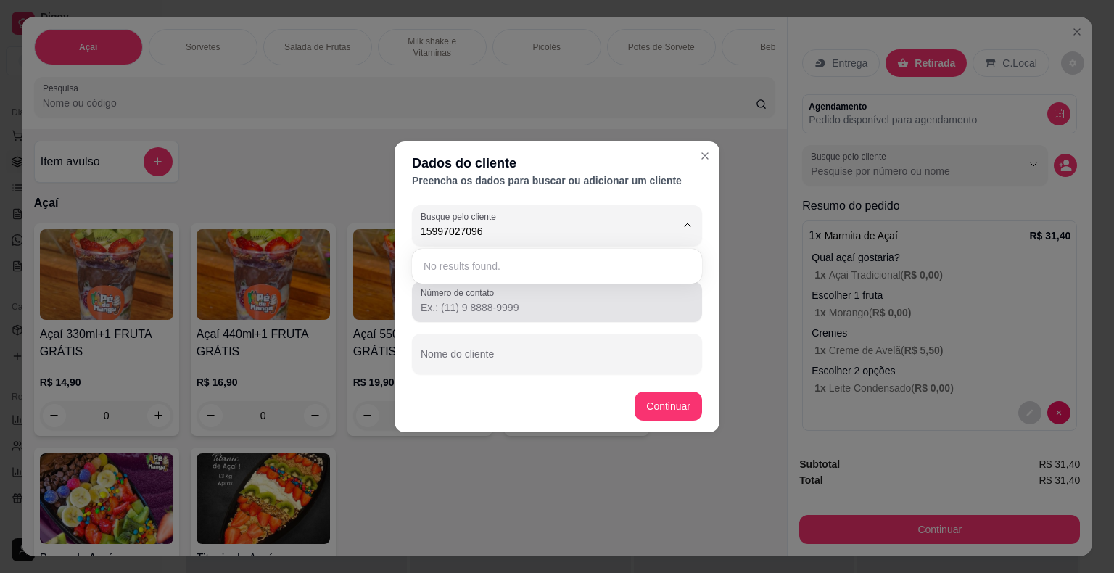
click at [566, 307] on input "Número de contato" at bounding box center [557, 307] width 273 height 15
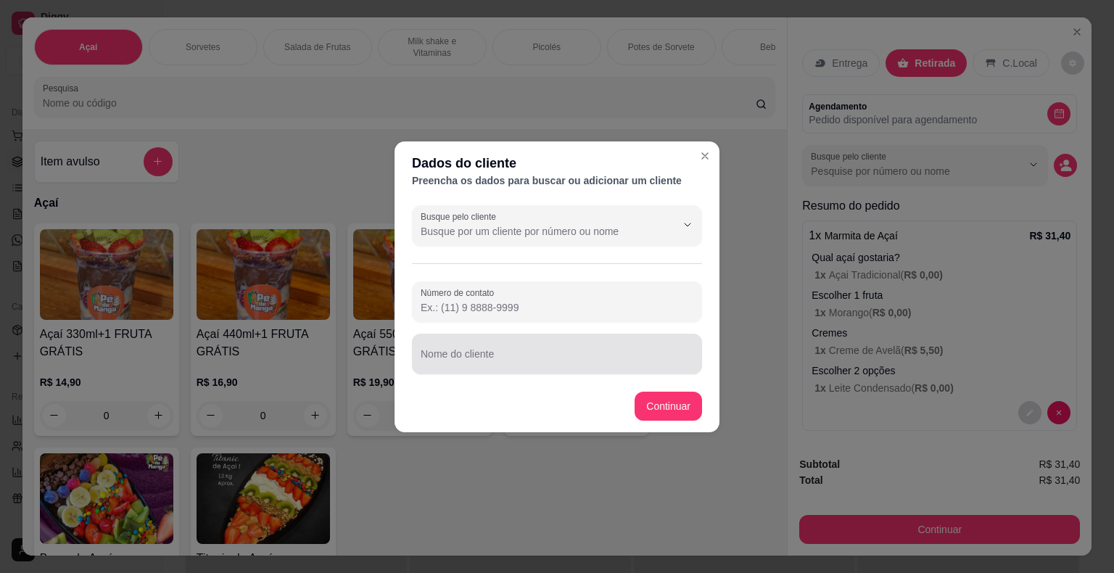
click at [557, 342] on div at bounding box center [557, 354] width 273 height 29
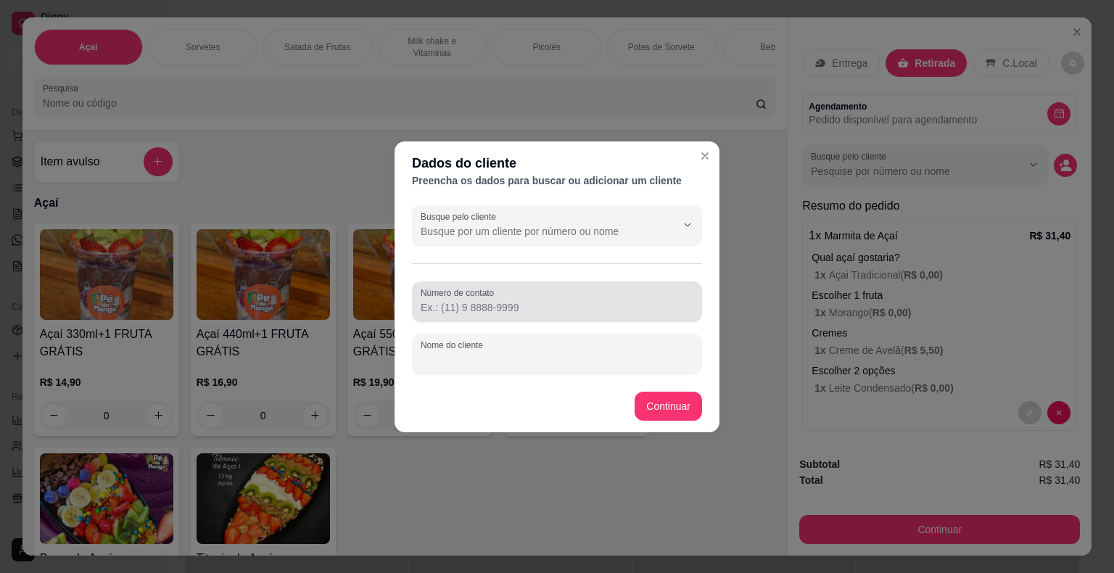
click at [550, 286] on div "Número de contato" at bounding box center [557, 302] width 290 height 41
click at [549, 287] on div at bounding box center [557, 301] width 273 height 29
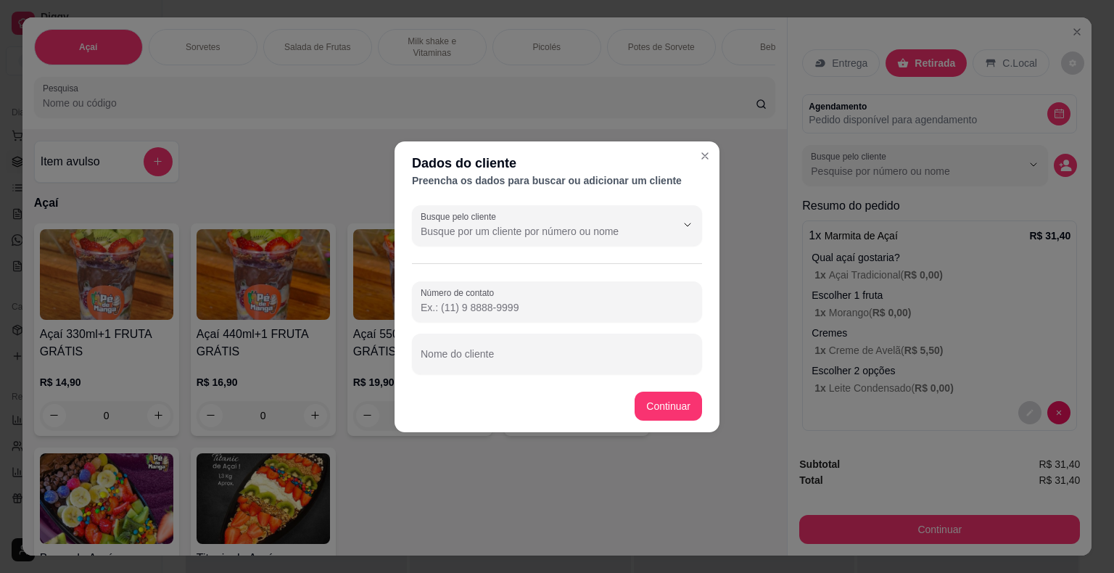
click at [549, 287] on div at bounding box center [557, 301] width 273 height 29
type input "[PHONE_NUMBER]"
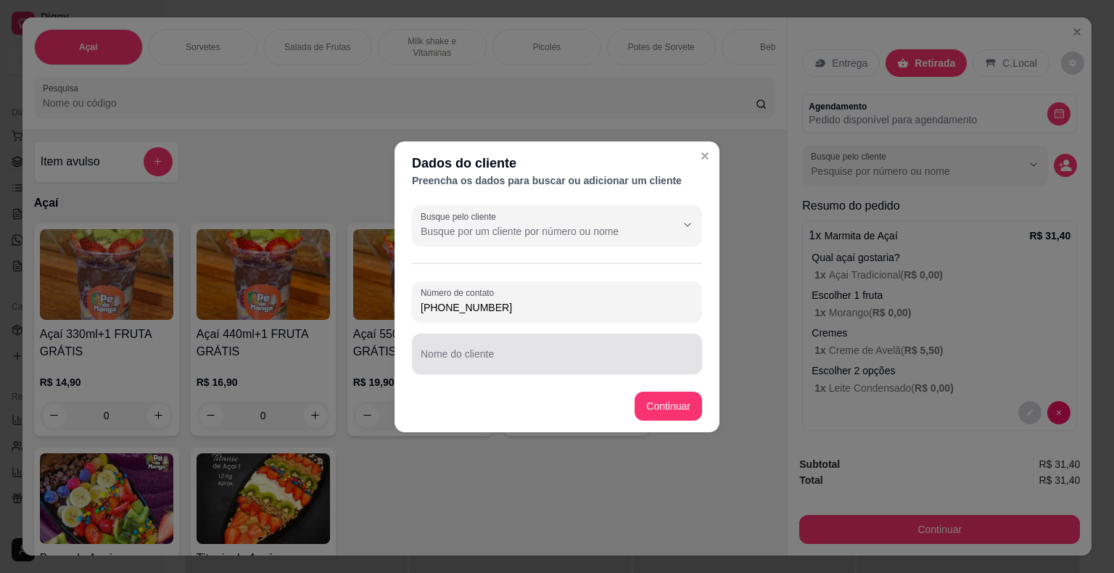
click at [571, 341] on div at bounding box center [557, 354] width 273 height 29
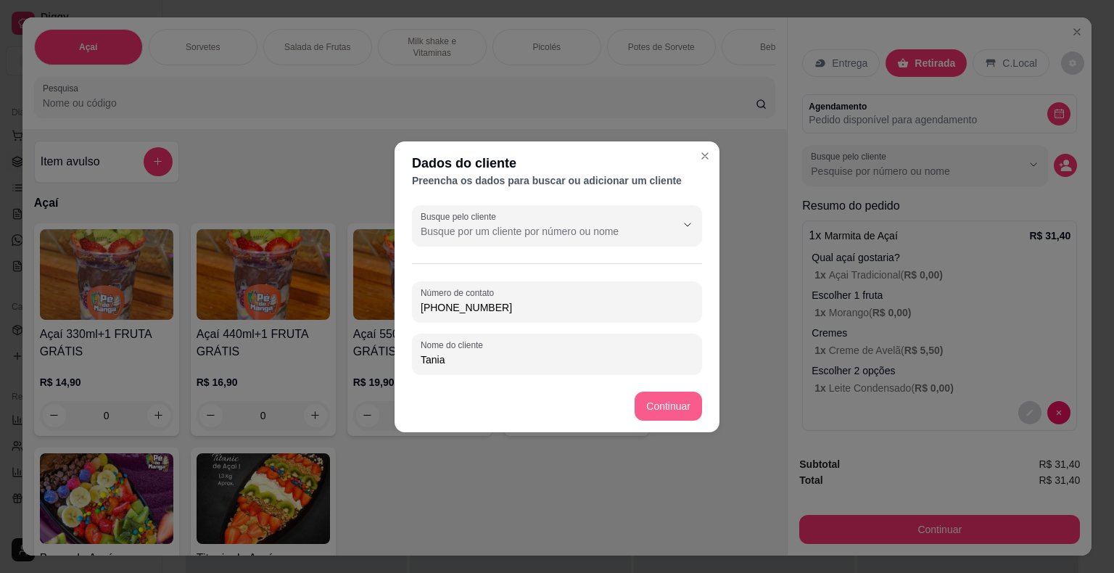
type input "Tania"
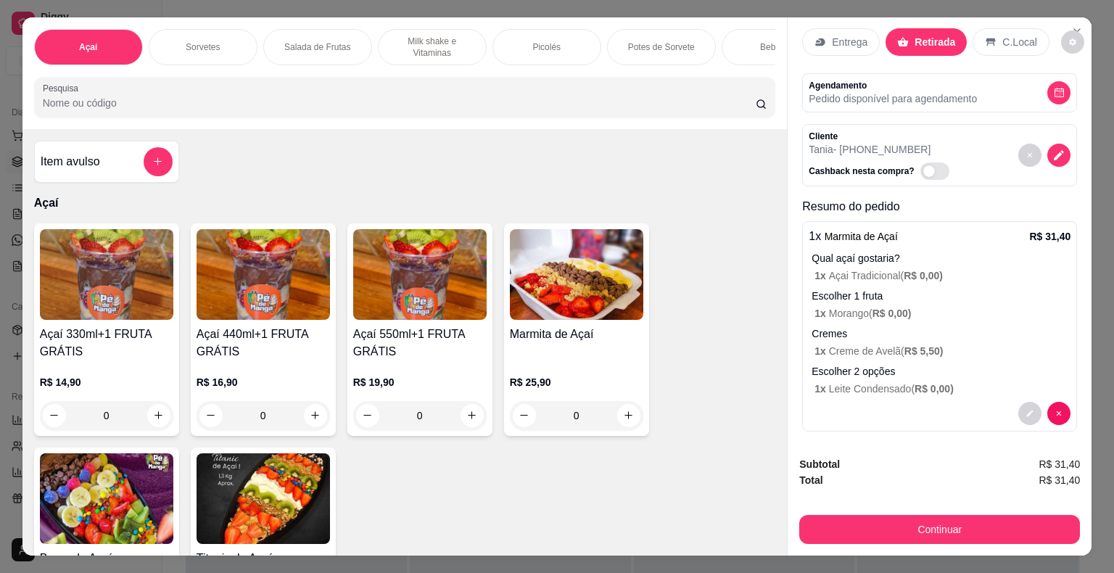
scroll to position [26, 0]
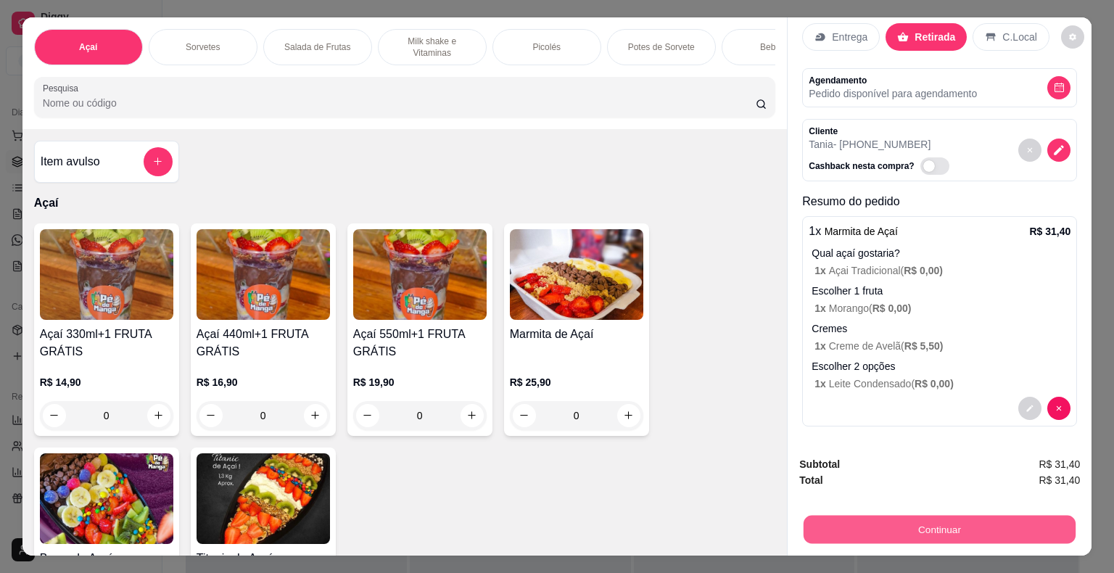
click at [985, 526] on button "Continuar" at bounding box center [940, 530] width 272 height 28
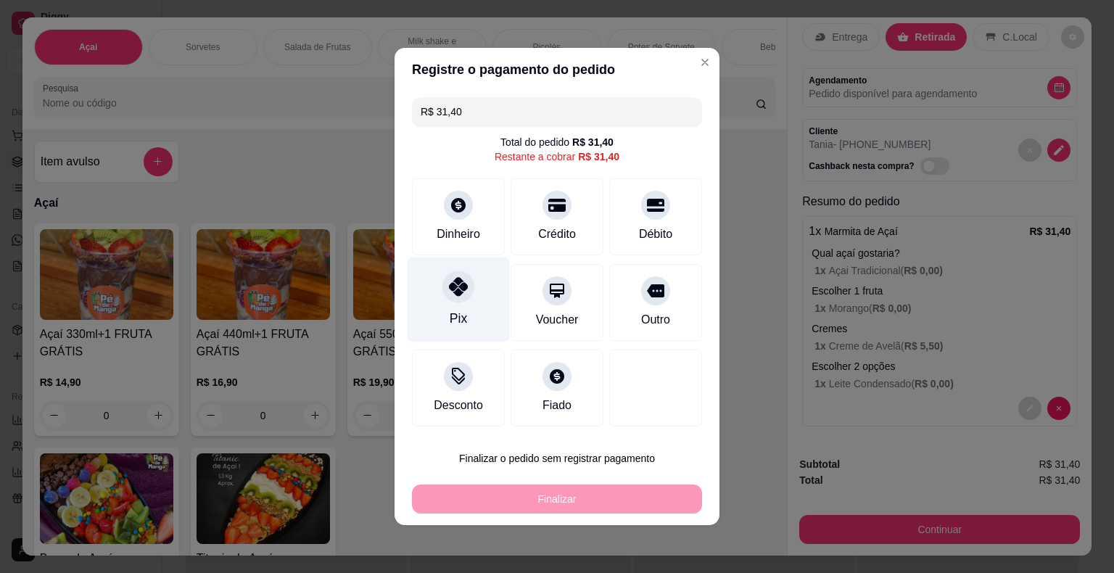
click at [485, 306] on div "Pix" at bounding box center [459, 300] width 102 height 85
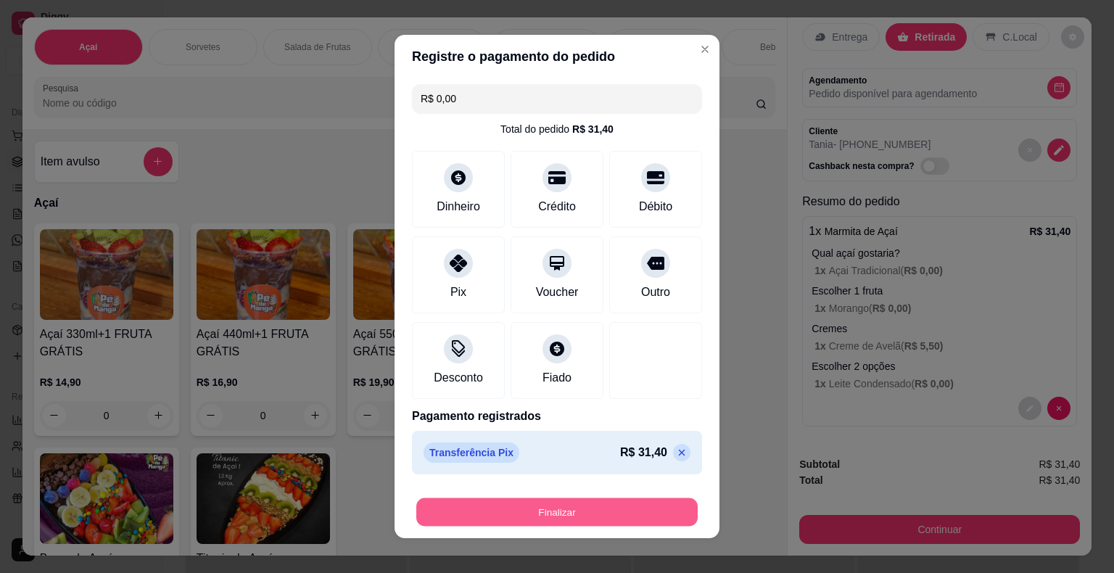
click at [617, 519] on button "Finalizar" at bounding box center [557, 512] width 282 height 28
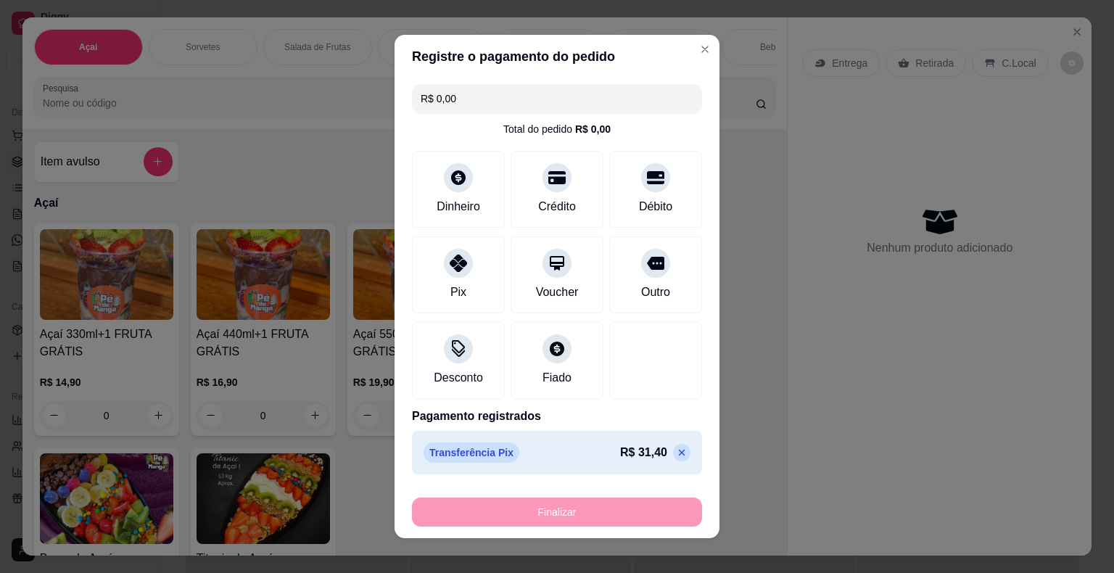
type input "-R$ 31,40"
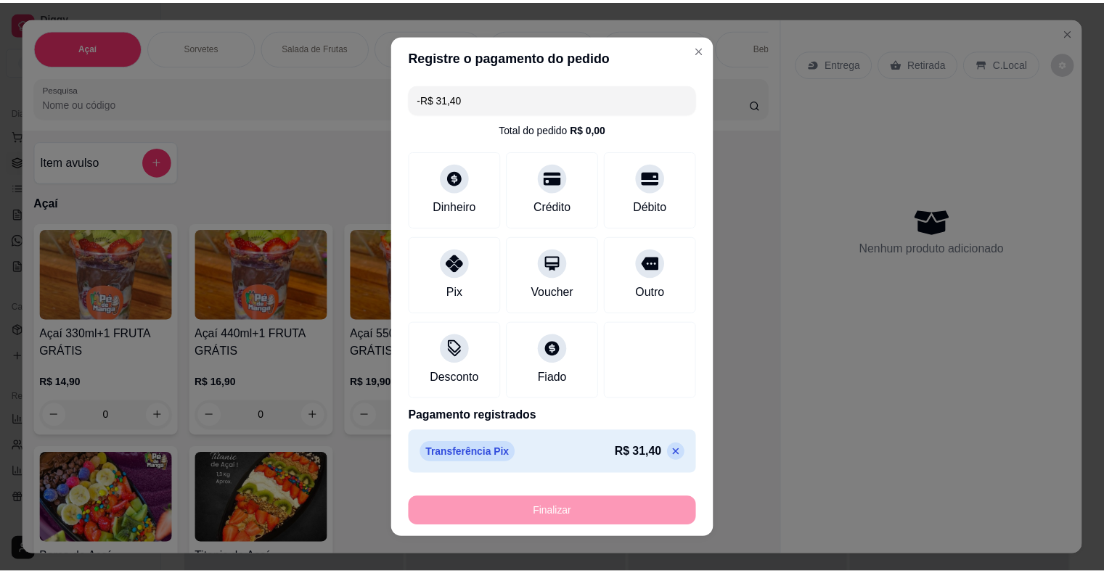
scroll to position [0, 0]
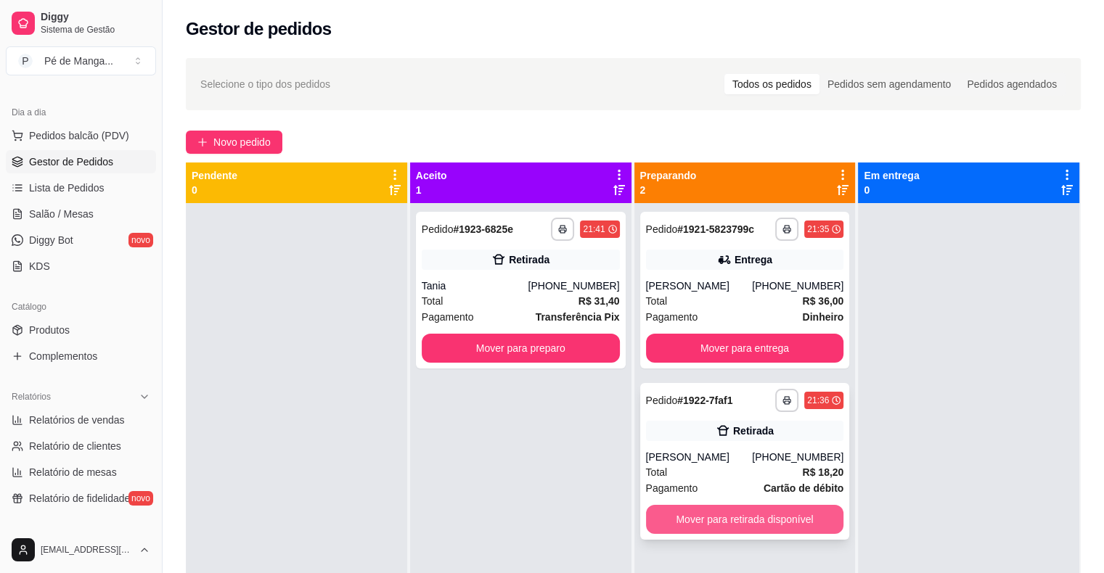
click at [784, 520] on button "Mover para retirada disponível" at bounding box center [745, 519] width 198 height 29
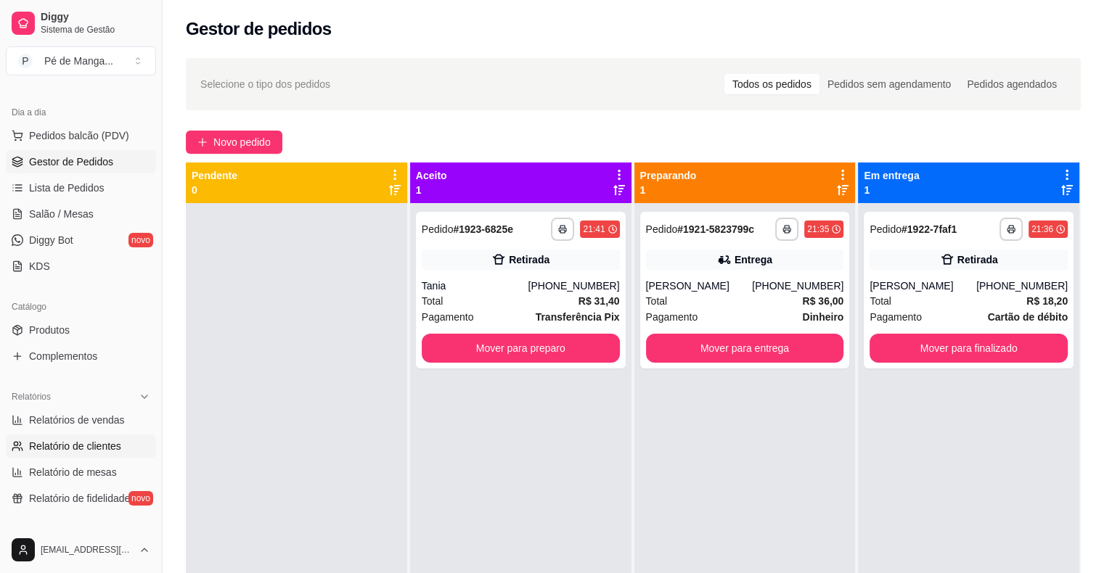
scroll to position [218, 0]
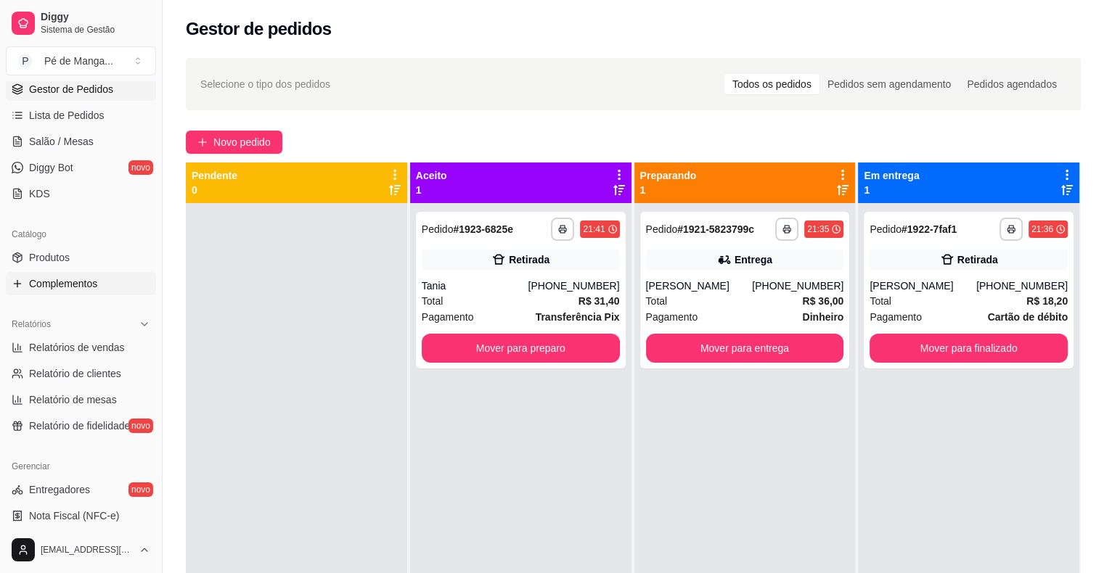
click at [80, 290] on link "Complementos" at bounding box center [81, 283] width 150 height 23
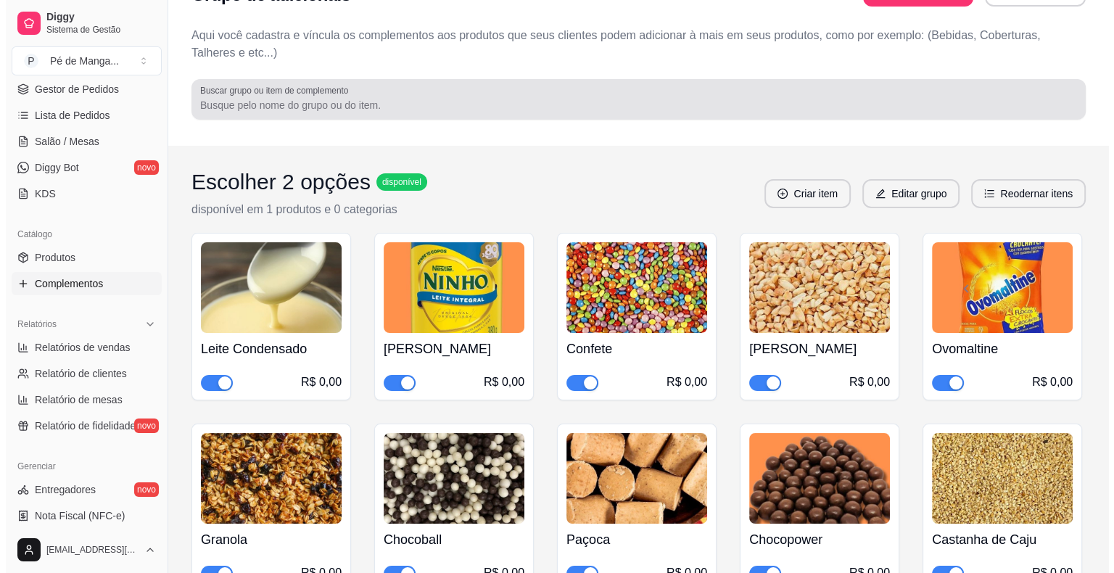
scroll to position [73, 0]
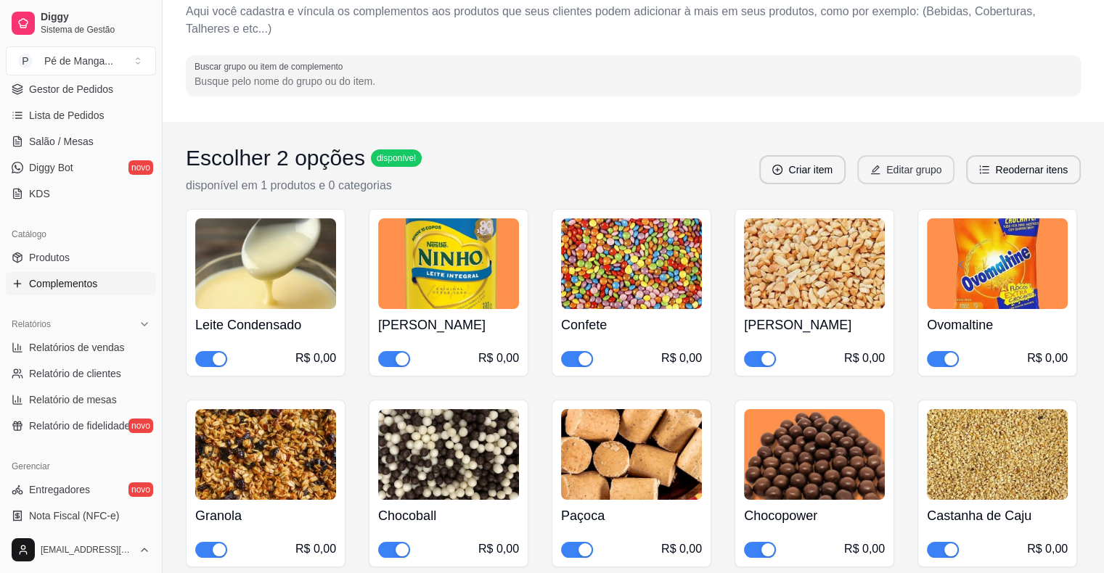
click at [884, 166] on button "Editar grupo" at bounding box center [905, 169] width 97 height 29
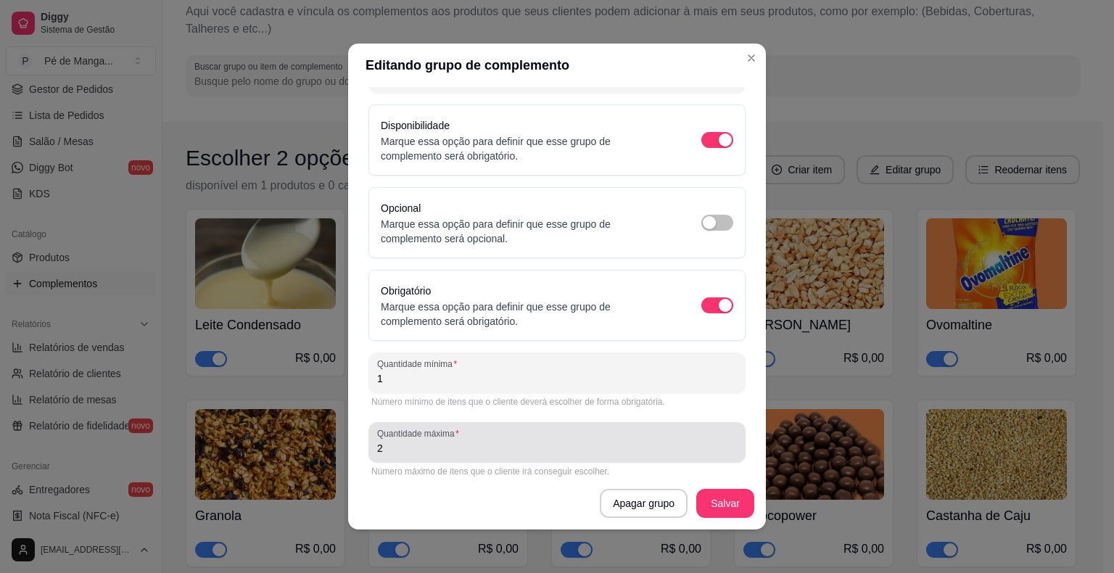
scroll to position [97, 0]
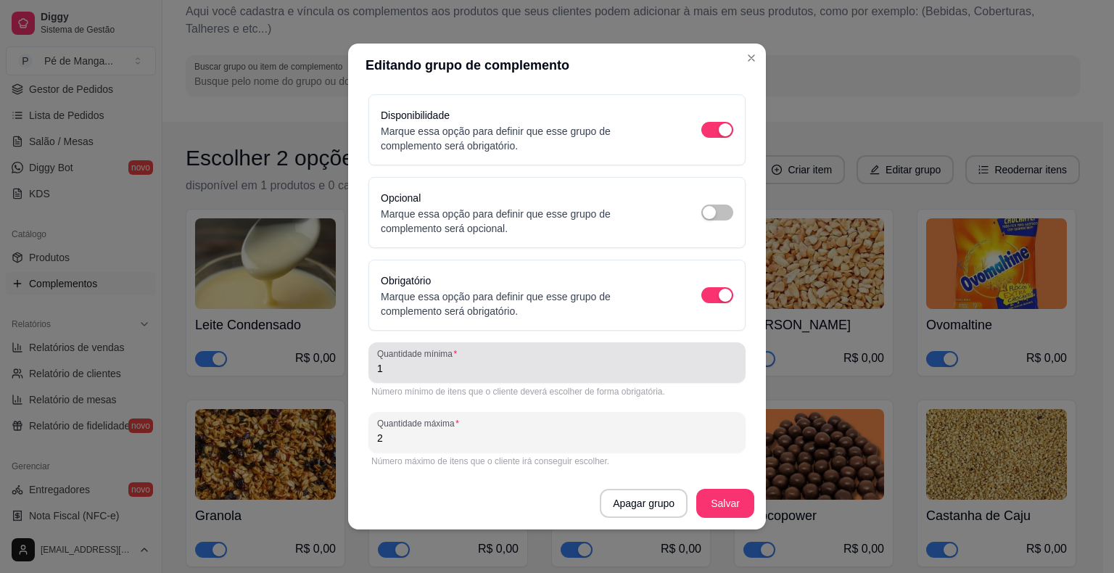
click at [441, 373] on input "1" at bounding box center [557, 368] width 360 height 15
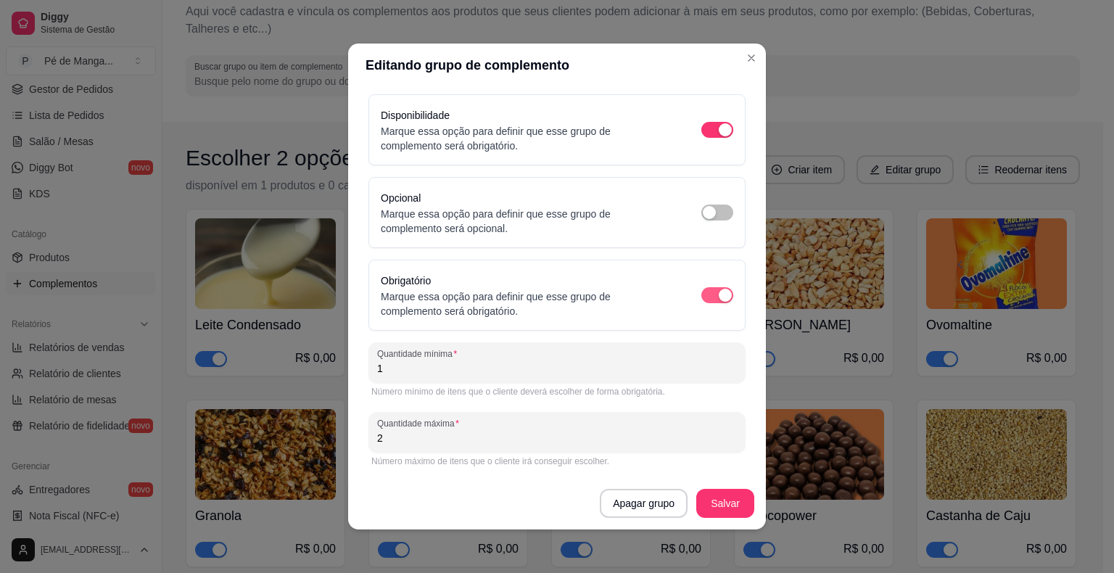
click at [719, 292] on div "button" at bounding box center [725, 295] width 13 height 13
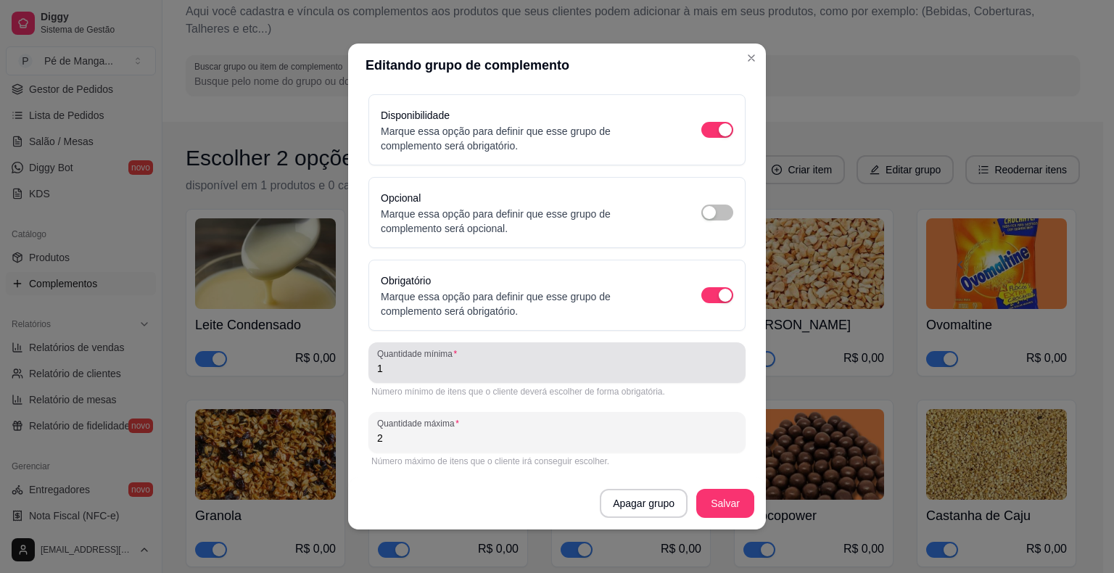
click at [418, 377] on div "Quantidade mínima 1" at bounding box center [557, 362] width 377 height 41
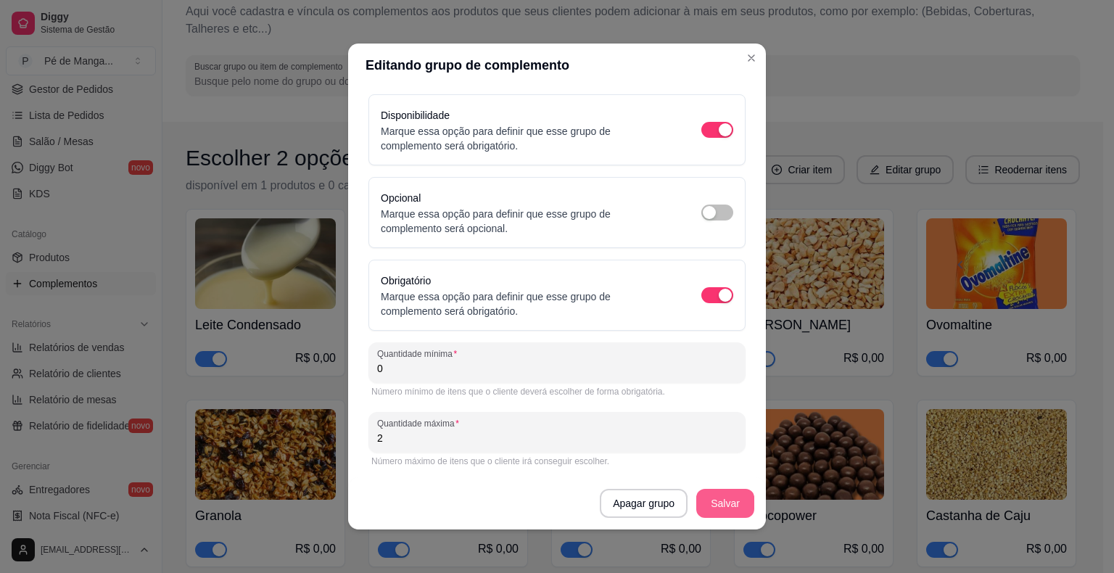
type input "0"
click at [711, 506] on button "Salvar" at bounding box center [726, 503] width 58 height 29
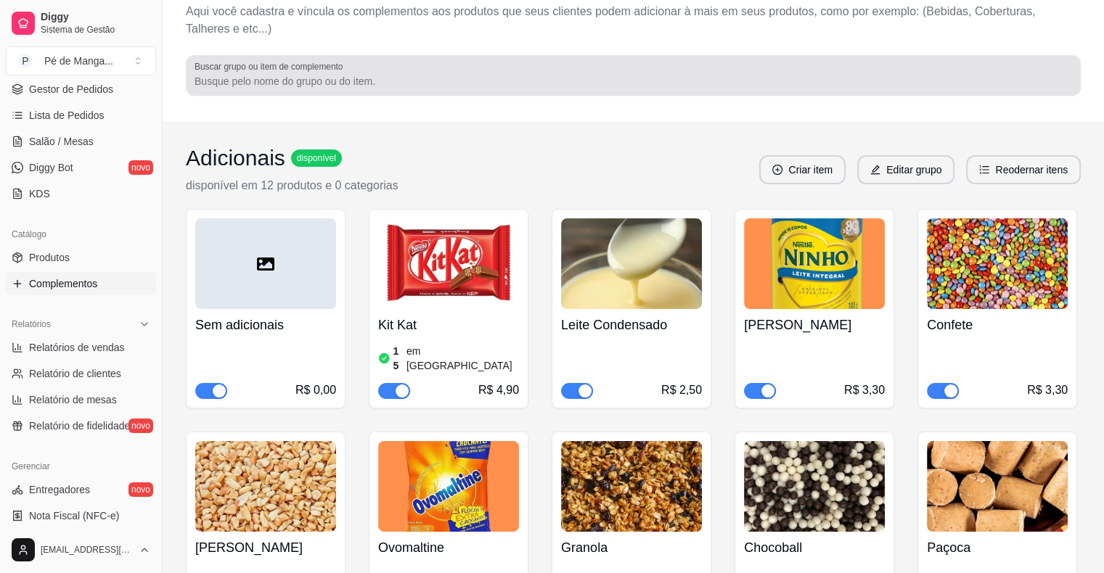
click at [367, 83] on input "Buscar grupo ou item de complemento" at bounding box center [632, 81] width 877 height 15
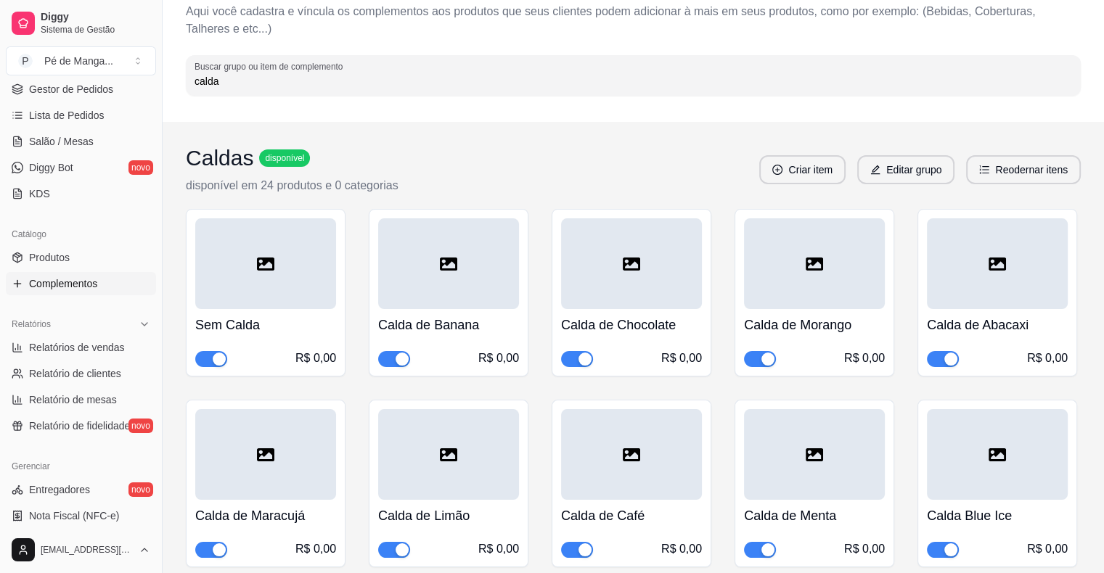
type input "calda"
click at [993, 167] on button "Reodernar itens" at bounding box center [1023, 169] width 115 height 29
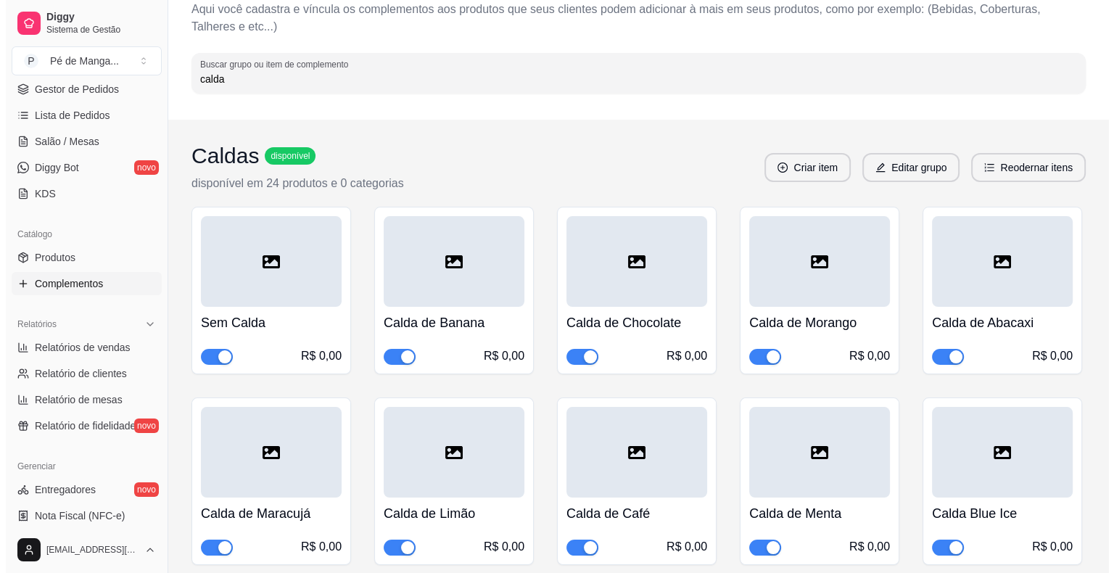
scroll to position [73, 0]
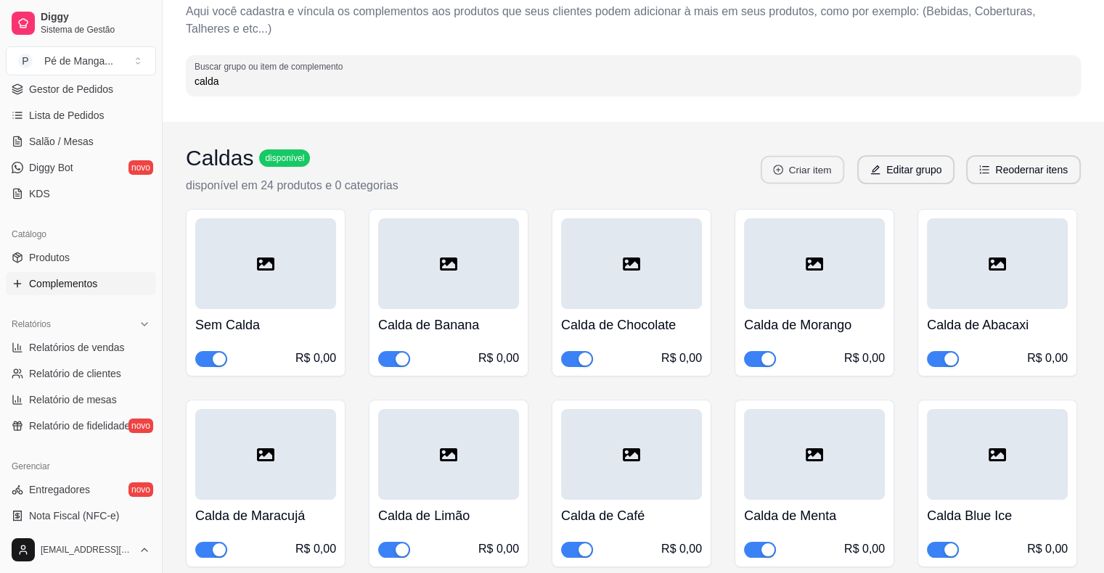
click at [832, 172] on button "Criar item" at bounding box center [801, 170] width 83 height 28
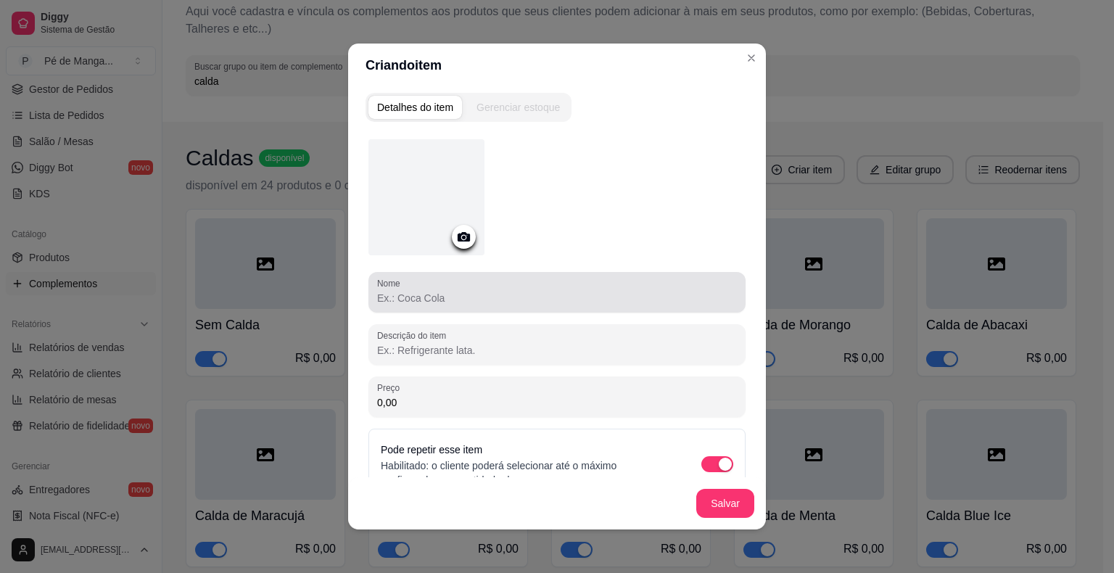
click at [467, 292] on input "Nome" at bounding box center [557, 298] width 360 height 15
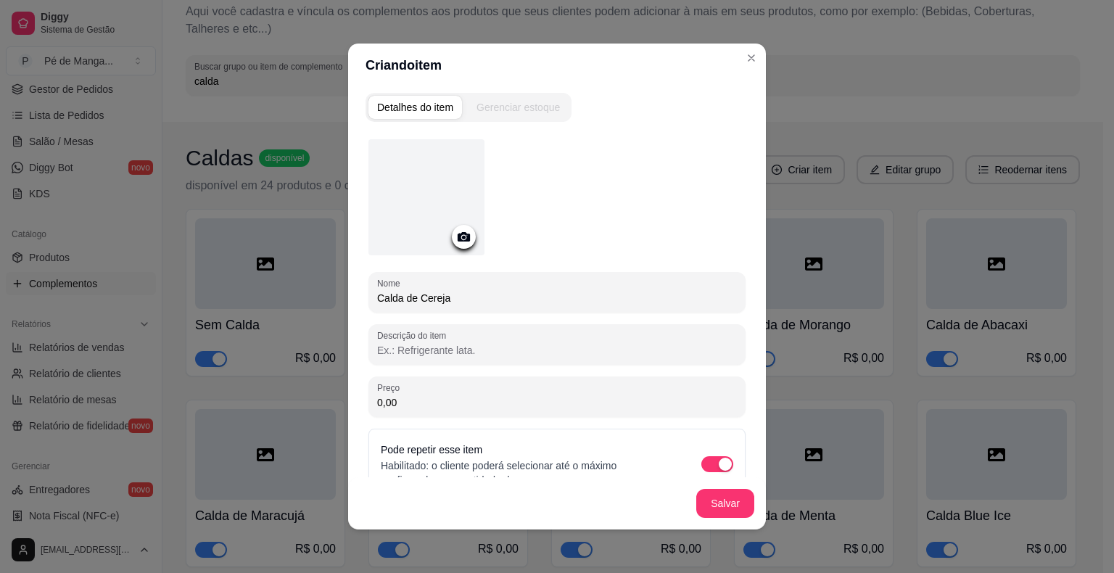
type input "Calda de Cereja"
click at [720, 494] on button "Salvar" at bounding box center [725, 504] width 57 height 28
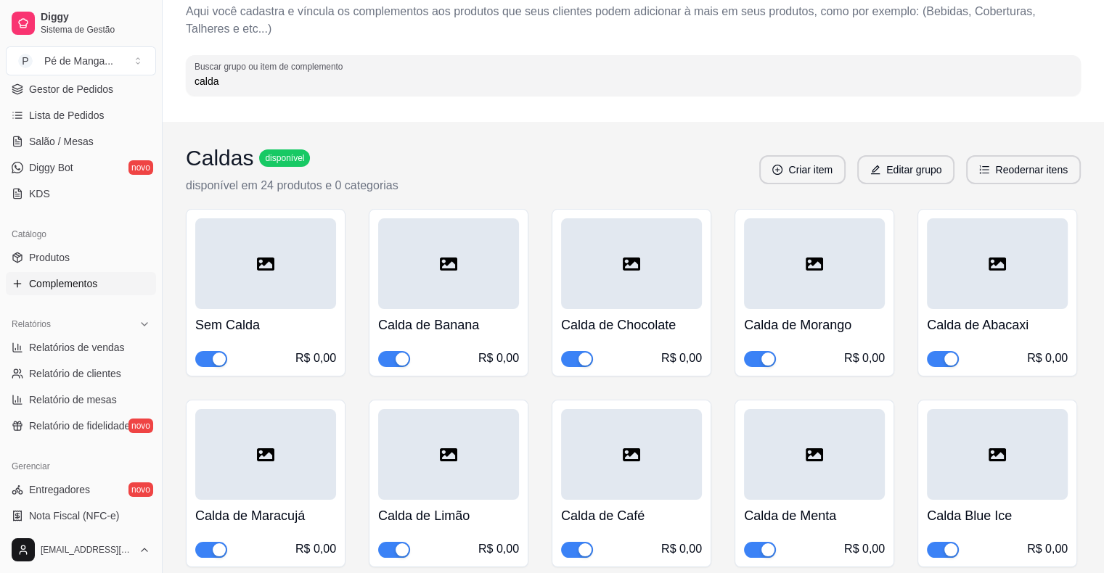
click at [1013, 178] on button "Reodernar itens" at bounding box center [1023, 169] width 115 height 29
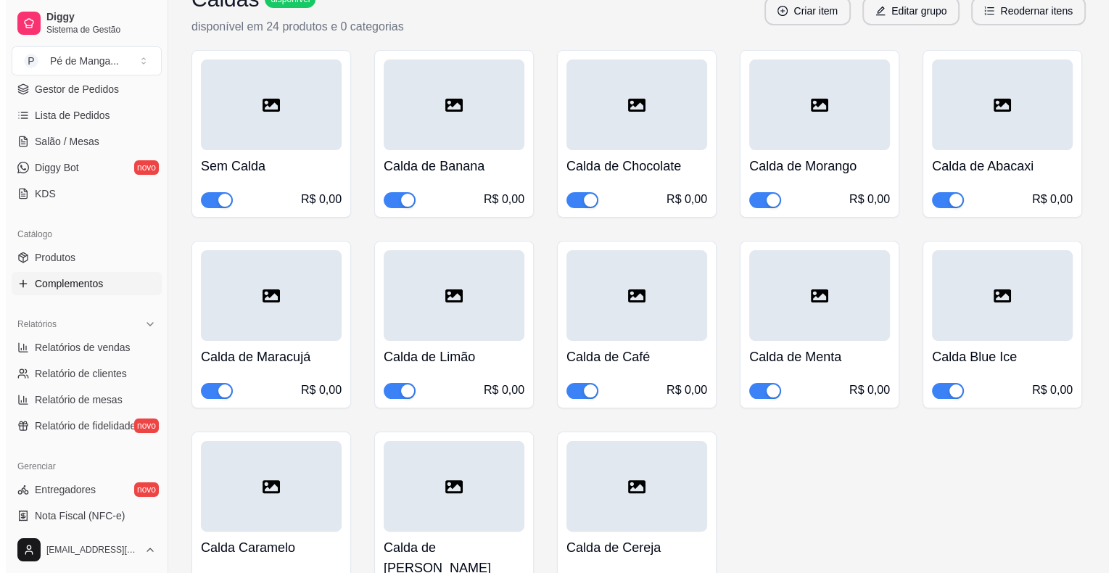
scroll to position [145, 0]
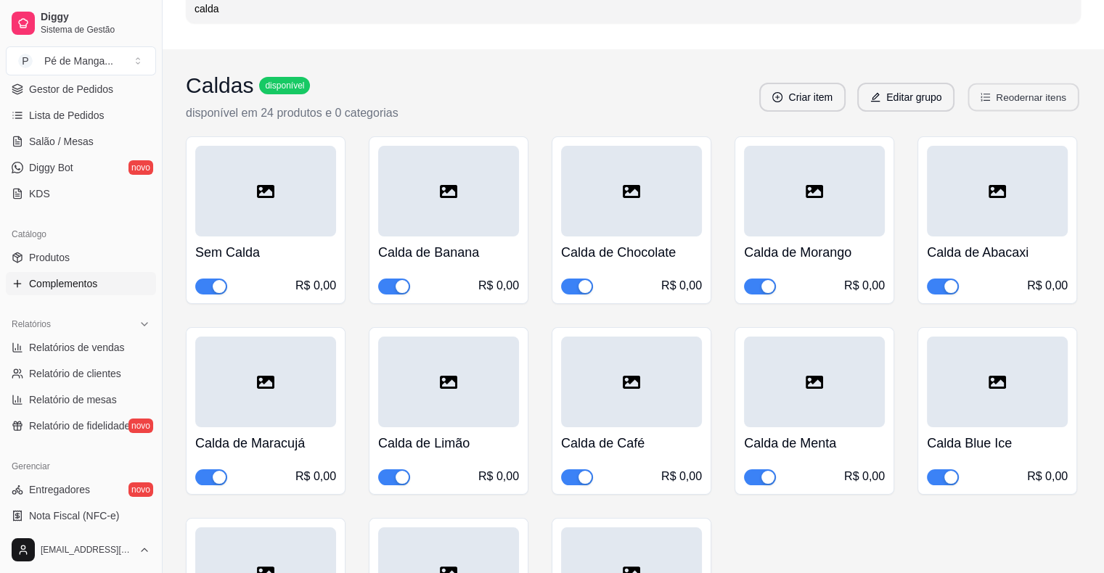
click at [1016, 95] on button "Reodernar itens" at bounding box center [1023, 97] width 111 height 28
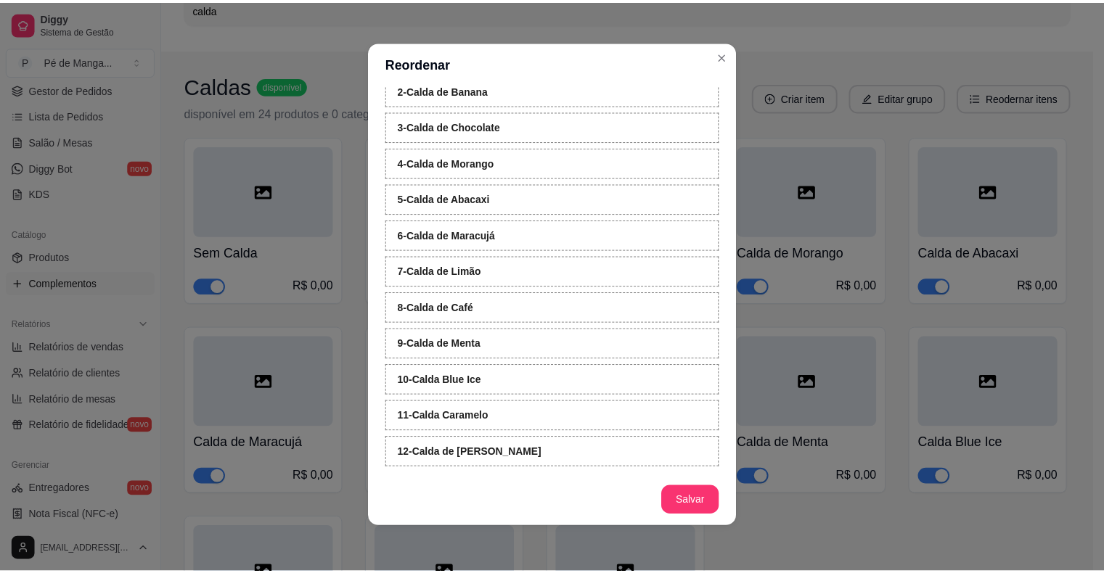
scroll to position [3, 0]
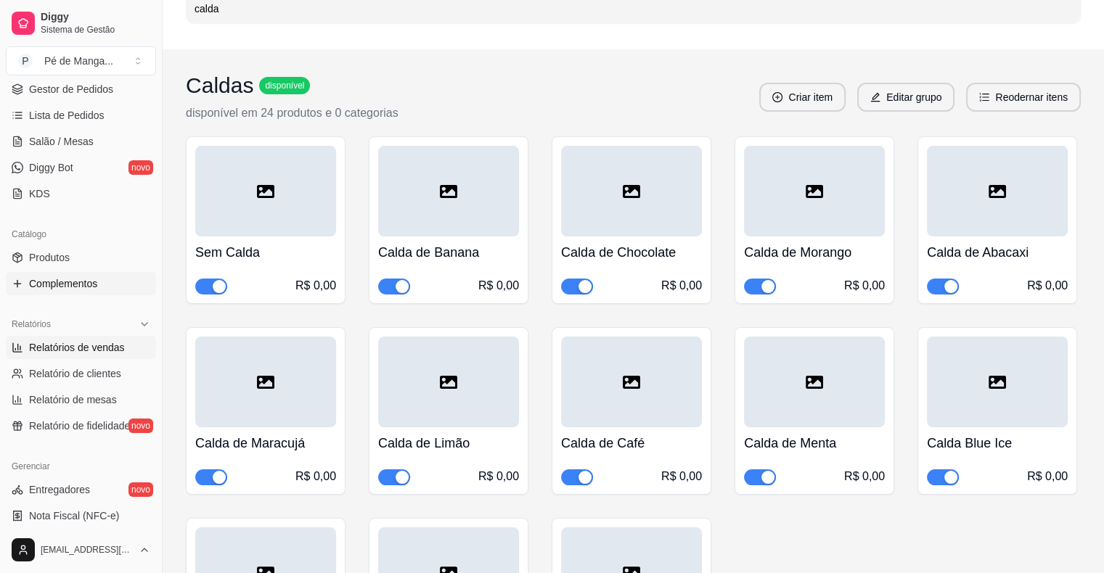
click at [41, 341] on span "Relatórios de vendas" at bounding box center [77, 347] width 96 height 15
select select "ALL"
select select "0"
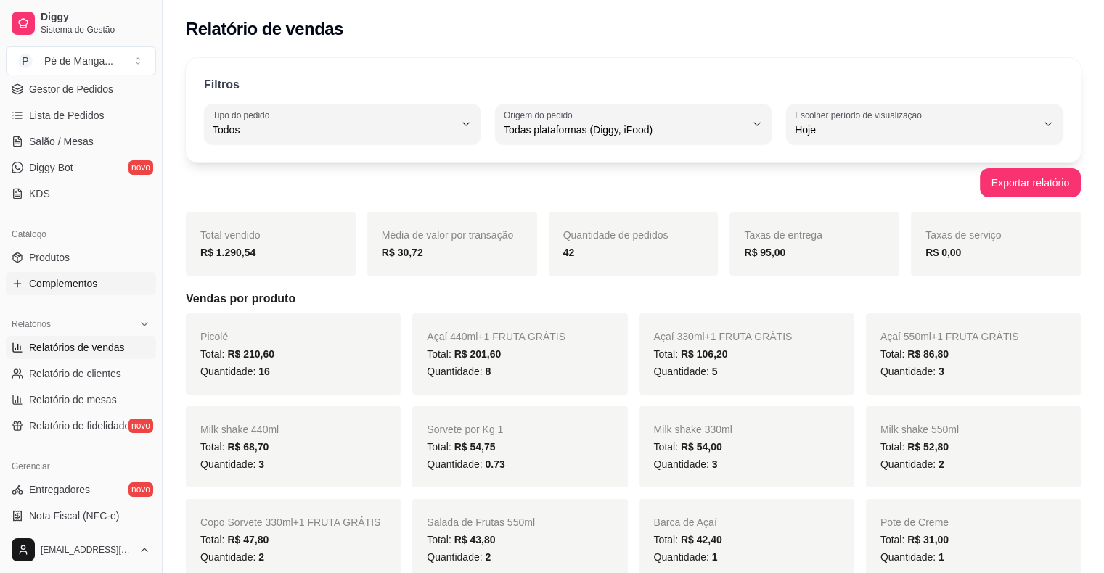
click at [52, 285] on span "Complementos" at bounding box center [63, 283] width 68 height 15
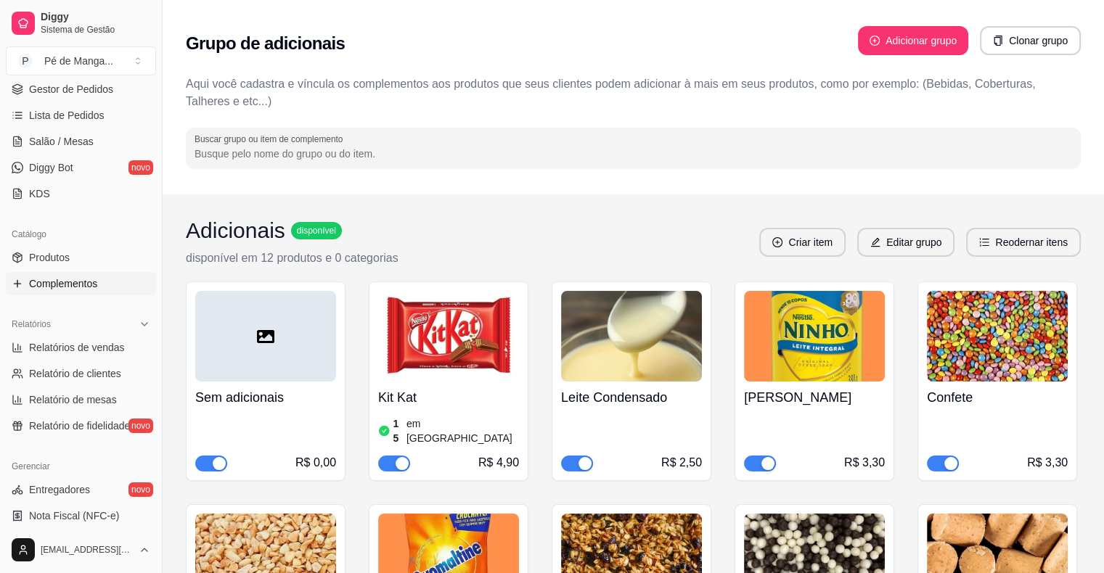
click at [52, 284] on span "Complementos" at bounding box center [63, 283] width 68 height 15
click at [293, 156] on input "Buscar grupo ou item de complemento" at bounding box center [632, 154] width 877 height 15
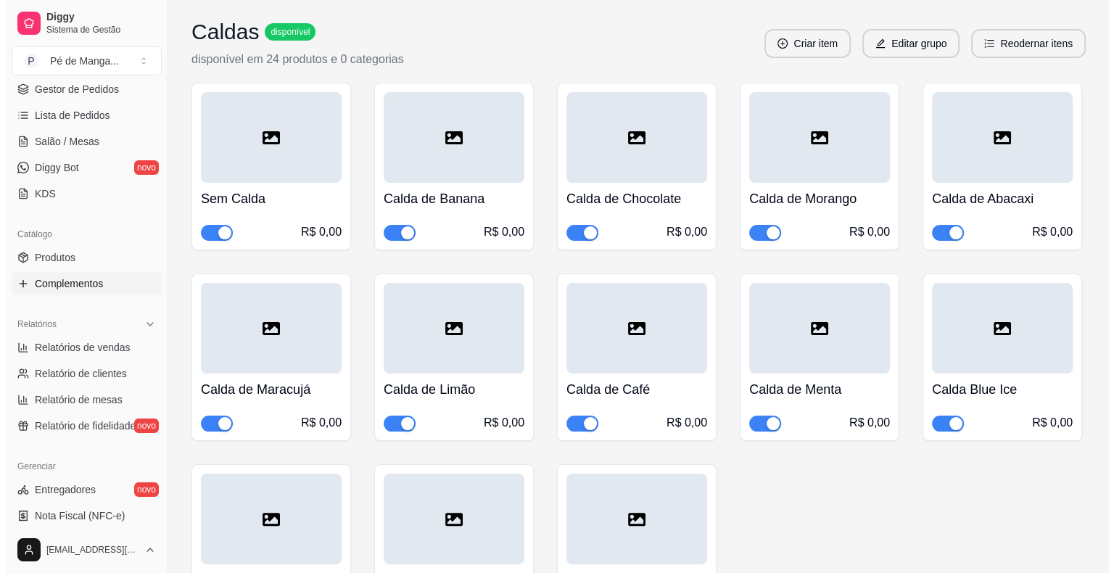
scroll to position [145, 0]
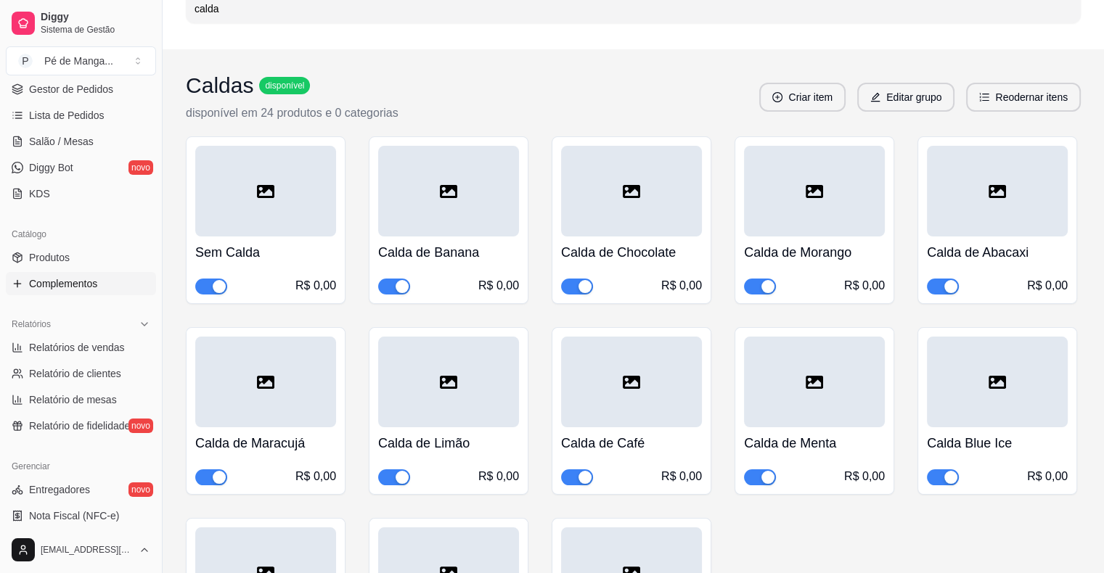
type input "calda"
click at [1017, 94] on button "Reodernar itens" at bounding box center [1023, 97] width 111 height 28
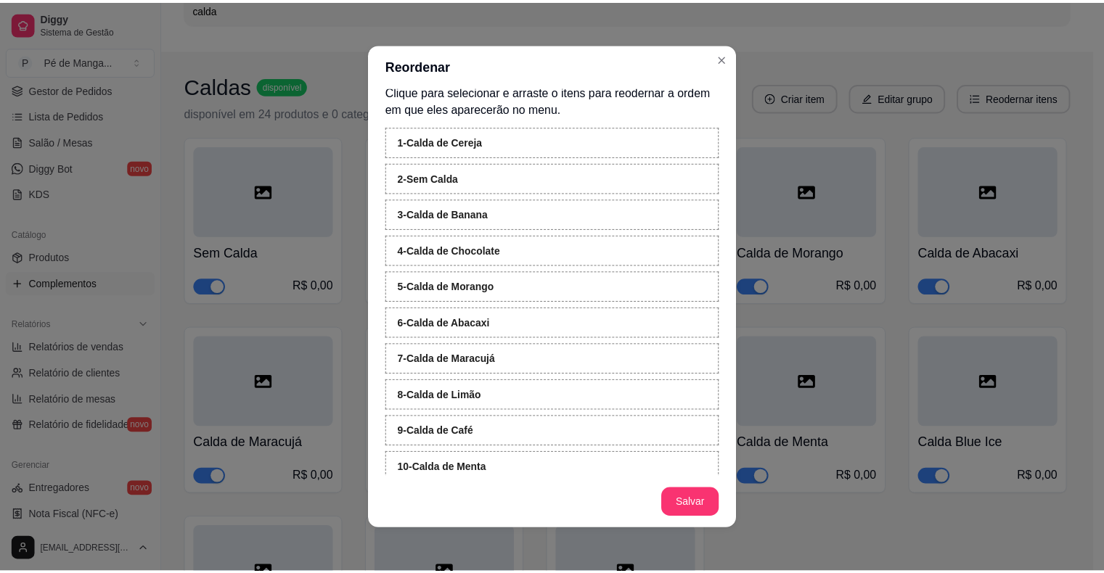
scroll to position [0, 0]
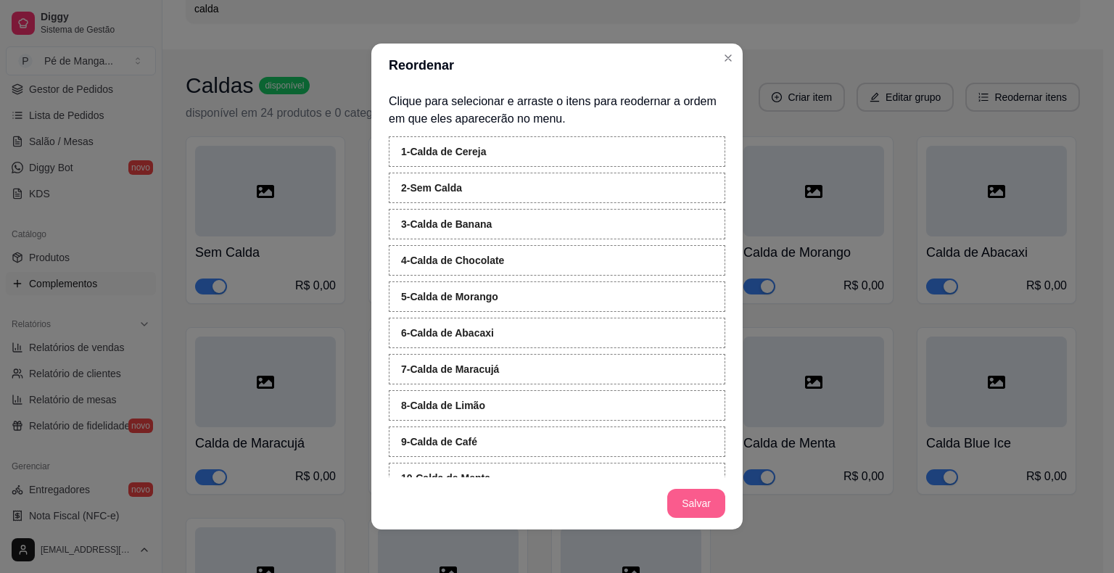
click at [689, 501] on button "Salvar" at bounding box center [696, 503] width 58 height 29
click at [680, 498] on button "Salvar" at bounding box center [696, 503] width 58 height 29
click at [702, 506] on button "Salvar" at bounding box center [696, 503] width 58 height 29
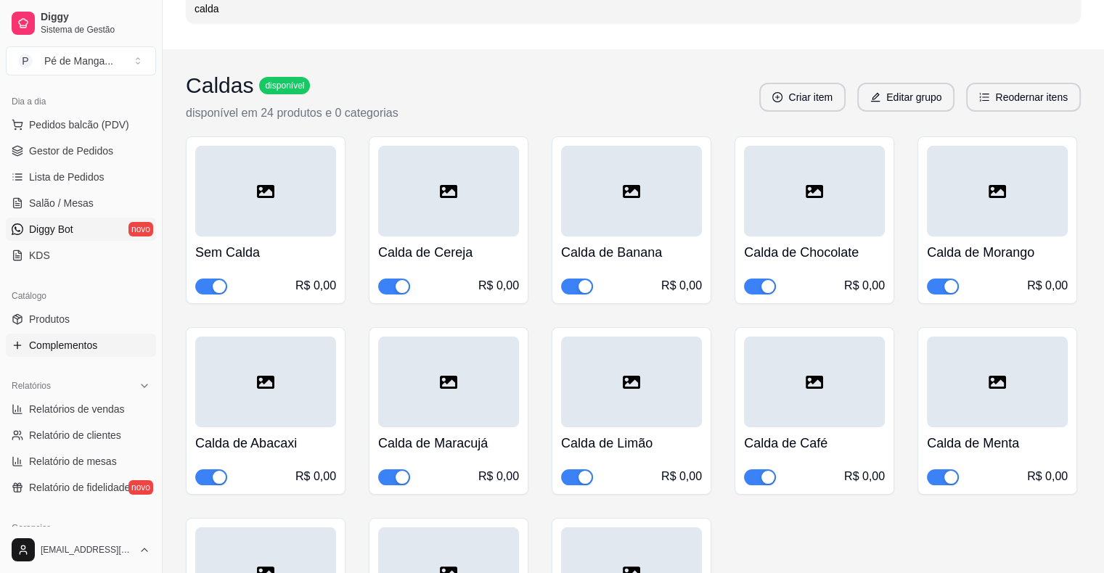
scroll to position [73, 0]
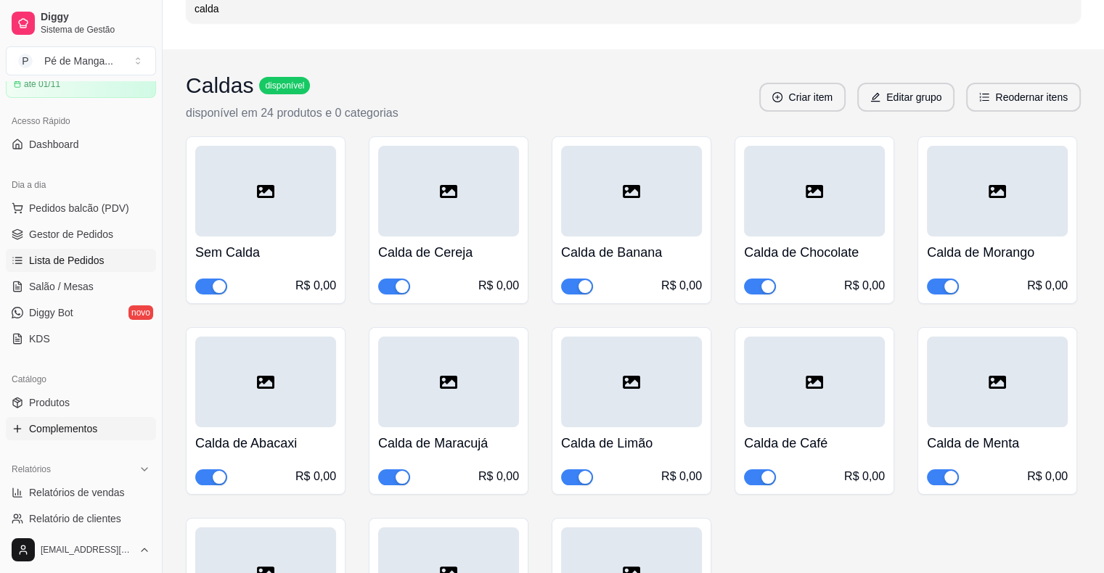
click at [94, 258] on span "Lista de Pedidos" at bounding box center [66, 260] width 75 height 15
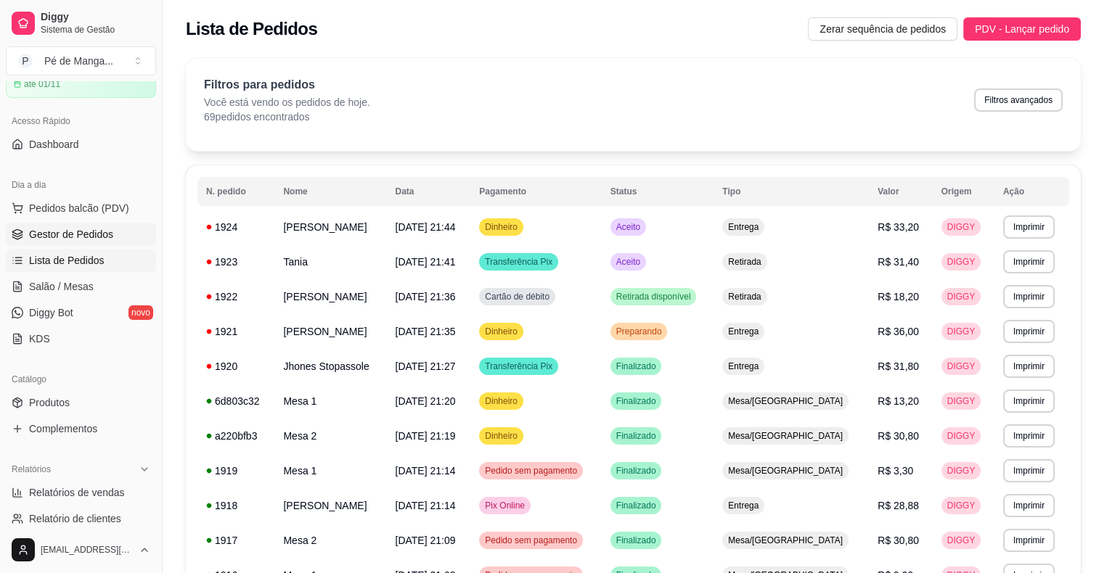
click at [88, 229] on span "Gestor de Pedidos" at bounding box center [71, 234] width 84 height 15
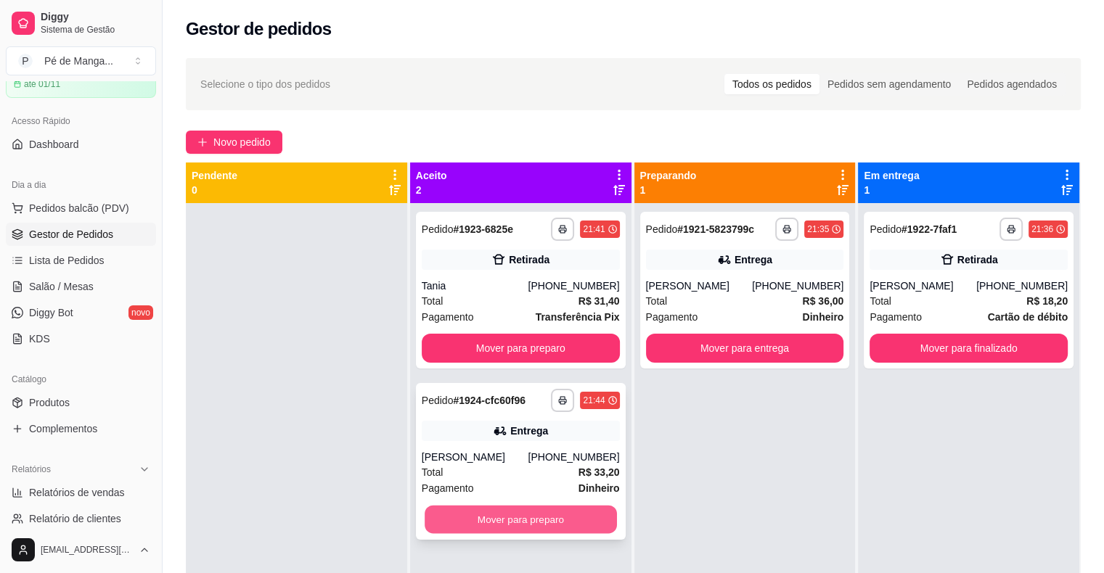
click at [540, 527] on button "Mover para preparo" at bounding box center [520, 520] width 192 height 28
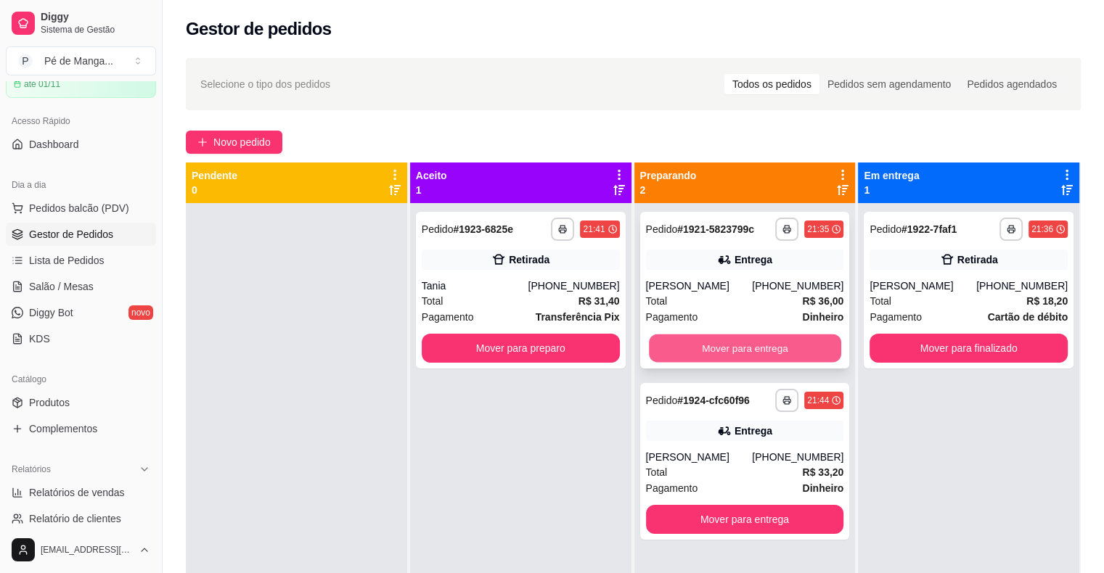
click at [771, 353] on button "Mover para entrega" at bounding box center [745, 348] width 192 height 28
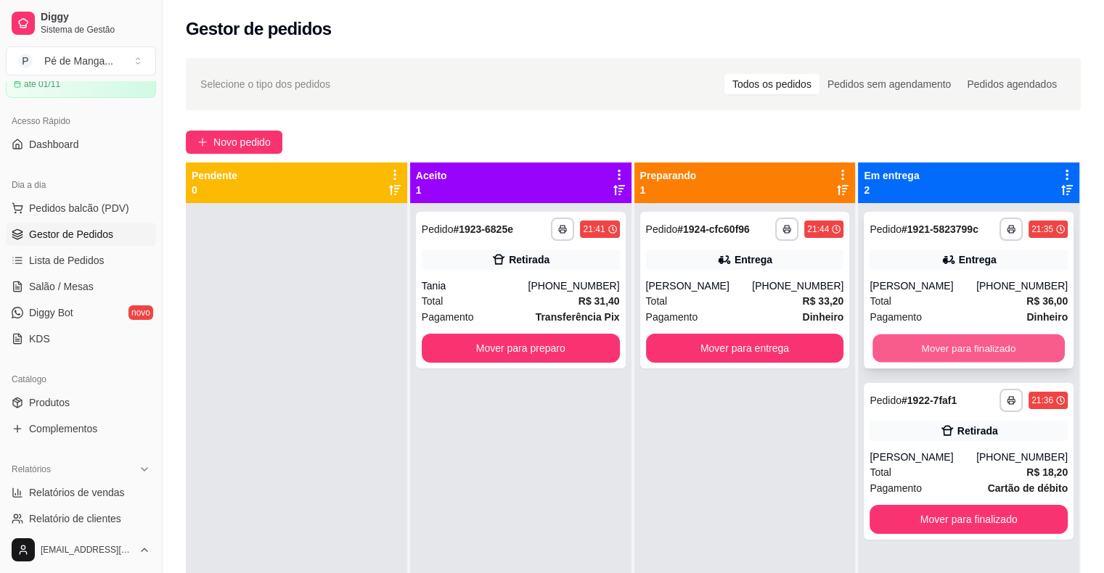
click at [1006, 350] on button "Mover para finalizado" at bounding box center [968, 348] width 192 height 28
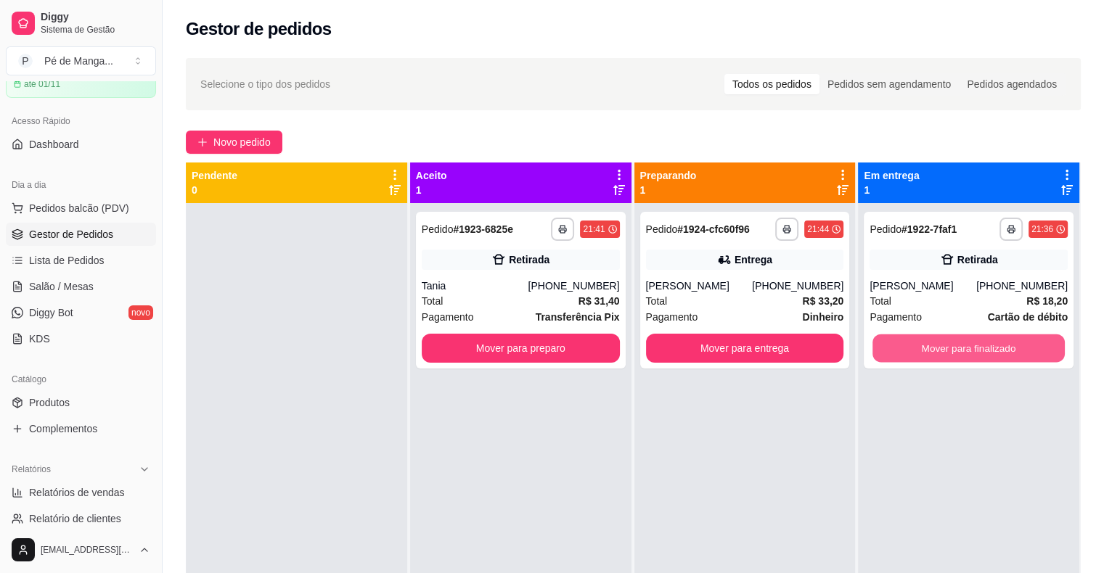
click at [1006, 350] on button "Mover para finalizado" at bounding box center [968, 348] width 192 height 28
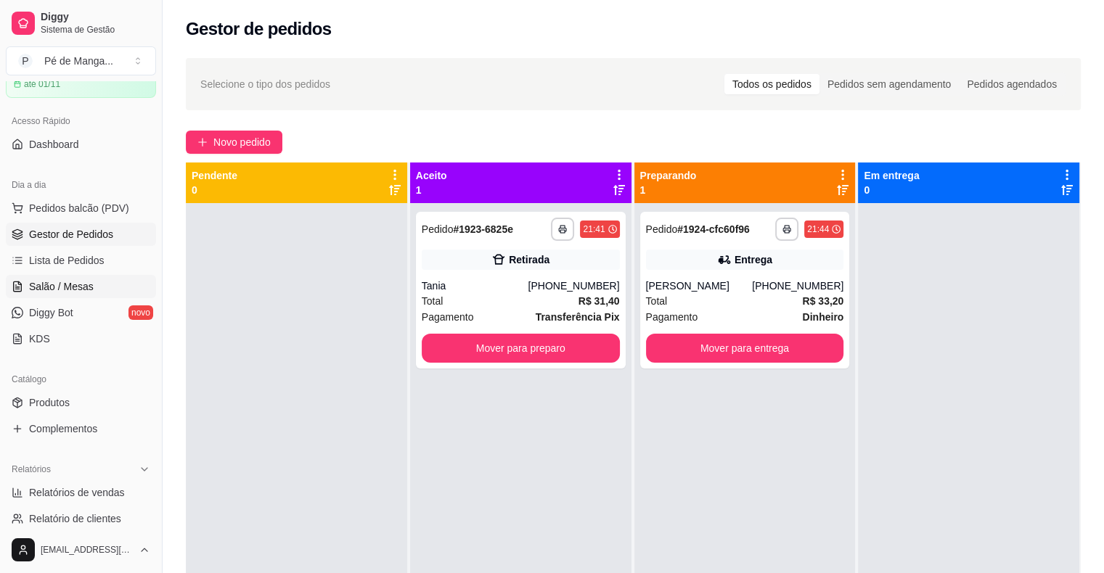
click at [106, 286] on link "Salão / Mesas" at bounding box center [81, 286] width 150 height 23
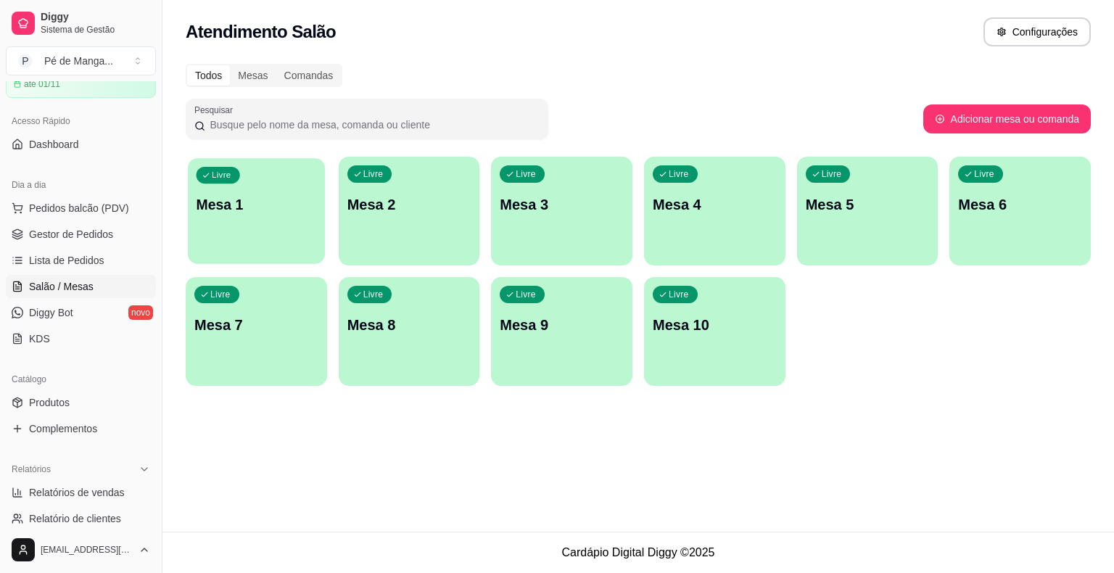
click at [241, 231] on div "Livre Mesa 1" at bounding box center [256, 202] width 137 height 89
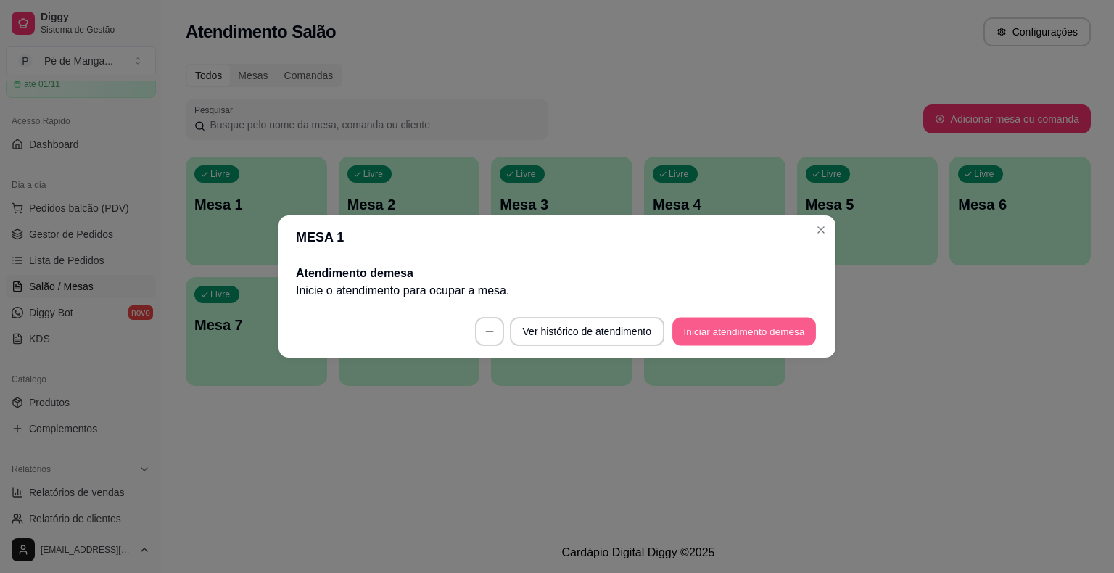
click at [789, 321] on button "Iniciar atendimento de mesa" at bounding box center [745, 332] width 144 height 28
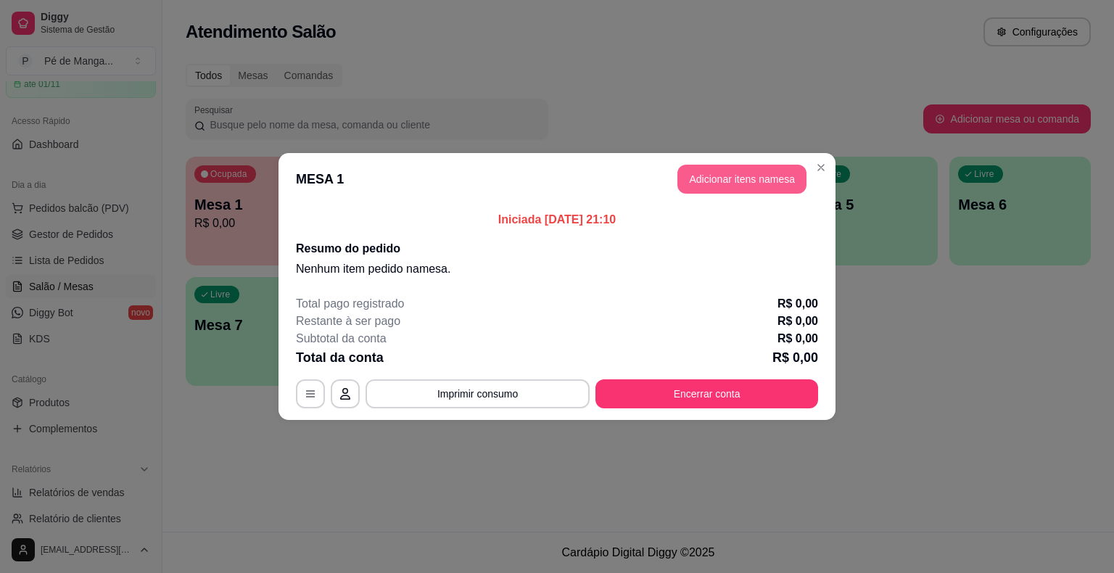
click at [731, 182] on button "Adicionar itens na mesa" at bounding box center [742, 179] width 129 height 29
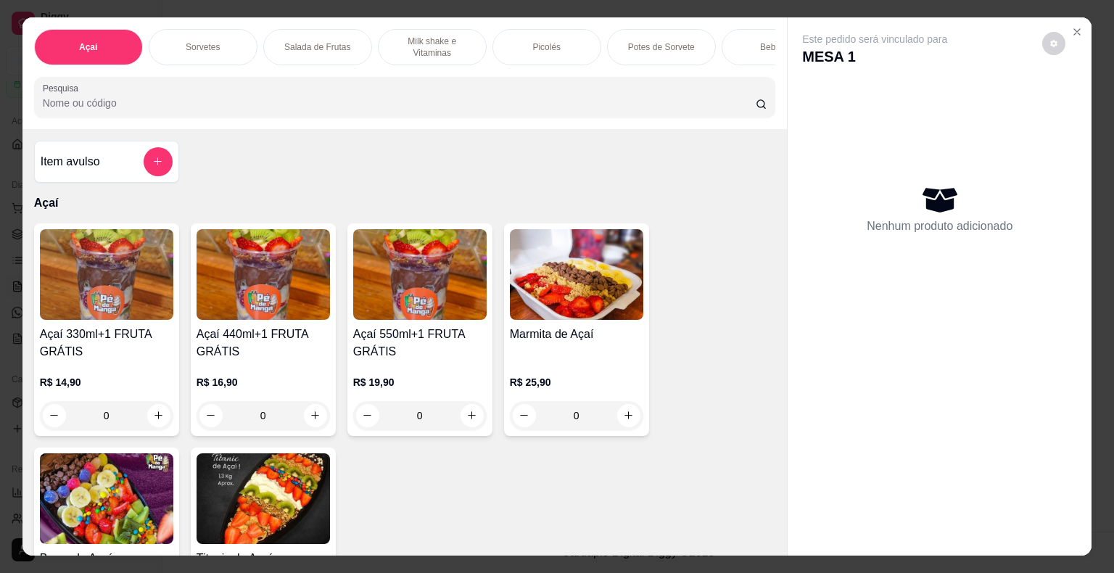
click at [566, 49] on div "Picolés" at bounding box center [547, 47] width 109 height 36
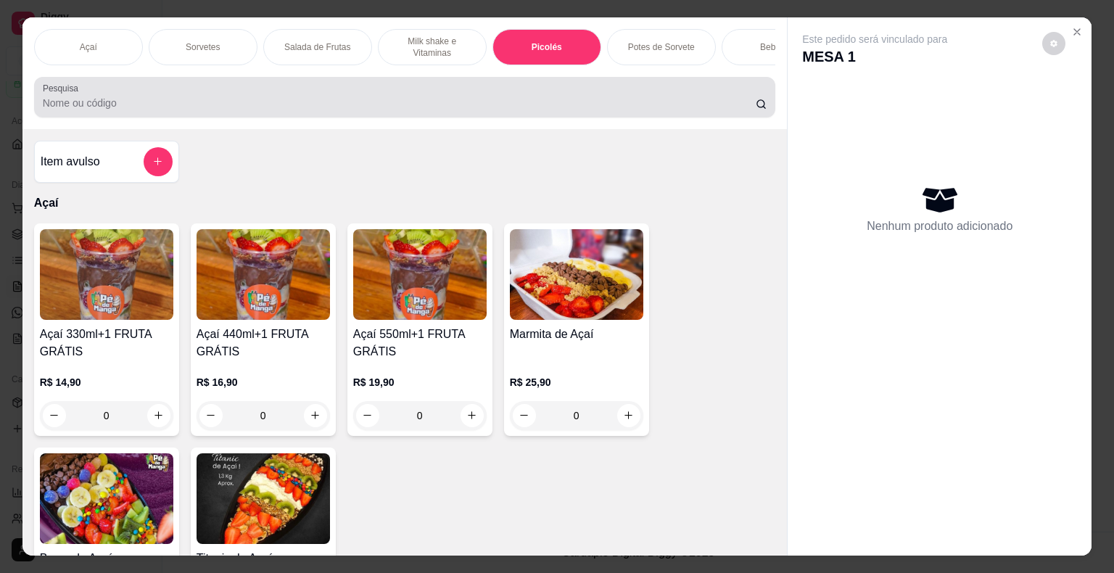
scroll to position [35, 0]
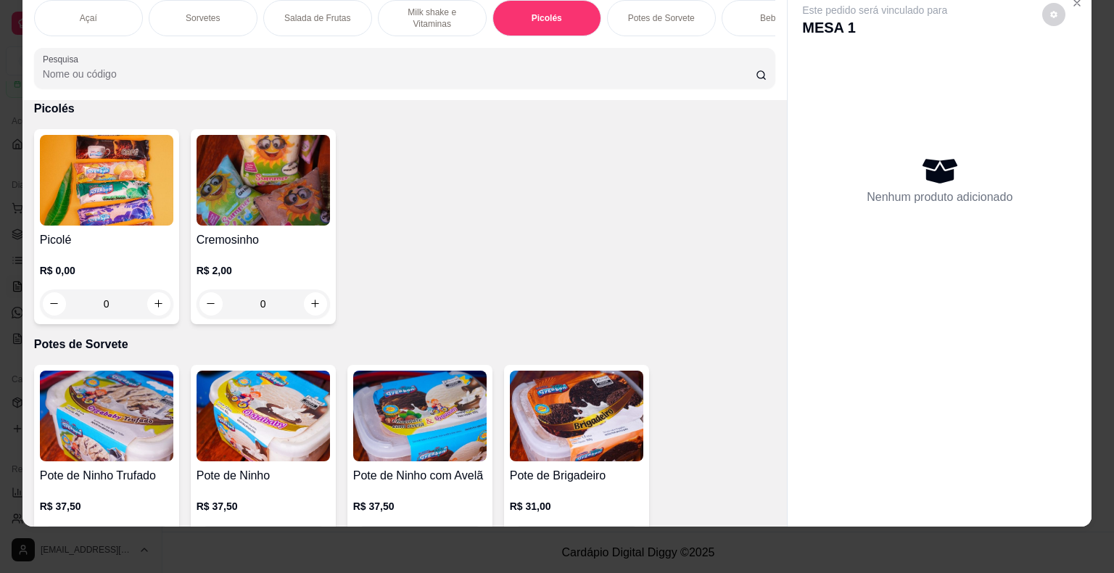
click at [94, 279] on div "R$ 0,00 0" at bounding box center [106, 290] width 133 height 55
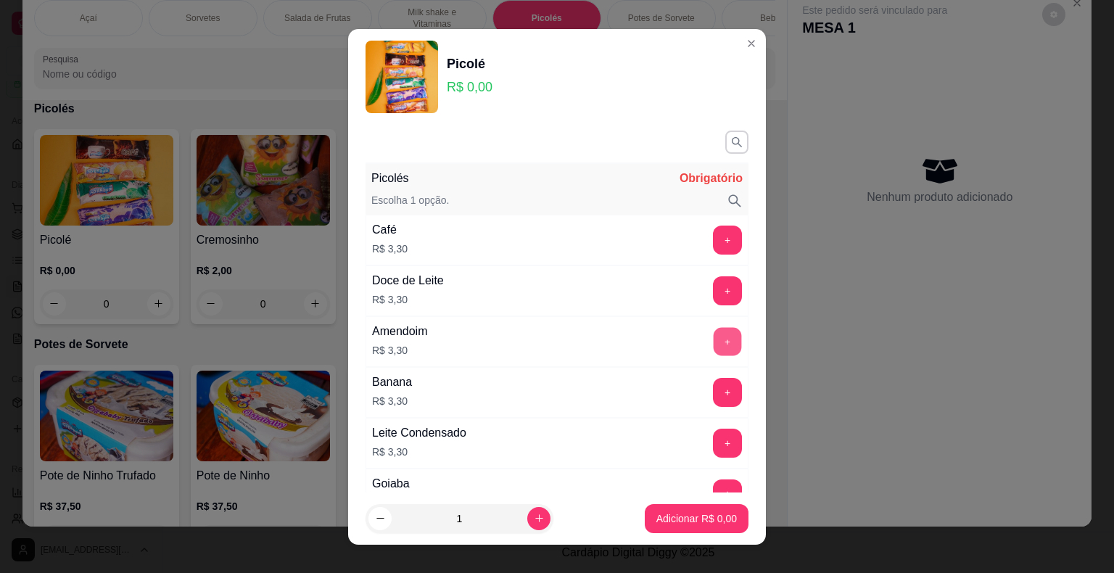
click at [714, 347] on button "+" at bounding box center [728, 341] width 28 height 28
click at [708, 521] on p "Adicionar R$ 3,30" at bounding box center [696, 518] width 78 height 14
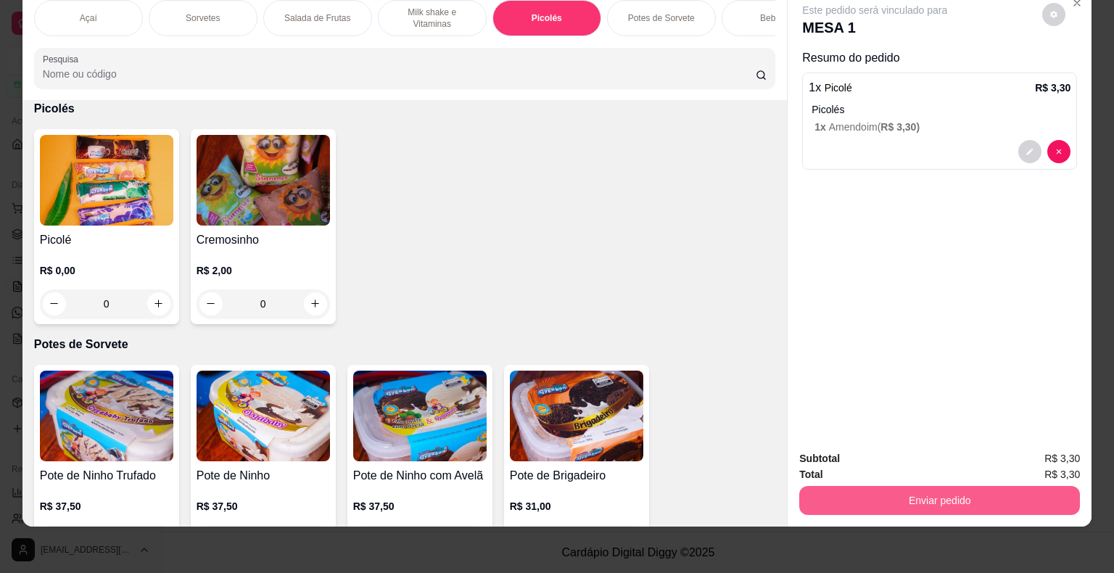
click at [911, 488] on button "Enviar pedido" at bounding box center [940, 500] width 281 height 29
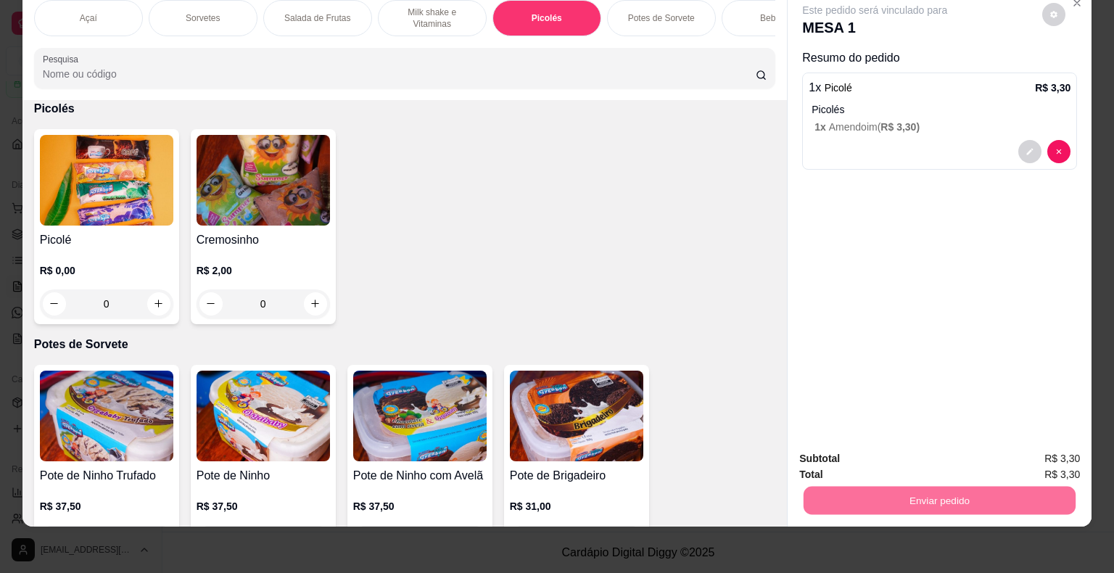
click at [1028, 445] on button "Enviar pedido" at bounding box center [1043, 453] width 80 height 27
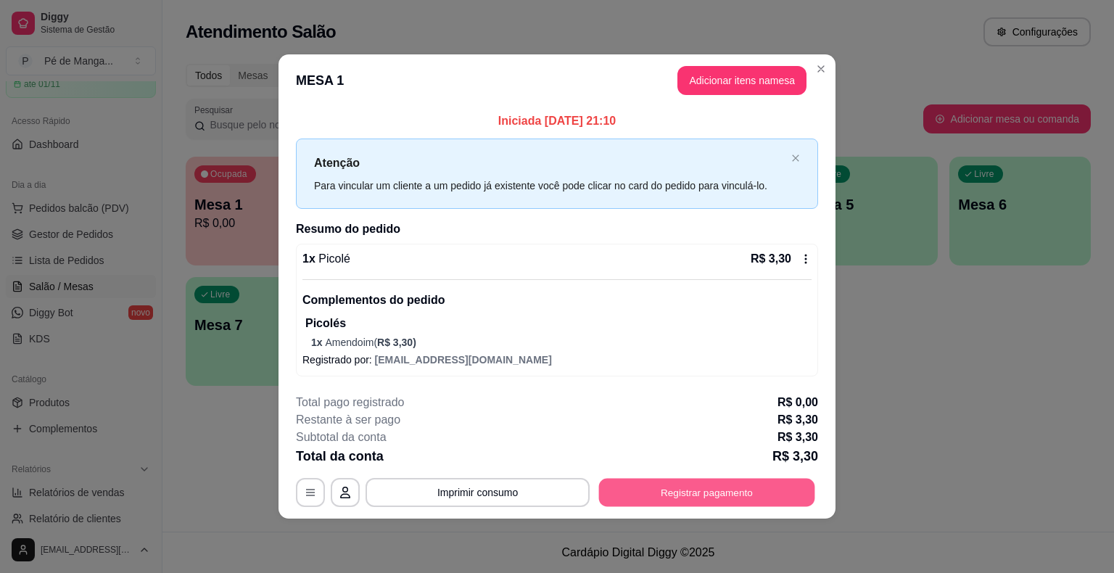
click at [752, 490] on button "Registrar pagamento" at bounding box center [707, 493] width 216 height 28
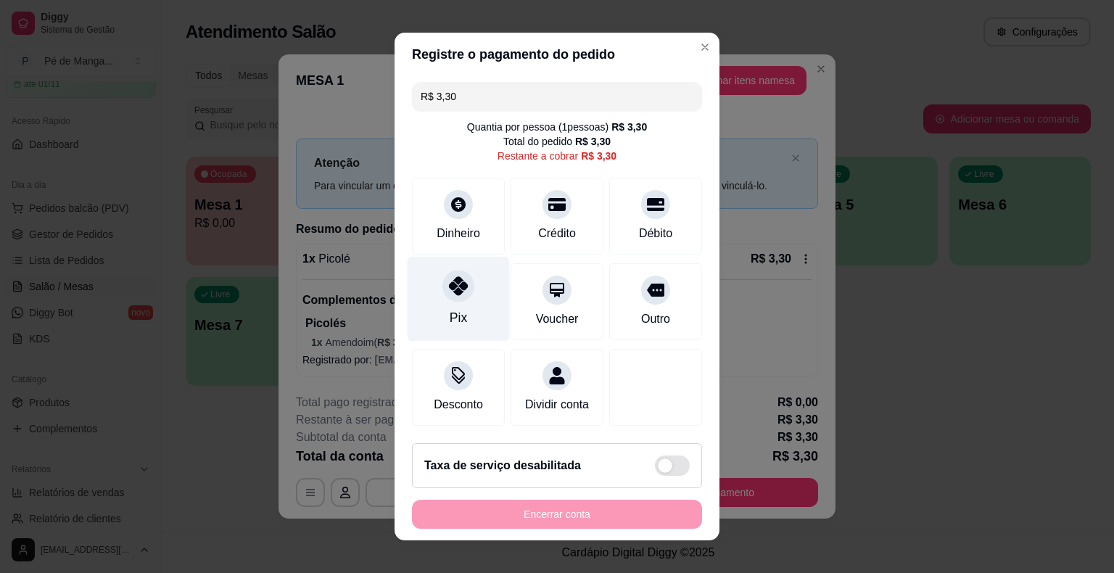
click at [442, 311] on div "Pix" at bounding box center [459, 299] width 102 height 85
type input "R$ 0,00"
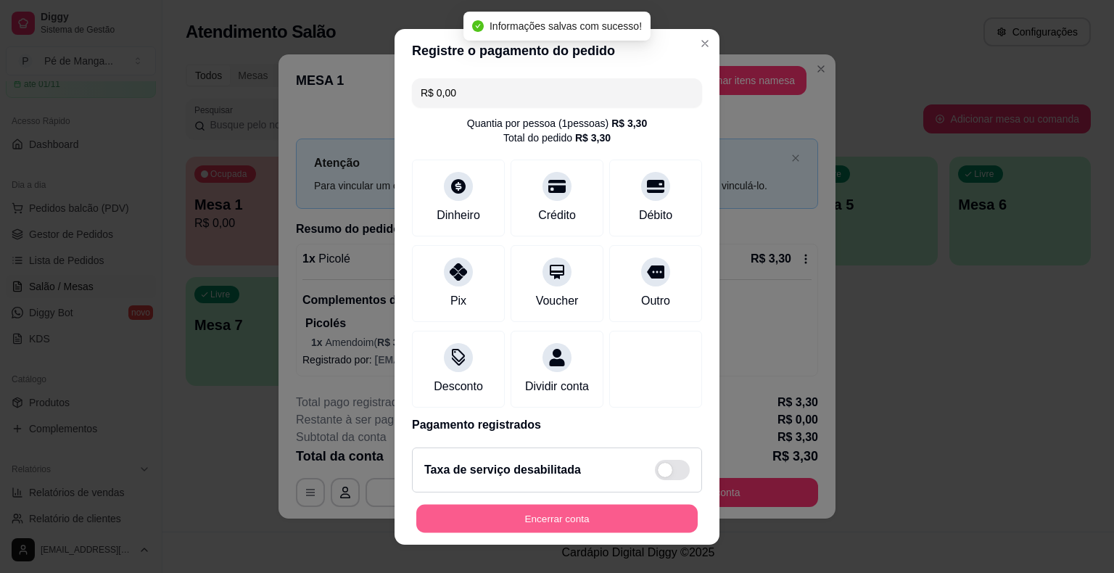
click at [559, 517] on button "Encerrar conta" at bounding box center [557, 518] width 282 height 28
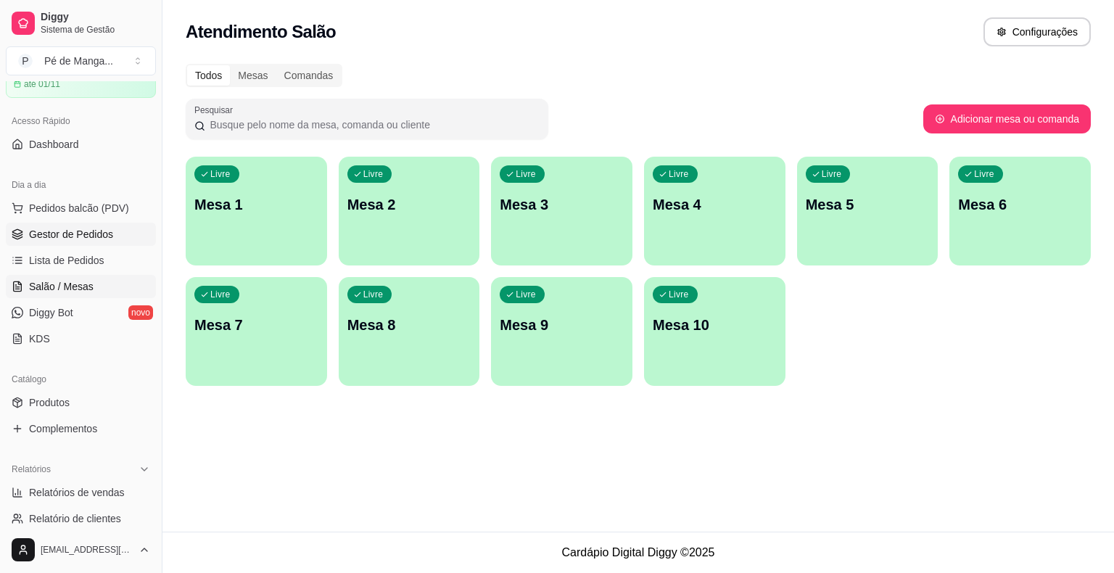
click at [105, 237] on span "Gestor de Pedidos" at bounding box center [71, 234] width 84 height 15
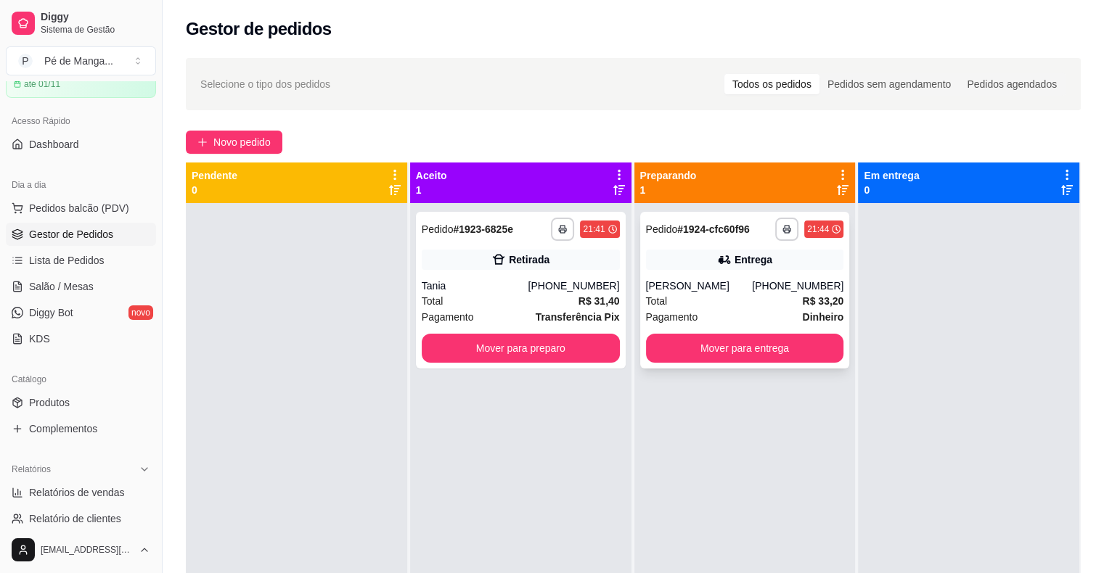
click at [720, 279] on div "[PERSON_NAME]" at bounding box center [699, 286] width 107 height 15
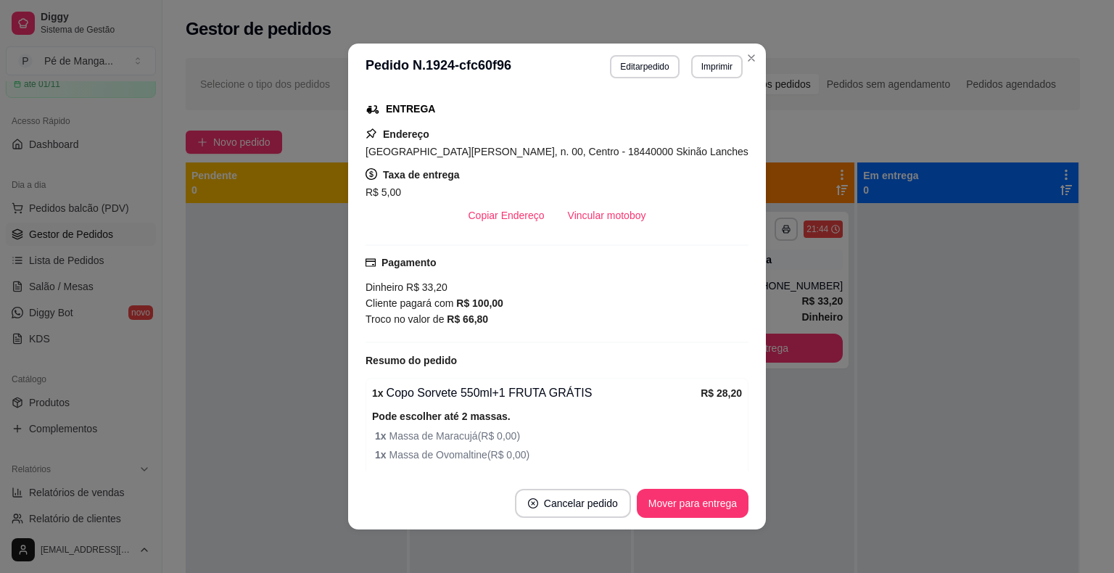
scroll to position [379, 0]
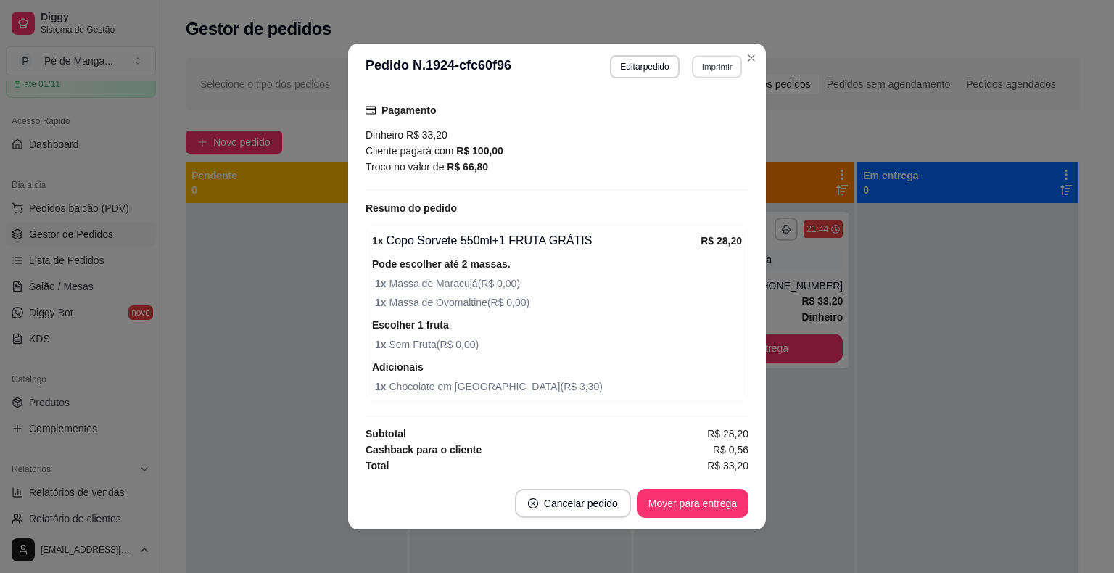
click at [736, 56] on section "**********" at bounding box center [557, 287] width 418 height 486
click at [746, 57] on icon "Close" at bounding box center [752, 58] width 12 height 12
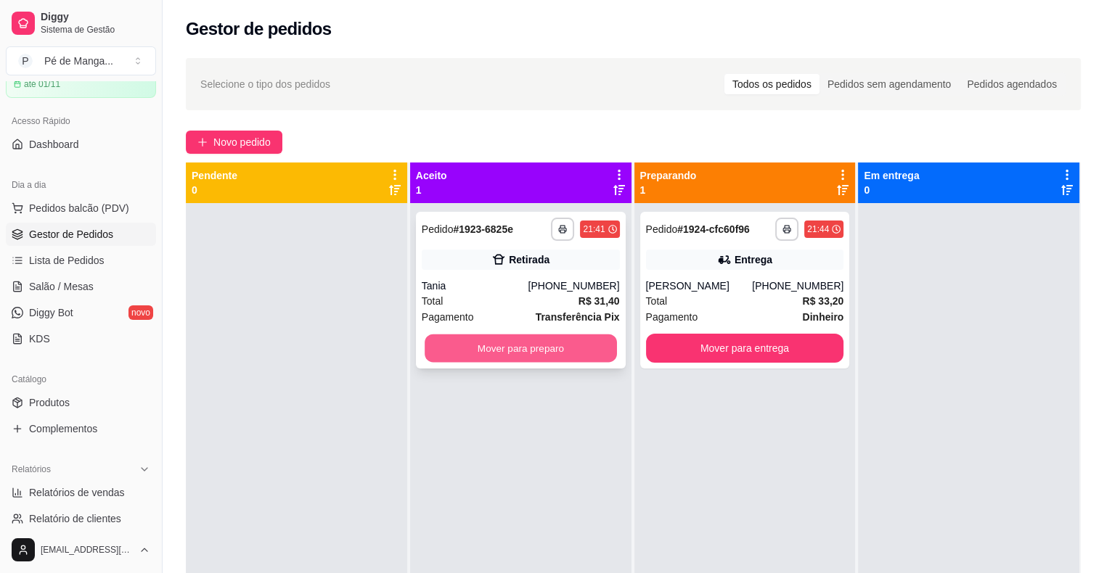
click at [521, 347] on button "Mover para preparo" at bounding box center [520, 348] width 192 height 28
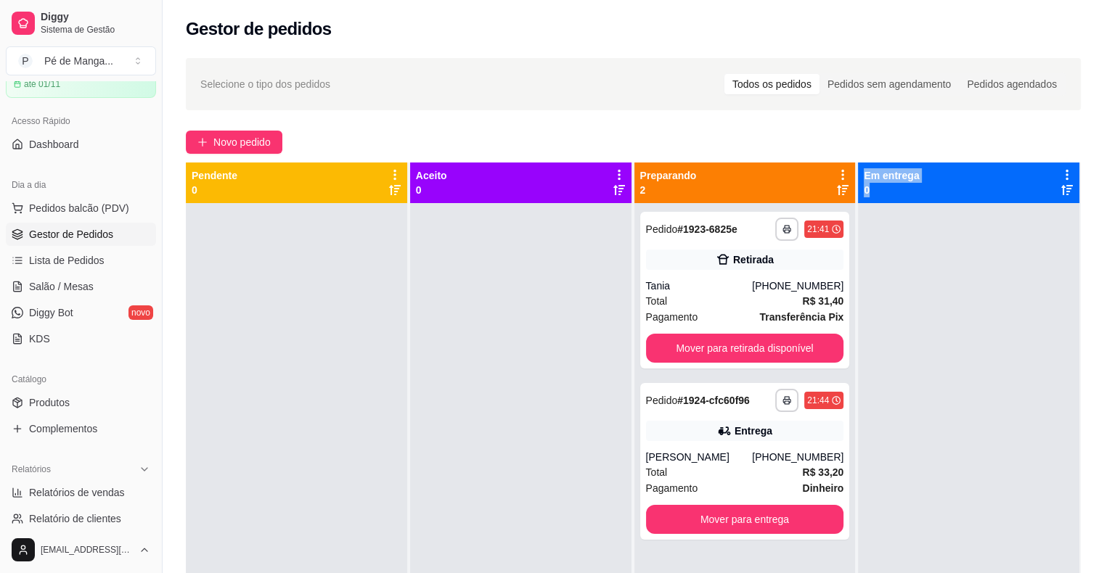
drag, startPoint x: 780, startPoint y: 535, endPoint x: 923, endPoint y: 485, distance: 151.4
click at [930, 498] on div "**********" at bounding box center [633, 449] width 895 height 573
click at [806, 349] on button "Mover para retirada disponível" at bounding box center [745, 348] width 198 height 29
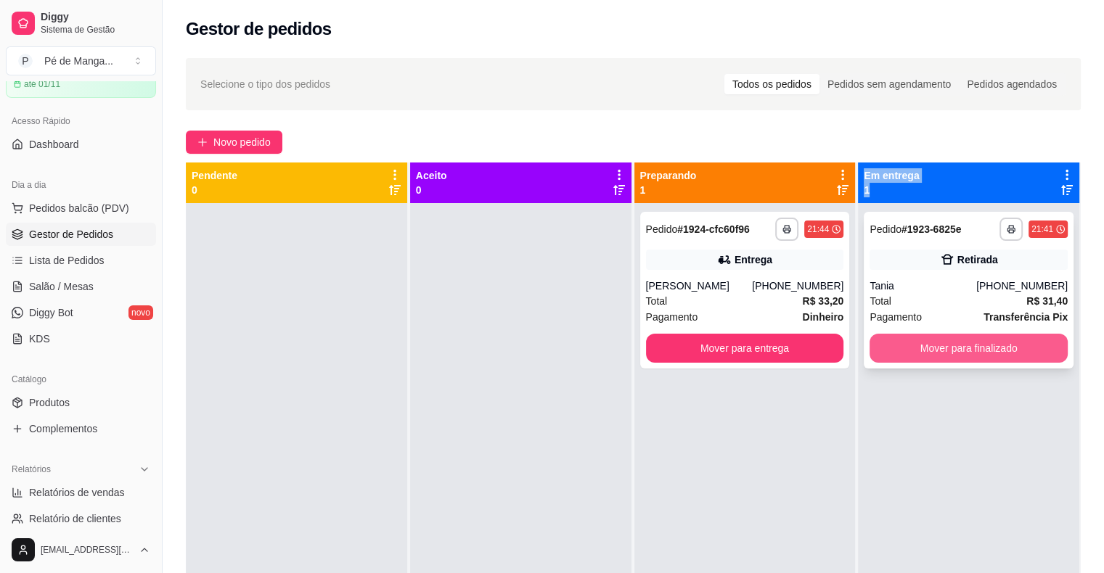
click at [1010, 350] on button "Mover para finalizado" at bounding box center [968, 348] width 198 height 29
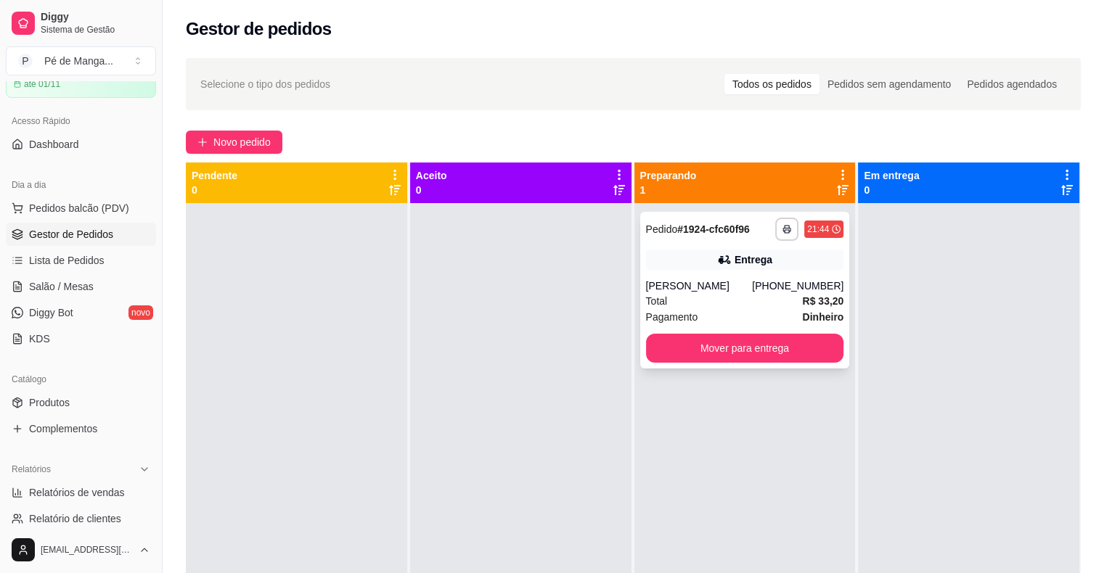
click at [803, 297] on strong "R$ 33,20" at bounding box center [822, 301] width 41 height 12
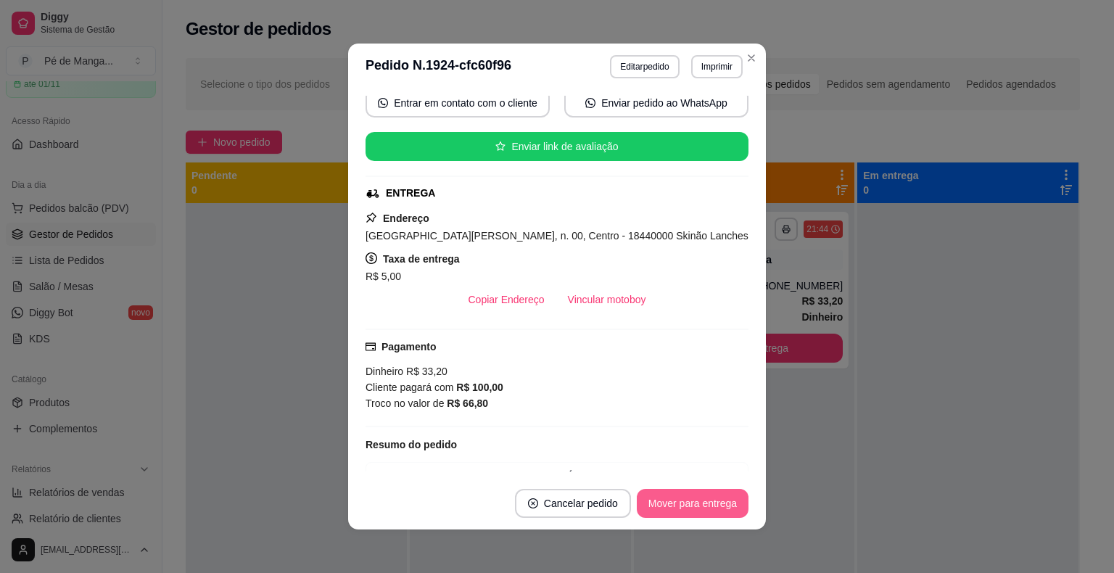
scroll to position [145, 0]
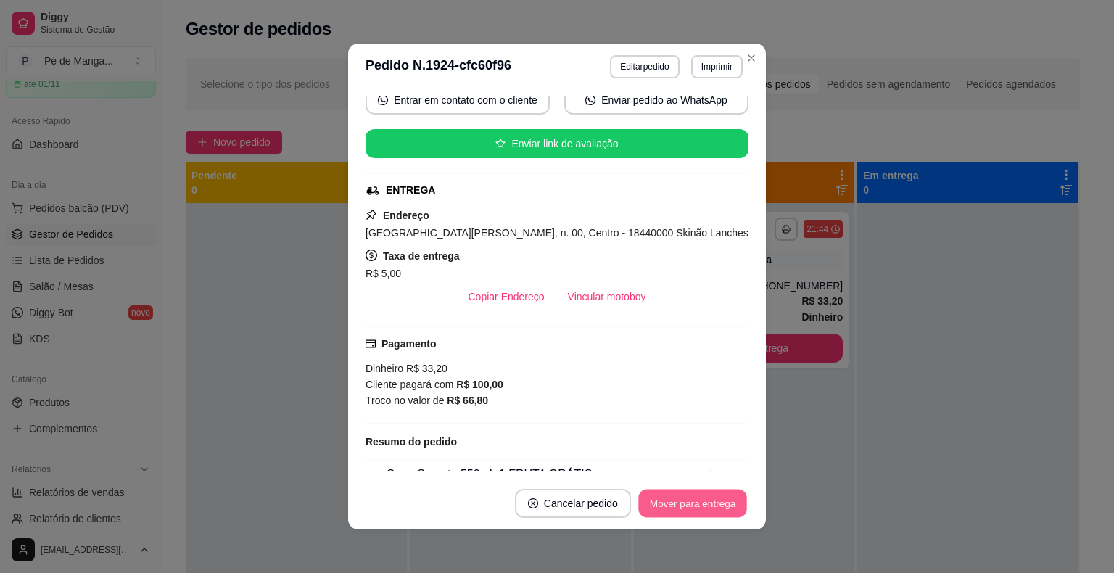
click at [697, 504] on button "Mover para entrega" at bounding box center [692, 504] width 109 height 28
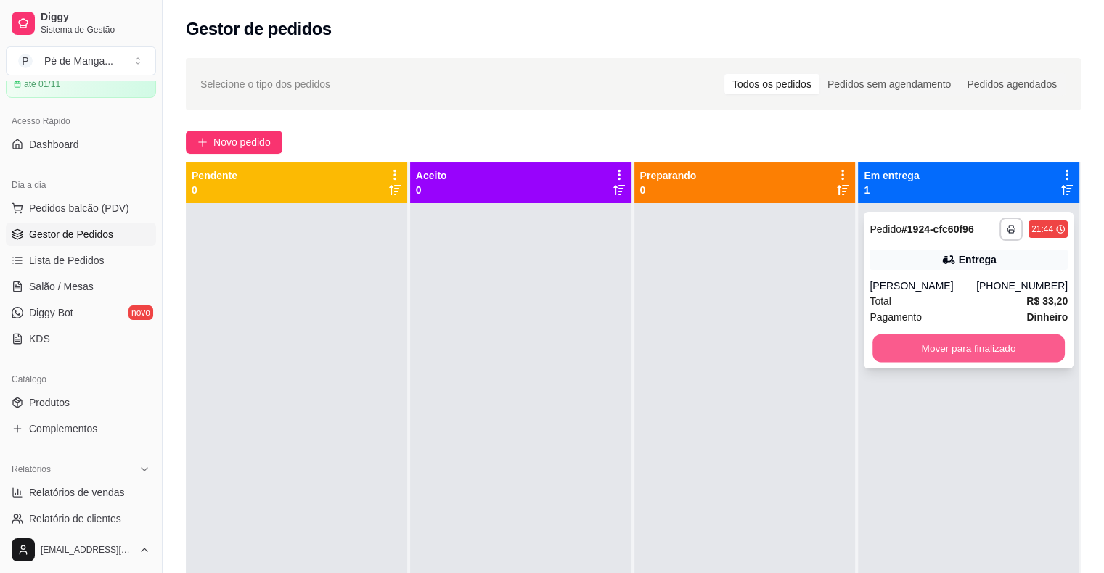
click at [1030, 348] on button "Mover para finalizado" at bounding box center [968, 348] width 192 height 28
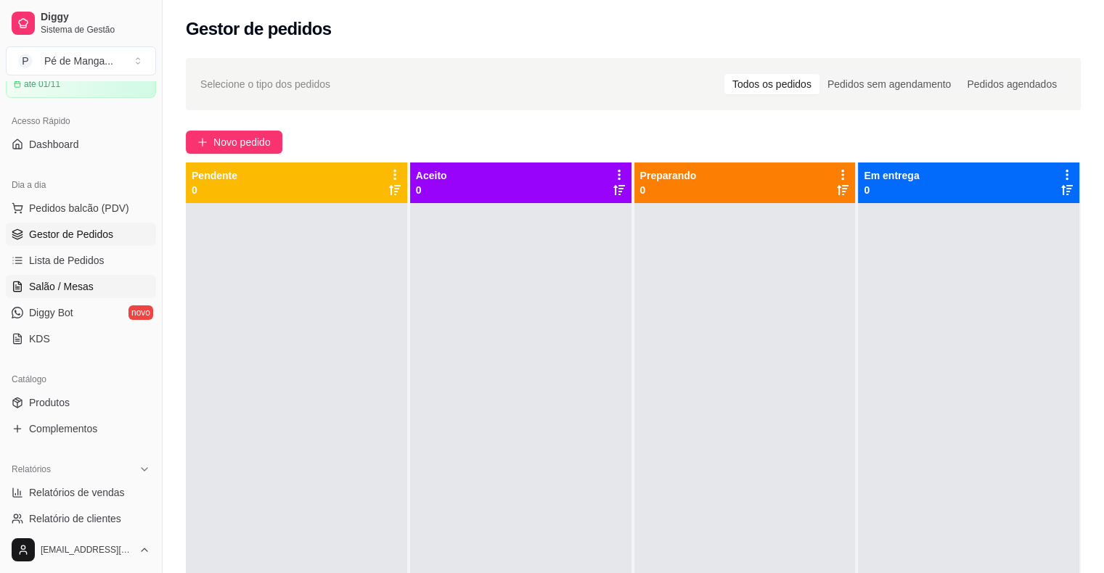
click at [96, 282] on link "Salão / Mesas" at bounding box center [81, 286] width 150 height 23
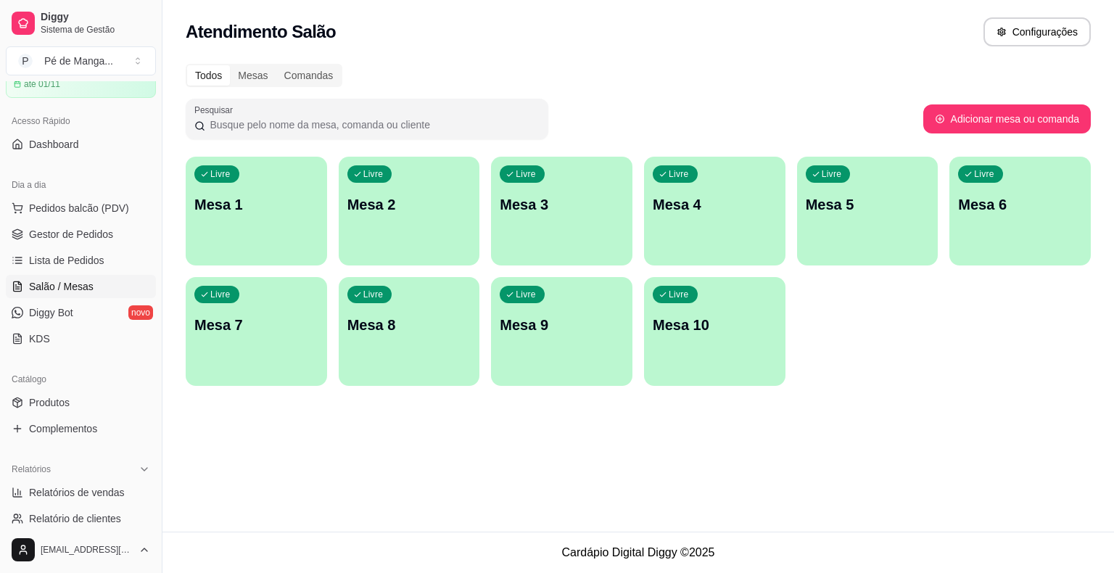
click at [286, 199] on p "Mesa 1" at bounding box center [256, 204] width 124 height 20
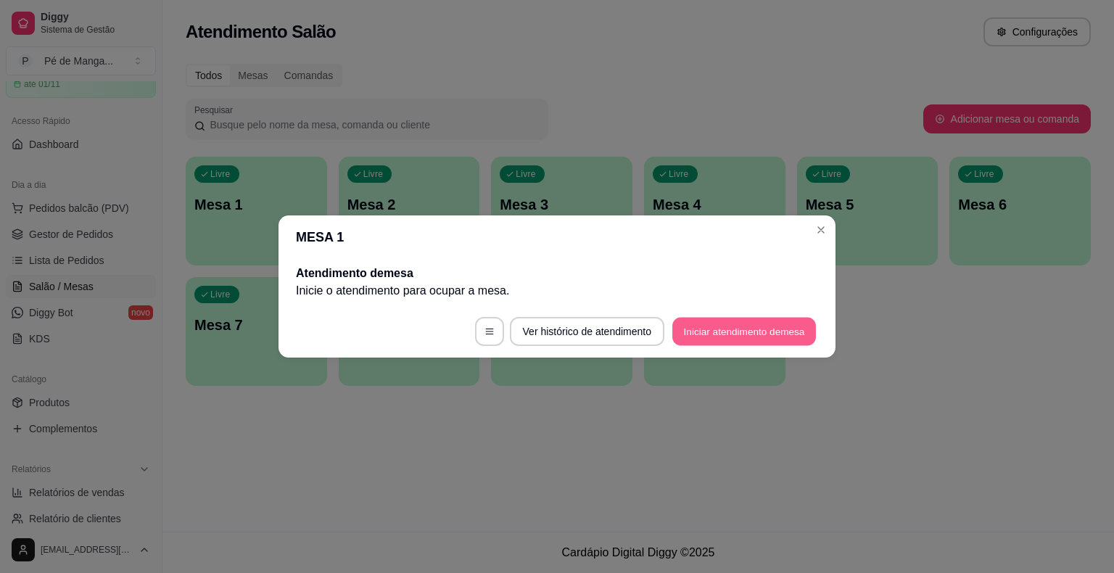
click at [763, 335] on button "Iniciar atendimento de mesa" at bounding box center [745, 332] width 144 height 28
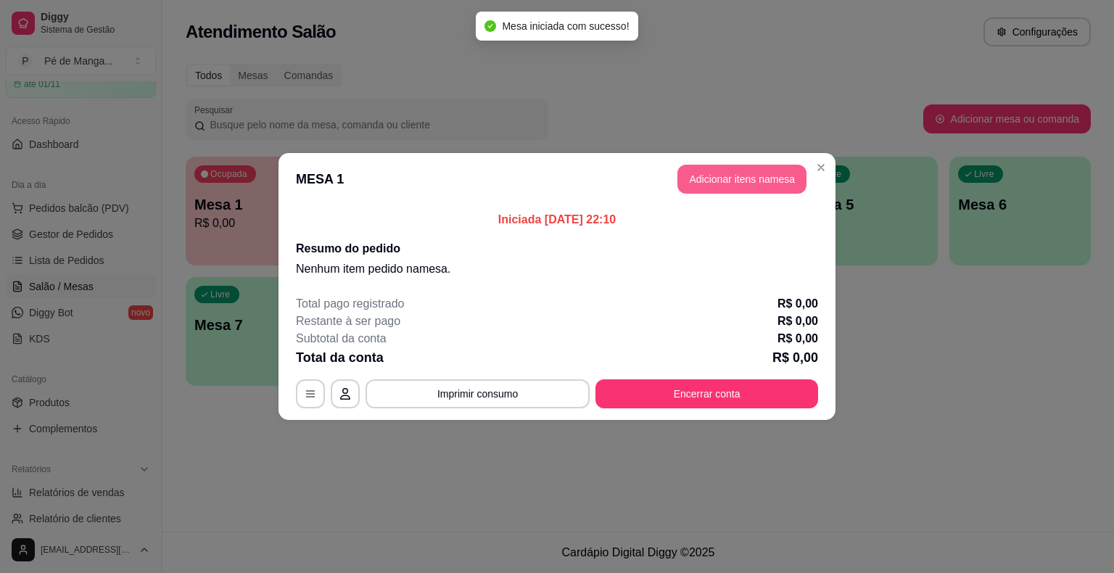
click at [781, 184] on button "Adicionar itens na mesa" at bounding box center [742, 179] width 129 height 29
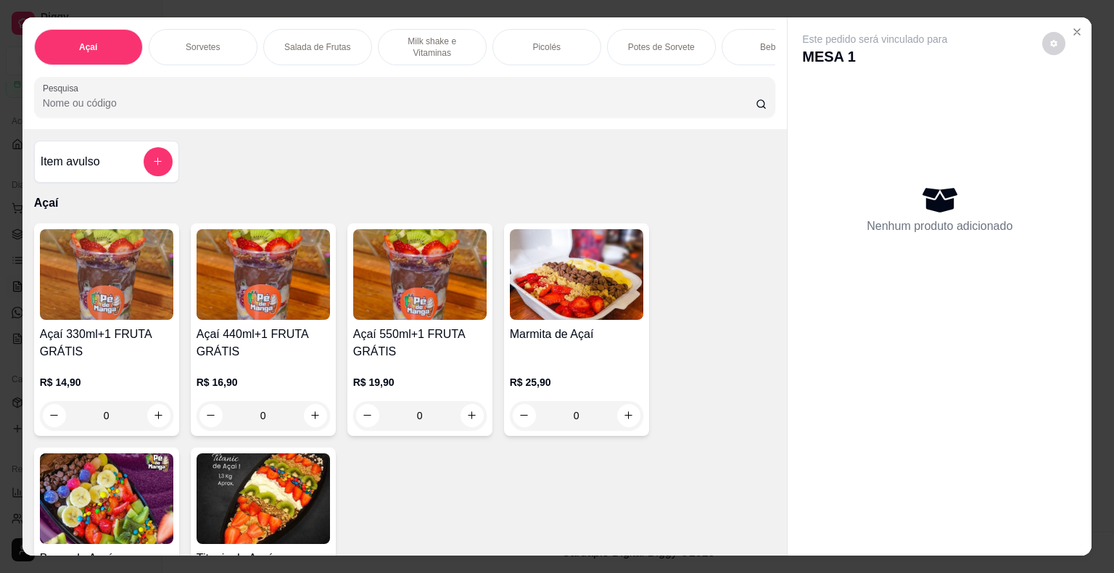
click at [215, 36] on div "Sorvetes" at bounding box center [203, 47] width 109 height 36
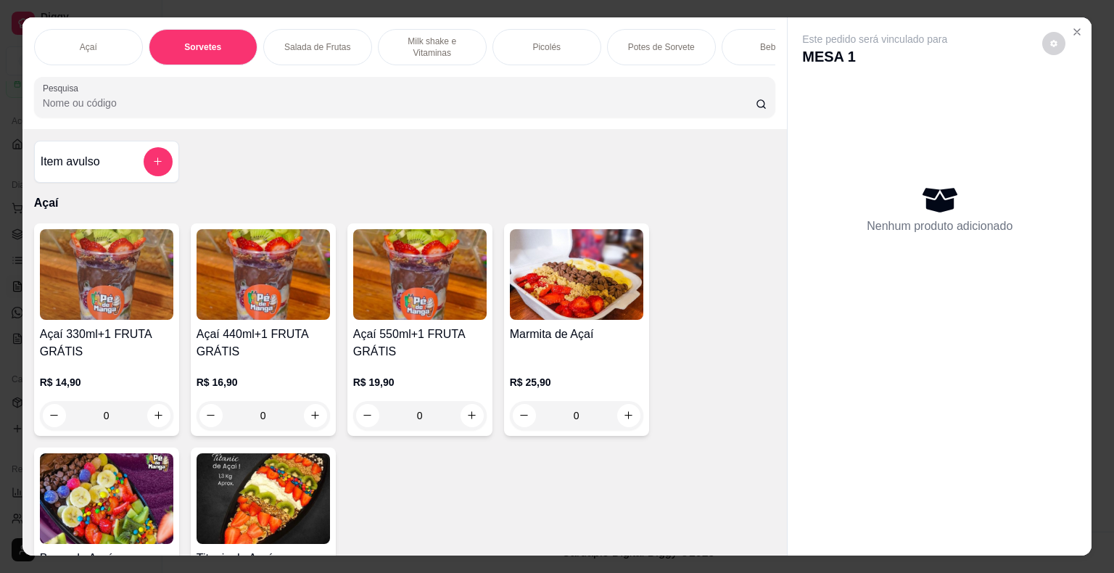
scroll to position [35, 0]
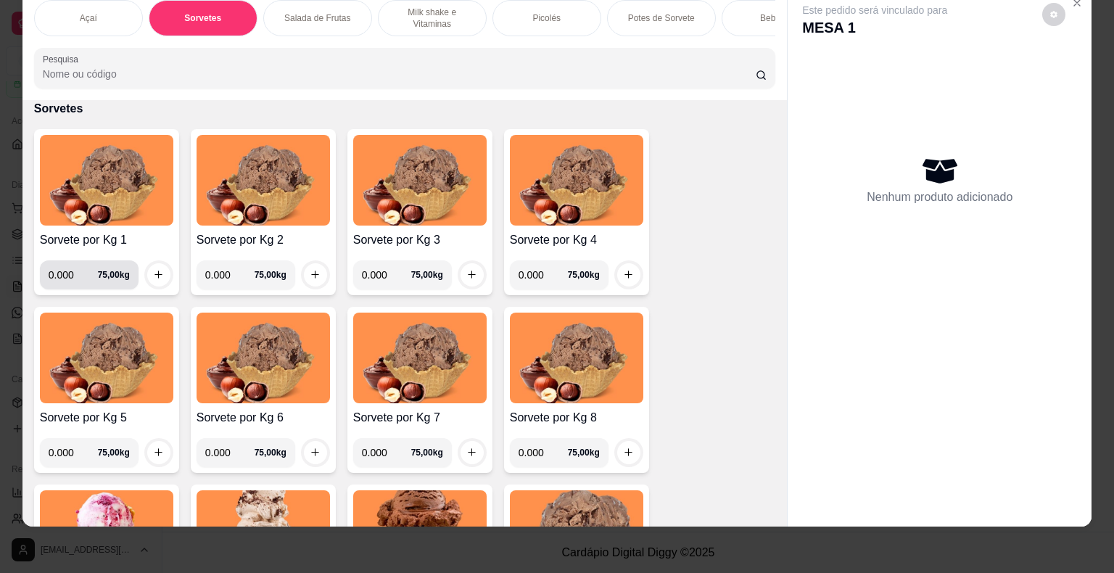
click at [73, 270] on input "0.000" at bounding box center [73, 274] width 49 height 29
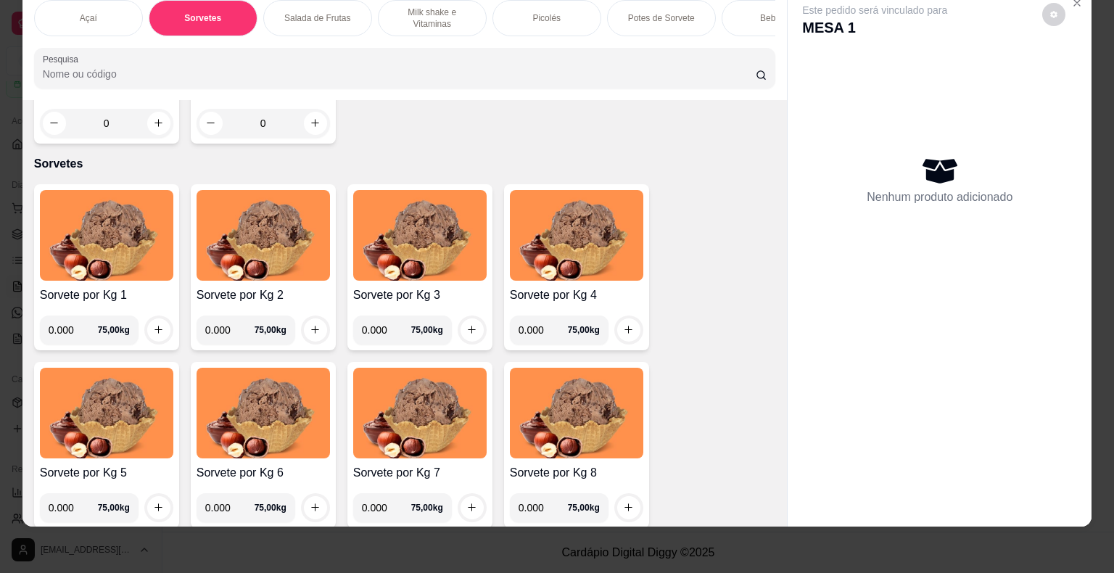
scroll to position [380, 0]
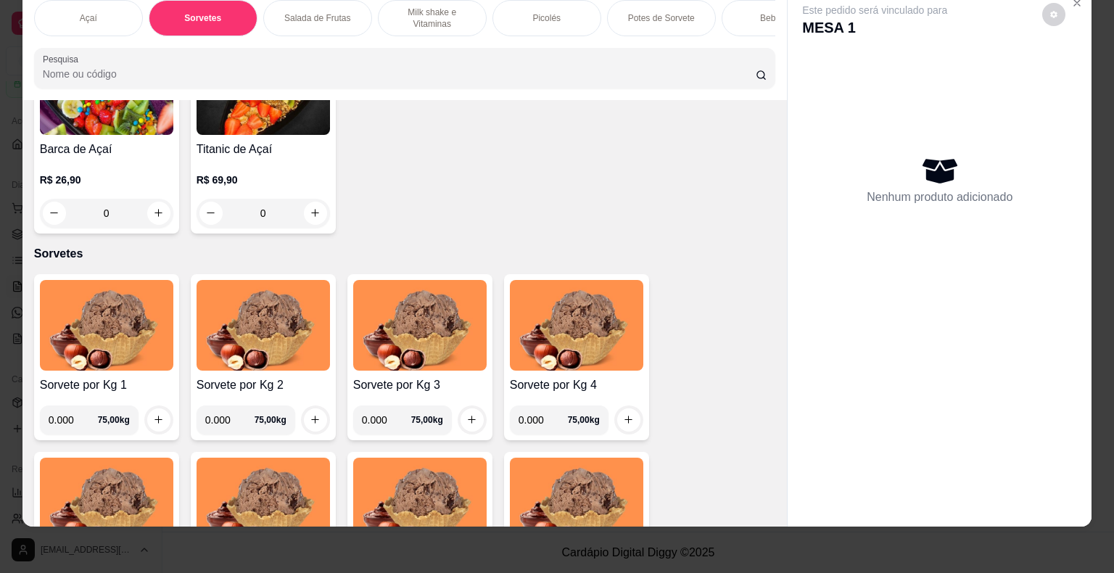
click at [66, 424] on input "0.000" at bounding box center [73, 420] width 49 height 29
type input "0.094"
click at [153, 418] on icon "increase-product-quantity" at bounding box center [158, 419] width 11 height 11
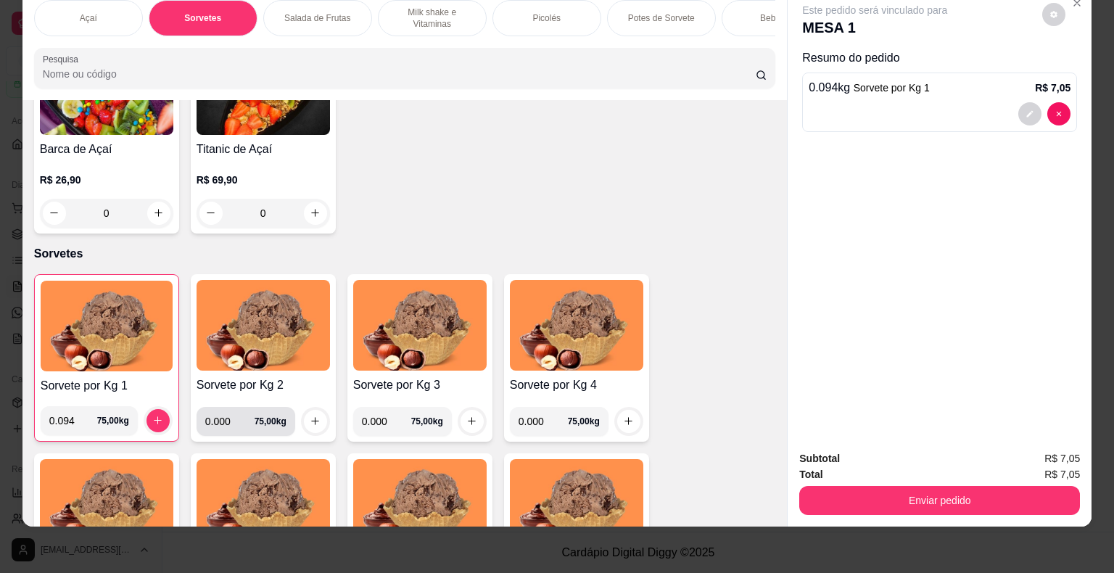
click at [223, 423] on input "0.000" at bounding box center [229, 421] width 49 height 29
type input "0.096"
click at [320, 416] on button "increase-product-quantity" at bounding box center [315, 421] width 22 height 22
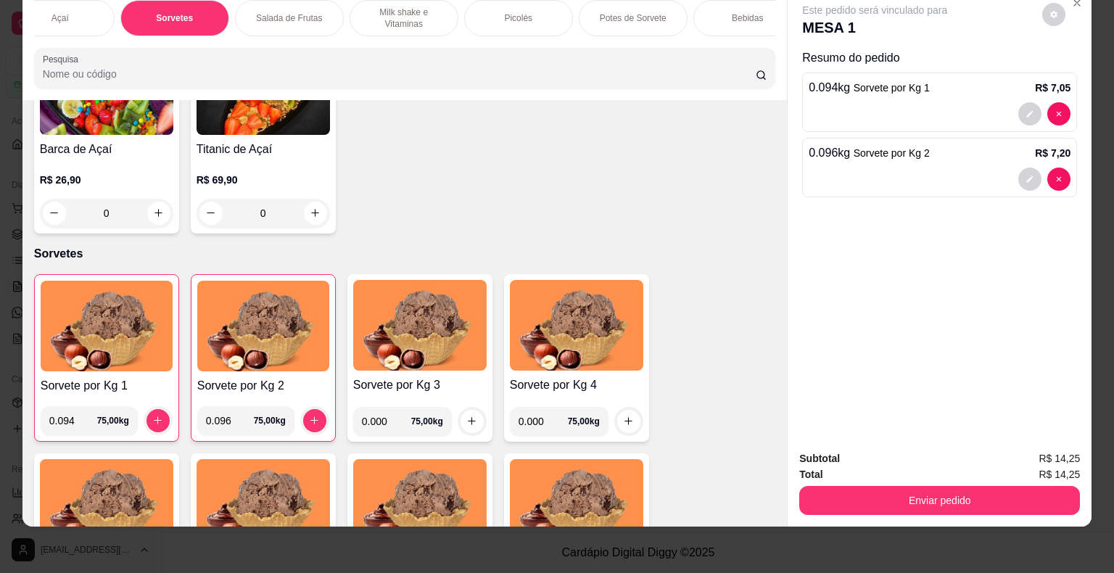
scroll to position [0, 44]
click at [477, 4] on div "Picolés" at bounding box center [502, 18] width 109 height 36
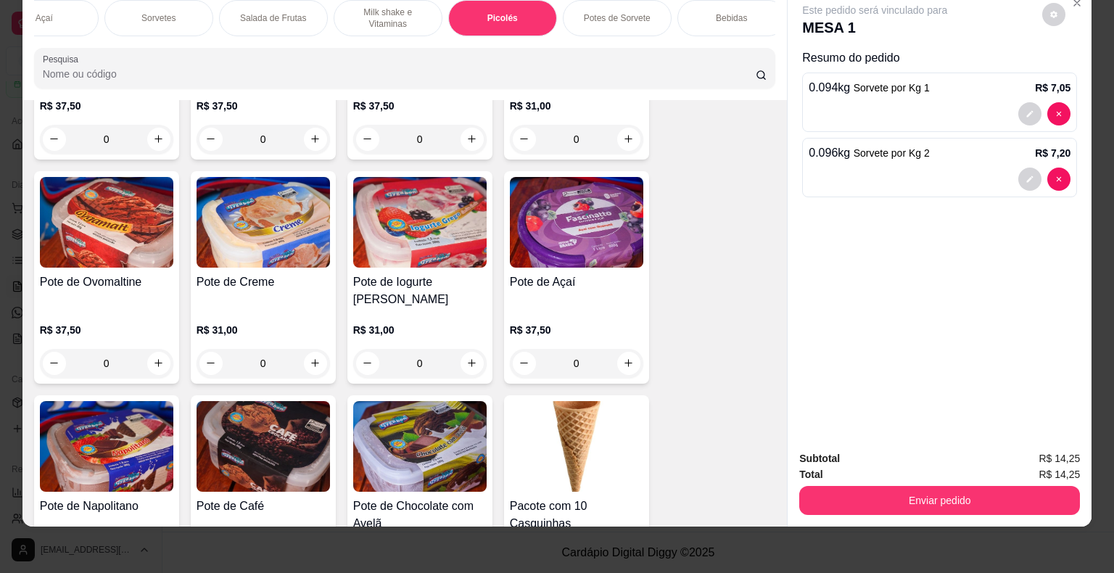
scroll to position [2244, 0]
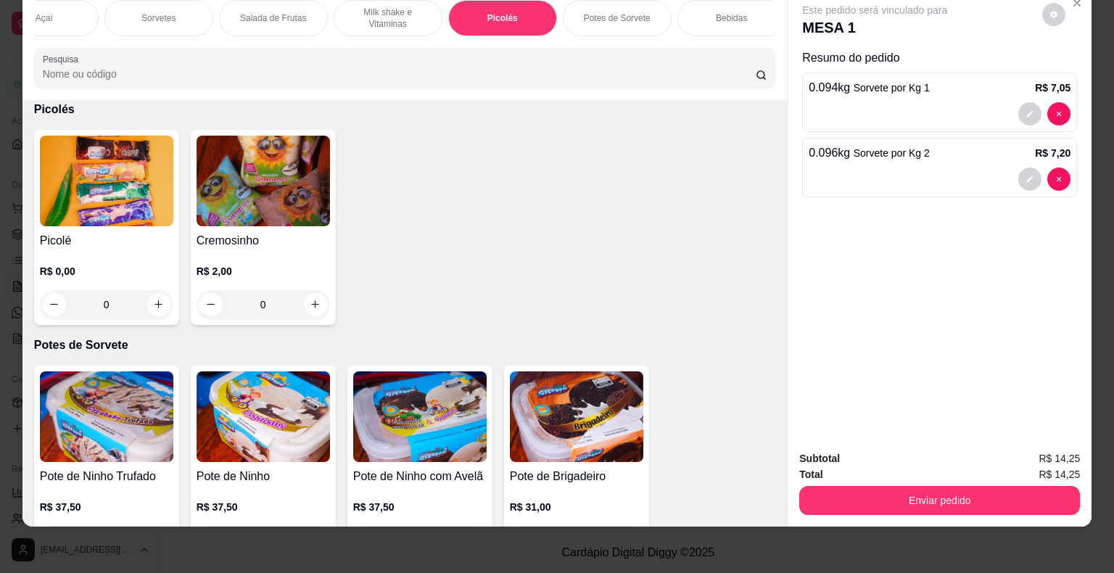
click at [96, 206] on img at bounding box center [106, 181] width 133 height 91
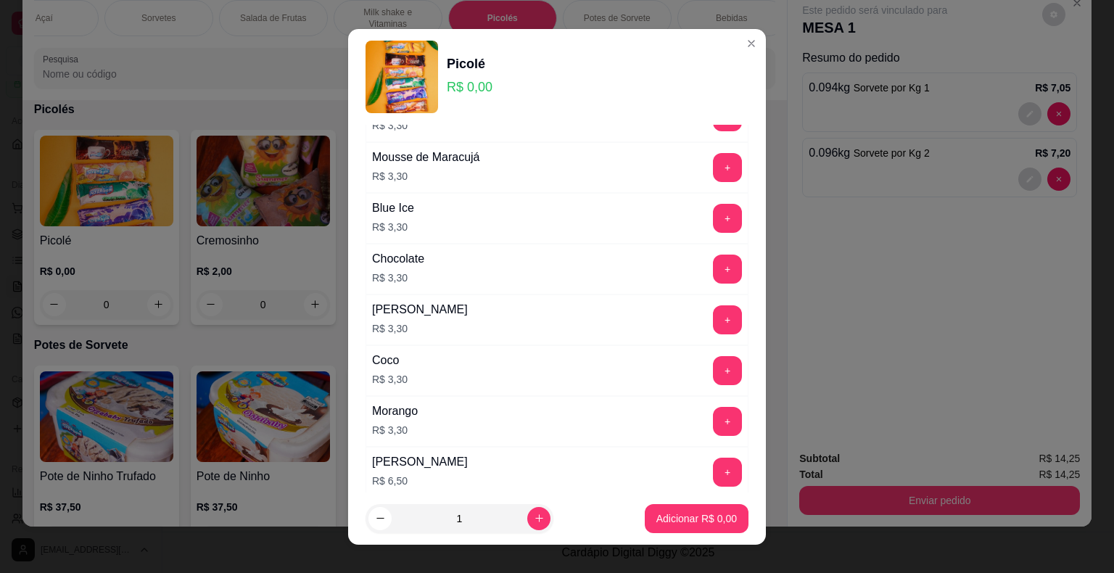
scroll to position [926, 0]
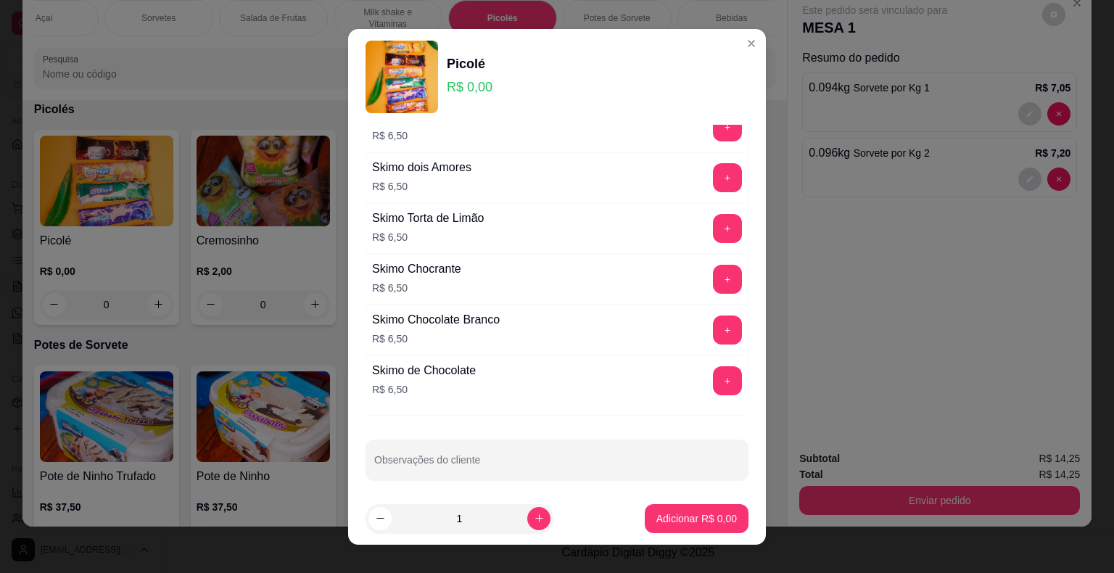
click at [699, 389] on div "Skimo de Chocolate R$ 6,50 +" at bounding box center [557, 381] width 383 height 51
click at [714, 379] on button "+" at bounding box center [728, 380] width 28 height 28
click at [667, 514] on p "Adicionar R$ 6,50" at bounding box center [697, 518] width 81 height 15
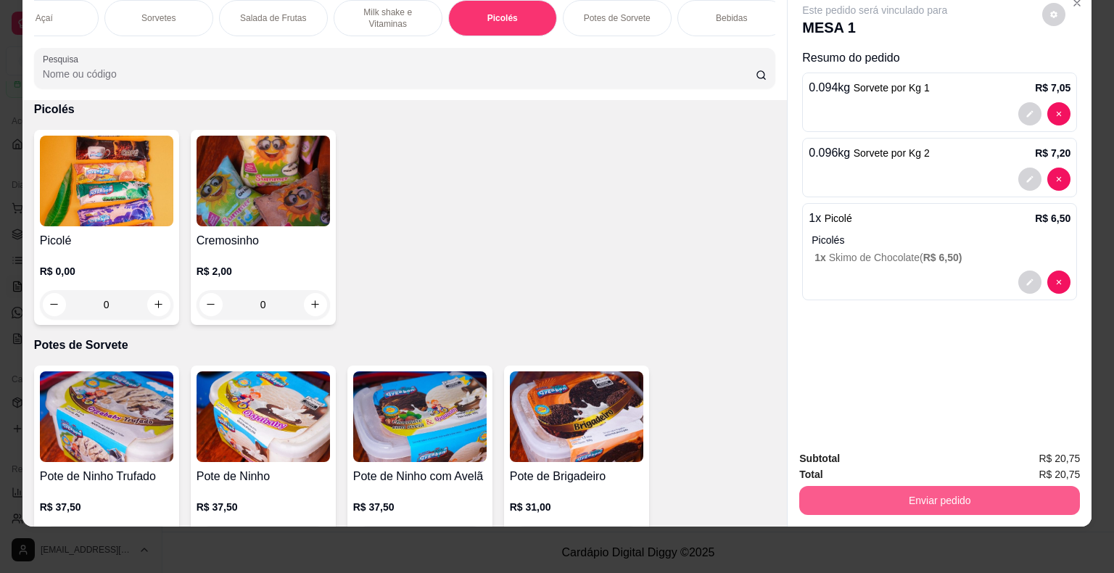
click at [868, 489] on button "Enviar pedido" at bounding box center [940, 500] width 281 height 29
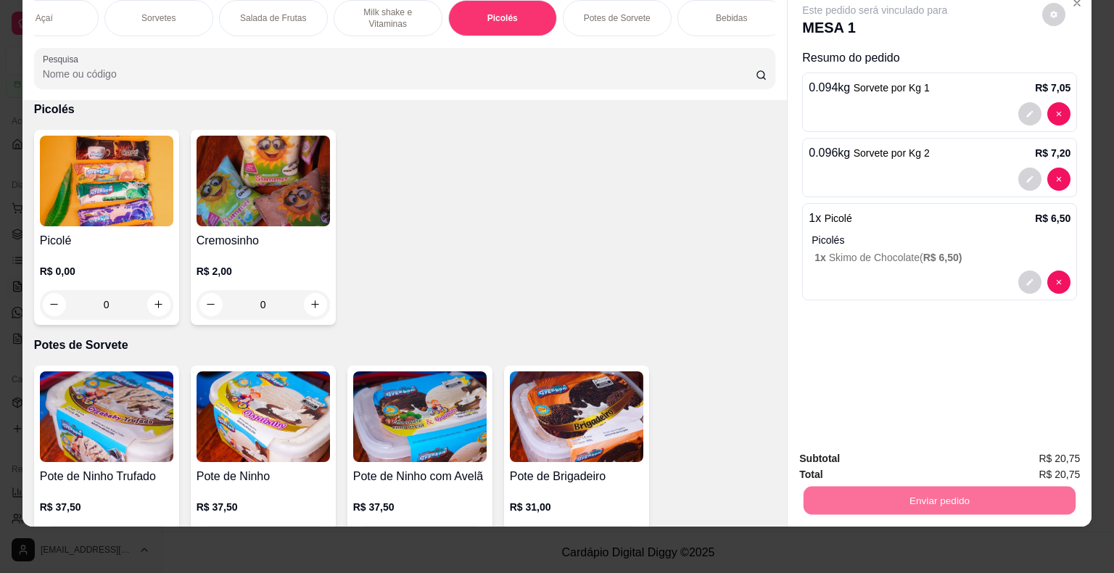
click at [1032, 451] on button "Enviar pedido" at bounding box center [1043, 454] width 82 height 28
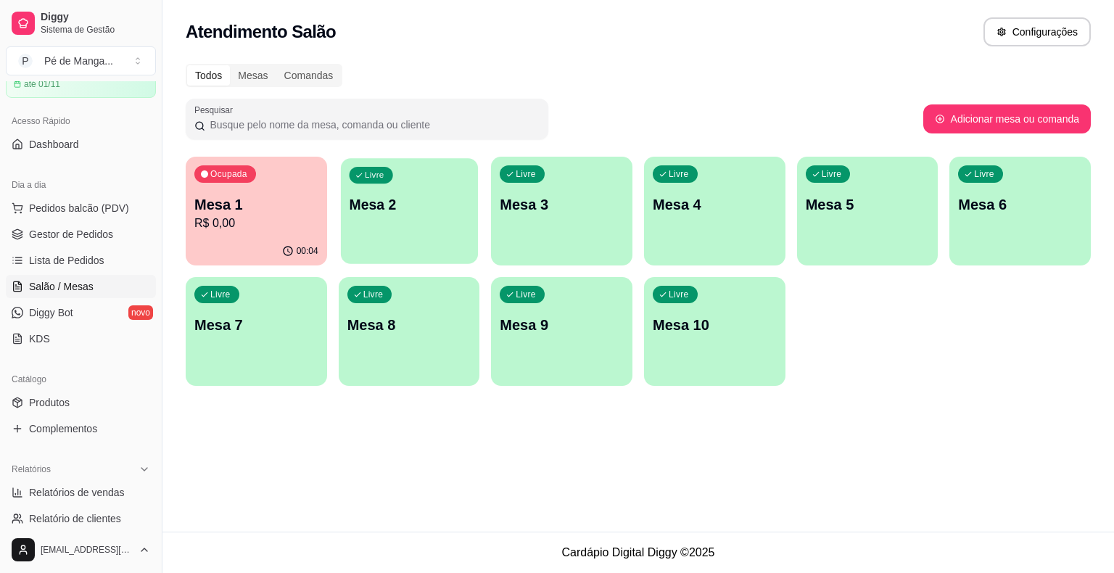
click at [351, 254] on div "button" at bounding box center [409, 255] width 137 height 17
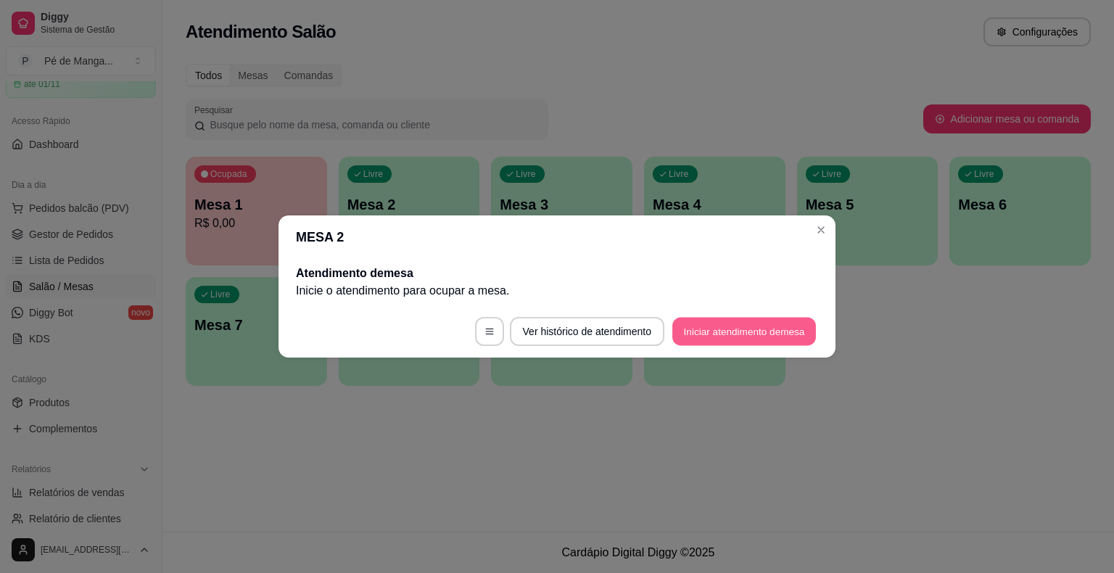
click at [753, 332] on button "Iniciar atendimento de mesa" at bounding box center [745, 332] width 144 height 28
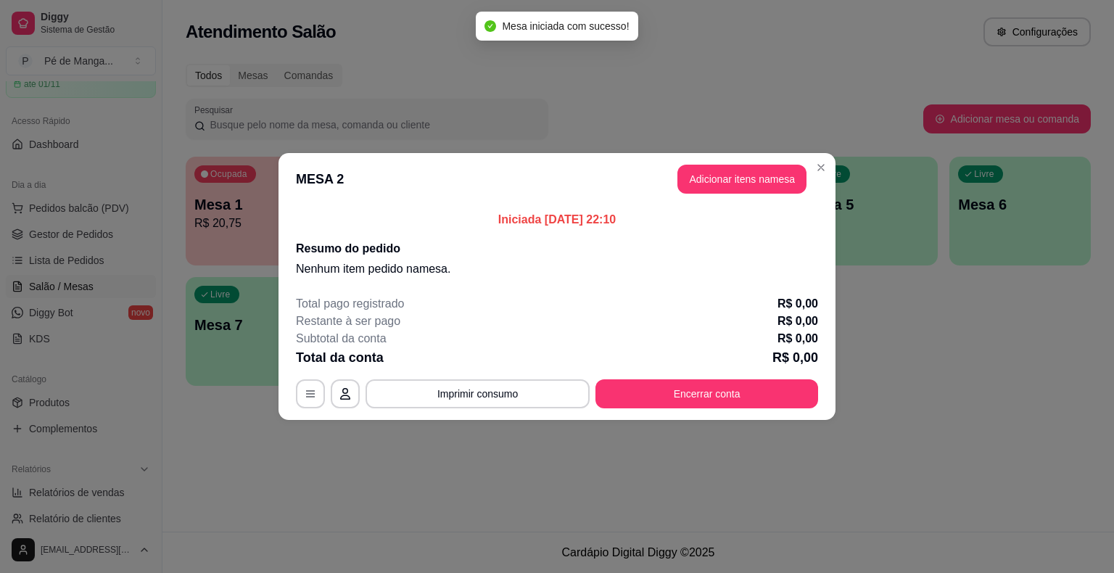
click at [769, 187] on button "Adicionar itens na mesa" at bounding box center [742, 179] width 129 height 29
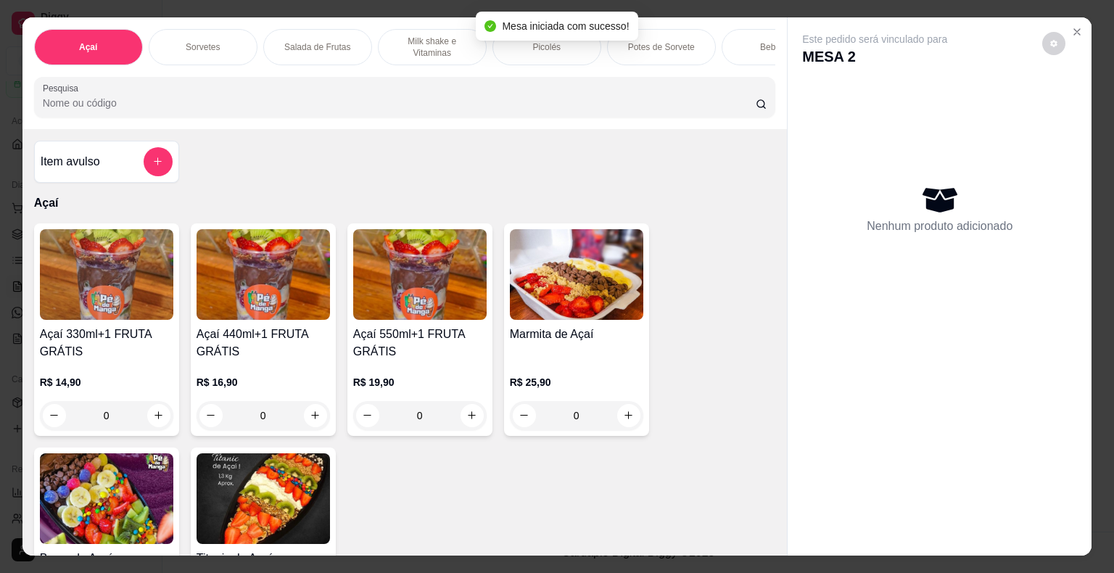
click at [732, 54] on div "Bebidas" at bounding box center [776, 47] width 109 height 36
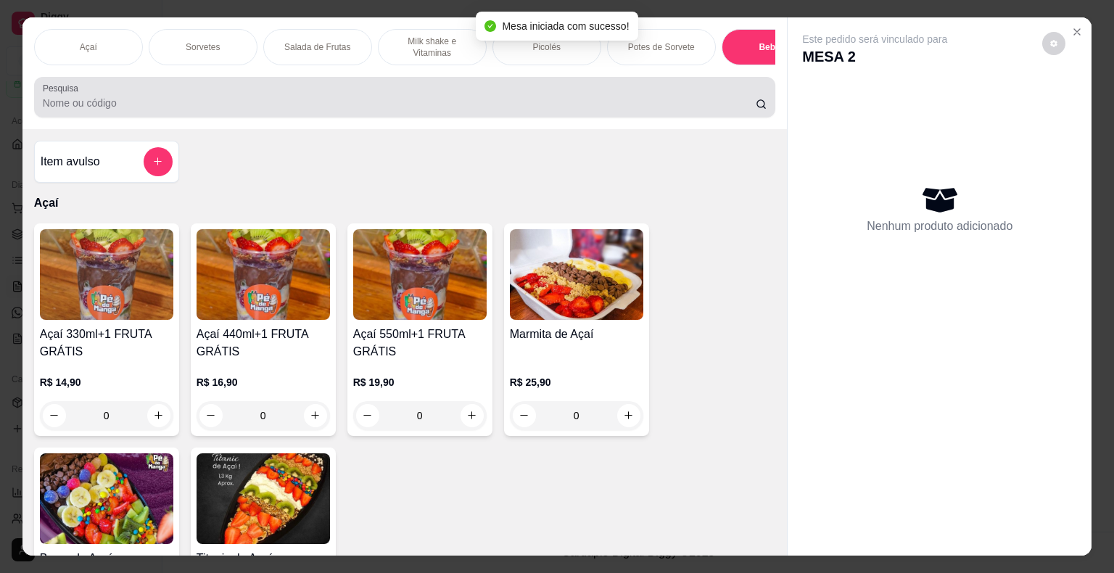
scroll to position [35, 0]
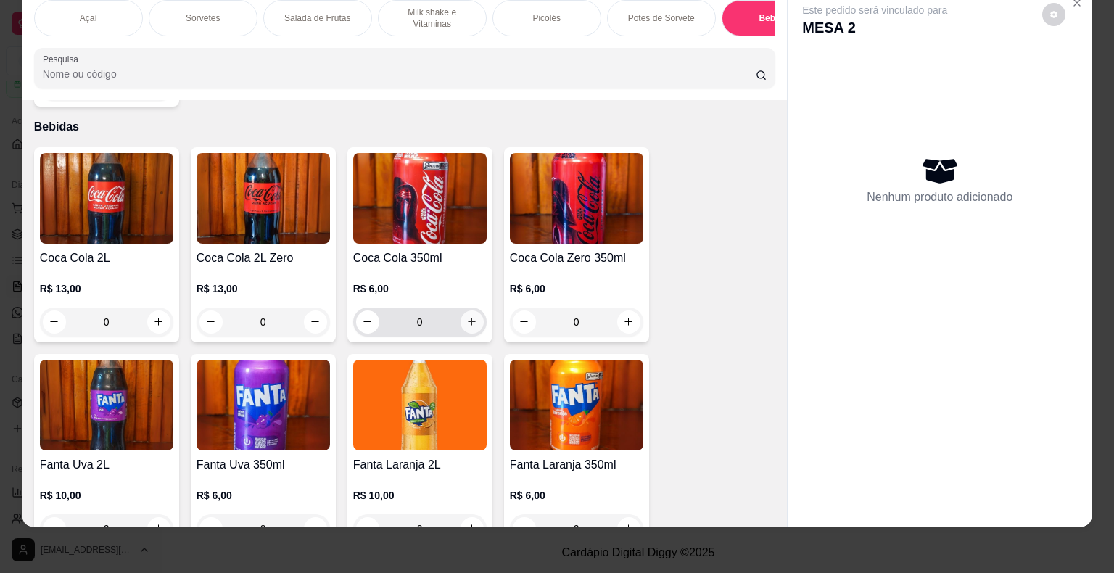
click at [467, 316] on icon "increase-product-quantity" at bounding box center [472, 321] width 11 height 11
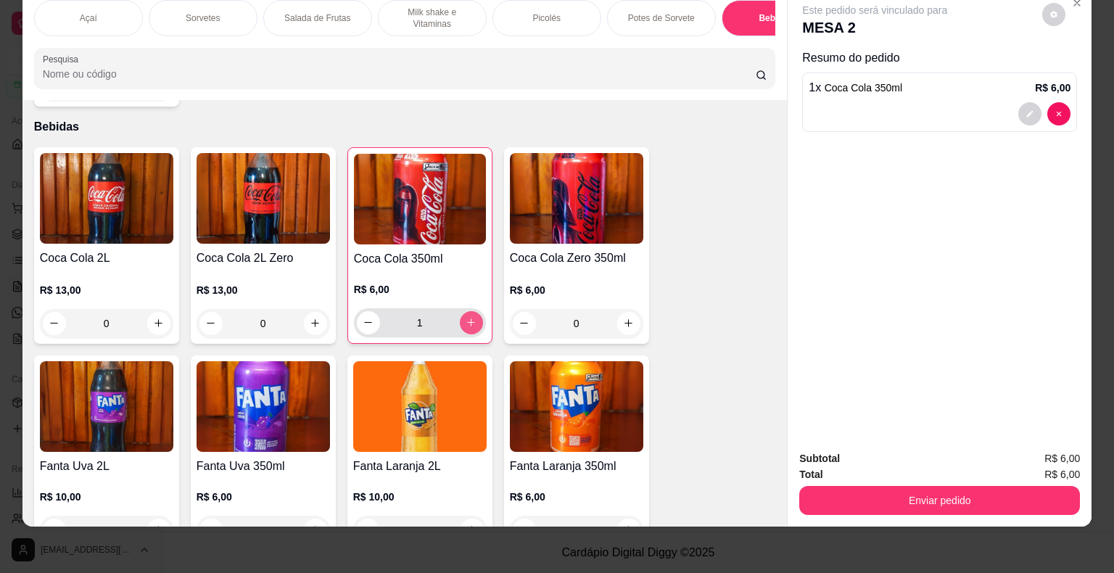
click at [466, 317] on icon "increase-product-quantity" at bounding box center [471, 322] width 11 height 11
type input "2"
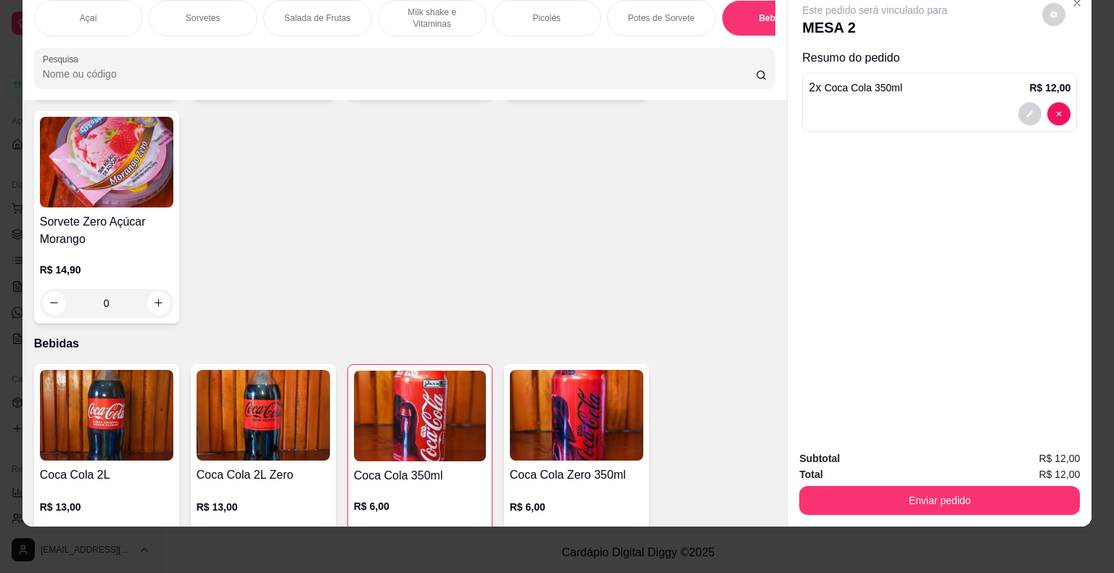
scroll to position [3376, 0]
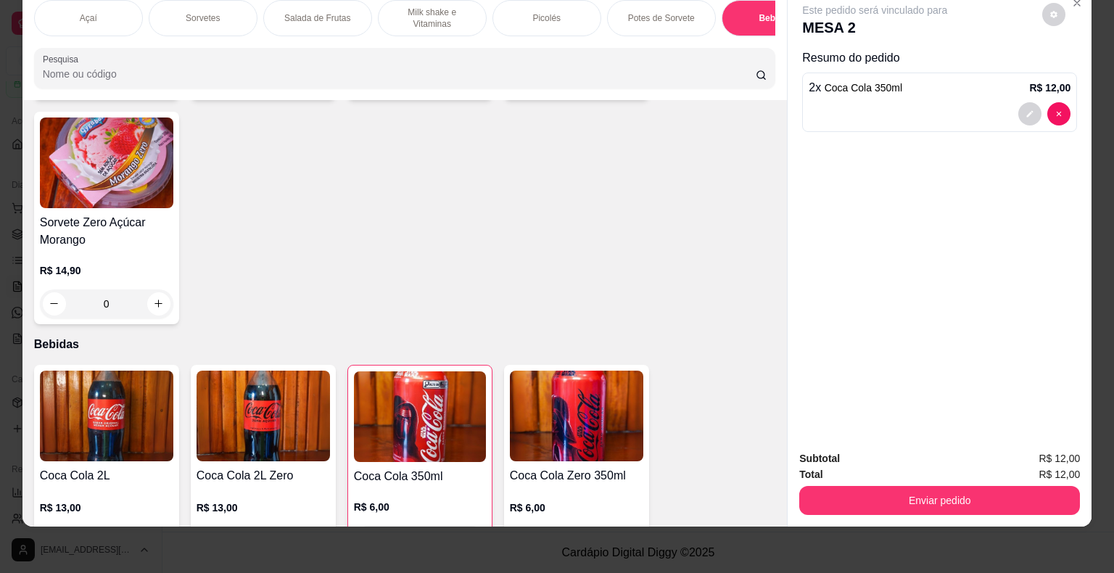
click at [540, 12] on div "Picolés" at bounding box center [547, 18] width 109 height 36
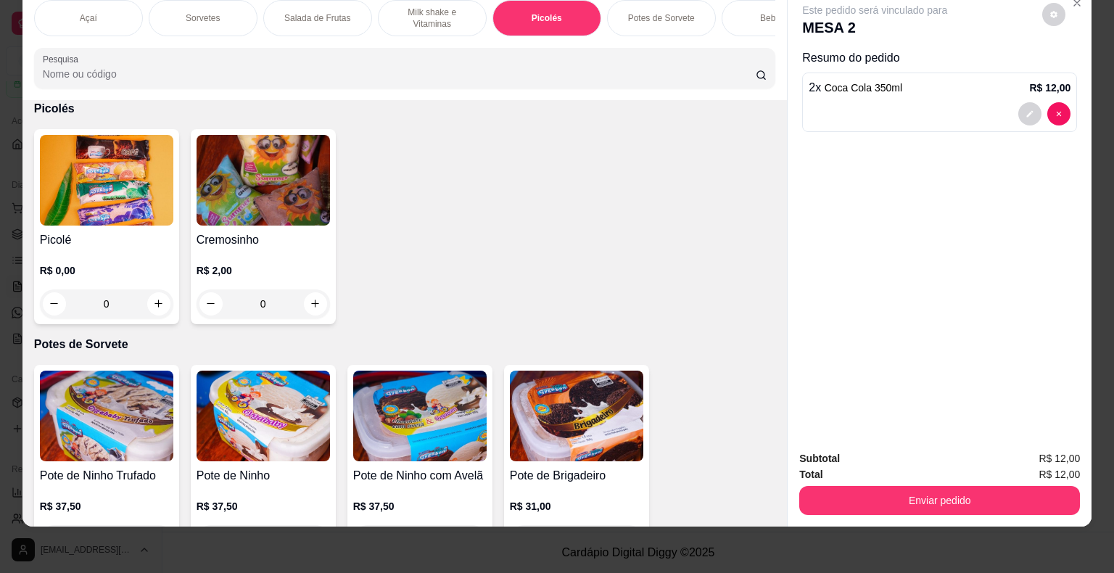
click at [120, 213] on img at bounding box center [106, 180] width 133 height 91
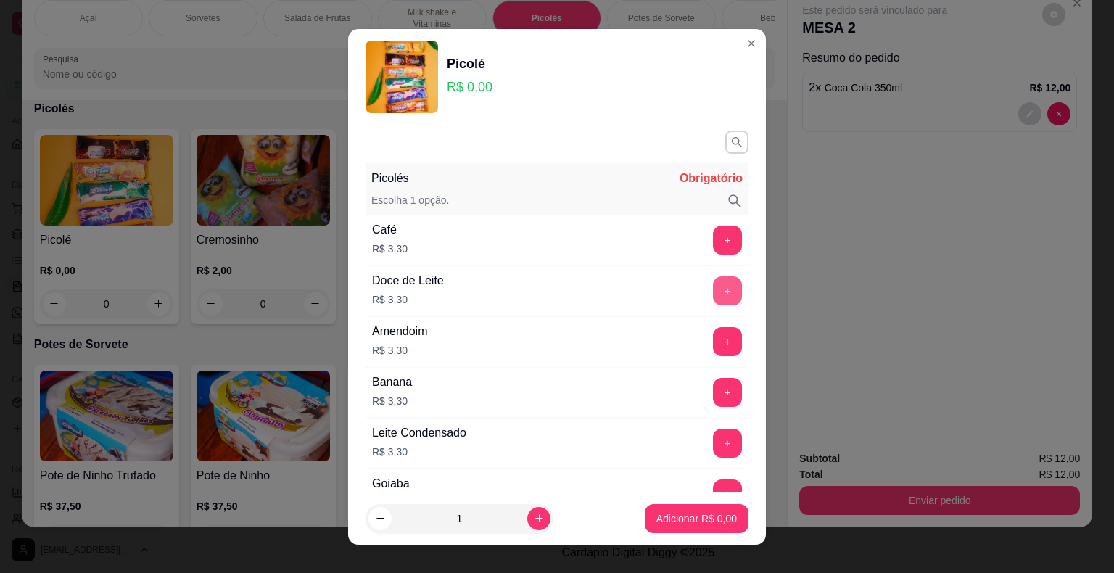
click at [713, 285] on button "+" at bounding box center [727, 290] width 29 height 29
click at [698, 517] on p "Adicionar R$ 3,30" at bounding box center [696, 518] width 78 height 14
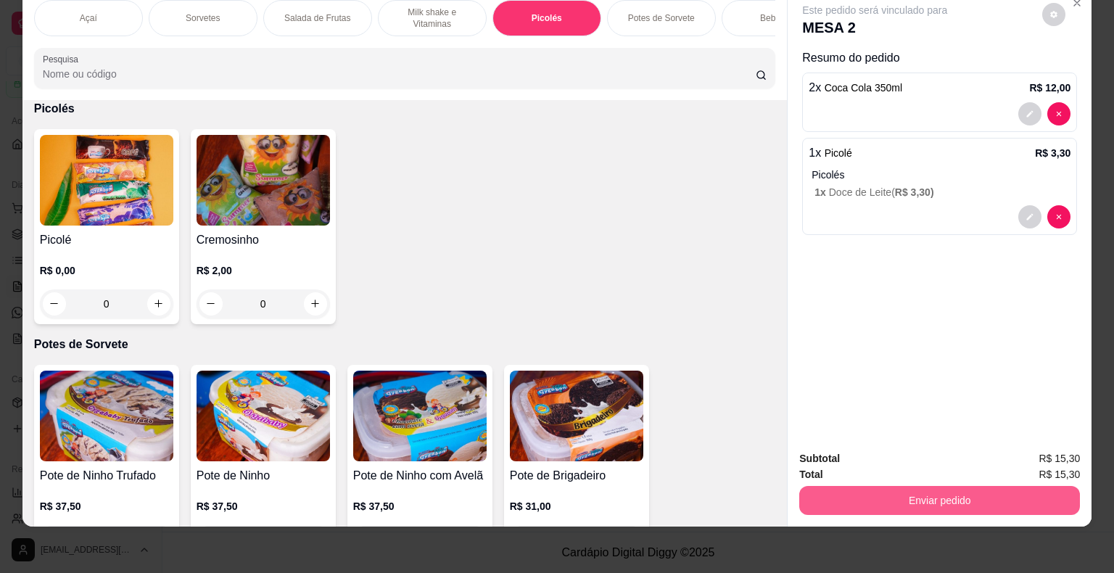
click at [921, 489] on button "Enviar pedido" at bounding box center [940, 500] width 281 height 29
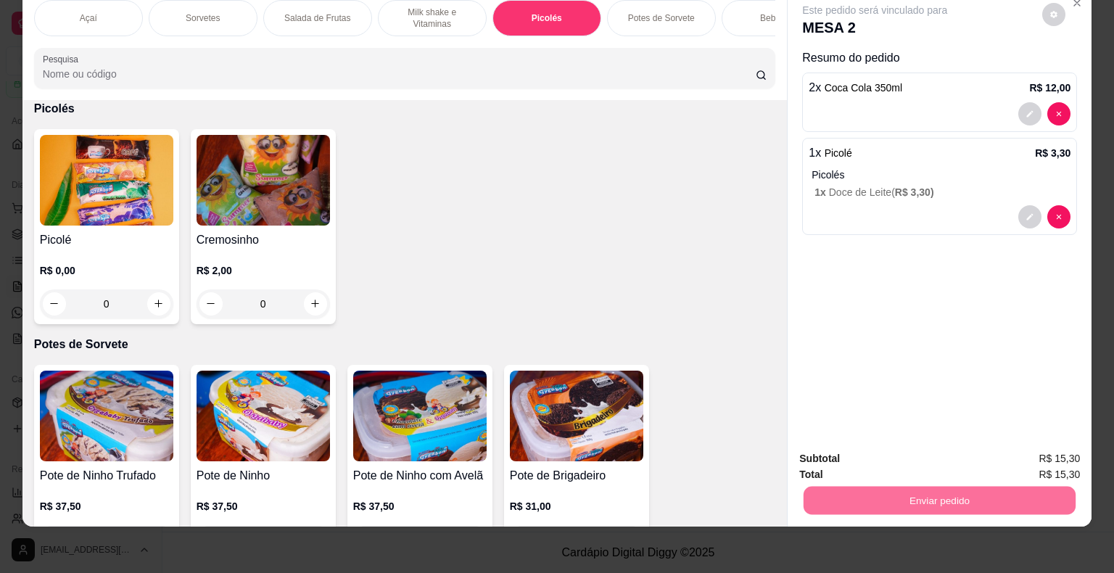
click at [1061, 454] on button "Enviar pedido" at bounding box center [1043, 454] width 82 height 28
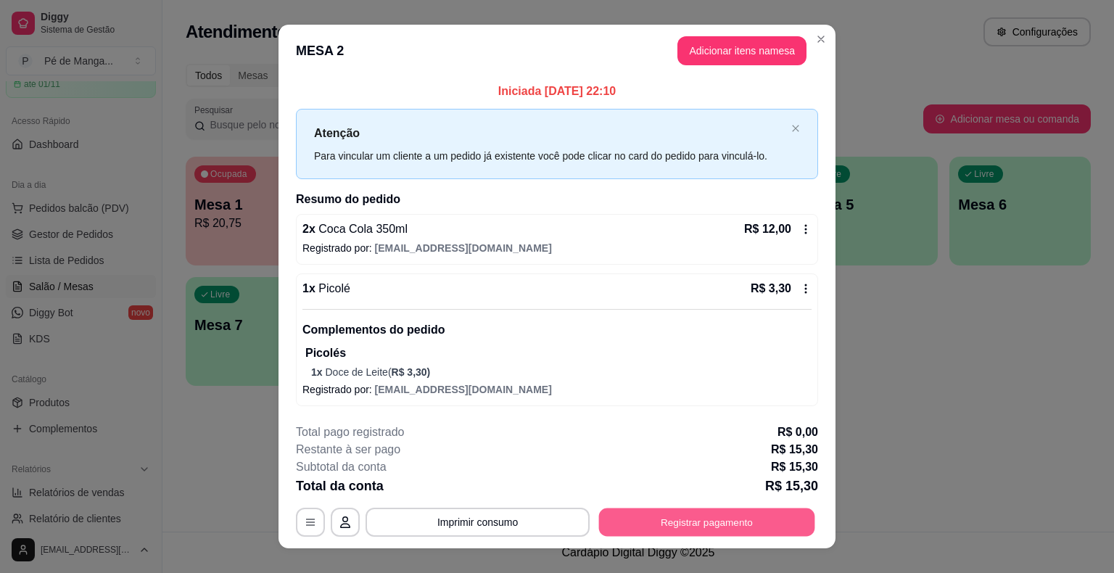
click at [719, 517] on button "Registrar pagamento" at bounding box center [707, 523] width 216 height 28
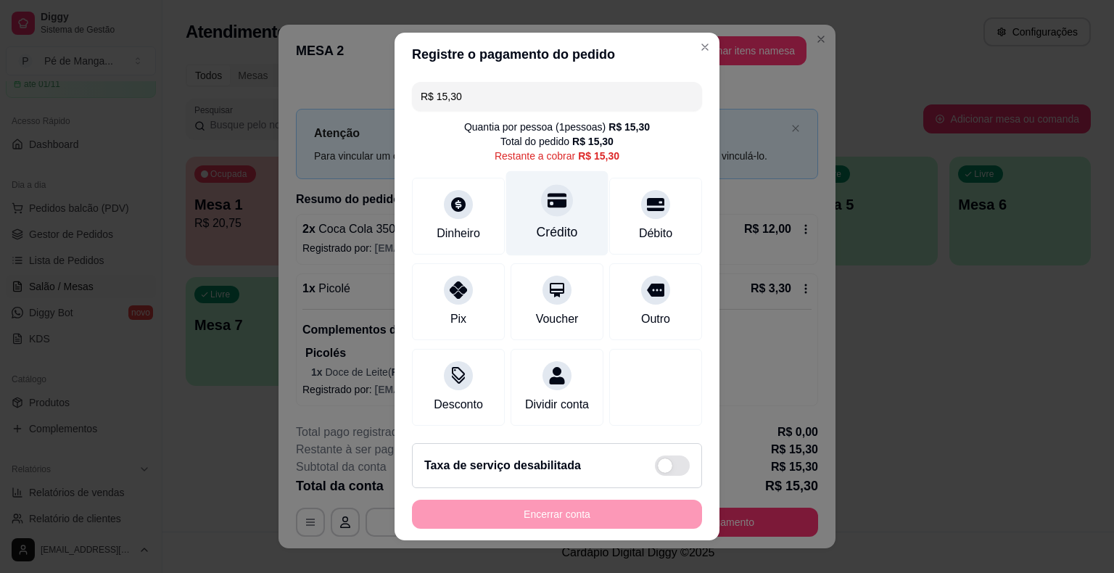
click at [534, 218] on div "Crédito" at bounding box center [557, 213] width 102 height 85
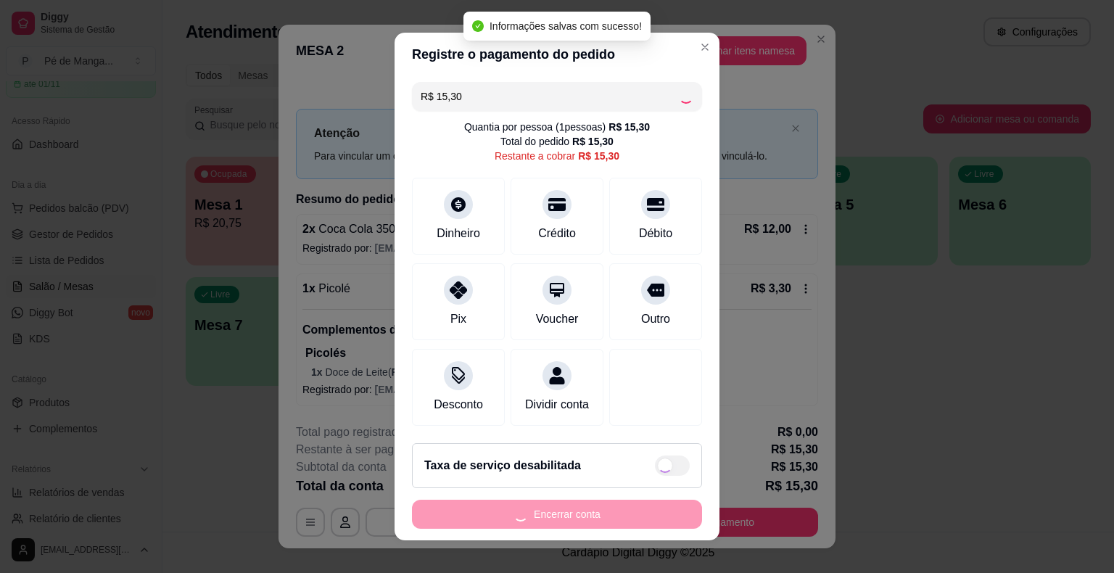
type input "R$ 0,00"
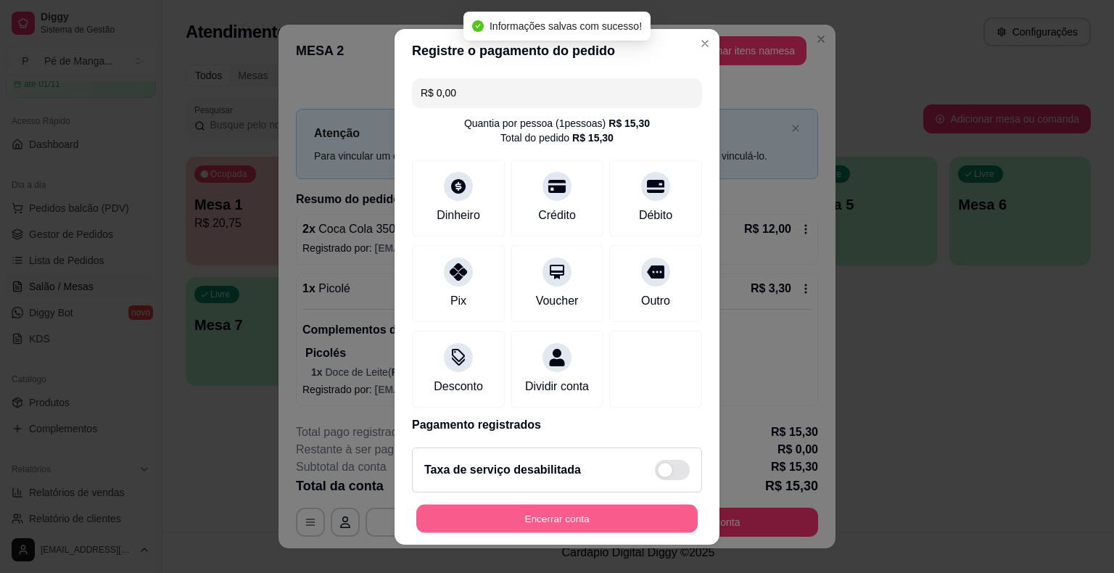
click at [554, 528] on button "Encerrar conta" at bounding box center [557, 518] width 282 height 28
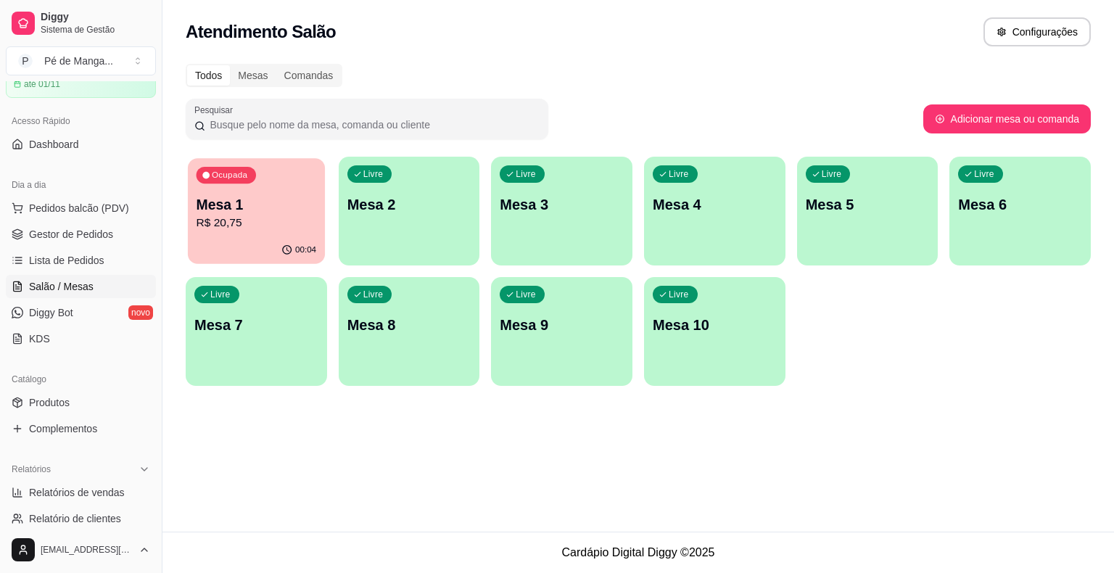
click at [242, 211] on p "Mesa 1" at bounding box center [257, 205] width 120 height 20
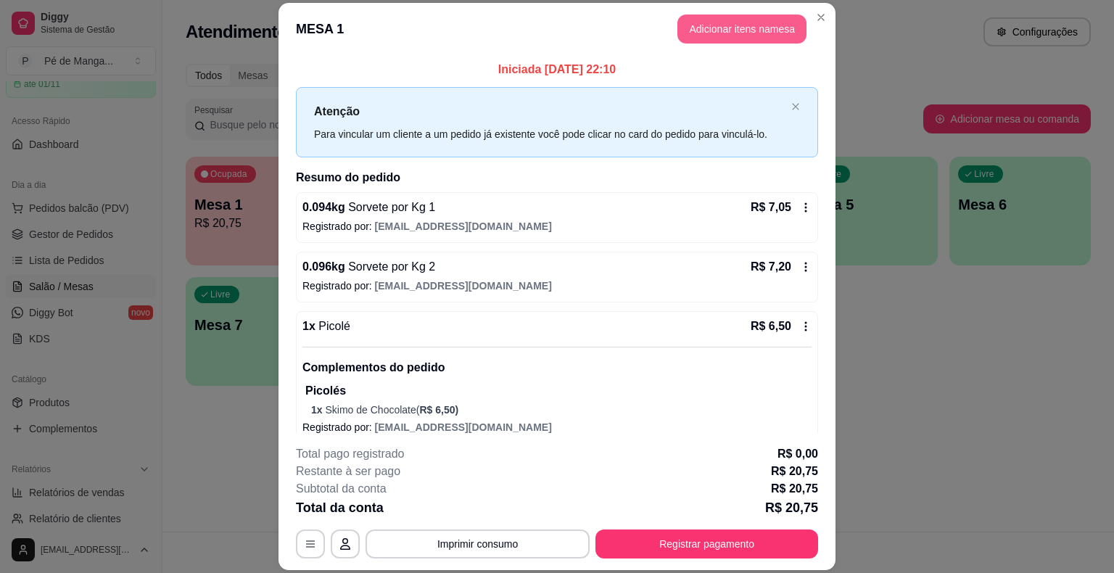
click at [721, 28] on button "Adicionar itens na mesa" at bounding box center [742, 29] width 129 height 29
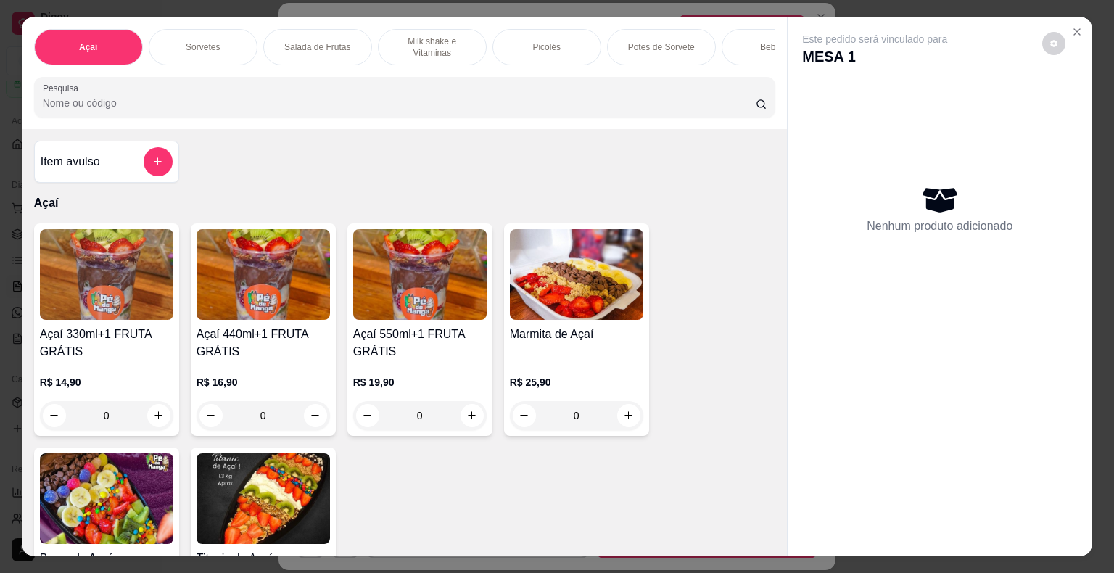
click at [227, 36] on div "Sorvetes" at bounding box center [203, 47] width 109 height 36
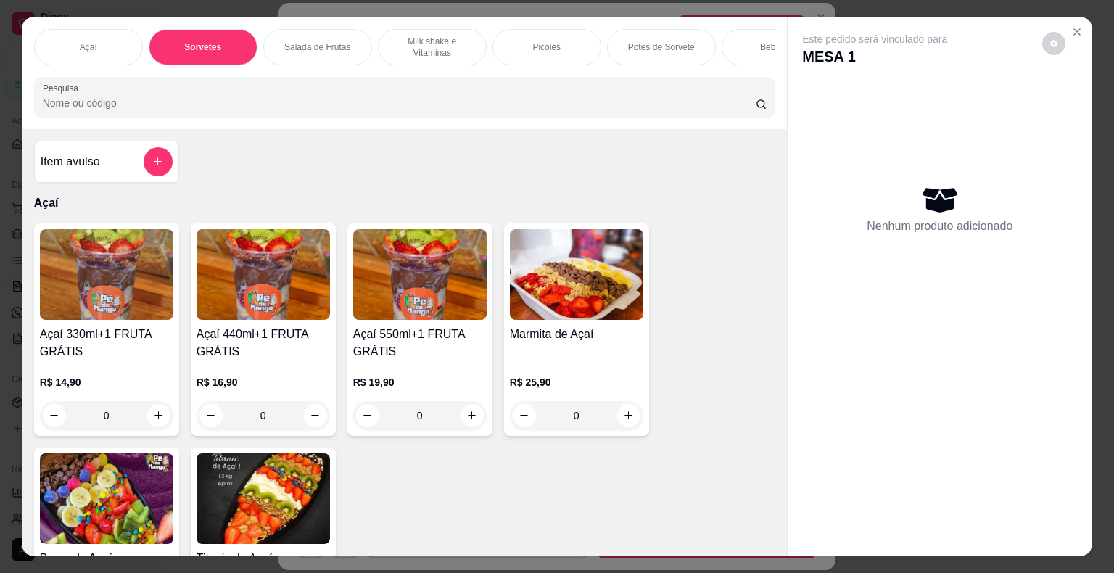
scroll to position [35, 0]
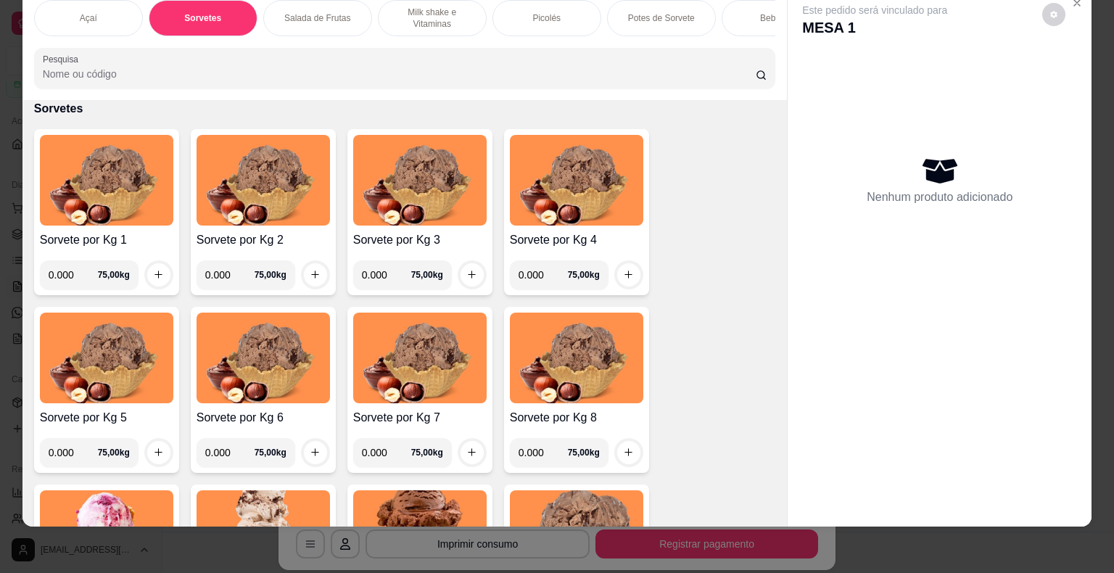
click at [67, 277] on input "0.000" at bounding box center [73, 274] width 49 height 29
type input "0.098"
click at [153, 277] on icon "increase-product-quantity" at bounding box center [158, 274] width 11 height 11
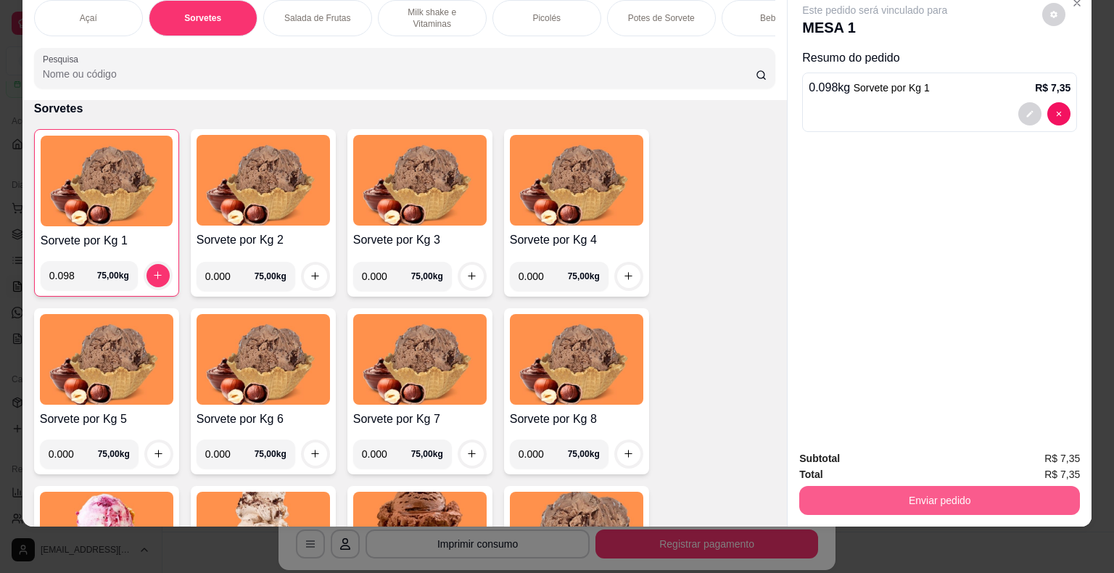
click at [929, 486] on button "Enviar pedido" at bounding box center [940, 500] width 281 height 29
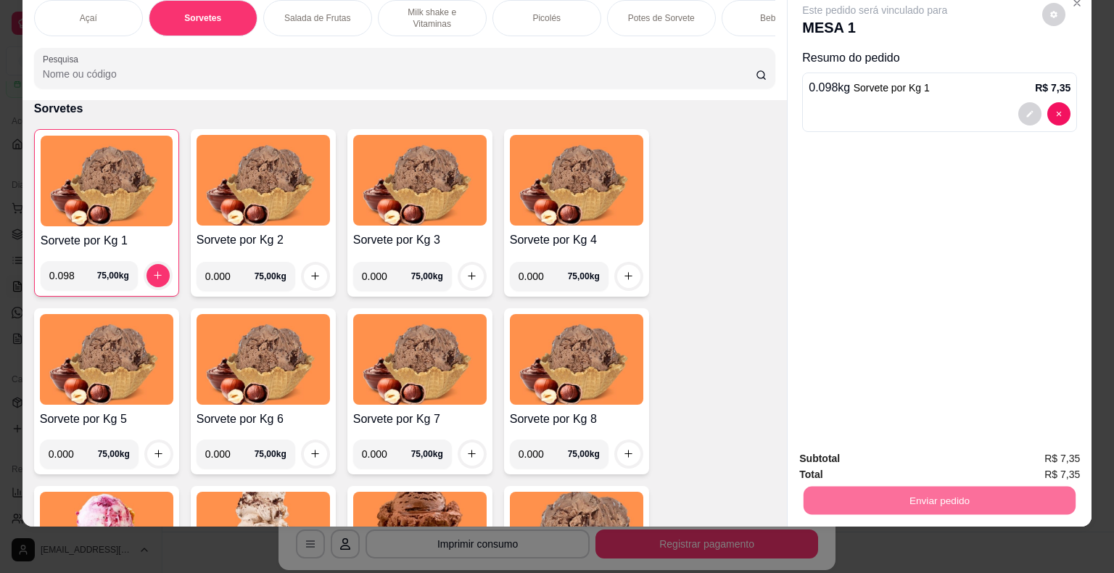
click at [1037, 448] on button "Enviar pedido" at bounding box center [1043, 454] width 82 height 28
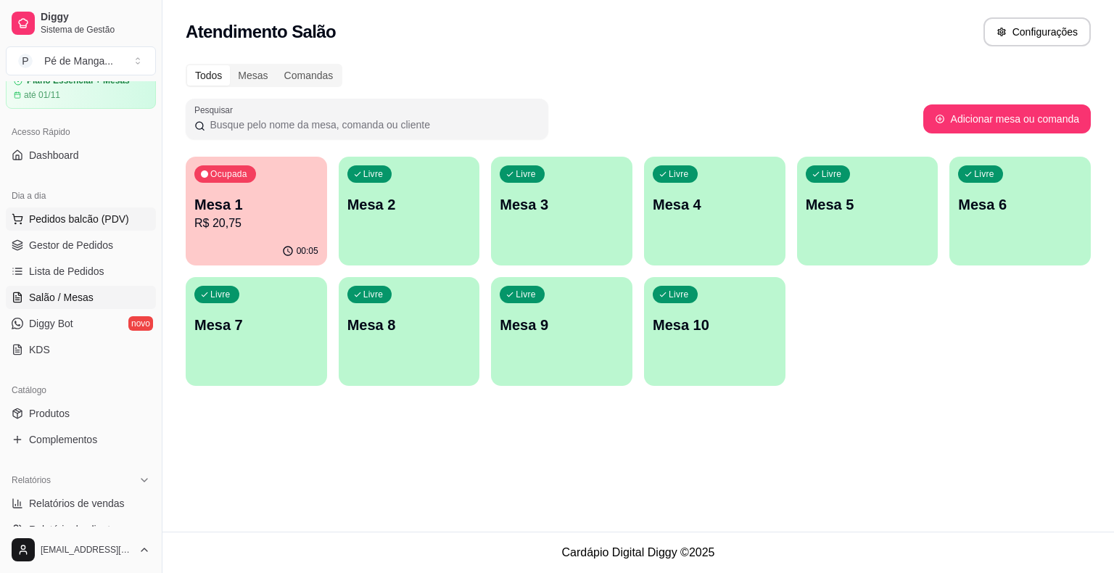
scroll to position [0, 0]
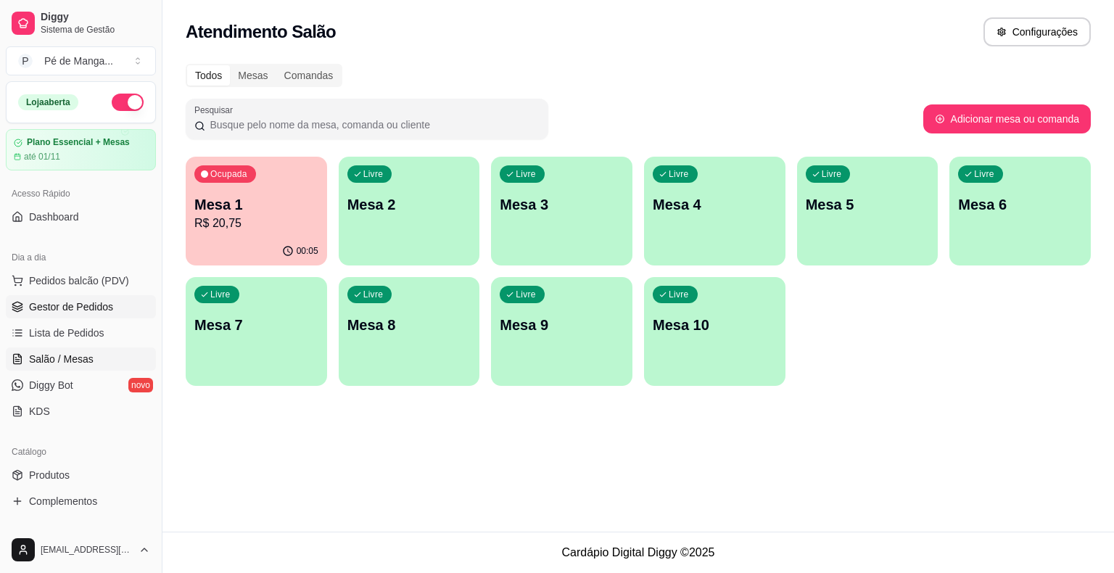
click at [101, 315] on link "Gestor de Pedidos" at bounding box center [81, 306] width 150 height 23
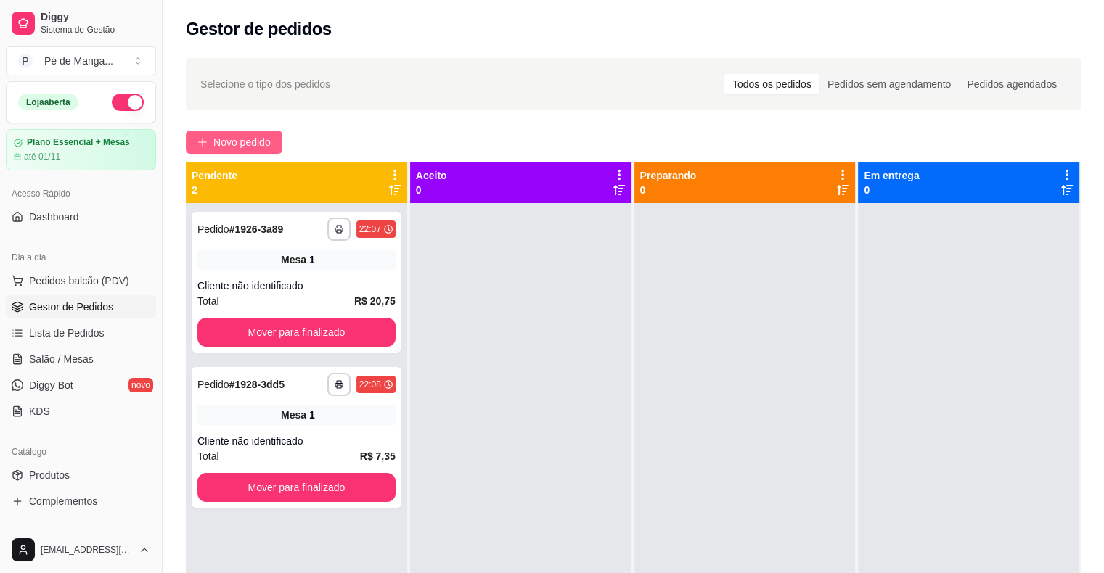
click at [258, 139] on span "Novo pedido" at bounding box center [241, 142] width 57 height 16
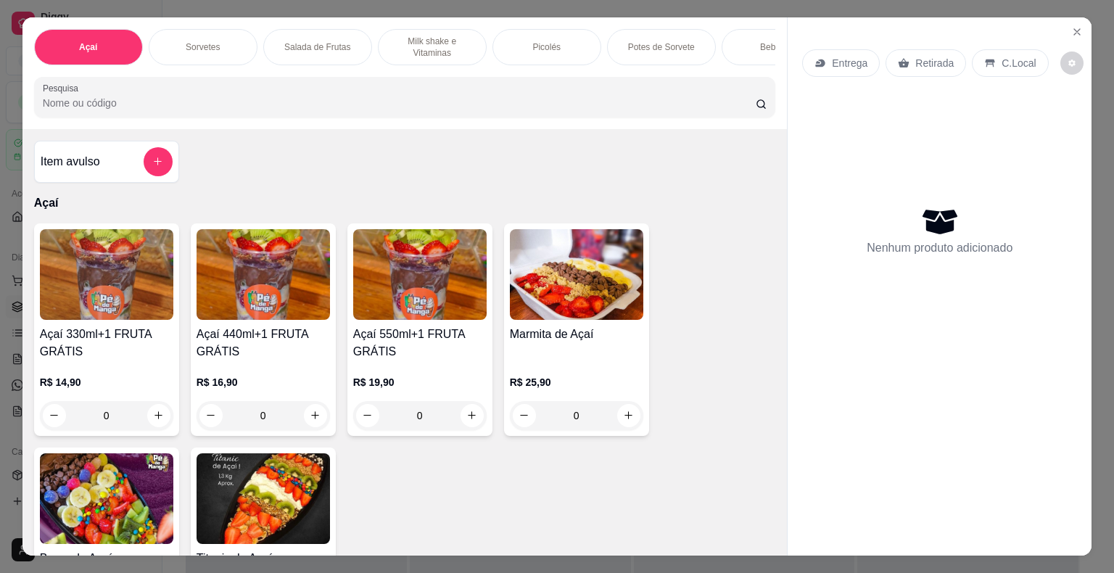
click at [264, 335] on h4 "Açaí 440ml+1 FRUTA GRÁTIS" at bounding box center [263, 343] width 133 height 35
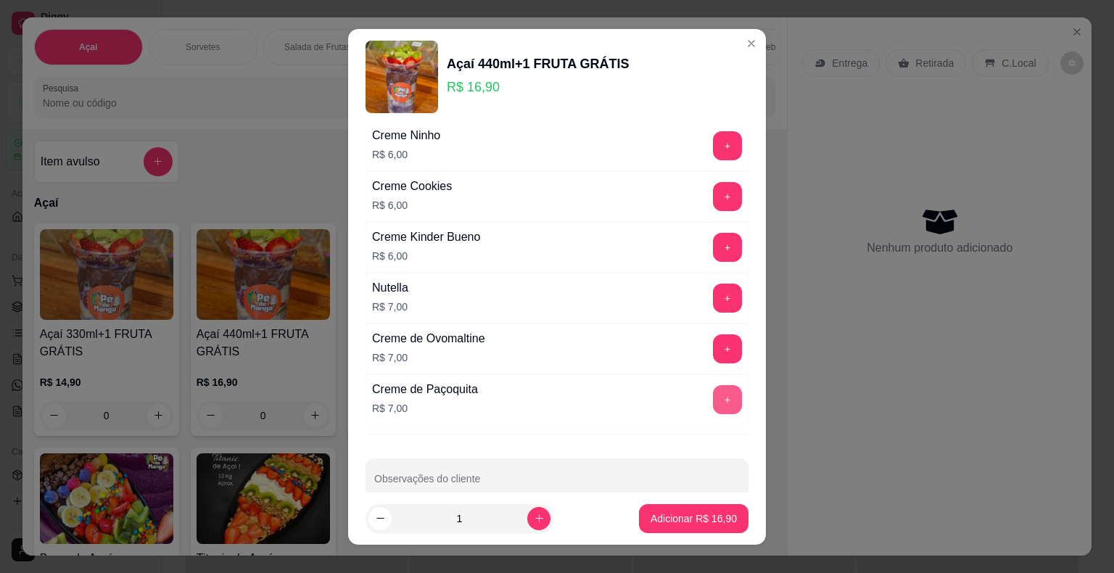
scroll to position [2387, 0]
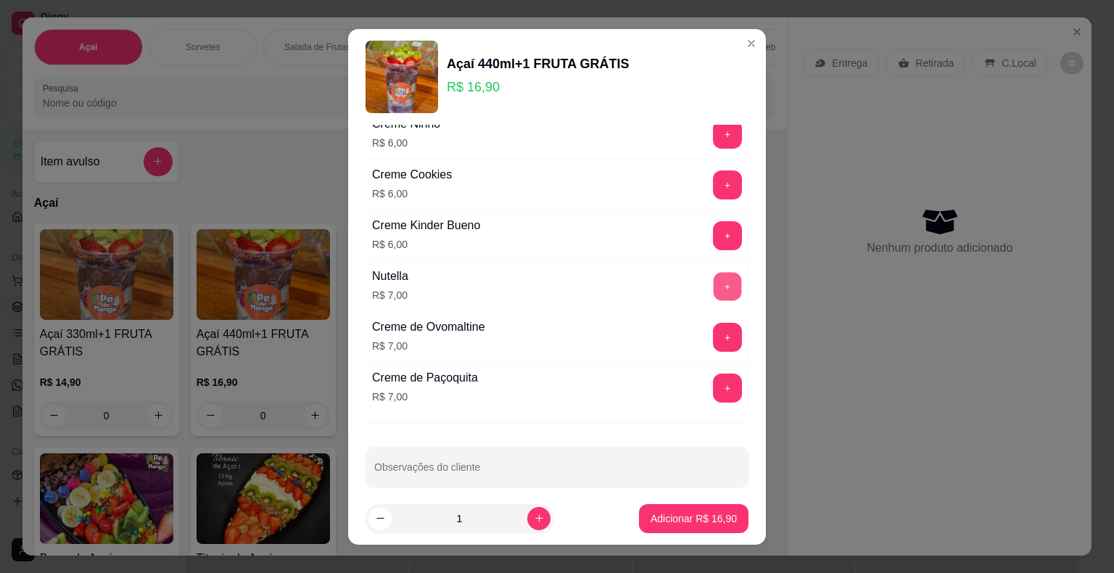
click at [714, 278] on button "+" at bounding box center [728, 286] width 28 height 28
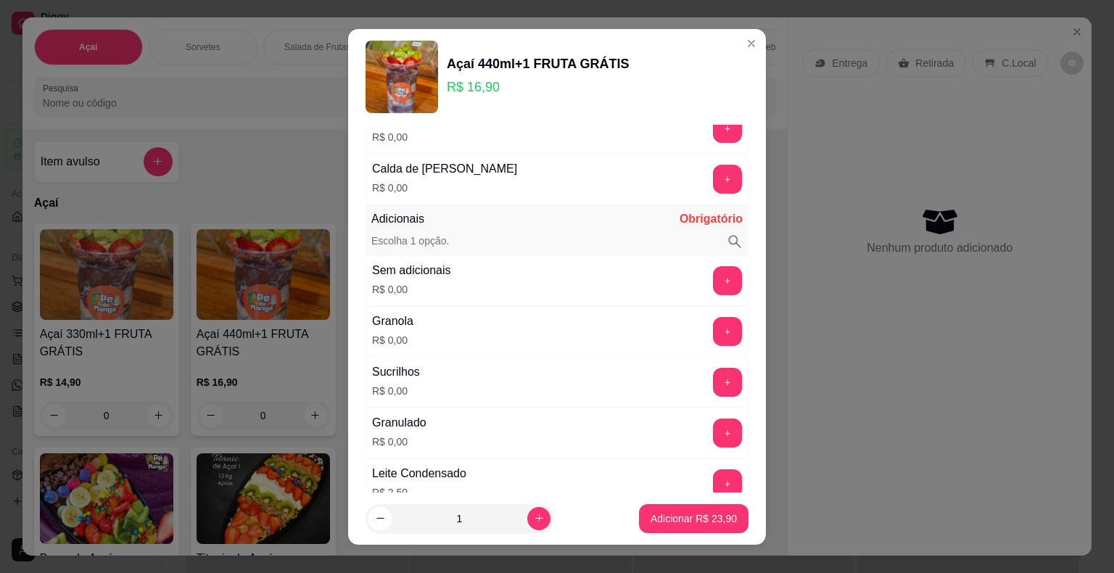
scroll to position [1212, 0]
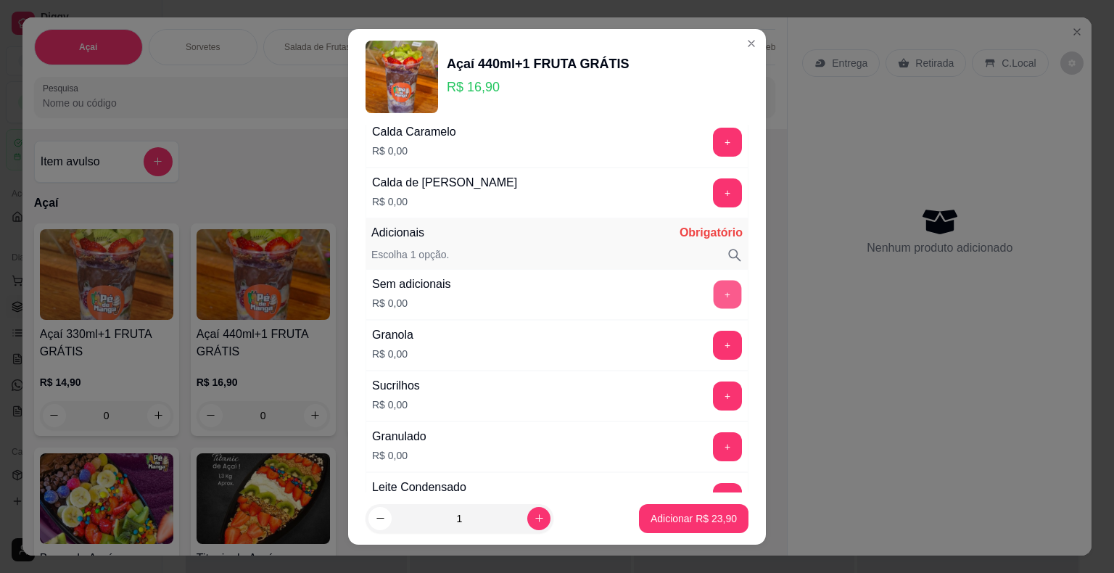
click at [714, 296] on button "+" at bounding box center [728, 294] width 28 height 28
drag, startPoint x: 737, startPoint y: 318, endPoint x: 745, endPoint y: 300, distance: 19.2
click at [745, 300] on div "Escolher 1 fruta Obrigatório Escolha 1 opção. Sem Fruta R$ 0,00 + Morango R$ 0,…" at bounding box center [557, 309] width 418 height 368
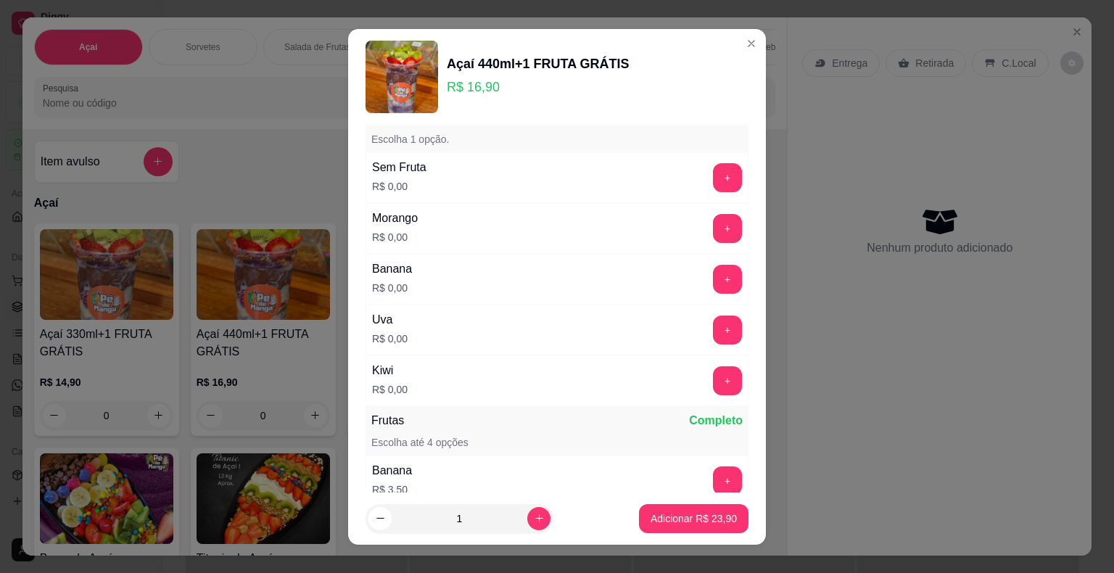
scroll to position [0, 0]
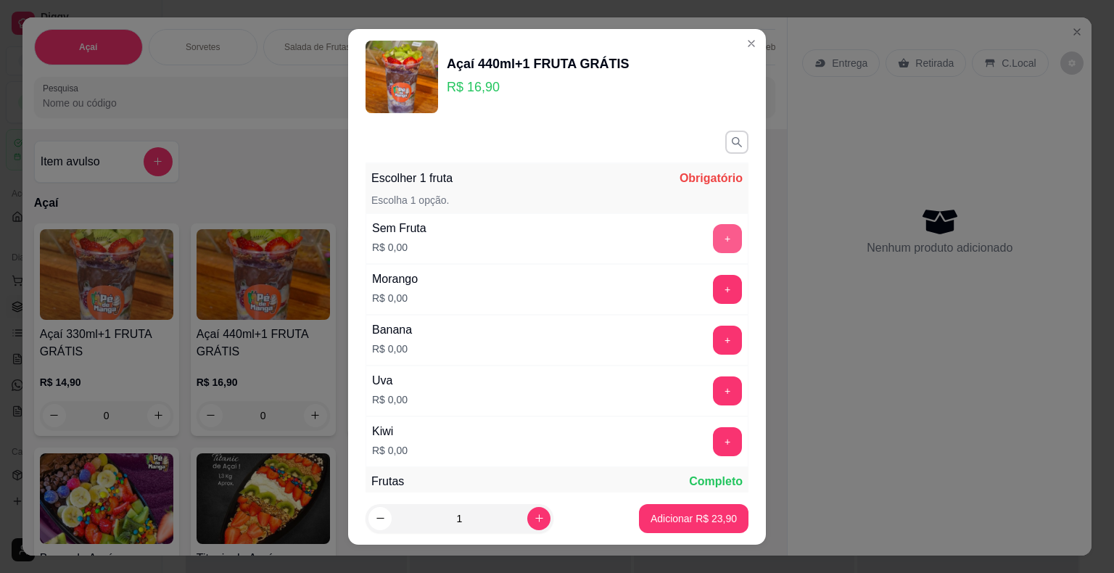
click at [713, 237] on button "+" at bounding box center [727, 238] width 29 height 29
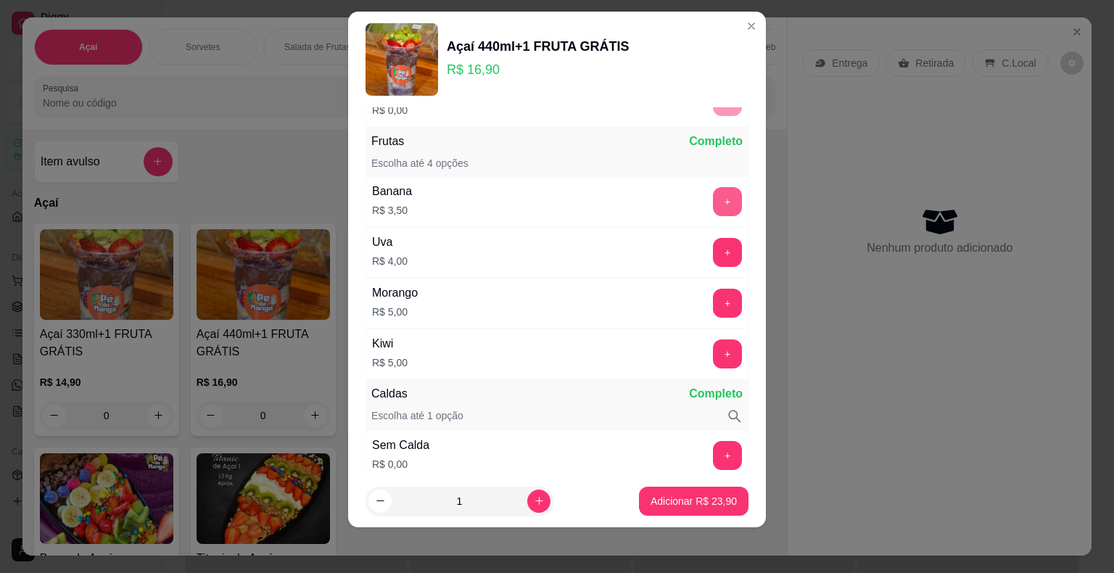
scroll to position [340, 0]
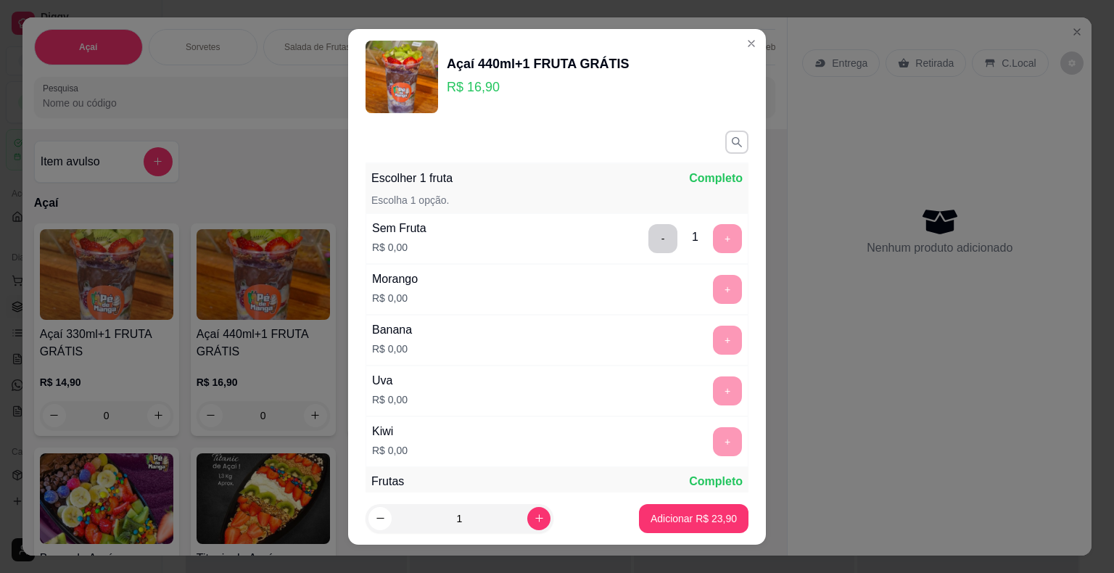
scroll to position [340, 0]
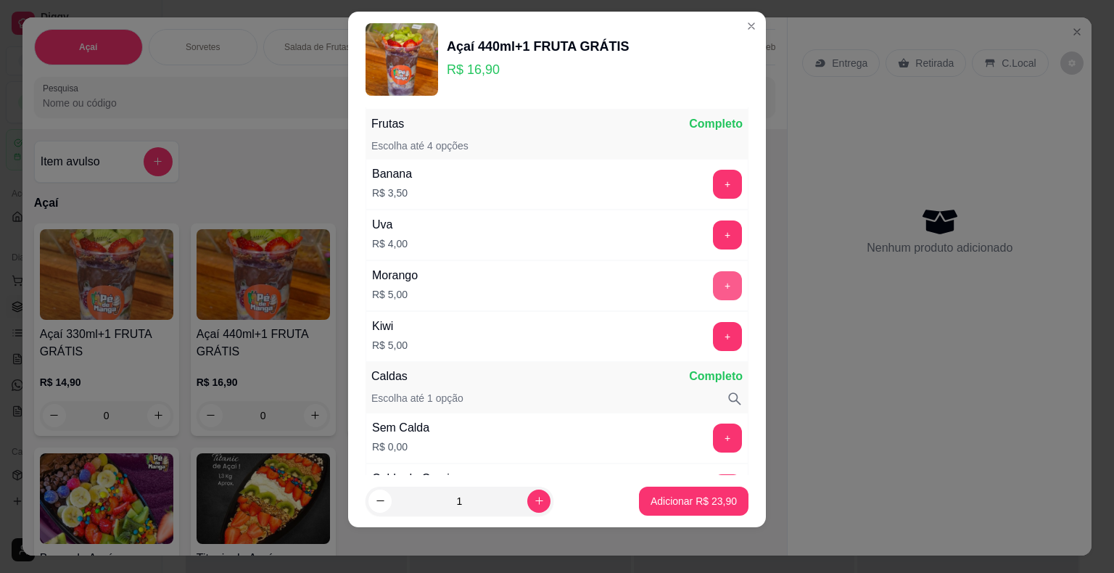
click at [713, 271] on button "+" at bounding box center [727, 285] width 29 height 29
click at [688, 498] on p "Adicionar R$ 28,90" at bounding box center [694, 501] width 86 height 15
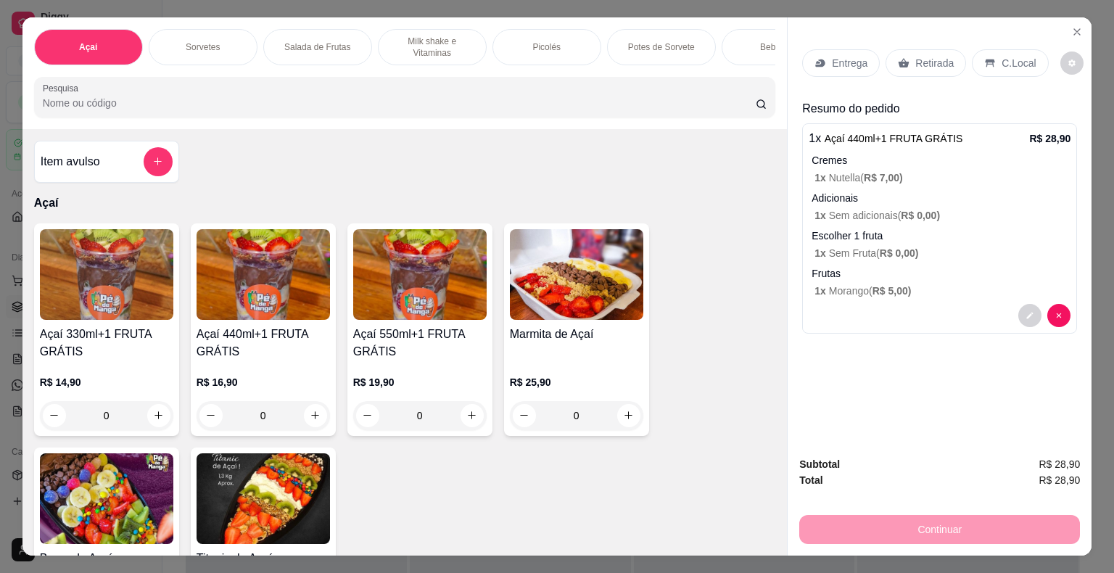
click at [897, 285] on span "R$ 5,00 )" at bounding box center [892, 291] width 39 height 12
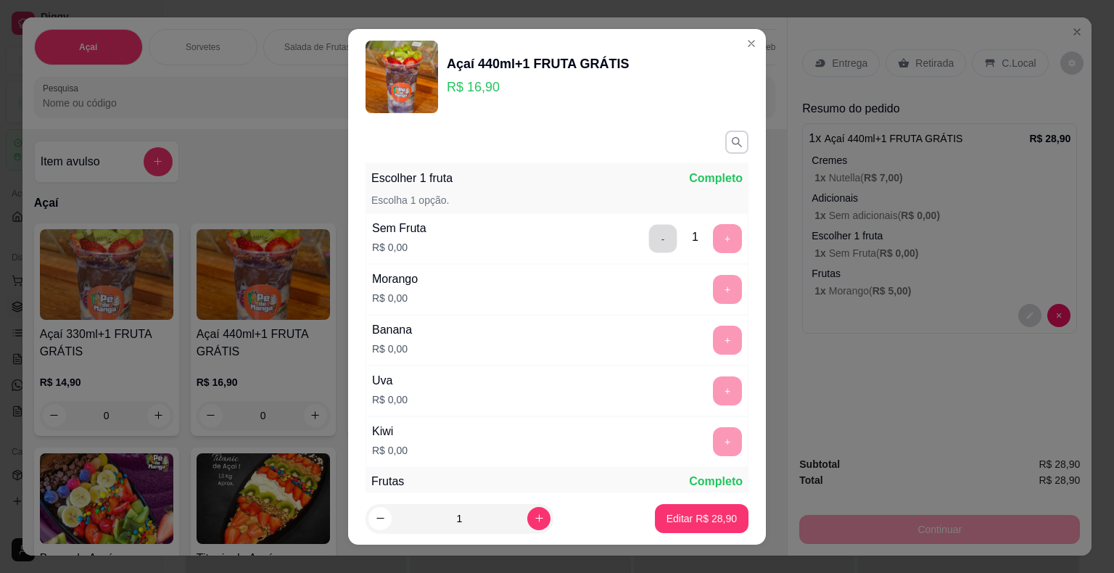
click at [649, 237] on button "-" at bounding box center [663, 238] width 28 height 28
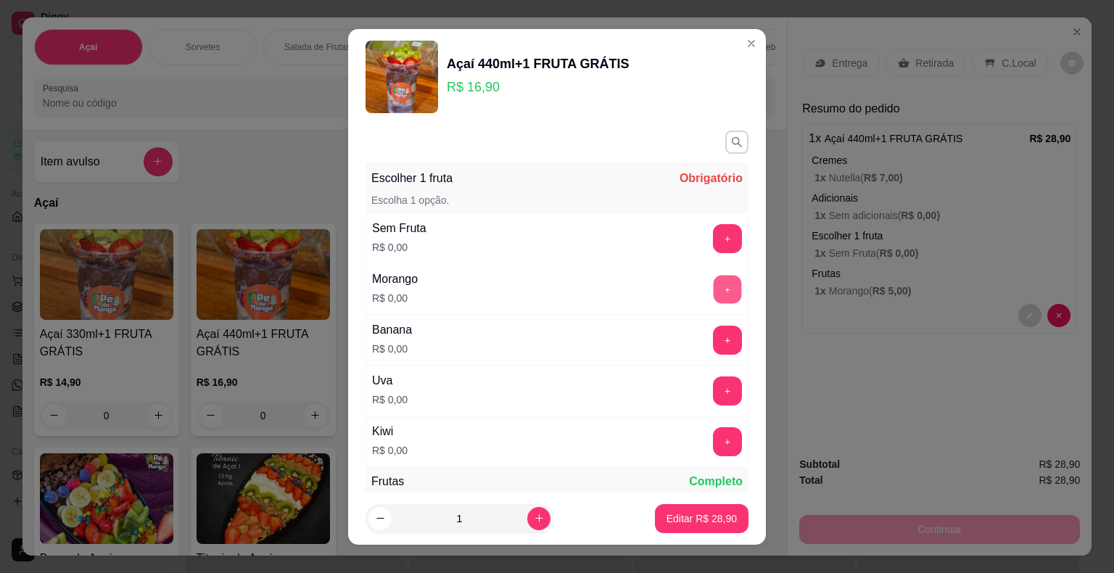
click at [714, 289] on button "+" at bounding box center [728, 289] width 28 height 28
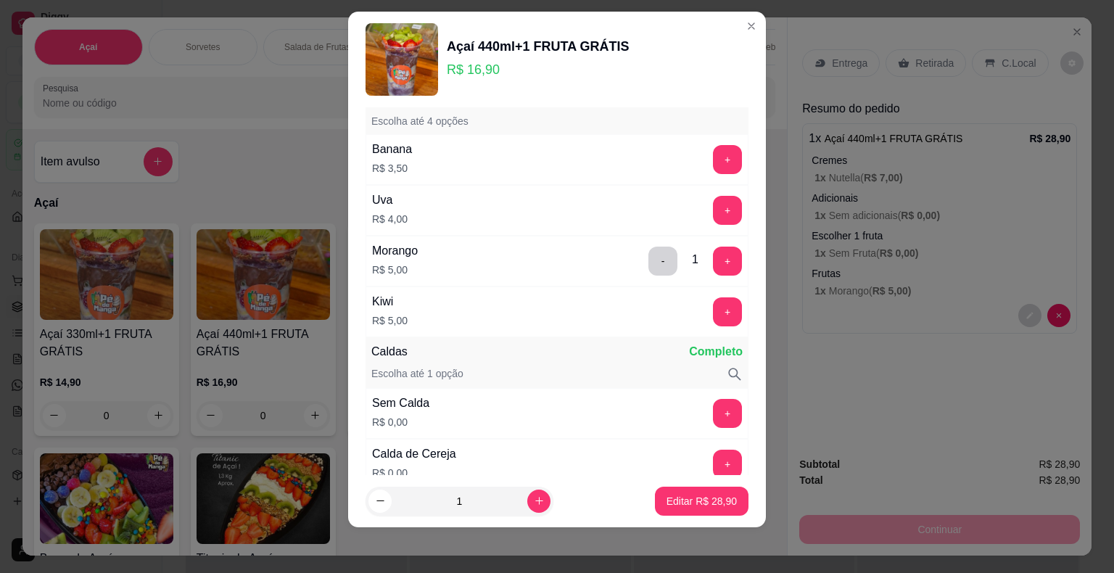
scroll to position [299, 0]
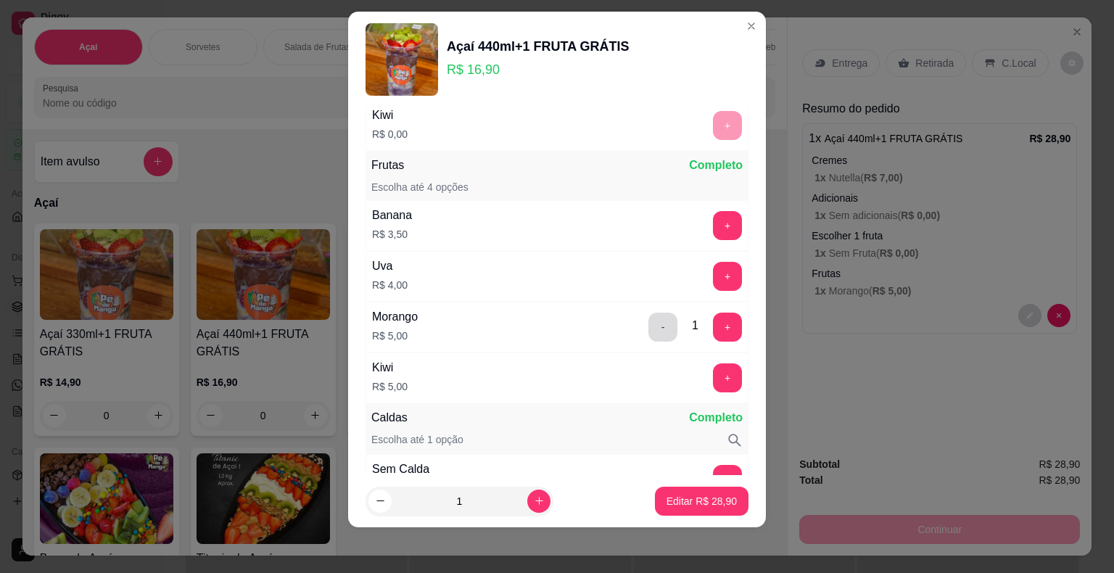
click at [649, 320] on button "-" at bounding box center [663, 327] width 29 height 29
click at [667, 506] on p "Editar R$ 23,90" at bounding box center [702, 501] width 70 height 15
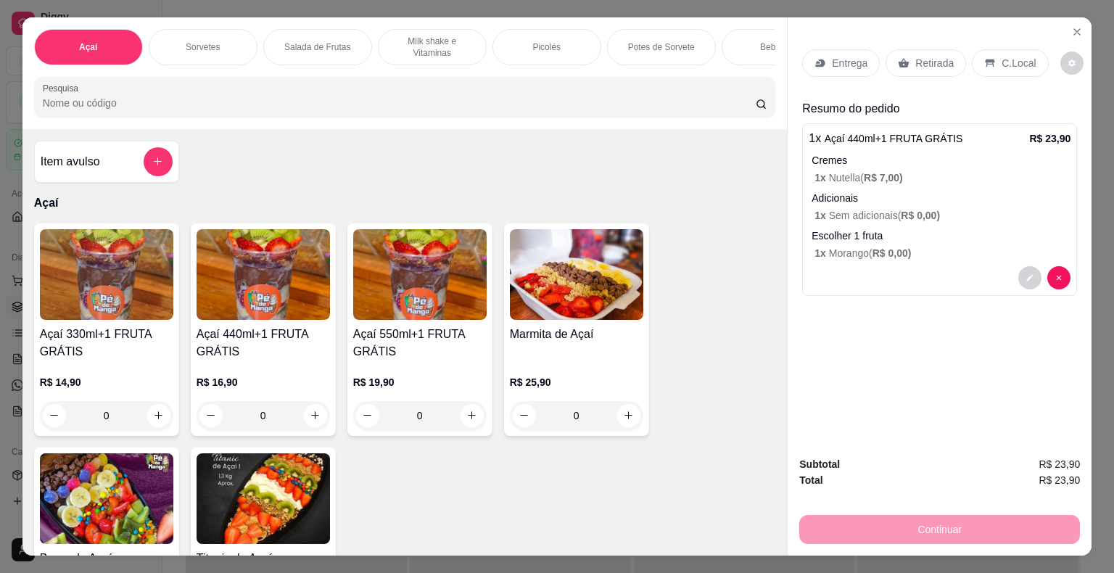
click at [849, 65] on div "Entrega" at bounding box center [841, 63] width 78 height 28
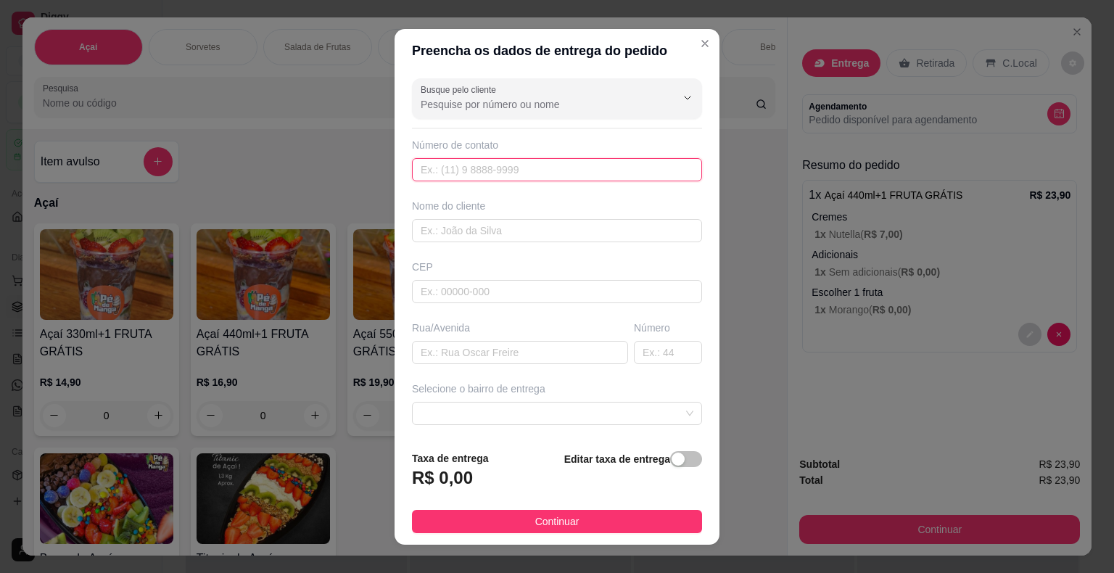
click at [598, 173] on input "text" at bounding box center [557, 169] width 290 height 23
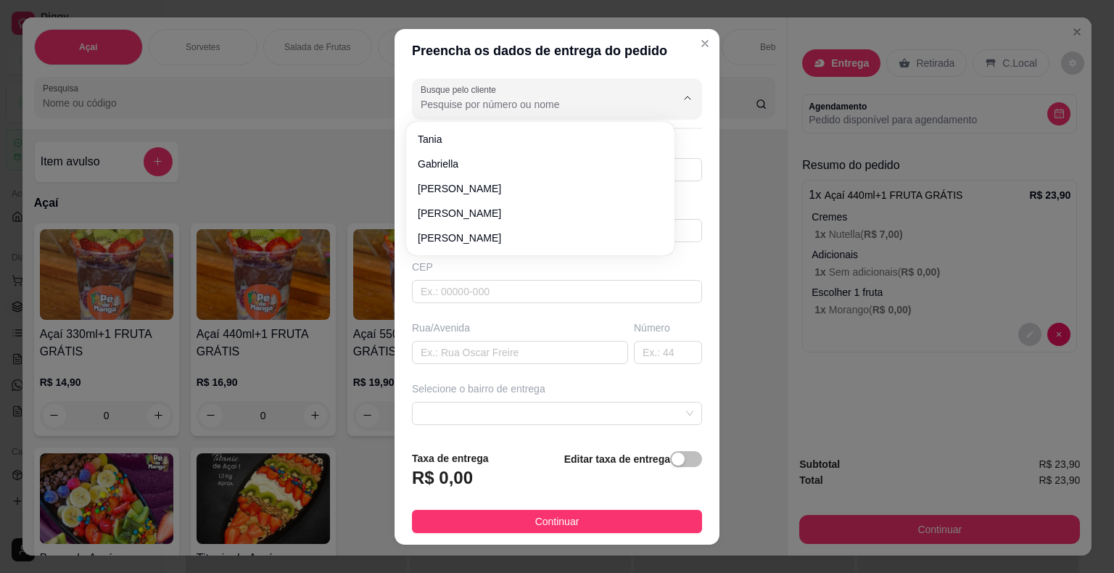
click at [572, 100] on input "Busque pelo cliente" at bounding box center [537, 104] width 232 height 15
type input "159982004"
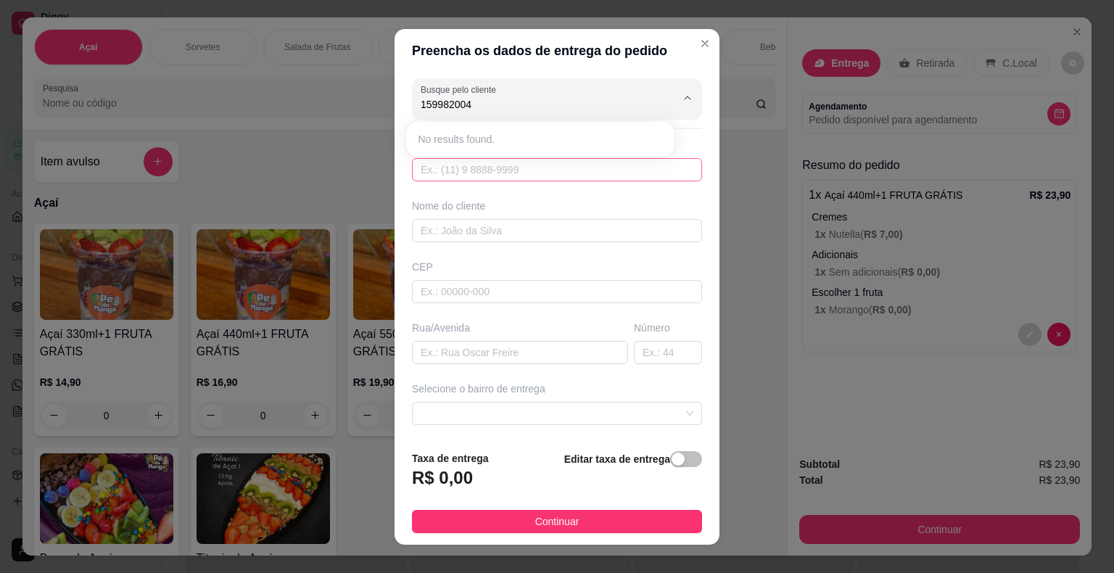
click at [538, 163] on input "text" at bounding box center [557, 169] width 290 height 23
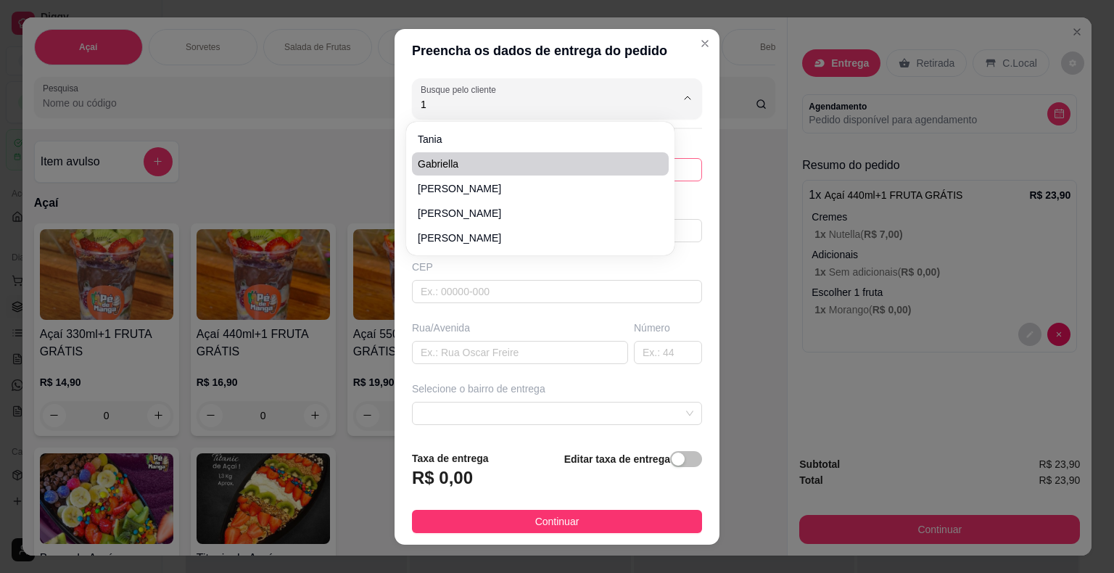
type input "15"
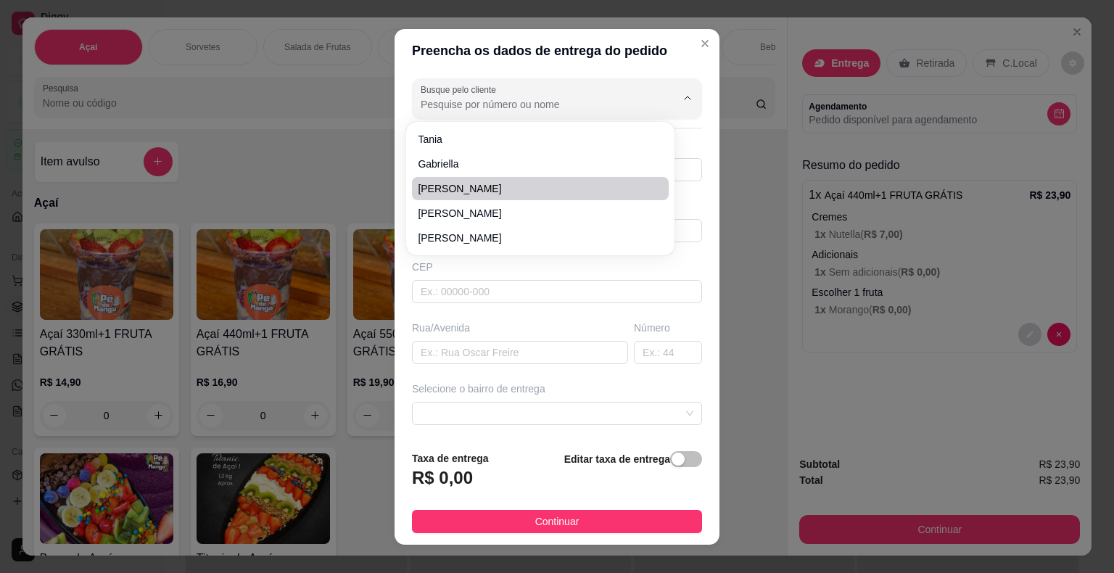
scroll to position [0, 0]
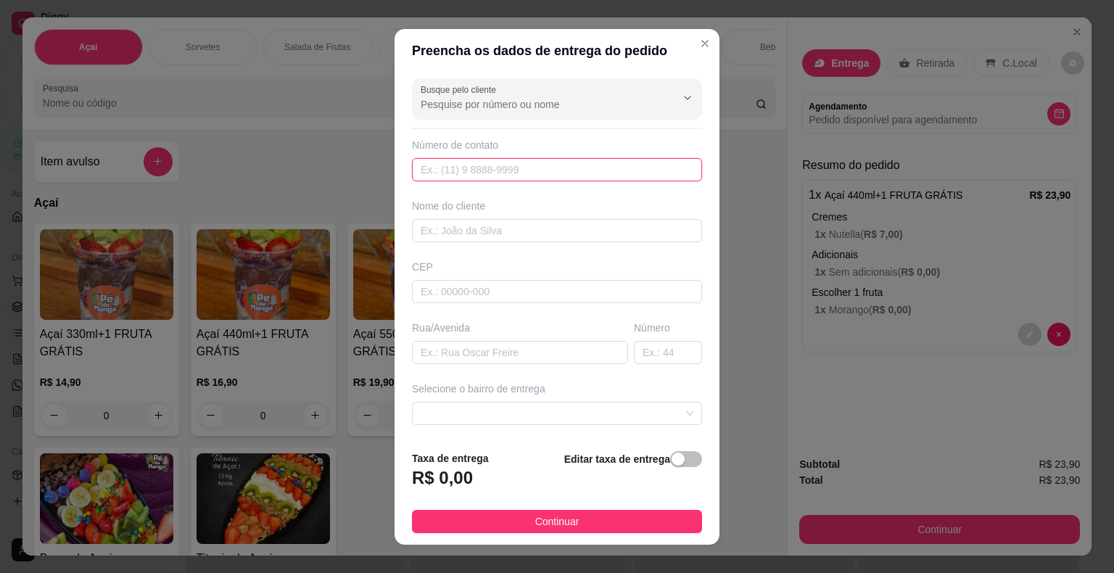
click at [551, 167] on input "text" at bounding box center [557, 169] width 290 height 23
type input "(15) 99820-0420"
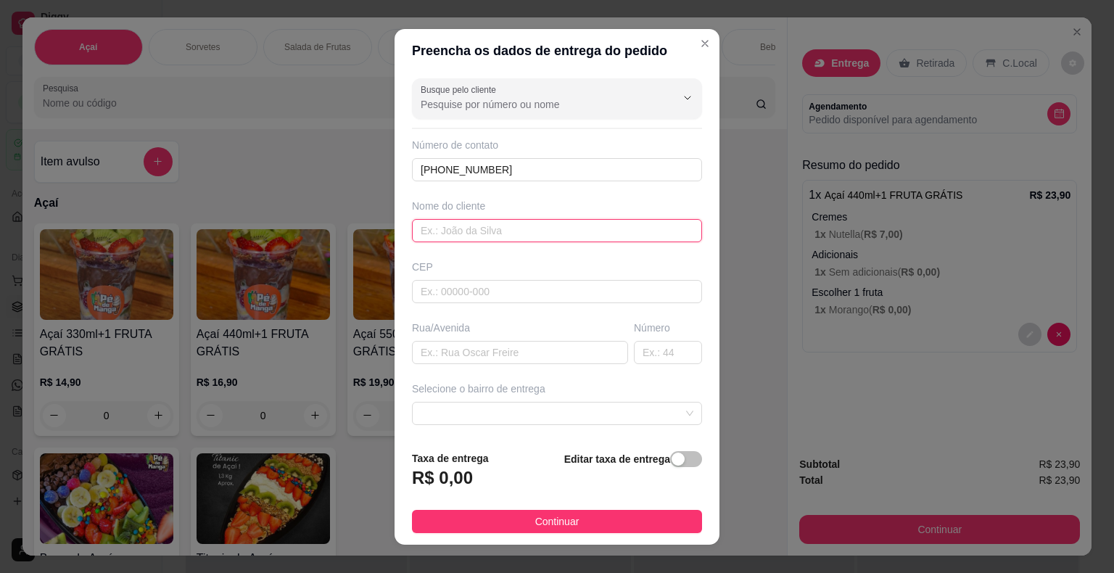
click at [486, 226] on input "text" at bounding box center [557, 230] width 290 height 23
type input "Lucilei Cruz"
click at [542, 280] on input "text" at bounding box center [557, 291] width 290 height 23
click at [549, 354] on input "text" at bounding box center [520, 352] width 216 height 23
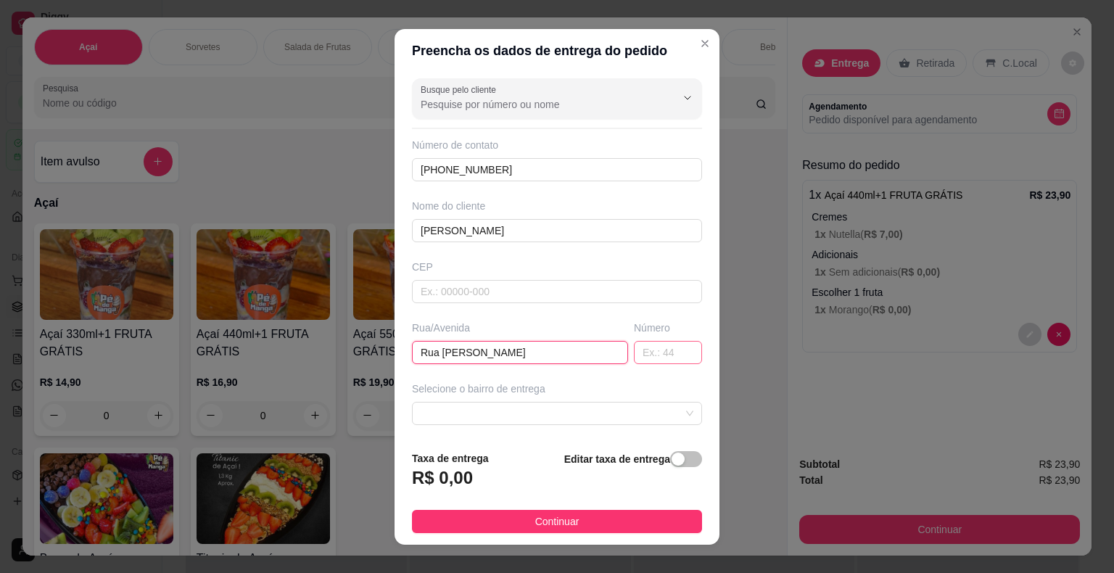
type input "Rua Leon"
click at [660, 342] on input "text" at bounding box center [668, 352] width 68 height 23
click at [554, 419] on span at bounding box center [557, 414] width 273 height 22
type input "41"
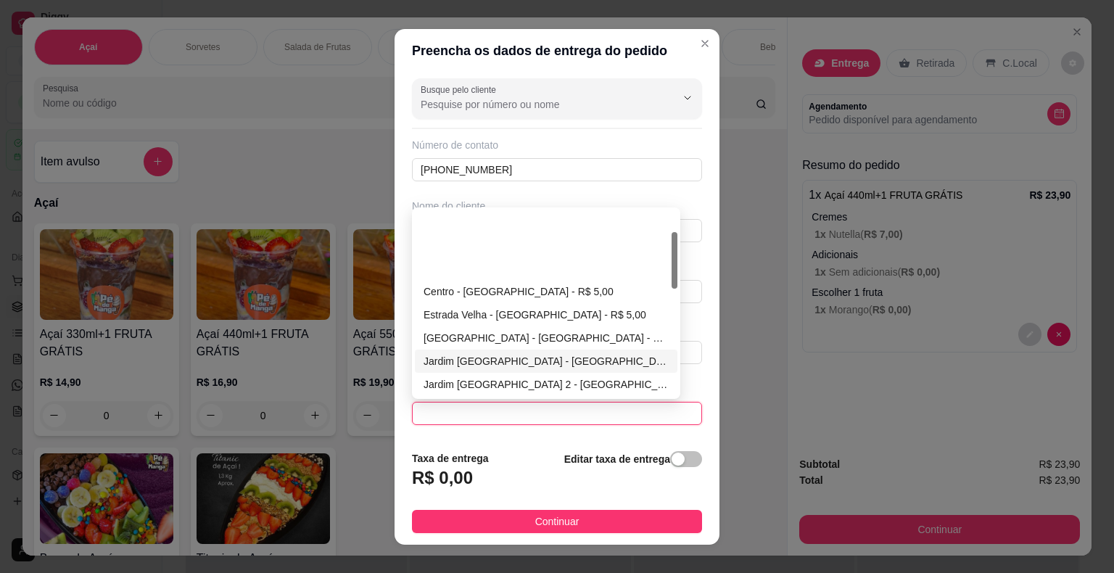
scroll to position [73, 0]
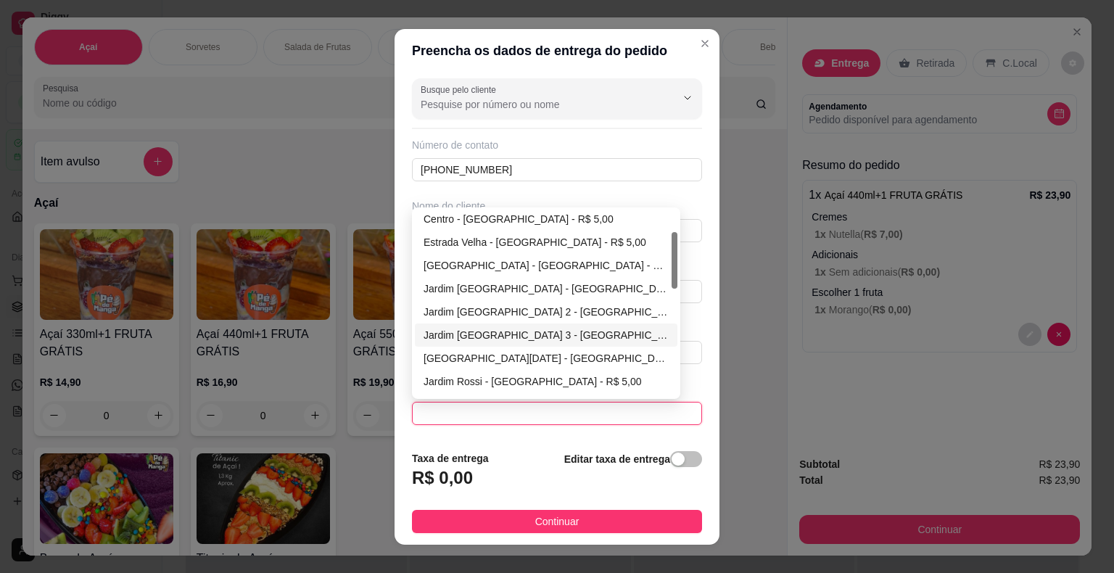
click at [524, 333] on div "Jardim Espanha 3 - Itaberá - R$ 5,00" at bounding box center [546, 335] width 245 height 16
type input "Itaberá"
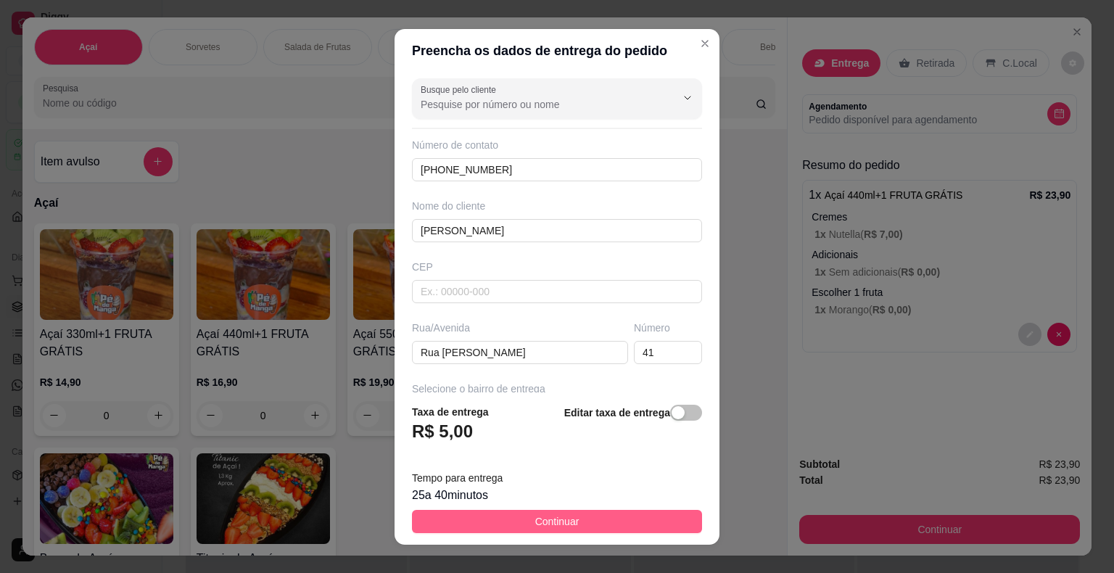
click at [564, 524] on span "Continuar" at bounding box center [557, 522] width 44 height 16
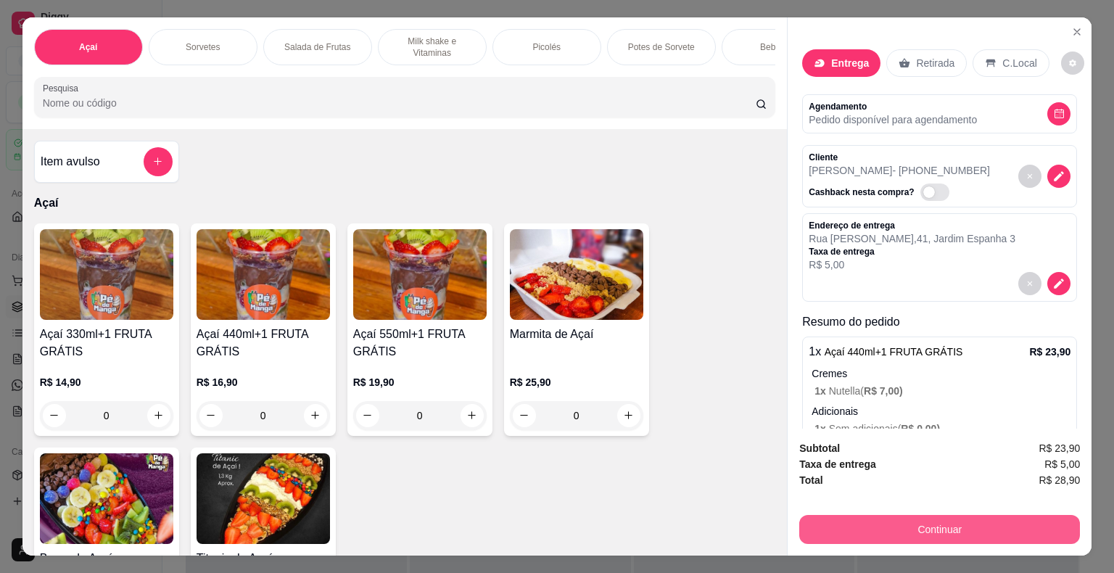
click at [908, 527] on button "Continuar" at bounding box center [940, 529] width 281 height 29
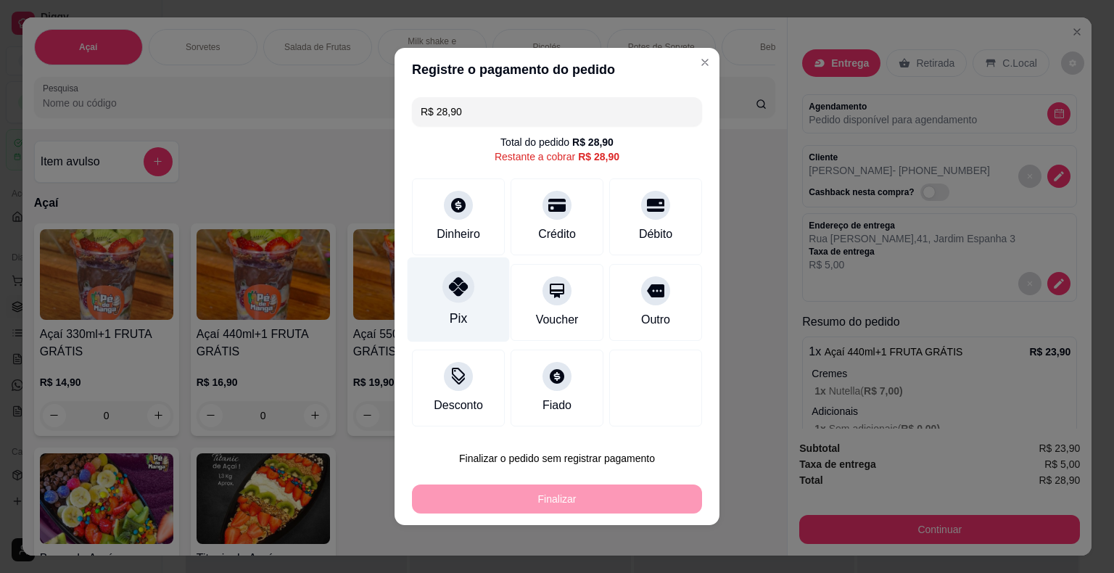
click at [467, 300] on div at bounding box center [459, 287] width 32 height 32
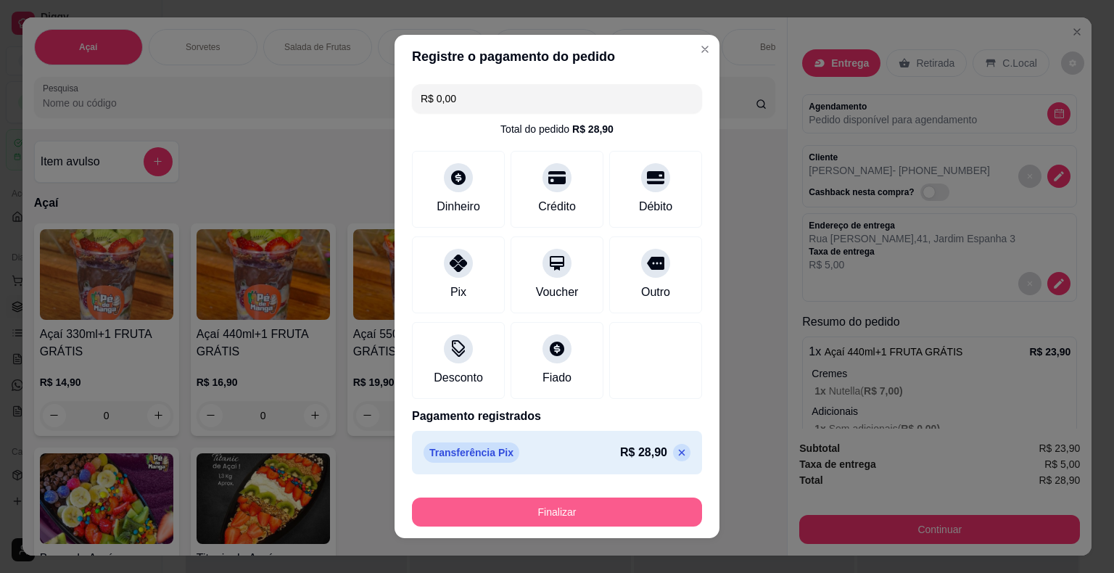
click at [564, 518] on button "Finalizar" at bounding box center [557, 512] width 290 height 29
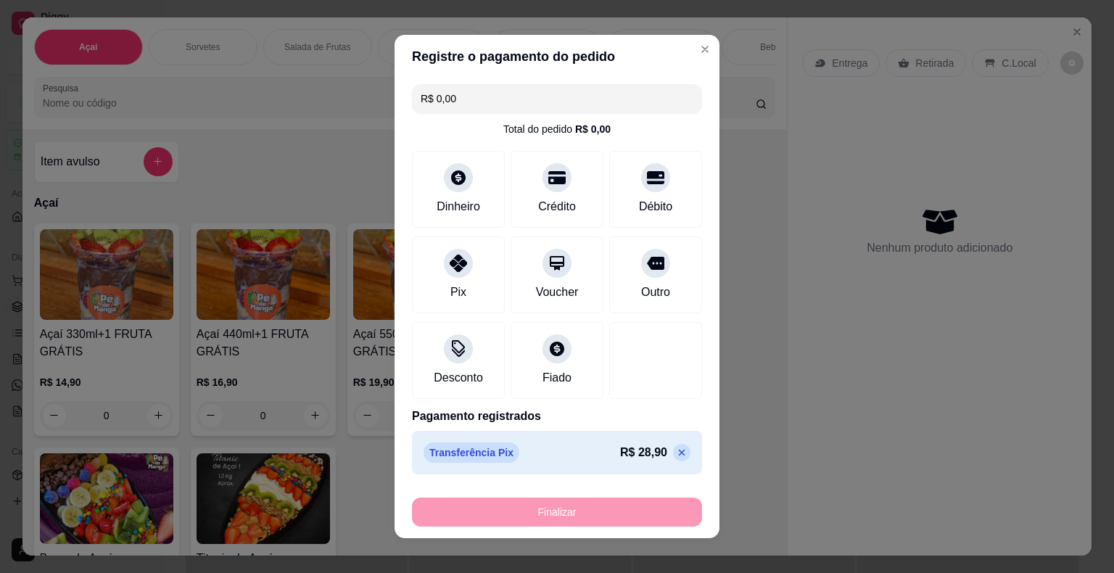
type input "-R$ 28,90"
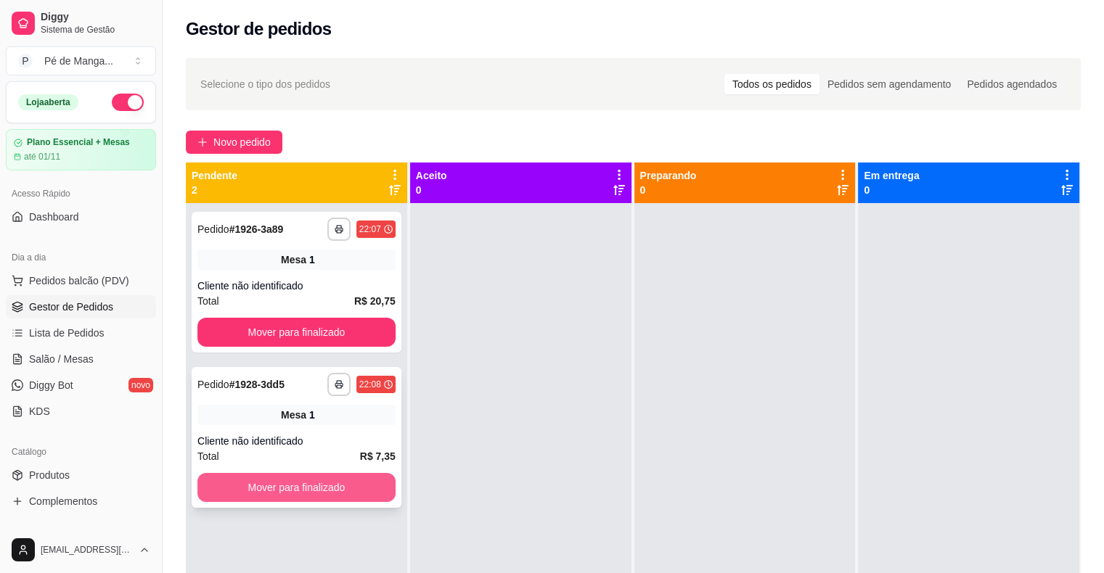
click at [345, 488] on button "Mover para finalizado" at bounding box center [296, 487] width 198 height 29
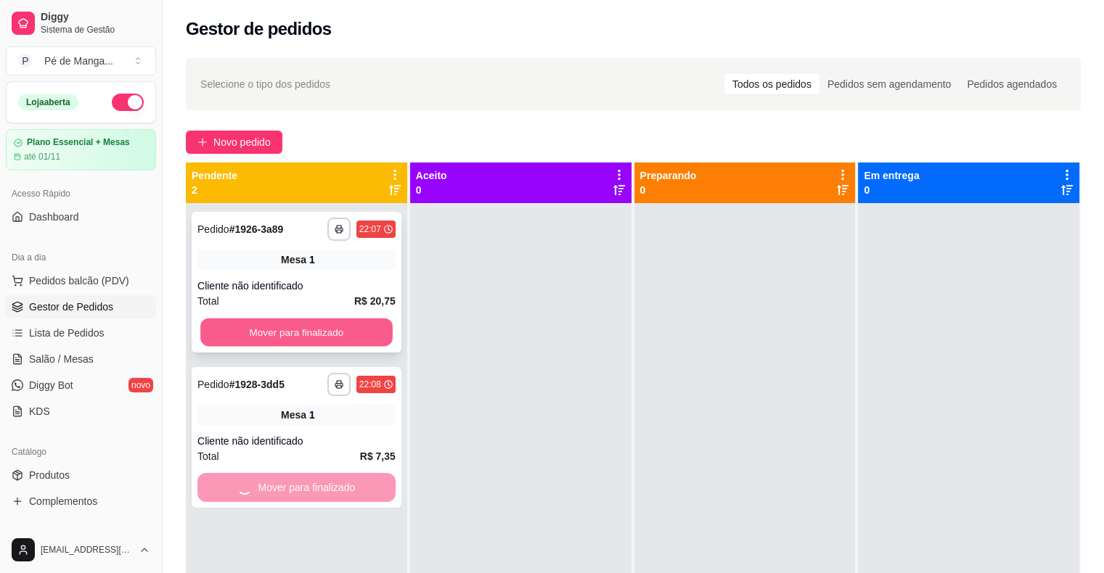
click at [317, 329] on button "Mover para finalizado" at bounding box center [296, 333] width 192 height 28
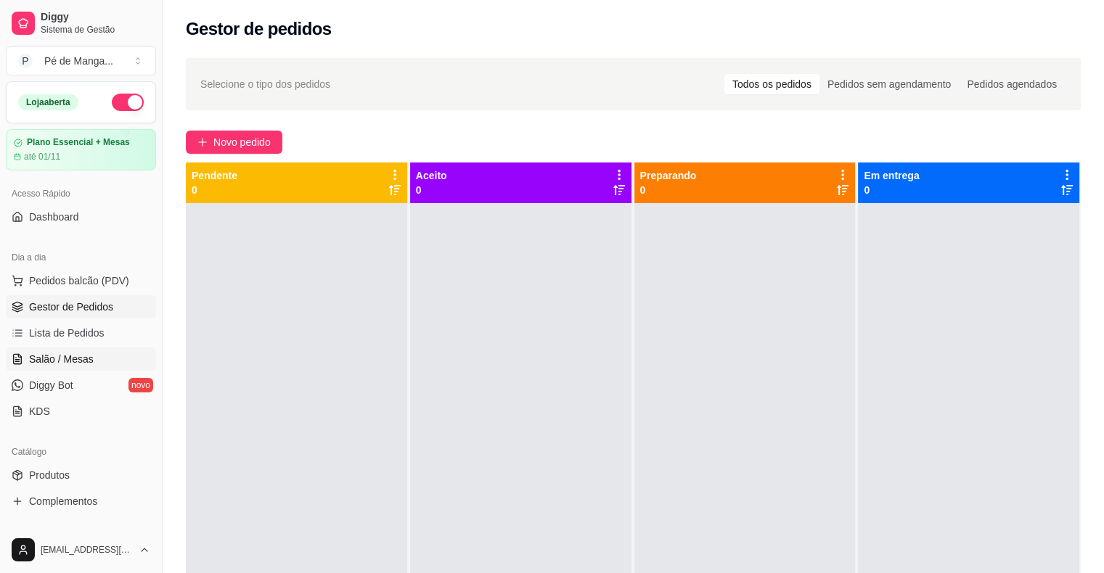
click at [112, 357] on link "Salão / Mesas" at bounding box center [81, 359] width 150 height 23
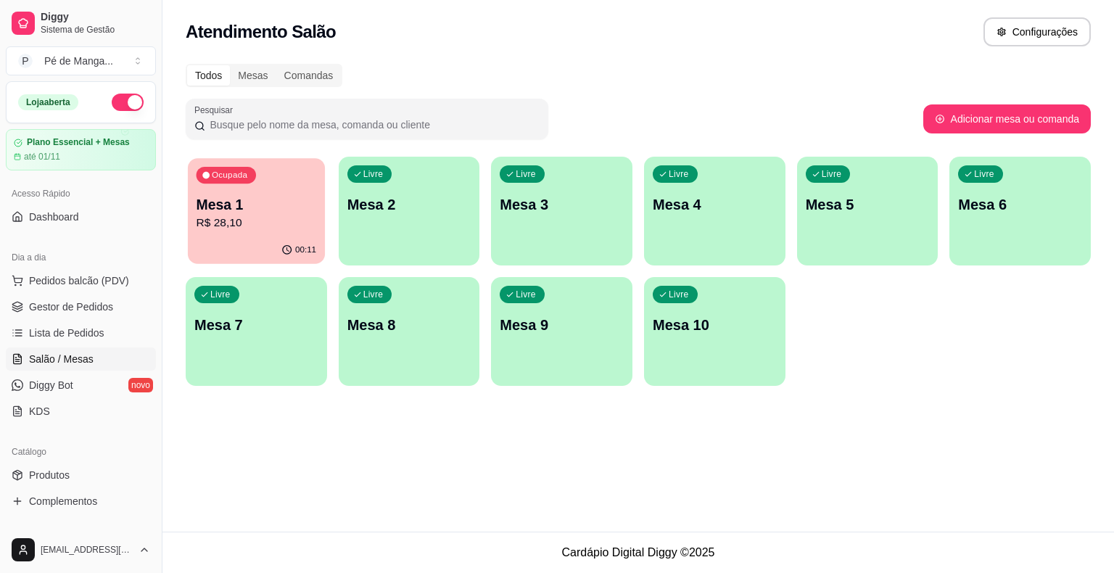
click at [286, 218] on p "R$ 28,10" at bounding box center [257, 223] width 120 height 17
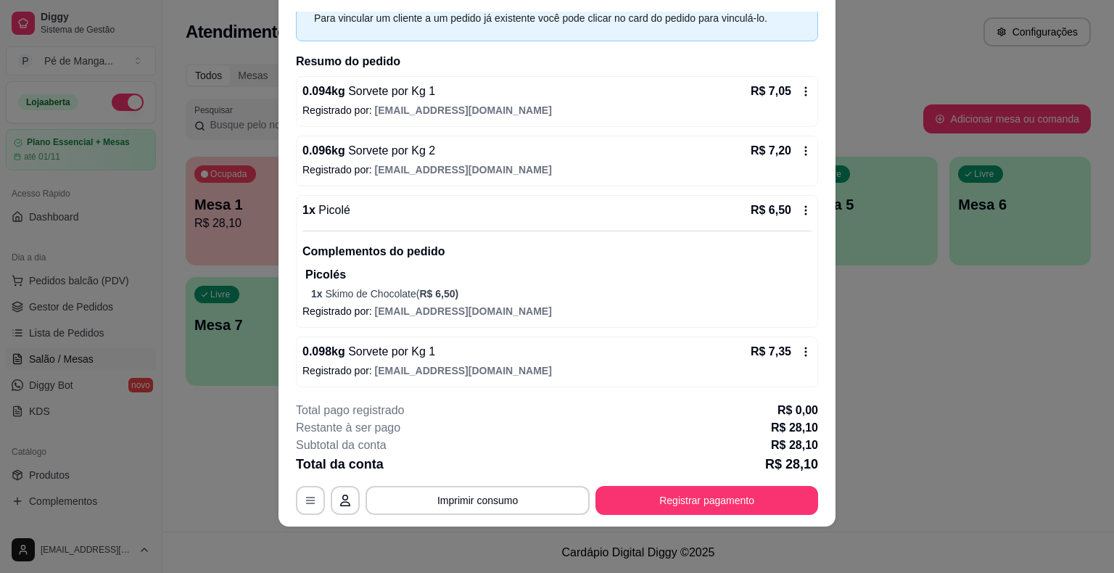
scroll to position [73, 0]
click at [688, 501] on button "Registrar pagamento" at bounding box center [707, 500] width 223 height 29
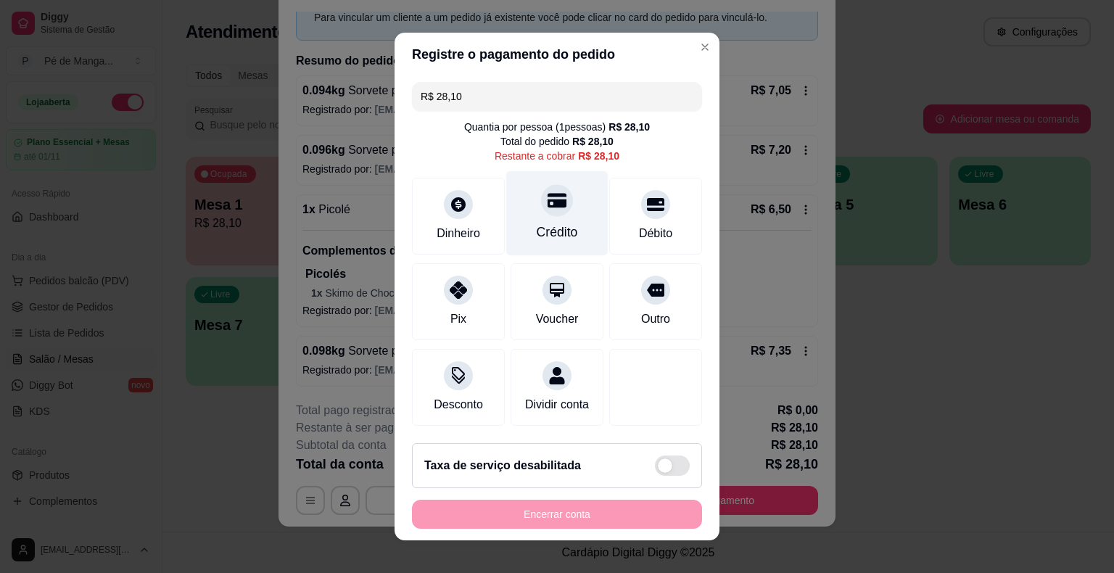
click at [554, 216] on div "Crédito" at bounding box center [557, 213] width 102 height 85
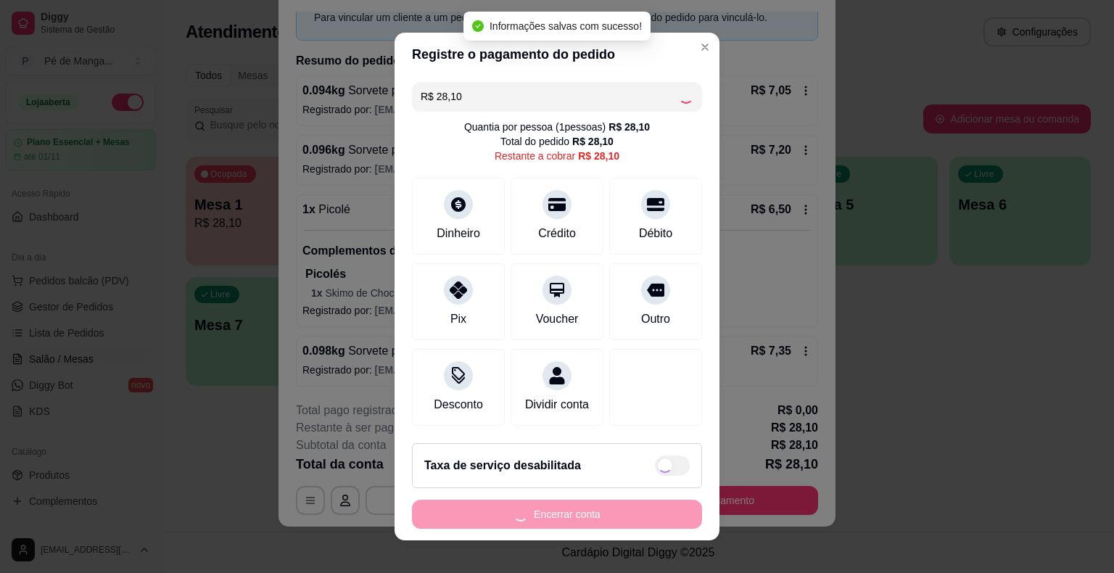
type input "R$ 0,00"
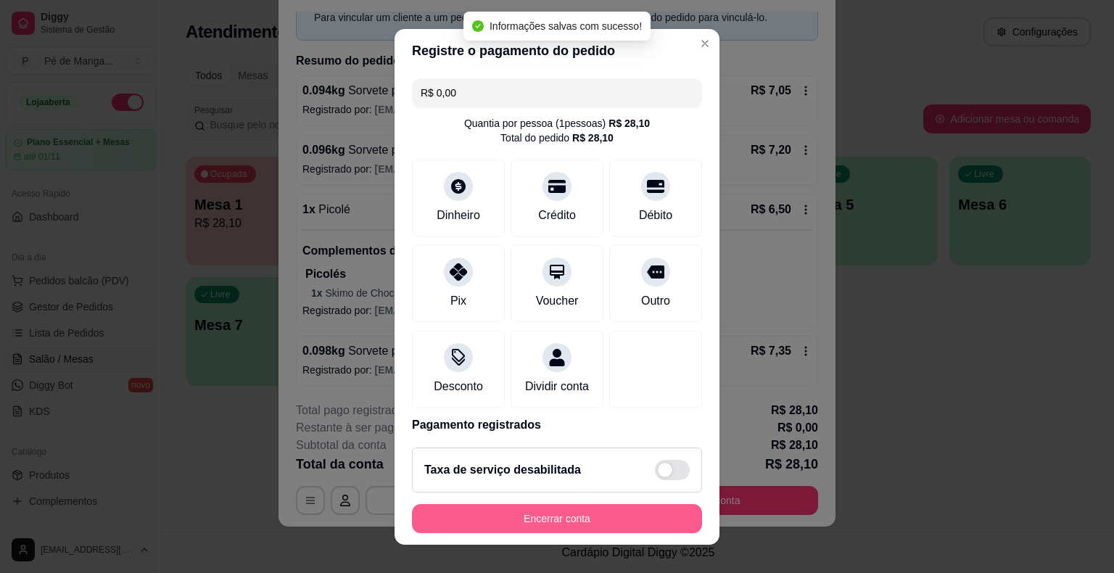
click at [589, 514] on button "Encerrar conta" at bounding box center [557, 518] width 290 height 29
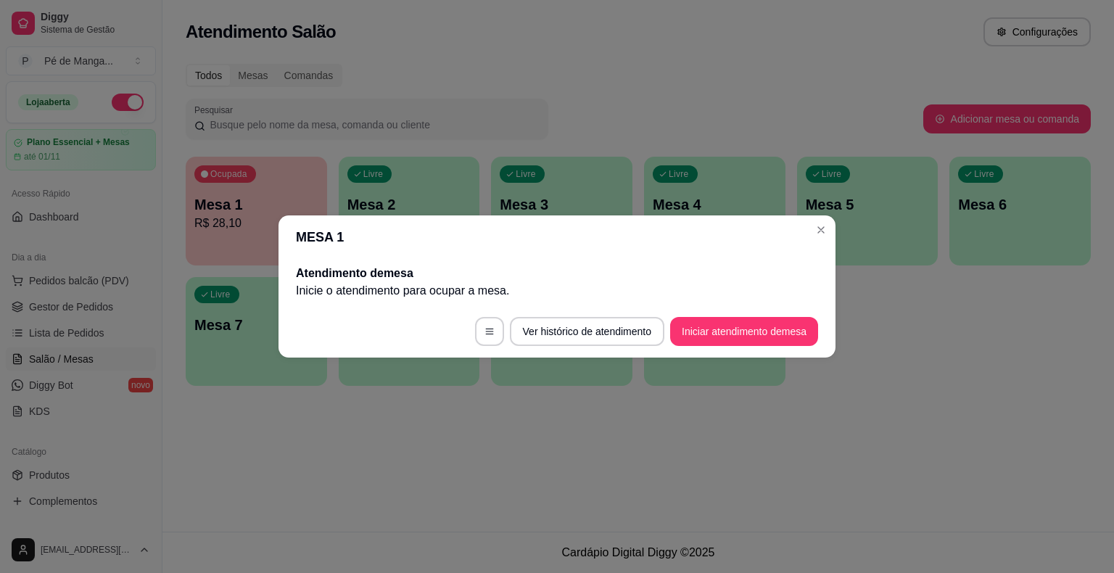
scroll to position [0, 0]
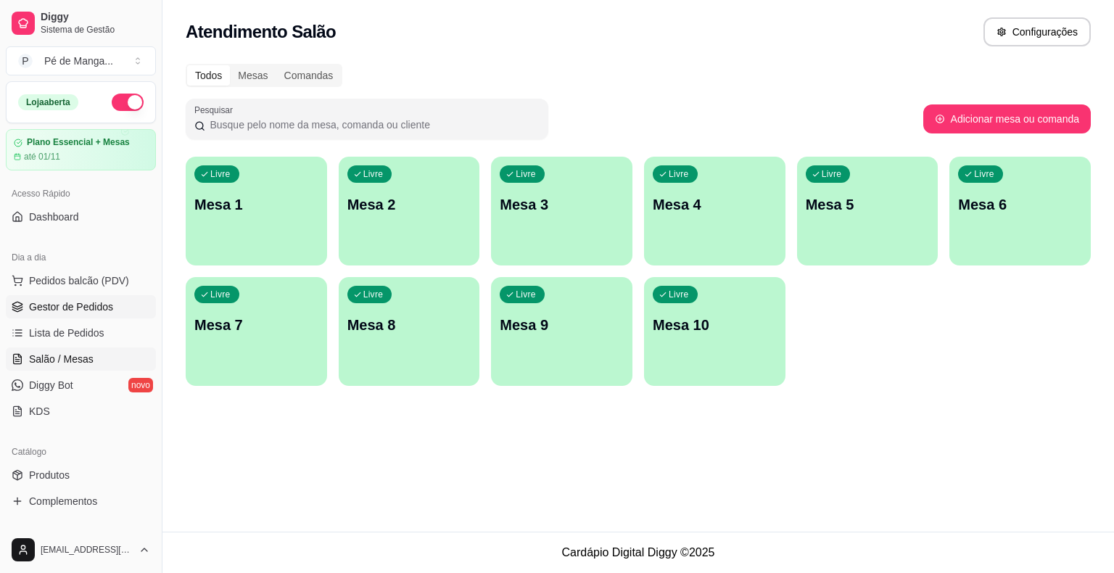
click at [99, 303] on span "Gestor de Pedidos" at bounding box center [71, 307] width 84 height 15
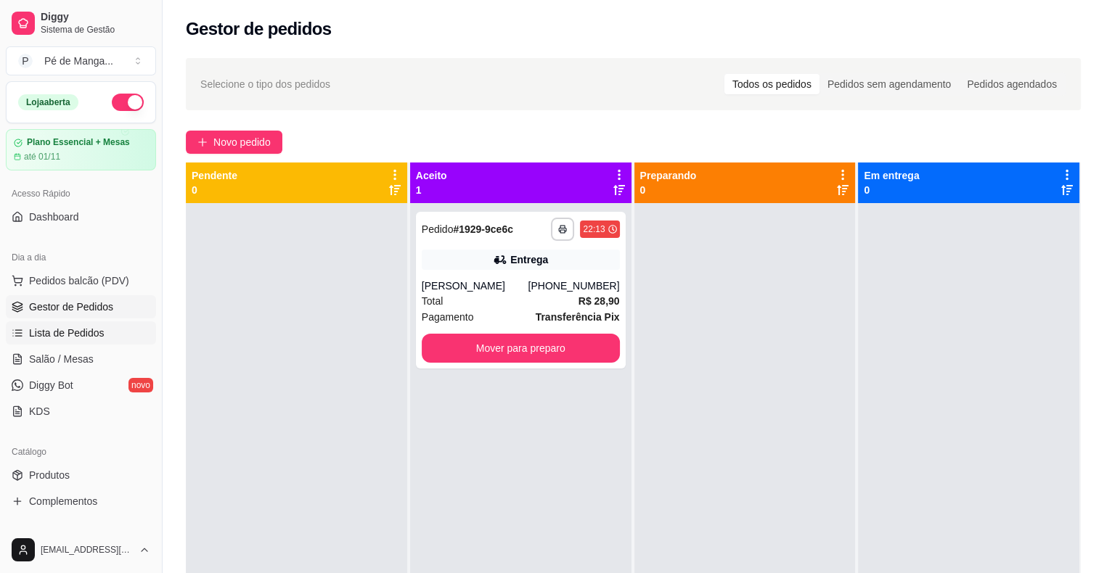
click at [86, 332] on span "Lista de Pedidos" at bounding box center [66, 333] width 75 height 15
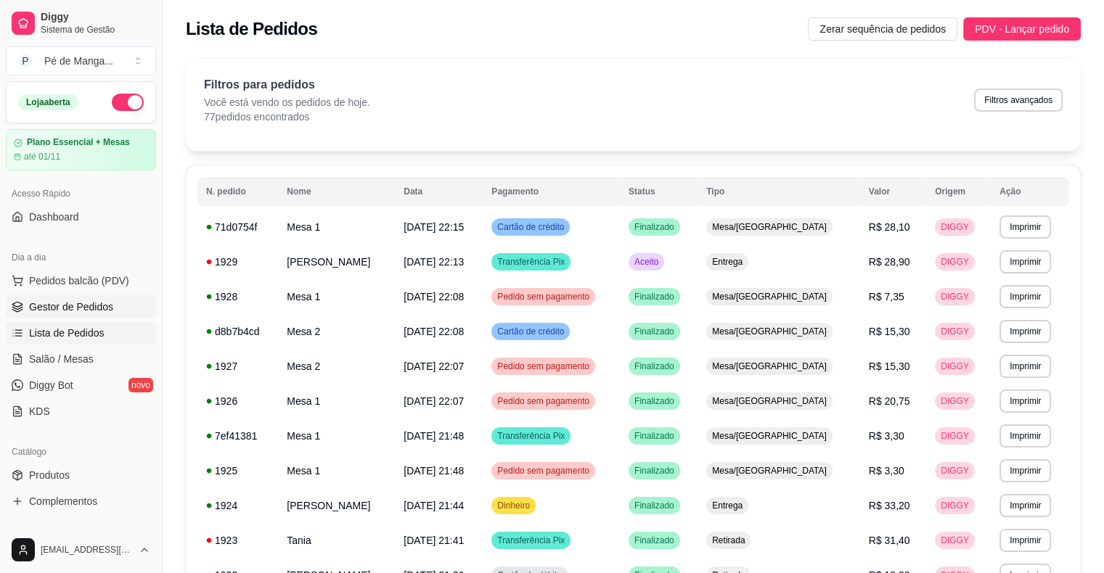
drag, startPoint x: 103, startPoint y: 306, endPoint x: 95, endPoint y: 306, distance: 8.0
click at [102, 307] on span "Gestor de Pedidos" at bounding box center [71, 307] width 84 height 15
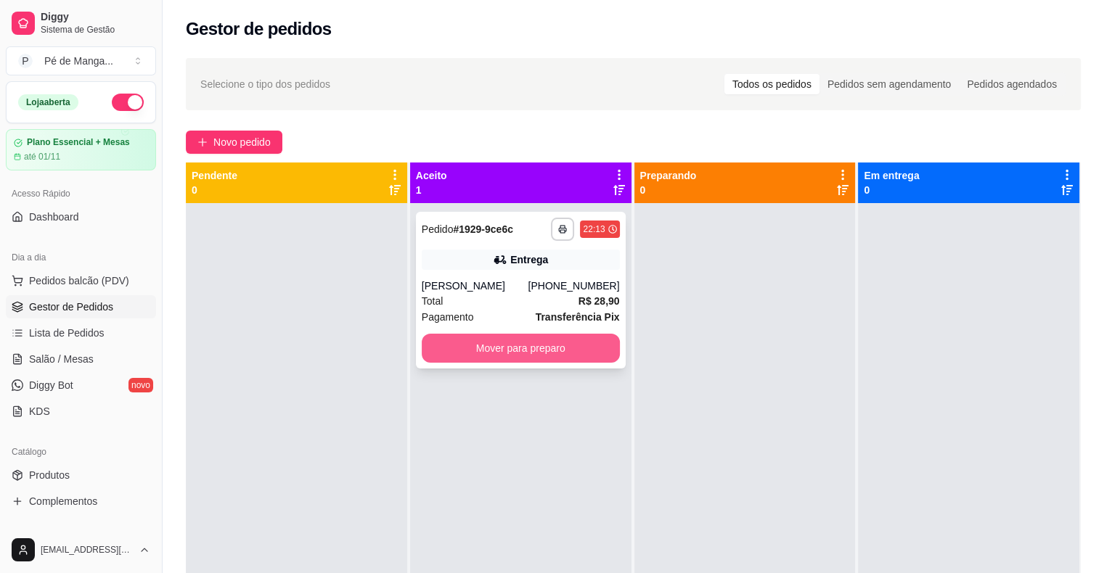
click at [525, 355] on button "Mover para preparo" at bounding box center [521, 348] width 198 height 29
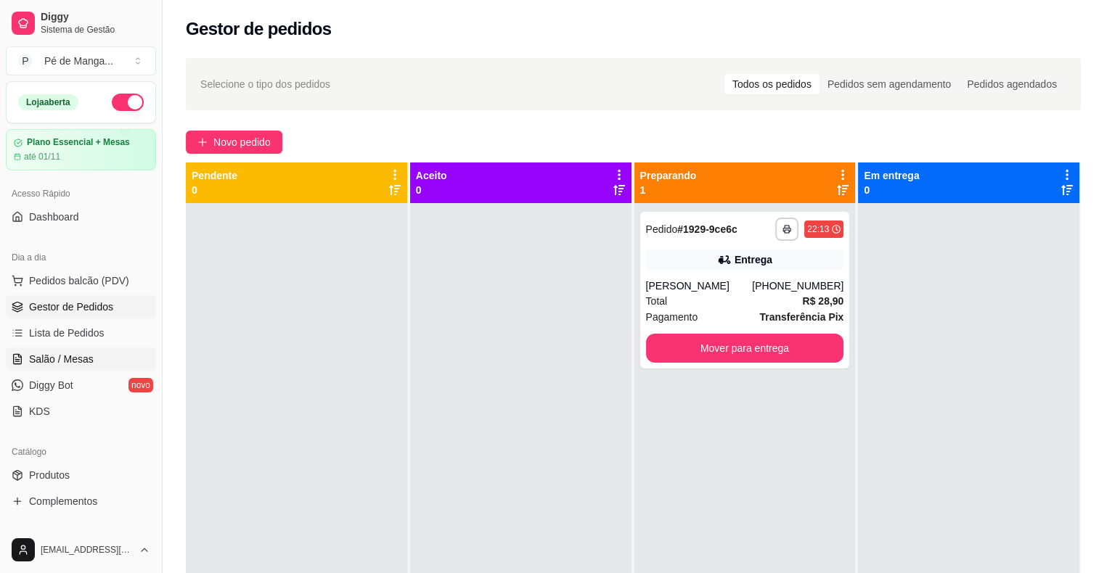
click at [99, 354] on link "Salão / Mesas" at bounding box center [81, 359] width 150 height 23
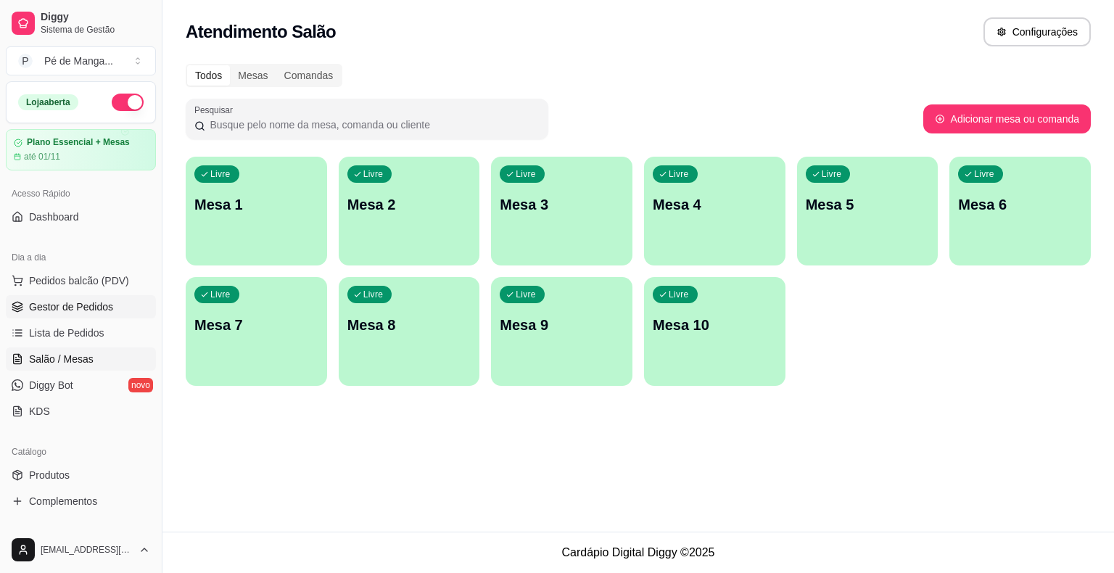
click at [104, 309] on span "Gestor de Pedidos" at bounding box center [71, 307] width 84 height 15
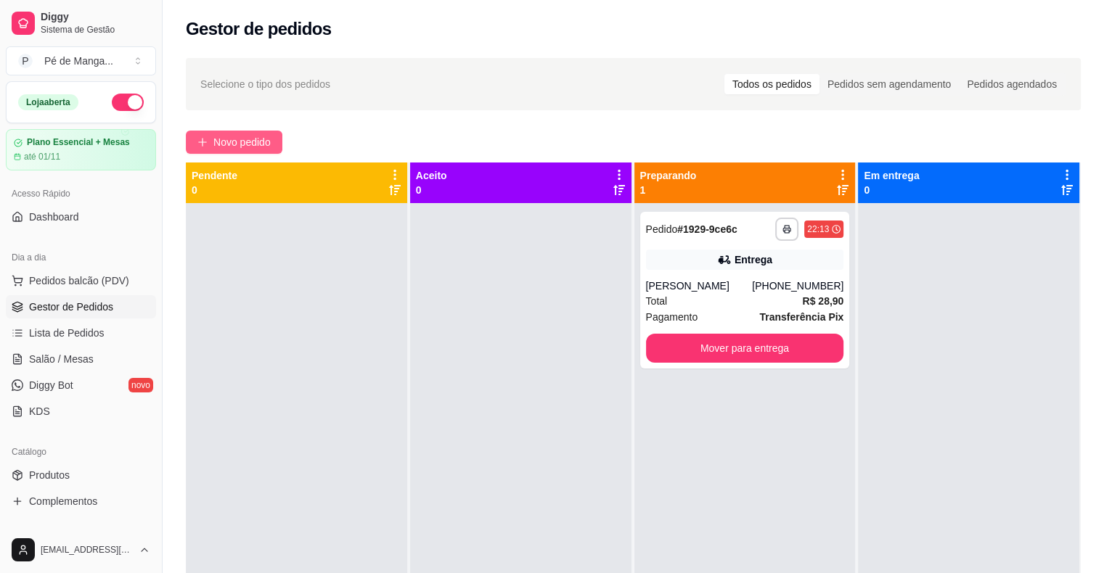
click at [201, 146] on icon "plus" at bounding box center [202, 142] width 10 height 10
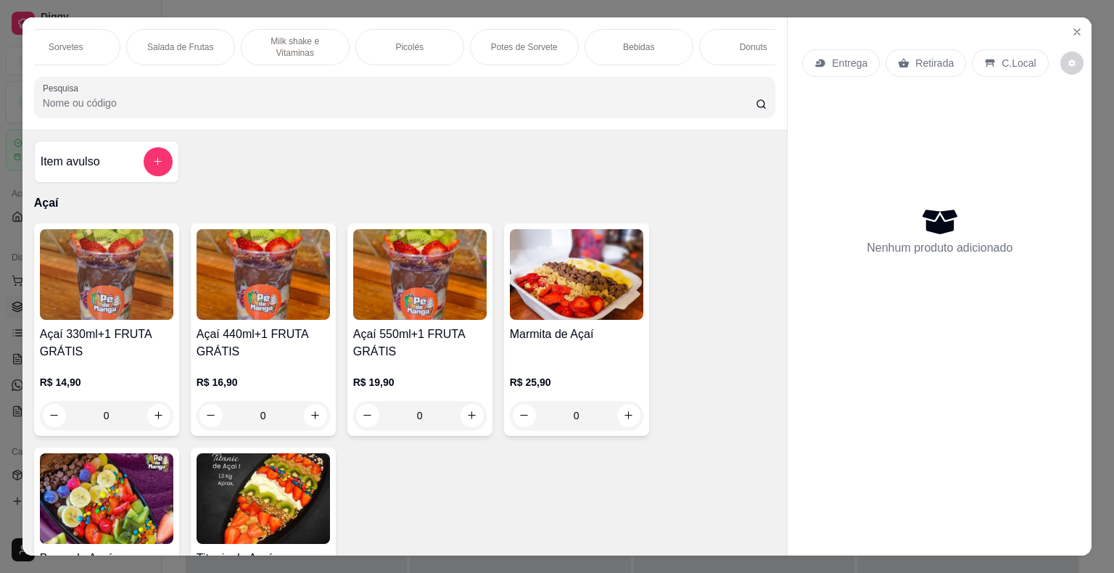
scroll to position [0, 139]
click at [489, 46] on p "Potes de Sorvete" at bounding box center [522, 47] width 67 height 12
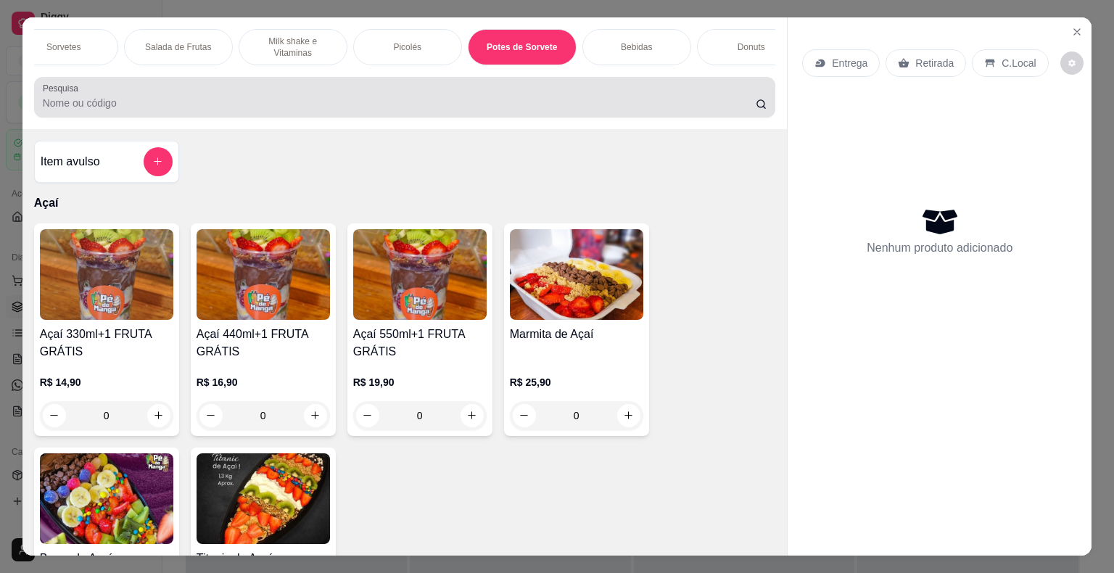
scroll to position [35, 0]
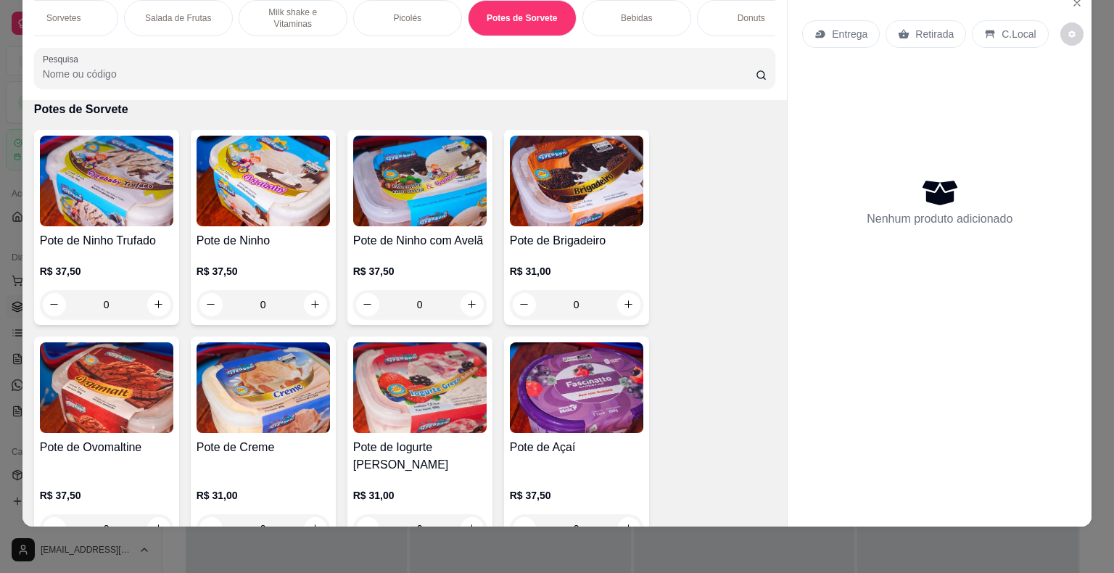
click at [105, 215] on img at bounding box center [106, 181] width 133 height 91
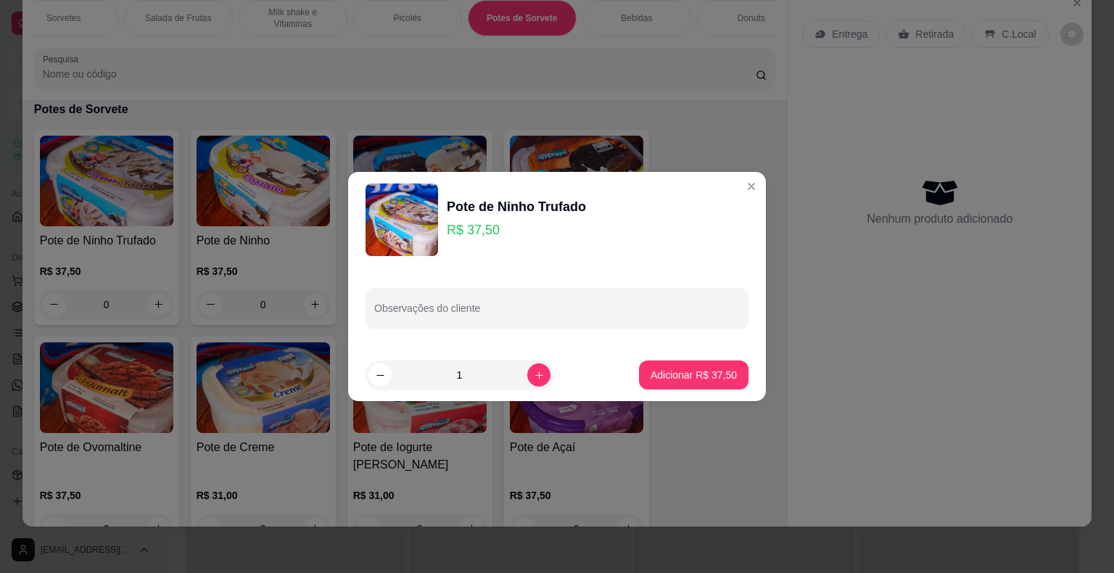
click at [670, 386] on button "Adicionar R$ 37,50" at bounding box center [694, 375] width 110 height 29
type input "1"
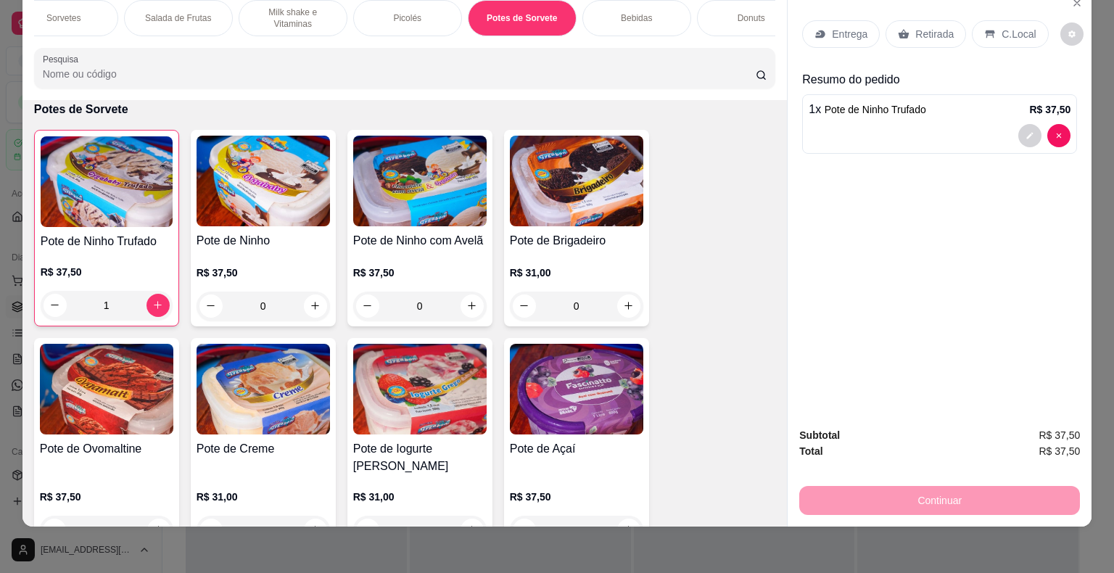
click at [850, 27] on p "Entrega" at bounding box center [850, 34] width 36 height 15
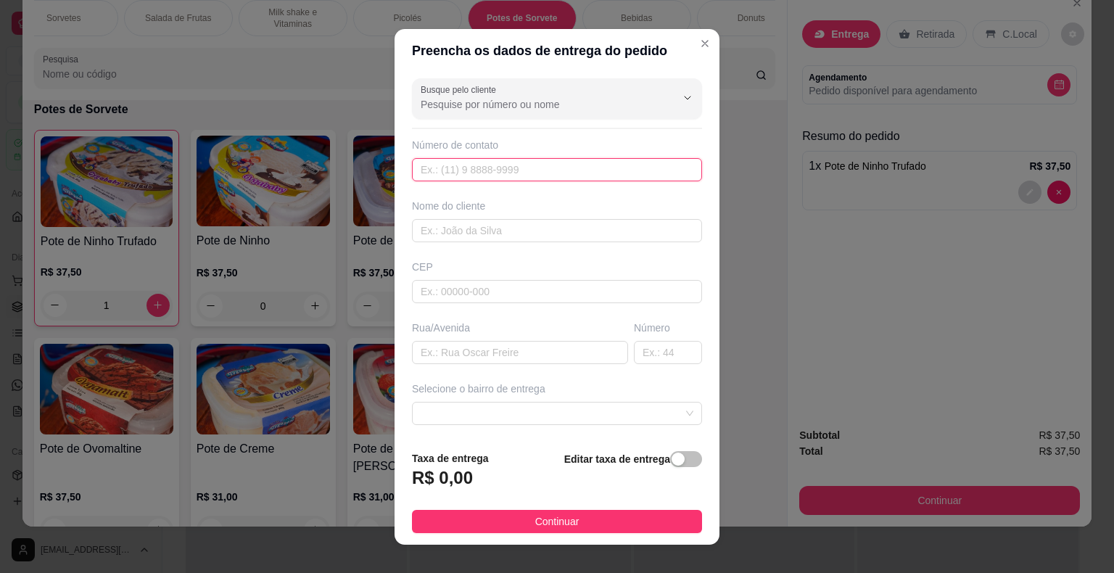
click at [538, 174] on input "text" at bounding box center [557, 169] width 290 height 23
type input "(15) 99686-6993"
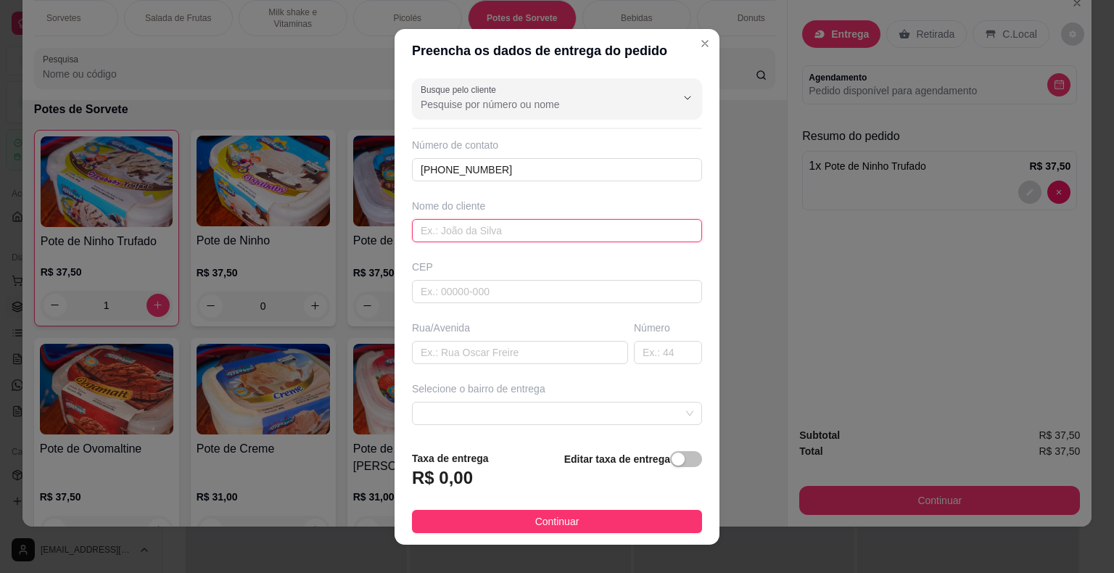
click at [541, 237] on input "text" at bounding box center [557, 230] width 290 height 23
type input "Jhoice"
click at [506, 355] on input "text" at bounding box center [520, 352] width 216 height 23
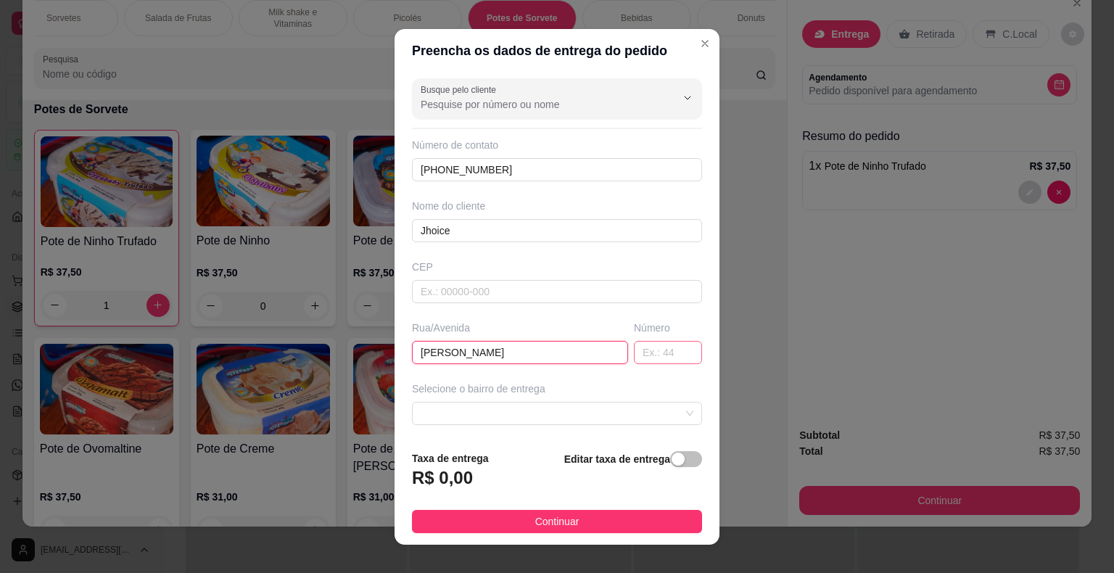
type input "Eurico Gabriel dos Santos"
click at [656, 351] on input "text" at bounding box center [668, 352] width 68 height 23
click at [628, 419] on span at bounding box center [557, 414] width 273 height 22
type input "260"
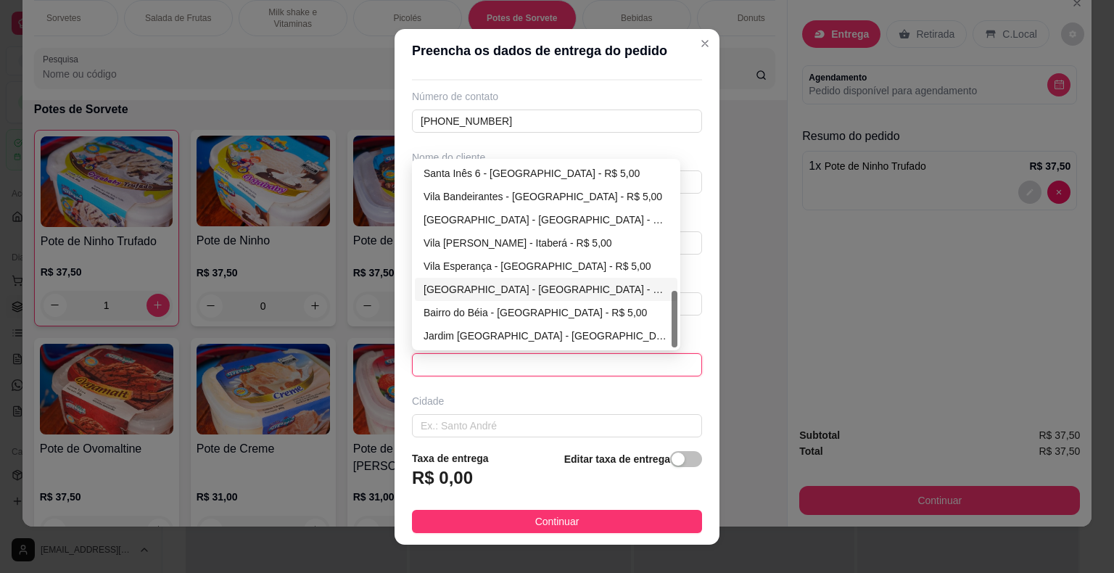
scroll to position [73, 0]
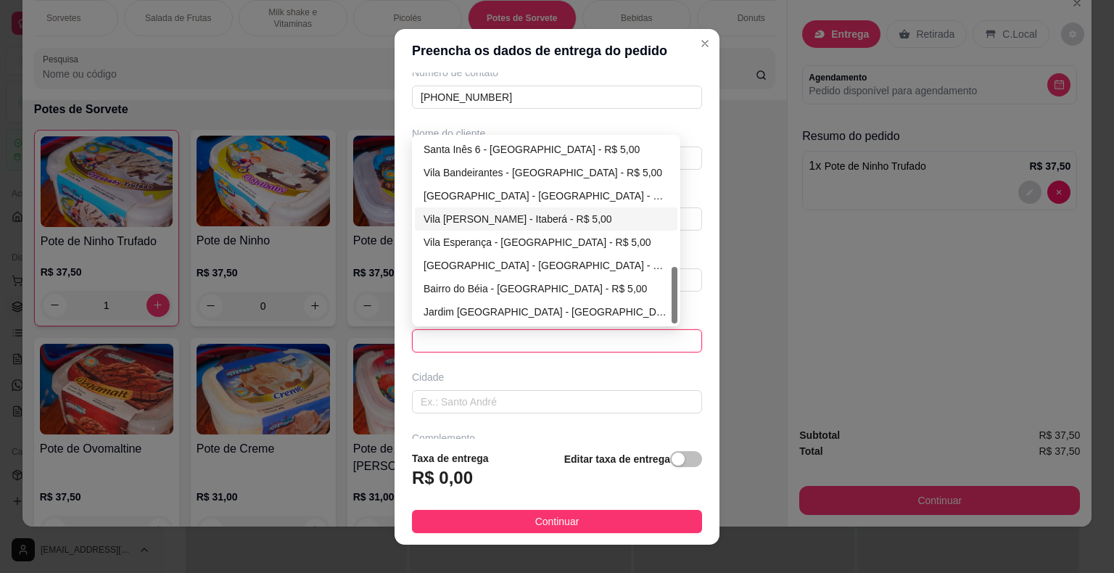
click at [499, 220] on div "Vila Dom Silvio - Itaberá - R$ 5,00" at bounding box center [546, 219] width 245 height 16
type input "Itaberá"
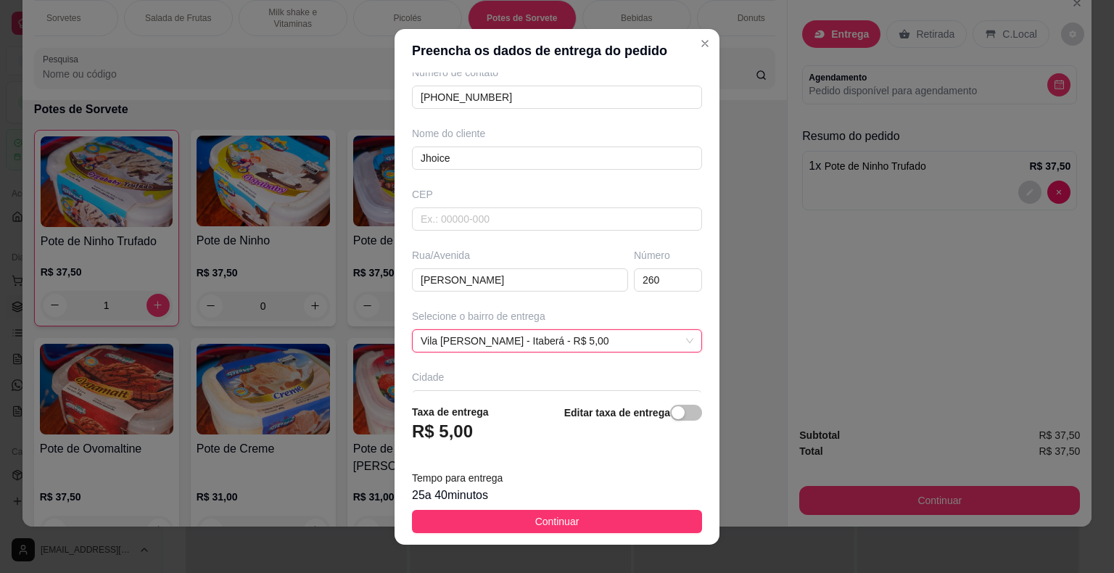
click at [591, 526] on button "Continuar" at bounding box center [557, 521] width 290 height 23
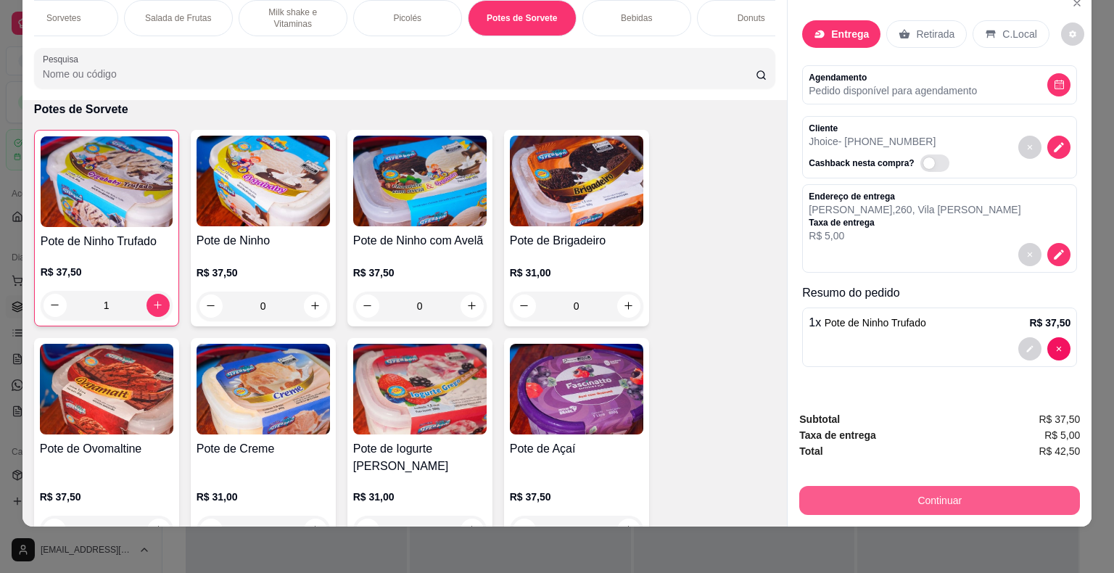
click at [924, 492] on button "Continuar" at bounding box center [940, 500] width 281 height 29
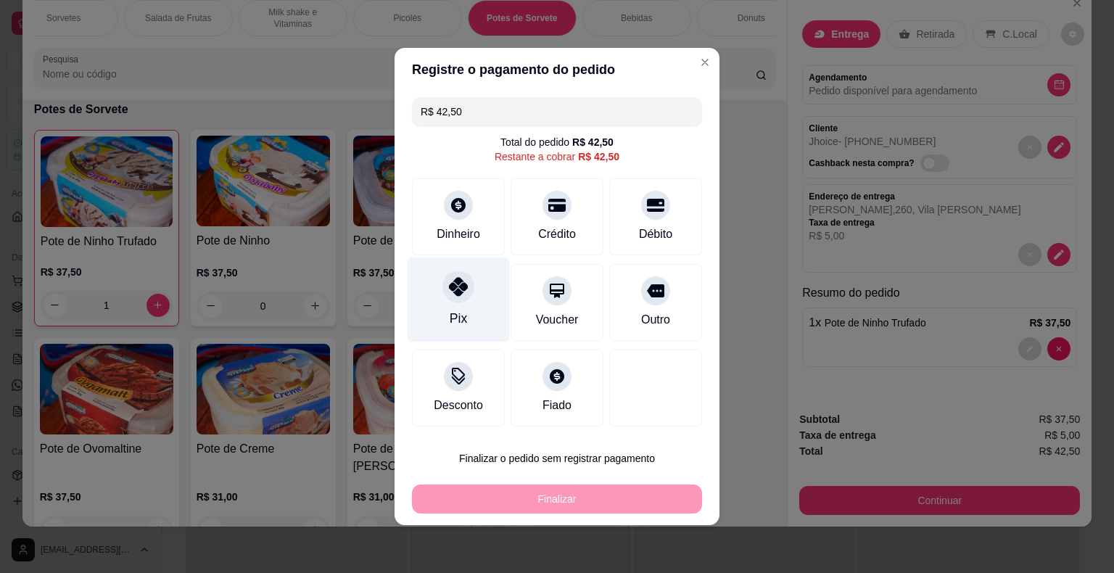
click at [453, 299] on div at bounding box center [459, 287] width 32 height 32
type input "R$ 0,00"
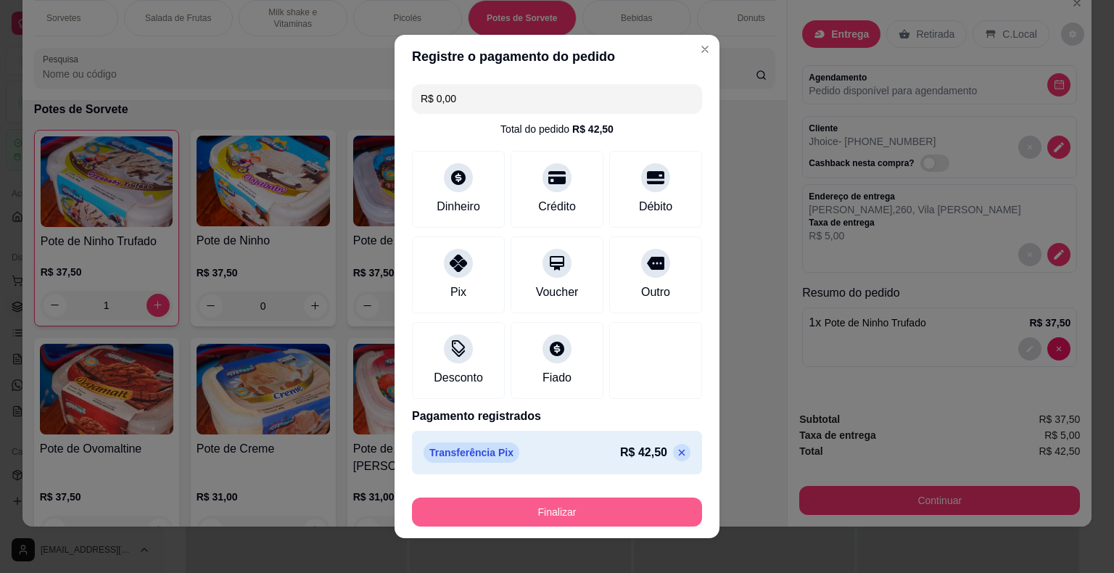
click at [571, 511] on button "Finalizar" at bounding box center [557, 512] width 290 height 29
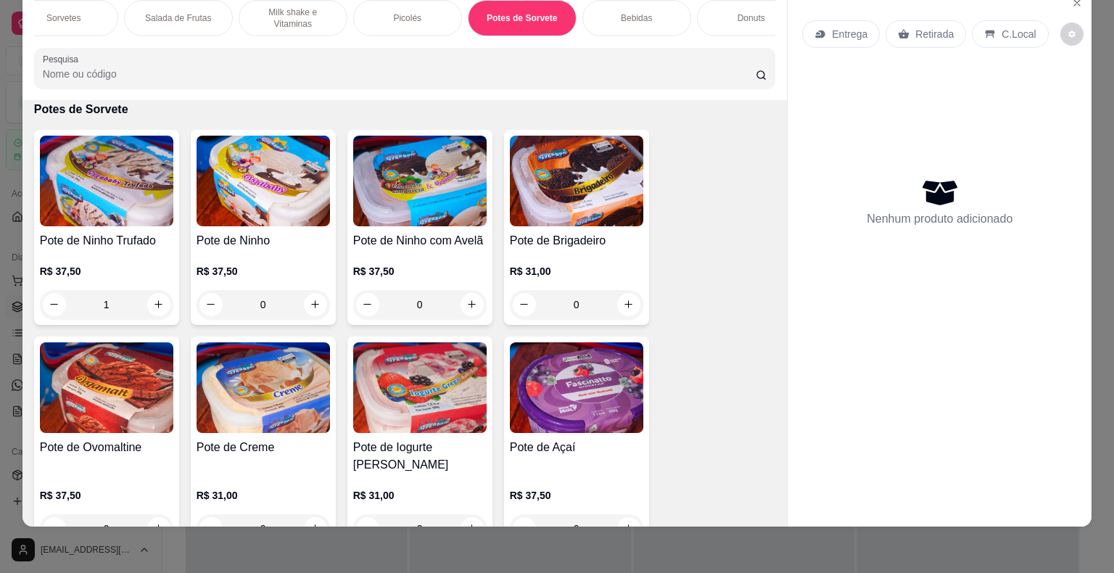
type input "0"
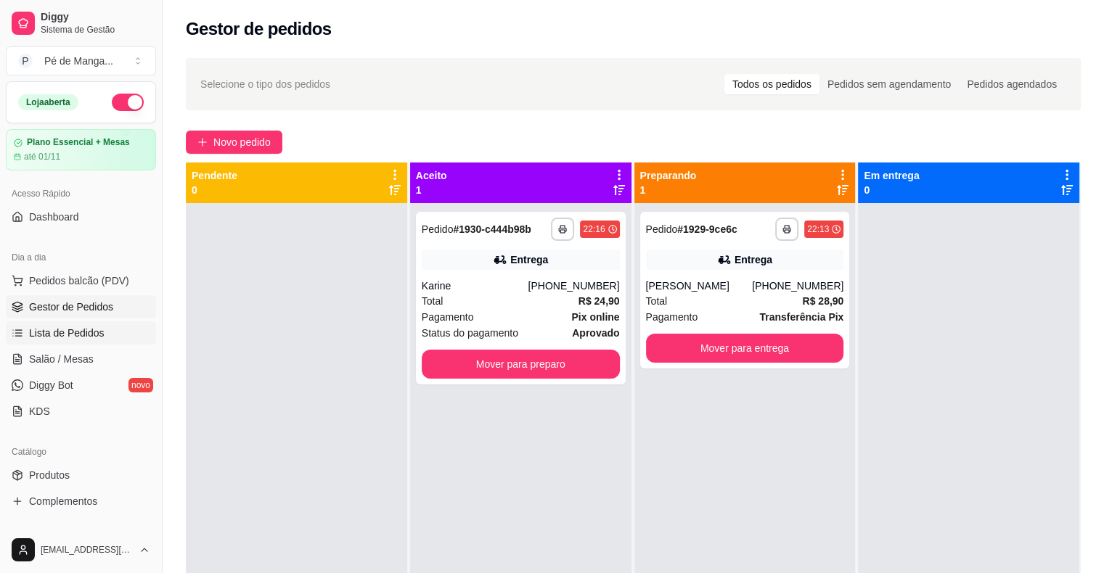
click at [35, 324] on link "Lista de Pedidos" at bounding box center [81, 332] width 150 height 23
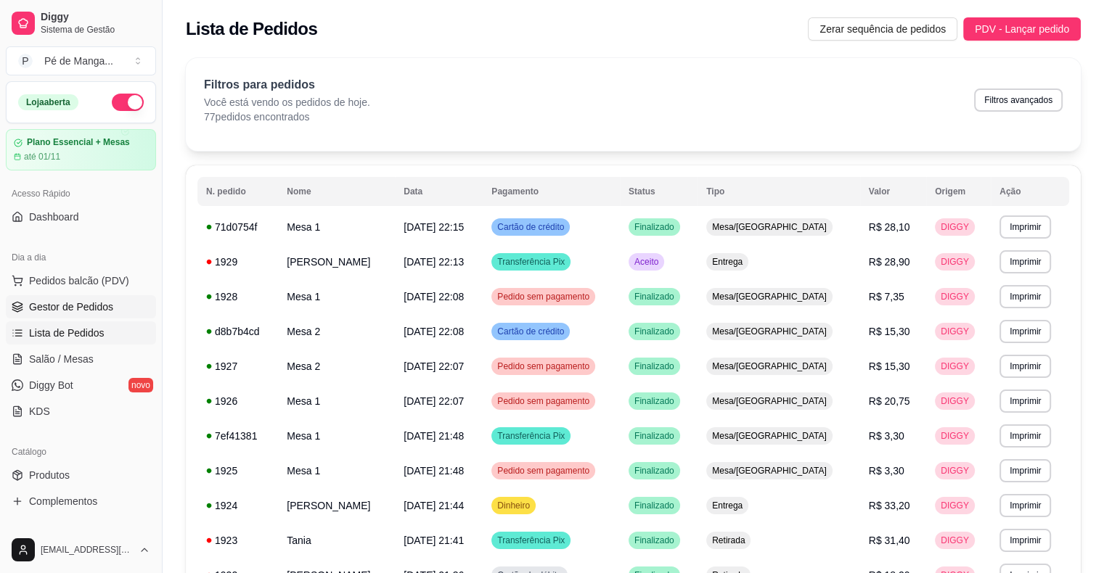
click at [61, 300] on span "Gestor de Pedidos" at bounding box center [71, 307] width 84 height 15
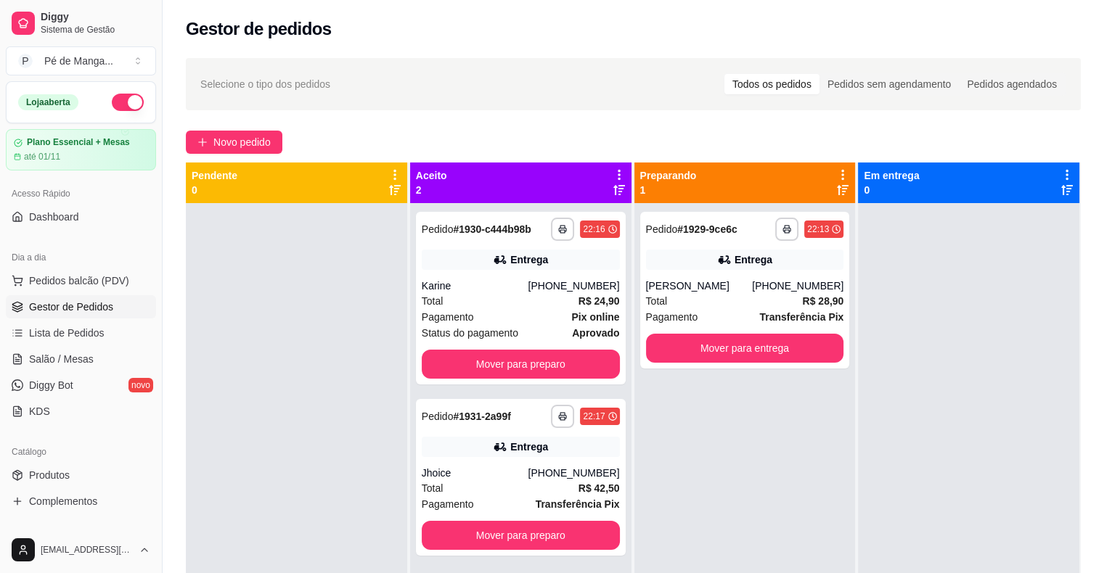
click at [61, 300] on span "Gestor de Pedidos" at bounding box center [71, 307] width 84 height 15
click at [456, 364] on button "Mover para preparo" at bounding box center [521, 364] width 198 height 29
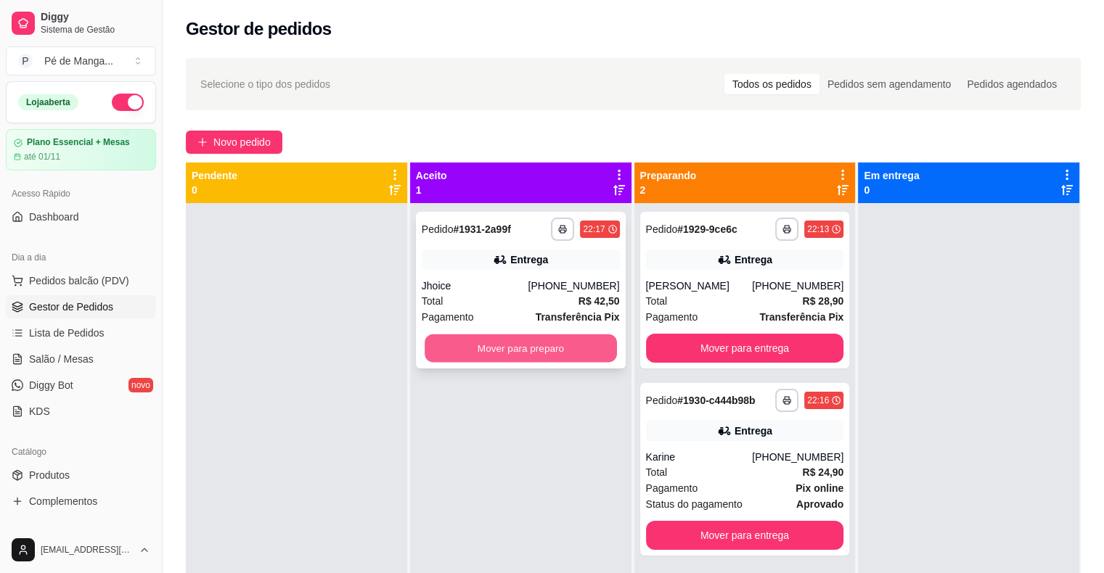
click at [470, 345] on button "Mover para preparo" at bounding box center [520, 348] width 192 height 28
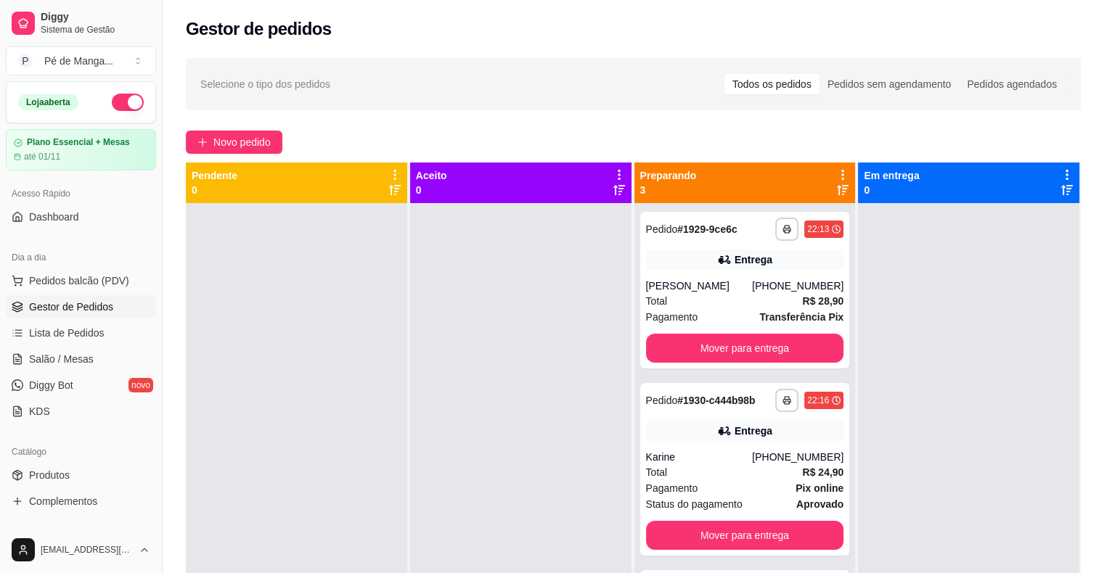
click at [148, 350] on div "Dia a dia Pedidos balcão (PDV) Gestor de Pedidos Lista de Pedidos Salão / Mesas…" at bounding box center [81, 334] width 162 height 189
click at [133, 356] on link "Salão / Mesas" at bounding box center [81, 359] width 150 height 23
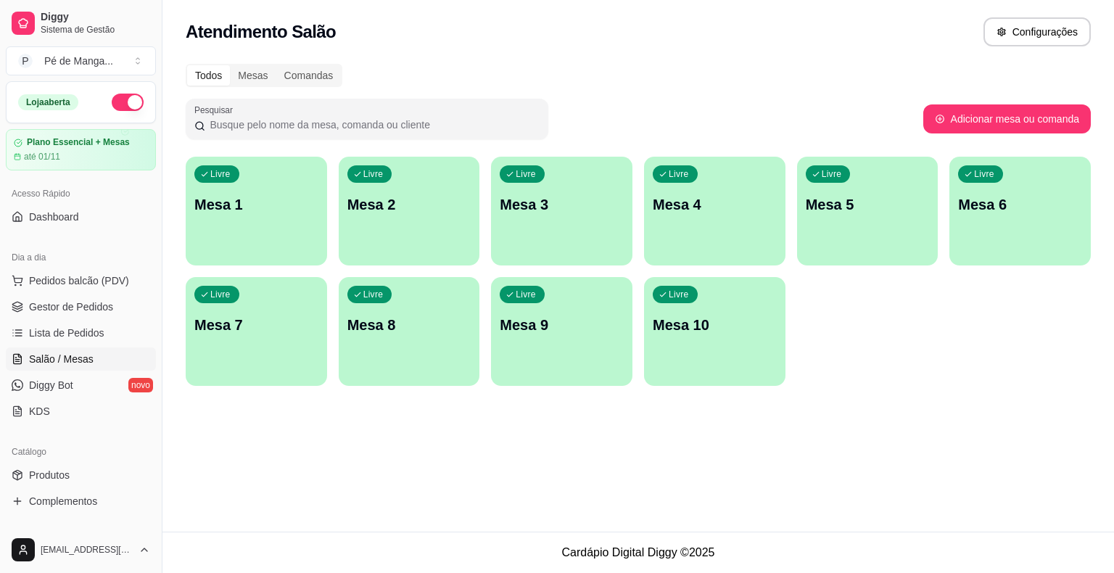
click at [219, 218] on div "Livre Mesa 1" at bounding box center [256, 202] width 141 height 91
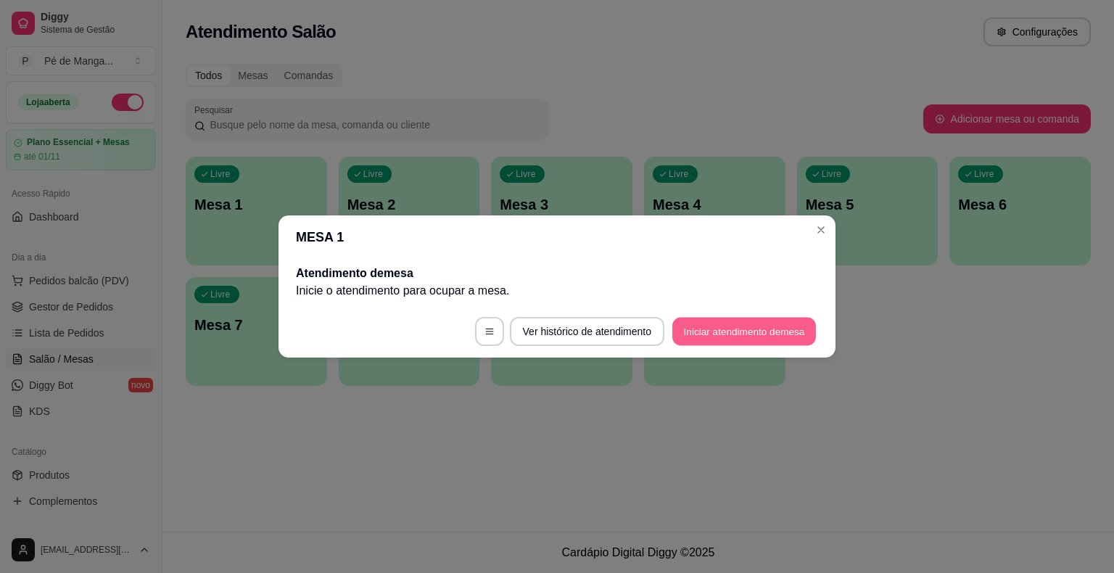
click at [792, 324] on button "Iniciar atendimento de mesa" at bounding box center [745, 332] width 144 height 28
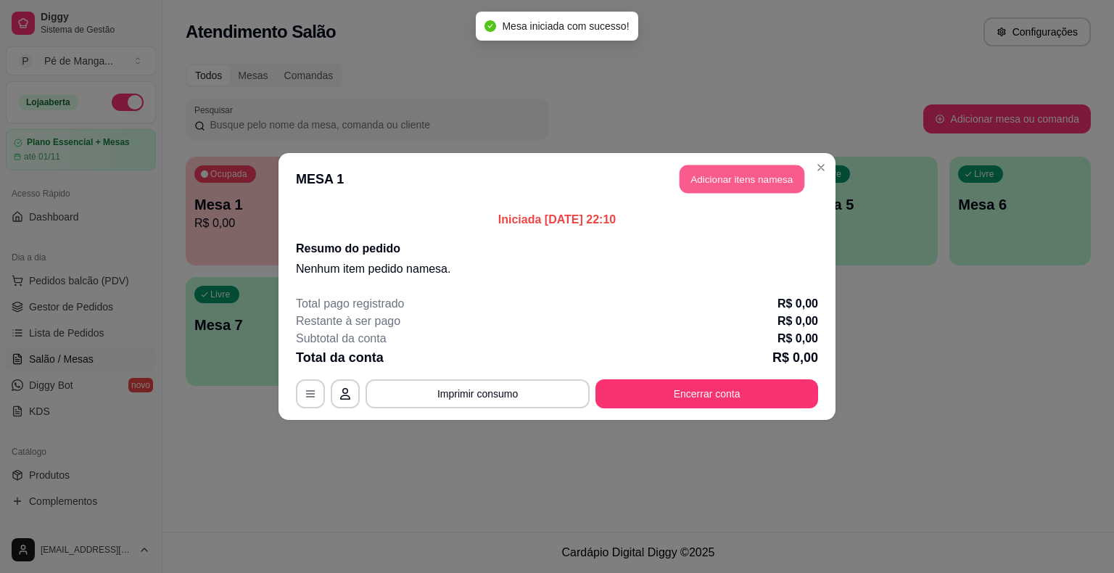
click at [718, 185] on button "Adicionar itens na mesa" at bounding box center [742, 179] width 125 height 28
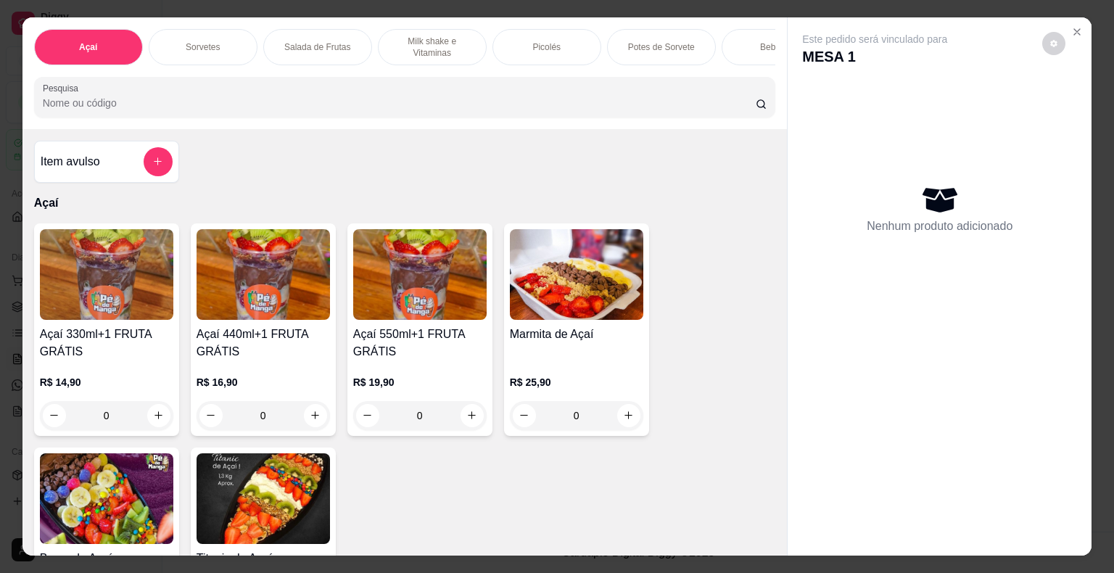
click at [549, 49] on div "Picolés" at bounding box center [547, 47] width 109 height 36
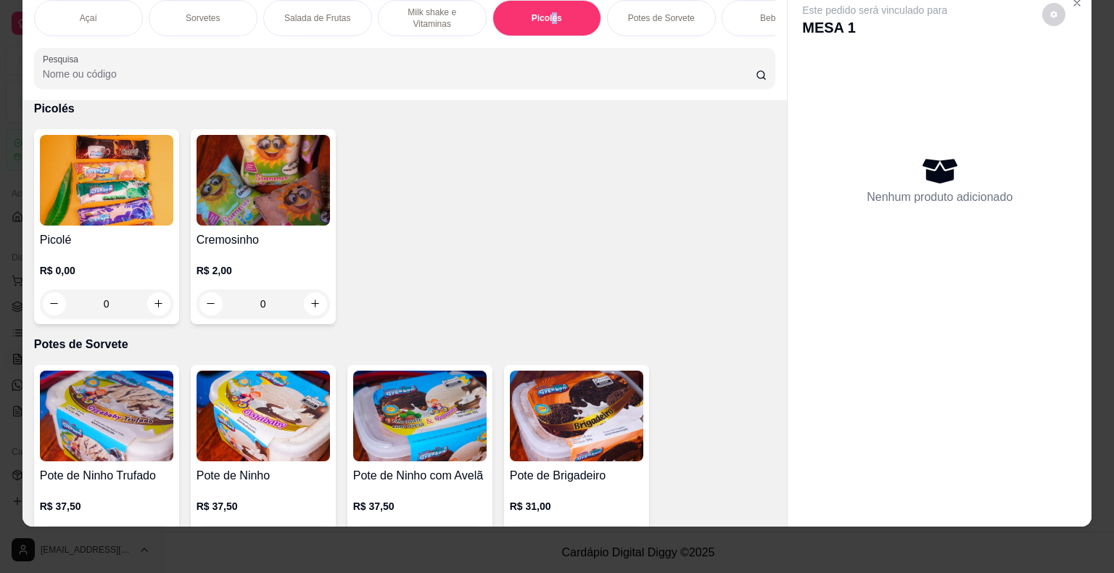
click at [133, 215] on img at bounding box center [106, 180] width 133 height 91
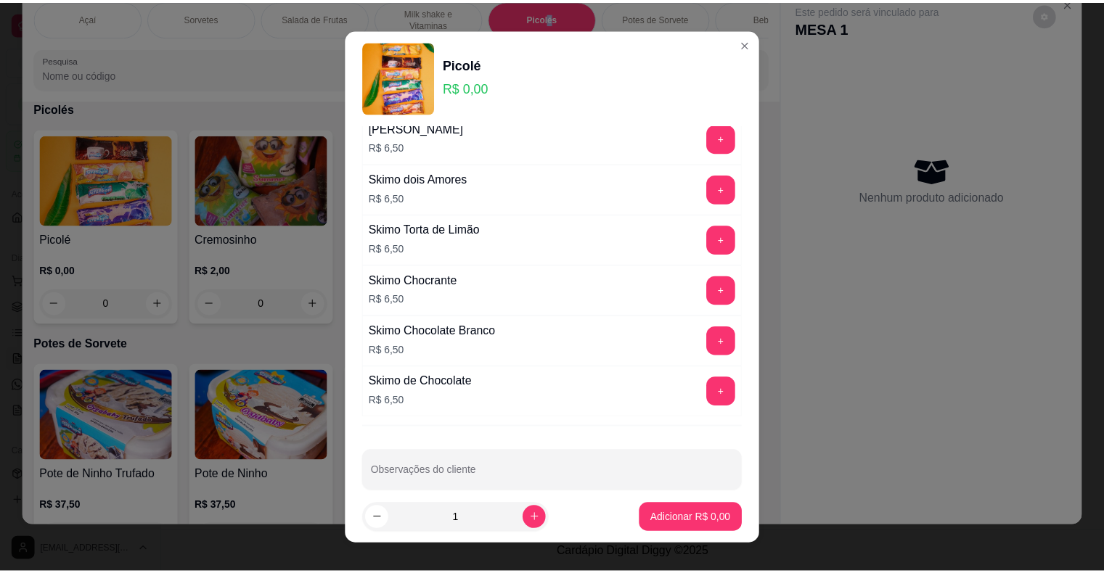
scroll to position [926, 0]
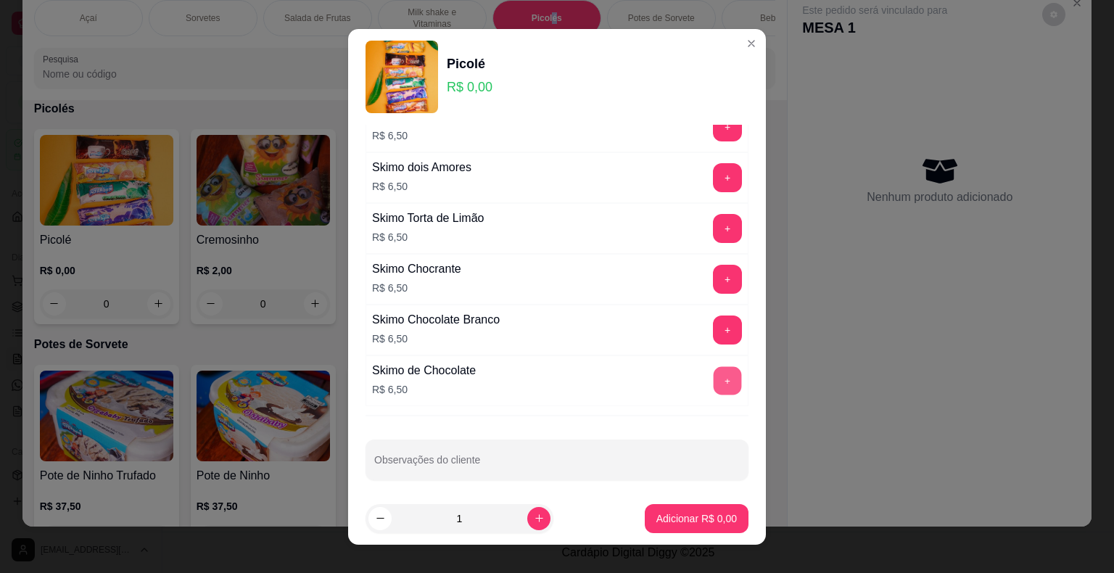
click at [714, 372] on button "+" at bounding box center [728, 380] width 28 height 28
click at [694, 527] on button "Adicionar R$ 6,50" at bounding box center [697, 518] width 104 height 29
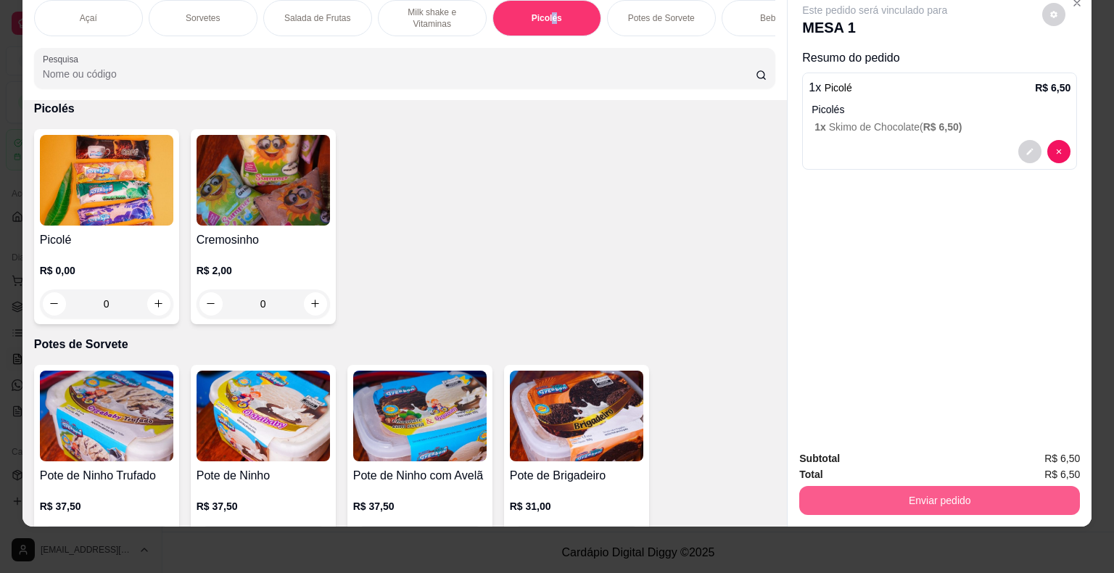
click at [850, 493] on button "Enviar pedido" at bounding box center [940, 500] width 281 height 29
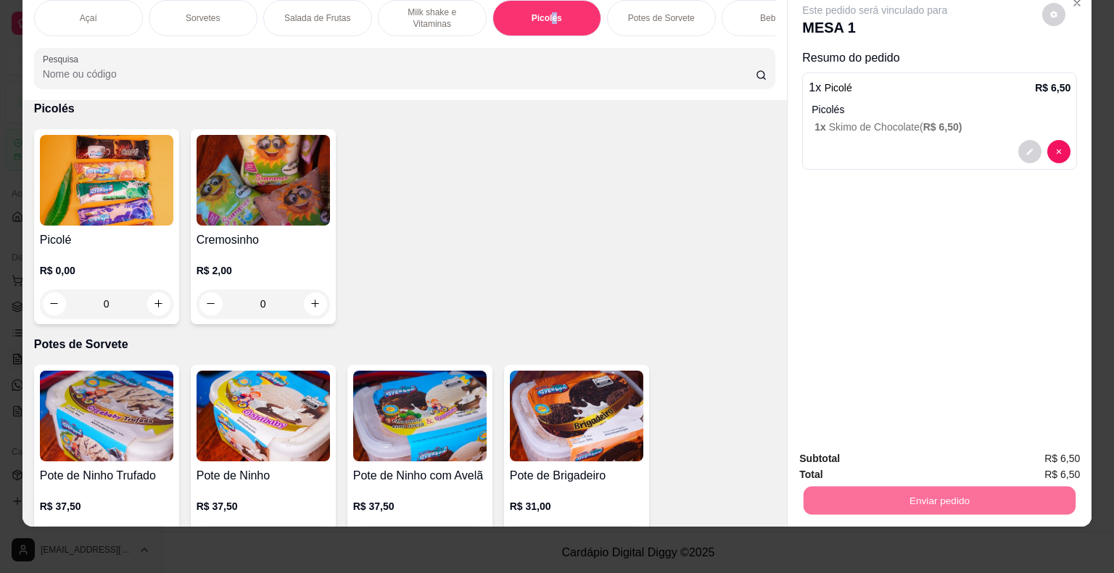
click at [1062, 455] on button "Enviar pedido" at bounding box center [1043, 454] width 82 height 28
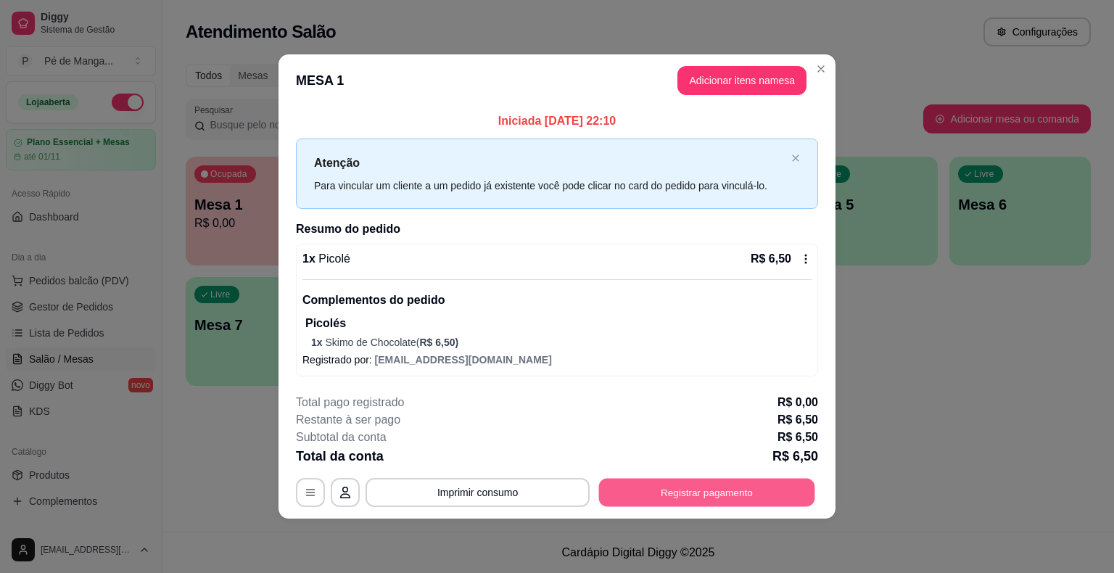
click at [707, 502] on button "Registrar pagamento" at bounding box center [707, 493] width 216 height 28
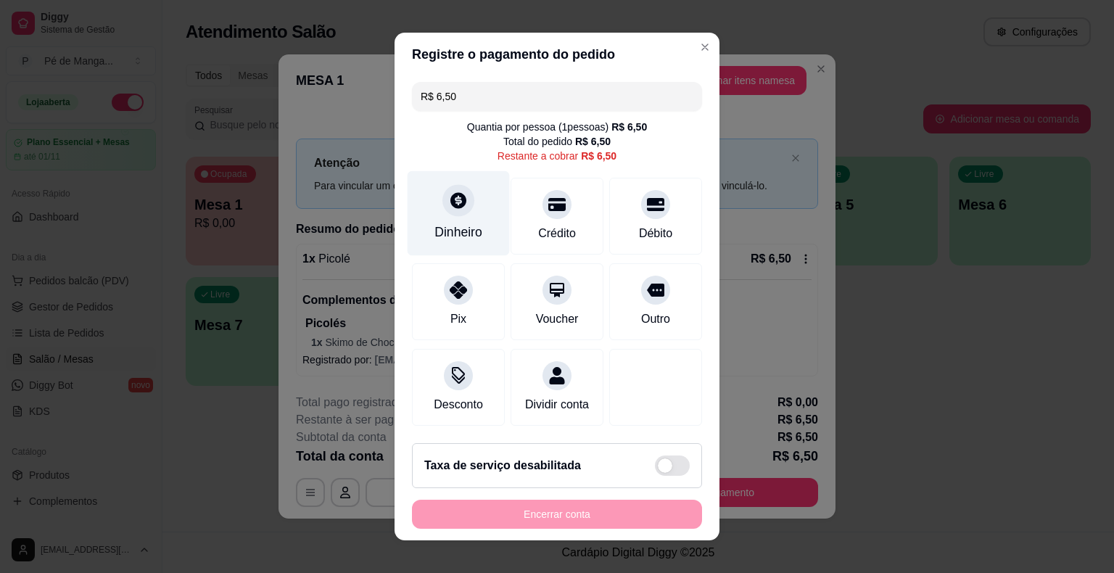
click at [447, 216] on div at bounding box center [459, 200] width 32 height 32
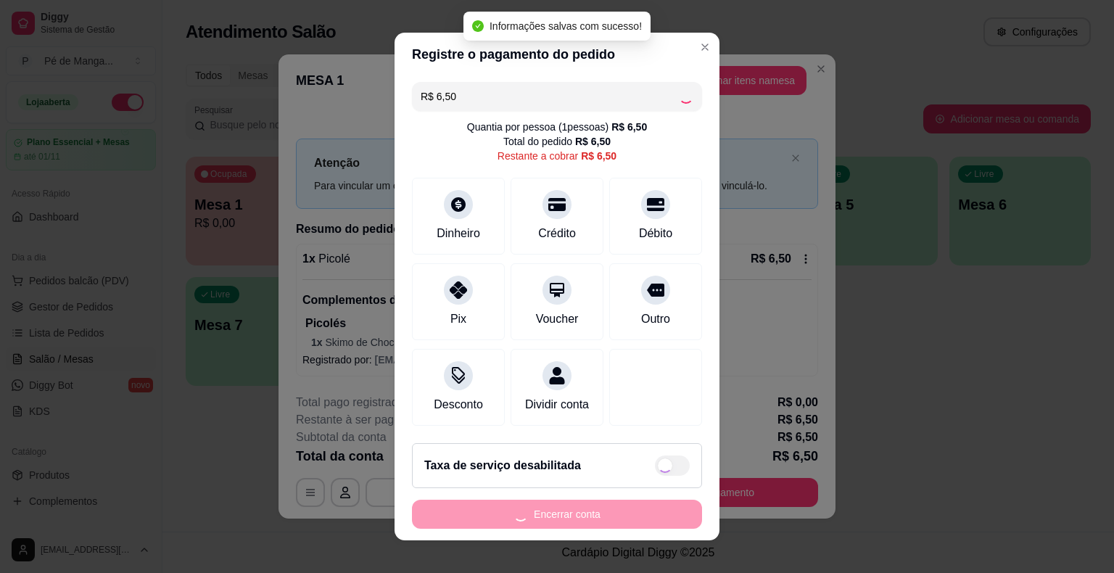
type input "R$ 0,00"
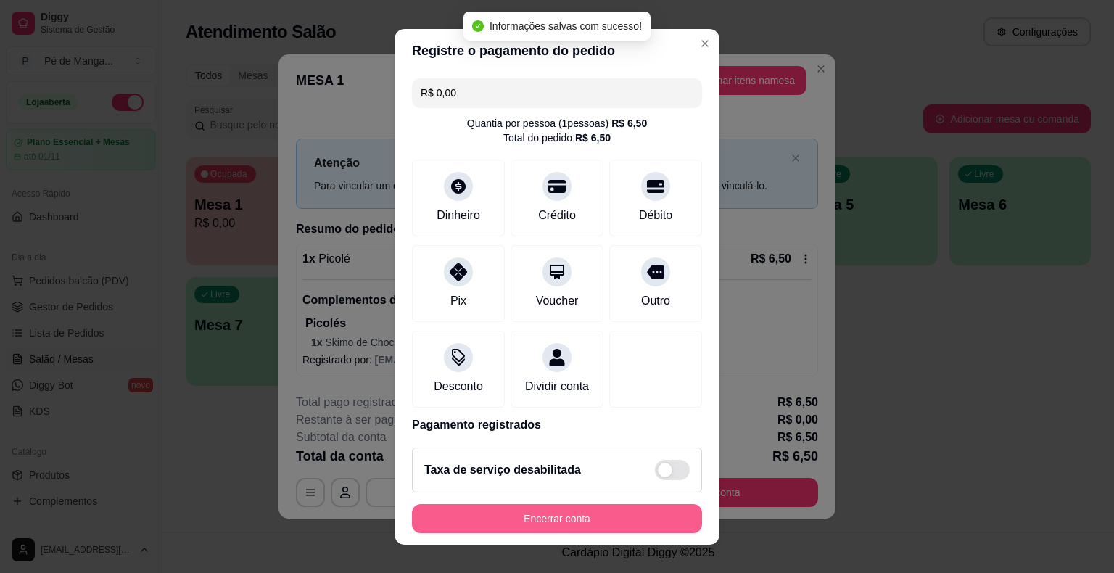
click at [624, 520] on button "Encerrar conta" at bounding box center [557, 518] width 290 height 29
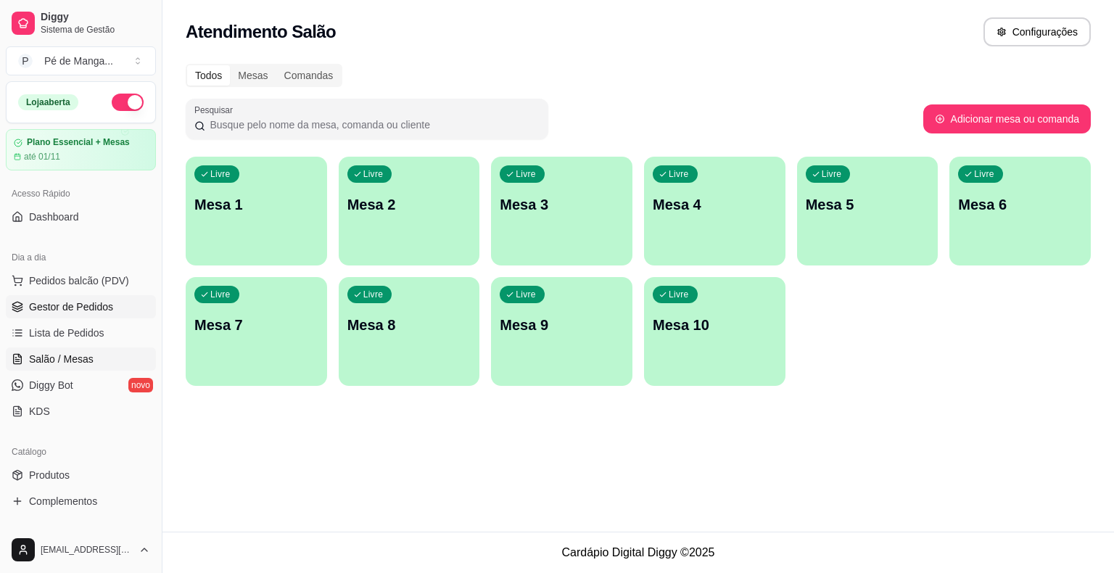
click at [102, 315] on link "Gestor de Pedidos" at bounding box center [81, 306] width 150 height 23
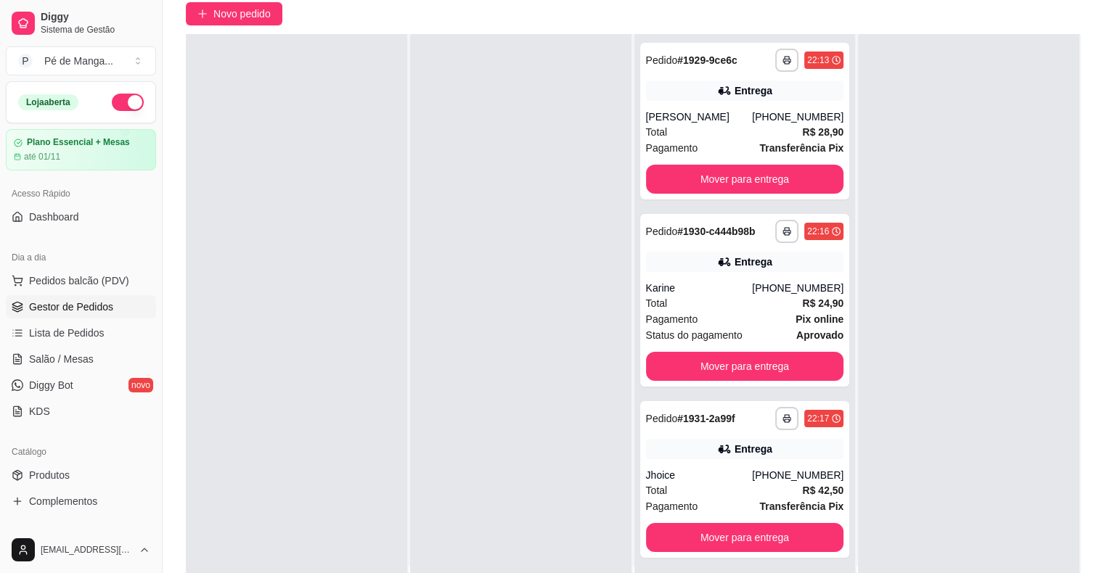
scroll to position [218, 0]
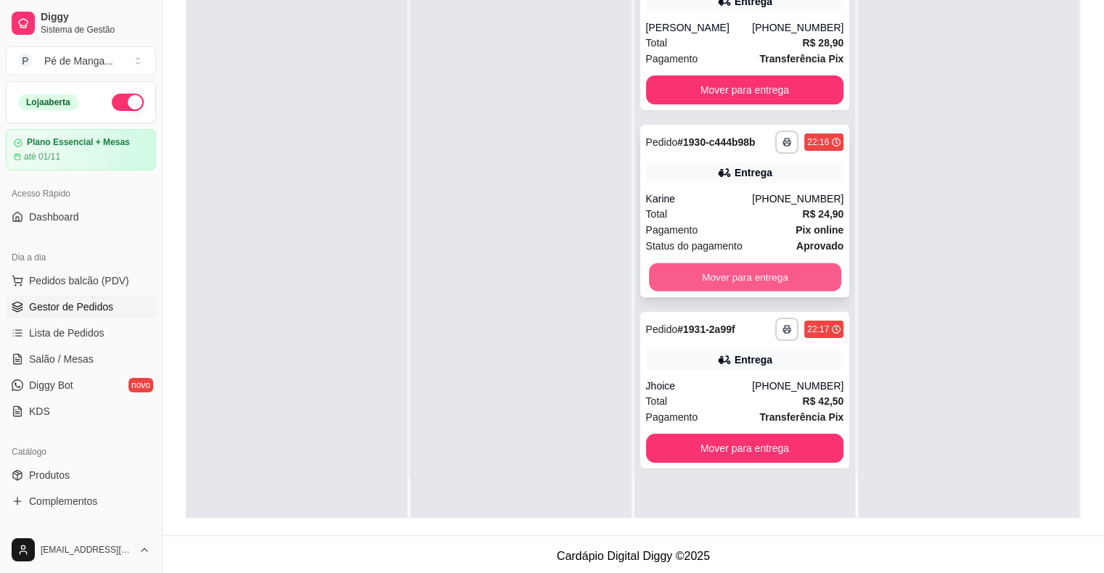
click at [751, 280] on button "Mover para entrega" at bounding box center [745, 277] width 192 height 28
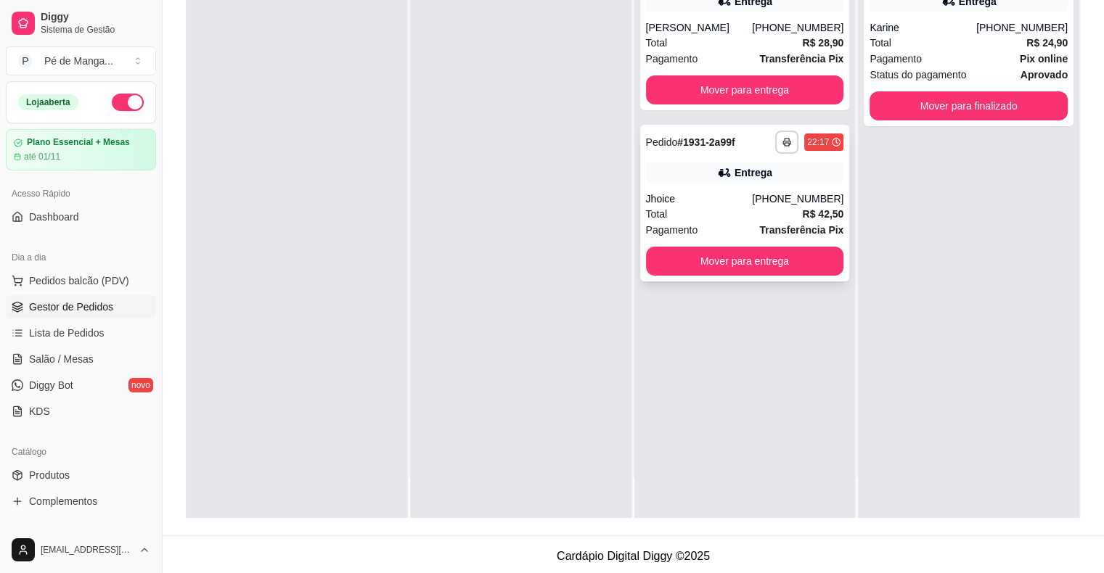
click at [763, 242] on div "**********" at bounding box center [745, 203] width 210 height 157
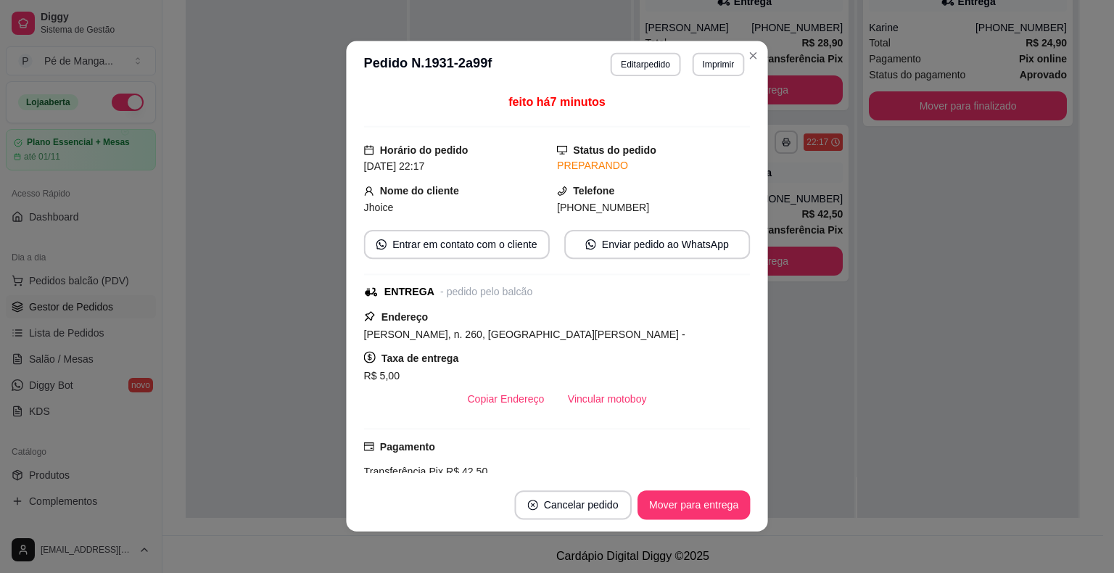
click at [752, 260] on div "feito há 7 minutos Horário do pedido 06/10/2025 22:17 Status do pedido PREPARAN…" at bounding box center [557, 284] width 422 height 391
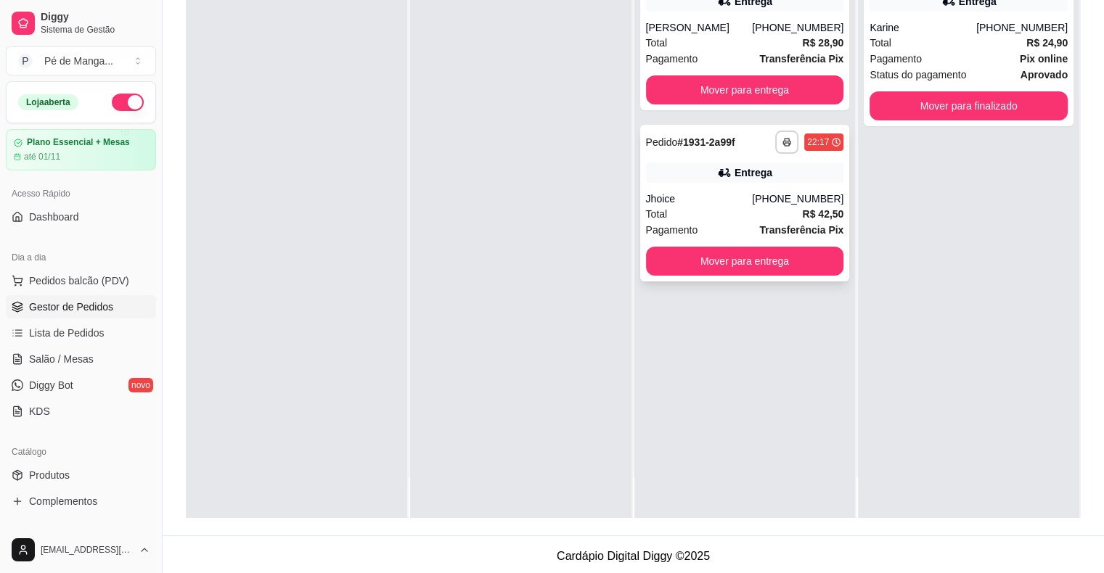
click at [757, 257] on button "Mover para entrega" at bounding box center [745, 261] width 198 height 29
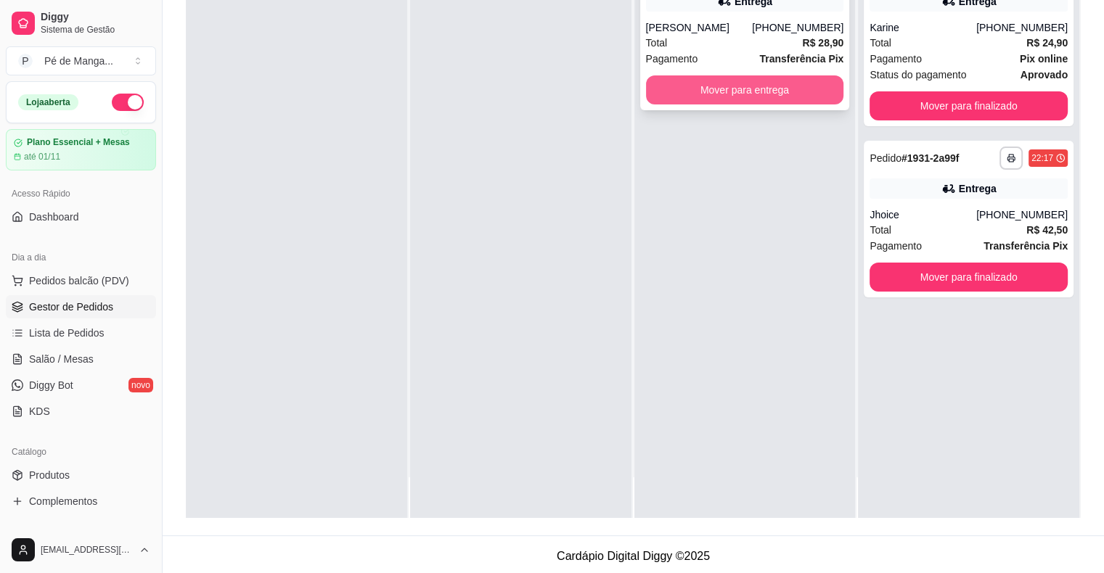
click at [792, 90] on button "Mover para entrega" at bounding box center [745, 89] width 198 height 29
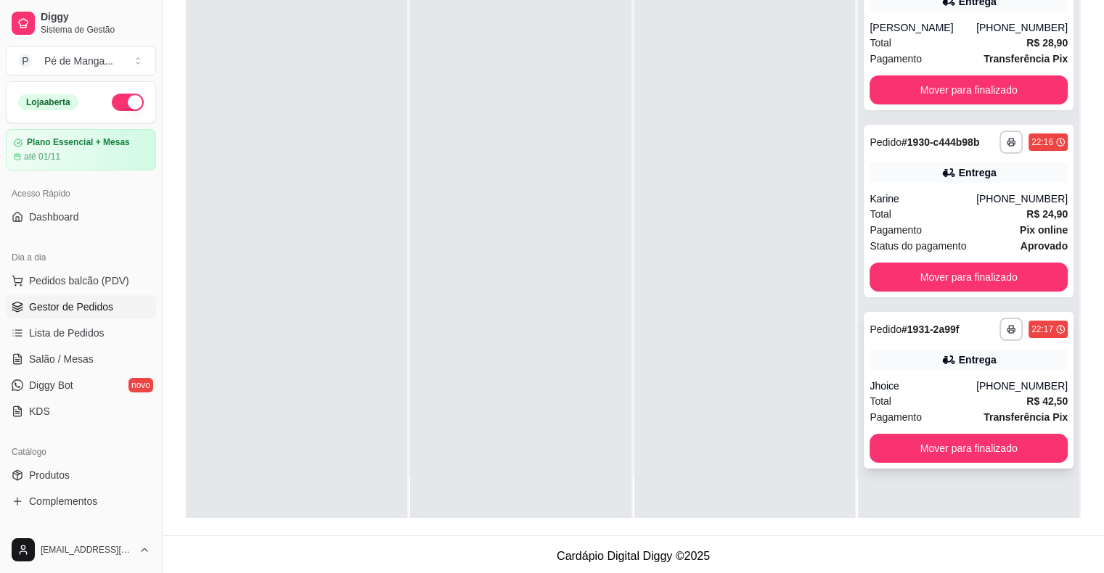
drag, startPoint x: 905, startPoint y: 431, endPoint x: 908, endPoint y: 448, distance: 17.7
click at [908, 448] on div "**********" at bounding box center [968, 390] width 210 height 157
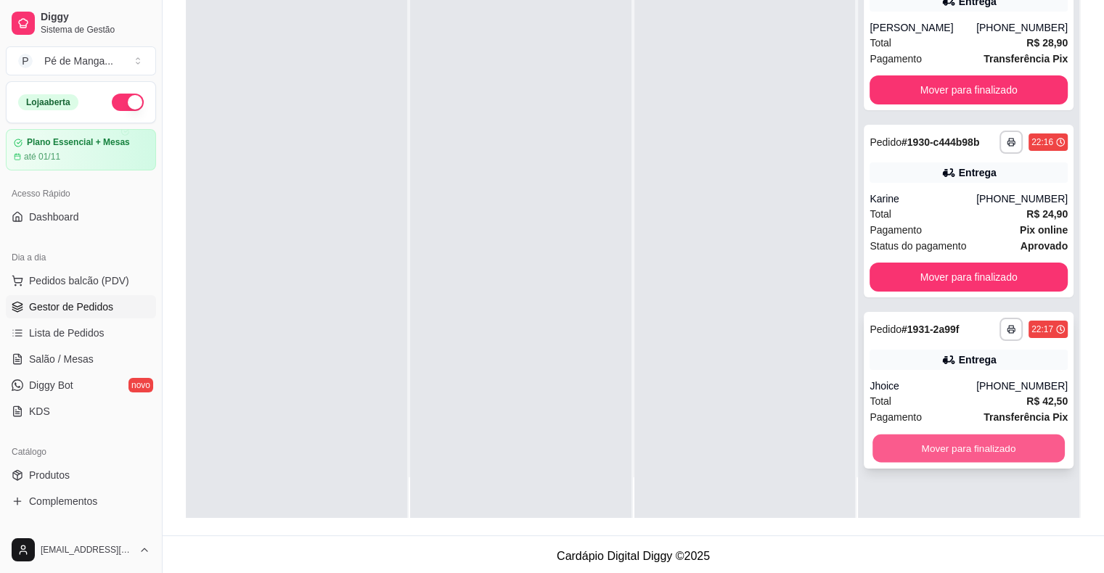
click at [907, 449] on button "Mover para finalizado" at bounding box center [968, 449] width 192 height 28
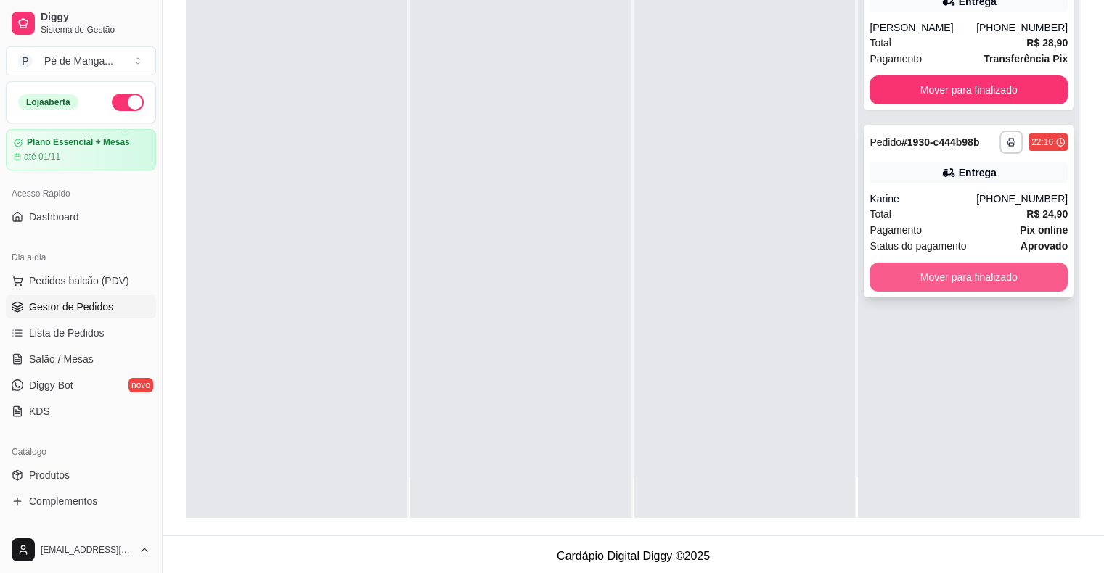
click at [979, 276] on button "Mover para finalizado" at bounding box center [968, 277] width 198 height 29
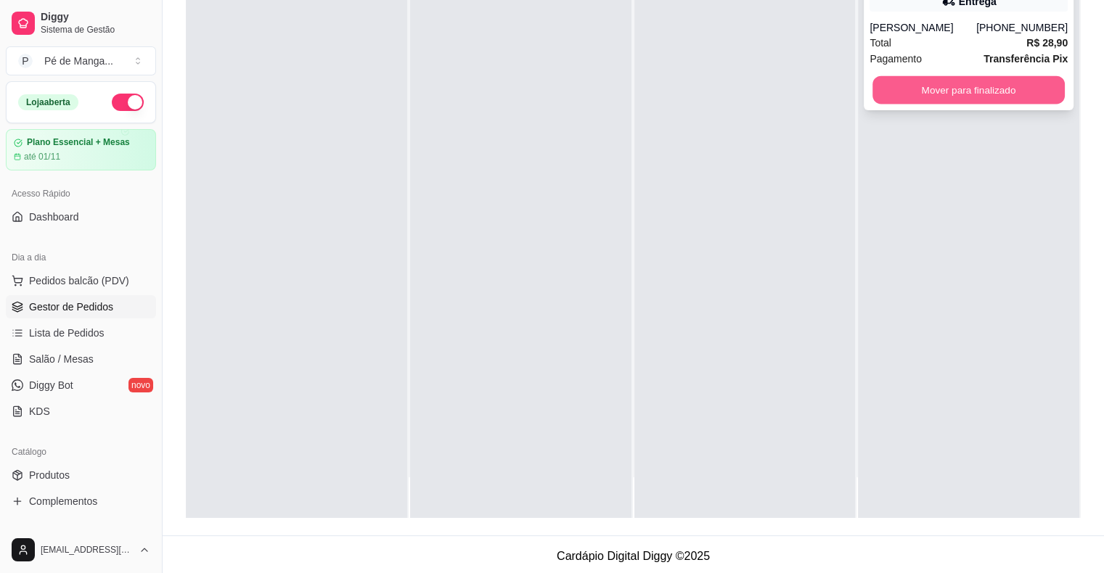
click at [977, 96] on button "Mover para finalizado" at bounding box center [968, 90] width 192 height 28
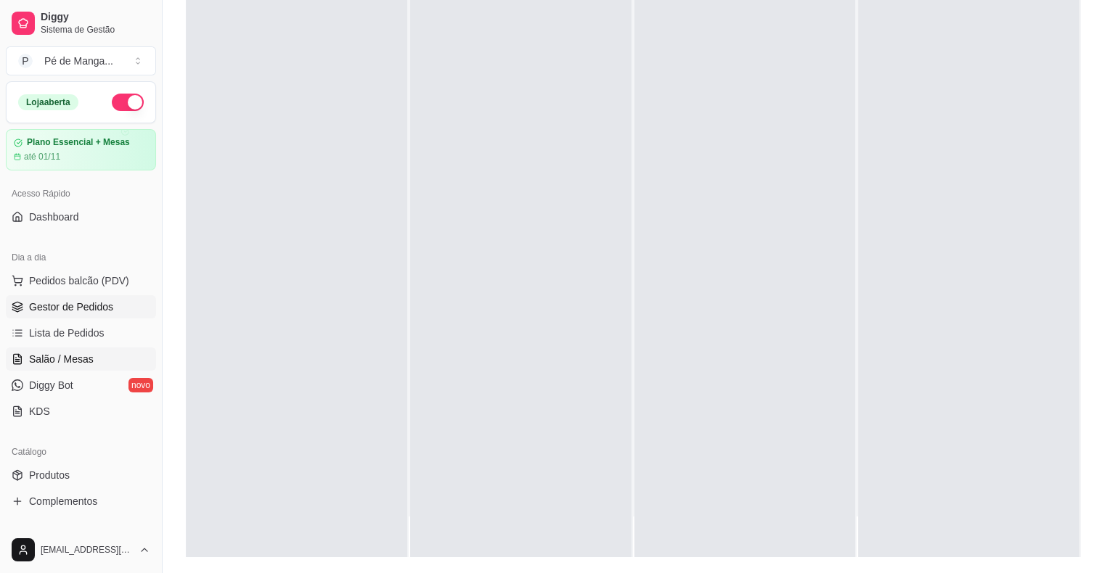
scroll to position [145, 0]
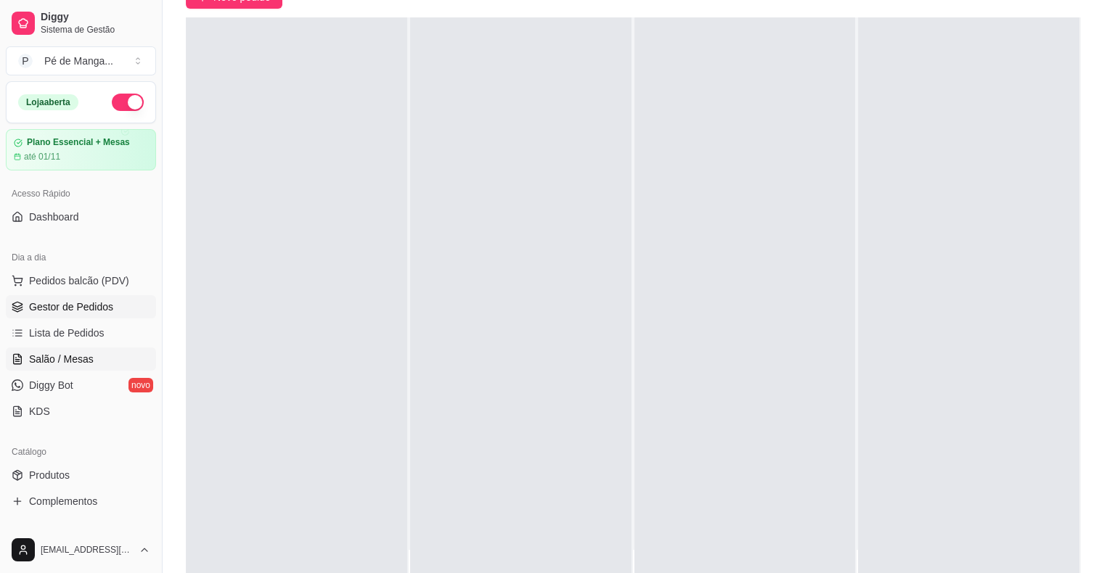
click at [112, 353] on link "Salão / Mesas" at bounding box center [81, 359] width 150 height 23
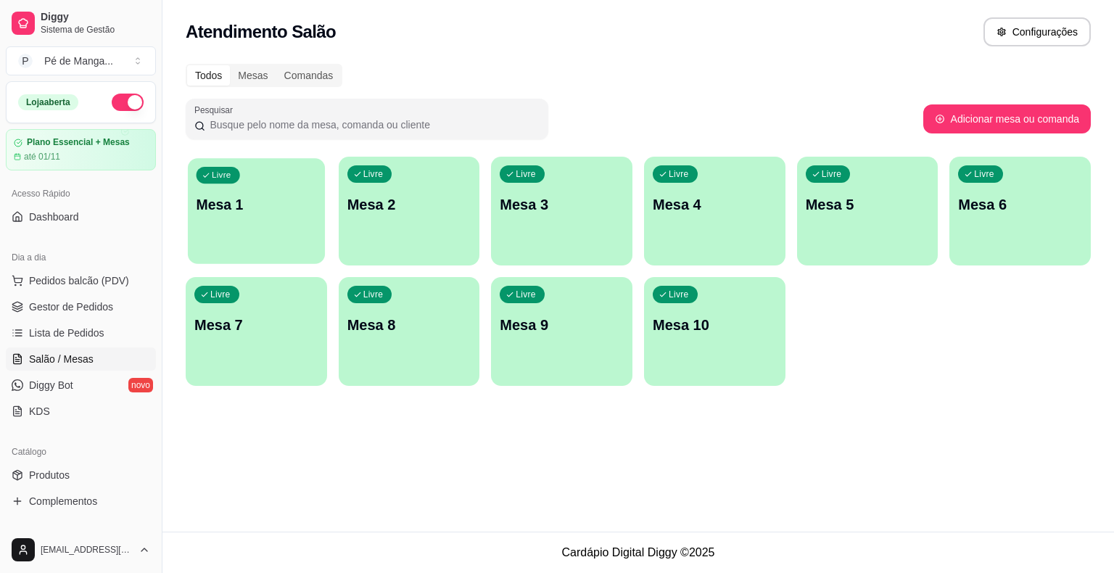
click at [254, 234] on div "Livre Mesa 1" at bounding box center [256, 202] width 137 height 89
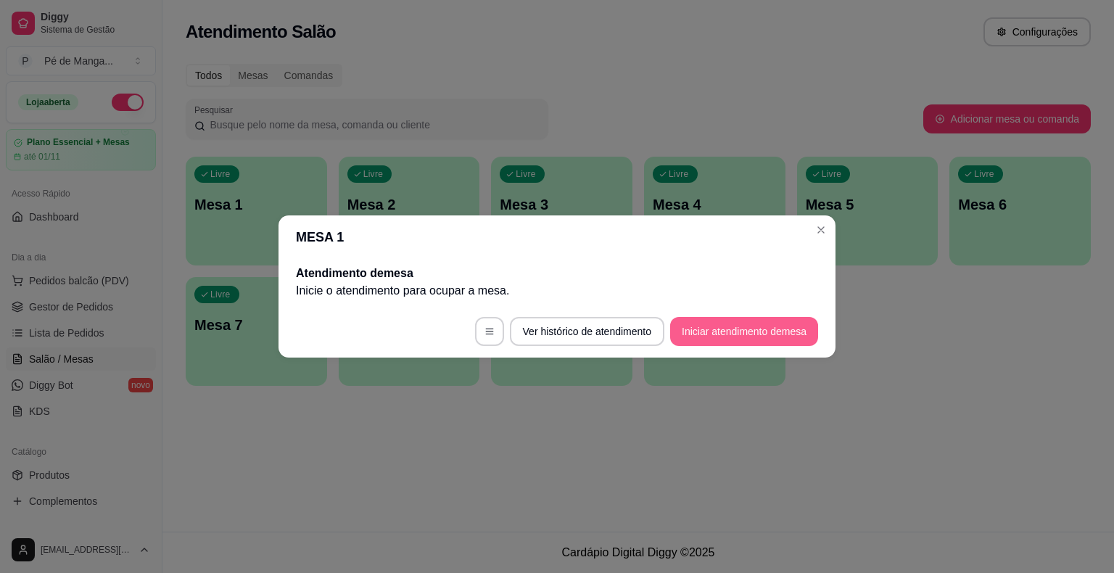
click at [717, 327] on button "Iniciar atendimento de mesa" at bounding box center [744, 331] width 148 height 29
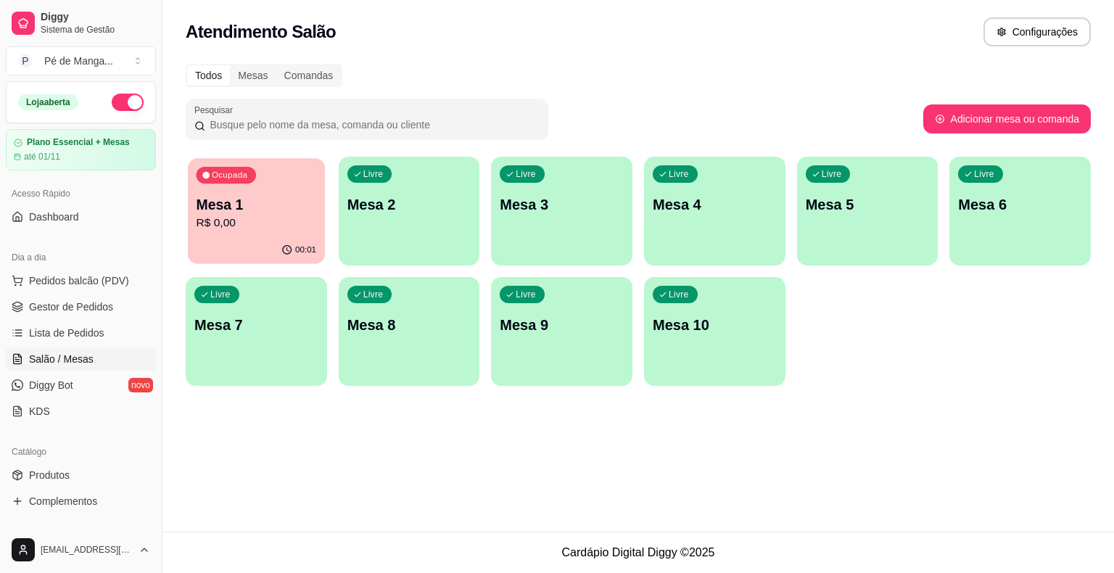
click at [215, 205] on p "Mesa 1" at bounding box center [257, 205] width 120 height 20
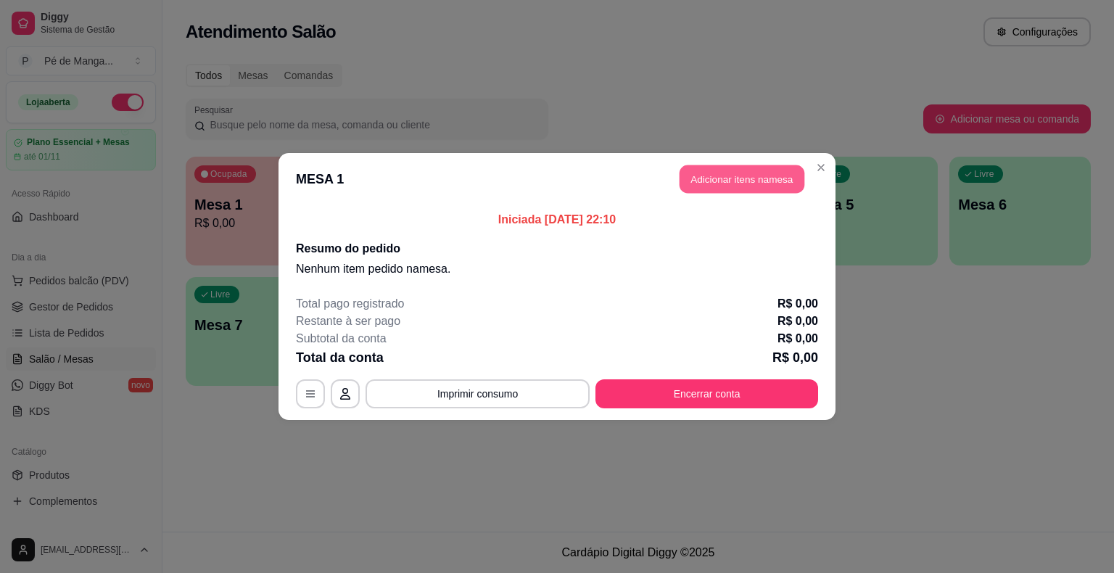
click at [724, 178] on button "Adicionar itens na mesa" at bounding box center [742, 179] width 125 height 28
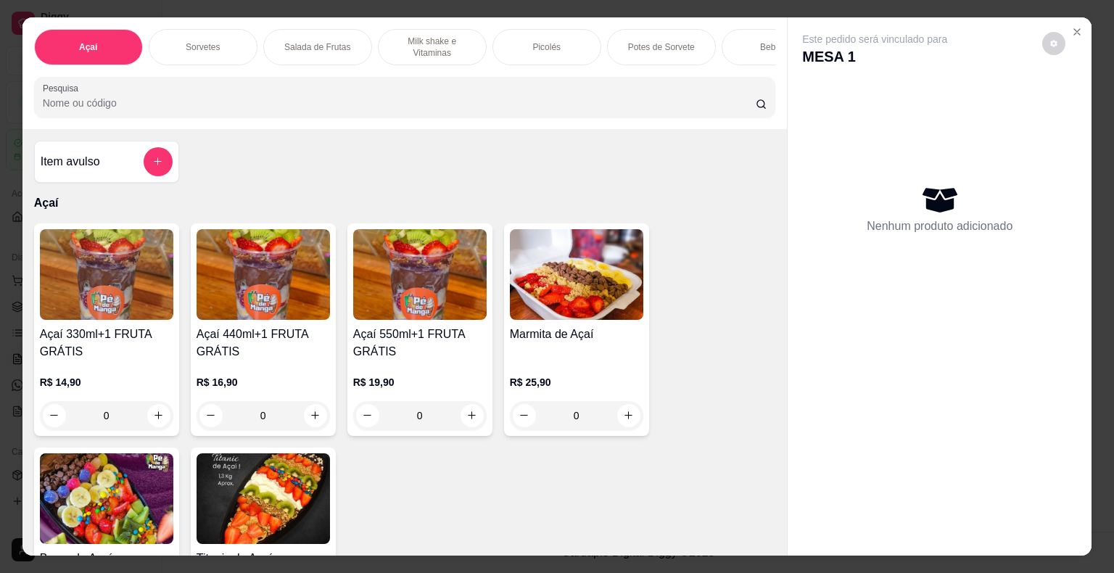
click at [227, 39] on div "Sorvetes" at bounding box center [203, 47] width 109 height 36
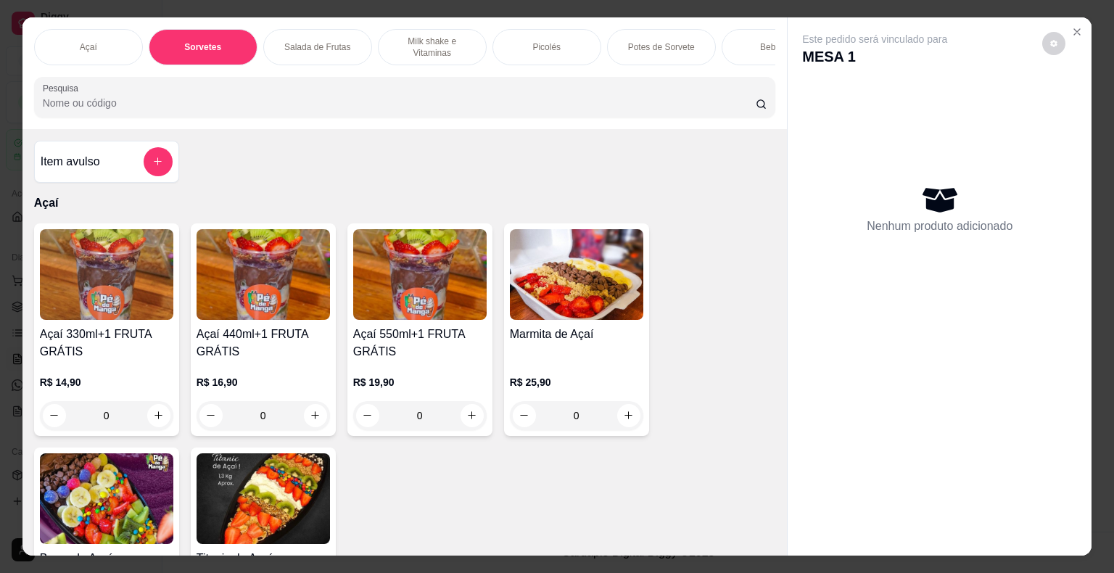
scroll to position [35, 0]
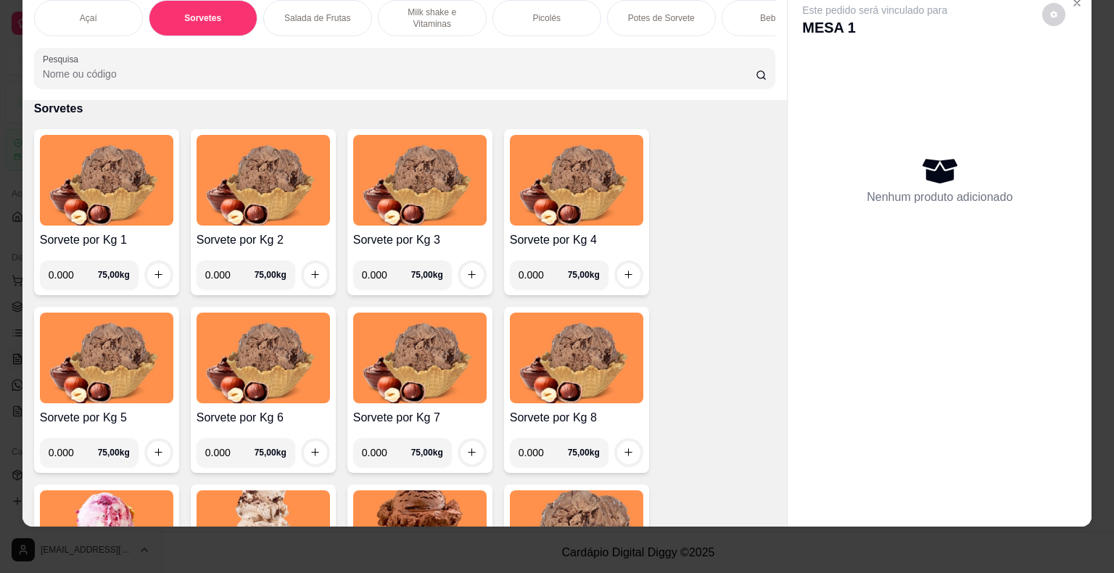
click at [67, 274] on input "0.000" at bounding box center [73, 274] width 49 height 29
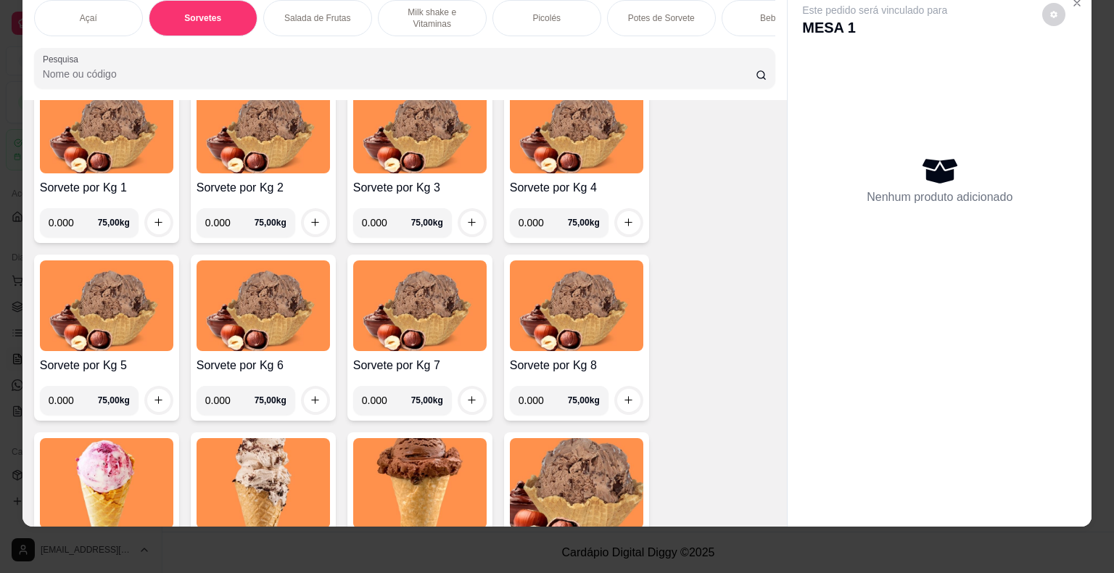
scroll to position [598, 0]
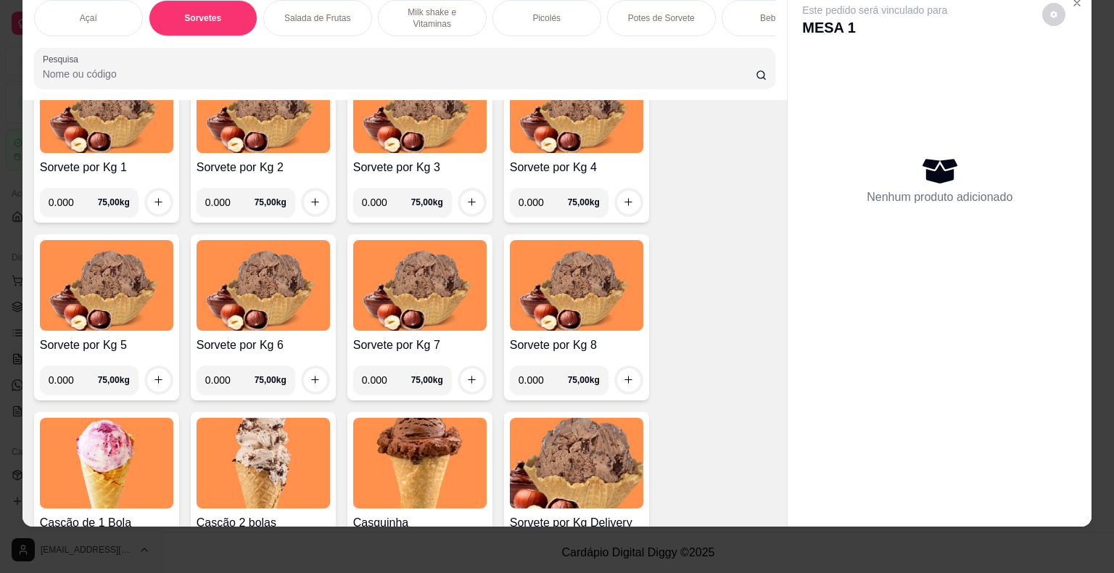
click at [68, 205] on input "0.000" at bounding box center [73, 202] width 49 height 29
click at [72, 205] on input "0.000" at bounding box center [73, 202] width 49 height 29
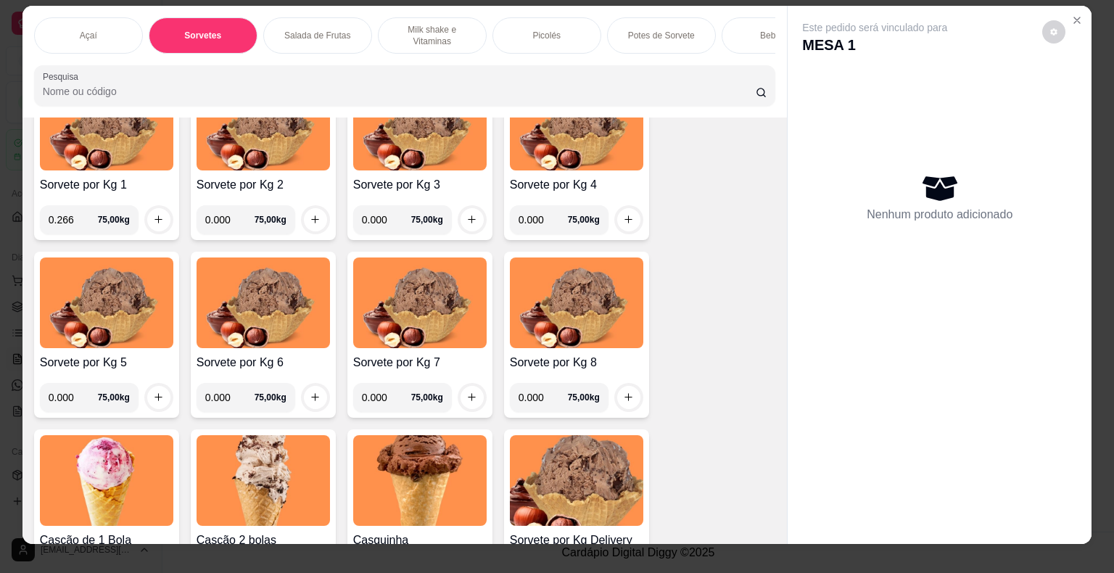
scroll to position [0, 0]
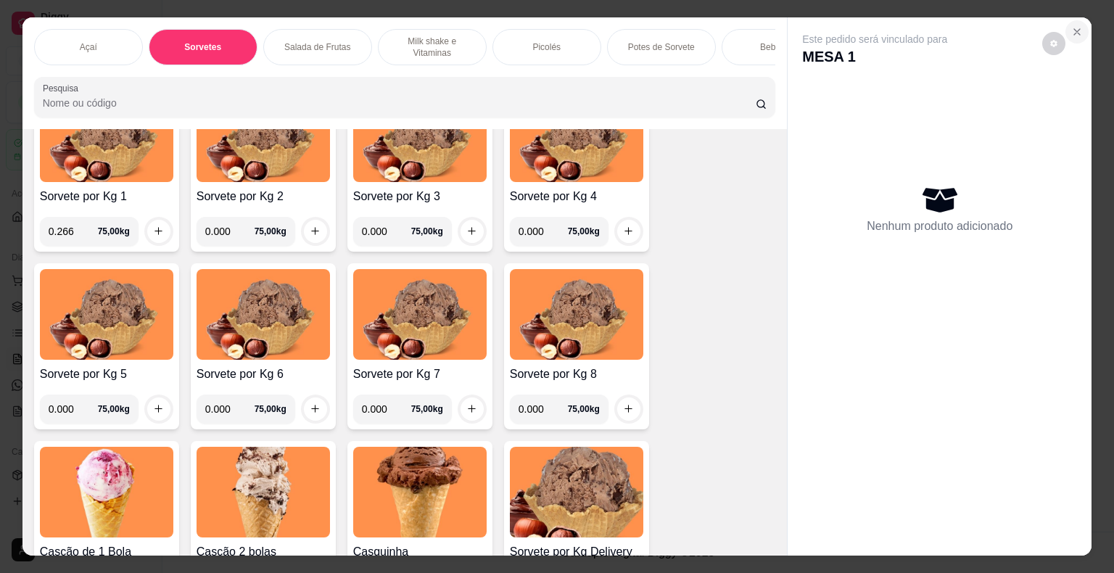
type input "0.266"
click at [1074, 26] on icon "Close" at bounding box center [1078, 32] width 12 height 12
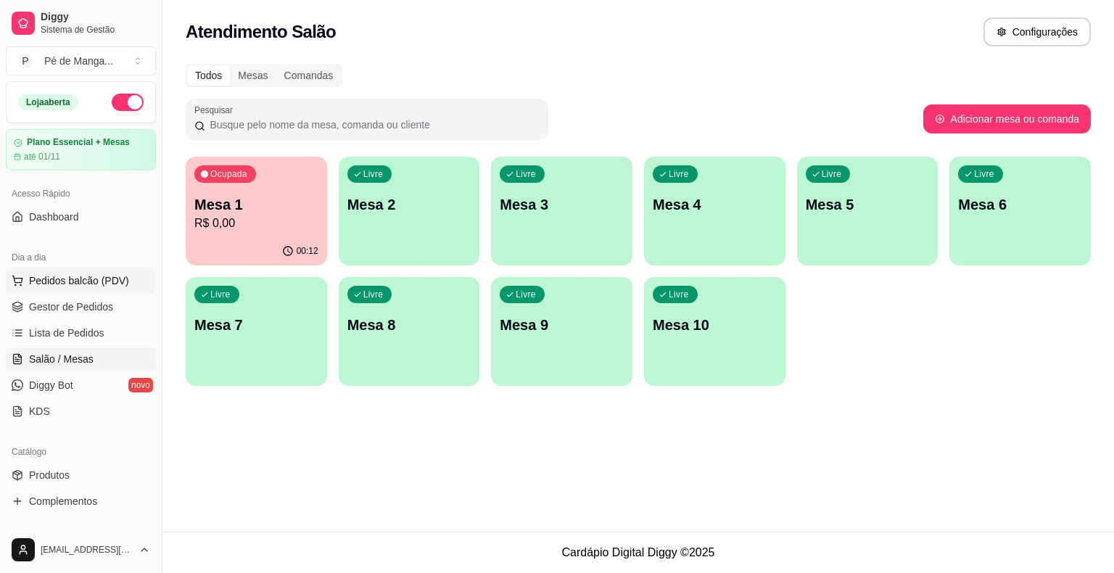
click at [102, 274] on span "Pedidos balcão (PDV)" at bounding box center [79, 281] width 100 height 15
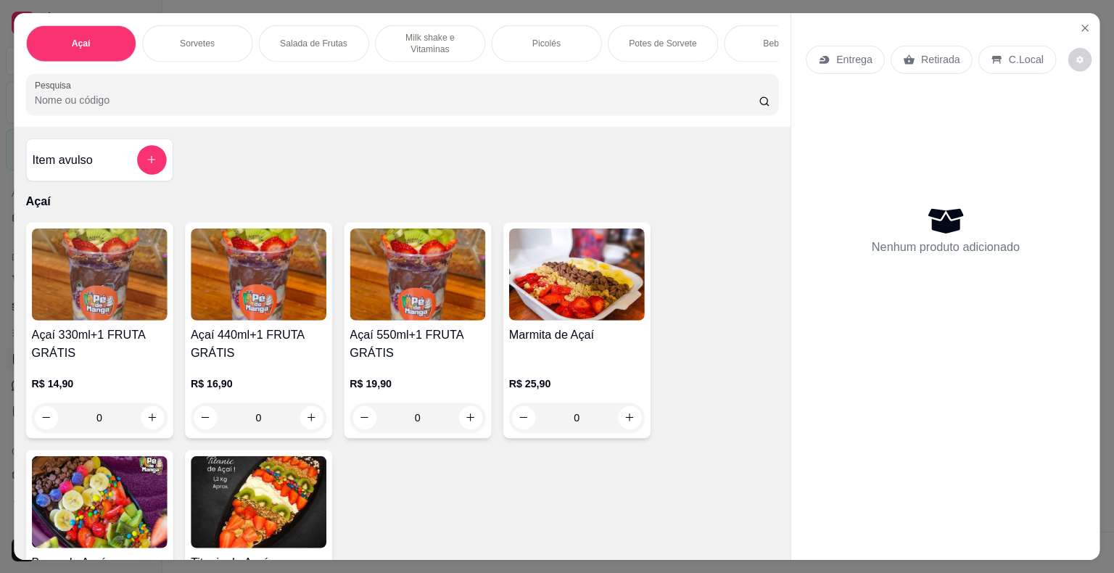
click at [102, 278] on img at bounding box center [100, 274] width 136 height 92
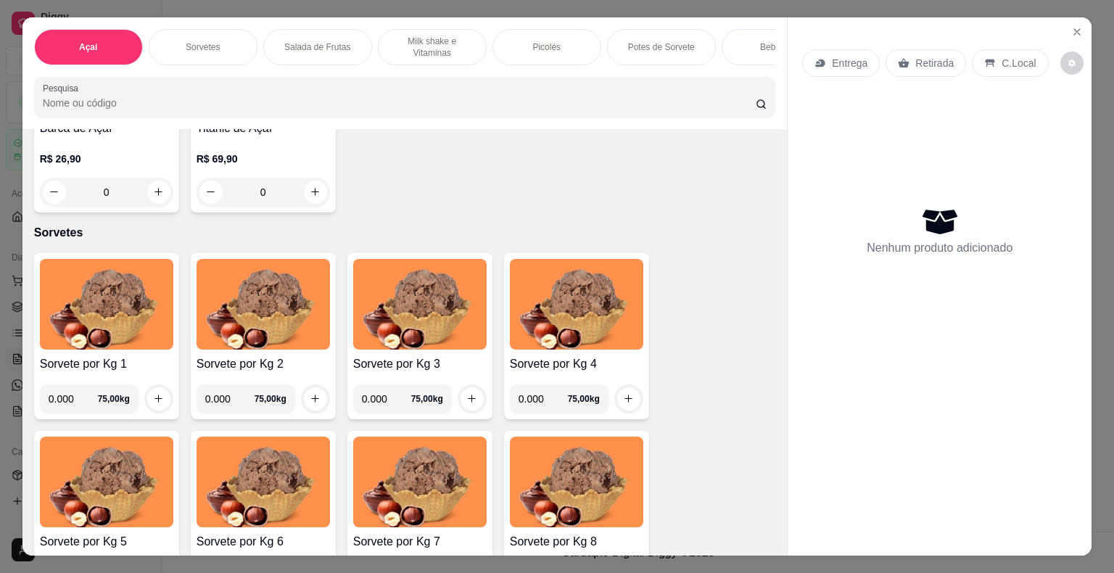
scroll to position [508, 0]
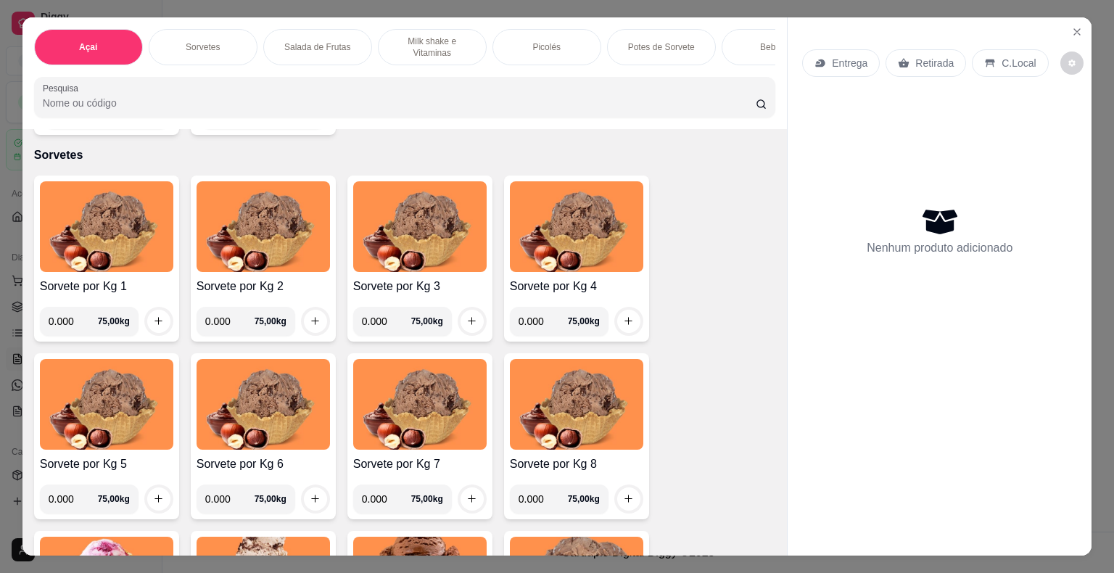
click at [73, 323] on input "0.000" at bounding box center [73, 321] width 49 height 29
type input "0.266"
click at [147, 324] on button "increase-product-quantity" at bounding box center [158, 321] width 22 height 22
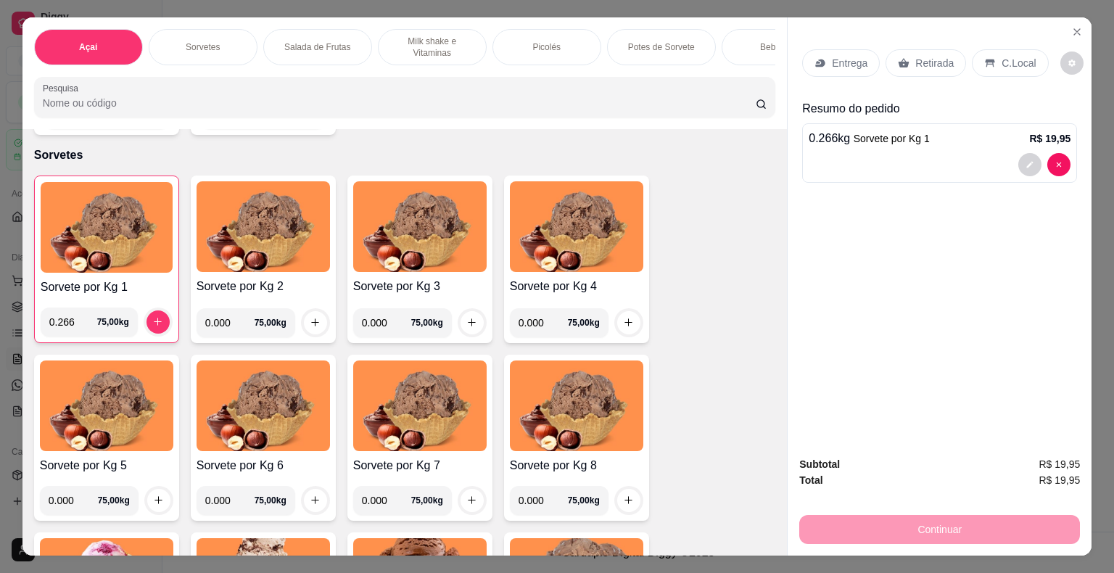
click at [992, 62] on div "C.Local" at bounding box center [1010, 63] width 76 height 28
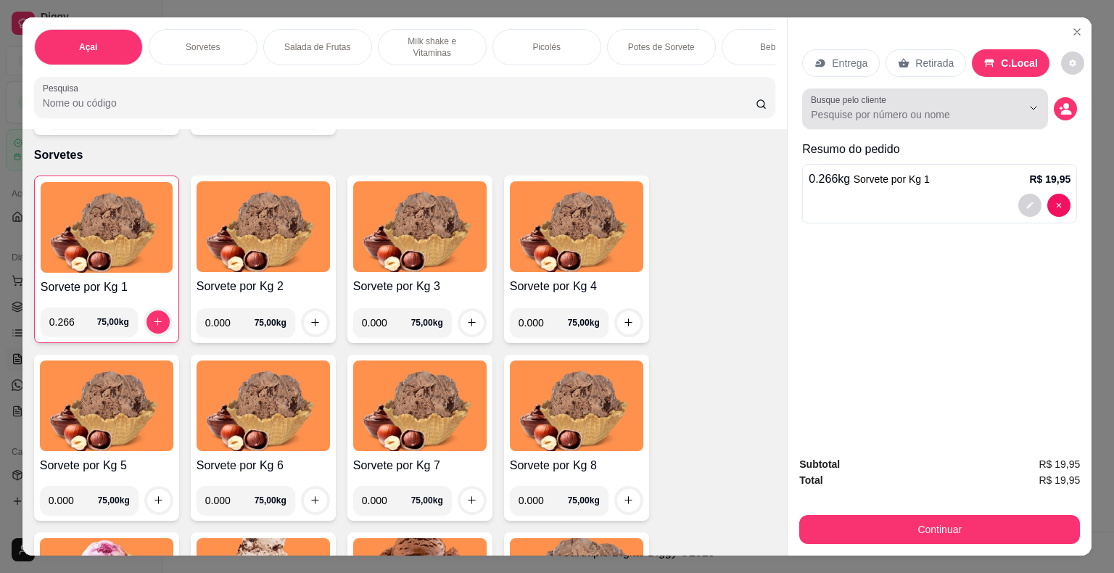
click at [999, 99] on div at bounding box center [1022, 108] width 46 height 28
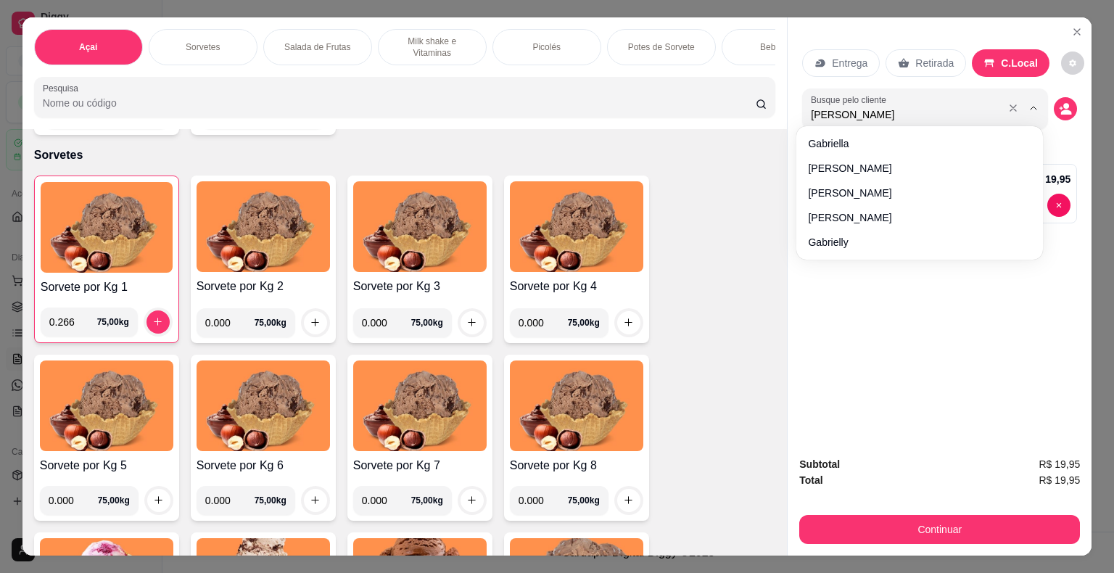
type input "gabriel"
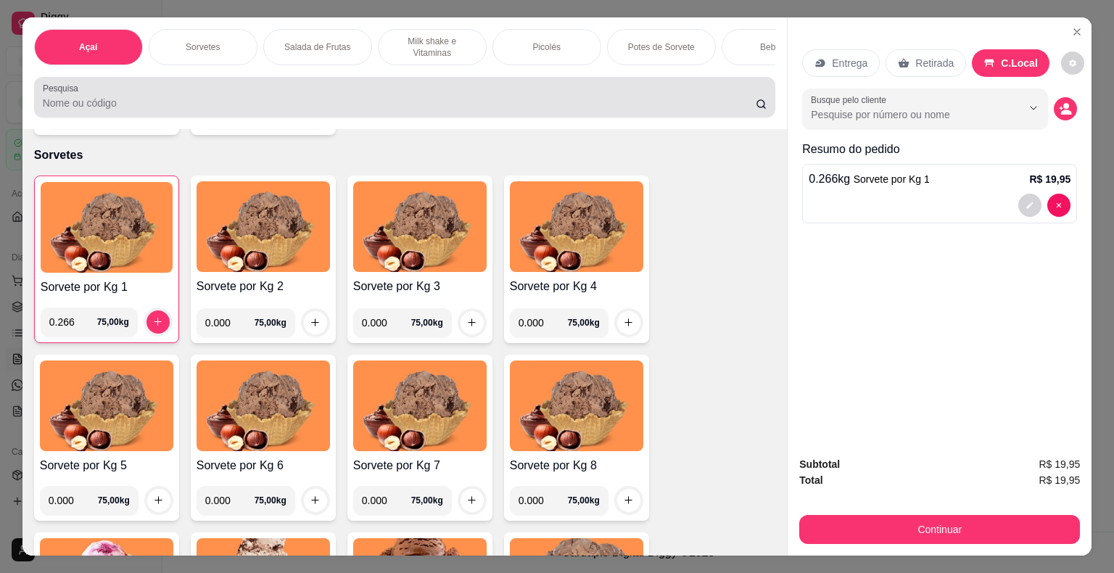
drag, startPoint x: 882, startPoint y: 104, endPoint x: 768, endPoint y: 113, distance: 114.2
click at [769, 113] on div "Açaí Sorvetes Salada de Frutas Milk shake e Vitaminas Picolés Potes de Sorvete …" at bounding box center [557, 286] width 1070 height 539
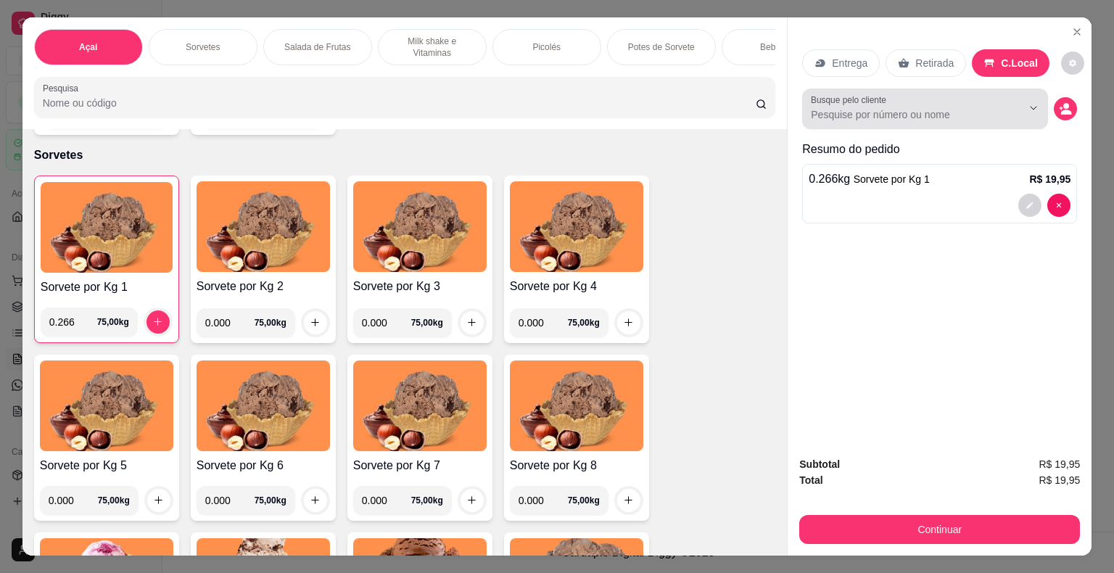
click at [948, 99] on div at bounding box center [925, 108] width 229 height 29
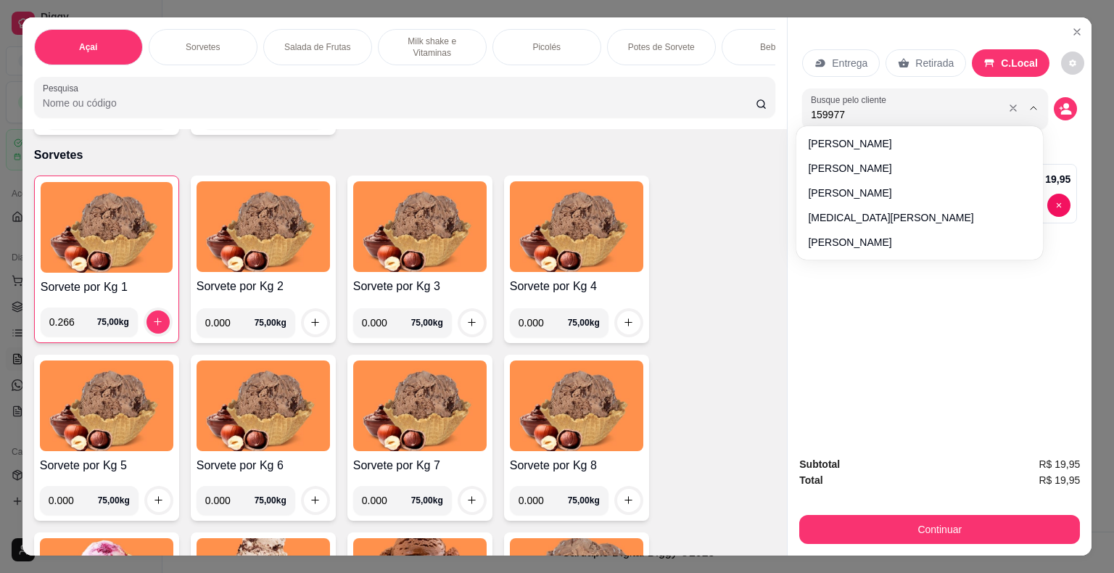
type input "1599775"
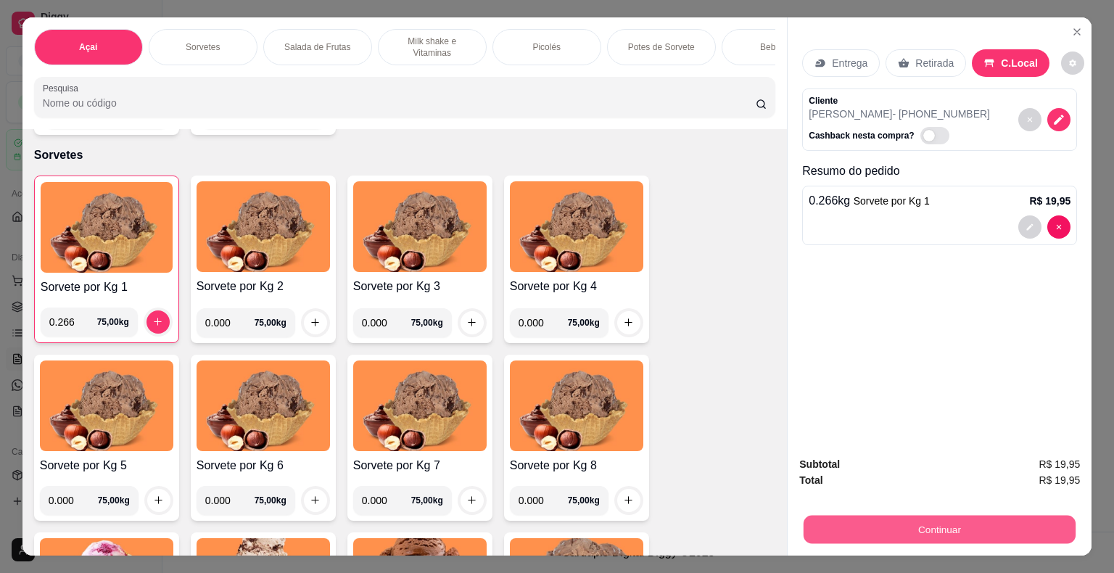
click at [1016, 518] on button "Continuar" at bounding box center [940, 530] width 272 height 28
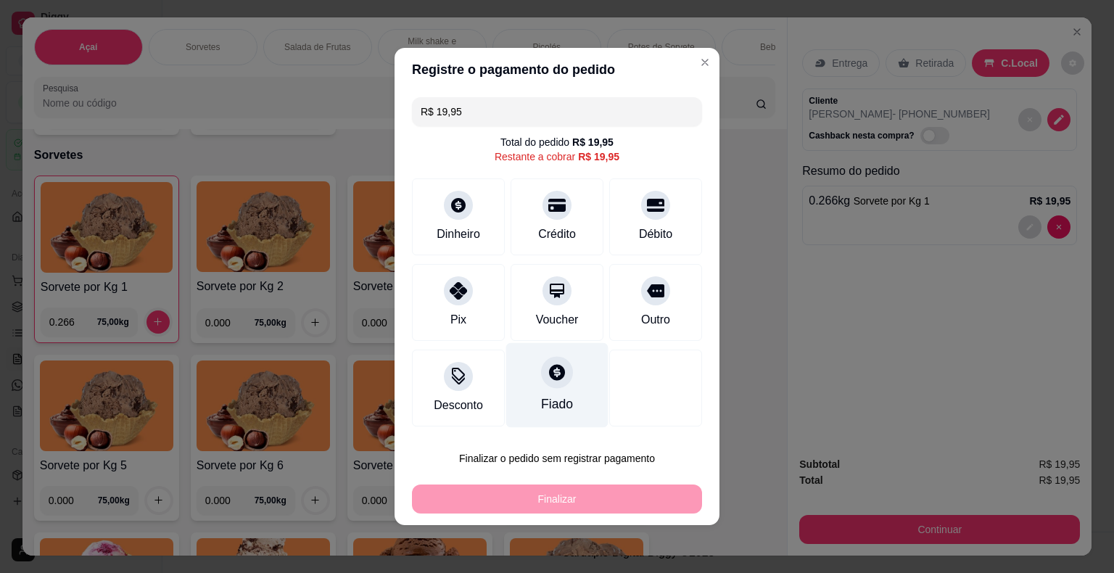
click at [559, 376] on icon at bounding box center [557, 372] width 19 height 19
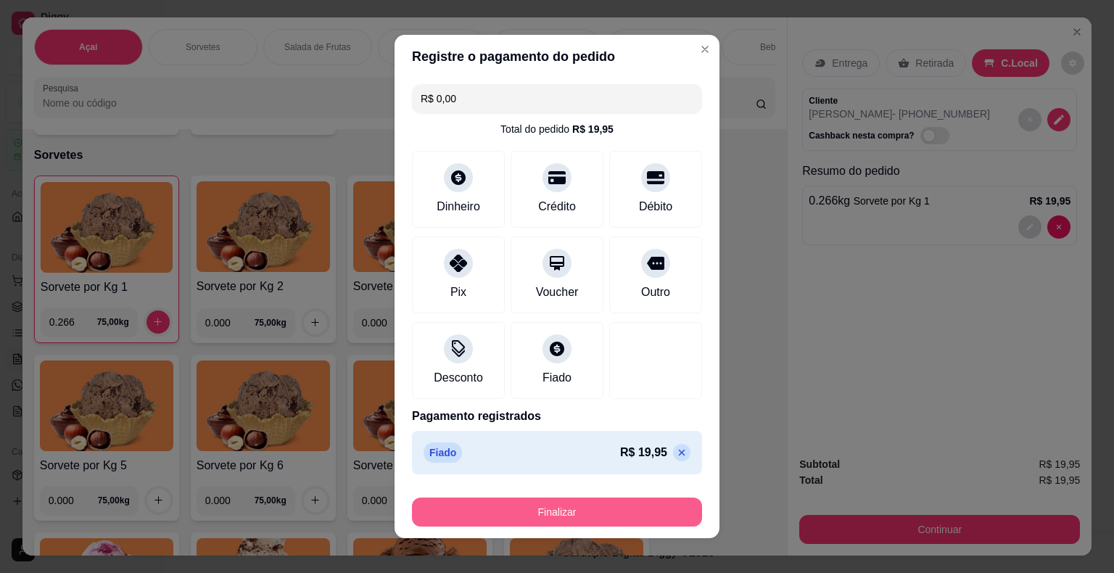
click at [569, 511] on button "Finalizar" at bounding box center [557, 512] width 290 height 29
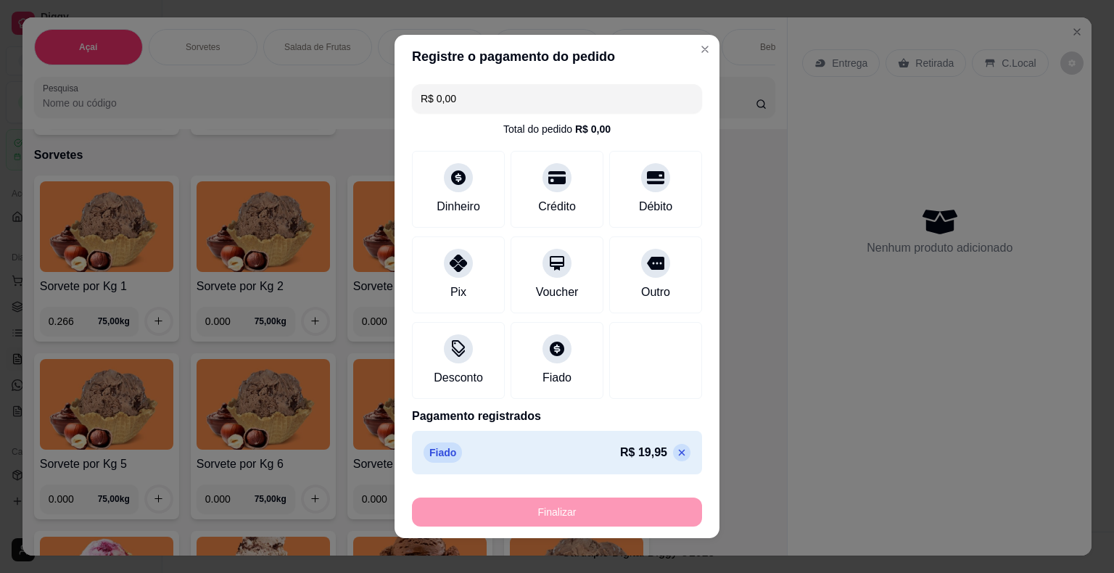
type input "-R$ 19,95"
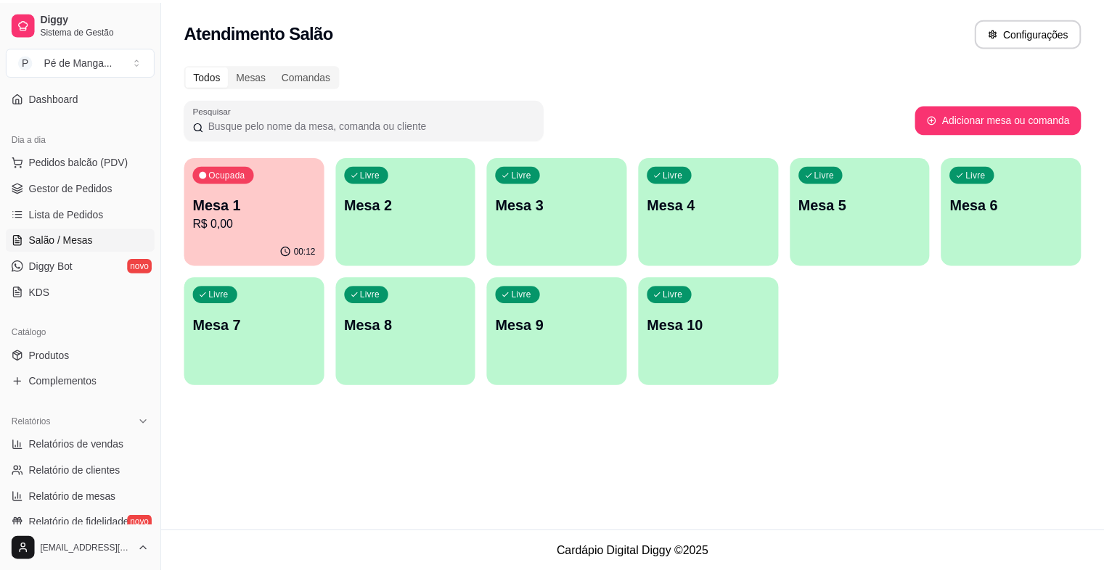
scroll to position [145, 0]
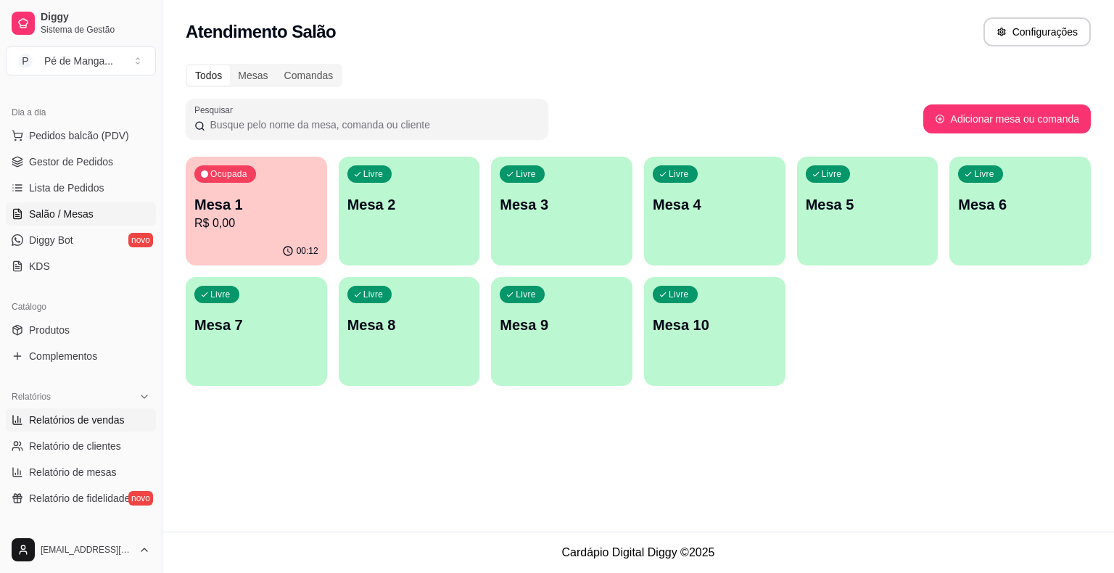
click at [90, 422] on span "Relatórios de vendas" at bounding box center [77, 420] width 96 height 15
select select "ALL"
select select "0"
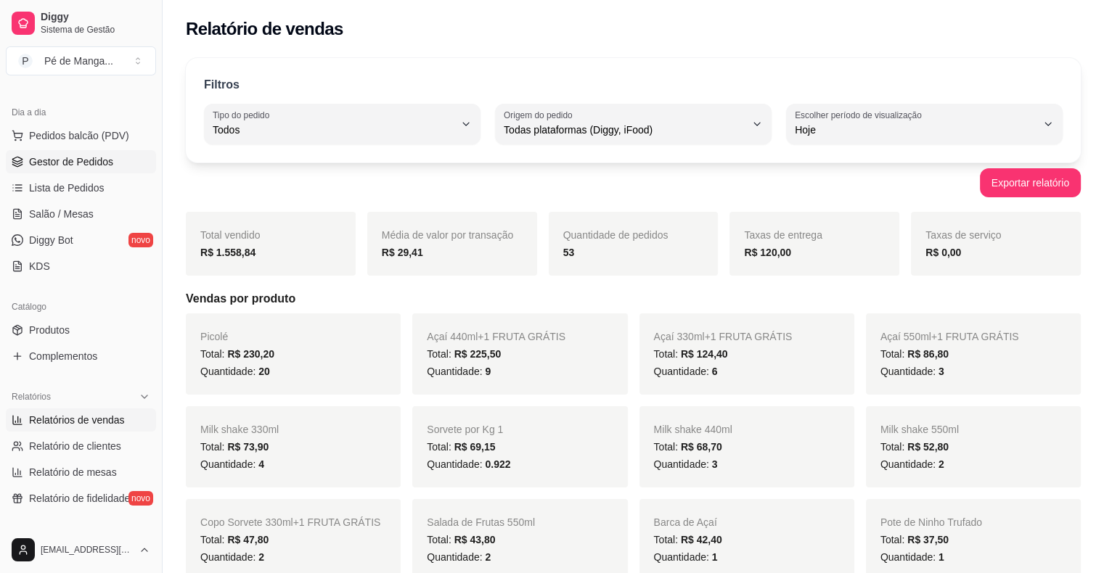
click at [74, 161] on span "Gestor de Pedidos" at bounding box center [71, 162] width 84 height 15
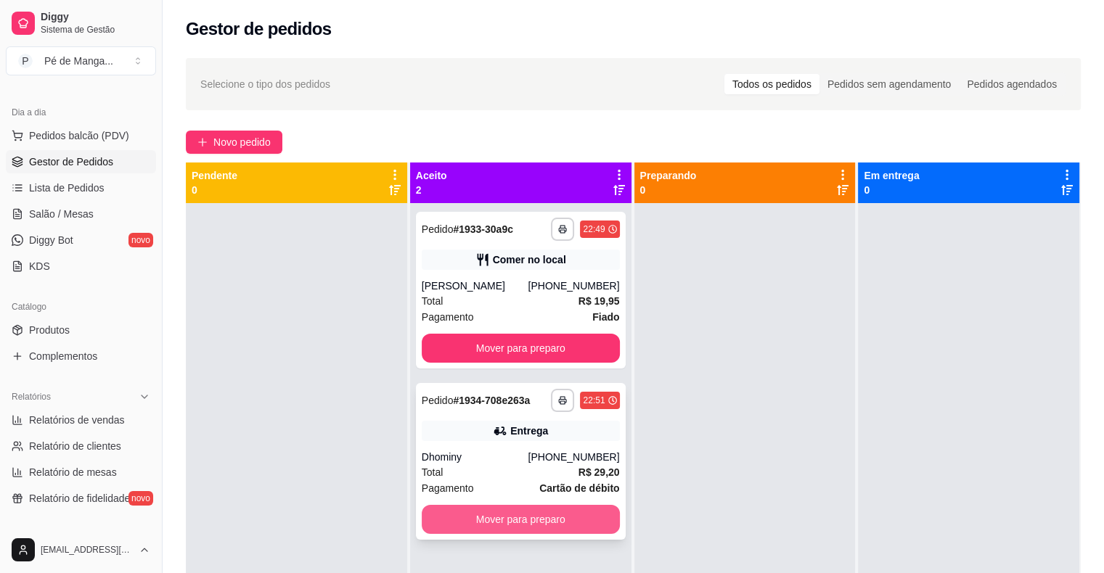
click at [540, 525] on button "Mover para preparo" at bounding box center [521, 519] width 198 height 29
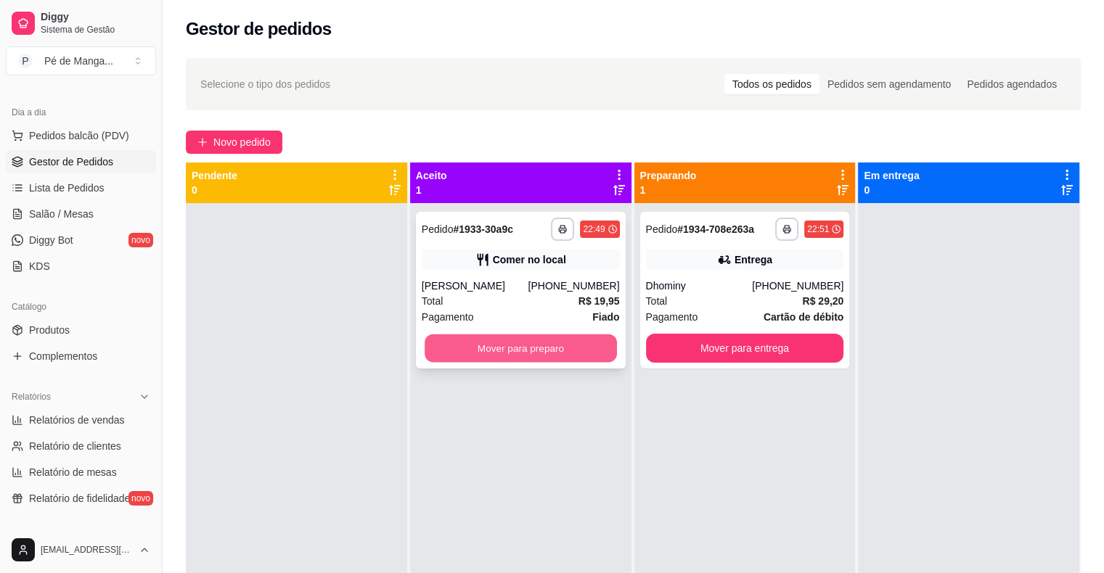
click at [555, 347] on button "Mover para preparo" at bounding box center [520, 348] width 192 height 28
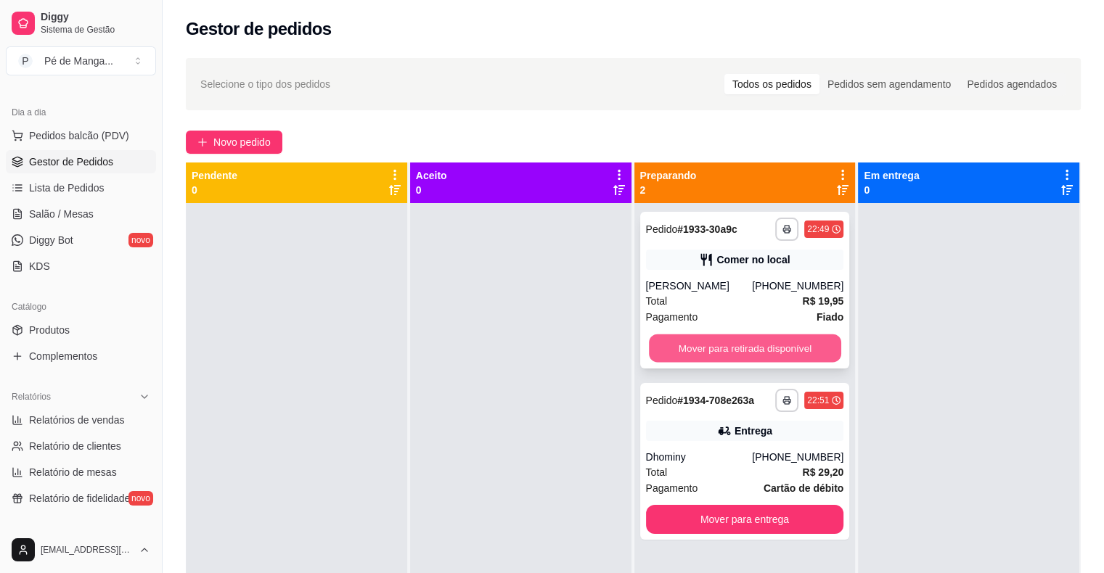
click at [796, 347] on button "Mover para retirada disponível" at bounding box center [745, 348] width 192 height 28
click at [820, 348] on button "Mover para retirada disponível" at bounding box center [745, 348] width 192 height 28
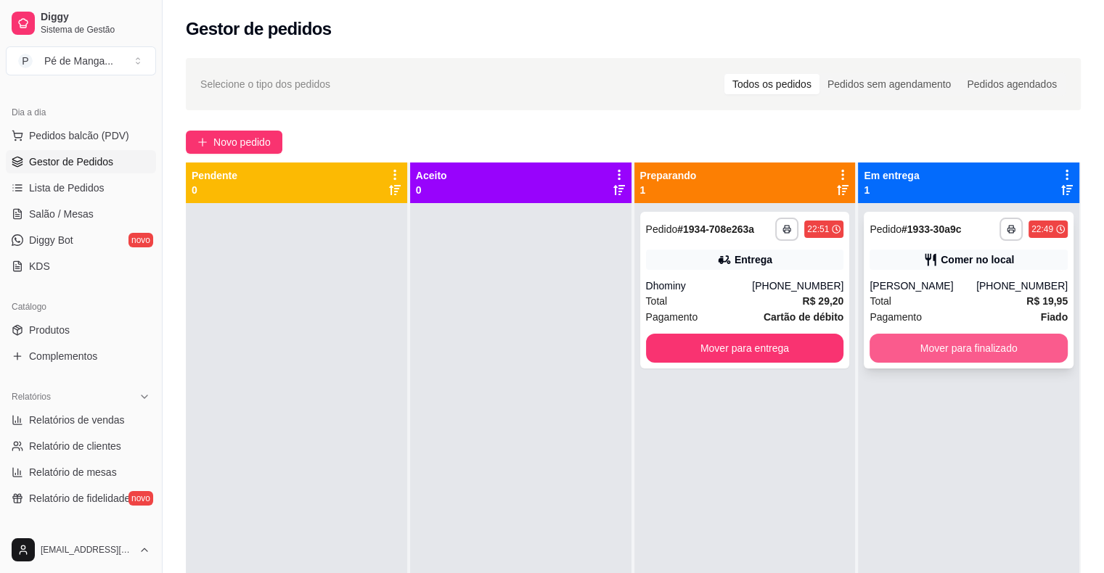
click at [969, 355] on button "Mover para finalizado" at bounding box center [968, 348] width 198 height 29
click at [970, 353] on button "Mover para finalizado" at bounding box center [968, 348] width 192 height 28
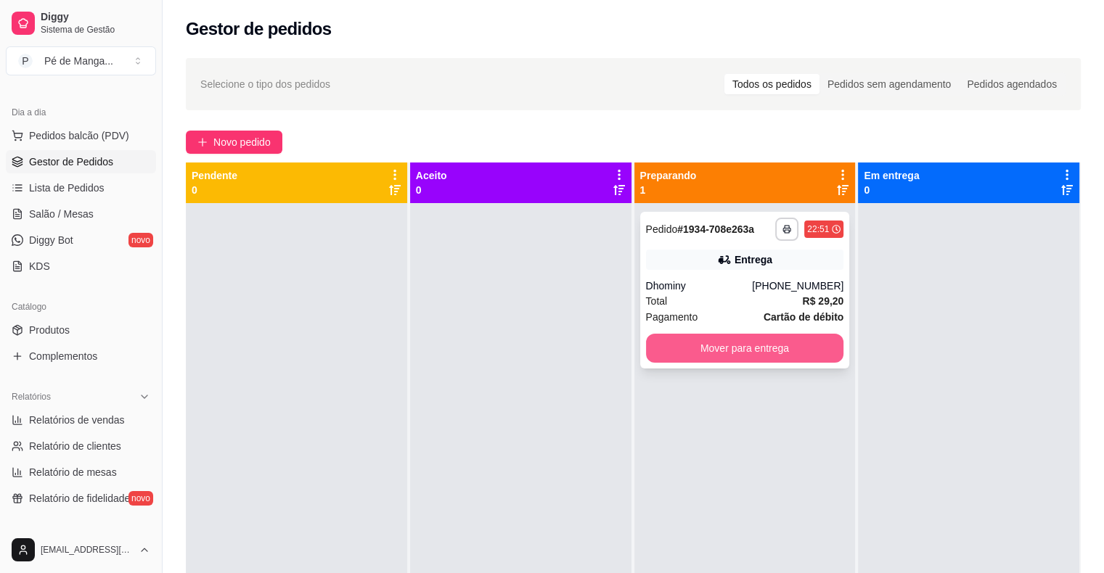
click at [765, 355] on button "Mover para entrega" at bounding box center [745, 348] width 198 height 29
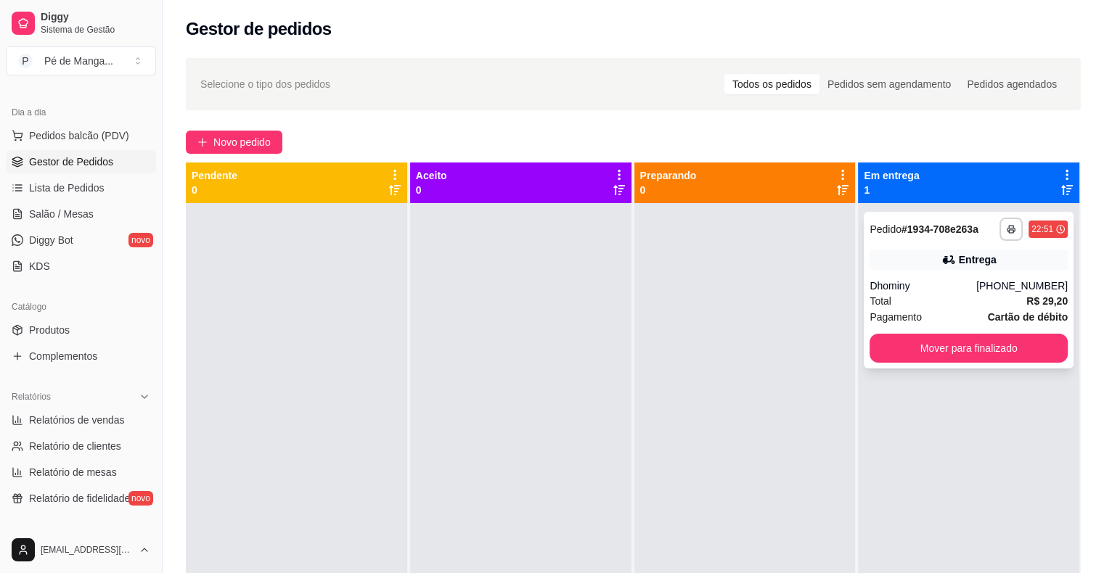
drag, startPoint x: 1022, startPoint y: 372, endPoint x: 1017, endPoint y: 359, distance: 13.8
click at [1019, 367] on div "**********" at bounding box center [968, 489] width 221 height 573
click at [1016, 359] on button "Mover para finalizado" at bounding box center [968, 348] width 198 height 29
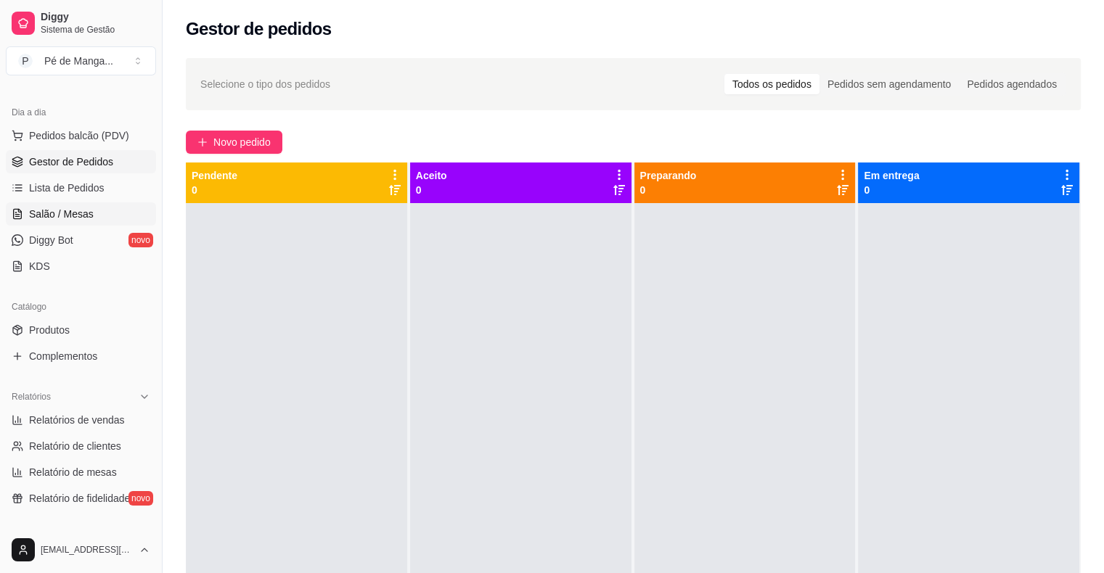
click at [102, 205] on link "Salão / Mesas" at bounding box center [81, 213] width 150 height 23
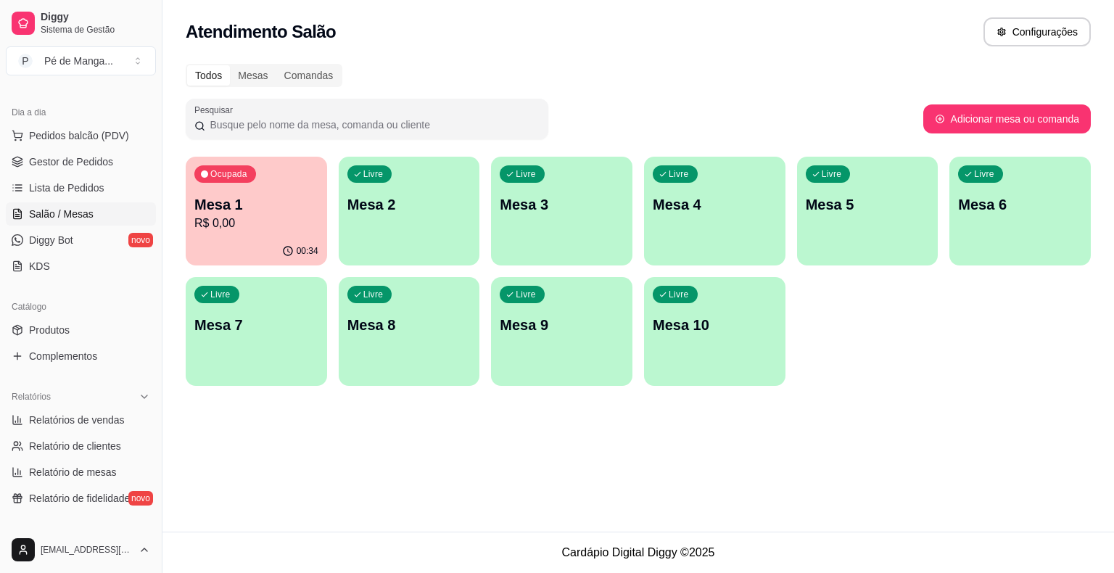
click at [222, 229] on p "R$ 0,00" at bounding box center [256, 223] width 124 height 17
click at [117, 167] on link "Gestor de Pedidos" at bounding box center [81, 161] width 150 height 23
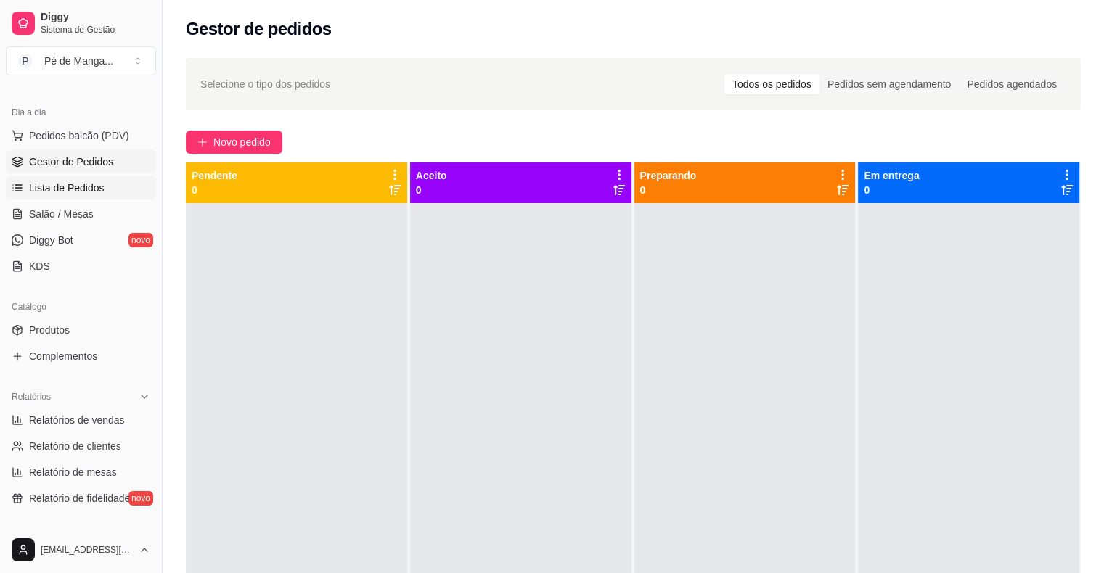
click at [96, 181] on span "Lista de Pedidos" at bounding box center [66, 188] width 75 height 15
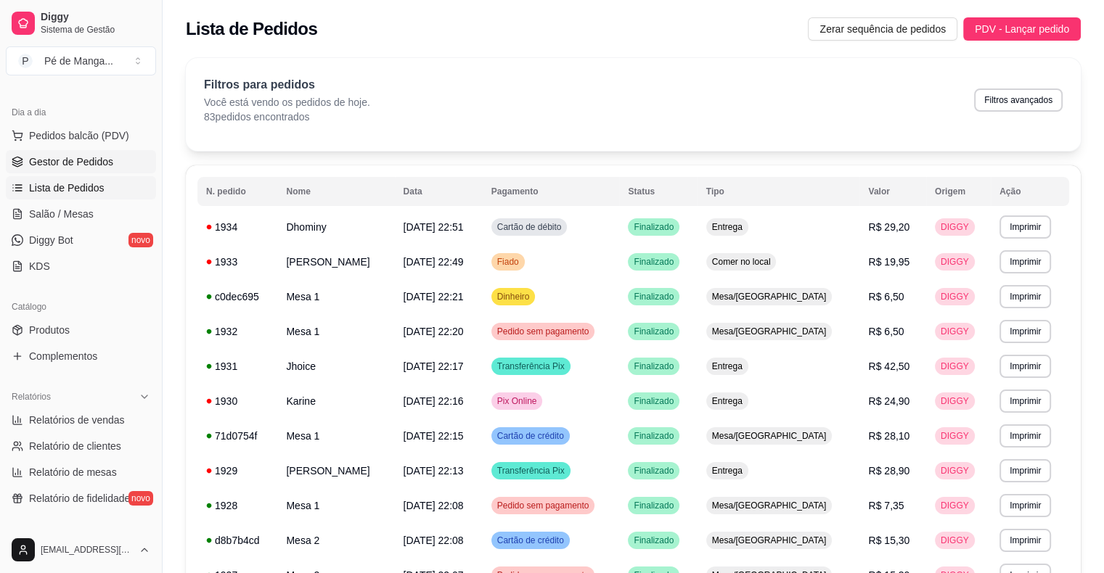
click at [123, 167] on link "Gestor de Pedidos" at bounding box center [81, 161] width 150 height 23
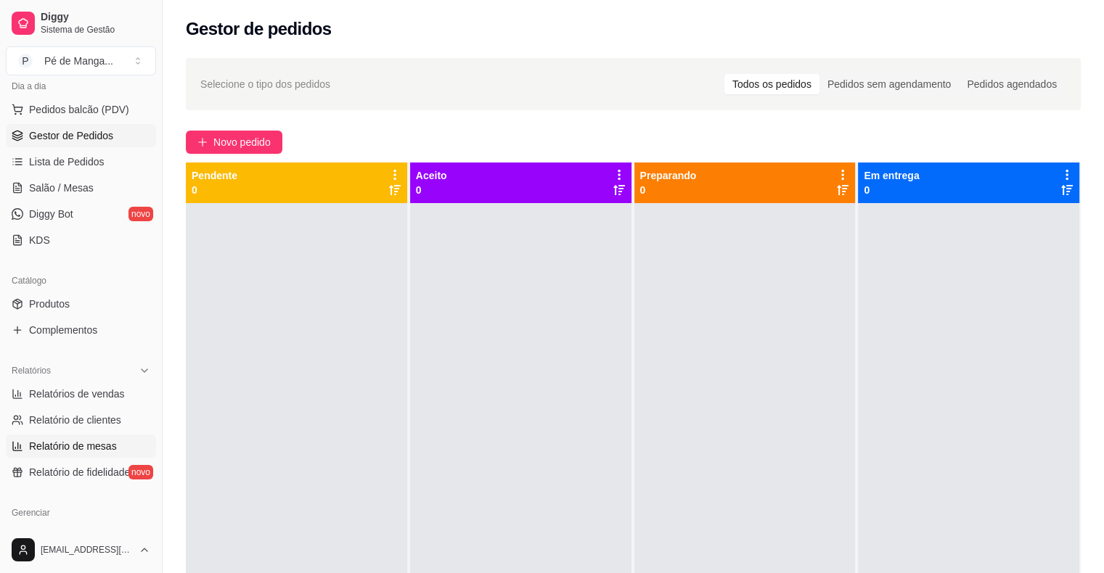
scroll to position [218, 0]
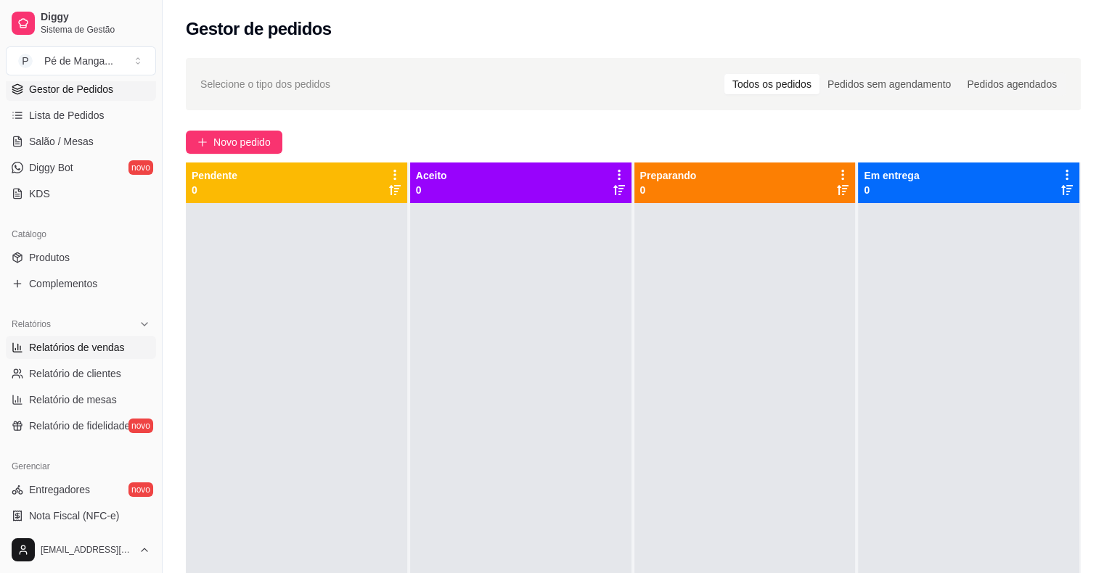
click at [102, 351] on span "Relatórios de vendas" at bounding box center [77, 347] width 96 height 15
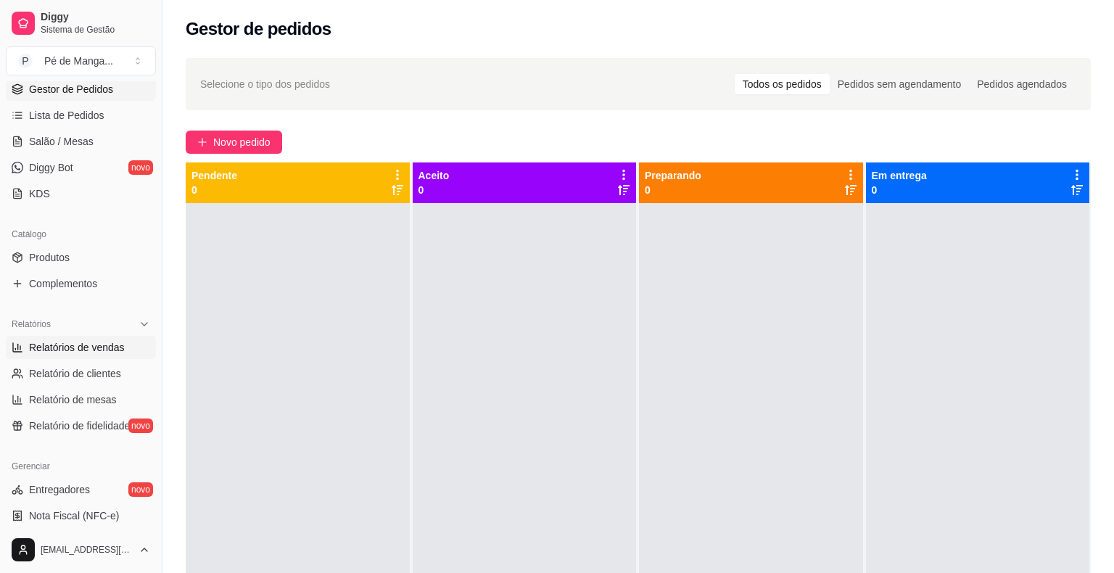
select select "ALL"
select select "0"
